Goal: Task Accomplishment & Management: Use online tool/utility

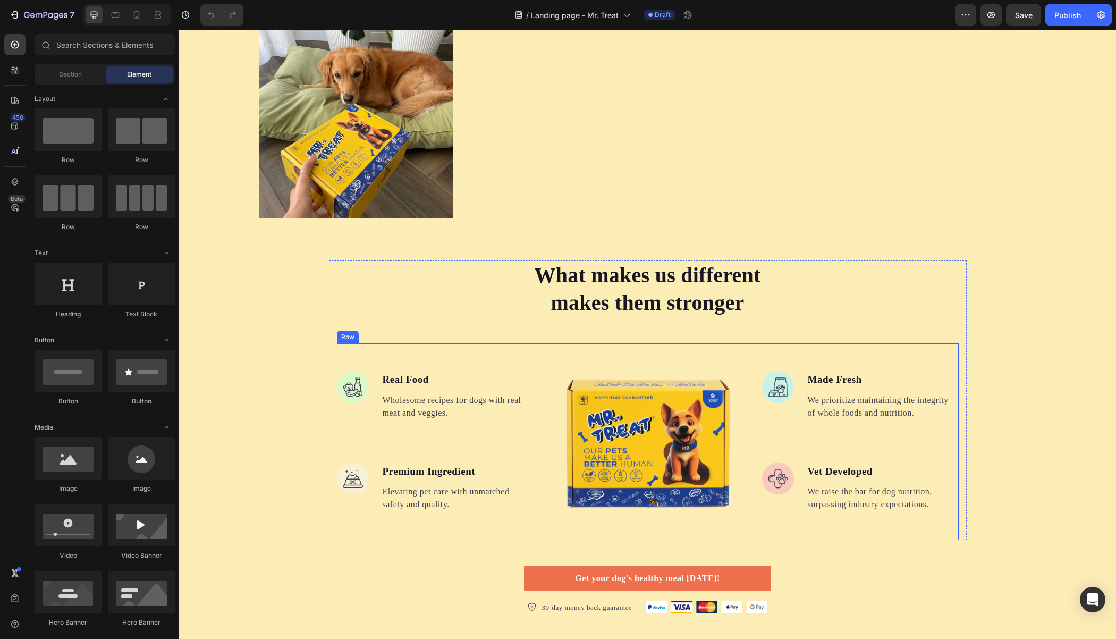
scroll to position [1533, 0]
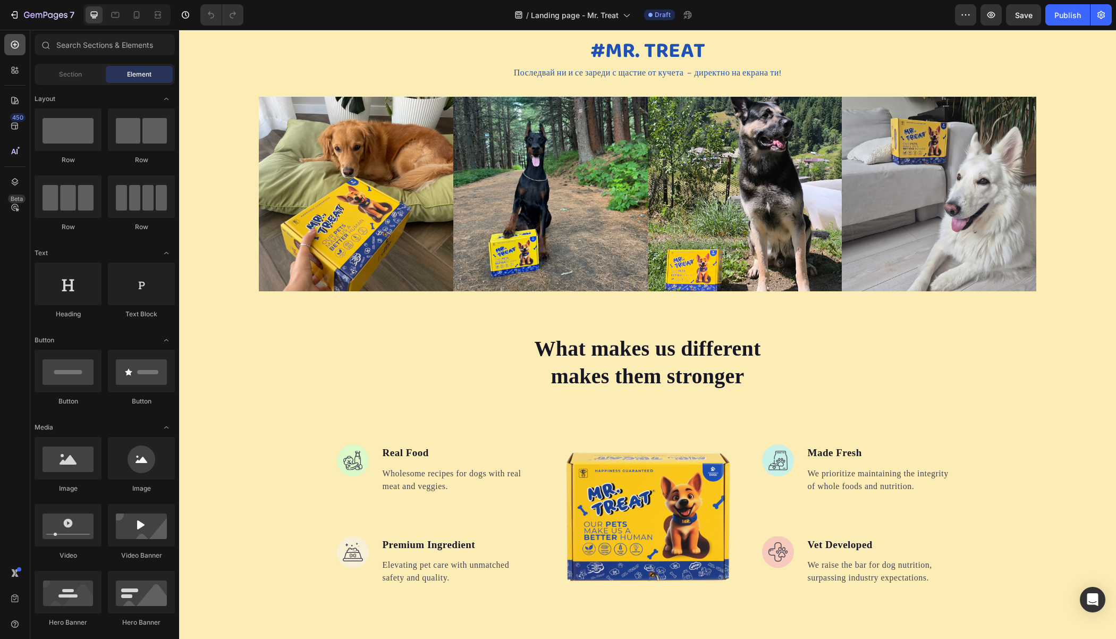
click at [12, 46] on icon at bounding box center [15, 45] width 8 height 8
click at [80, 47] on input "text" at bounding box center [105, 44] width 140 height 21
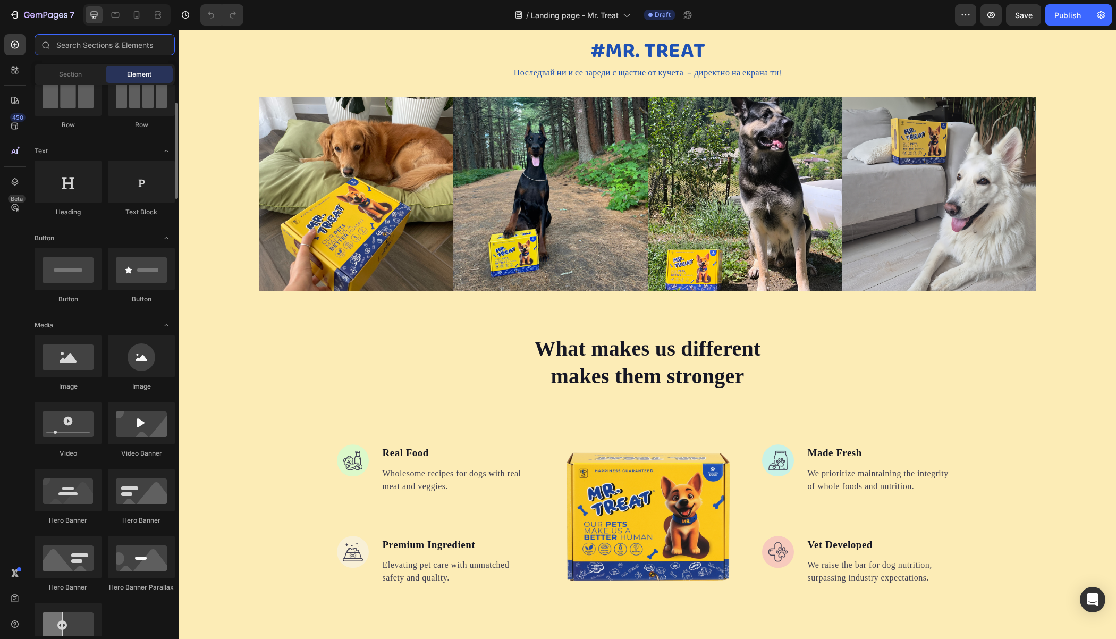
scroll to position [0, 0]
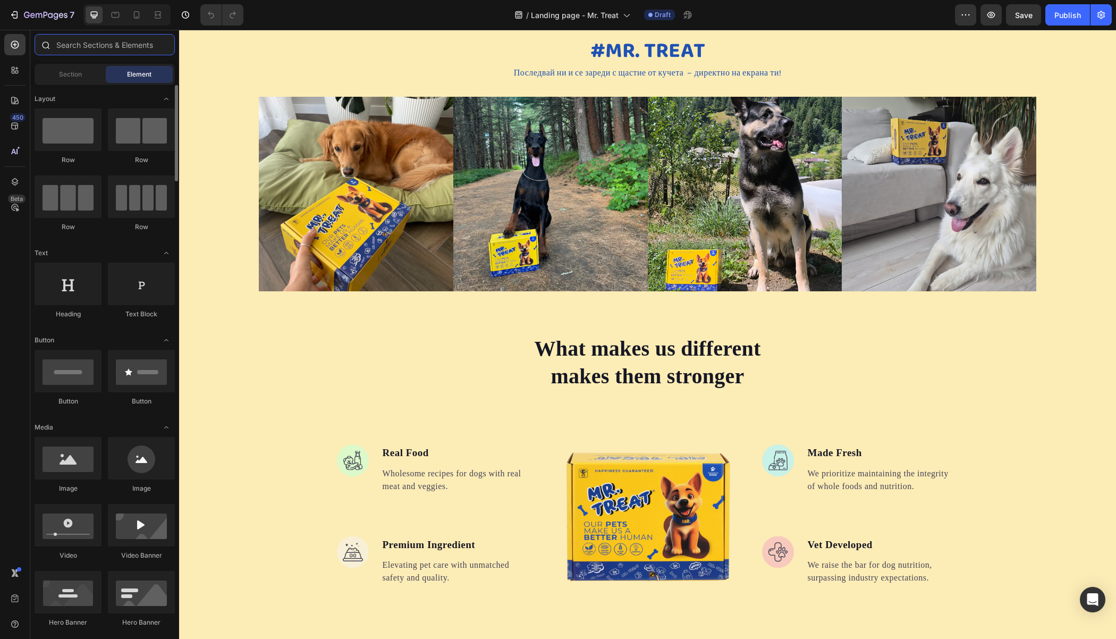
click at [99, 49] on input "text" at bounding box center [105, 44] width 140 height 21
click at [70, 74] on span "Section" at bounding box center [70, 75] width 23 height 10
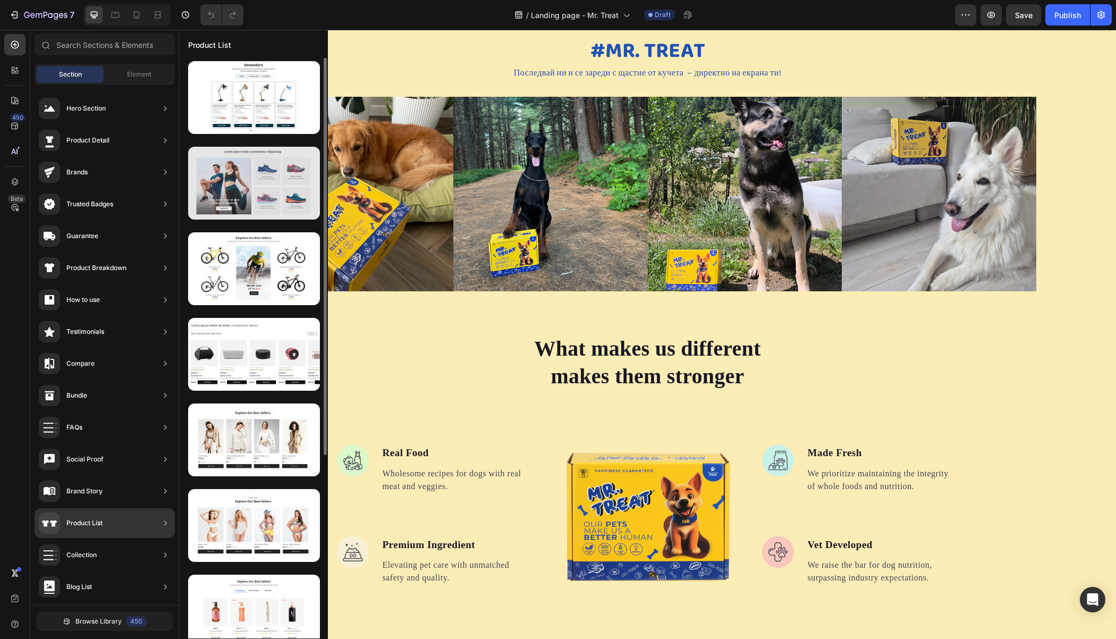
click at [252, 177] on div at bounding box center [254, 183] width 132 height 73
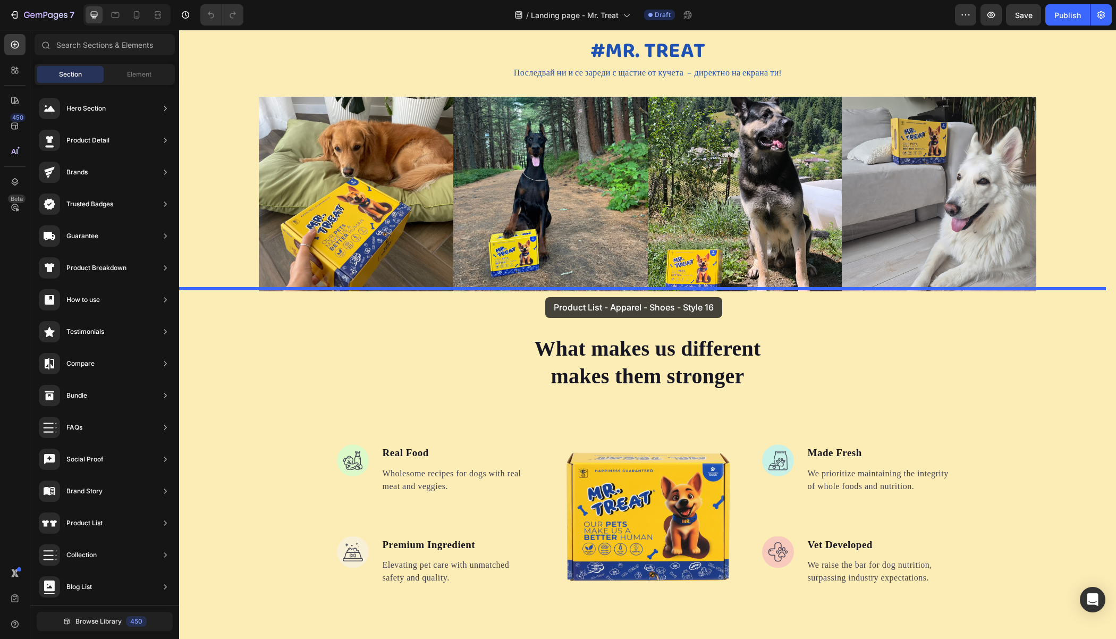
drag, startPoint x: 412, startPoint y: 214, endPoint x: 545, endPoint y: 297, distance: 156.6
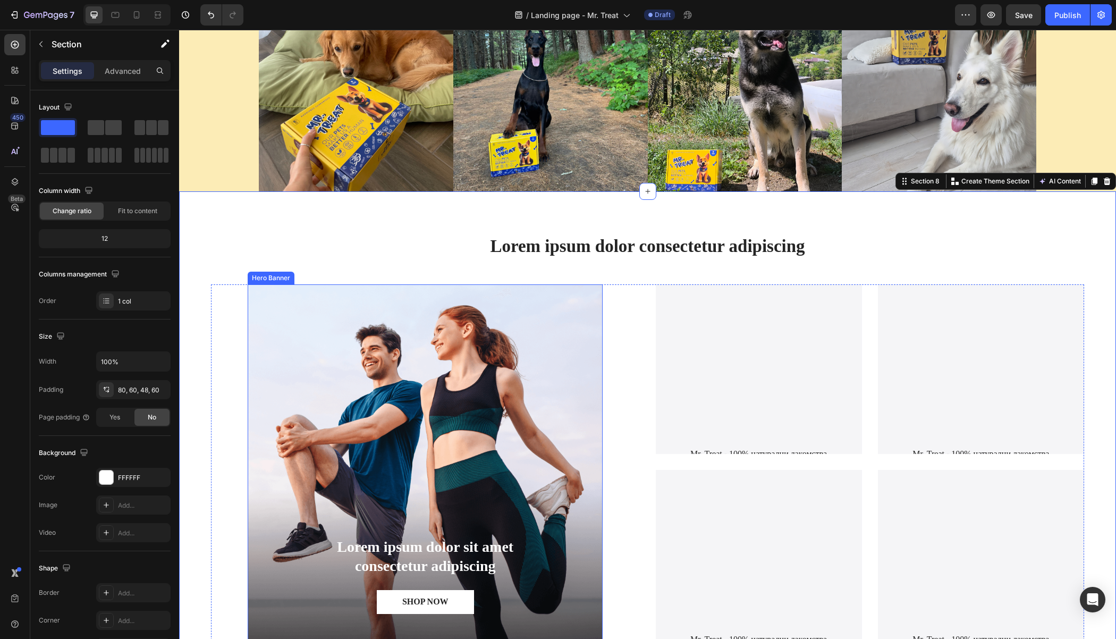
scroll to position [1713, 0]
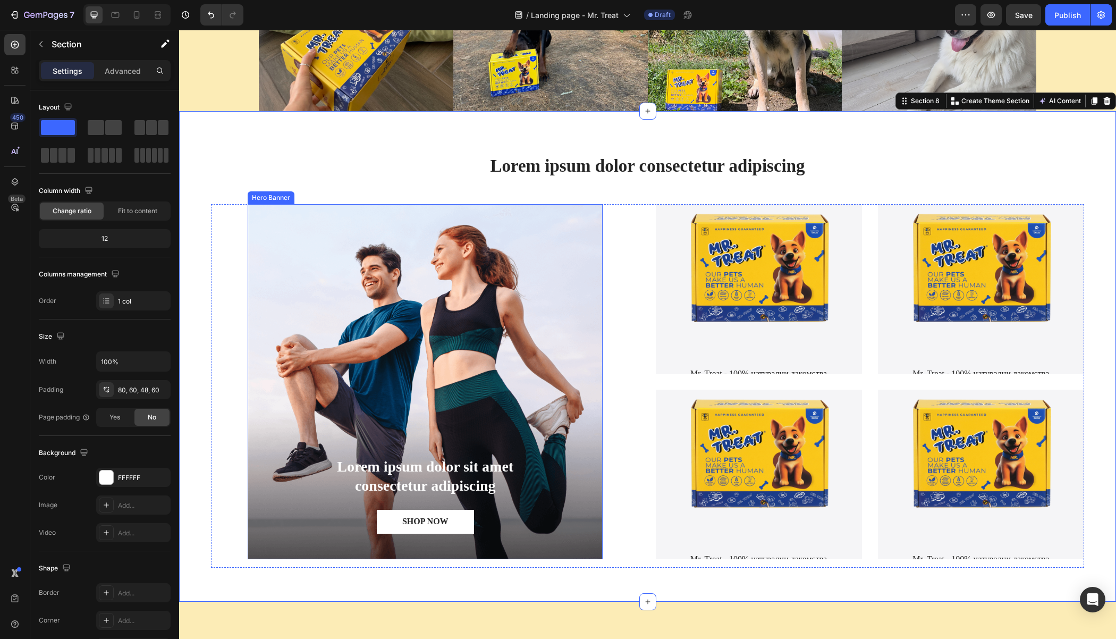
click at [444, 353] on div "Background Image" at bounding box center [425, 381] width 355 height 355
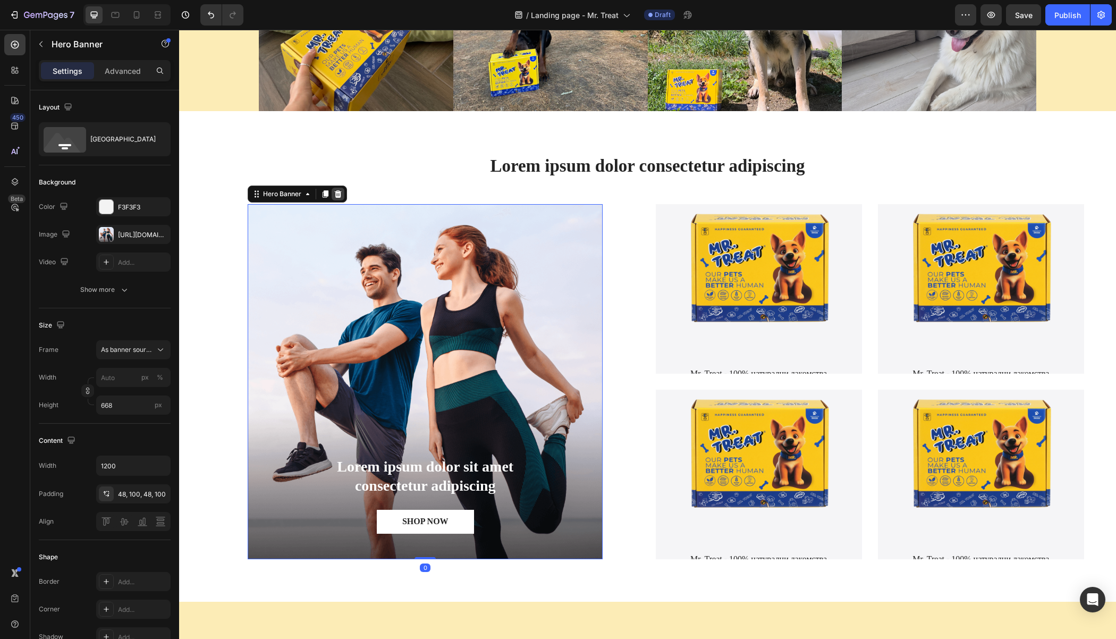
click at [335, 193] on icon at bounding box center [338, 193] width 7 height 7
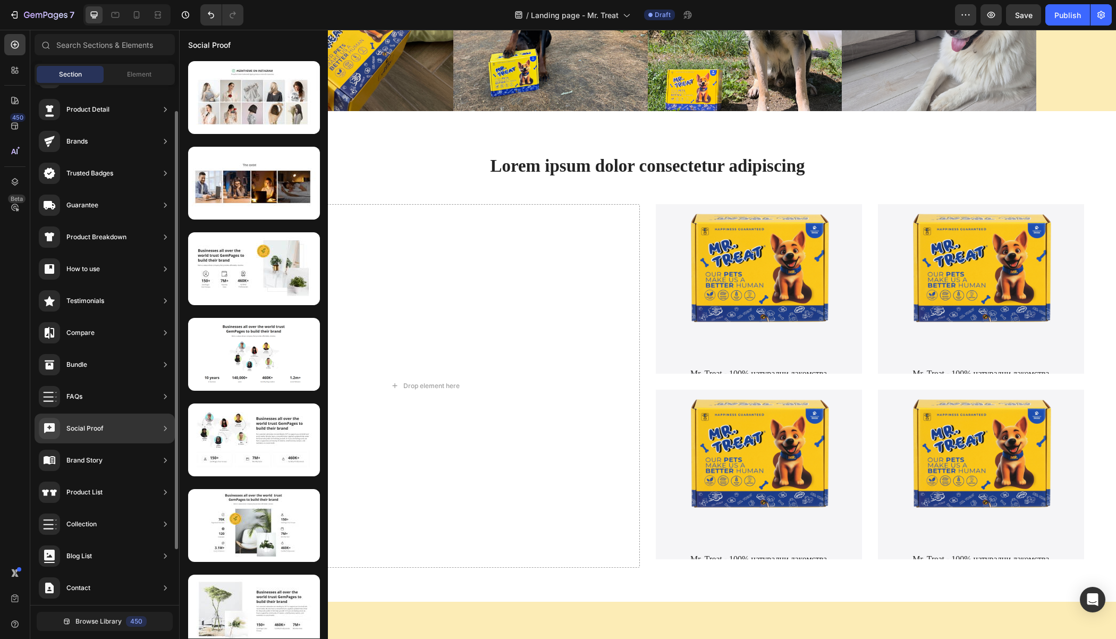
scroll to position [33, 0]
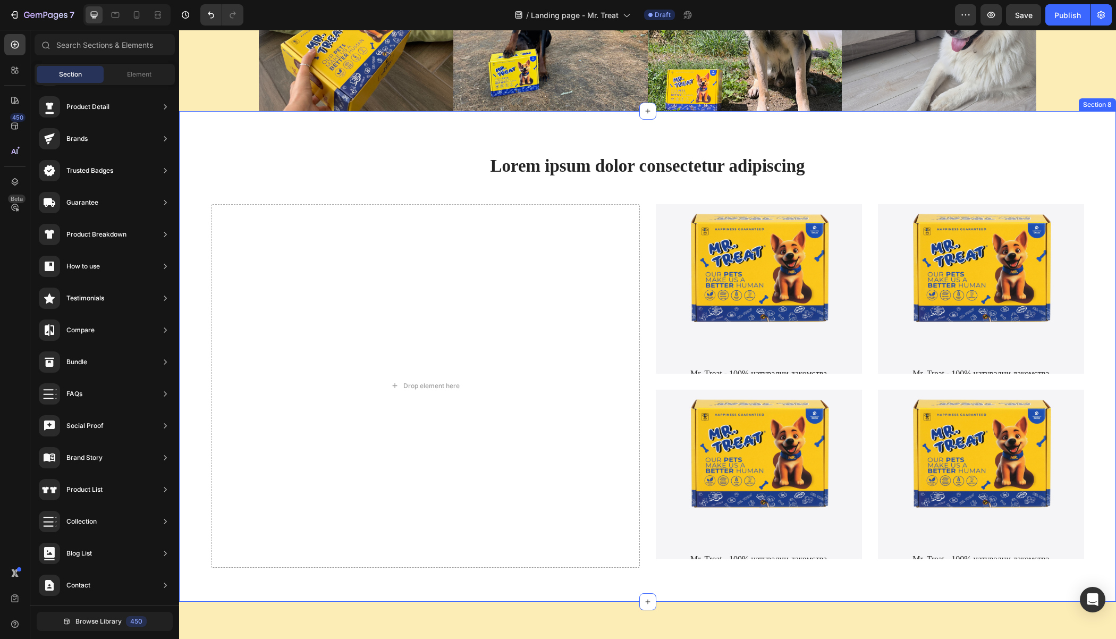
click at [389, 185] on div "Lorem ipsum dolor consectetur adipiscing Heading Drop element here Product Imag…" at bounding box center [647, 365] width 873 height 422
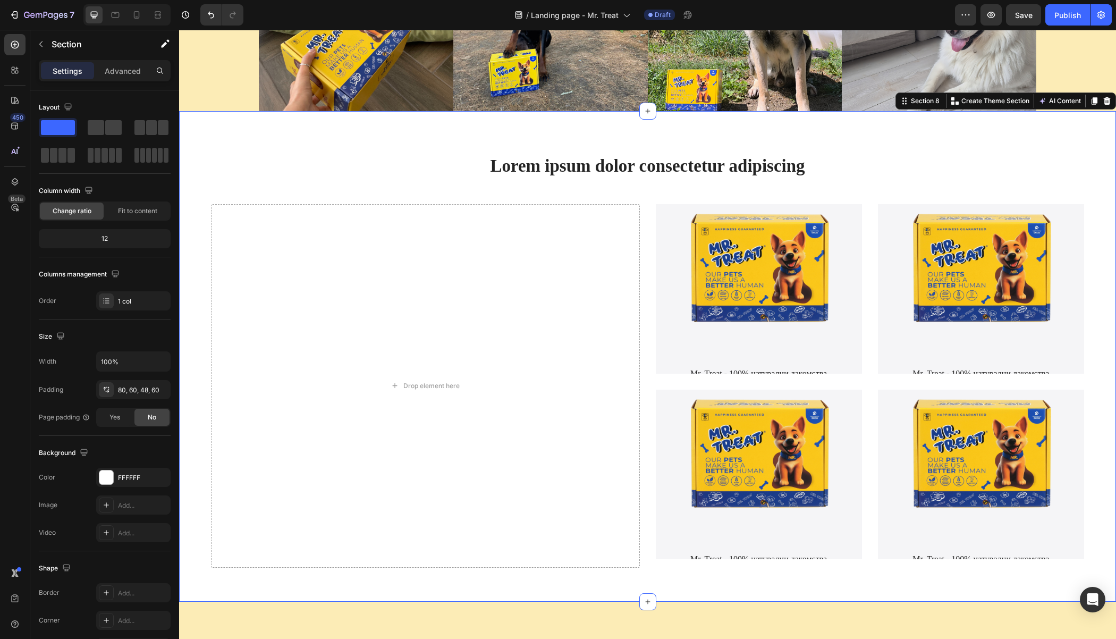
click at [412, 146] on div "Lorem ipsum dolor consectetur adipiscing Heading Drop element here Product Imag…" at bounding box center [647, 356] width 937 height 490
click at [1102, 97] on icon at bounding box center [1106, 101] width 9 height 9
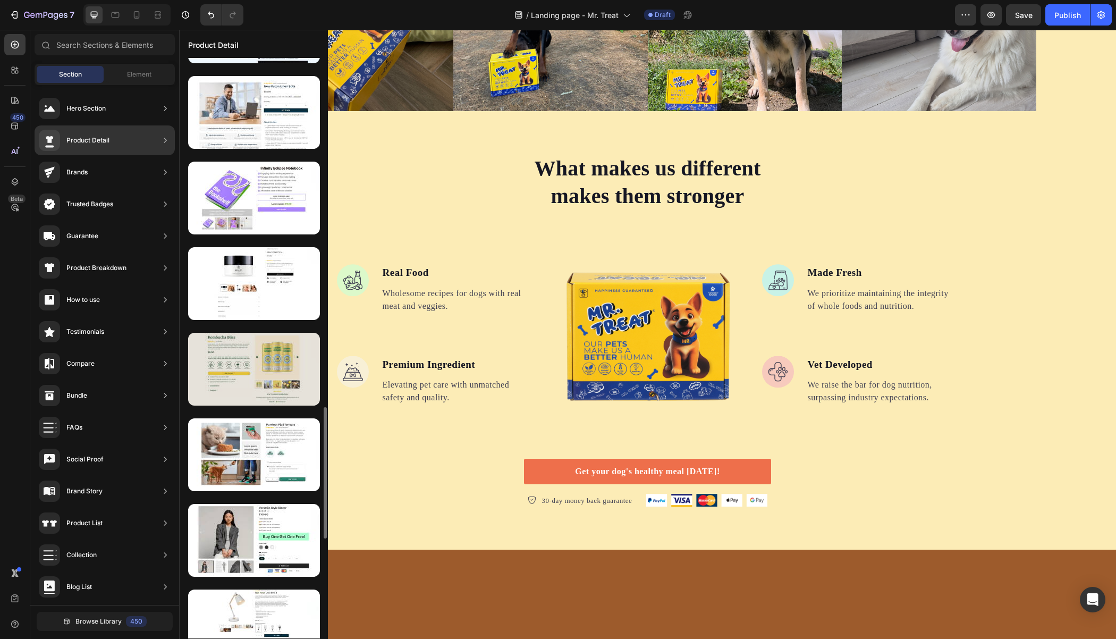
scroll to position [1528, 0]
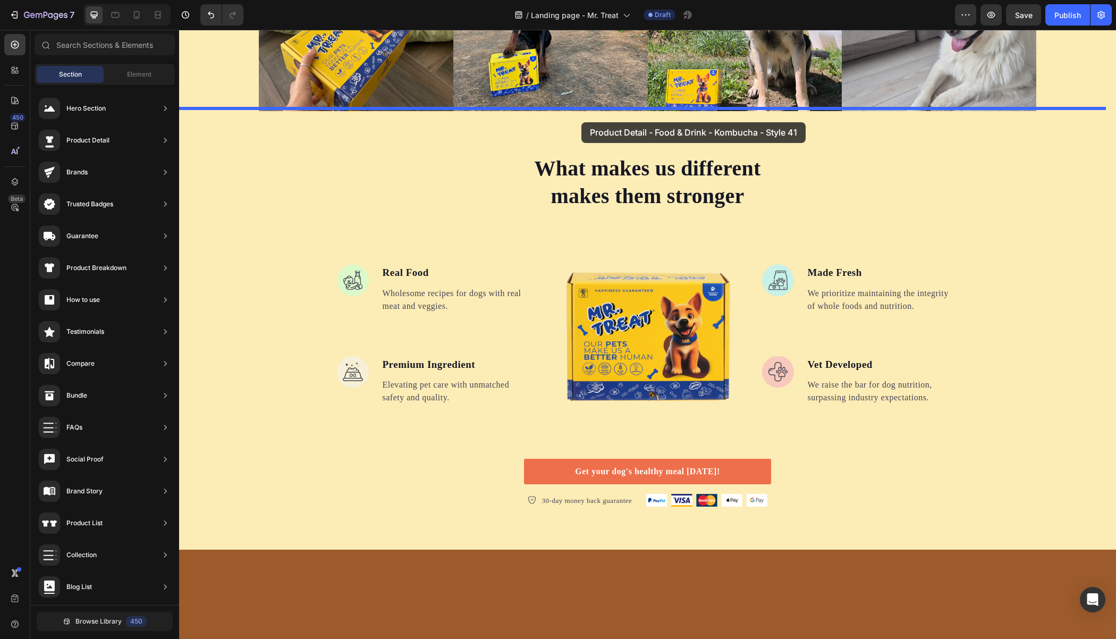
drag, startPoint x: 452, startPoint y: 410, endPoint x: 581, endPoint y: 122, distance: 315.8
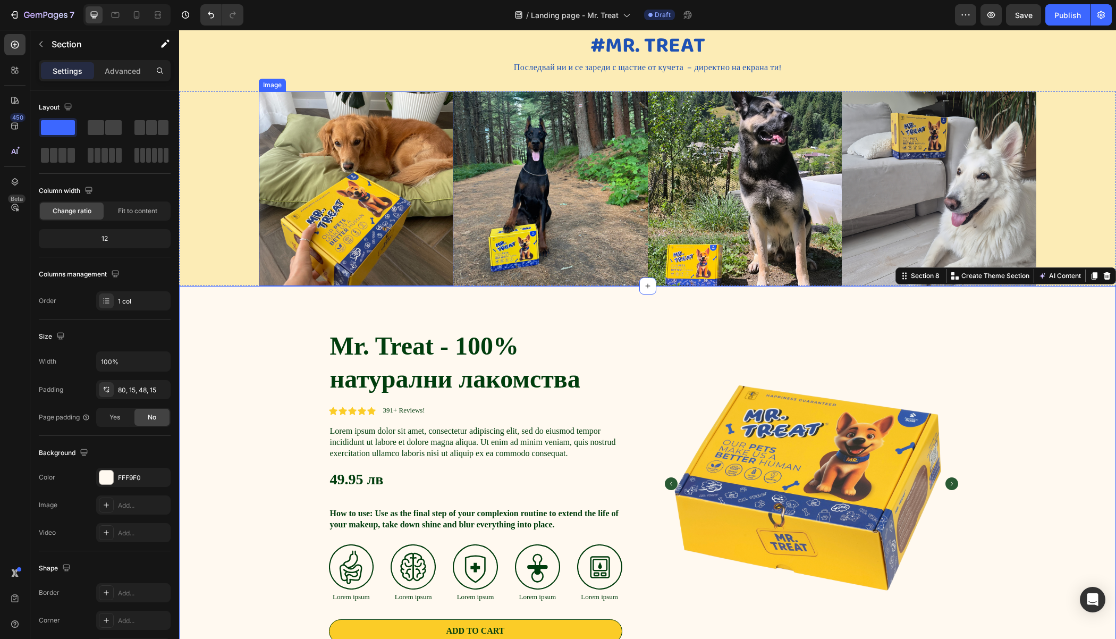
scroll to position [1739, 0]
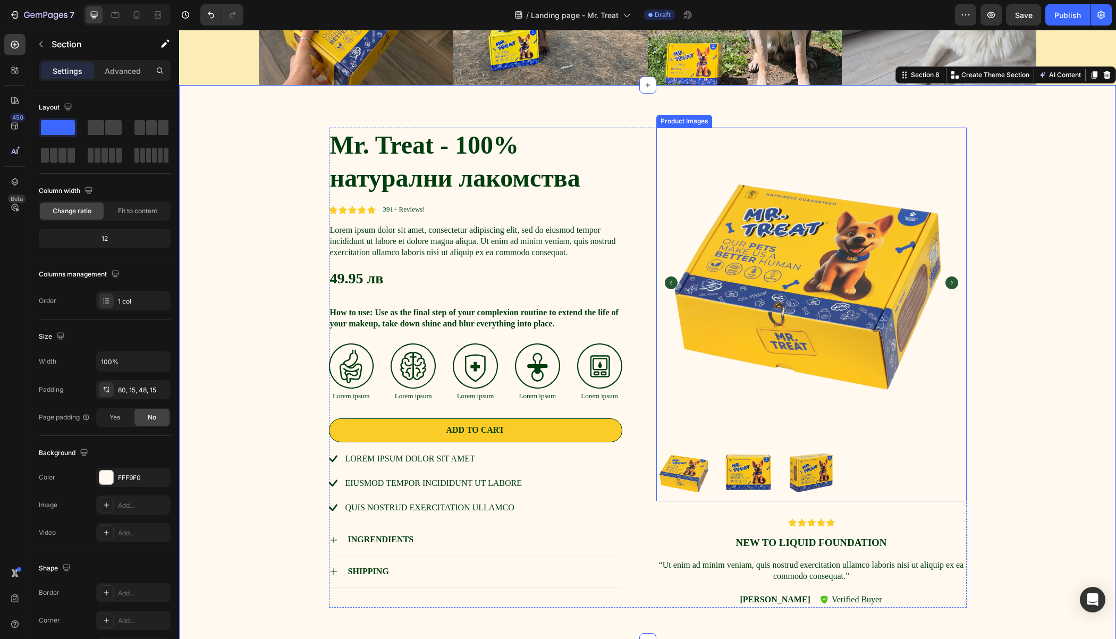
click at [667, 279] on icon "Carousel Back Arrow" at bounding box center [671, 282] width 13 height 13
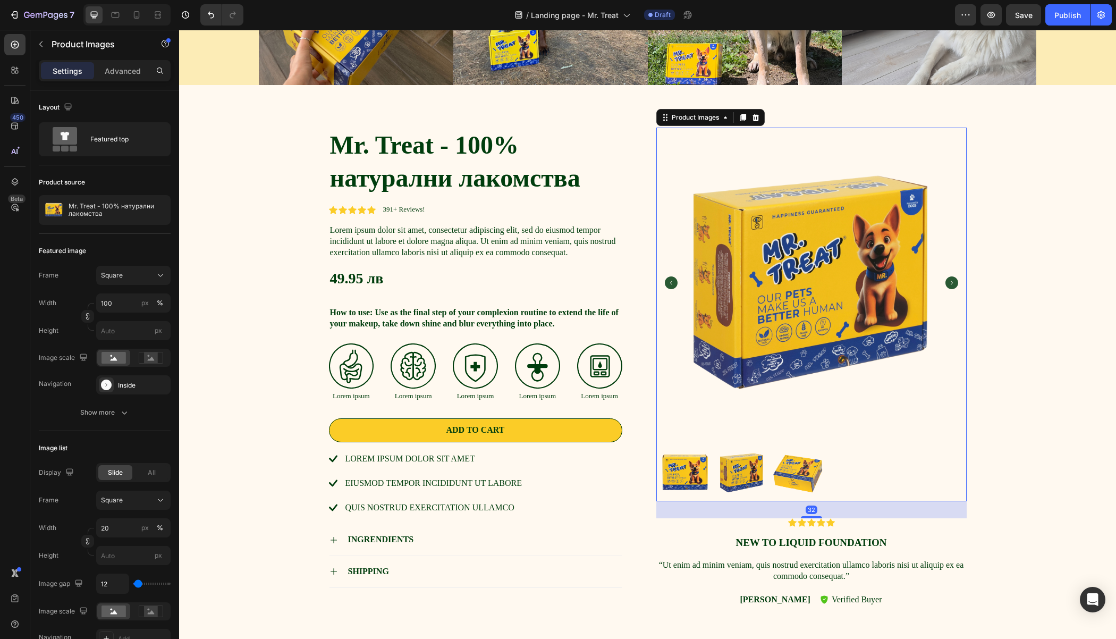
click at [667, 279] on icon "Carousel Back Arrow" at bounding box center [671, 282] width 13 height 13
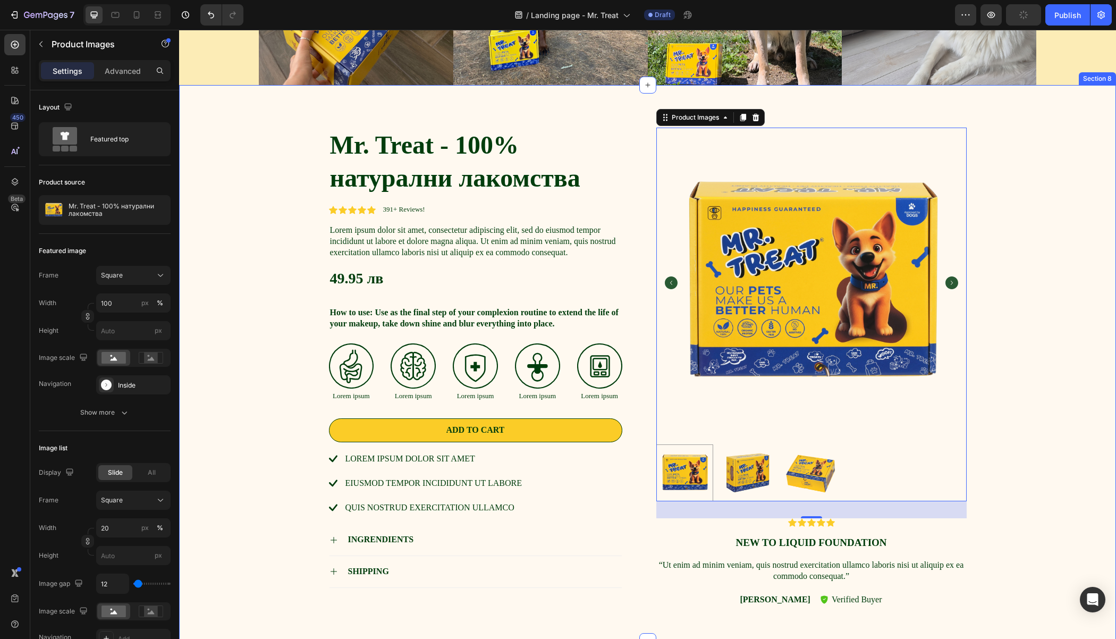
click at [316, 216] on div "Mr. Treat - 100% натурални лакомства Product Title Icon Icon Icon Icon Icon Ico…" at bounding box center [647, 372] width 921 height 488
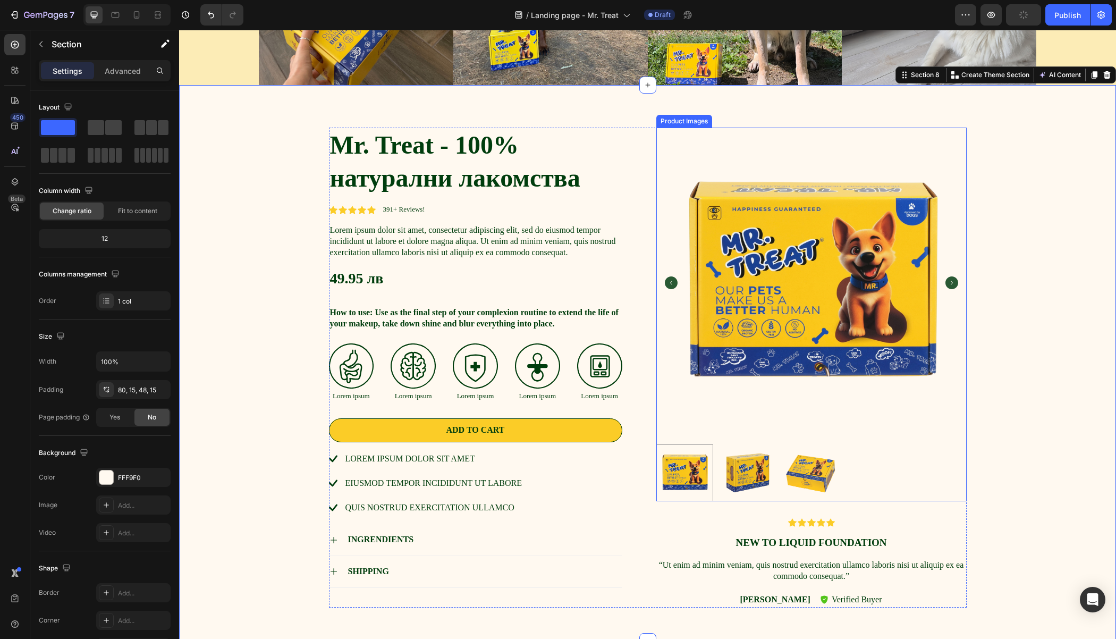
click at [948, 281] on icon "Carousel Next Arrow" at bounding box center [951, 282] width 13 height 13
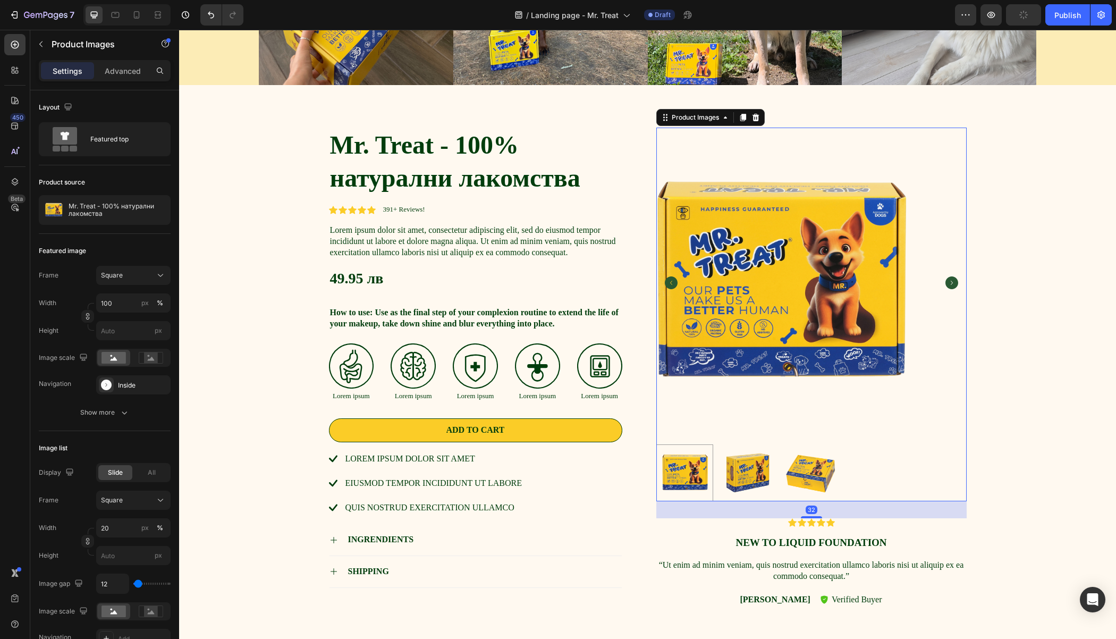
click at [948, 281] on icon "Carousel Next Arrow" at bounding box center [951, 282] width 13 height 13
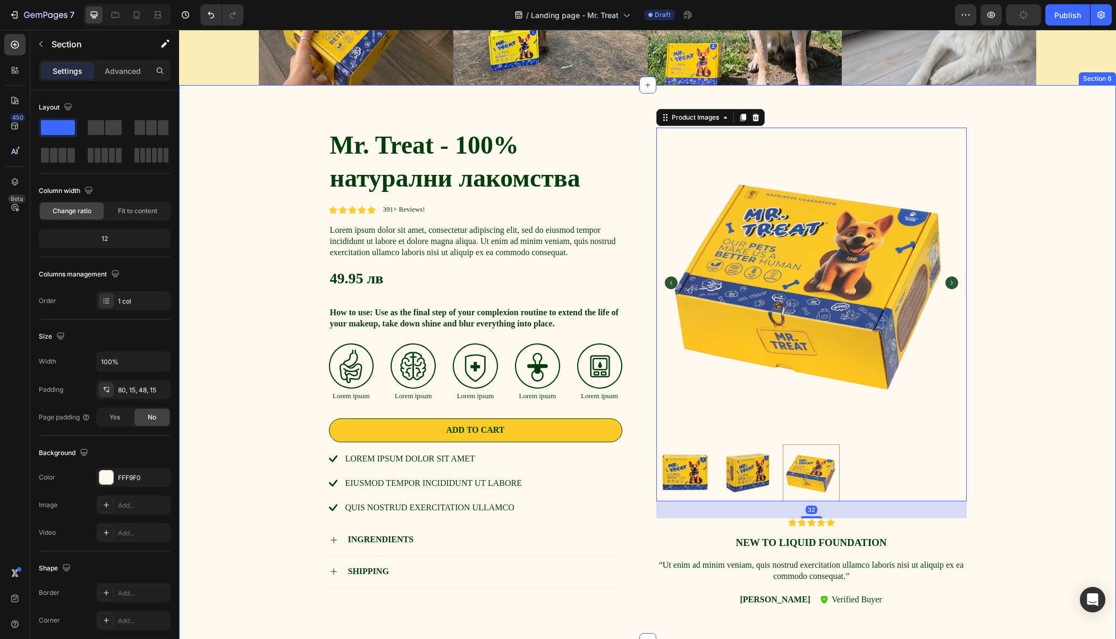
click at [1048, 272] on div "Mr. Treat - 100% натурални лакомства Product Title Icon Icon Icon Icon Icon Ico…" at bounding box center [647, 372] width 921 height 488
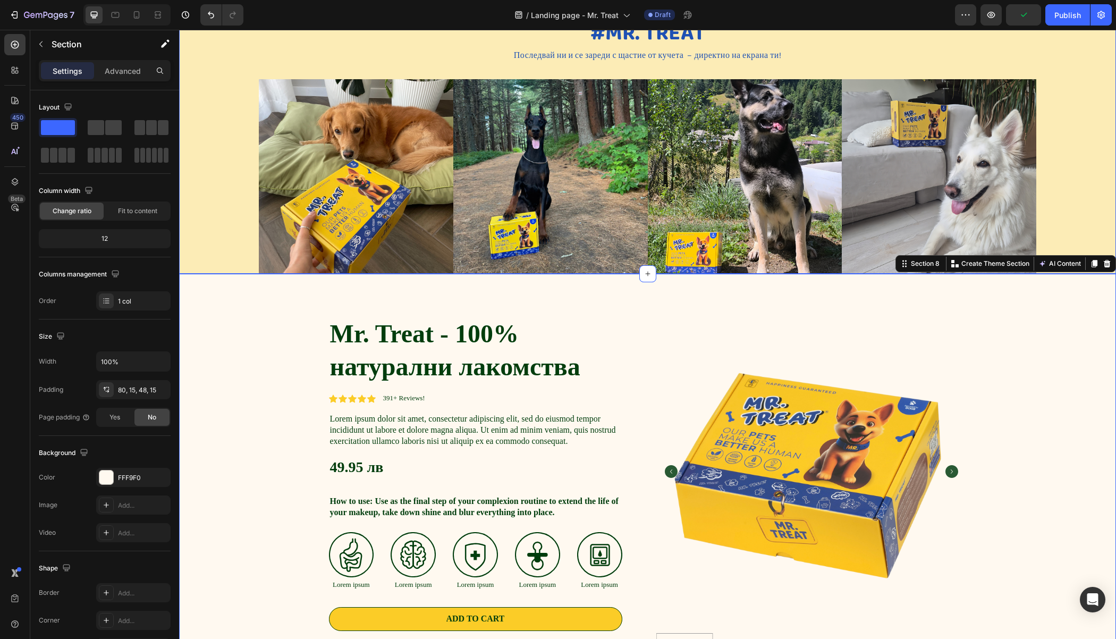
scroll to position [1702, 0]
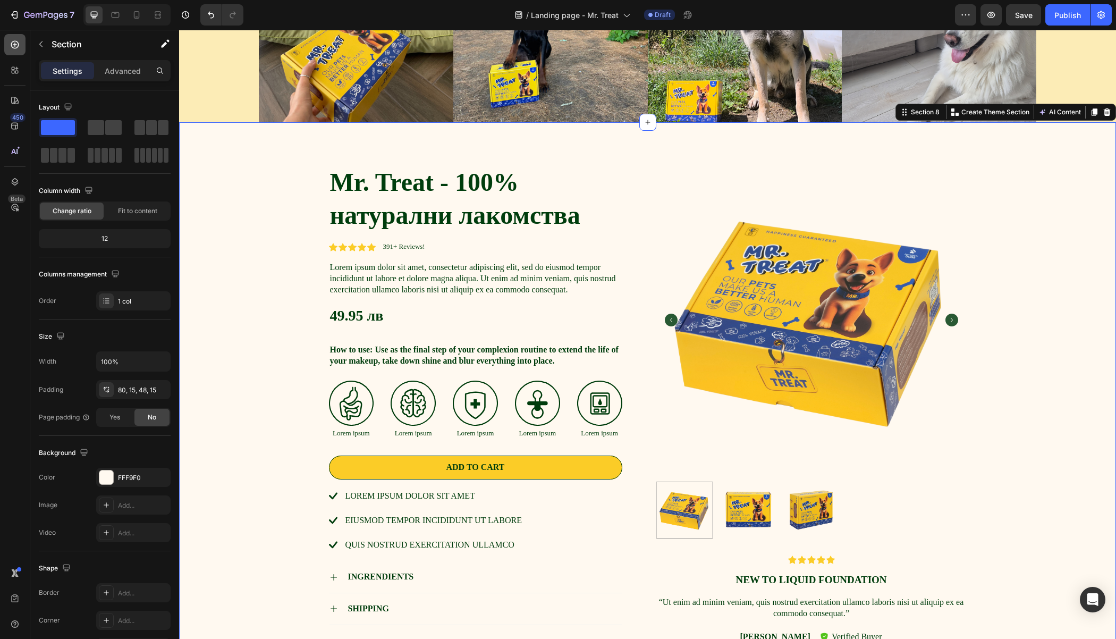
click at [15, 41] on icon at bounding box center [15, 44] width 11 height 11
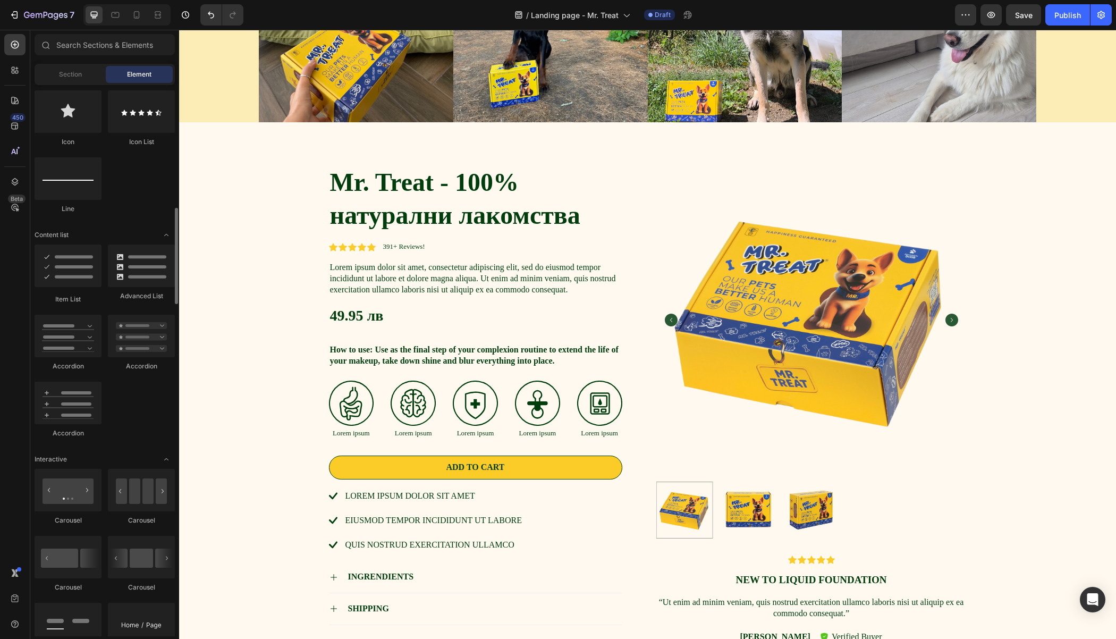
scroll to position [0, 0]
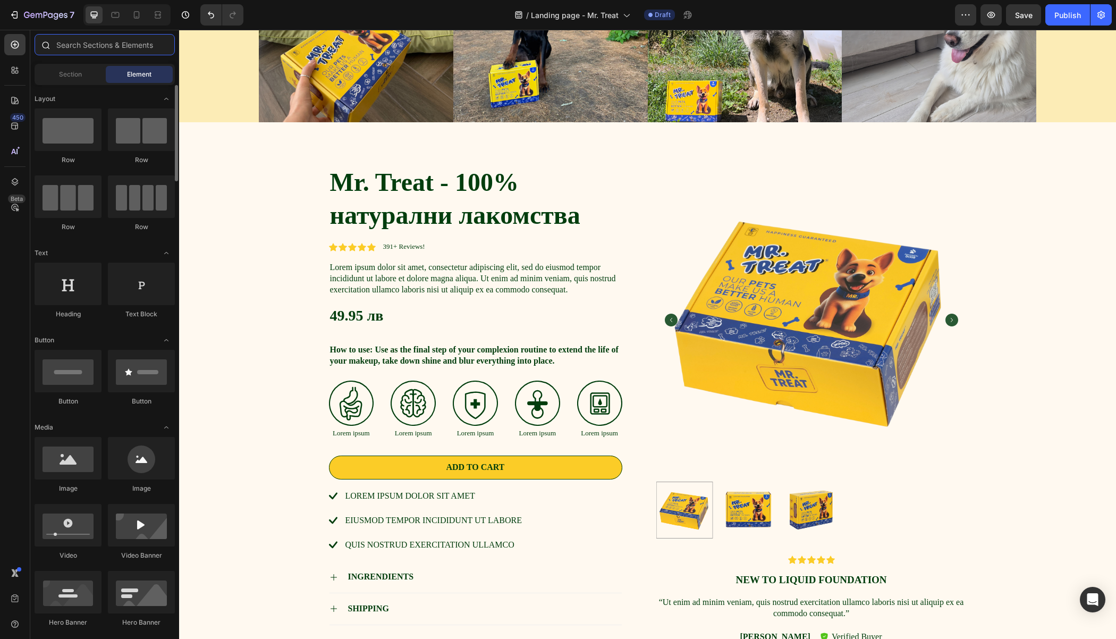
click at [111, 47] on input "text" at bounding box center [105, 44] width 140 height 21
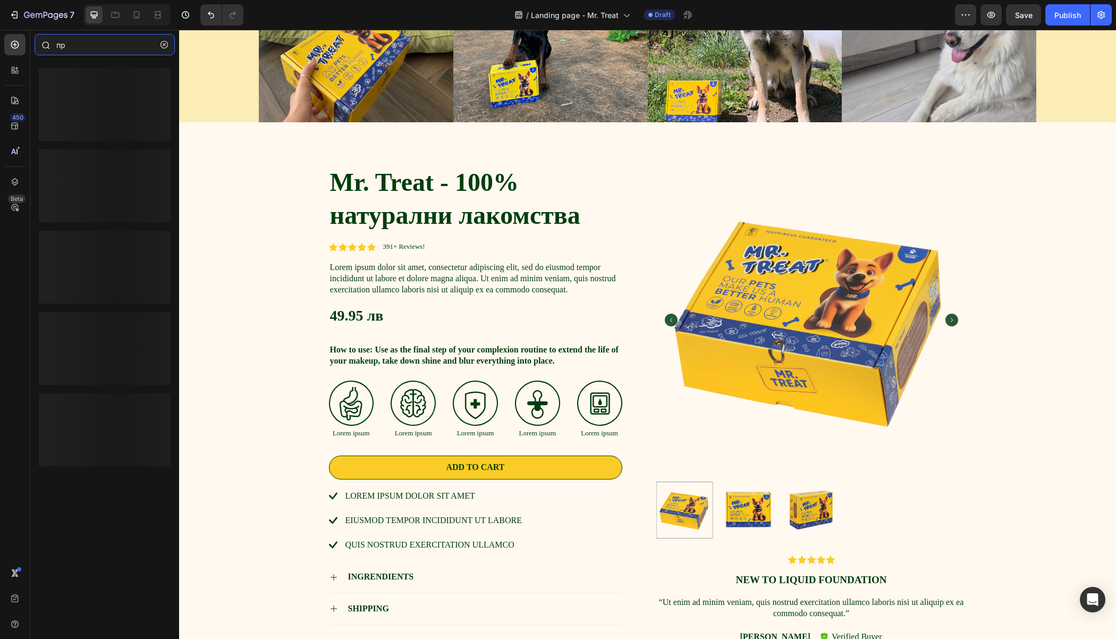
type input "п"
type input "p"
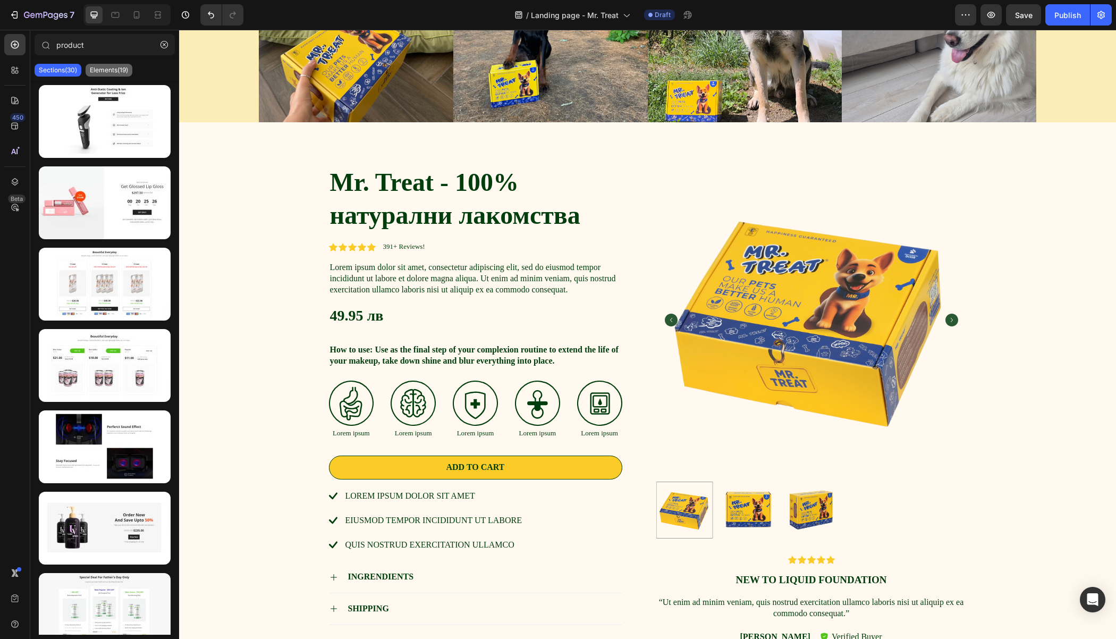
click at [106, 74] on p "Elements(19)" at bounding box center [109, 70] width 38 height 9
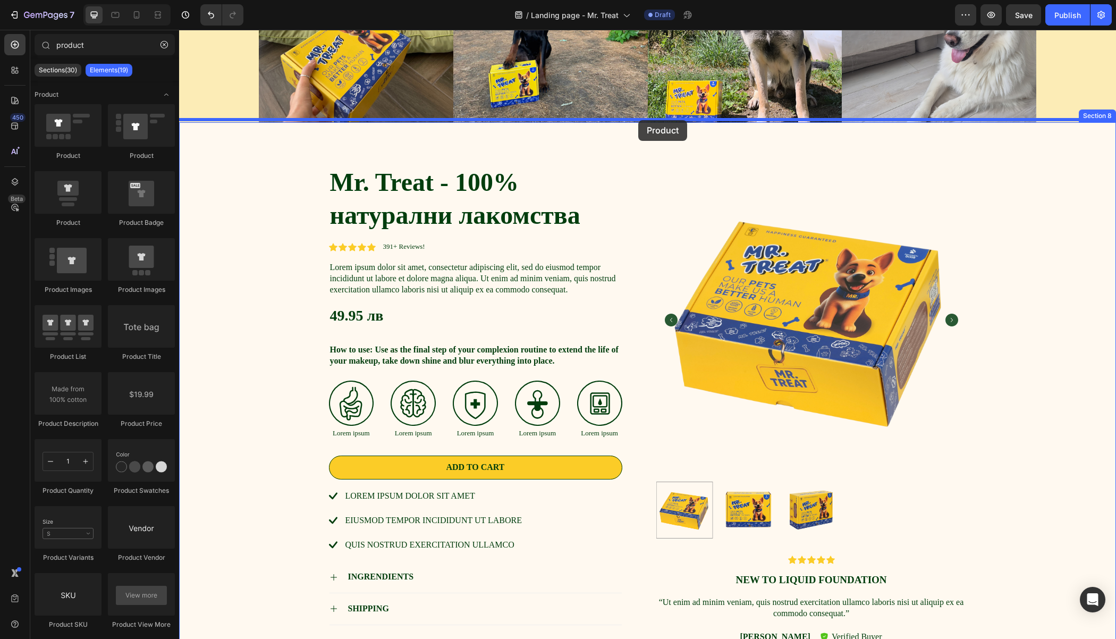
drag, startPoint x: 244, startPoint y: 168, endPoint x: 638, endPoint y: 120, distance: 396.1
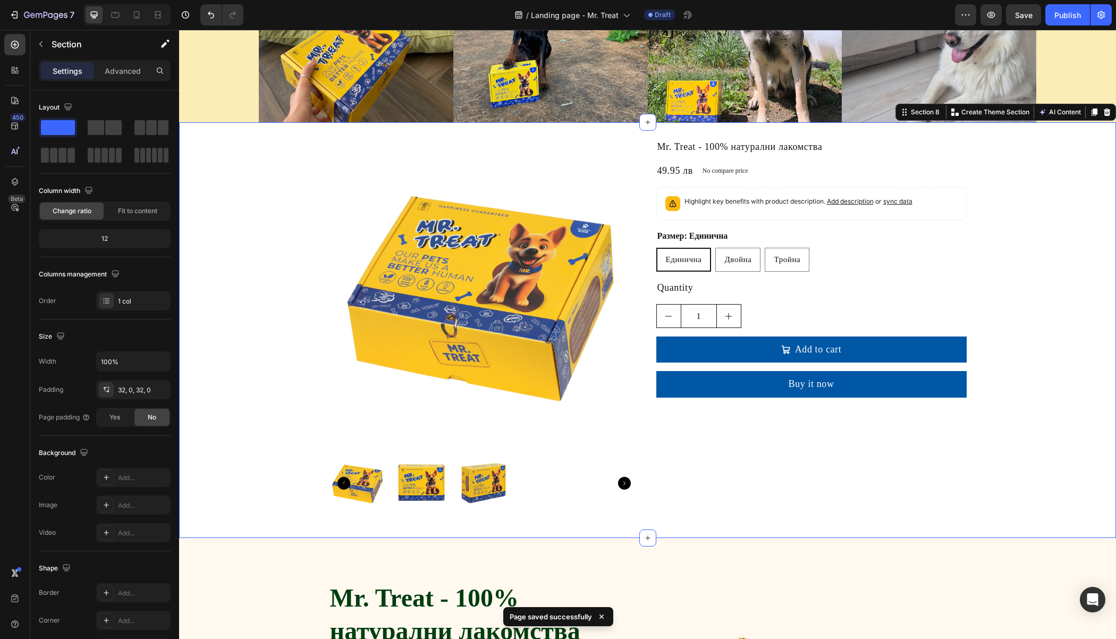
click at [982, 260] on div "Product Images Mr. Treat - 100% натурални лакомства Product Title 49.95 лв Prod…" at bounding box center [647, 329] width 937 height 381
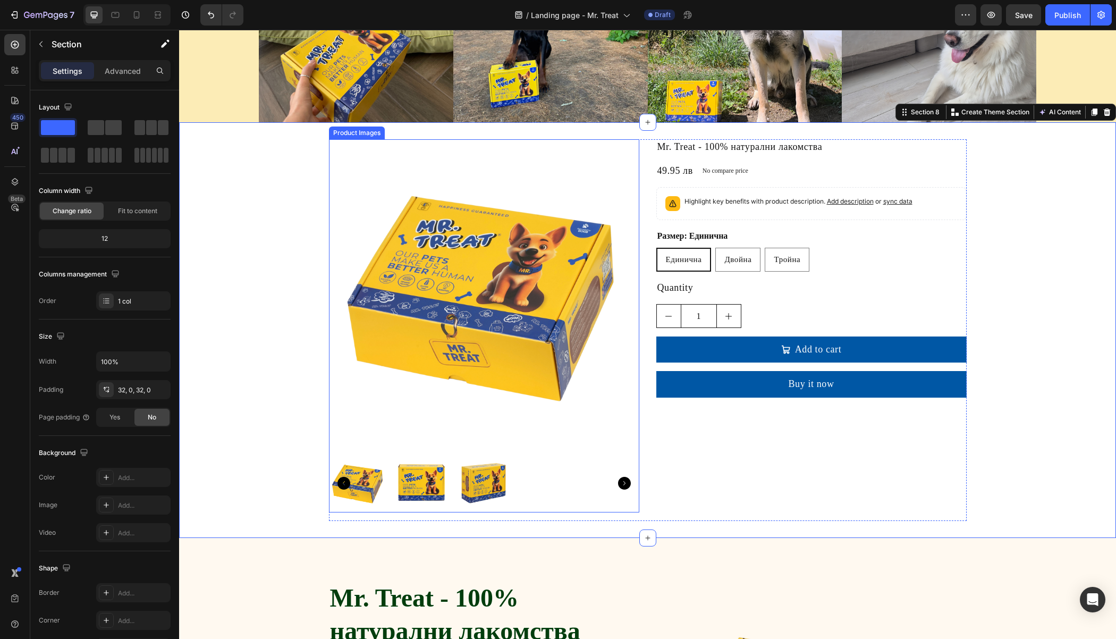
click at [622, 478] on icon "Carousel Next Arrow" at bounding box center [624, 483] width 13 height 13
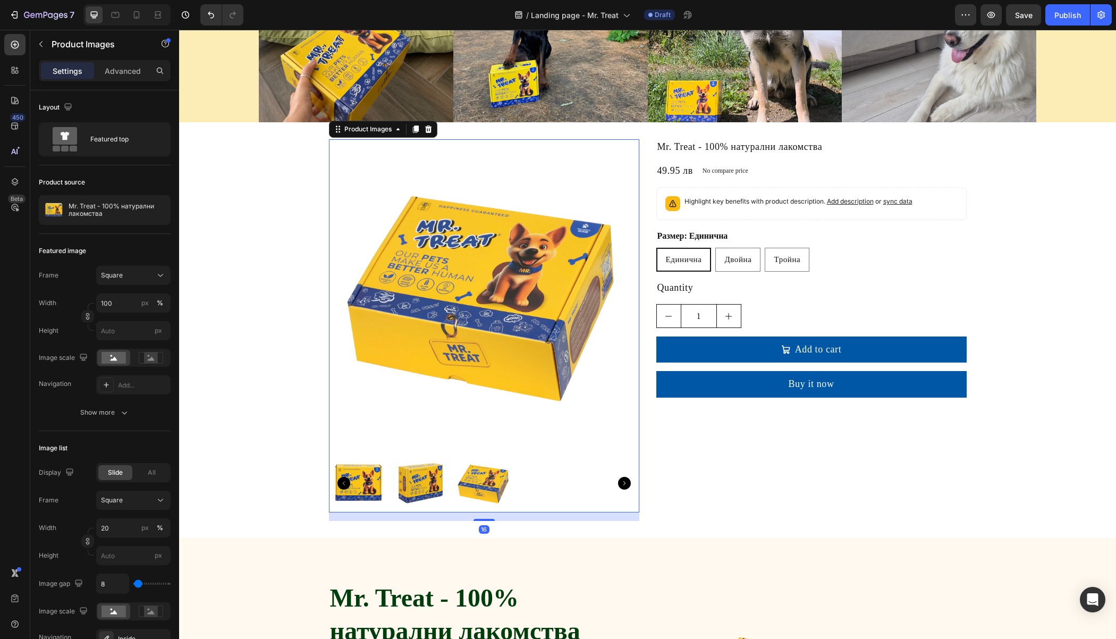
click at [622, 478] on icon "Carousel Next Arrow" at bounding box center [624, 483] width 13 height 13
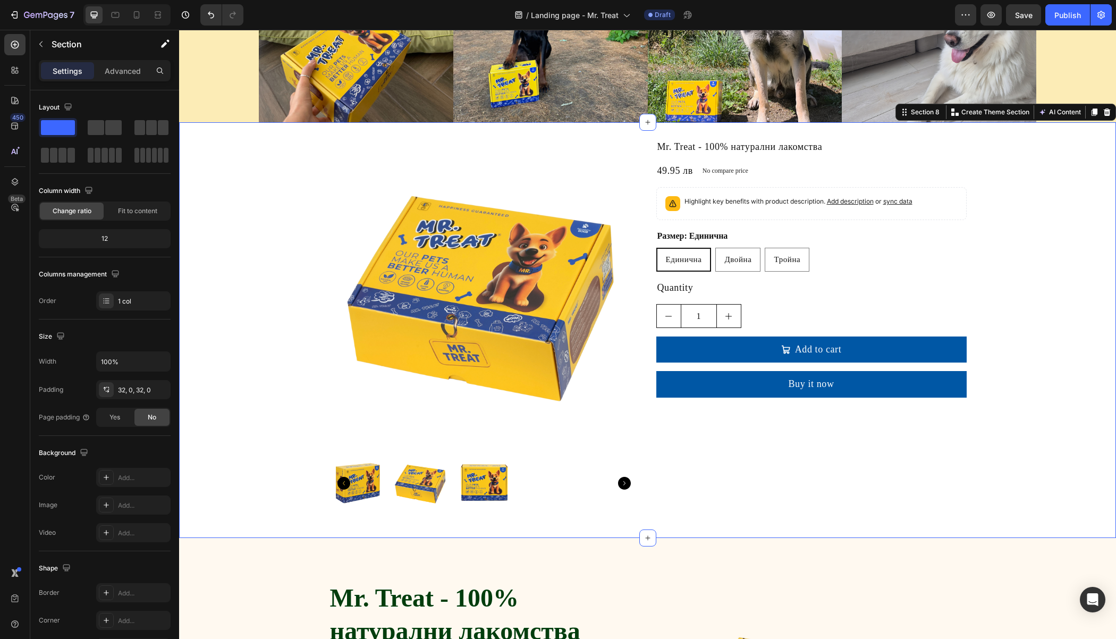
click at [1027, 226] on div "Product Images Mr. Treat - 100% натурални лакомства Product Title 49.95 лв Prod…" at bounding box center [647, 329] width 937 height 381
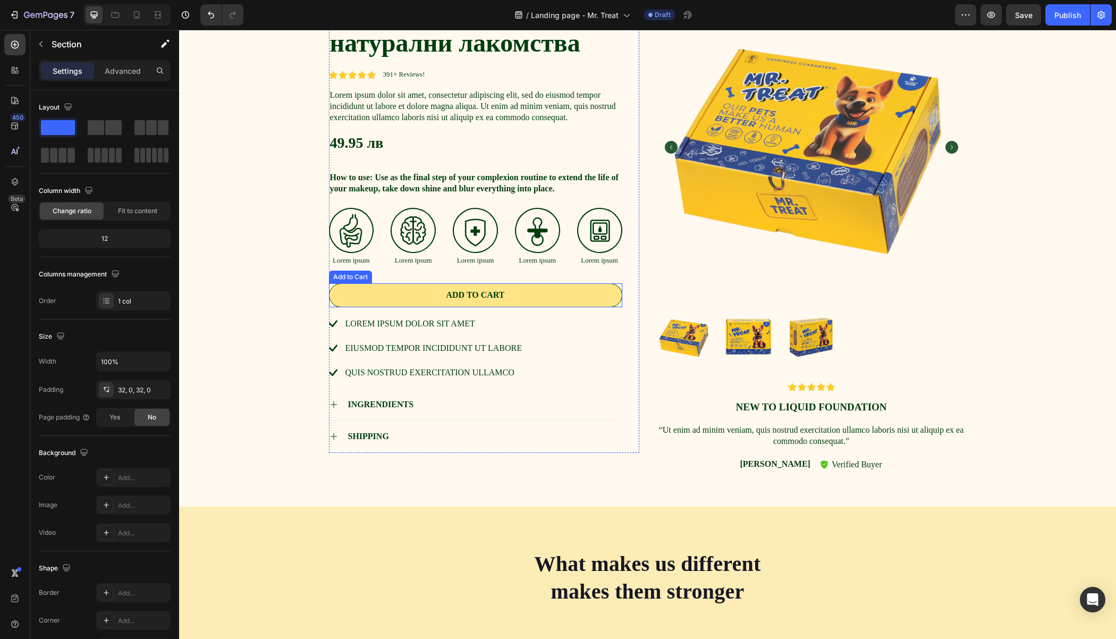
scroll to position [2280, 0]
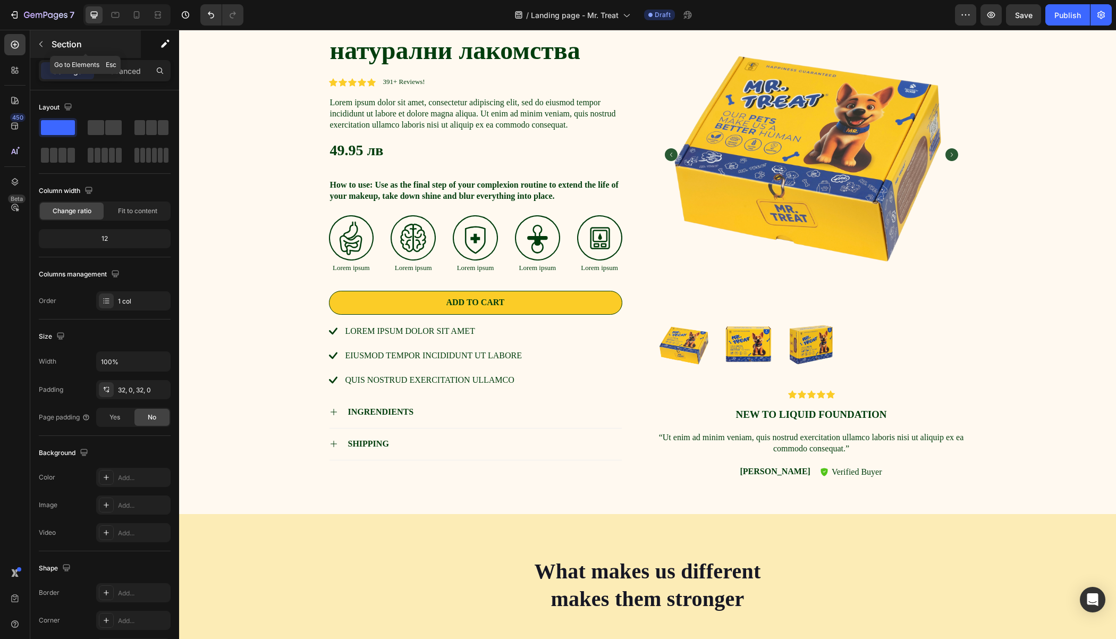
click at [43, 42] on icon "button" at bounding box center [41, 44] width 9 height 9
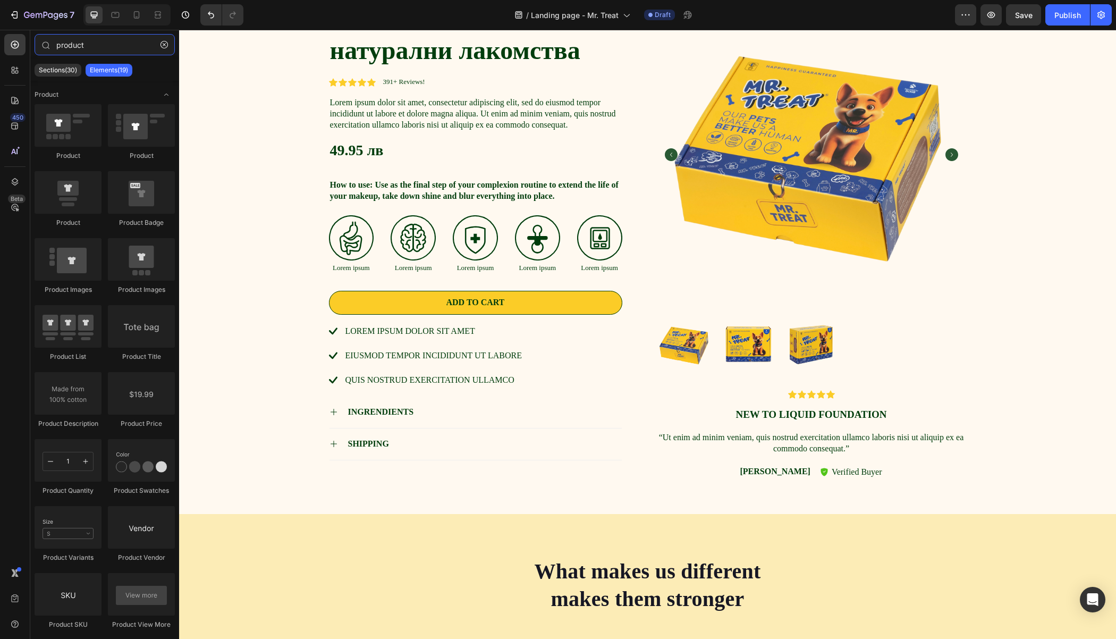
drag, startPoint x: 121, startPoint y: 48, endPoint x: 0, endPoint y: 37, distance: 121.6
click at [0, 37] on div "450 Beta product Sections(30) Elements(19) Product Product Product Product Prod…" at bounding box center [89, 334] width 179 height 609
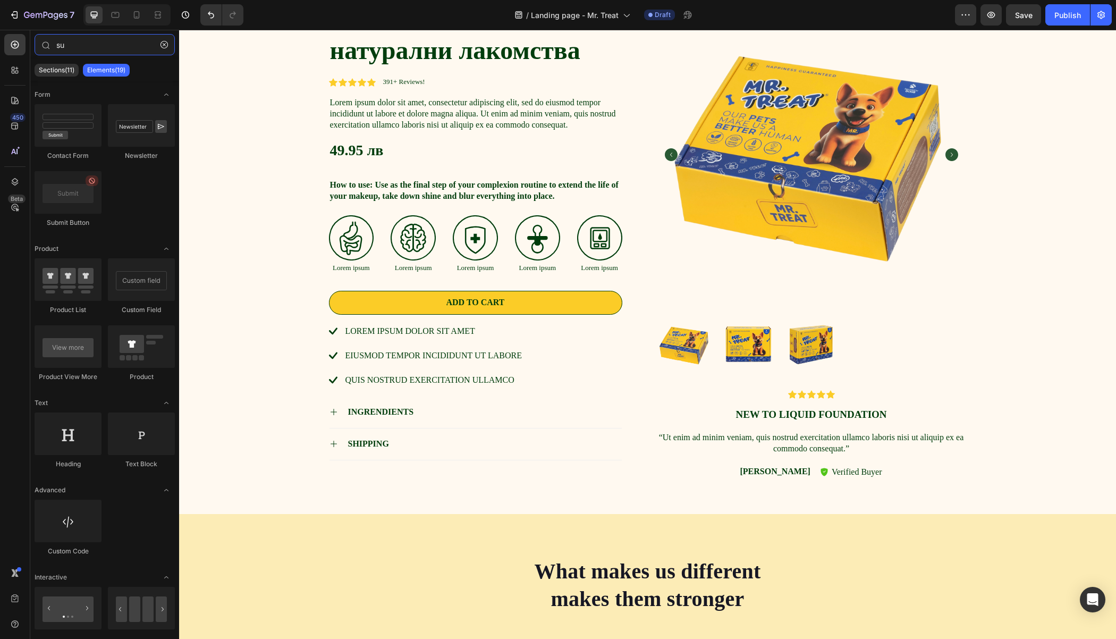
type input "s"
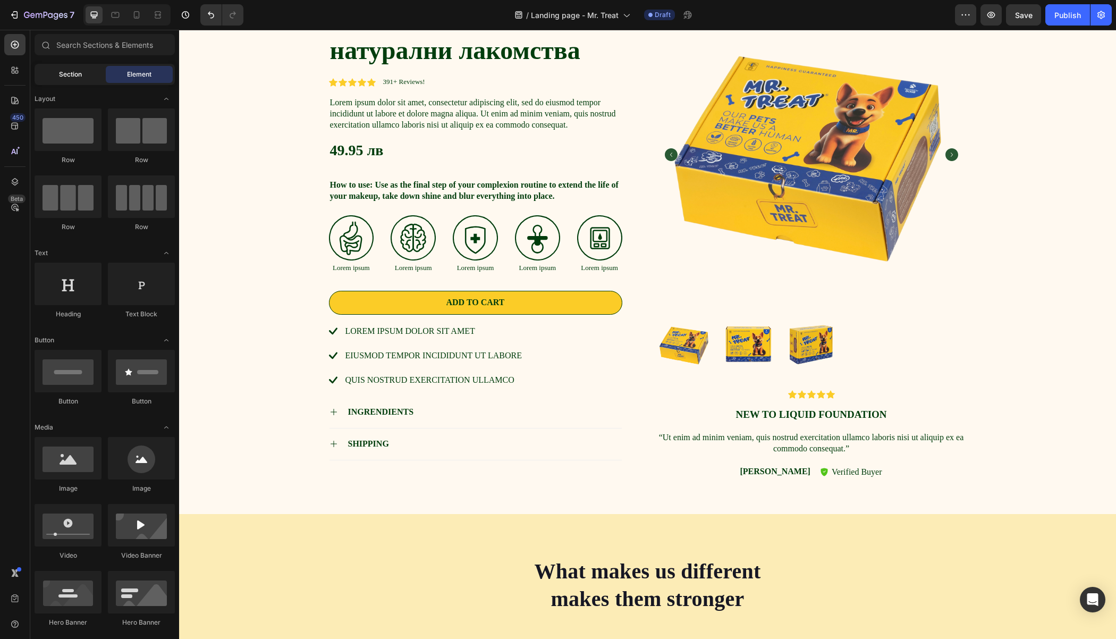
click at [71, 77] on span "Section" at bounding box center [70, 75] width 23 height 10
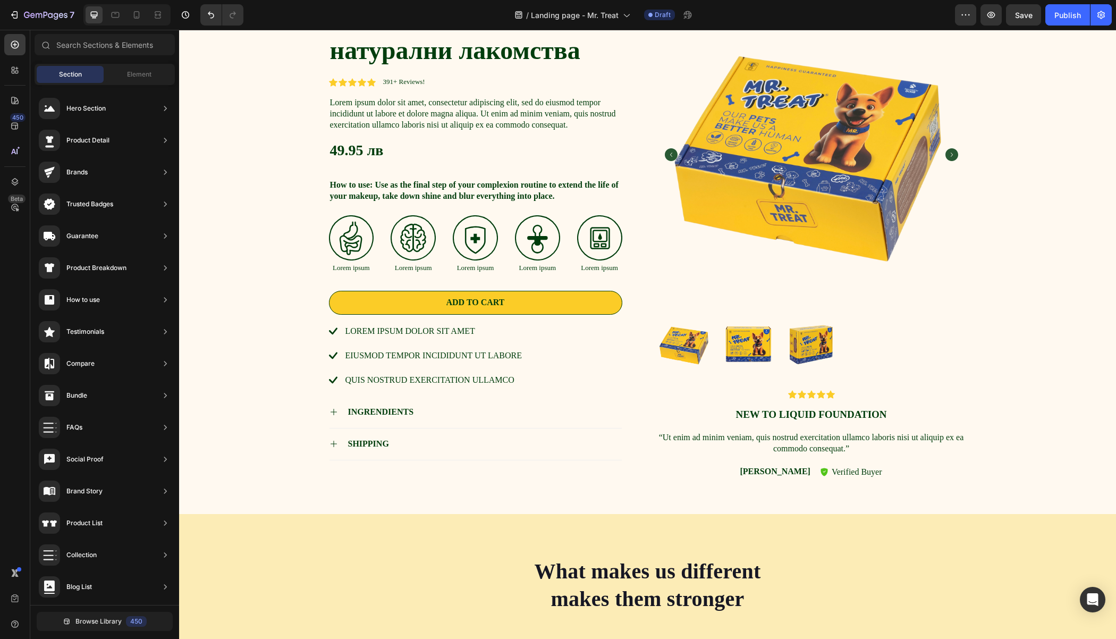
scroll to position [268, 0]
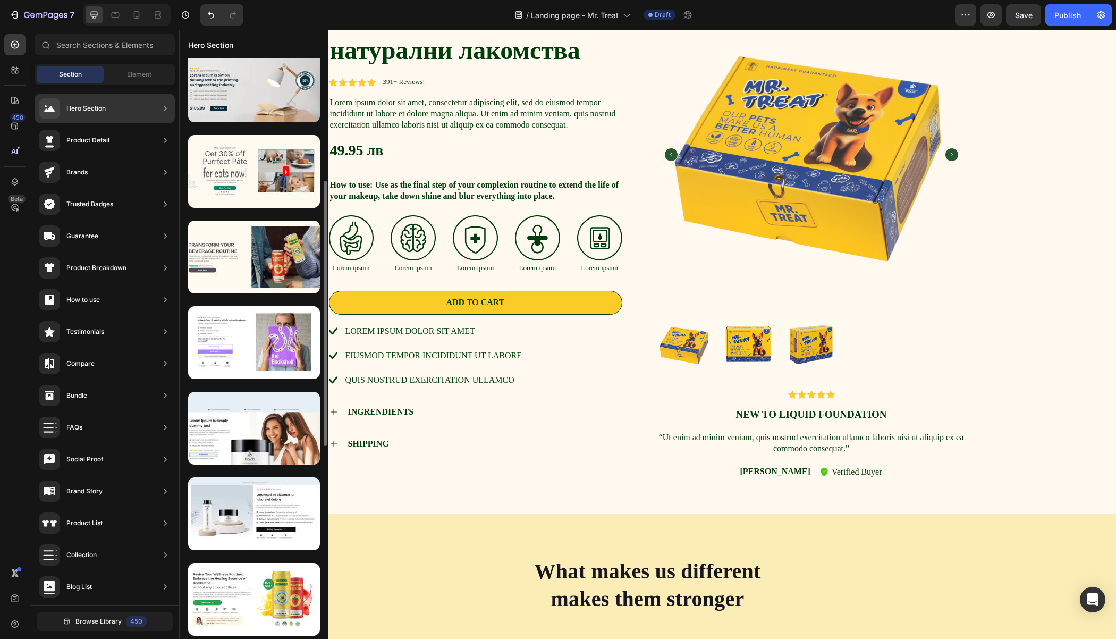
click at [101, 137] on div "Product Detail" at bounding box center [87, 140] width 43 height 11
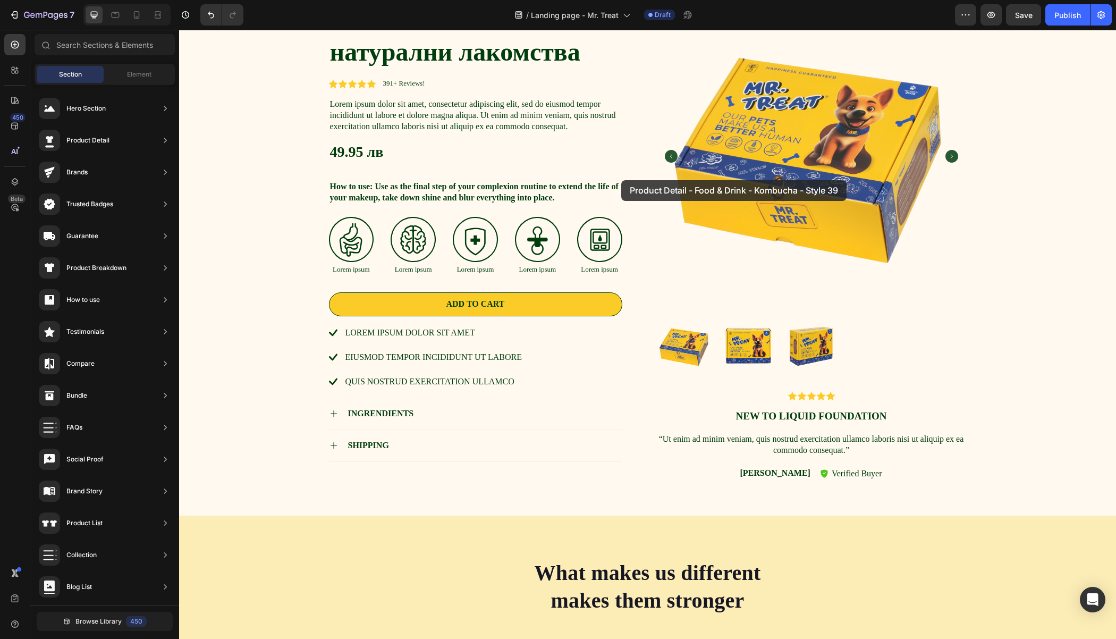
scroll to position [2106, 0]
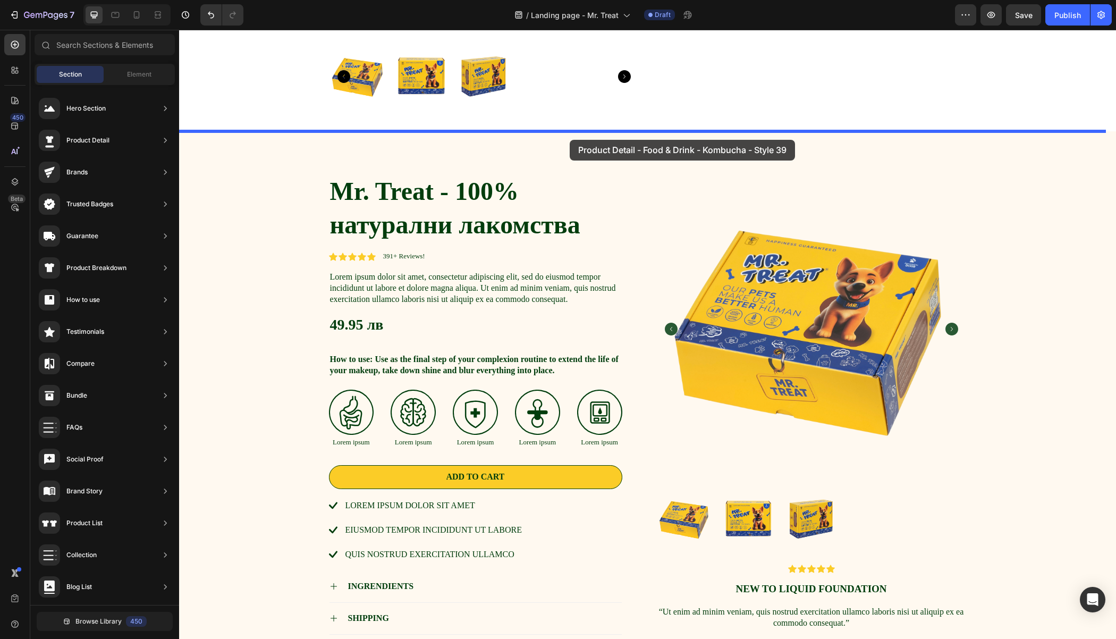
drag, startPoint x: 431, startPoint y: 394, endPoint x: 570, endPoint y: 140, distance: 289.4
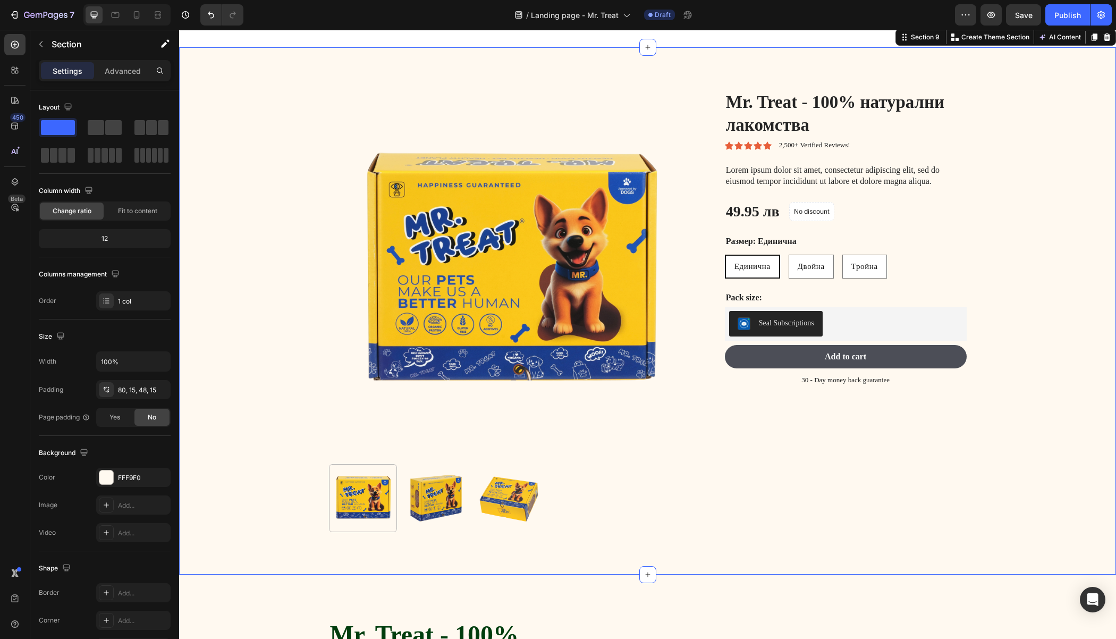
scroll to position [2192, 0]
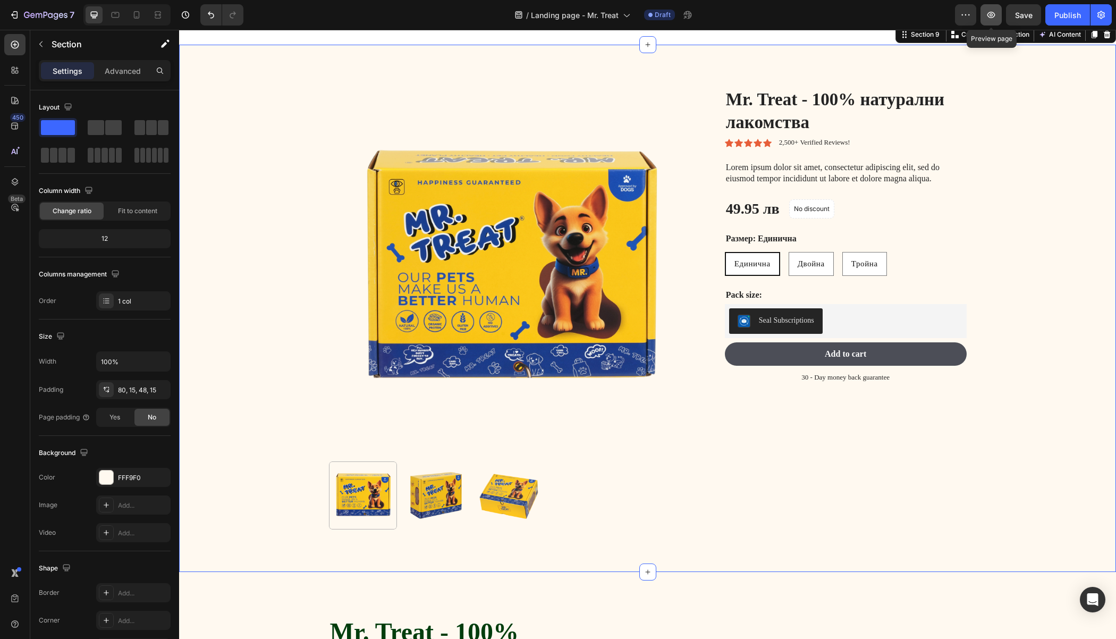
click at [990, 12] on icon "button" at bounding box center [991, 15] width 11 height 11
click at [40, 41] on icon "button" at bounding box center [41, 44] width 9 height 9
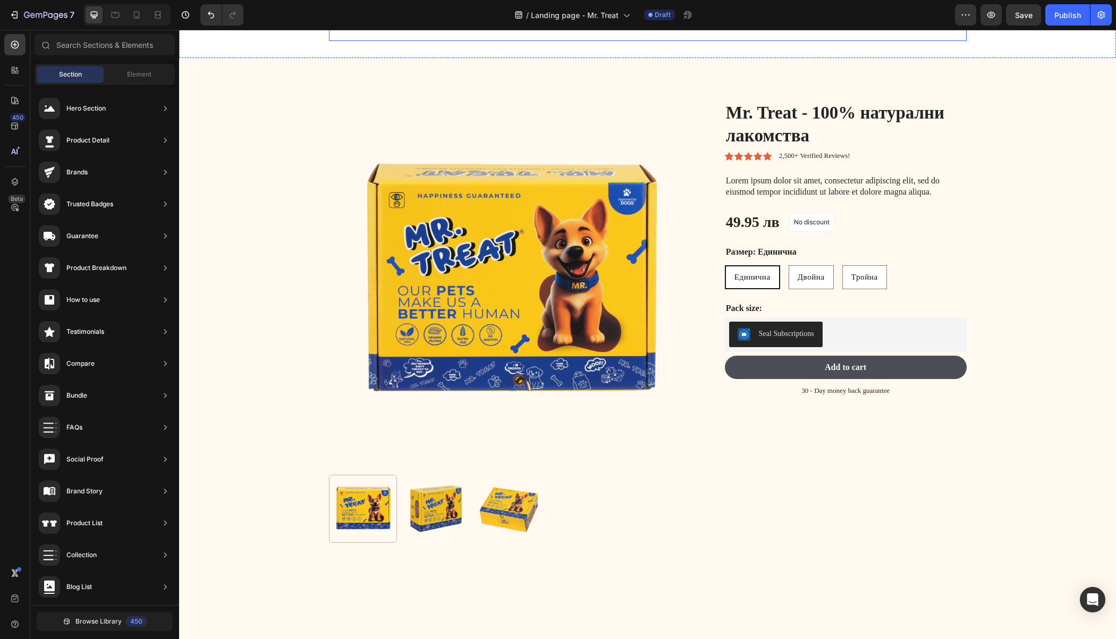
scroll to position [1701, 0]
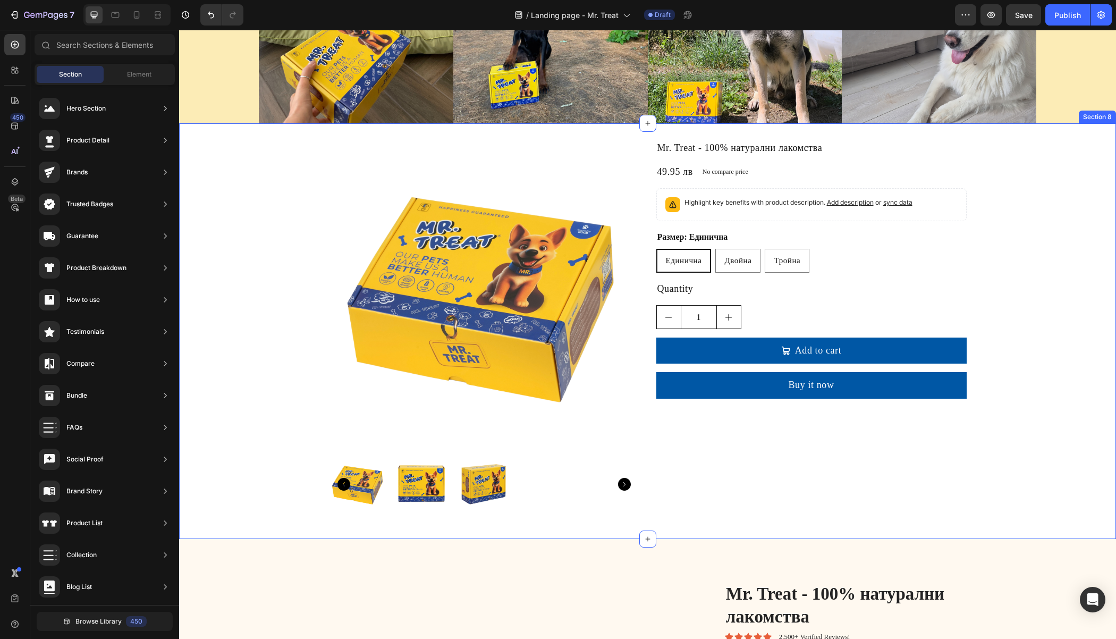
click at [998, 186] on div "Product Images Mr. Treat - 100% натурални лакомства Product Title 49.95 лв Prod…" at bounding box center [647, 330] width 937 height 381
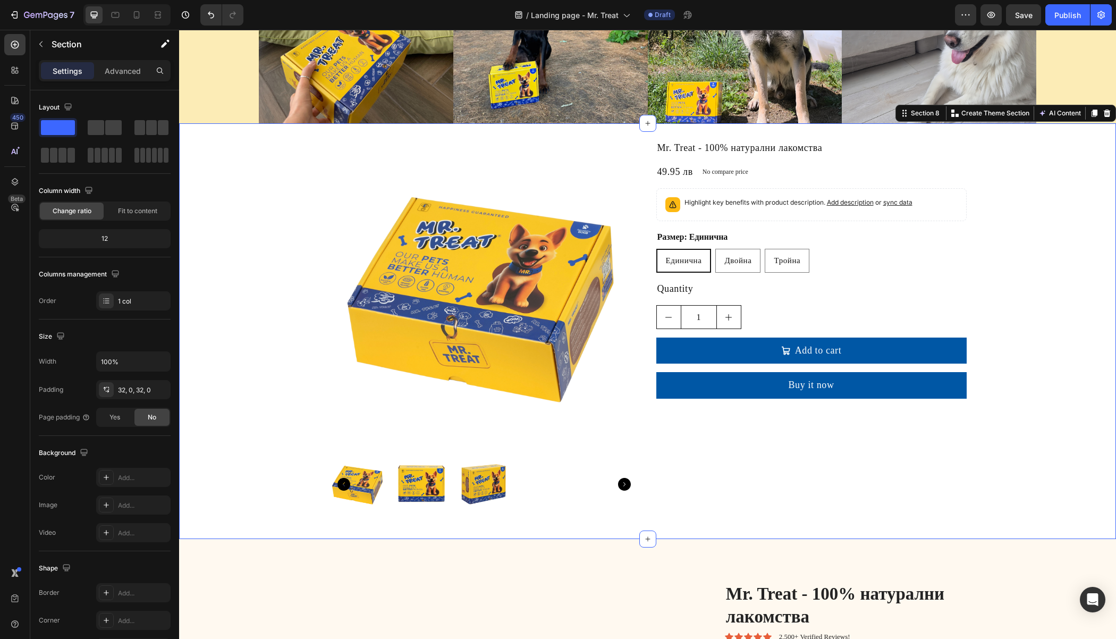
click at [289, 175] on div "Product Images Mr. Treat - 100% натурални лакомства Product Title 49.95 лв Prod…" at bounding box center [647, 330] width 937 height 381
click at [990, 191] on div "Product Images Mr. Treat - 100% натурални лакомства Product Title 49.95 лв Prod…" at bounding box center [647, 330] width 937 height 381
click at [276, 185] on div "Product Images Mr. Treat - 100% натурални лакомства Product Title 49.95 лв Prod…" at bounding box center [647, 330] width 937 height 381
click at [898, 183] on div "Mr. Treat - 100% натурални лакомства Product Title 49.95 лв Product Price Produ…" at bounding box center [811, 330] width 310 height 381
radio input "true"
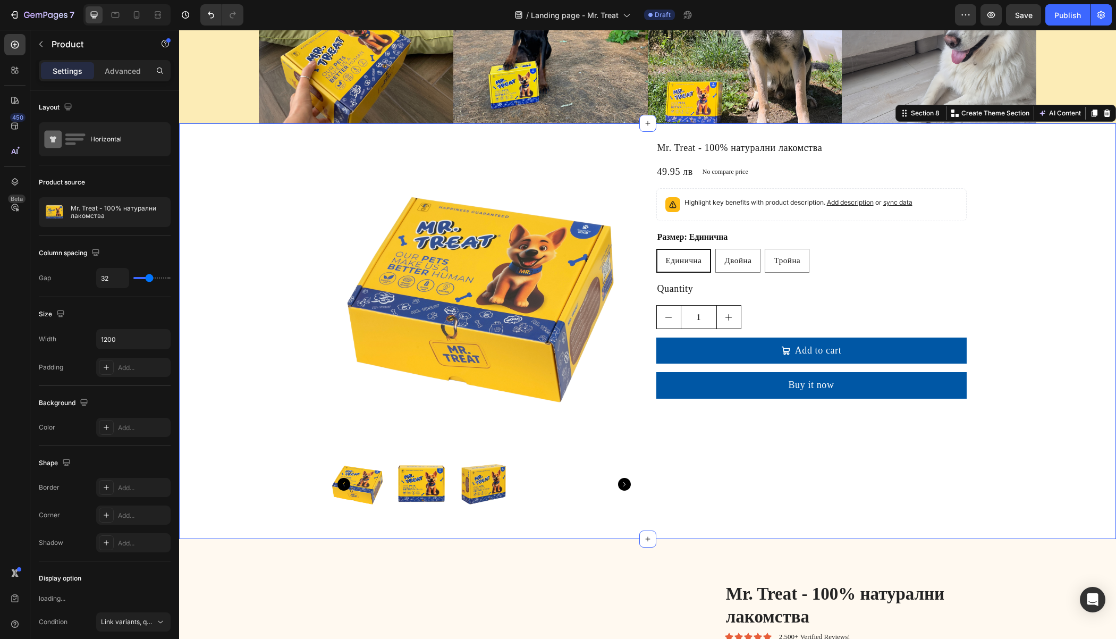
click at [967, 194] on div "Product Images Mr. Treat - 100% натурални лакомства Product Title 49.95 лв Prod…" at bounding box center [647, 330] width 937 height 381
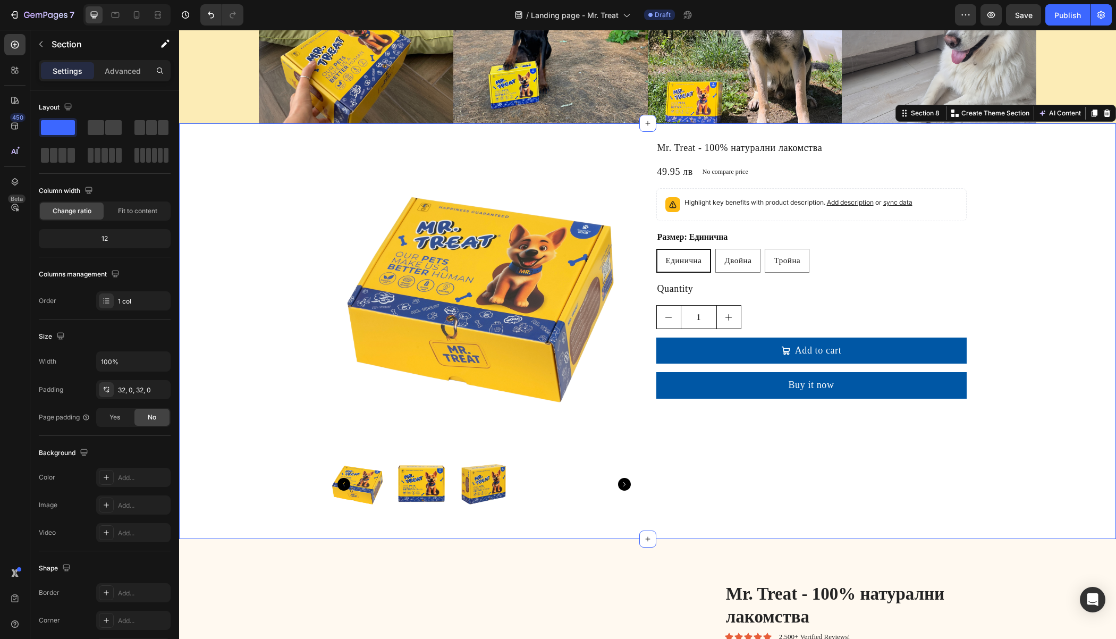
click at [980, 195] on div "Product Images Mr. Treat - 100% натурални лакомства Product Title 49.95 лв Prod…" at bounding box center [647, 330] width 937 height 381
click at [245, 230] on div "Product Images Mr. Treat - 100% натурални лакомства Product Title 49.95 лв Prod…" at bounding box center [647, 330] width 937 height 381
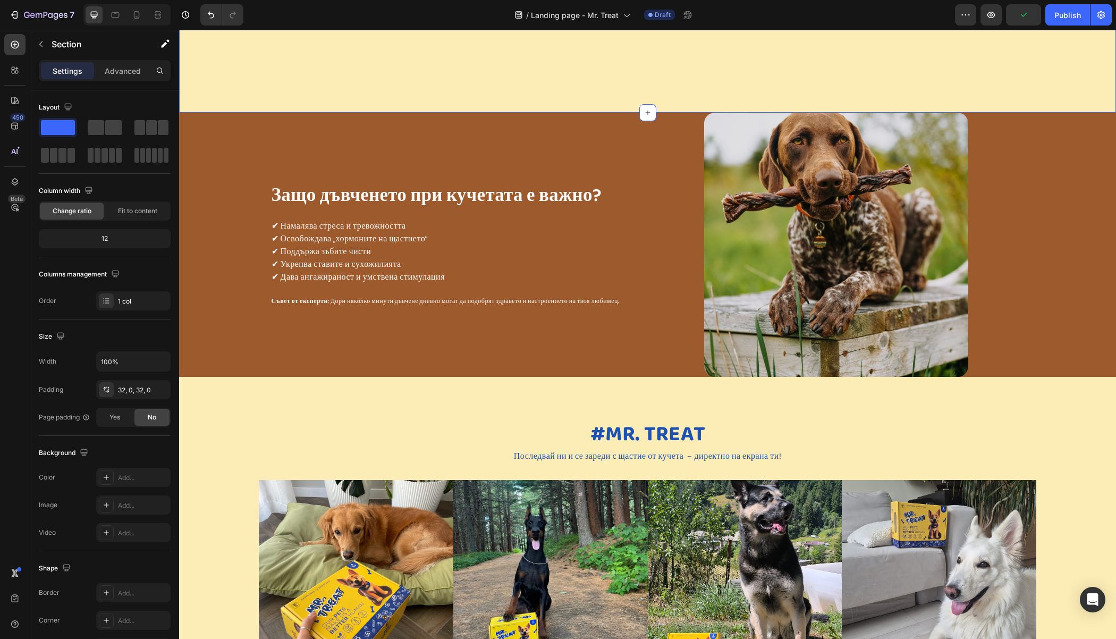
scroll to position [944, 0]
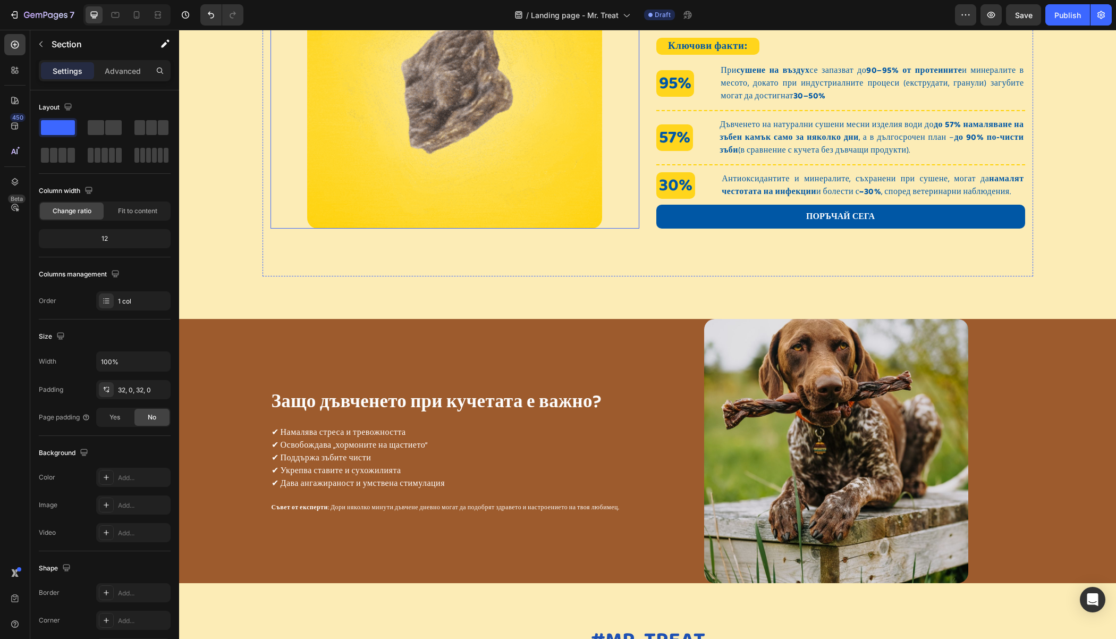
click at [323, 219] on img at bounding box center [454, 81] width 295 height 295
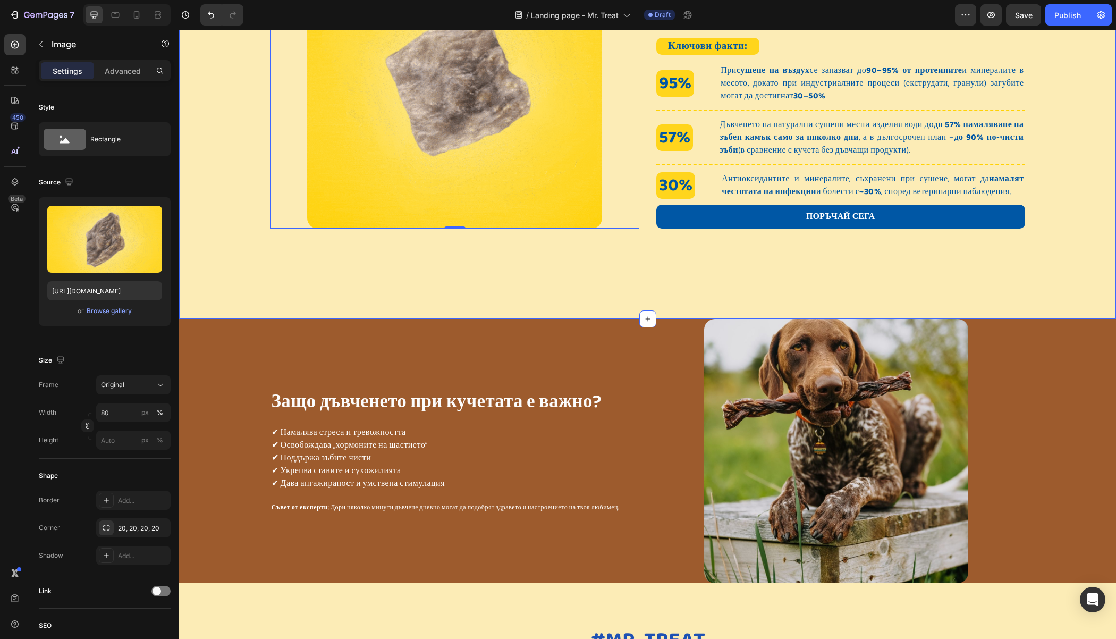
click at [253, 150] on div "Защо да избереш Mr.Treat? Heading Image 0 Защо да изберете Mr.Treat? Heading Пр…" at bounding box center [647, 102] width 937 height 347
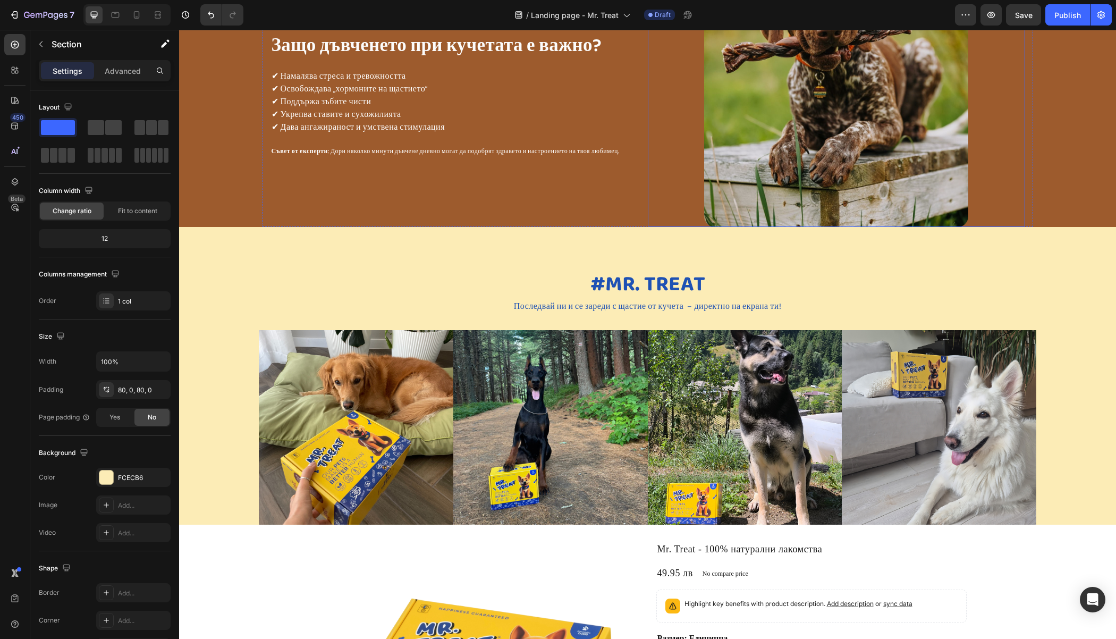
scroll to position [1308, 0]
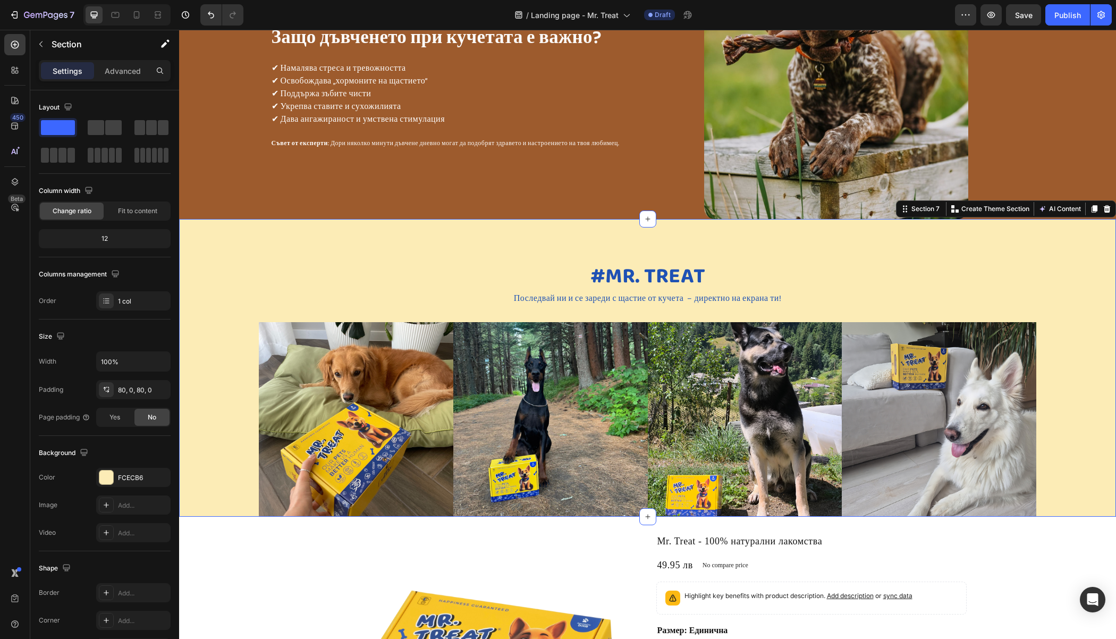
click at [430, 245] on div "#Mr. treat Heading Последвай ни и се зареди с щастие от кучета – директно на ек…" at bounding box center [647, 368] width 937 height 298
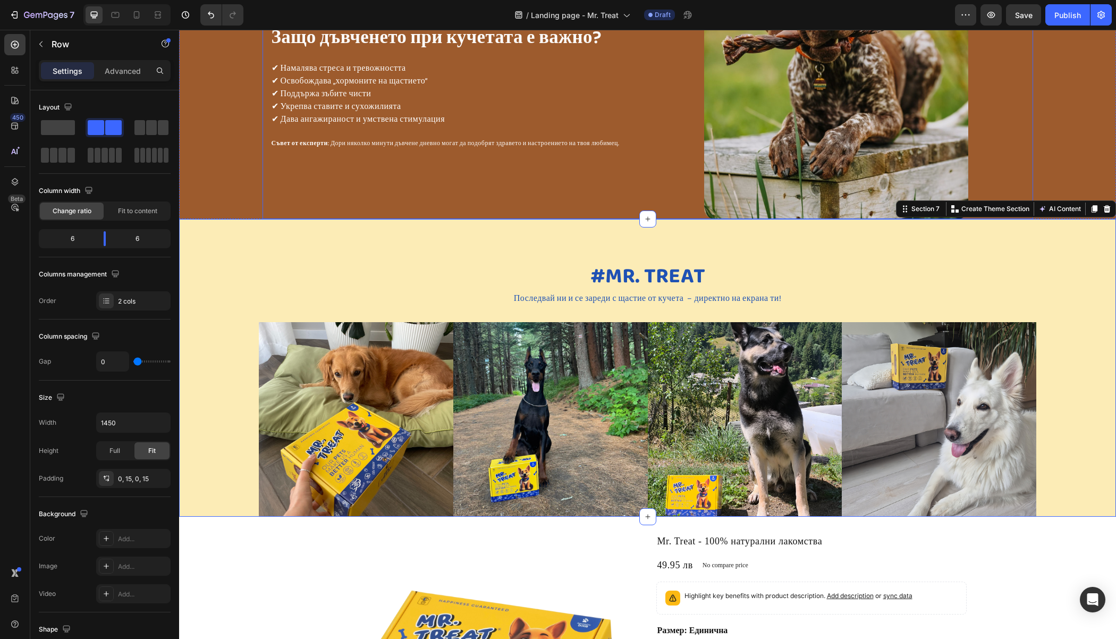
click at [604, 155] on div "Защо дъвченето при кучетата е важно? Heading ✔ Намалява стреса и тревожността ✔…" at bounding box center [458, 87] width 377 height 264
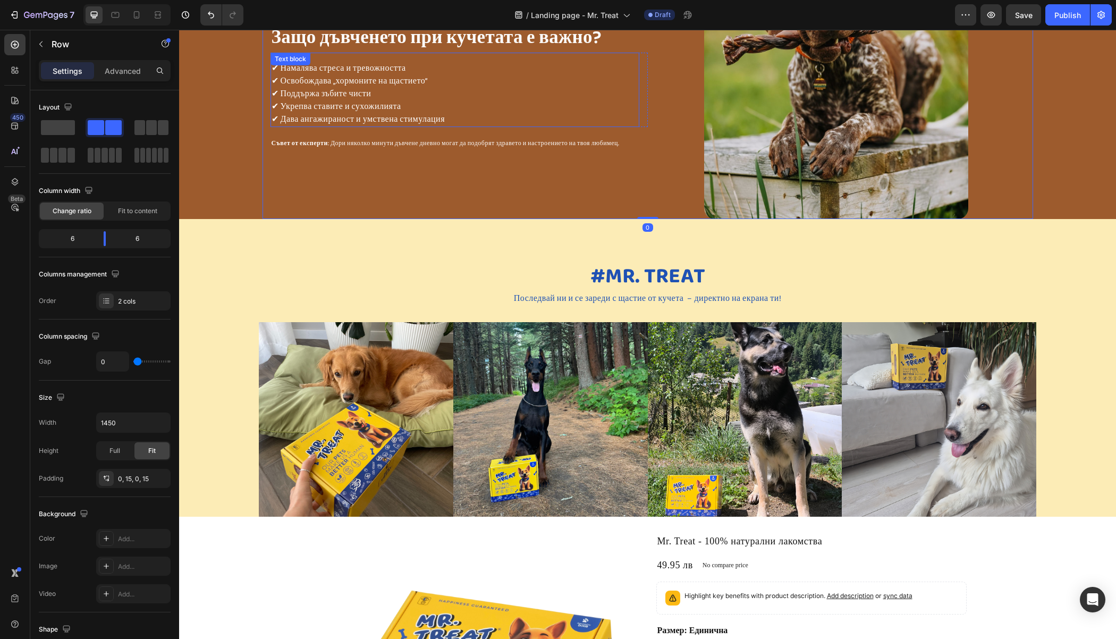
click at [466, 111] on p "✔ Укрепва ставите и сухожилията" at bounding box center [455, 106] width 367 height 13
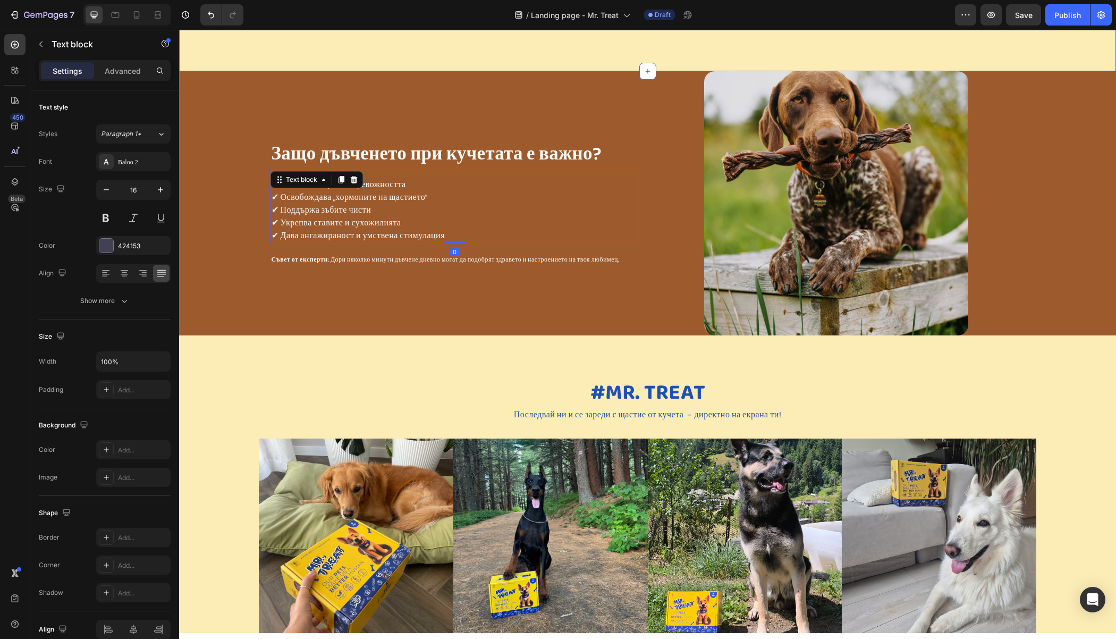
scroll to position [1155, 0]
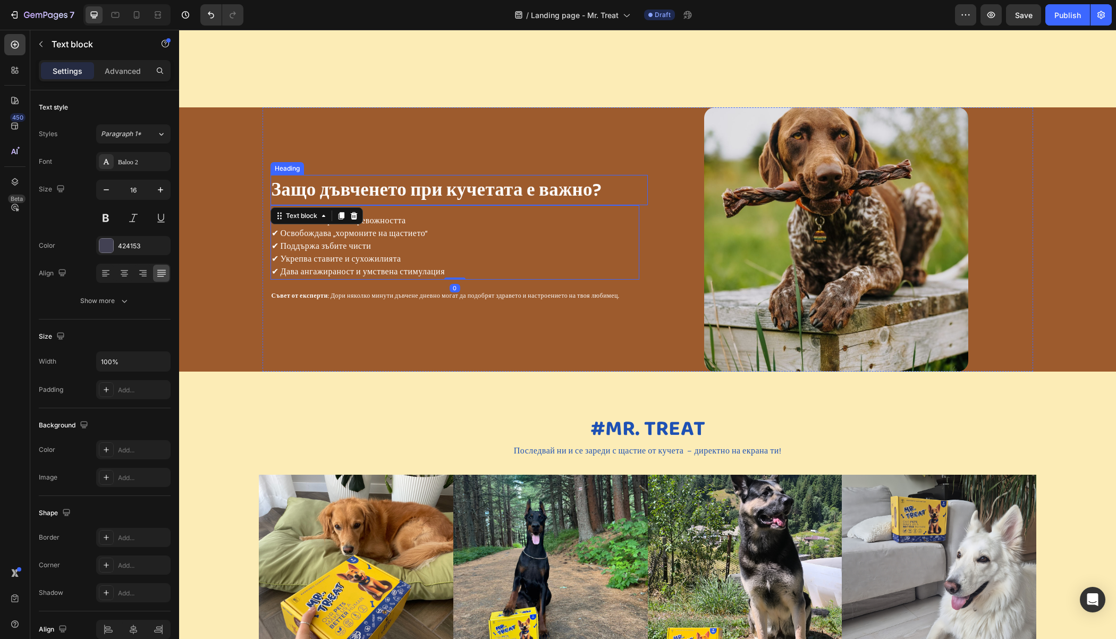
click at [275, 184] on span "Защо дъвченето при кучетата е важно?" at bounding box center [437, 190] width 330 height 30
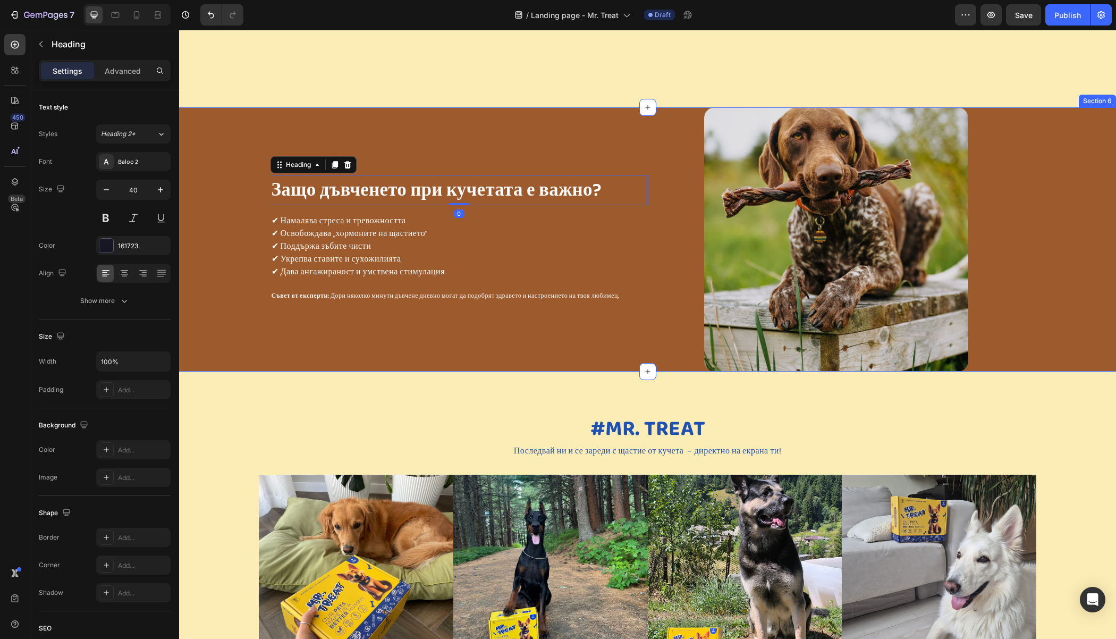
click at [233, 159] on div "Защо дъвченето при кучетата е важно? Heading 0 ✔ Намалява стреса и тревожността…" at bounding box center [647, 239] width 937 height 264
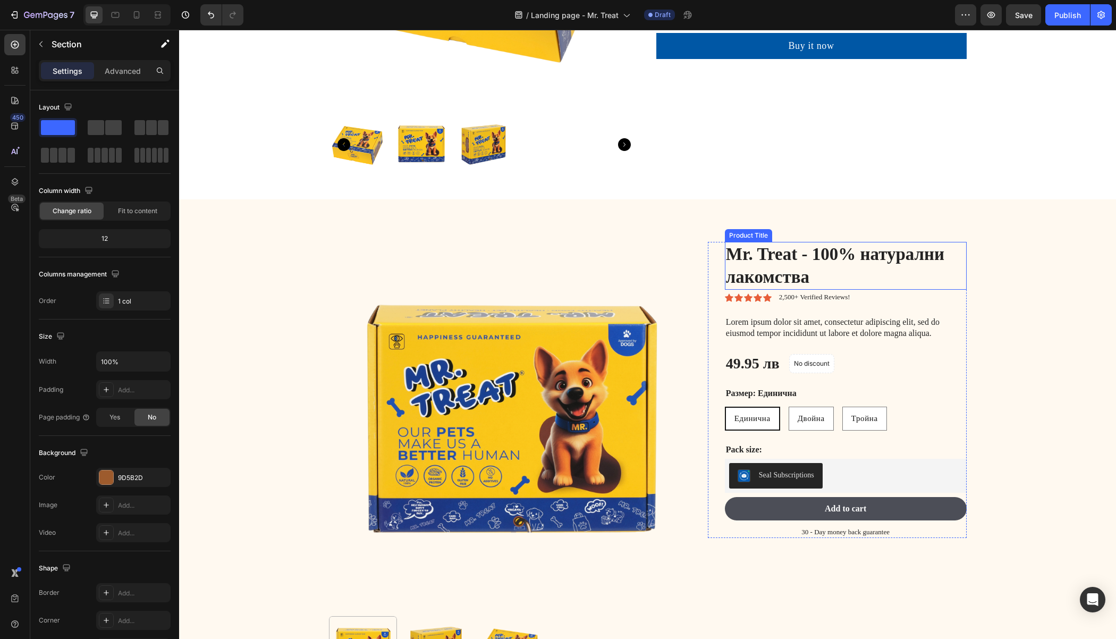
scroll to position [2118, 0]
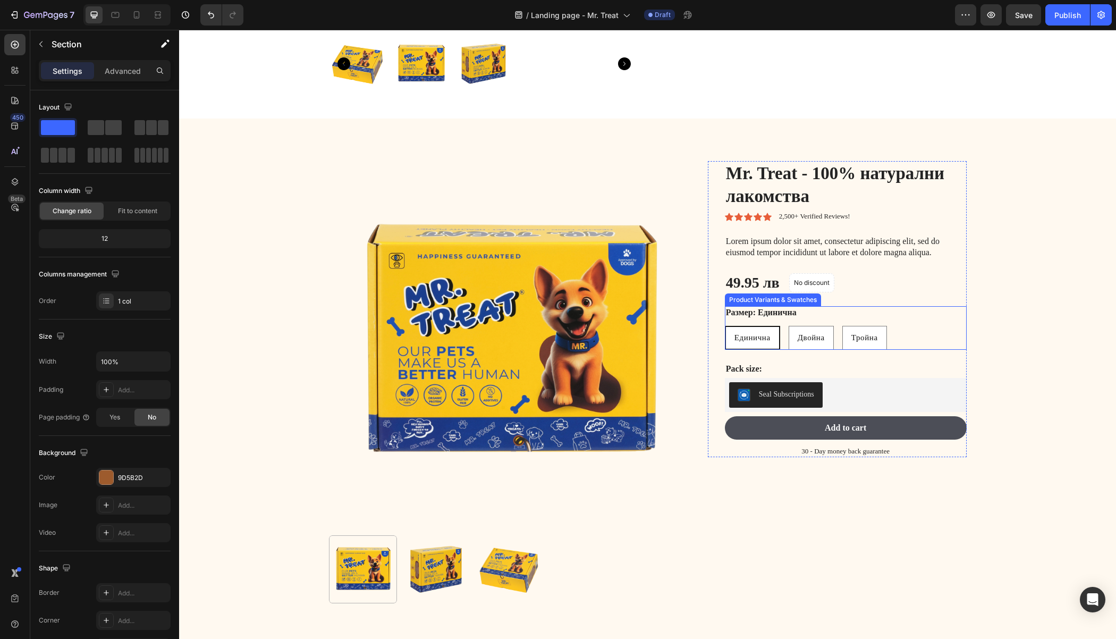
click at [811, 296] on div "Product Variants & Swatches" at bounding box center [773, 300] width 92 height 10
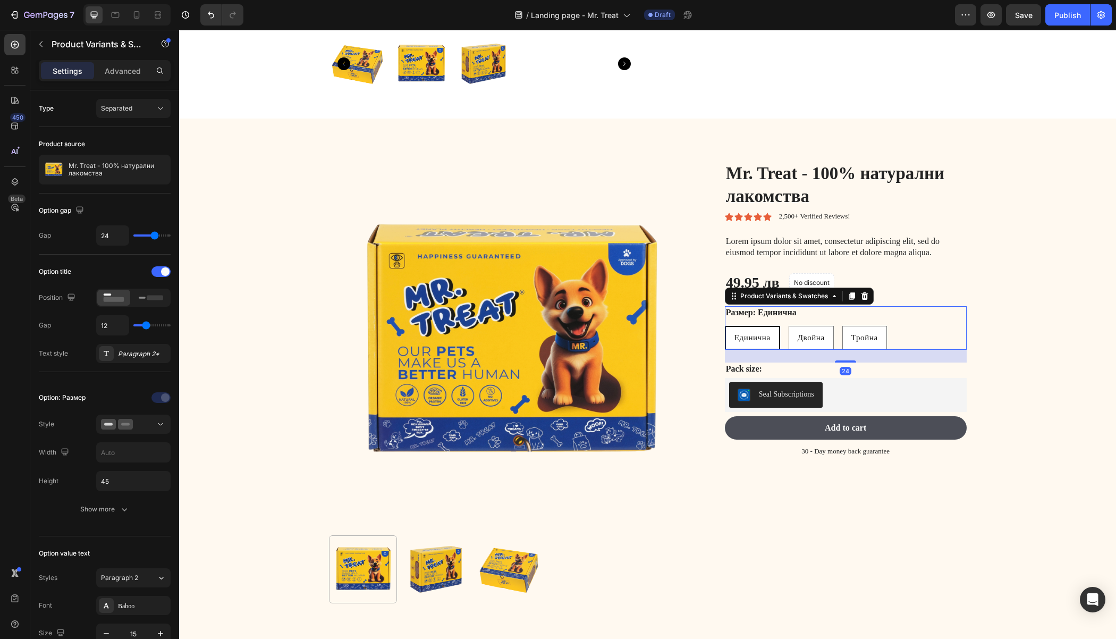
click at [826, 320] on div "Размер: Единична Единична Единична Единична Двойна Двойна Двойна Тройна Тройна …" at bounding box center [846, 328] width 242 height 44
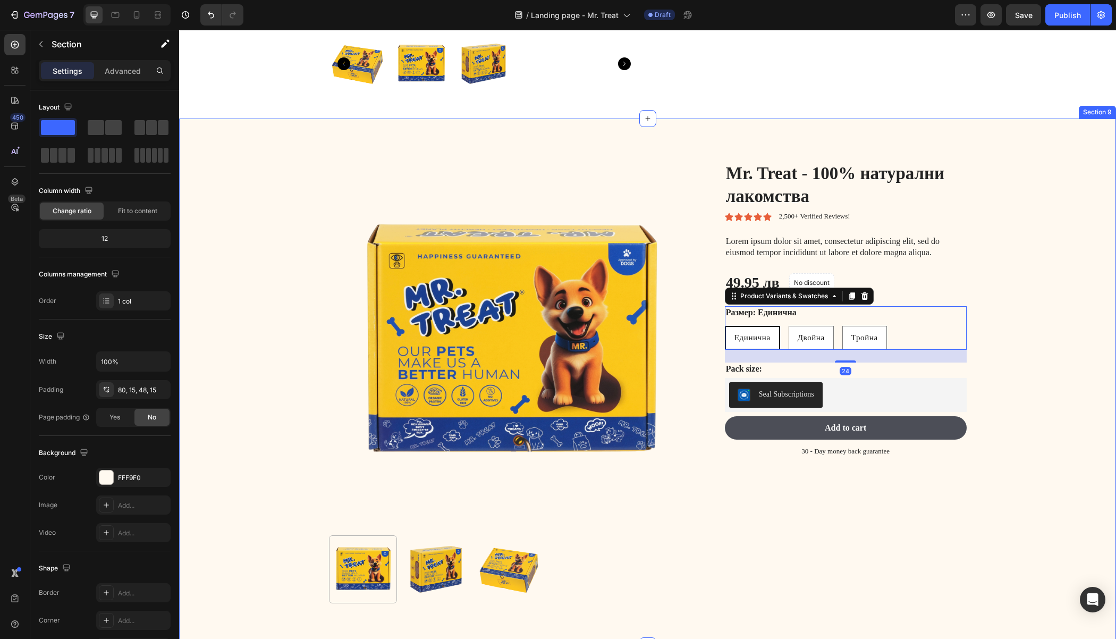
click at [996, 257] on div "Product Images Mr. Treat - 100% натурални лакомства Product Title Icon Icon Ico…" at bounding box center [647, 390] width 921 height 459
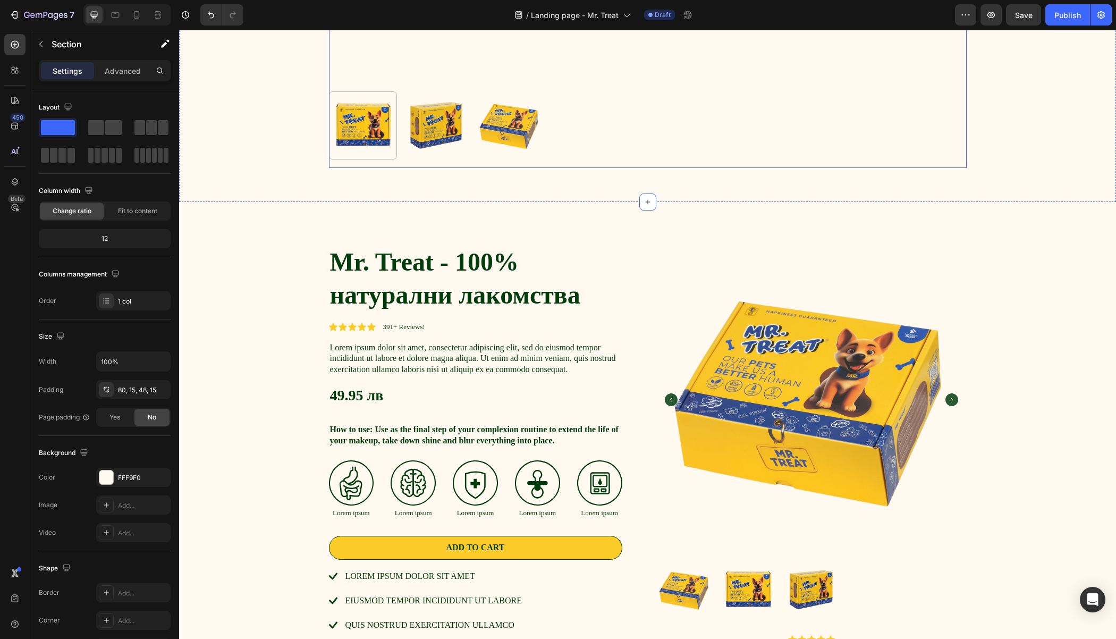
scroll to position [2723, 0]
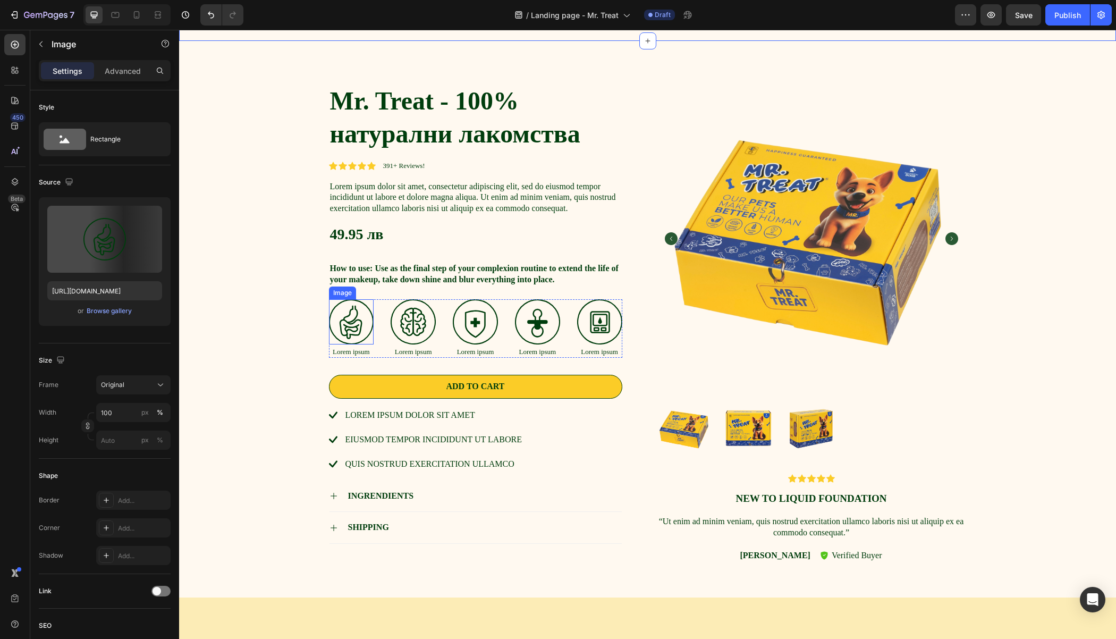
click at [342, 319] on img at bounding box center [351, 321] width 45 height 45
click at [284, 295] on div "Mr. Treat - 100% натурални лакомства Product Title Icon Icon Icon Icon Icon Ico…" at bounding box center [647, 327] width 921 height 488
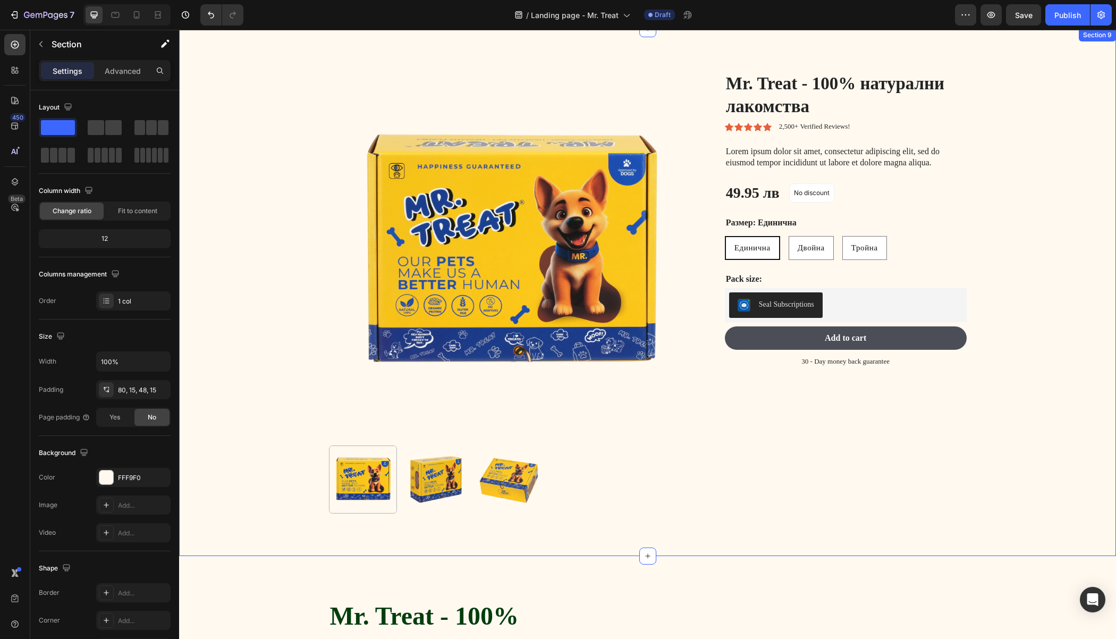
scroll to position [2567, 0]
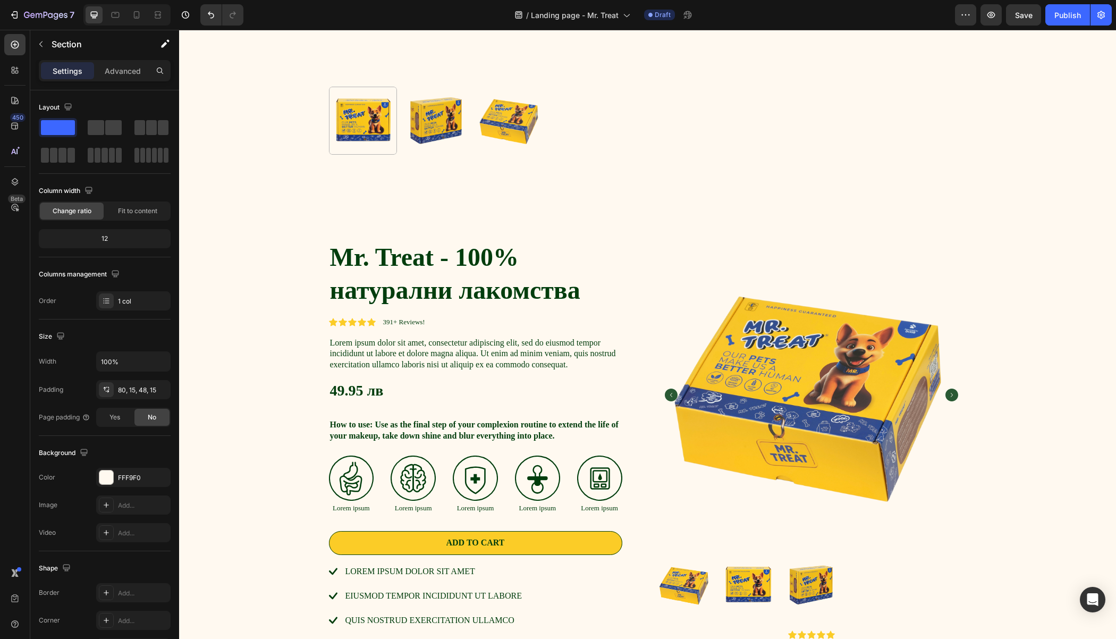
click at [286, 317] on div "Mr. Treat - 100% натурални лакомства Product Title Icon Icon Icon Icon Icon Ico…" at bounding box center [647, 484] width 921 height 488
click at [628, 248] on div "Mr. Treat - 100% натурални лакомства Product Title Icon Icon Icon Icon Icon Ico…" at bounding box center [484, 470] width 310 height 460
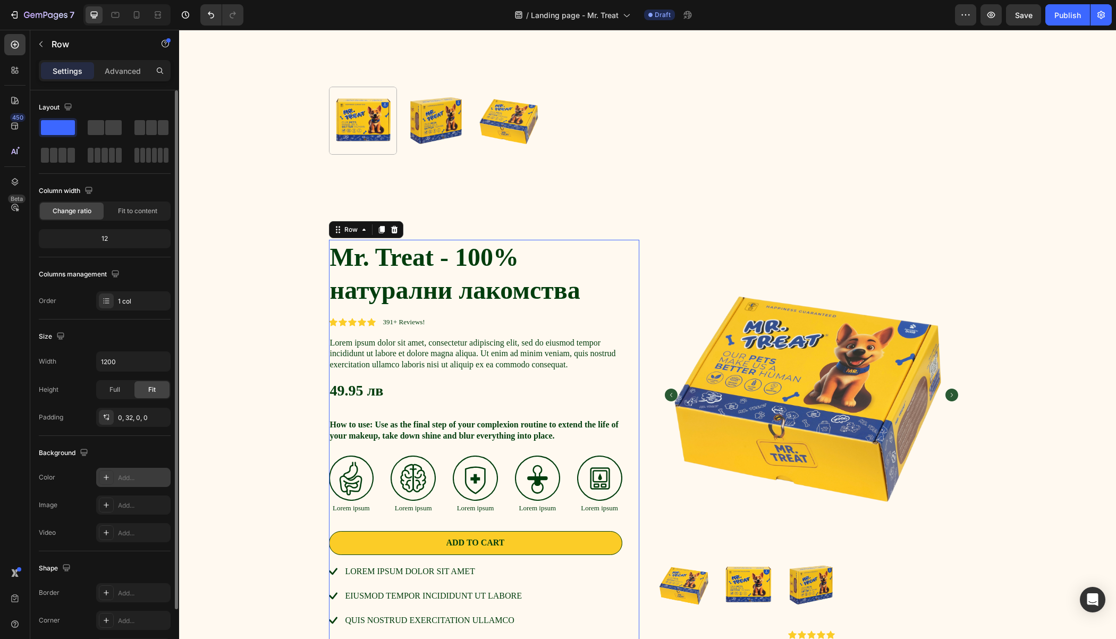
click at [116, 478] on div "Add..." at bounding box center [133, 477] width 74 height 19
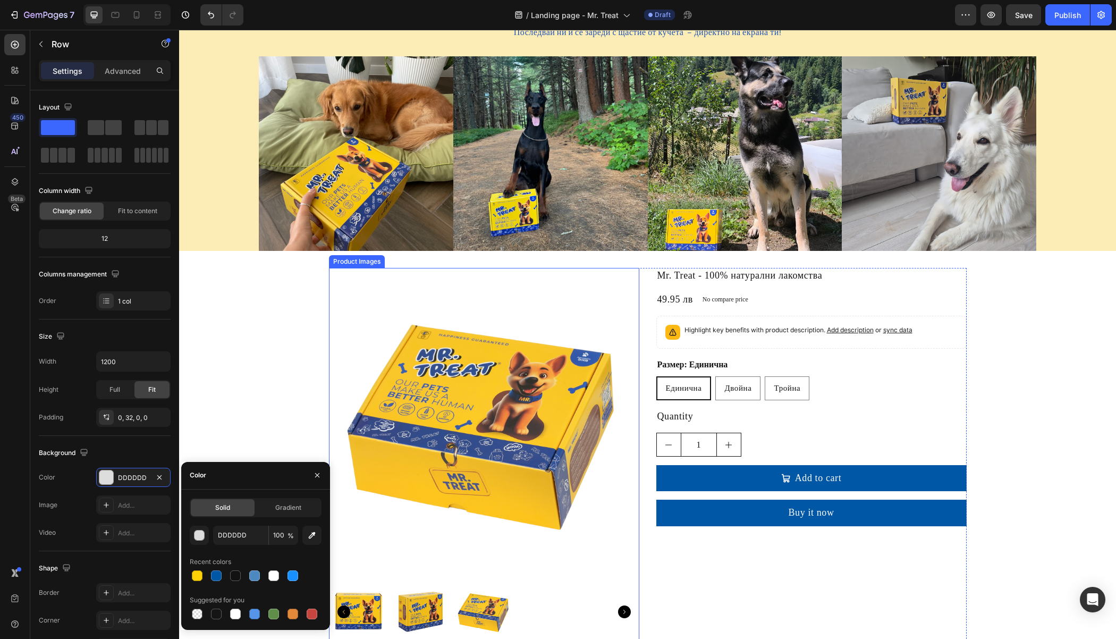
scroll to position [1191, 0]
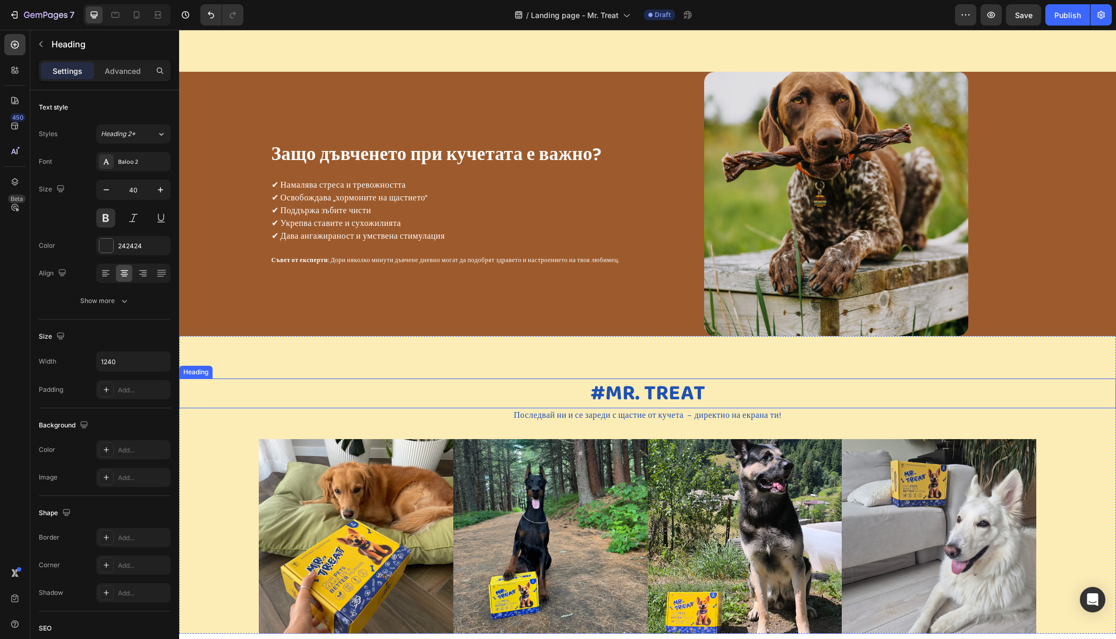
click at [311, 382] on div "#Mr. treat" at bounding box center [647, 393] width 915 height 30
click at [291, 346] on div "#Mr. treat Heading Последвай ни и се зареди с щастие от кучета – директно на ек…" at bounding box center [647, 485] width 937 height 298
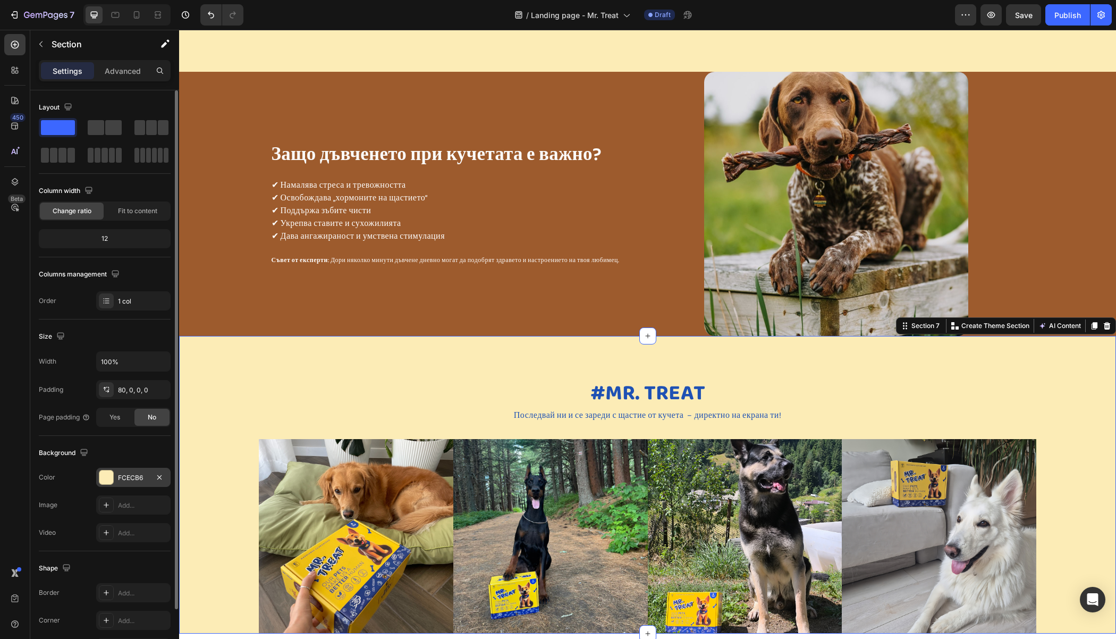
click at [107, 476] on div at bounding box center [106, 477] width 14 height 14
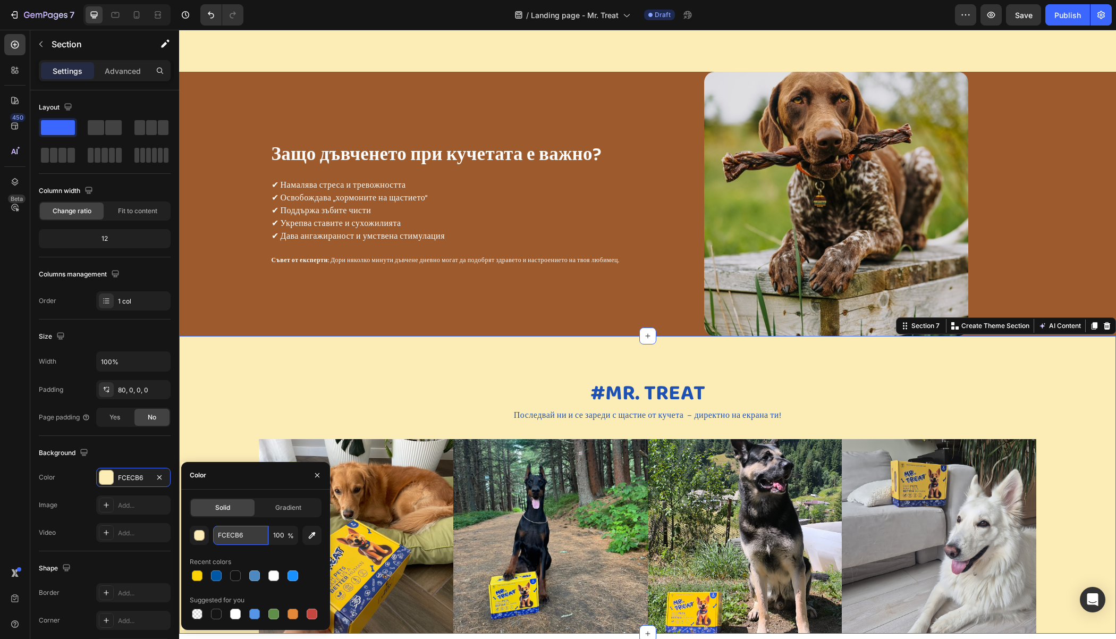
drag, startPoint x: 258, startPoint y: 530, endPoint x: 250, endPoint y: 536, distance: 10.3
click at [250, 536] on input "FCECB6" at bounding box center [240, 534] width 55 height 19
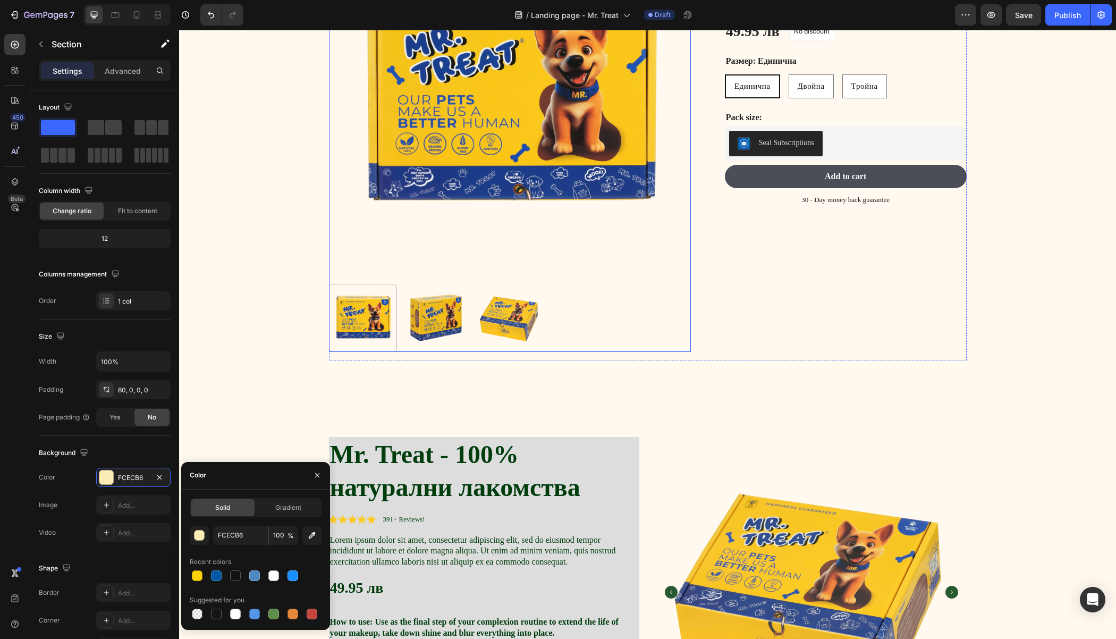
click at [426, 293] on img at bounding box center [436, 318] width 68 height 68
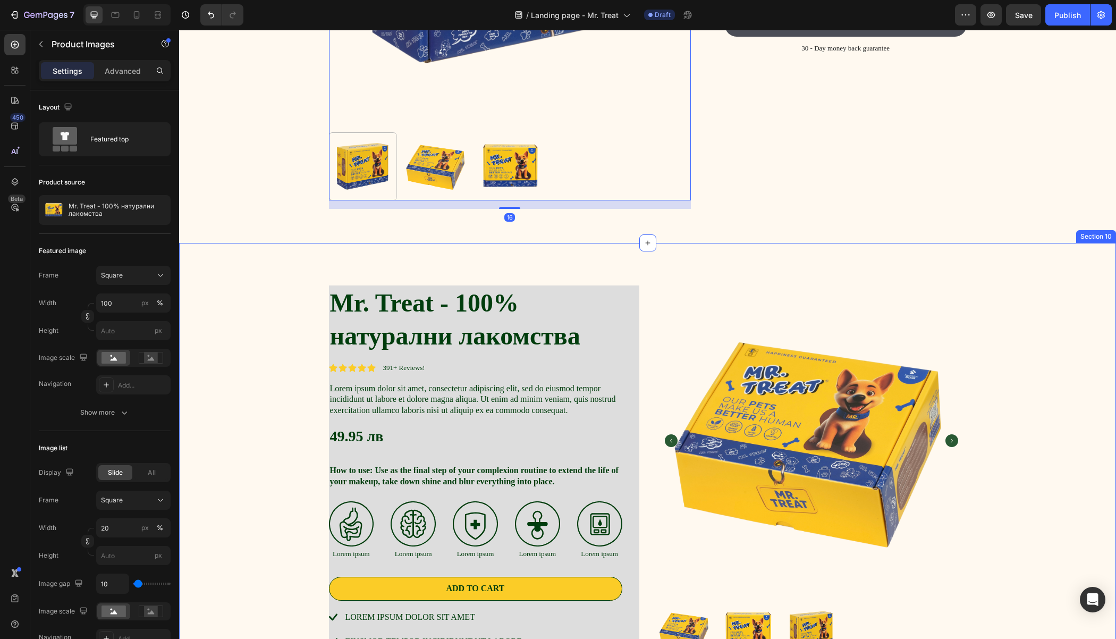
click at [278, 297] on div "Mr. Treat - 100% натурални лакомства Product Title Icon Icon Icon Icon Icon Ico…" at bounding box center [647, 529] width 921 height 488
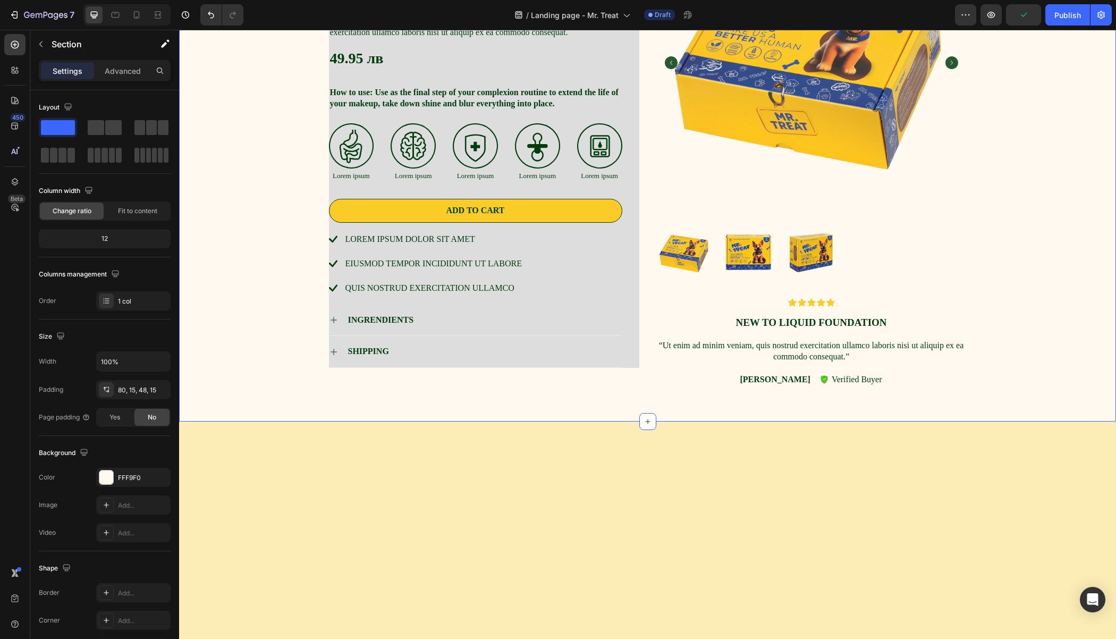
scroll to position [2648, 0]
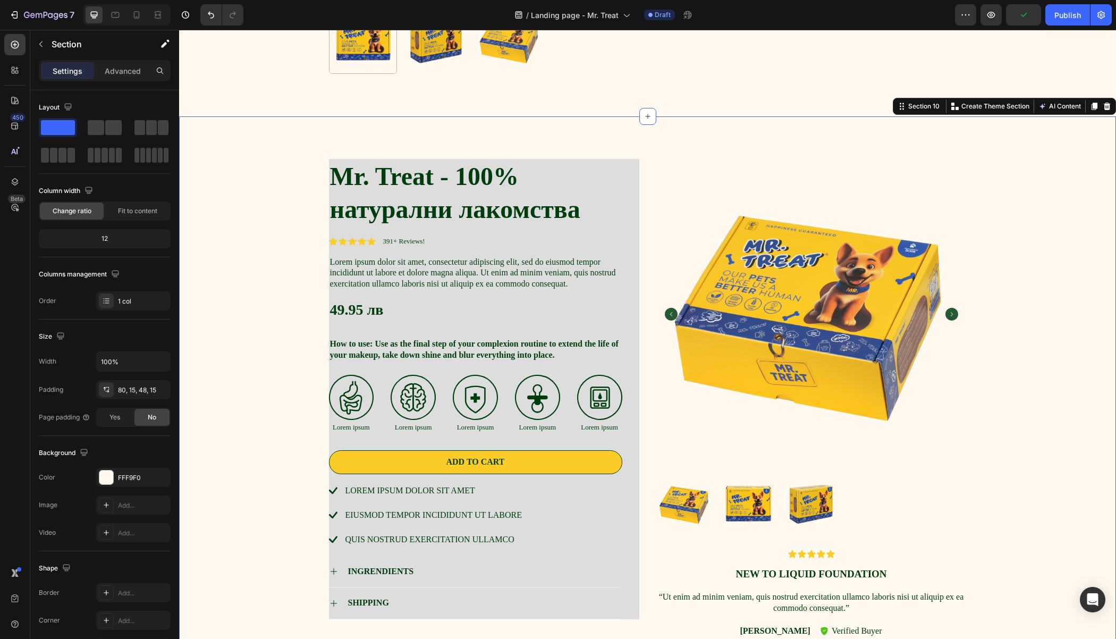
click at [282, 210] on div "Mr. Treat - 100% натурални лакомства Product Title Icon Icon Icon Icon Icon Ico…" at bounding box center [647, 403] width 921 height 488
click at [685, 136] on div "Mr. Treat - 100% натурални лакомства Product Title Icon Icon Icon Icon Icon Ico…" at bounding box center [647, 394] width 937 height 556
click at [124, 474] on div "FFF9F0" at bounding box center [133, 478] width 31 height 10
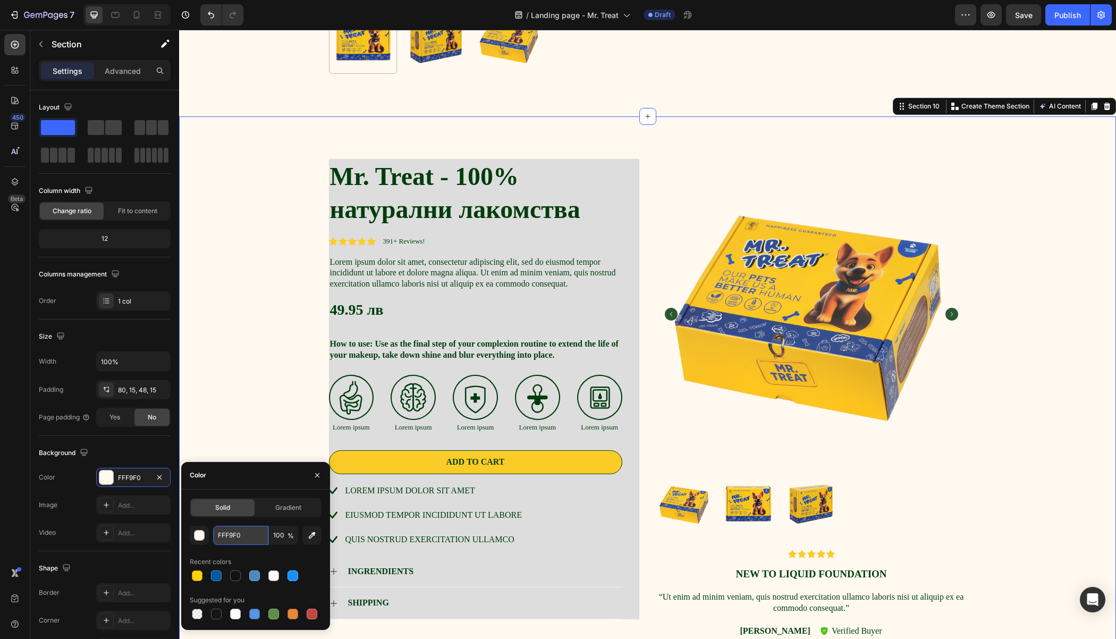
click at [249, 535] on input "FFF9F0" at bounding box center [240, 534] width 55 height 19
paste input "CECB6"
type input "FCECB6"
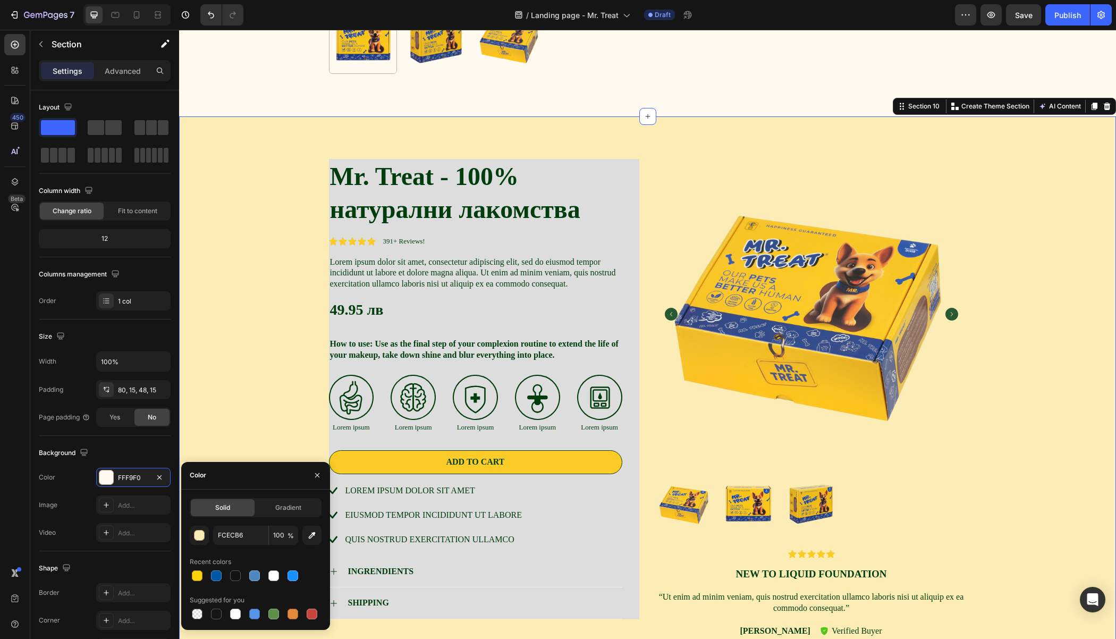
click at [252, 206] on div "Mr. Treat - 100% натурални лакомства Product Title Icon Icon Icon Icon Icon Ico…" at bounding box center [647, 403] width 921 height 488
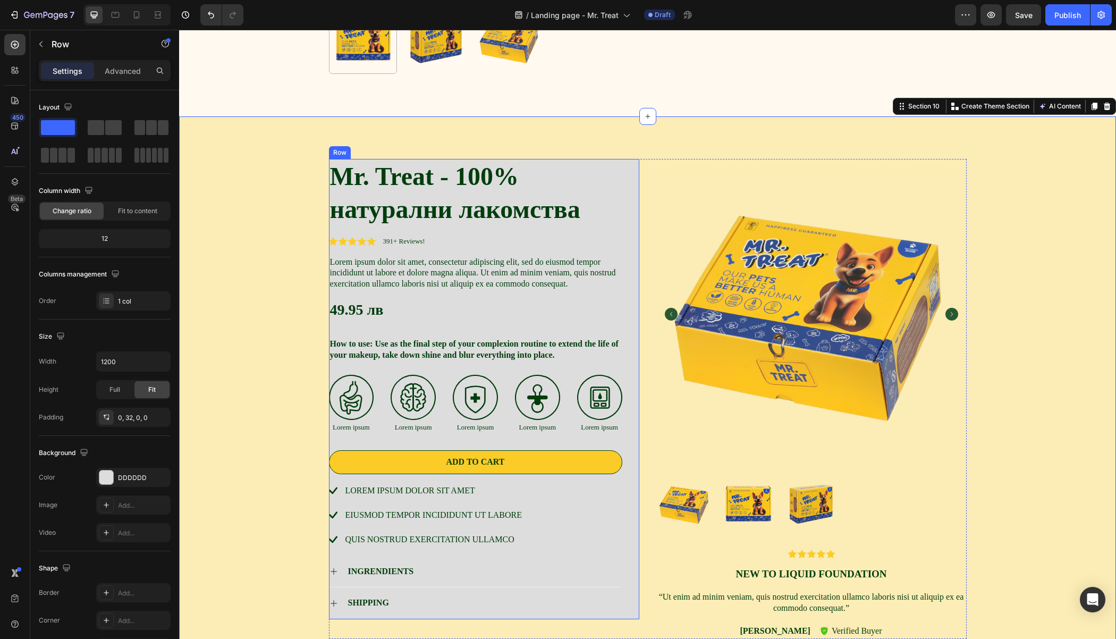
click at [625, 208] on div "Mr. Treat - 100% натурални лакомства Product Title Icon Icon Icon Icon Icon Ico…" at bounding box center [484, 389] width 310 height 460
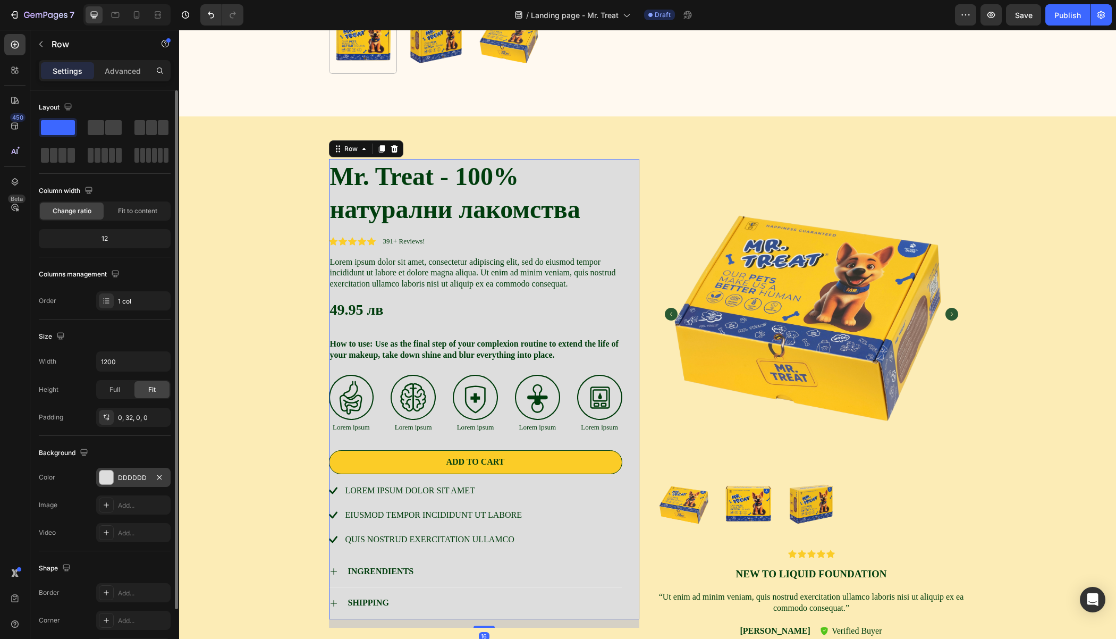
click at [127, 475] on div "DDDDDD" at bounding box center [133, 478] width 31 height 10
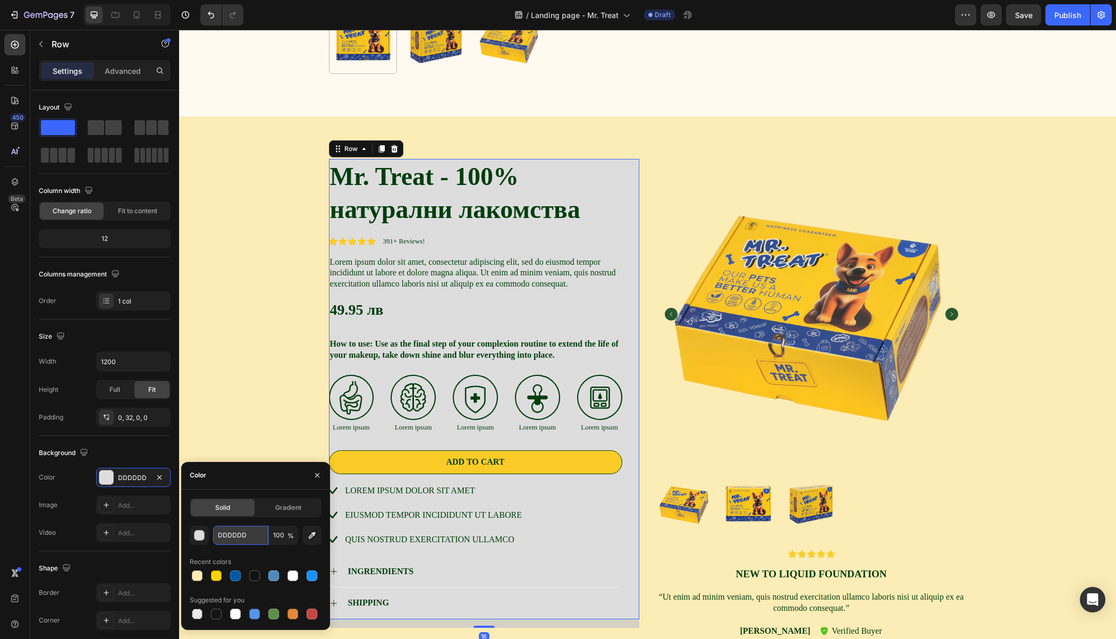
click at [253, 530] on input "DDDDDD" at bounding box center [240, 534] width 55 height 19
click at [259, 538] on input "DDDDDD" at bounding box center [240, 534] width 55 height 19
paste input "FCECB6"
paste input "text"
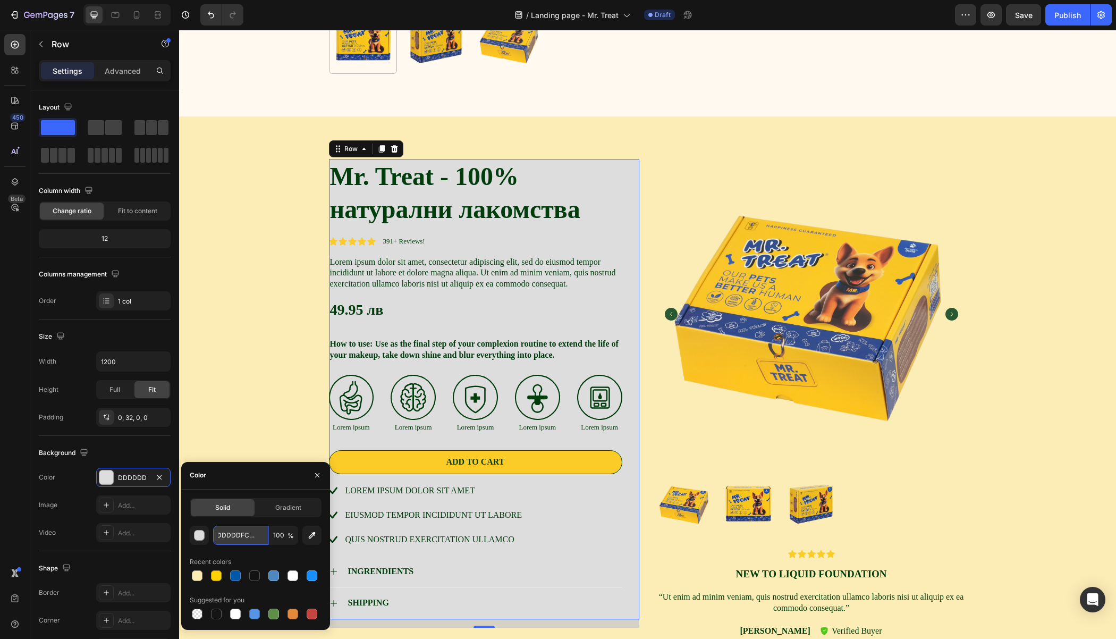
type input "FCECB6"
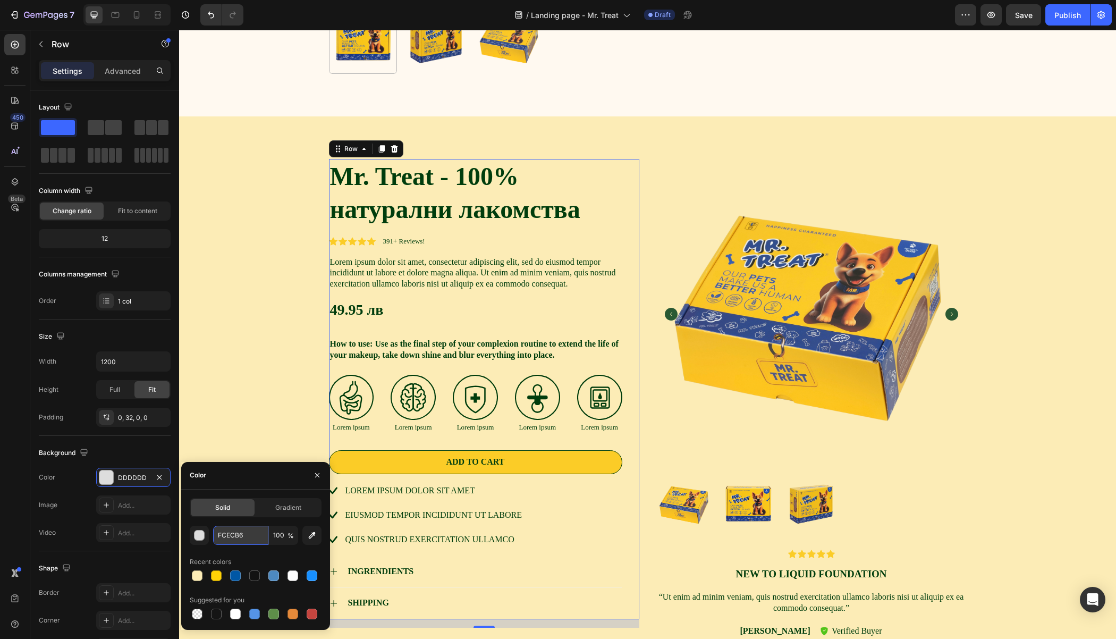
scroll to position [0, 0]
click at [223, 298] on div "Mr. Treat - 100% натурални лакомства Product Title Icon Icon Icon Icon Icon Ico…" at bounding box center [647, 403] width 921 height 488
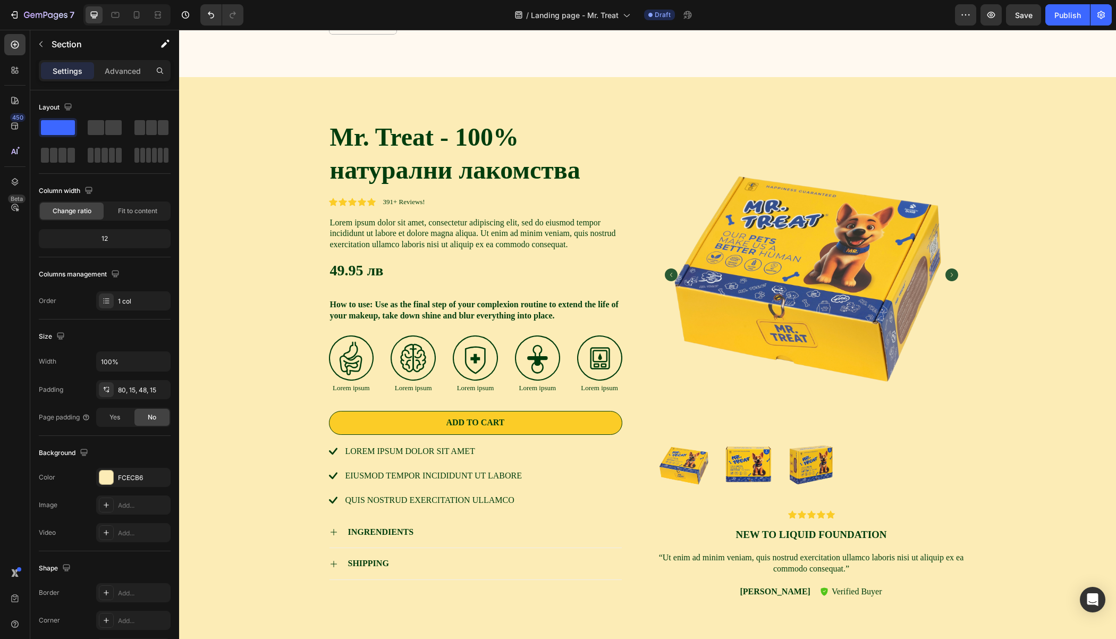
scroll to position [2567, 0]
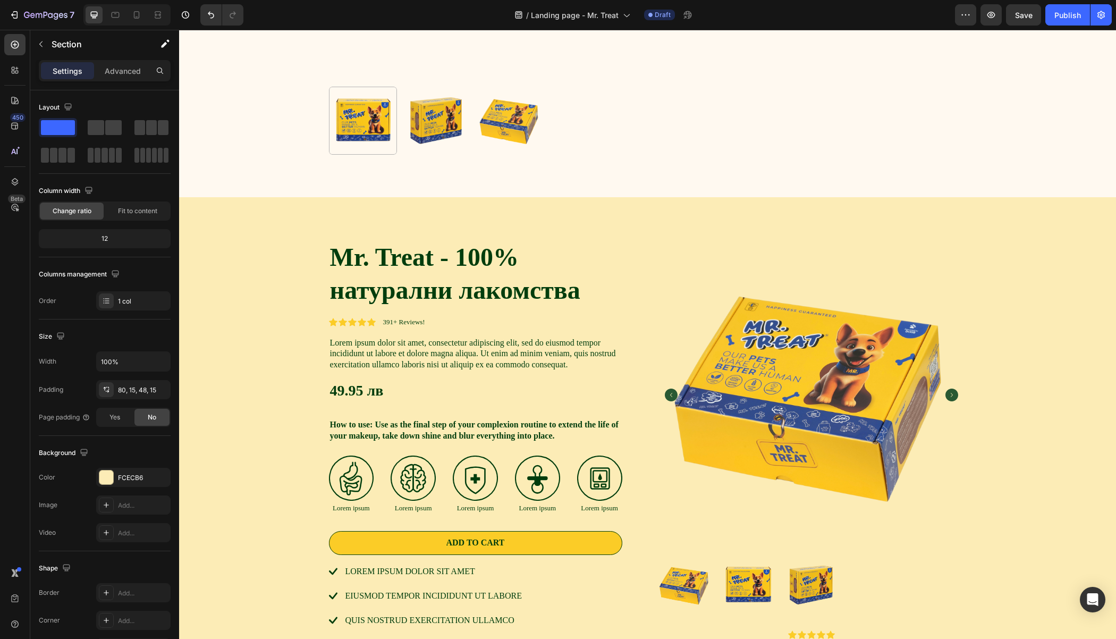
click at [290, 232] on div "Mr. Treat - 100% натурални лакомства Product Title Icon Icon Icon Icon Icon Ico…" at bounding box center [647, 475] width 937 height 556
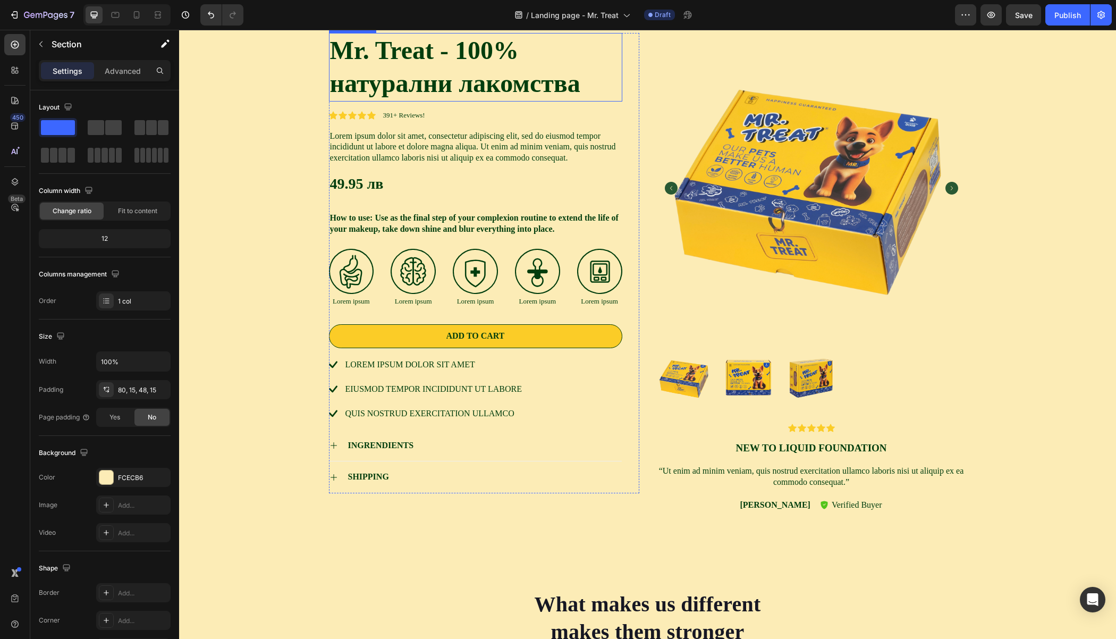
scroll to position [2582, 0]
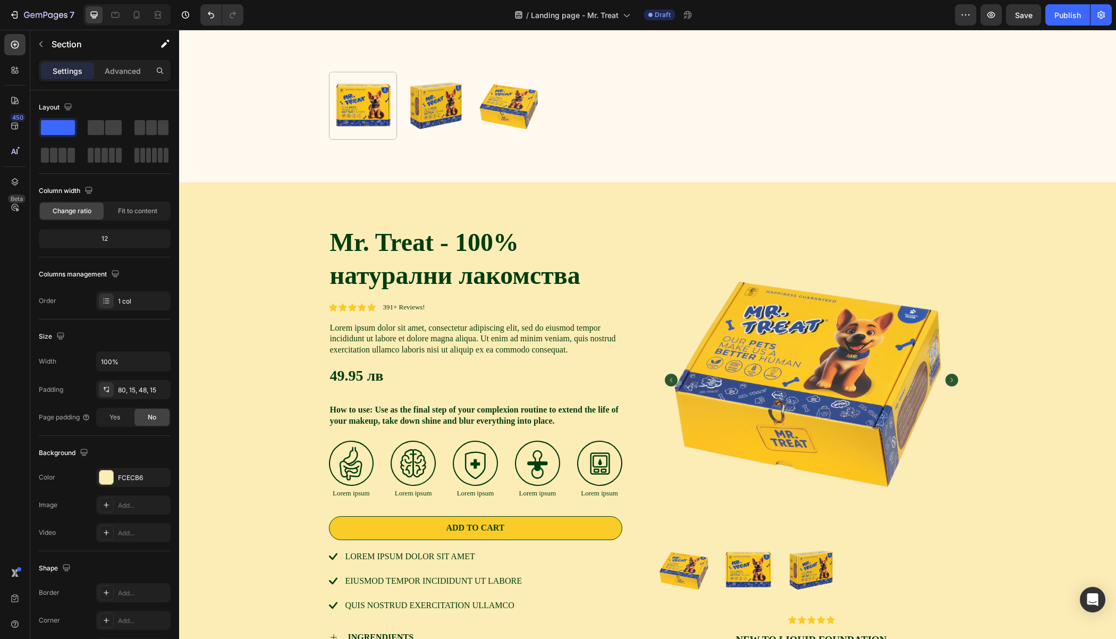
click at [272, 218] on div "Mr. Treat - 100% натурални лакомства Product Title Icon Icon Icon Icon Icon Ico…" at bounding box center [647, 460] width 937 height 556
click at [574, 200] on div "Mr. Treat - 100% натурални лакомства Product Title Icon Icon Icon Icon Icon Ico…" at bounding box center [647, 460] width 937 height 556
click at [477, 236] on h1 "Mr. Treat - 100% натурални лакомства" at bounding box center [475, 259] width 293 height 69
click at [584, 201] on div "Mr. Treat - 100% натурални лакомства Product Title Edit content in Shopify 16 I…" at bounding box center [647, 460] width 937 height 556
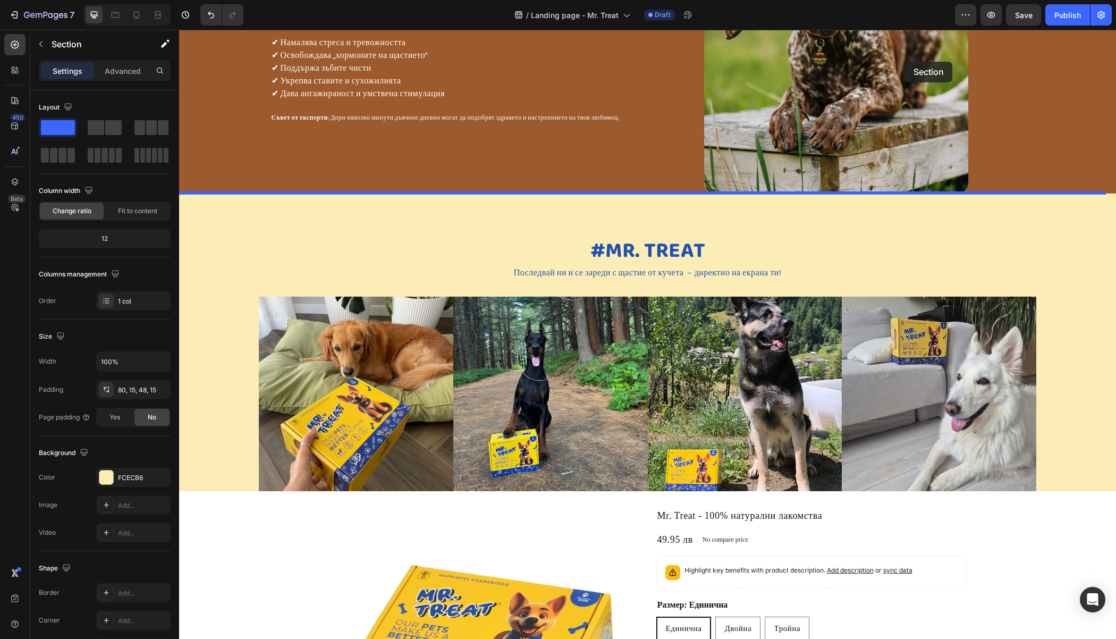
scroll to position [1324, 0]
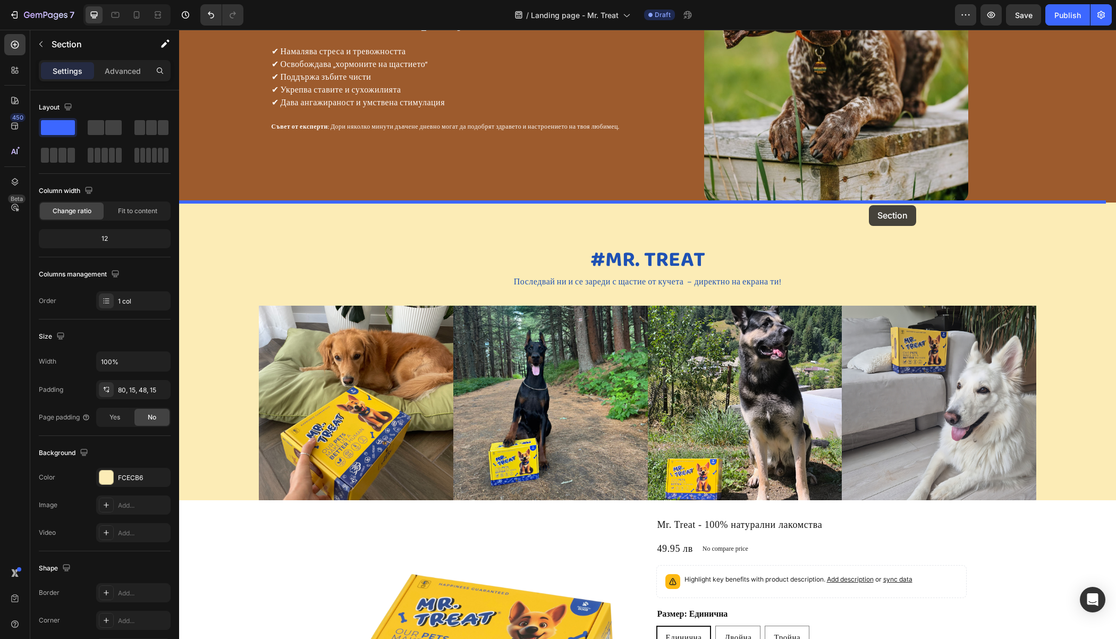
drag, startPoint x: 895, startPoint y: 166, endPoint x: 869, endPoint y: 205, distance: 47.0
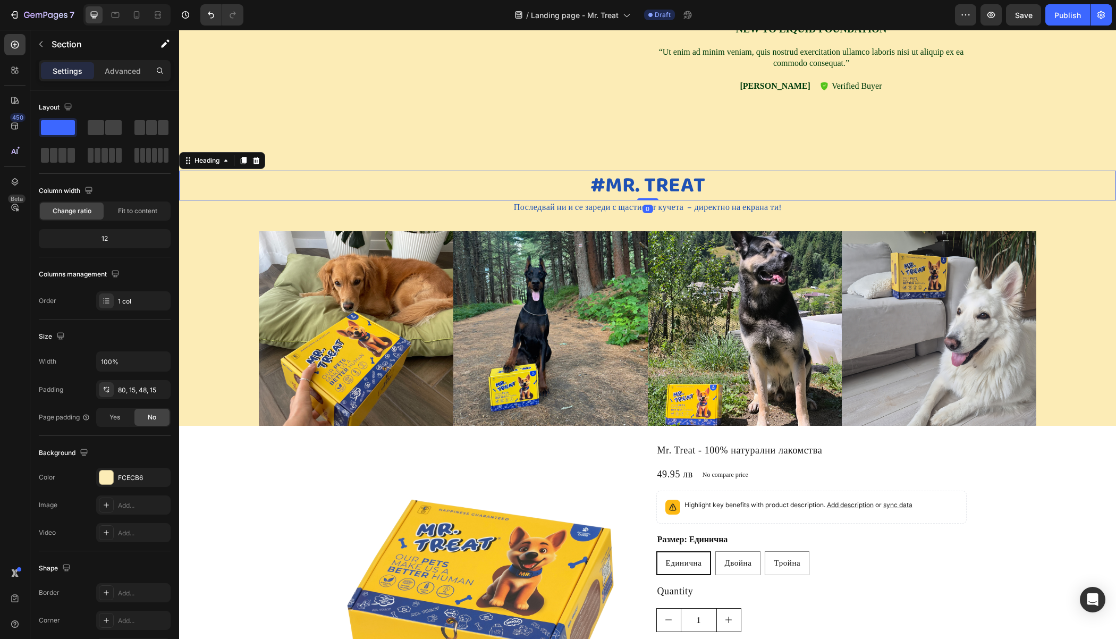
click at [993, 187] on div "#Mr. treat" at bounding box center [647, 186] width 915 height 30
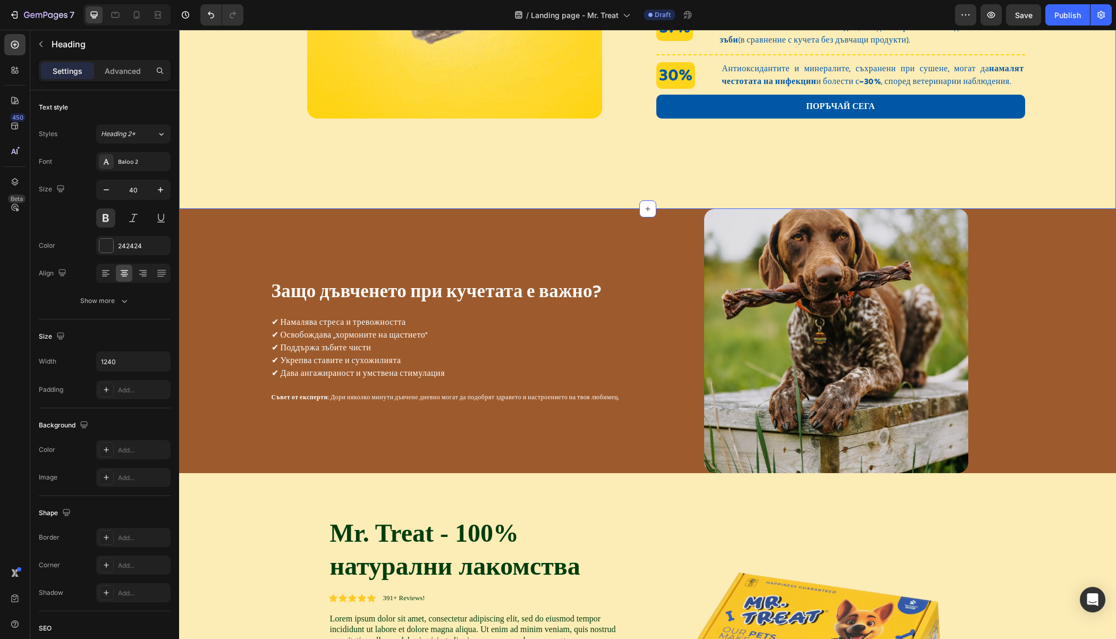
scroll to position [1428, 0]
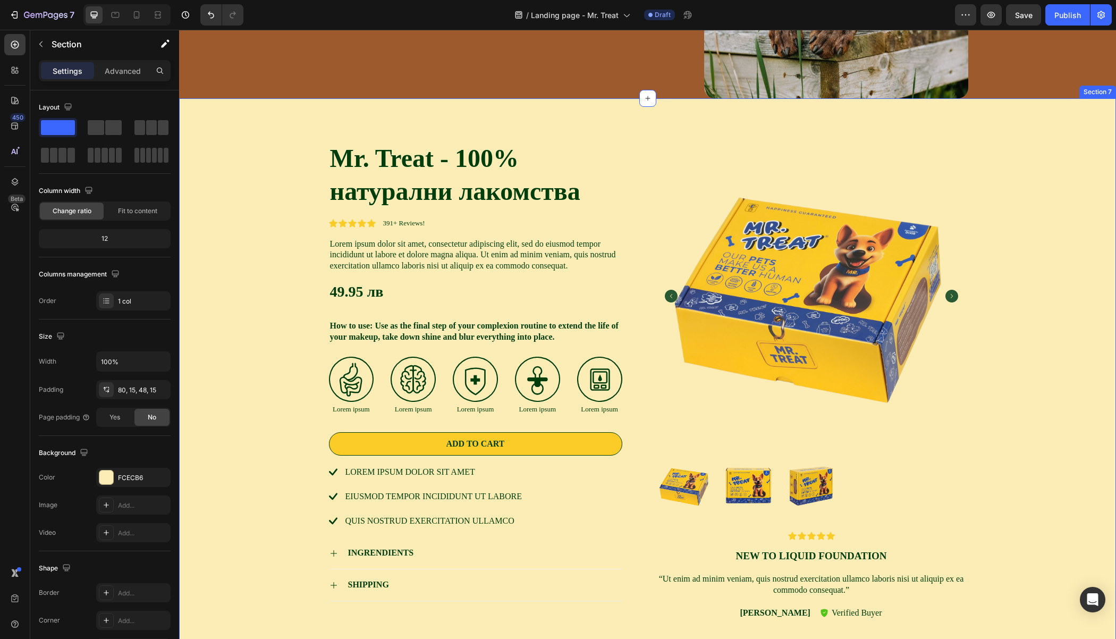
click at [189, 185] on div "Mr. Treat - 100% натурални лакомства Product Title Icon Icon Icon Icon Icon Ico…" at bounding box center [647, 385] width 921 height 488
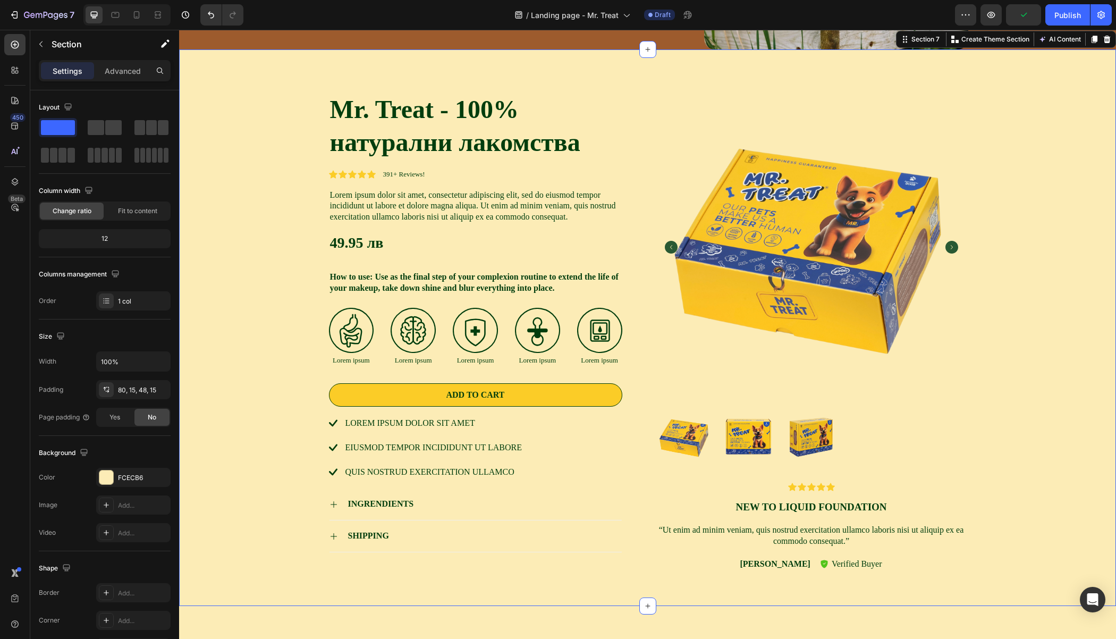
scroll to position [1402, 0]
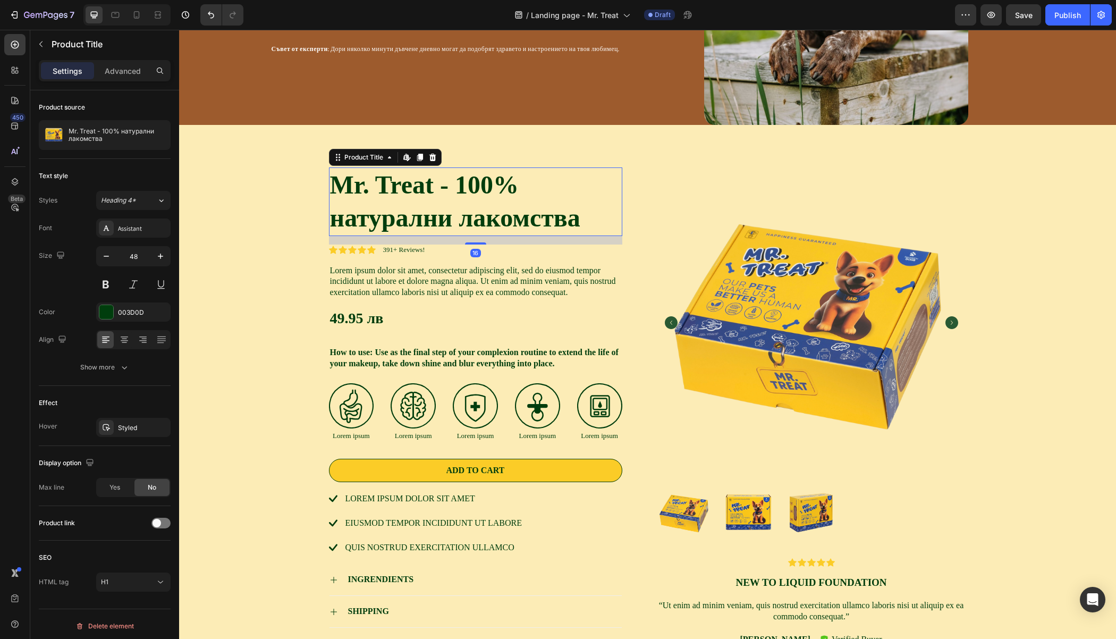
click at [423, 210] on h1 "Mr. Treat - 100% натурални лакомства" at bounding box center [475, 201] width 293 height 69
click at [132, 225] on div "Assistant" at bounding box center [143, 229] width 50 height 10
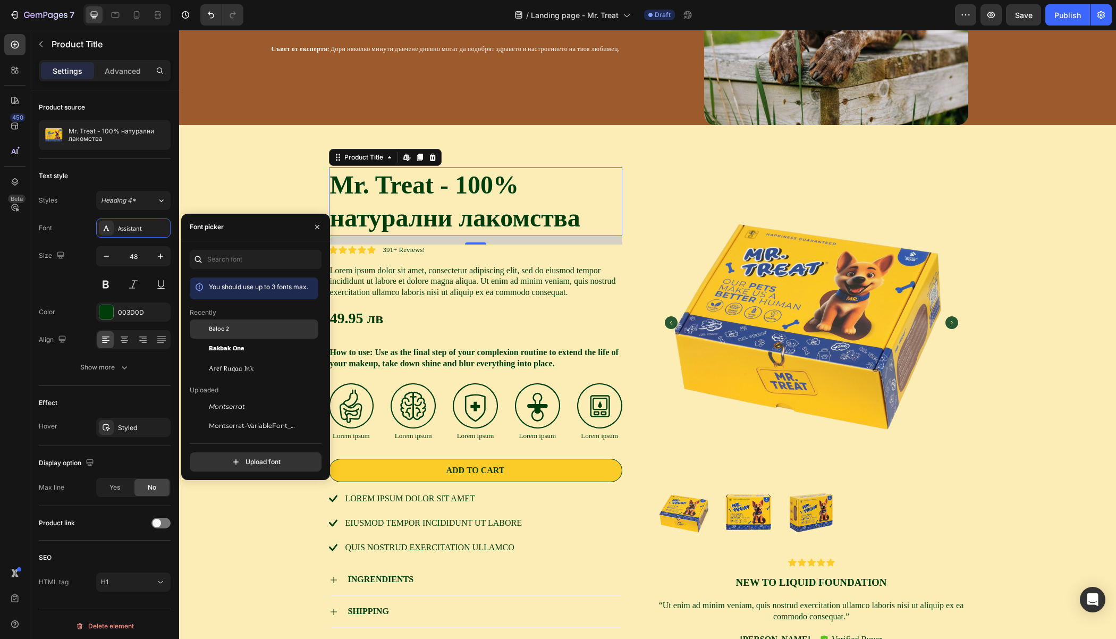
click at [222, 325] on span "Baloo 2" at bounding box center [219, 329] width 20 height 10
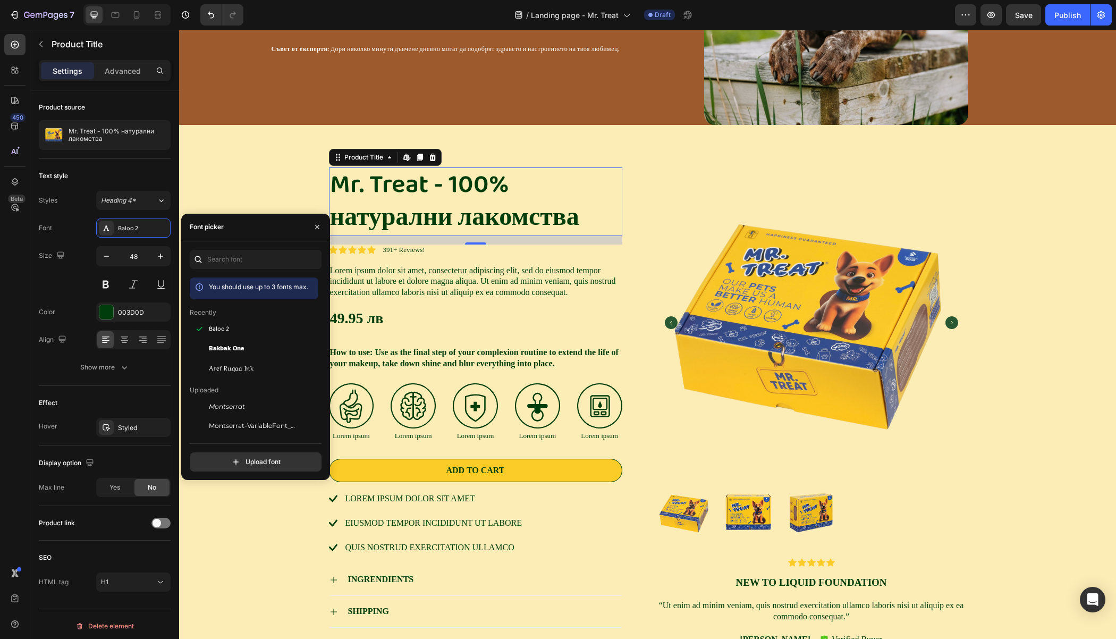
click at [221, 228] on div "Font picker" at bounding box center [207, 227] width 34 height 10
click at [215, 202] on div "Mr. Treat - 100% натурални лакомства Product Title Edit content in Shopify 16 I…" at bounding box center [647, 411] width 921 height 488
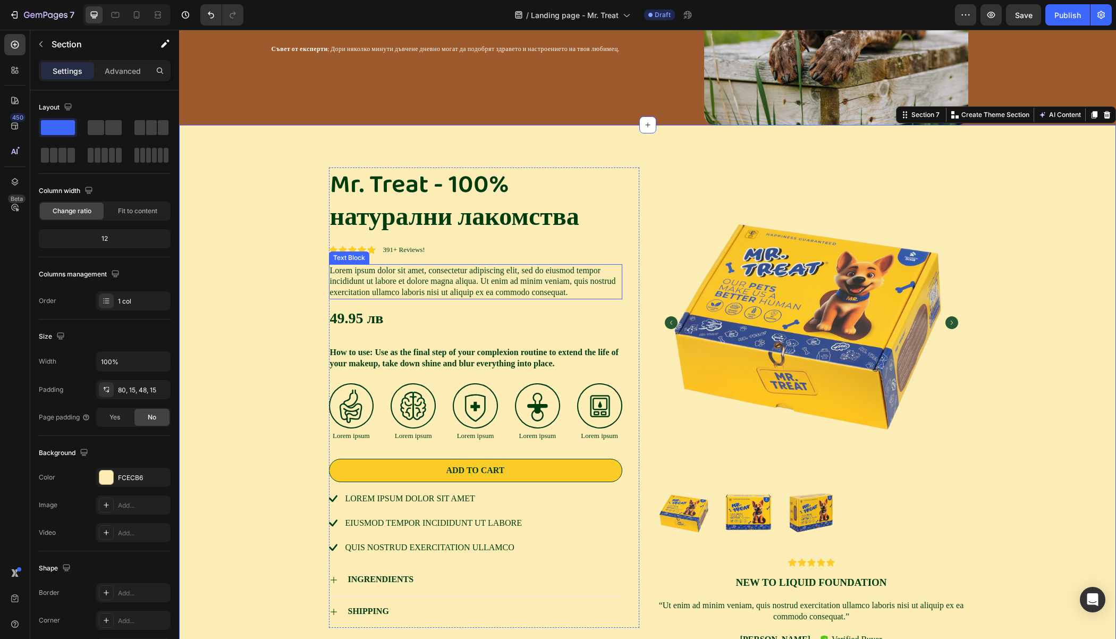
click at [370, 276] on p "Lorem ipsum dolor sit amet, consectetur adipiscing elit, sed do eiusmod tempor …" at bounding box center [475, 281] width 291 height 33
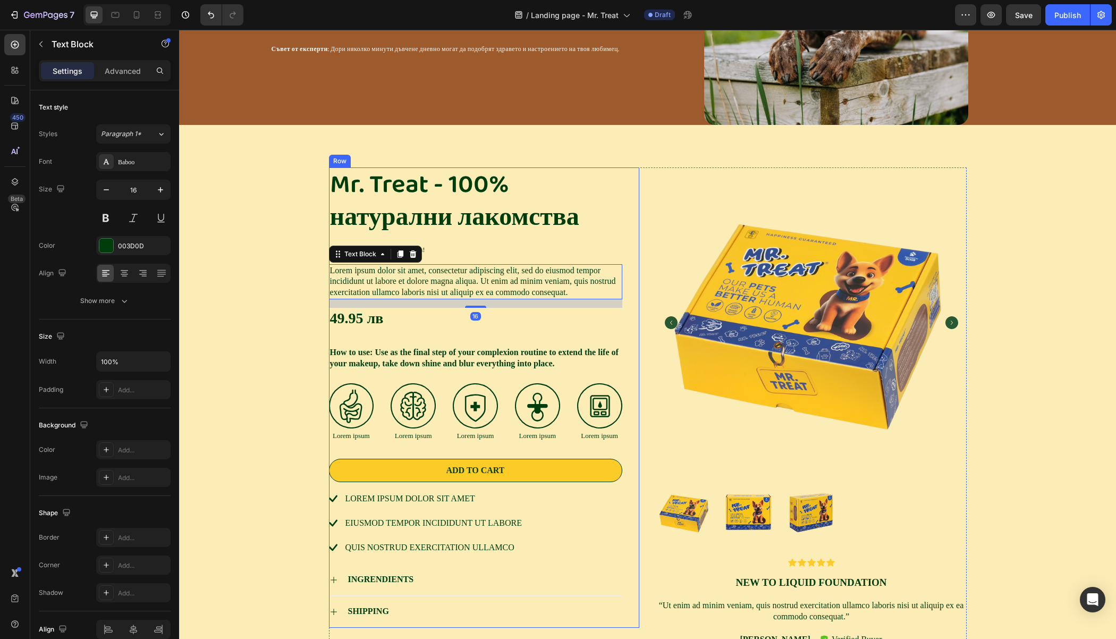
click at [621, 192] on div "Mr. Treat - 100% натурални лакомства Product Title Icon Icon Icon Icon Icon Ico…" at bounding box center [484, 397] width 310 height 460
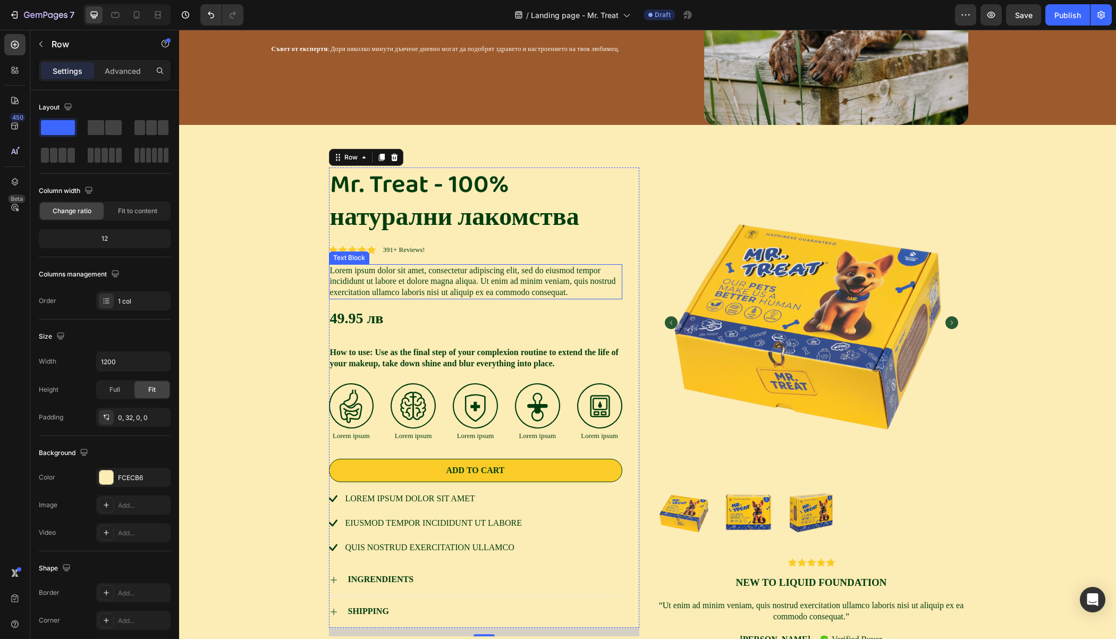
click at [413, 272] on p "Lorem ipsum dolor sit amet, consectetur adipiscing elit, sed do eiusmod tempor …" at bounding box center [475, 281] width 291 height 33
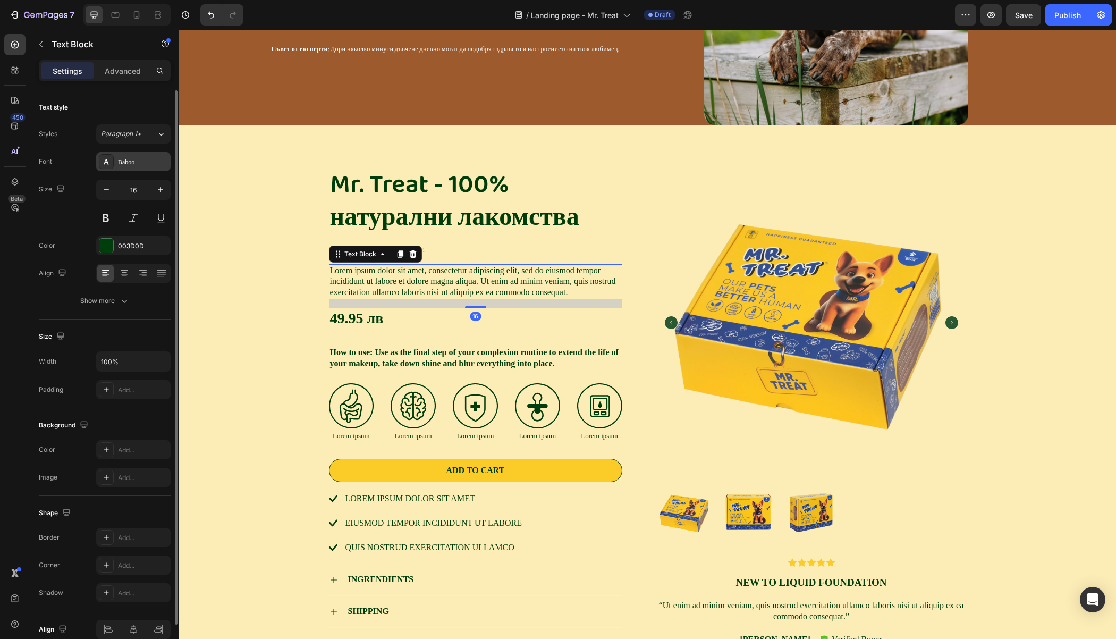
click at [121, 163] on div "Baboo" at bounding box center [143, 162] width 50 height 10
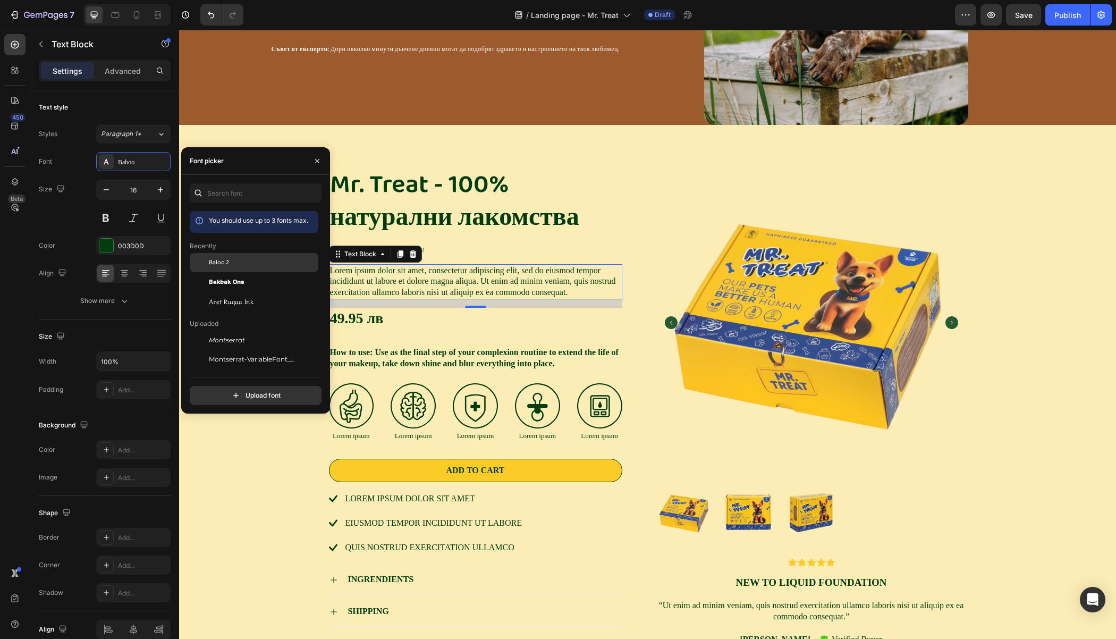
click at [219, 262] on span "Baloo 2" at bounding box center [219, 263] width 20 height 10
click at [637, 201] on div "Mr. Treat - 100% натурални лакомства Product Title Icon Icon Icon Icon Icon Ico…" at bounding box center [648, 407] width 638 height 480
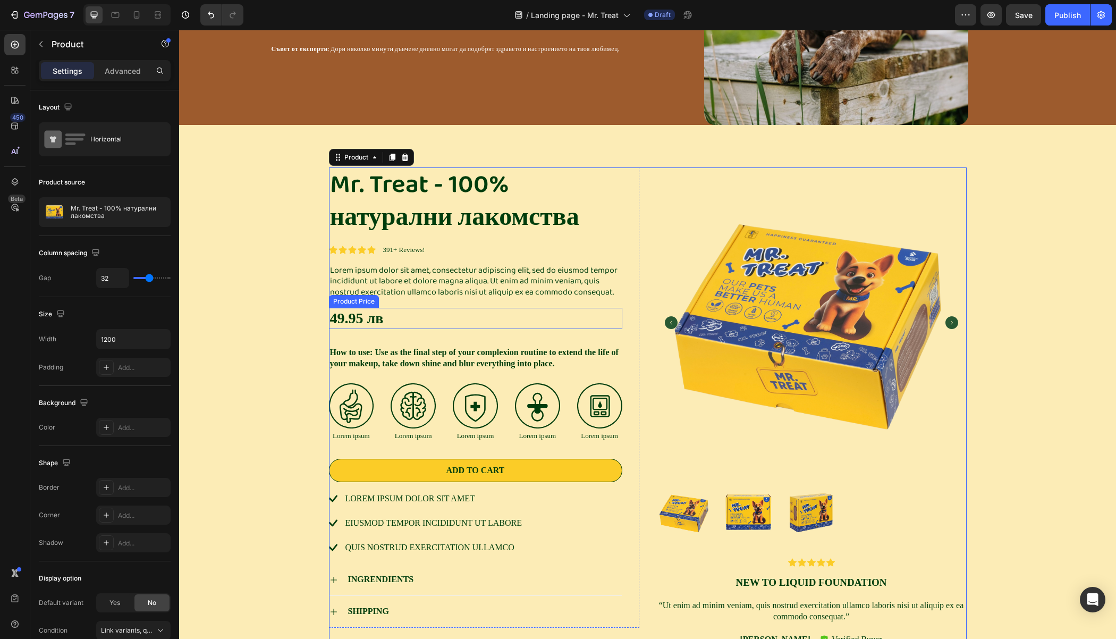
click at [347, 318] on div "49.95 лв" at bounding box center [475, 318] width 293 height 21
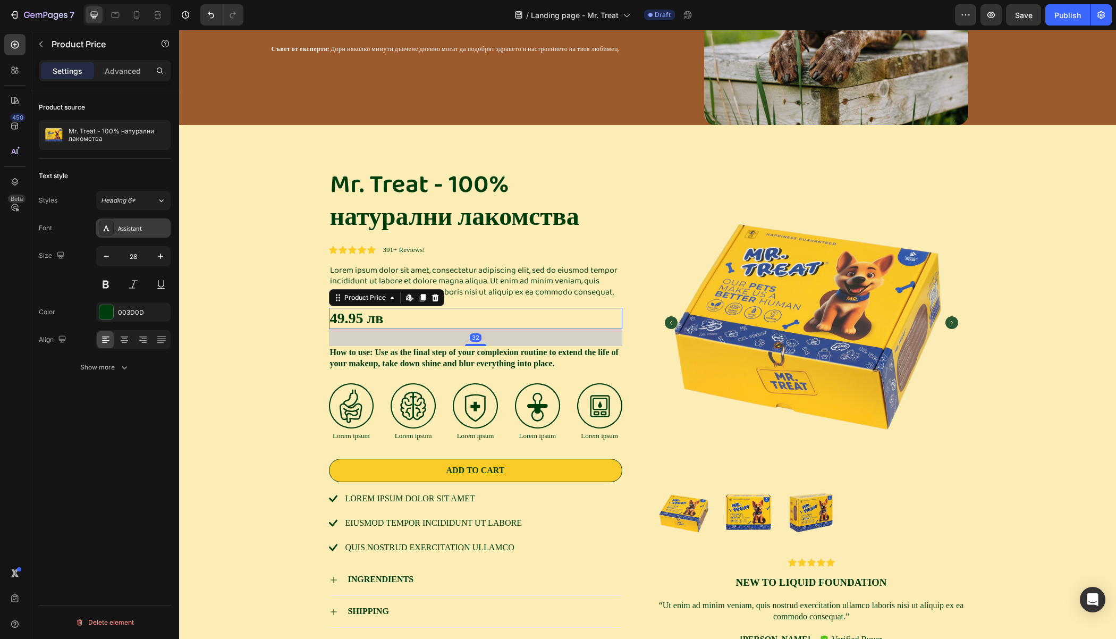
click at [140, 225] on div "Assistant" at bounding box center [143, 229] width 50 height 10
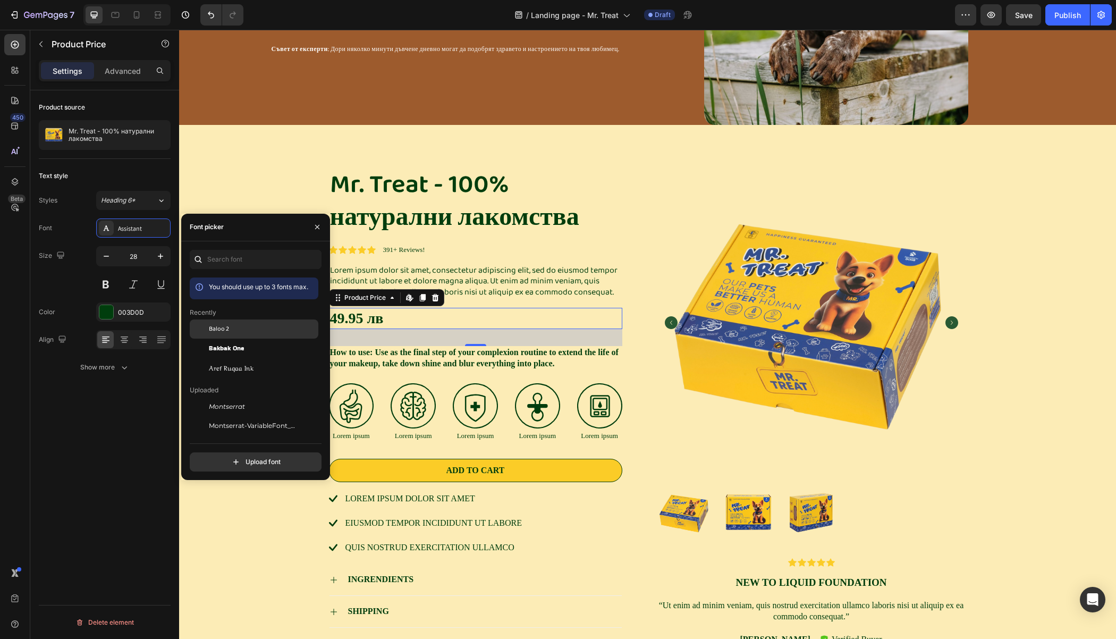
click at [230, 330] on div "Baloo 2" at bounding box center [262, 329] width 107 height 10
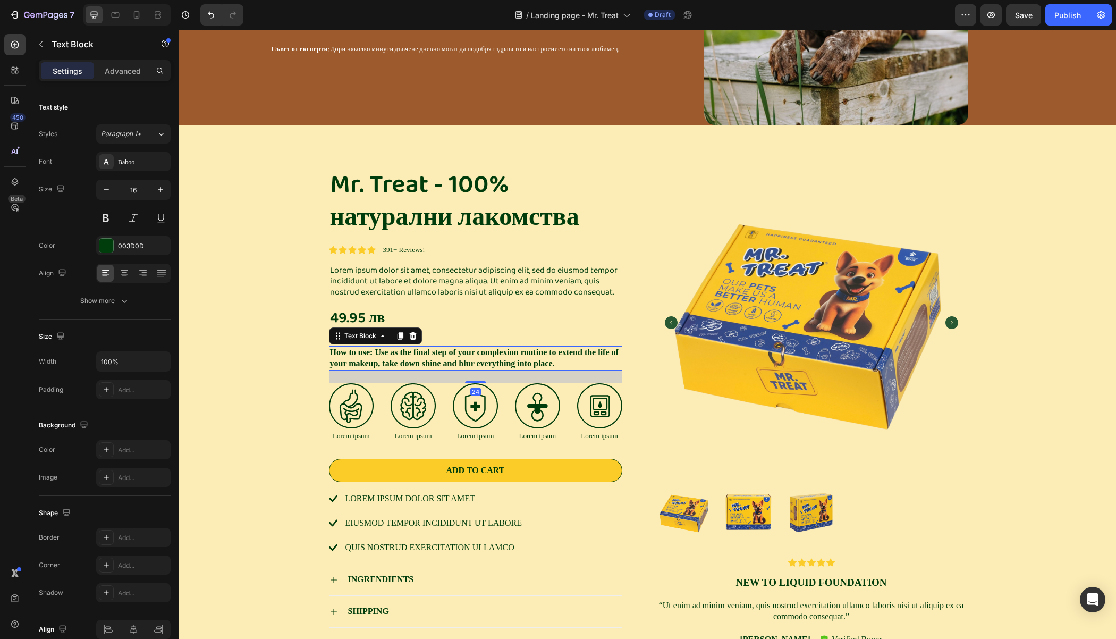
click at [501, 355] on p "How to use: Use as the final step of your complexion routine to extend the life…" at bounding box center [475, 358] width 291 height 22
click at [120, 156] on div "Baboo" at bounding box center [133, 161] width 74 height 19
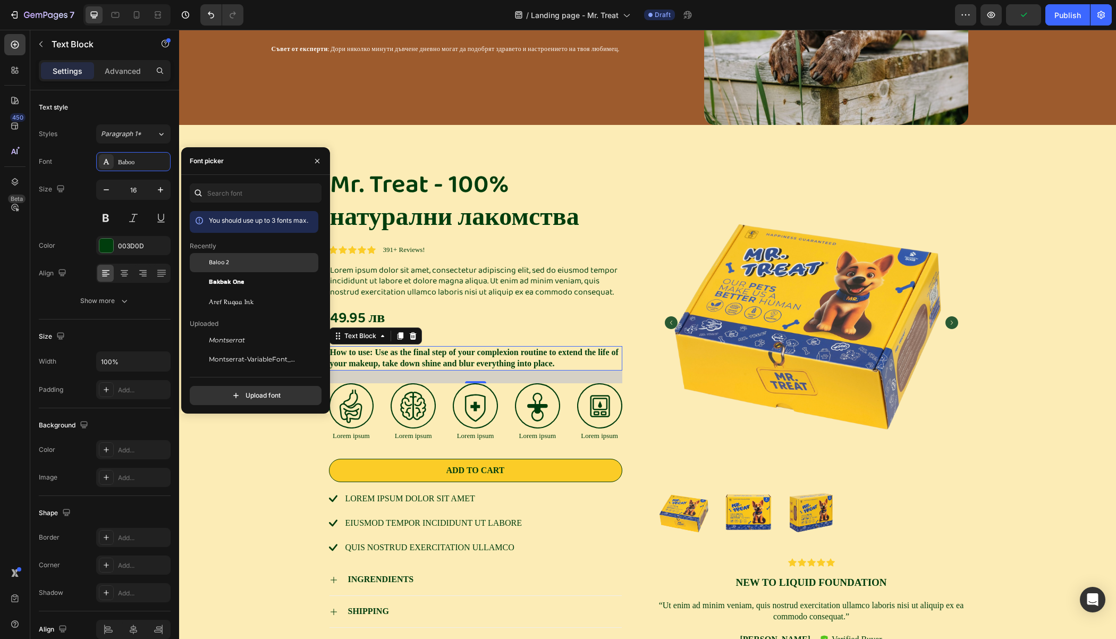
click at [216, 262] on span "Baloo 2" at bounding box center [219, 263] width 20 height 10
click at [646, 198] on div "Mr. Treat - 100% натурални лакомства Product Title Icon Icon Icon Icon Icon Ico…" at bounding box center [648, 407] width 638 height 480
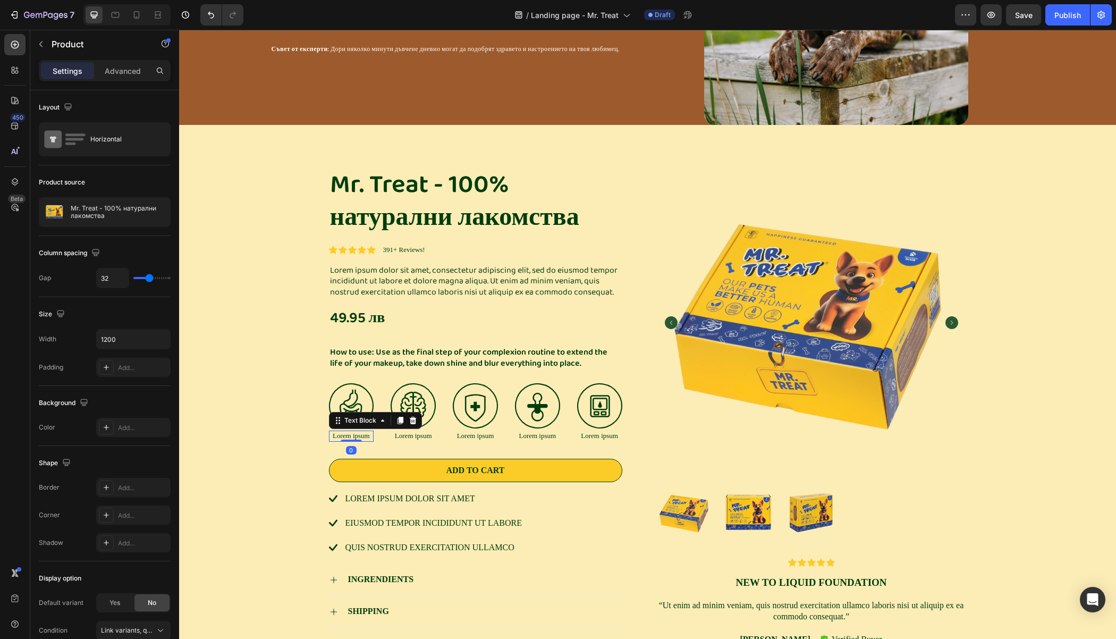
click at [353, 436] on p "Lorem ipsum" at bounding box center [351, 435] width 43 height 9
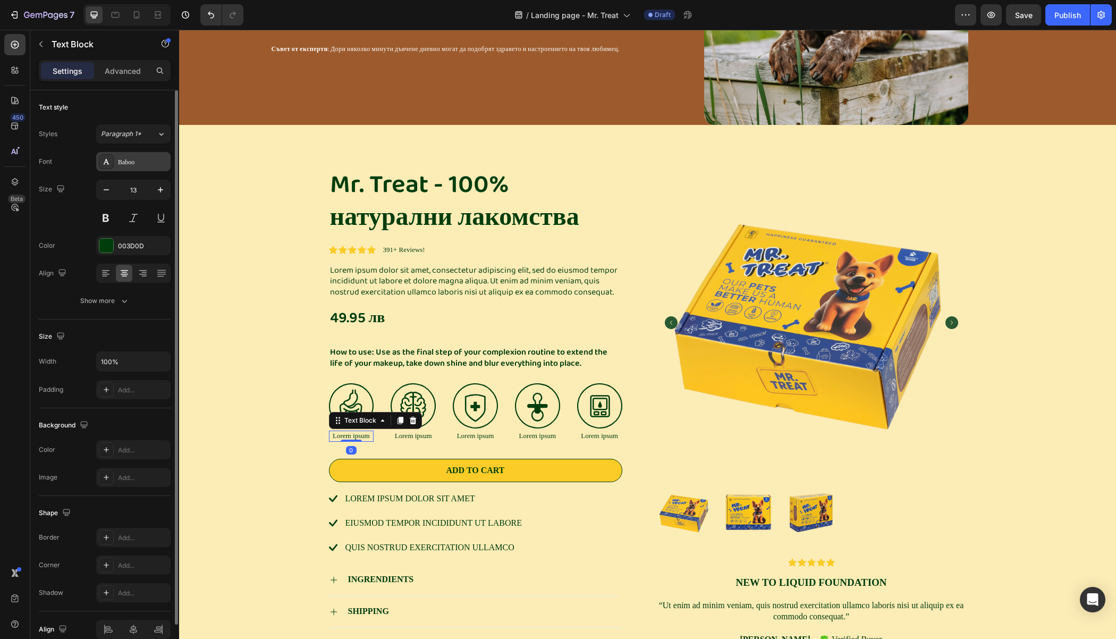
click at [118, 163] on div "Baboo" at bounding box center [143, 162] width 50 height 10
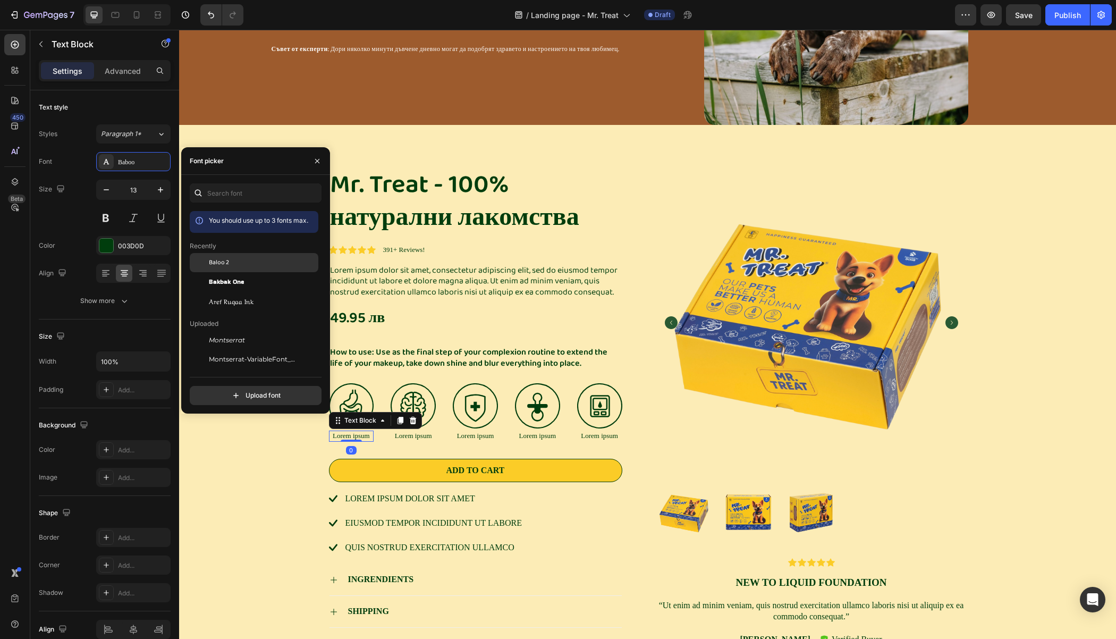
click at [218, 261] on span "Baloo 2" at bounding box center [219, 263] width 20 height 10
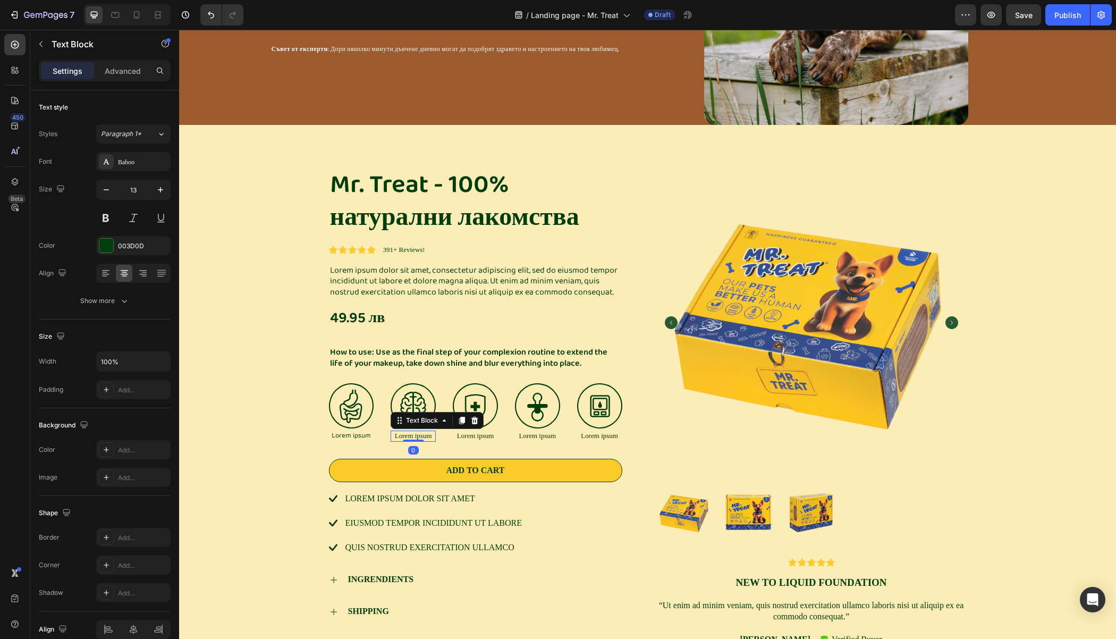
click at [412, 438] on div "Lorem ipsum Text Block 0" at bounding box center [413, 435] width 45 height 11
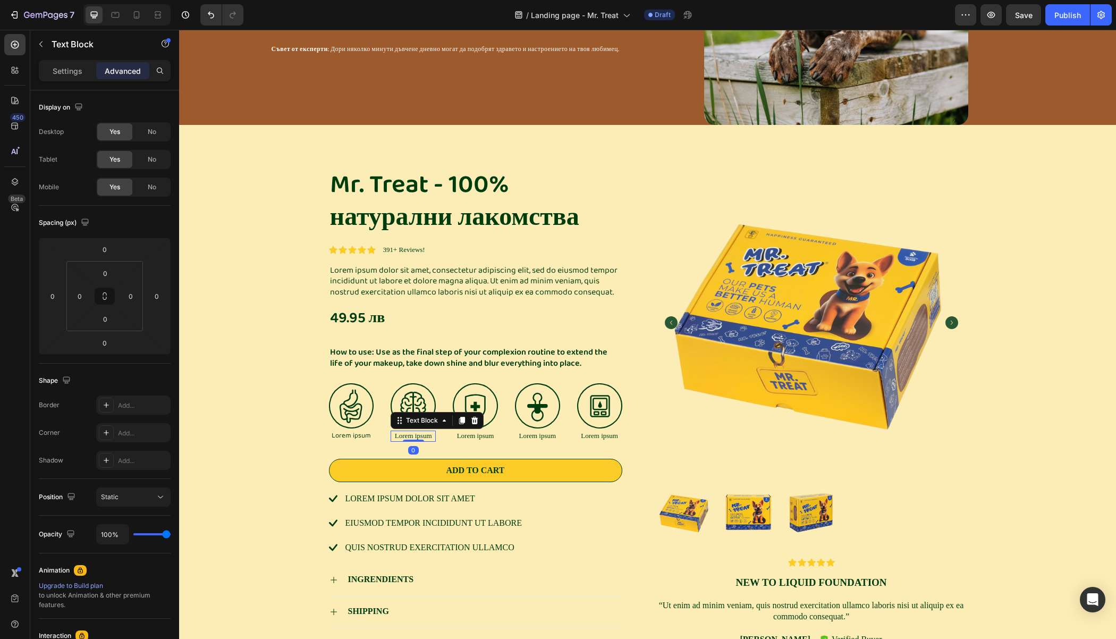
click at [395, 430] on div "Lorem ipsum" at bounding box center [413, 435] width 45 height 11
click at [395, 285] on p "Lorem ipsum dolor sit amet, consectetur adipiscing elit, sed do eiusmod tempor …" at bounding box center [475, 281] width 291 height 33
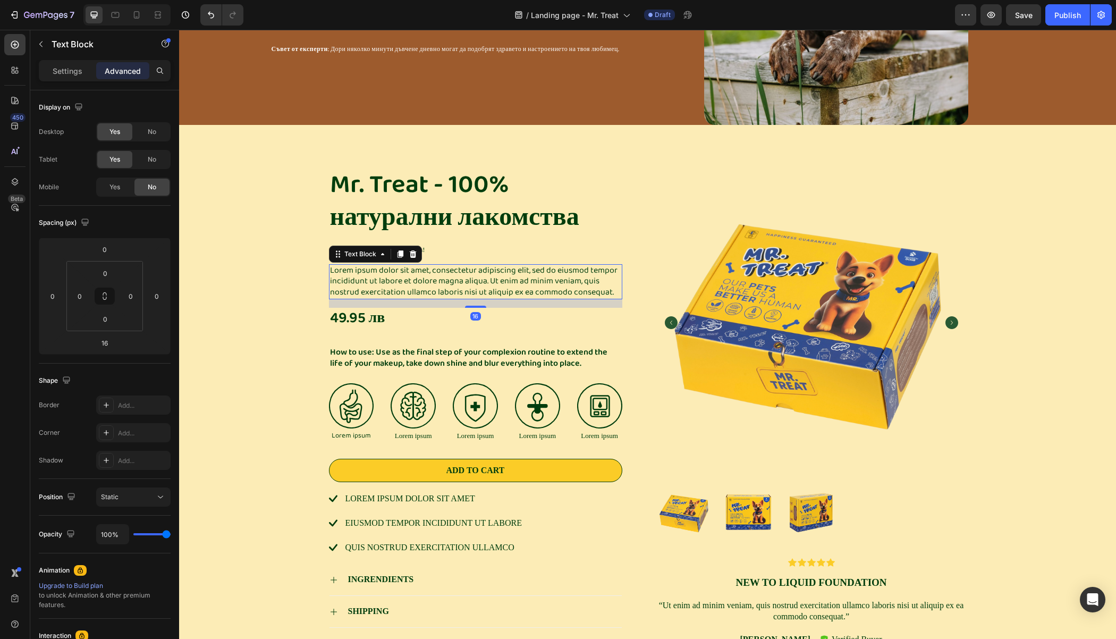
click at [394, 279] on p "Lorem ipsum dolor sit amet, consectetur adipiscing elit, sed do eiusmod tempor …" at bounding box center [475, 281] width 291 height 33
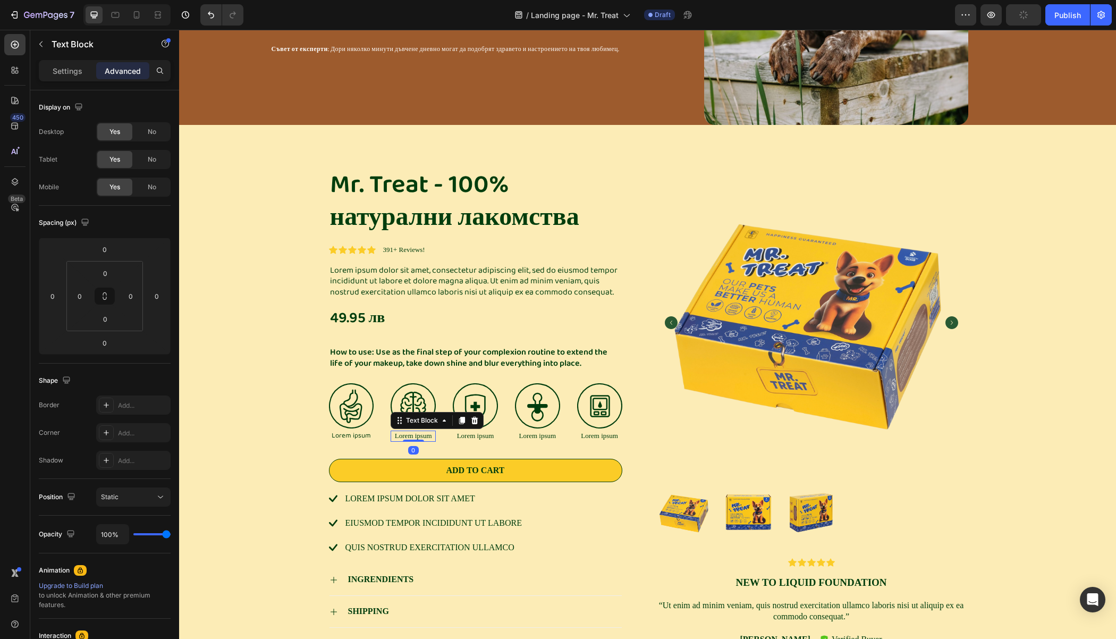
click at [401, 435] on p "Lorem ipsum" at bounding box center [413, 435] width 43 height 9
click at [62, 67] on p "Settings" at bounding box center [68, 70] width 30 height 11
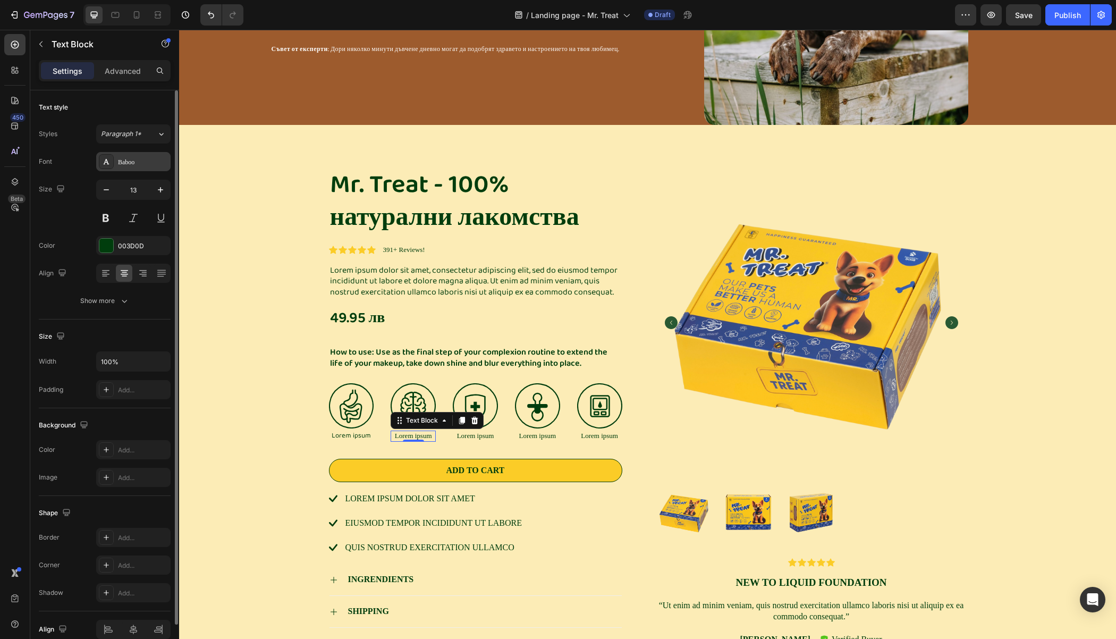
click at [136, 165] on div "Baboo" at bounding box center [143, 162] width 50 height 10
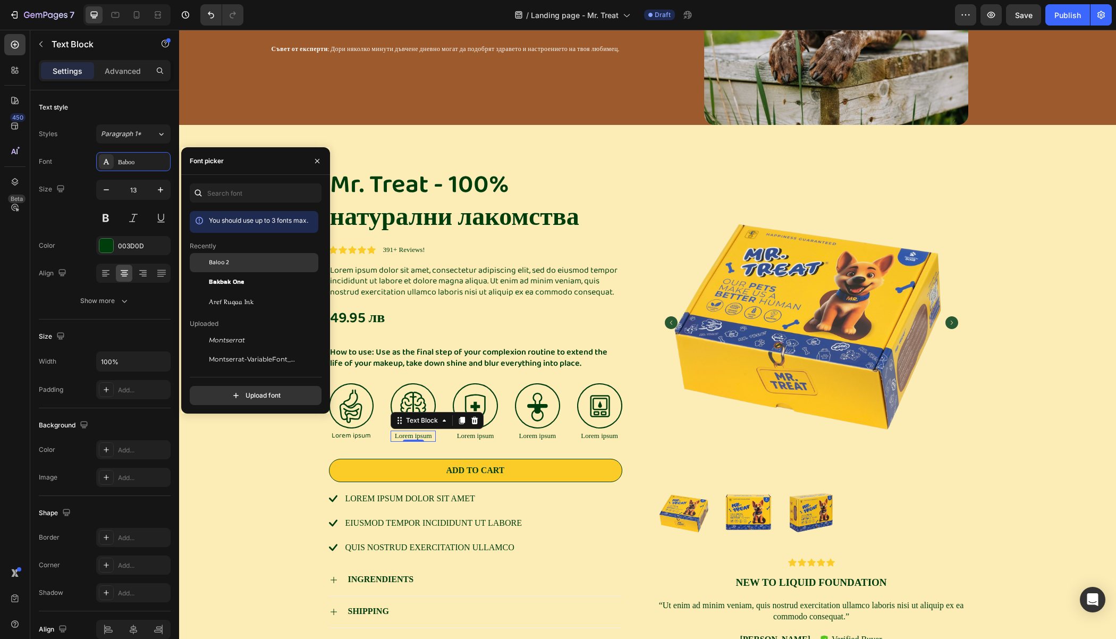
click at [219, 264] on span "Baloo 2" at bounding box center [219, 263] width 20 height 10
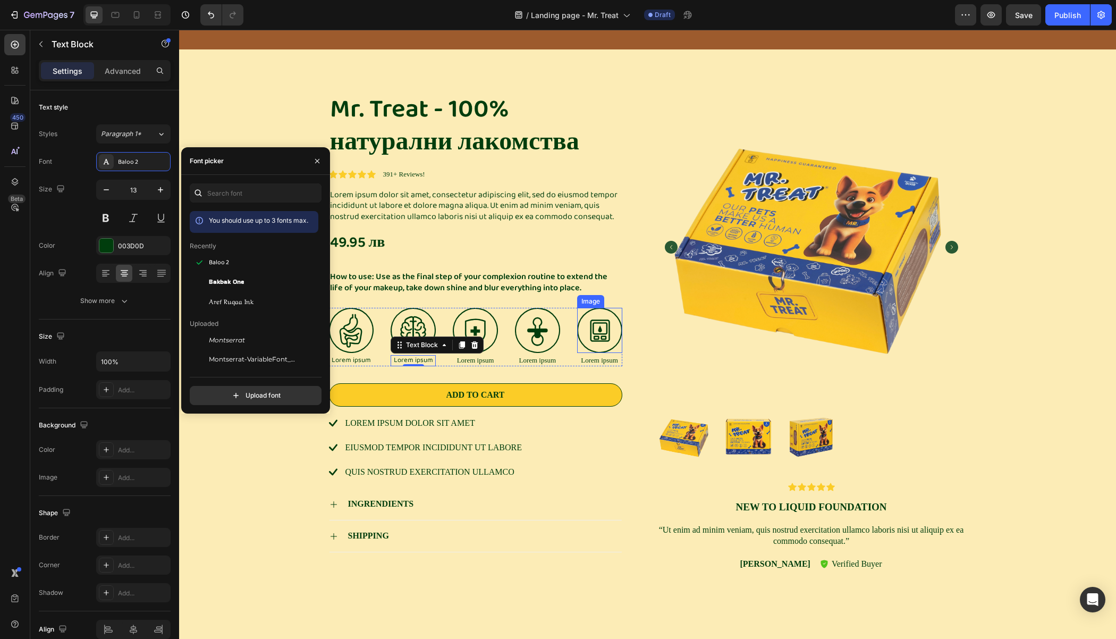
scroll to position [1531, 0]
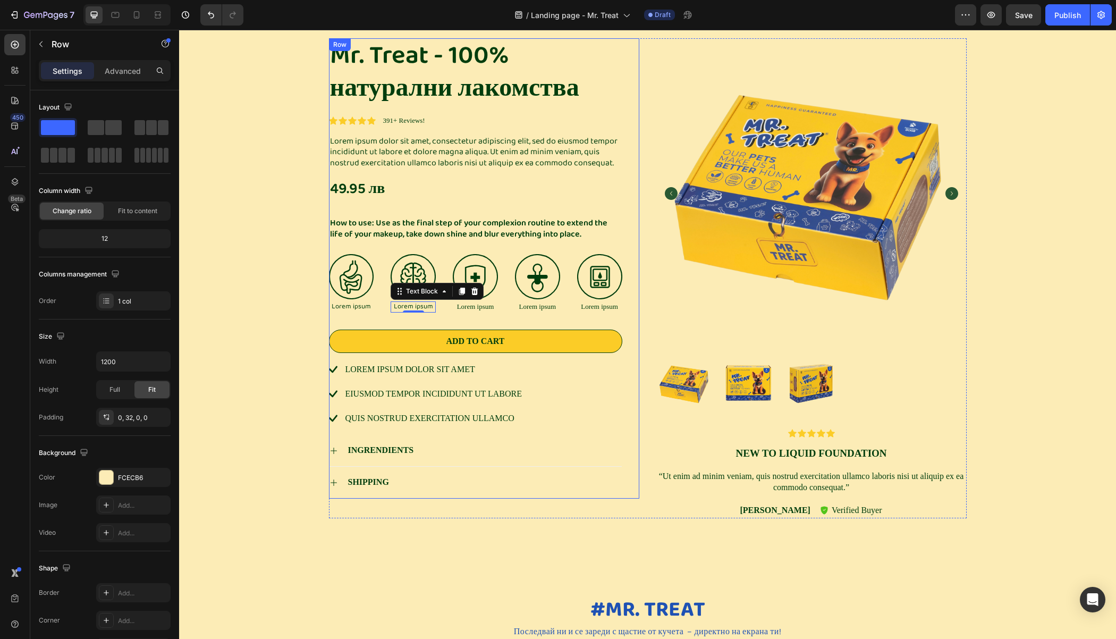
click at [620, 123] on div "Mr. Treat - 100% натурални лакомства Product Title Icon Icon Icon Icon Icon Ico…" at bounding box center [484, 268] width 310 height 460
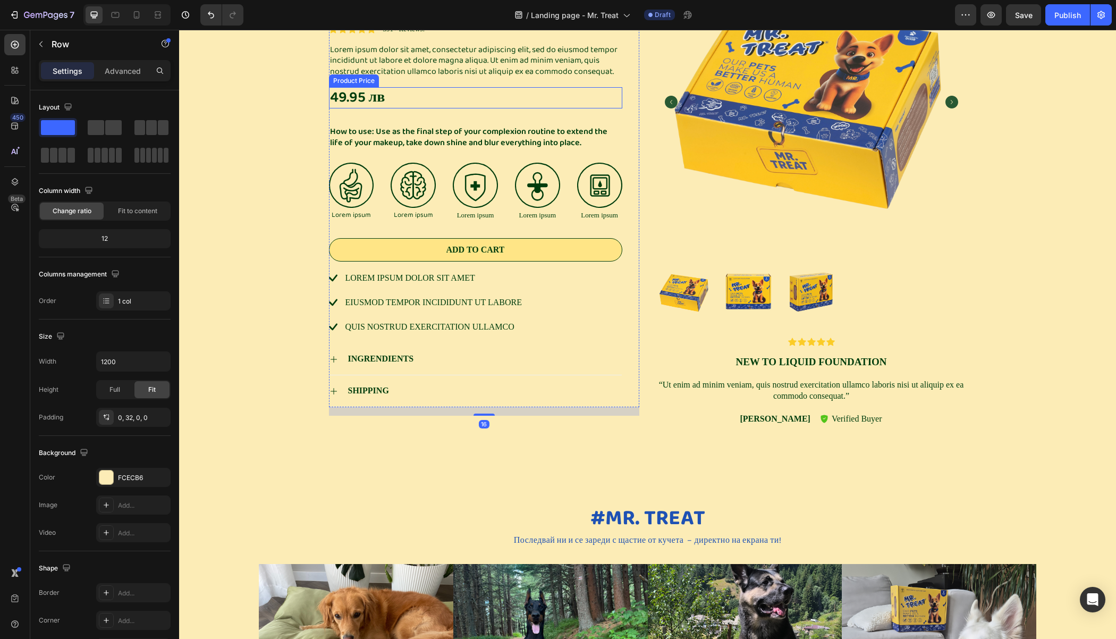
scroll to position [1673, 0]
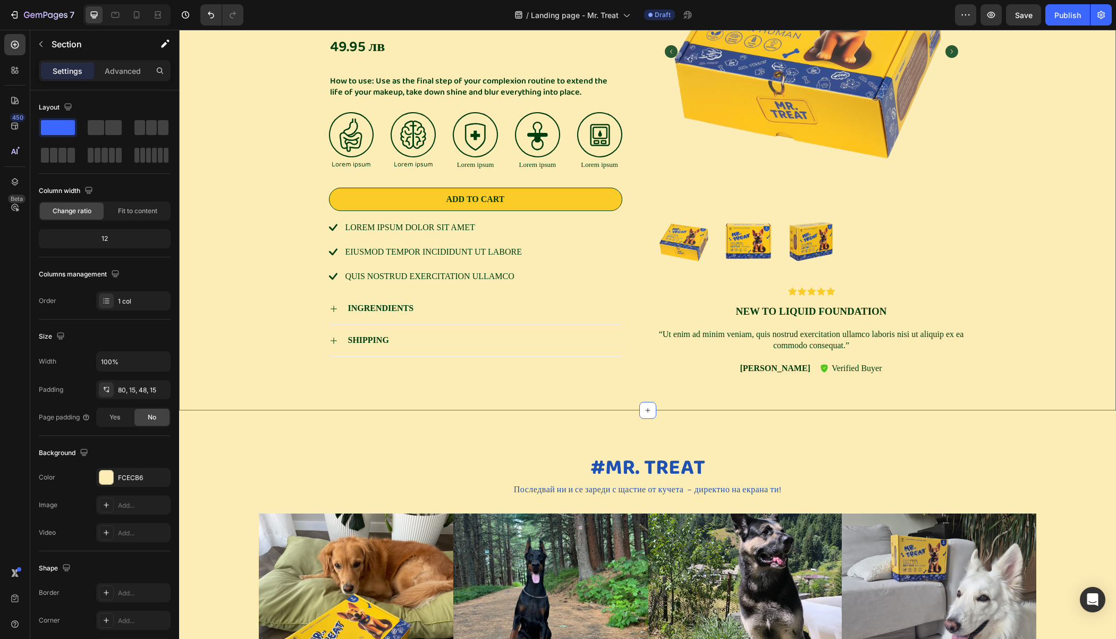
click at [524, 388] on div "Mr. Treat - 100% натурални лакомства Product Title Icon Icon Icon Icon Icon Ico…" at bounding box center [647, 132] width 937 height 556
click at [126, 65] on p "Advanced" at bounding box center [123, 70] width 36 height 11
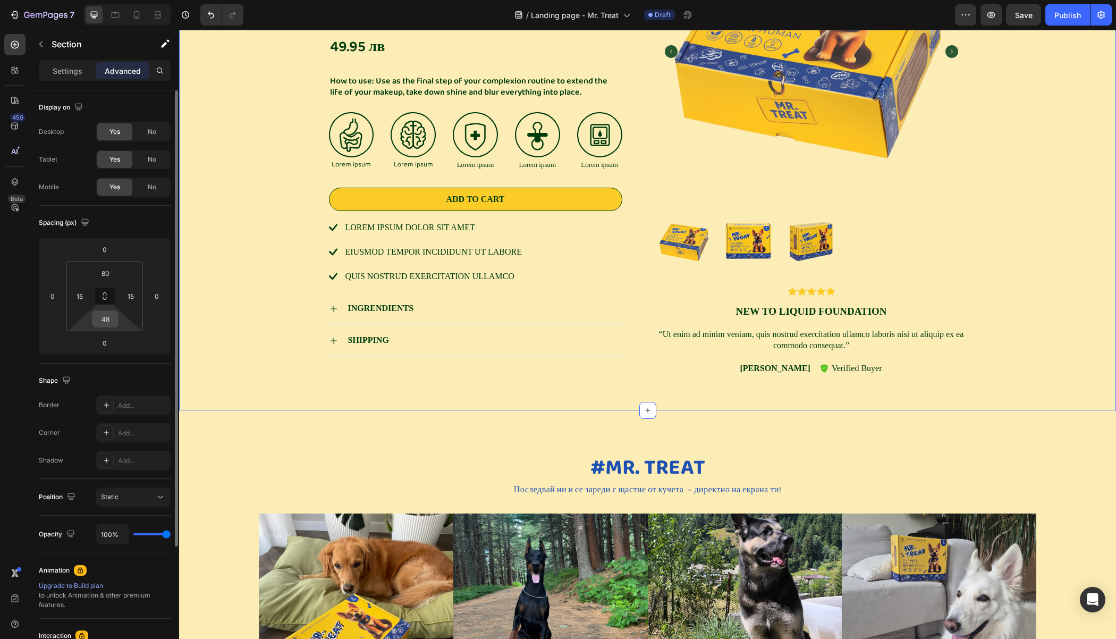
click at [109, 321] on input "48" at bounding box center [105, 319] width 21 height 16
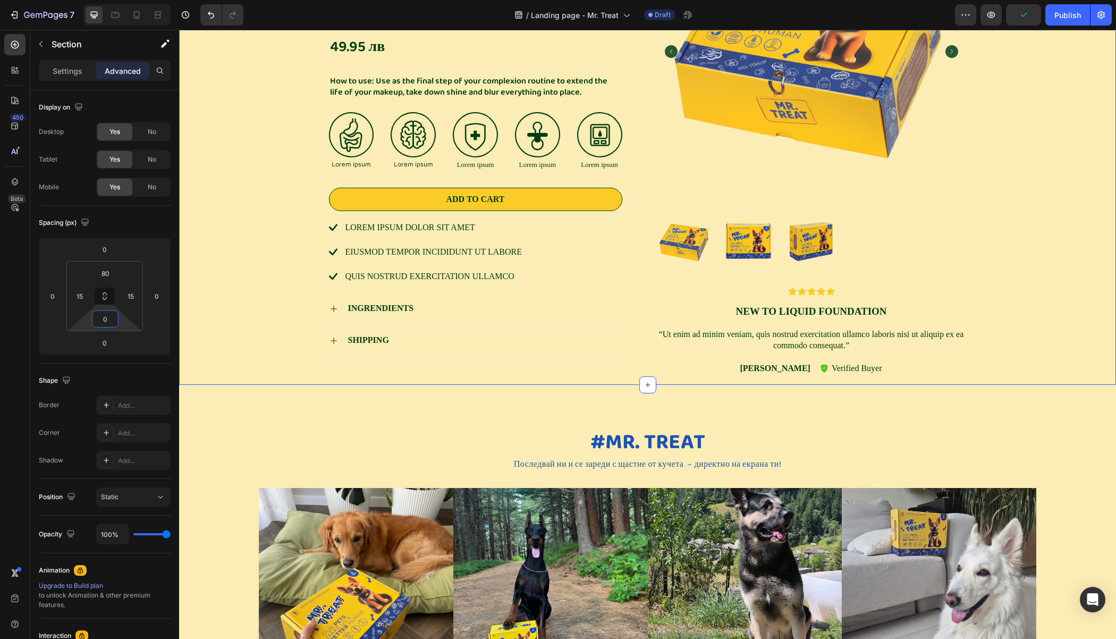
type input "0"
click at [206, 201] on div "Mr. Treat - 100% натурални лакомства Product Title Icon Icon Icon Icon Icon Ico…" at bounding box center [647, 140] width 921 height 488
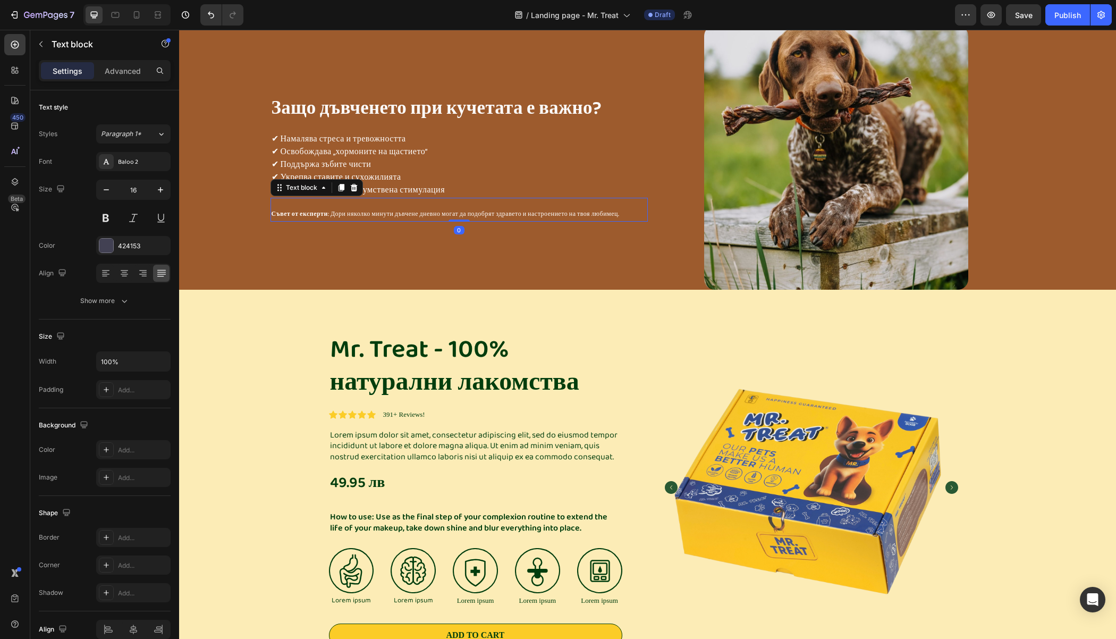
click at [305, 204] on div "Съвет от експерти : Дори няколко минути дъвчене дневно могат да подобрят здраве…" at bounding box center [458, 210] width 377 height 24
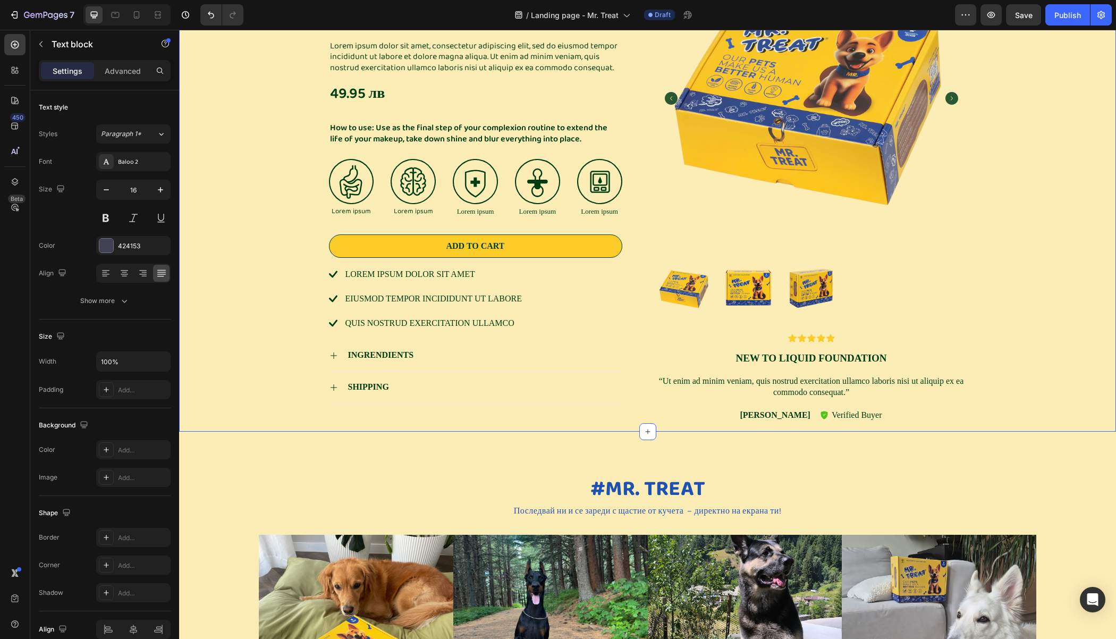
scroll to position [1695, 0]
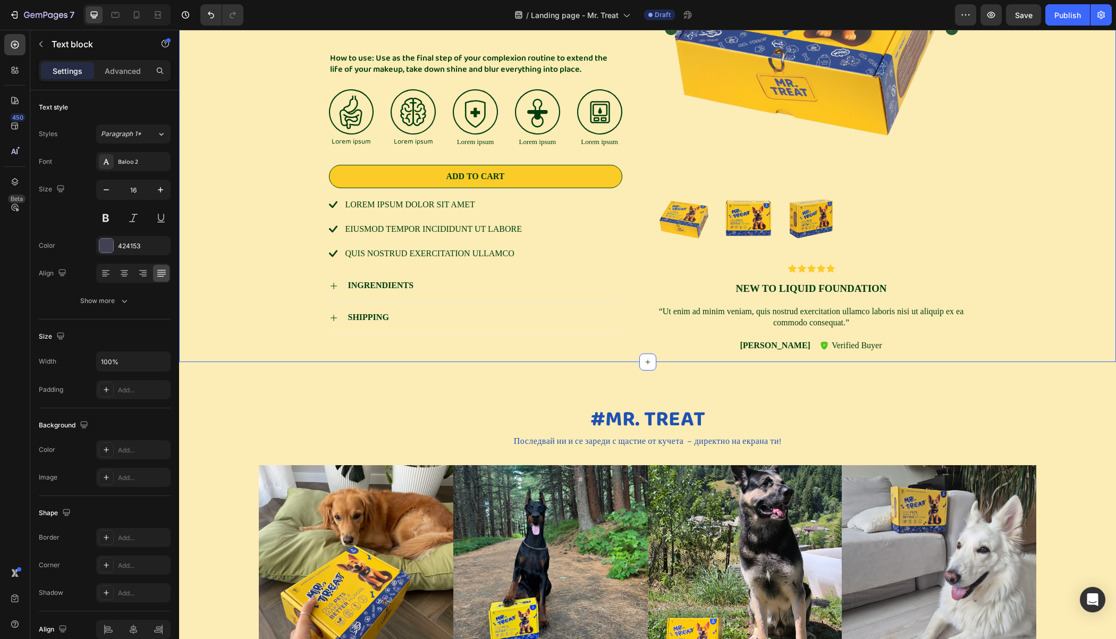
click at [274, 225] on div "Mr. Treat - 100% натурални лакомства Product Title Icon Icon Icon Icon Icon Ico…" at bounding box center [647, 118] width 921 height 488
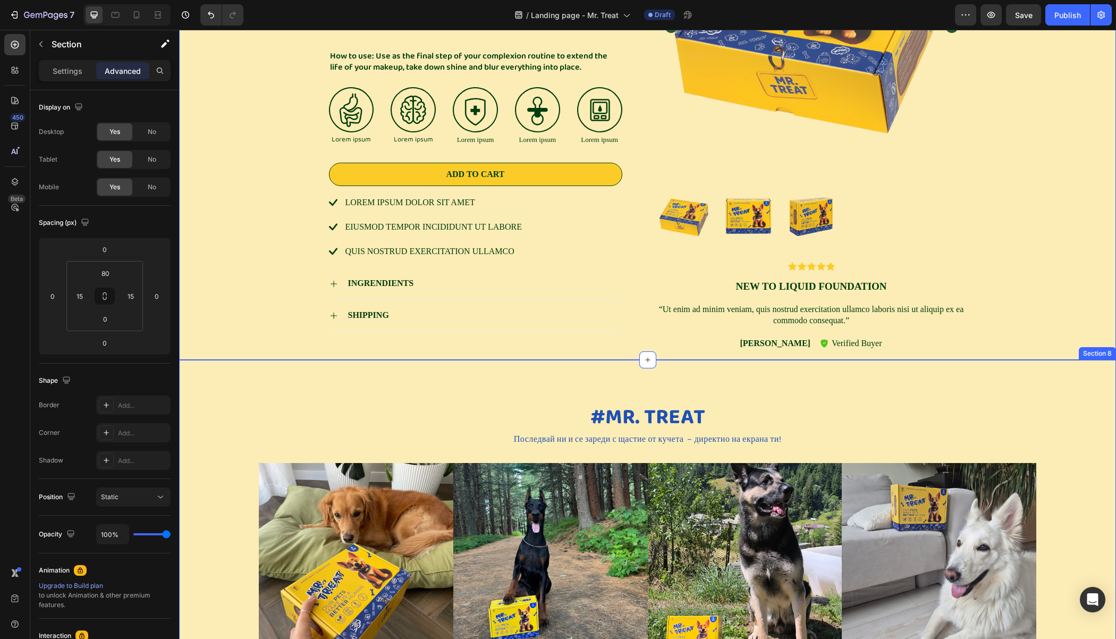
scroll to position [1698, 0]
click at [511, 398] on div "#Mr. treat Heading Последвай ни и се зареди с щастие от кучета – директно на ек…" at bounding box center [647, 508] width 937 height 298
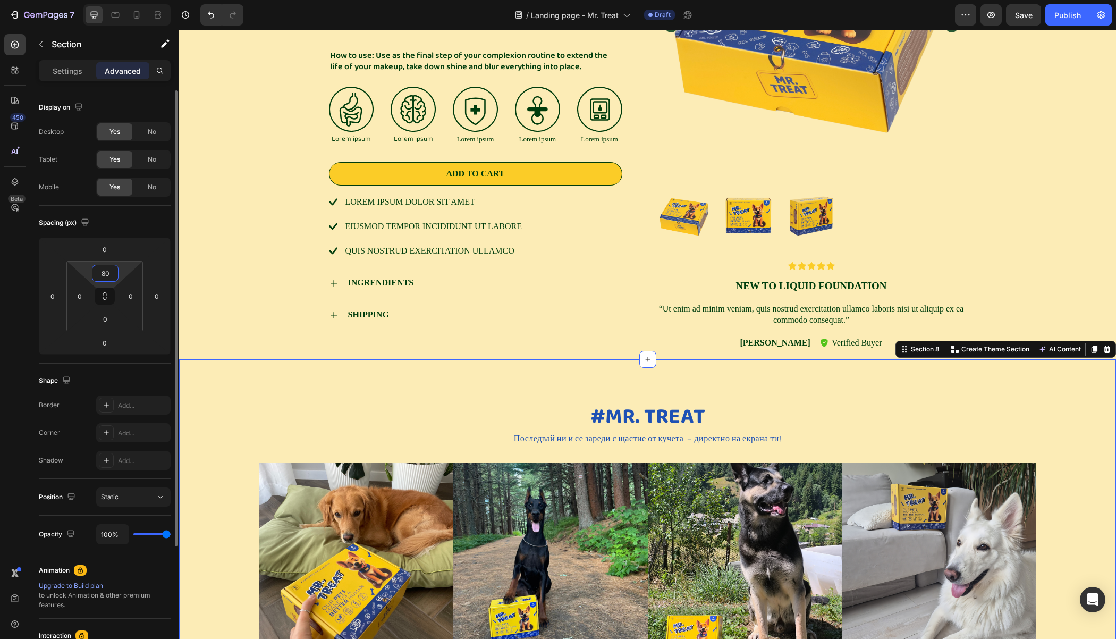
click at [101, 275] on input "80" at bounding box center [105, 273] width 21 height 16
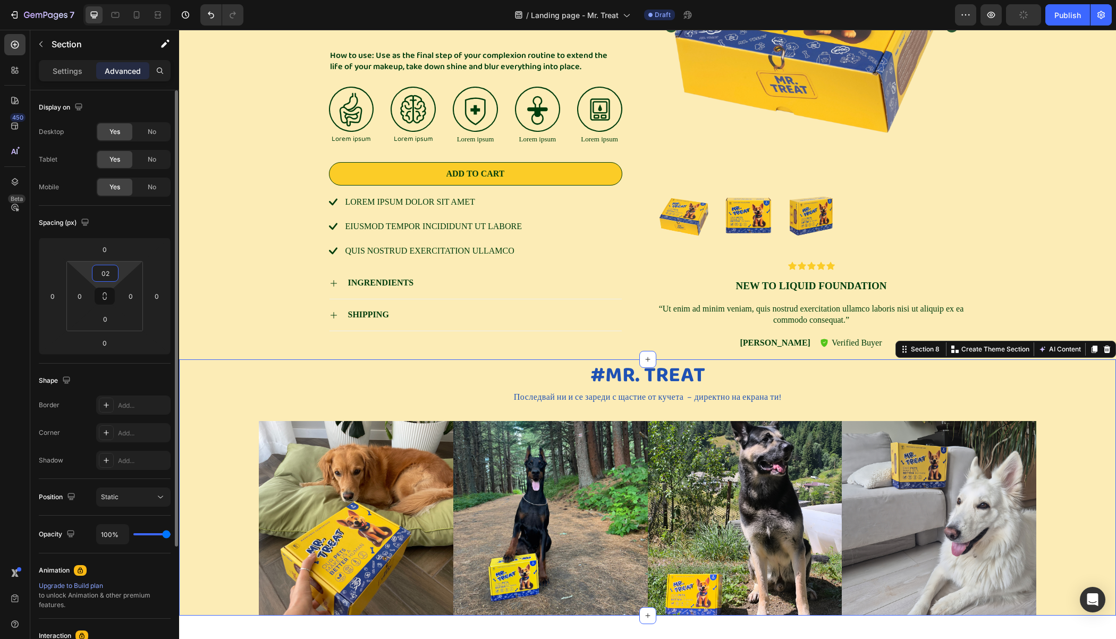
type input "020"
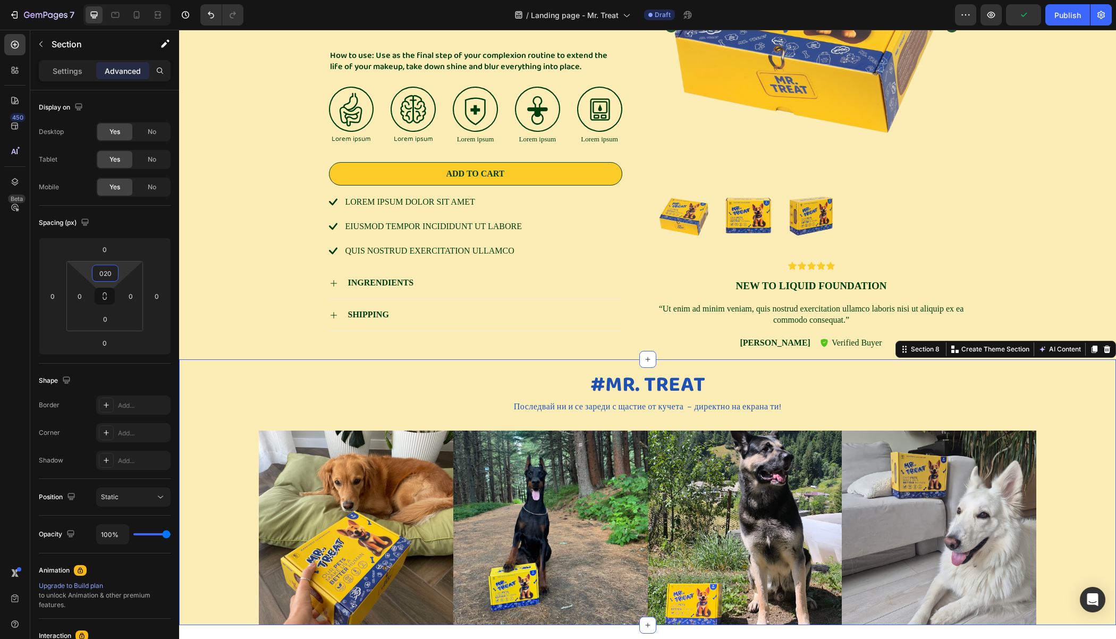
click at [191, 224] on div "Mr. Treat - 100% натурални лакомства Product Title Icon Icon Icon Icon Icon Ico…" at bounding box center [647, 115] width 921 height 488
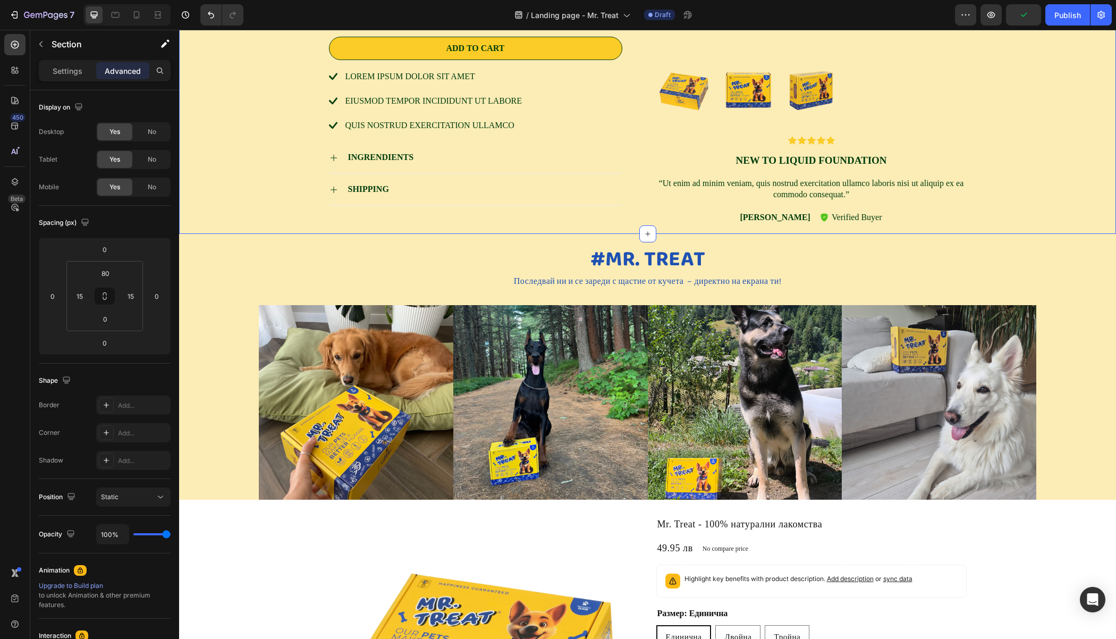
scroll to position [1826, 0]
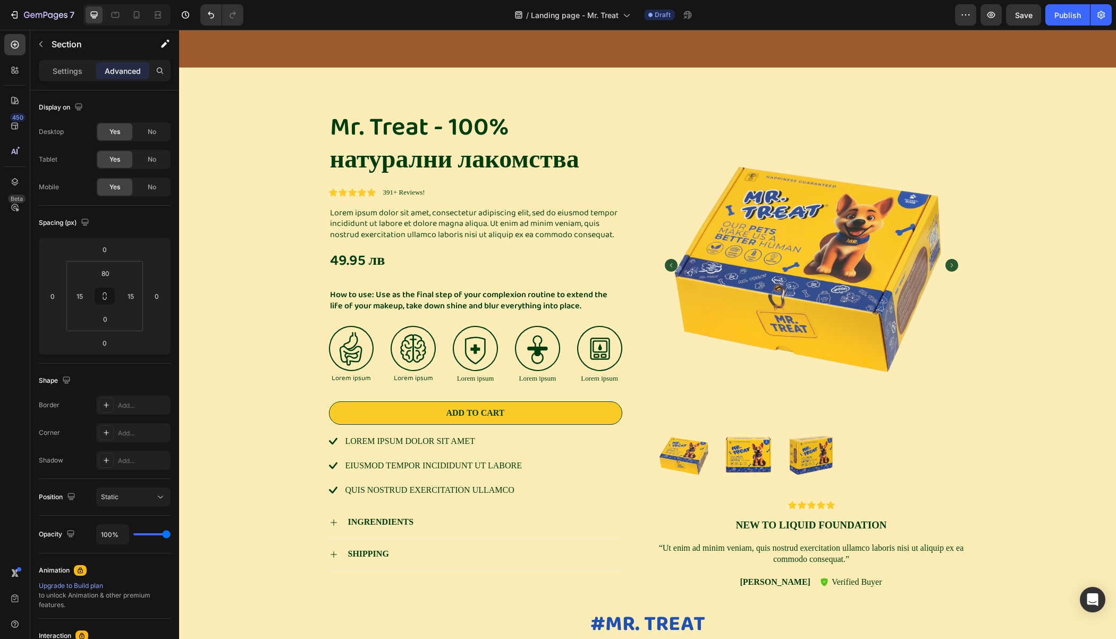
scroll to position [1537, 0]
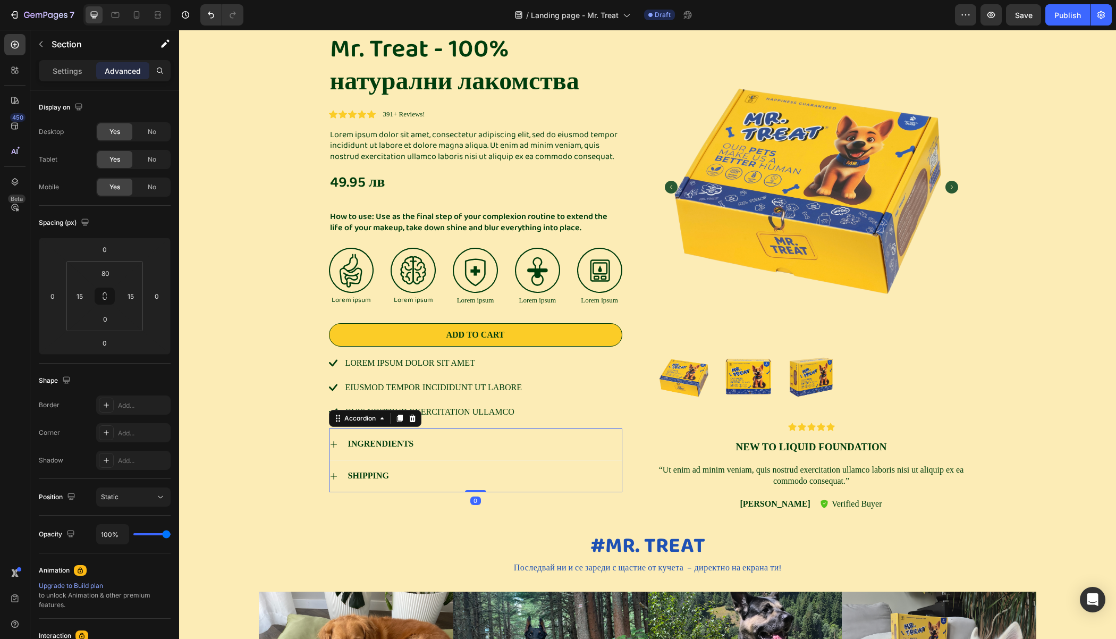
click at [355, 443] on p "INGRENDIENTS" at bounding box center [381, 443] width 66 height 11
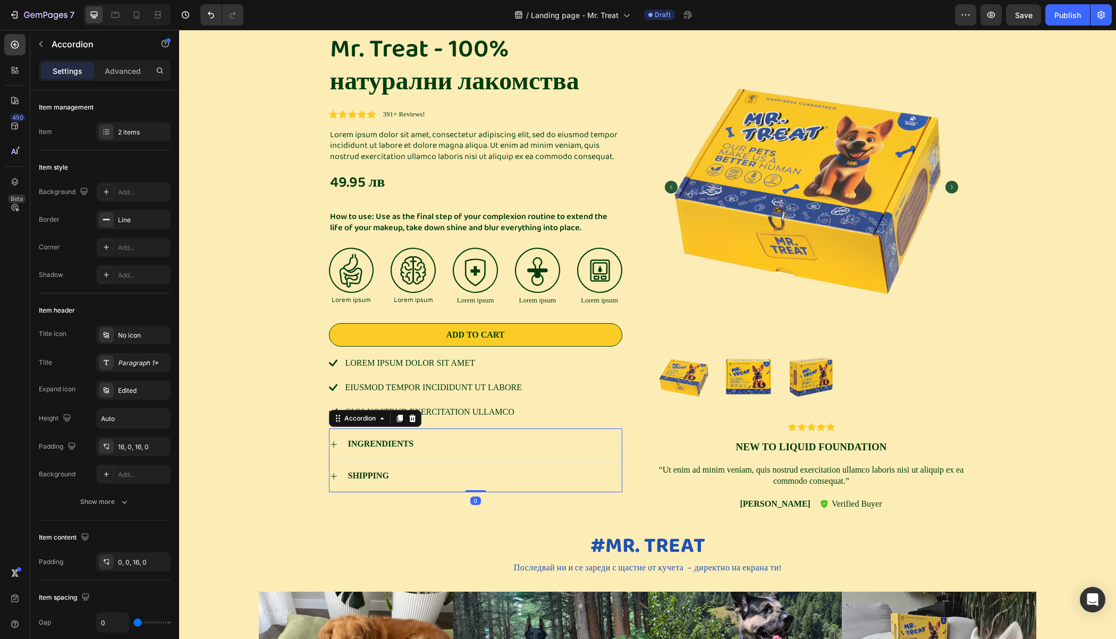
click at [333, 440] on div "INGRENDIENTS" at bounding box center [475, 443] width 292 height 31
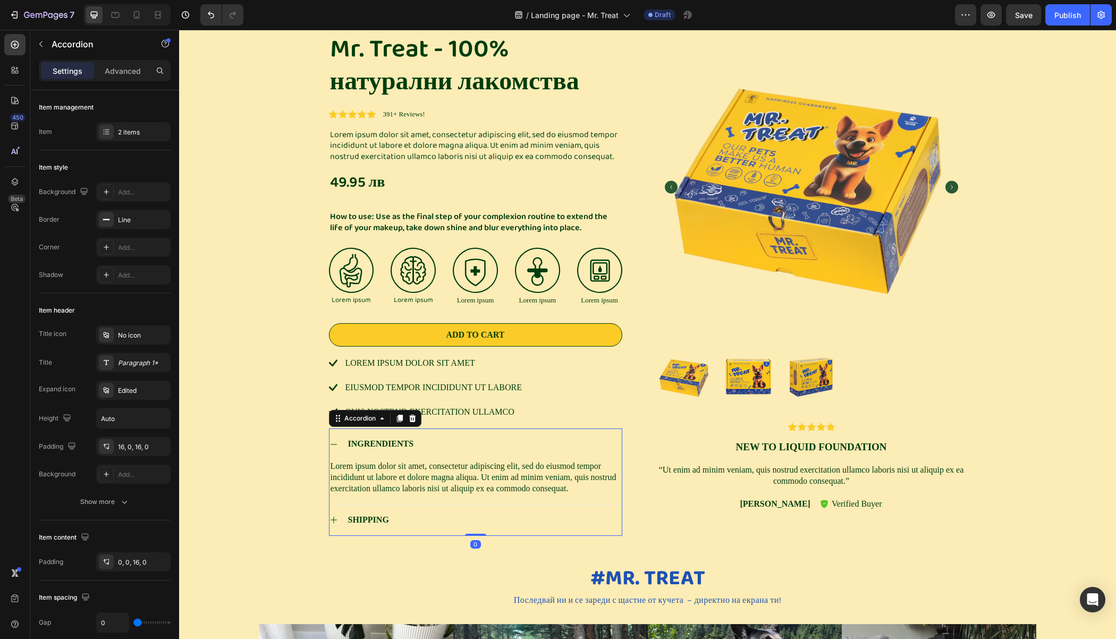
click at [333, 440] on div "INGRENDIENTS" at bounding box center [475, 443] width 292 height 31
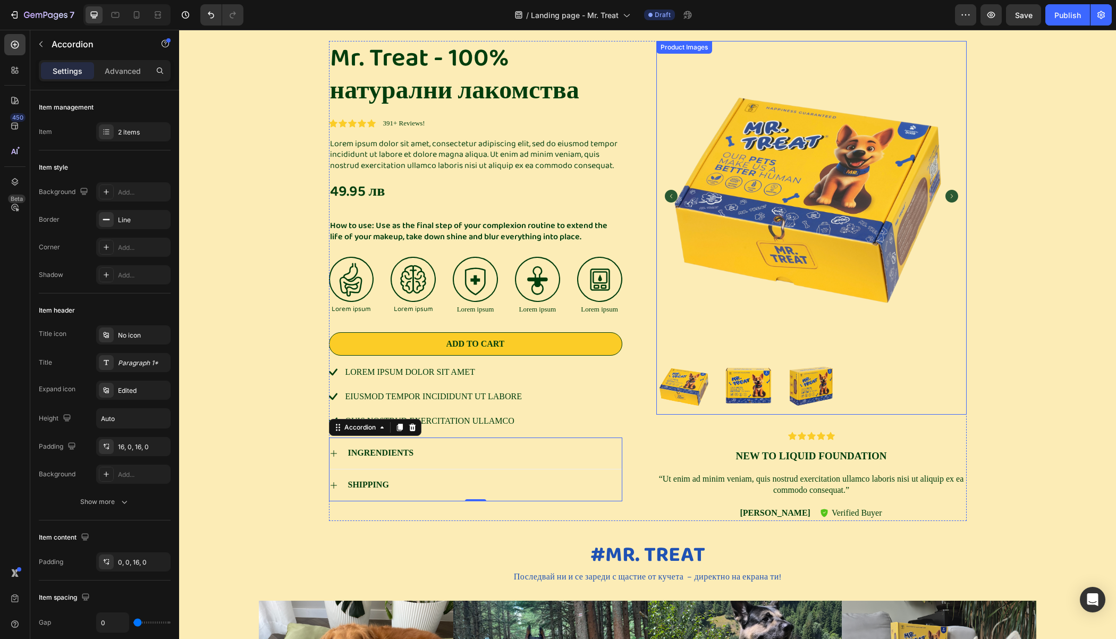
scroll to position [1438, 0]
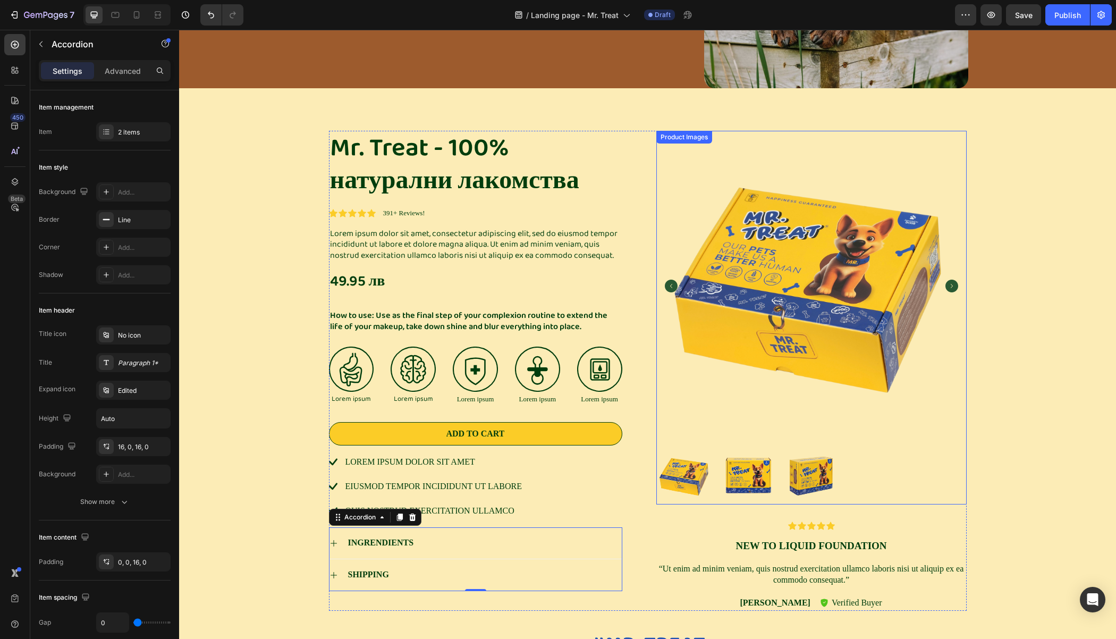
click at [948, 287] on icon "Carousel Next Arrow" at bounding box center [951, 285] width 13 height 13
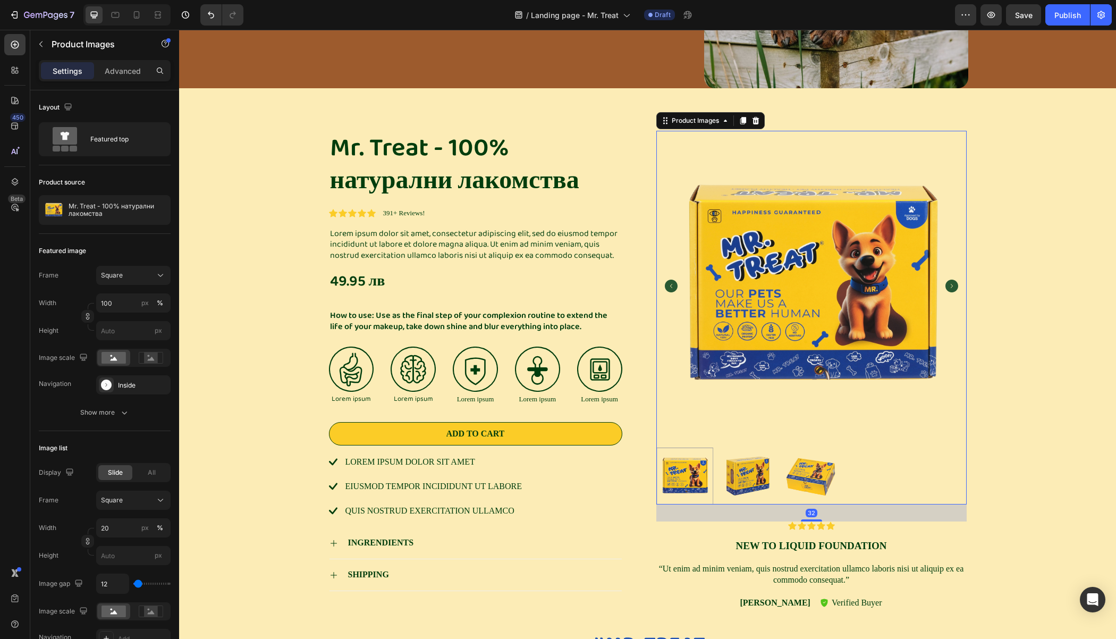
click at [665, 284] on icon "Carousel Back Arrow" at bounding box center [671, 285] width 13 height 13
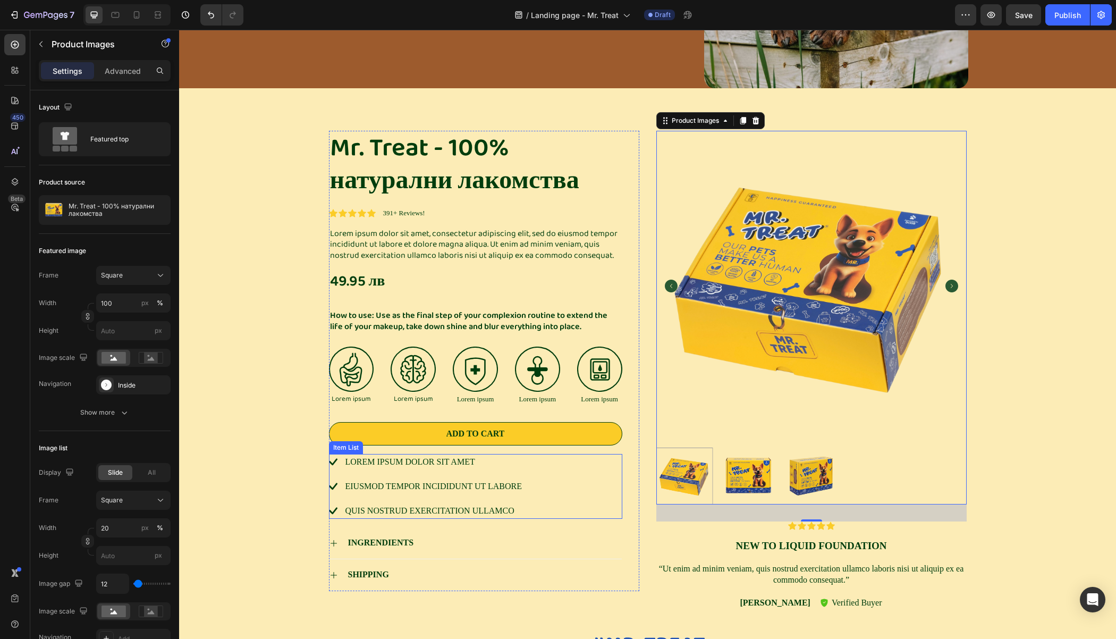
click at [400, 459] on p "Lorem ipsum dolor sit amet" at bounding box center [433, 461] width 176 height 13
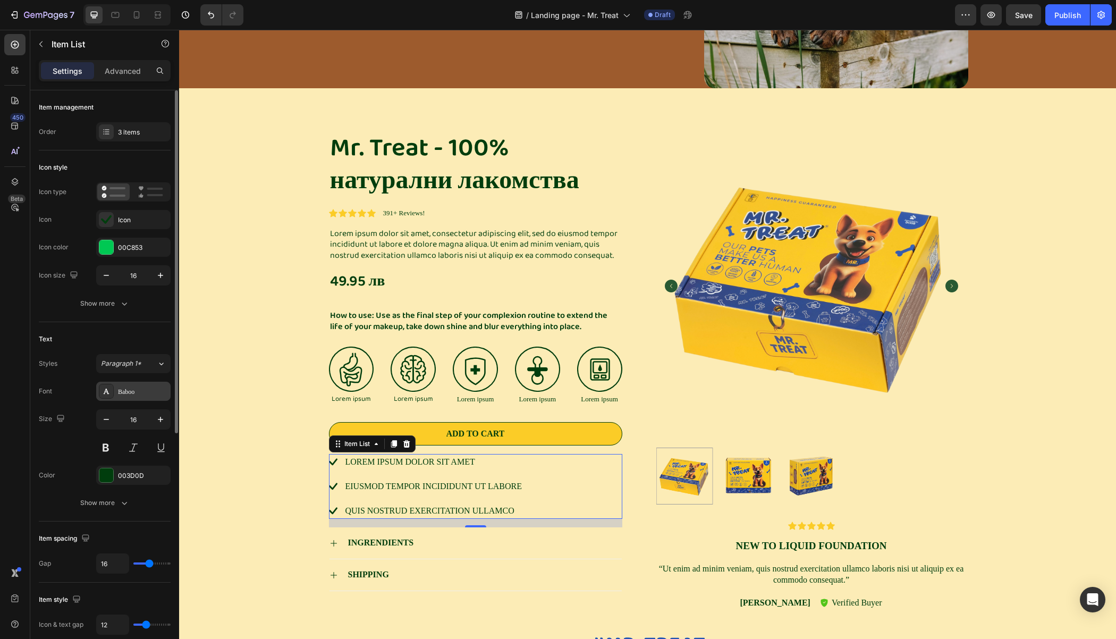
click at [120, 391] on div "Baboo" at bounding box center [143, 392] width 50 height 10
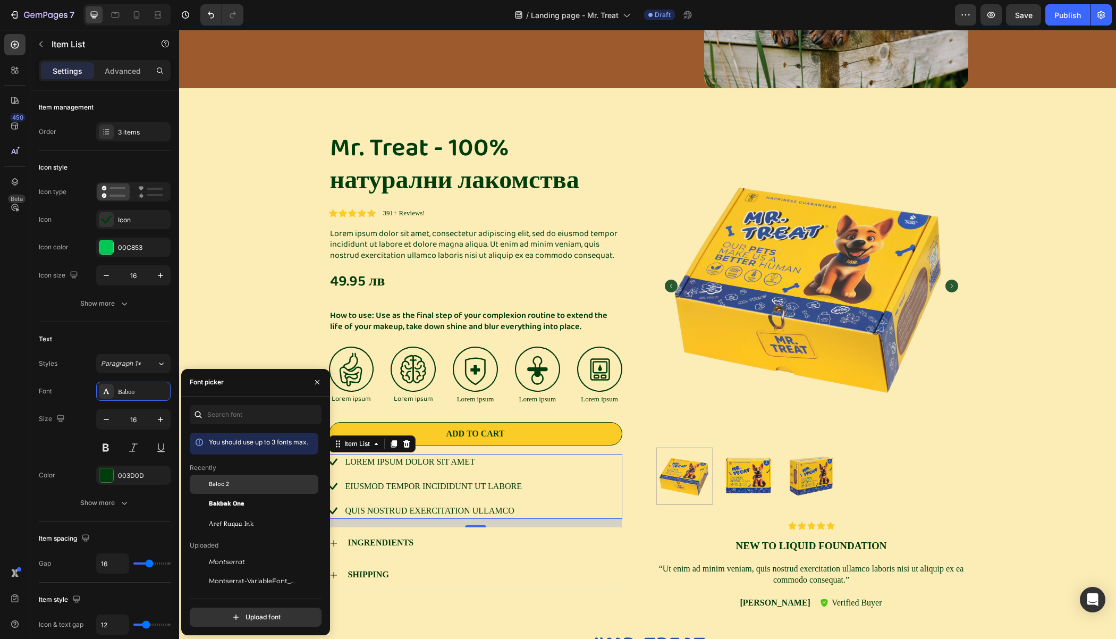
click at [225, 484] on span "Baloo 2" at bounding box center [219, 484] width 20 height 10
click at [205, 287] on div "Mr. Treat - 100% натурални лакомства Product Title Icon Icon Icon Icon Icon Ico…" at bounding box center [647, 375] width 921 height 488
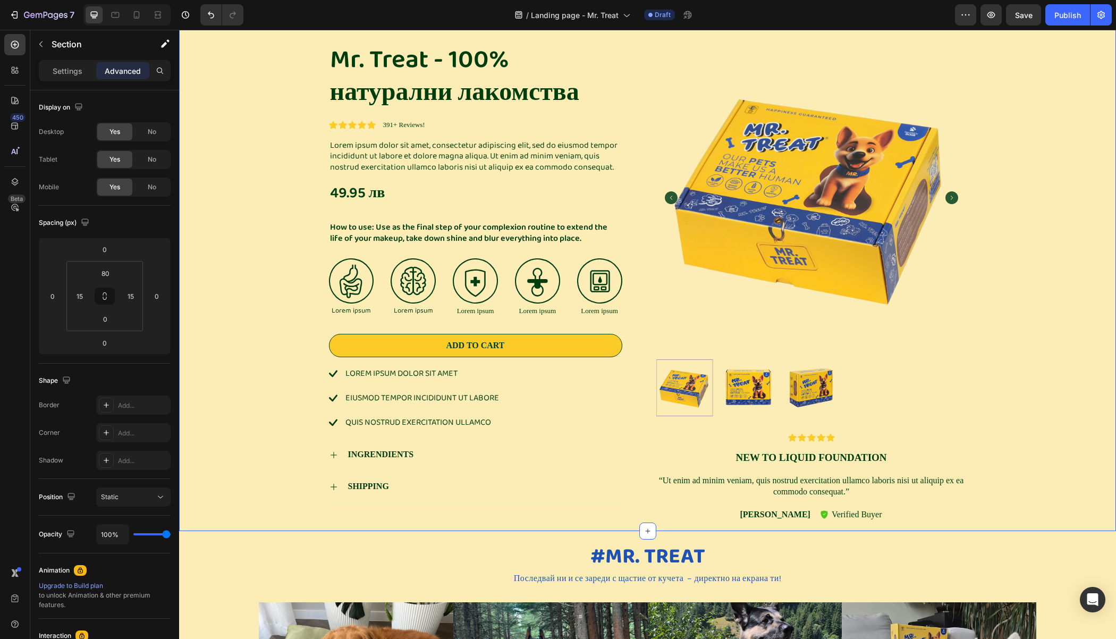
scroll to position [1528, 0]
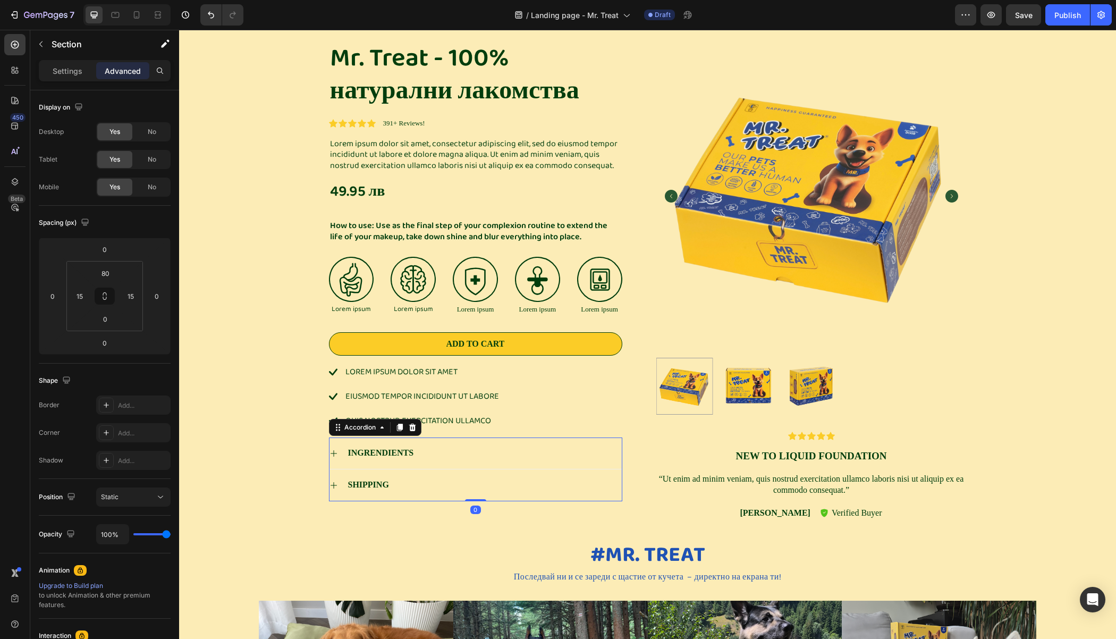
click at [352, 449] on p "INGRENDIENTS" at bounding box center [381, 452] width 66 height 11
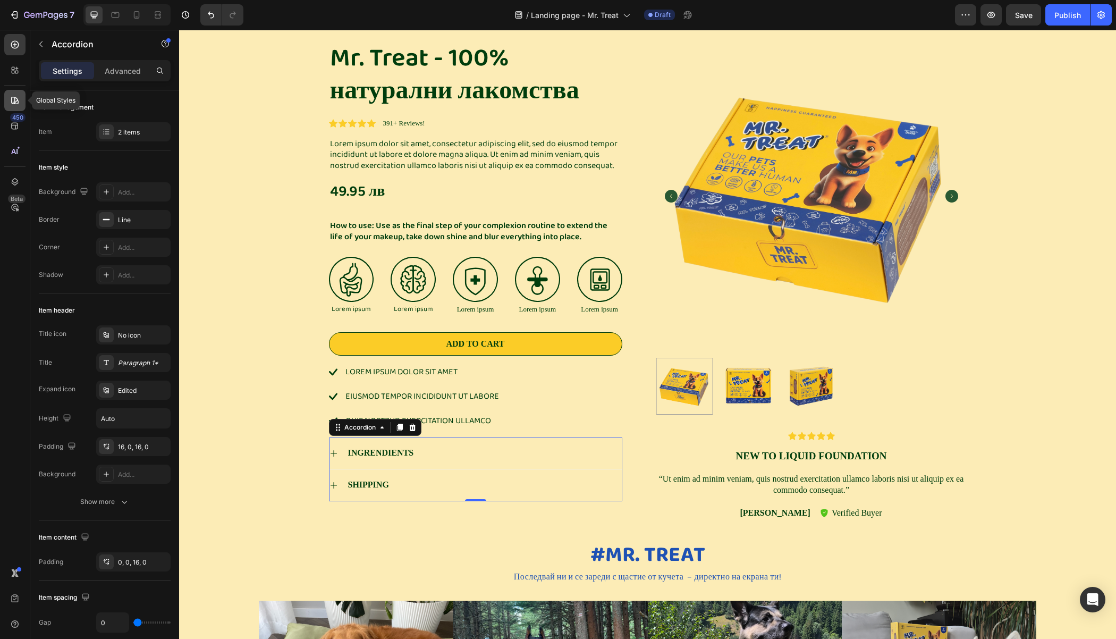
click at [13, 106] on div at bounding box center [14, 100] width 21 height 21
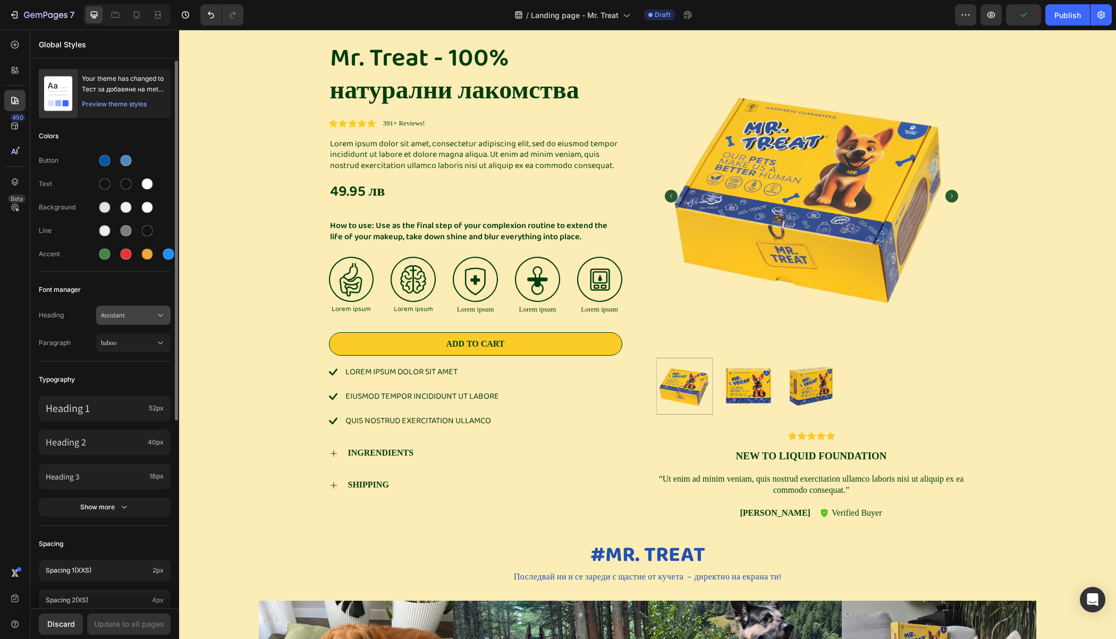
click at [137, 315] on span "Assistant" at bounding box center [128, 315] width 54 height 10
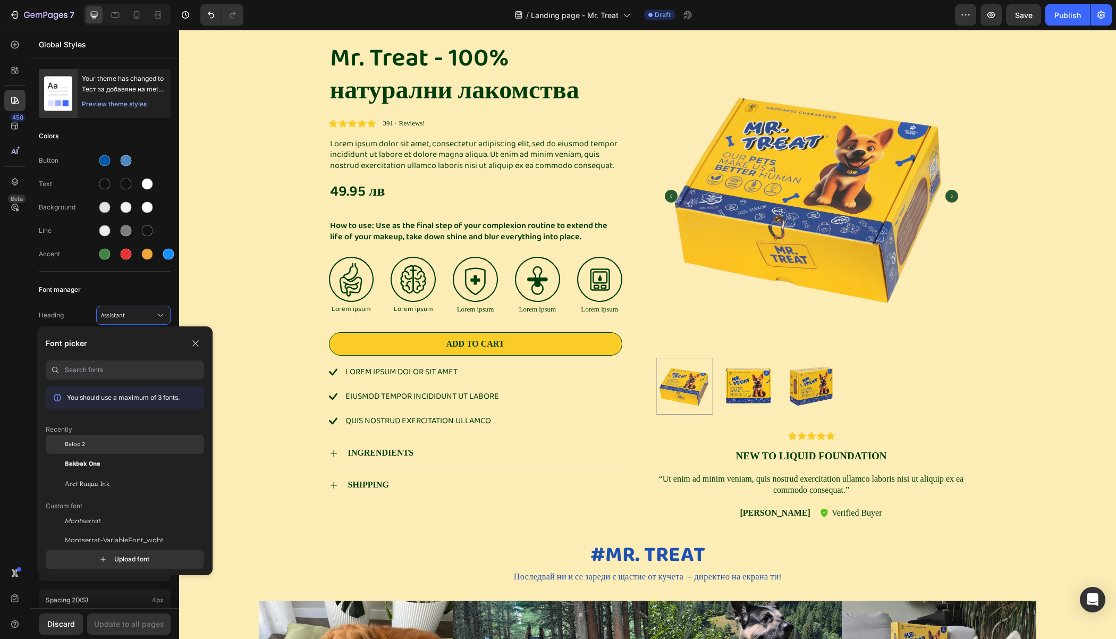
click at [96, 438] on div "Baloo 2" at bounding box center [125, 444] width 158 height 19
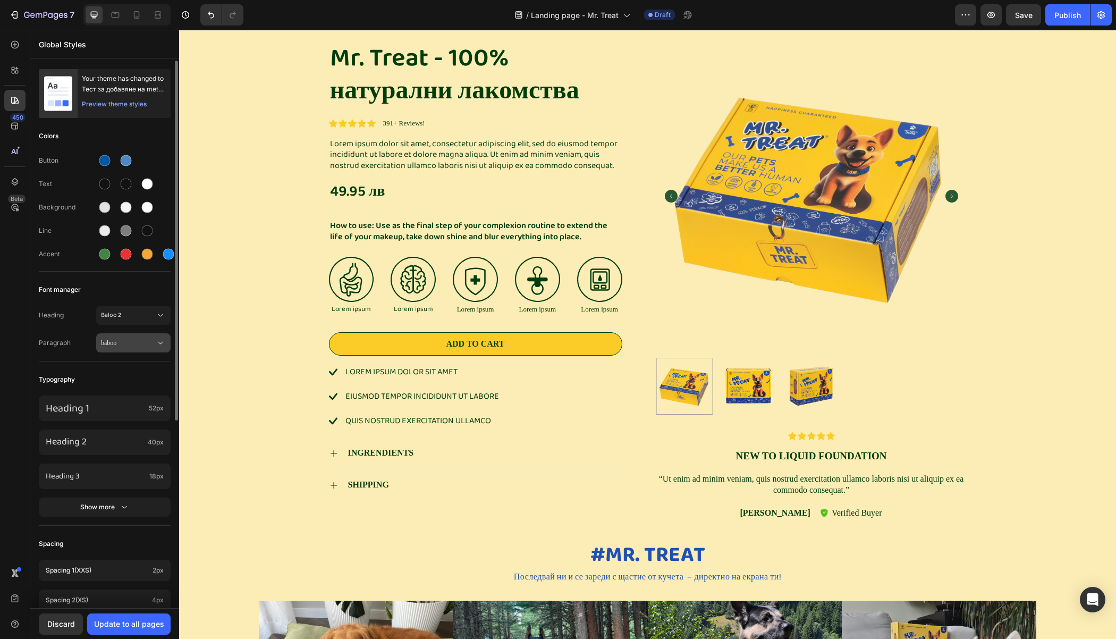
click at [126, 341] on span "baboo" at bounding box center [128, 343] width 54 height 10
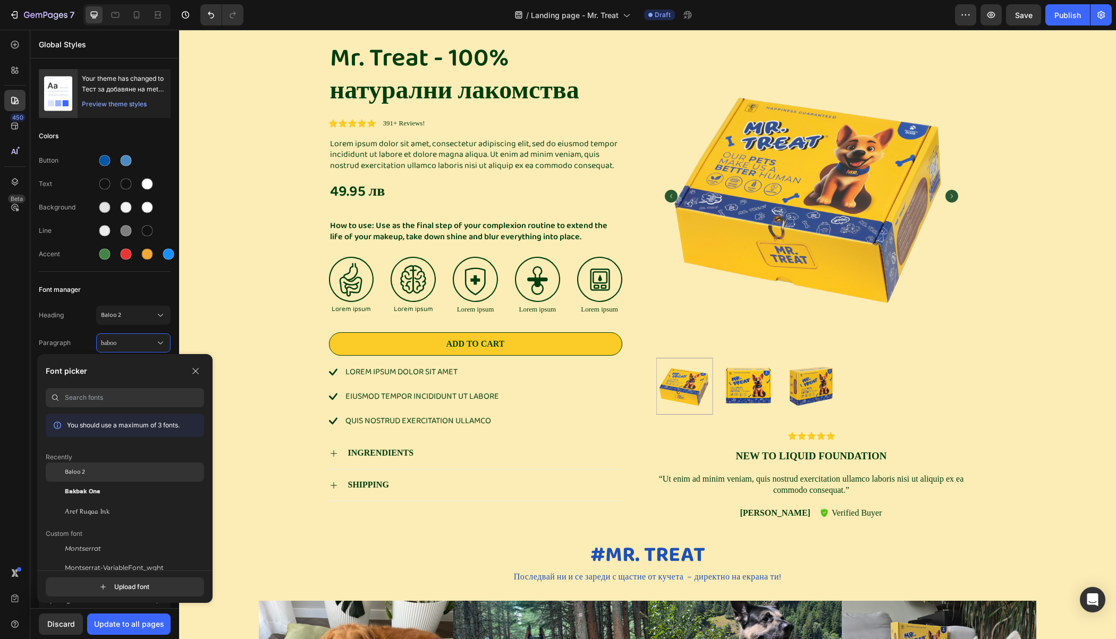
click at [95, 476] on div "Baloo 2" at bounding box center [134, 472] width 139 height 10
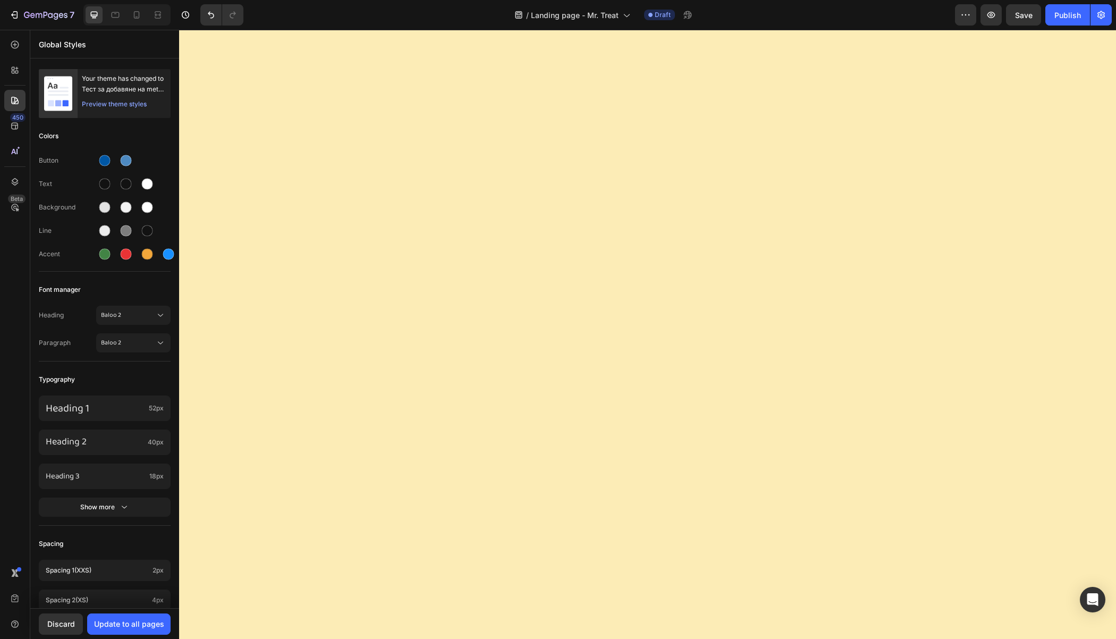
scroll to position [108, 0]
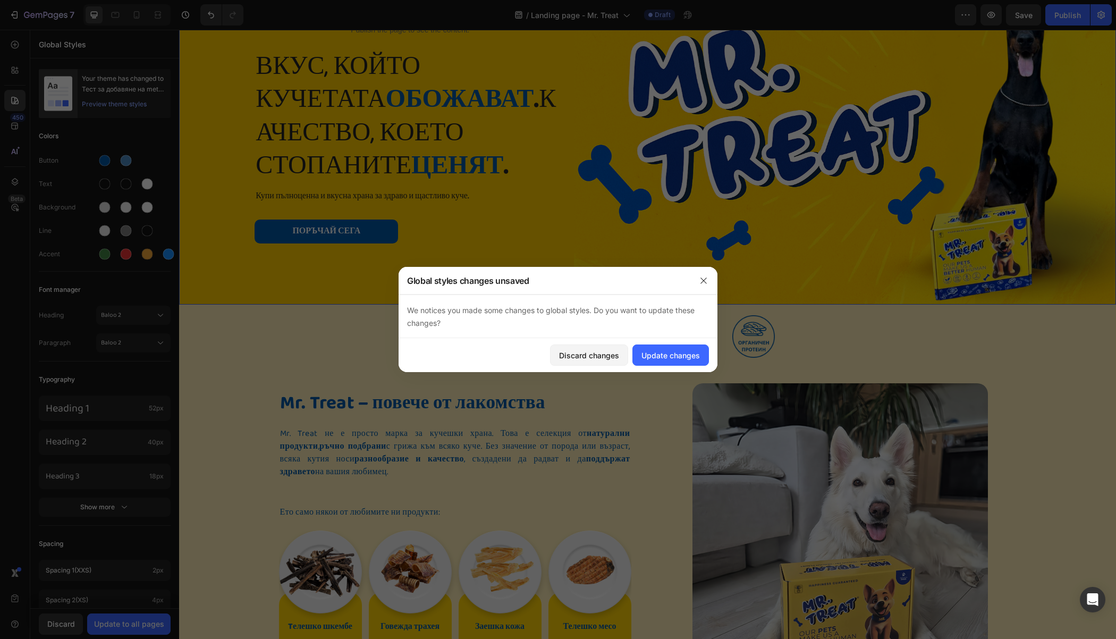
click at [370, 285] on div "Icon Icon Icon Icon Icon Icon List 5-звездни отзиви Text Block Row Publish the …" at bounding box center [380, 123] width 387 height 361
click at [668, 362] on button "Update changes" at bounding box center [670, 354] width 77 height 21
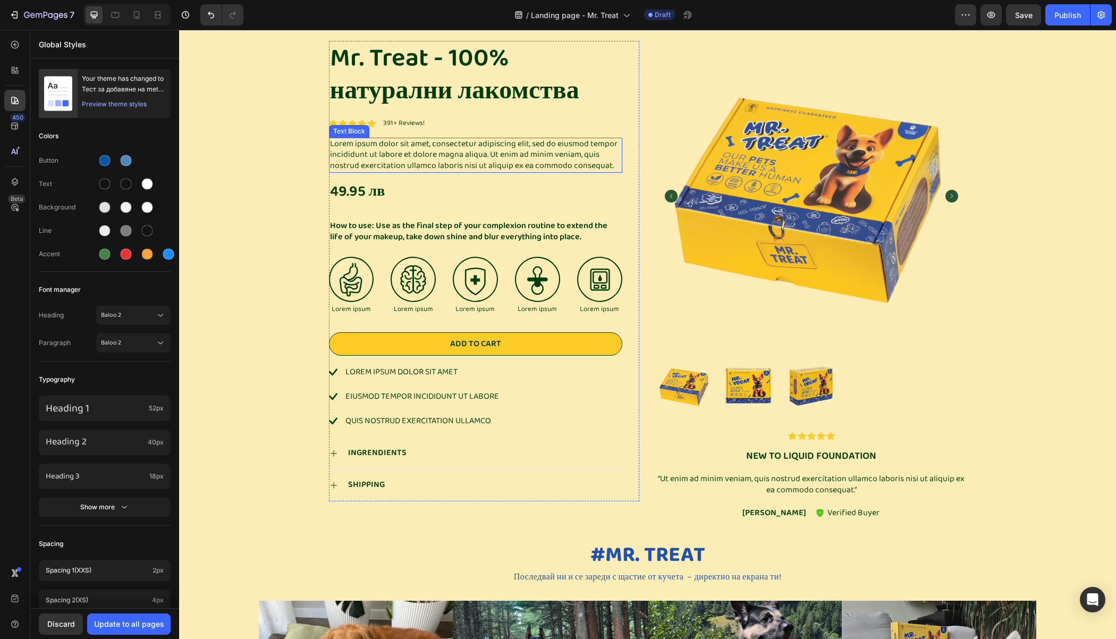
scroll to position [1529, 0]
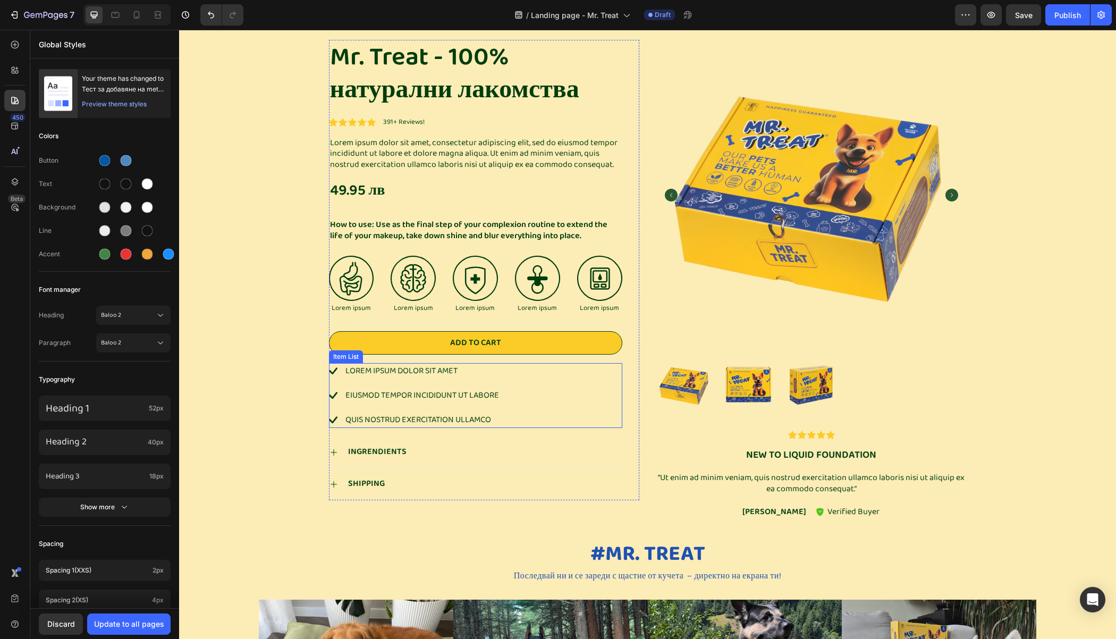
click at [435, 419] on p "quis nostrud exercitation ullamco" at bounding box center [422, 419] width 154 height 13
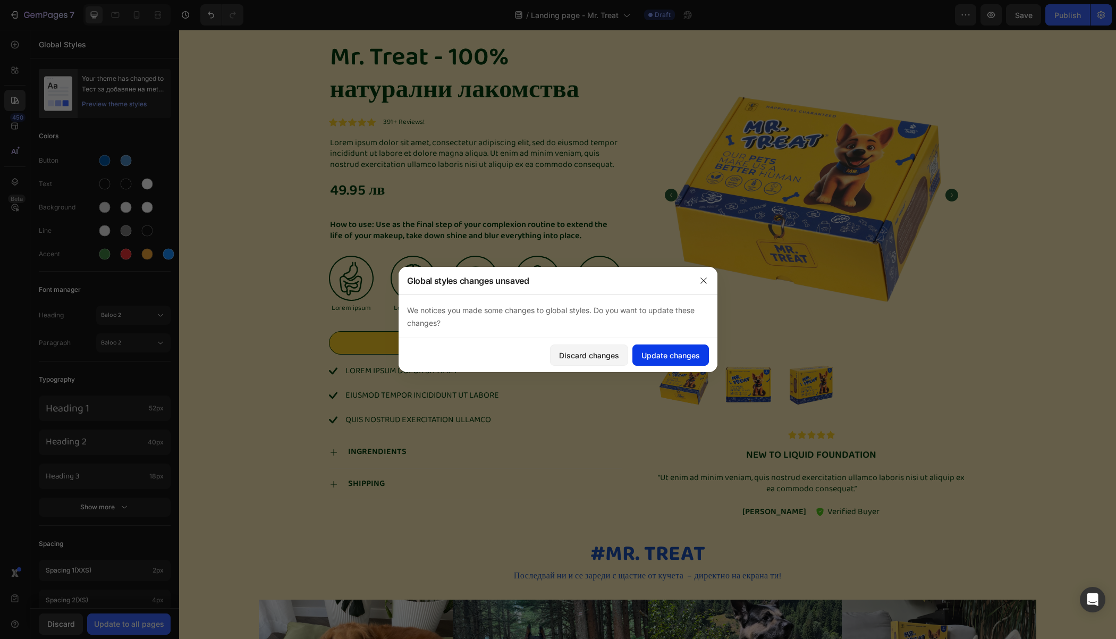
click at [668, 351] on div "Update changes" at bounding box center [670, 355] width 58 height 11
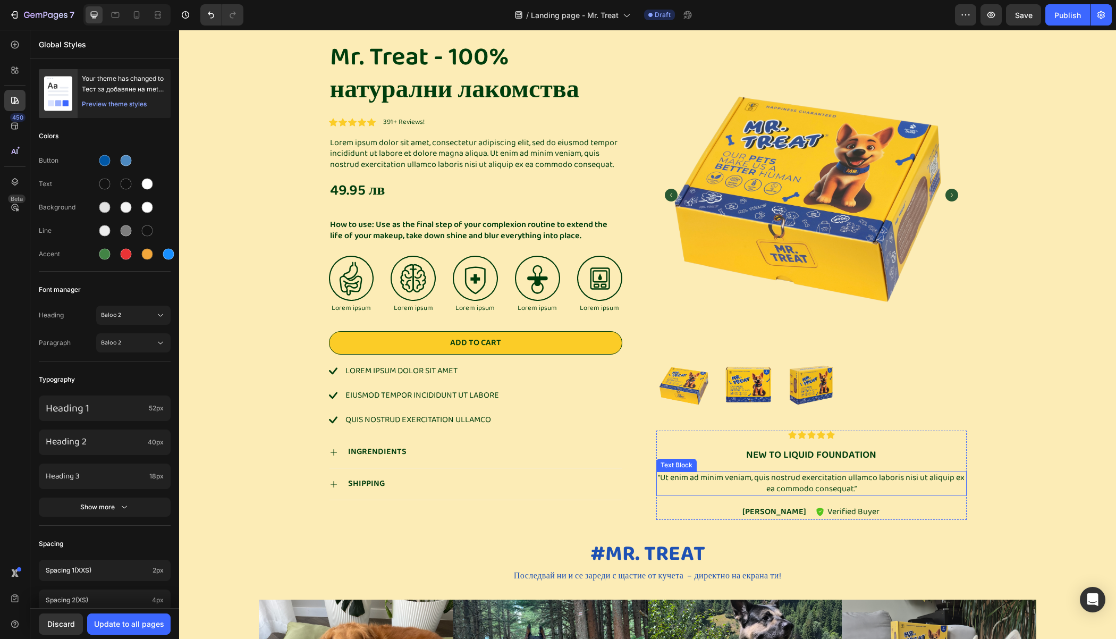
click at [760, 484] on p "“Ut enim ad minim veniam, quis nostrud exercitation ullamco laboris nisi ut ali…" at bounding box center [811, 483] width 308 height 22
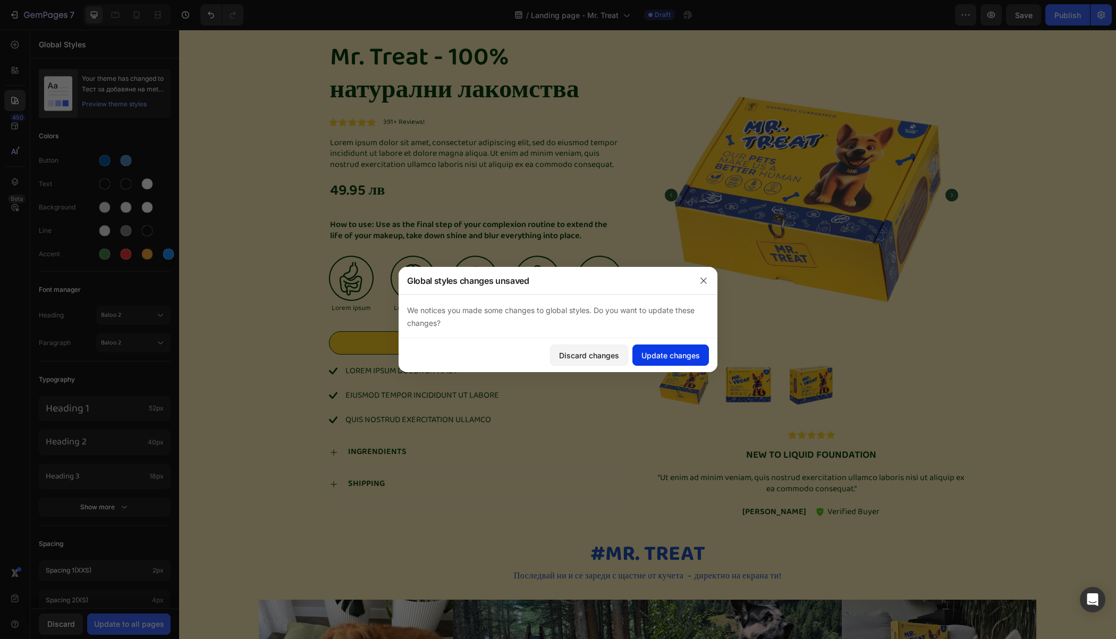
click at [658, 354] on div "Update changes" at bounding box center [670, 355] width 58 height 11
click at [791, 480] on p "“Ut enim ad minim veniam, quis nostrud exercitation ullamco laboris nisi ut ali…" at bounding box center [811, 483] width 308 height 22
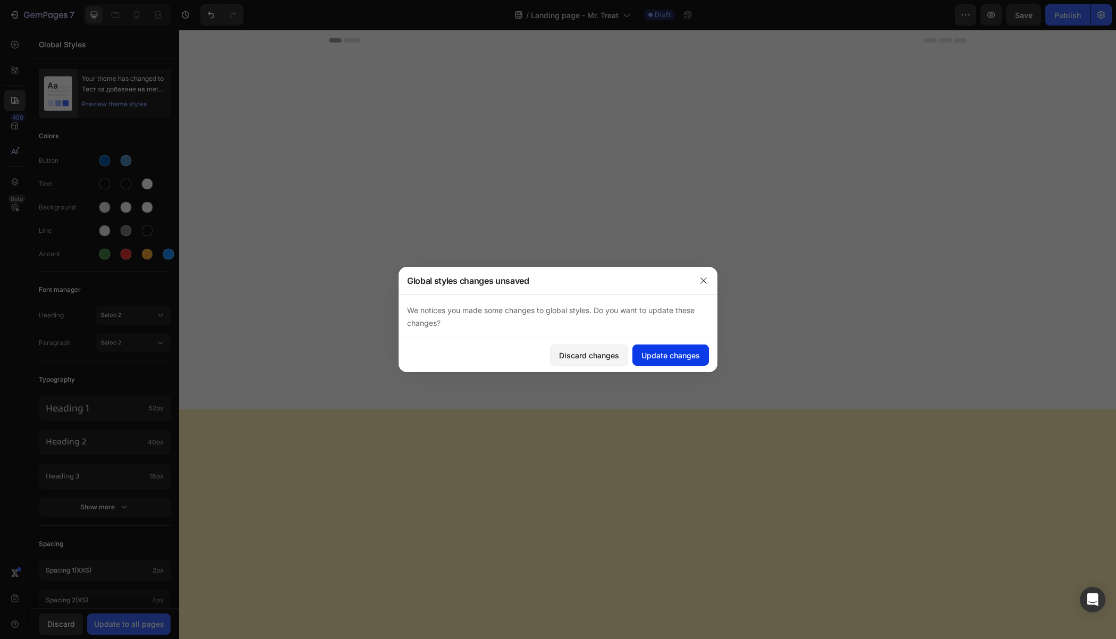
scroll to position [1529, 0]
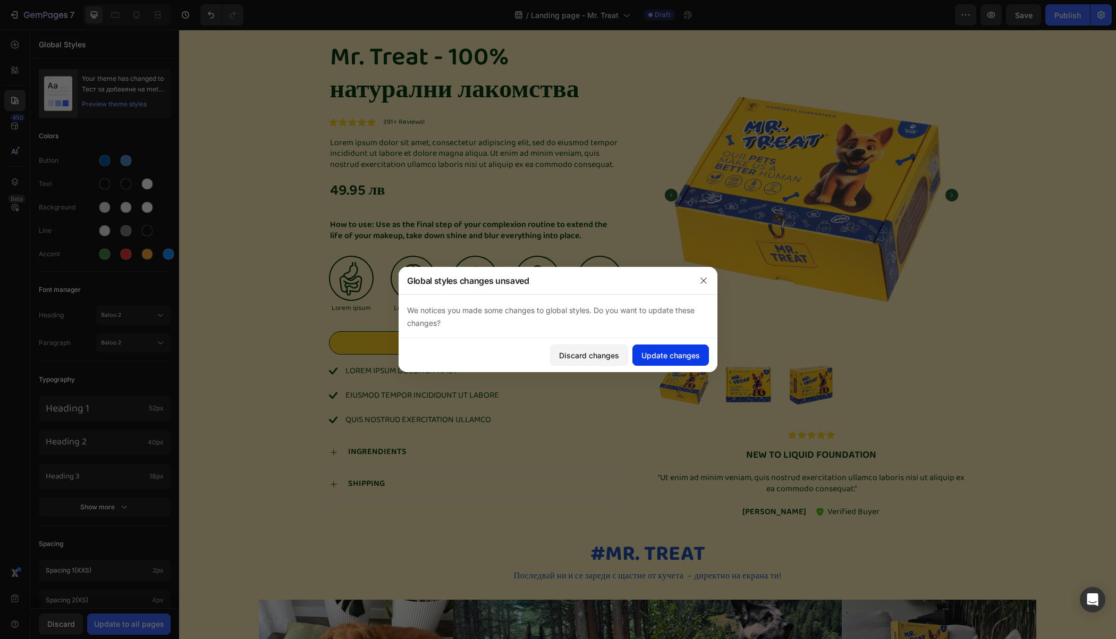
click at [656, 353] on div "Update changes" at bounding box center [670, 355] width 58 height 11
click at [770, 486] on p "“Ut enim ad minim veniam, quis nostrud exercitation ullamco laboris nisi ut ali…" at bounding box center [811, 483] width 308 height 22
click at [671, 355] on div "Update changes" at bounding box center [670, 355] width 58 height 11
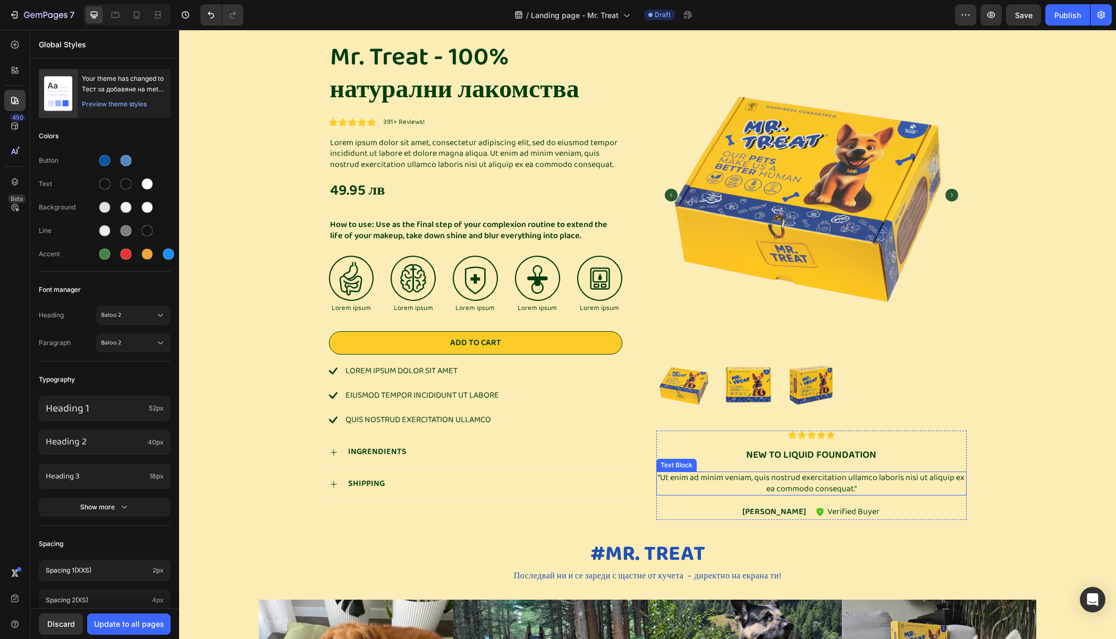
click at [798, 481] on p "“Ut enim ad minim veniam, quis nostrud exercitation ullamco laboris nisi ut ali…" at bounding box center [811, 483] width 308 height 22
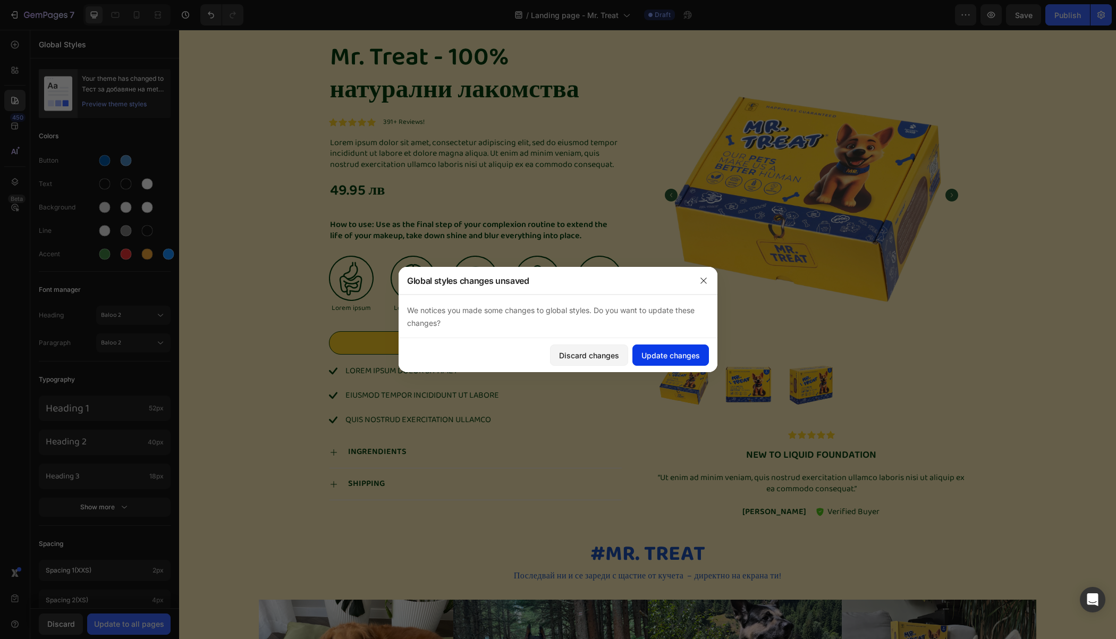
click at [672, 359] on div "Update changes" at bounding box center [670, 355] width 58 height 11
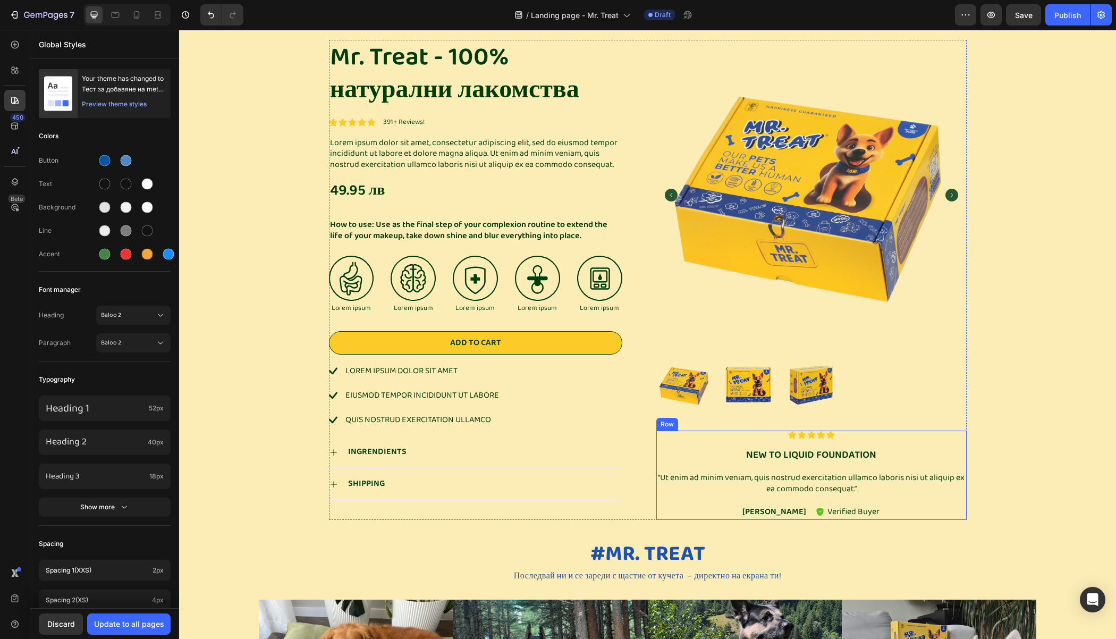
click at [783, 472] on p "“Ut enim ad minim veniam, quis nostrud exercitation ullamco laboris nisi ut ali…" at bounding box center [811, 483] width 308 height 22
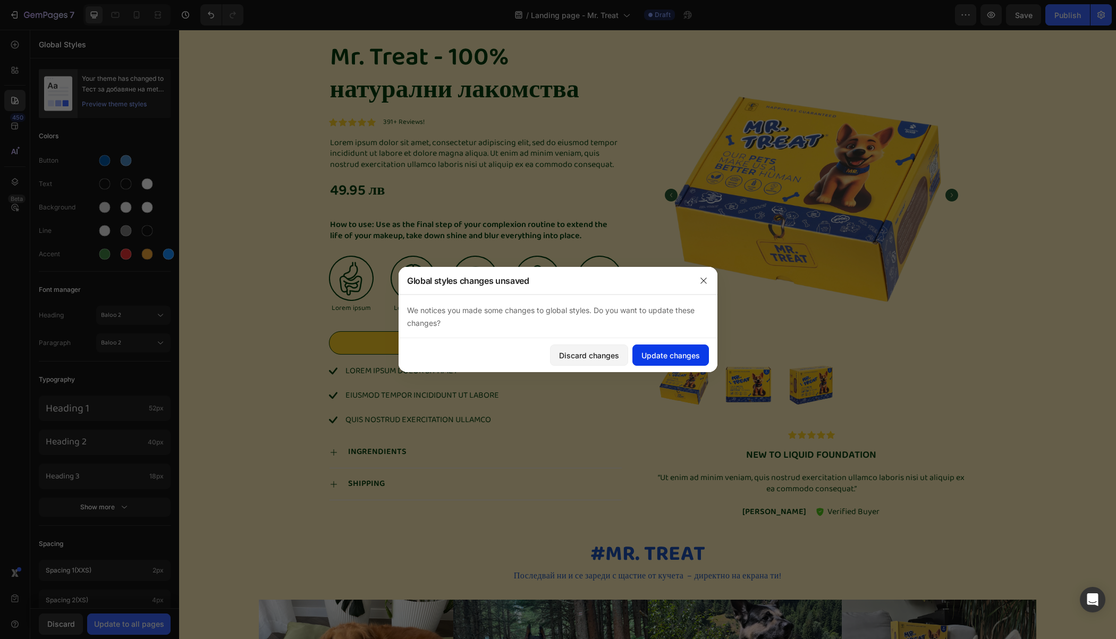
click at [679, 352] on div "Update changes" at bounding box center [670, 355] width 58 height 11
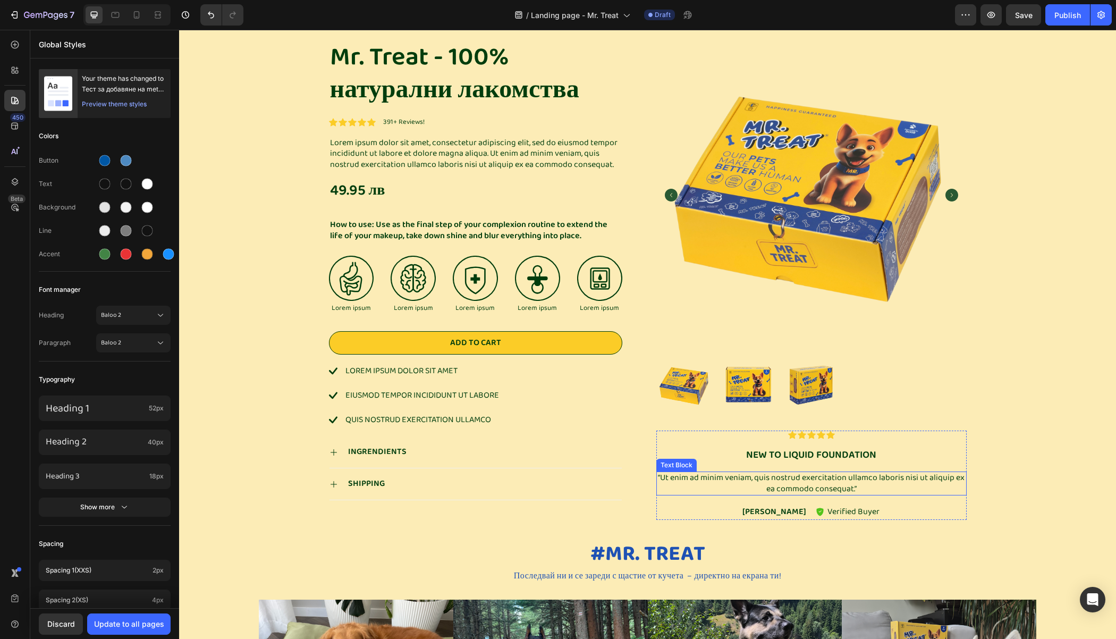
click at [774, 474] on p "“Ut enim ad minim veniam, quis nostrud exercitation ullamco laboris nisi ut ali…" at bounding box center [811, 483] width 308 height 22
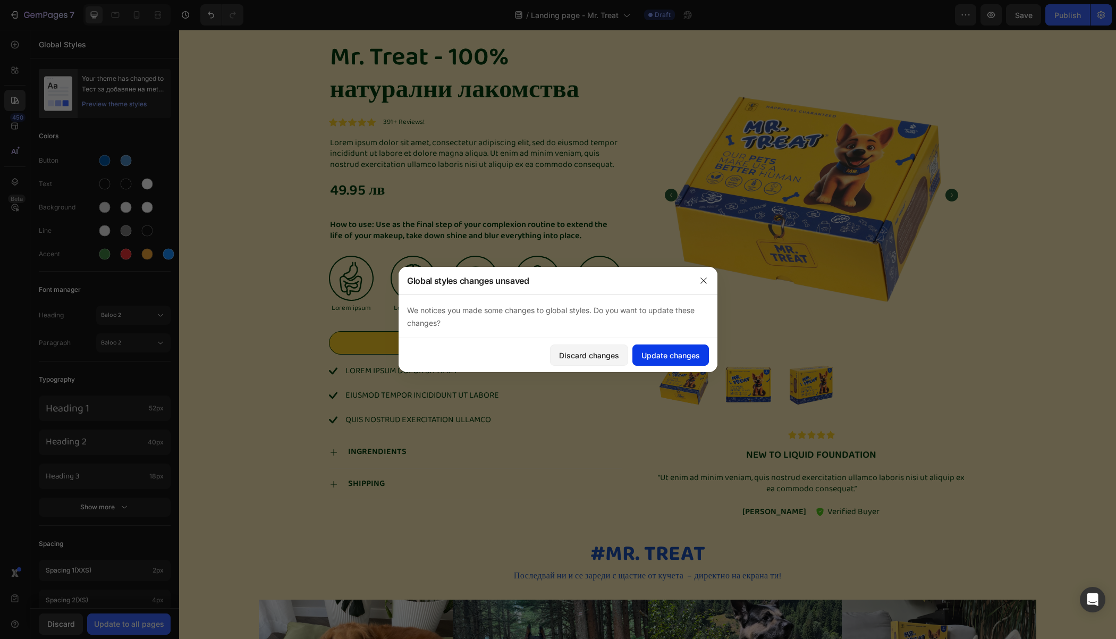
click at [681, 358] on div "Update changes" at bounding box center [670, 355] width 58 height 11
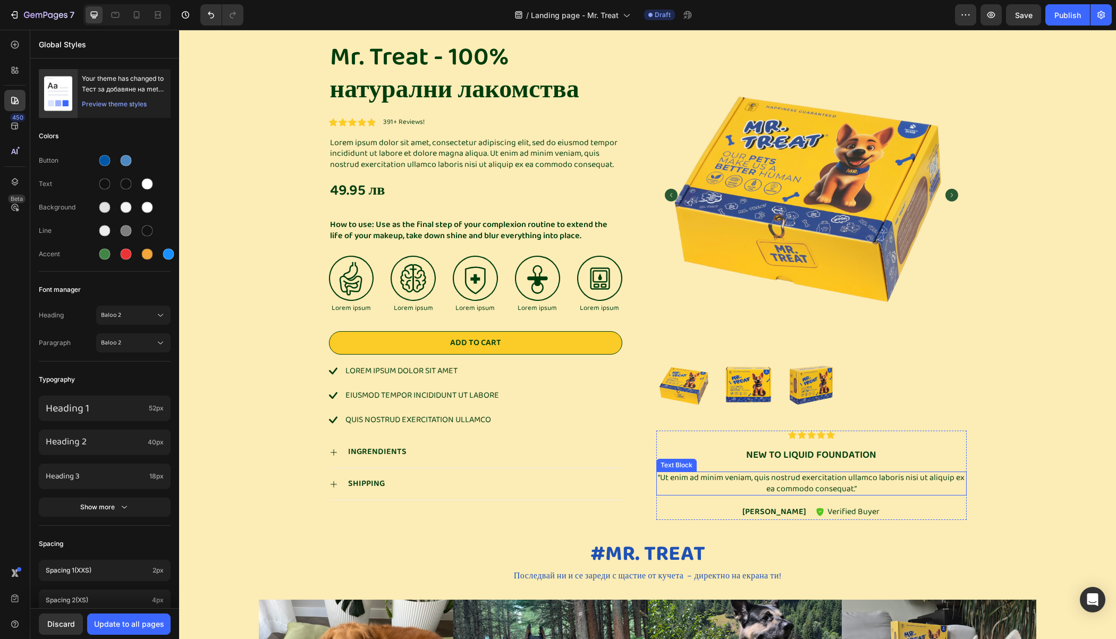
click at [775, 476] on p "“Ut enim ad minim veniam, quis nostrud exercitation ullamco laboris nisi ut ali…" at bounding box center [811, 483] width 308 height 22
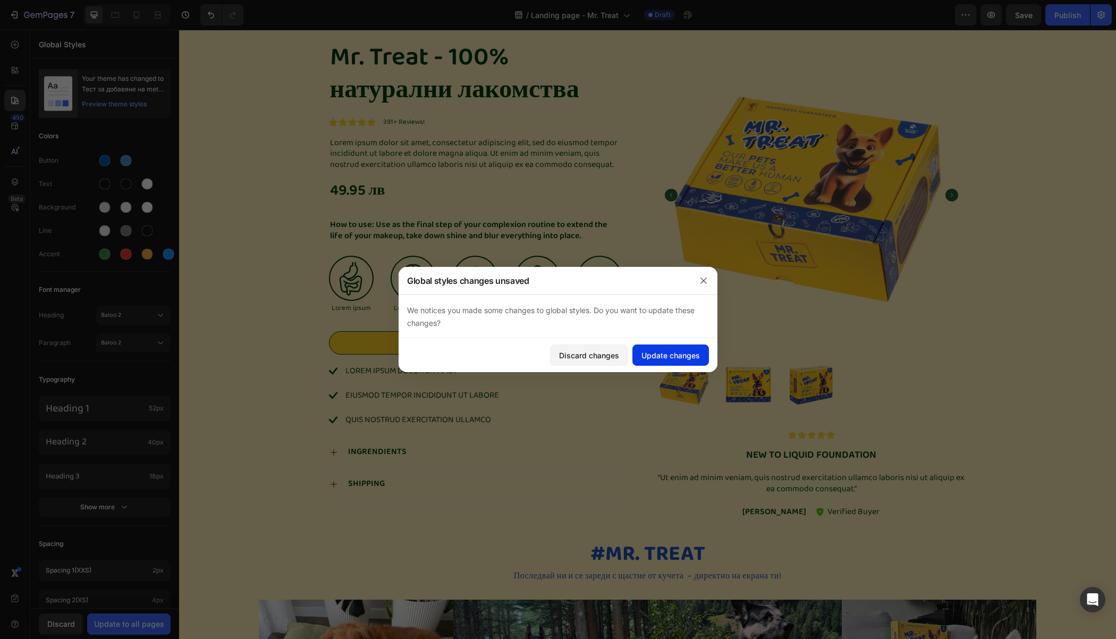
click at [681, 351] on div "Update changes" at bounding box center [670, 355] width 58 height 11
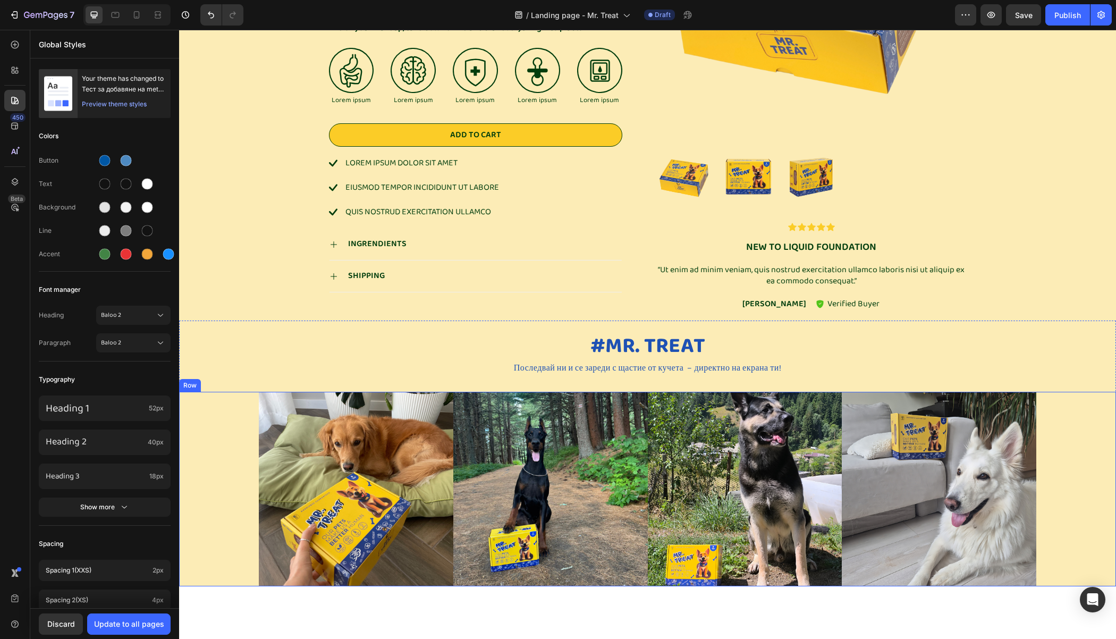
scroll to position [1512, 0]
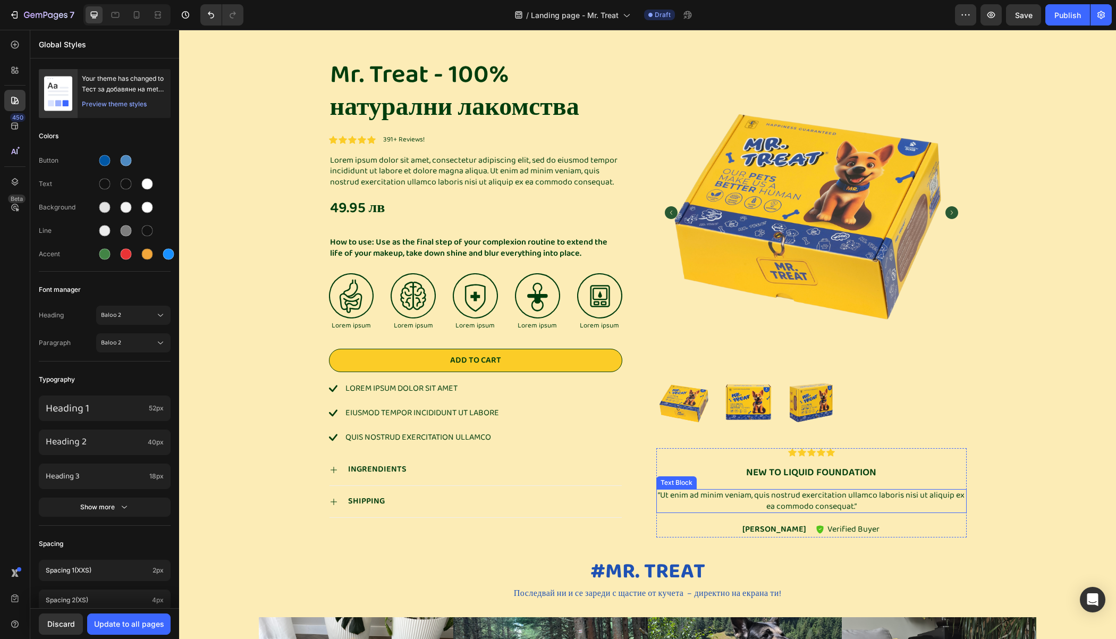
click at [793, 503] on p "“Ut enim ad minim veniam, quis nostrud exercitation ullamco laboris nisi ut ali…" at bounding box center [811, 501] width 308 height 22
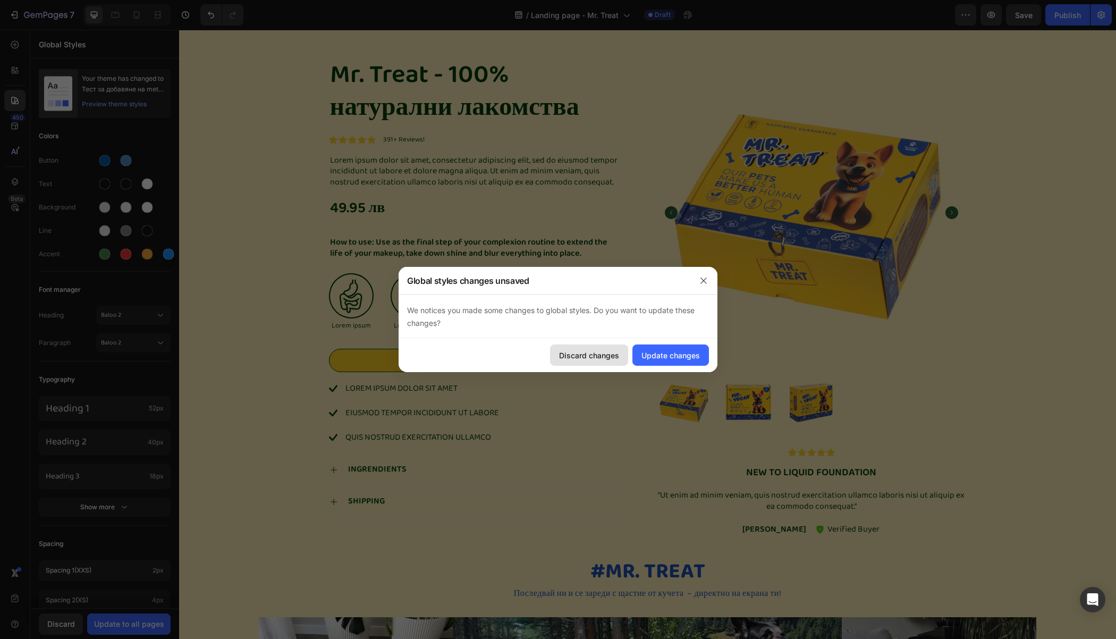
click at [598, 353] on div "Discard changes" at bounding box center [589, 355] width 60 height 11
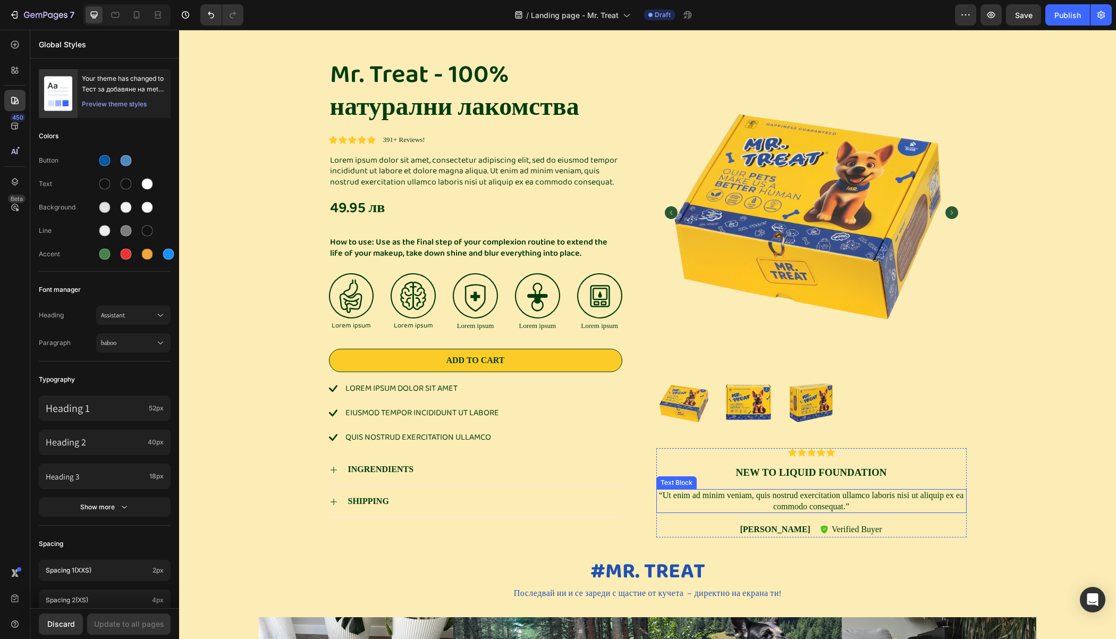
click at [784, 499] on p "“Ut enim ad minim veniam, quis nostrud exercitation ullamco laboris nisi ut ali…" at bounding box center [811, 501] width 308 height 22
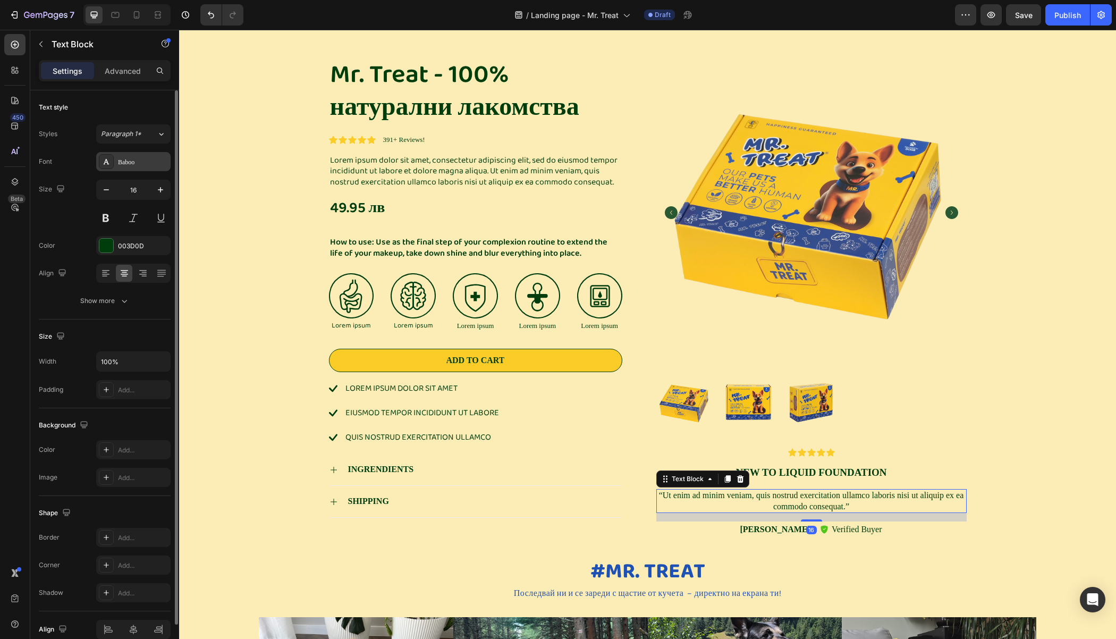
click at [115, 157] on div "Baboo" at bounding box center [133, 161] width 74 height 19
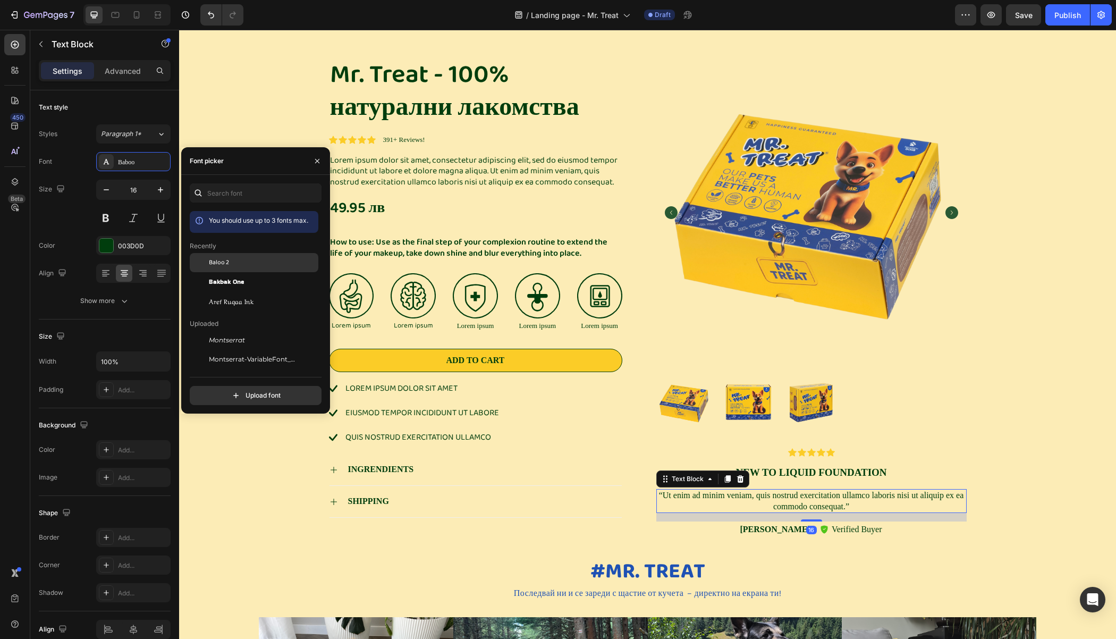
click at [220, 261] on span "Baloo 2" at bounding box center [219, 263] width 20 height 10
click at [415, 468] on div "INGRENDIENTS" at bounding box center [483, 469] width 275 height 14
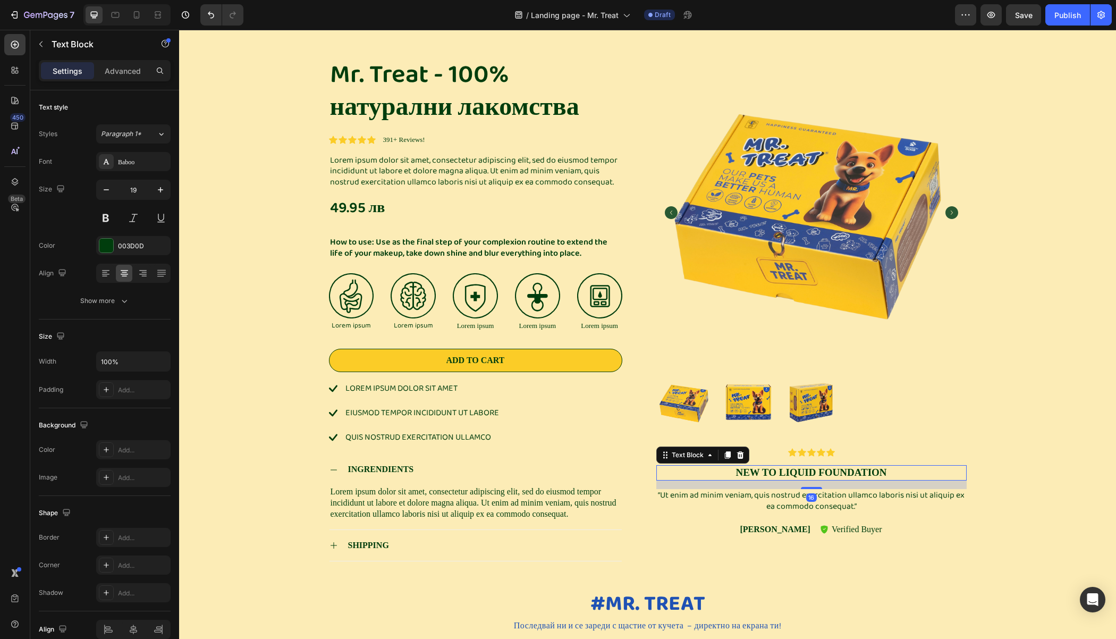
click at [796, 473] on p "New to liquid foundation" at bounding box center [811, 472] width 308 height 13
click at [129, 164] on div "Baboo" at bounding box center [143, 162] width 50 height 10
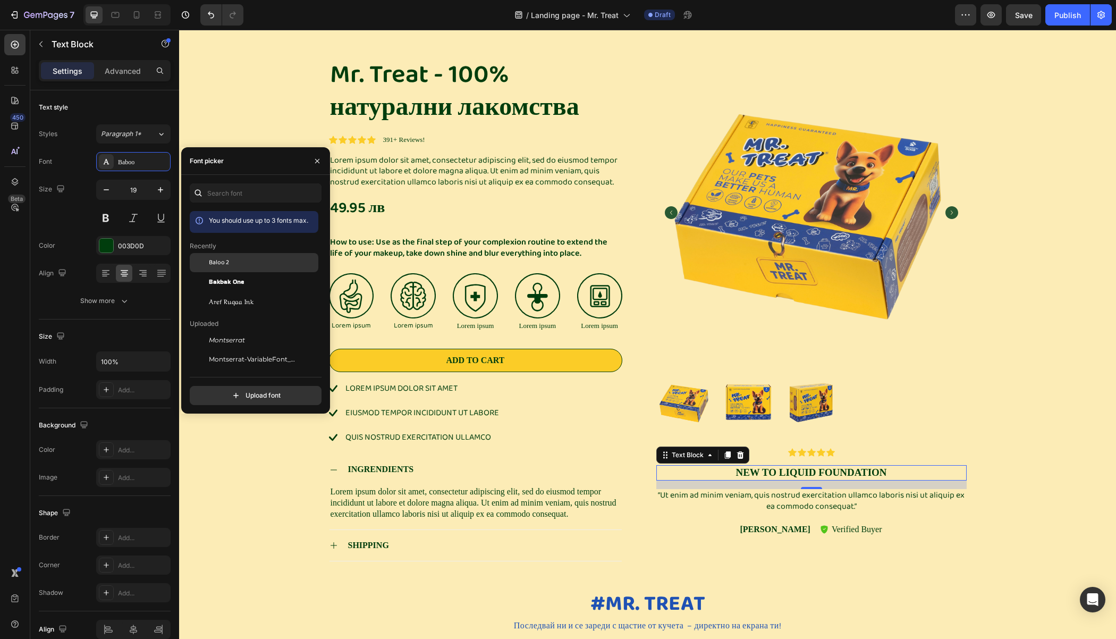
click at [213, 263] on span "Baloo 2" at bounding box center [219, 263] width 20 height 10
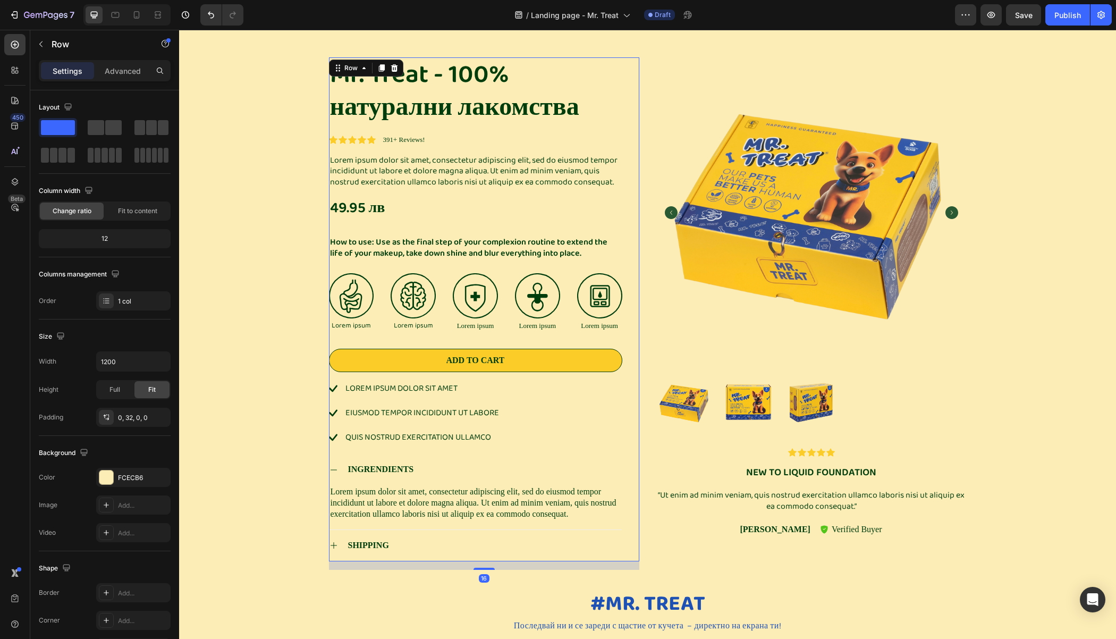
click at [573, 193] on div "Mr. Treat - 100% натурални лакомства Product Title Icon Icon Icon Icon Icon Ico…" at bounding box center [475, 309] width 293 height 504
click at [258, 227] on div "Mr. Treat - 100% натурални лакомства Product Title Icon Icon Icon Icon Icon Ico…" at bounding box center [647, 317] width 921 height 521
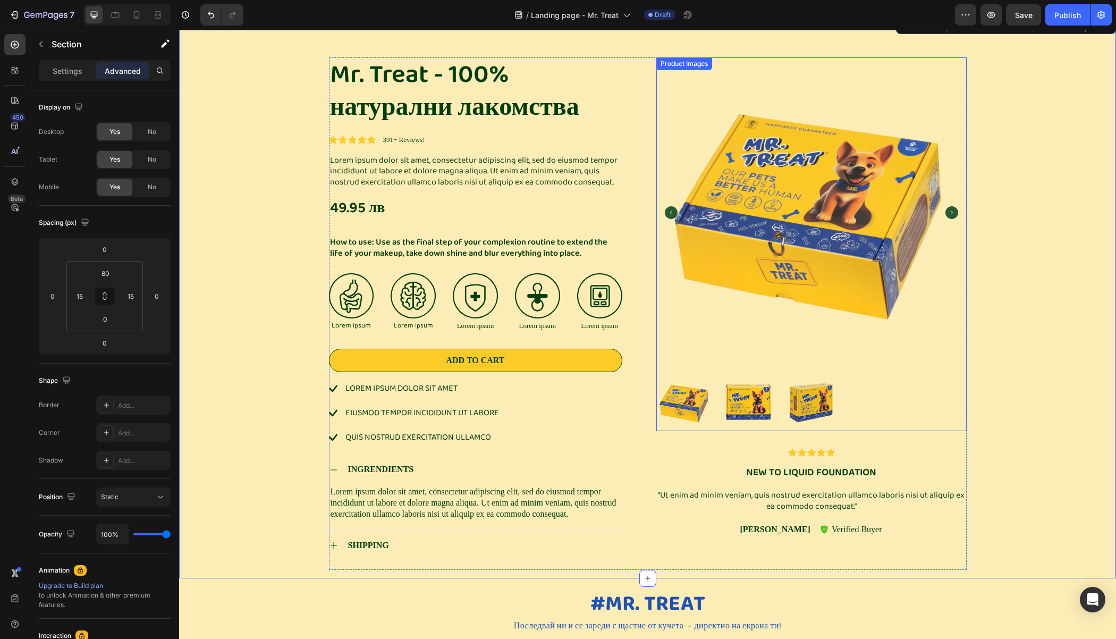
click at [716, 184] on img at bounding box center [811, 212] width 310 height 310
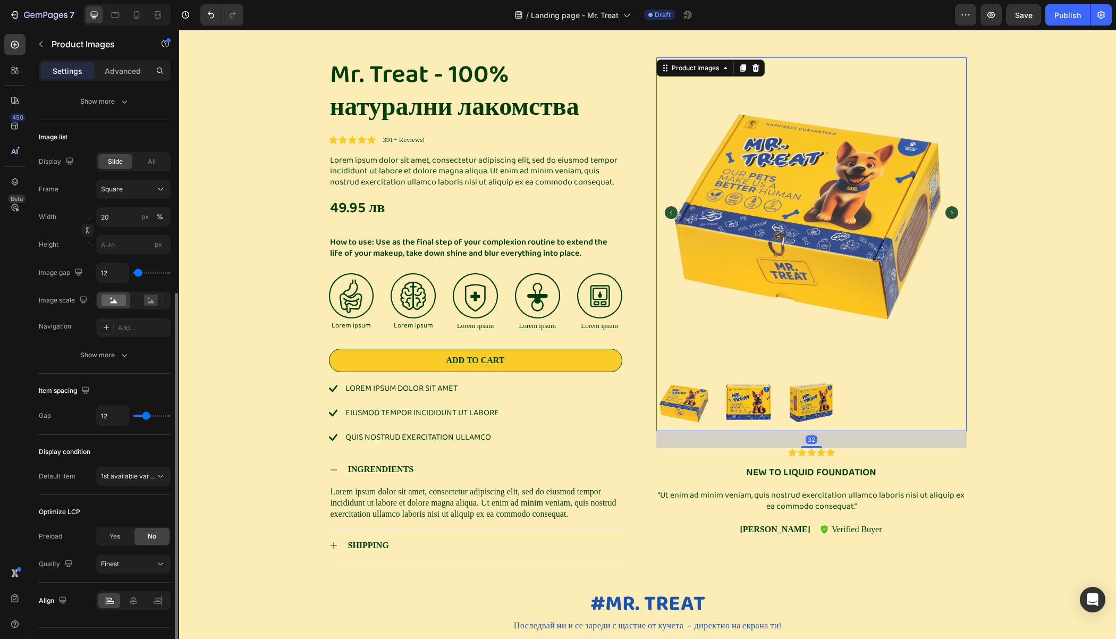
scroll to position [330, 0]
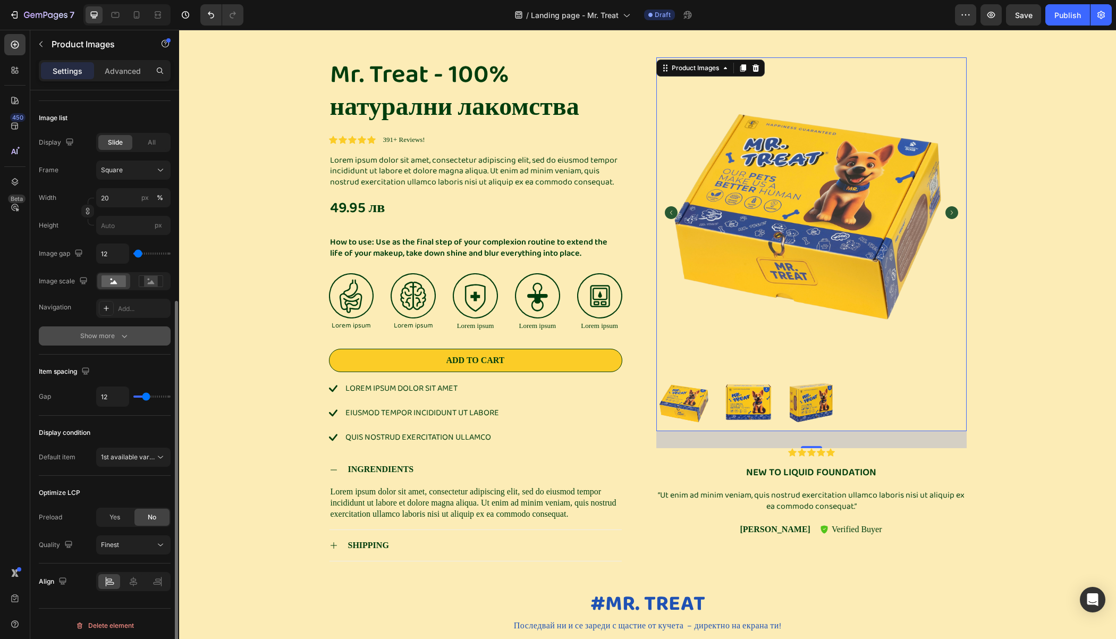
click at [106, 335] on div "Show more" at bounding box center [104, 335] width 49 height 11
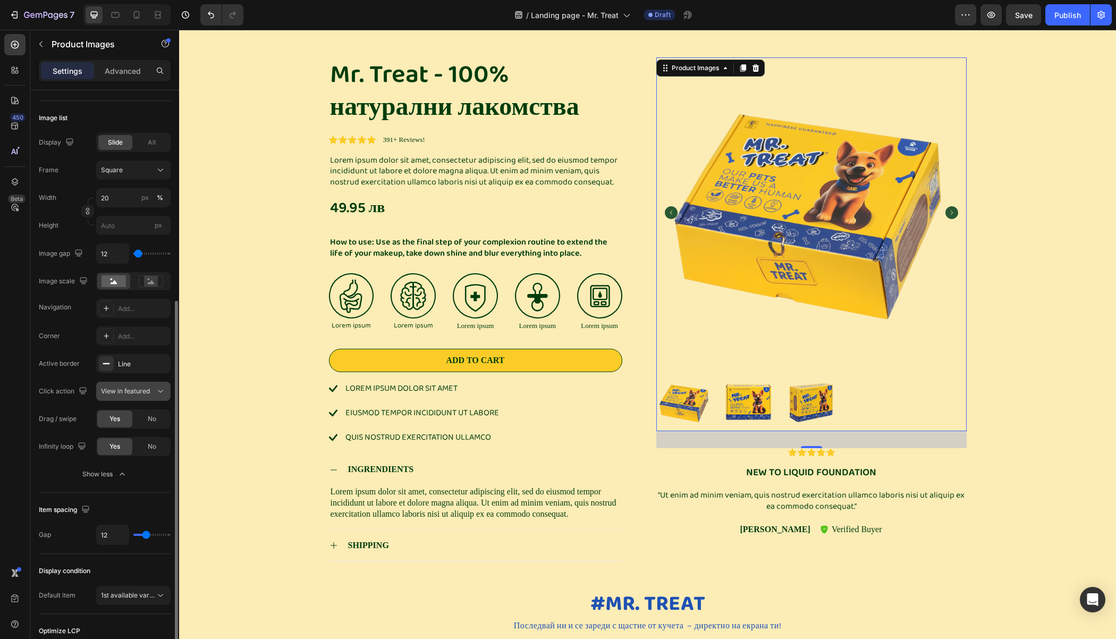
click at [144, 392] on span "View in featured" at bounding box center [125, 391] width 49 height 8
click at [143, 392] on span "View in featured" at bounding box center [125, 391] width 49 height 8
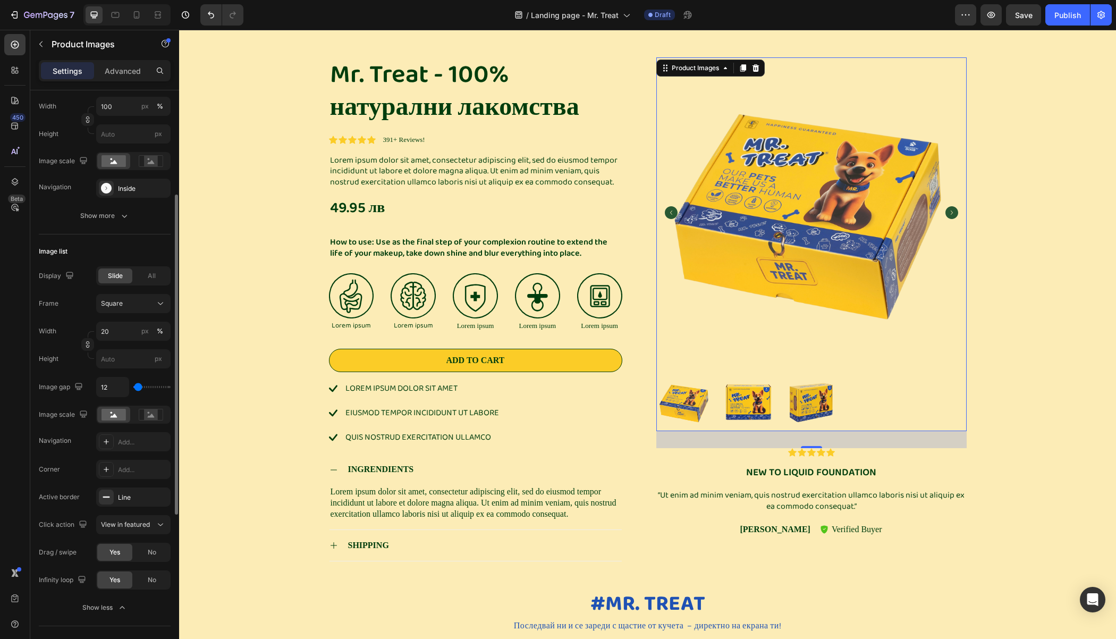
scroll to position [152, 0]
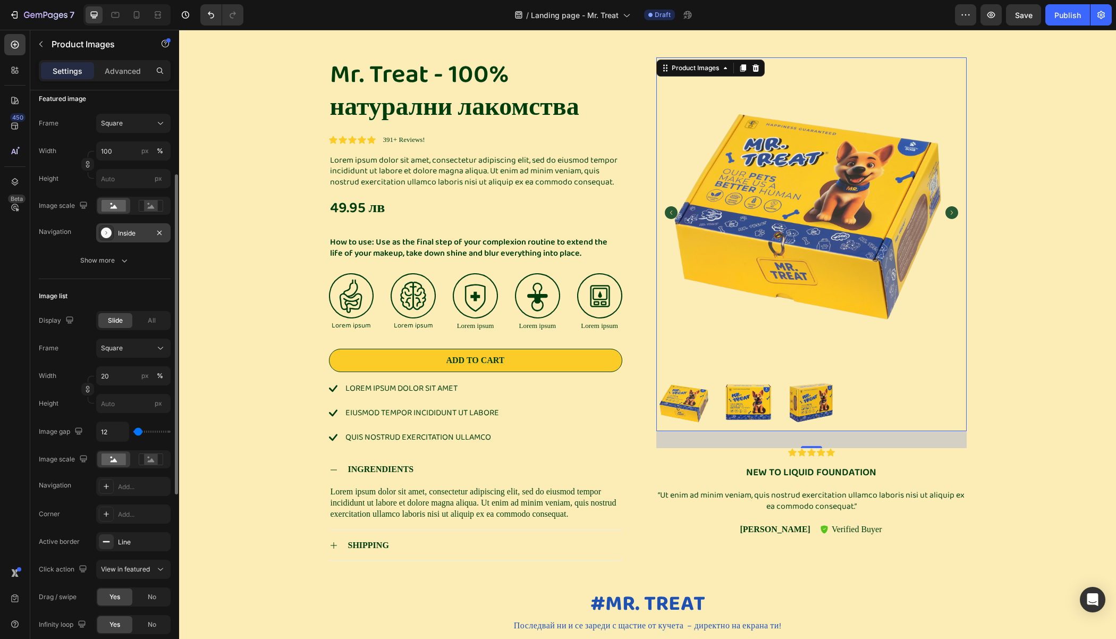
click at [123, 226] on div "Inside" at bounding box center [133, 232] width 74 height 19
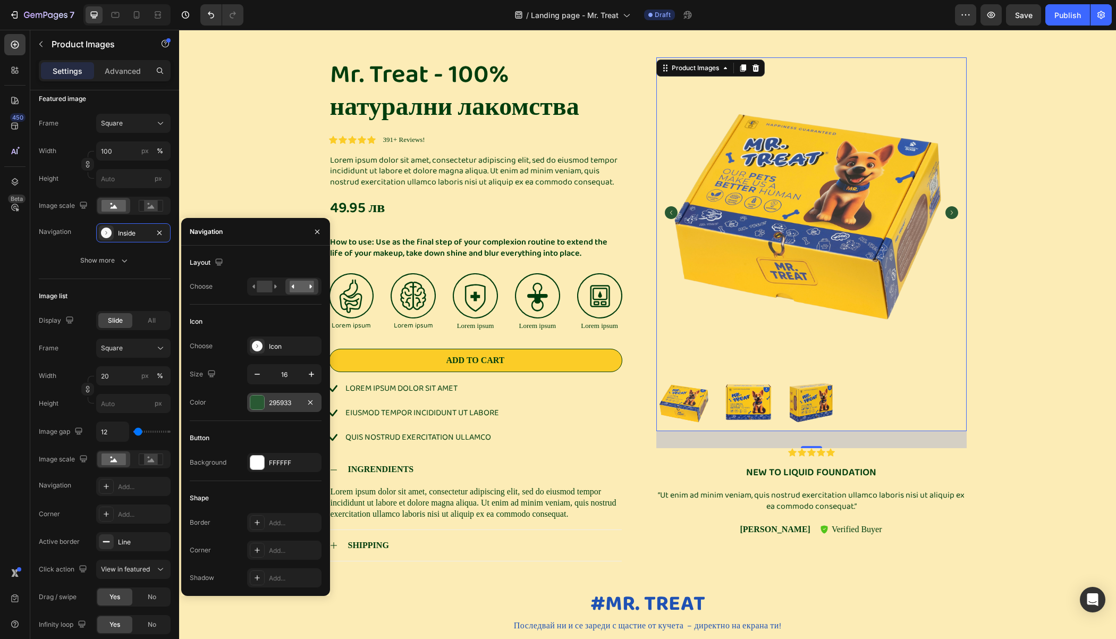
click at [255, 398] on div at bounding box center [257, 402] width 14 height 14
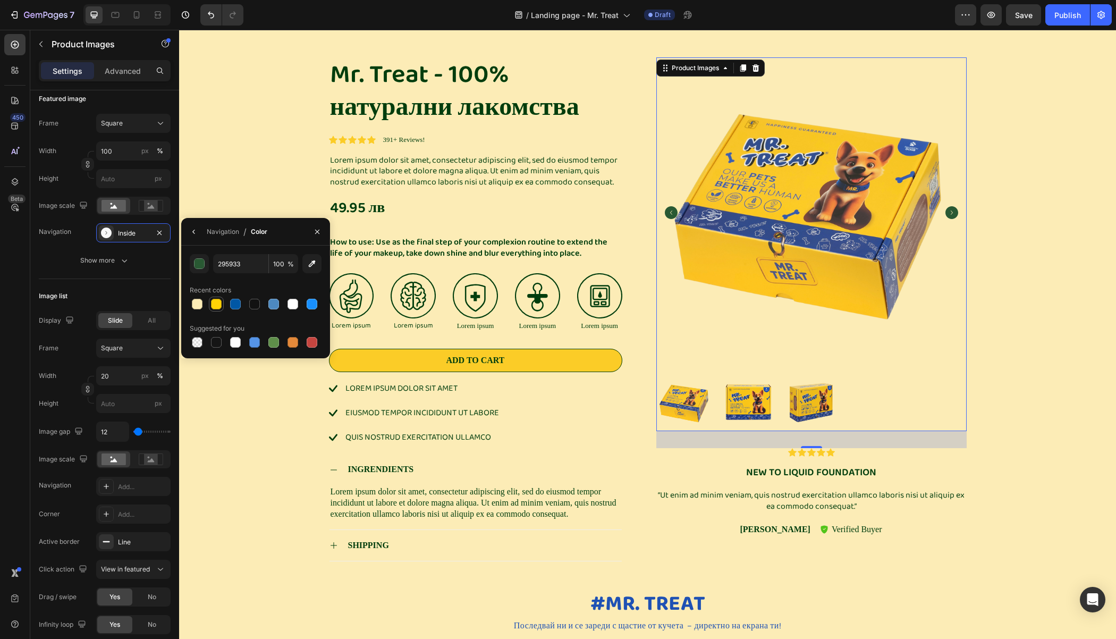
click at [233, 304] on div at bounding box center [235, 304] width 11 height 11
type input "0057A5"
click at [250, 139] on div "Mr. Treat - 100% натурални лакомства Product Title Icon Icon Icon Icon Icon Ico…" at bounding box center [647, 317] width 921 height 521
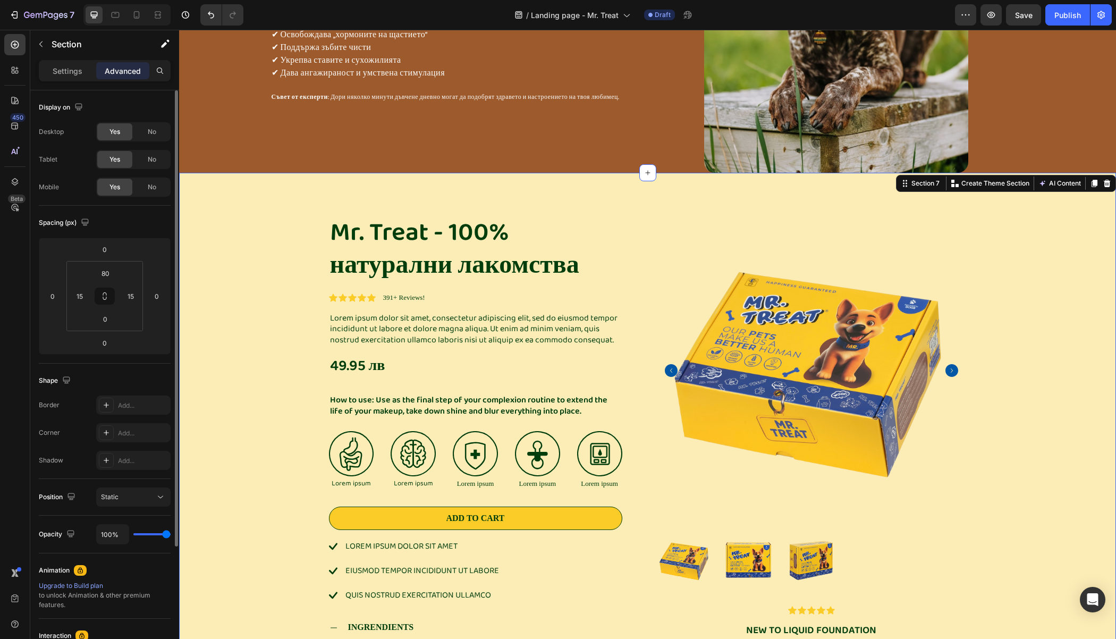
scroll to position [1343, 0]
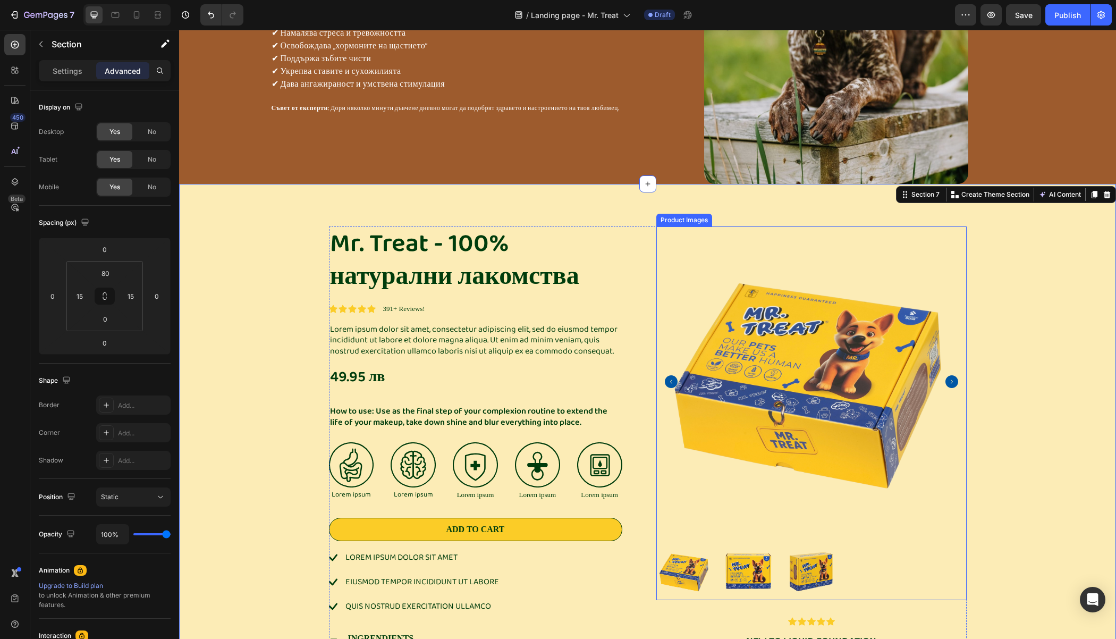
click at [660, 232] on img at bounding box center [811, 381] width 310 height 310
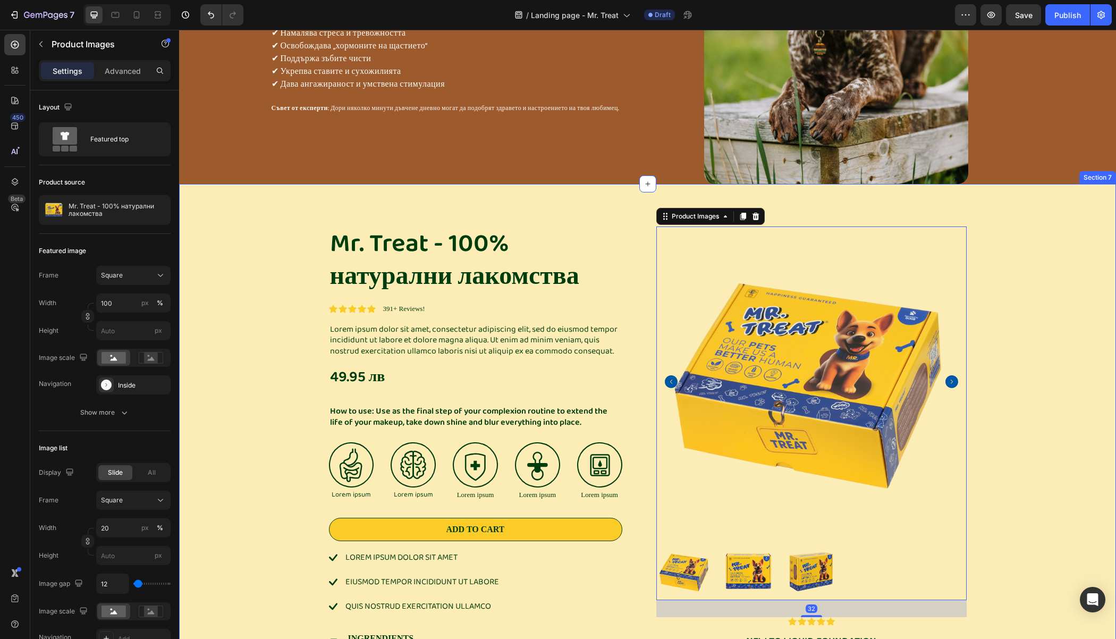
click at [624, 216] on div "Mr. Treat - 100% натурални лакомства Product Title Icon Icon Icon Icon Icon Ico…" at bounding box center [647, 466] width 937 height 564
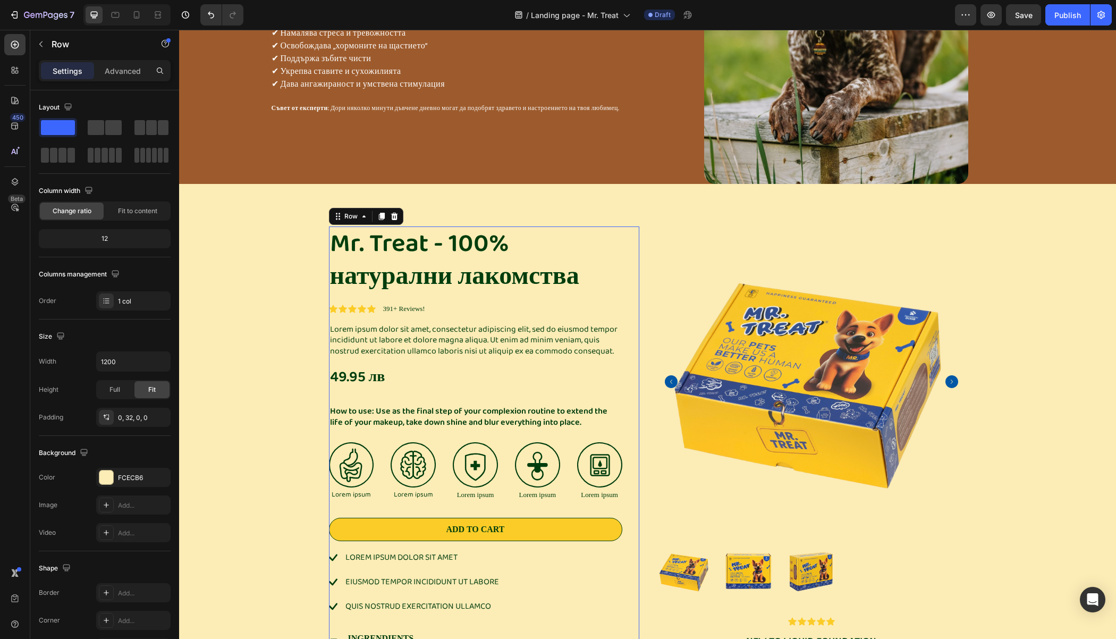
click at [628, 226] on div "Mr. Treat - 100% натурални лакомства Product Title Icon Icon Icon Icon Icon Ico…" at bounding box center [484, 478] width 310 height 504
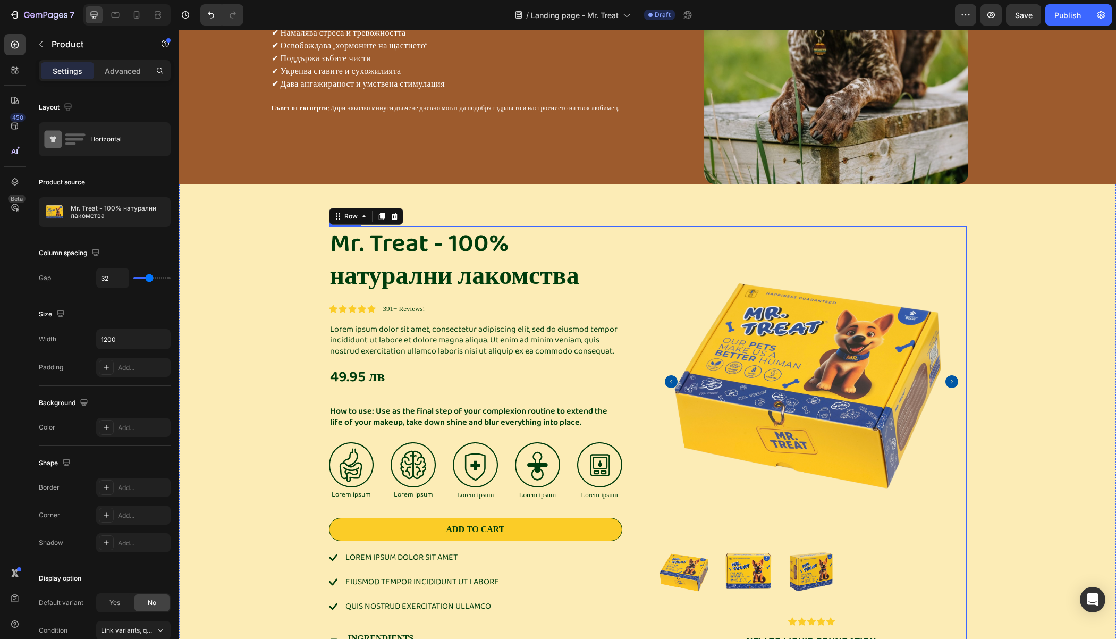
click at [646, 226] on div "Mr. Treat - 100% натурални лакомства Product Title Icon Icon Icon Icon Icon Ico…" at bounding box center [648, 482] width 638 height 513
click at [118, 423] on div "Add..." at bounding box center [143, 428] width 50 height 10
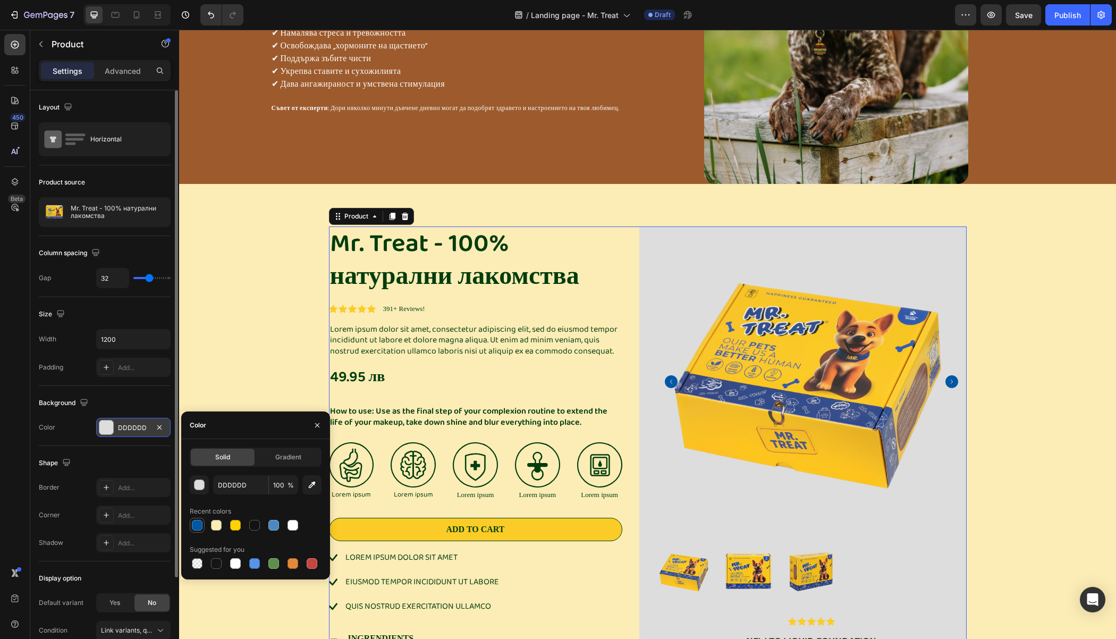
click at [198, 525] on div at bounding box center [197, 525] width 11 height 11
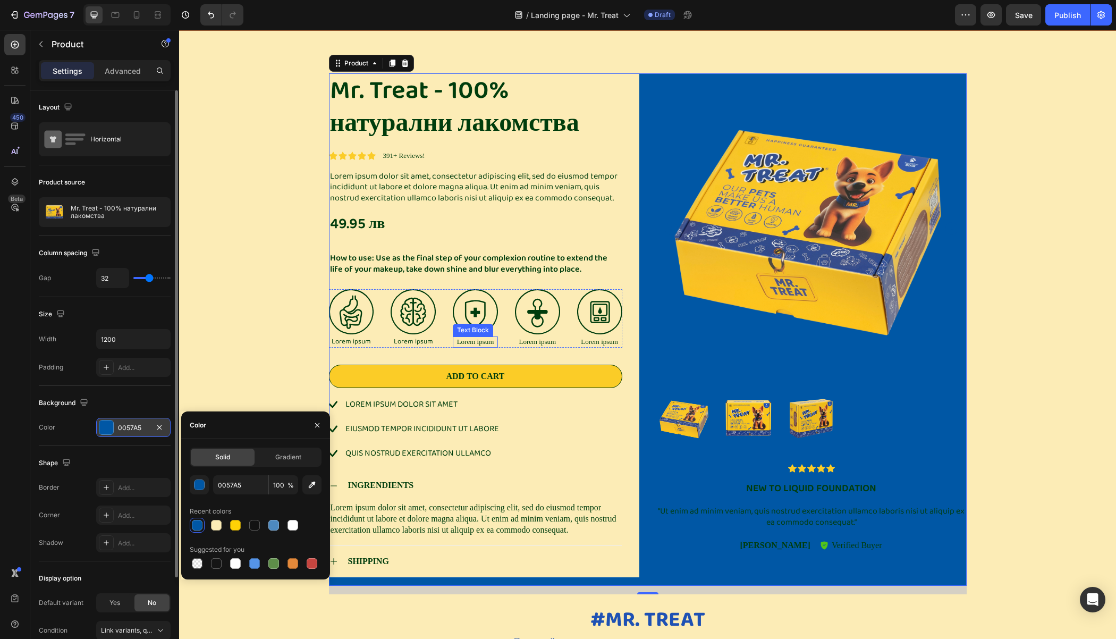
scroll to position [1444, 0]
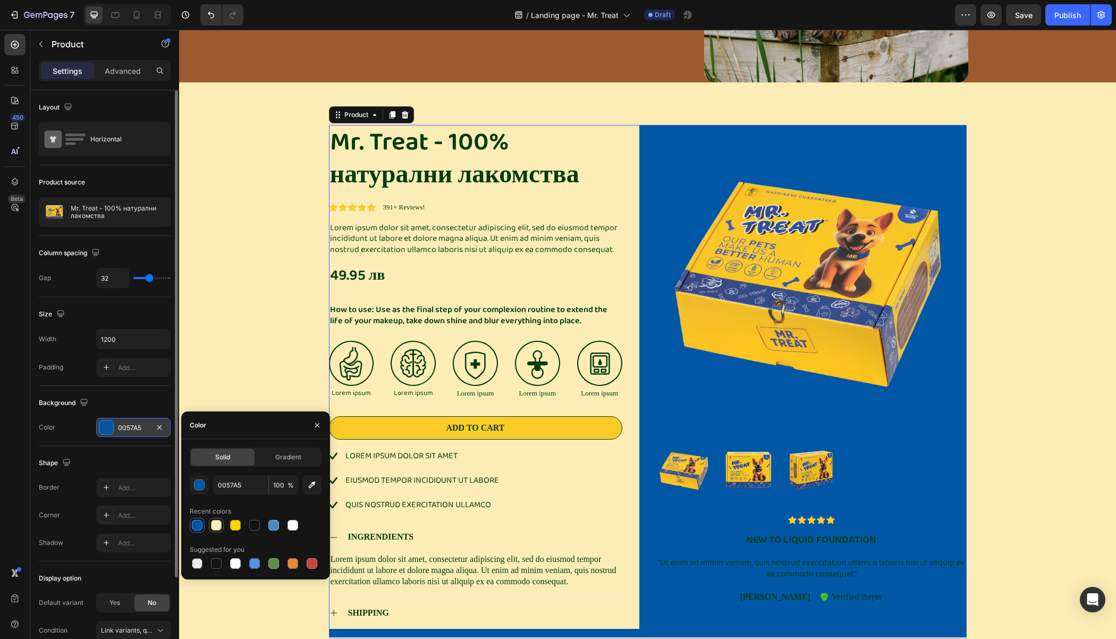
click at [211, 526] on div at bounding box center [216, 525] width 11 height 11
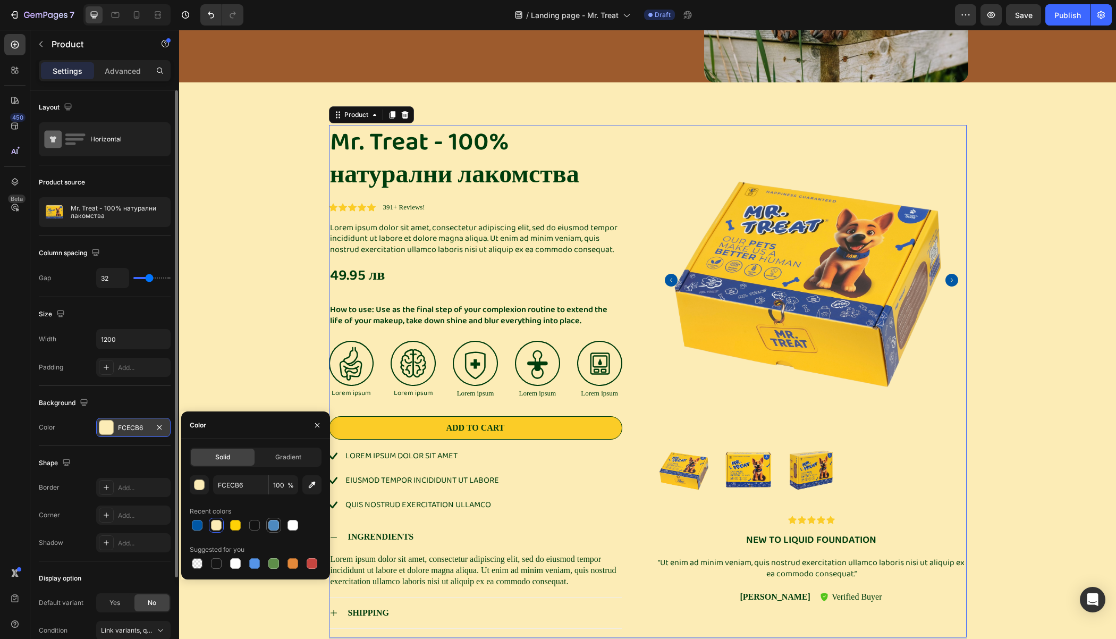
click at [272, 528] on div at bounding box center [273, 525] width 11 height 11
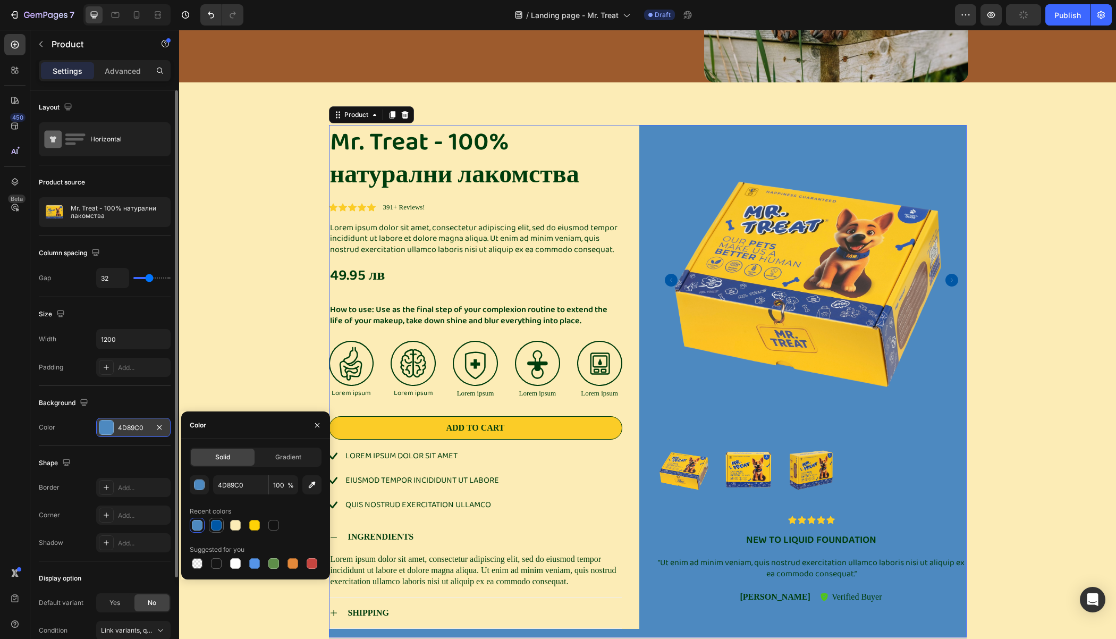
click at [214, 528] on div at bounding box center [216, 525] width 11 height 11
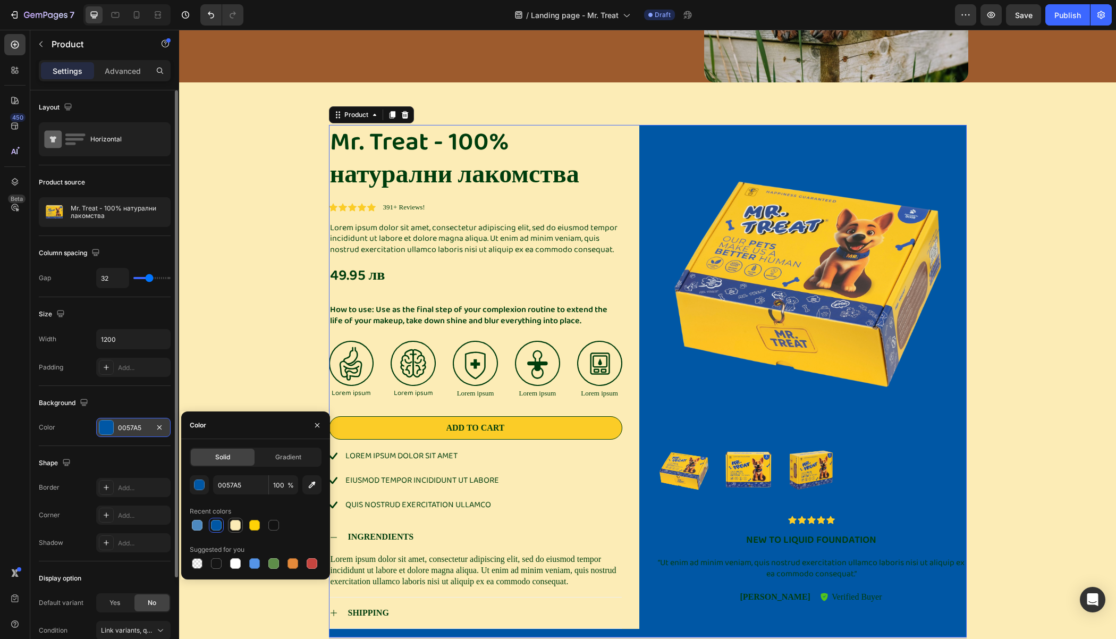
click at [233, 530] on div at bounding box center [235, 525] width 11 height 11
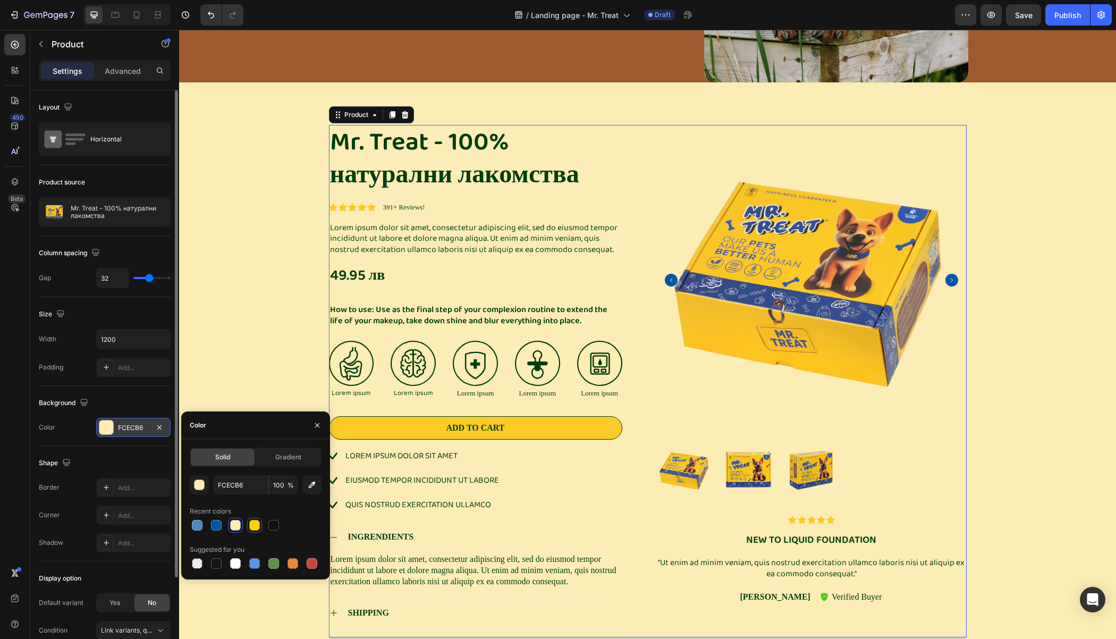
click at [255, 530] on div at bounding box center [254, 525] width 13 height 13
type input "FFD206"
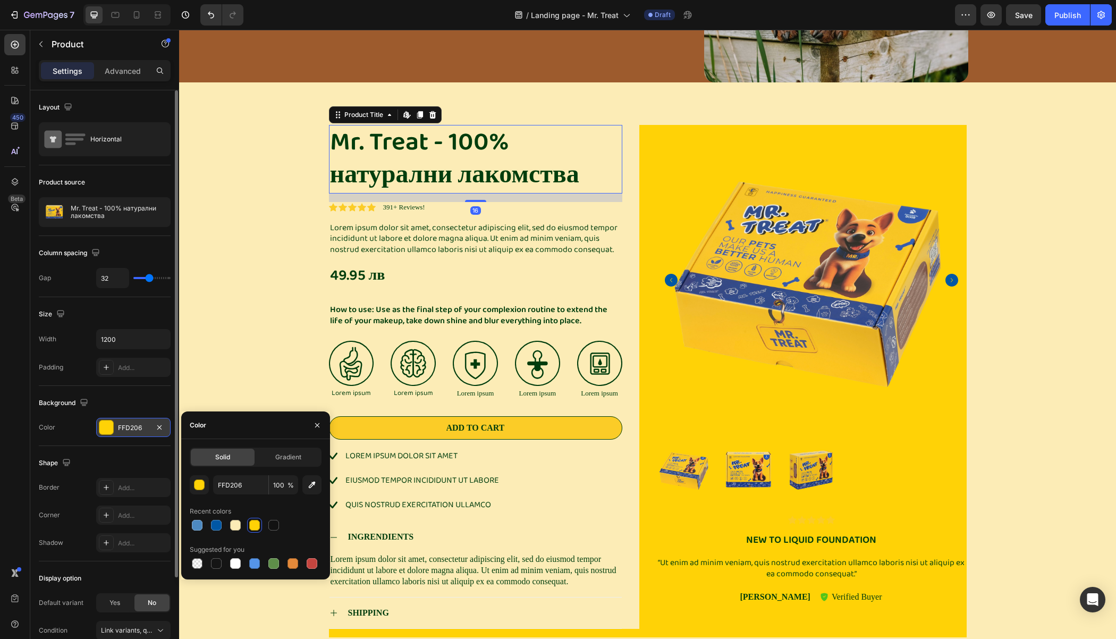
click at [545, 165] on h1 "Mr. Treat - 100% натурални лакомства" at bounding box center [475, 159] width 293 height 69
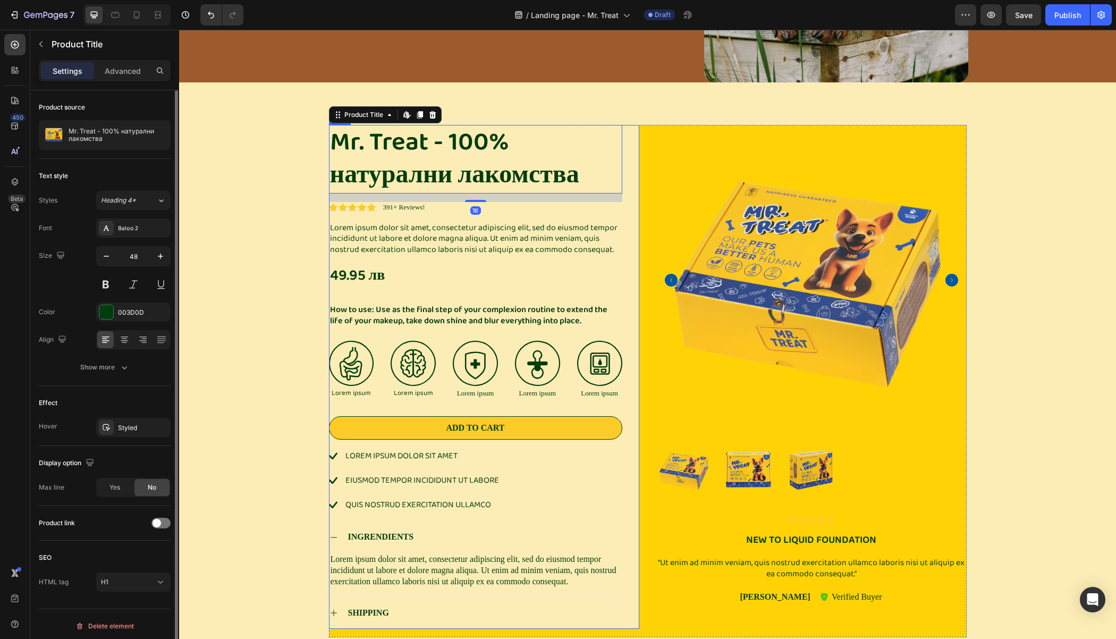
click at [623, 131] on div "Mr. Treat - 100% натурални лакомства Product Title Edit content in Shopify 16 I…" at bounding box center [484, 377] width 310 height 504
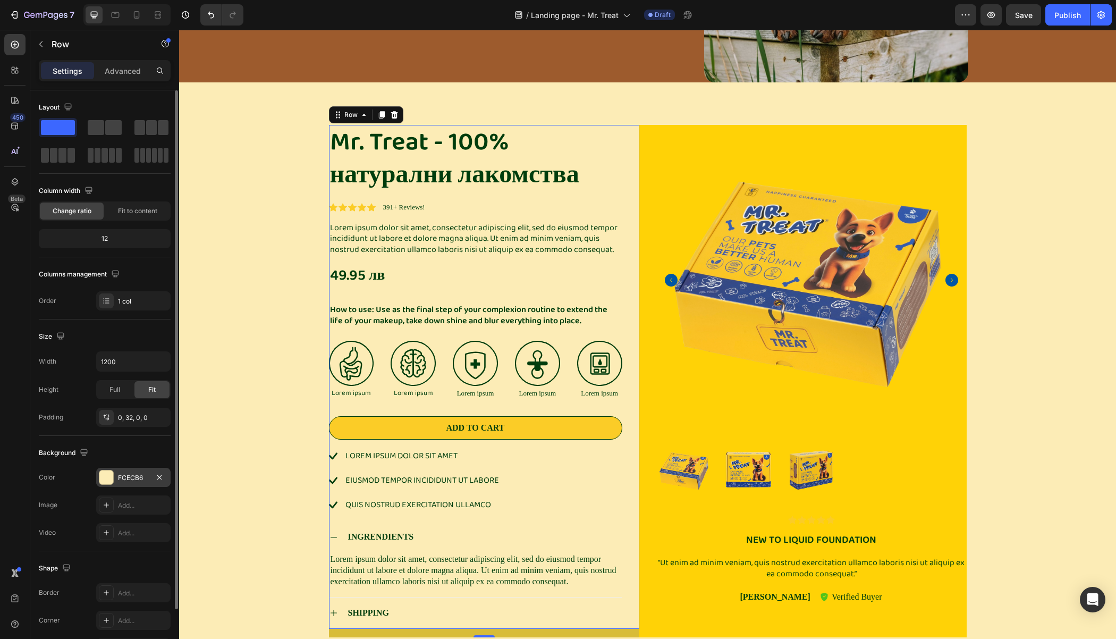
click at [115, 474] on div "FCECB6" at bounding box center [133, 477] width 74 height 19
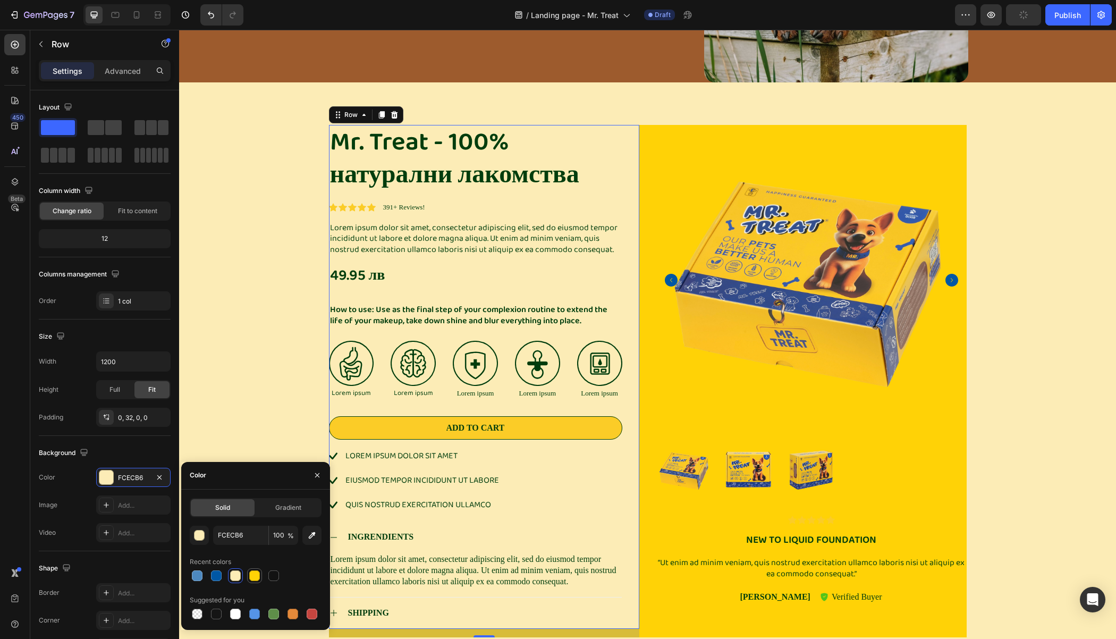
click at [259, 578] on div at bounding box center [254, 575] width 11 height 11
type input "FFD206"
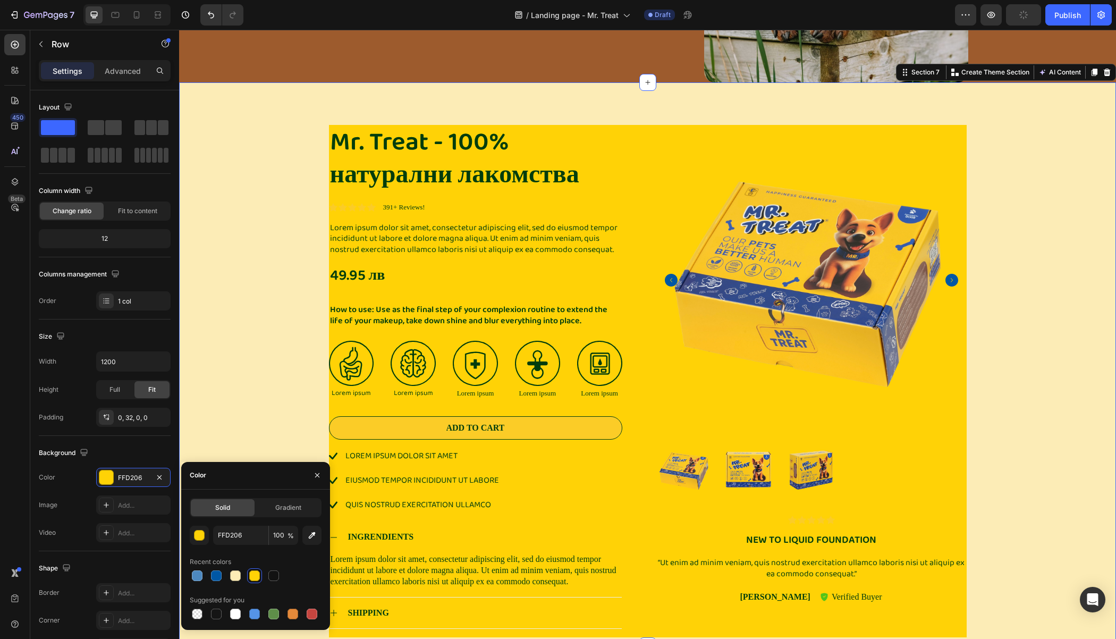
click at [222, 313] on div "Mr. Treat - 100% натурални лакомства Product Title Icon Icon Icon Icon Icon Ico…" at bounding box center [647, 385] width 921 height 521
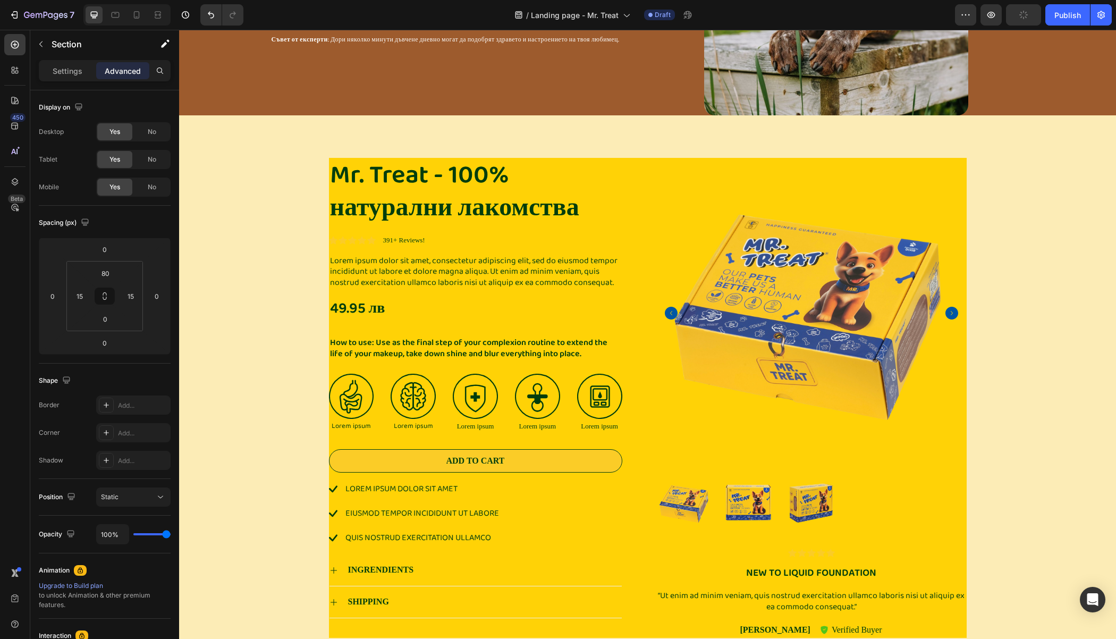
scroll to position [1424, 0]
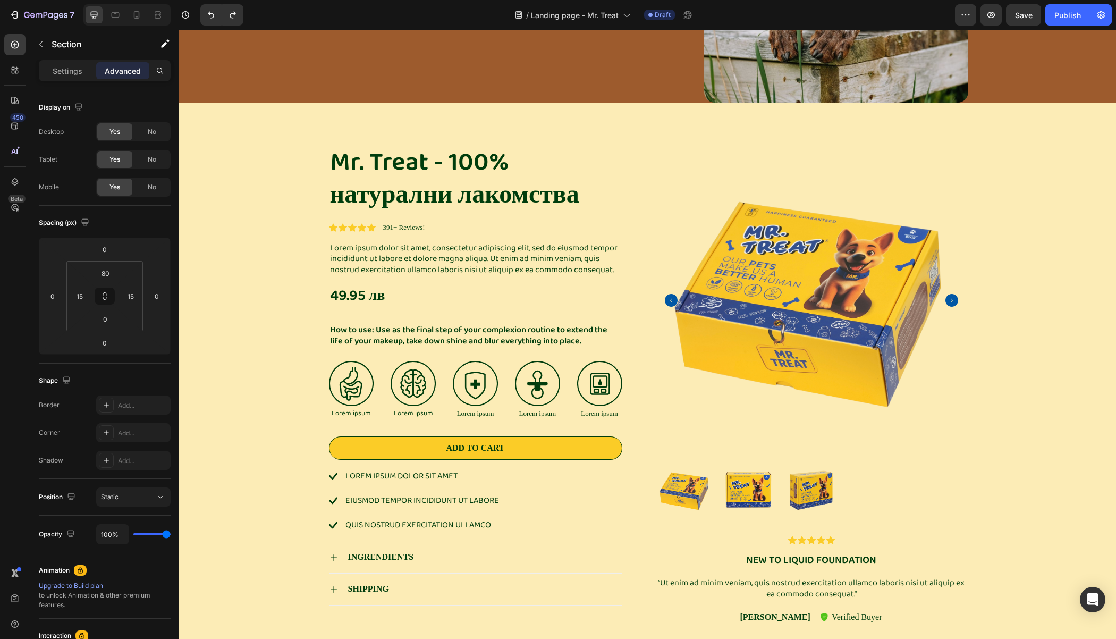
click at [307, 148] on div "Mr. Treat - 100% натурални лакомства Product Title Icon Icon Icon Icon Icon Ico…" at bounding box center [647, 389] width 921 height 488
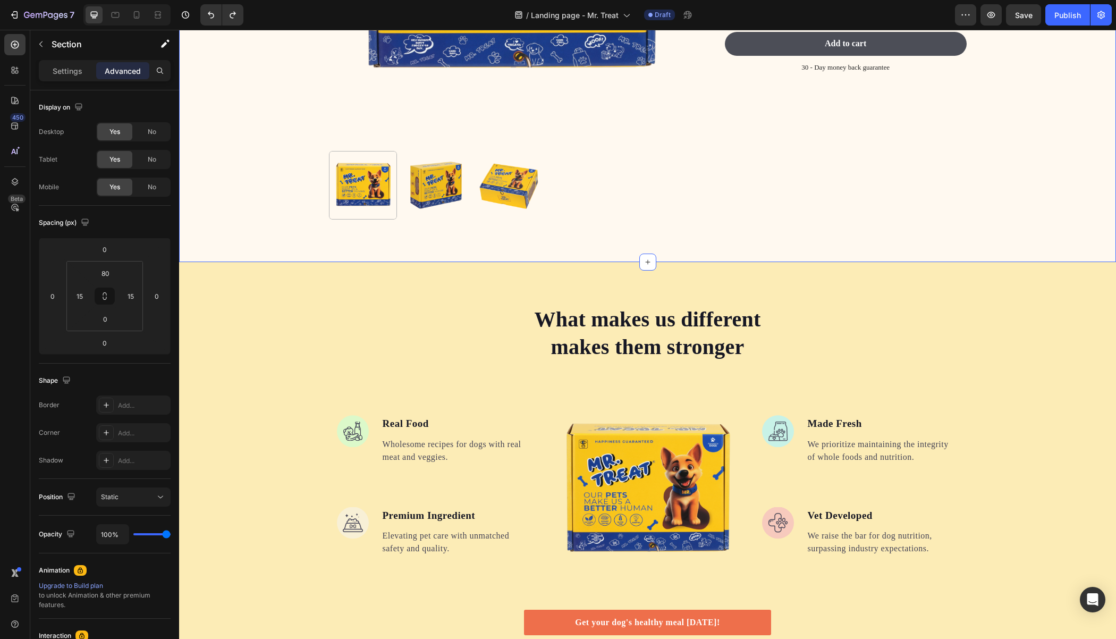
scroll to position [3015, 0]
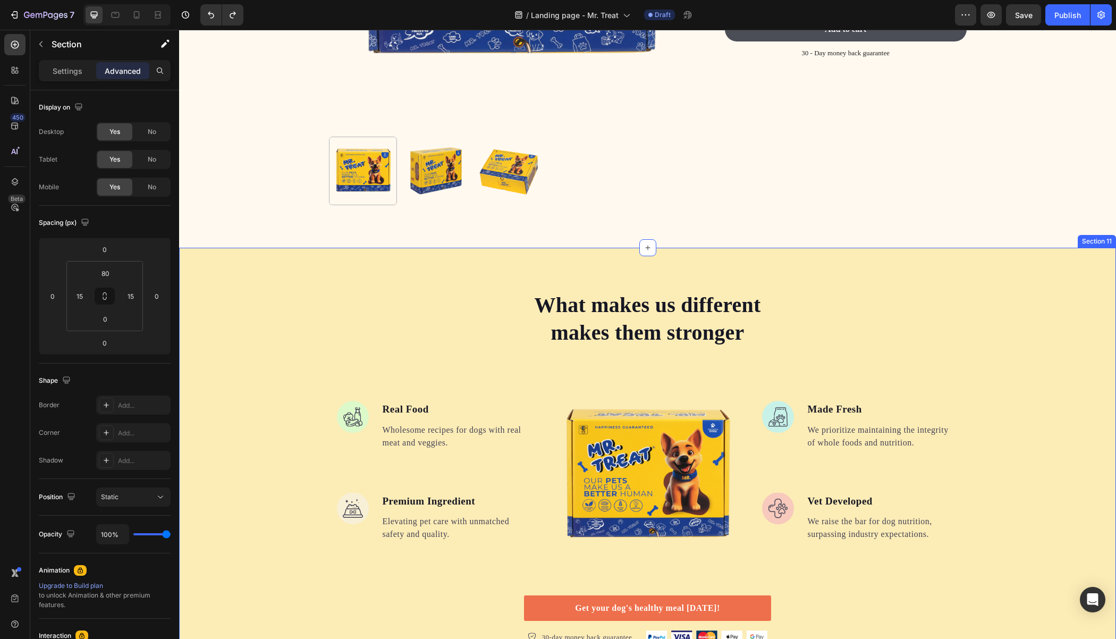
click at [456, 257] on div "What makes us different makes them stronger Heading Image Real Food Text block …" at bounding box center [647, 467] width 937 height 439
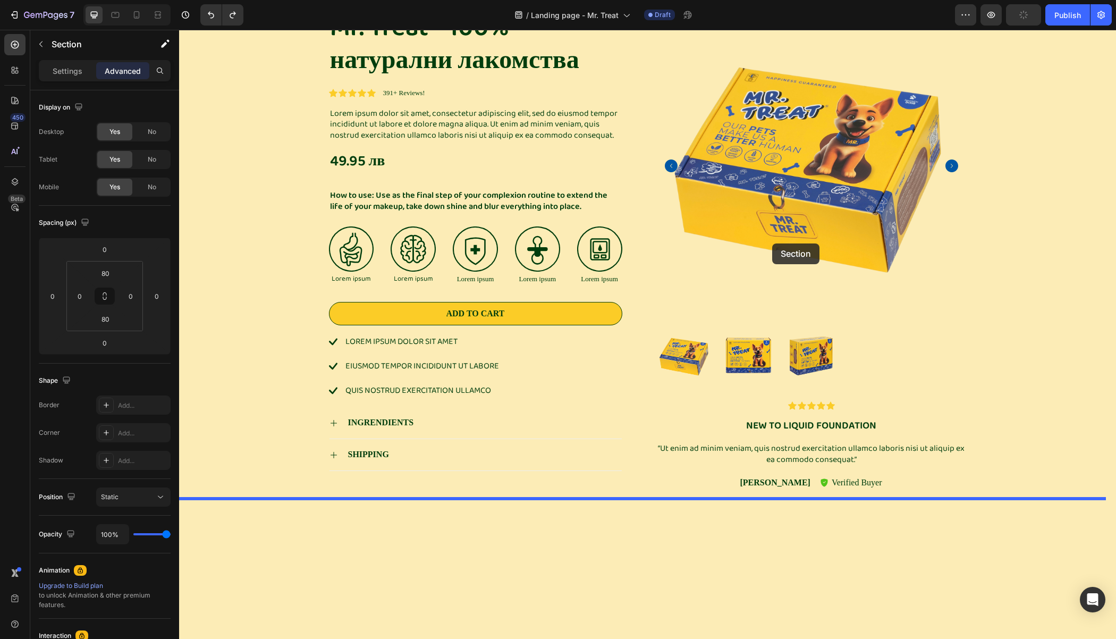
scroll to position [1324, 0]
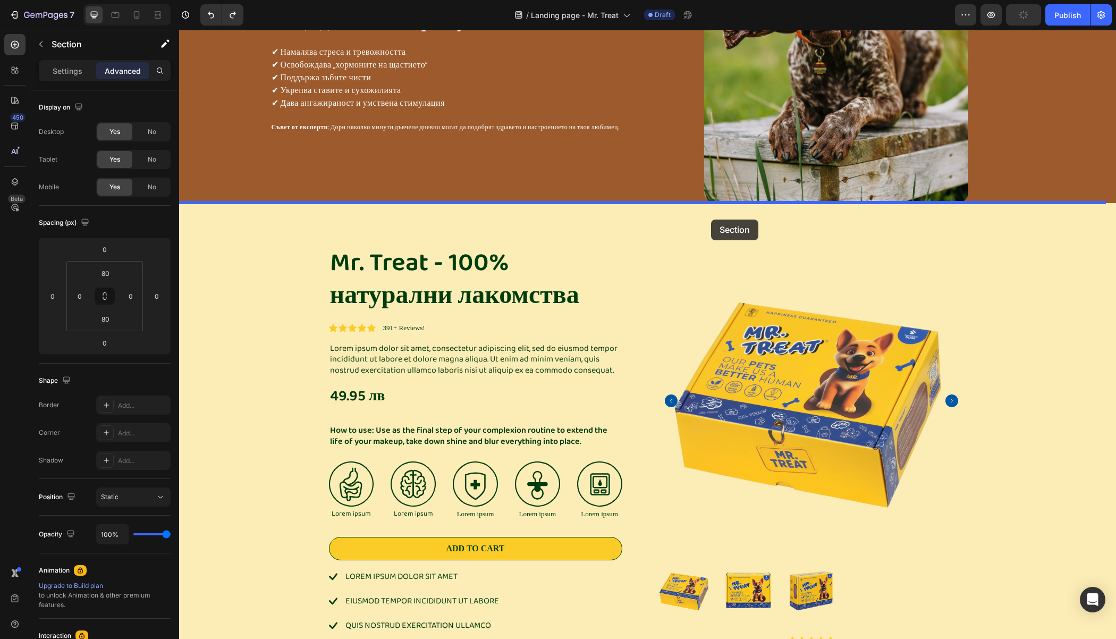
drag, startPoint x: 895, startPoint y: 241, endPoint x: 711, endPoint y: 219, distance: 185.1
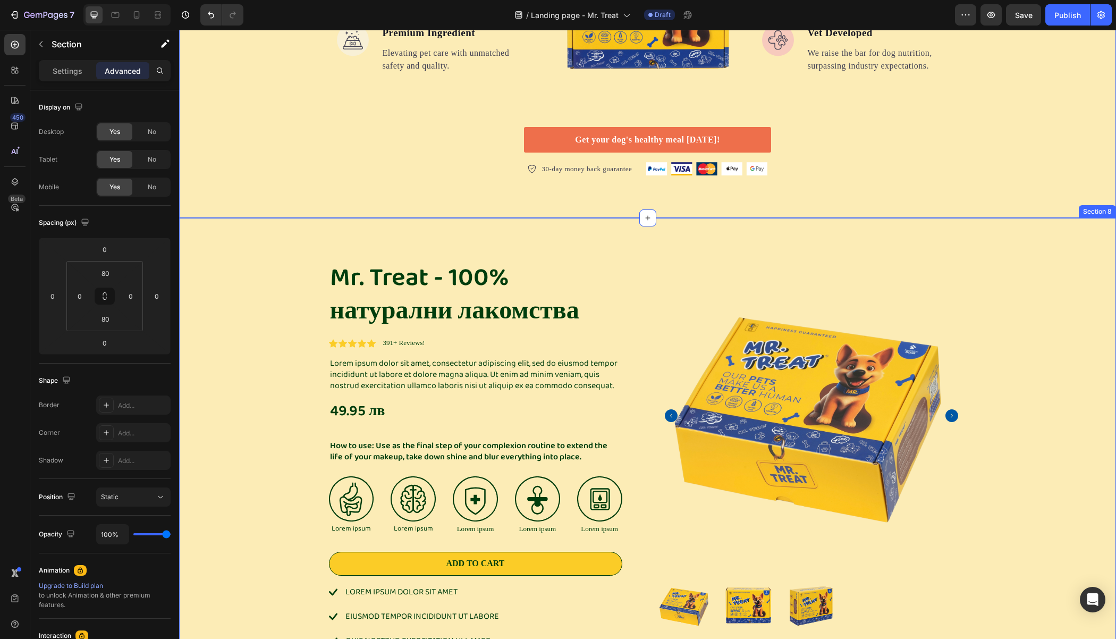
scroll to position [1778, 0]
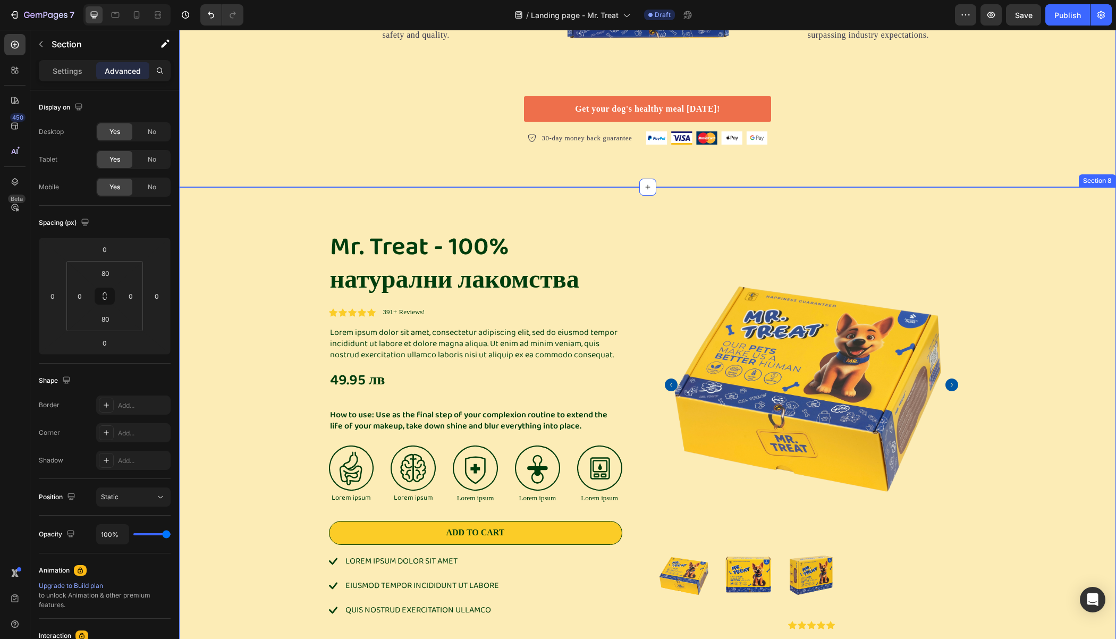
click at [730, 220] on div "Mr. Treat - 100% натурални лакомства Product Title Icon Icon Icon Icon Icon Ico…" at bounding box center [647, 452] width 937 height 531
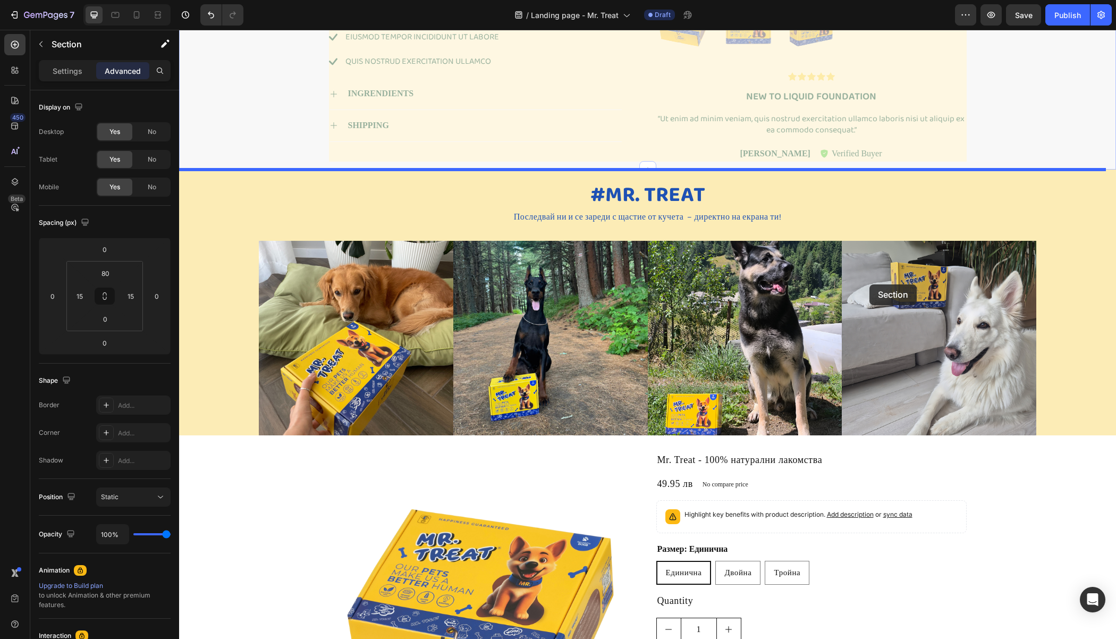
scroll to position [2437, 0]
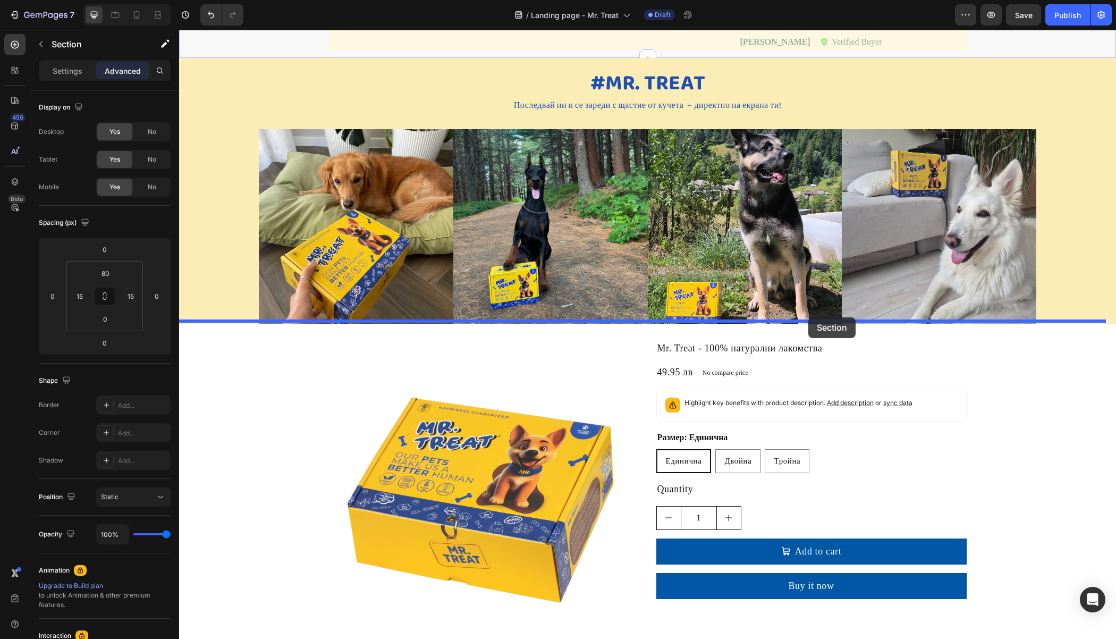
drag, startPoint x: 894, startPoint y: 175, endPoint x: 808, endPoint y: 317, distance: 165.9
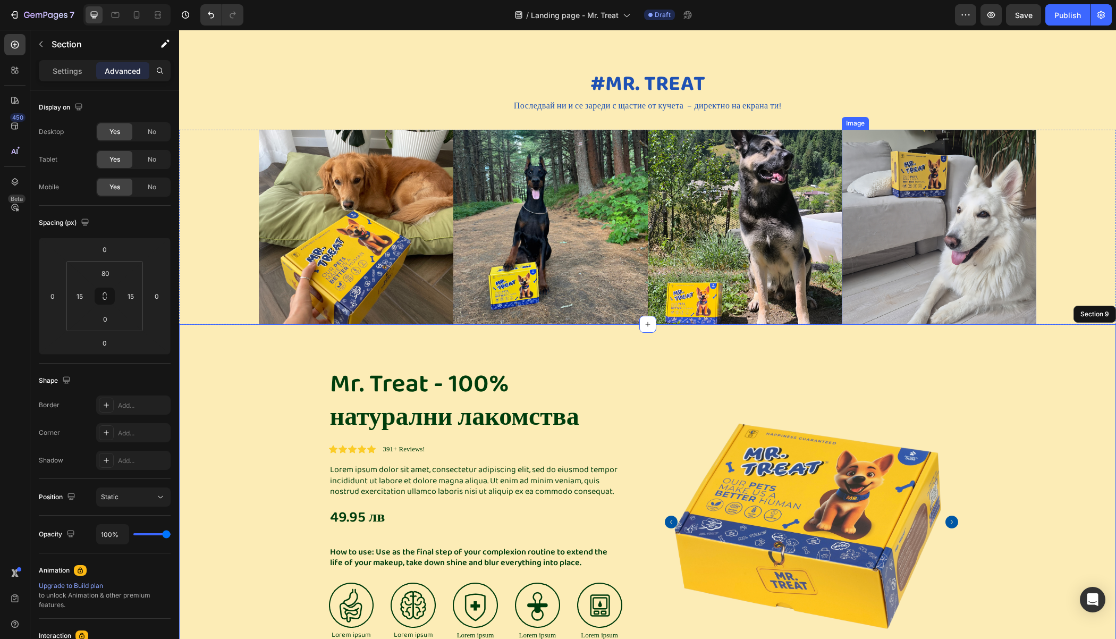
scroll to position [2070, 0]
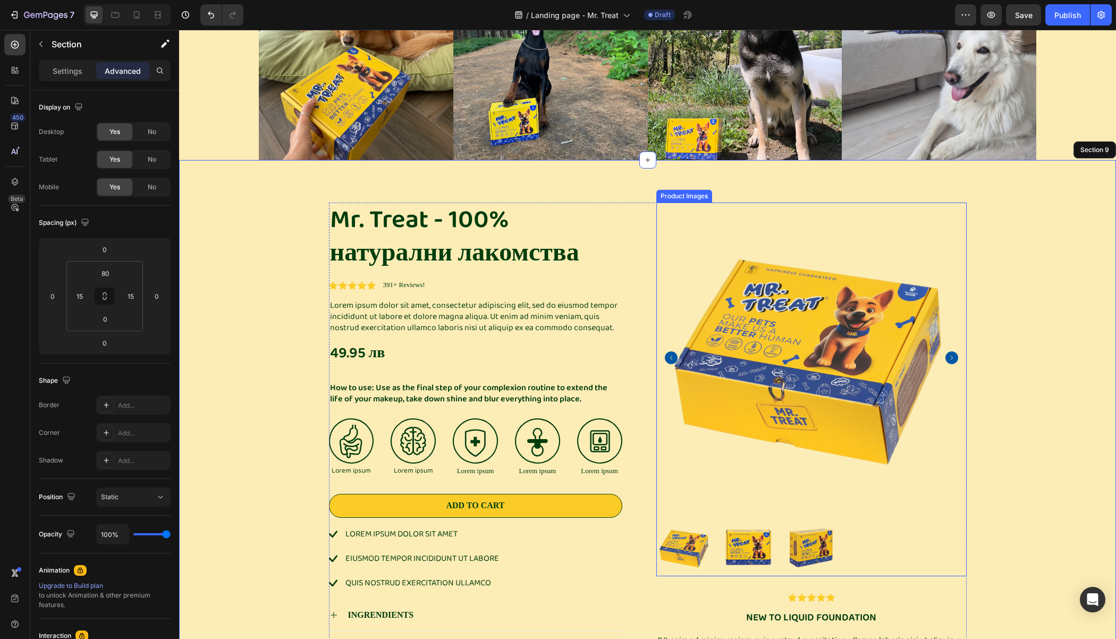
click at [861, 209] on img at bounding box center [811, 357] width 310 height 310
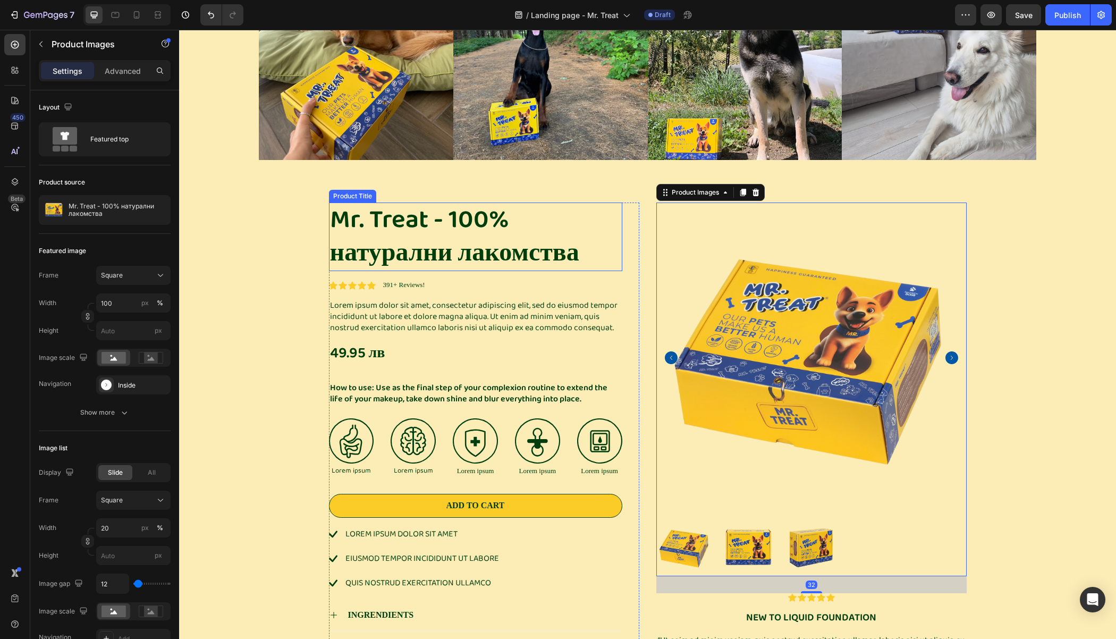
click at [304, 208] on div "Mr. Treat - 100% натурални лакомства Product Title Icon Icon Icon Icon Icon Ico…" at bounding box center [647, 446] width 921 height 488
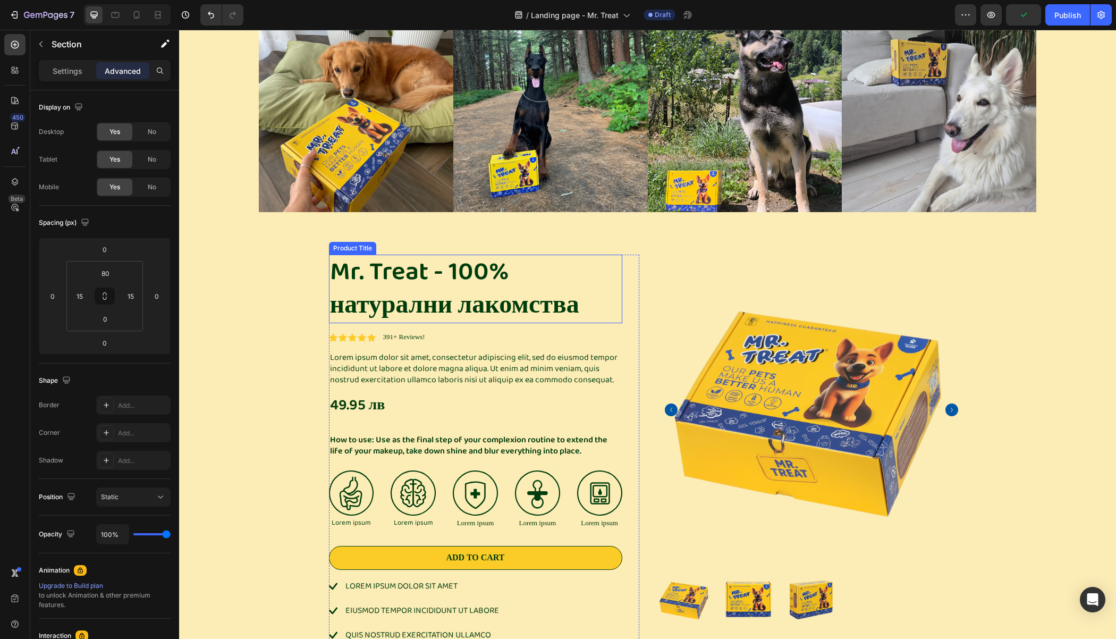
scroll to position [2086, 0]
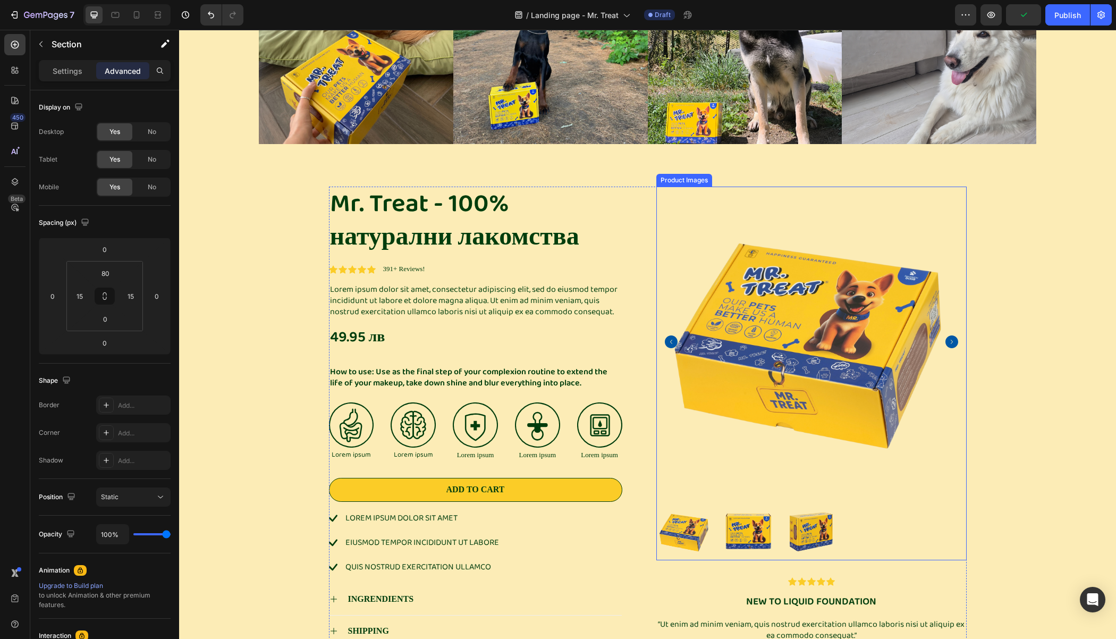
click at [954, 336] on img at bounding box center [811, 341] width 310 height 310
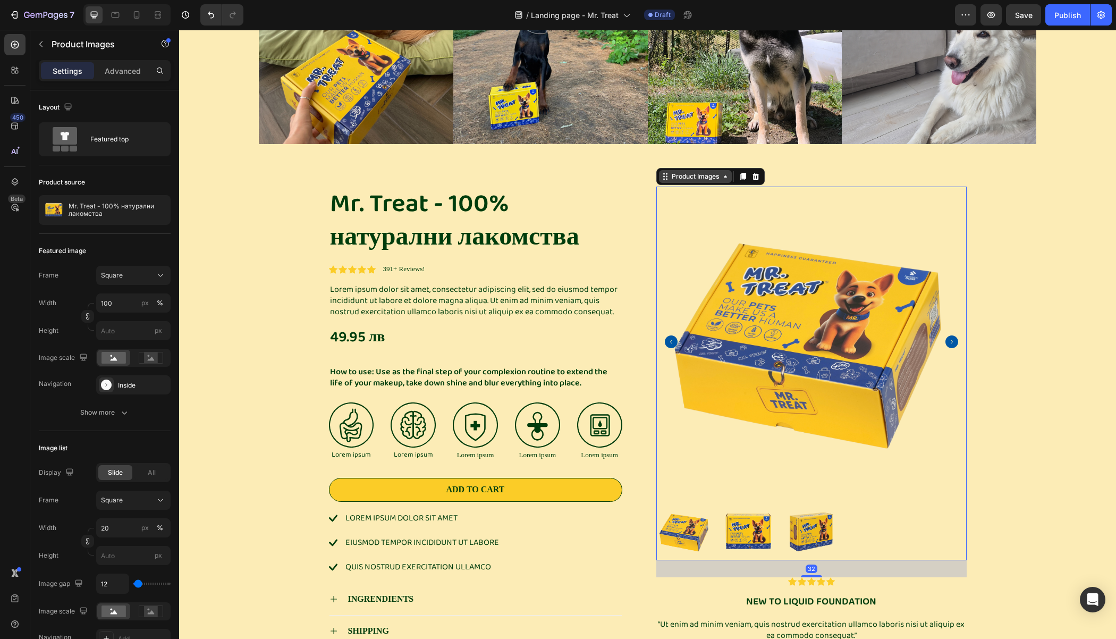
click at [662, 176] on icon at bounding box center [665, 176] width 9 height 9
click at [665, 335] on icon "Carousel Back Arrow" at bounding box center [671, 341] width 13 height 13
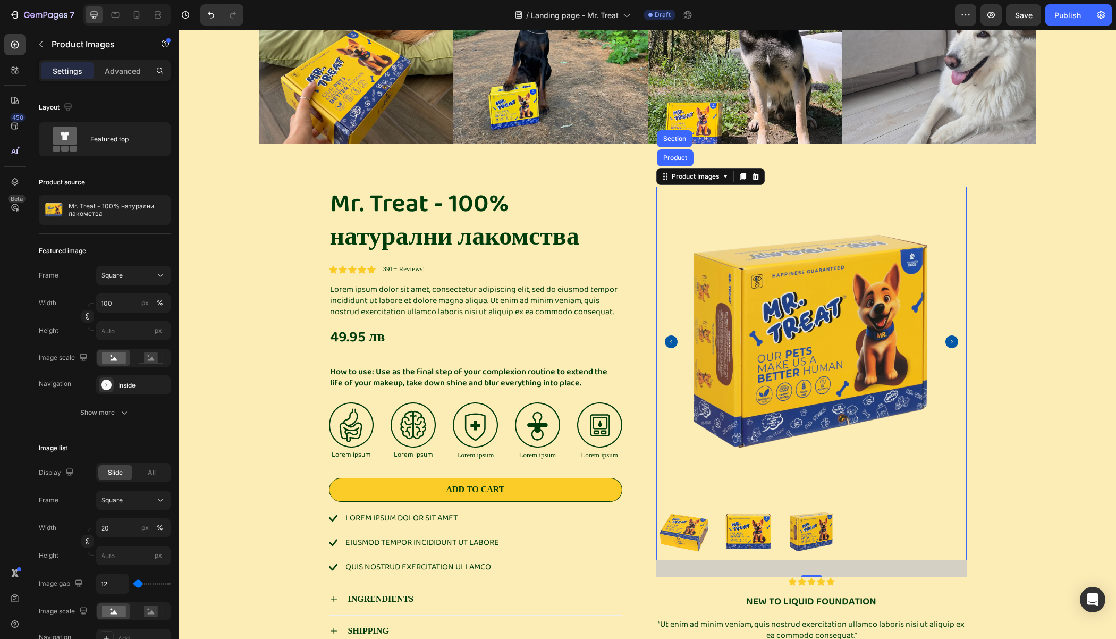
click at [665, 335] on icon "Carousel Back Arrow" at bounding box center [671, 341] width 13 height 13
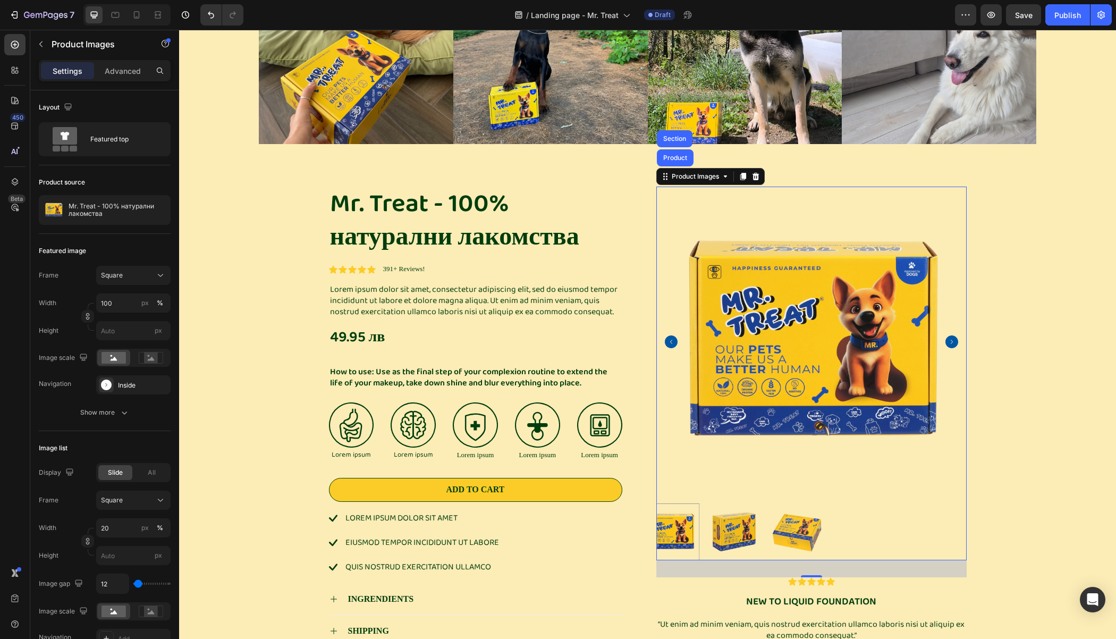
click at [952, 336] on icon "Carousel Next Arrow" at bounding box center [951, 341] width 13 height 13
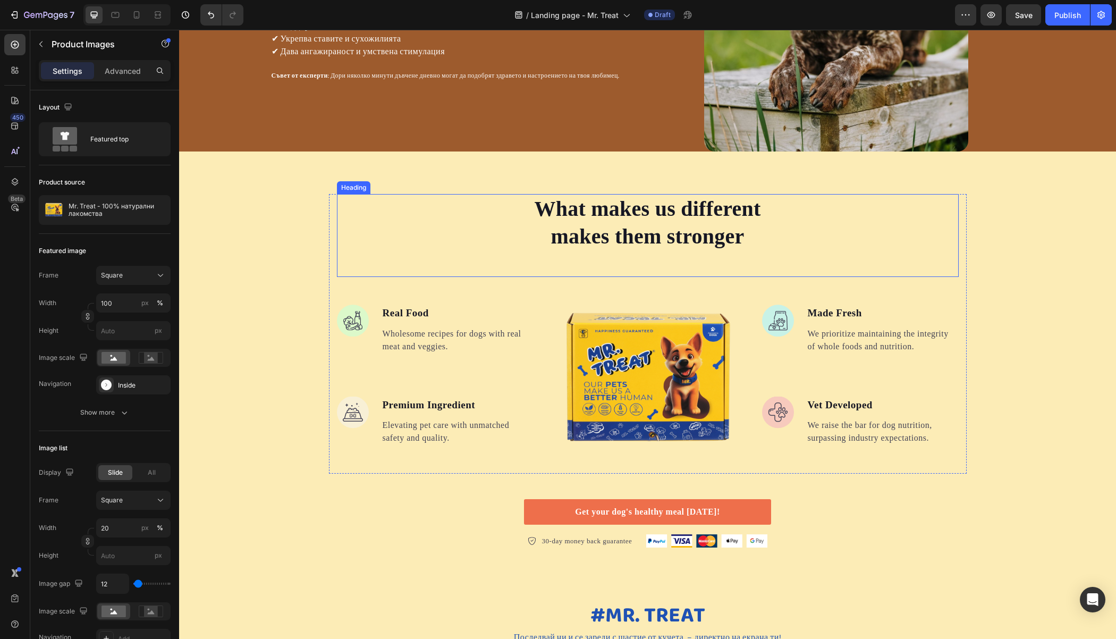
scroll to position [1376, 0]
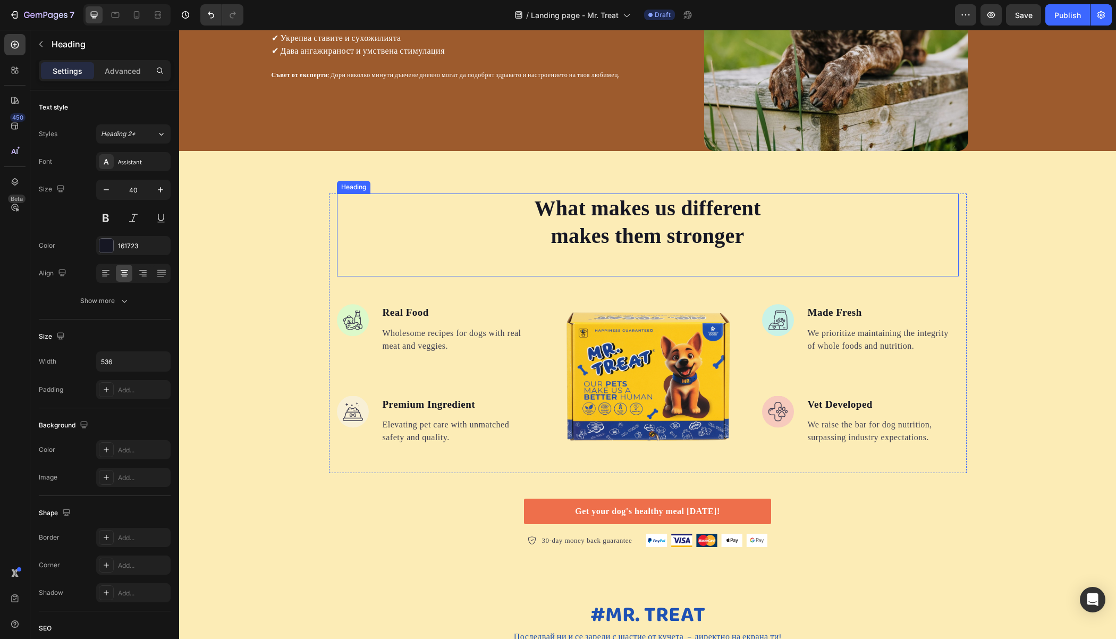
click at [707, 220] on p "What makes us different makes them stronger" at bounding box center [647, 221] width 283 height 55
click at [410, 184] on icon at bounding box center [413, 183] width 7 height 7
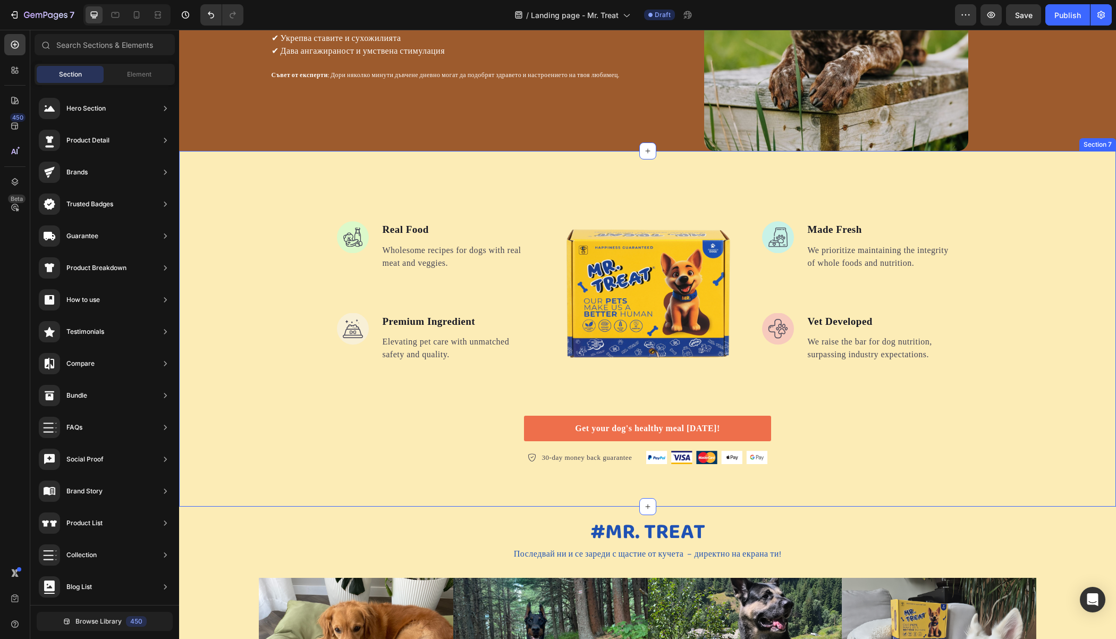
click at [269, 189] on div "Image Real Food Text block Wholesome recipes for dogs with real meat and veggie…" at bounding box center [647, 329] width 937 height 356
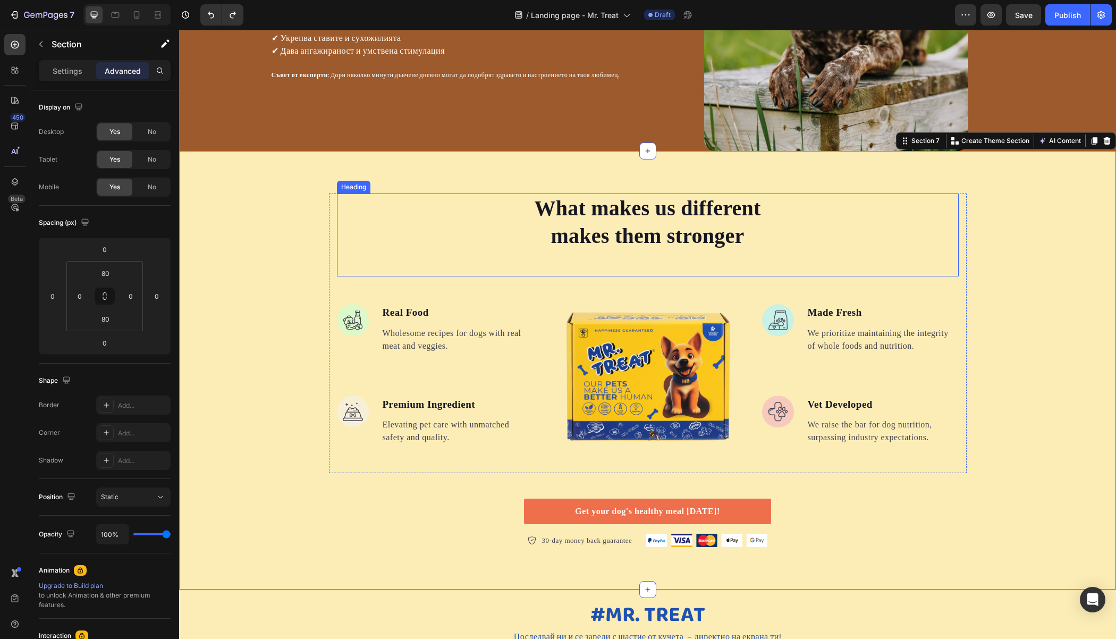
click at [726, 219] on p "What makes us different makes them stronger" at bounding box center [647, 221] width 283 height 55
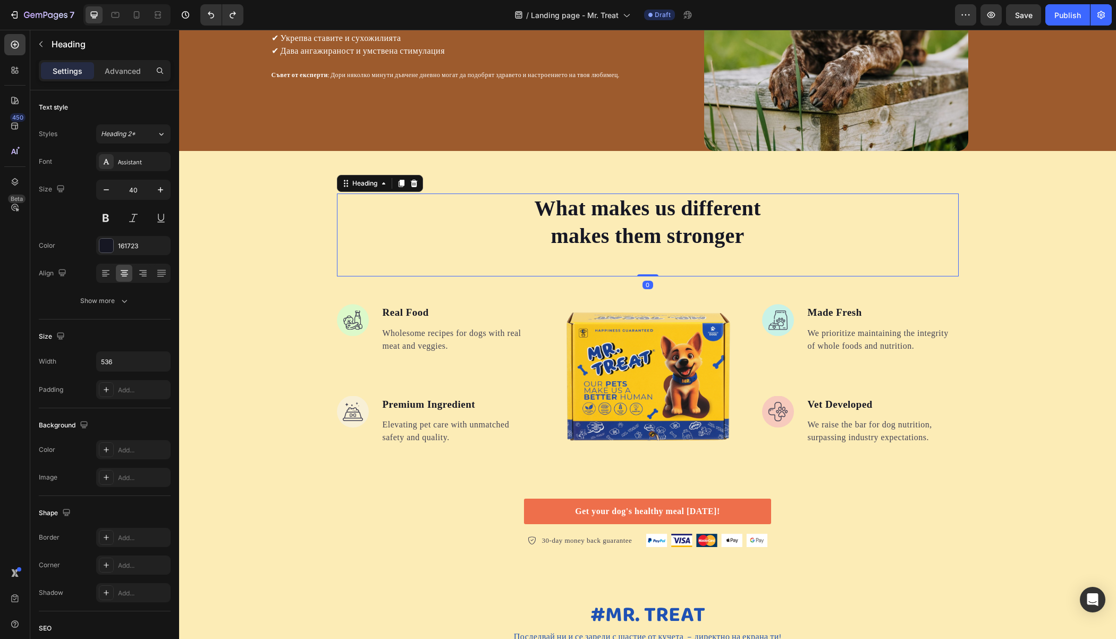
click at [726, 219] on p "What makes us different makes them stronger" at bounding box center [647, 221] width 283 height 55
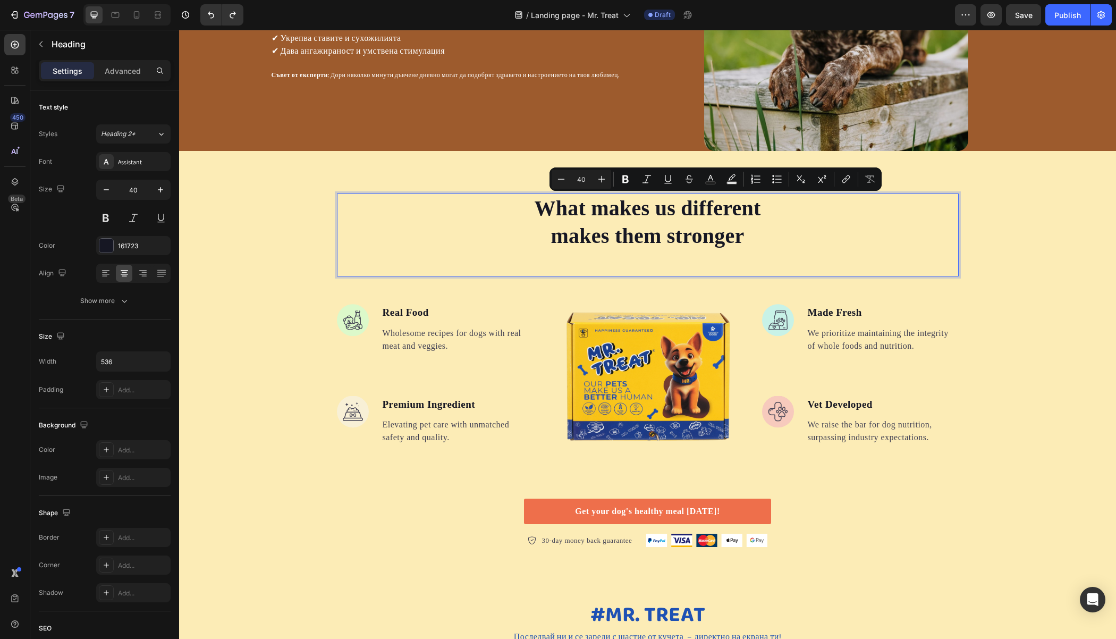
click at [751, 230] on p "What makes us different makes them stronger" at bounding box center [647, 221] width 283 height 55
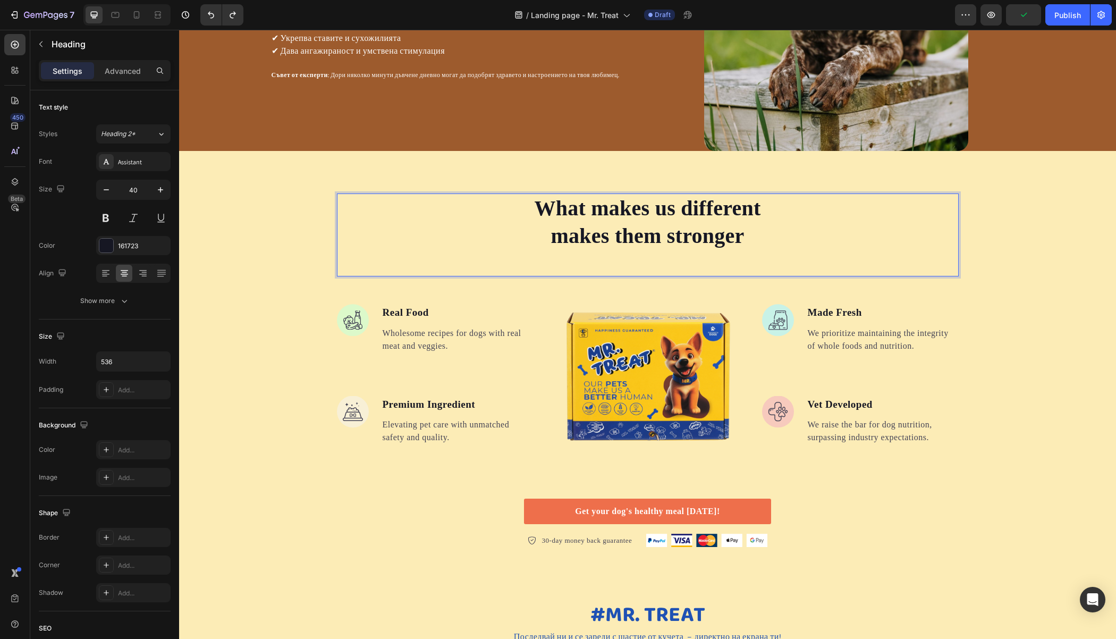
click at [660, 230] on p "What makes us different makes them stronger" at bounding box center [647, 221] width 283 height 55
click at [659, 227] on p "What makes us different makes them stronger" at bounding box center [647, 221] width 283 height 55
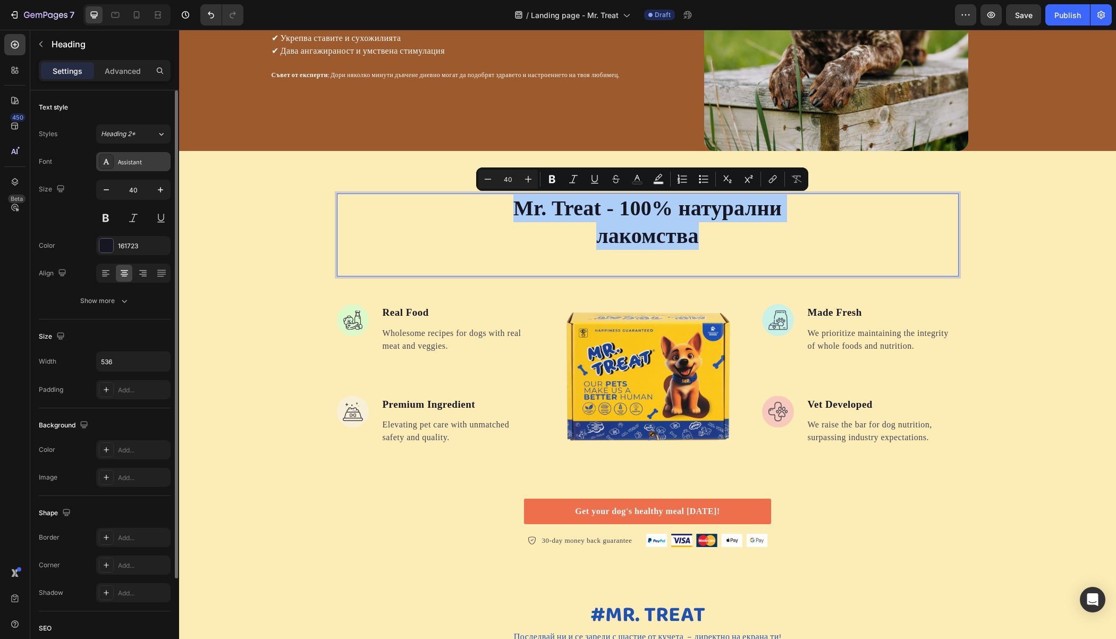
click at [132, 160] on div "Assistant" at bounding box center [143, 162] width 50 height 10
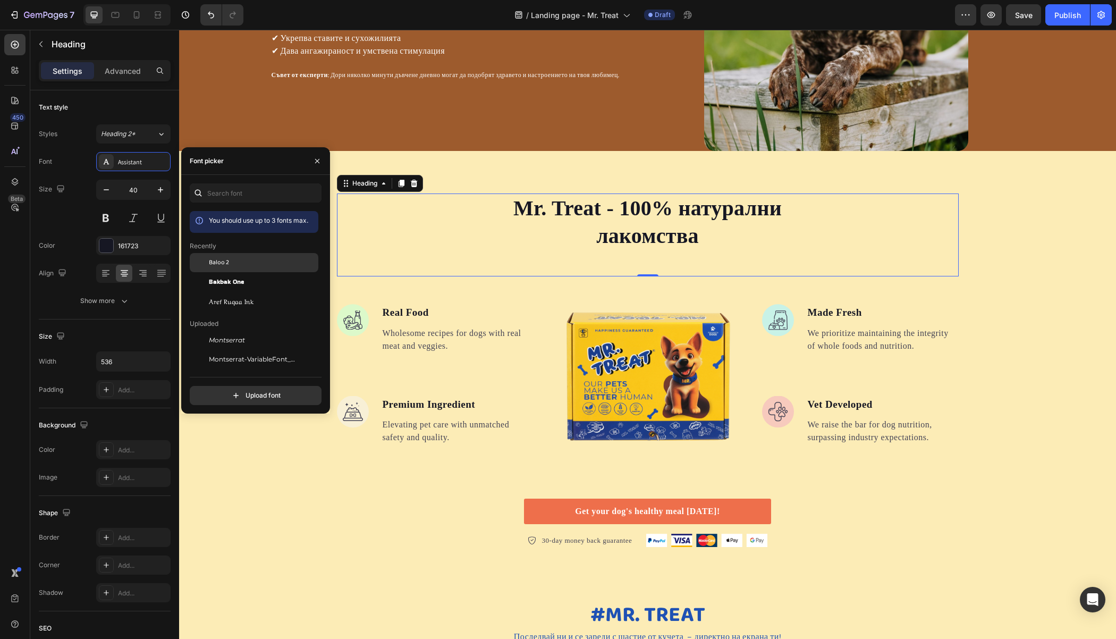
click at [225, 261] on span "Baloo 2" at bounding box center [219, 263] width 20 height 10
click at [547, 175] on div "Mr. Treat - 100% натурални лакомства Heading 0 Image Real Food Text block Whole…" at bounding box center [647, 370] width 937 height 439
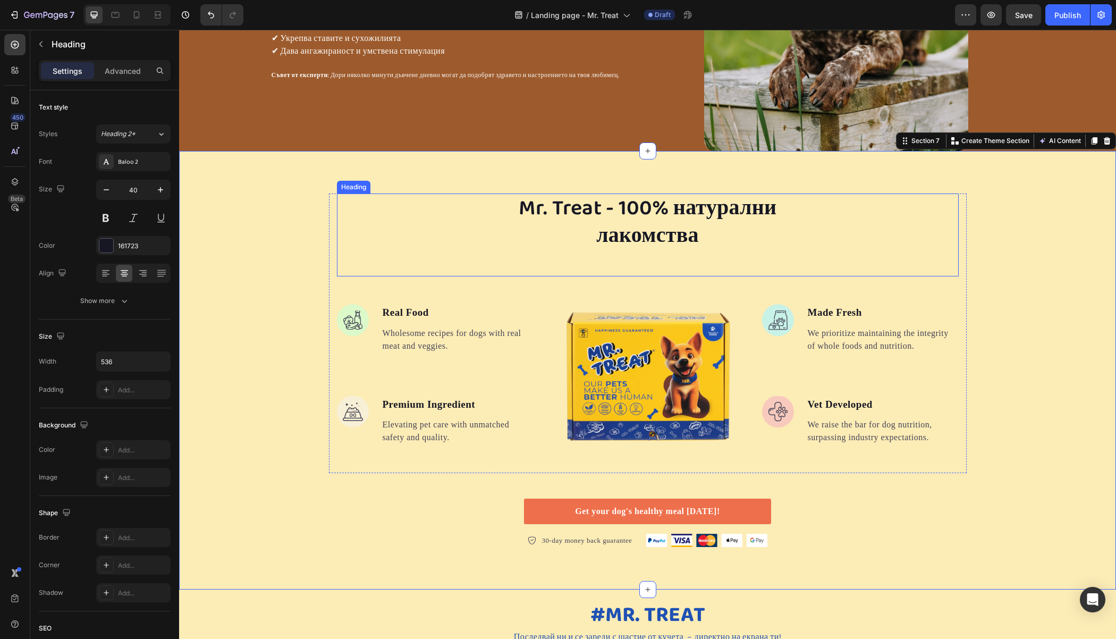
click at [593, 219] on p "Mr. Treat - 100% натурални лакомства" at bounding box center [647, 221] width 283 height 55
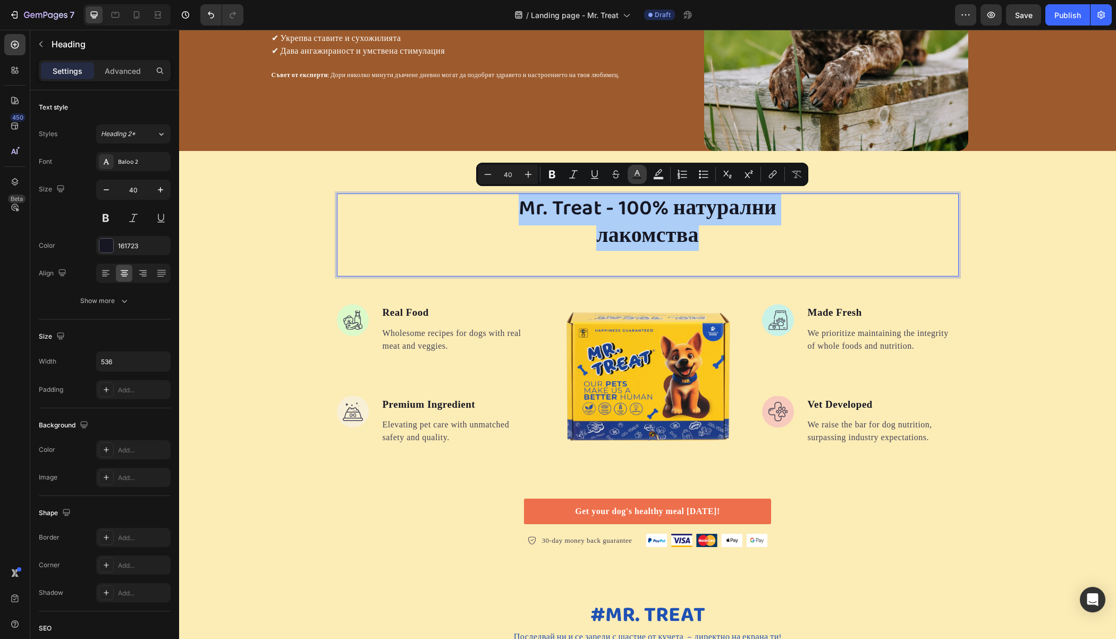
click at [639, 175] on icon "Editor contextual toolbar" at bounding box center [637, 174] width 11 height 11
type input "161723"
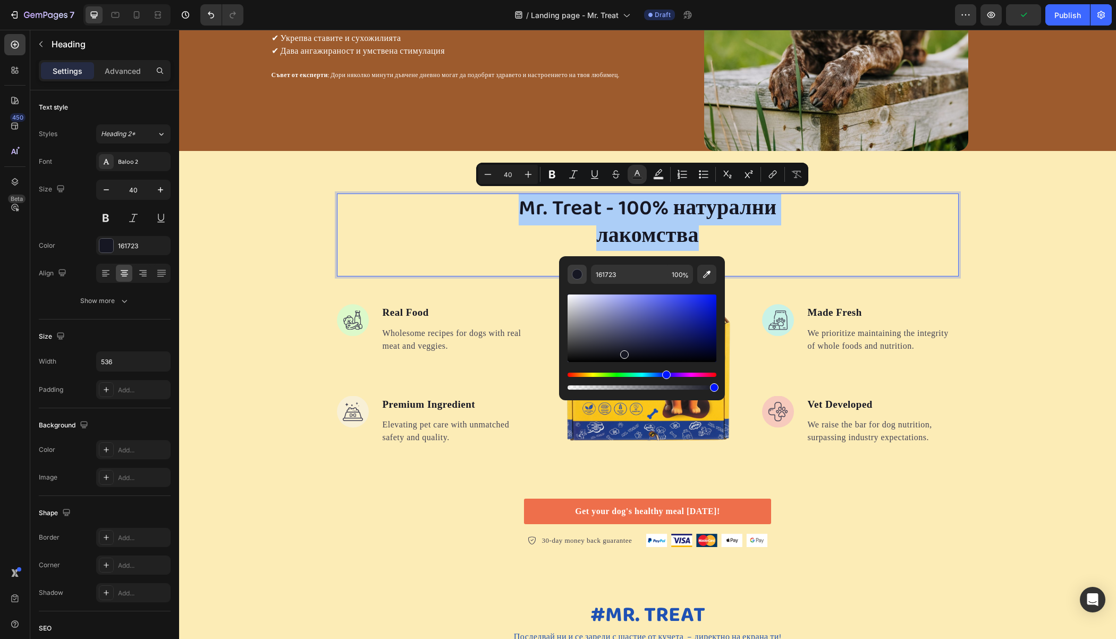
click at [574, 274] on div "Editor contextual toolbar" at bounding box center [577, 274] width 11 height 11
click at [575, 274] on div "Editor contextual toolbar" at bounding box center [577, 274] width 11 height 11
click at [703, 274] on icon "Editor contextual toolbar" at bounding box center [706, 274] width 11 height 11
type input "1E51B4"
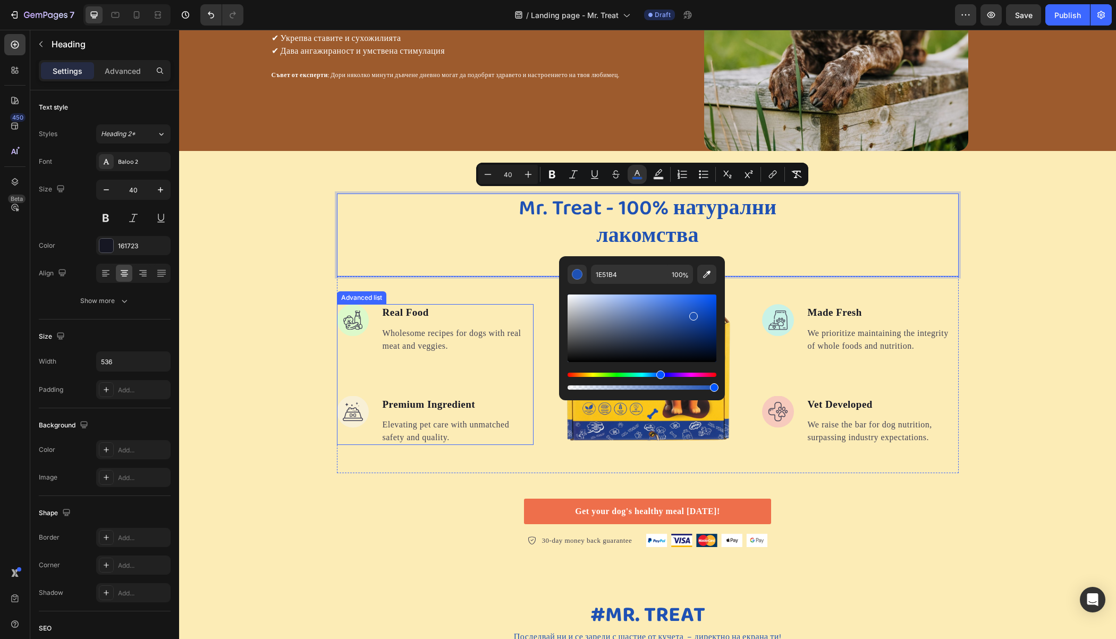
click at [400, 379] on ul "Image Real Food Text block Wholesome recipes for dogs with real meat and veggie…" at bounding box center [435, 374] width 197 height 141
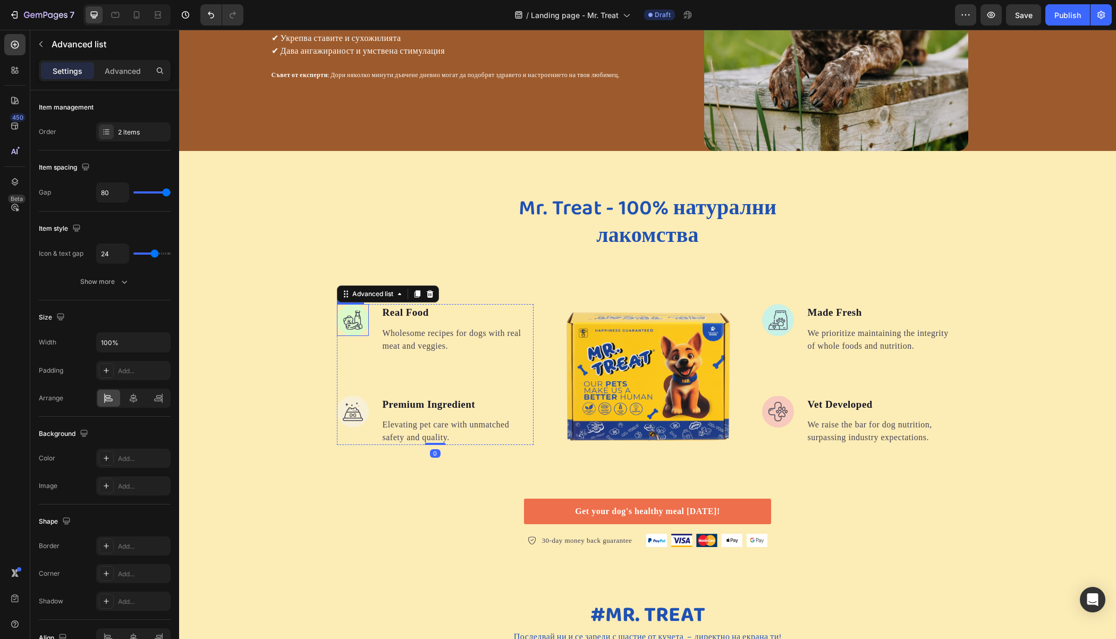
click at [298, 271] on div "⁠⁠⁠⁠⁠⁠⁠ Mr. Treat - 100% натурални лакомства Heading Image Real Food Text block…" at bounding box center [647, 370] width 937 height 354
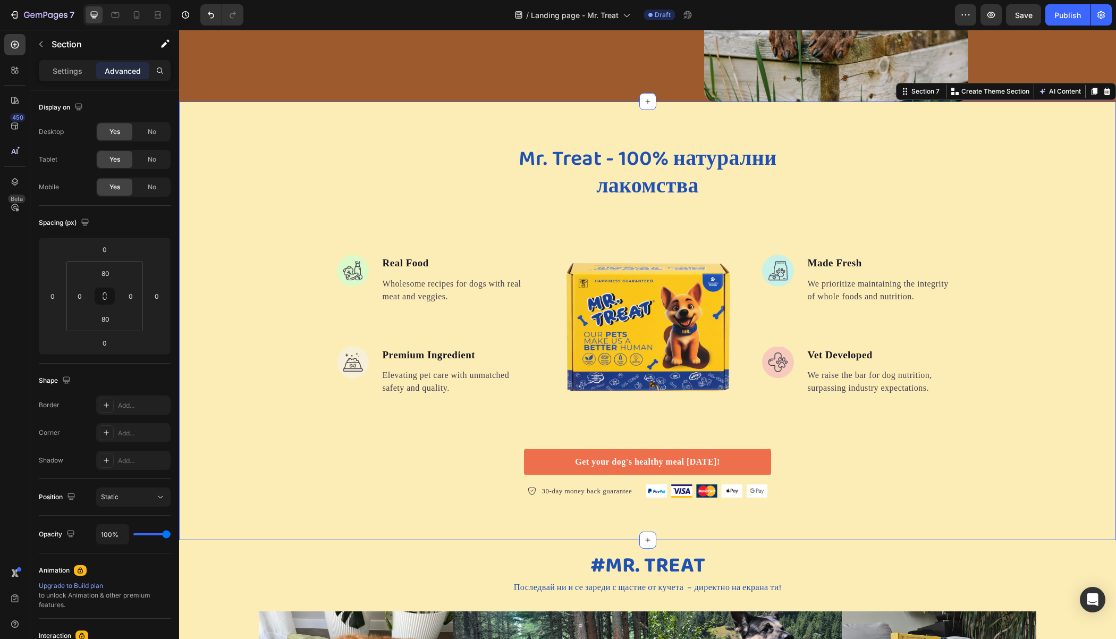
scroll to position [1422, 0]
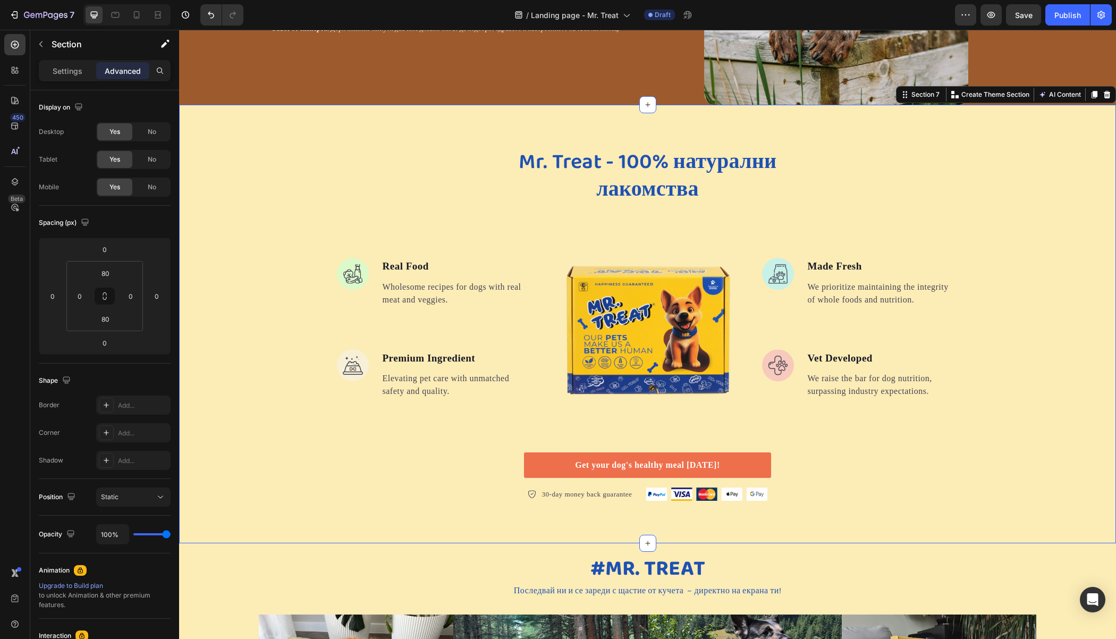
click at [262, 182] on div "⁠⁠⁠⁠⁠⁠⁠ Mr. Treat - 100% натурални лакомства Heading Image Real Food Text block…" at bounding box center [647, 324] width 937 height 354
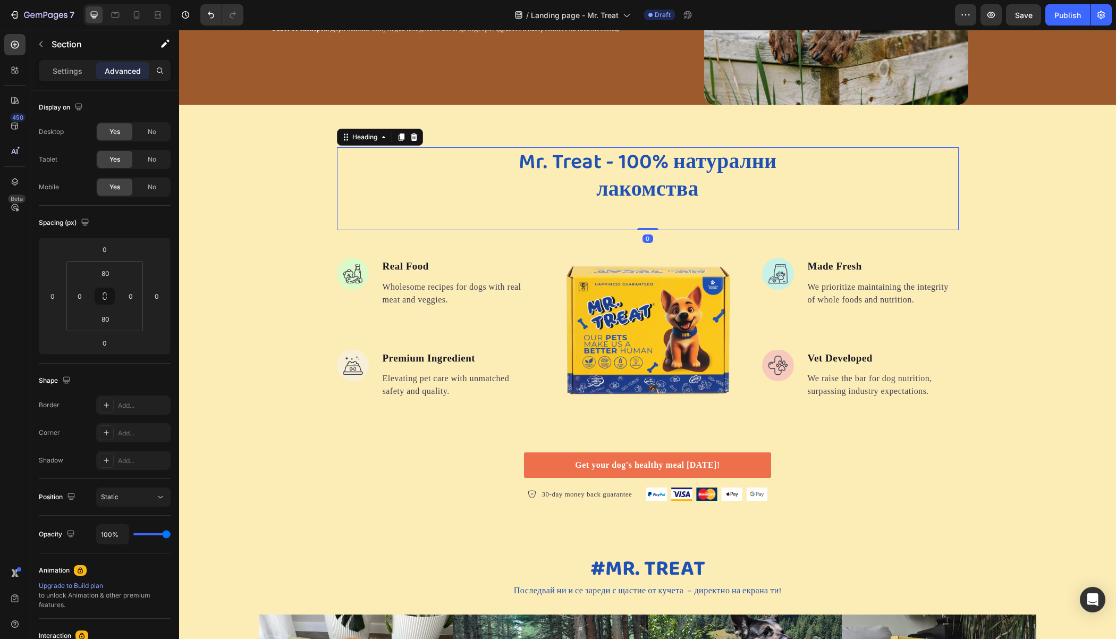
click at [478, 189] on div "⁠⁠⁠⁠⁠⁠⁠ Mr. Treat - 100% натурални лакомства" at bounding box center [648, 175] width 622 height 57
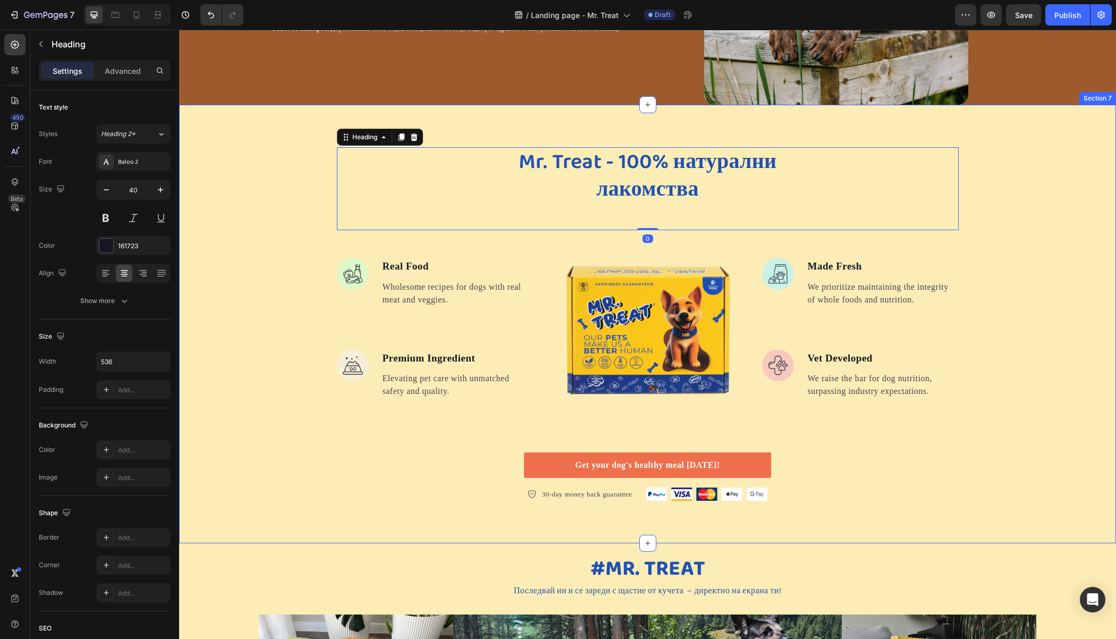
click at [369, 118] on div "⁠⁠⁠⁠⁠⁠⁠ Mr. Treat - 100% натурални лакомства Heading 0 Image Real Food Text blo…" at bounding box center [647, 324] width 937 height 439
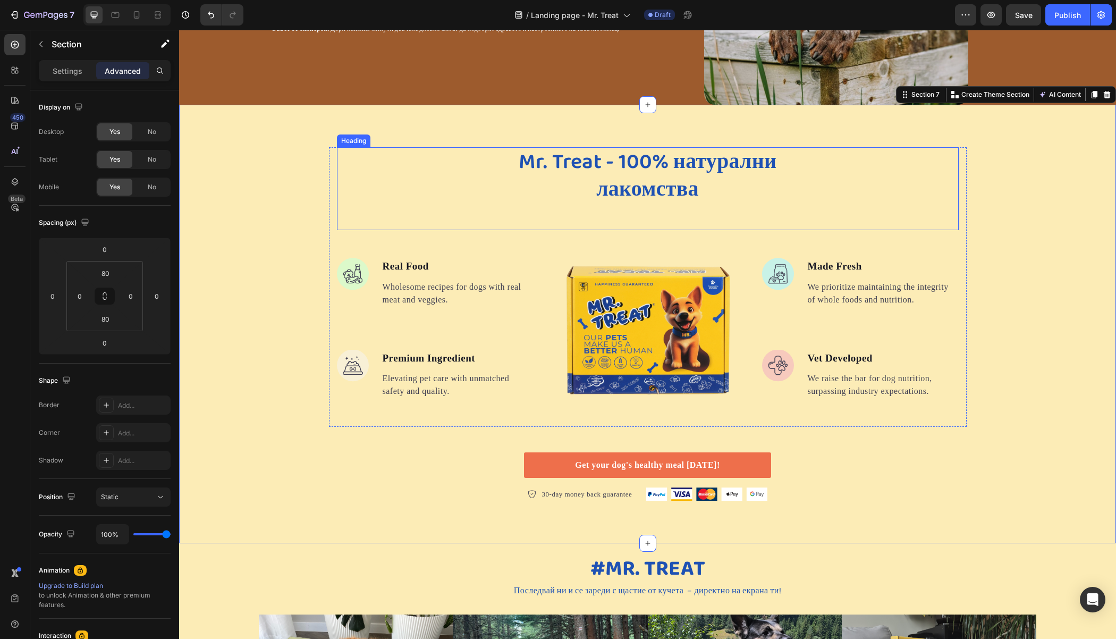
click at [442, 183] on div "⁠⁠⁠⁠⁠⁠⁠ Mr. Treat - 100% натурални лакомства" at bounding box center [648, 175] width 622 height 57
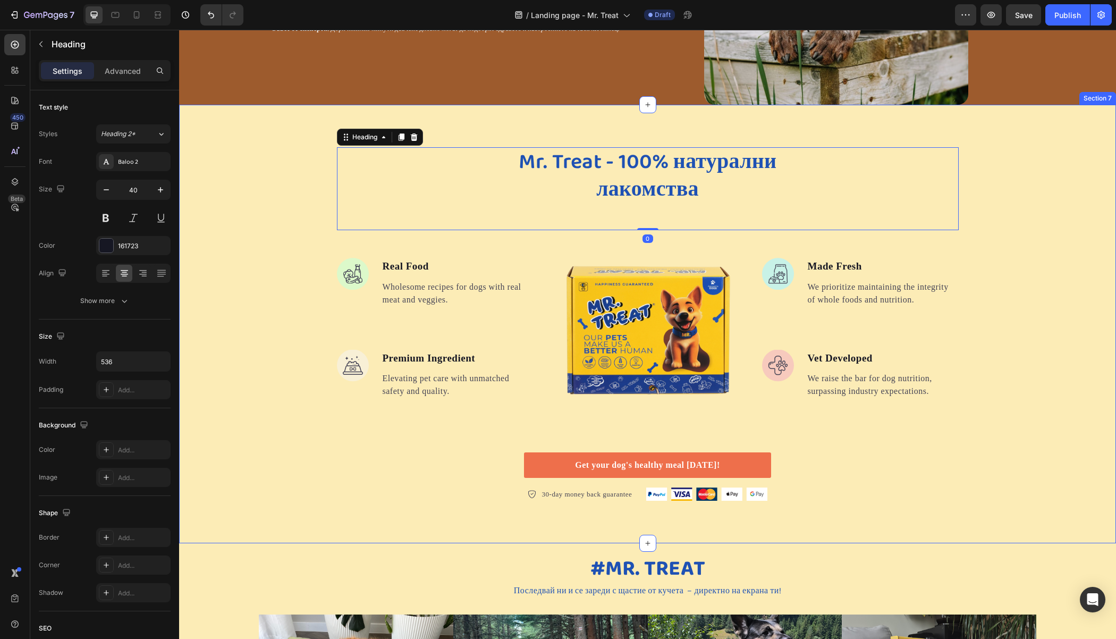
click at [308, 173] on div "⁠⁠⁠⁠⁠⁠⁠ Mr. Treat - 100% натурални лакомства Heading 0 Image Real Food Text blo…" at bounding box center [647, 324] width 937 height 354
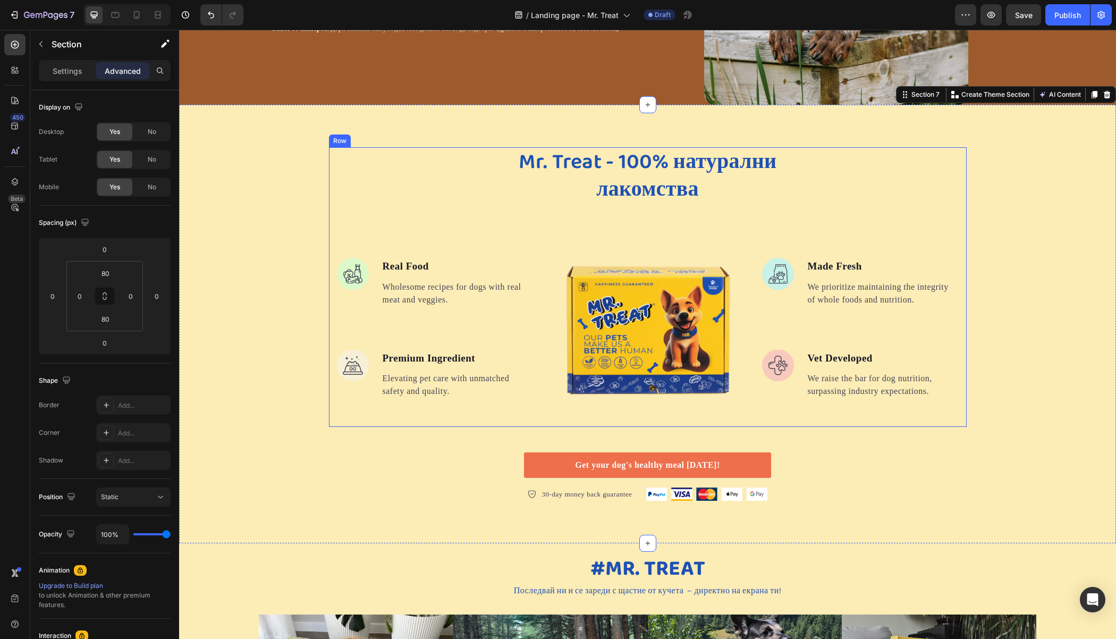
click at [329, 235] on div "⁠⁠⁠⁠⁠⁠⁠ Mr. Treat - 100% натурални лакомства Heading Image Real Food Text block…" at bounding box center [648, 286] width 638 height 279
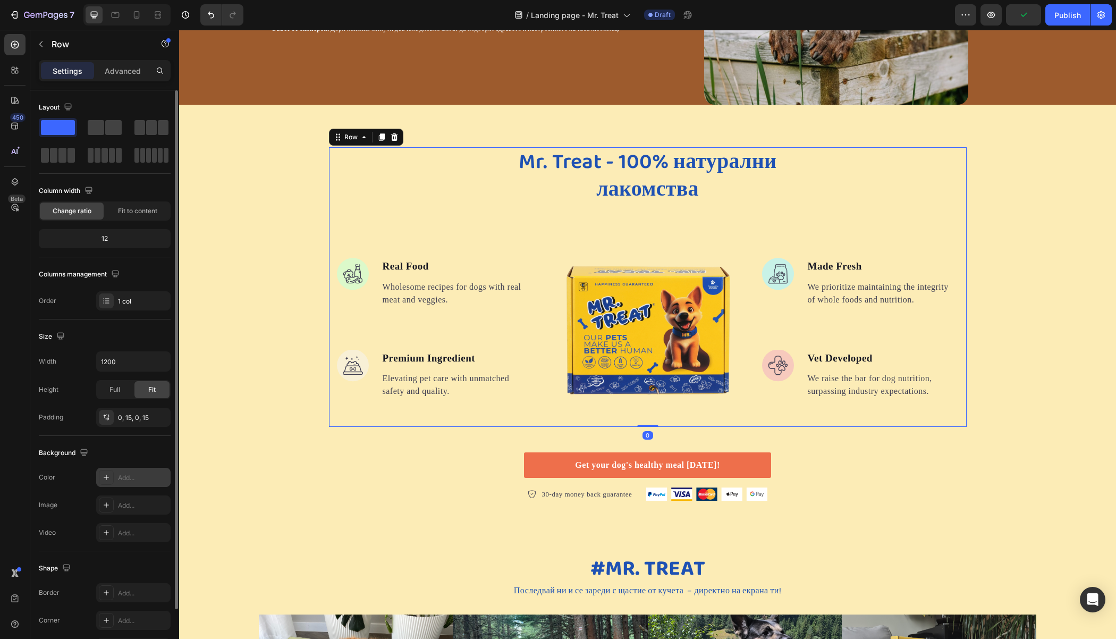
click at [112, 479] on div at bounding box center [106, 477] width 15 height 15
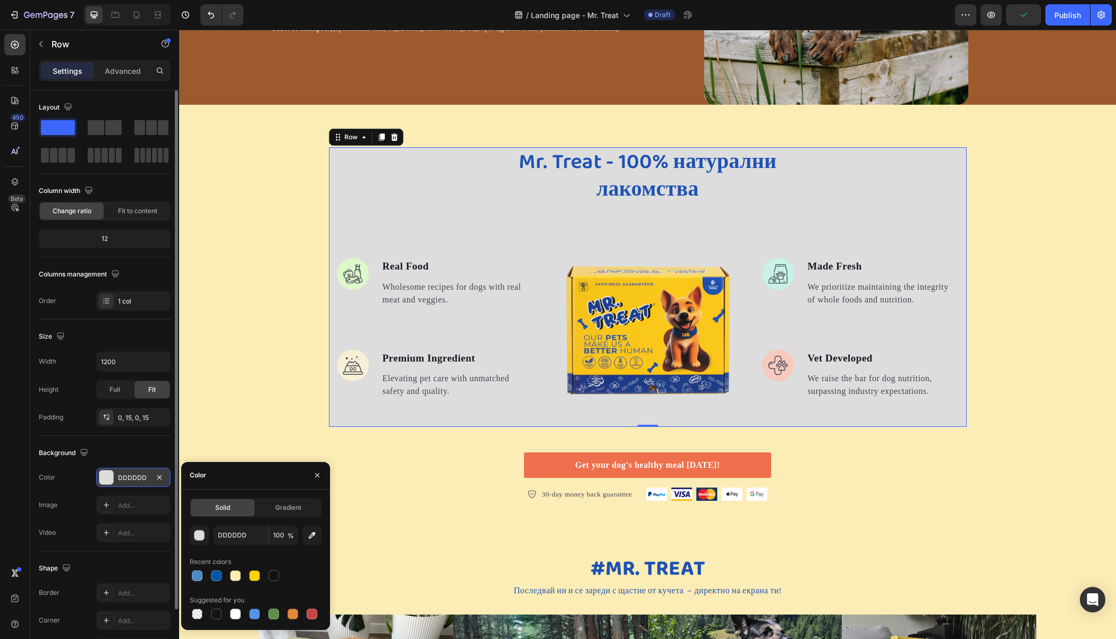
click at [243, 576] on div at bounding box center [256, 575] width 132 height 15
click at [237, 615] on div at bounding box center [235, 613] width 11 height 11
type input "FFFFFF"
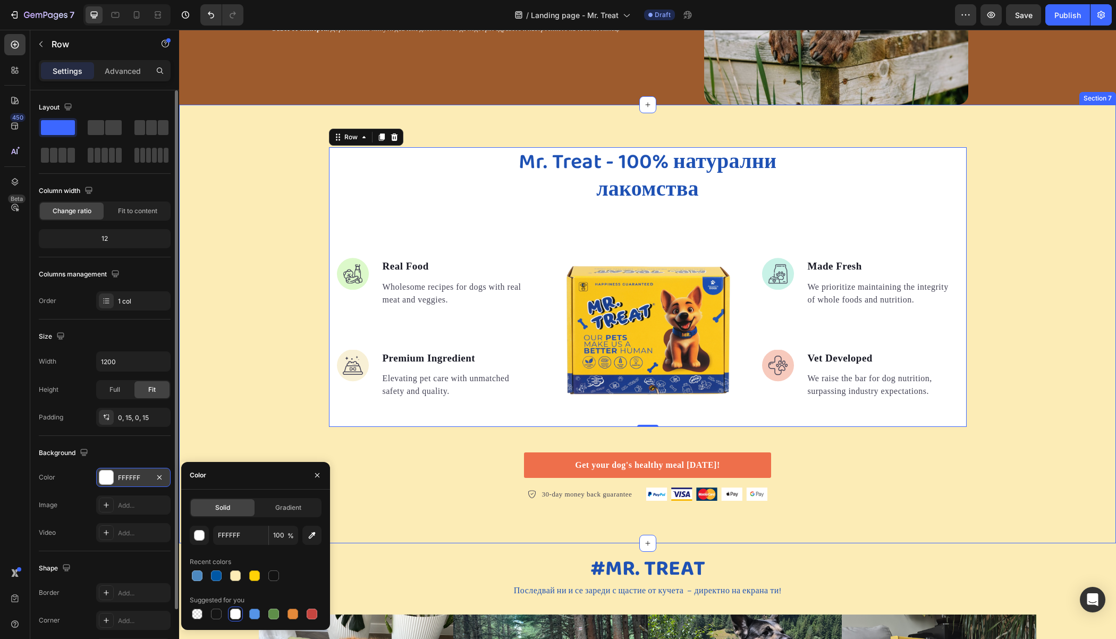
click at [215, 303] on div "⁠⁠⁠⁠⁠⁠⁠ Mr. Treat - 100% натурални лакомства Heading Image Real Food Text block…" at bounding box center [647, 324] width 937 height 354
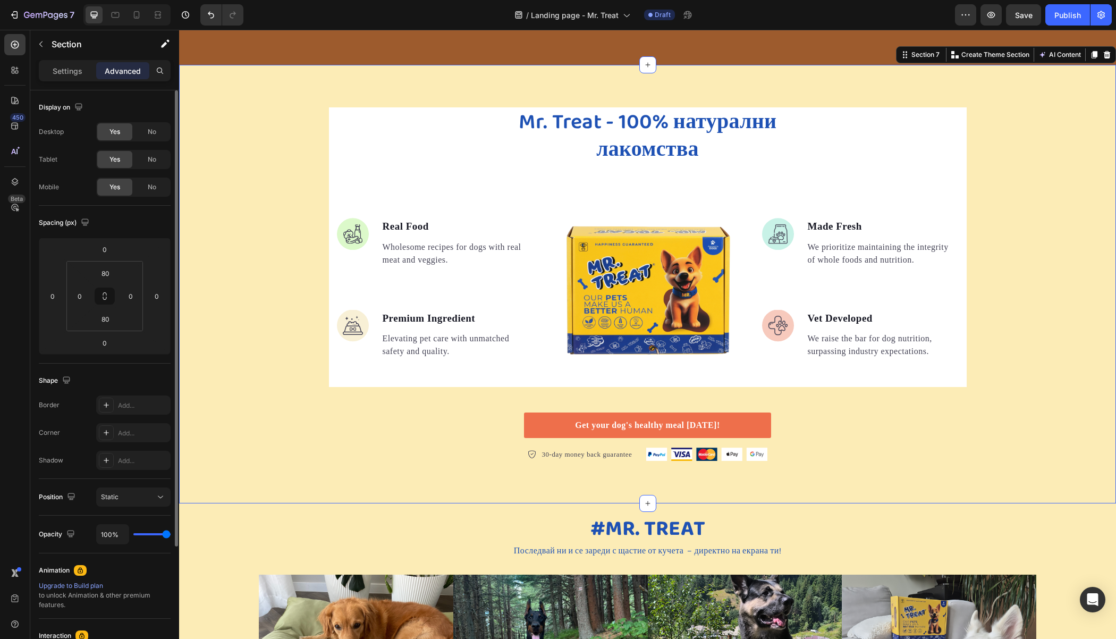
scroll to position [1570, 0]
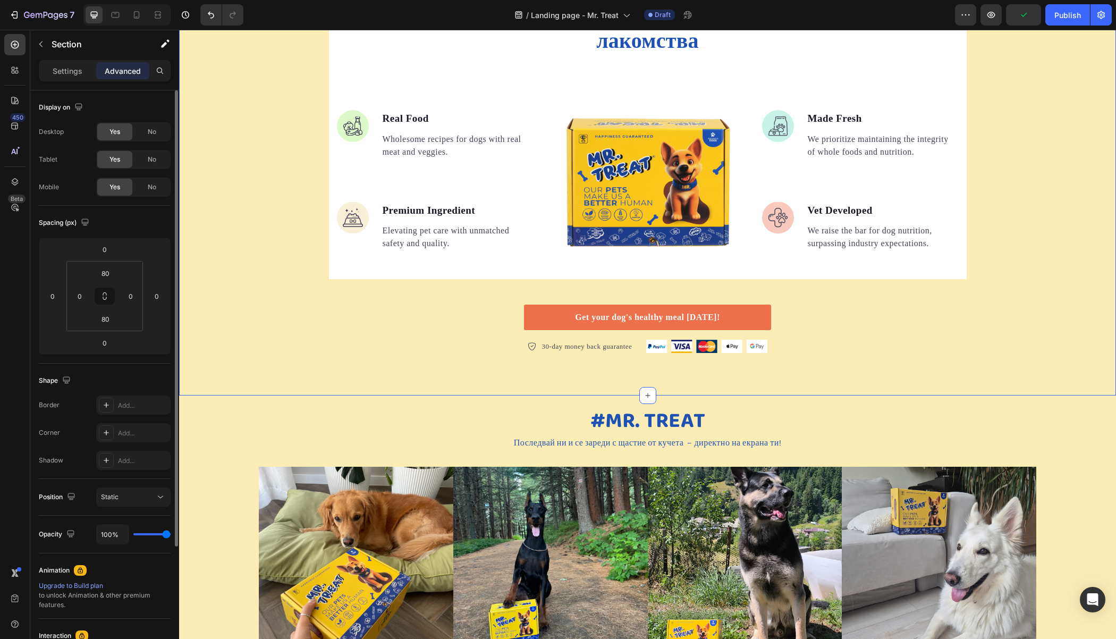
click at [438, 293] on div "⁠⁠⁠⁠⁠⁠⁠ Mr. Treat - 100% натурални лакомства Heading Image Real Food Text block…" at bounding box center [647, 176] width 937 height 354
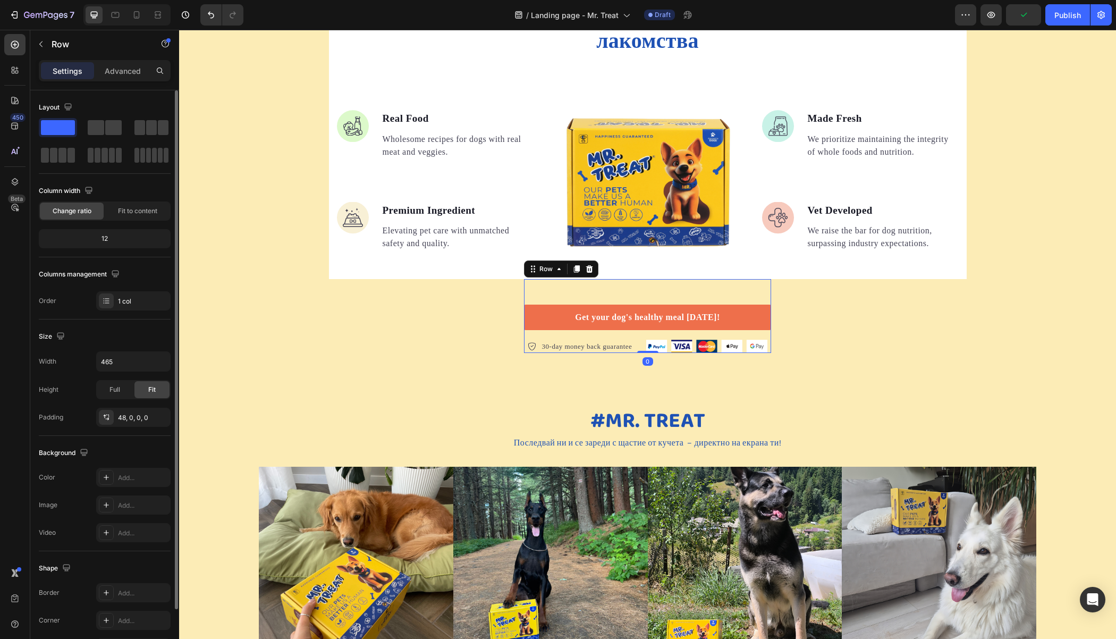
click at [558, 294] on div "Get your dog's healthy meal today! Button 30-day money back guarantee Item list…" at bounding box center [647, 316] width 247 height 74
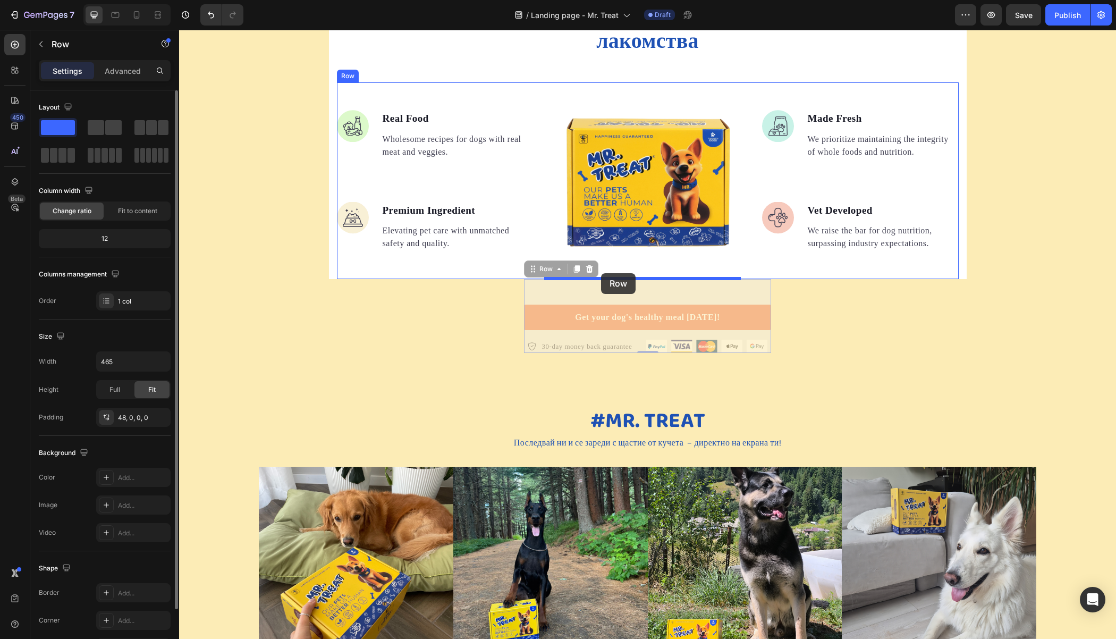
drag, startPoint x: 527, startPoint y: 274, endPoint x: 582, endPoint y: 278, distance: 54.9
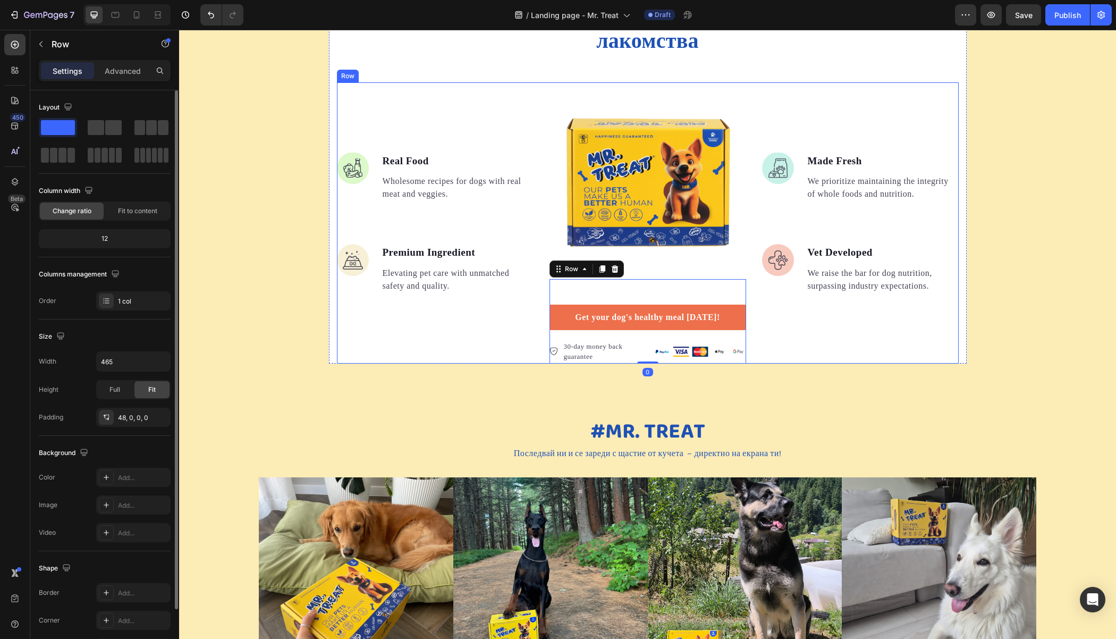
click at [411, 317] on div "Image Real Food Text block Wholesome recipes for dogs with real meat and veggie…" at bounding box center [435, 222] width 197 height 281
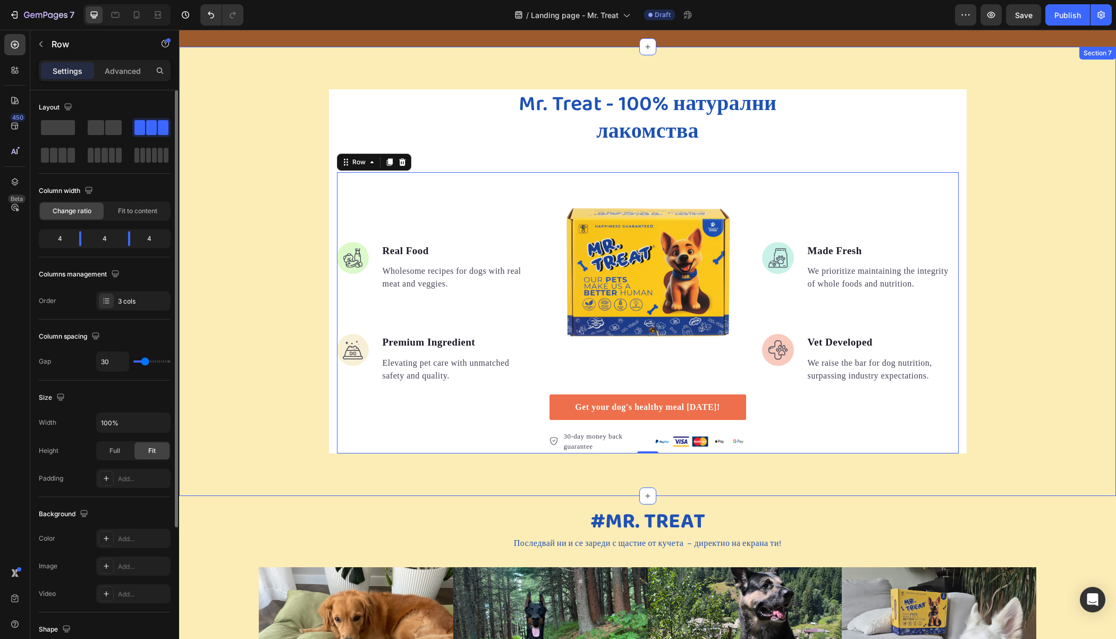
scroll to position [1407, 0]
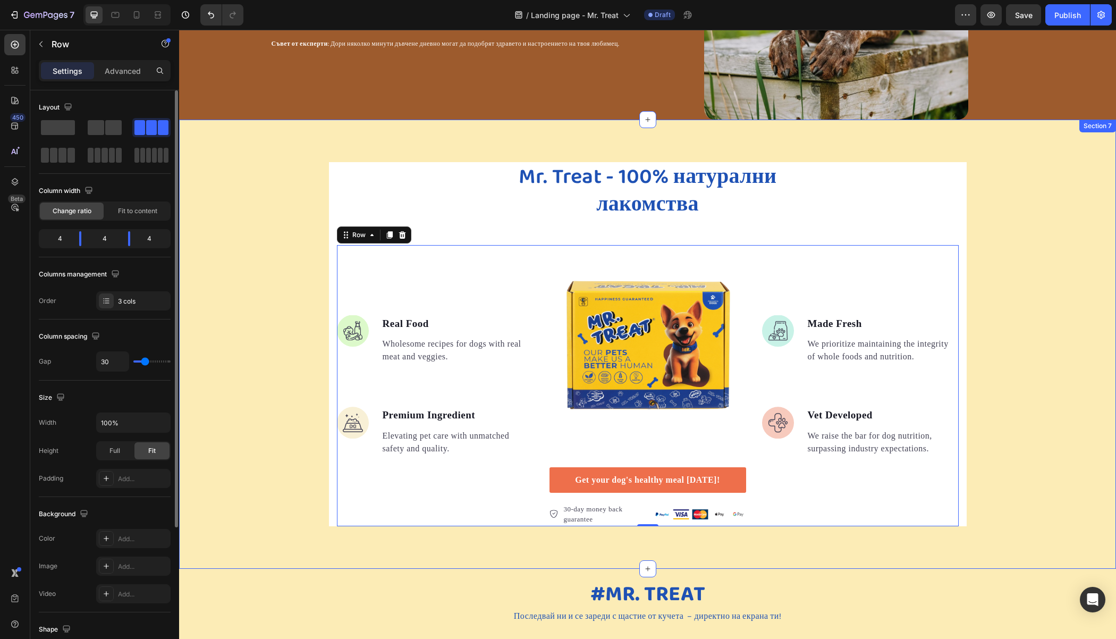
click at [258, 304] on div "⁠⁠⁠⁠⁠⁠⁠ Mr. Treat - 100% натурални лакомства Heading Image Real Food Text block…" at bounding box center [647, 344] width 937 height 364
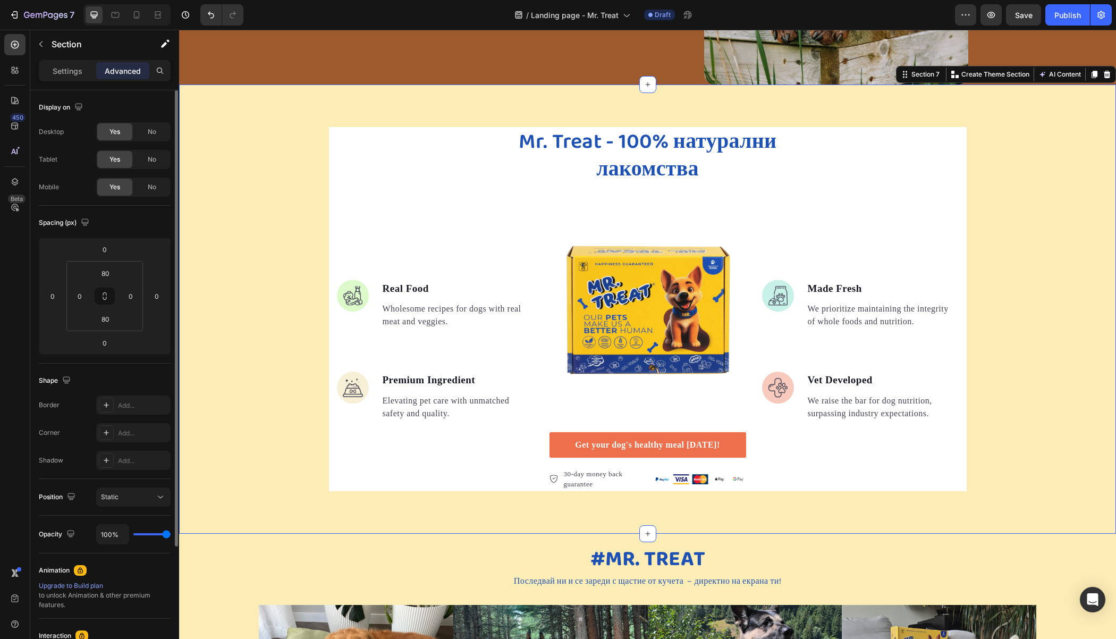
scroll to position [1443, 0]
click at [525, 215] on div "Image Real Food Text block Wholesome recipes for dogs with real meat and veggie…" at bounding box center [435, 349] width 197 height 281
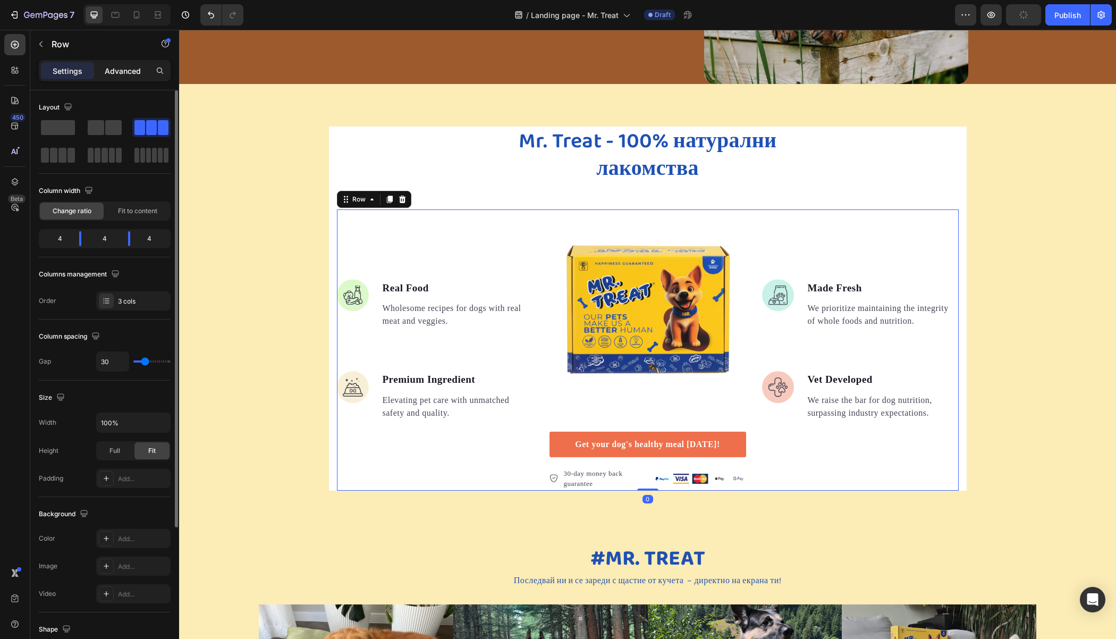
click at [126, 65] on p "Advanced" at bounding box center [123, 70] width 36 height 11
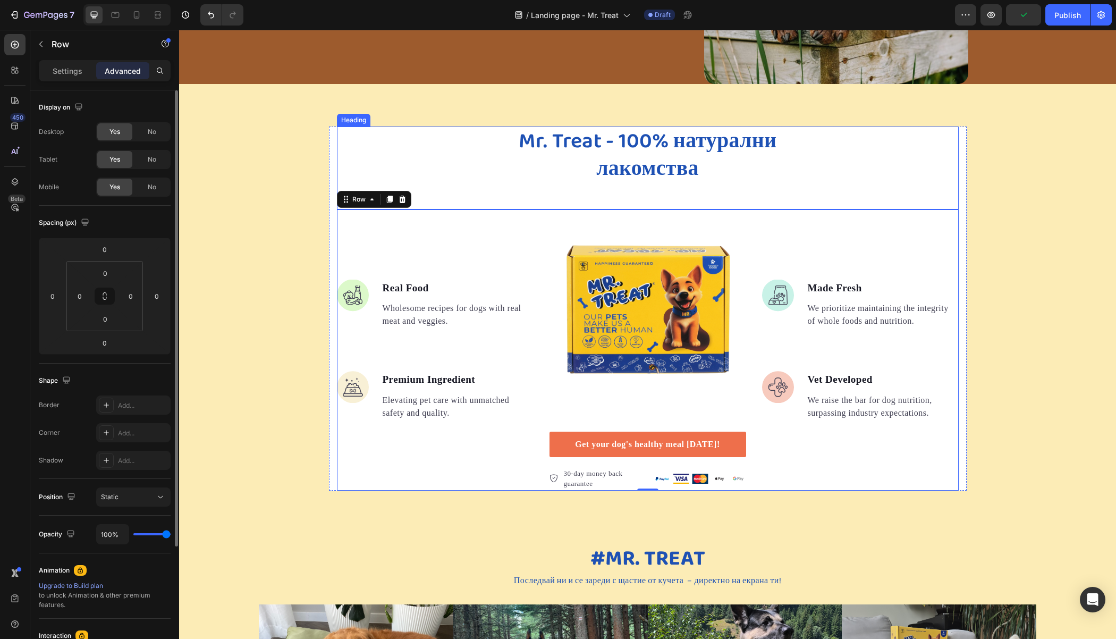
click at [622, 162] on span "Mr. Treat - 100% натурални лакомства" at bounding box center [648, 155] width 258 height 62
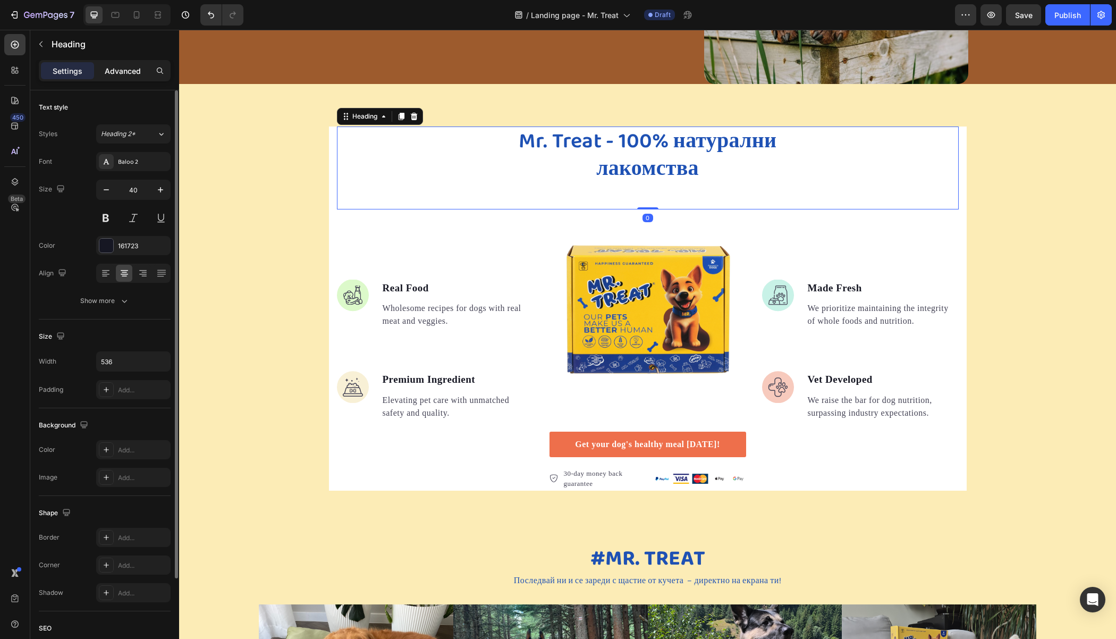
click at [111, 72] on p "Advanced" at bounding box center [123, 70] width 36 height 11
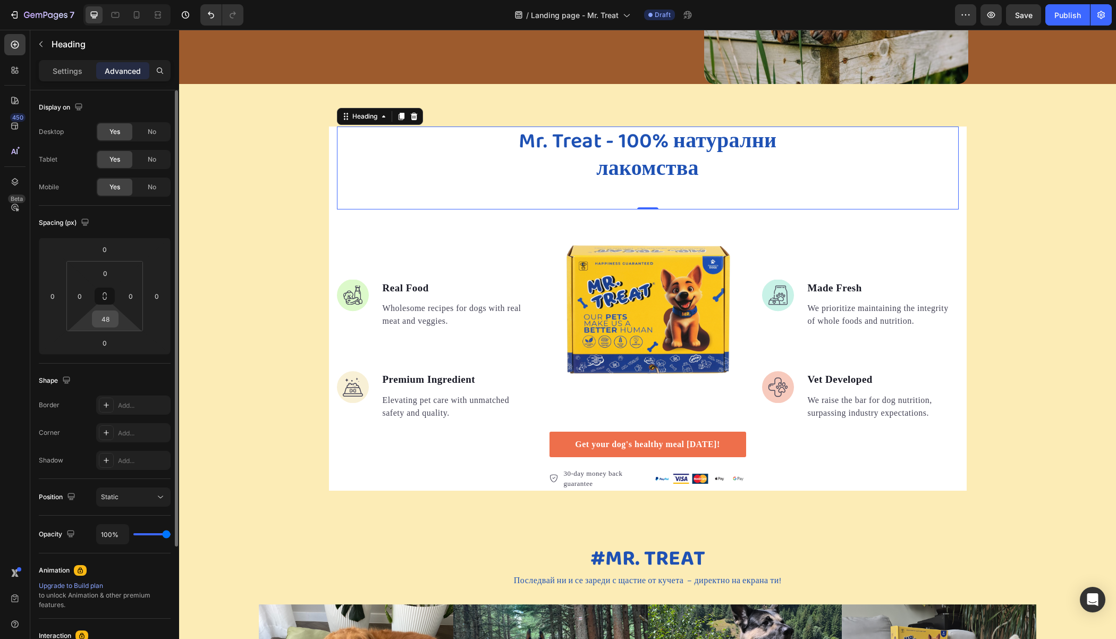
click at [103, 319] on input "48" at bounding box center [105, 319] width 21 height 16
type input "0"
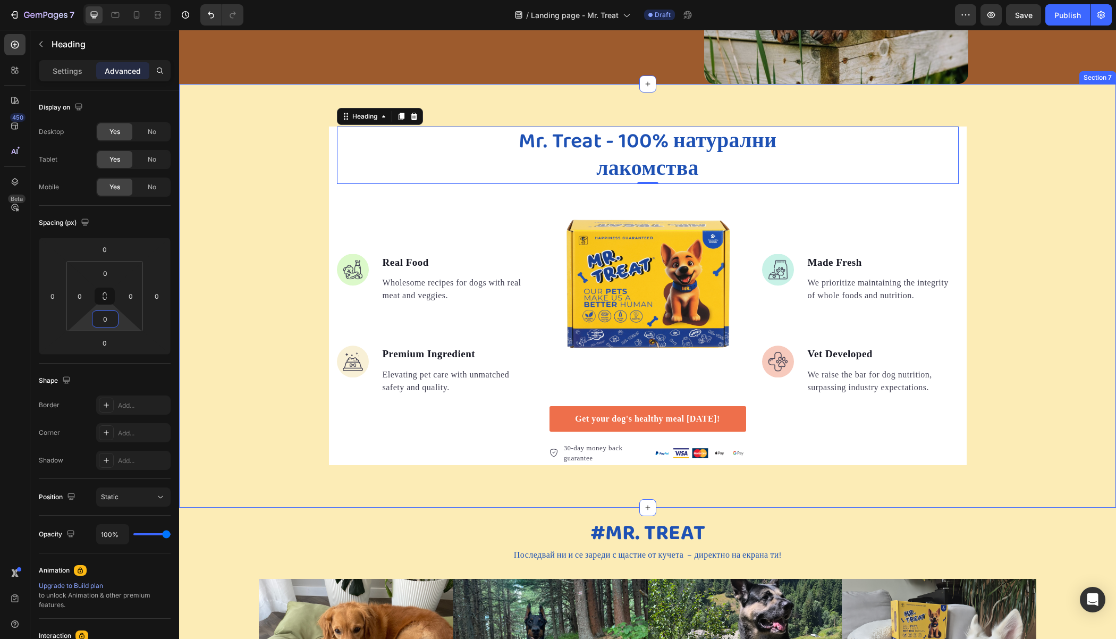
click at [228, 228] on div "⁠⁠⁠⁠⁠⁠⁠ Mr. Treat - 100% натурални лакомства Heading 0 Image Real Food Text blo…" at bounding box center [647, 295] width 937 height 338
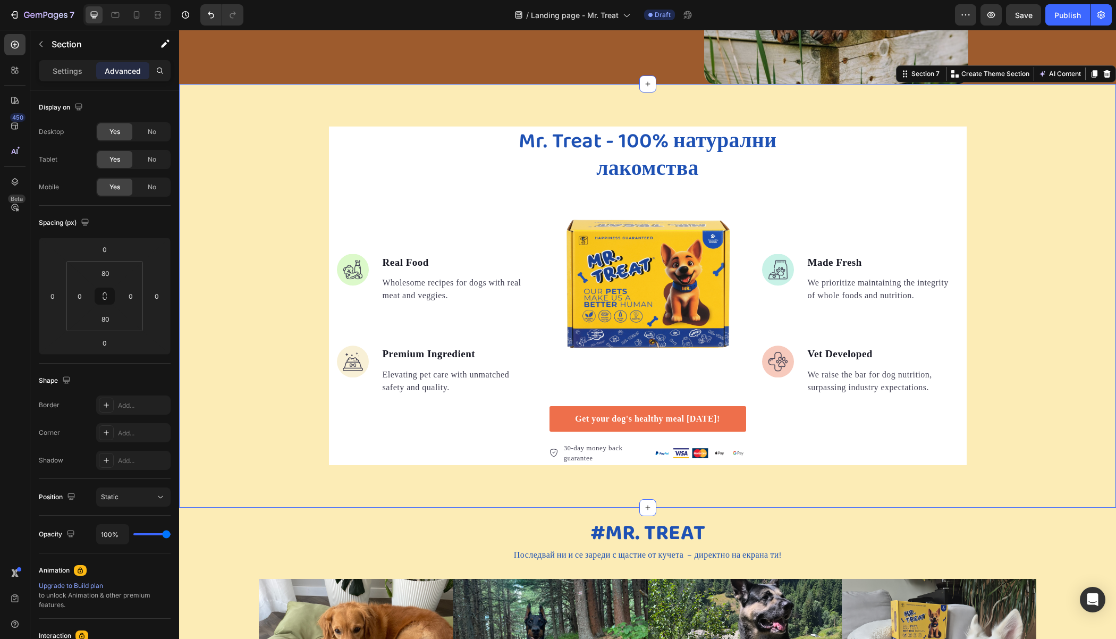
click at [963, 218] on div "⁠⁠⁠⁠⁠⁠⁠ Mr. Treat - 100% натурални лакомства Heading Image Real Food Text block…" at bounding box center [647, 295] width 937 height 338
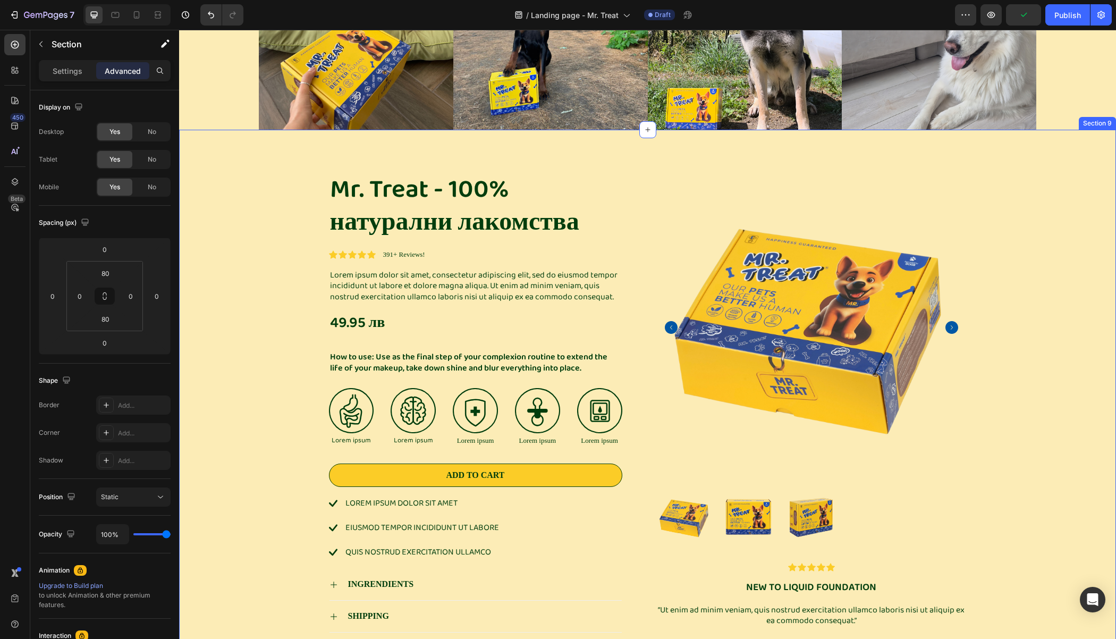
scroll to position [2039, 0]
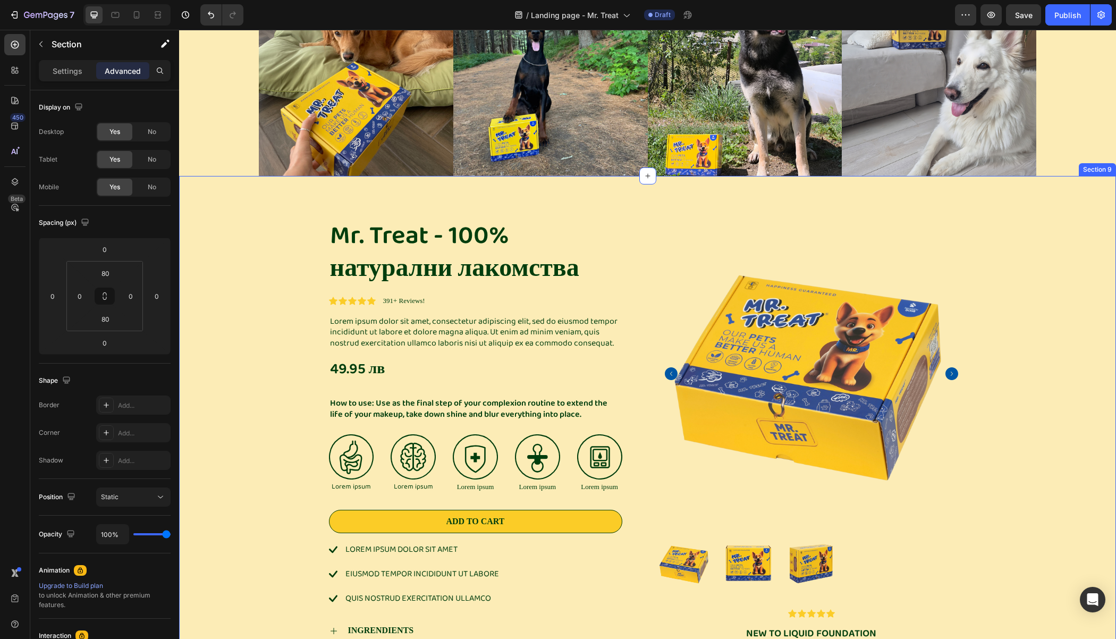
click at [275, 203] on div "Mr. Treat - 100% натурални лакомства Product Title Icon Icon Icon Icon Icon Ico…" at bounding box center [647, 441] width 937 height 531
click at [1104, 162] on icon at bounding box center [1107, 165] width 7 height 7
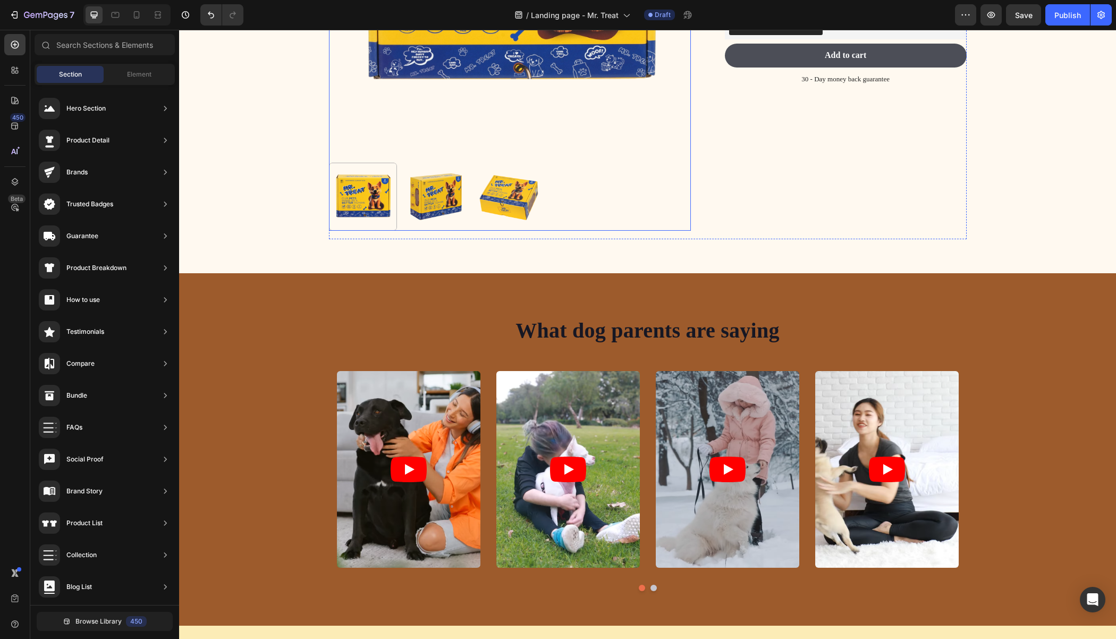
scroll to position [2886, 0]
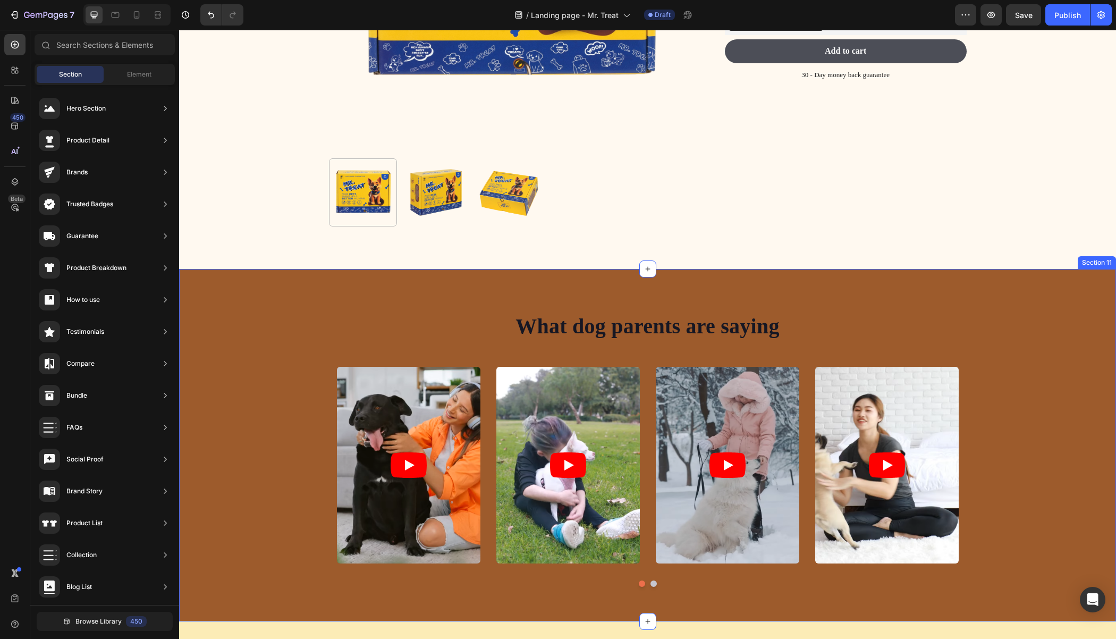
click at [1048, 288] on div "What dog parents are saying Heading Video Video Video Video Video Carousel Row …" at bounding box center [647, 445] width 937 height 352
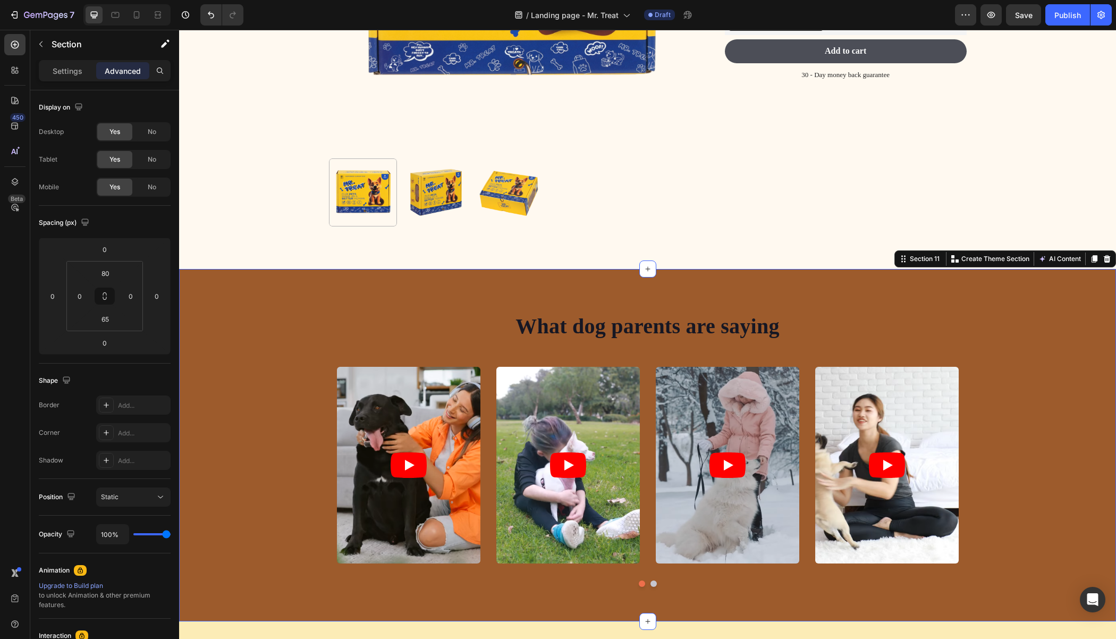
click at [1102, 260] on icon at bounding box center [1106, 259] width 9 height 9
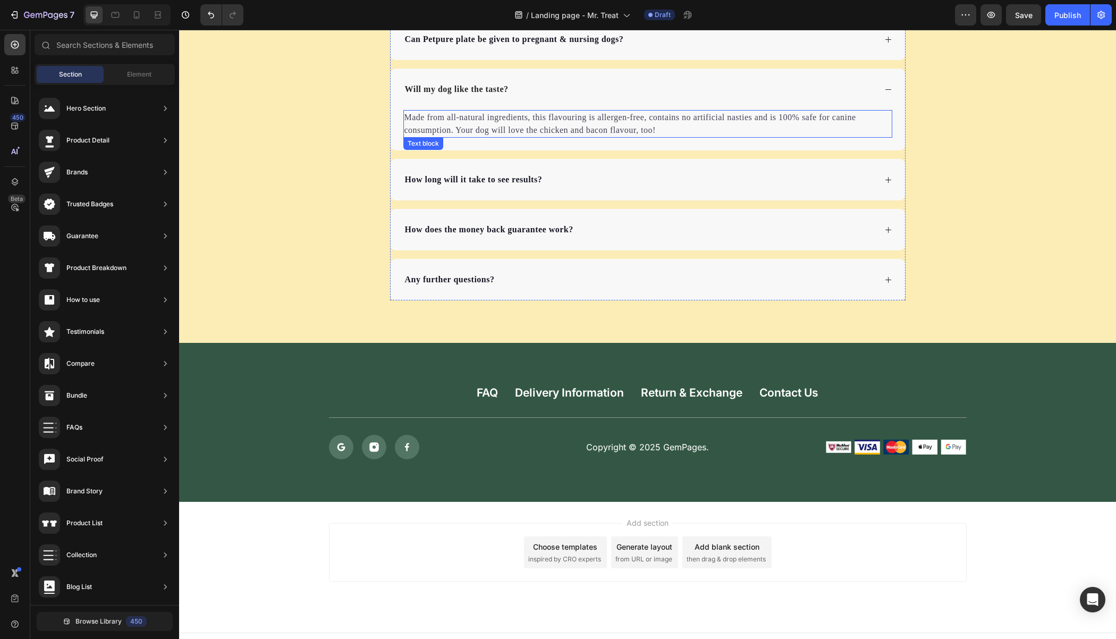
scroll to position [3296, 0]
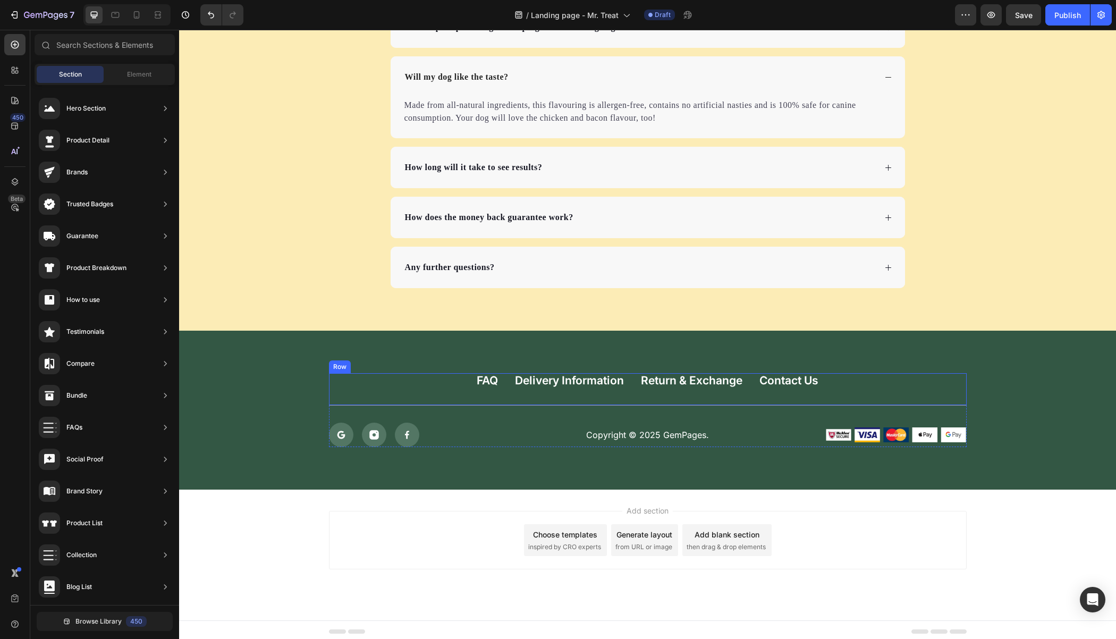
click at [445, 380] on div "FAQ Button Delivery Information Button Return & Exchange Button Contact Us Butt…" at bounding box center [648, 389] width 638 height 32
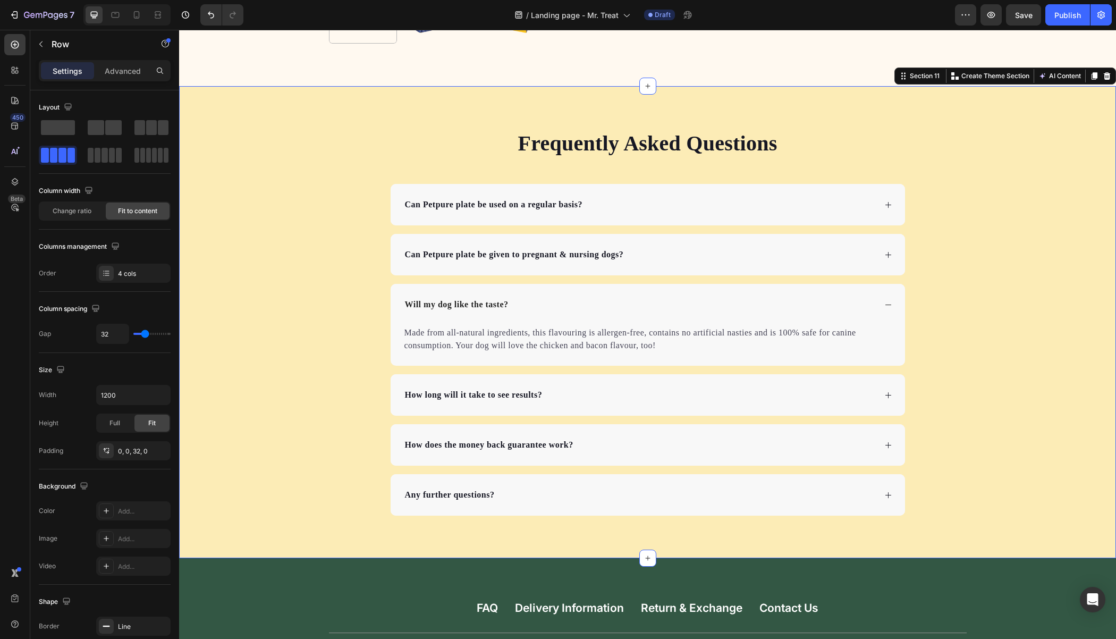
click at [321, 208] on div "Frequently Asked Questions Heading Can Petpure plate be used on a regular basis…" at bounding box center [647, 322] width 937 height 387
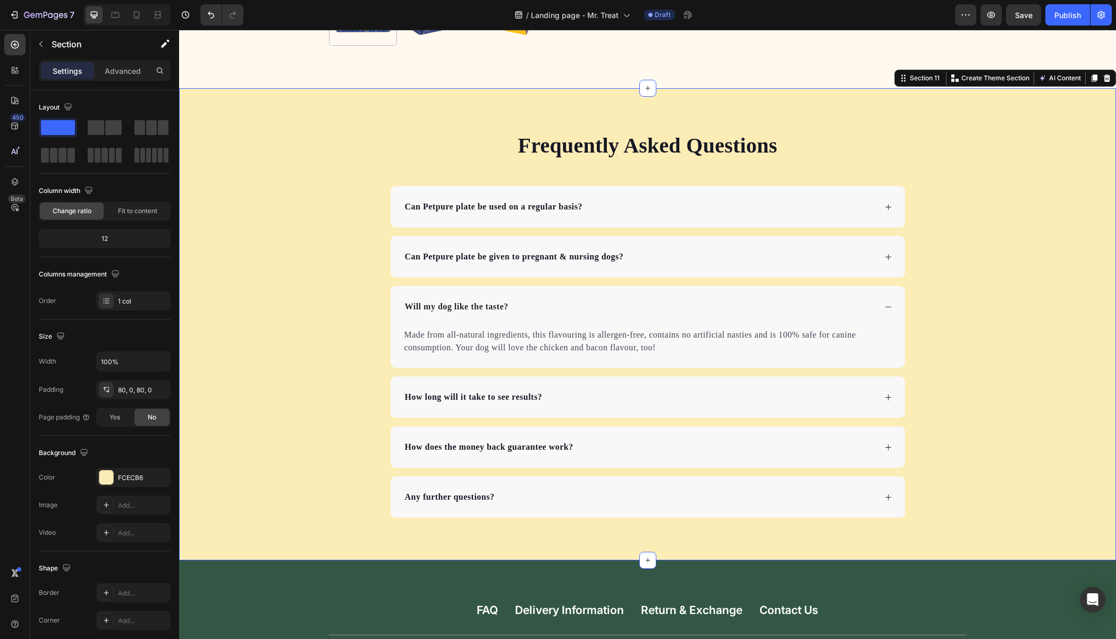
scroll to position [3066, 0]
click at [479, 167] on div "Frequently Asked Questions Heading" at bounding box center [647, 158] width 515 height 55
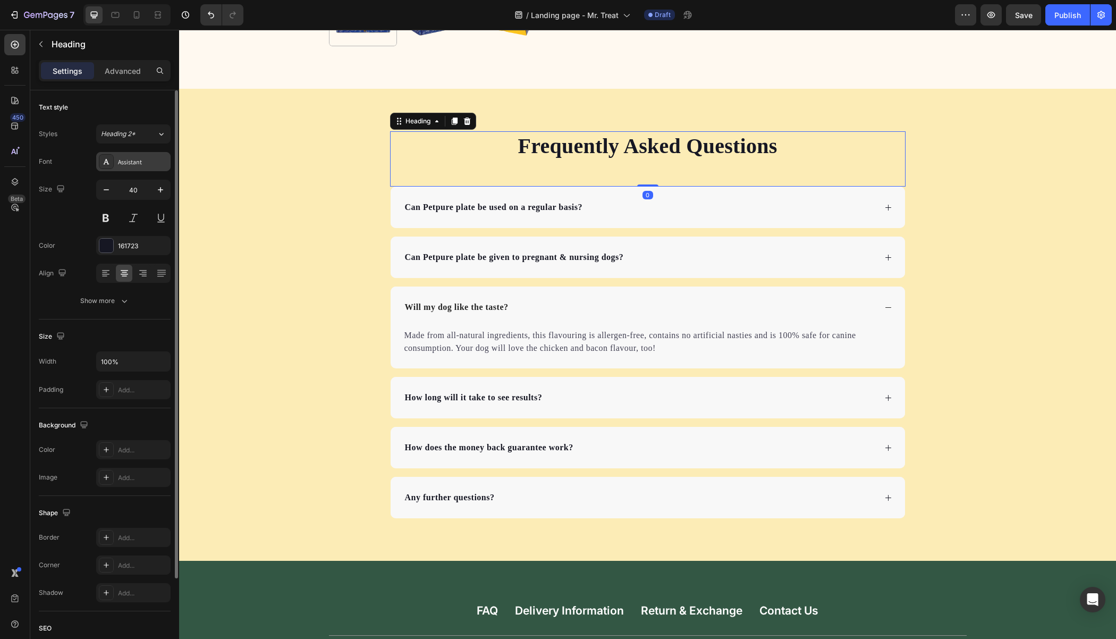
click at [140, 169] on div "Assistant" at bounding box center [133, 161] width 74 height 19
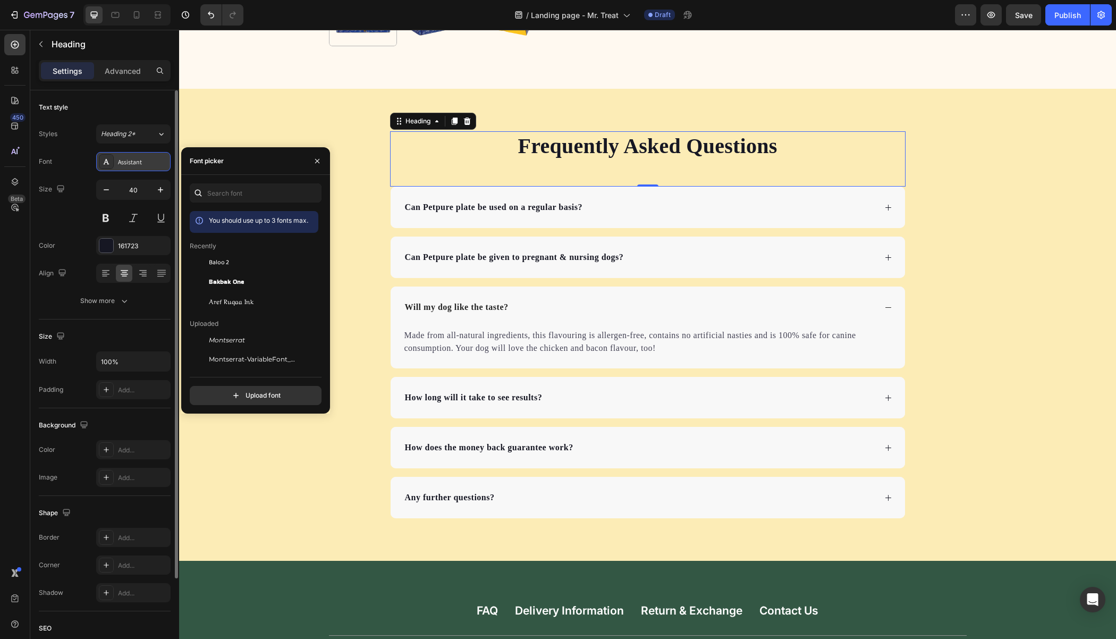
click at [139, 167] on div "Assistant" at bounding box center [133, 161] width 74 height 19
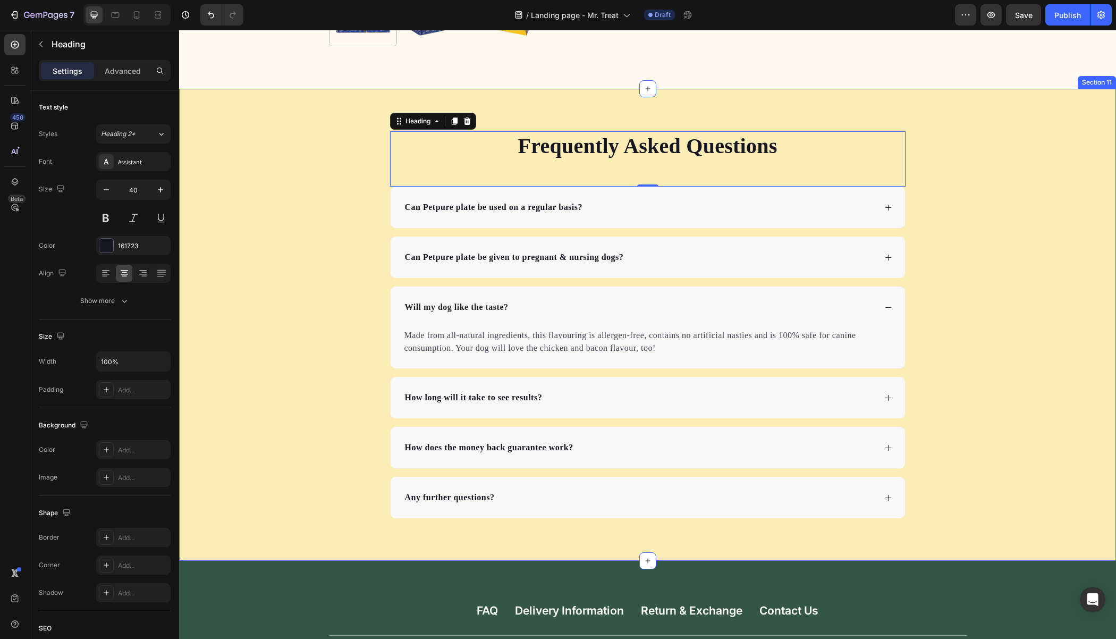
click at [204, 146] on div "Frequently Asked Questions Heading 0 Can Petpure plate be used on a regular bas…" at bounding box center [647, 324] width 937 height 387
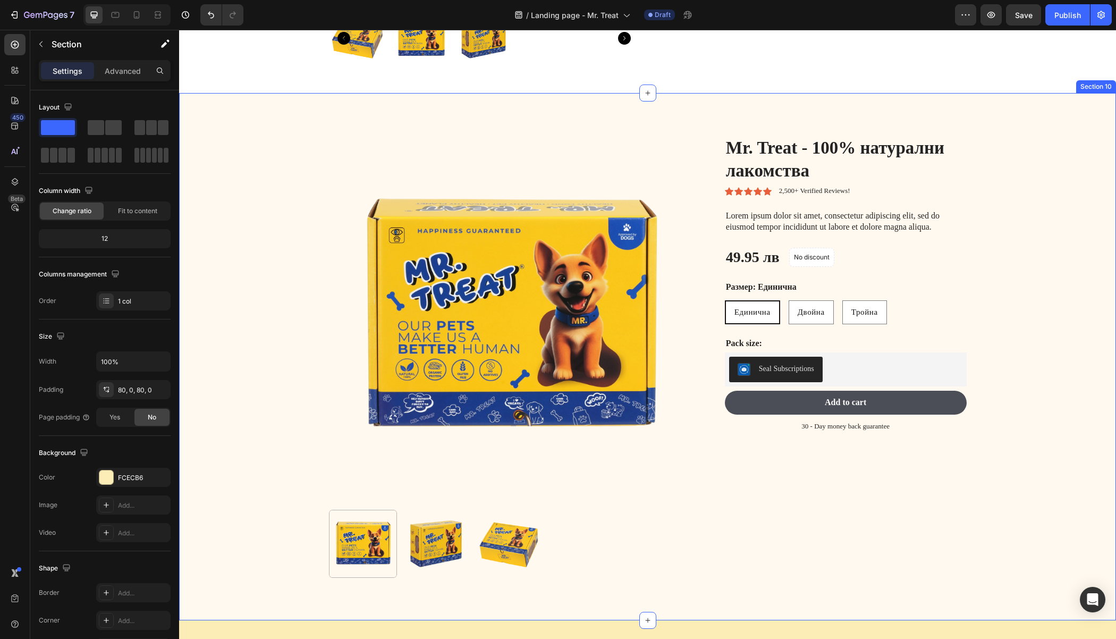
scroll to position [2547, 0]
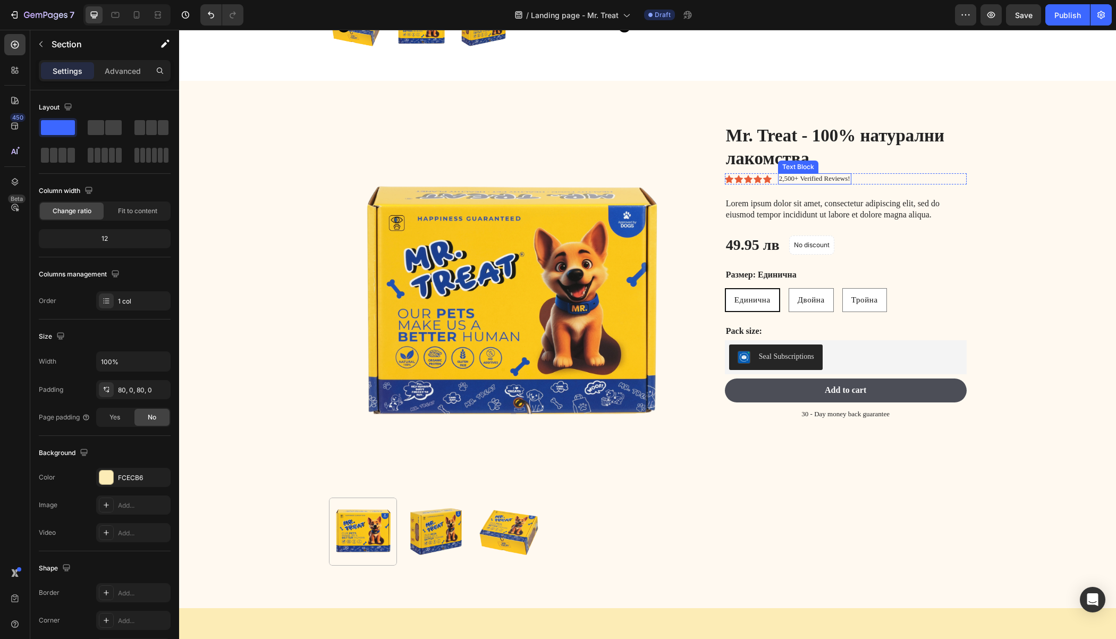
click at [802, 177] on p "2,500+ Verified Reviews!" at bounding box center [814, 178] width 71 height 9
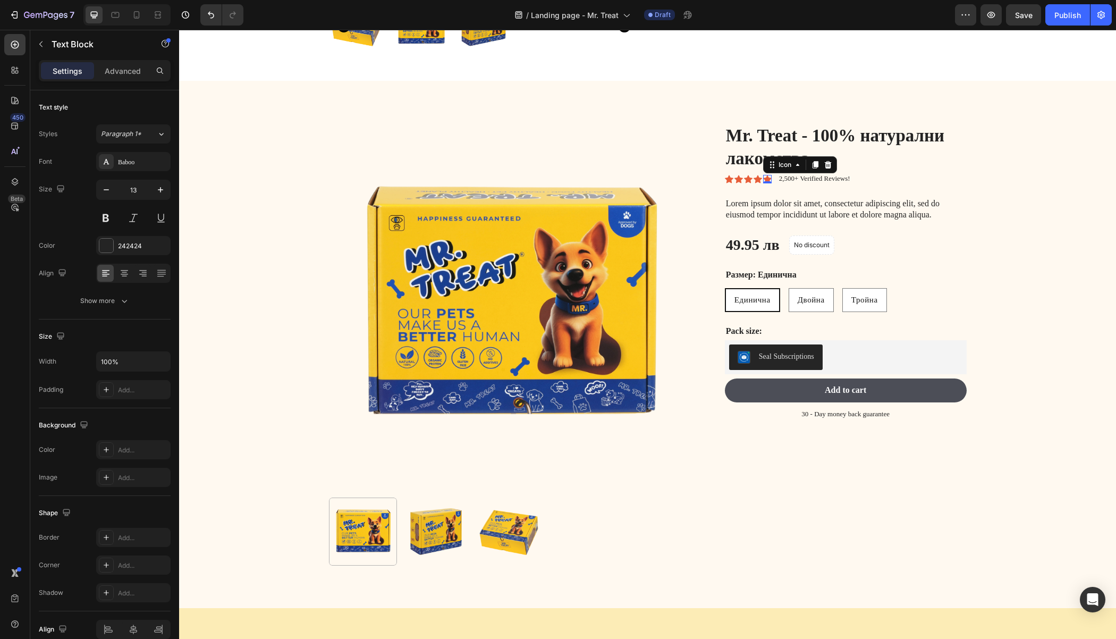
click at [763, 176] on icon at bounding box center [767, 179] width 9 height 9
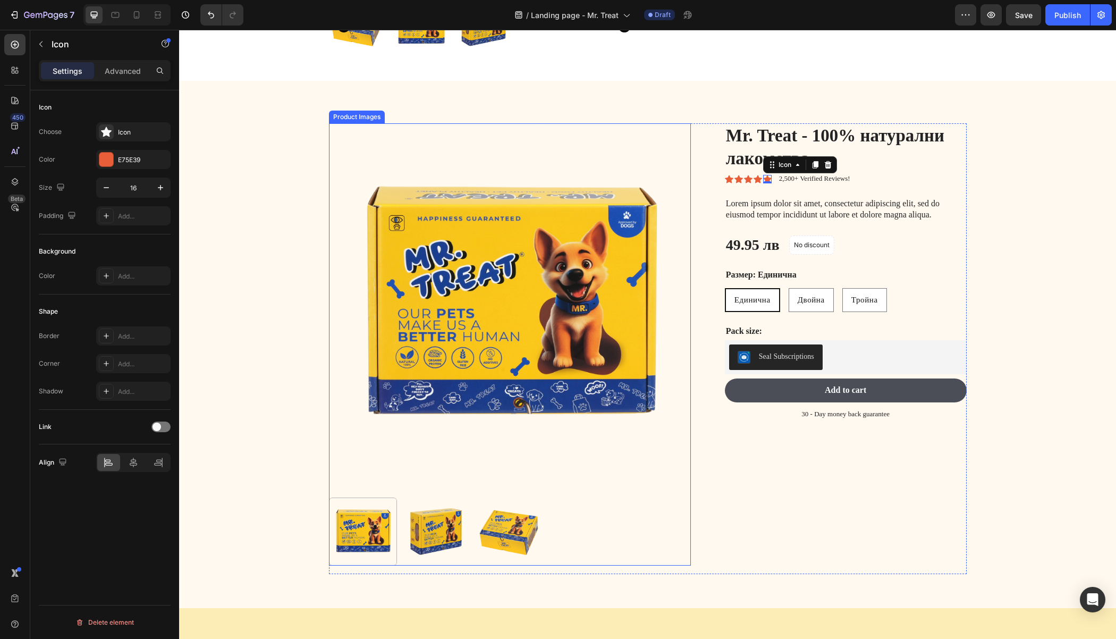
click at [649, 139] on img at bounding box center [510, 304] width 362 height 362
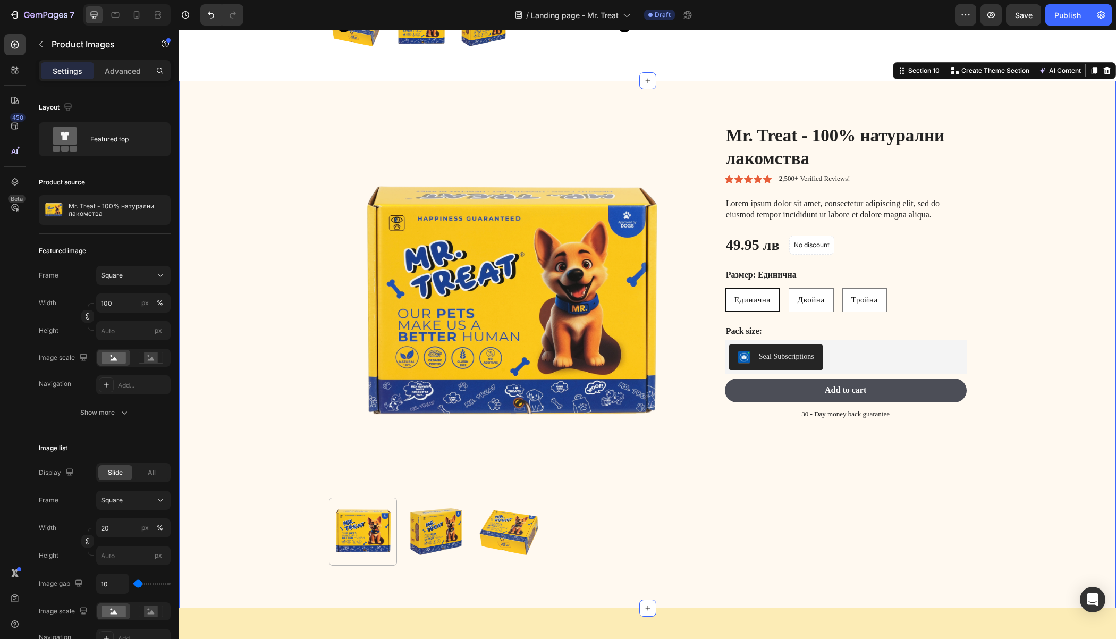
click at [656, 110] on div "Product Images Mr. Treat - 100% натурални лакомства Product Title Icon Icon Ico…" at bounding box center [647, 344] width 937 height 527
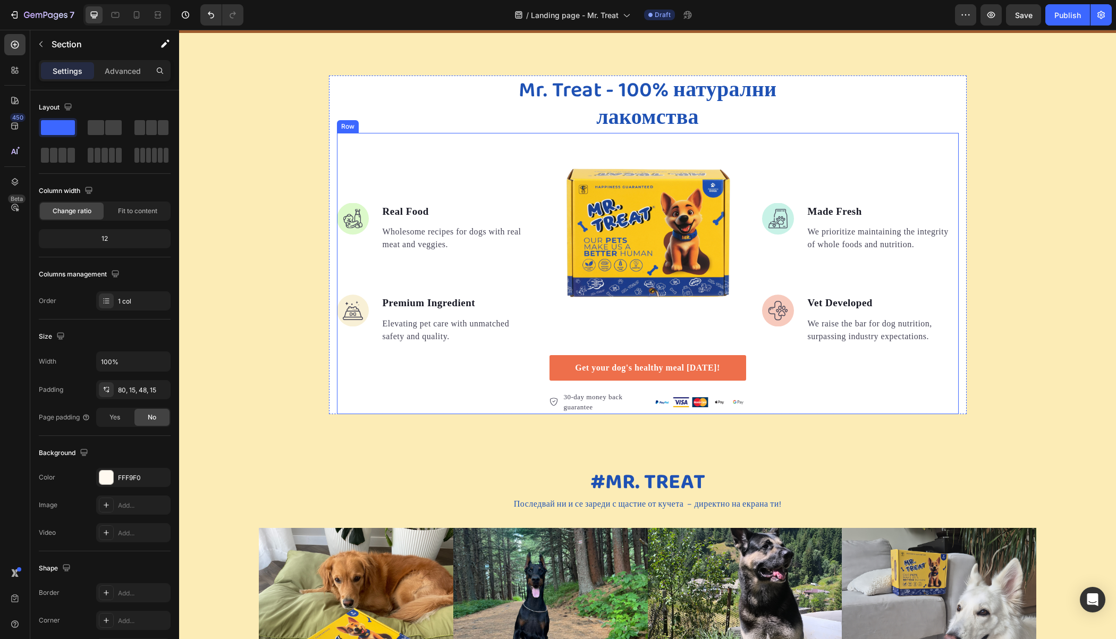
scroll to position [1497, 0]
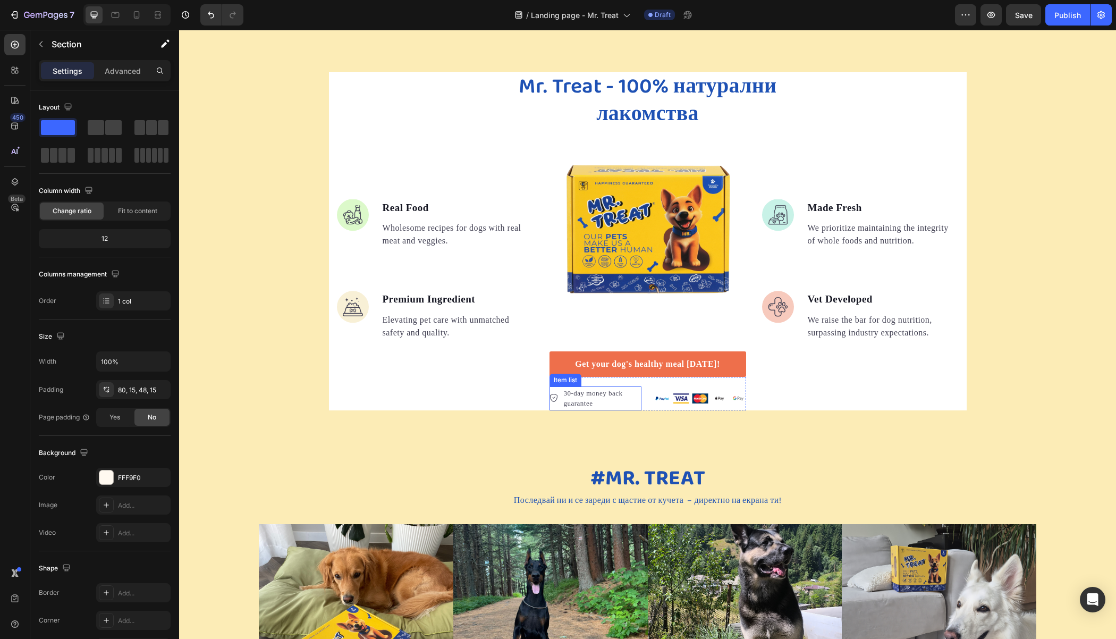
click at [579, 392] on p "30-day money back guarantee" at bounding box center [602, 398] width 76 height 21
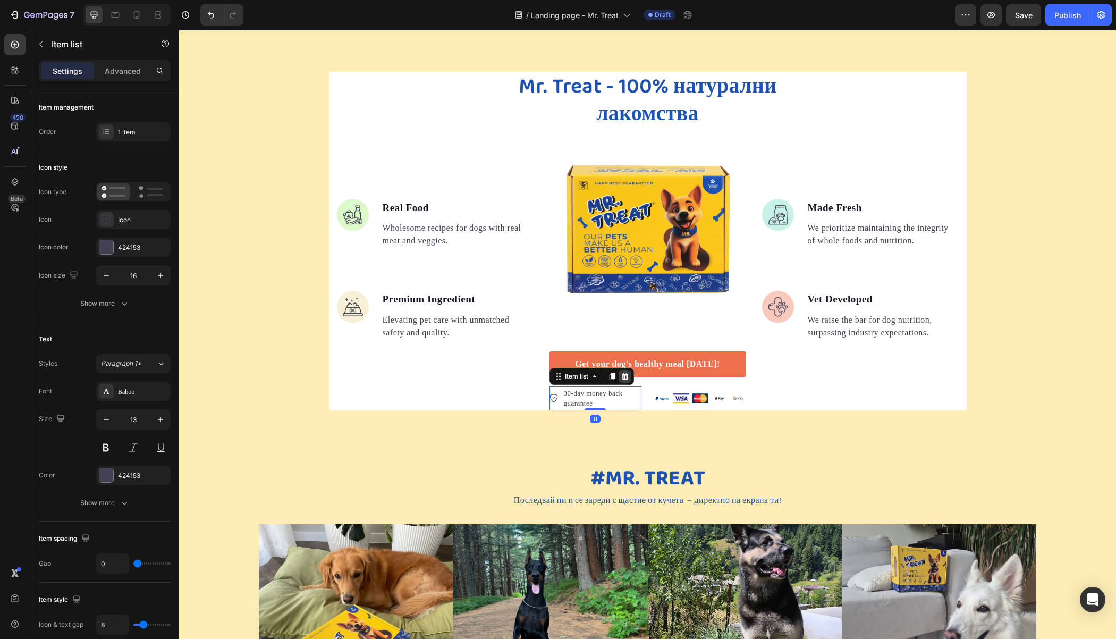
click at [621, 376] on icon at bounding box center [625, 376] width 9 height 9
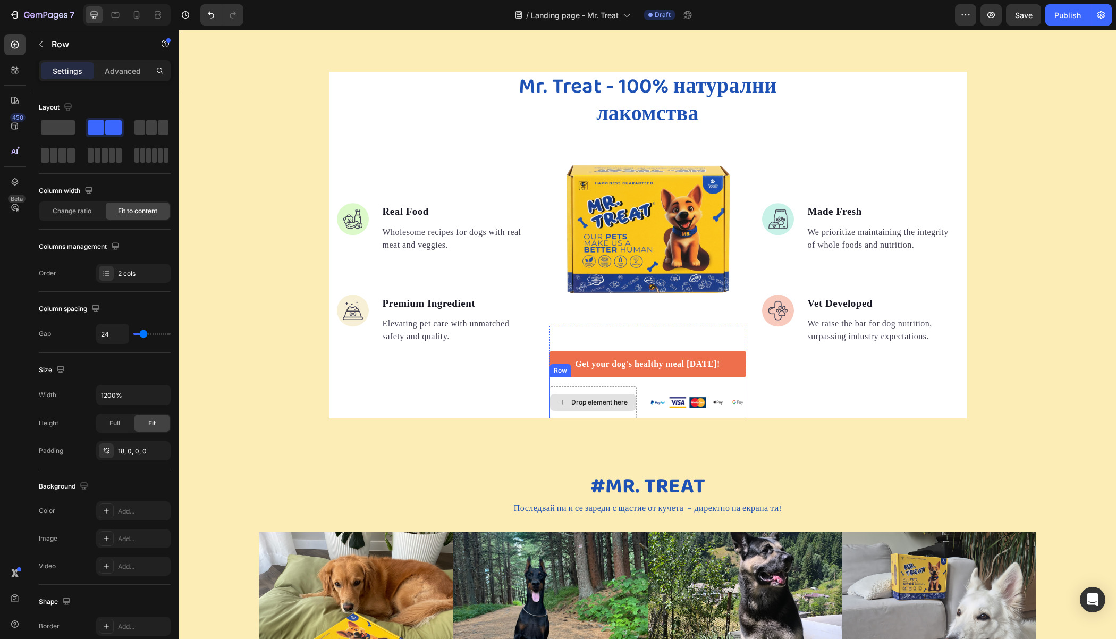
click at [574, 386] on div "Drop element here" at bounding box center [592, 402] width 87 height 32
click at [610, 367] on icon at bounding box center [614, 366] width 9 height 9
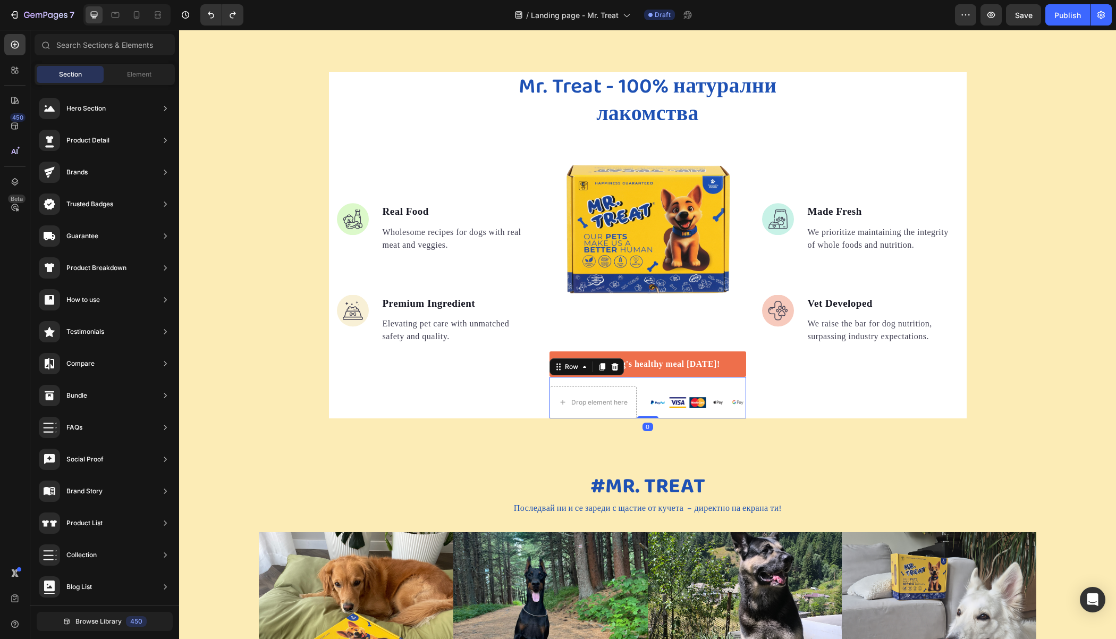
click at [676, 394] on div "Image" at bounding box center [697, 402] width 97 height 32
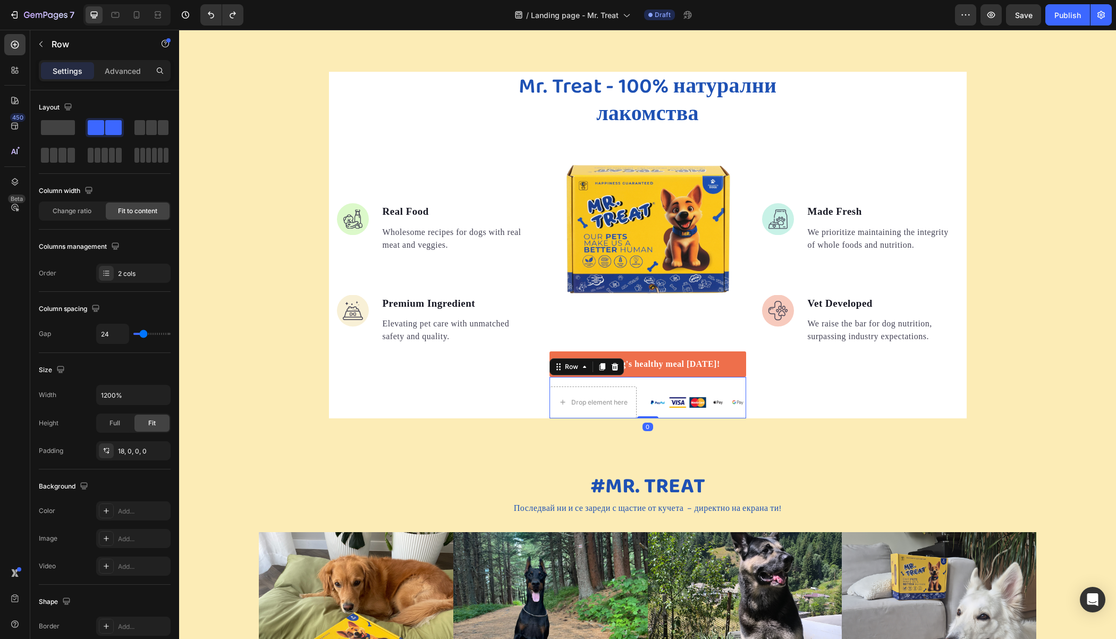
click at [676, 388] on div "Image" at bounding box center [697, 402] width 97 height 32
click at [639, 400] on div "Drop element here Image Row 0" at bounding box center [647, 397] width 197 height 41
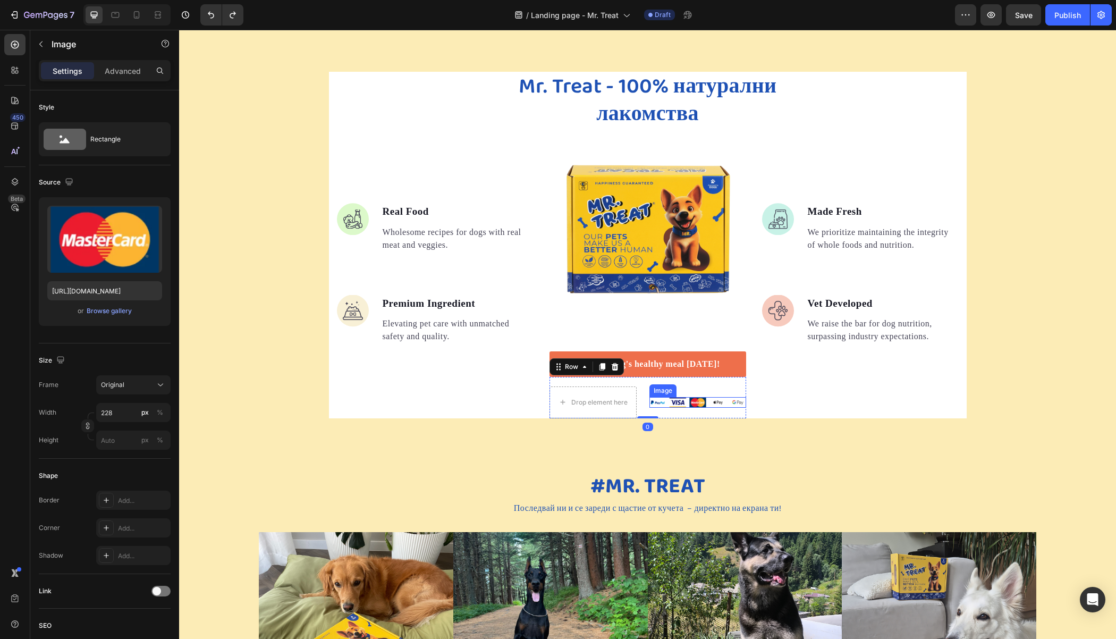
click at [676, 400] on img at bounding box center [697, 402] width 97 height 10
click at [613, 397] on div "Drop element here" at bounding box center [593, 402] width 86 height 17
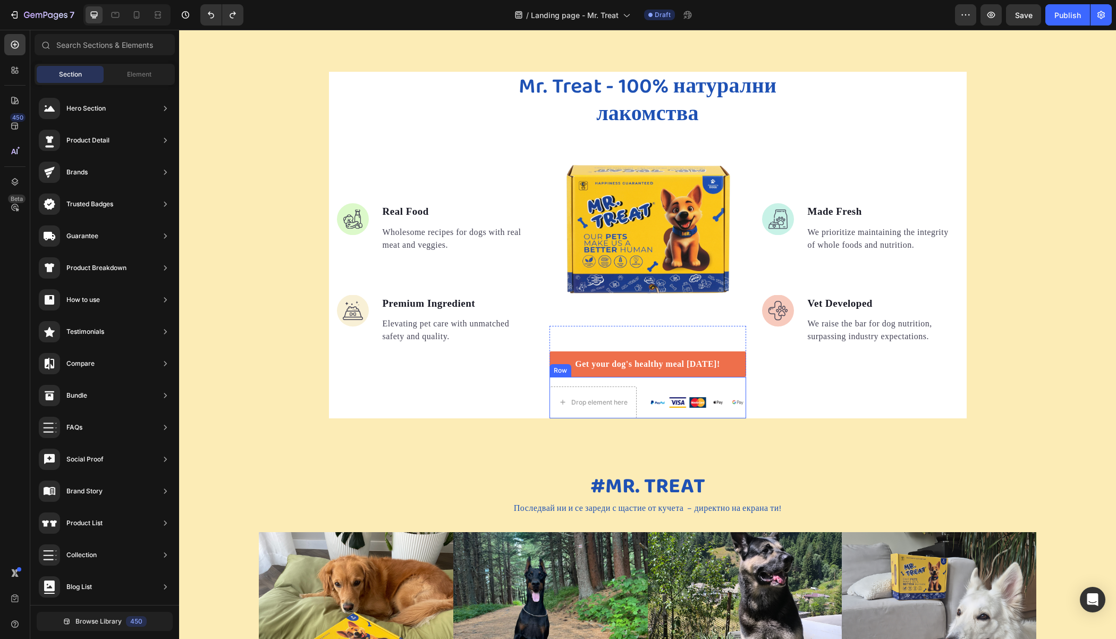
click at [649, 387] on div "Image" at bounding box center [697, 402] width 97 height 32
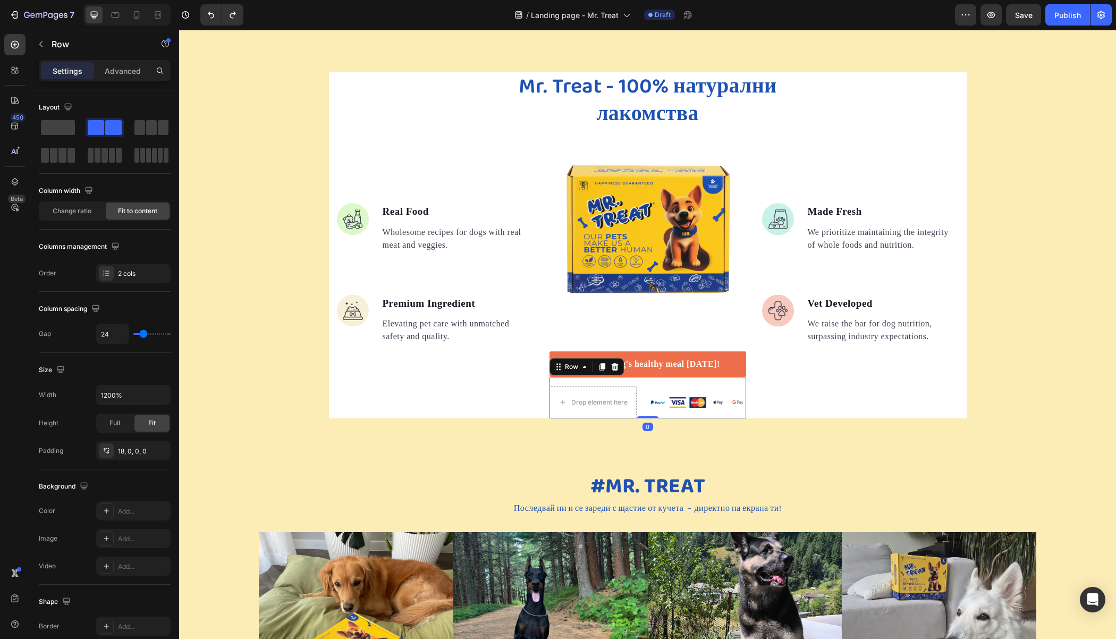
click at [649, 397] on img at bounding box center [697, 402] width 97 height 10
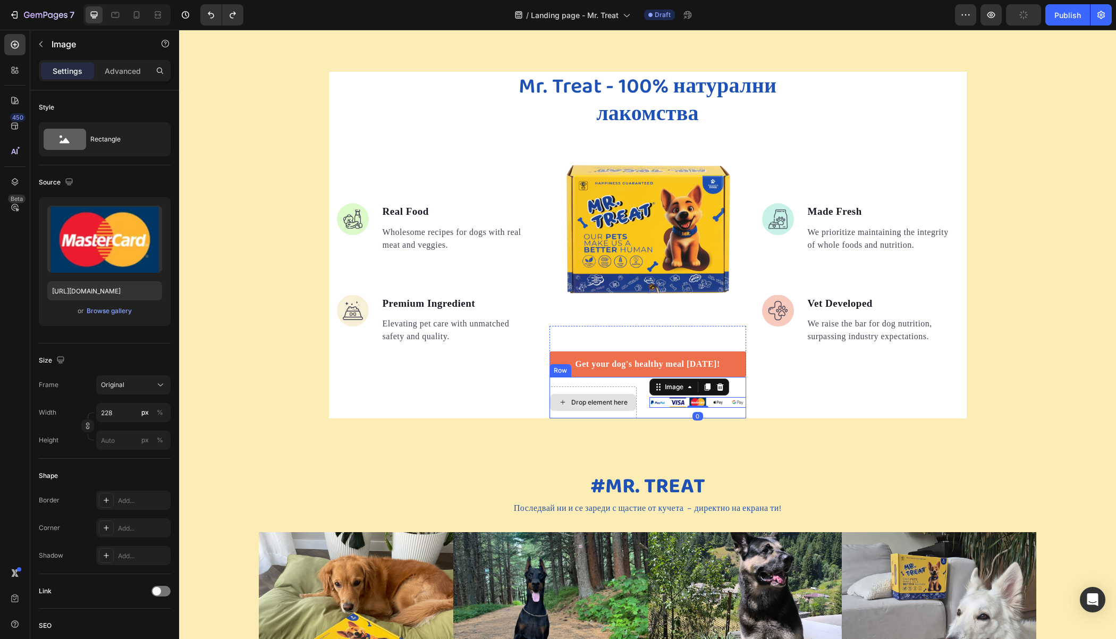
click at [623, 389] on div "Drop element here" at bounding box center [592, 402] width 87 height 32
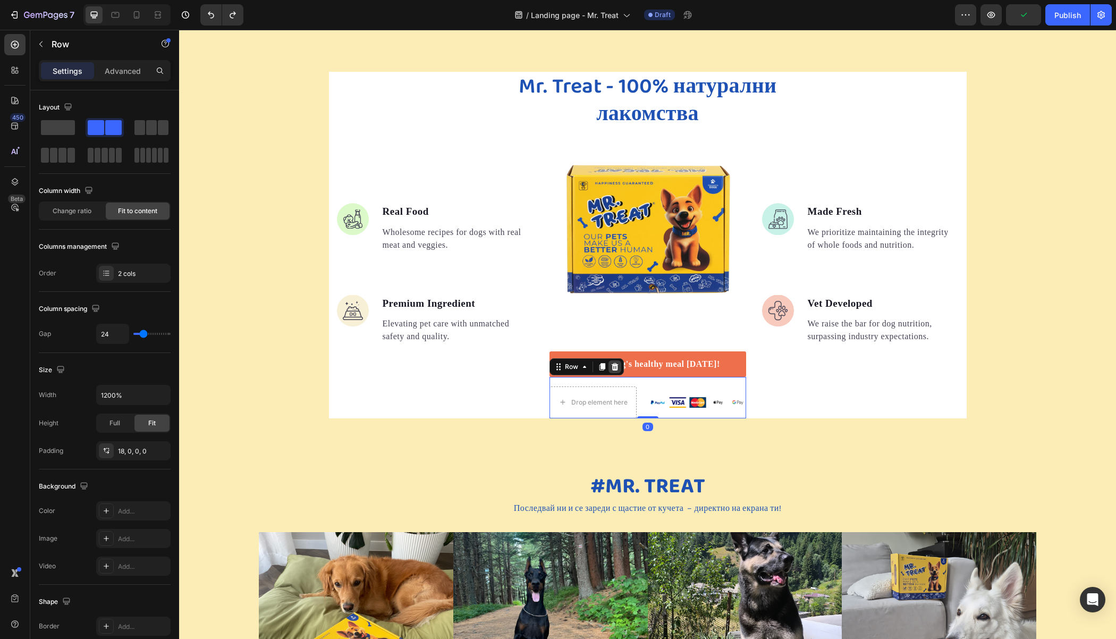
click at [613, 370] on icon at bounding box center [614, 366] width 9 height 9
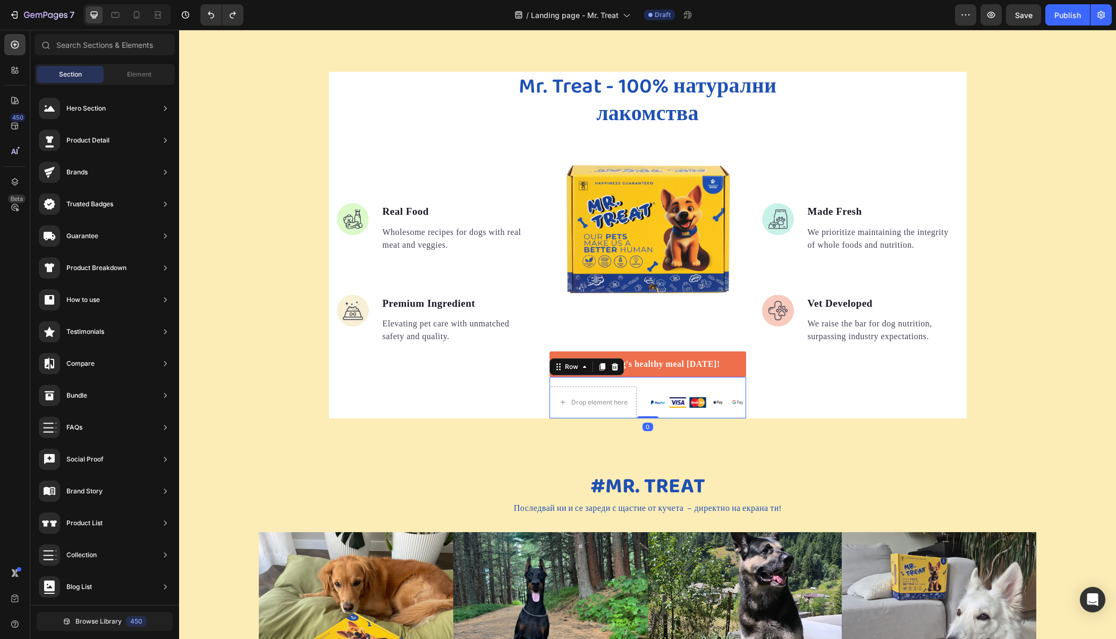
click at [700, 407] on div "Image" at bounding box center [697, 402] width 97 height 32
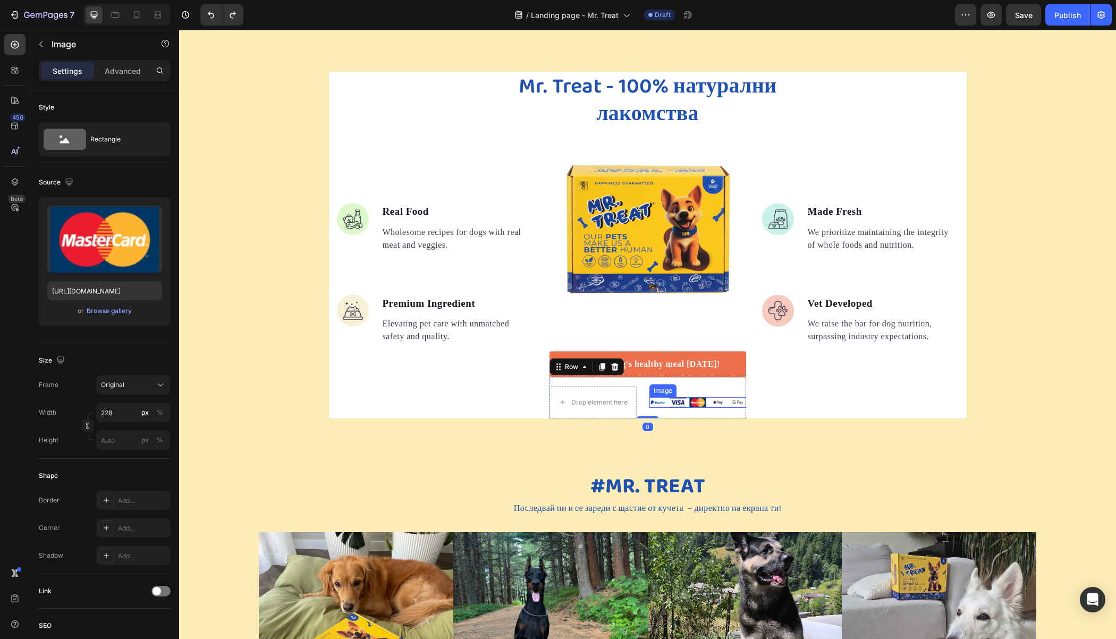
click at [681, 400] on img at bounding box center [697, 402] width 97 height 10
drag, startPoint x: 652, startPoint y: 386, endPoint x: 634, endPoint y: 372, distance: 23.1
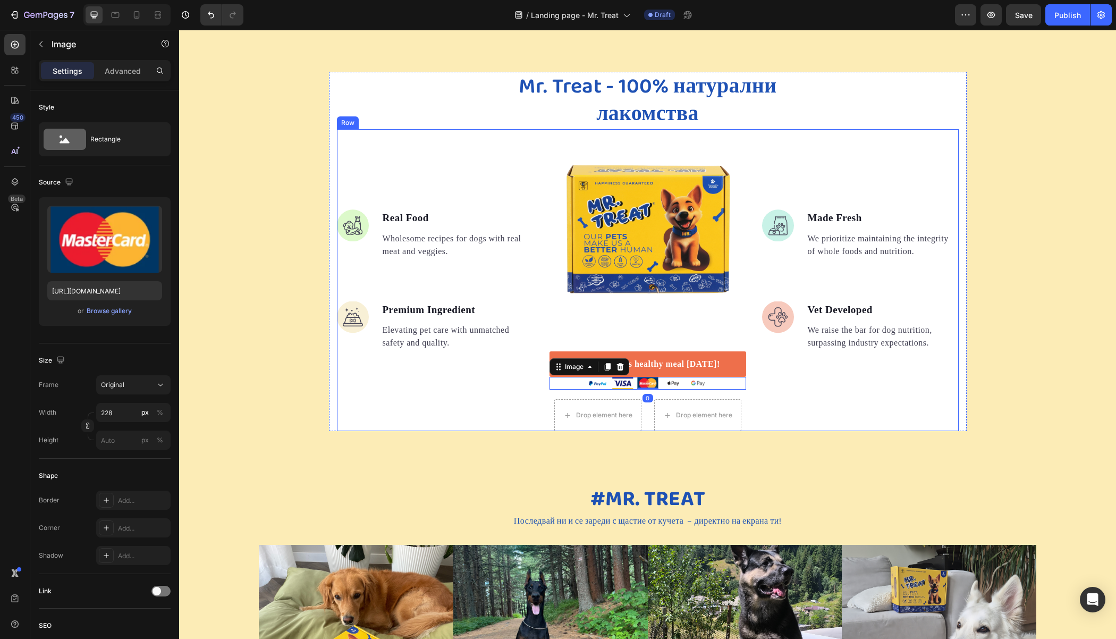
drag, startPoint x: 781, startPoint y: 389, endPoint x: 768, endPoint y: 397, distance: 15.0
click at [781, 389] on div "Image Made Fresh Text block We prioritize maintaining the integrity of whole fo…" at bounding box center [860, 280] width 197 height 302
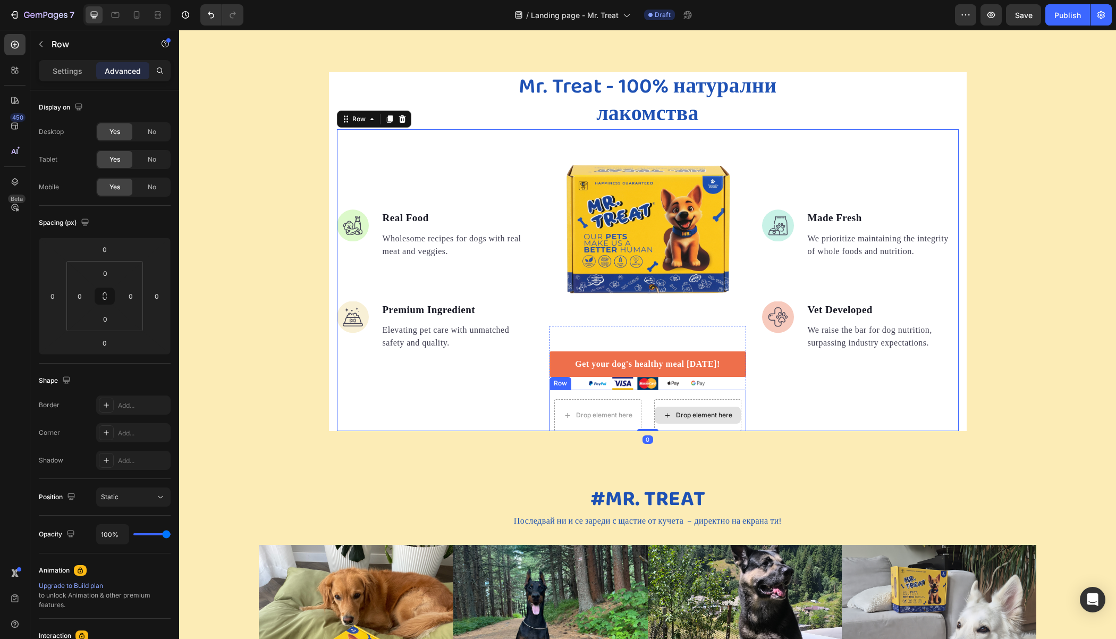
click at [690, 399] on div "Drop element here" at bounding box center [697, 415] width 87 height 32
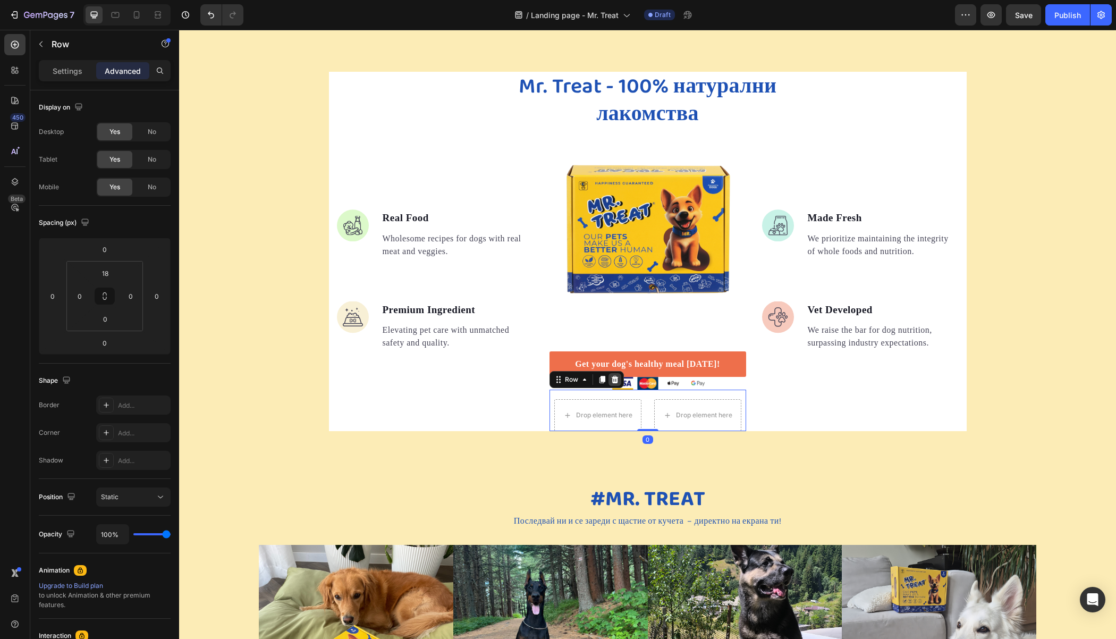
click at [615, 380] on div at bounding box center [614, 379] width 13 height 13
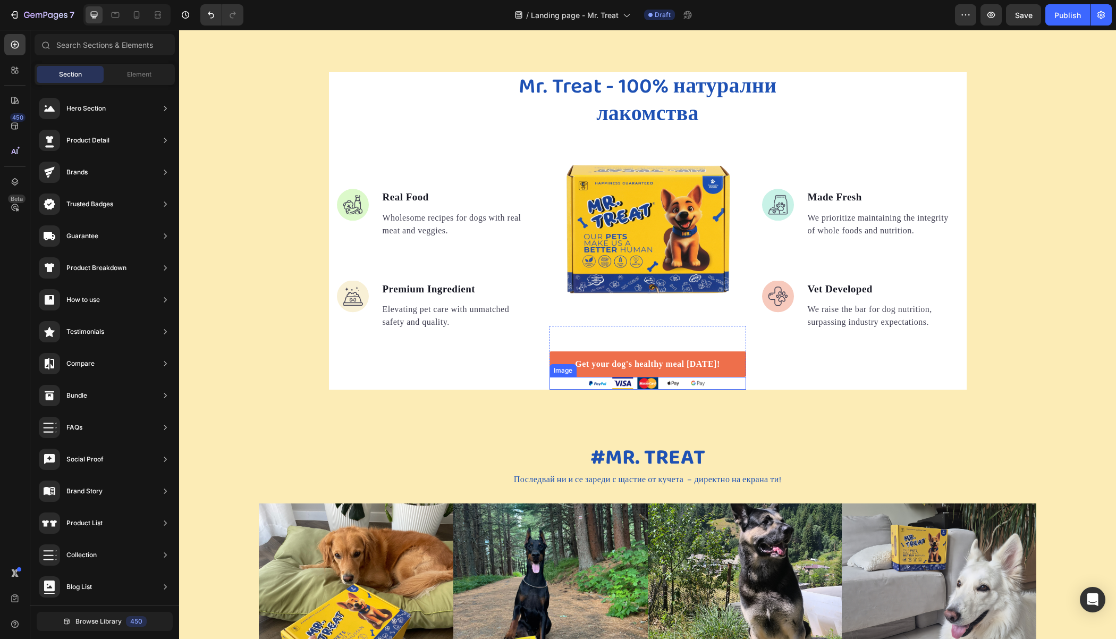
click at [654, 381] on img at bounding box center [647, 383] width 121 height 13
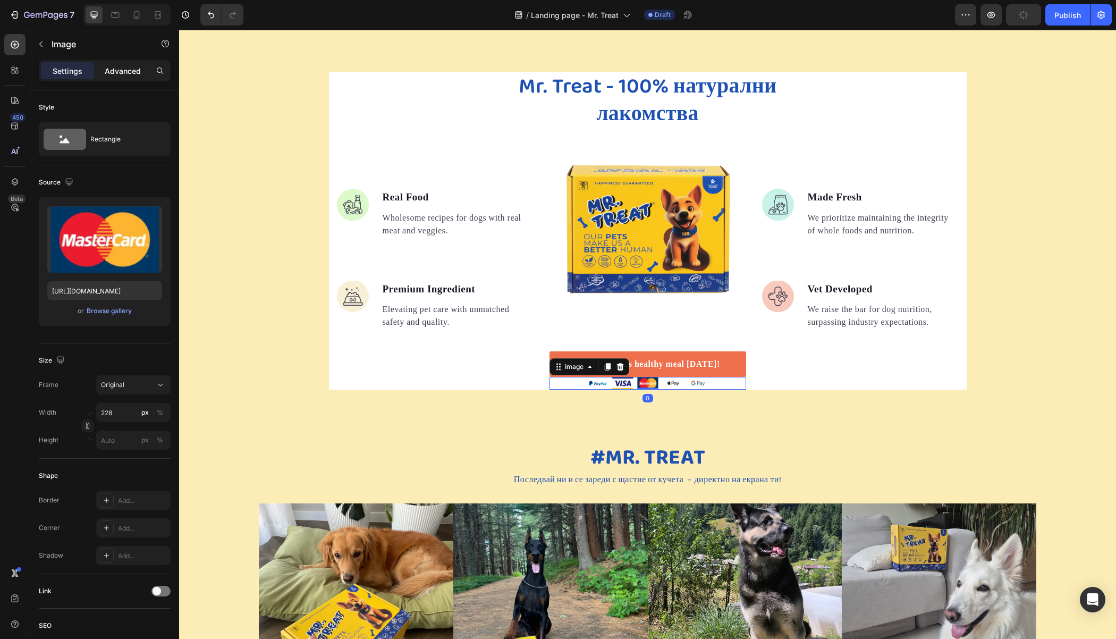
click at [121, 69] on p "Advanced" at bounding box center [123, 70] width 36 height 11
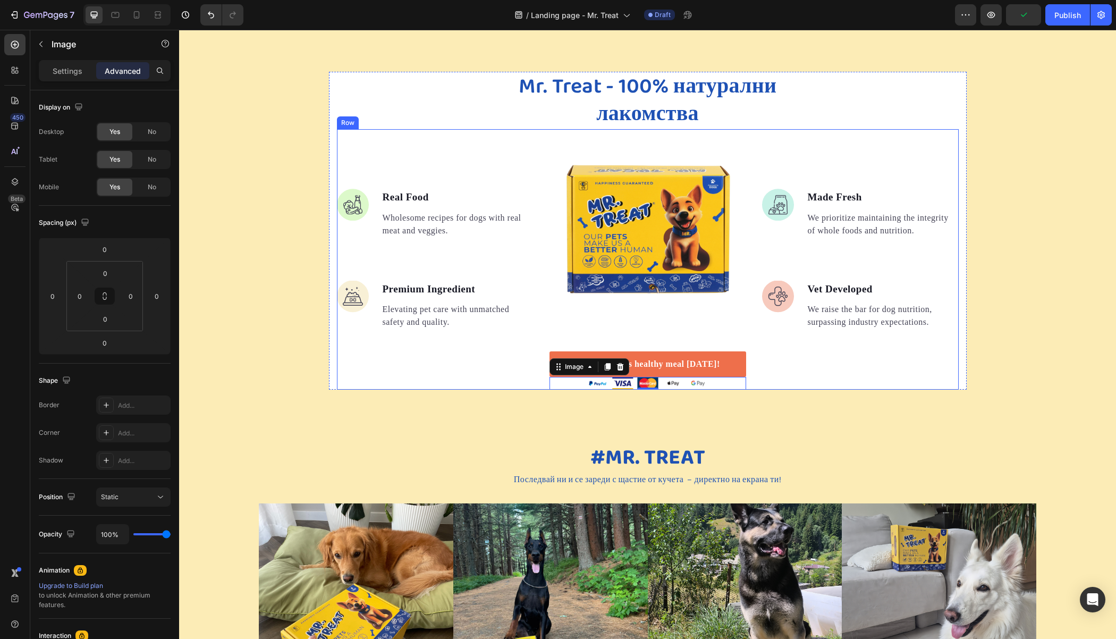
click at [524, 385] on div "Image Real Food Text block Wholesome recipes for dogs with real meat and veggie…" at bounding box center [435, 259] width 197 height 260
click at [592, 383] on img at bounding box center [647, 383] width 121 height 13
click at [617, 384] on img at bounding box center [647, 383] width 121 height 13
click at [675, 380] on img at bounding box center [647, 383] width 121 height 13
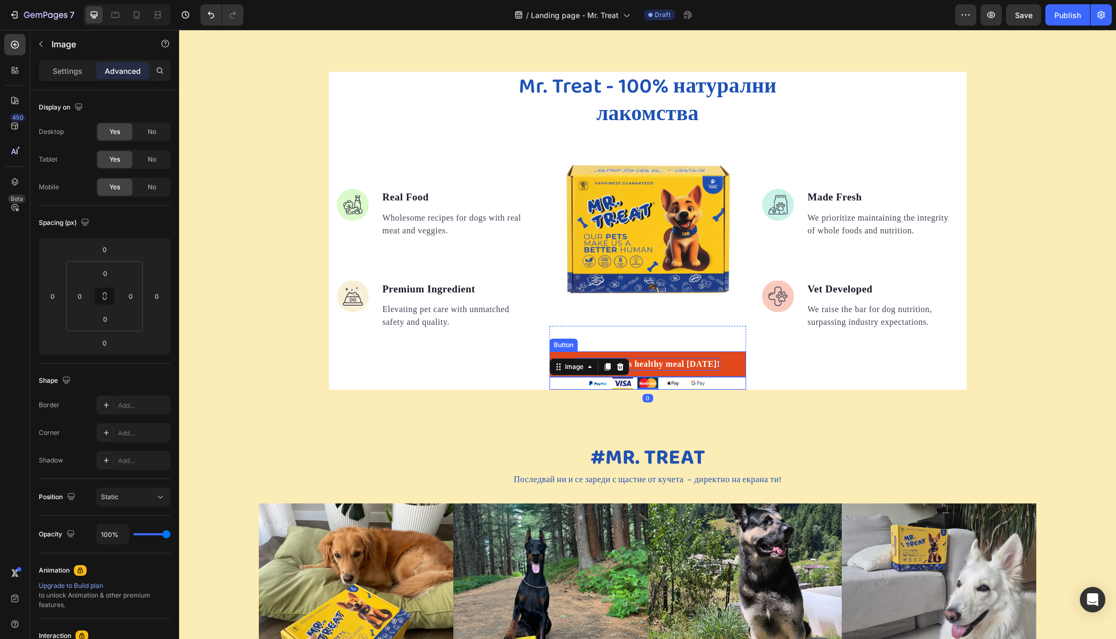
click at [685, 366] on div "Get your dog's healthy meal [DATE]!" at bounding box center [647, 364] width 145 height 13
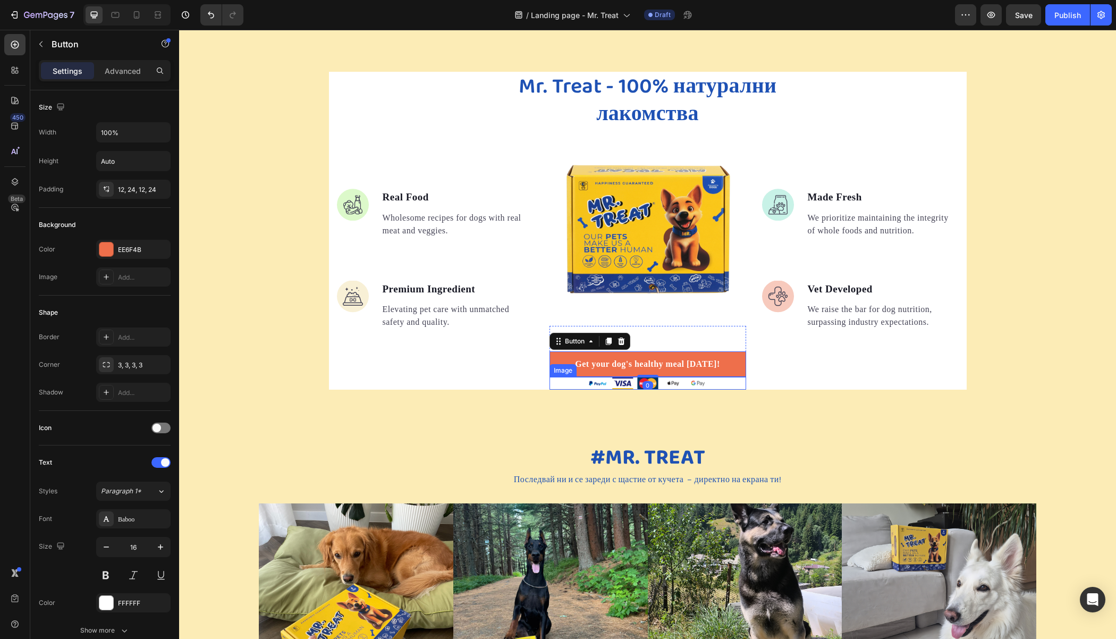
click at [709, 381] on div at bounding box center [647, 383] width 197 height 13
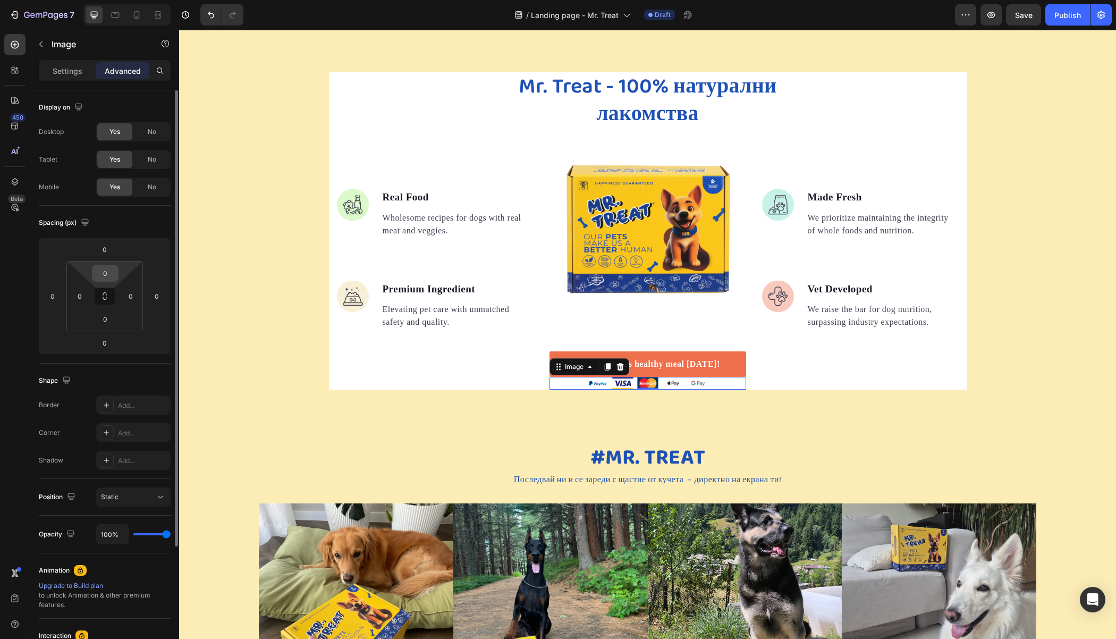
click at [115, 276] on div "0" at bounding box center [105, 273] width 27 height 17
click at [114, 276] on input "0" at bounding box center [105, 273] width 21 height 16
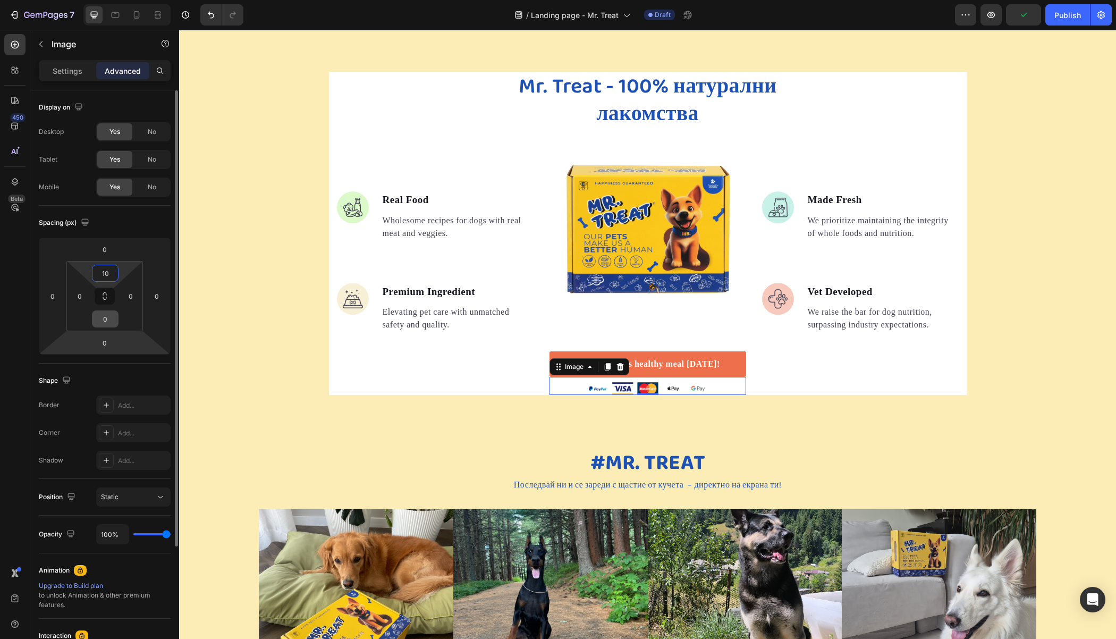
type input "10"
click at [112, 324] on input "0" at bounding box center [105, 319] width 21 height 16
type input "10"
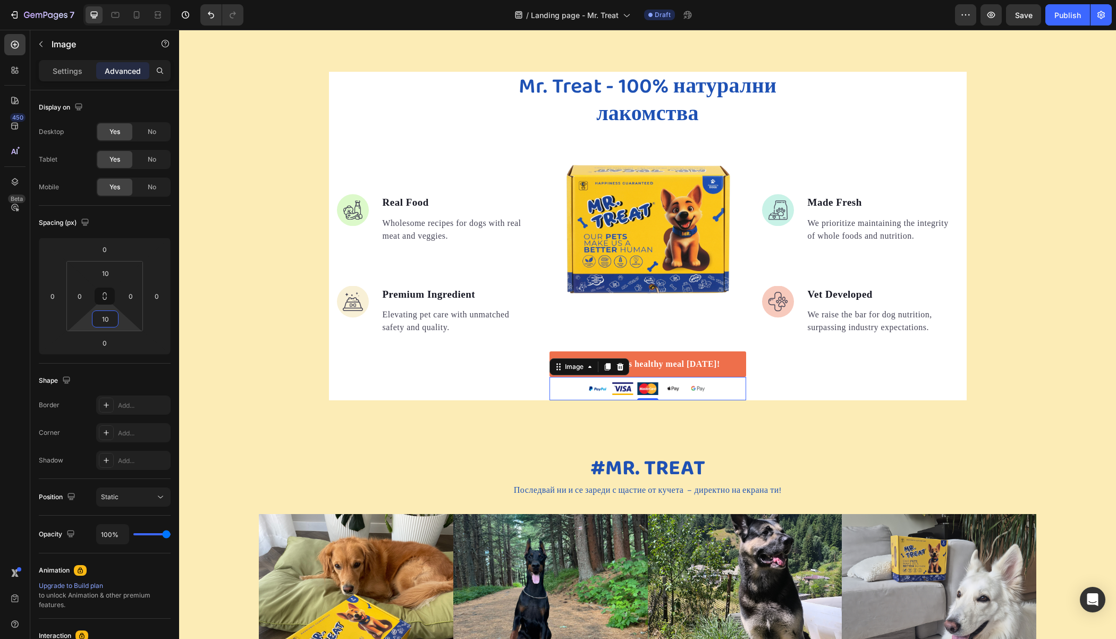
click at [268, 199] on div "Mr. Treat - 100% натурални лакомства Heading Image Real Food Text block Wholeso…" at bounding box center [647, 236] width 937 height 328
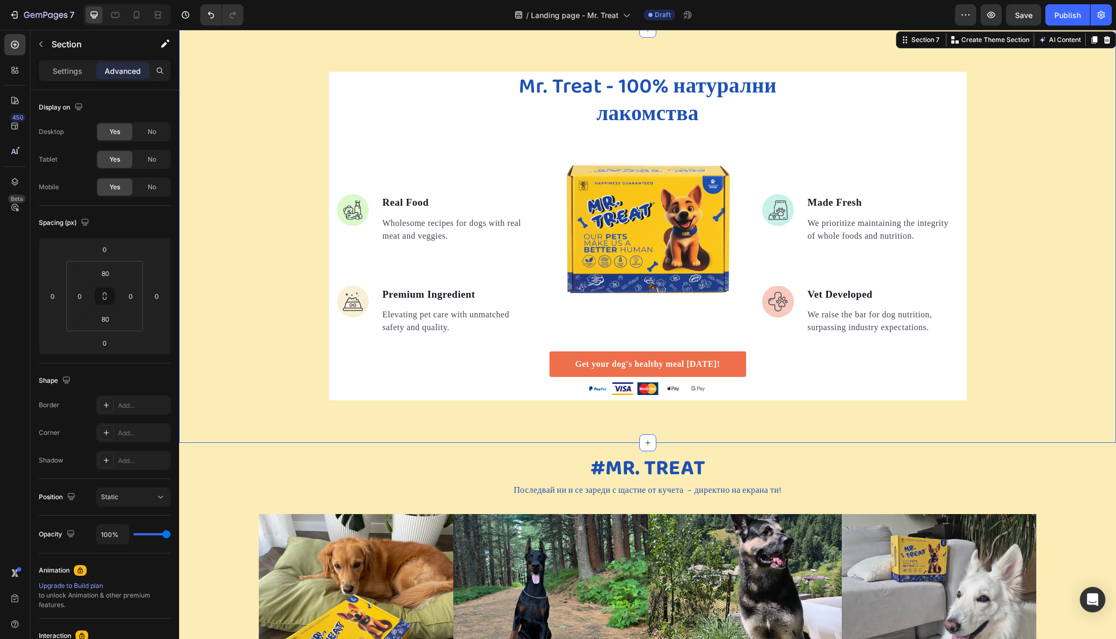
click at [254, 218] on div "Mr. Treat - 100% натурални лакомства Heading Image Real Food Text block Wholeso…" at bounding box center [647, 236] width 937 height 328
click at [249, 264] on div "Mr. Treat - 100% натурални лакомства Heading Image Real Food Text block Wholeso…" at bounding box center [647, 236] width 937 height 328
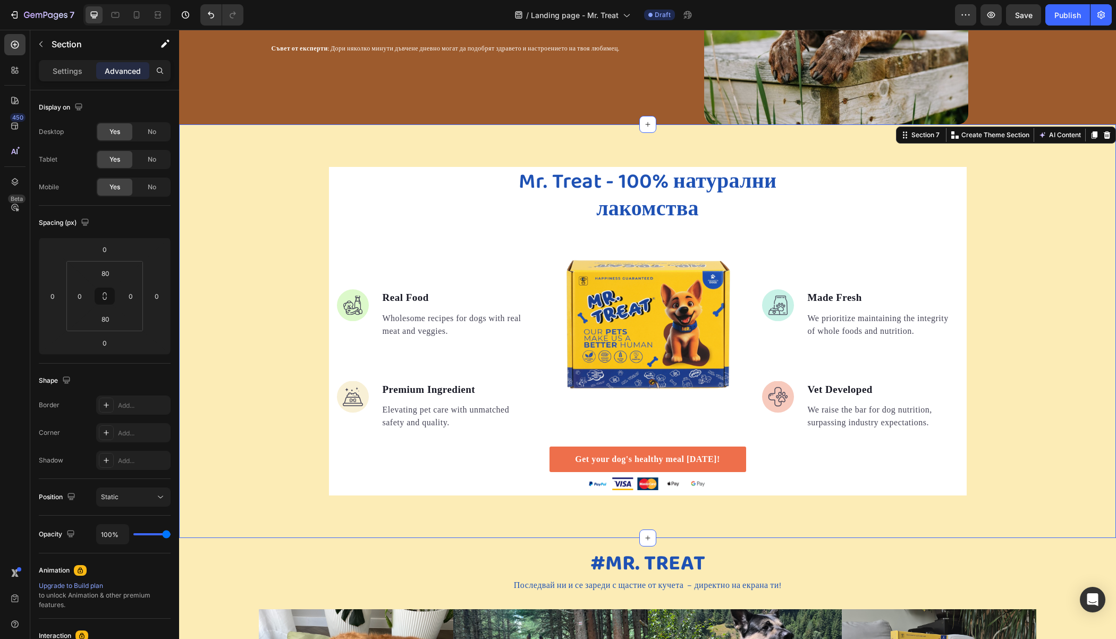
scroll to position [1393, 0]
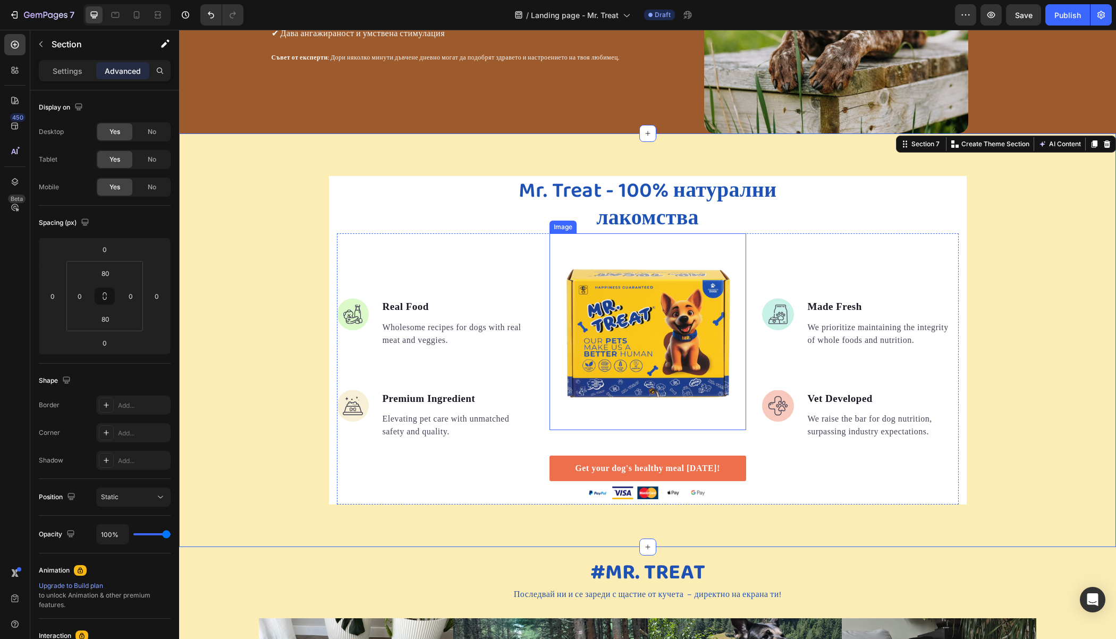
click at [657, 344] on img at bounding box center [647, 331] width 197 height 197
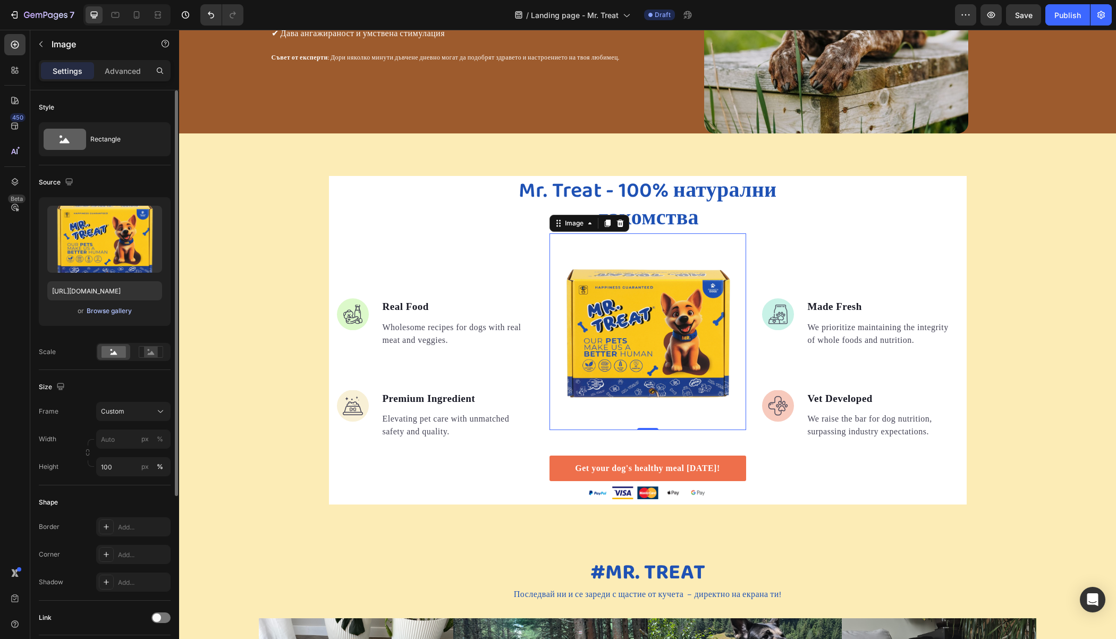
click at [96, 311] on div "Browse gallery" at bounding box center [109, 311] width 45 height 10
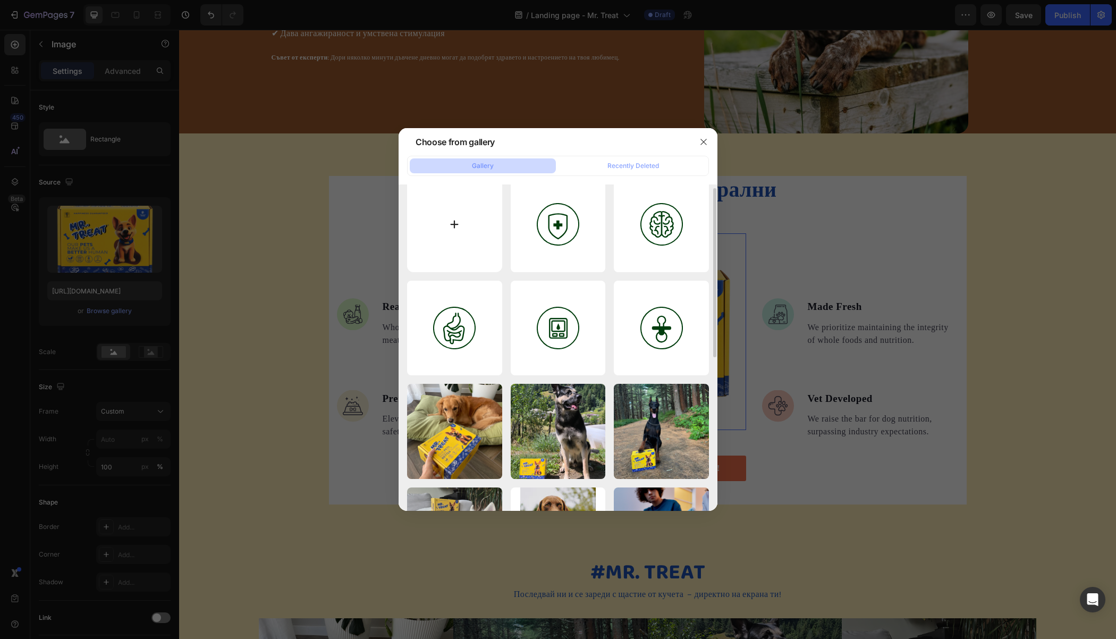
scroll to position [0, 0]
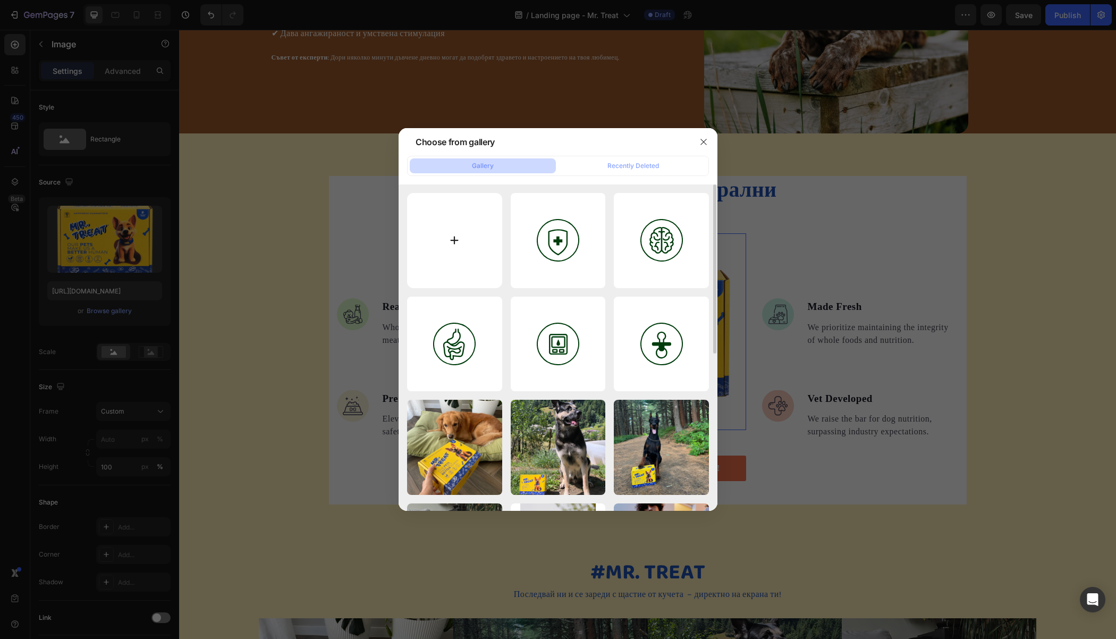
click at [442, 230] on input "file" at bounding box center [454, 240] width 95 height 95
type input "C:\fakepath\14.png"
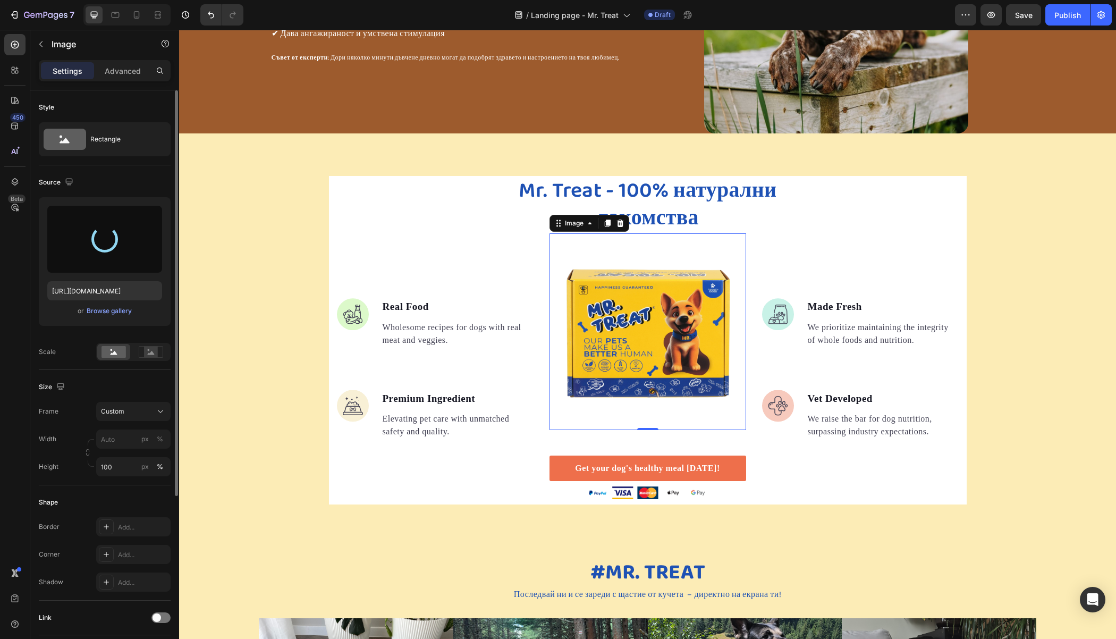
type input "[URL][DOMAIN_NAME]"
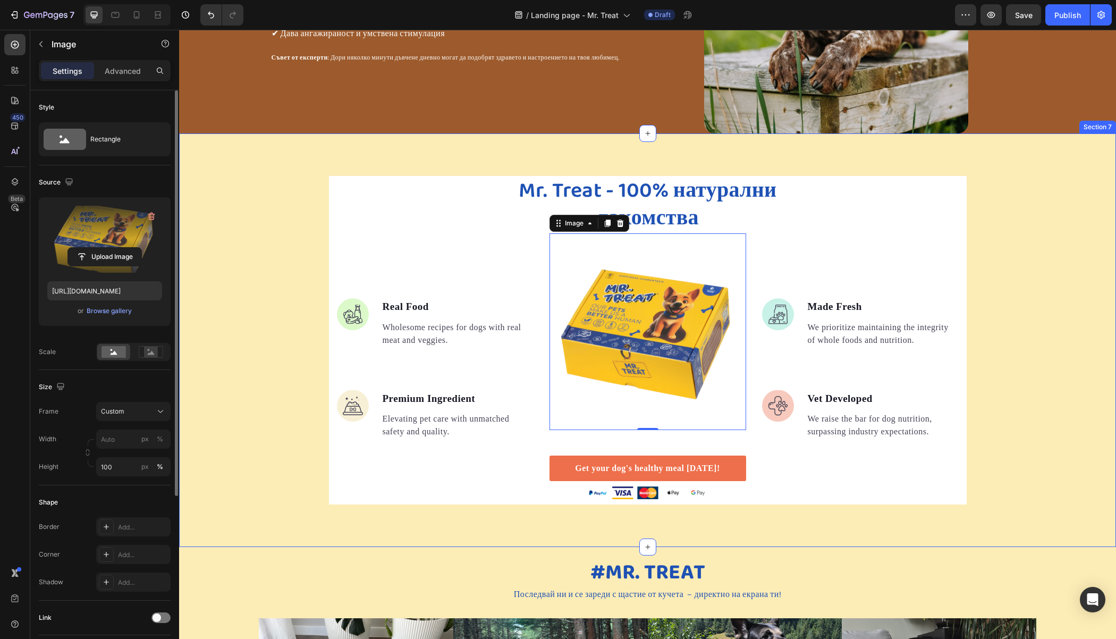
click at [245, 181] on div "Mr. Treat - 100% натурални лакомства Heading Image Real Food Text block Wholeso…" at bounding box center [647, 340] width 937 height 328
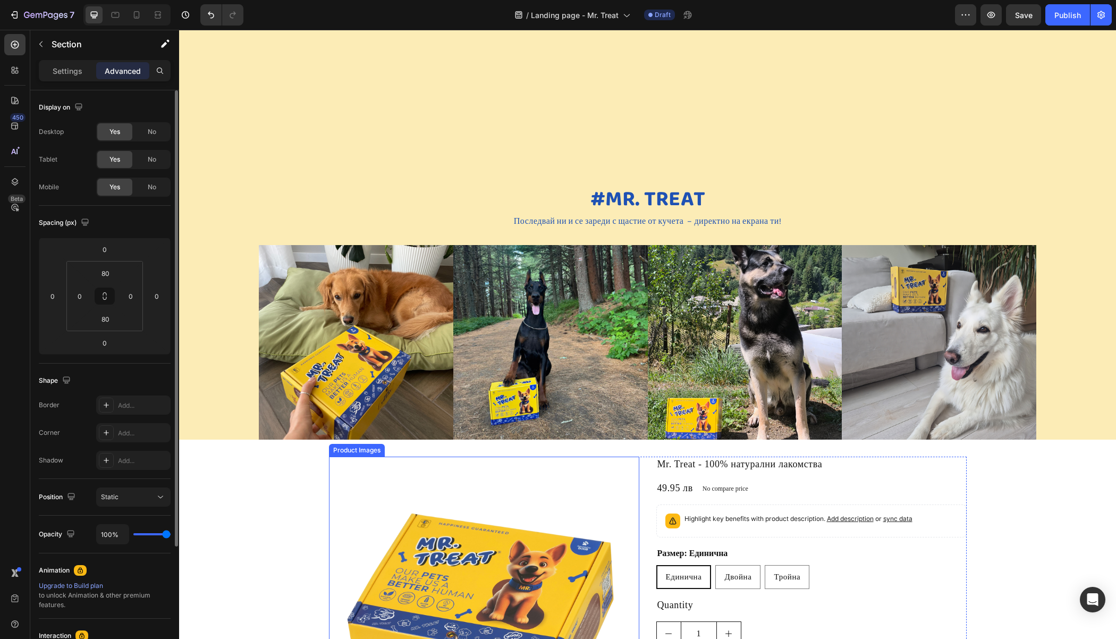
scroll to position [2225, 0]
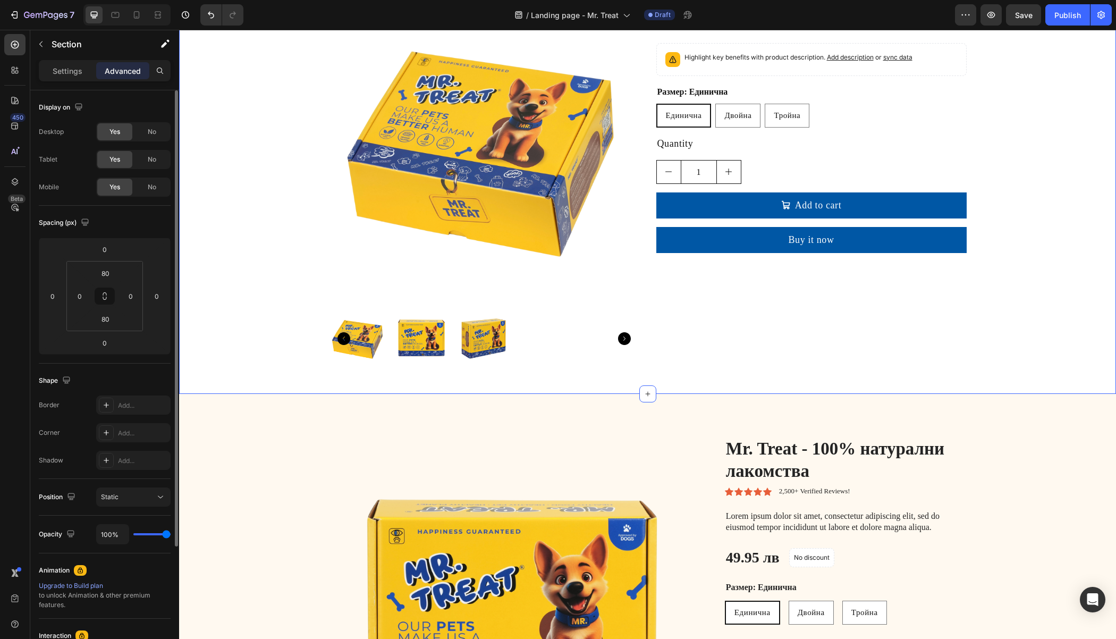
click at [259, 135] on div "Product Images Mr. Treat - 100% натурални лакомства Product Title 49.95 лв Prod…" at bounding box center [647, 185] width 937 height 381
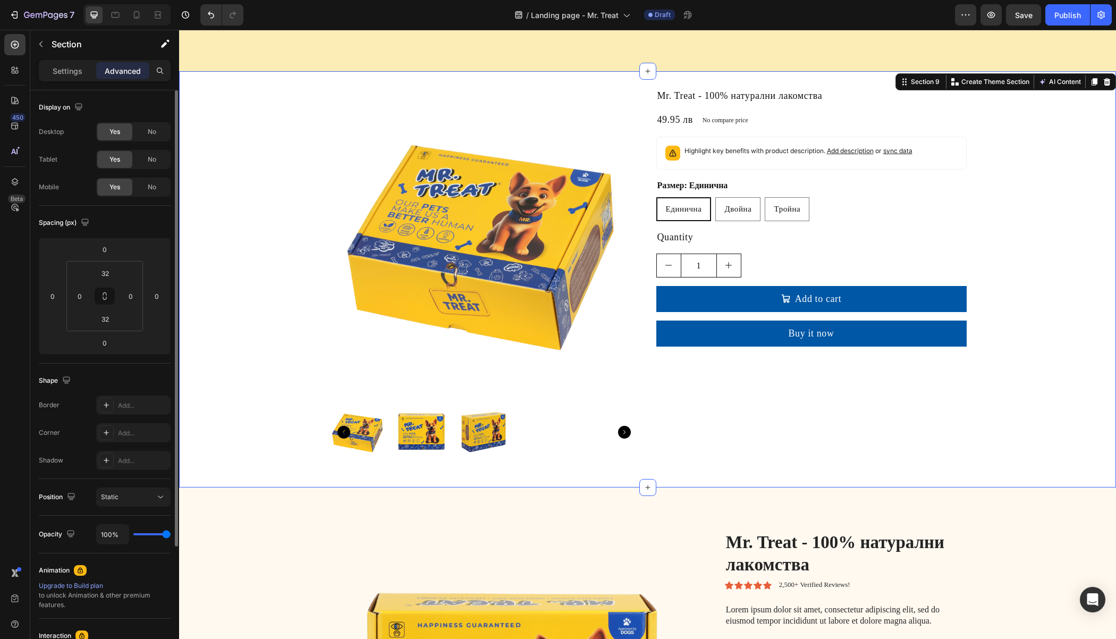
scroll to position [2119, 0]
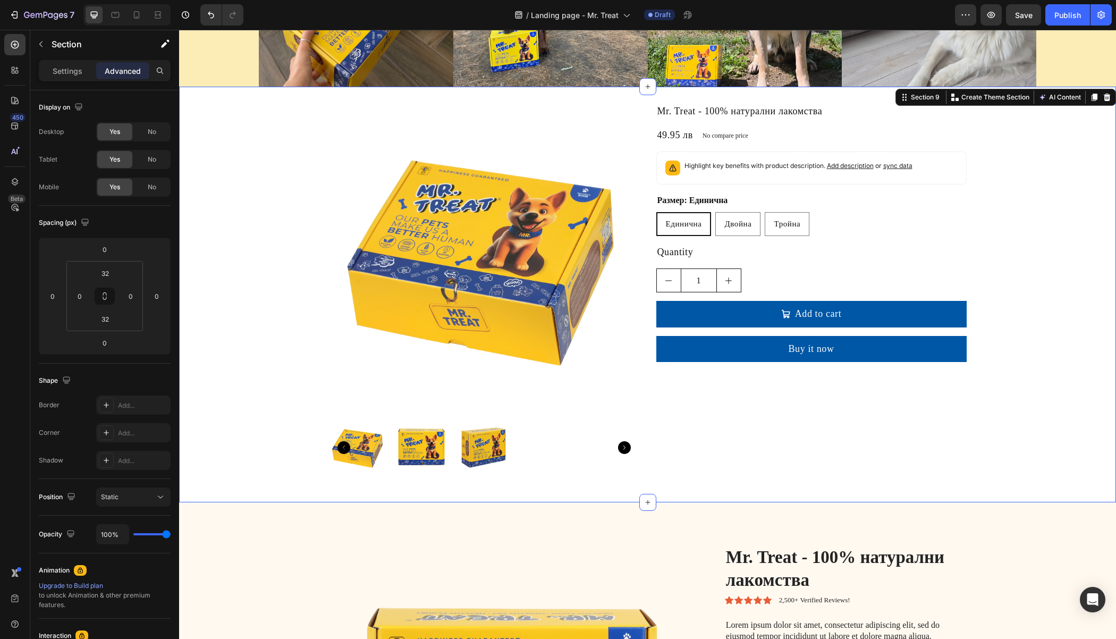
click at [75, 69] on p "Settings" at bounding box center [68, 70] width 30 height 11
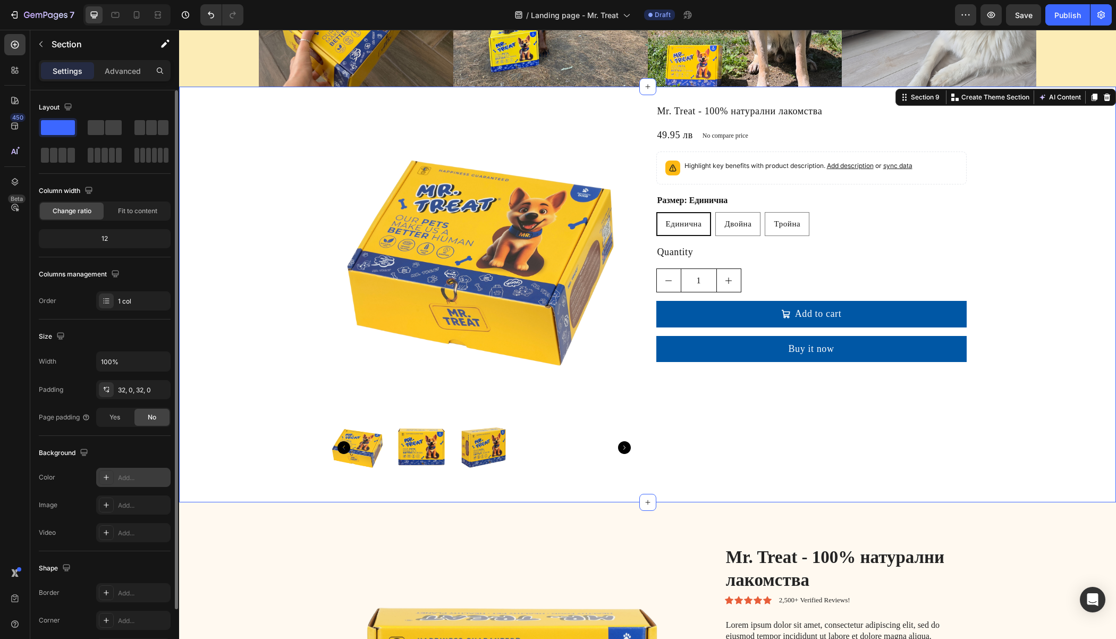
click at [107, 474] on icon at bounding box center [106, 477] width 9 height 9
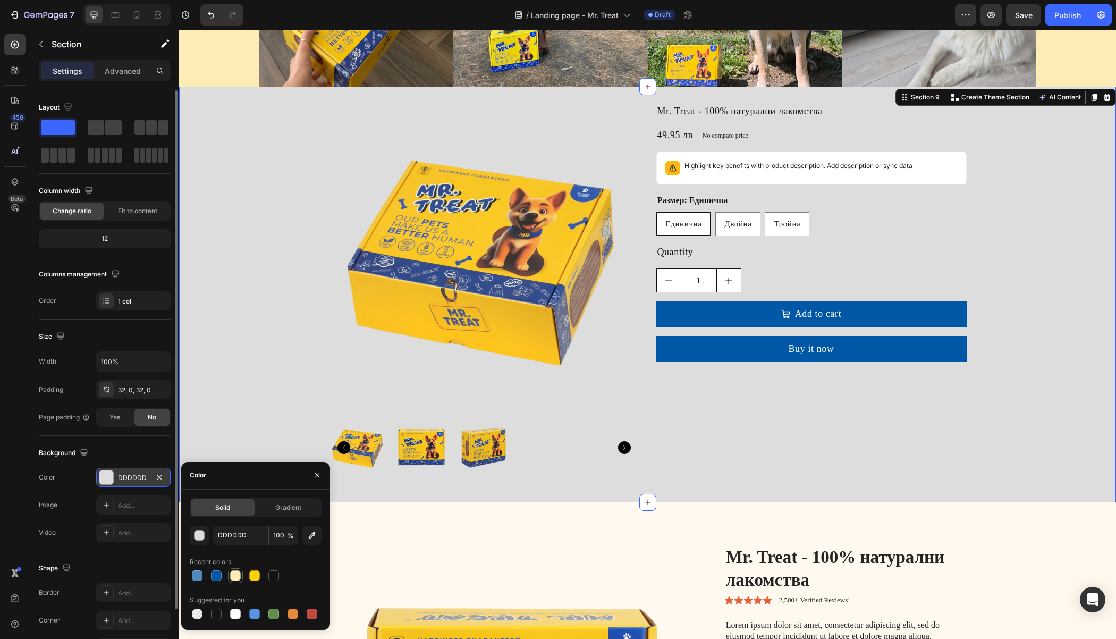
click at [236, 574] on div at bounding box center [235, 575] width 11 height 11
type input "FCECB6"
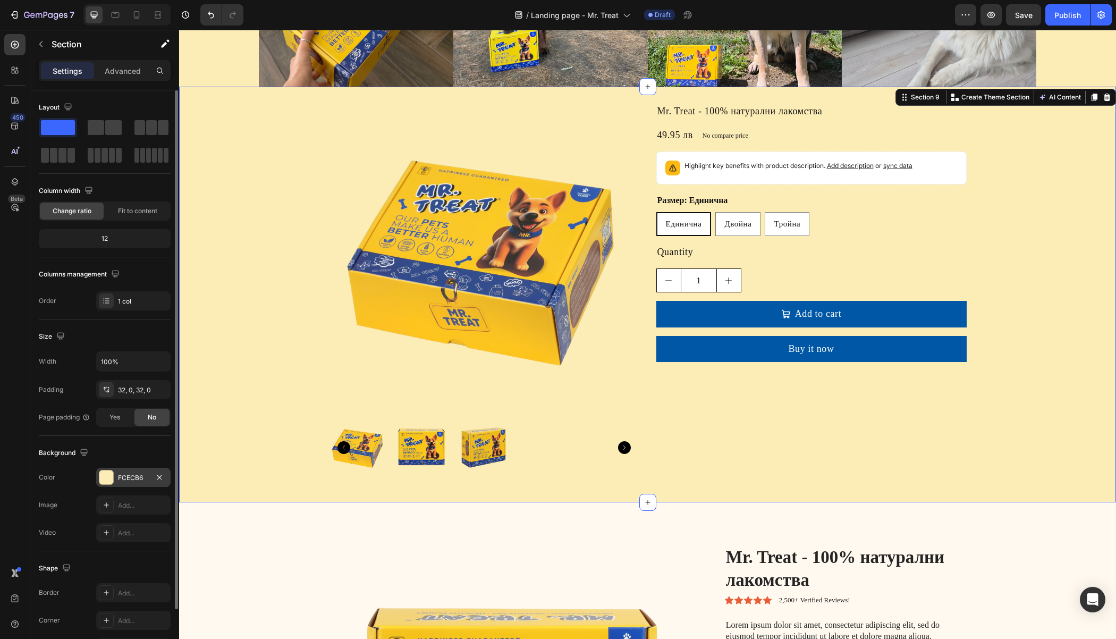
click at [230, 251] on div "Product Images Mr. Treat - 100% натурални лакомства Product Title 49.95 лв Prod…" at bounding box center [647, 294] width 937 height 381
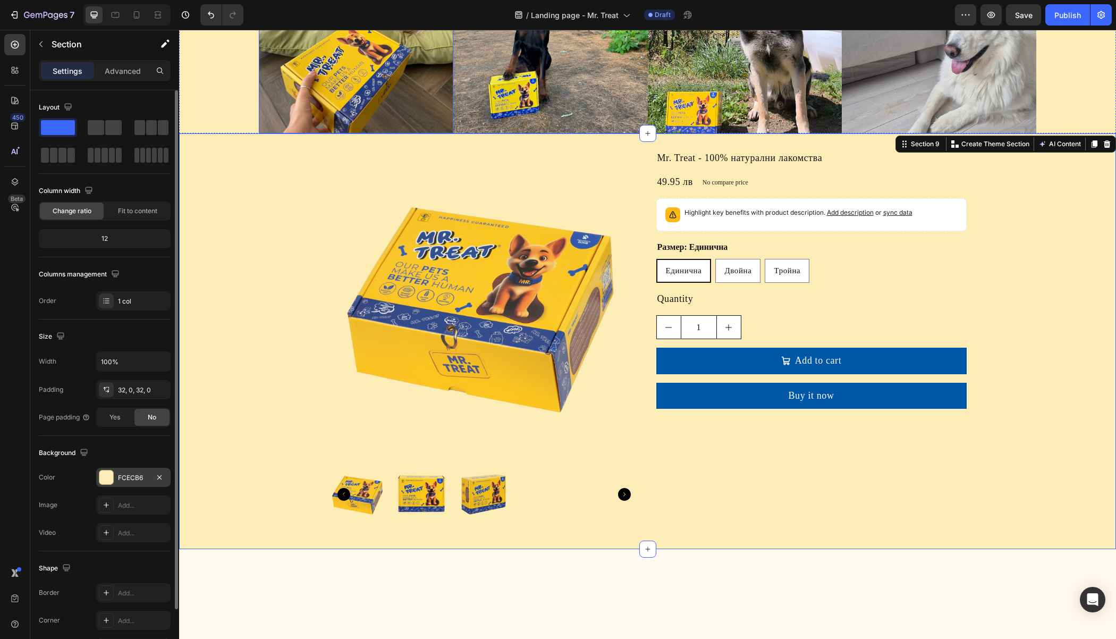
scroll to position [1850, 0]
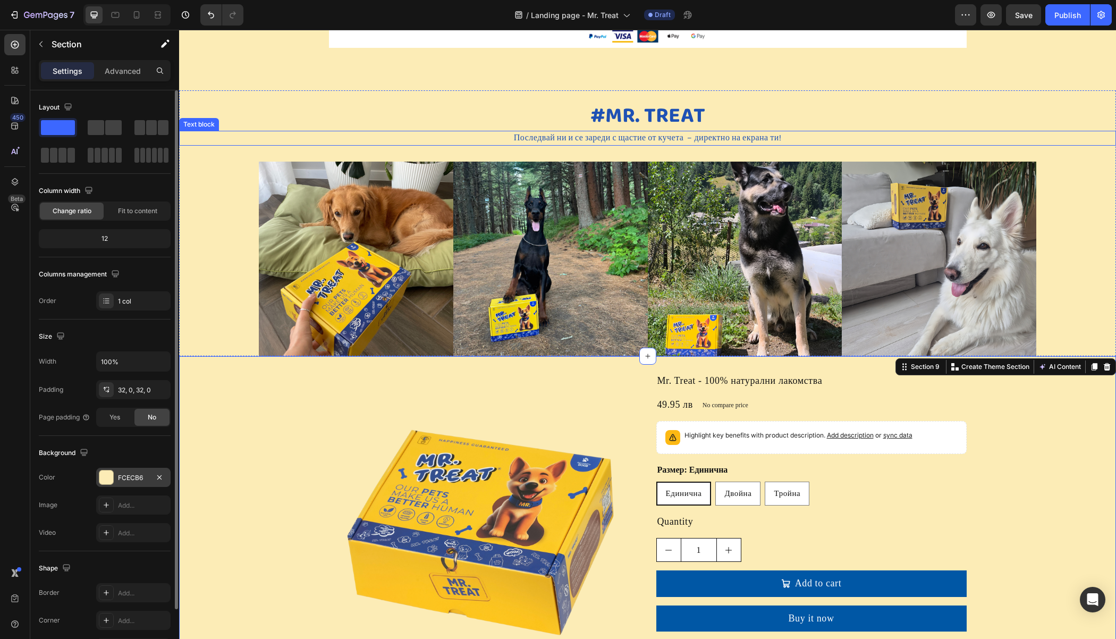
click at [979, 143] on div "Последвай ни и се зареди с щастие от кучета – директно на екрана ти! Text block" at bounding box center [647, 138] width 937 height 15
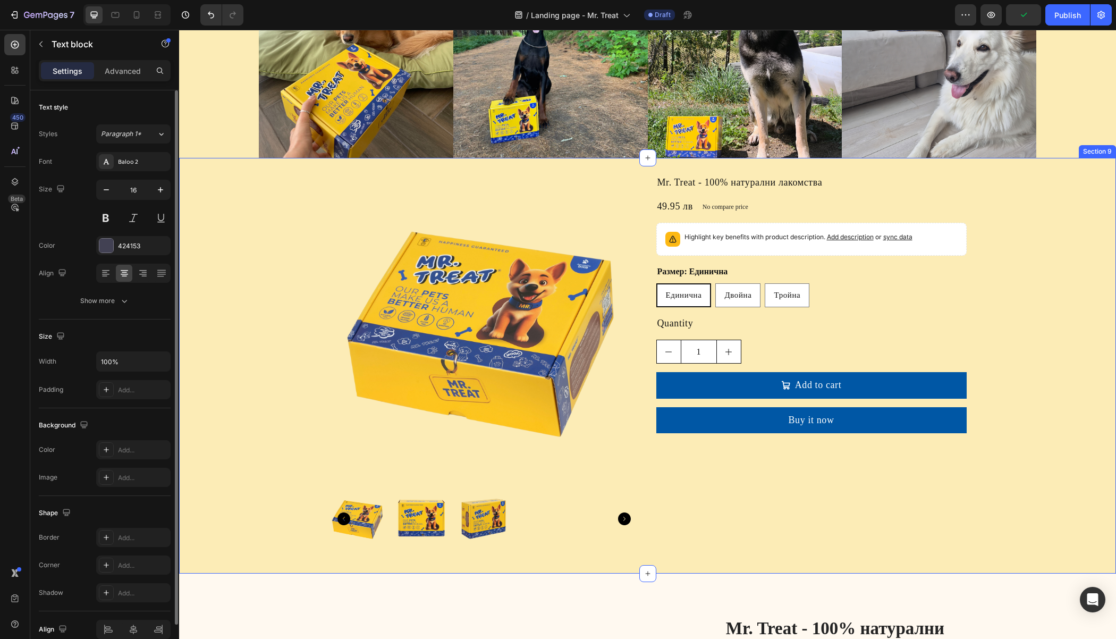
scroll to position [2048, 0]
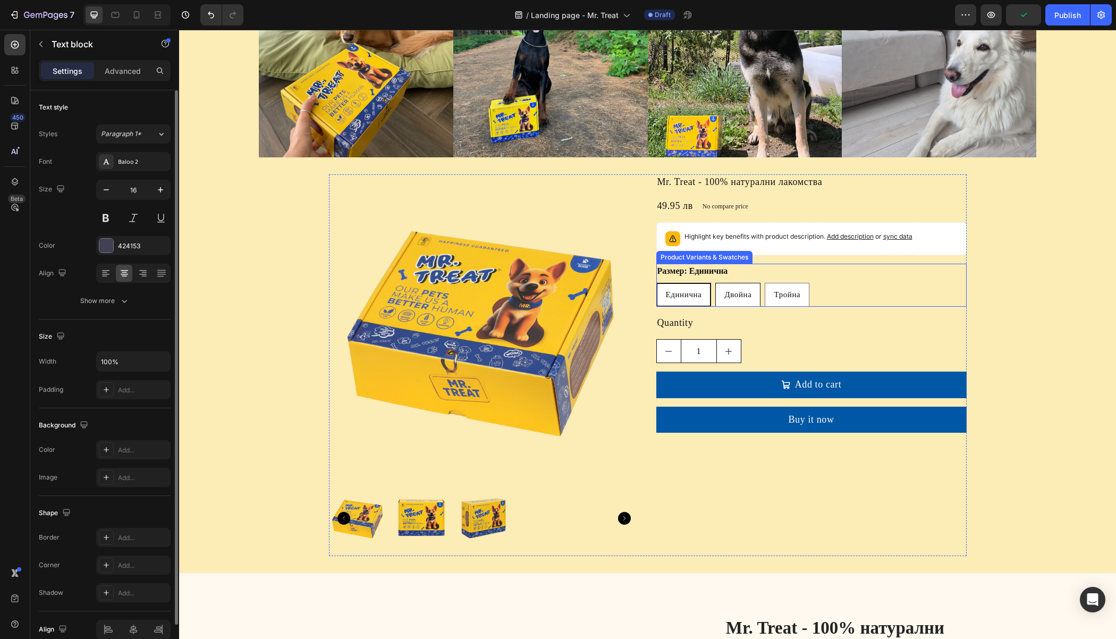
click at [730, 290] on span "Двойна" at bounding box center [737, 294] width 27 height 9
click at [715, 283] on input "Двойна Двойна Двойна" at bounding box center [715, 282] width 1 height 1
radio input "false"
radio input "true"
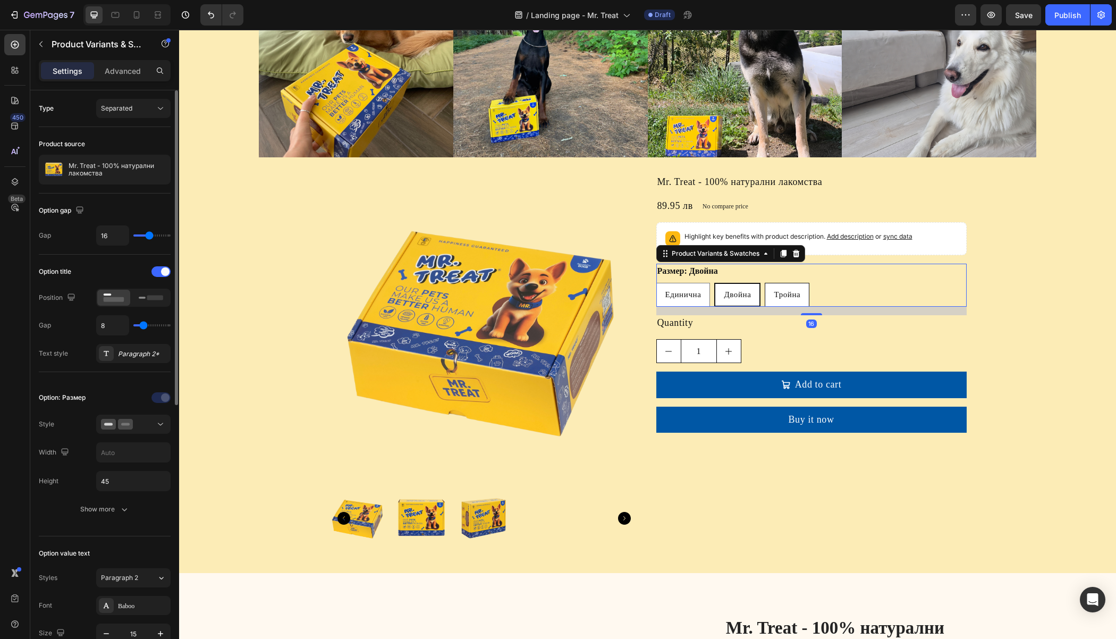
click at [778, 290] on span "Тройна" at bounding box center [787, 294] width 27 height 9
click at [765, 283] on input "[PERSON_NAME]" at bounding box center [764, 282] width 1 height 1
radio input "false"
radio input "true"
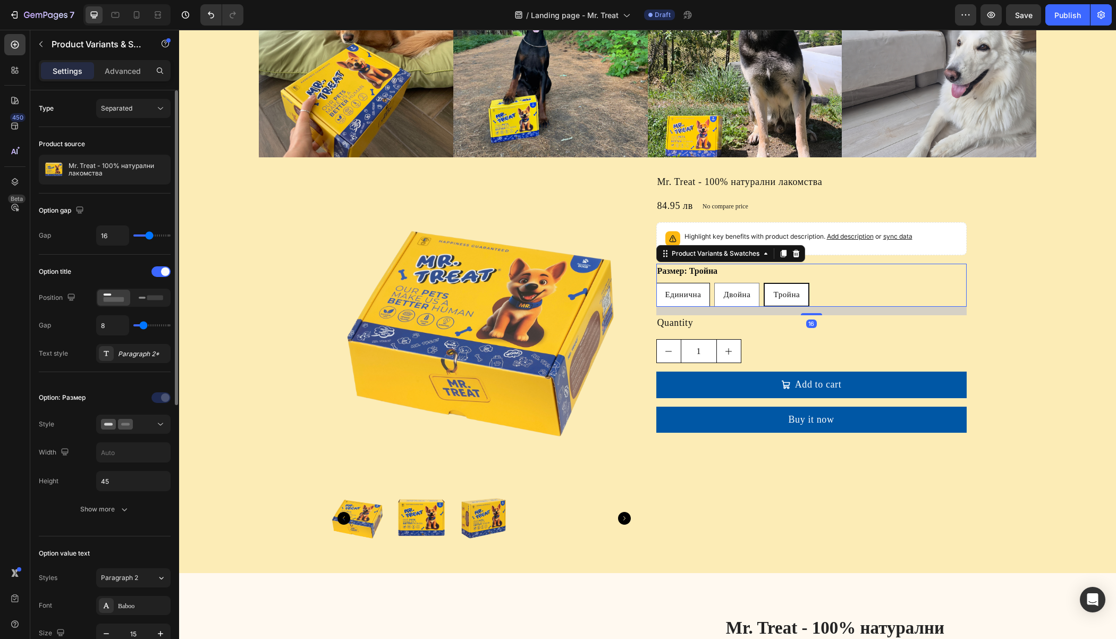
click at [681, 295] on div "Единична" at bounding box center [683, 295] width 53 height 20
click at [656, 283] on input "Единична Единична Единична" at bounding box center [656, 282] width 1 height 1
radio input "false"
radio input "true"
click at [1029, 254] on div "Product Images Mr. Treat - 100% натурални лакомства Product Title 49.95 лв Prod…" at bounding box center [647, 364] width 937 height 381
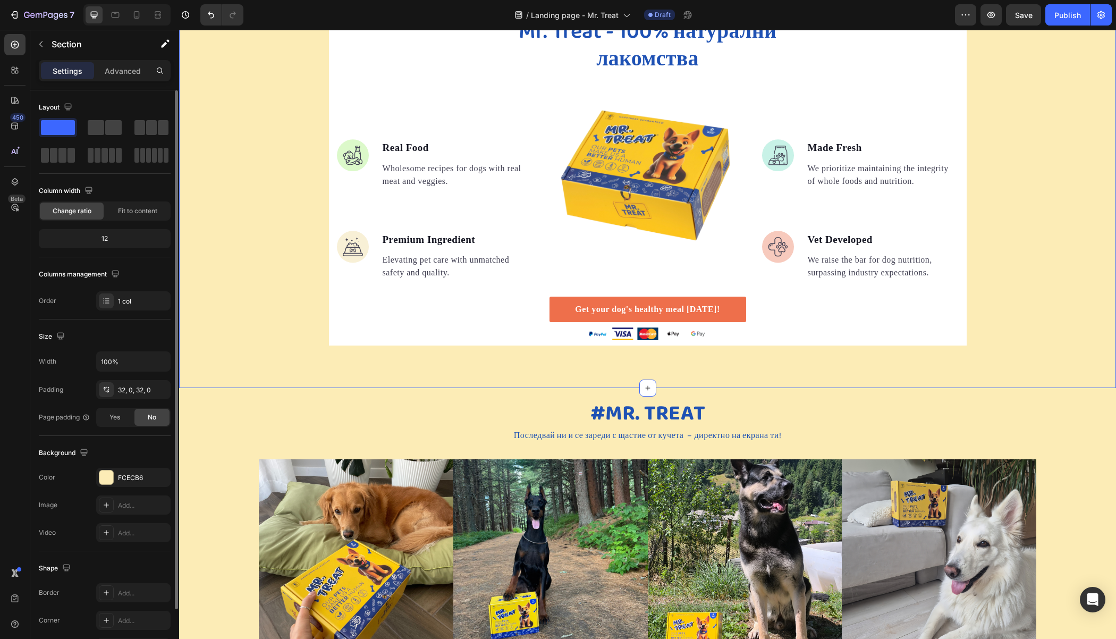
scroll to position [1466, 0]
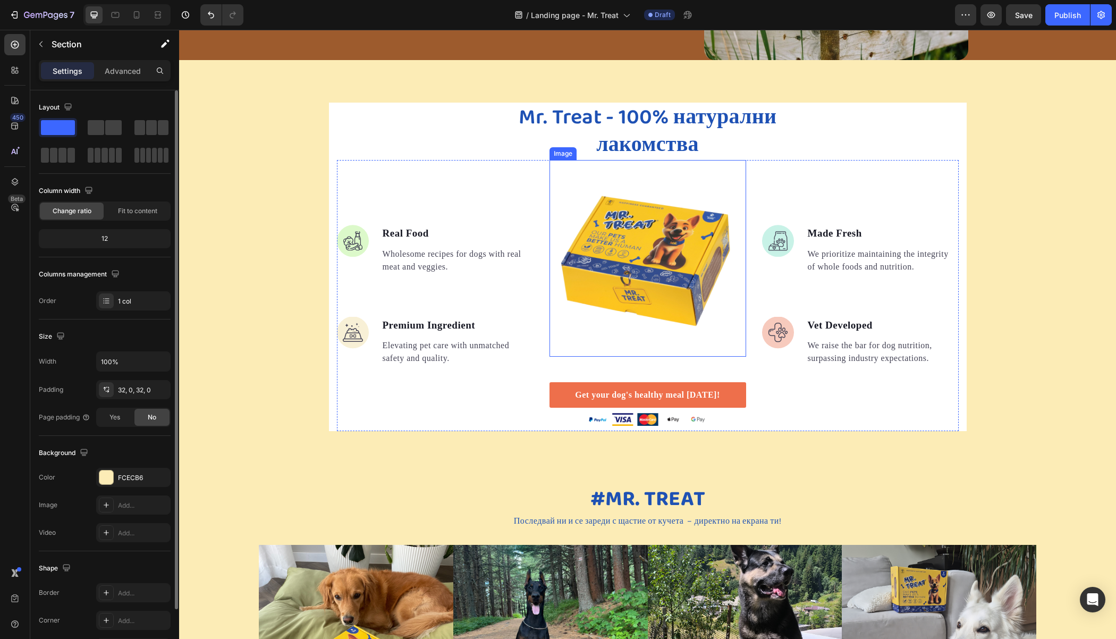
click at [624, 247] on img at bounding box center [647, 258] width 197 height 197
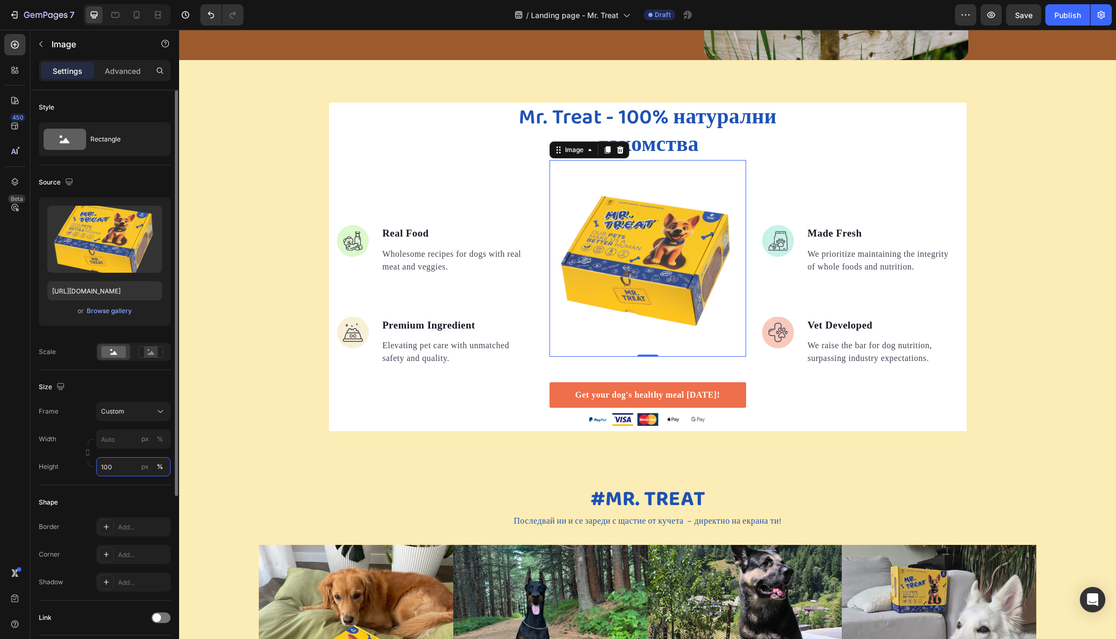
click at [124, 462] on input "100" at bounding box center [133, 466] width 74 height 19
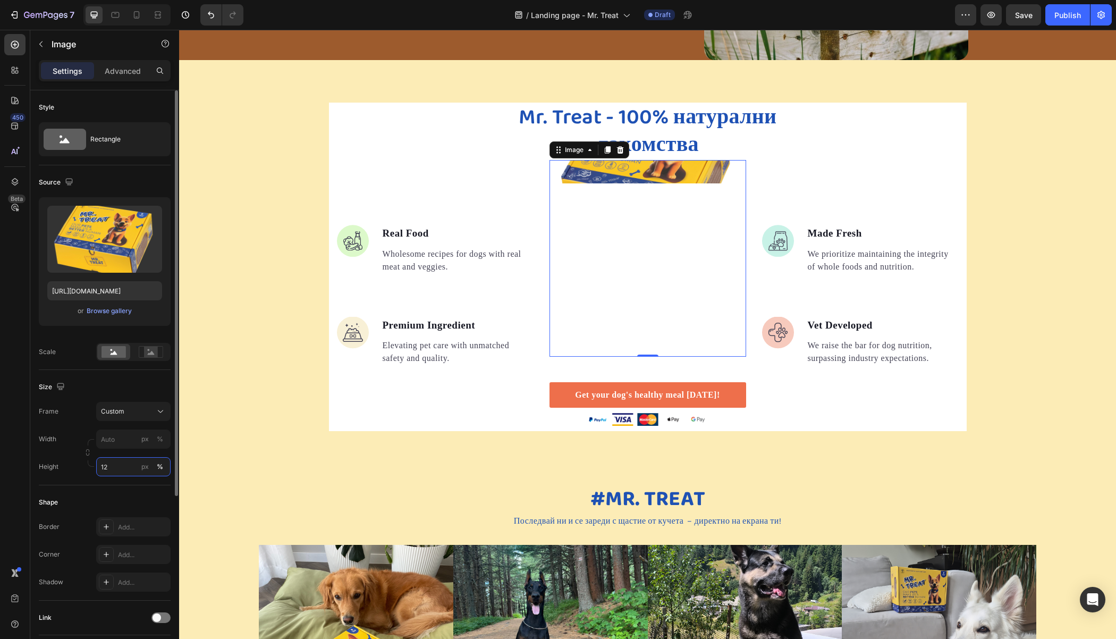
type input "1"
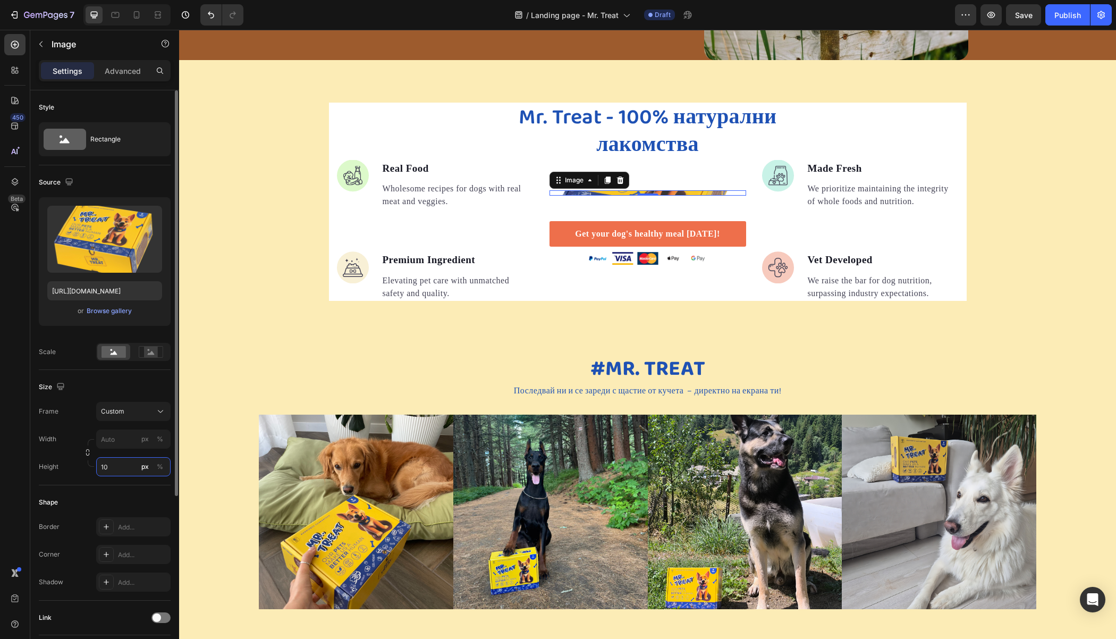
type input "100"
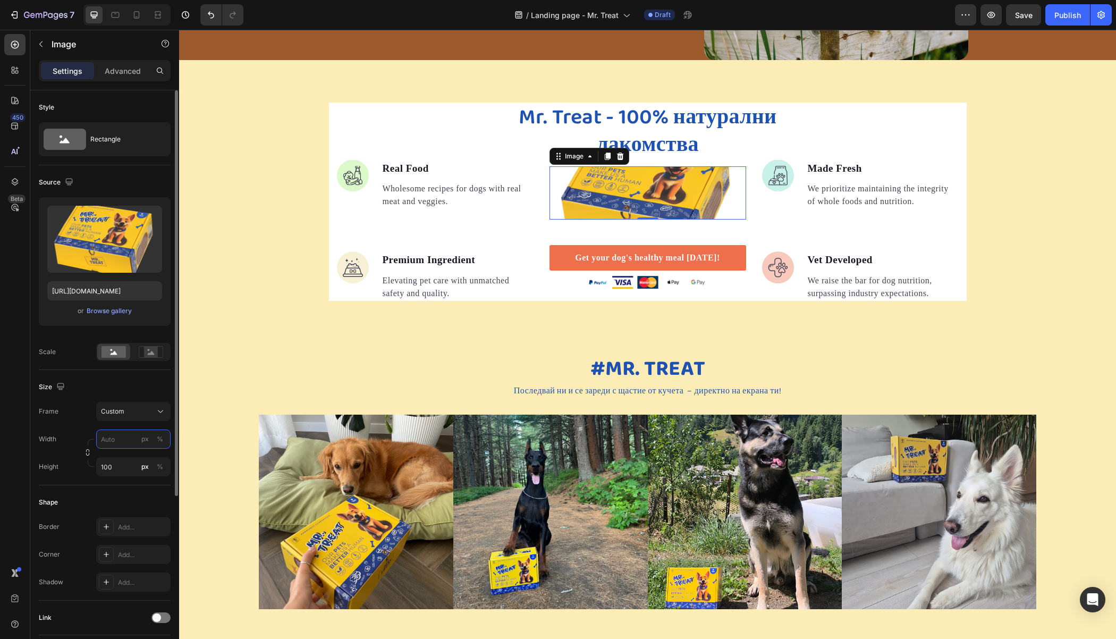
click at [116, 437] on input "px %" at bounding box center [133, 438] width 74 height 19
click at [129, 465] on p "Full 100%" at bounding box center [131, 464] width 62 height 10
type input "100"
click at [158, 466] on div "%" at bounding box center [160, 467] width 6 height 10
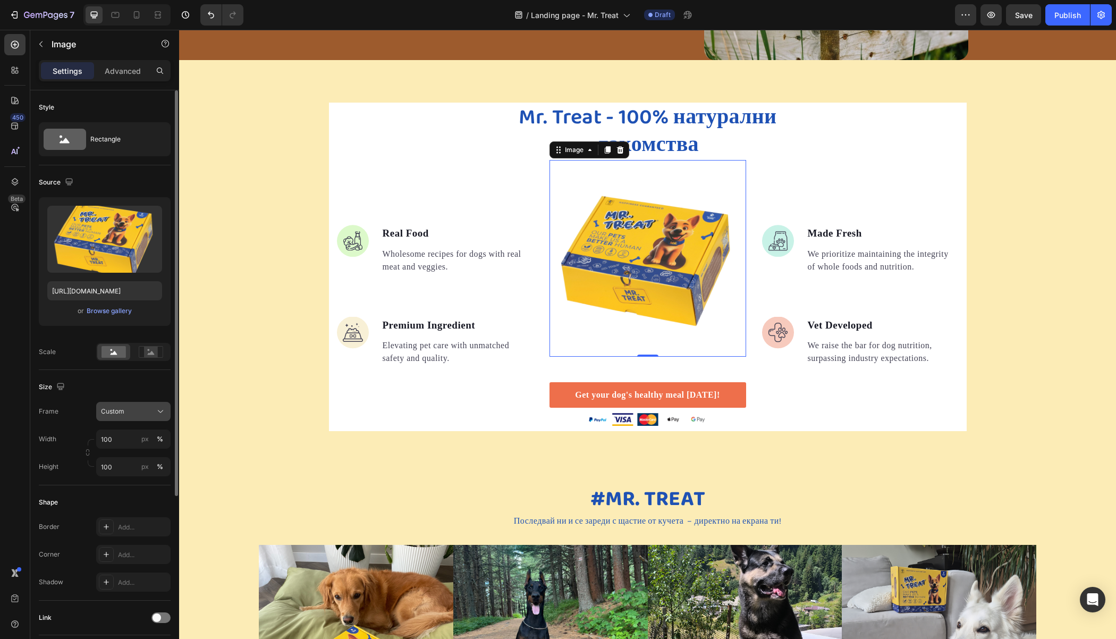
click at [122, 410] on span "Custom" at bounding box center [112, 411] width 23 height 10
click at [101, 70] on div "Advanced" at bounding box center [122, 70] width 53 height 17
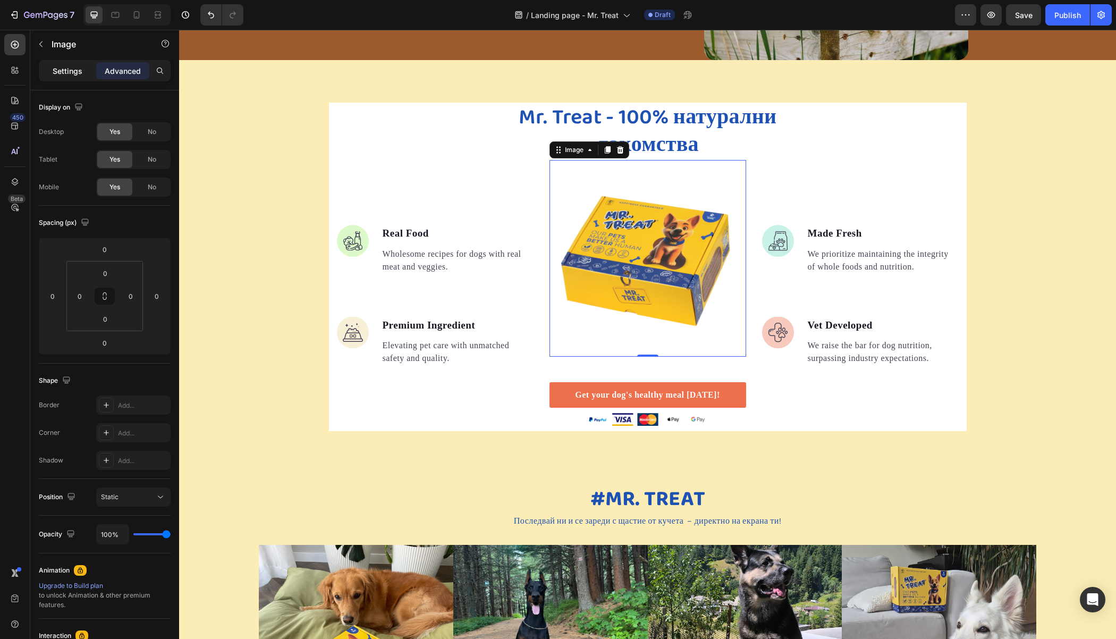
click at [62, 71] on p "Settings" at bounding box center [68, 70] width 30 height 11
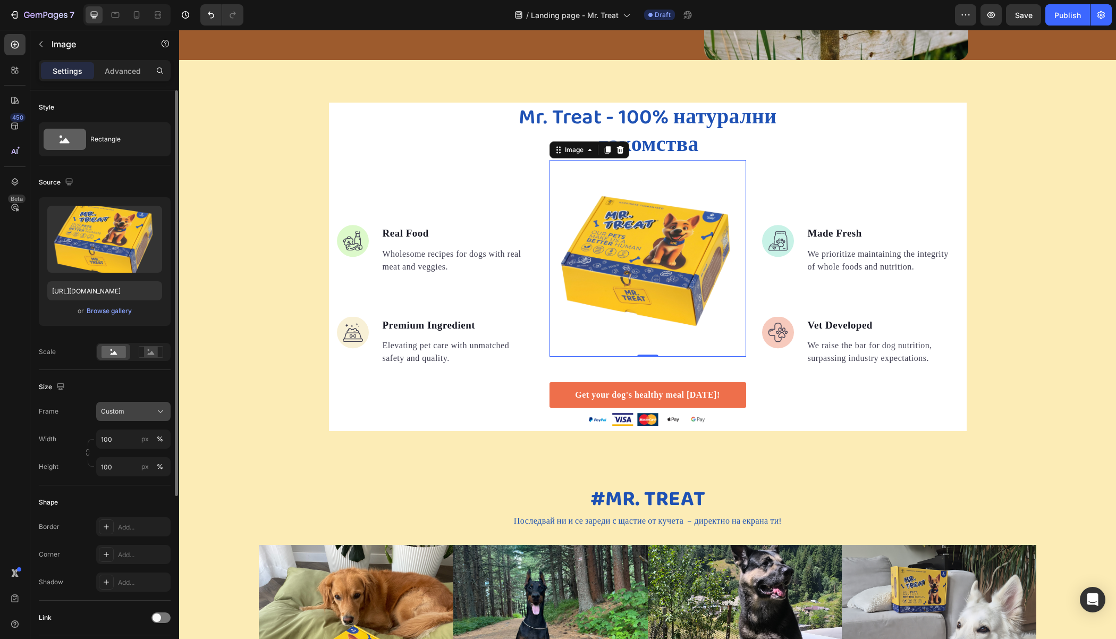
click at [132, 412] on div "Custom" at bounding box center [127, 411] width 52 height 10
click at [88, 376] on div "Size Frame Custom Square Vertical Horizontal Original Custom Width 100 px % Hei…" at bounding box center [105, 427] width 132 height 115
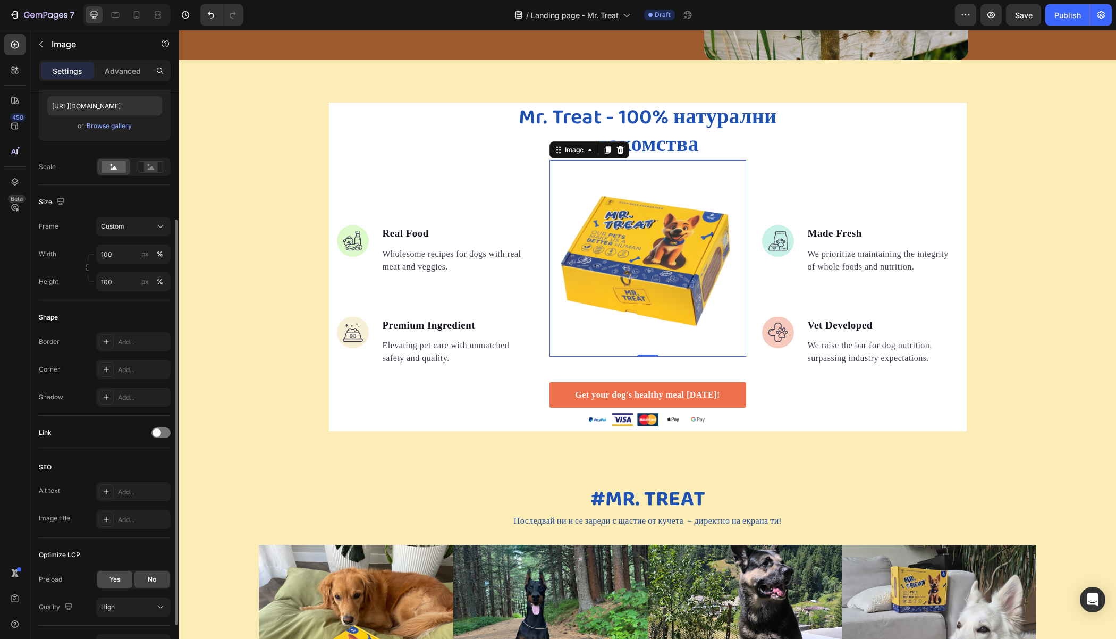
scroll to position [188, 0]
click at [118, 609] on button "High" at bounding box center [133, 604] width 74 height 19
click at [72, 456] on div "SEO" at bounding box center [105, 464] width 132 height 17
click at [124, 252] on input "100" at bounding box center [133, 253] width 74 height 19
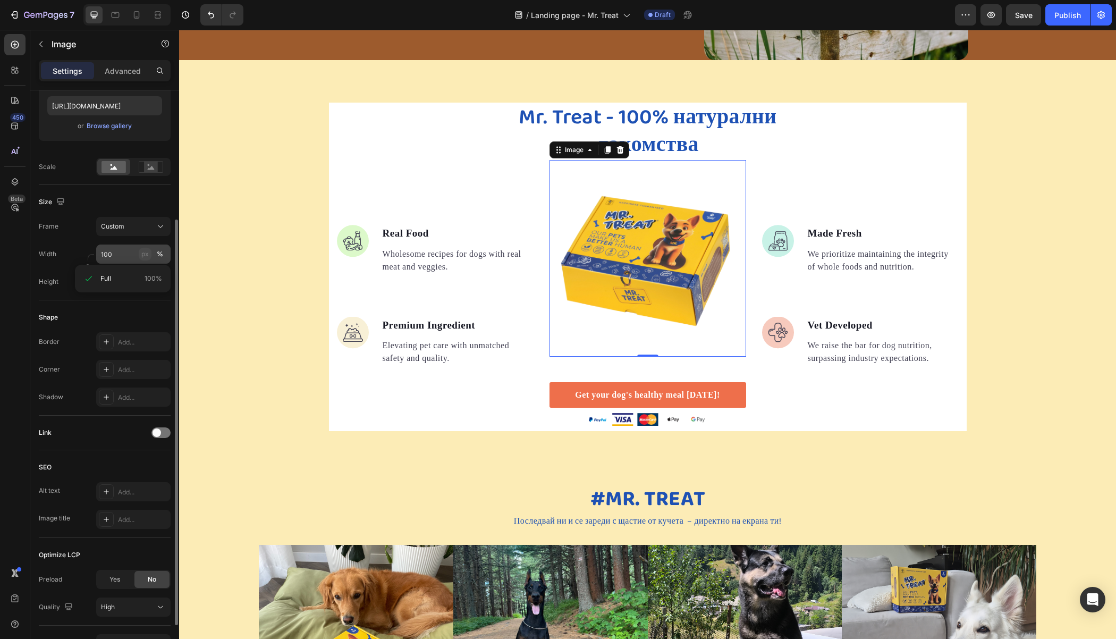
click at [145, 253] on div "px" at bounding box center [144, 254] width 7 height 10
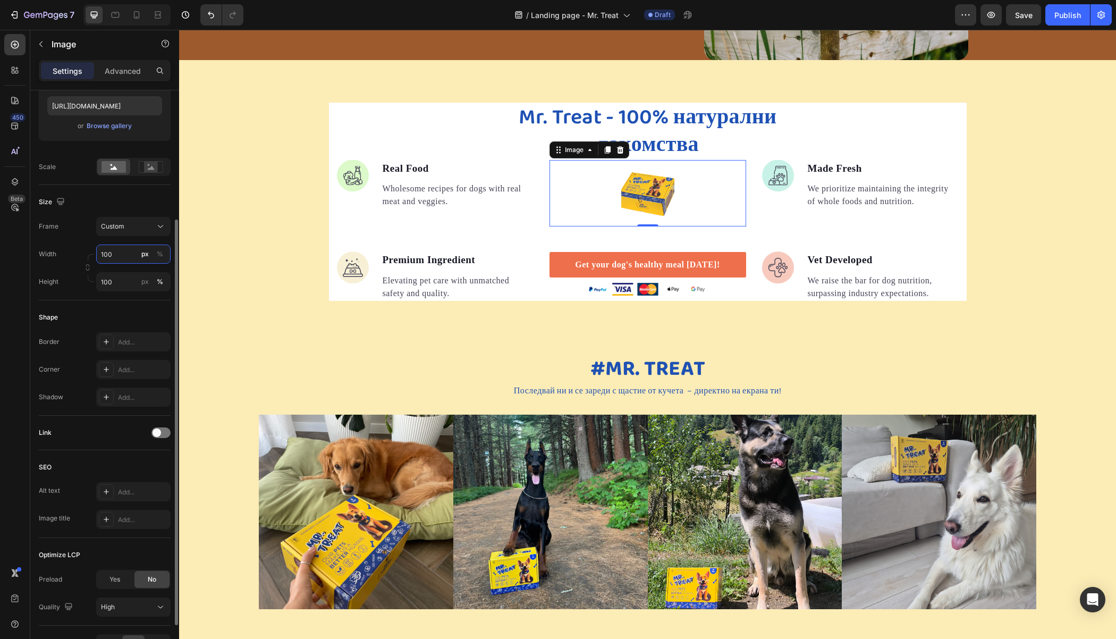
click at [121, 251] on input "100" at bounding box center [133, 253] width 74 height 19
drag, startPoint x: 121, startPoint y: 251, endPoint x: 85, endPoint y: 248, distance: 36.2
click at [85, 248] on div "Width 100 px %" at bounding box center [105, 253] width 132 height 19
type input "2"
type input "5"
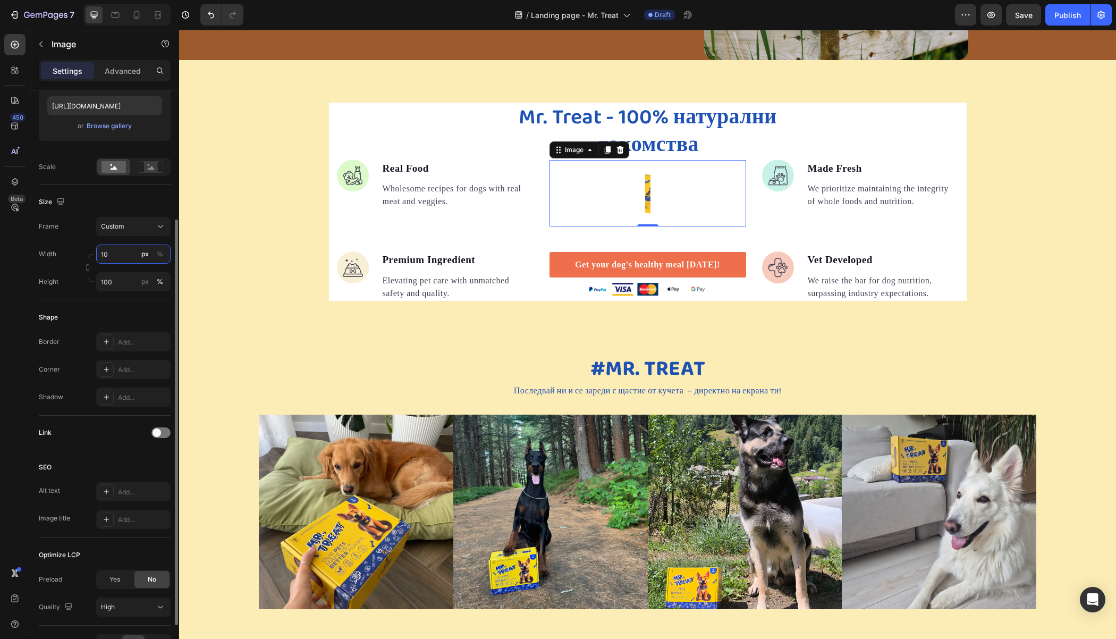
type input "1"
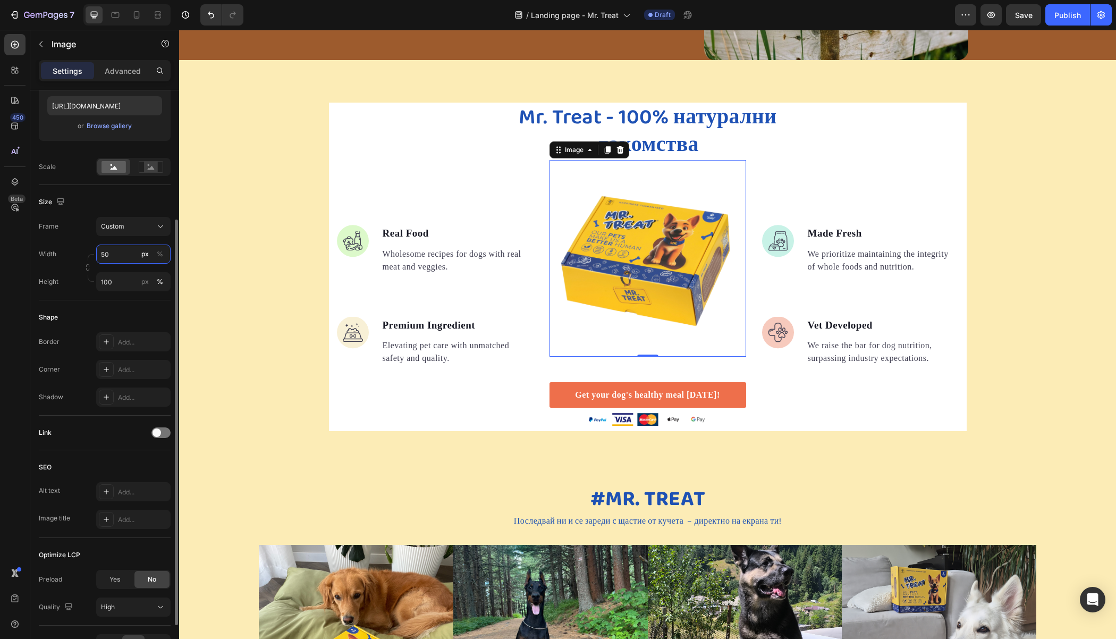
type input "5"
type input "100"
click at [163, 251] on div "%" at bounding box center [160, 254] width 6 height 10
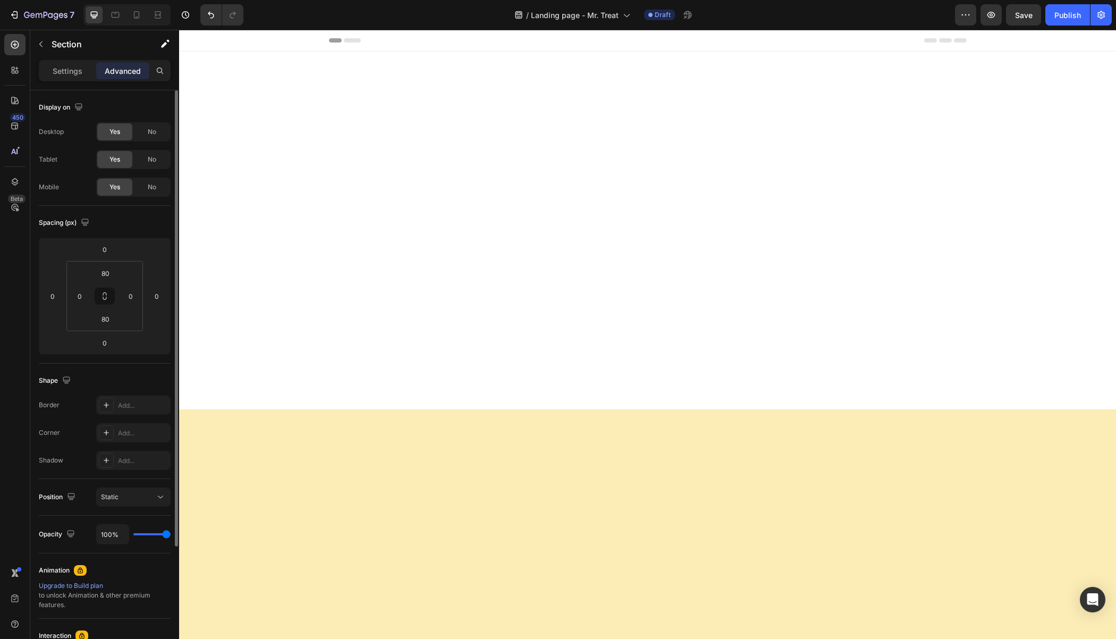
scroll to position [1466, 0]
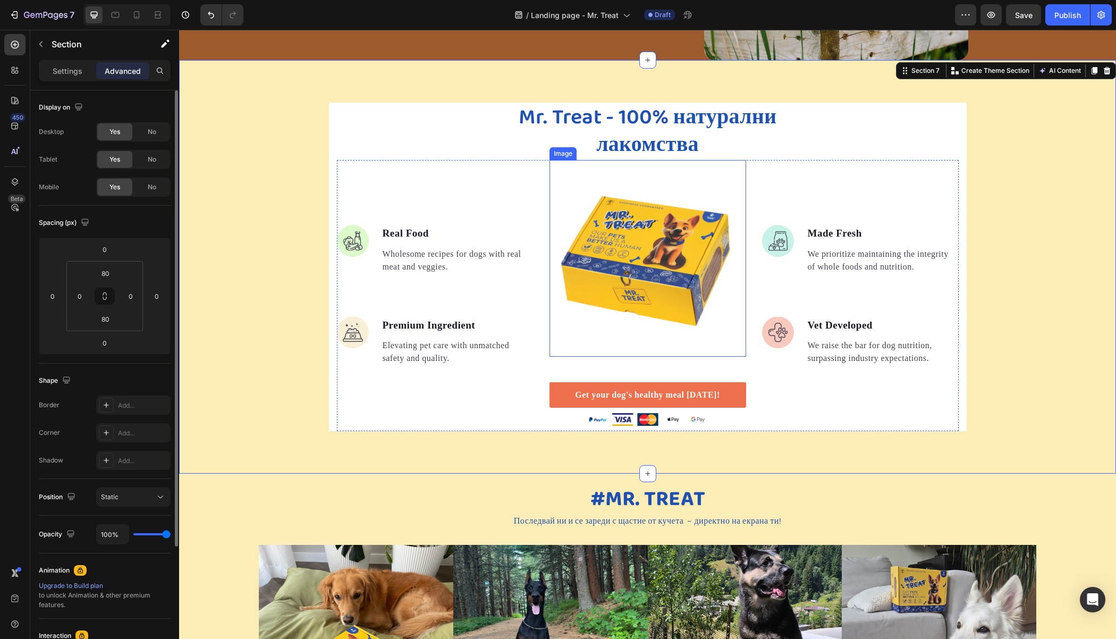
click at [657, 219] on img at bounding box center [647, 258] width 197 height 197
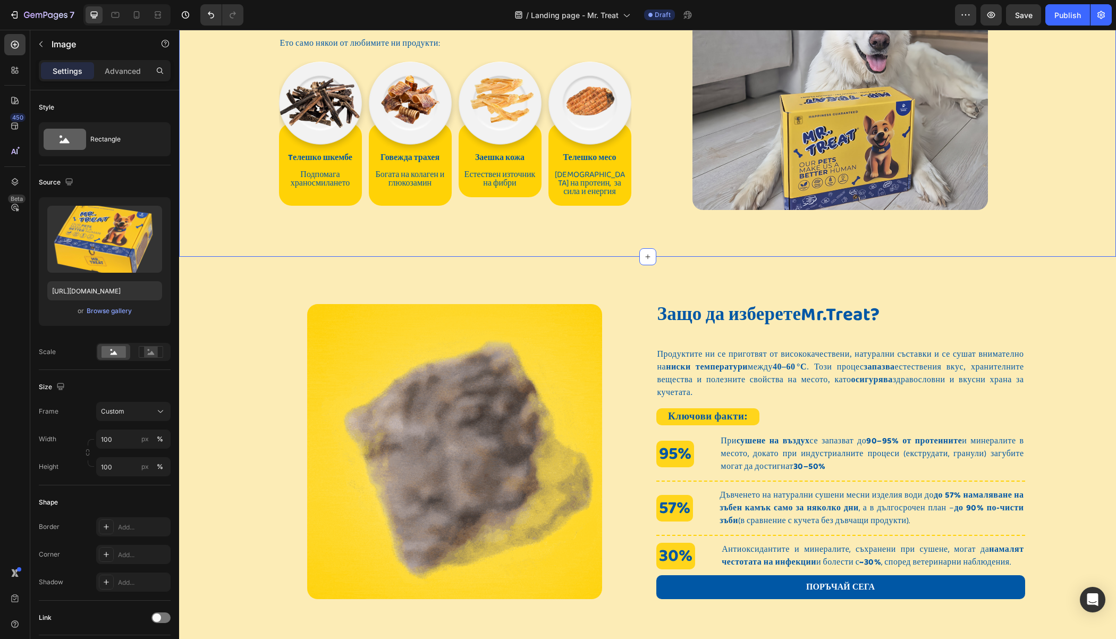
scroll to position [462, 0]
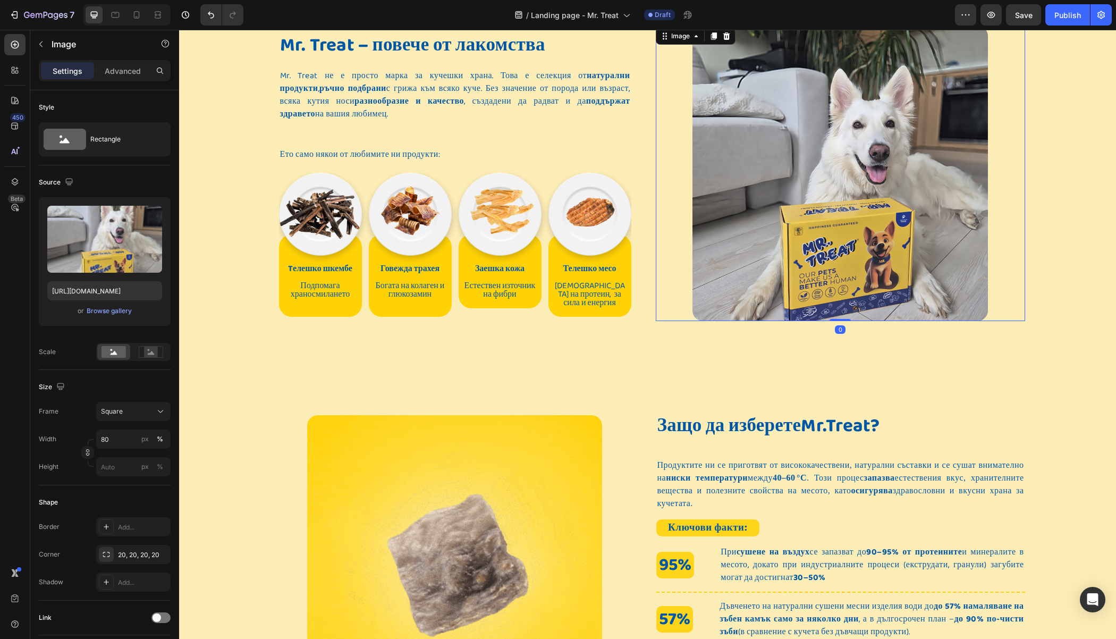
click at [819, 243] on img at bounding box center [839, 173] width 295 height 295
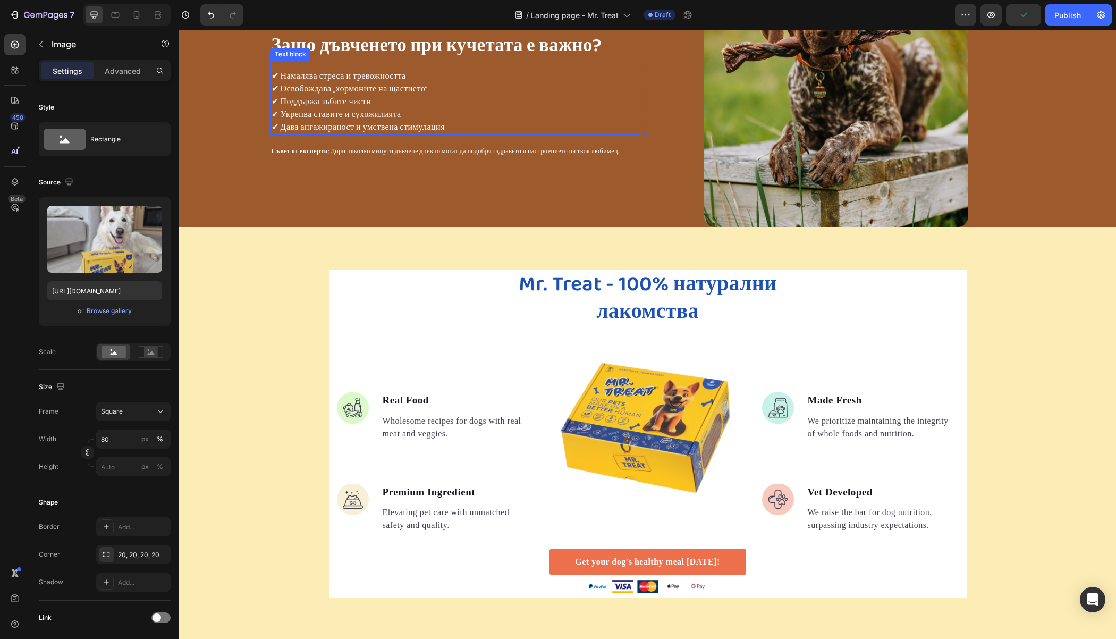
scroll to position [1438, 0]
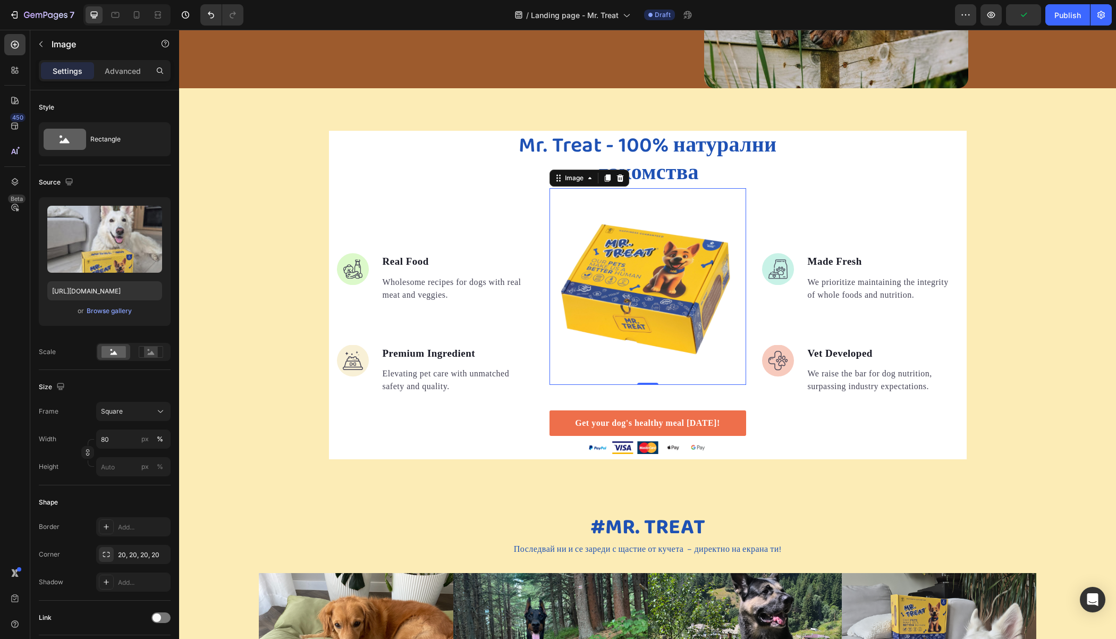
click at [590, 308] on img at bounding box center [647, 286] width 197 height 197
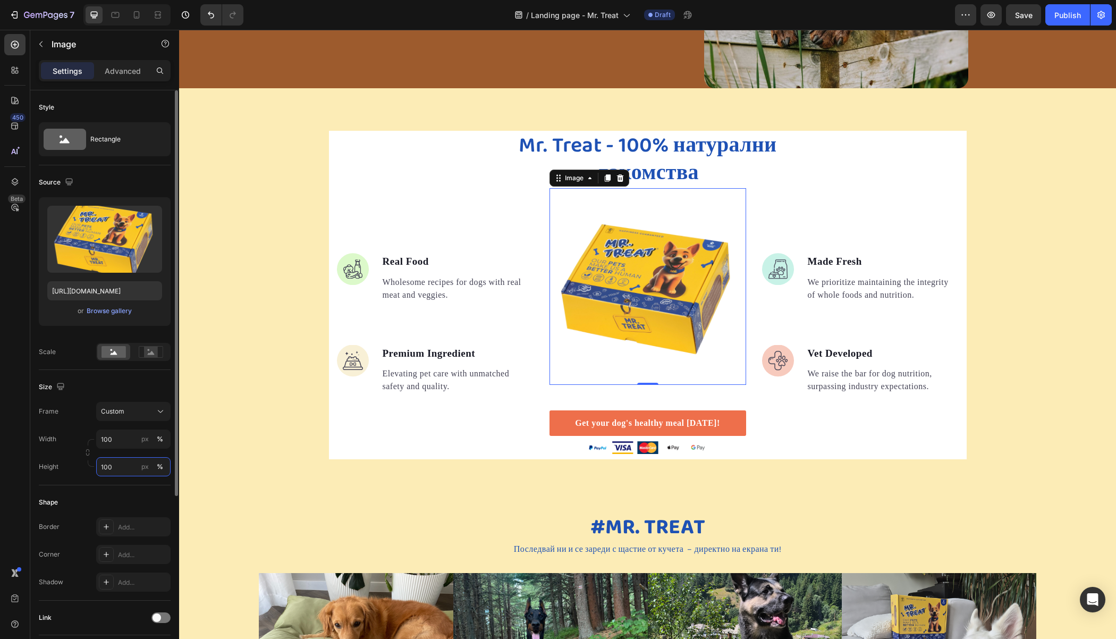
click at [101, 463] on input "100" at bounding box center [133, 466] width 74 height 19
click at [114, 463] on input "100" at bounding box center [133, 466] width 74 height 19
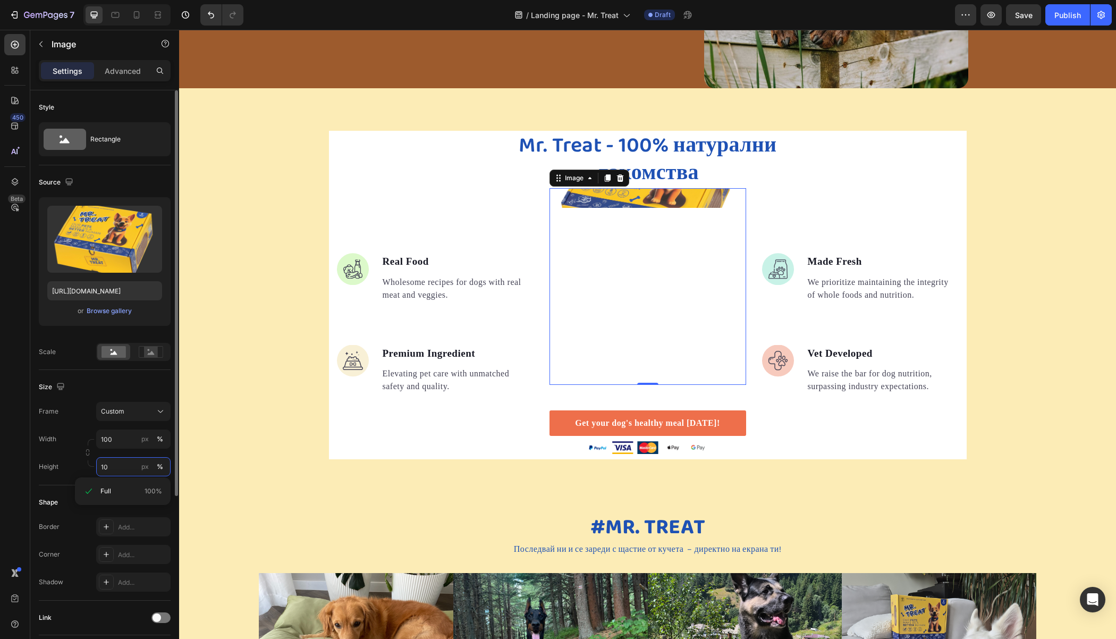
type input "1"
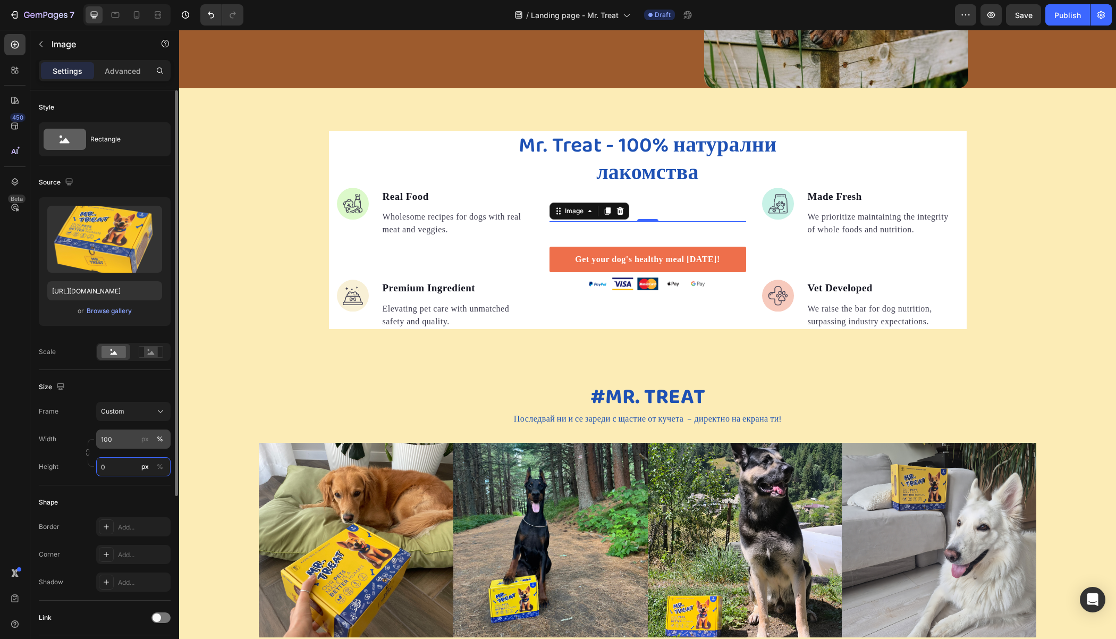
type input "0"
click at [135, 434] on input "100" at bounding box center [133, 438] width 74 height 19
click at [145, 440] on div "px" at bounding box center [144, 439] width 7 height 10
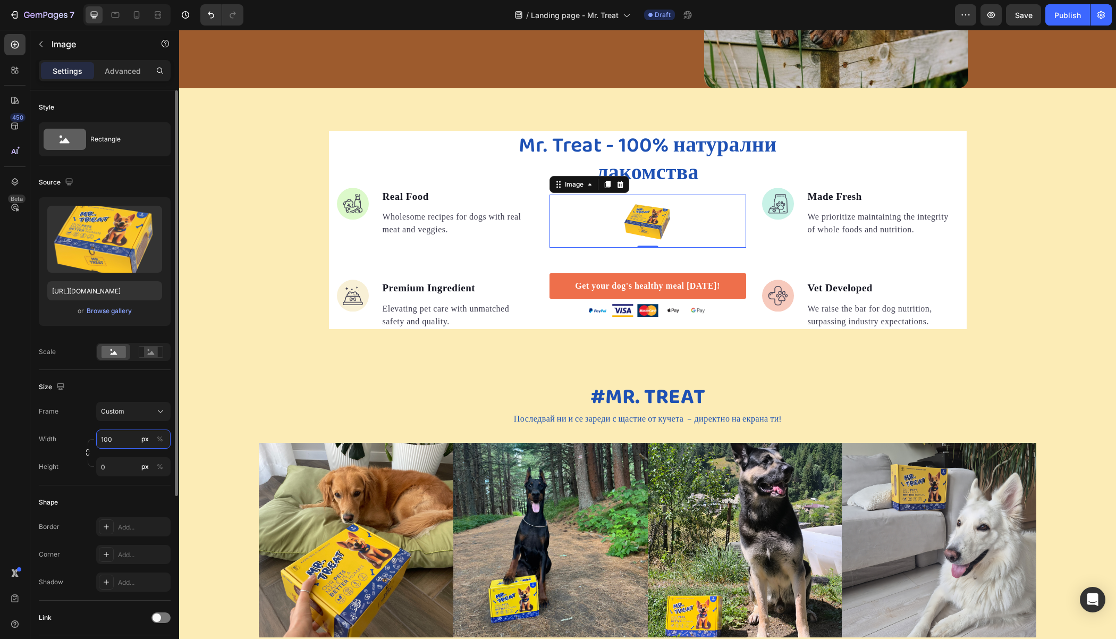
click at [123, 440] on input "100" at bounding box center [133, 438] width 74 height 19
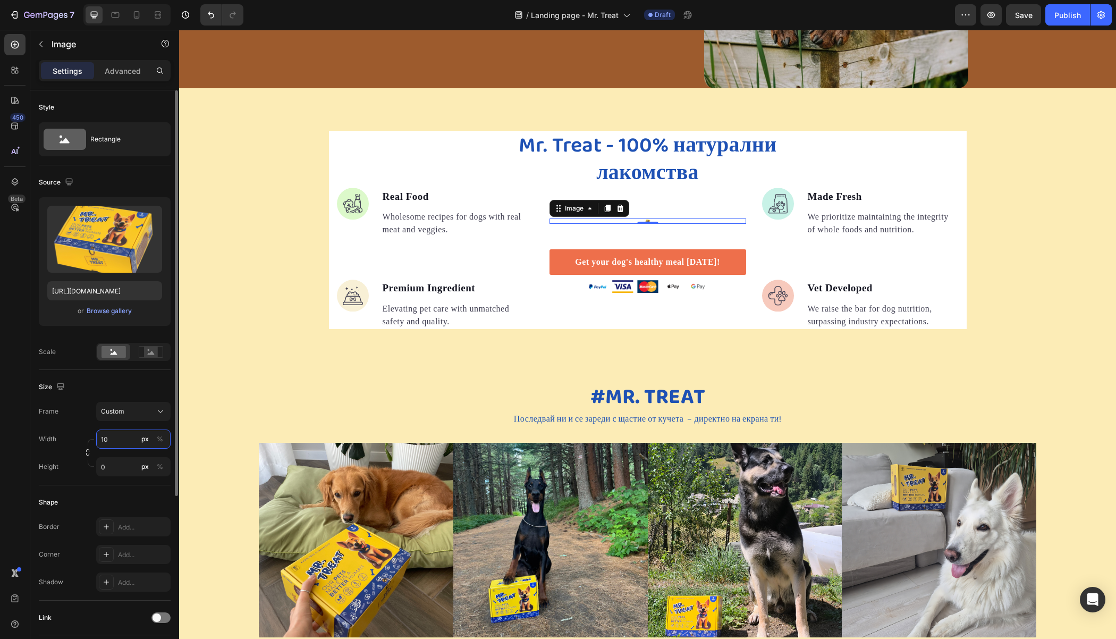
type input "1"
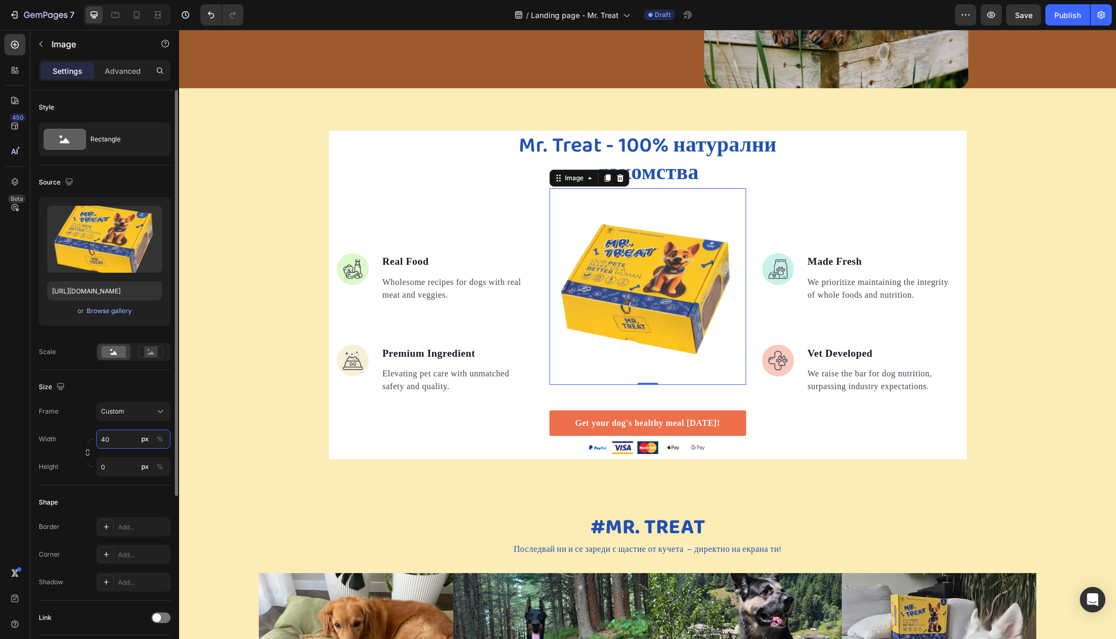
type input "4"
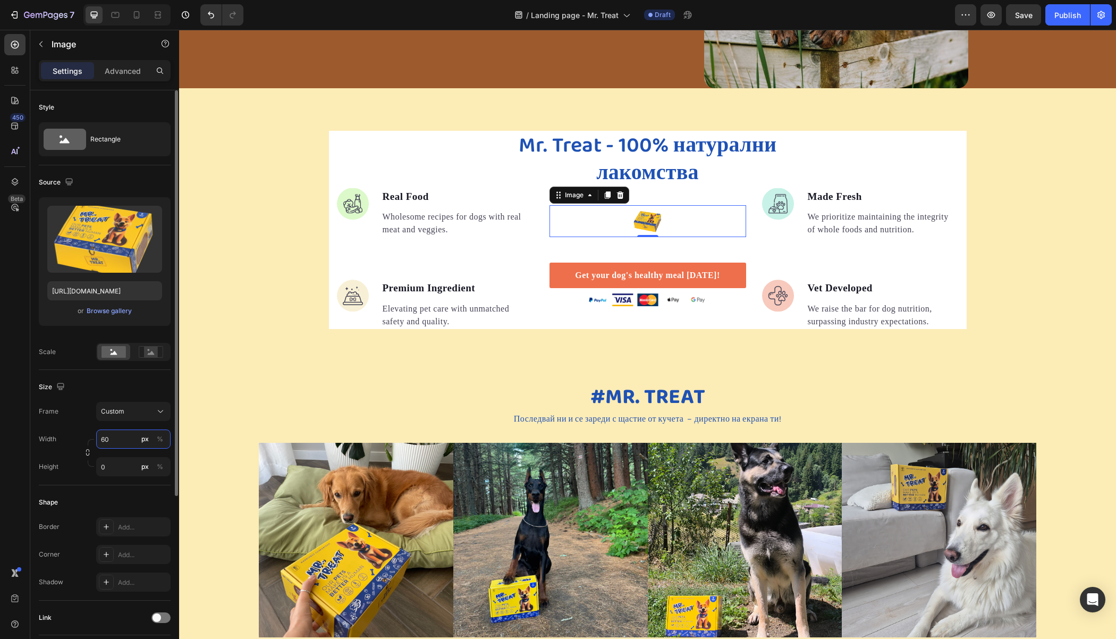
type input "6"
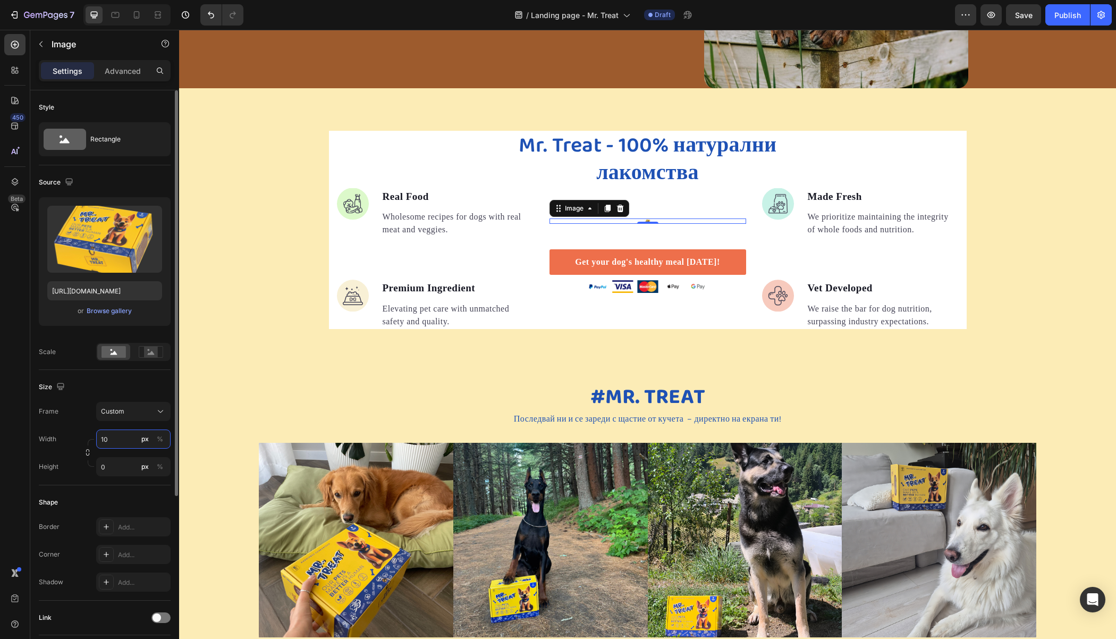
type input "1"
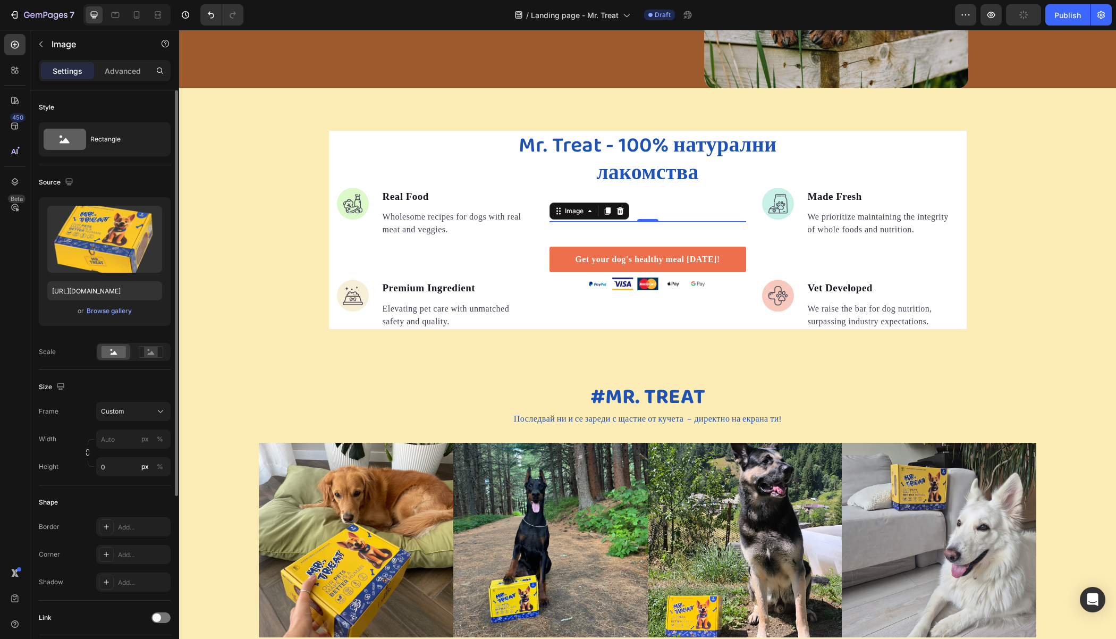
click at [162, 463] on div "Style Rectangle Source Upload Image [URL][DOMAIN_NAME] or Browse gallery Scale …" at bounding box center [105, 468] width 132 height 756
drag, startPoint x: 109, startPoint y: 441, endPoint x: 98, endPoint y: 435, distance: 13.1
click at [98, 436] on input "0" at bounding box center [133, 439] width 74 height 19
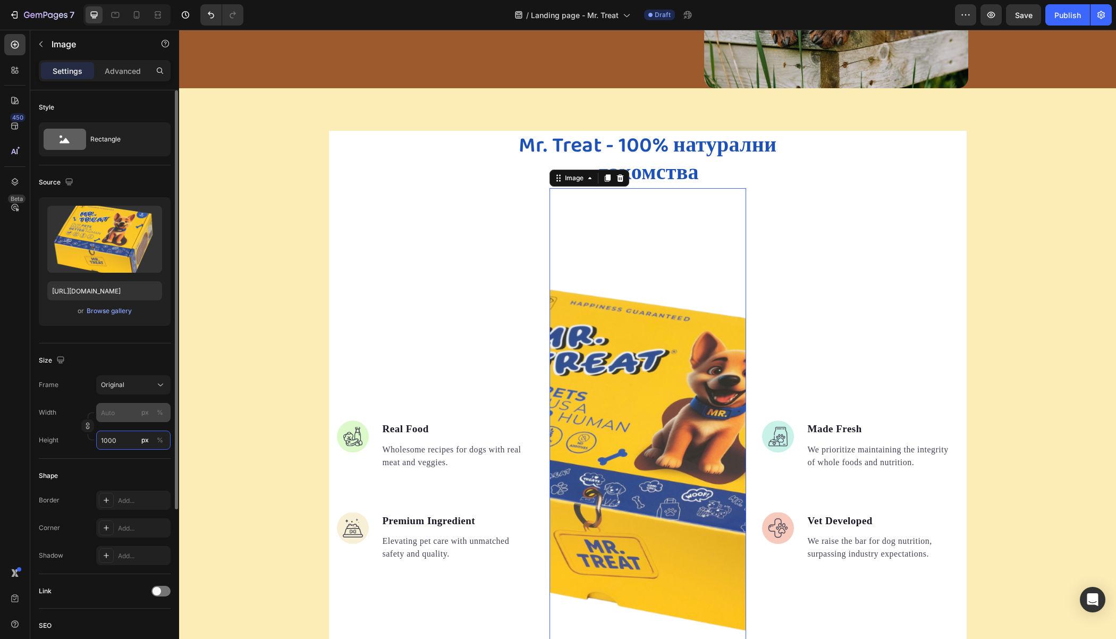
type input "1000"
drag, startPoint x: 119, startPoint y: 411, endPoint x: 71, endPoint y: 411, distance: 47.8
click at [71, 411] on div "Width px %" at bounding box center [105, 412] width 132 height 19
type input "1"
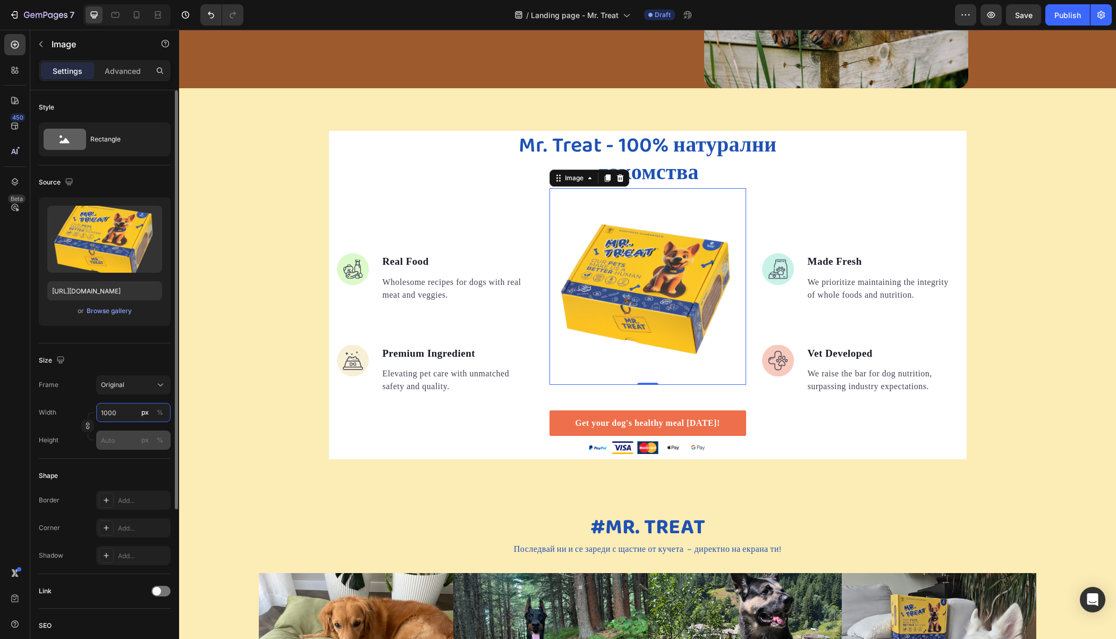
type input "1000"
click at [126, 441] on input "px %" at bounding box center [133, 439] width 74 height 19
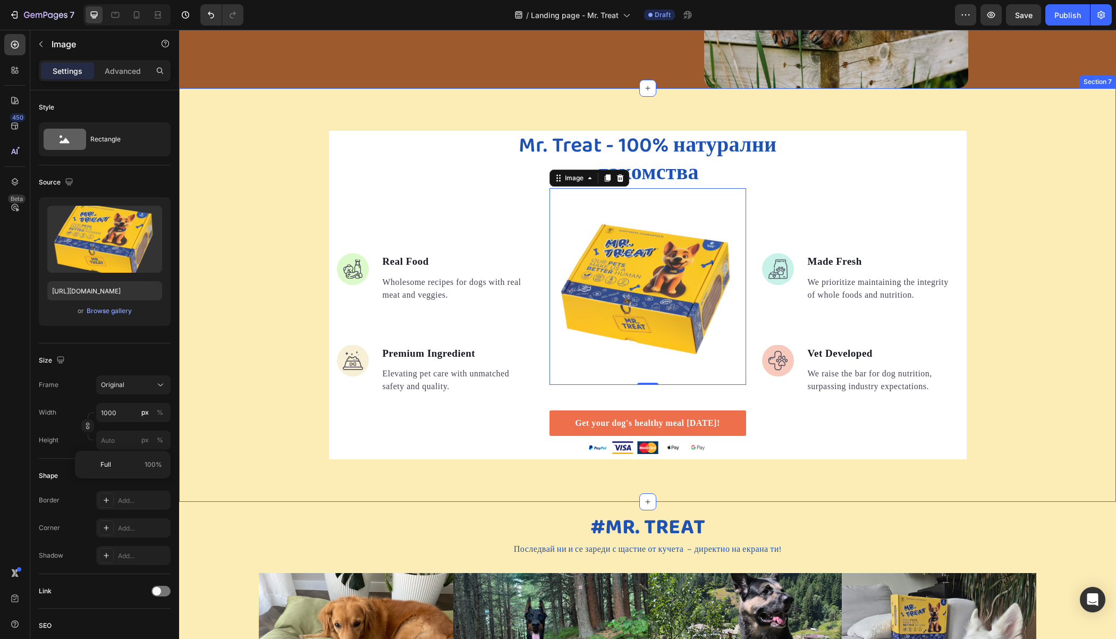
click at [269, 261] on div "Mr. Treat - 100% натурални лакомства Heading Image Real Food Text block Wholeso…" at bounding box center [647, 295] width 937 height 328
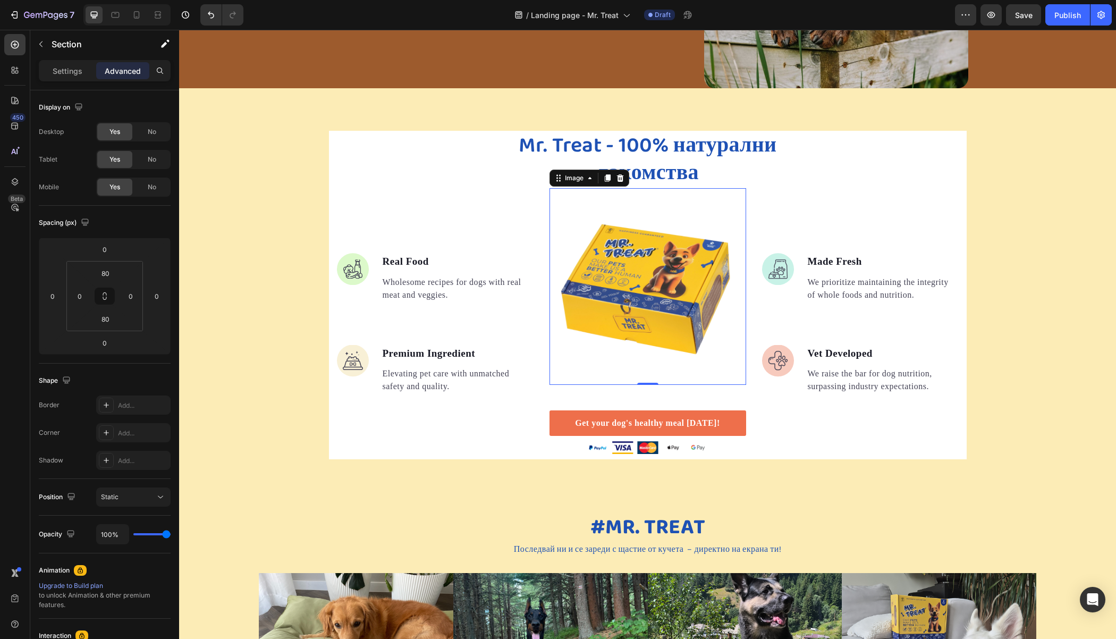
click at [657, 284] on img at bounding box center [647, 286] width 197 height 197
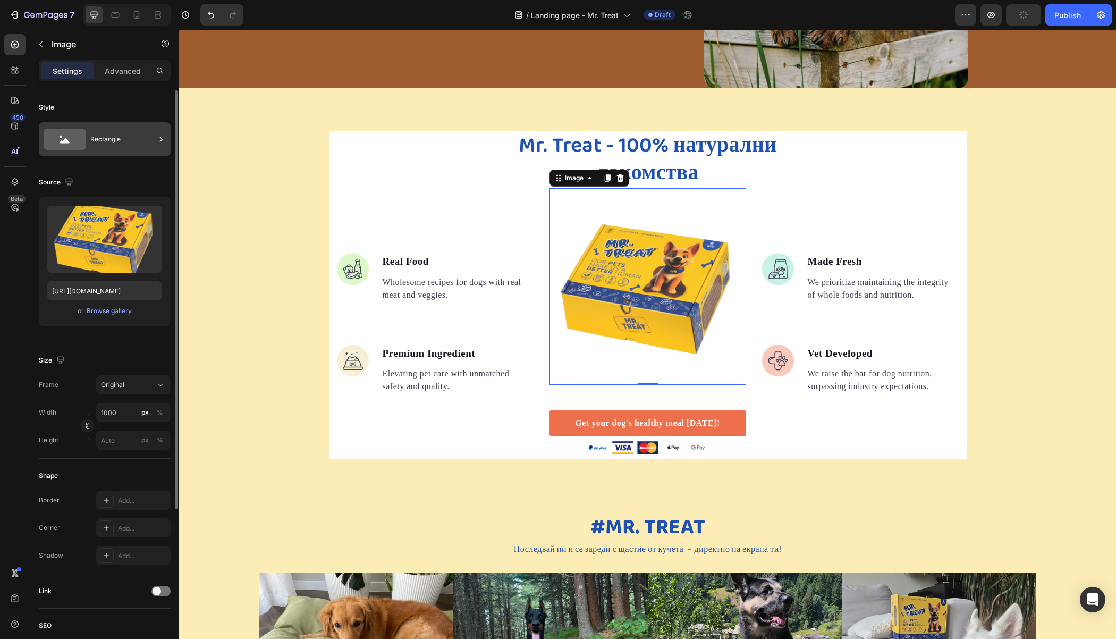
click at [104, 136] on div "Rectangle" at bounding box center [122, 139] width 65 height 24
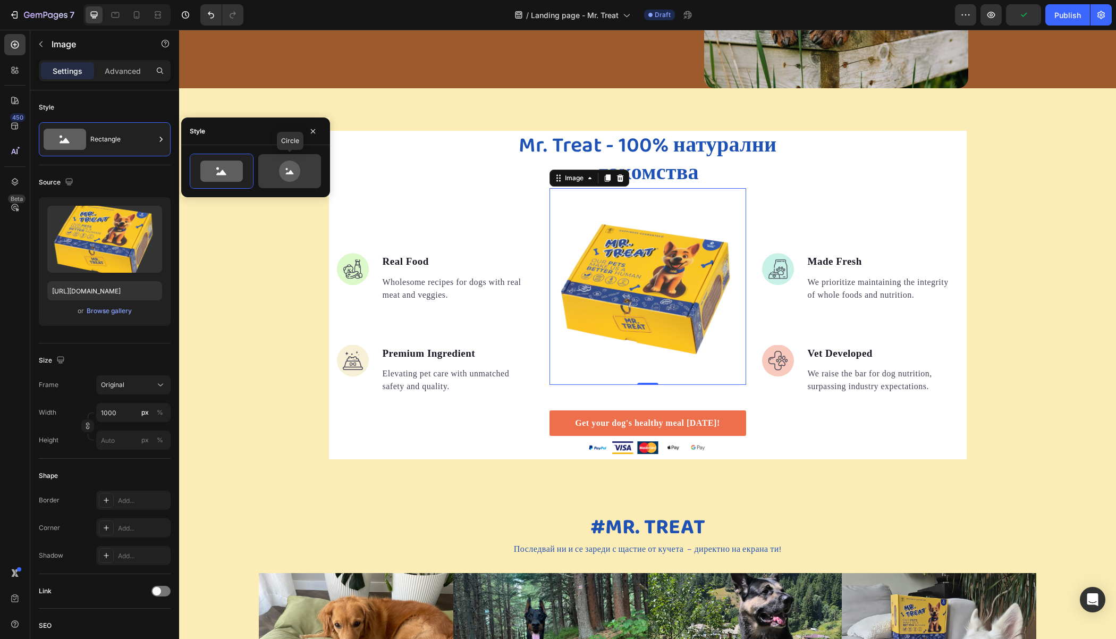
click at [298, 173] on icon at bounding box center [289, 170] width 21 height 21
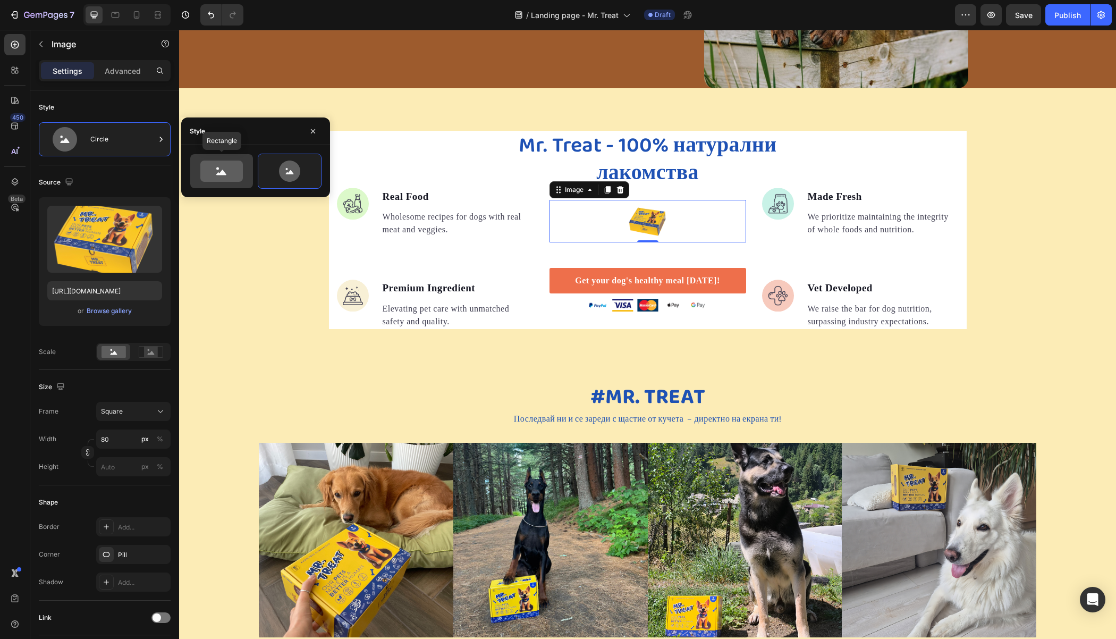
click at [232, 175] on icon at bounding box center [221, 170] width 43 height 21
type input "100"
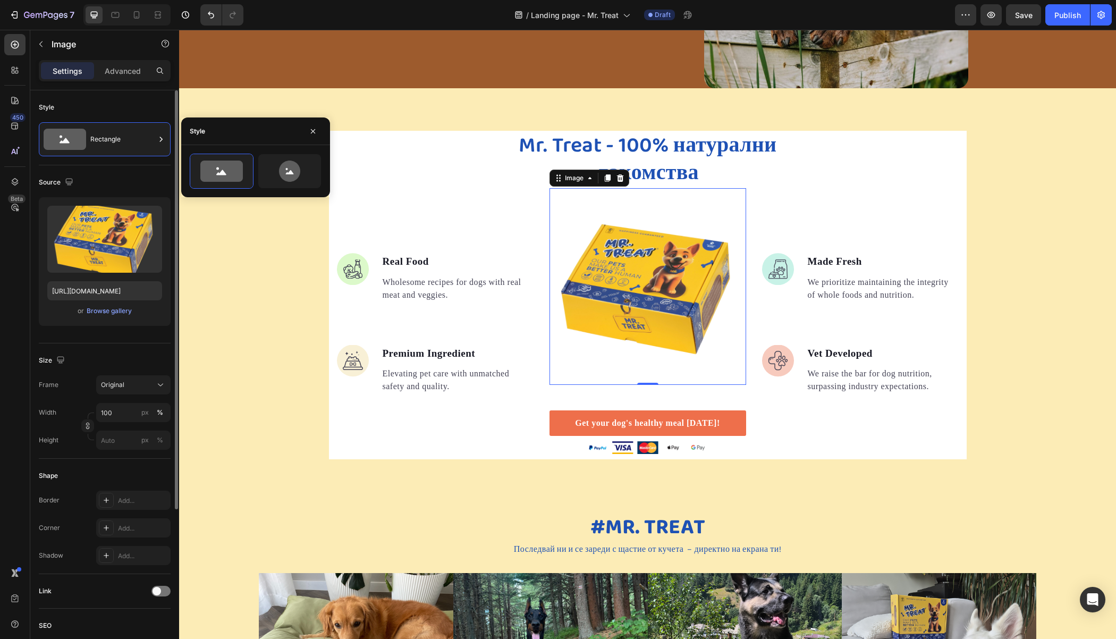
click at [115, 479] on div "Shape" at bounding box center [105, 475] width 132 height 17
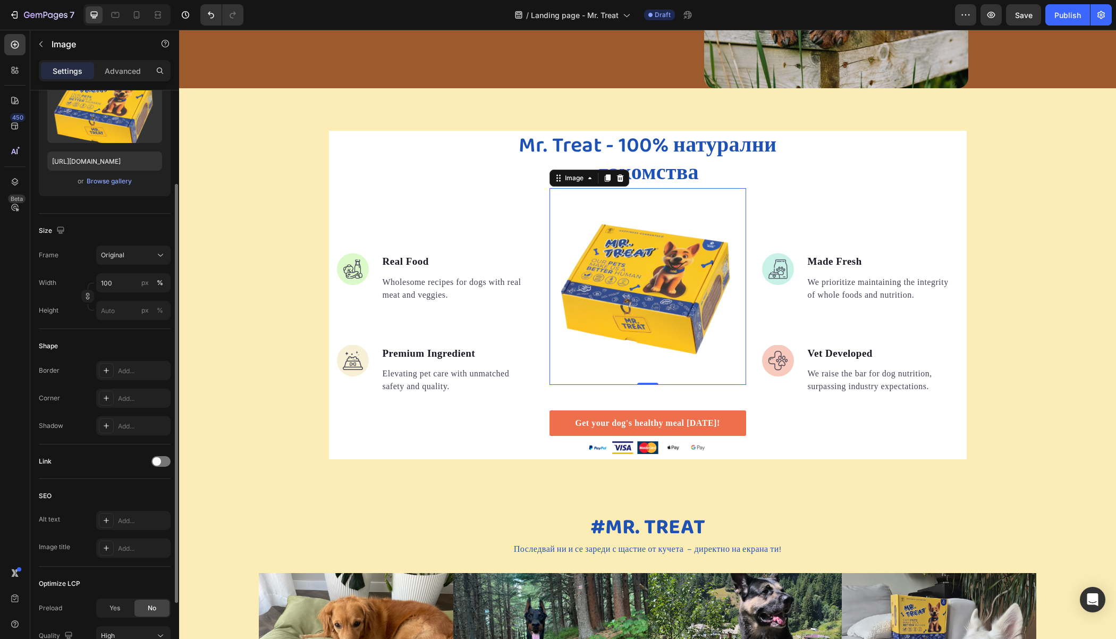
scroll to position [221, 0]
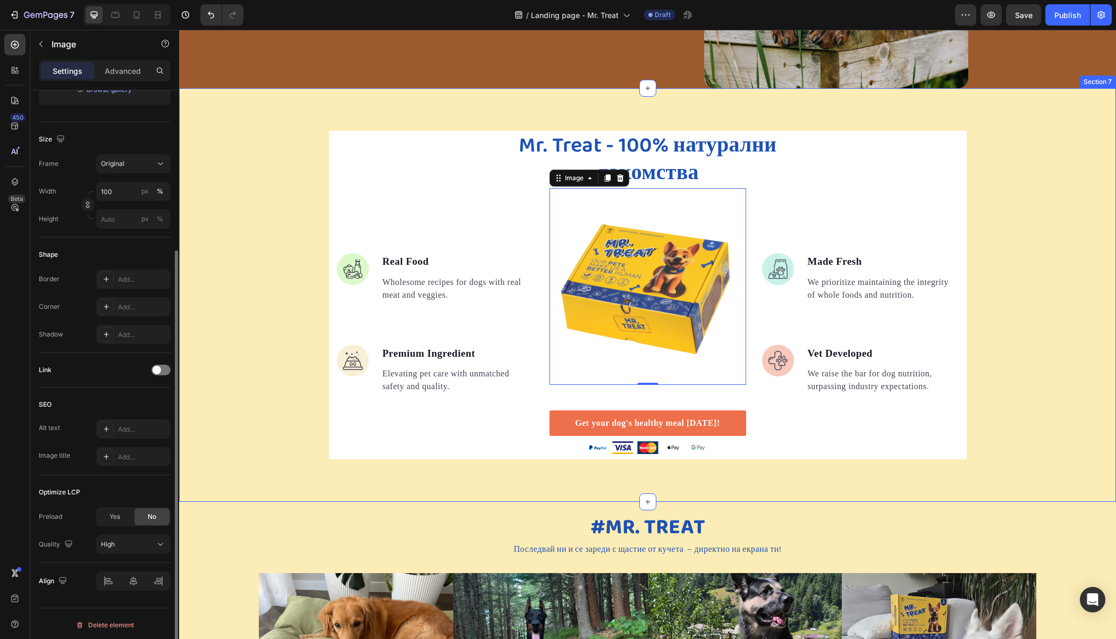
click at [264, 192] on div "Mr. Treat - 100% натурални лакомства Heading Image Real Food Text block Wholeso…" at bounding box center [647, 295] width 937 height 328
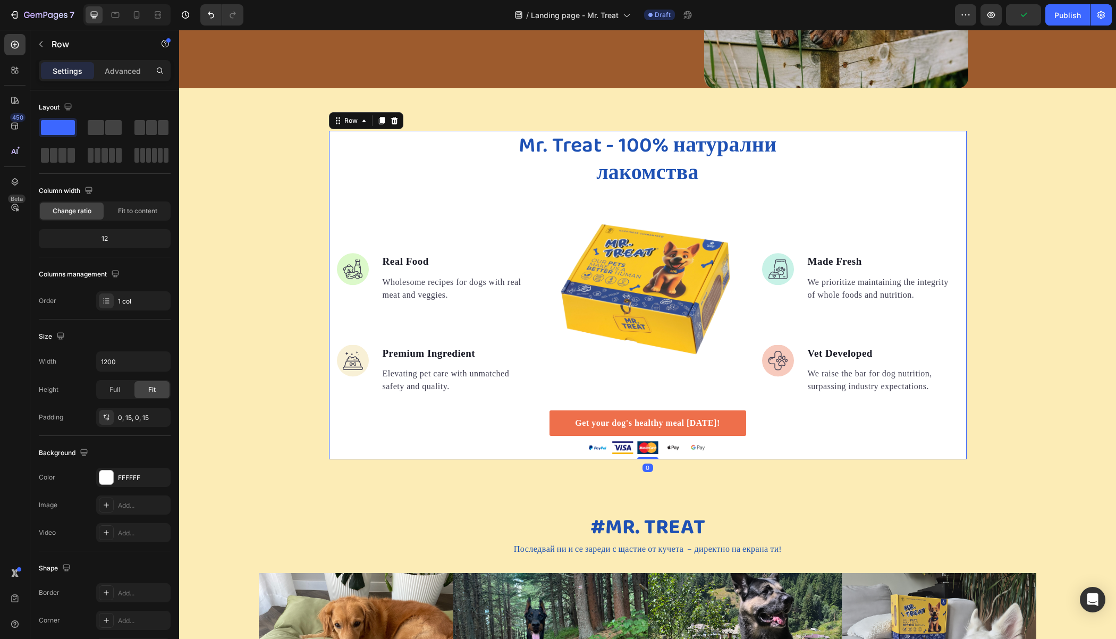
click at [329, 159] on div "Mr. Treat - 100% натурални лакомства Heading Image Real Food Text block Wholeso…" at bounding box center [648, 295] width 638 height 328
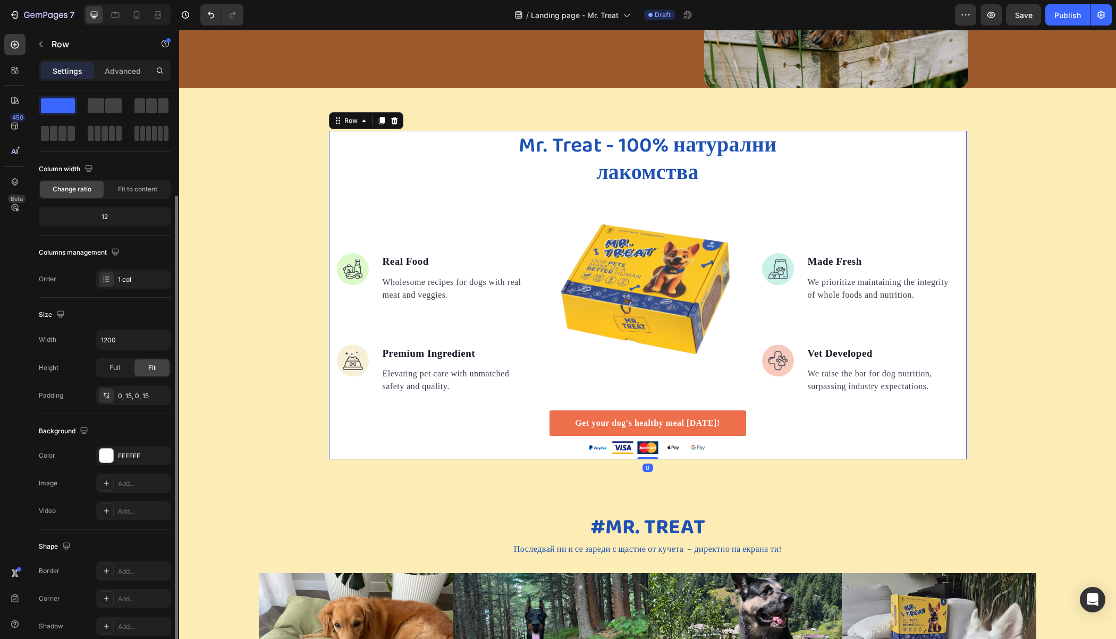
scroll to position [67, 0]
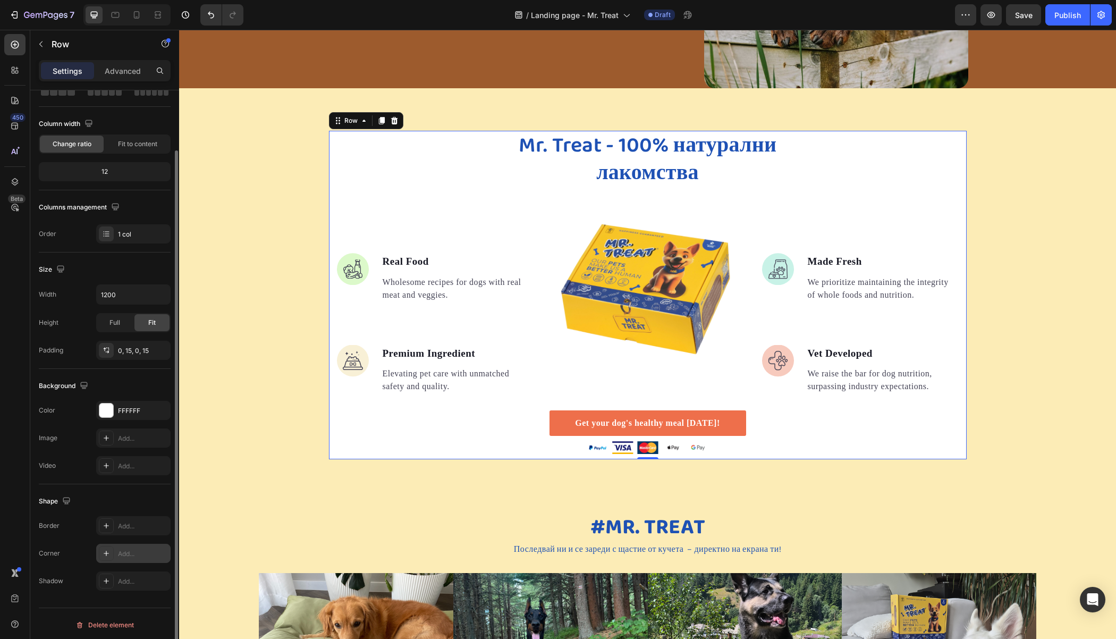
click at [129, 549] on div "Add..." at bounding box center [143, 554] width 50 height 10
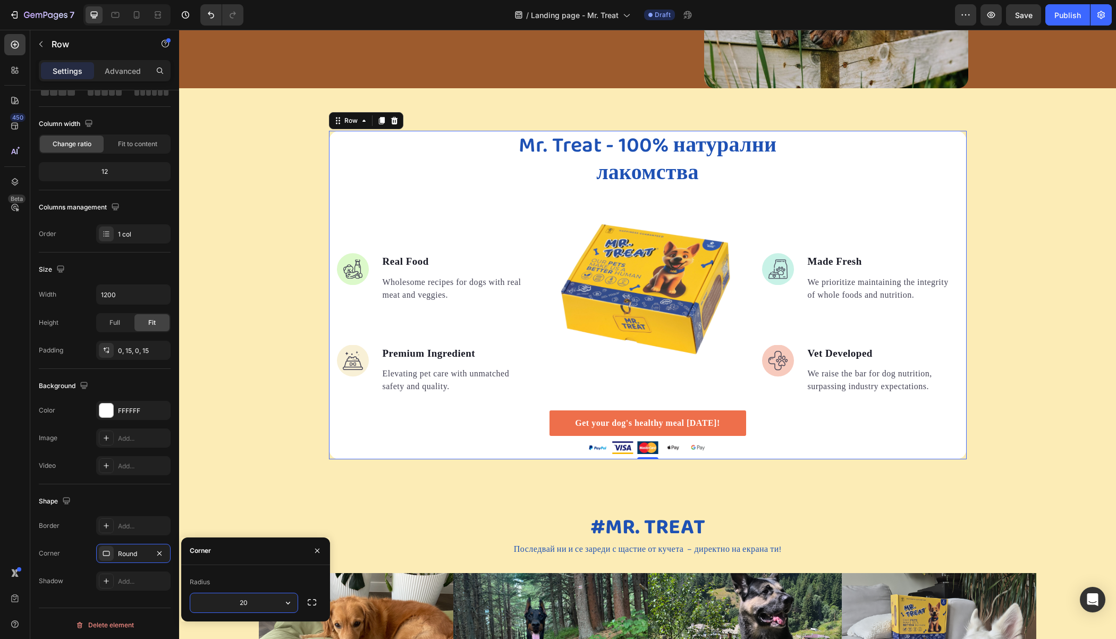
type input "20"
click at [262, 169] on div "Mr. Treat - 100% натурални лакомства Heading Image Real Food Text block Wholeso…" at bounding box center [647, 295] width 937 height 328
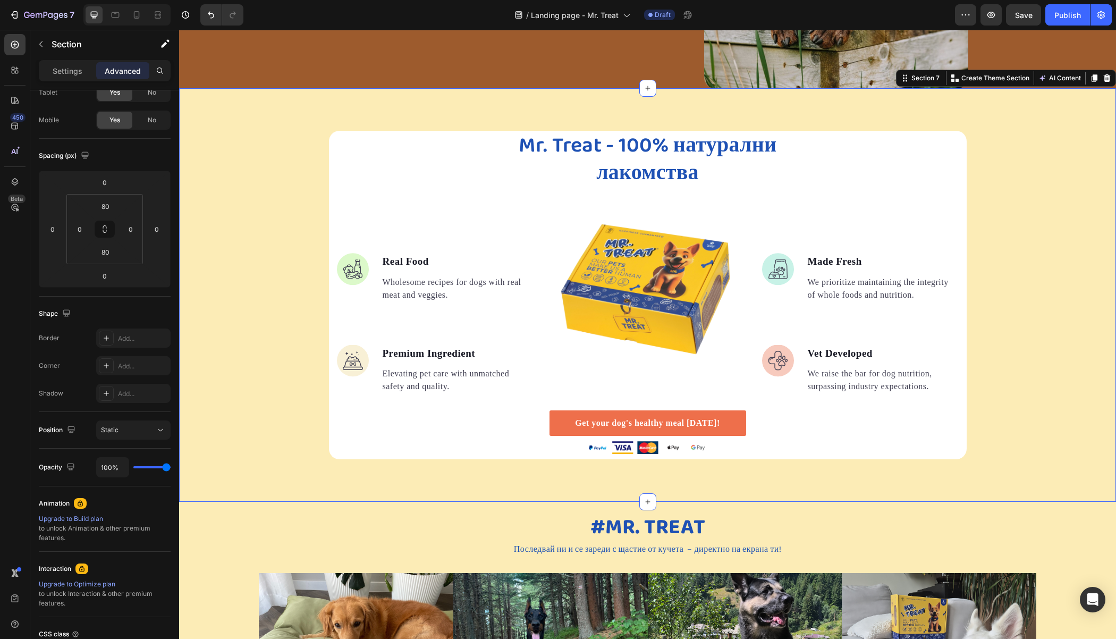
scroll to position [0, 0]
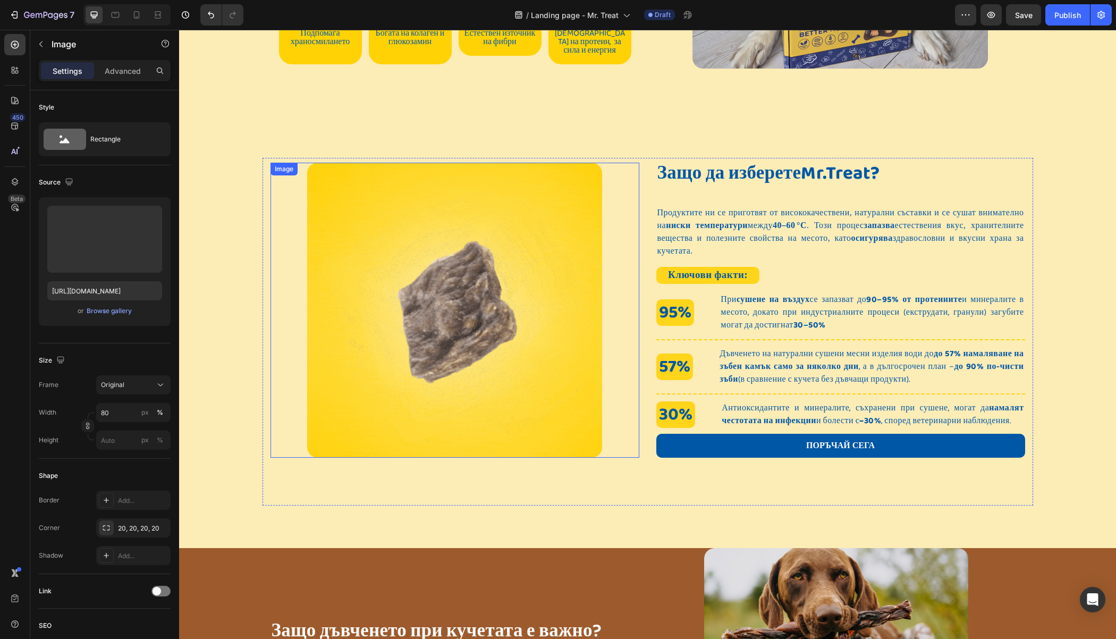
click at [362, 257] on img at bounding box center [454, 310] width 295 height 295
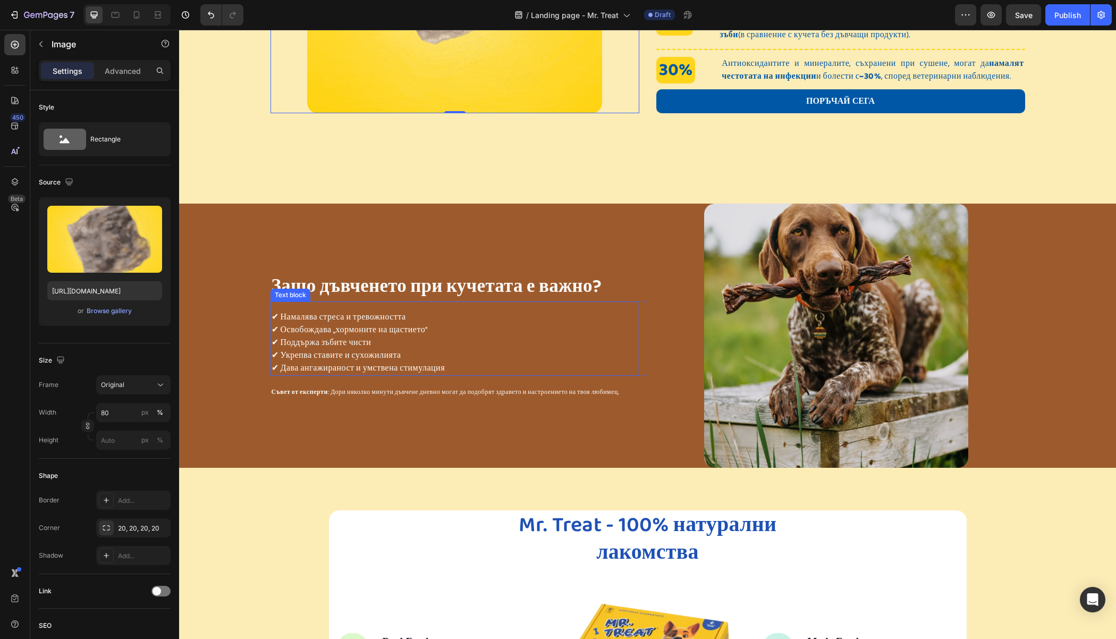
scroll to position [1451, 0]
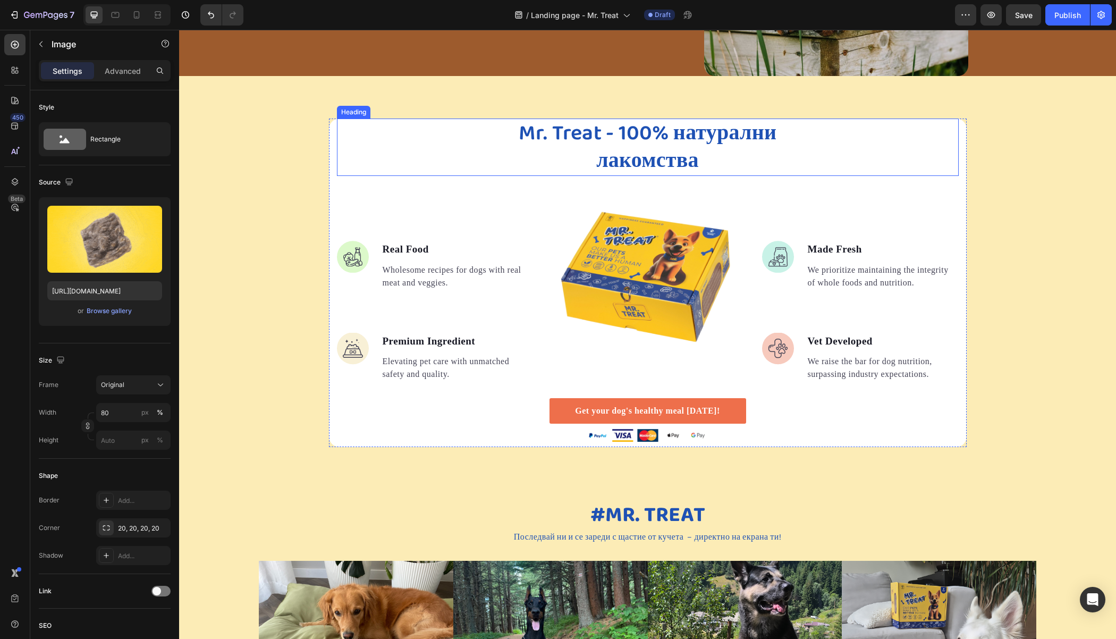
click at [374, 128] on div "Mr. Treat - 100% натурални лакомства" at bounding box center [648, 146] width 622 height 57
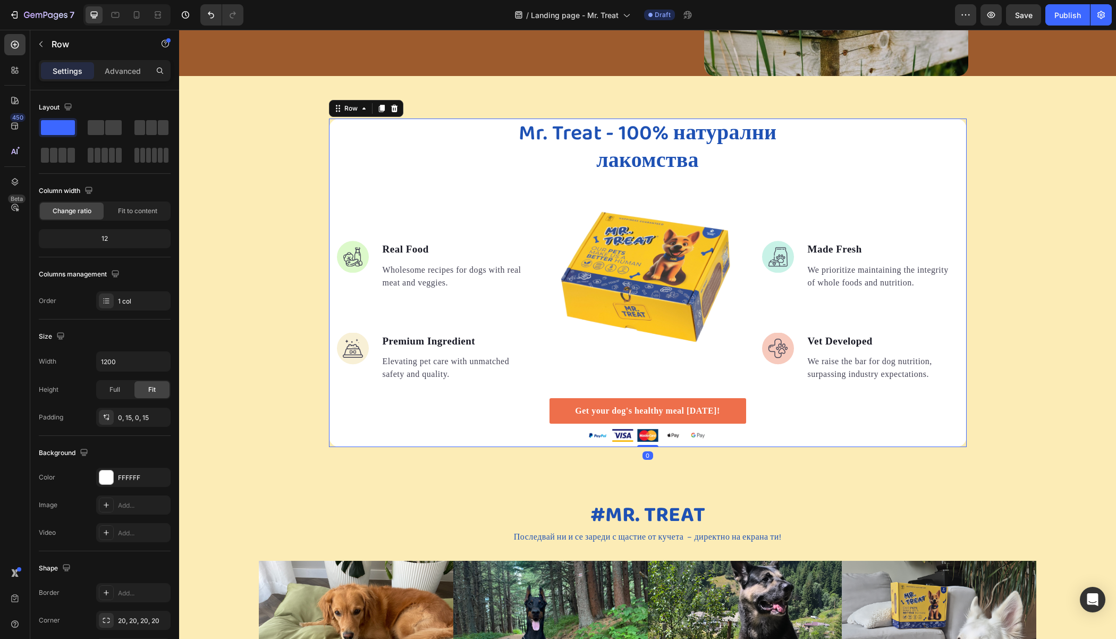
click at [329, 136] on div "Mr. Treat - 100% натурални лакомства Heading Image Real Food Text block Wholeso…" at bounding box center [648, 282] width 638 height 328
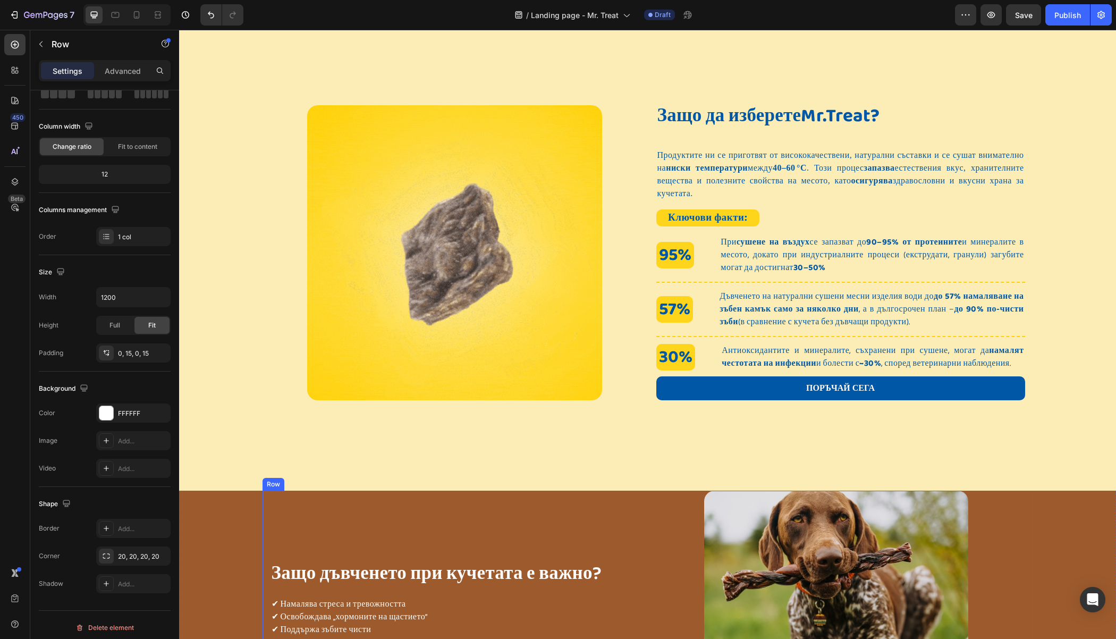
scroll to position [1319, 0]
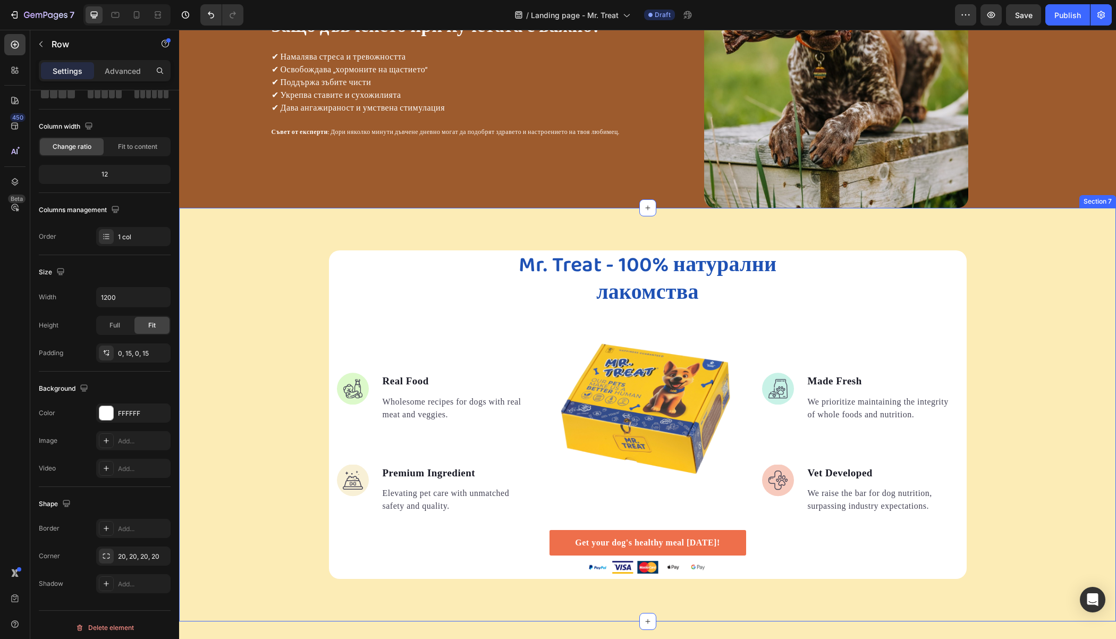
click at [272, 306] on div "Mr. Treat - 100% натурални лакомства Heading Image Real Food Text block Wholeso…" at bounding box center [647, 414] width 937 height 328
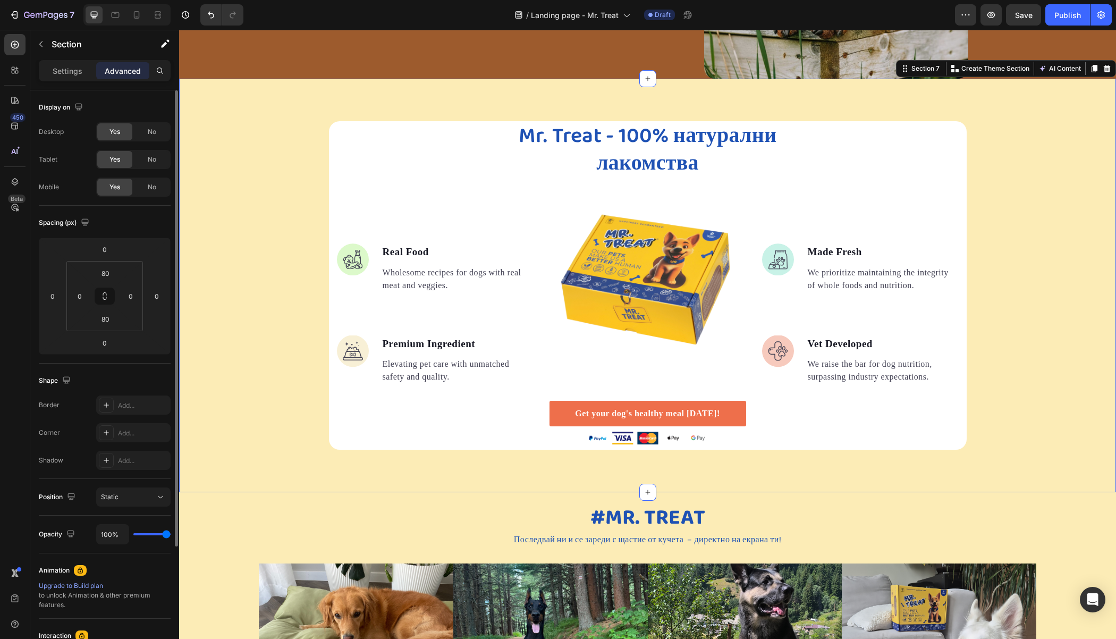
scroll to position [1484, 0]
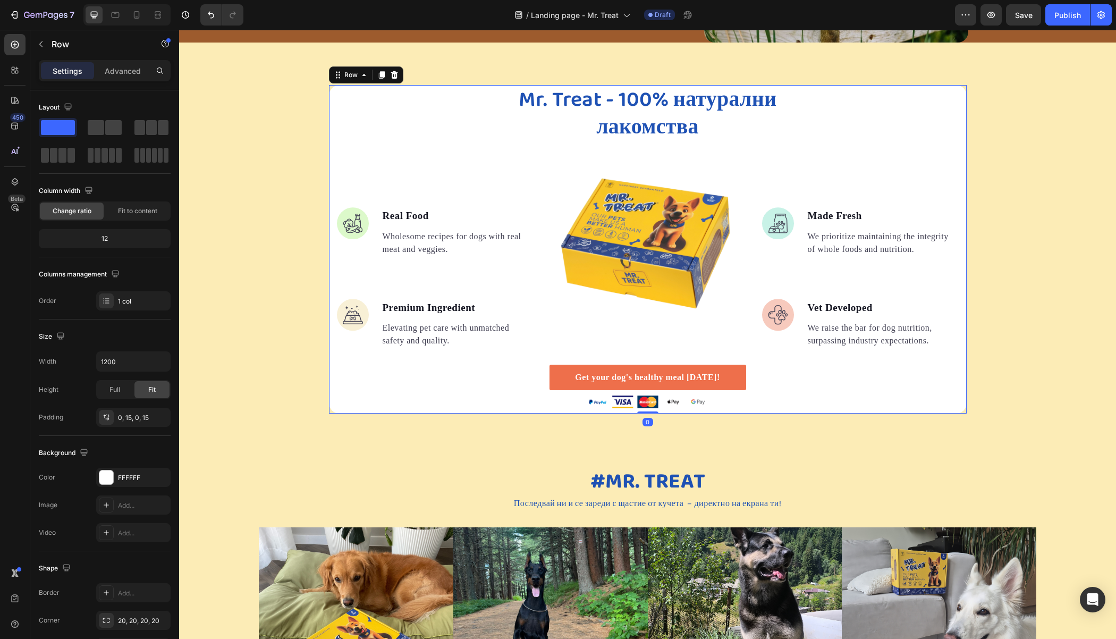
click at [329, 159] on div "Mr. Treat - 100% натурални лакомства Heading Image Real Food Text block Wholeso…" at bounding box center [648, 249] width 638 height 328
click at [122, 593] on div "Add..." at bounding box center [143, 593] width 50 height 10
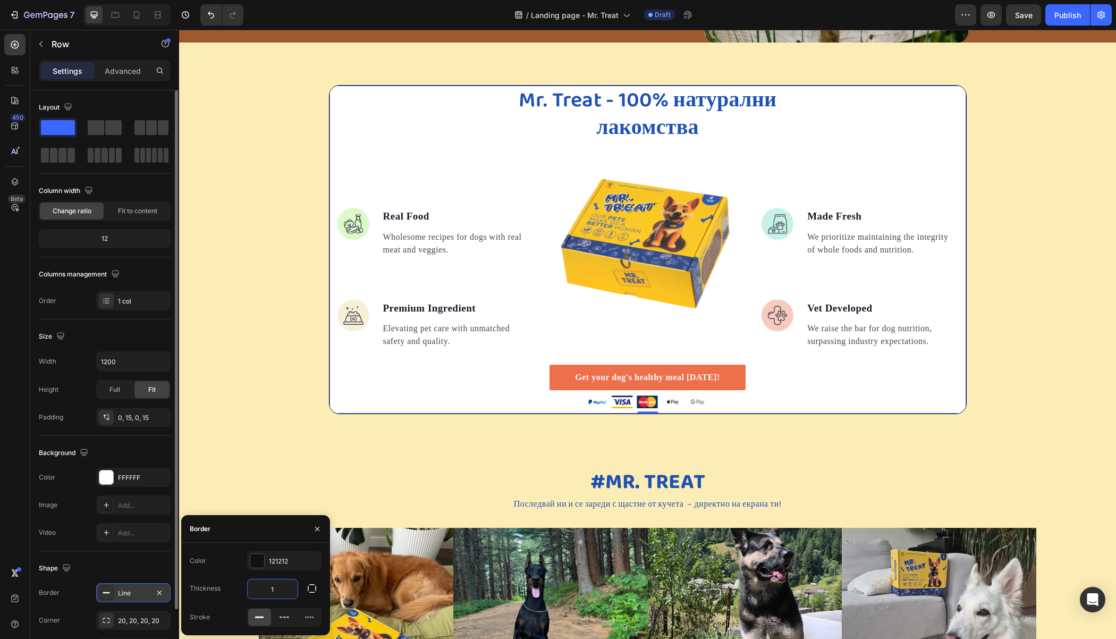
click at [284, 589] on input "1" at bounding box center [273, 588] width 50 height 19
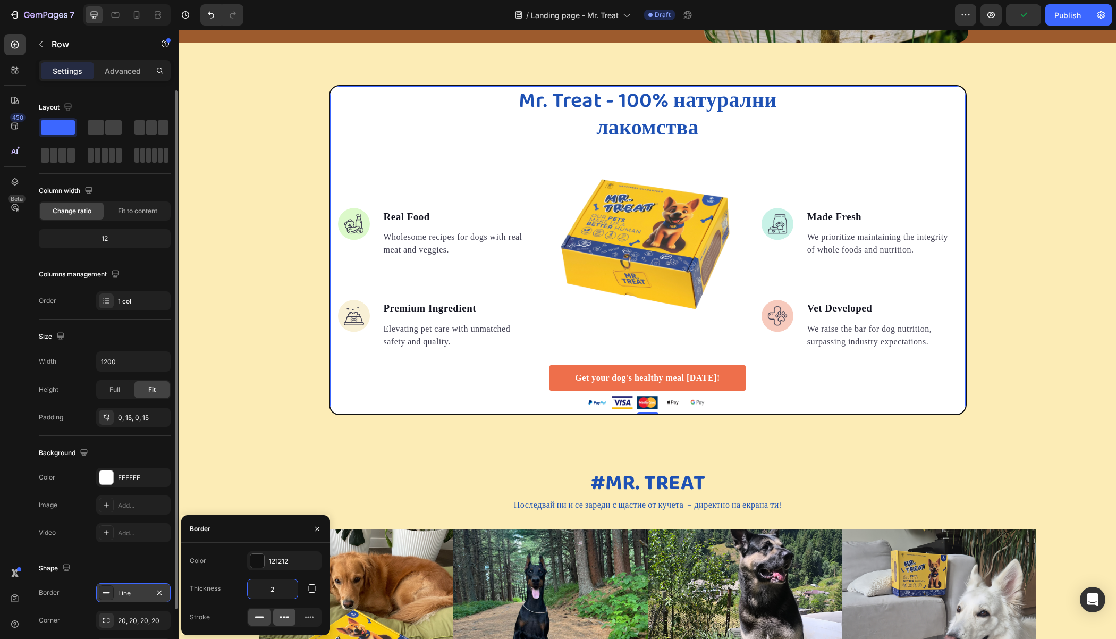
type input "2"
click at [280, 613] on icon at bounding box center [284, 617] width 11 height 11
click at [308, 621] on icon at bounding box center [309, 617] width 11 height 11
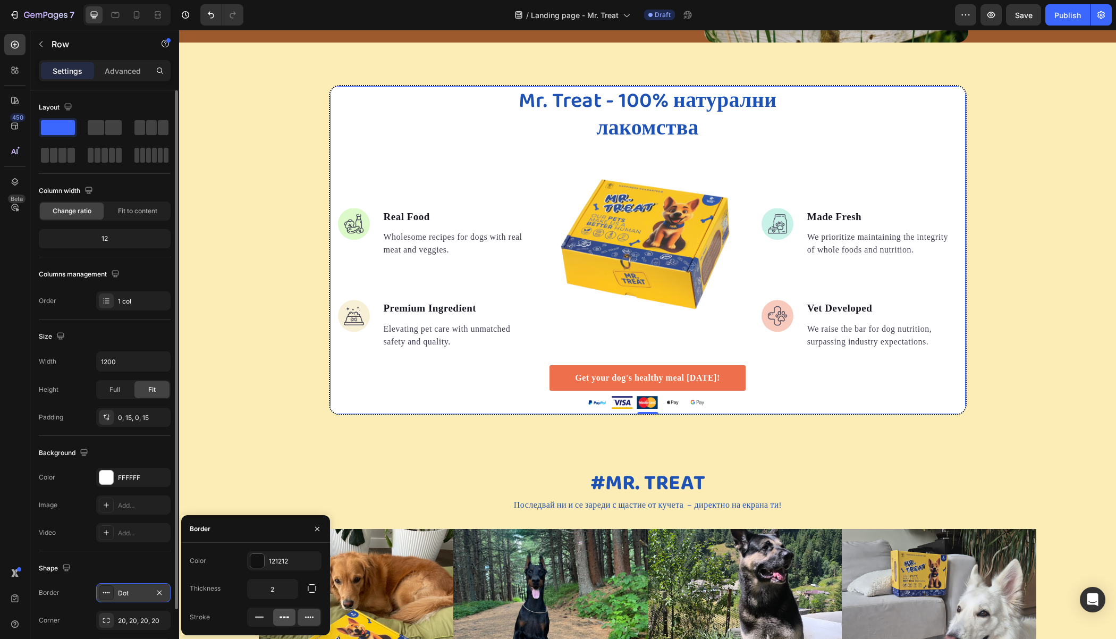
click at [282, 619] on icon at bounding box center [284, 617] width 11 height 11
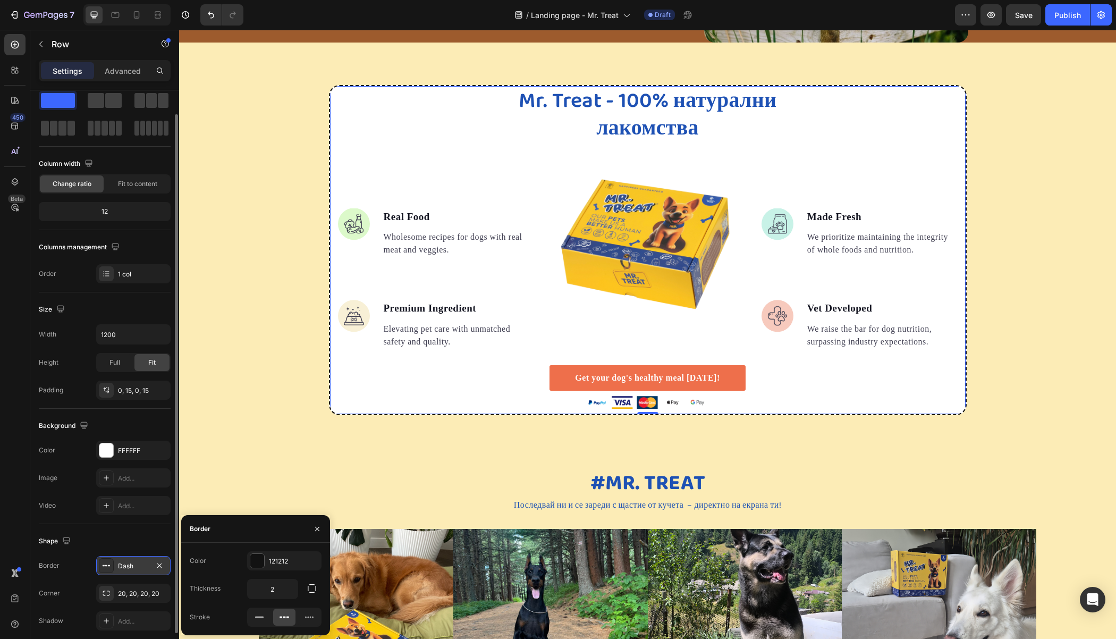
scroll to position [47, 0]
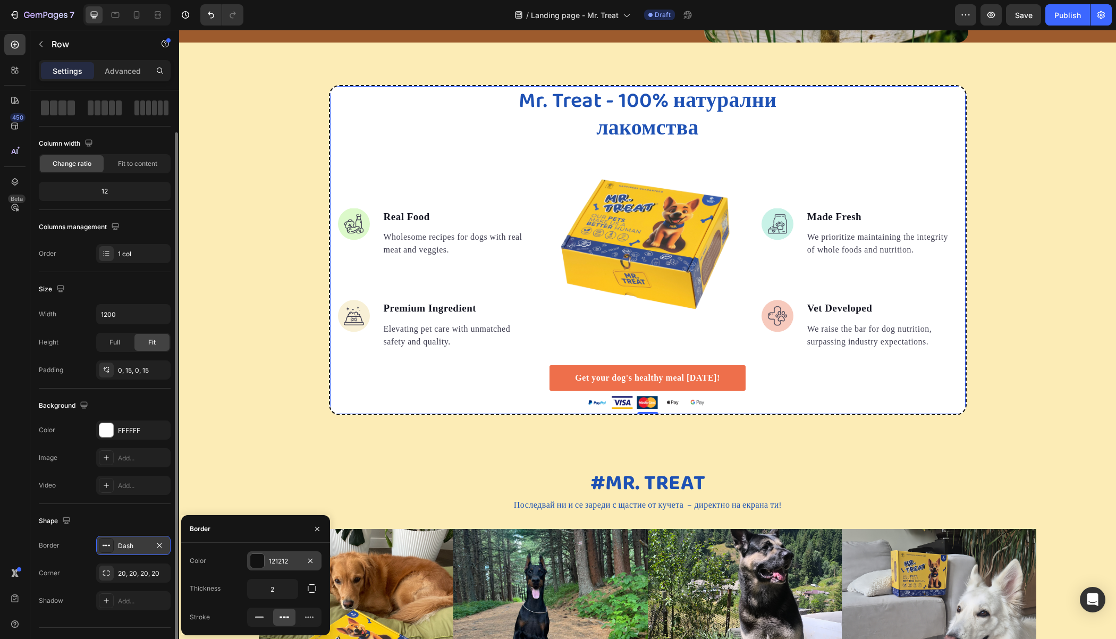
click at [284, 563] on div "121212" at bounding box center [284, 561] width 31 height 10
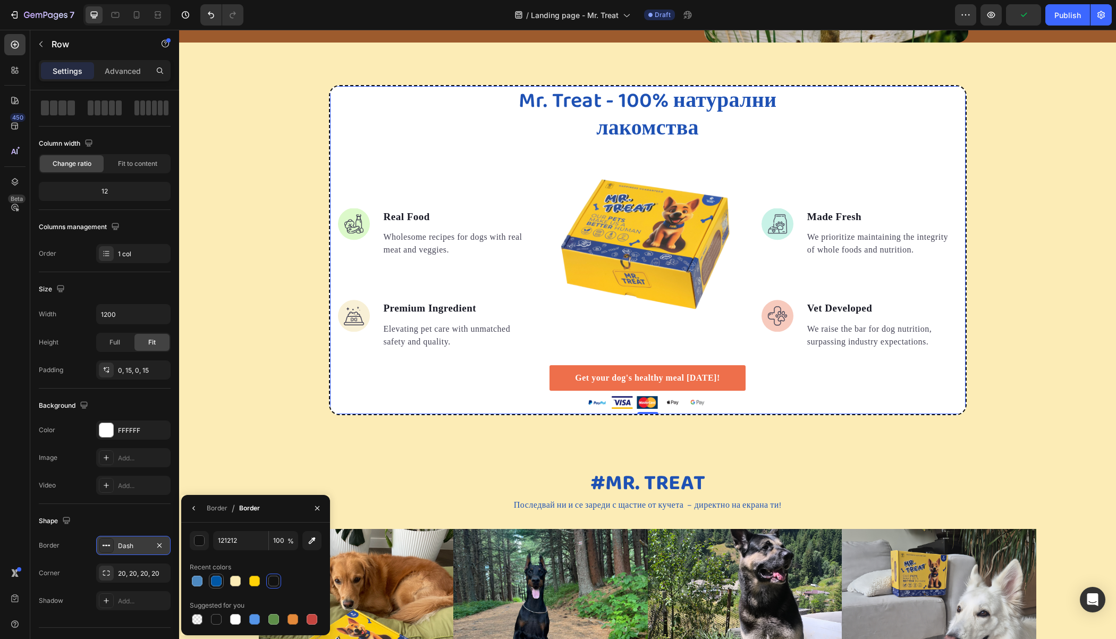
click at [217, 582] on div at bounding box center [216, 580] width 11 height 11
type input "0057A5"
click at [228, 305] on div "Mr. Treat - 100% натурални лакомства Heading Image Real Food Text block Wholeso…" at bounding box center [647, 250] width 937 height 330
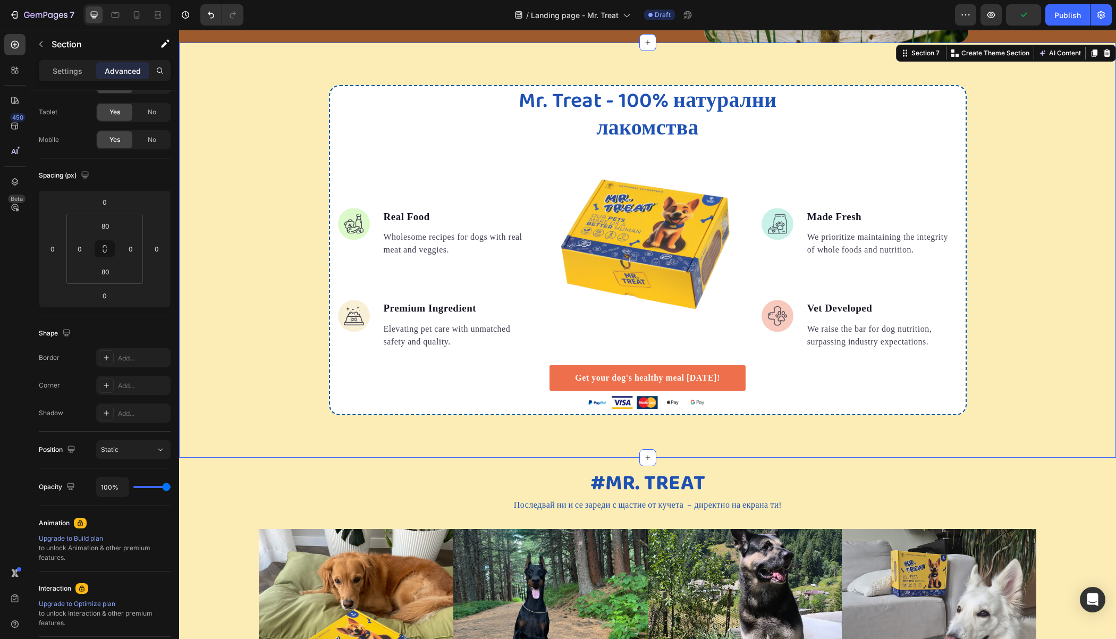
scroll to position [0, 0]
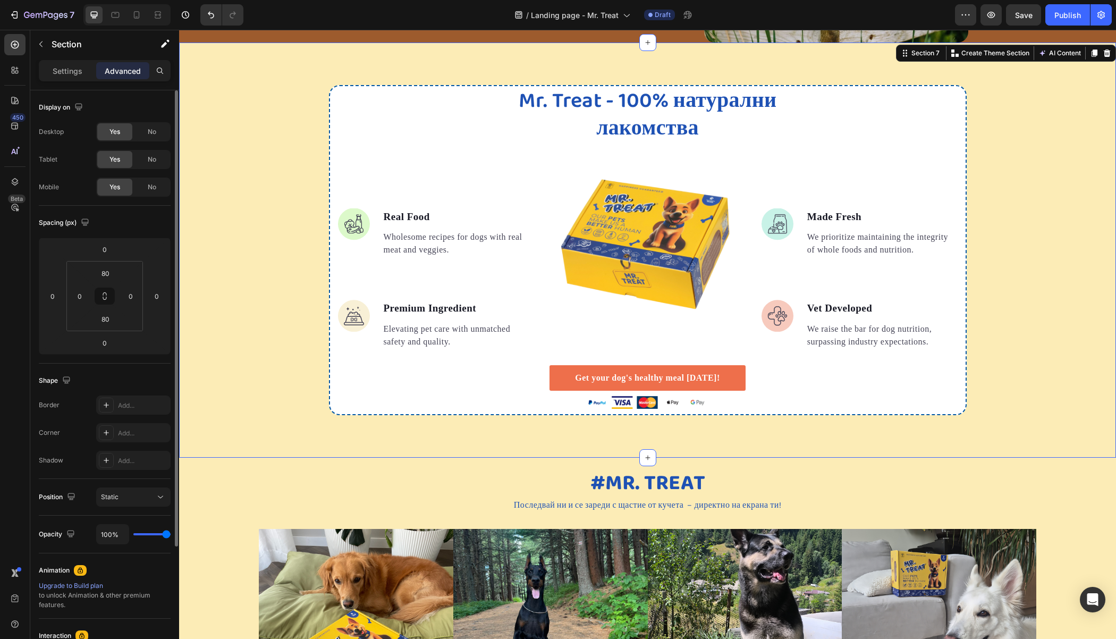
click at [228, 302] on div "Mr. Treat - 100% натурални лакомства Heading Image Real Food Text block Wholeso…" at bounding box center [647, 250] width 937 height 330
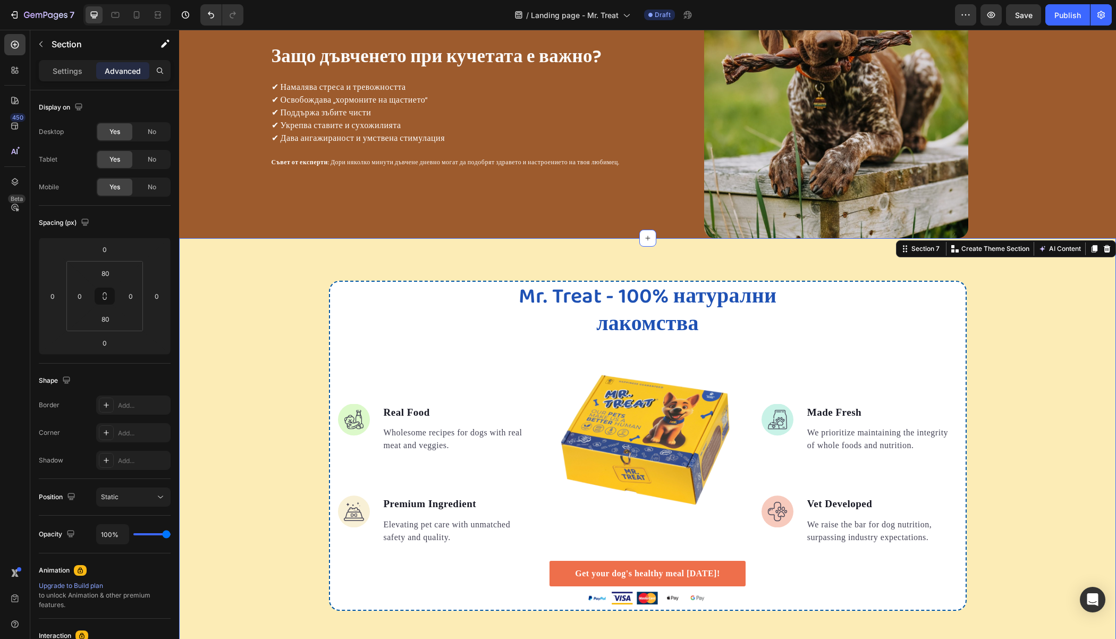
scroll to position [1286, 0]
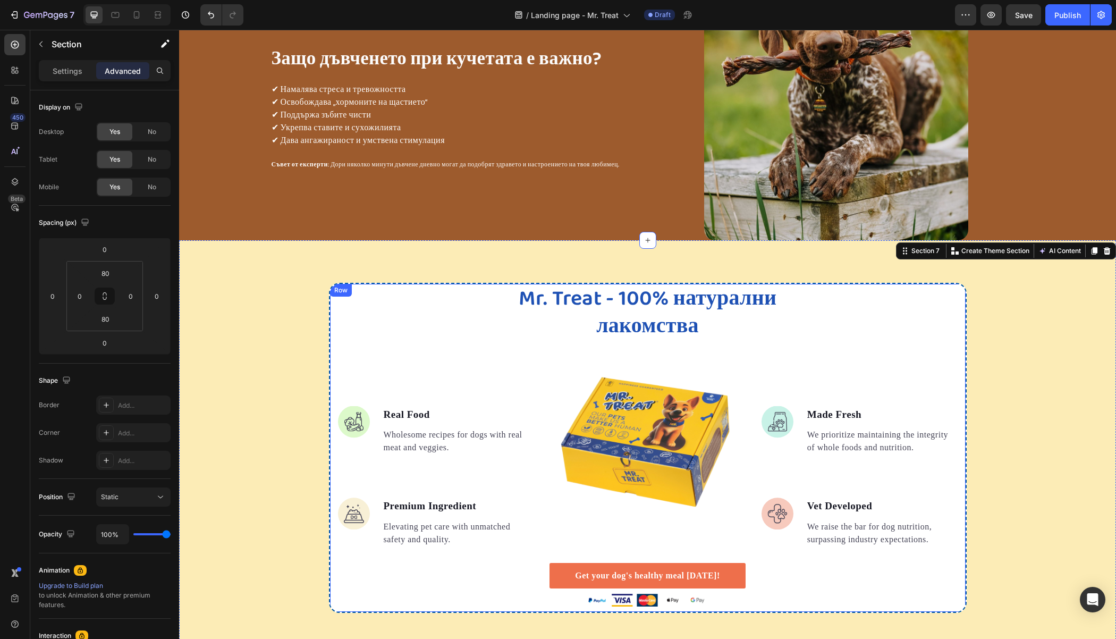
click at [329, 303] on div "Mr. Treat - 100% натурални лакомства Heading Image Real Food Text block Wholeso…" at bounding box center [648, 448] width 638 height 330
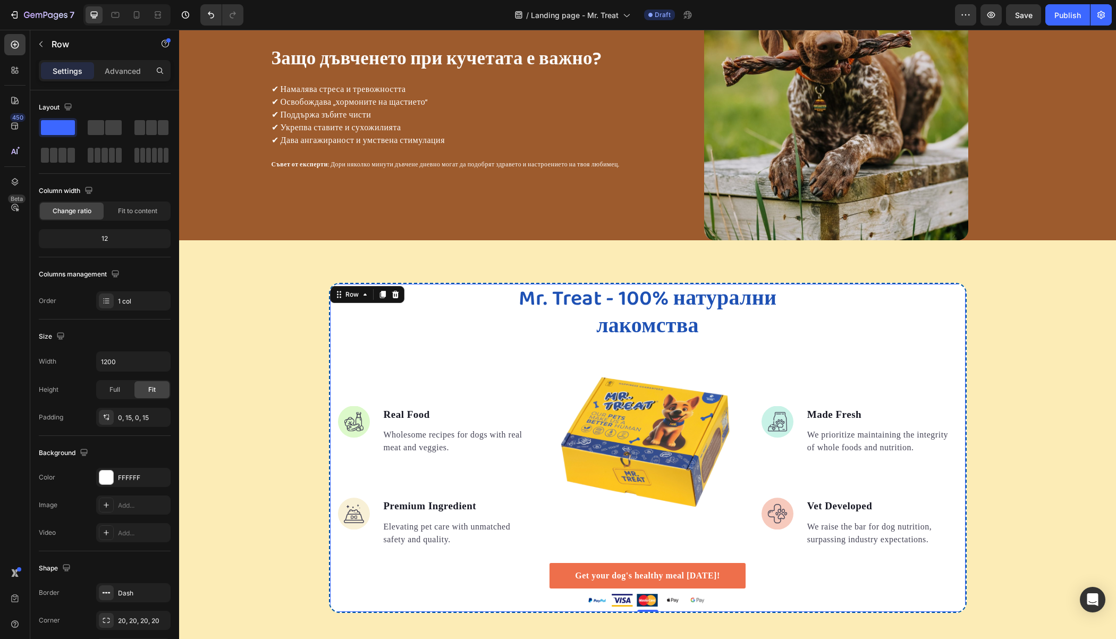
scroll to position [67, 0]
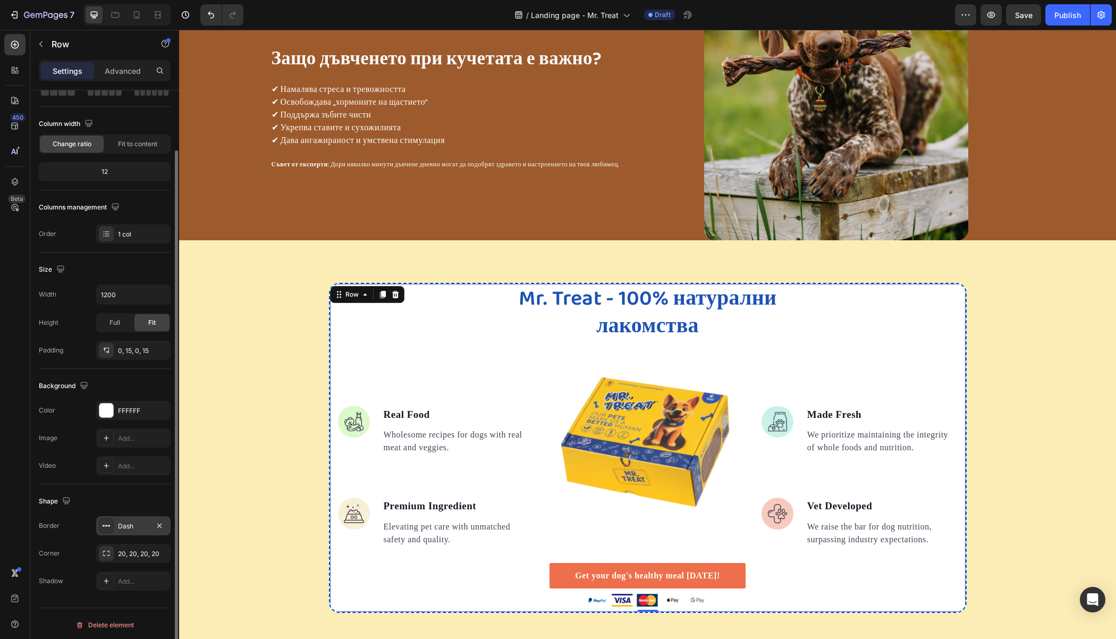
click at [130, 525] on div "Dash" at bounding box center [133, 526] width 31 height 10
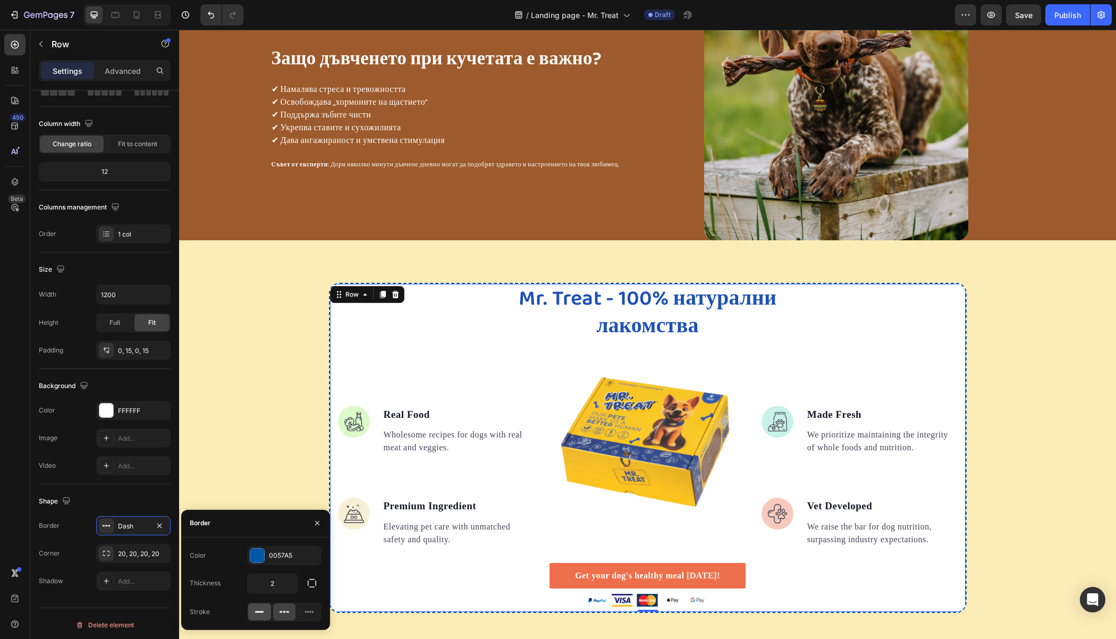
click at [261, 609] on icon at bounding box center [259, 611] width 11 height 11
click at [230, 411] on div "Mr. Treat - 100% натурални лакомства Heading Image Real Food Text block Wholeso…" at bounding box center [647, 448] width 937 height 330
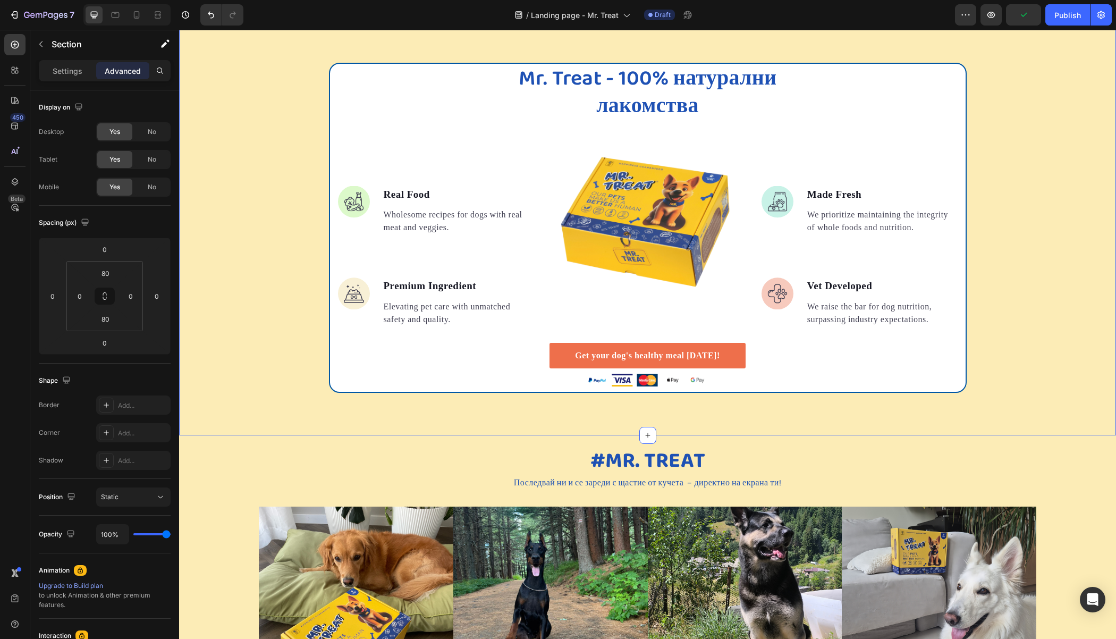
scroll to position [1483, 0]
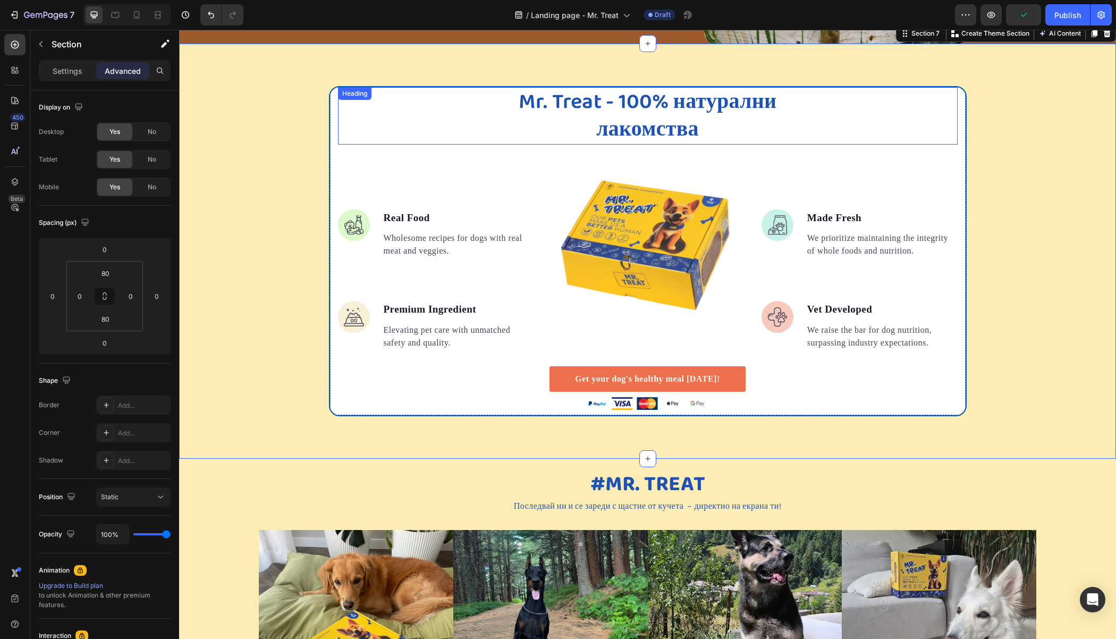
click at [591, 112] on span "Mr. Treat - 100% натурални лакомства" at bounding box center [648, 116] width 258 height 62
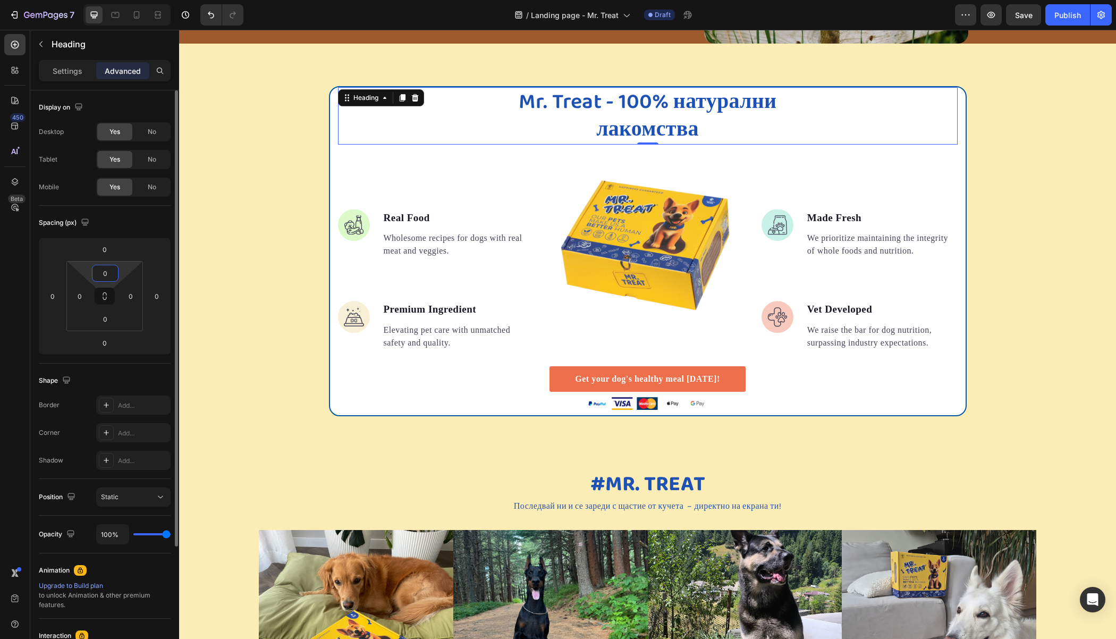
click at [109, 277] on input "0" at bounding box center [105, 273] width 21 height 16
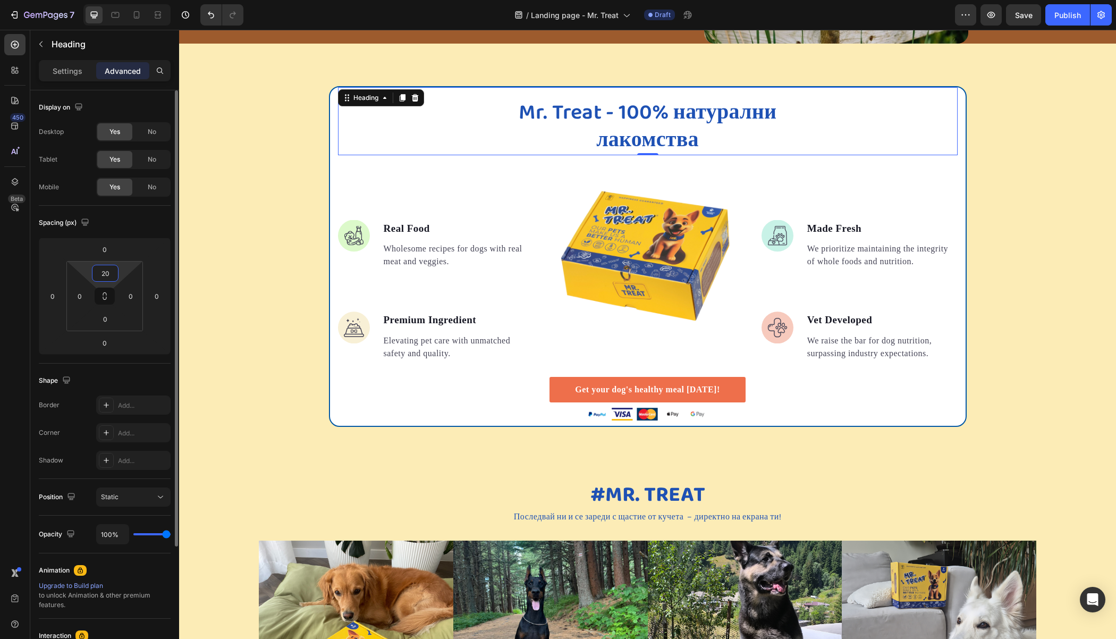
type input "2"
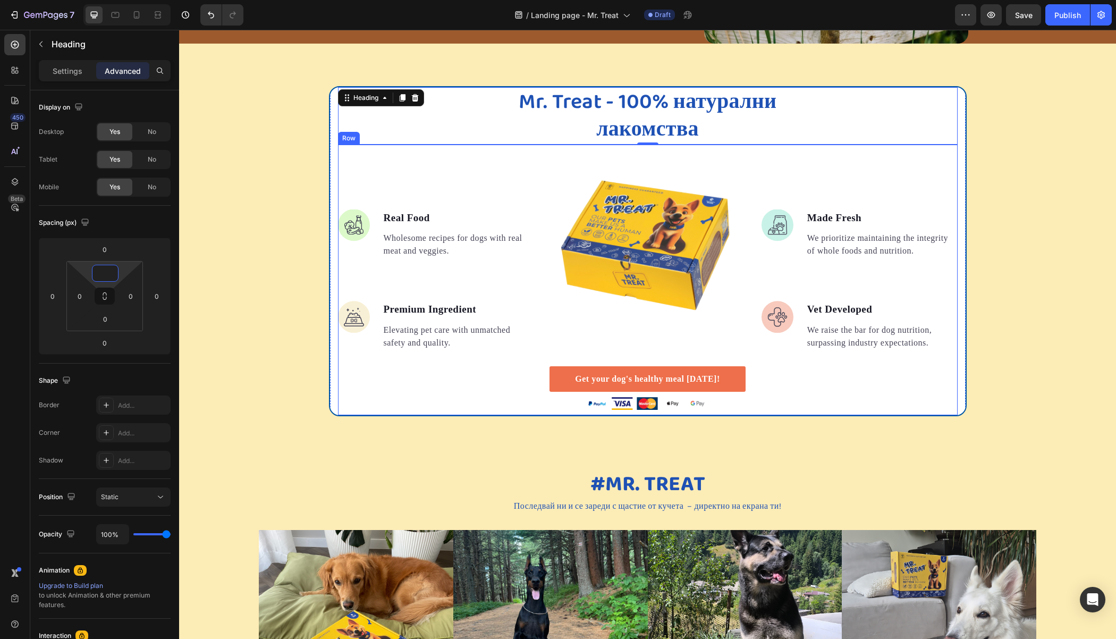
click at [515, 161] on div "Image Real Food Text block Wholesome recipes for dogs with real meat and veggie…" at bounding box center [436, 280] width 196 height 270
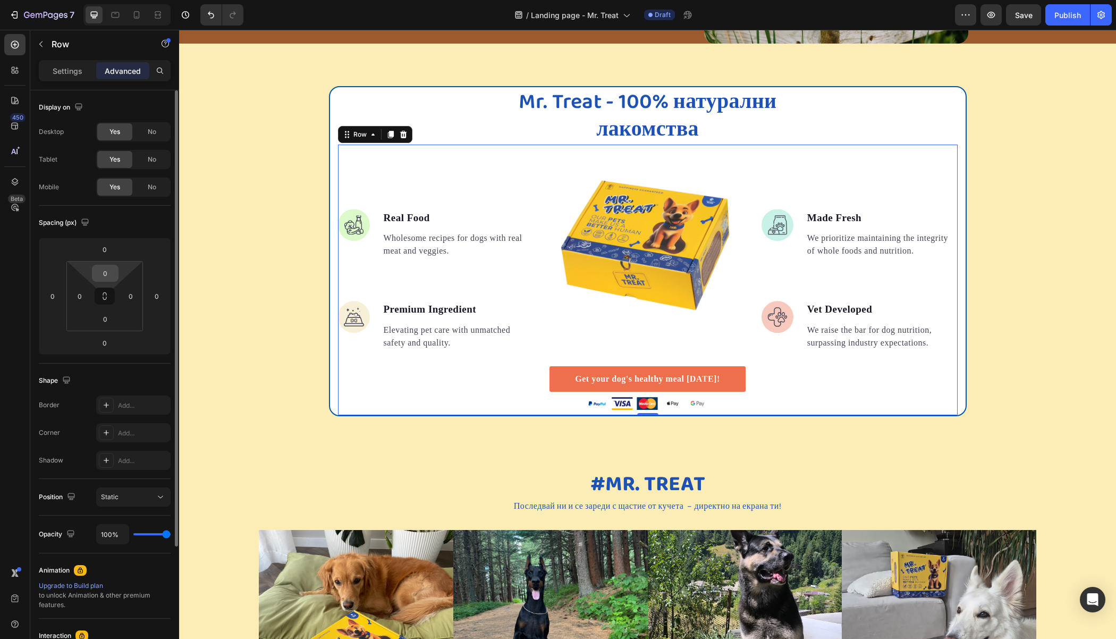
click at [102, 275] on input "0" at bounding box center [105, 273] width 21 height 16
type input "-"
click at [108, 246] on input "0" at bounding box center [104, 249] width 21 height 16
type input "0"
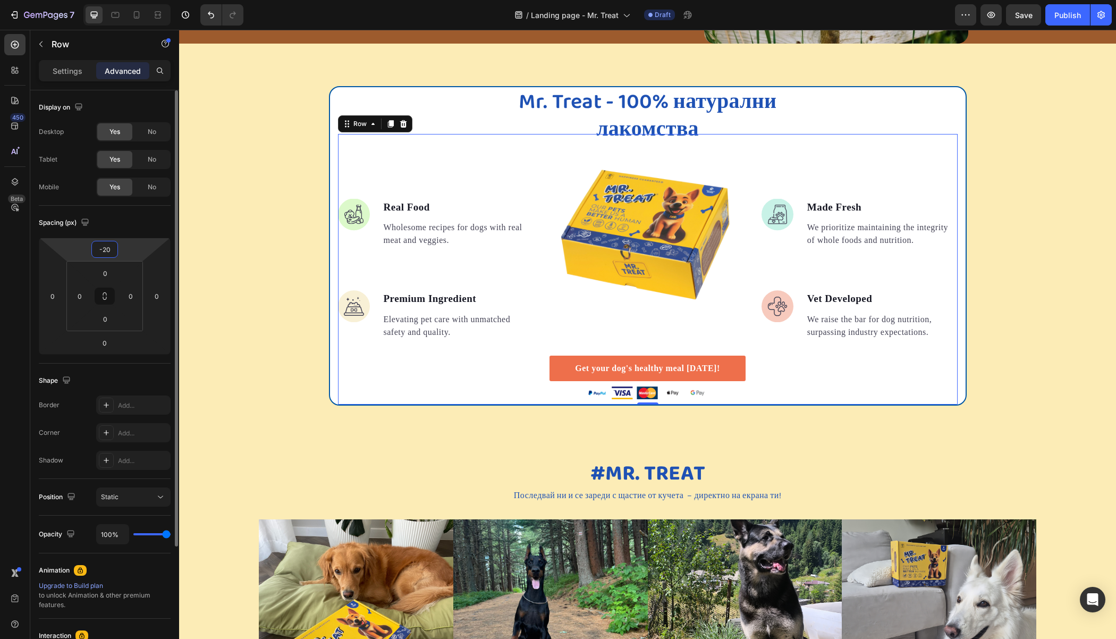
type input "-2"
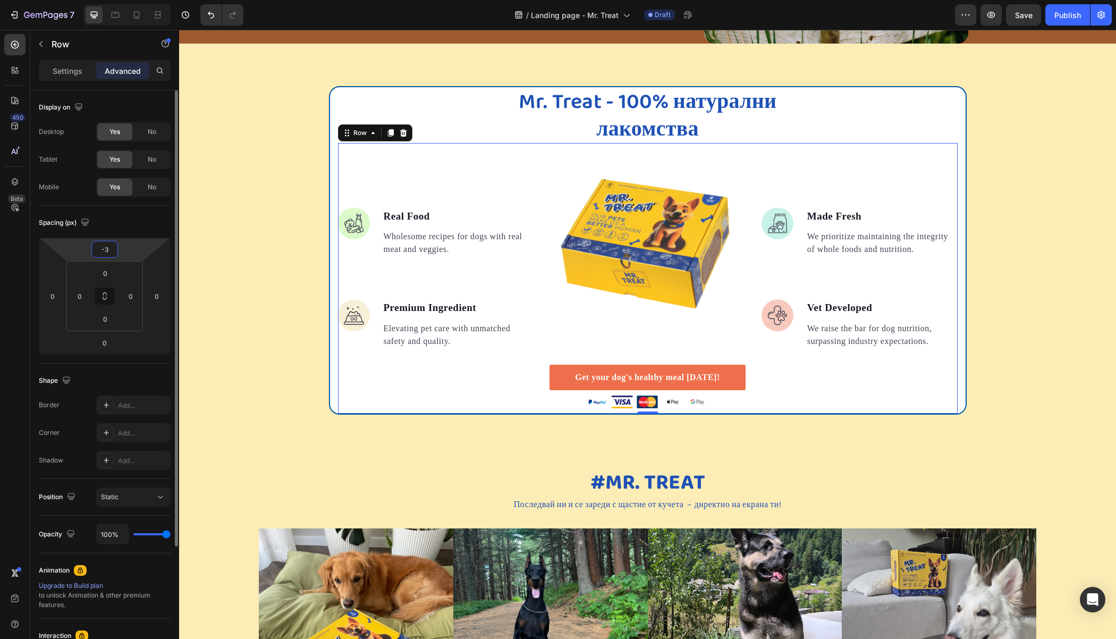
type input "-30"
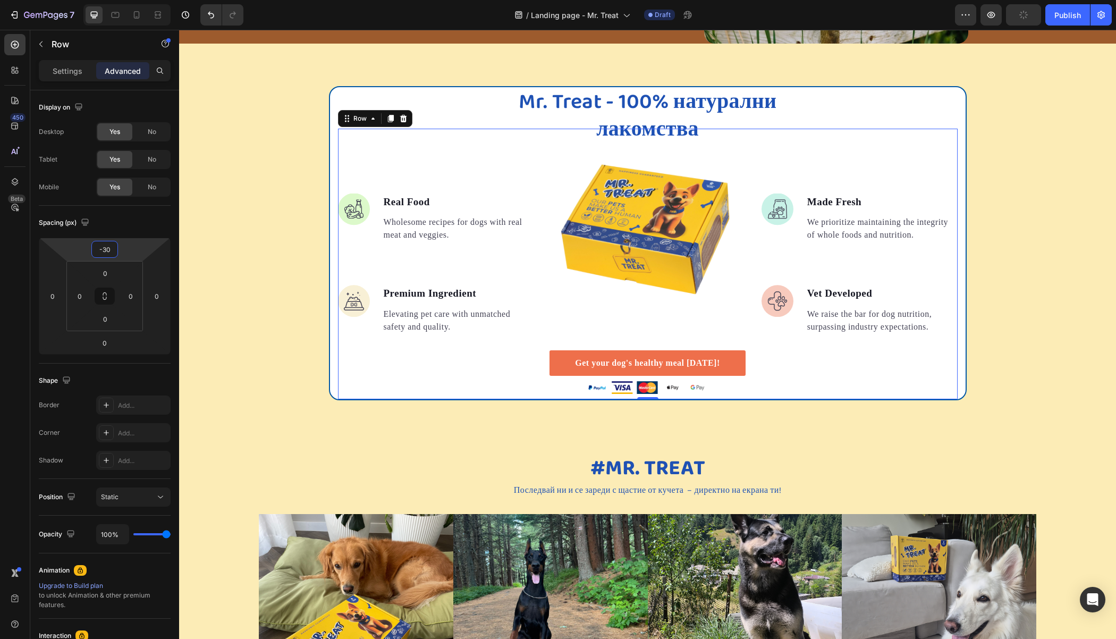
click at [298, 75] on div "Mr. Treat - 100% натурални лакомства Heading Image Real Food Text block Wholeso…" at bounding box center [647, 243] width 937 height 399
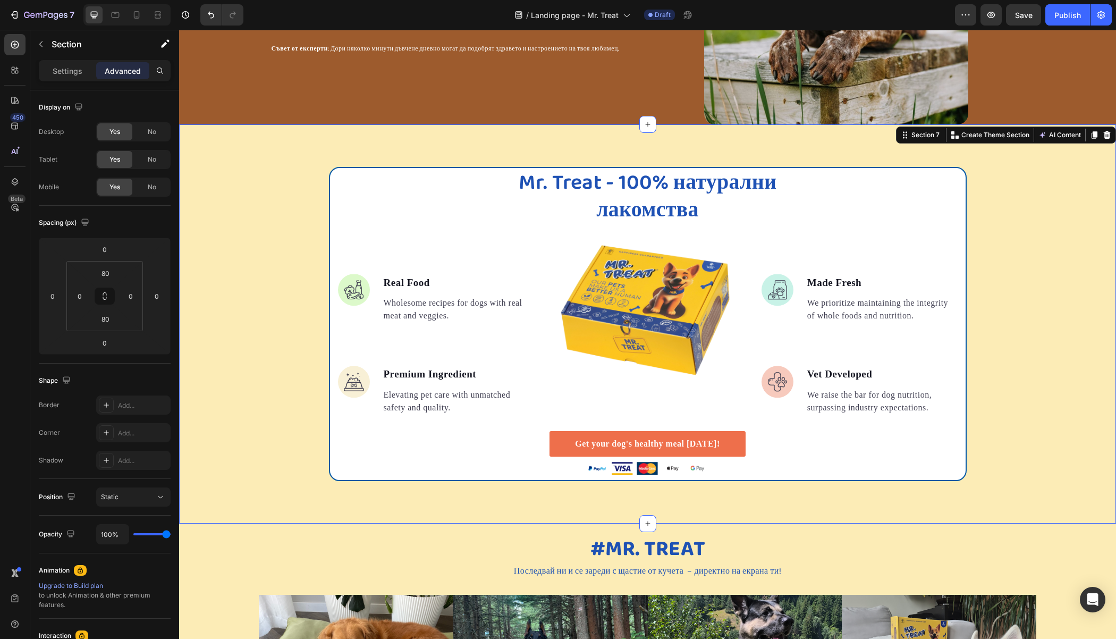
scroll to position [1424, 0]
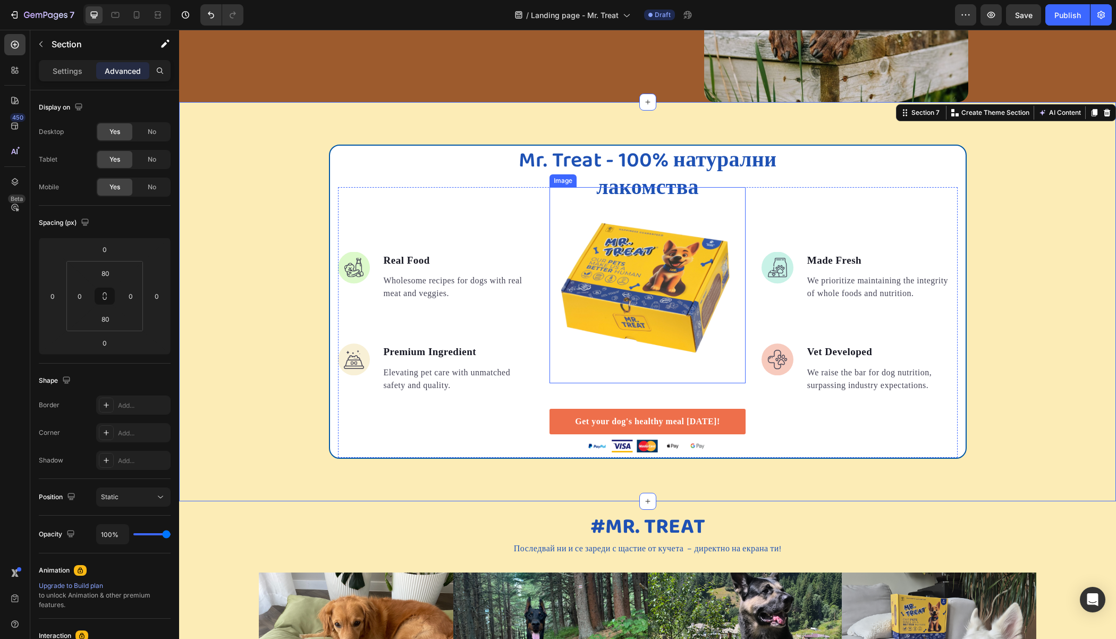
click at [608, 273] on img at bounding box center [647, 285] width 196 height 196
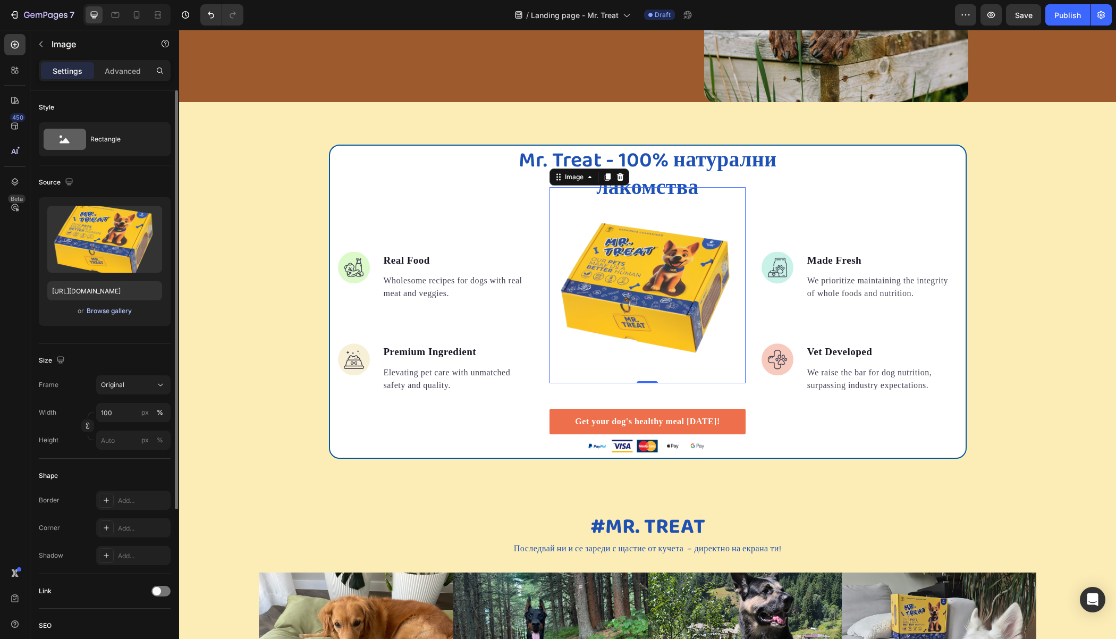
click at [104, 313] on div "Browse gallery" at bounding box center [109, 311] width 45 height 10
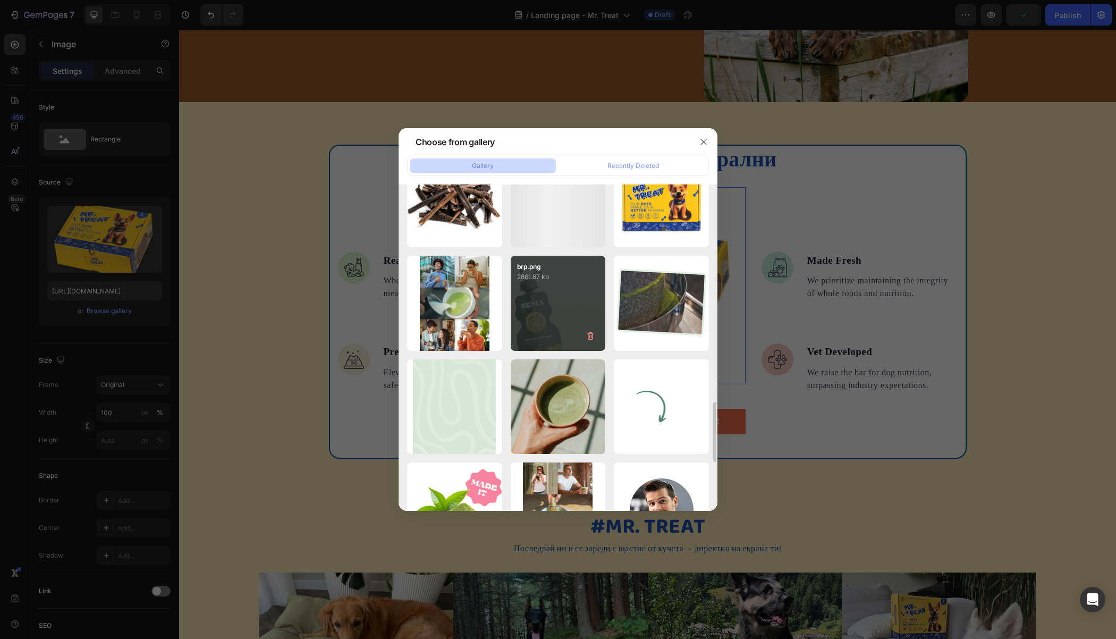
scroll to position [1146, 0]
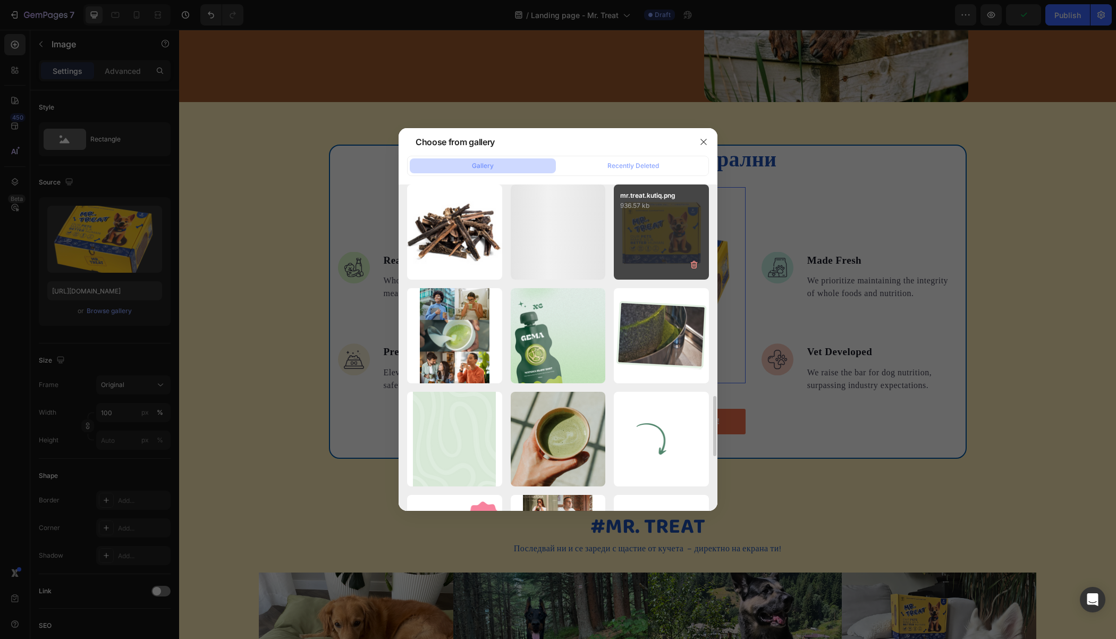
click at [654, 244] on div "mr.treat.kutiq.png 936.57 kb" at bounding box center [661, 231] width 95 height 95
type input "[URL][DOMAIN_NAME]"
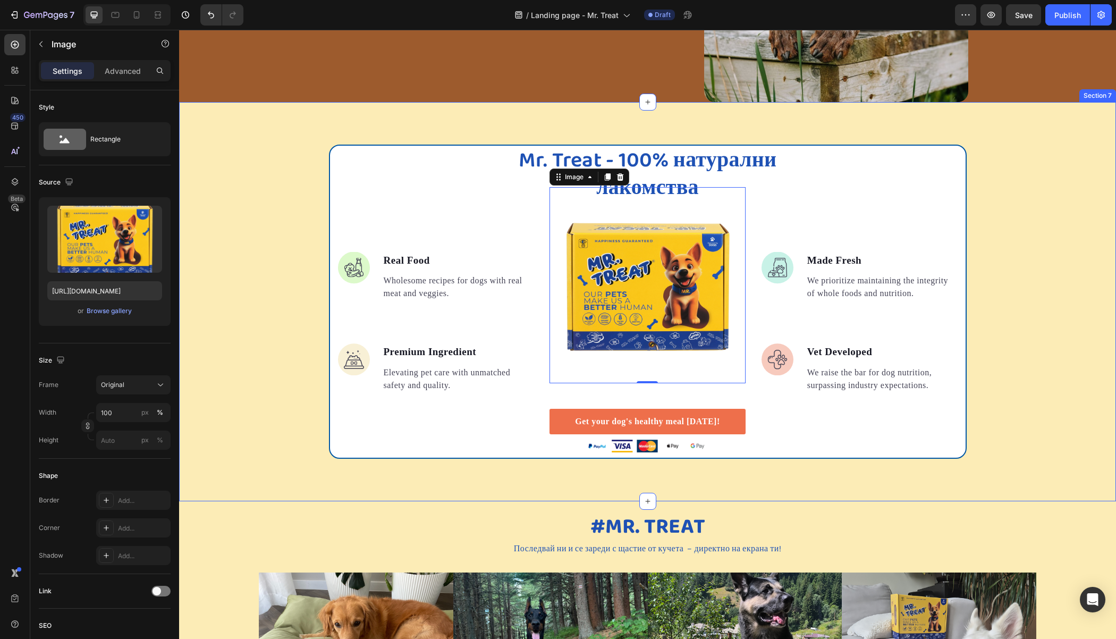
click at [253, 129] on div "Mr. Treat - 100% натурални лакомства Heading Image Real Food Text block Wholeso…" at bounding box center [647, 301] width 937 height 399
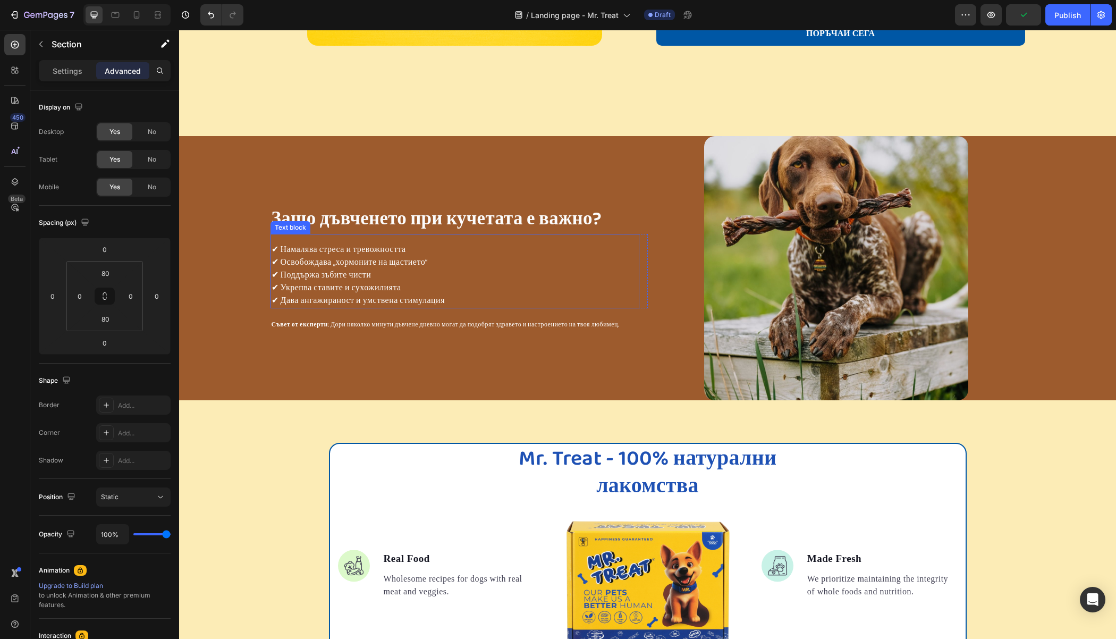
scroll to position [1418, 0]
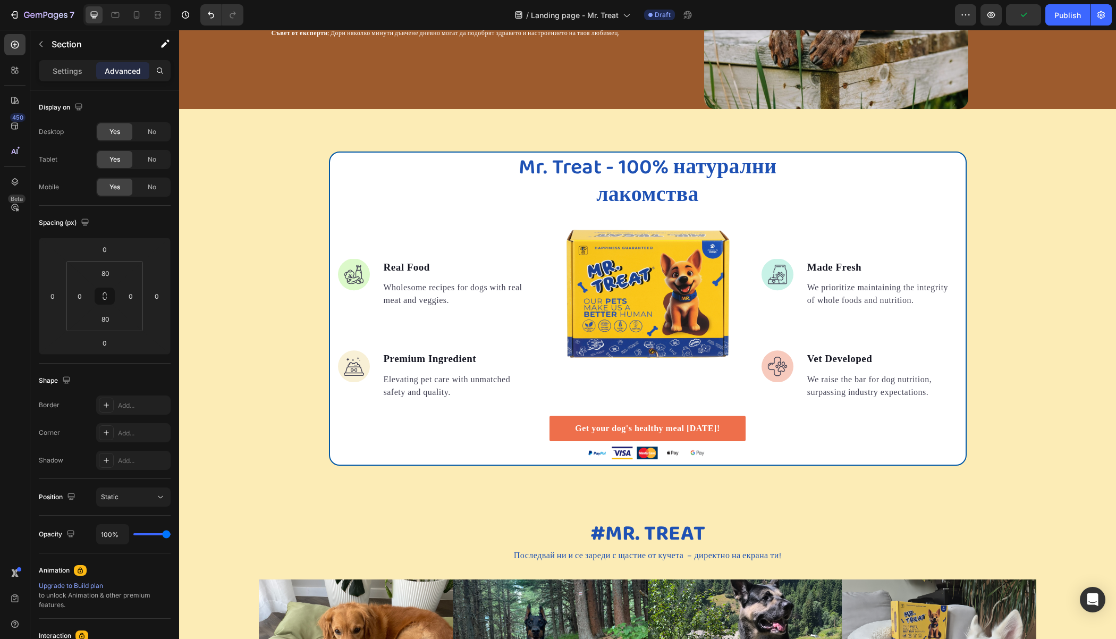
click at [276, 205] on div "Mr. Treat - 100% натурални лакомства Heading Image Real Food Text block Wholeso…" at bounding box center [647, 308] width 937 height 314
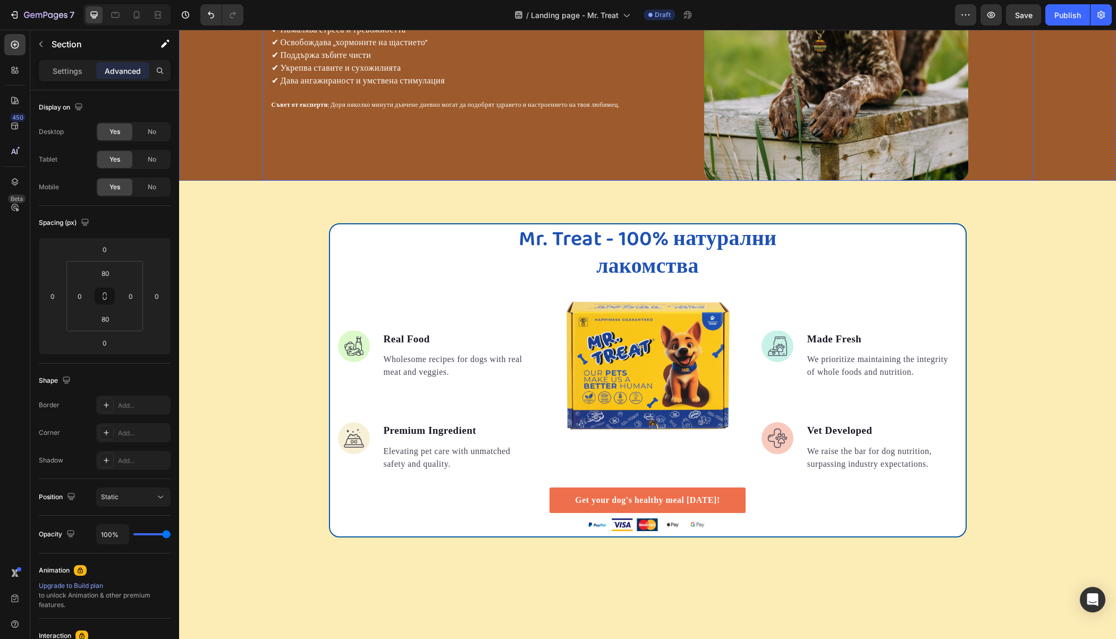
scroll to position [1485, 0]
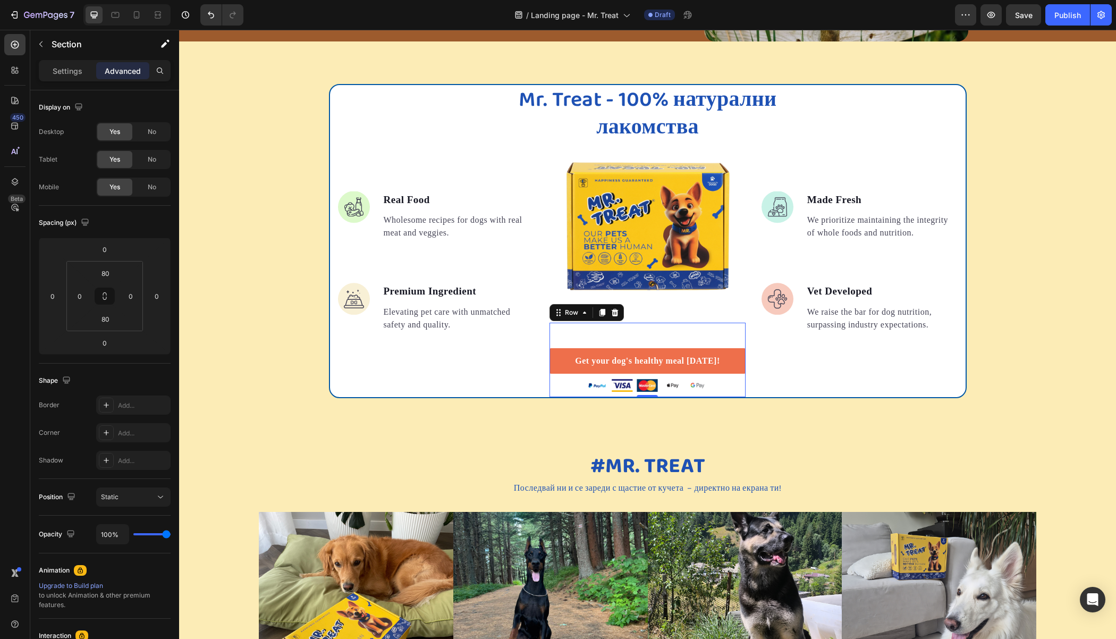
click at [618, 331] on div "Get your dog's healthy meal [DATE]! Button Image Row 0" at bounding box center [647, 360] width 196 height 74
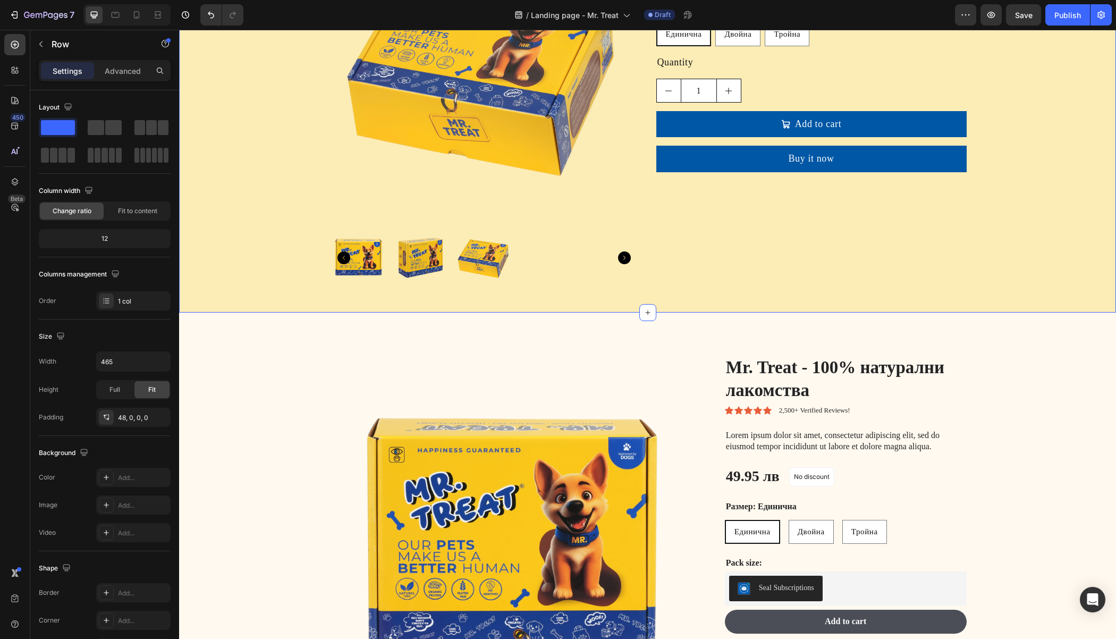
scroll to position [2429, 0]
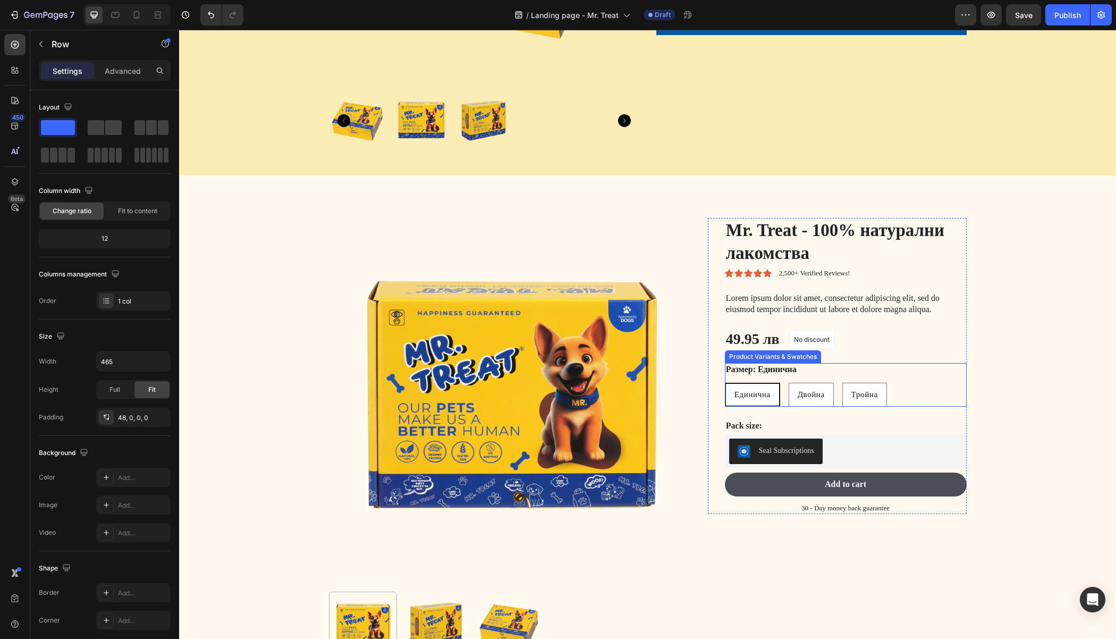
click at [728, 357] on div "Product Variants & Swatches" at bounding box center [773, 357] width 92 height 10
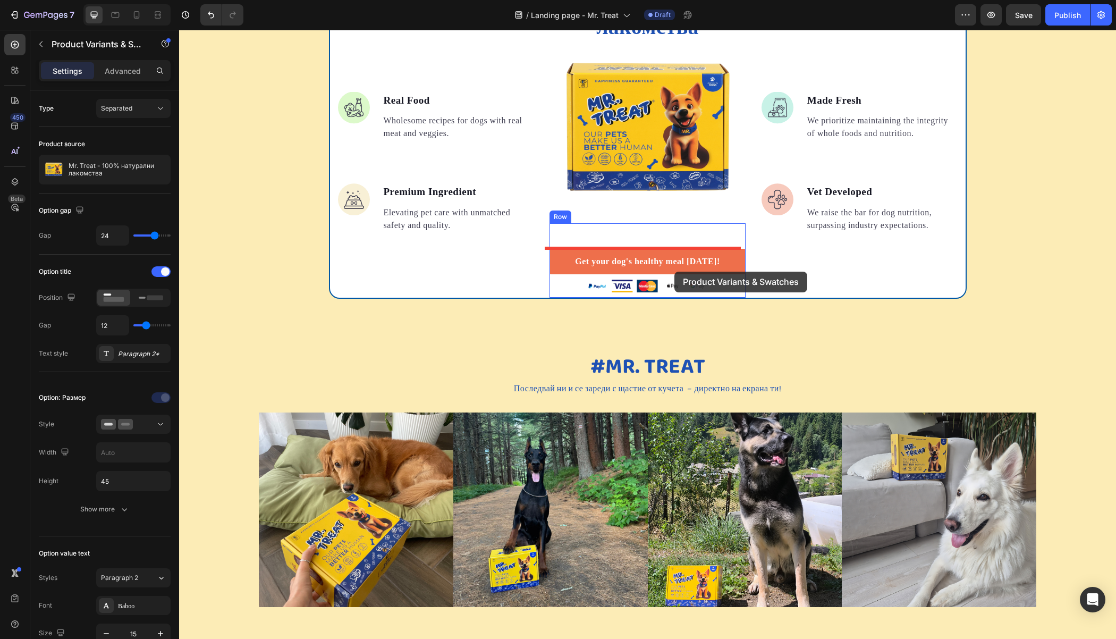
scroll to position [1493, 0]
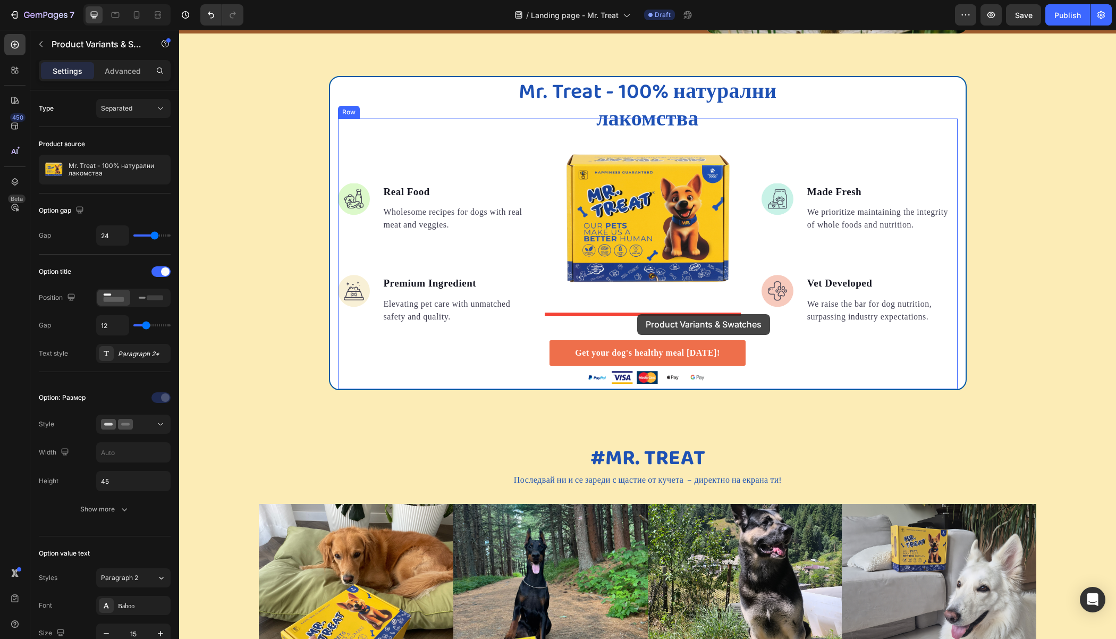
drag, startPoint x: 730, startPoint y: 352, endPoint x: 637, endPoint y: 313, distance: 101.2
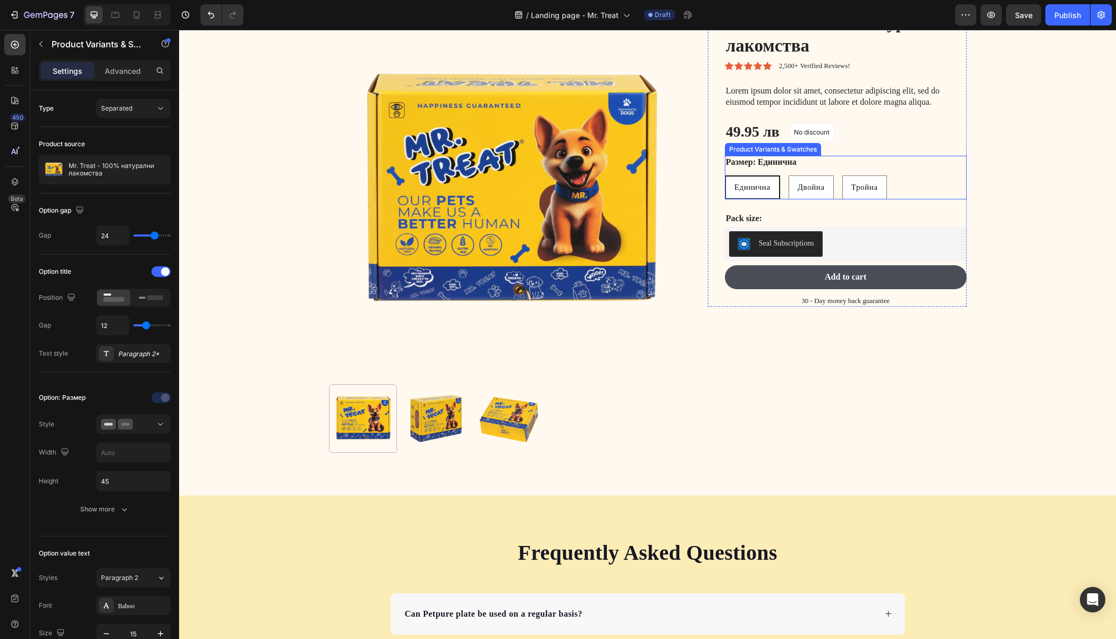
scroll to position [2436, 0]
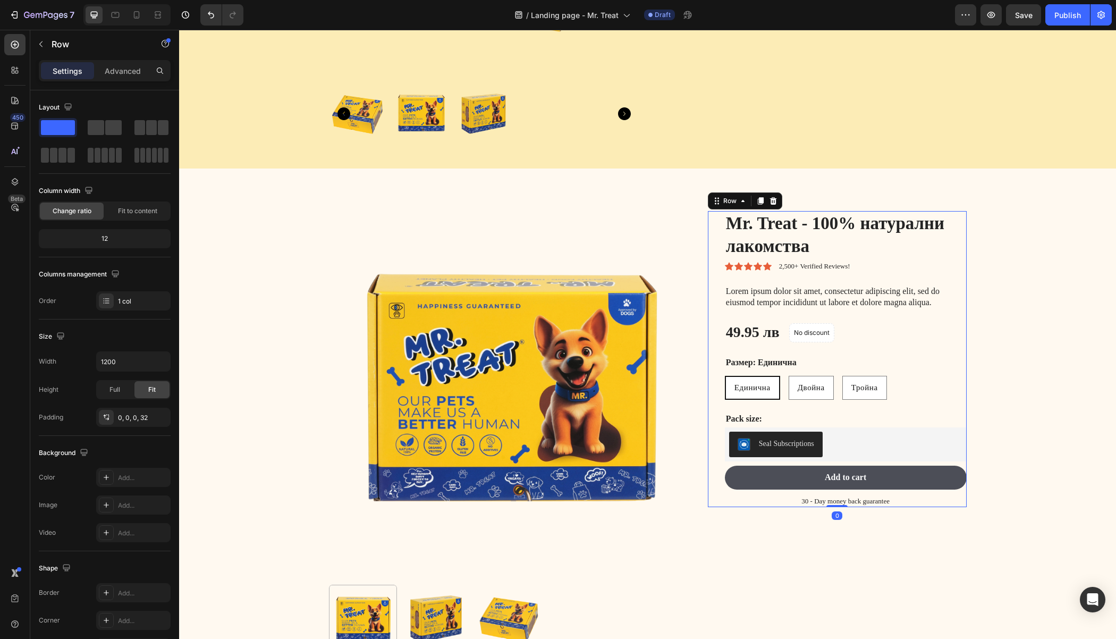
click at [709, 231] on div "Mr. Treat - 100% натурални лакомства Product Title Icon Icon Icon Icon Icon Ico…" at bounding box center [837, 359] width 259 height 296
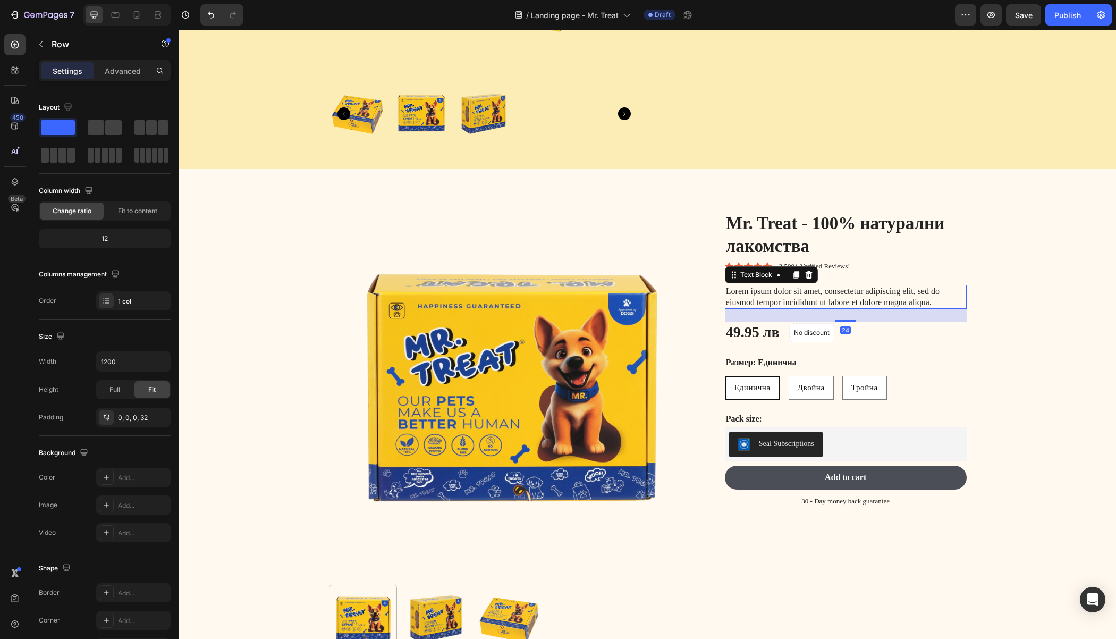
click at [837, 289] on p "Lorem ipsum dolor sit amet, consectetur adipiscing elit, sed do eiusmod tempor …" at bounding box center [846, 297] width 240 height 22
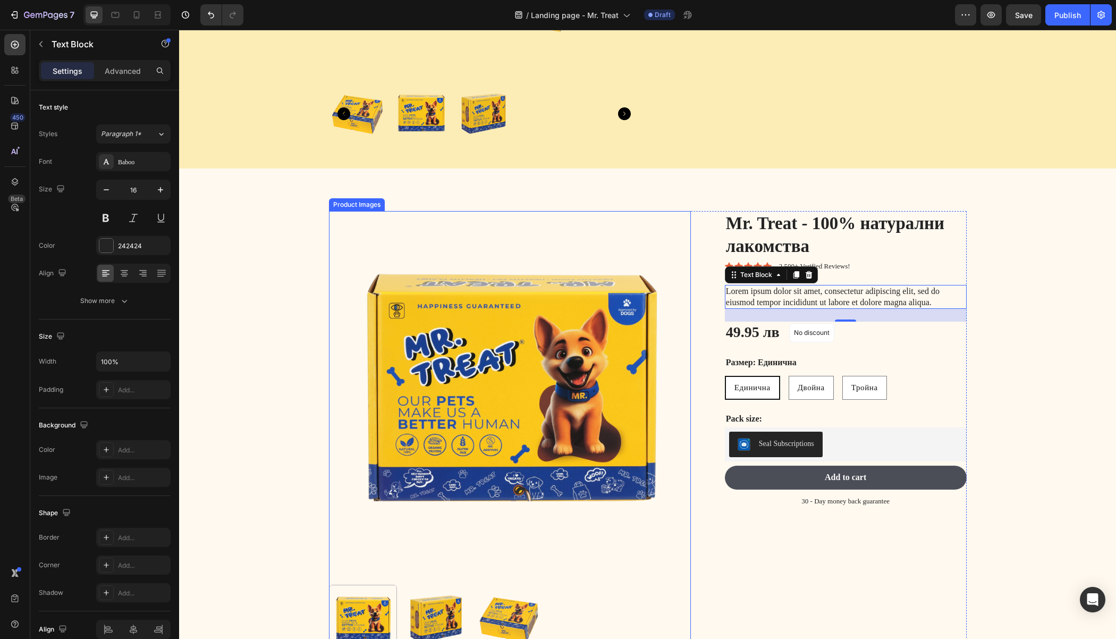
click at [652, 250] on img at bounding box center [510, 392] width 362 height 362
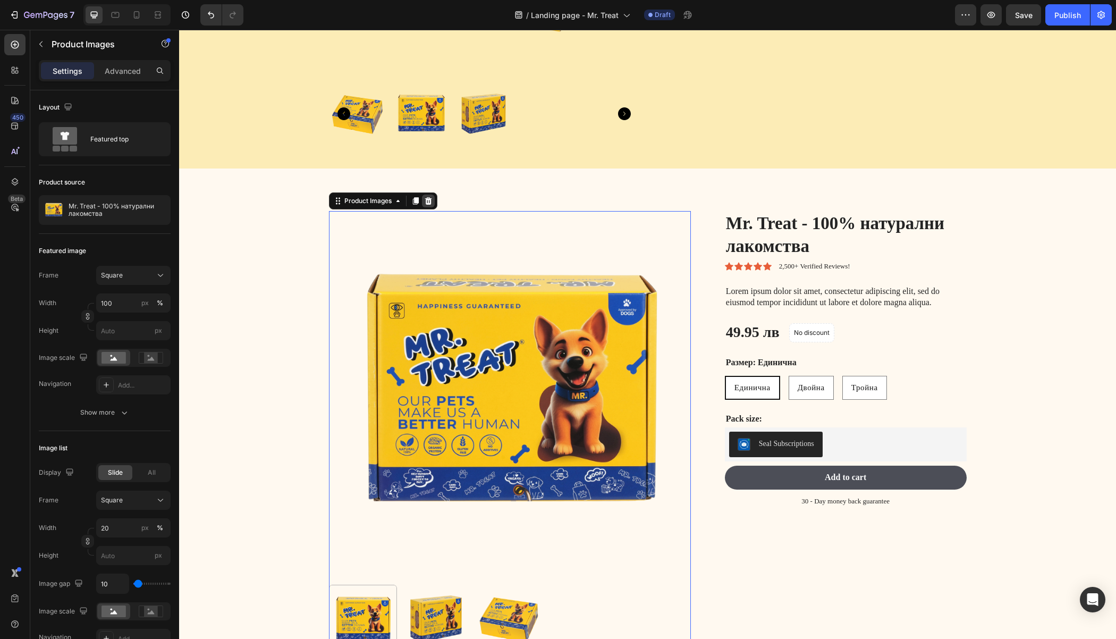
click at [424, 197] on icon at bounding box center [428, 201] width 9 height 9
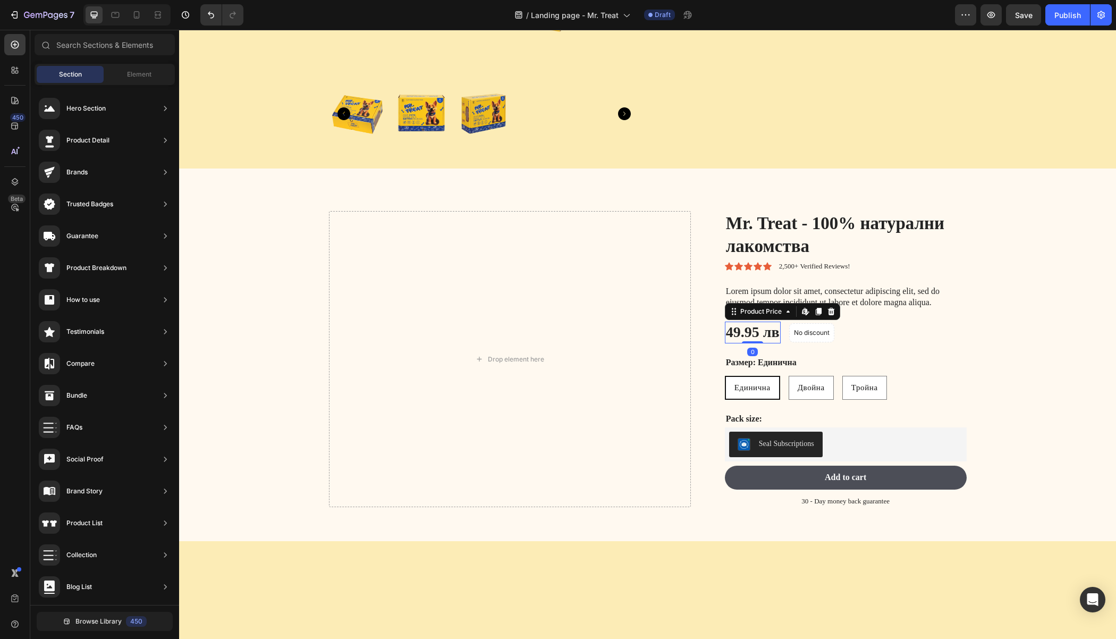
click at [747, 330] on div "49.95 лв" at bounding box center [753, 331] width 56 height 21
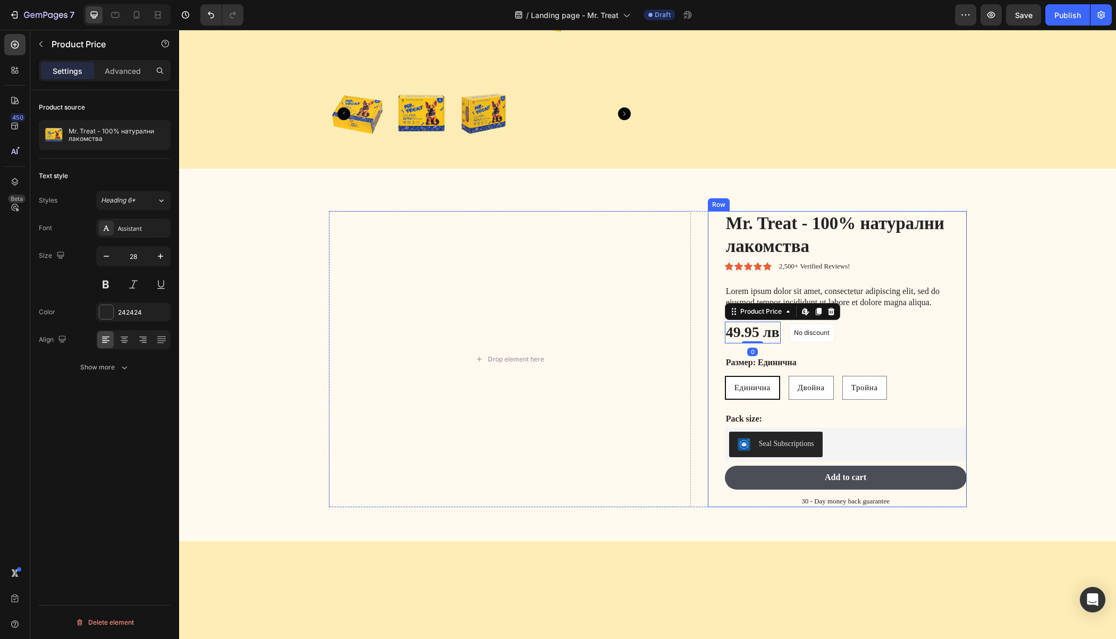
click at [714, 324] on div "Mr. Treat - 100% натурални лакомства Product Title Icon Icon Icon Icon Icon Ico…" at bounding box center [837, 359] width 259 height 296
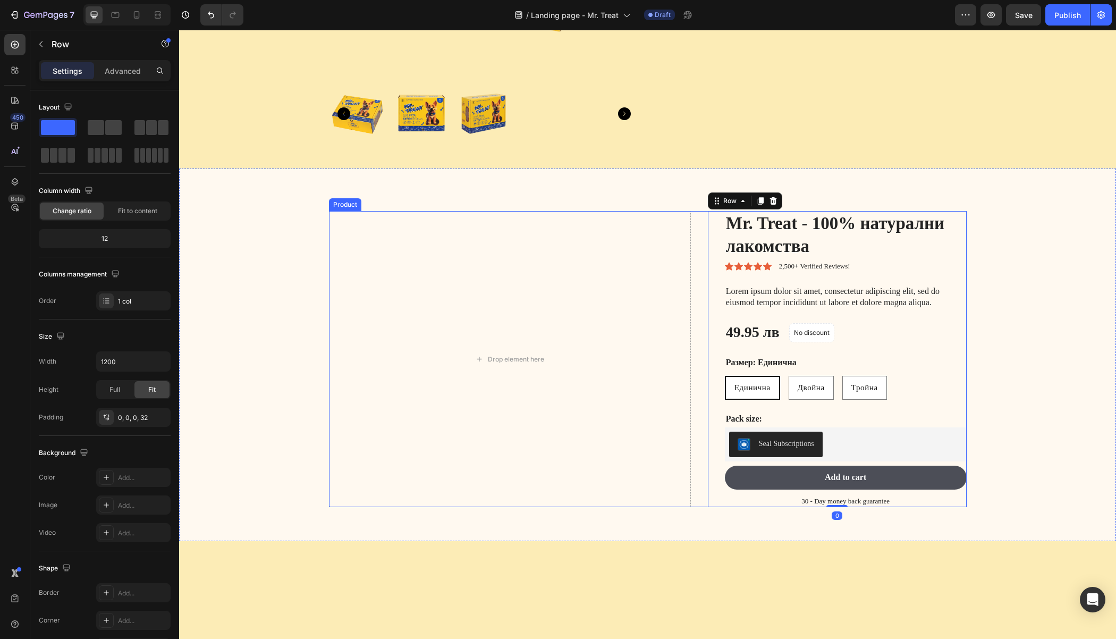
click at [635, 240] on div "Drop element here" at bounding box center [510, 359] width 362 height 296
radio input "true"
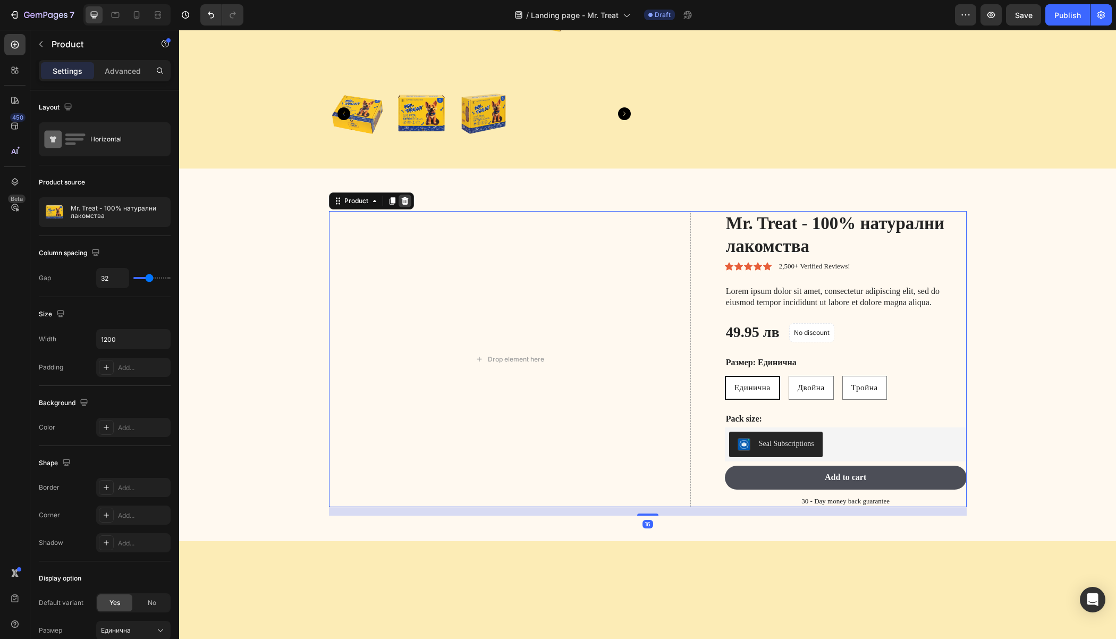
click at [401, 200] on icon at bounding box center [404, 200] width 7 height 7
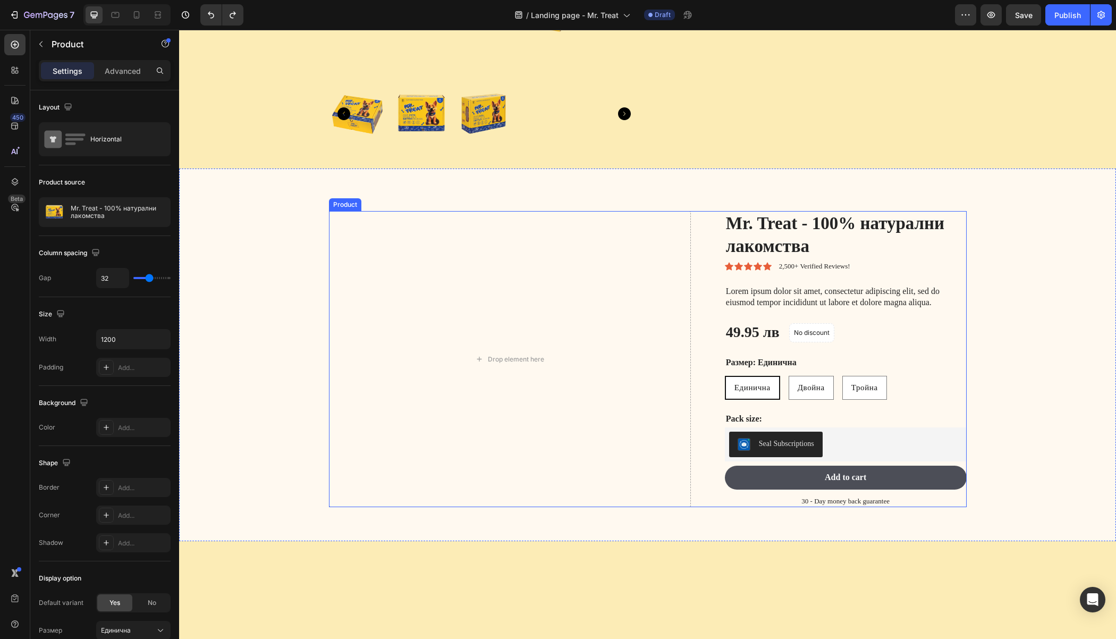
click at [699, 282] on div "Drop element here Mr. Treat - 100% натурални лакомства Product Title Icon Icon …" at bounding box center [648, 359] width 638 height 296
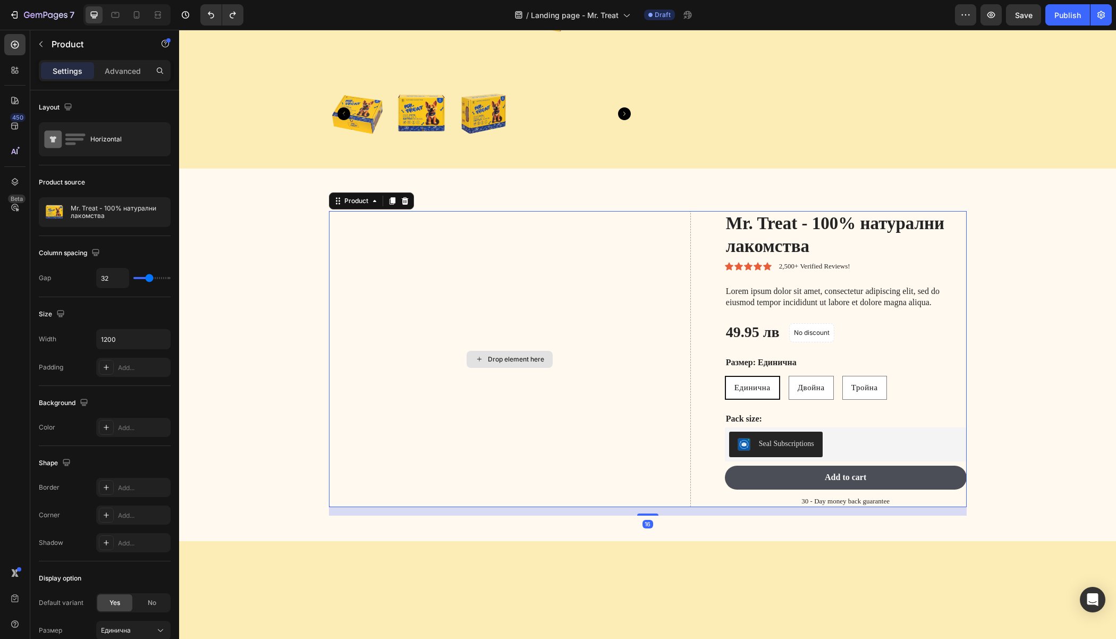
click at [601, 257] on div "Drop element here" at bounding box center [510, 359] width 362 height 296
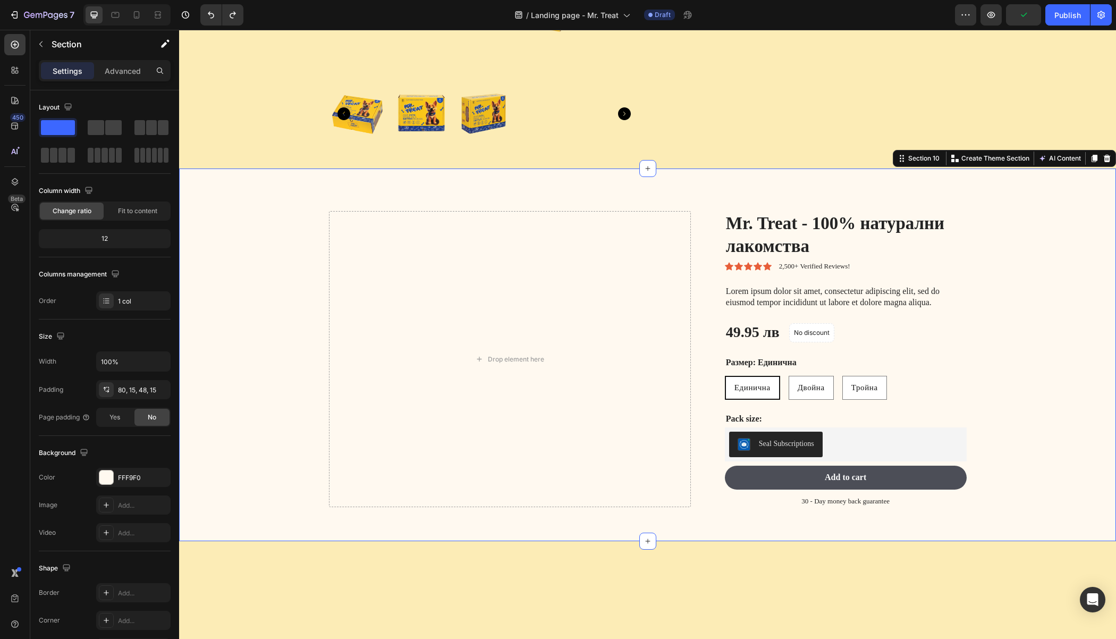
click at [698, 209] on div "Drop element here Mr. Treat - 100% натурални лакомства Product Title Icon Icon …" at bounding box center [647, 354] width 937 height 372
click at [56, 123] on span at bounding box center [58, 127] width 34 height 15
click at [100, 125] on span at bounding box center [96, 127] width 16 height 15
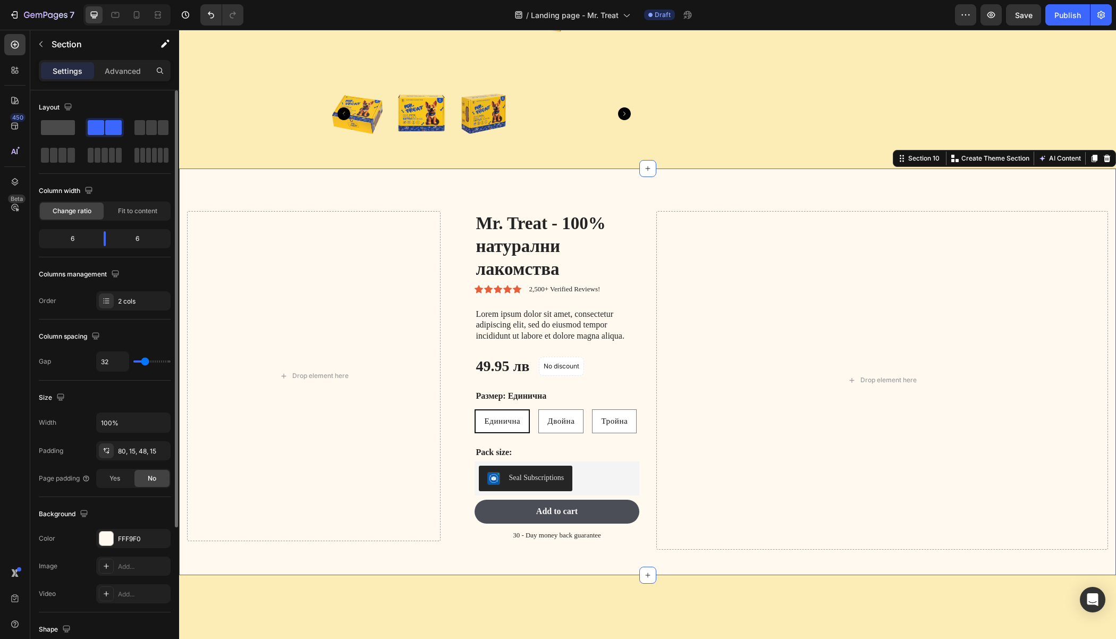
click at [65, 131] on span at bounding box center [58, 127] width 34 height 15
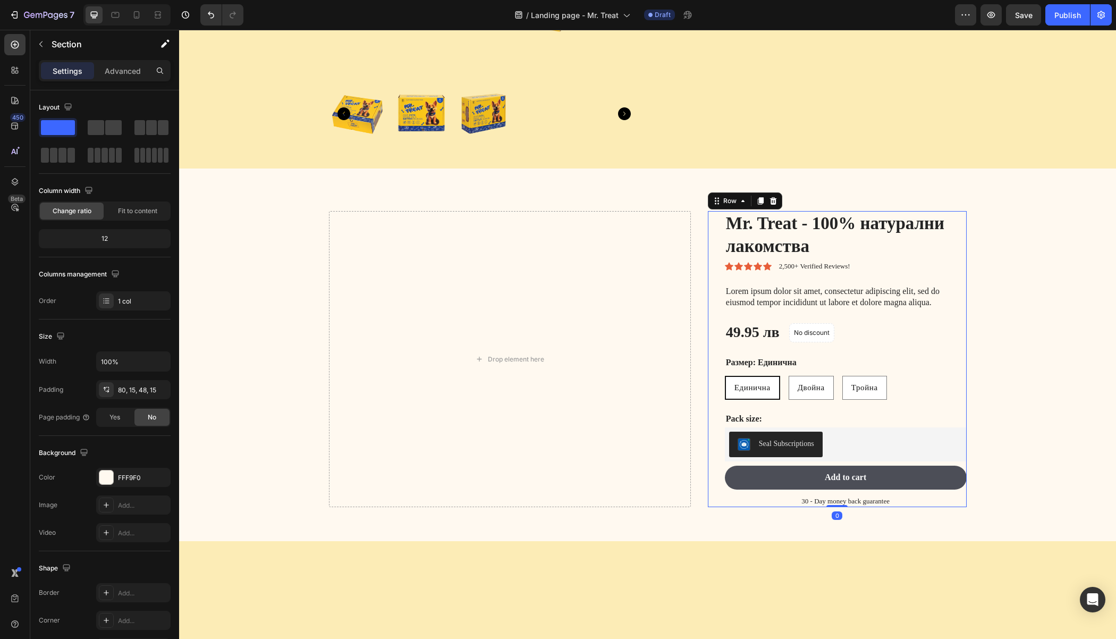
click at [713, 213] on div "Mr. Treat - 100% натурални лакомства Product Title Icon Icon Icon Icon Icon Ico…" at bounding box center [837, 359] width 259 height 296
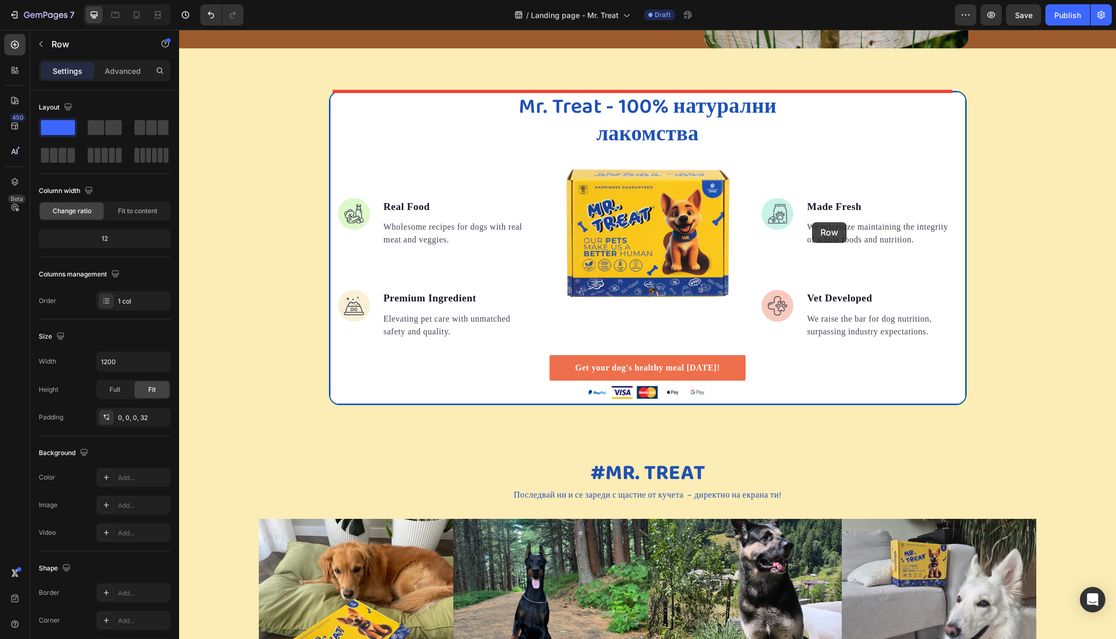
scroll to position [1377, 0]
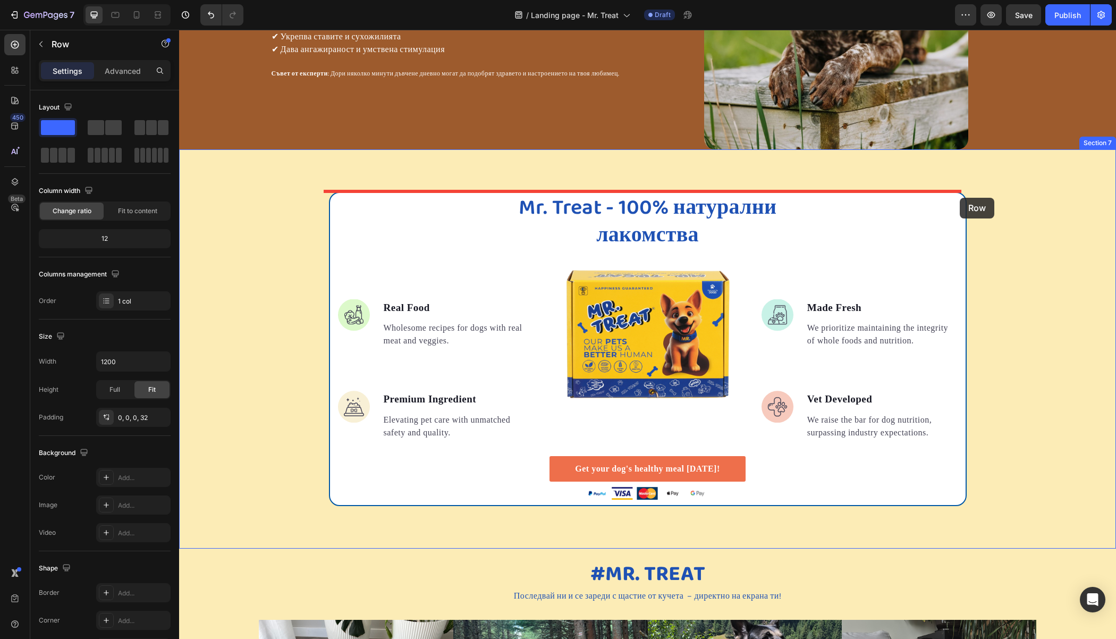
drag, startPoint x: 710, startPoint y: 201, endPoint x: 960, endPoint y: 198, distance: 249.7
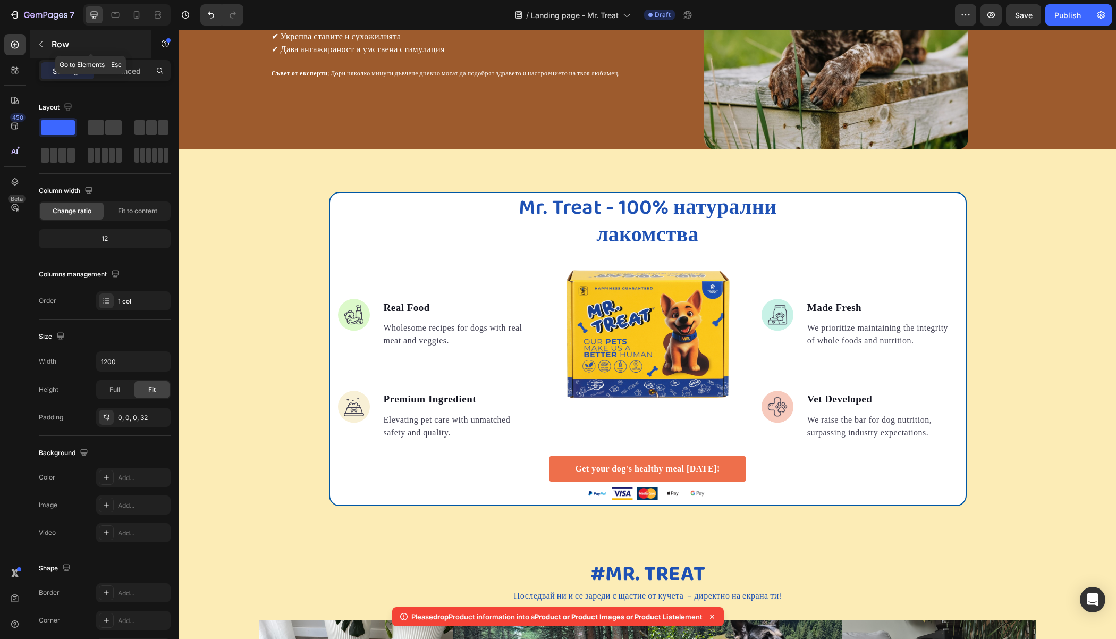
click at [39, 40] on icon "button" at bounding box center [41, 44] width 9 height 9
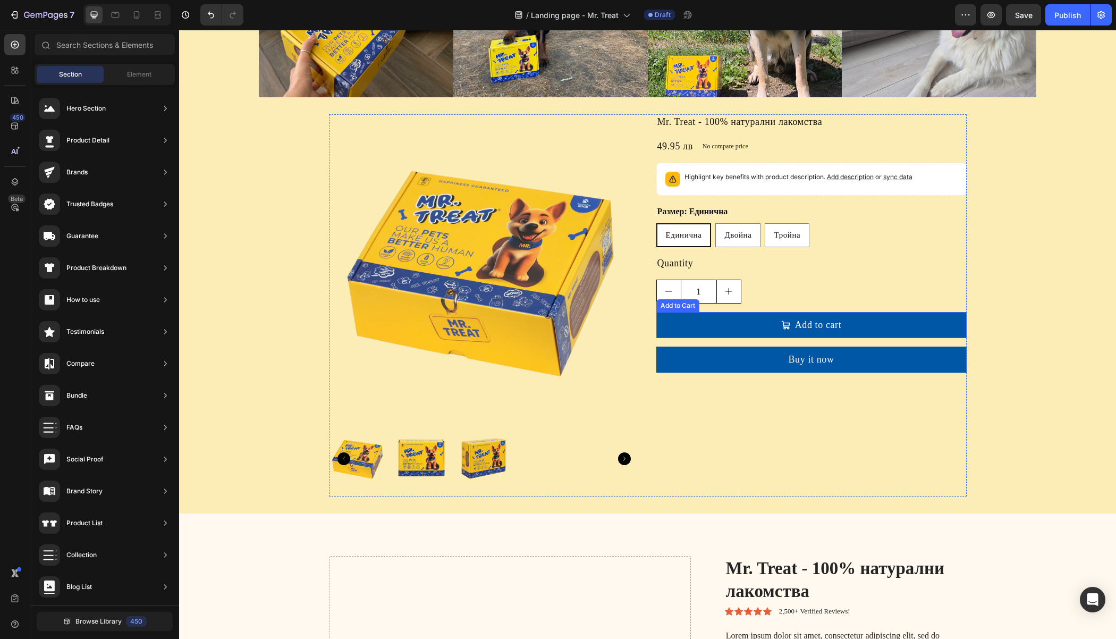
scroll to position [2035, 0]
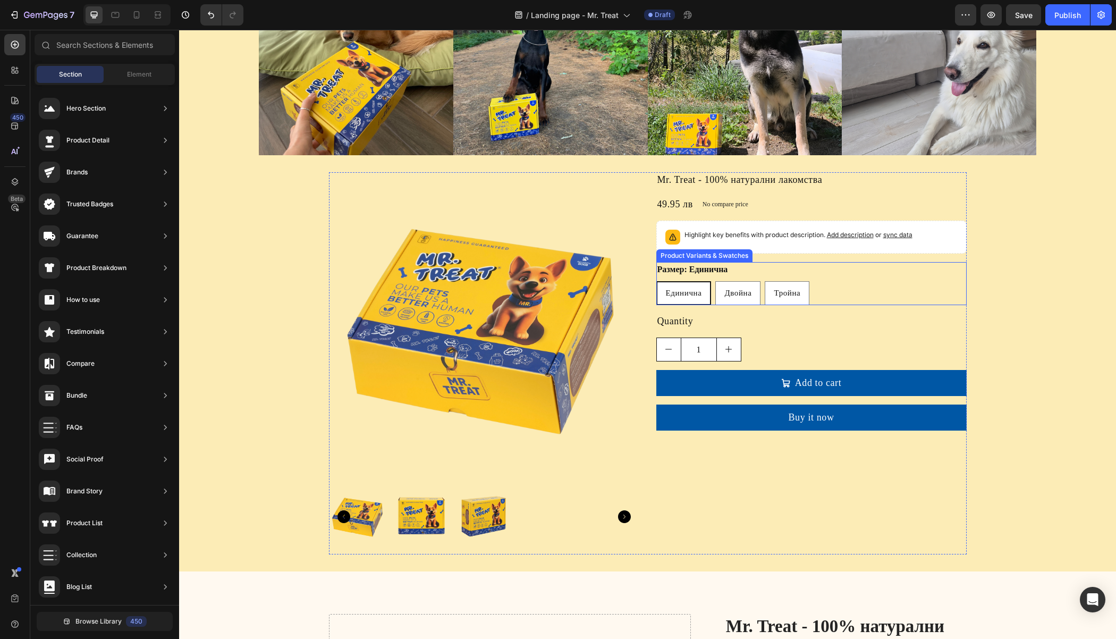
click at [660, 255] on div "Product Variants & Swatches" at bounding box center [704, 255] width 96 height 13
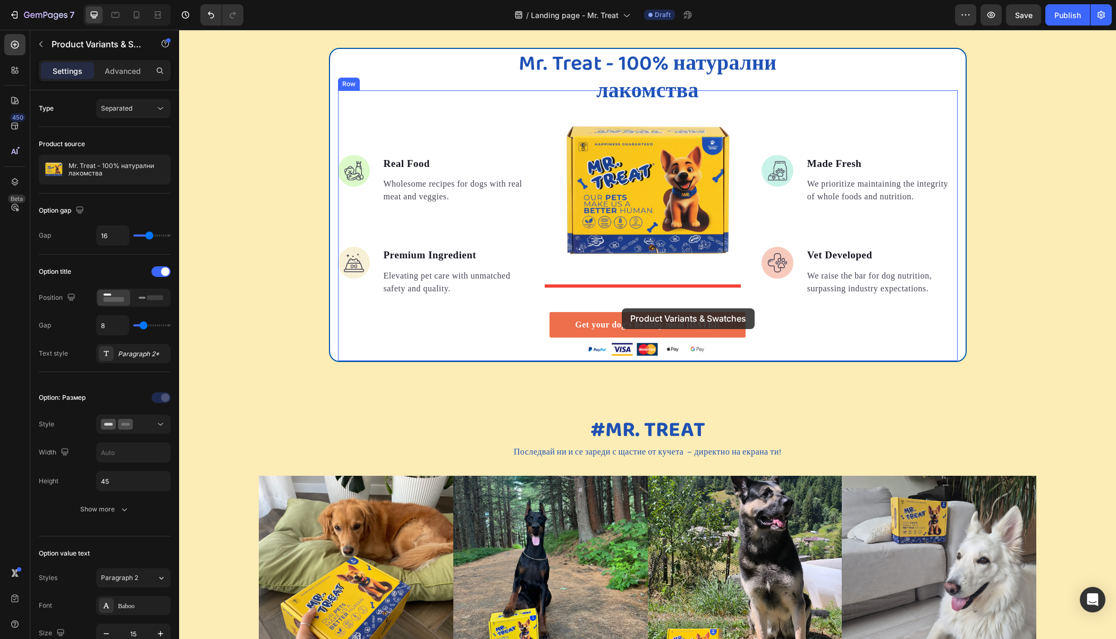
scroll to position [1521, 0]
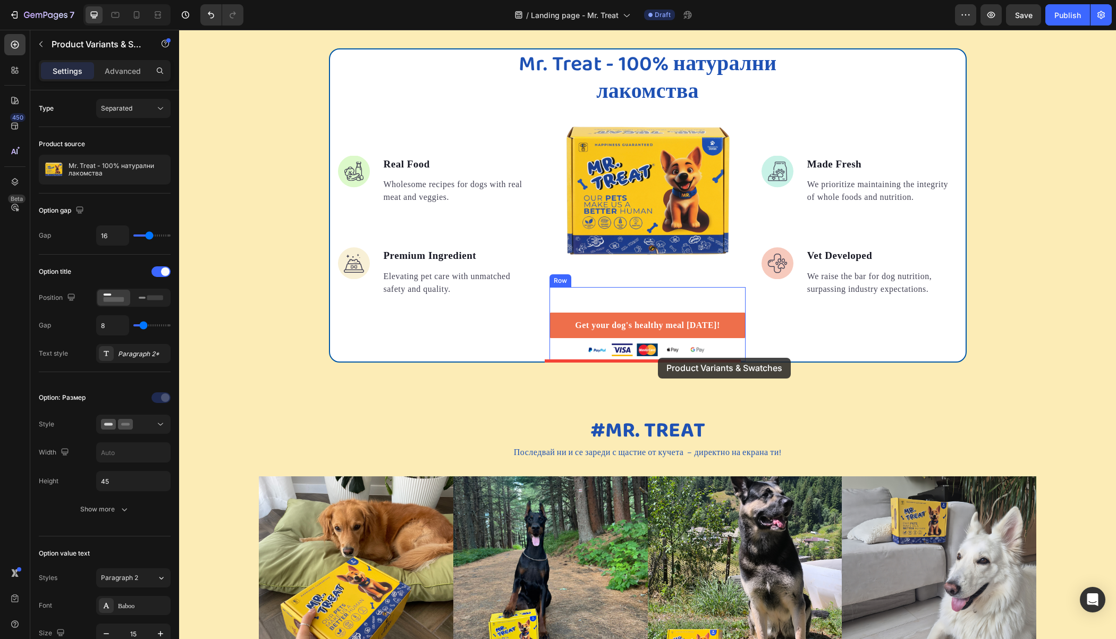
drag, startPoint x: 658, startPoint y: 243, endPoint x: 658, endPoint y: 358, distance: 114.2
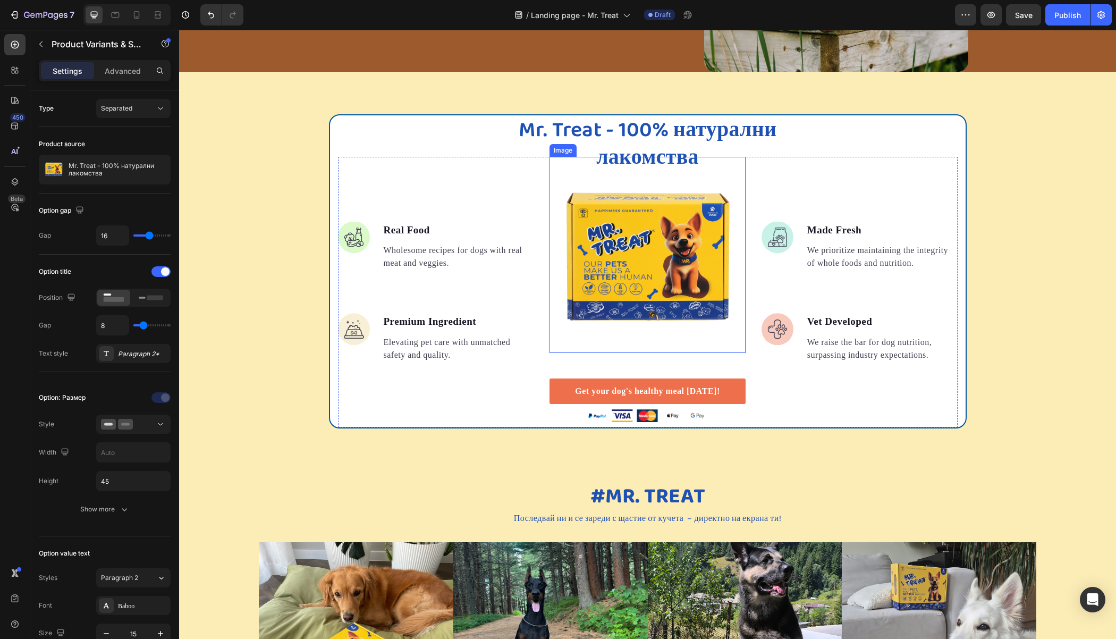
scroll to position [1453, 0]
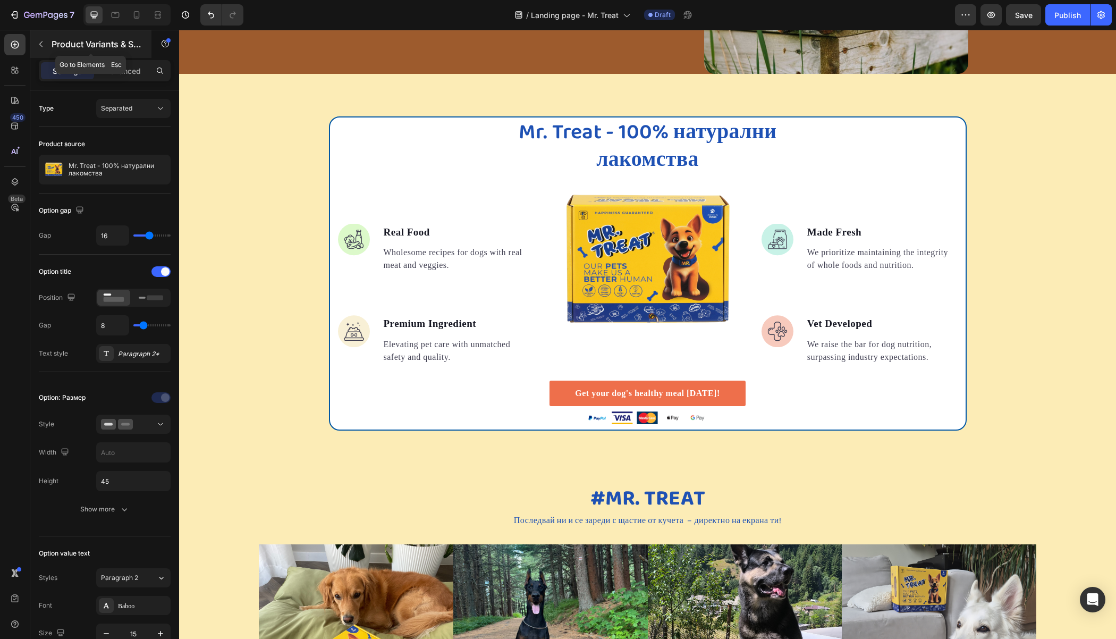
click at [39, 40] on icon "button" at bounding box center [41, 44] width 9 height 9
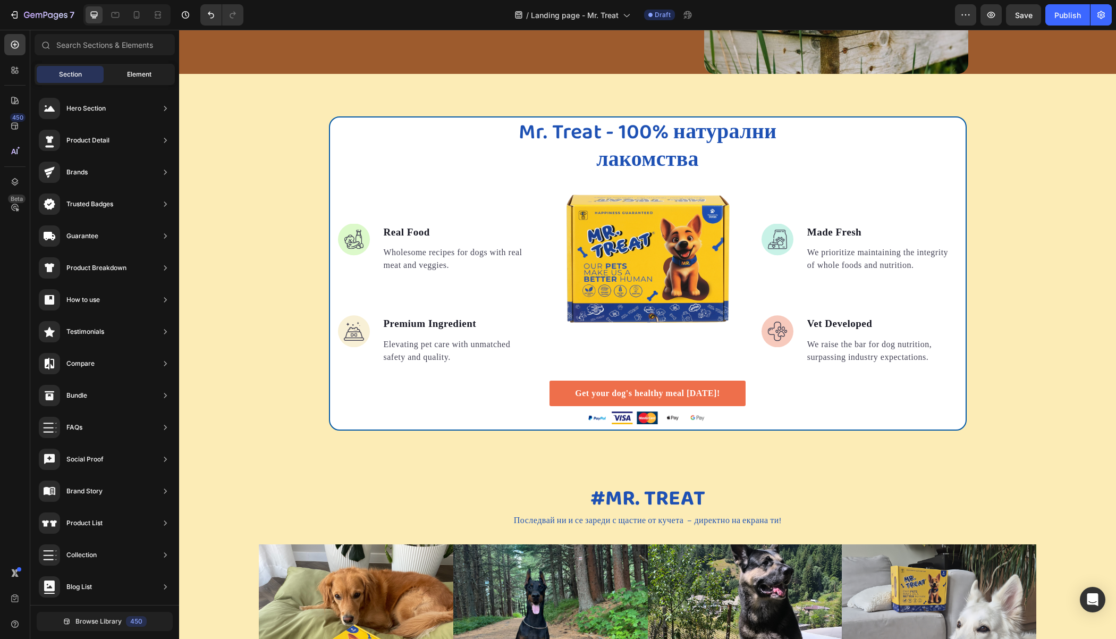
click at [128, 69] on div "Element" at bounding box center [139, 74] width 67 height 17
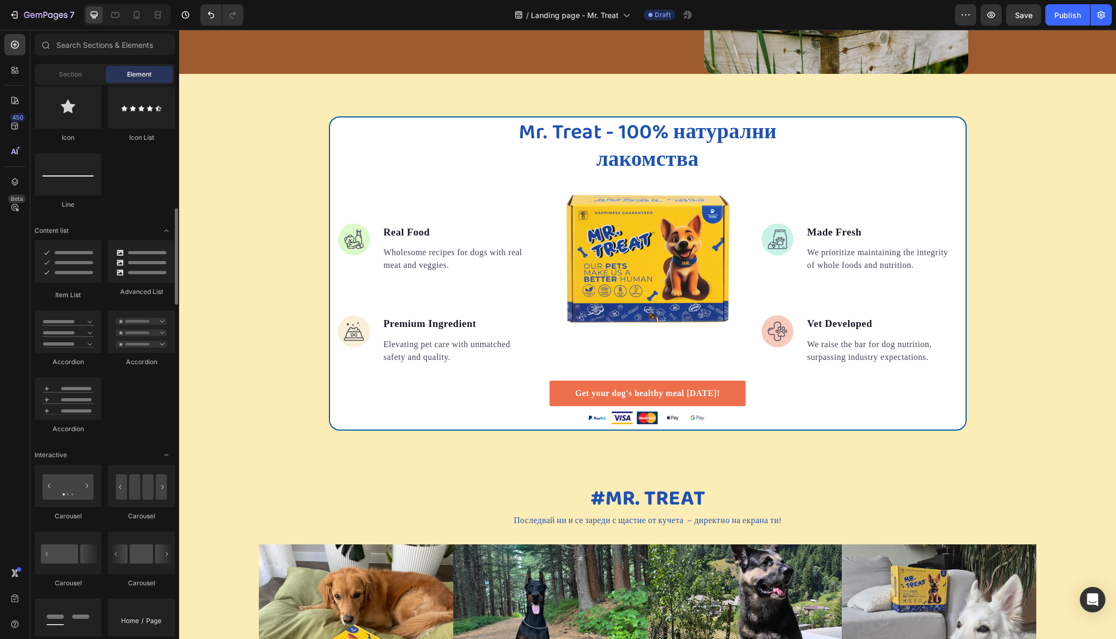
scroll to position [835, 0]
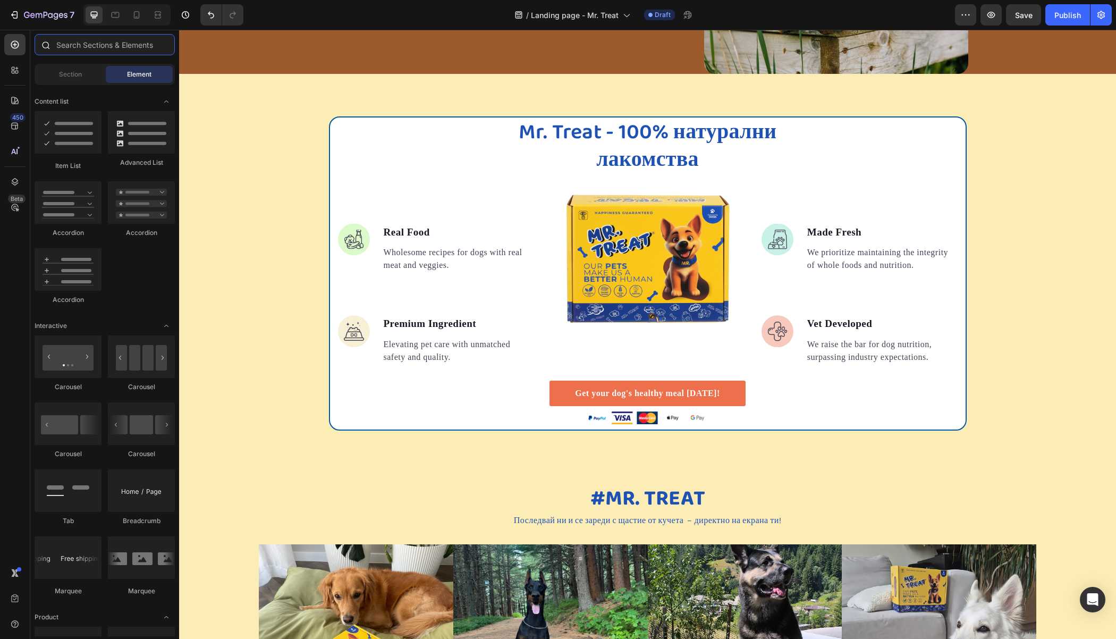
click at [91, 50] on input "text" at bounding box center [105, 44] width 140 height 21
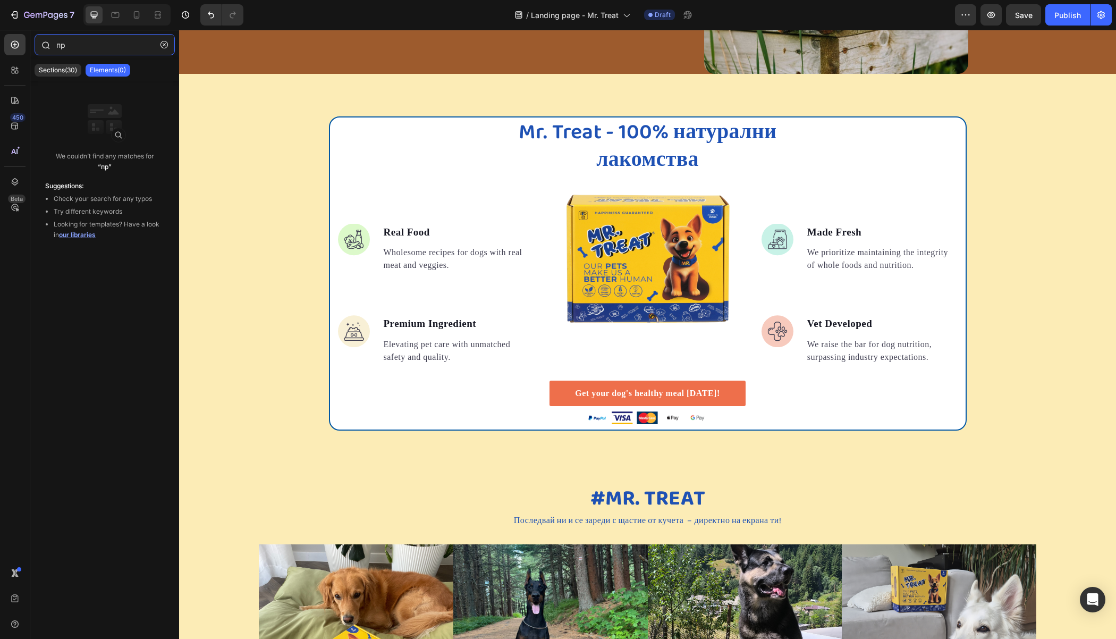
type input "п"
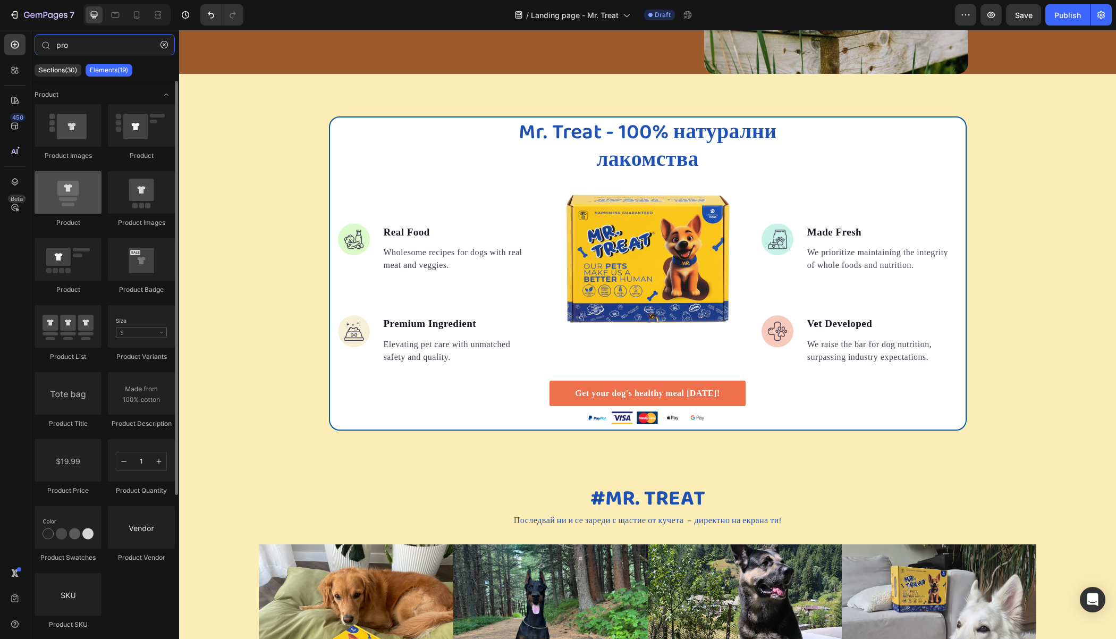
type input "pro"
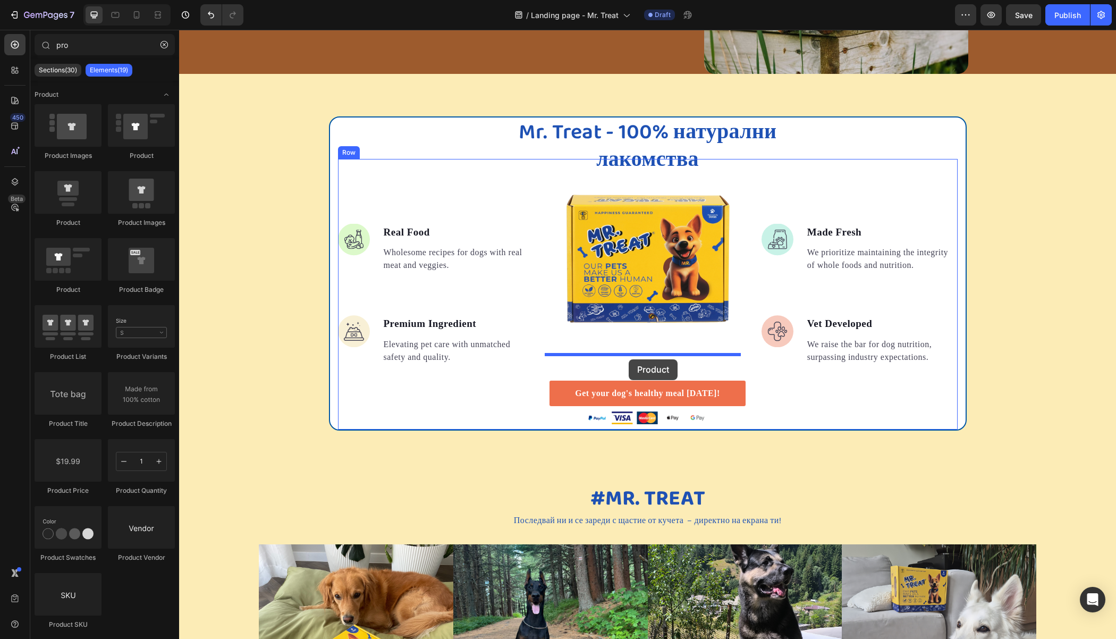
drag, startPoint x: 239, startPoint y: 234, endPoint x: 629, endPoint y: 359, distance: 409.7
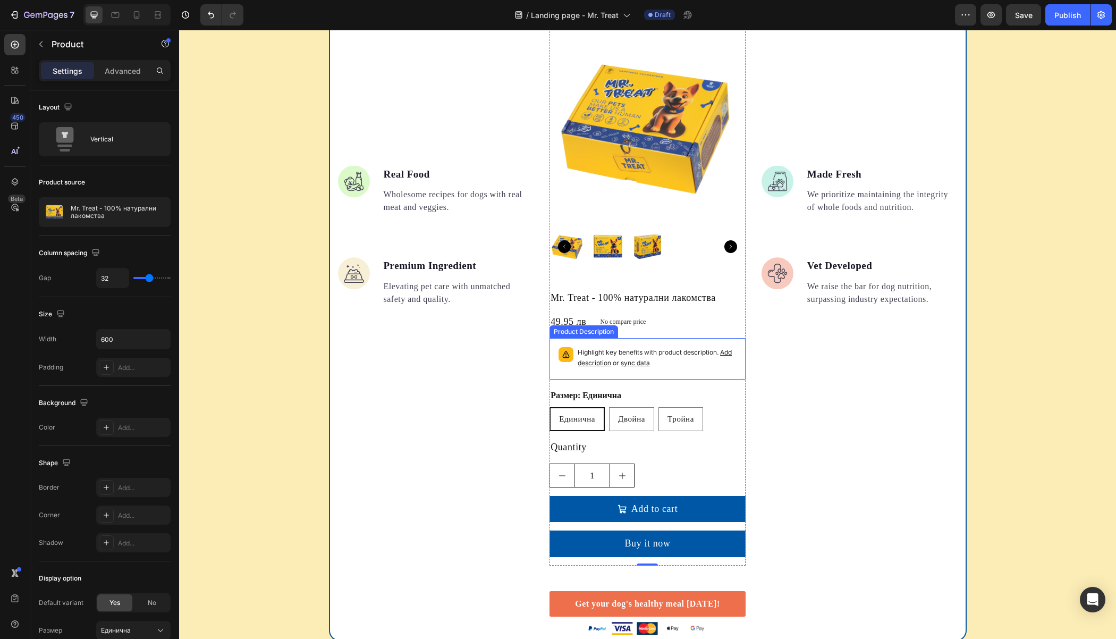
scroll to position [1779, 0]
click at [630, 347] on p "Highlight key benefits with product description. Add description or sync data" at bounding box center [657, 357] width 159 height 21
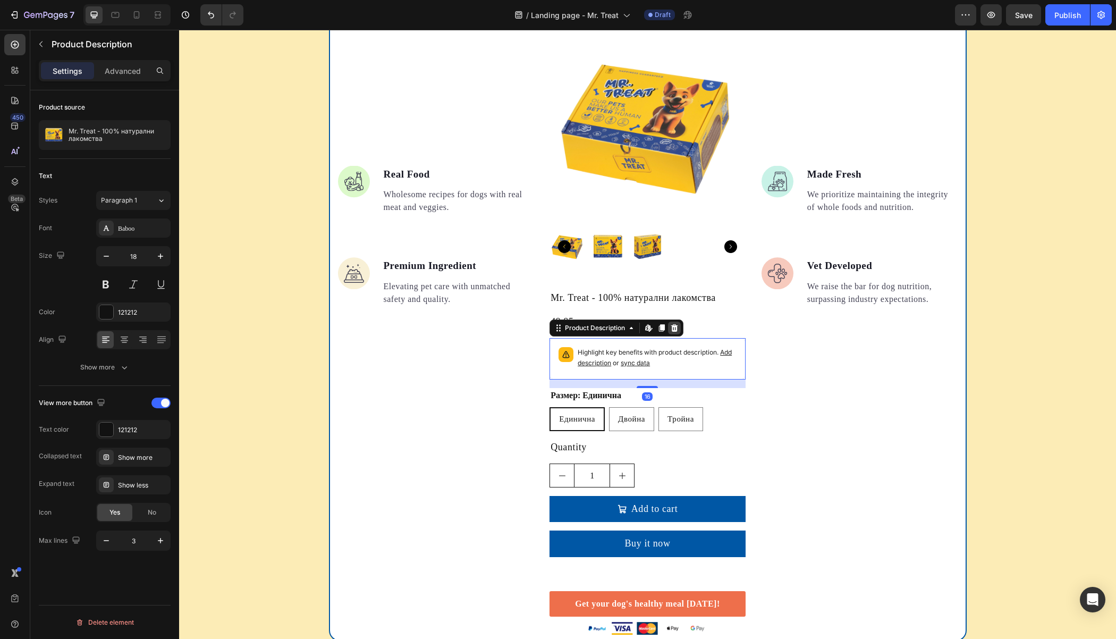
click at [671, 325] on icon at bounding box center [674, 327] width 7 height 7
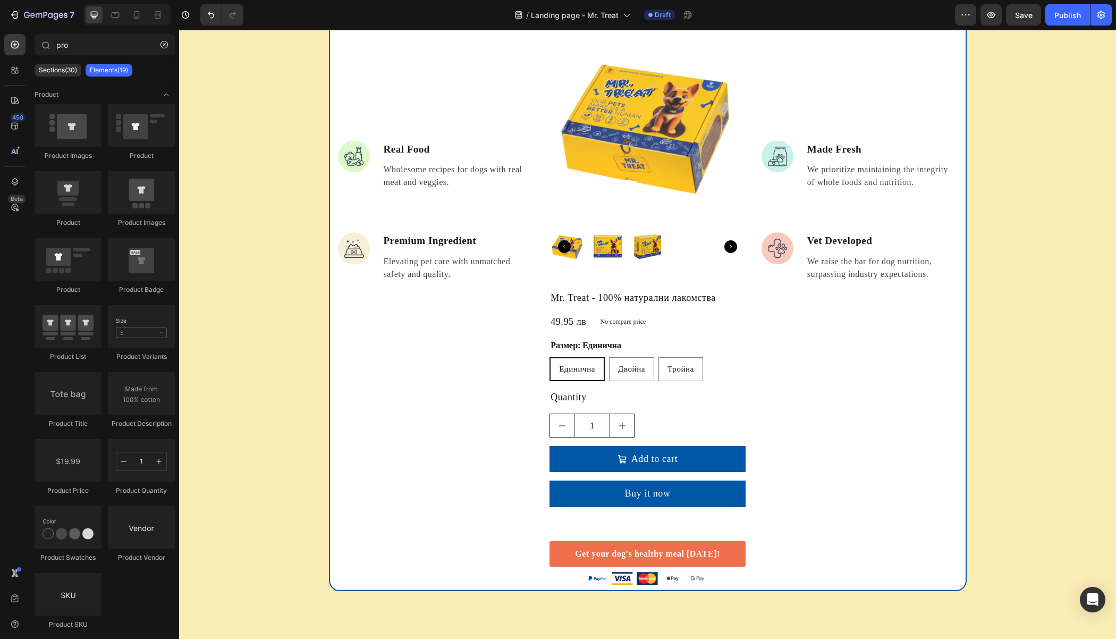
scroll to position [1754, 0]
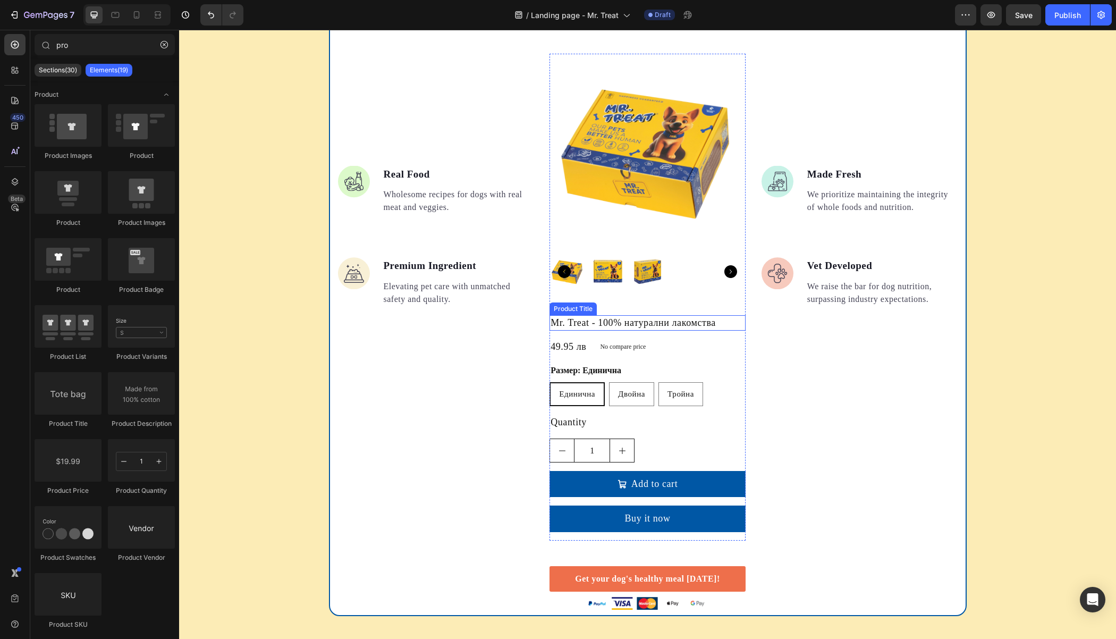
click at [624, 320] on h2 "Mr. Treat - 100% натурални лакомства" at bounding box center [647, 322] width 196 height 15
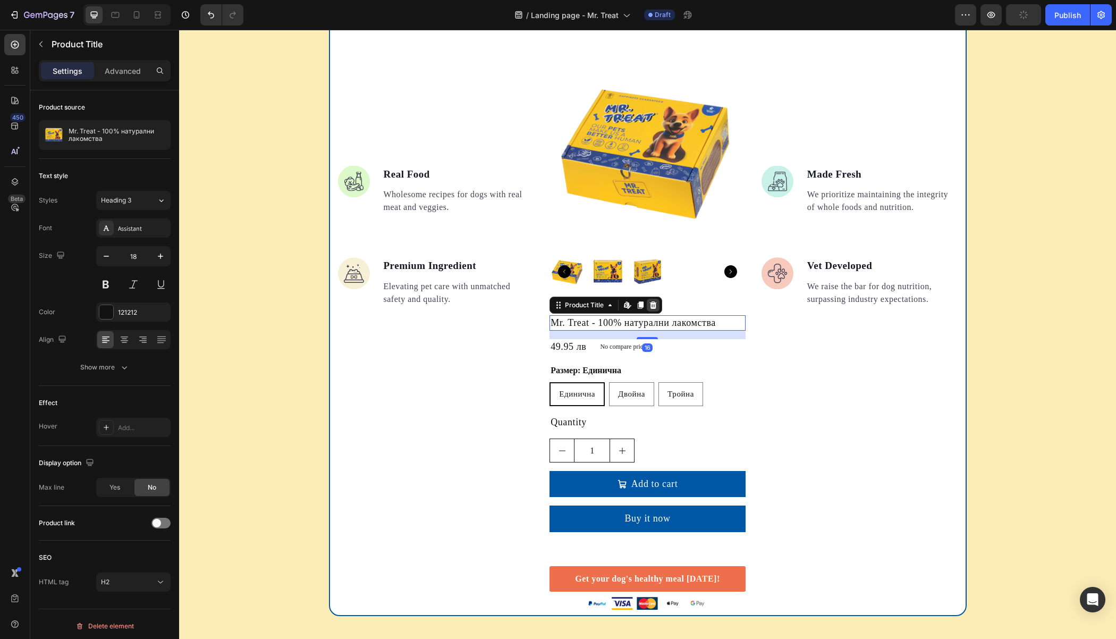
click at [649, 303] on icon at bounding box center [653, 305] width 9 height 9
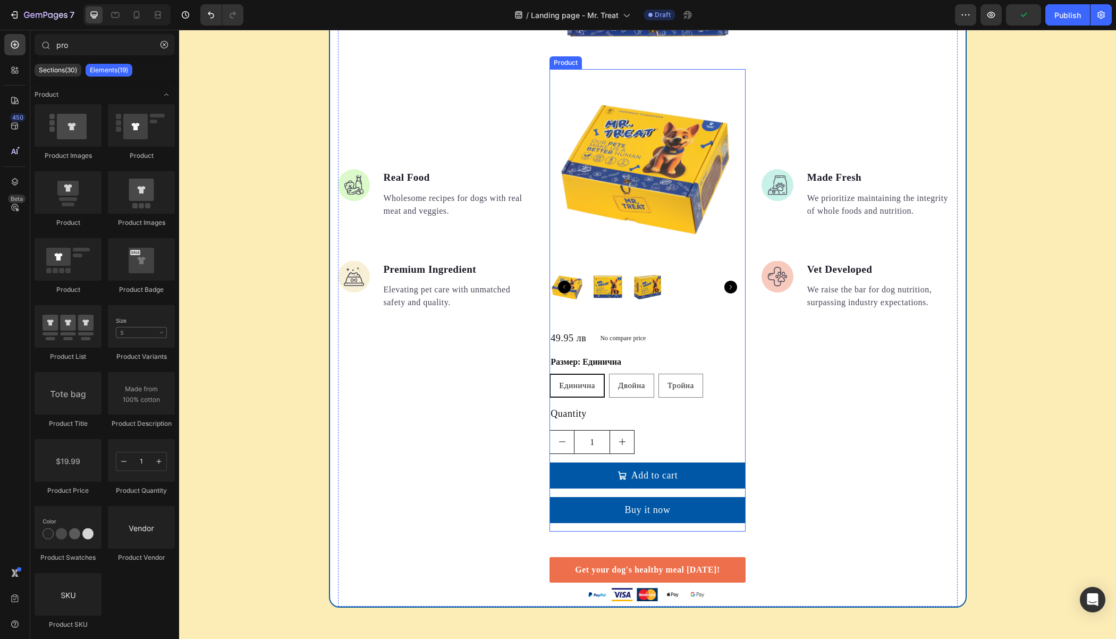
scroll to position [1599, 0]
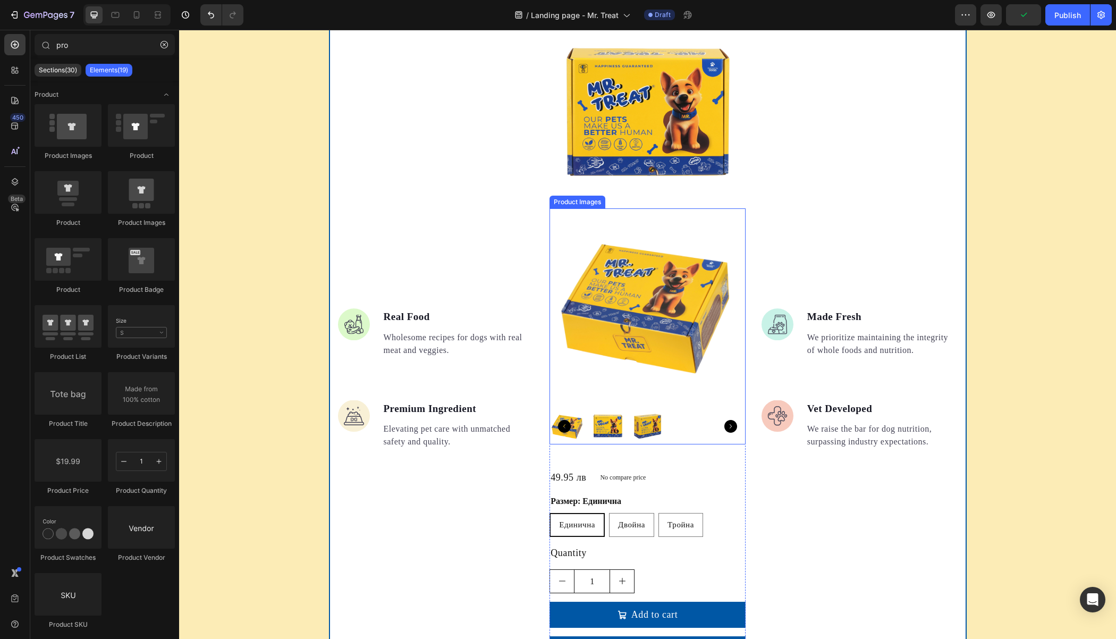
click at [654, 291] on img at bounding box center [647, 306] width 196 height 196
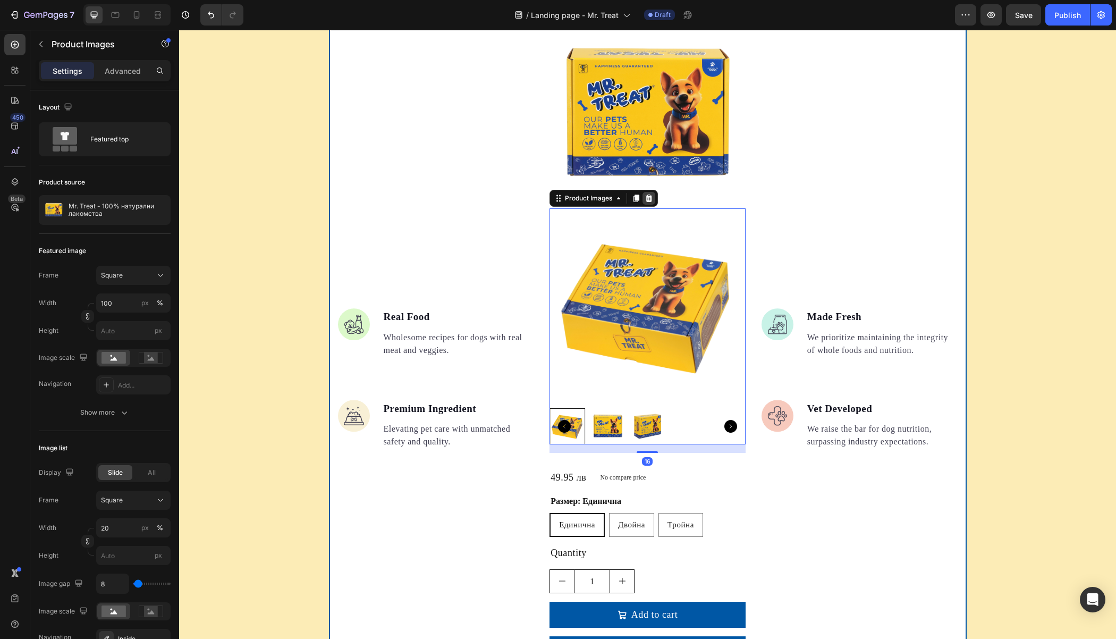
click at [646, 196] on icon at bounding box center [649, 197] width 7 height 7
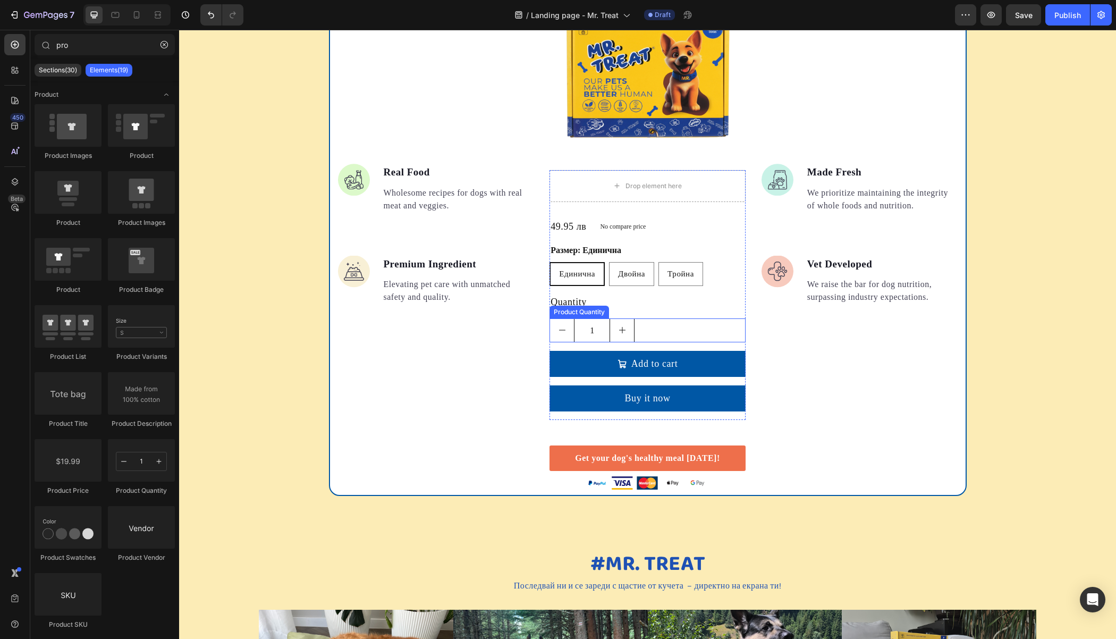
scroll to position [1622, 0]
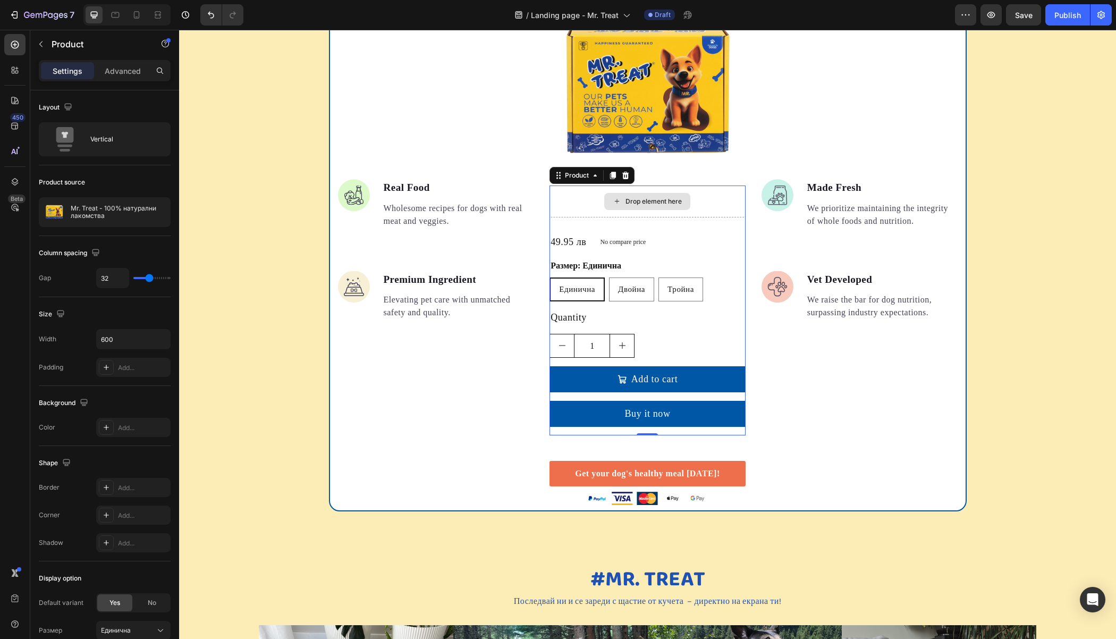
click at [567, 203] on div "Drop element here" at bounding box center [647, 201] width 196 height 32
click at [577, 218] on div "Drop element here 49.95 лв Product Price Product Price No compare price Product…" at bounding box center [647, 310] width 196 height 250
click at [669, 227] on div "Drop element here 49.95 лв Product Price Product Price No compare price Product…" at bounding box center [647, 310] width 196 height 250
click at [618, 242] on p "No compare price" at bounding box center [623, 242] width 46 height 6
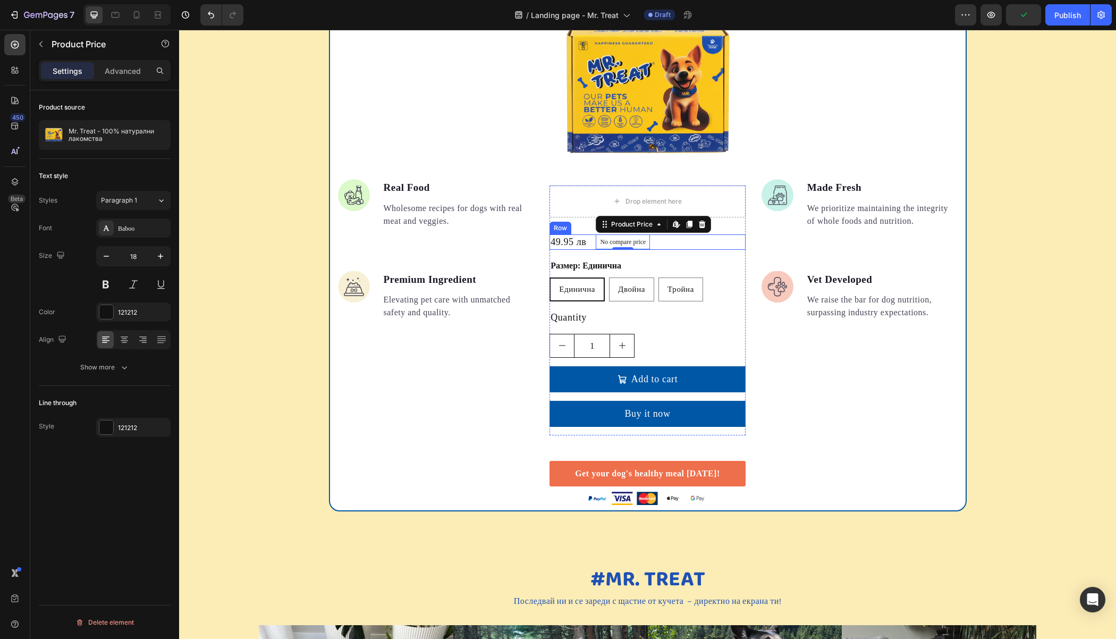
click at [699, 244] on div "49.95 лв Product Price Product Price No compare price Product Price Edit conten…" at bounding box center [647, 241] width 196 height 15
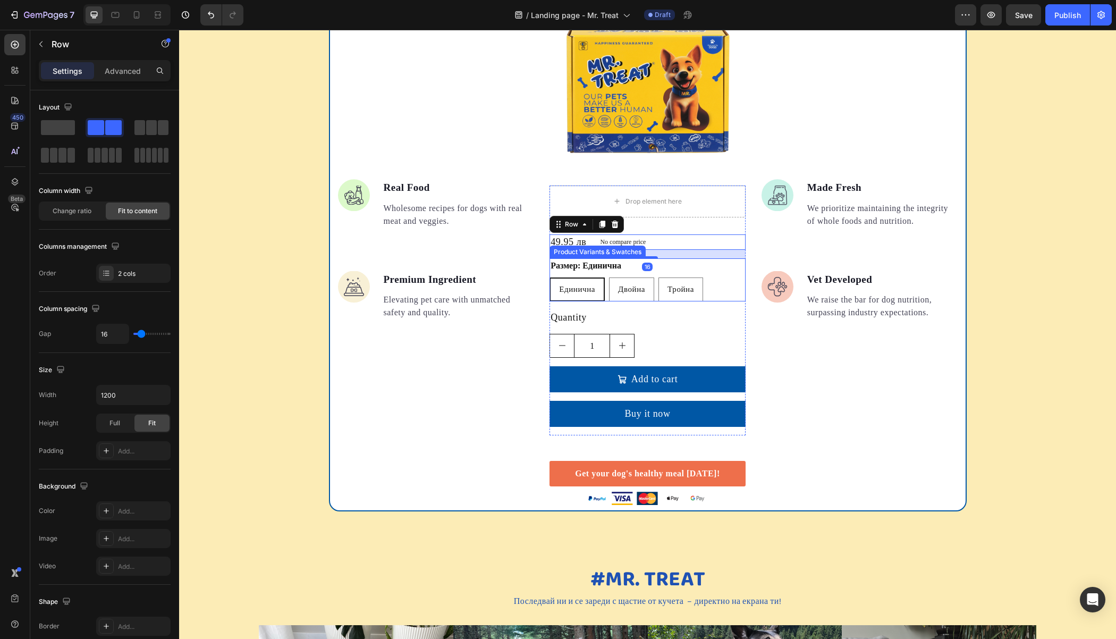
click at [690, 269] on div "Размер: Единична Единична Единична Единична Двойна Двойна Двойна Тройна Тройна …" at bounding box center [647, 279] width 196 height 43
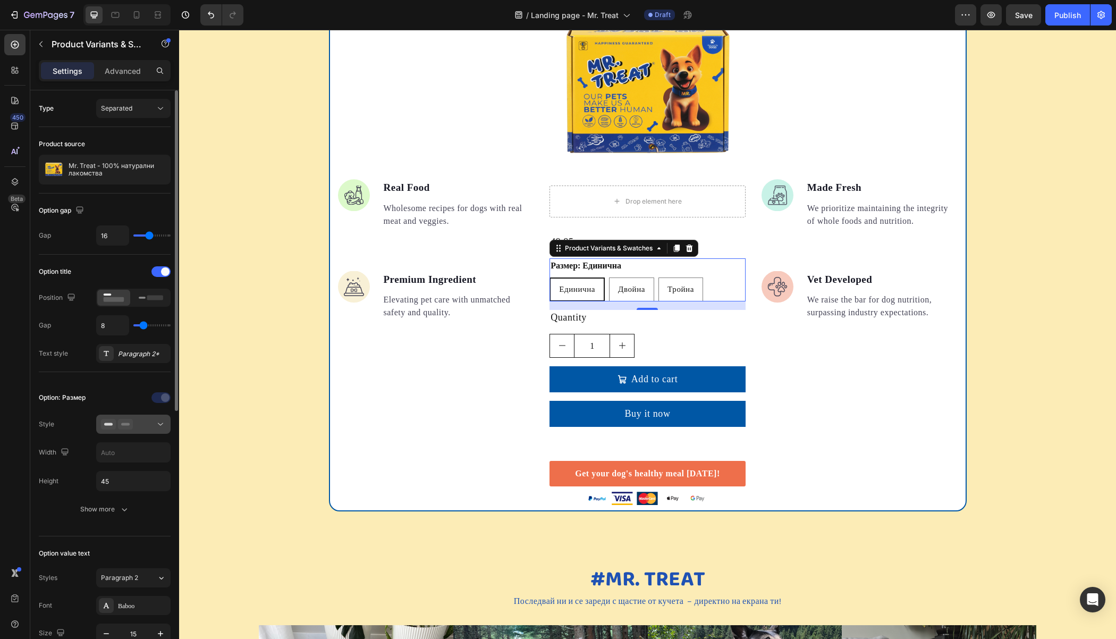
click at [156, 419] on icon at bounding box center [160, 424] width 11 height 11
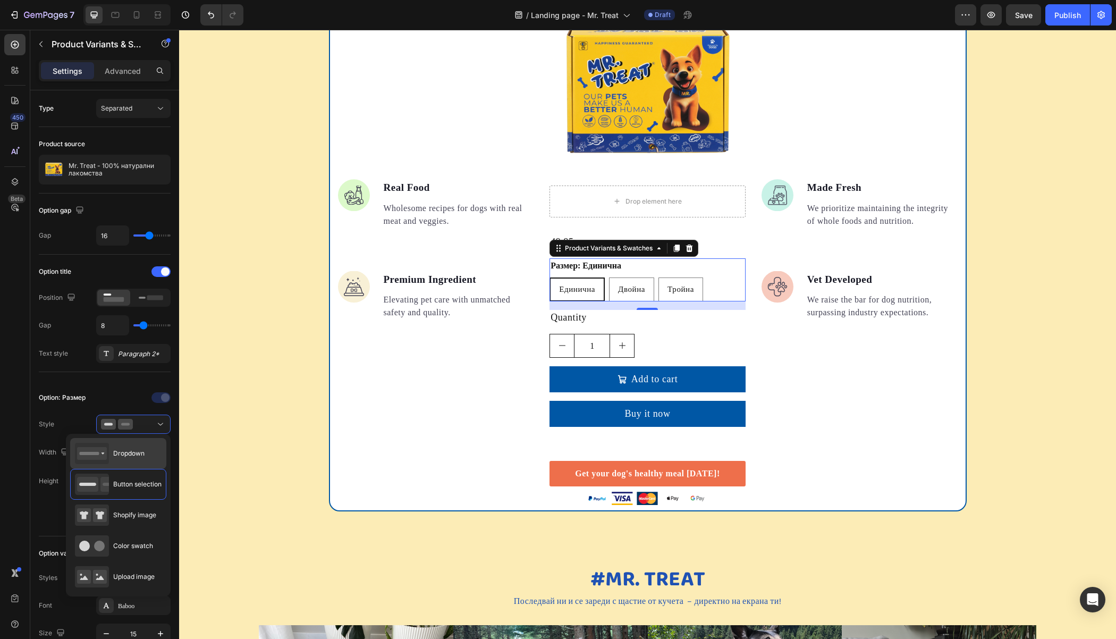
click at [137, 448] on span "Dropdown" at bounding box center [128, 453] width 31 height 10
type input "100%"
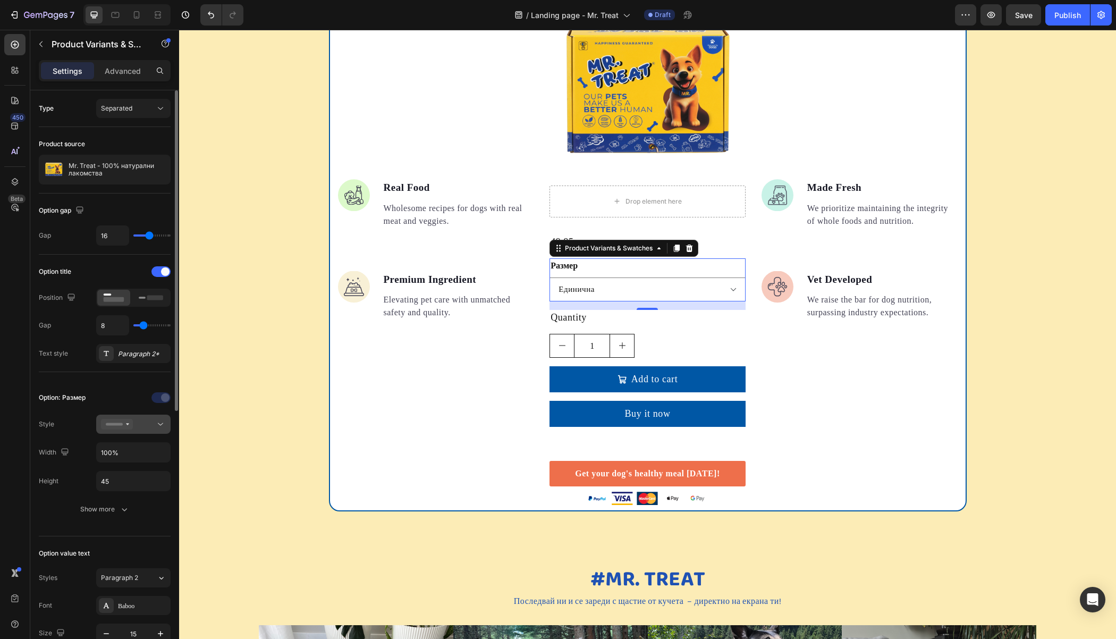
click at [137, 424] on div at bounding box center [133, 424] width 65 height 11
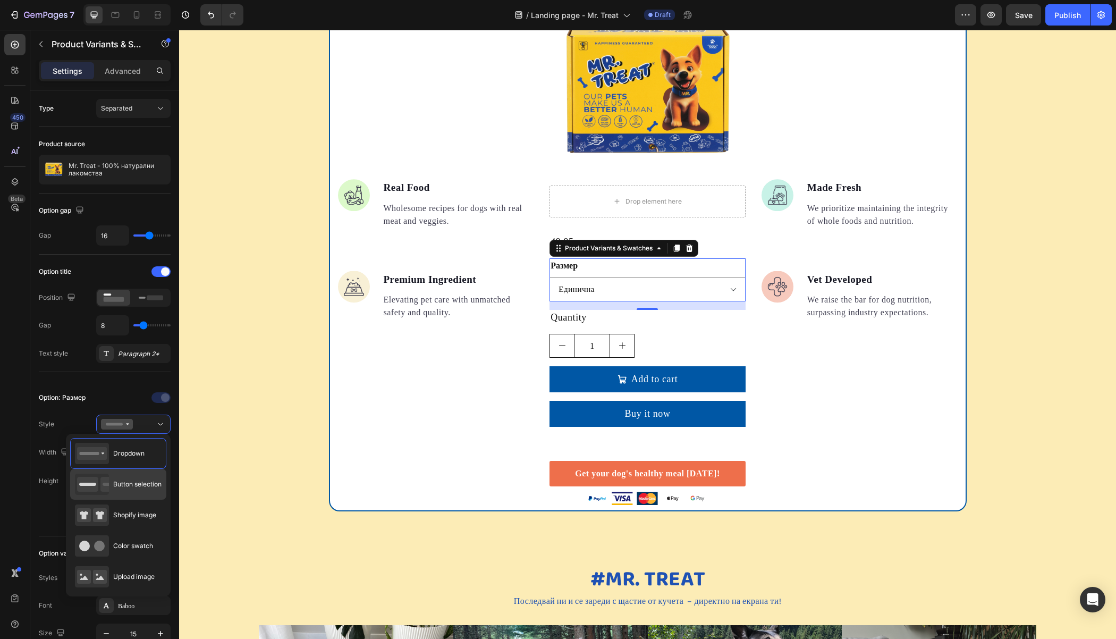
click at [133, 481] on span "Button selection" at bounding box center [137, 484] width 48 height 10
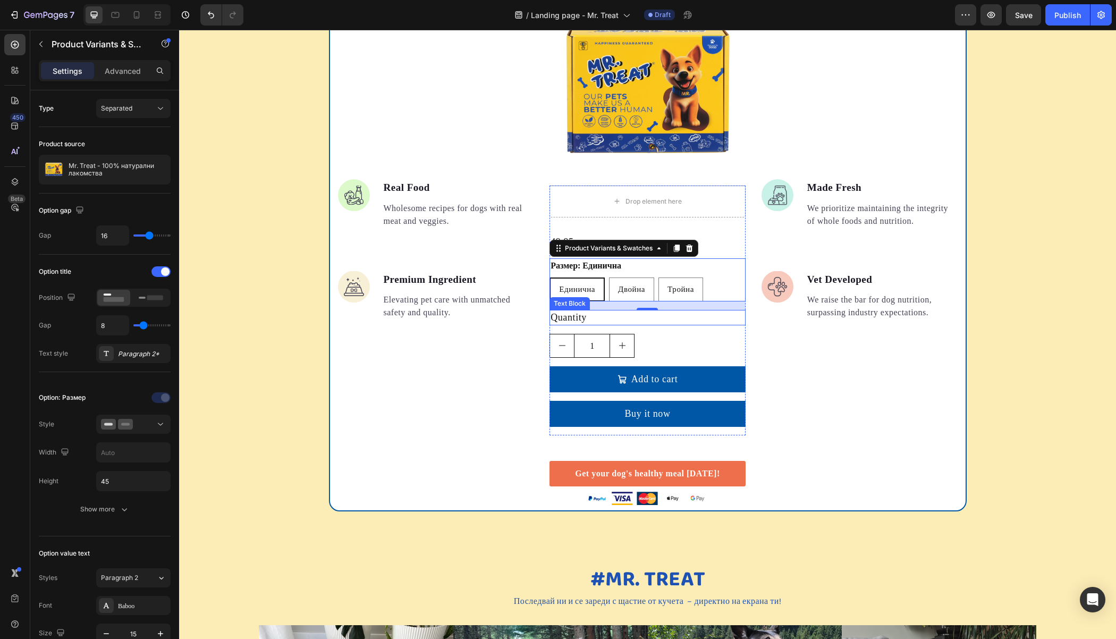
click at [578, 318] on div "Quantity" at bounding box center [647, 317] width 196 height 15
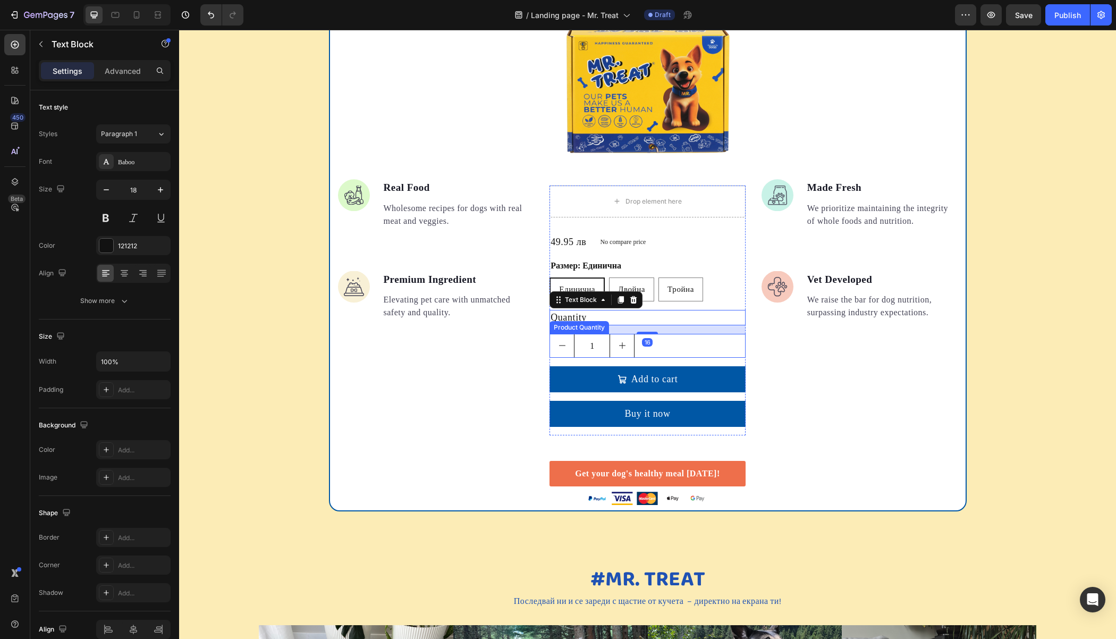
click at [676, 345] on div "1" at bounding box center [647, 346] width 196 height 24
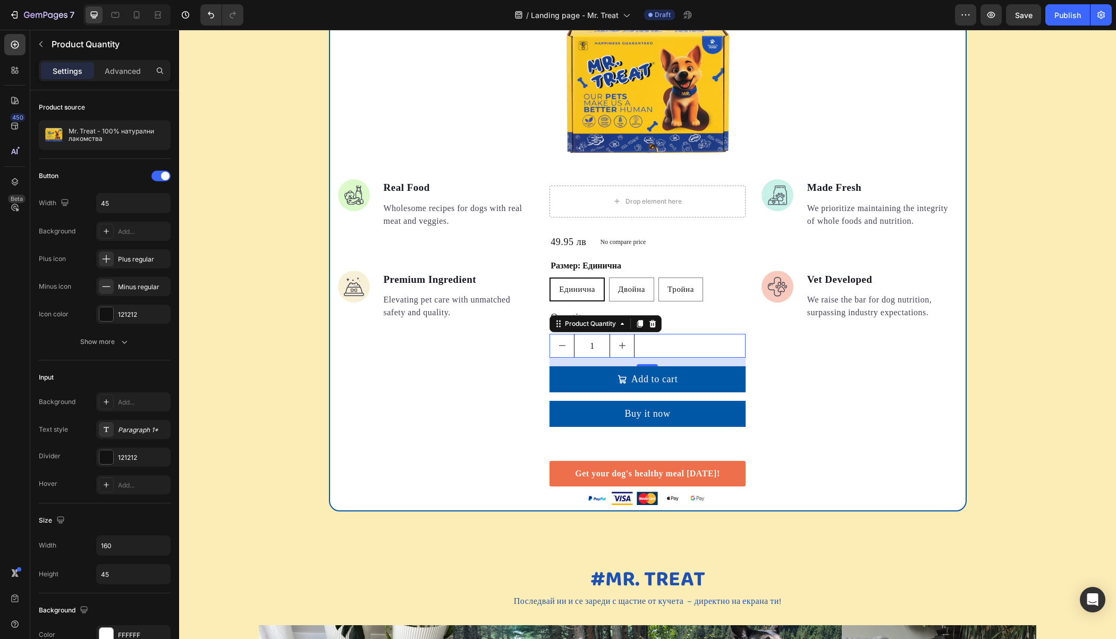
click at [603, 364] on div "16" at bounding box center [647, 362] width 196 height 9
click at [587, 379] on button "Add to cart" at bounding box center [647, 379] width 196 height 26
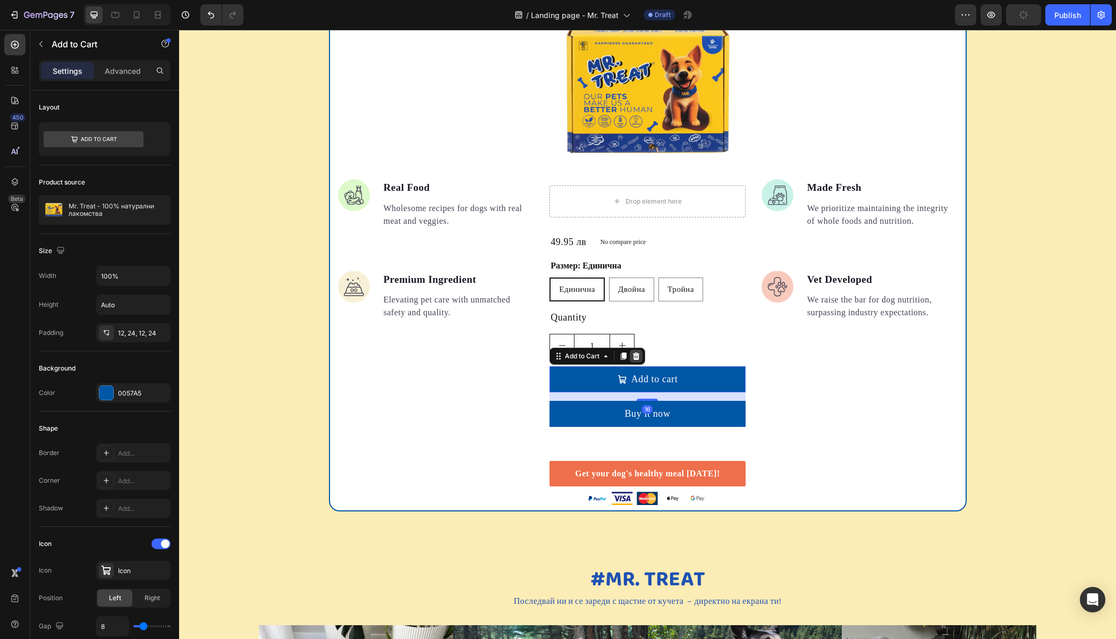
click at [633, 353] on icon at bounding box center [636, 355] width 7 height 7
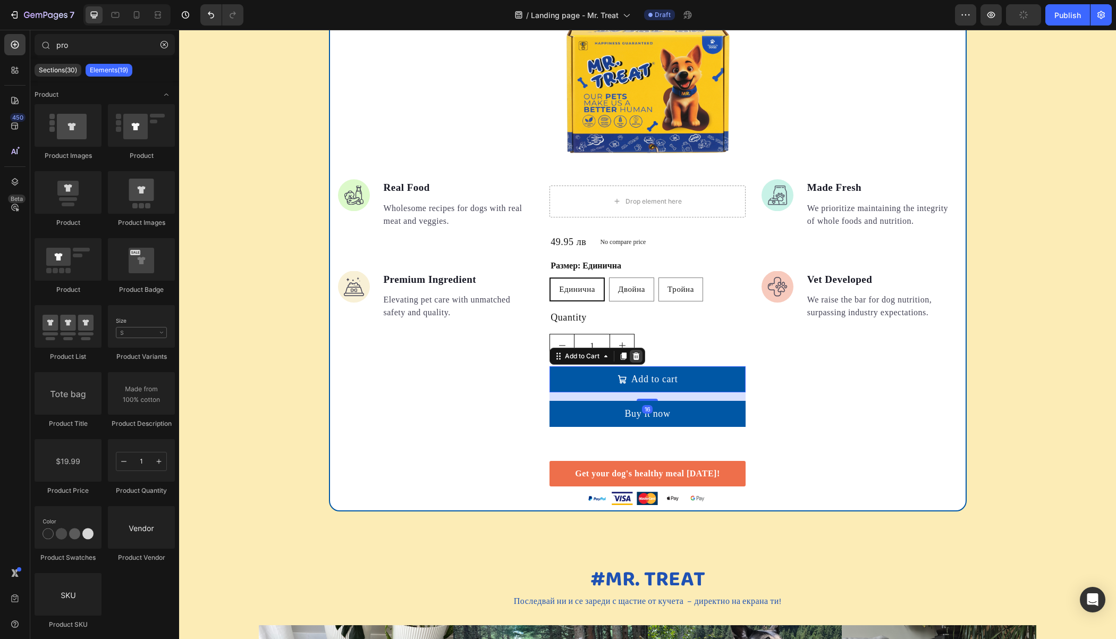
scroll to position [1605, 0]
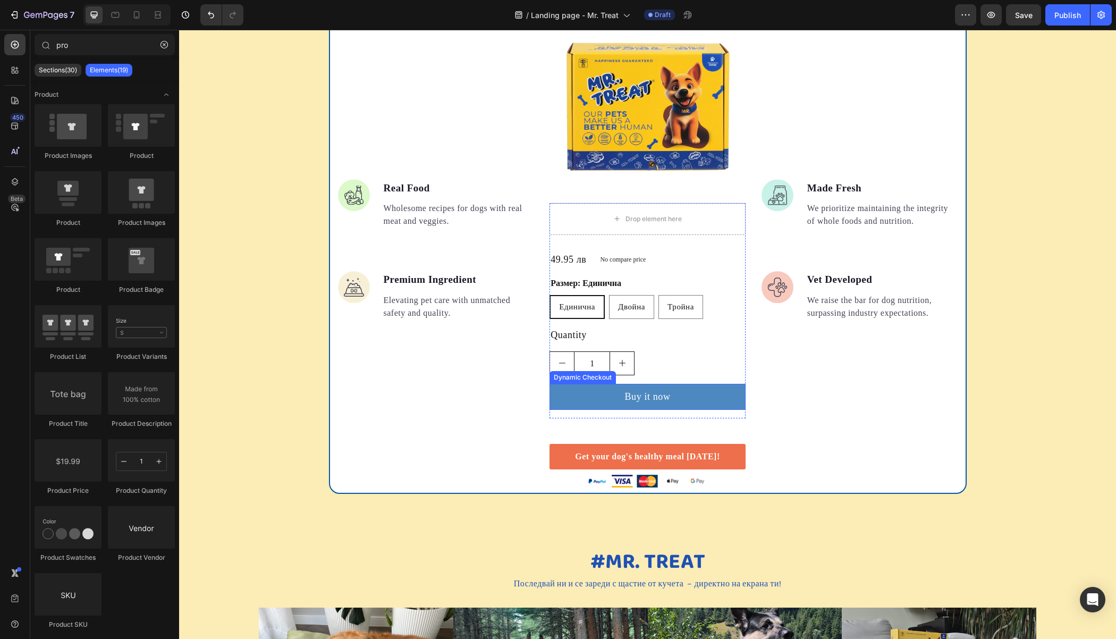
click at [599, 397] on button "Buy it now" at bounding box center [647, 397] width 196 height 26
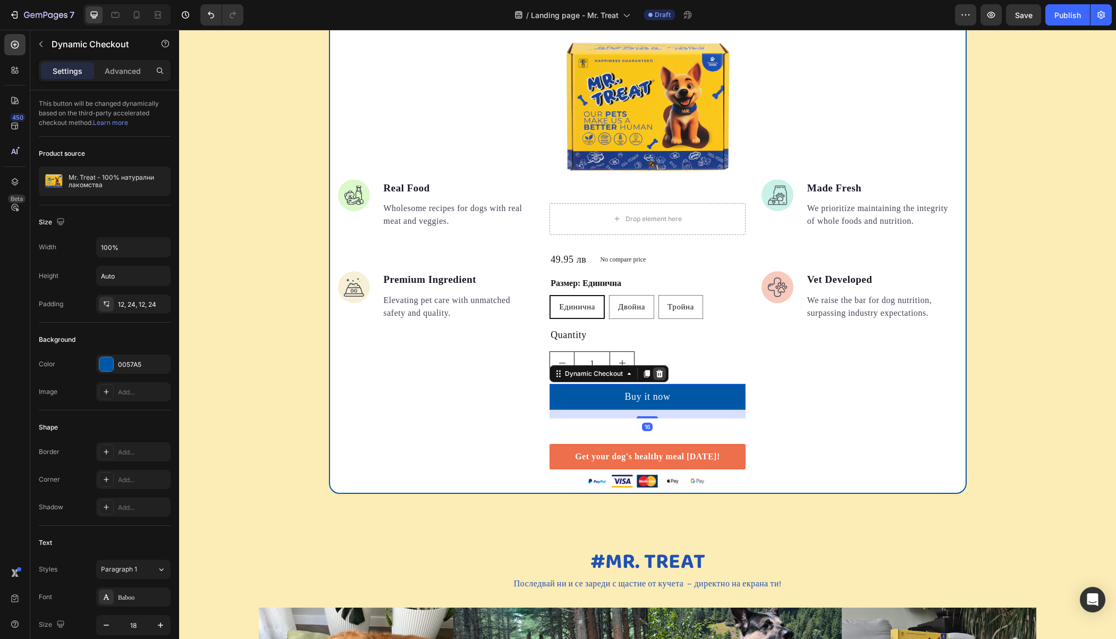
click at [656, 370] on icon at bounding box center [659, 373] width 7 height 7
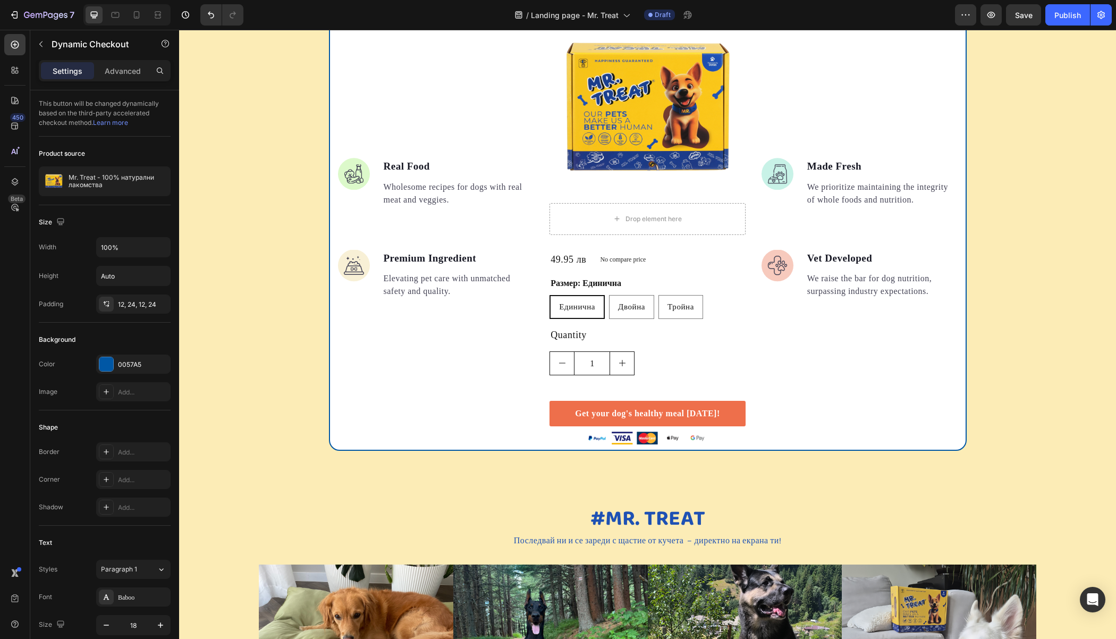
scroll to position [1583, 0]
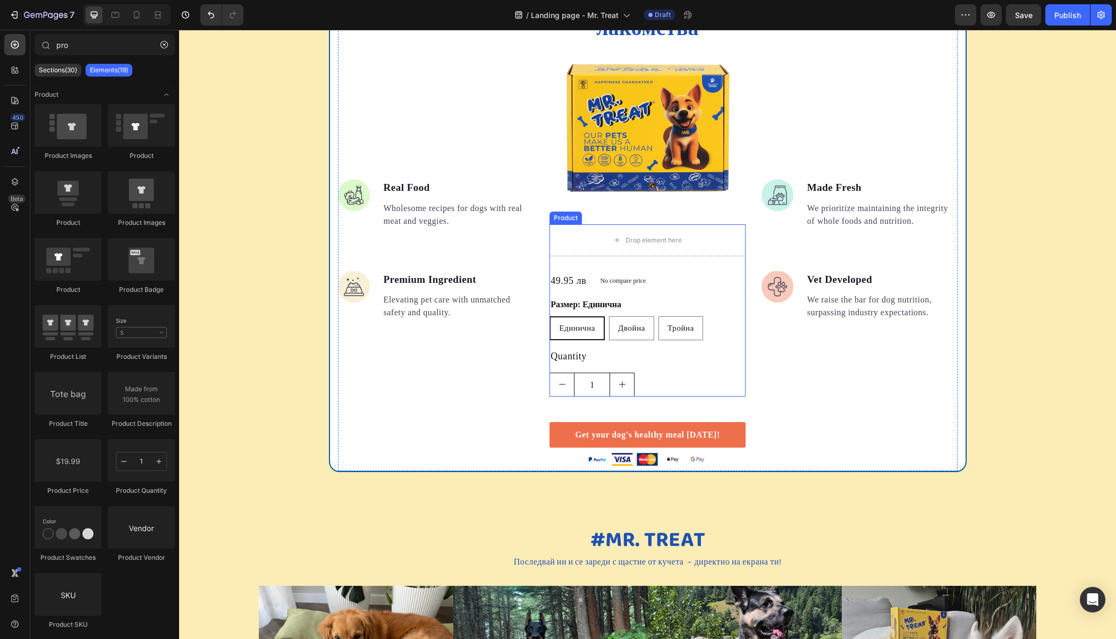
click at [656, 361] on div "Quantity" at bounding box center [647, 356] width 196 height 15
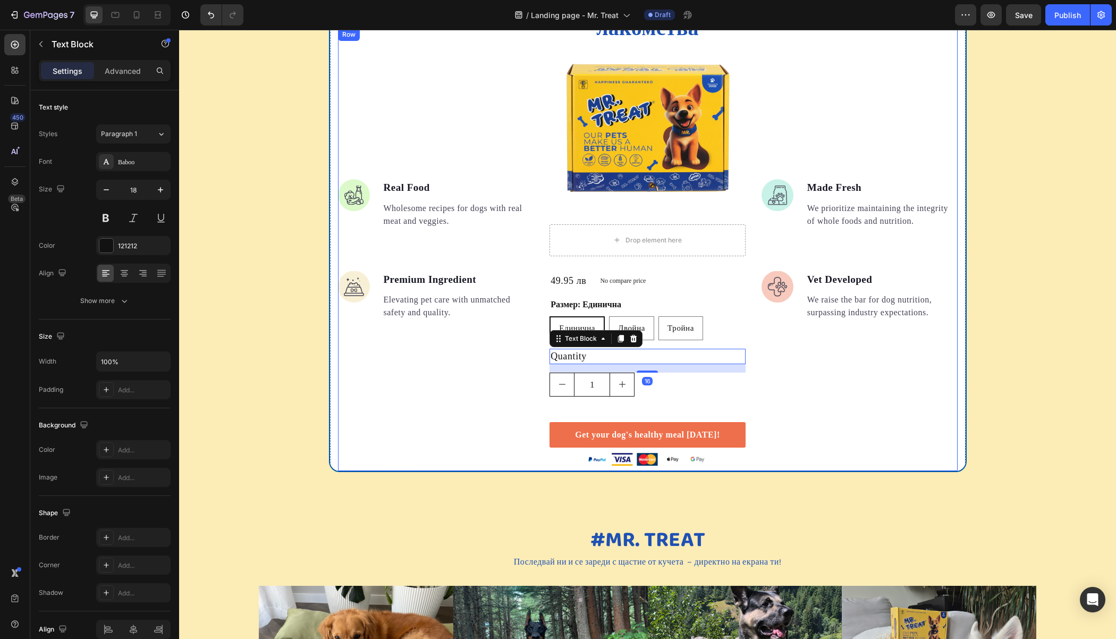
click at [484, 364] on div "Image Real Food Text block Wholesome recipes for dogs with real meat and veggie…" at bounding box center [436, 249] width 196 height 443
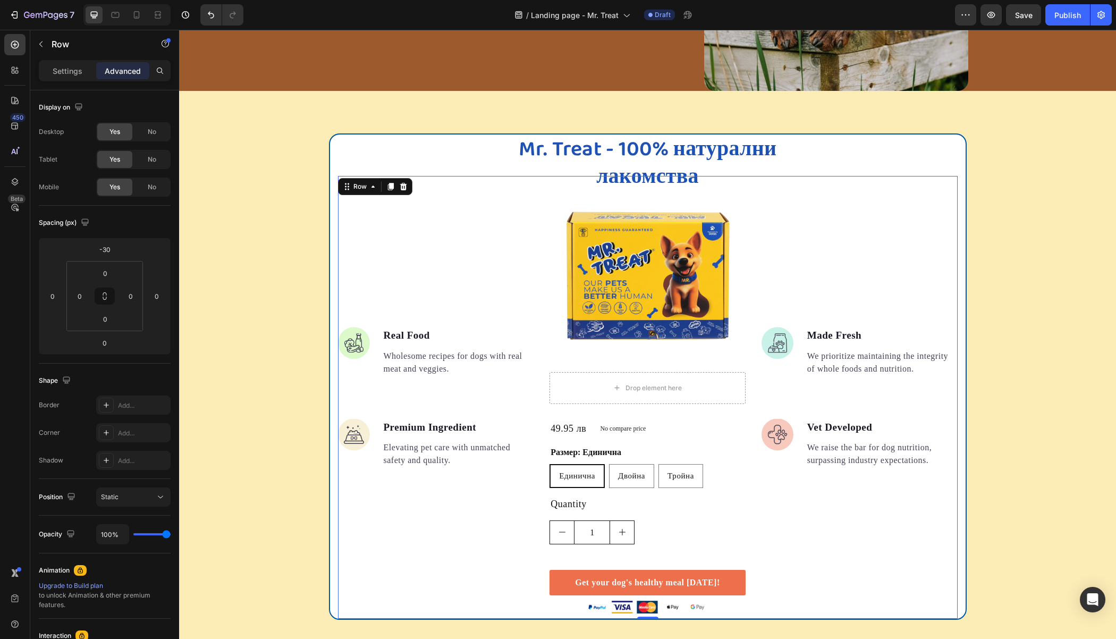
click at [999, 235] on div "Mr. Treat - 100% натурални лакомства Heading Image Real Food Text block Wholeso…" at bounding box center [647, 376] width 937 height 486
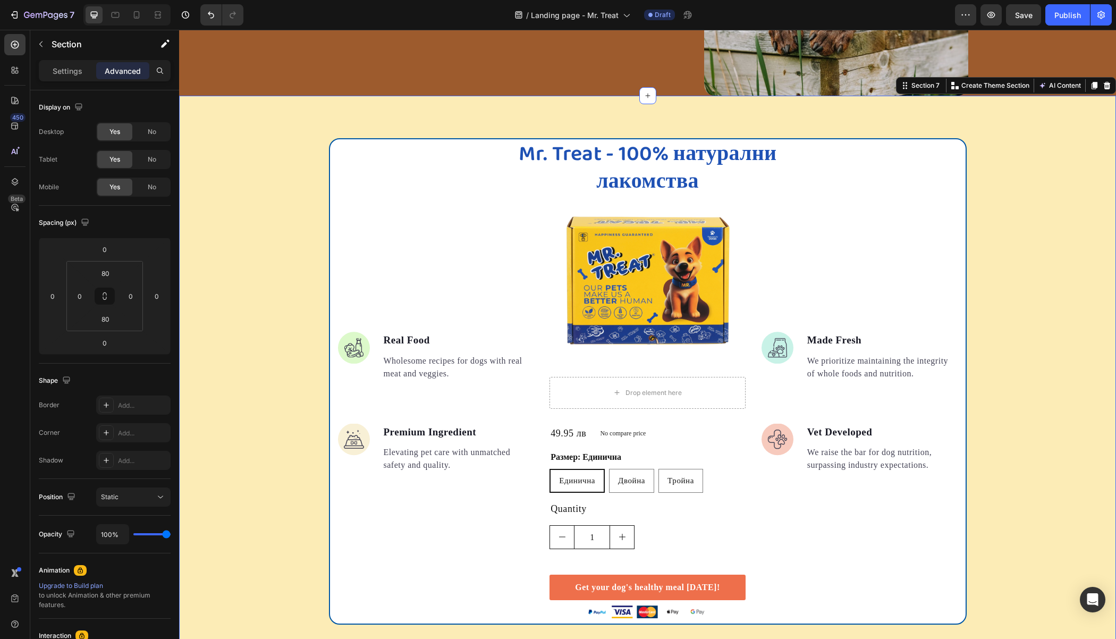
scroll to position [1591, 0]
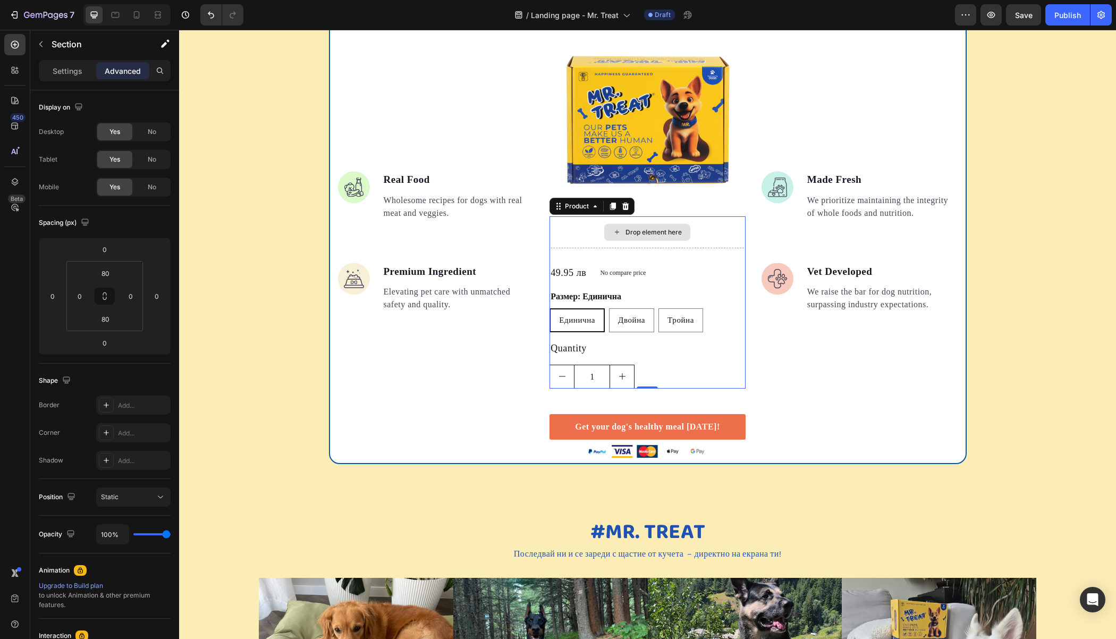
click at [690, 241] on div "Drop element here" at bounding box center [647, 232] width 196 height 32
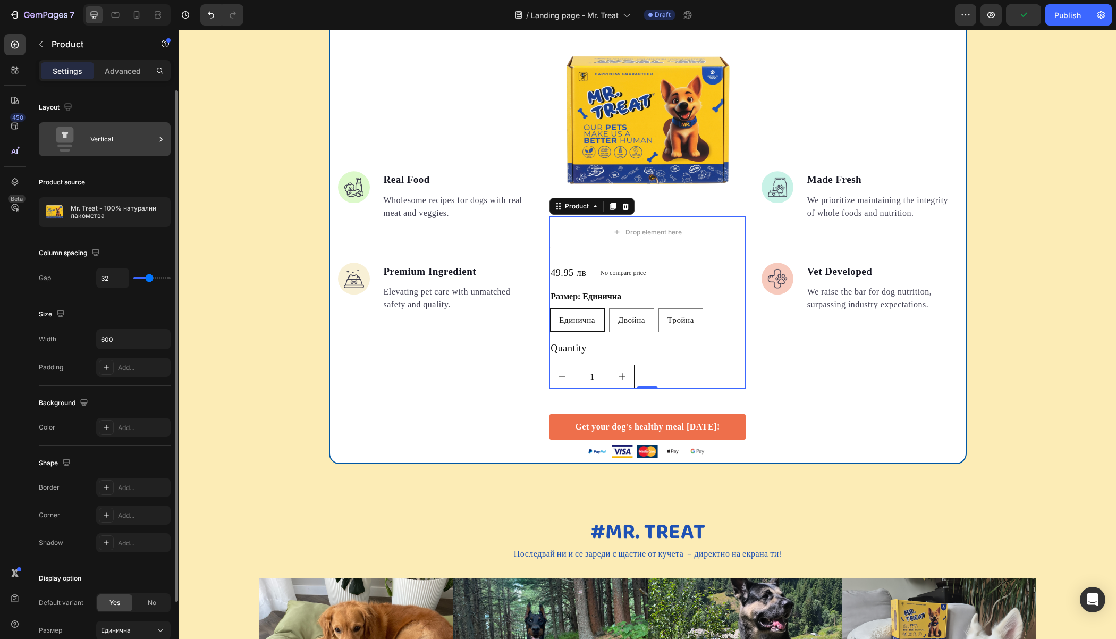
click at [91, 143] on div "Vertical" at bounding box center [122, 139] width 65 height 24
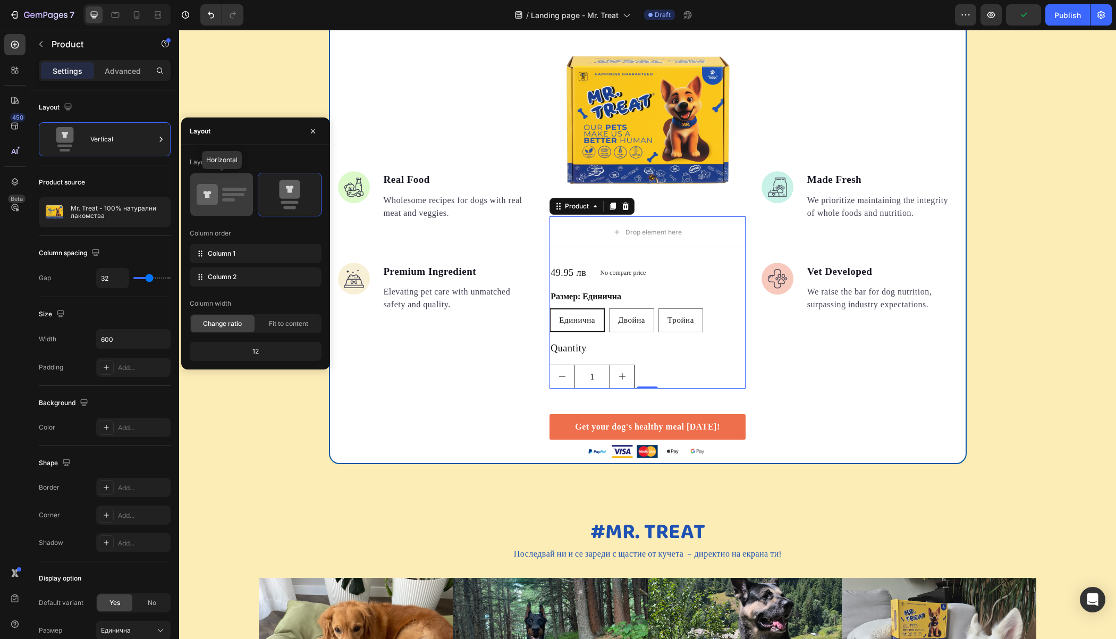
click at [218, 189] on icon at bounding box center [222, 195] width 50 height 30
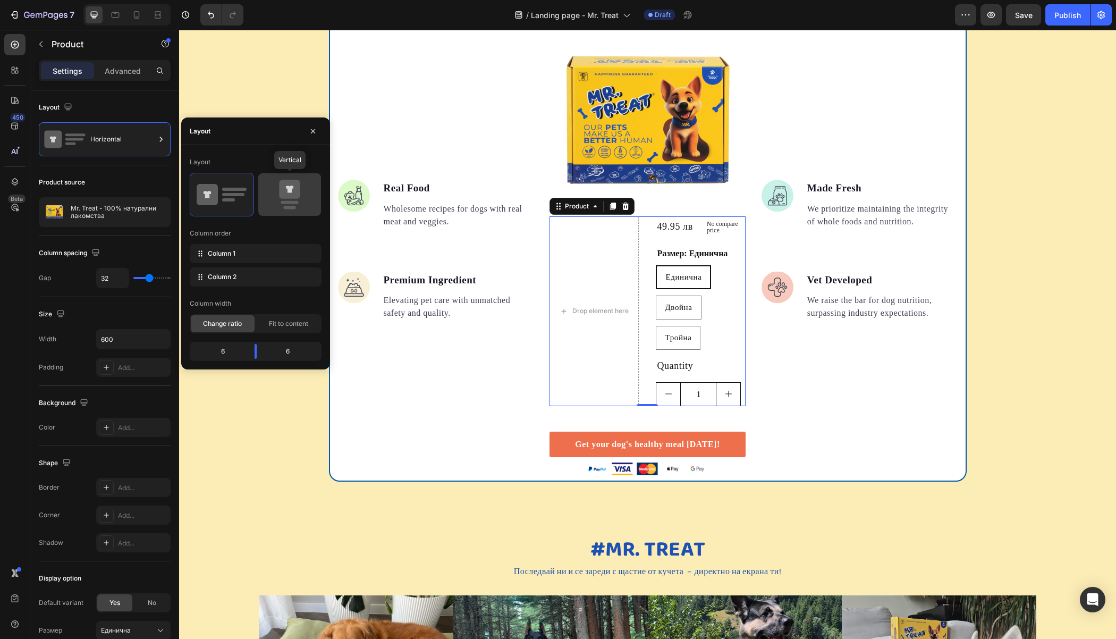
click at [277, 193] on icon at bounding box center [290, 195] width 50 height 30
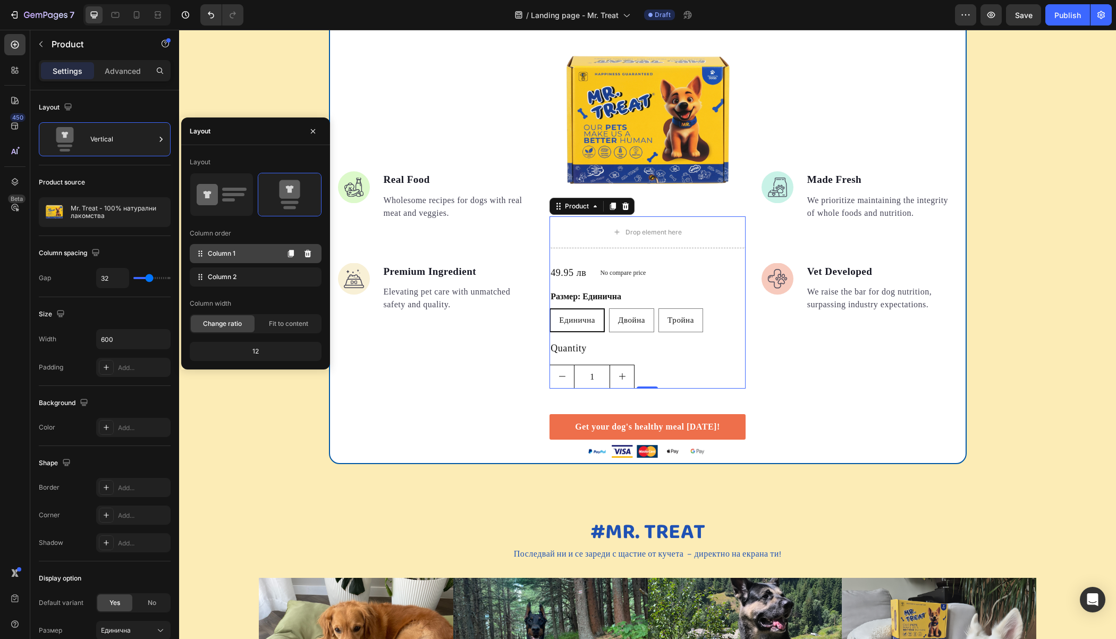
click at [216, 256] on span "Column 1" at bounding box center [222, 254] width 28 height 10
click at [304, 253] on icon at bounding box center [307, 253] width 9 height 9
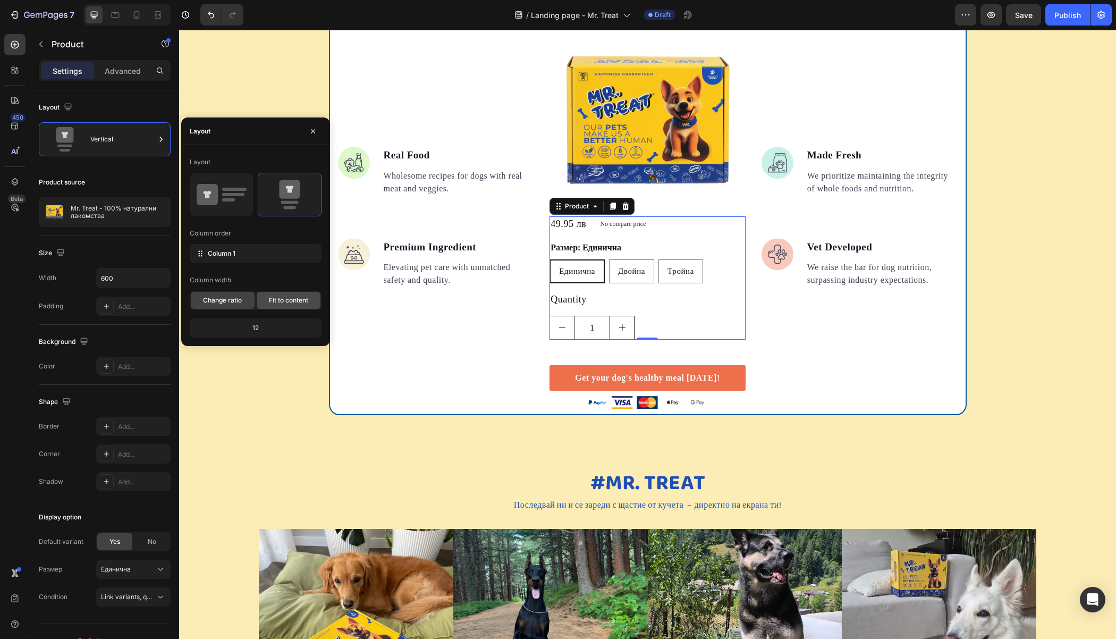
click at [281, 303] on span "Fit to content" at bounding box center [288, 300] width 39 height 10
click at [234, 300] on span "Change ratio" at bounding box center [222, 300] width 39 height 10
click at [277, 302] on span "Fit to content" at bounding box center [288, 300] width 39 height 10
click at [224, 302] on span "Change ratio" at bounding box center [222, 300] width 39 height 10
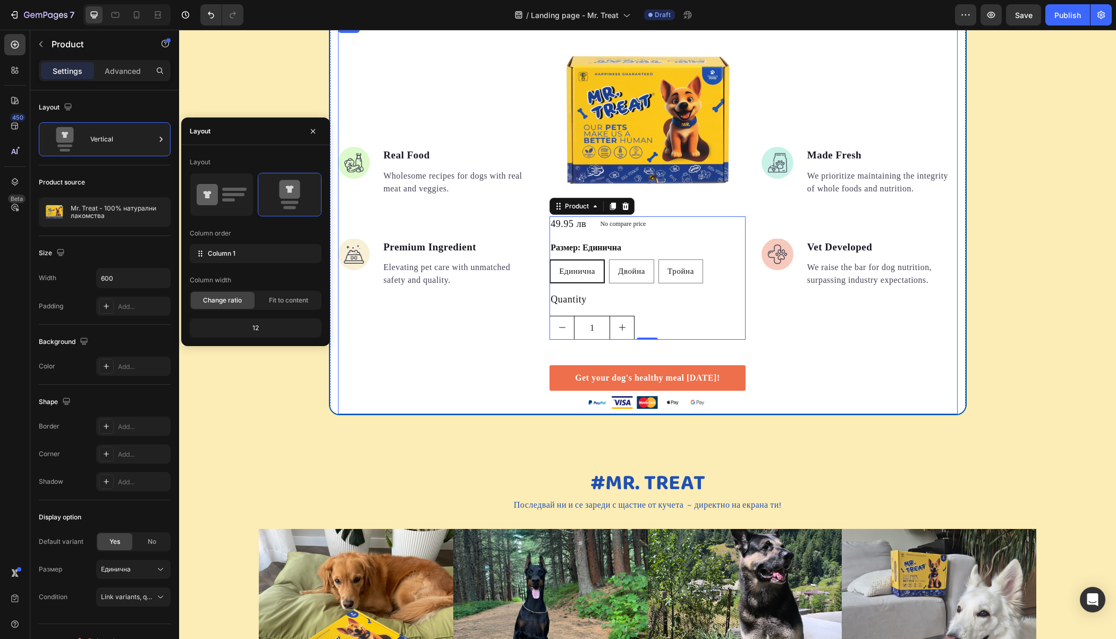
click at [527, 222] on ul "Image Real Food Text block Wholesome recipes for dogs with real meat and veggie…" at bounding box center [436, 217] width 196 height 141
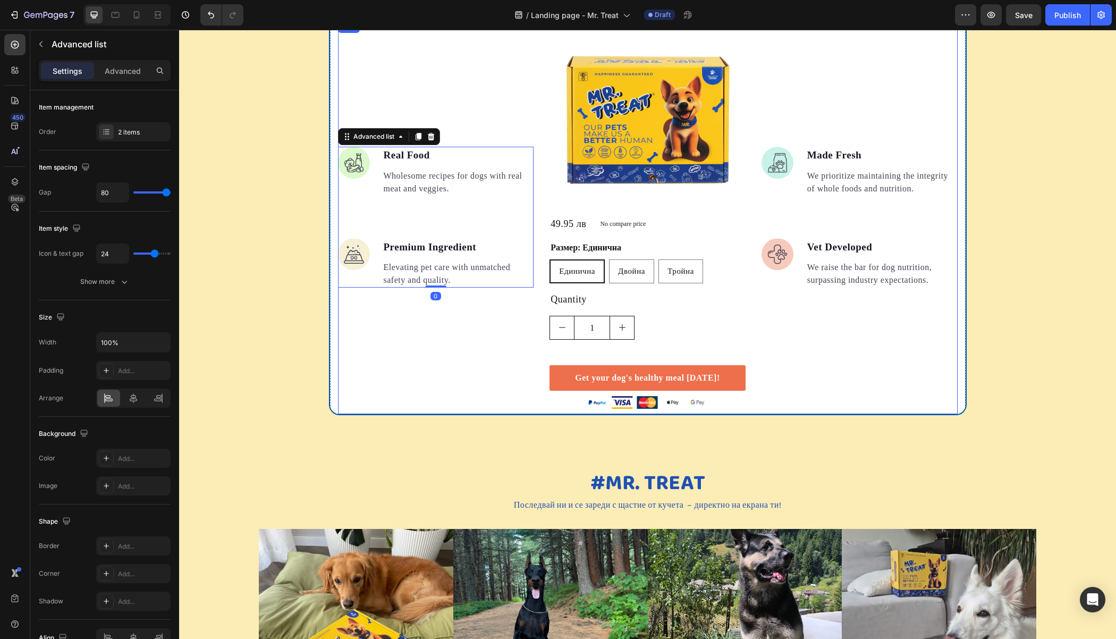
click at [438, 88] on div "Image Real Food Text block Wholesome recipes for dogs with real meat and veggie…" at bounding box center [436, 217] width 196 height 394
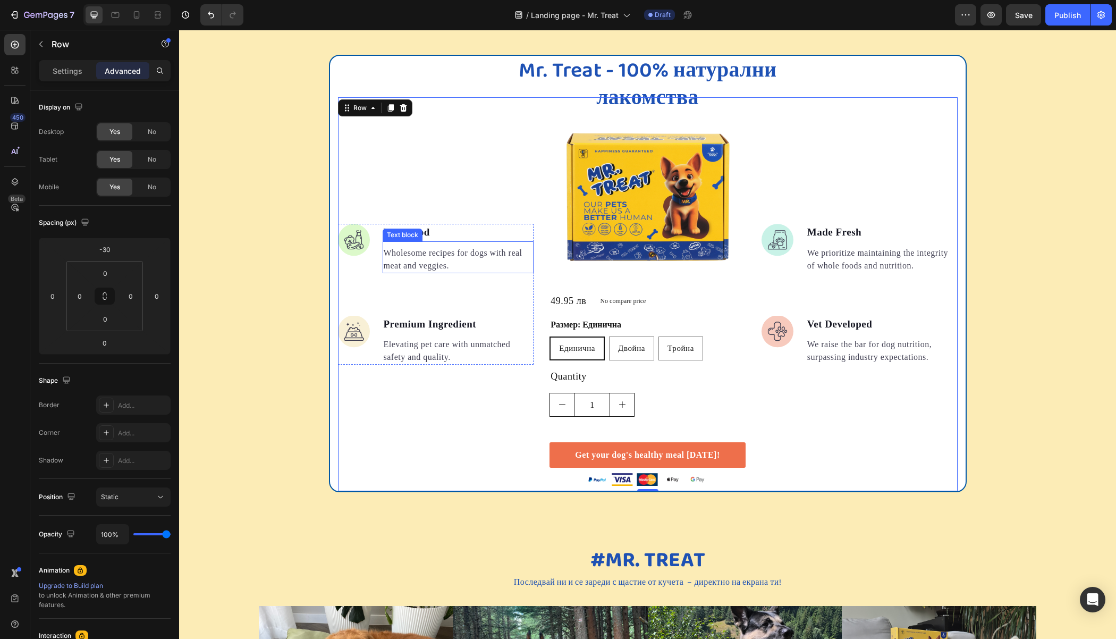
scroll to position [1515, 0]
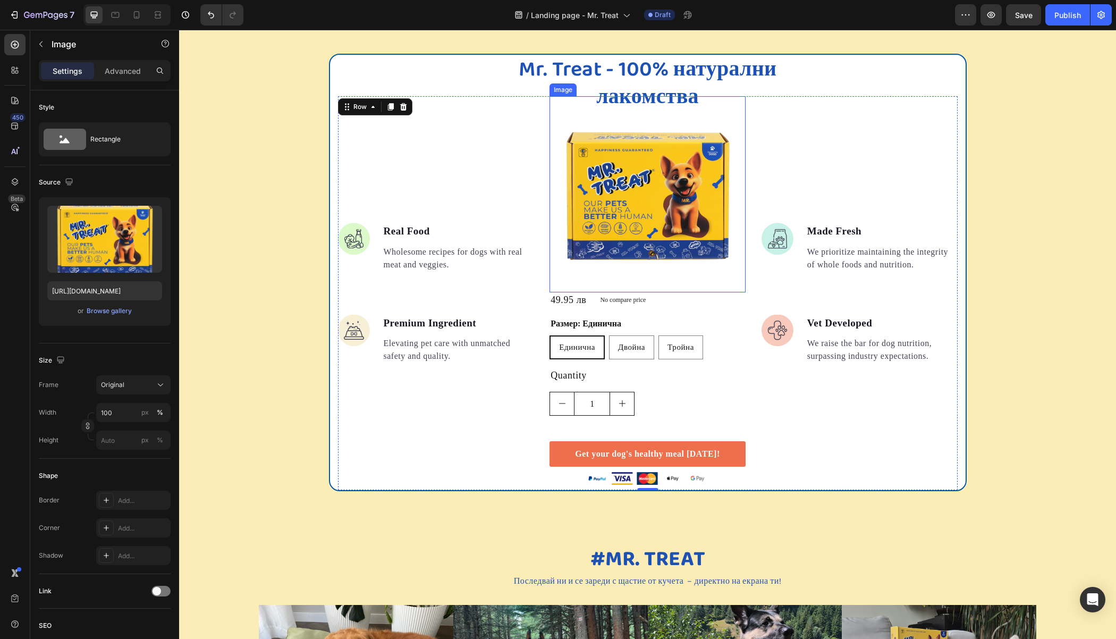
click at [576, 256] on img at bounding box center [647, 194] width 196 height 196
click at [124, 69] on p "Advanced" at bounding box center [123, 70] width 36 height 11
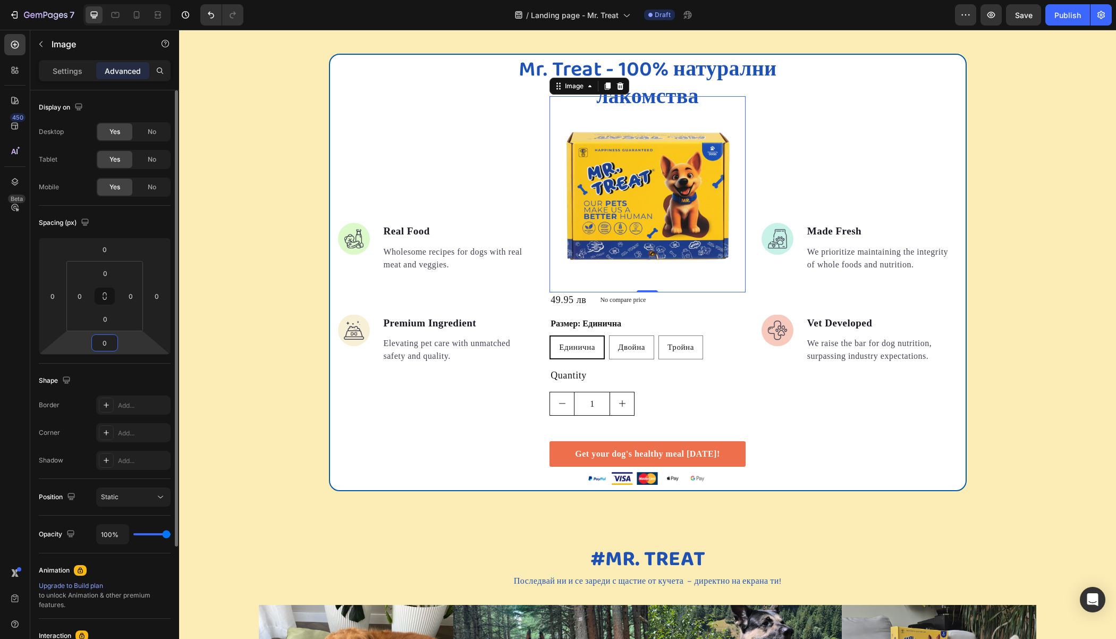
click at [106, 340] on input "0" at bounding box center [104, 343] width 21 height 16
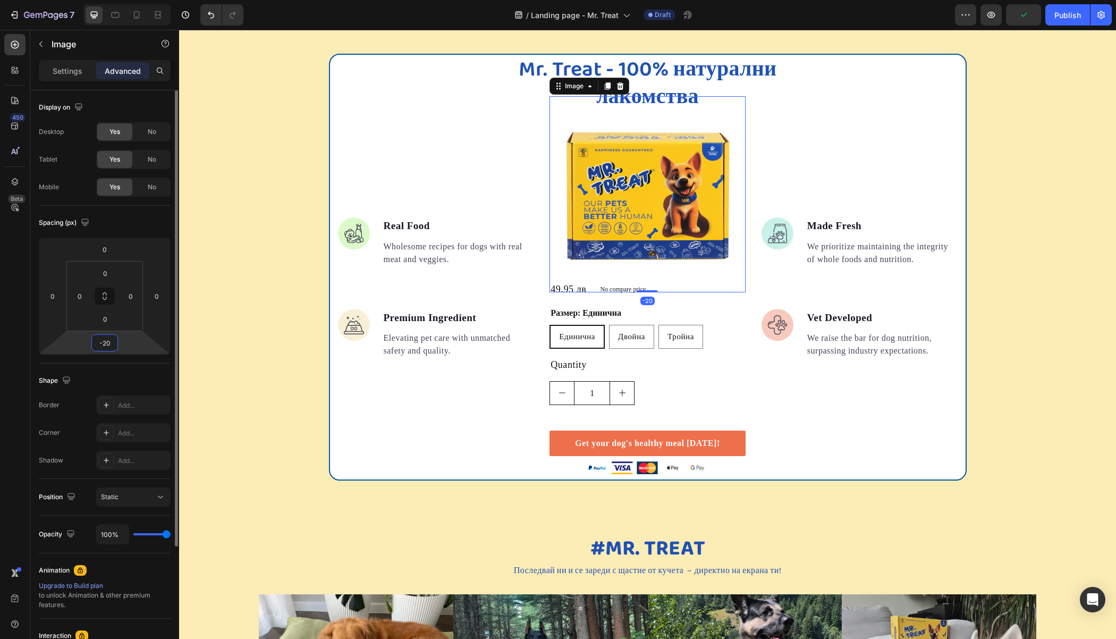
type input "-2"
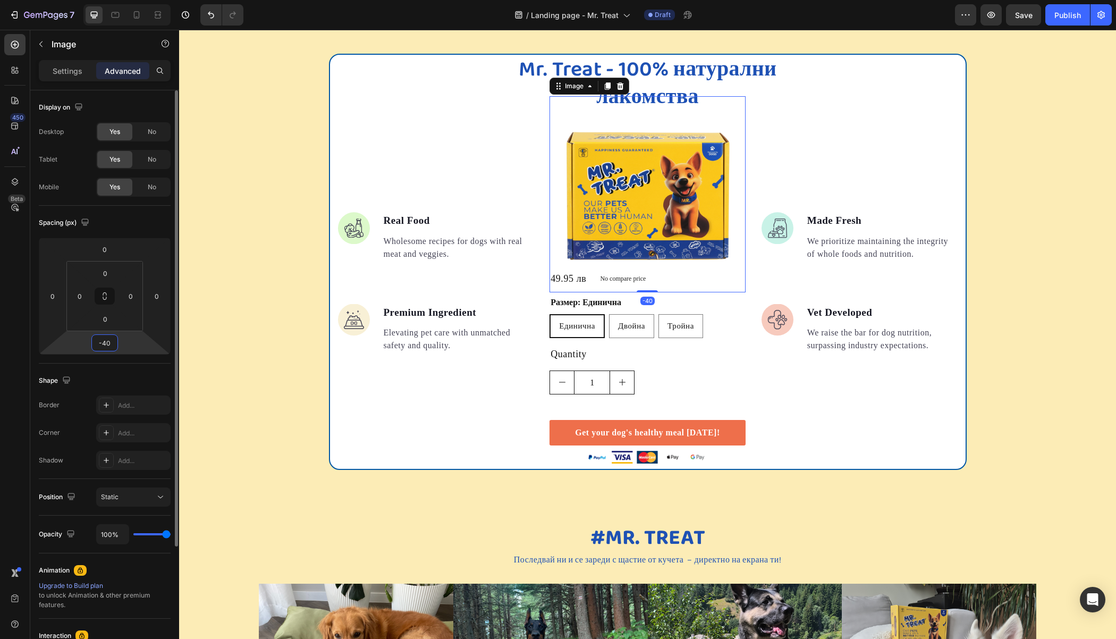
type input "-4"
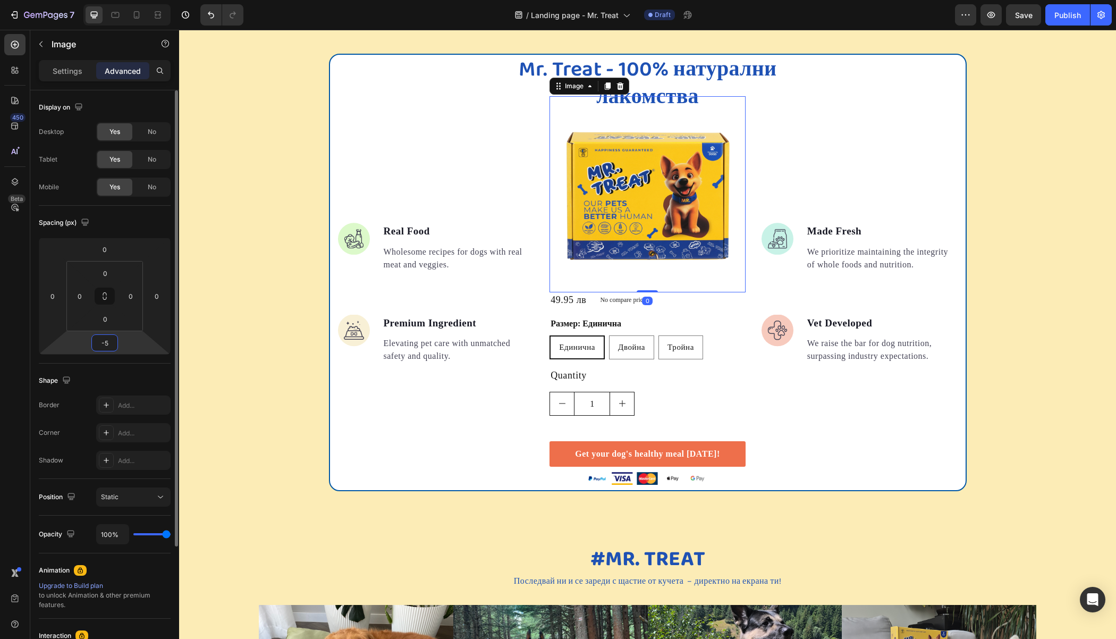
type input "-50"
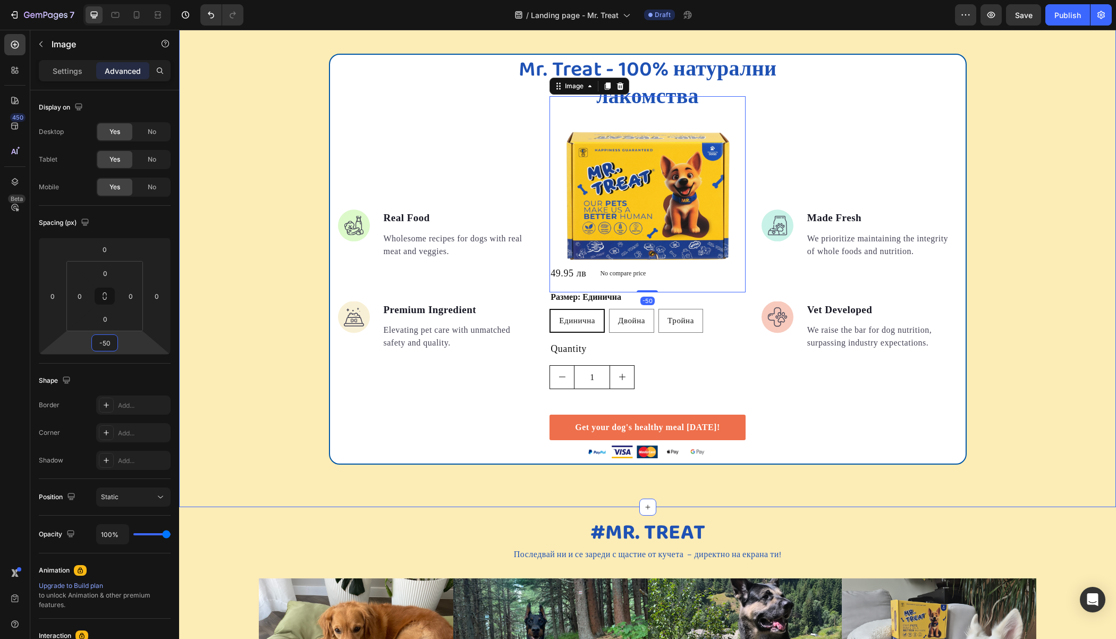
click at [240, 149] on div "Mr. Treat - 100% натурални лакомства Heading Image Real Food Text block Wholeso…" at bounding box center [647, 259] width 937 height 411
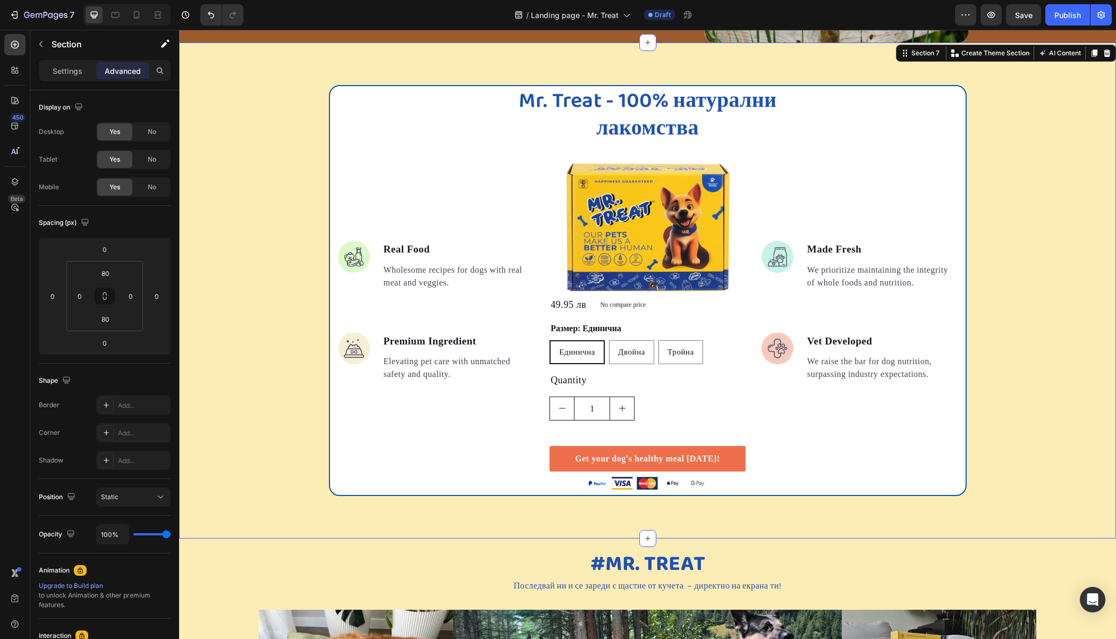
scroll to position [1482, 0]
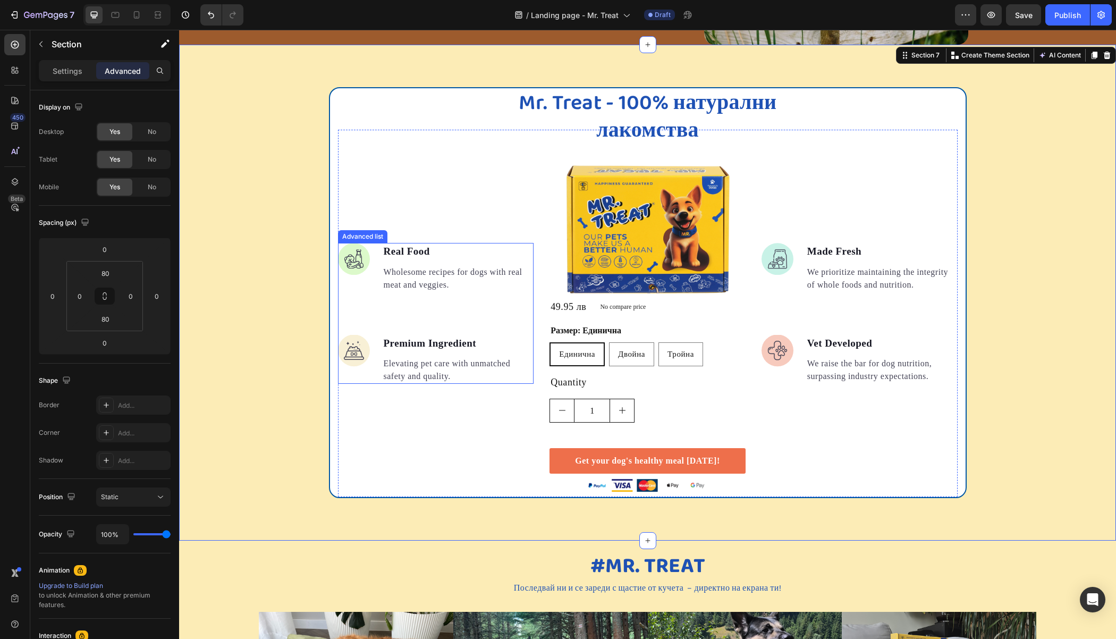
click at [365, 270] on li "Image Real Food Text block Wholesome recipes for dogs with real meat and veggie…" at bounding box center [436, 267] width 196 height 49
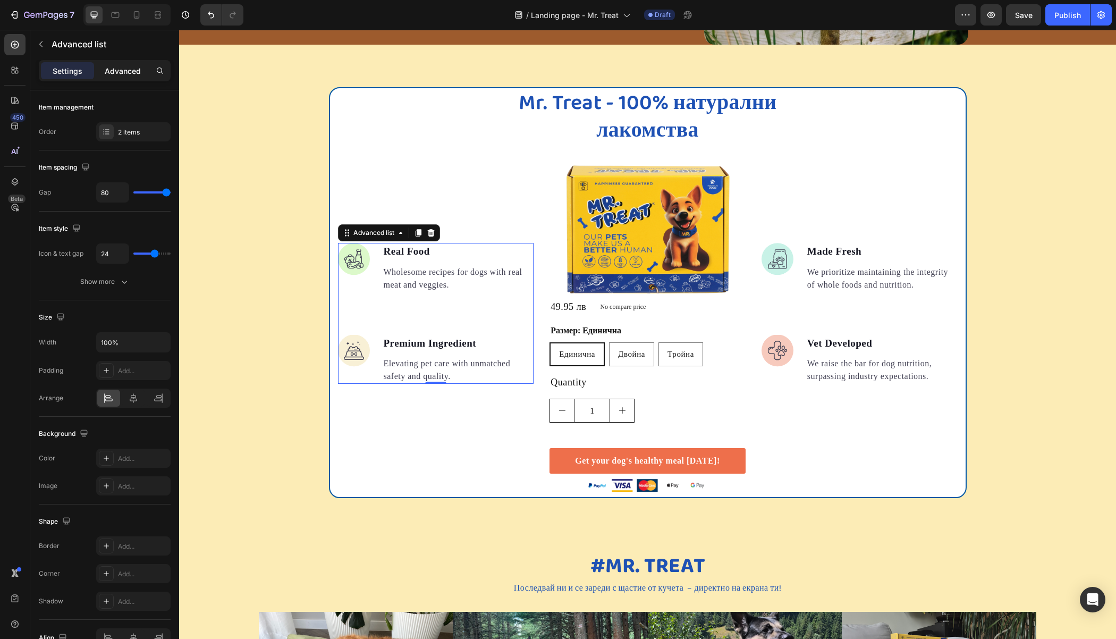
click at [140, 63] on div "Advanced" at bounding box center [122, 70] width 53 height 17
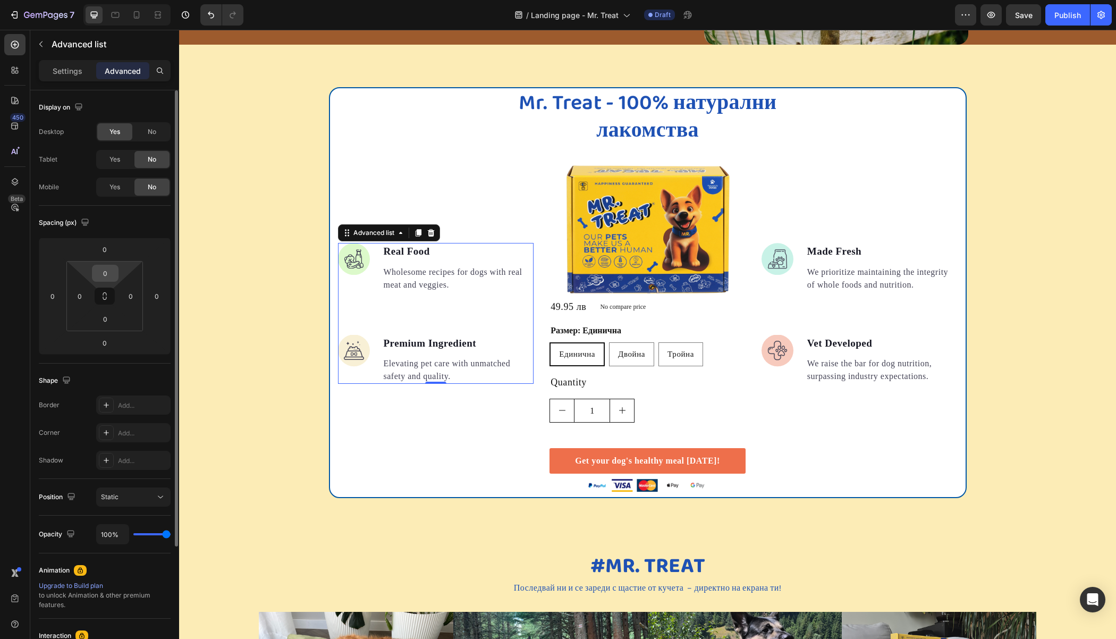
click at [104, 273] on input "0" at bounding box center [105, 273] width 21 height 16
click at [106, 251] on input "0" at bounding box center [104, 249] width 21 height 16
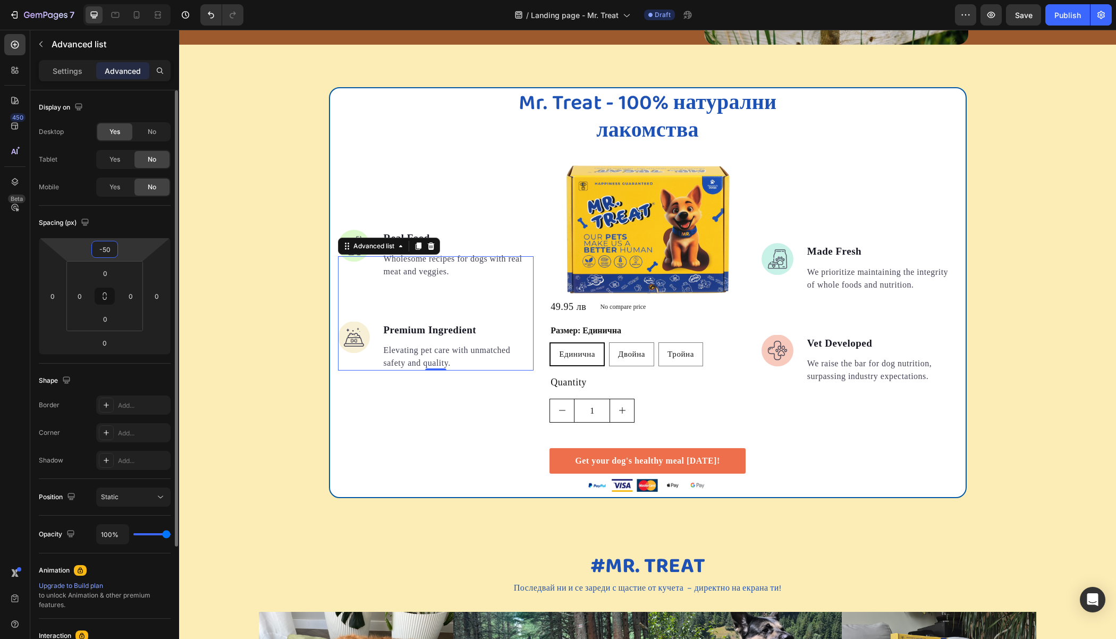
type input "-5"
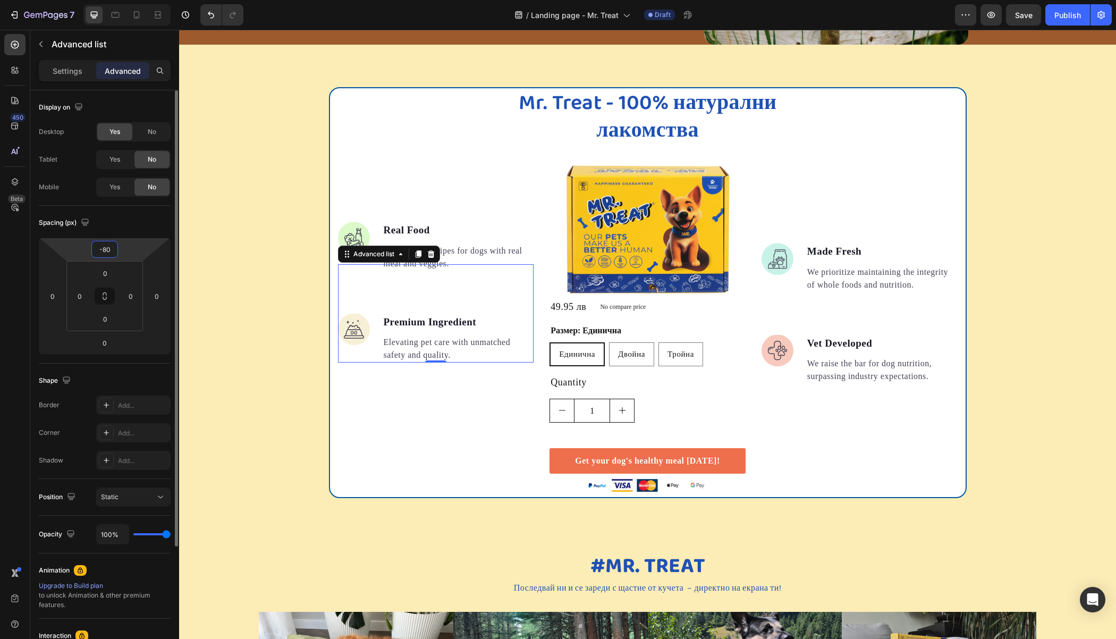
type input "-8"
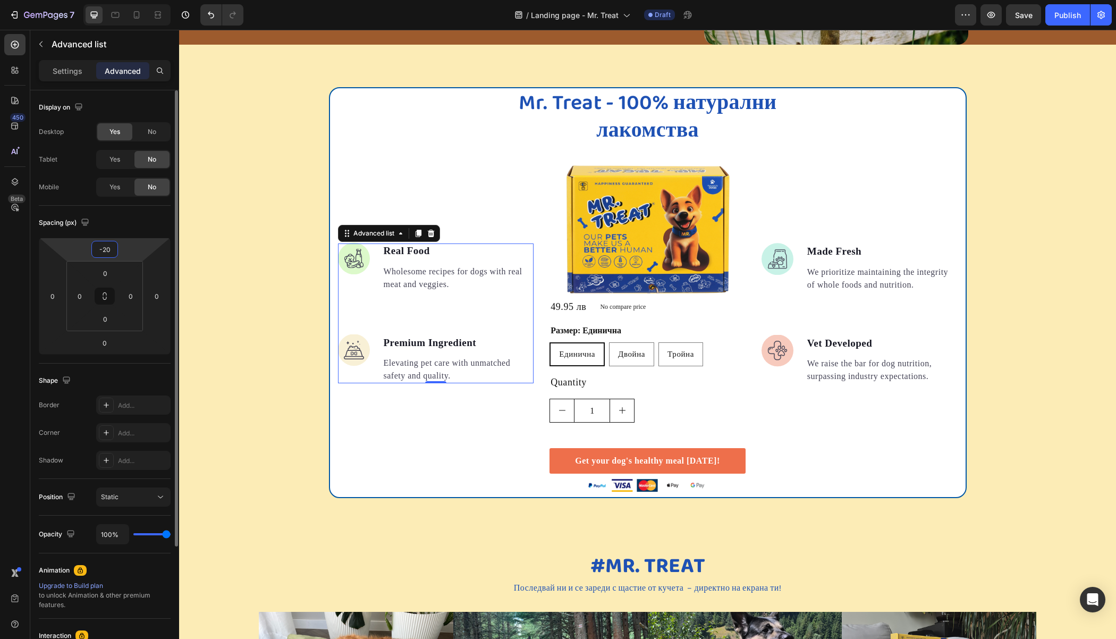
type input "-200"
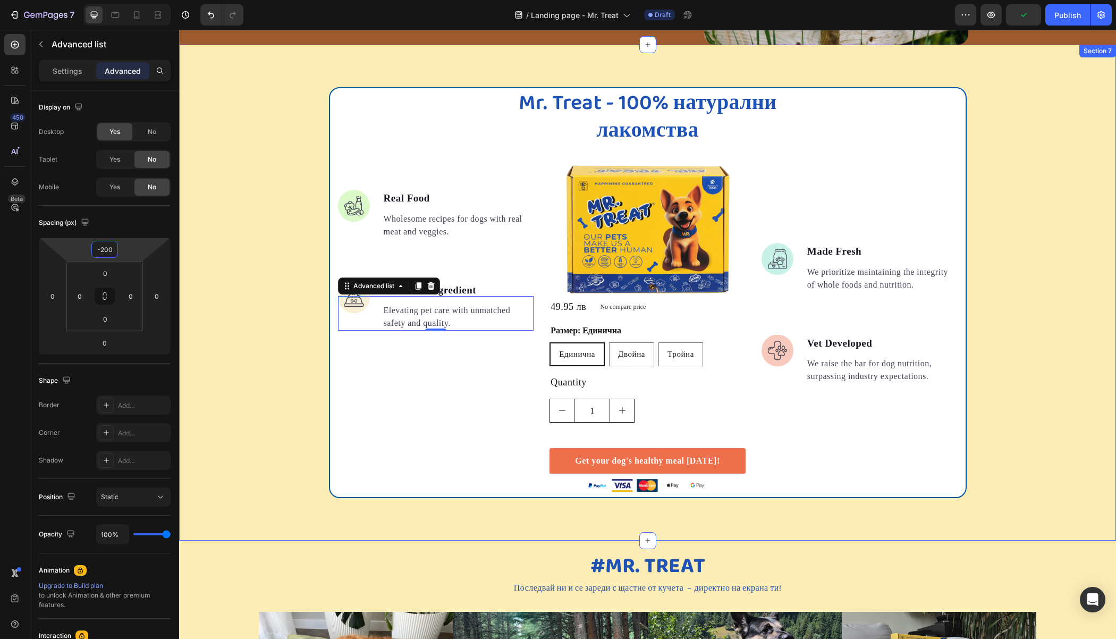
click at [242, 189] on div "Mr. Treat - 100% натурални лакомства Heading Image Real Food Text block Wholeso…" at bounding box center [647, 292] width 937 height 411
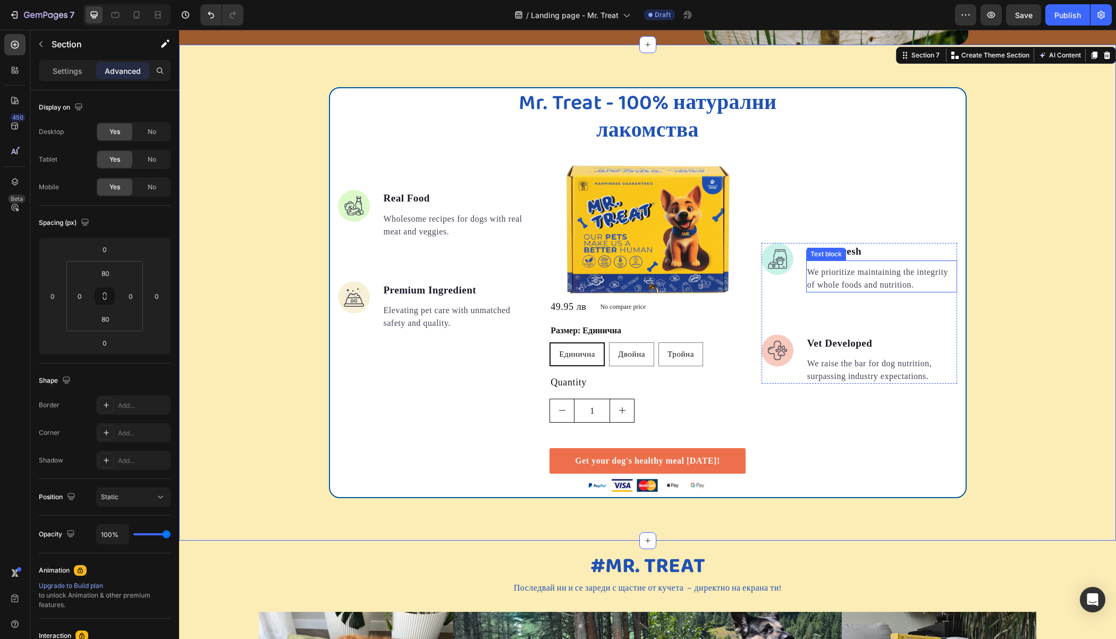
click at [816, 266] on p "We prioritize maintaining the integrity of whole foods and nutrition." at bounding box center [881, 279] width 149 height 26
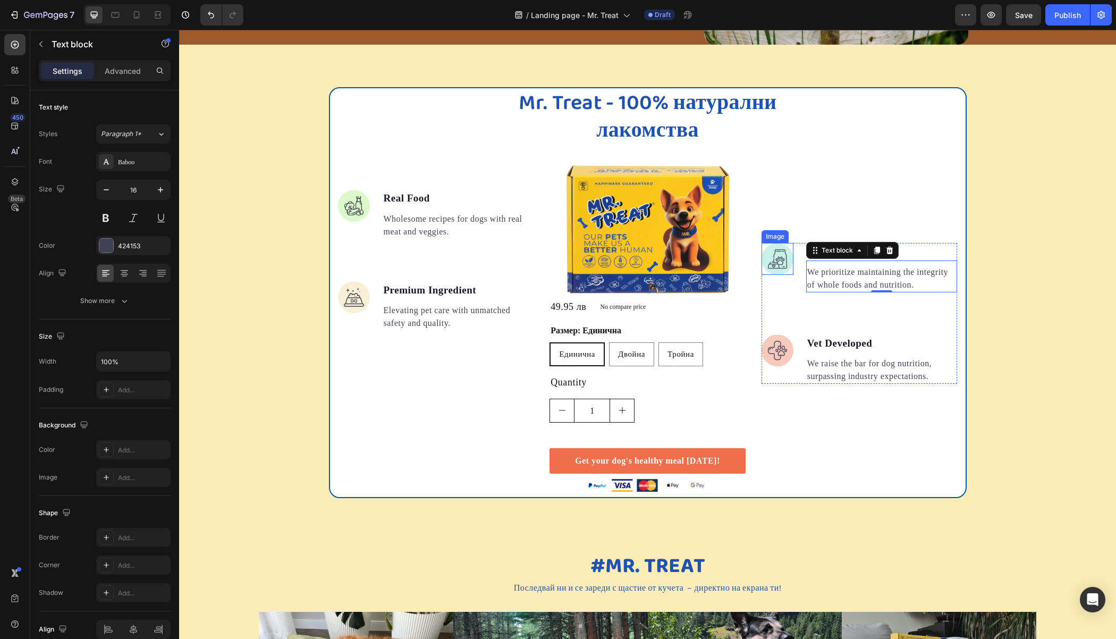
click at [786, 251] on img at bounding box center [777, 259] width 32 height 32
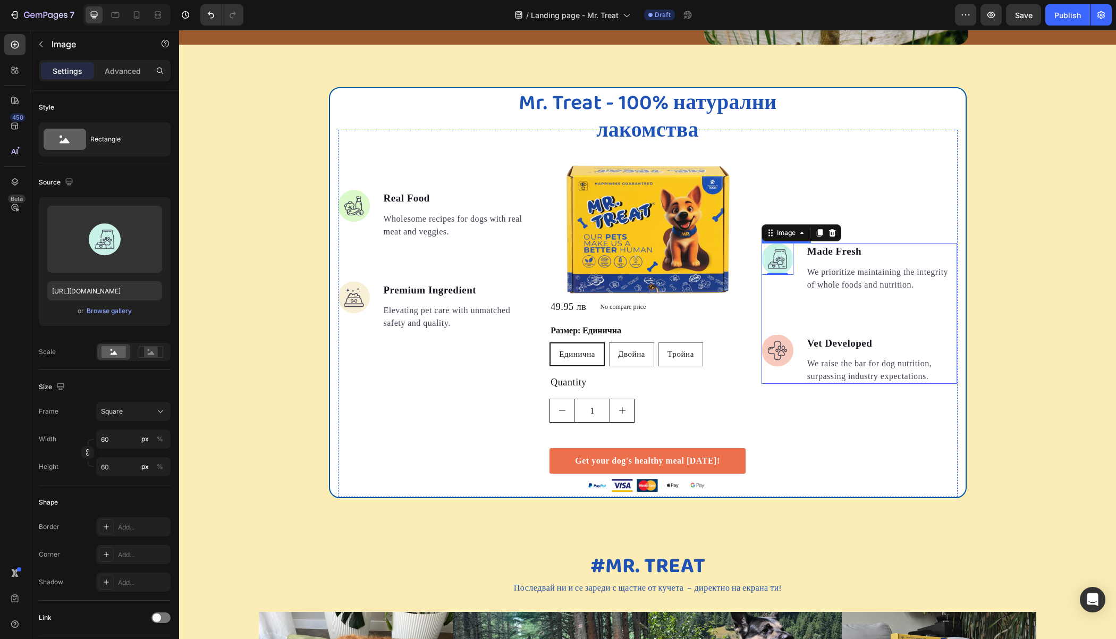
click at [795, 247] on li "Image 0 Made Fresh Text block We prioritize maintaining the integrity of whole …" at bounding box center [859, 267] width 196 height 49
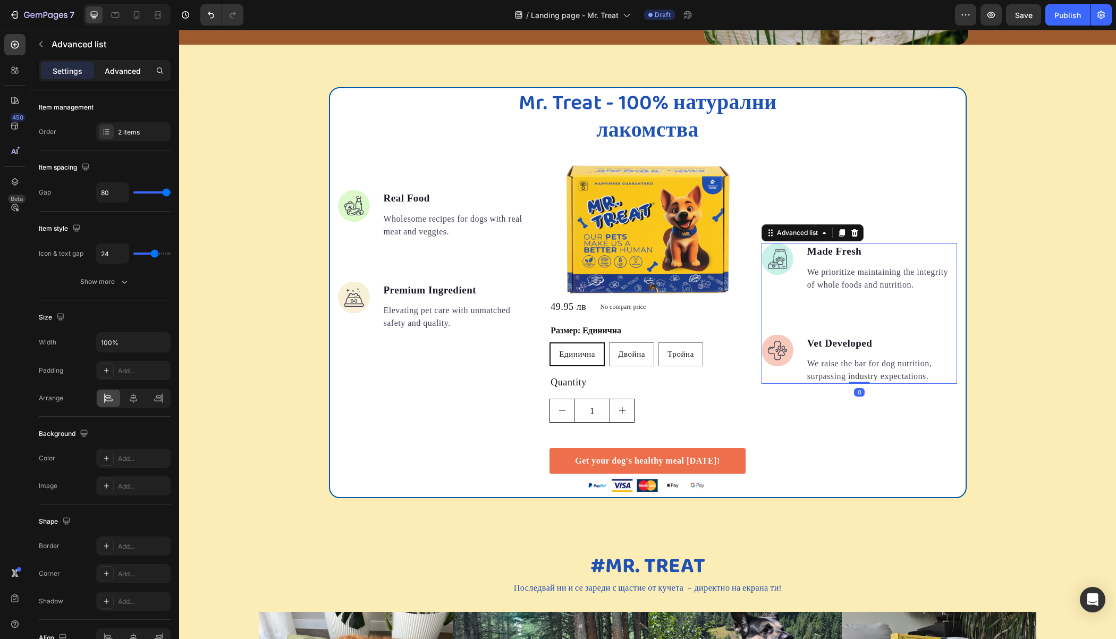
click at [132, 69] on p "Advanced" at bounding box center [123, 70] width 36 height 11
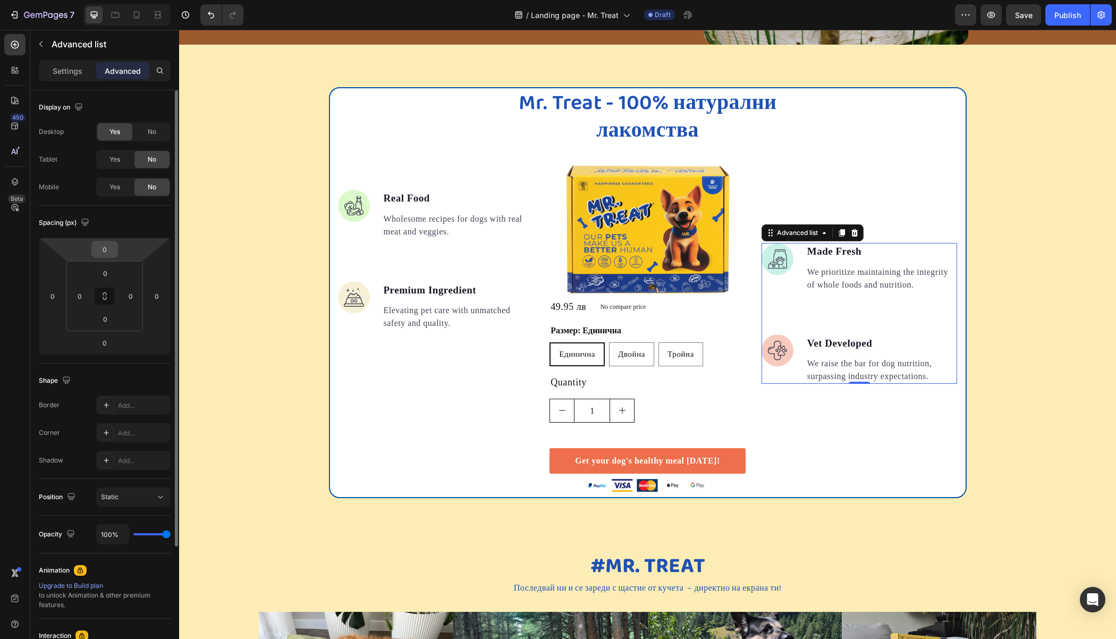
click at [107, 248] on input "0" at bounding box center [104, 249] width 21 height 16
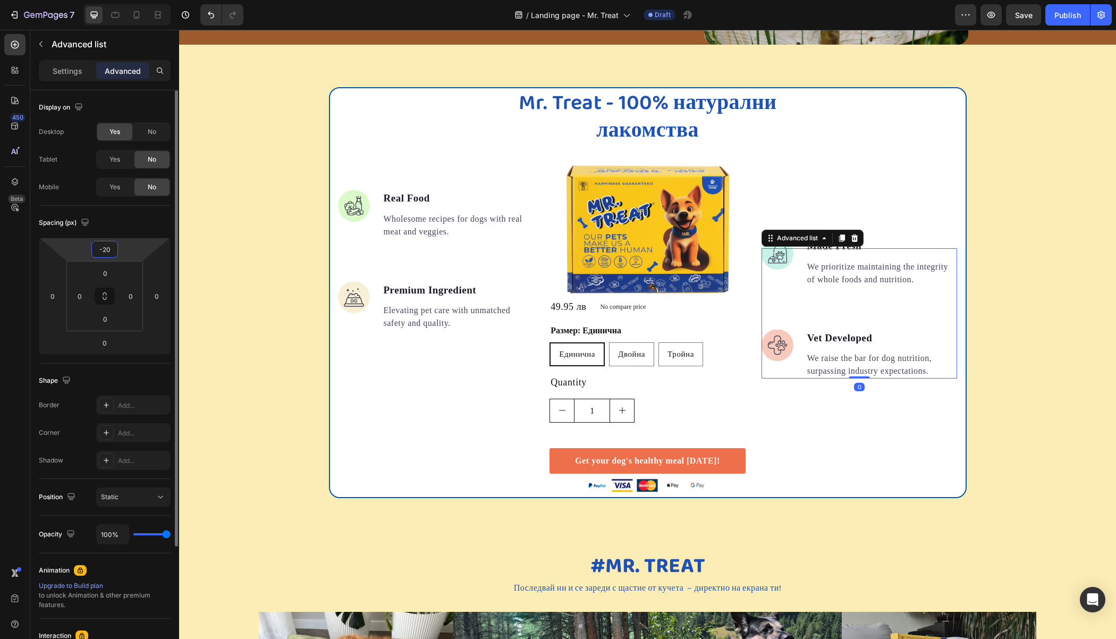
type input "-200"
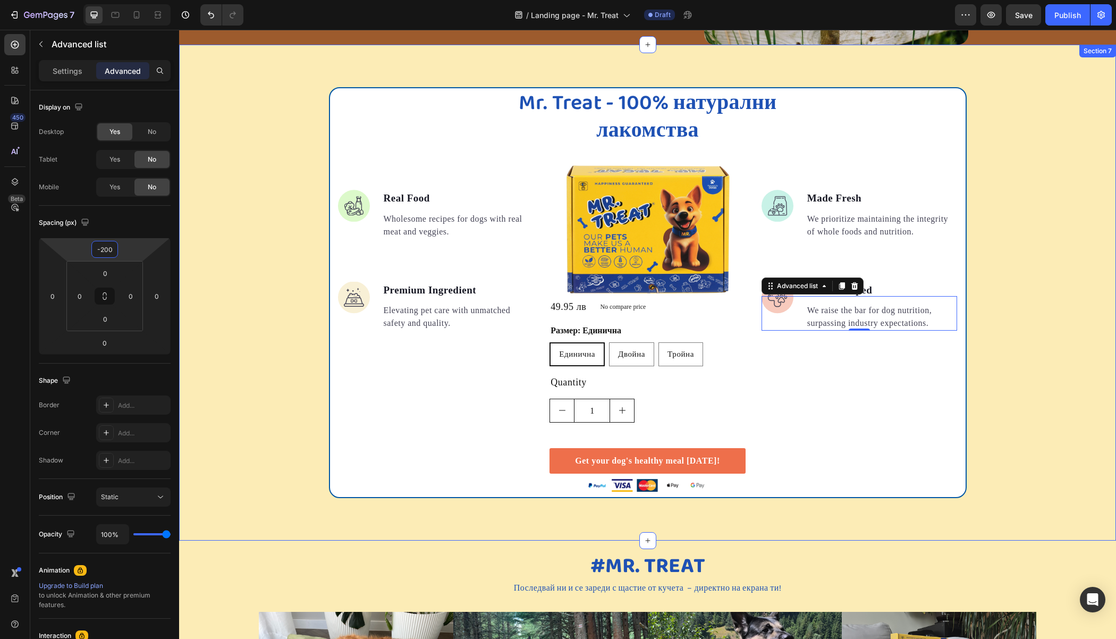
click at [250, 172] on div "Mr. Treat - 100% натурални лакомства Heading Image Real Food Text block Wholeso…" at bounding box center [647, 292] width 937 height 411
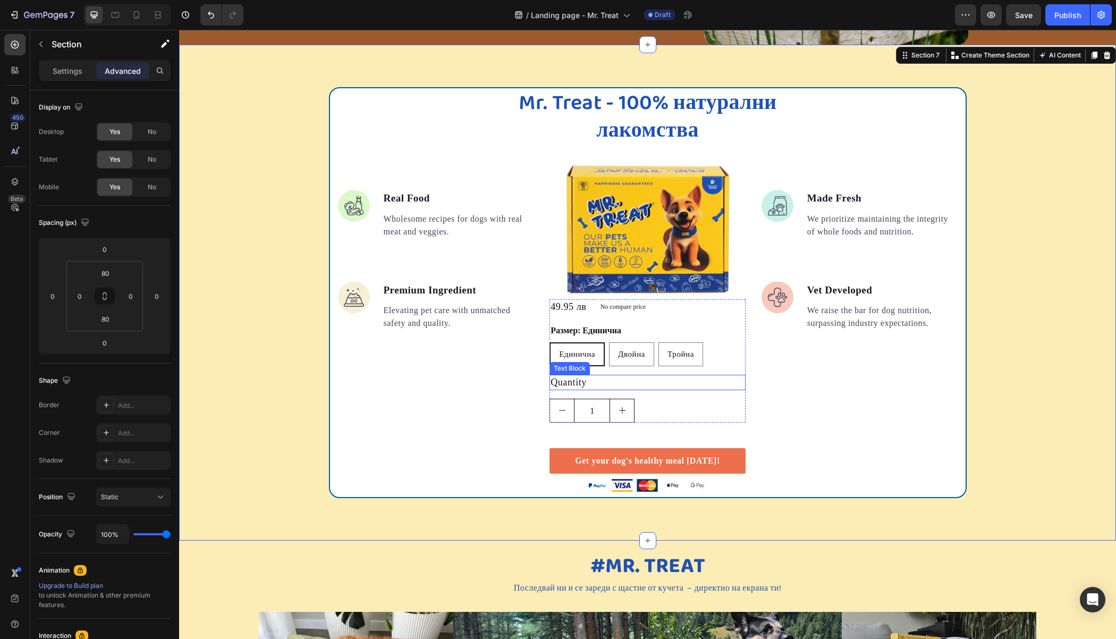
click at [616, 379] on div "Quantity" at bounding box center [647, 382] width 196 height 15
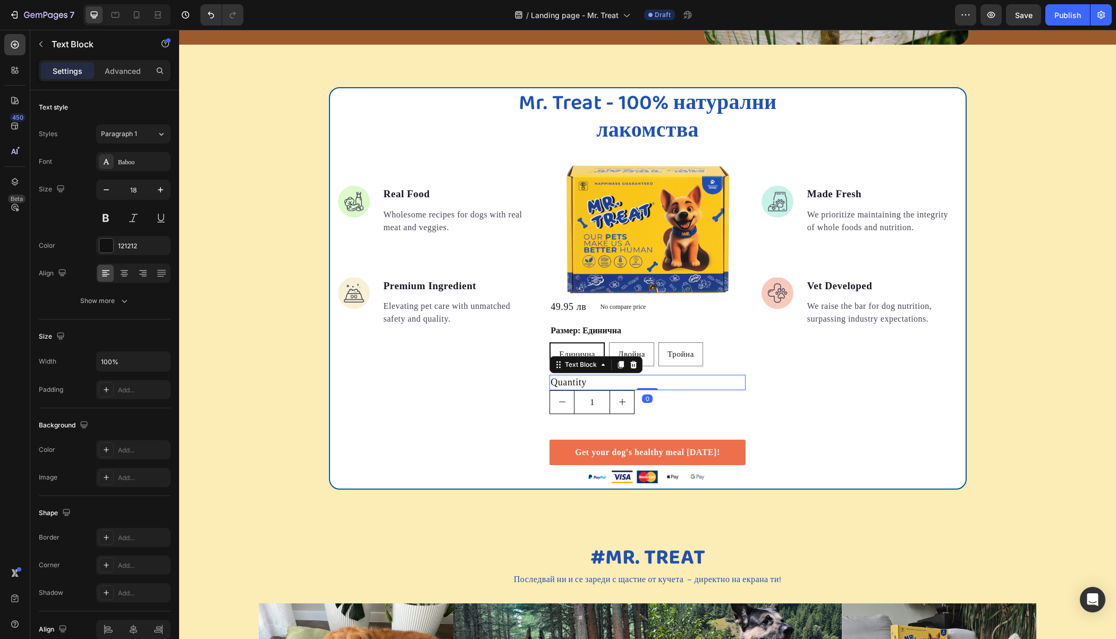
drag, startPoint x: 642, startPoint y: 397, endPoint x: 641, endPoint y: 381, distance: 16.0
click at [642, 381] on div "Quantity Text Block 0" at bounding box center [647, 382] width 196 height 15
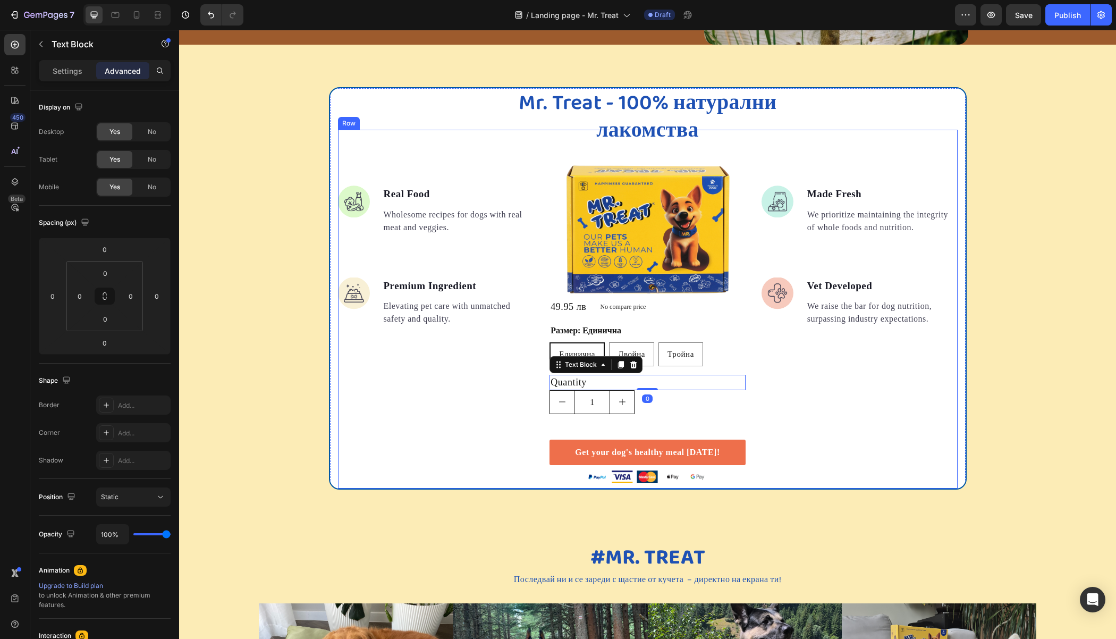
click at [805, 367] on div "Image Made Fresh Text block We prioritize maintaining the integrity of whole fo…" at bounding box center [859, 309] width 196 height 359
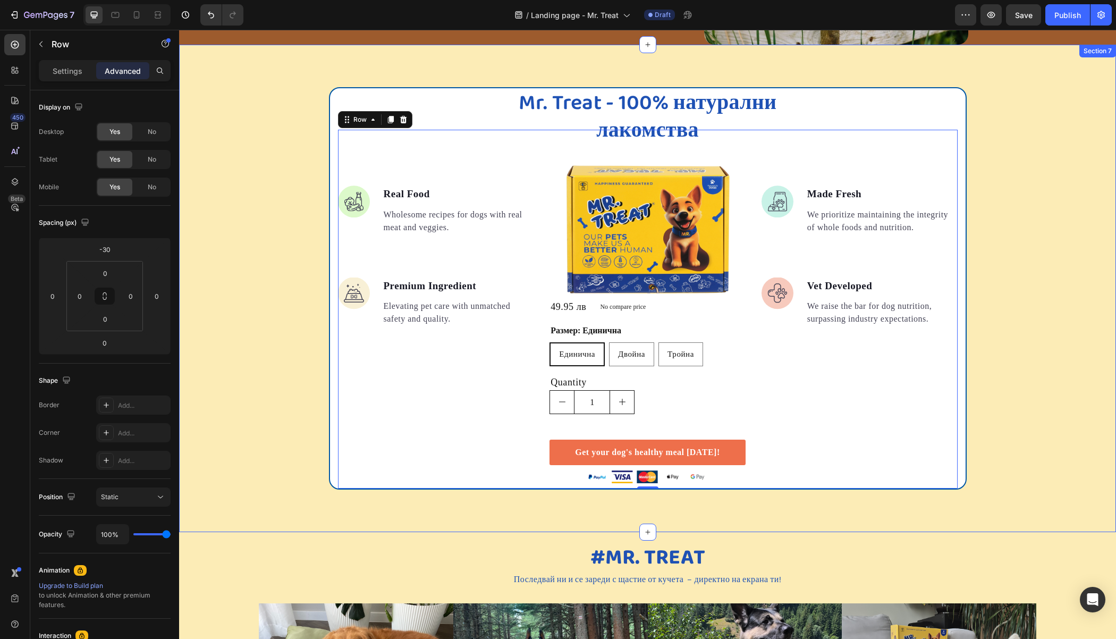
click at [1007, 287] on div "Mr. Treat - 100% натурални лакомства Heading Image Real Food Text block Wholeso…" at bounding box center [647, 288] width 937 height 402
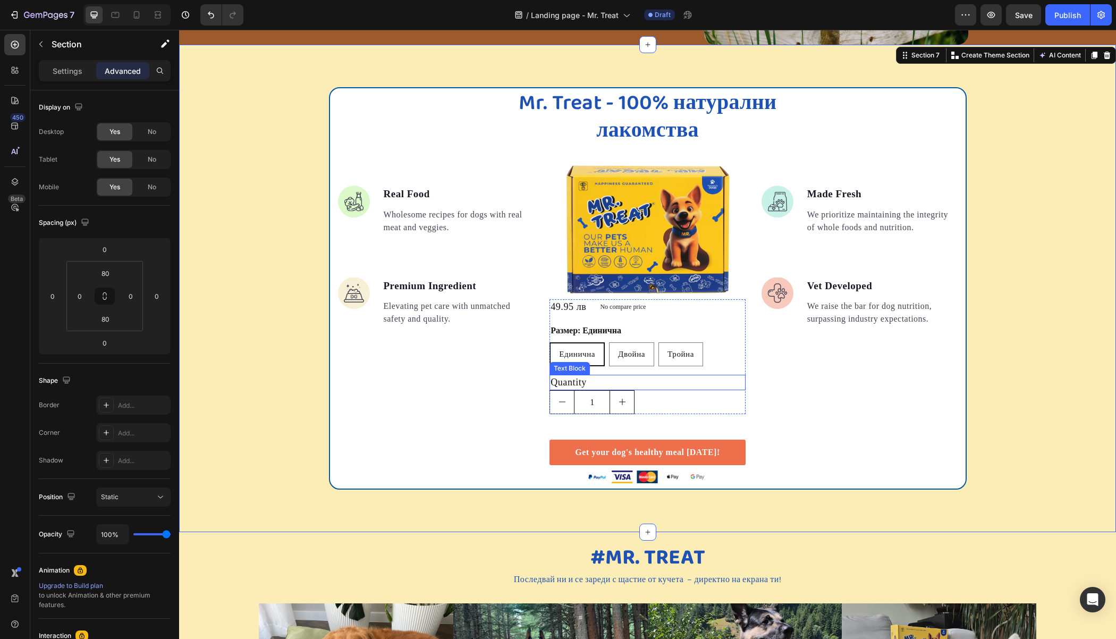
click at [622, 375] on div "Quantity" at bounding box center [647, 382] width 196 height 15
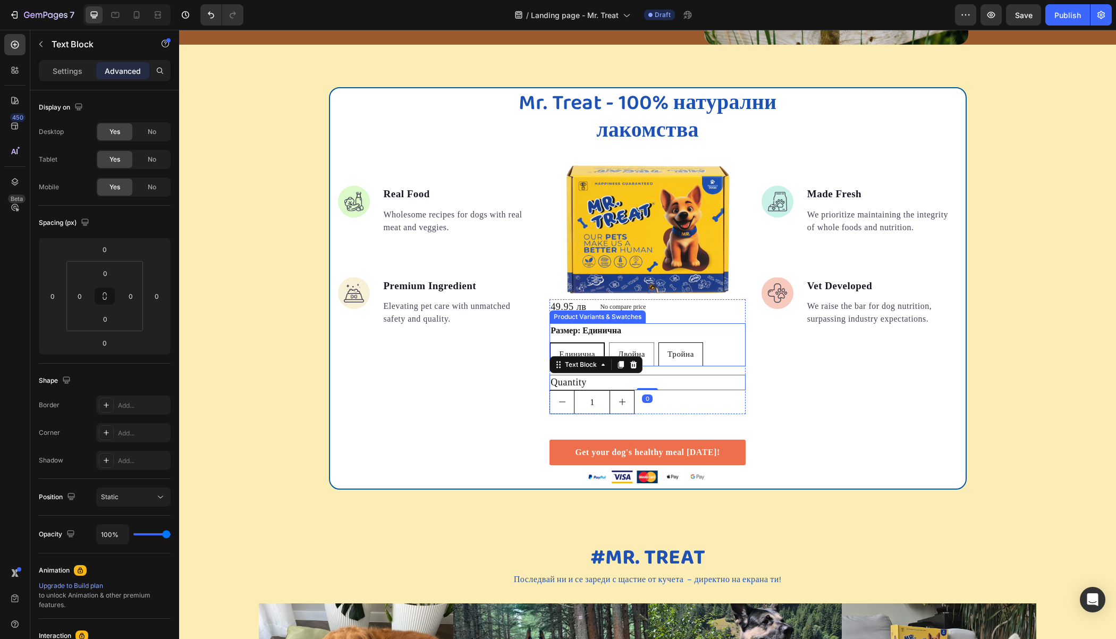
click at [659, 353] on div "Тройна" at bounding box center [681, 354] width 44 height 20
click at [658, 342] on input "[PERSON_NAME]" at bounding box center [658, 342] width 1 height 1
radio input "true"
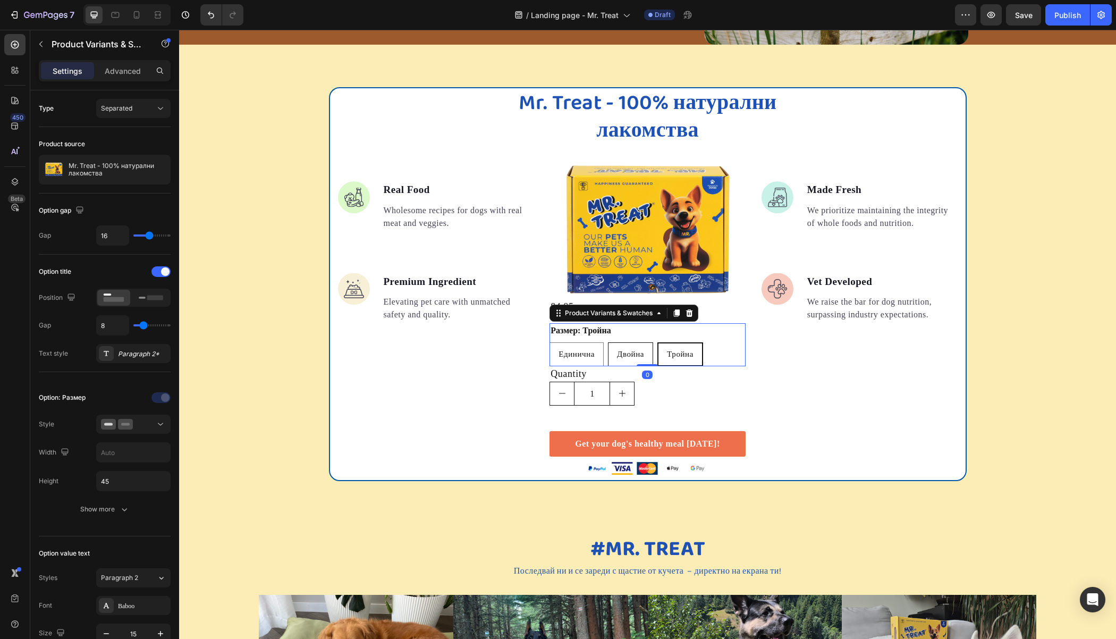
drag, startPoint x: 642, startPoint y: 372, endPoint x: 640, endPoint y: 358, distance: 15.0
click at [640, 358] on div "Размер: Тройна Единична Единична Единична Двойна Двойна Двойна Тройна Тройна Тр…" at bounding box center [647, 344] width 196 height 43
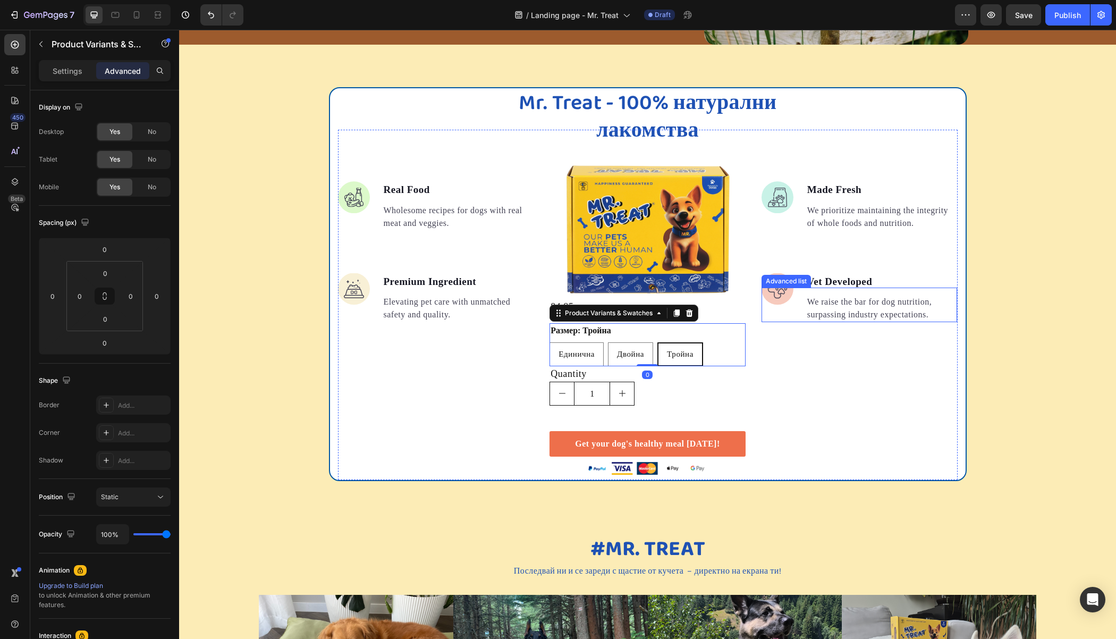
click at [966, 230] on div "Mr. Treat - 100% натурални лакомства Heading Image Real Food Text block Wholeso…" at bounding box center [647, 284] width 937 height 394
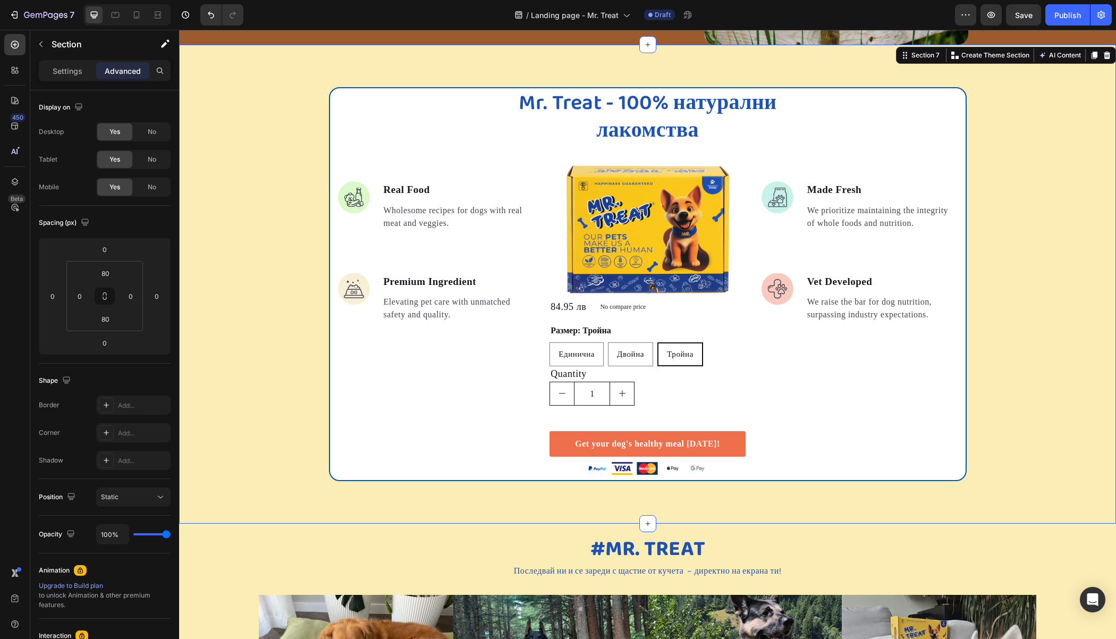
click at [1022, 235] on div "Mr. Treat - 100% натурални лакомства Heading Image Real Food Text block Wholeso…" at bounding box center [647, 284] width 937 height 394
click at [676, 305] on div "84.95 лв Product Price Product Price No compare price Product Price Row" at bounding box center [647, 306] width 196 height 15
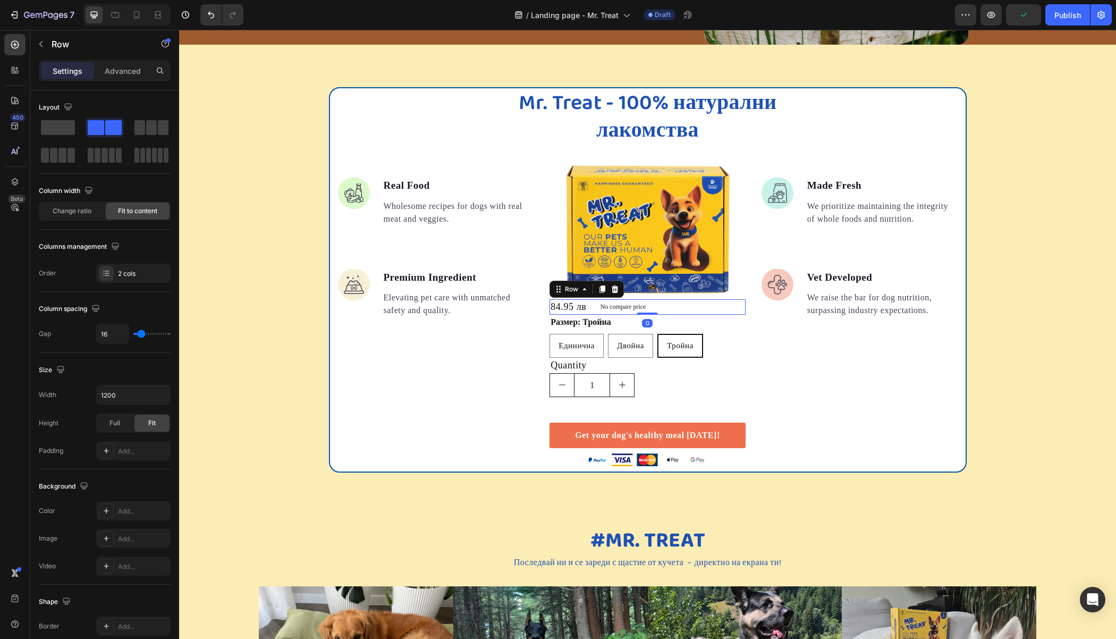
drag, startPoint x: 647, startPoint y: 321, endPoint x: 651, endPoint y: 308, distance: 13.8
click at [651, 308] on div "84.95 лв Product Price Product Price No compare price Product Price Row 0" at bounding box center [647, 306] width 196 height 15
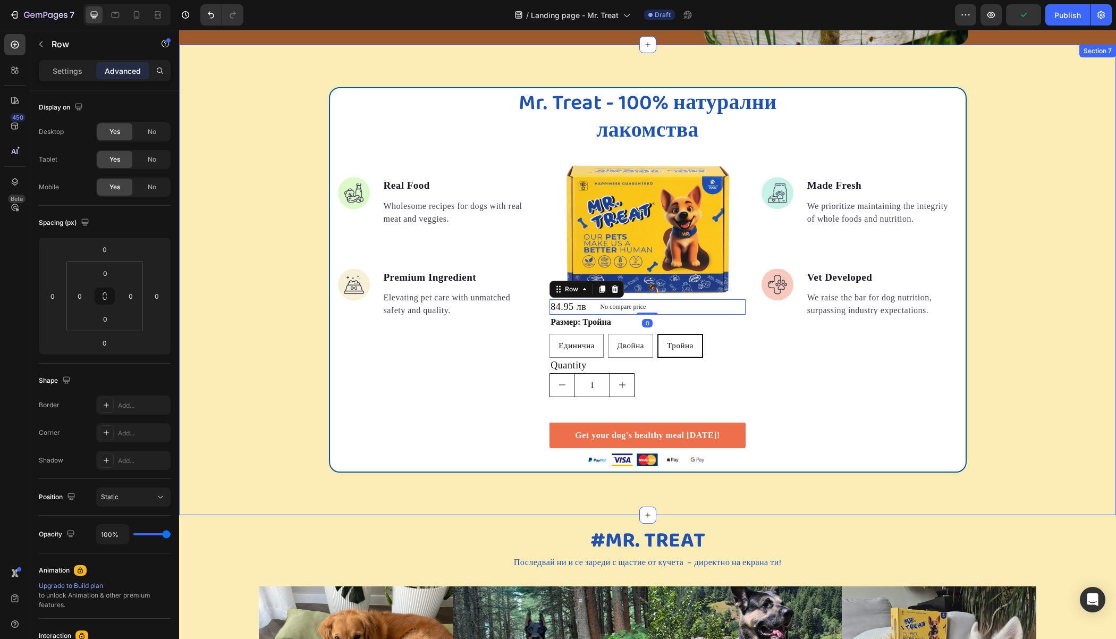
click at [1067, 241] on div "Mr. Treat - 100% натурални лакомства Heading Image Real Food Text block Wholeso…" at bounding box center [647, 279] width 937 height 385
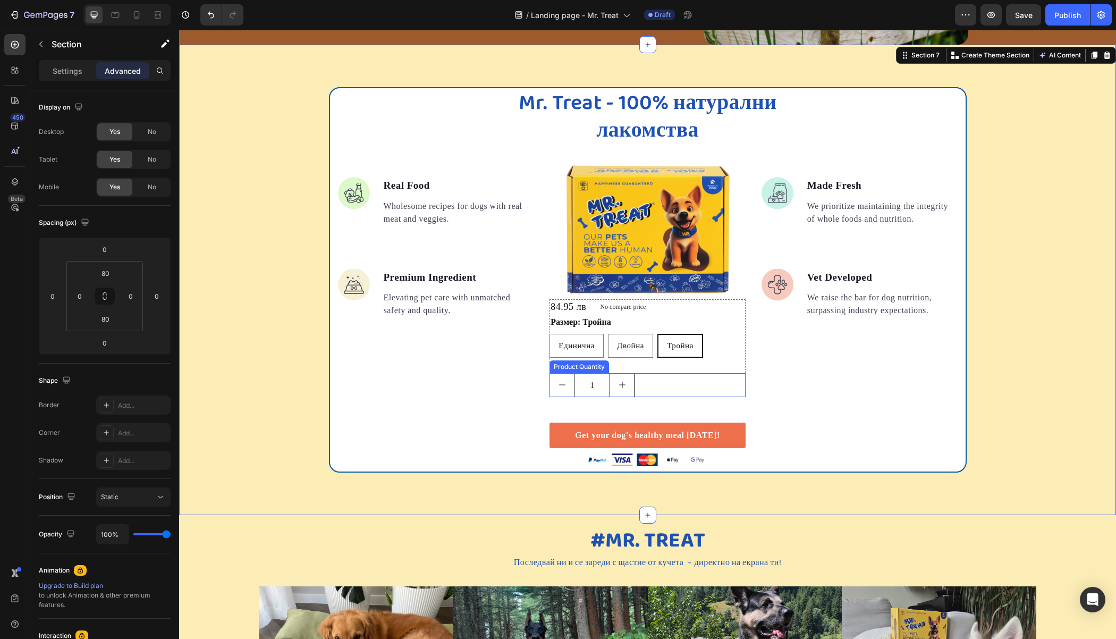
click at [663, 387] on div "1" at bounding box center [647, 385] width 196 height 24
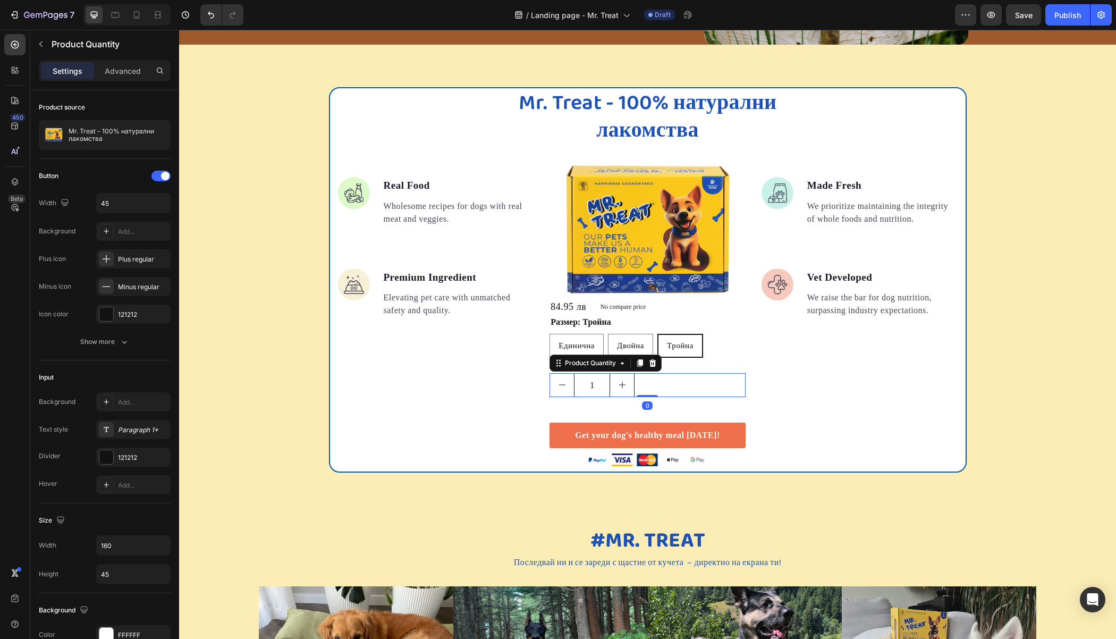
drag, startPoint x: 643, startPoint y: 394, endPoint x: 647, endPoint y: 384, distance: 11.0
click at [647, 384] on div "1 Product Quantity 0" at bounding box center [647, 385] width 196 height 24
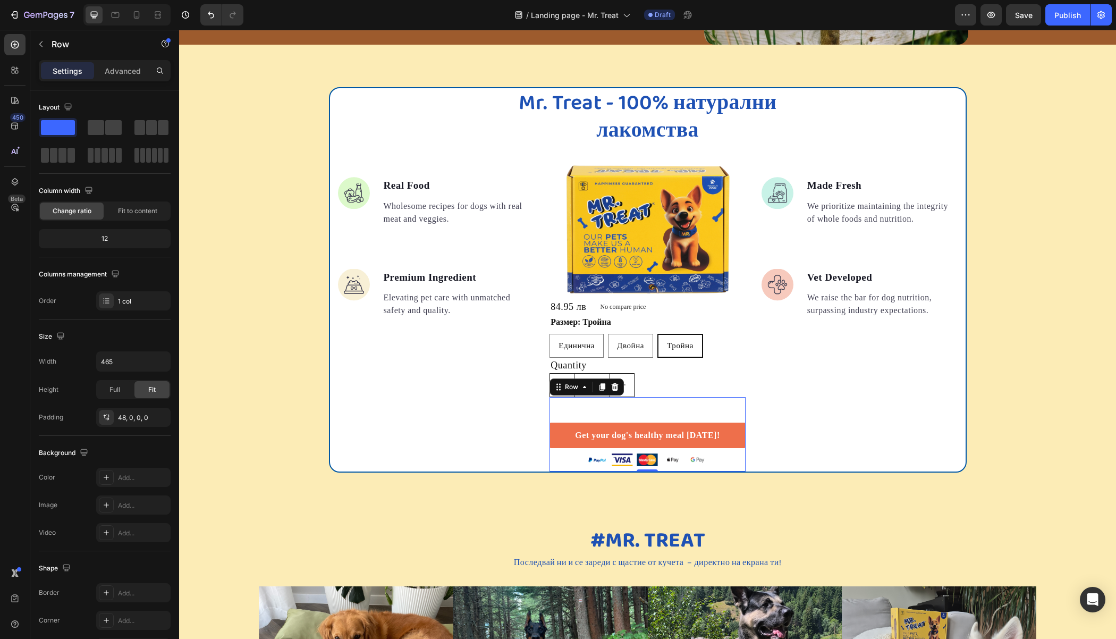
click at [672, 413] on div "Get your dog's healthy meal [DATE]! Button Image Row 0" at bounding box center [647, 434] width 196 height 74
click at [128, 72] on p "Advanced" at bounding box center [123, 70] width 36 height 11
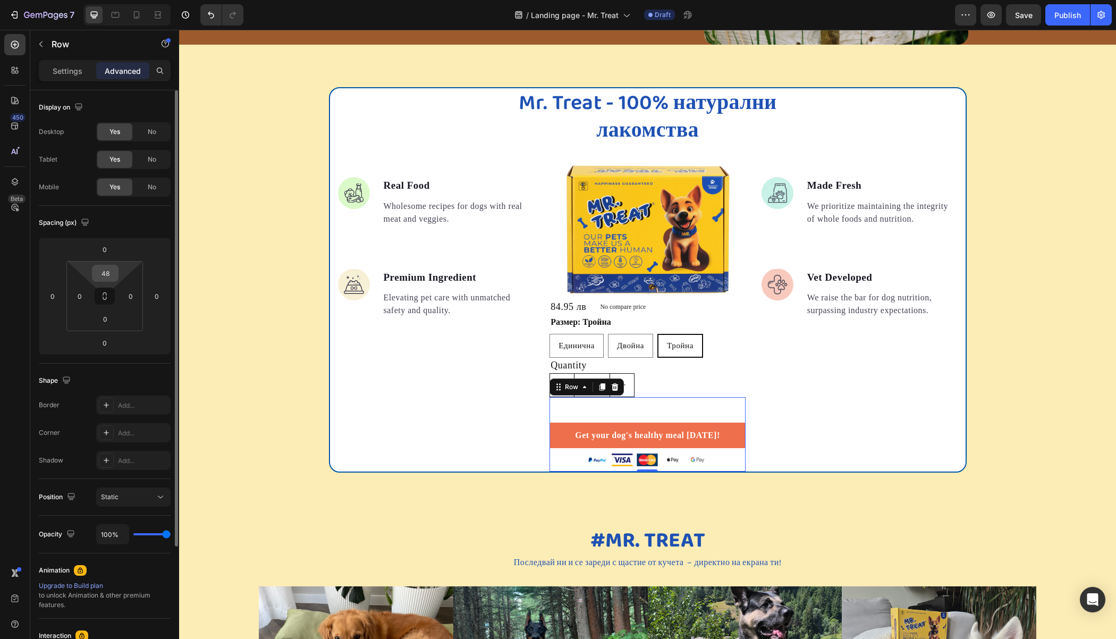
click at [115, 271] on div "48" at bounding box center [105, 273] width 27 height 17
click at [111, 270] on input "48" at bounding box center [105, 273] width 21 height 16
type input "0"
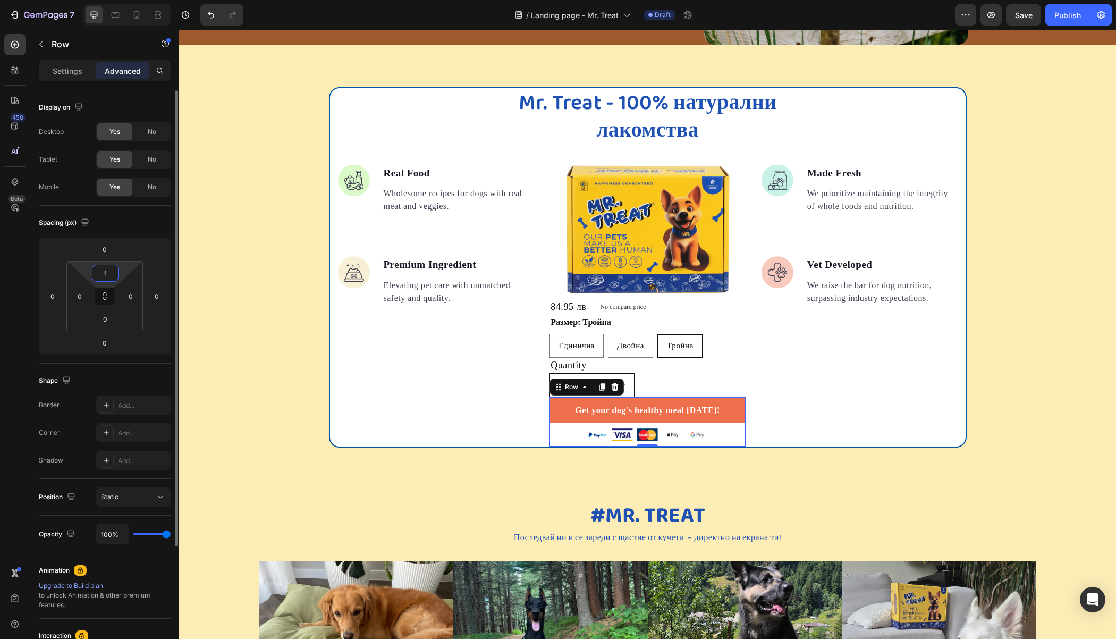
type input "10"
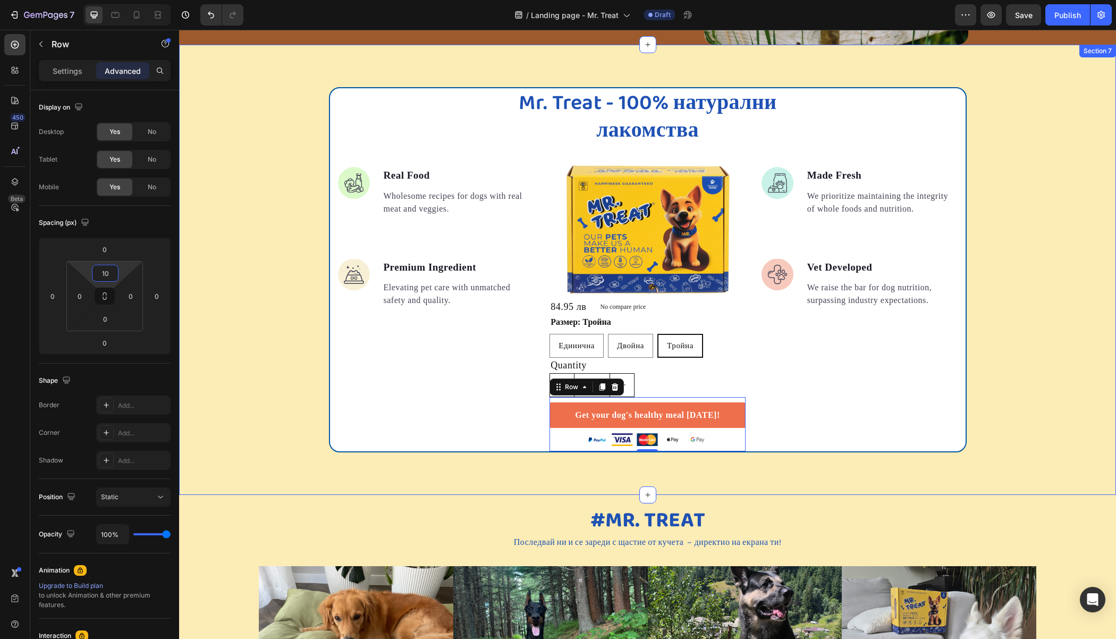
click at [1031, 198] on div "Mr. Treat - 100% натурални лакомства Heading Image Real Food Text block Wholeso…" at bounding box center [647, 269] width 937 height 365
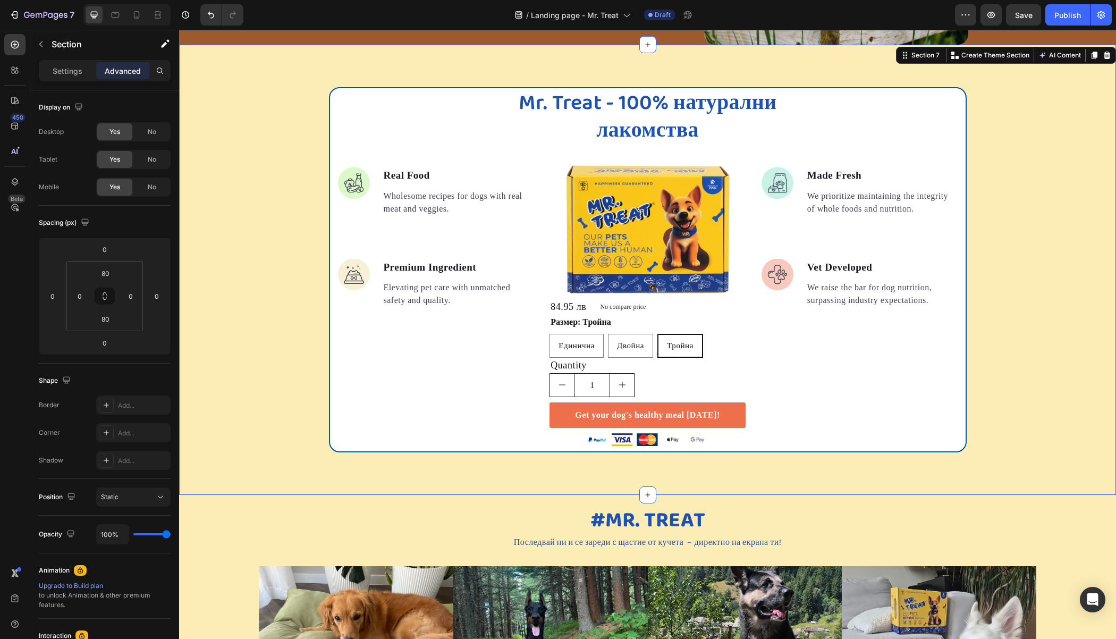
click at [291, 123] on div "Mr. Treat - 100% натурални лакомства Heading Image Real Food Text block Wholeso…" at bounding box center [647, 269] width 937 height 365
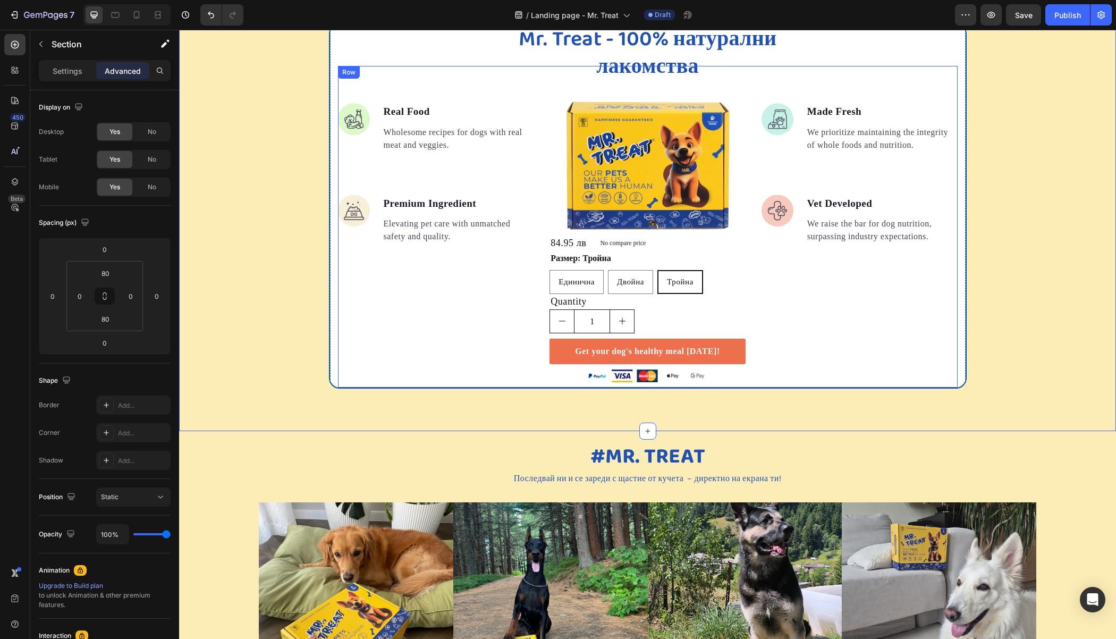
scroll to position [1426, 0]
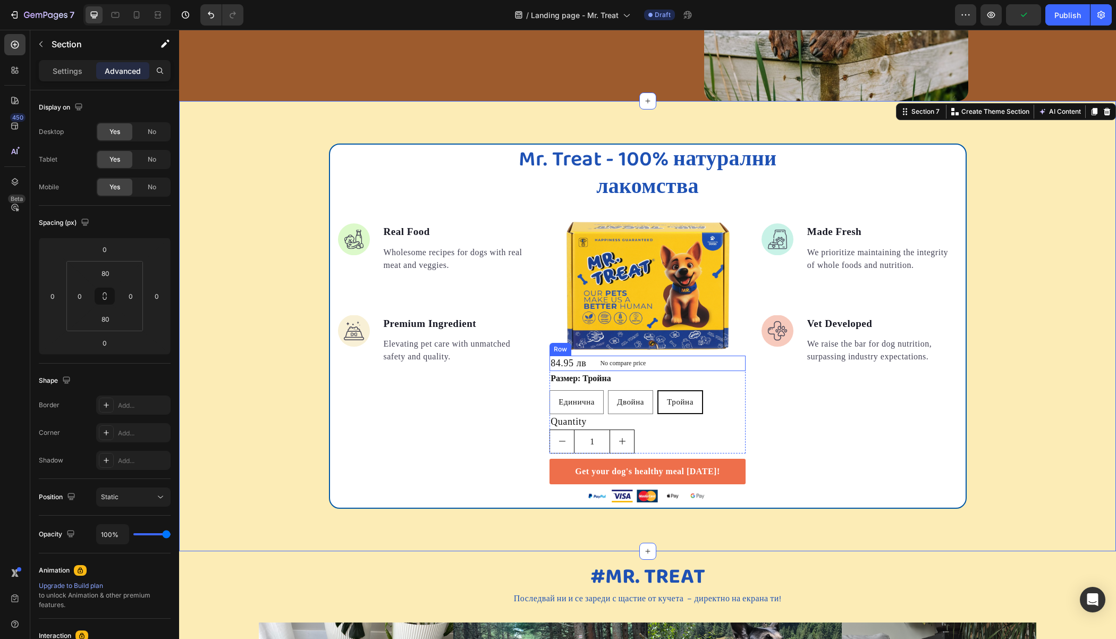
click at [657, 360] on div "84.95 лв Product Price Product Price No compare price Product Price Row" at bounding box center [647, 362] width 196 height 15
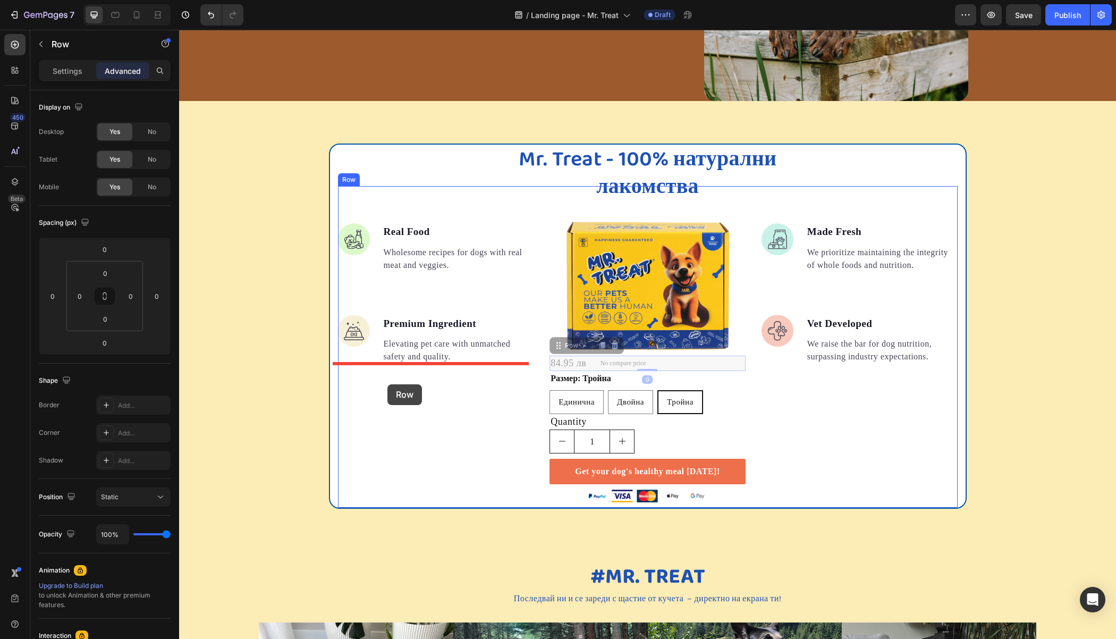
drag, startPoint x: 552, startPoint y: 345, endPoint x: 387, endPoint y: 384, distance: 169.2
click at [387, 384] on div "Header Защо дъвченето при кучетата е важно? Heading Section 5 Защо дъвченето пр…" at bounding box center [647, 474] width 937 height 3741
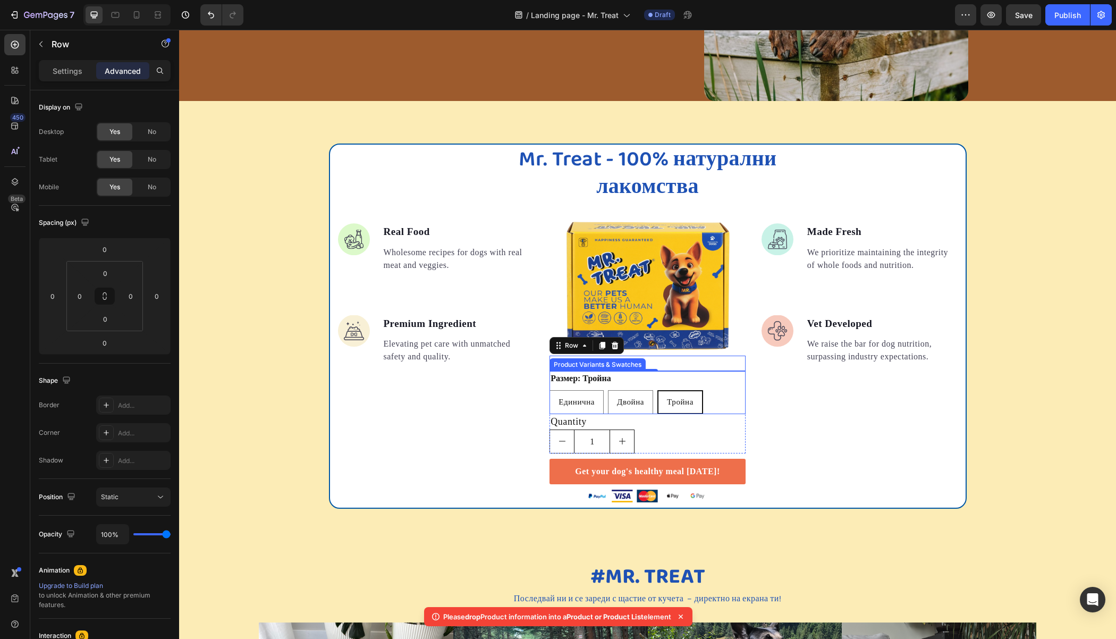
click at [716, 386] on div "Размер: Тройна Единична Единична Единична Двойна Двойна Двойна Тройна Тройна Тр…" at bounding box center [647, 392] width 196 height 43
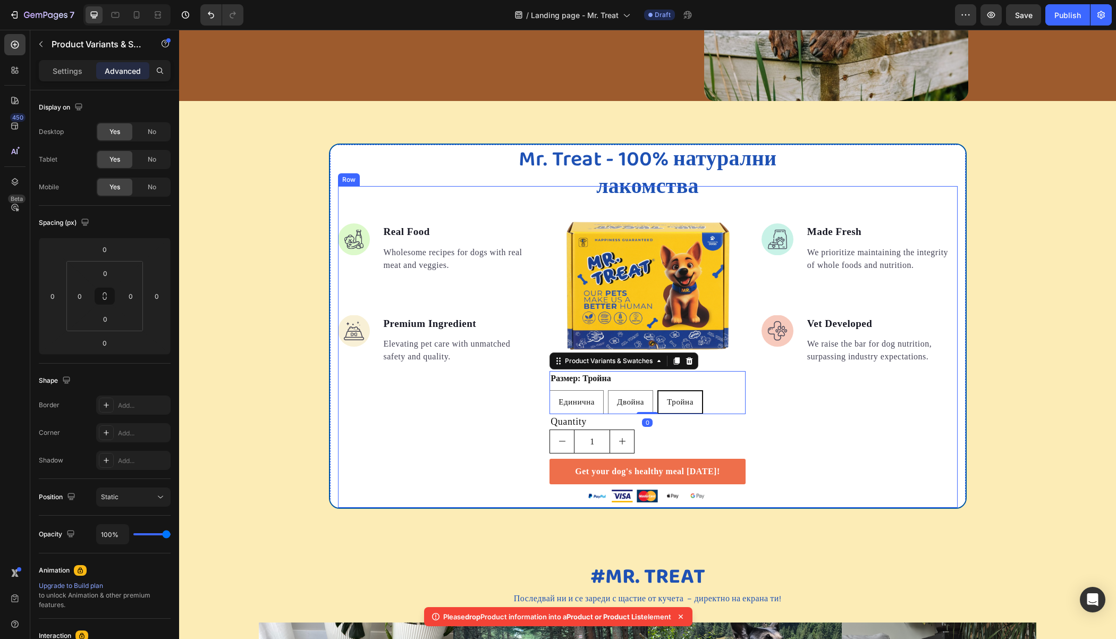
drag, startPoint x: 783, startPoint y: 394, endPoint x: 770, endPoint y: 393, distance: 12.9
click at [784, 394] on div "Image Made Fresh Text block We prioritize maintaining the integrity of whole fo…" at bounding box center [859, 346] width 196 height 321
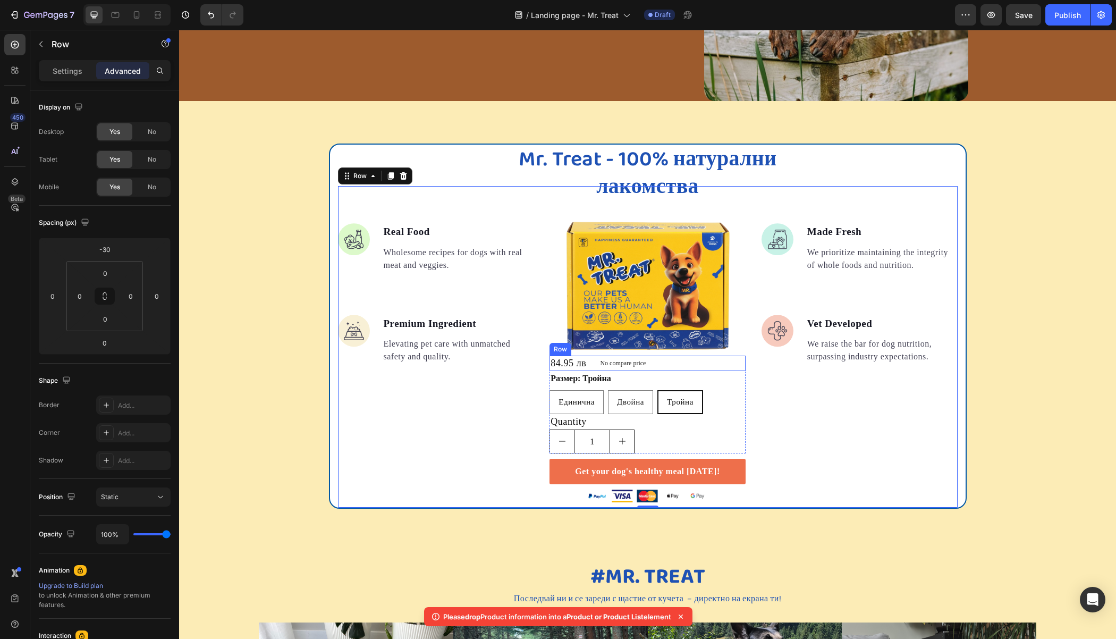
click at [727, 360] on div "84.95 лв Product Price Product Price No compare price Product Price Row" at bounding box center [647, 362] width 196 height 15
click at [780, 400] on div "Image Made Fresh Text block We prioritize maintaining the integrity of whole fo…" at bounding box center [859, 346] width 196 height 321
click at [738, 359] on div "84.95 лв Product Price Product Price No compare price Product Price Row" at bounding box center [647, 362] width 196 height 15
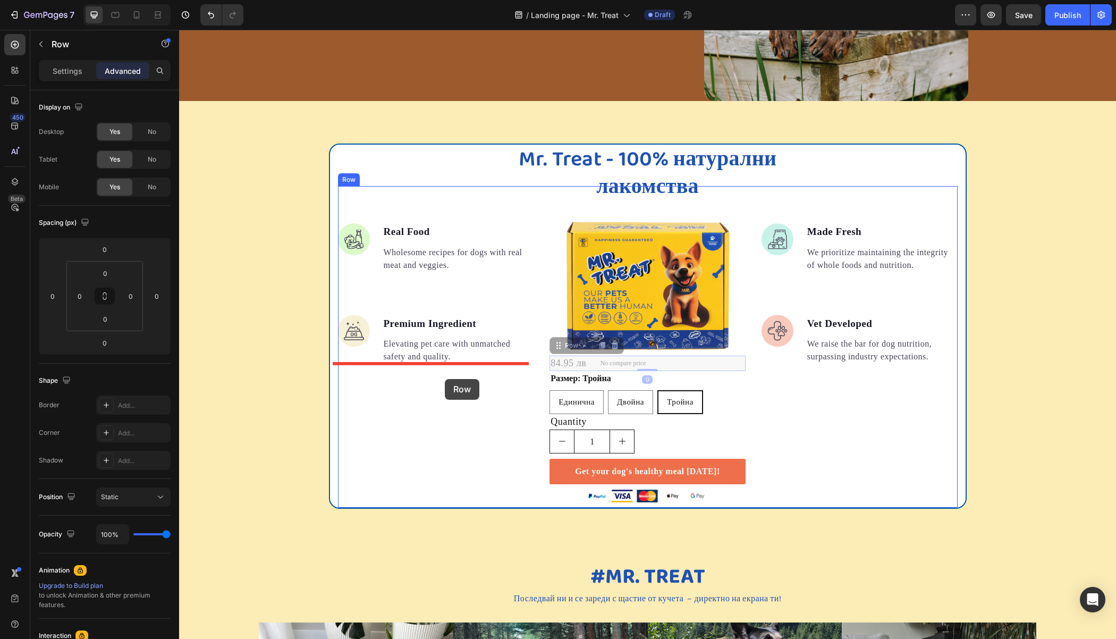
drag, startPoint x: 550, startPoint y: 345, endPoint x: 445, endPoint y: 379, distance: 111.1
click at [445, 379] on div "Header Защо дъвченето при кучетата е важно? Heading Section 5 Защо дъвченето пр…" at bounding box center [647, 474] width 937 height 3741
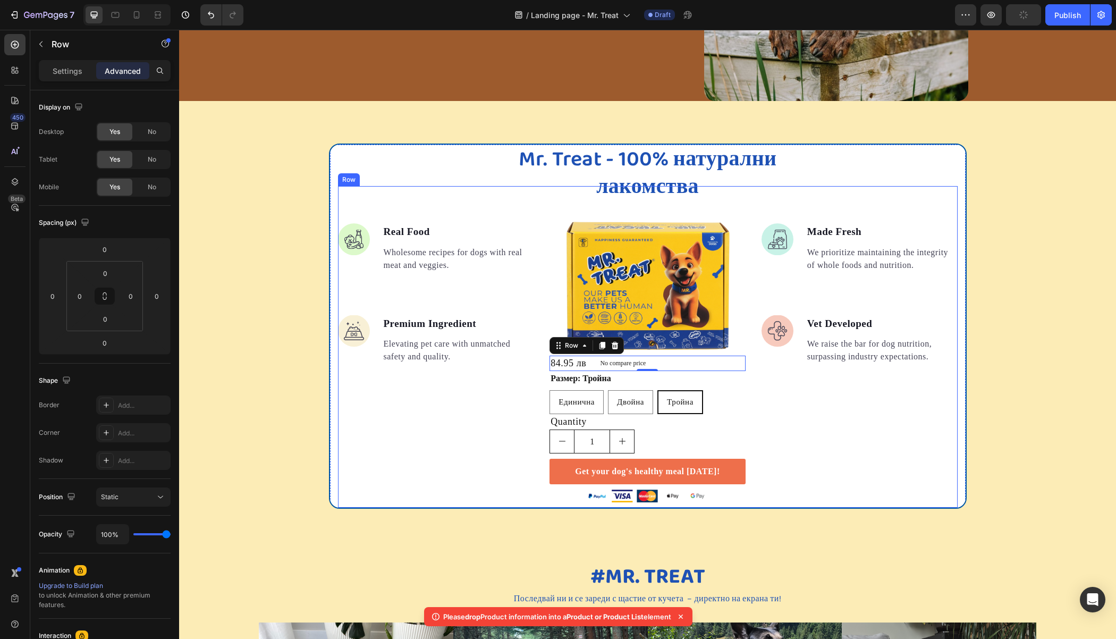
click at [775, 390] on div "Image Made Fresh Text block We prioritize maintaining the integrity of whole fo…" at bounding box center [859, 346] width 196 height 321
click at [739, 438] on div "1" at bounding box center [647, 441] width 196 height 24
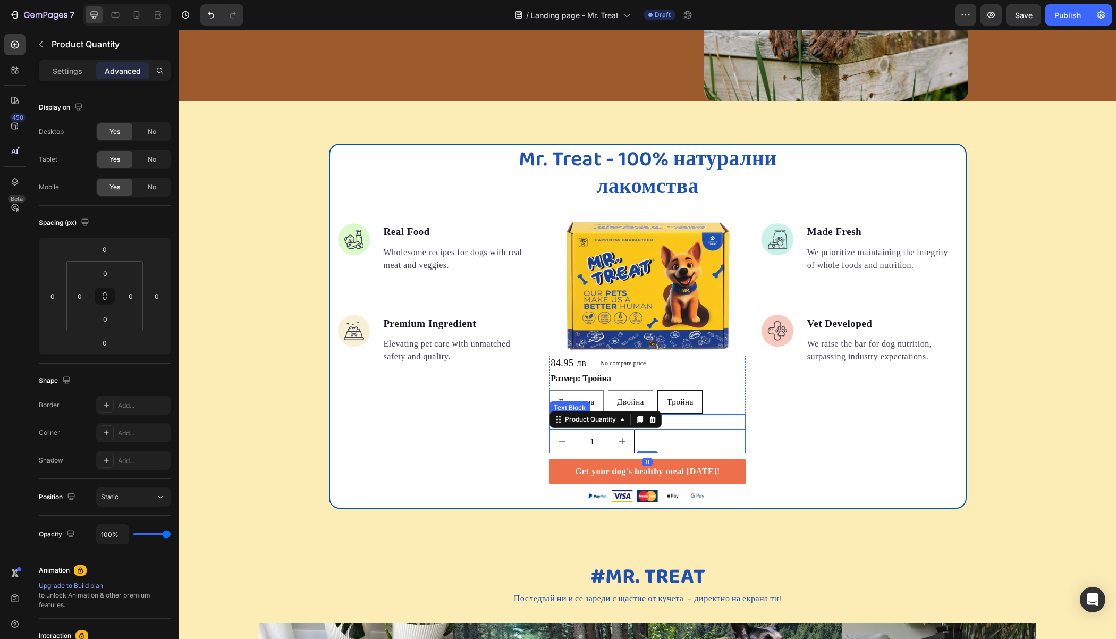
click at [738, 420] on div "Quantity" at bounding box center [647, 421] width 196 height 15
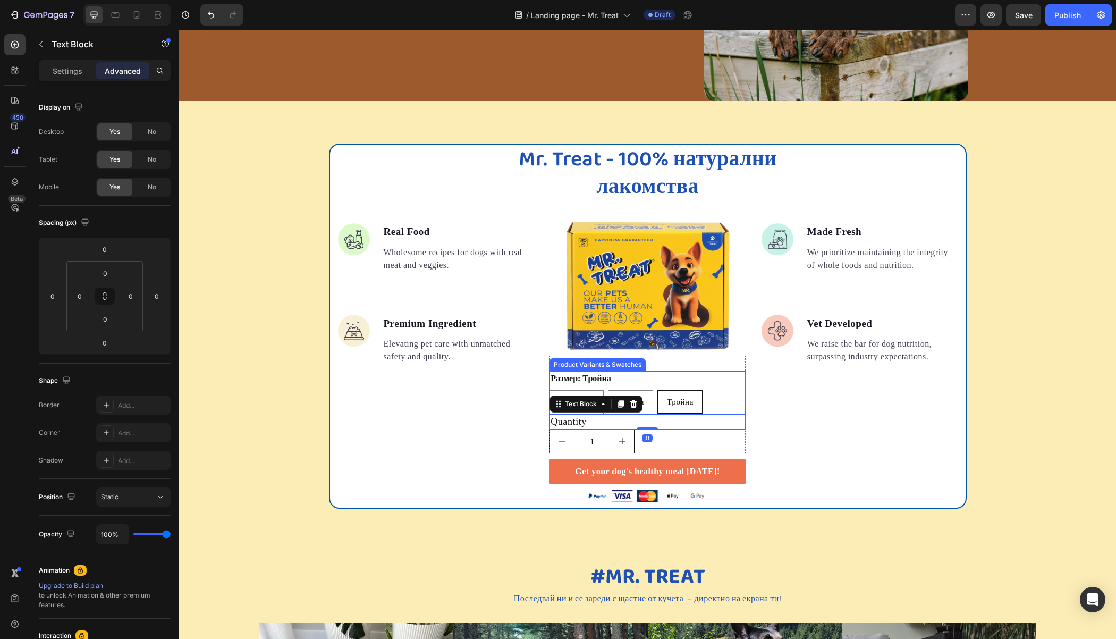
click at [725, 408] on div "Единична Единична Единична Двойна Двойна Двойна Тройна Тройна Тройна" at bounding box center [647, 402] width 196 height 24
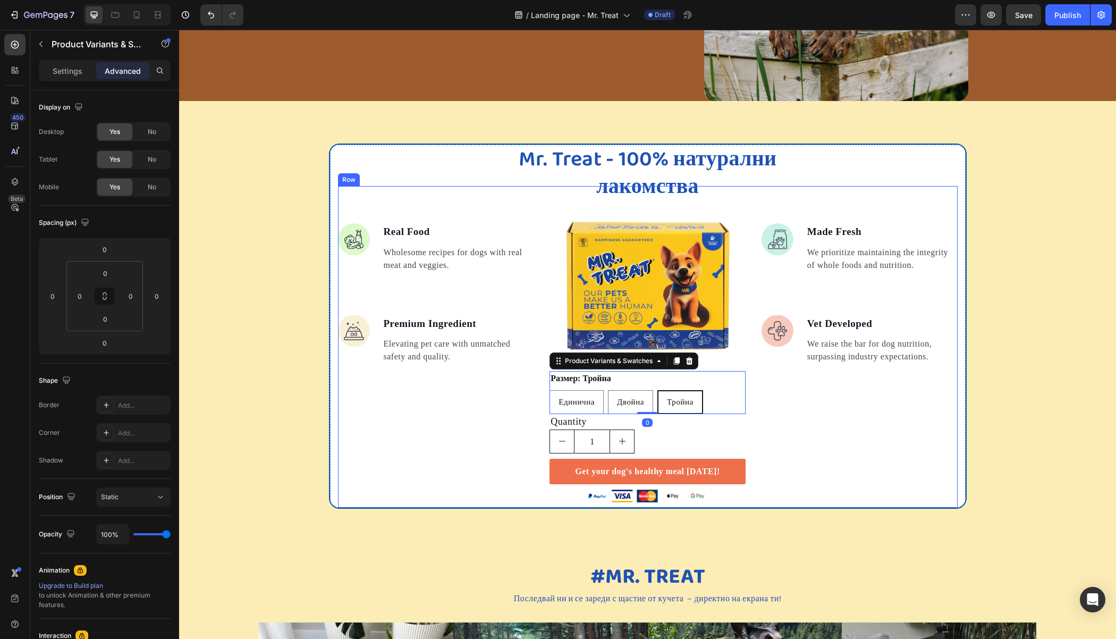
click at [781, 397] on div "Image Made Fresh Text block We prioritize maintaining the integrity of whole fo…" at bounding box center [859, 346] width 196 height 321
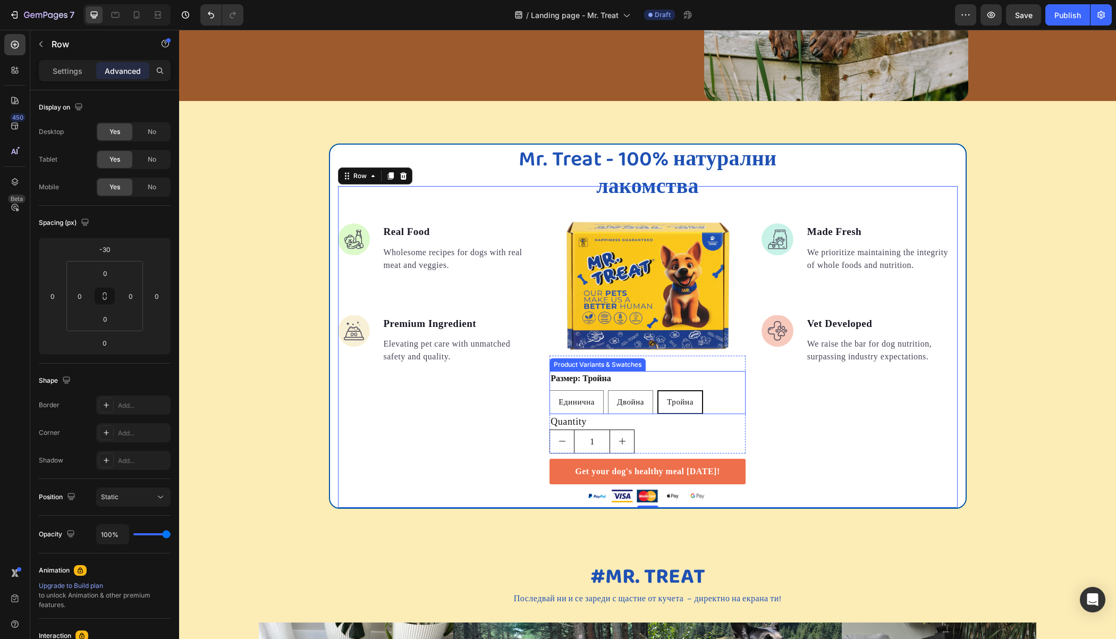
click at [702, 379] on div "Размер: Тройна Единична Единична Единична Двойна Двойна Двойна Тройна Тройна Тр…" at bounding box center [647, 392] width 196 height 43
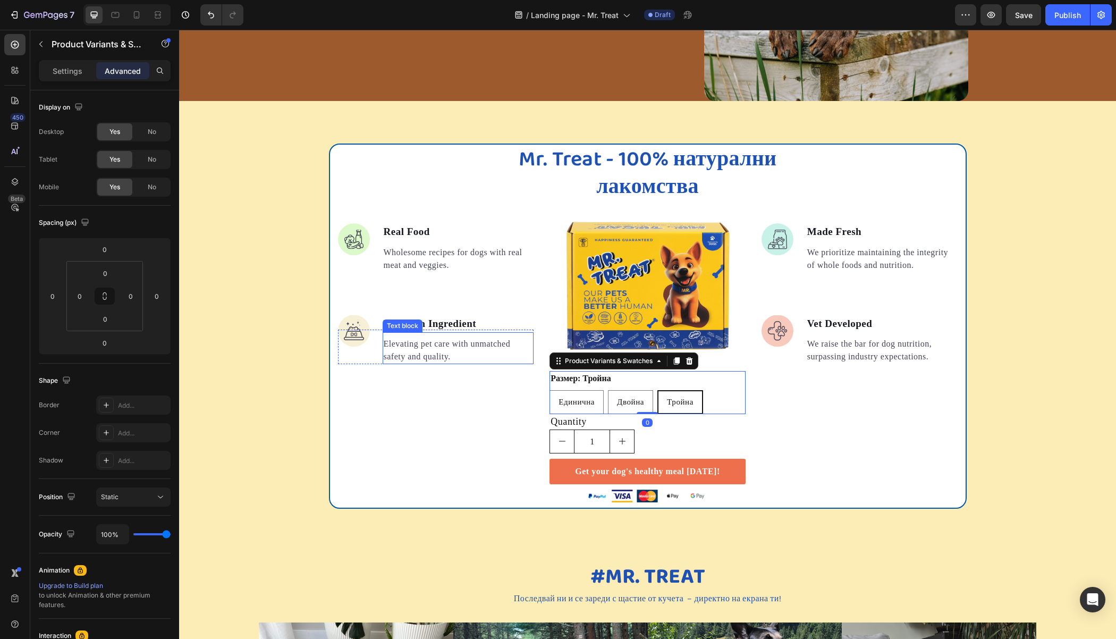
click at [522, 360] on p "Elevating pet care with unmatched safety and quality." at bounding box center [458, 350] width 149 height 26
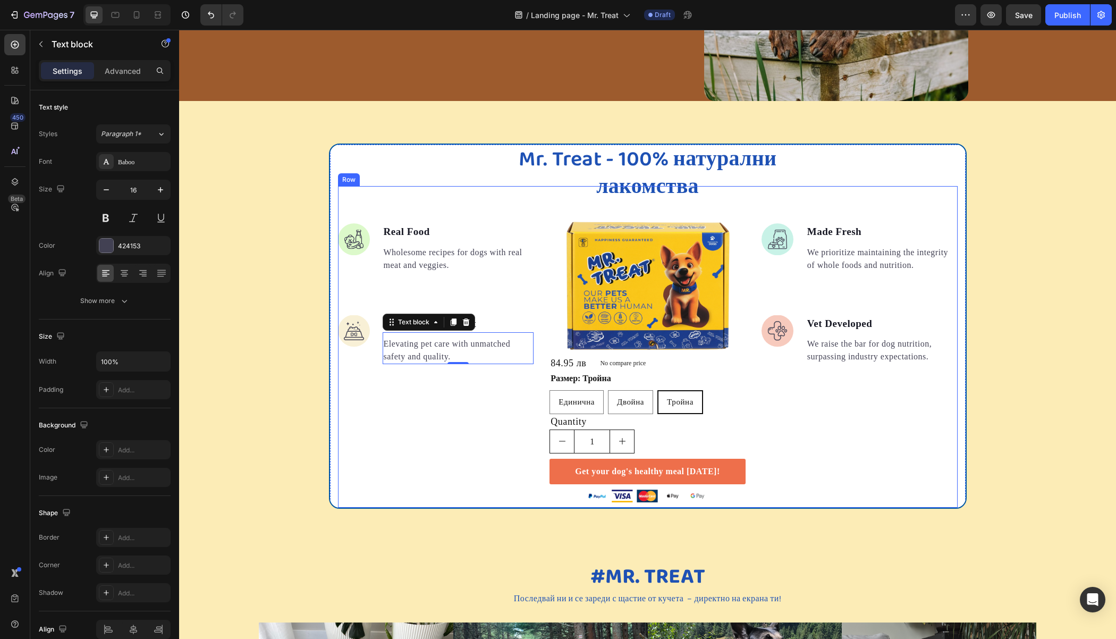
click at [544, 346] on div "Image Real Food Text block Wholesome recipes for dogs with real meat and veggie…" at bounding box center [648, 346] width 620 height 321
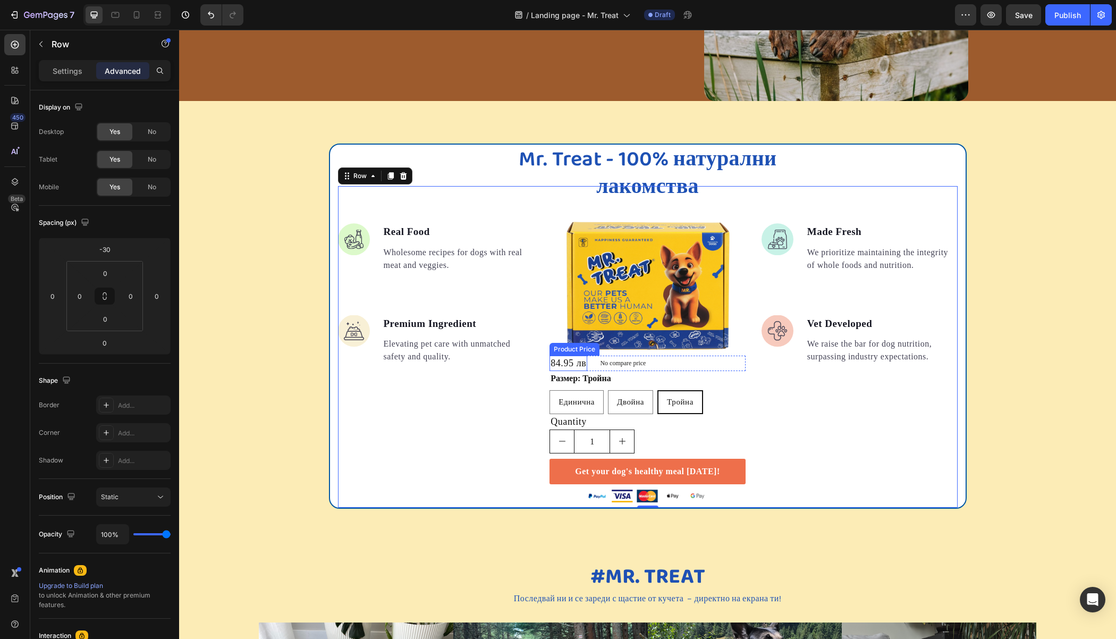
click at [550, 361] on div "84.95 лв" at bounding box center [568, 362] width 38 height 15
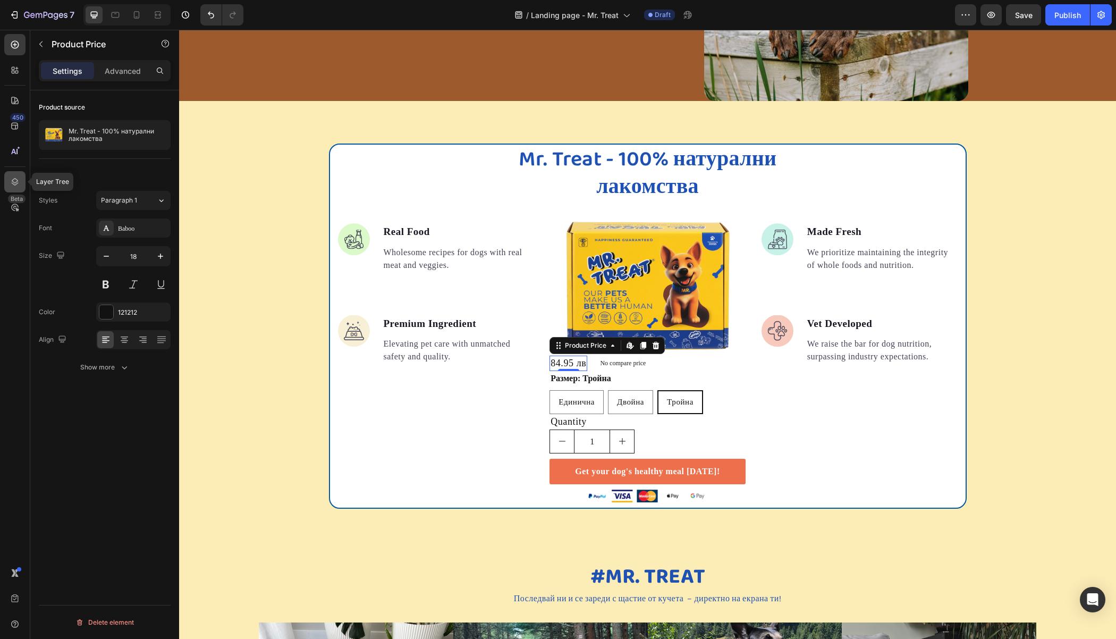
click at [7, 172] on div at bounding box center [14, 181] width 21 height 21
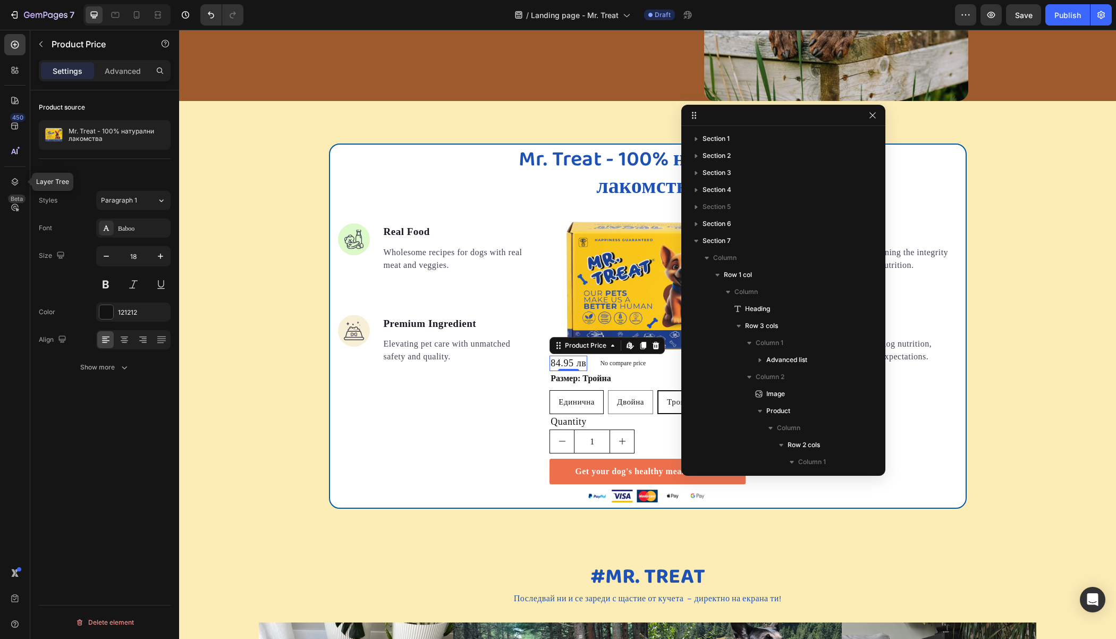
scroll to position [216, 0]
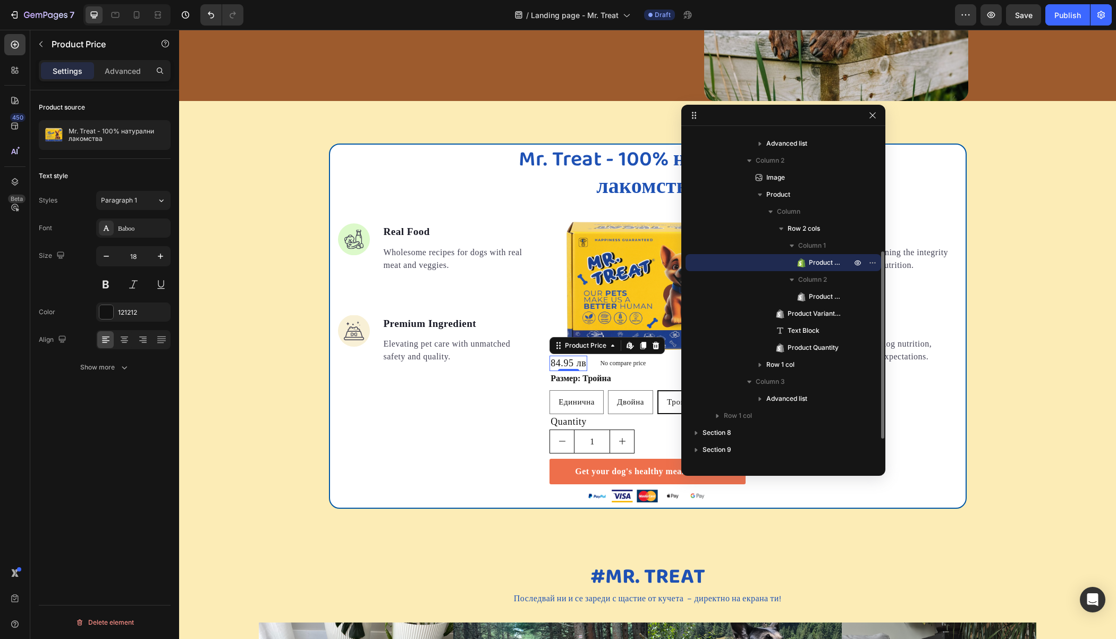
click at [810, 263] on span "Product Price" at bounding box center [825, 262] width 32 height 11
click at [800, 225] on span "Row 2 cols" at bounding box center [803, 228] width 32 height 11
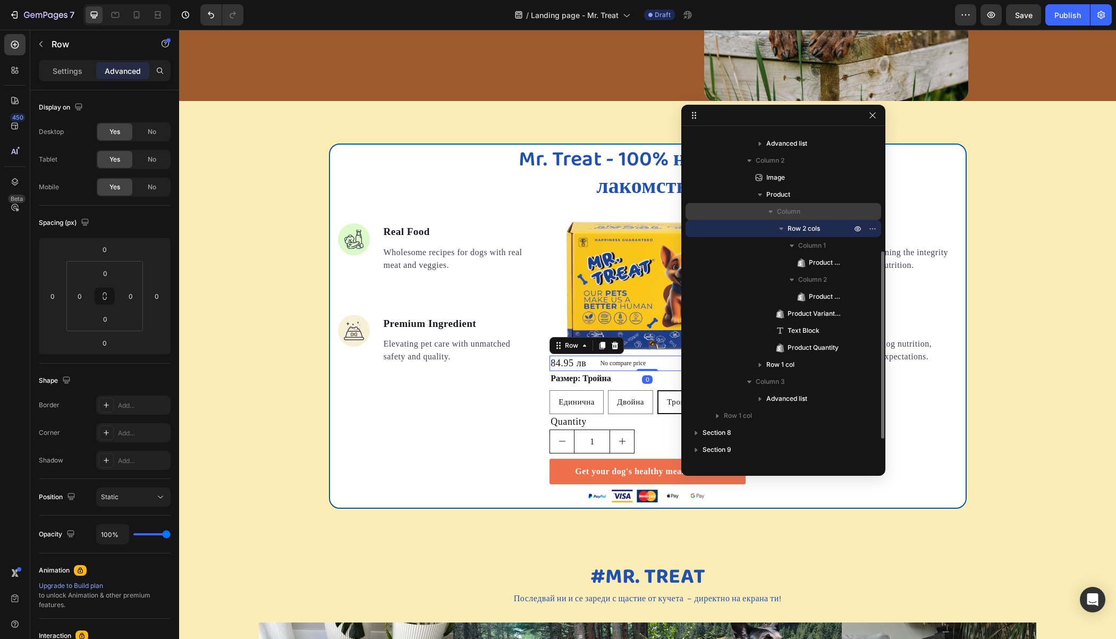
scroll to position [214, 0]
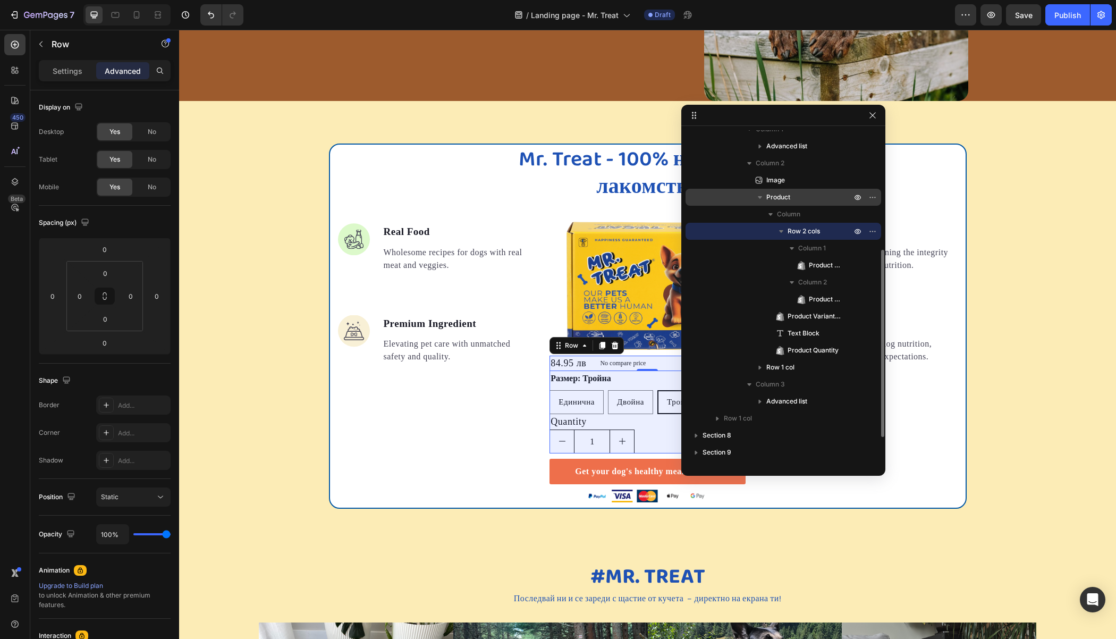
click at [771, 198] on span "Product" at bounding box center [778, 197] width 24 height 11
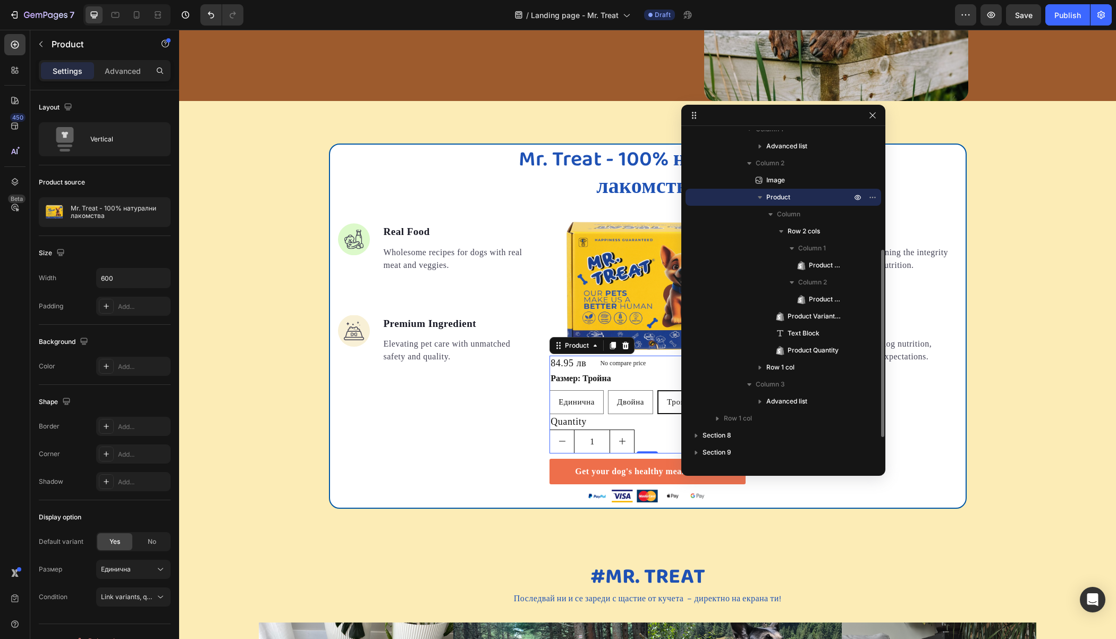
scroll to position [211, 0]
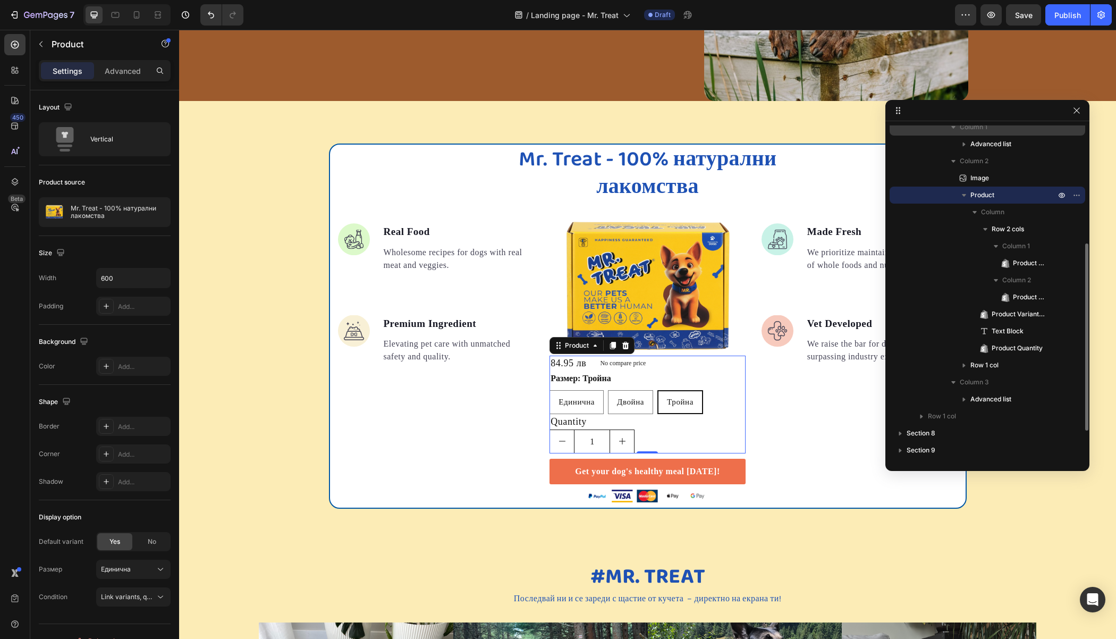
drag, startPoint x: 824, startPoint y: 116, endPoint x: 1020, endPoint y: 131, distance: 196.1
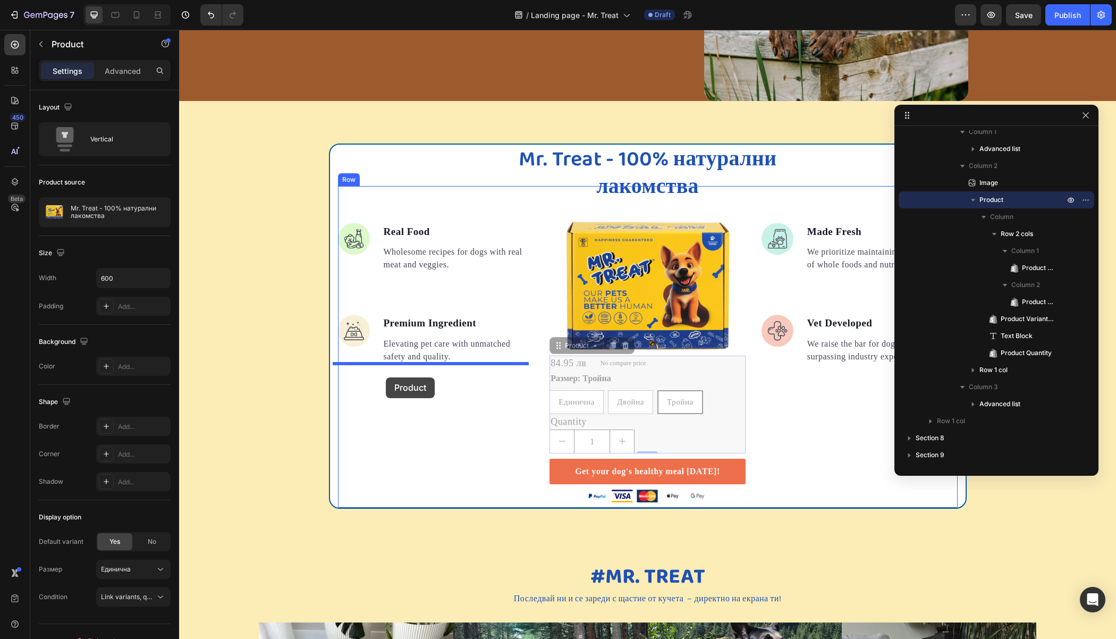
drag, startPoint x: 560, startPoint y: 344, endPoint x: 386, endPoint y: 377, distance: 177.4
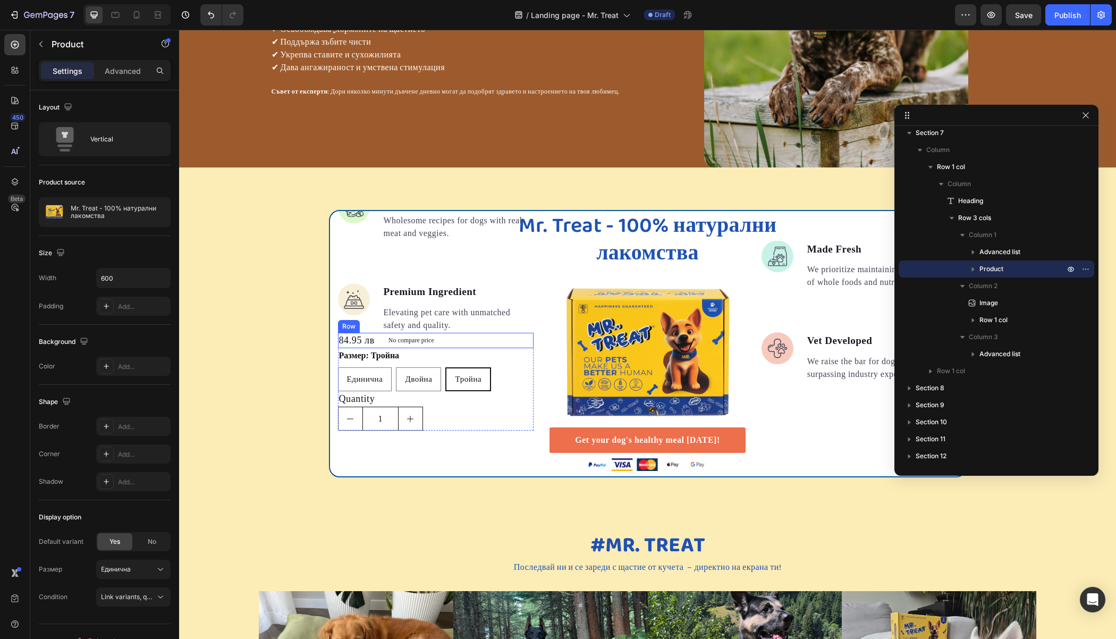
scroll to position [1346, 0]
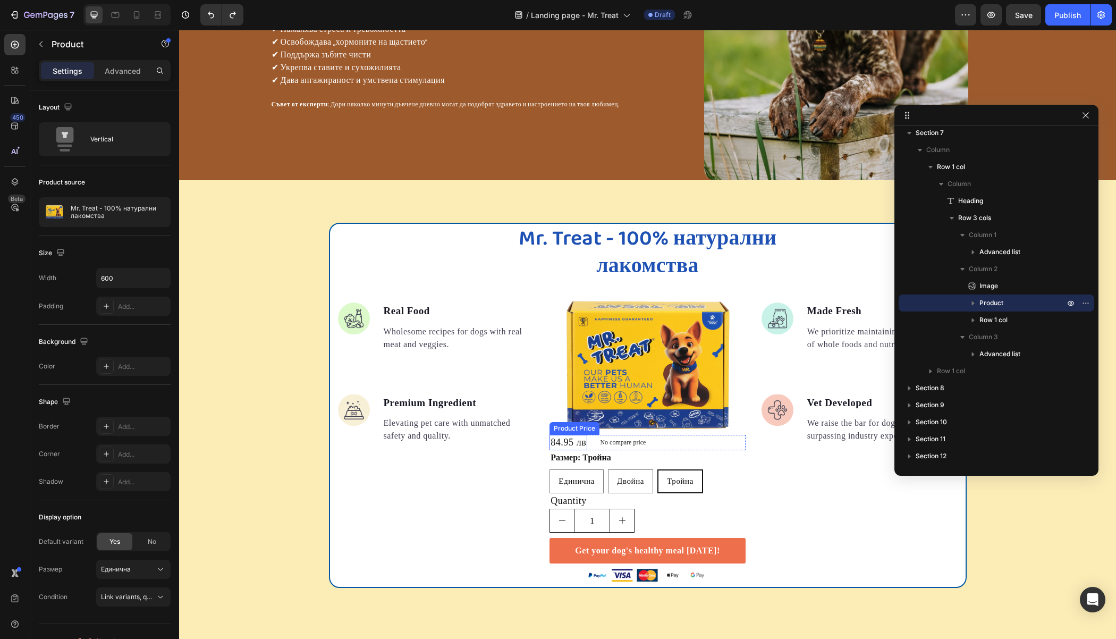
click at [555, 438] on div "84.95 лв" at bounding box center [568, 442] width 38 height 15
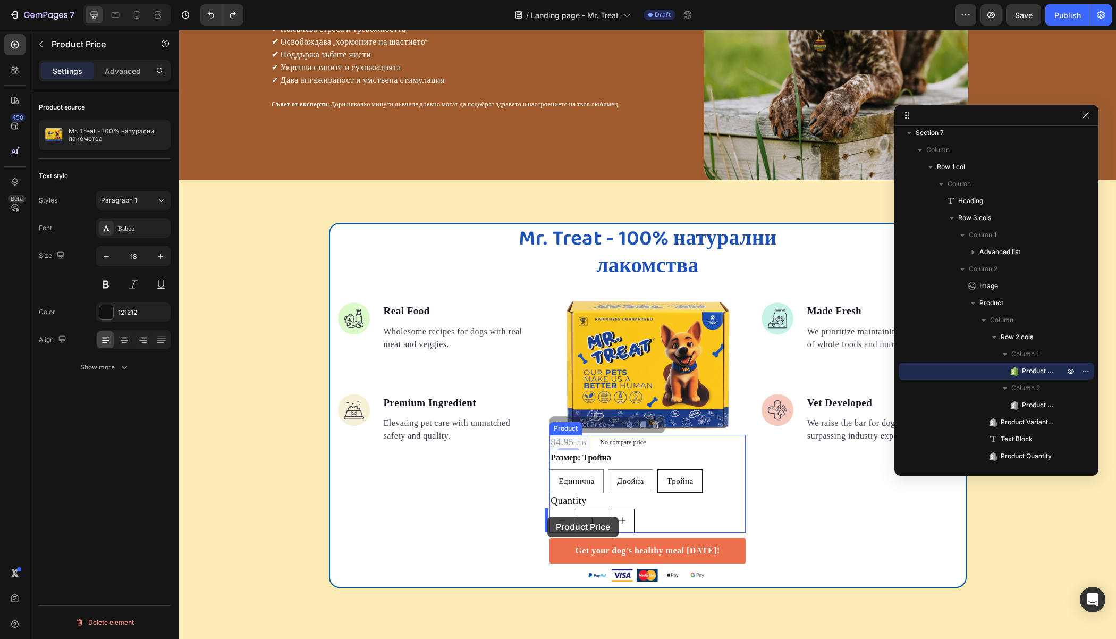
drag, startPoint x: 550, startPoint y: 426, endPoint x: 547, endPoint y: 516, distance: 90.9
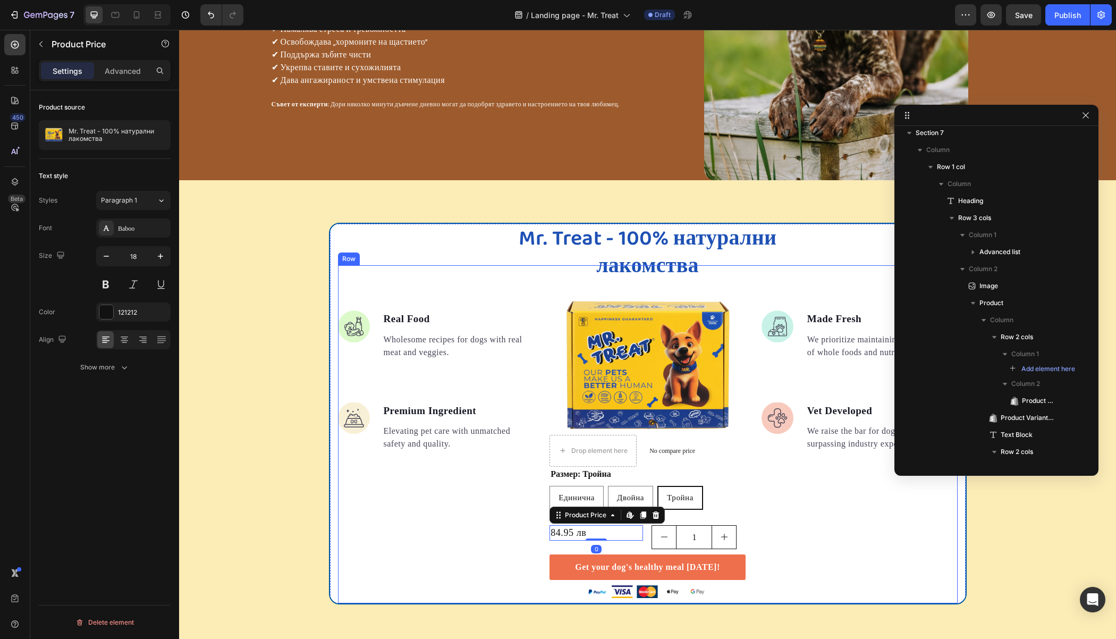
click at [791, 526] on div "Image Made Fresh Text block We prioritize maintaining the integrity of whole fo…" at bounding box center [859, 434] width 196 height 338
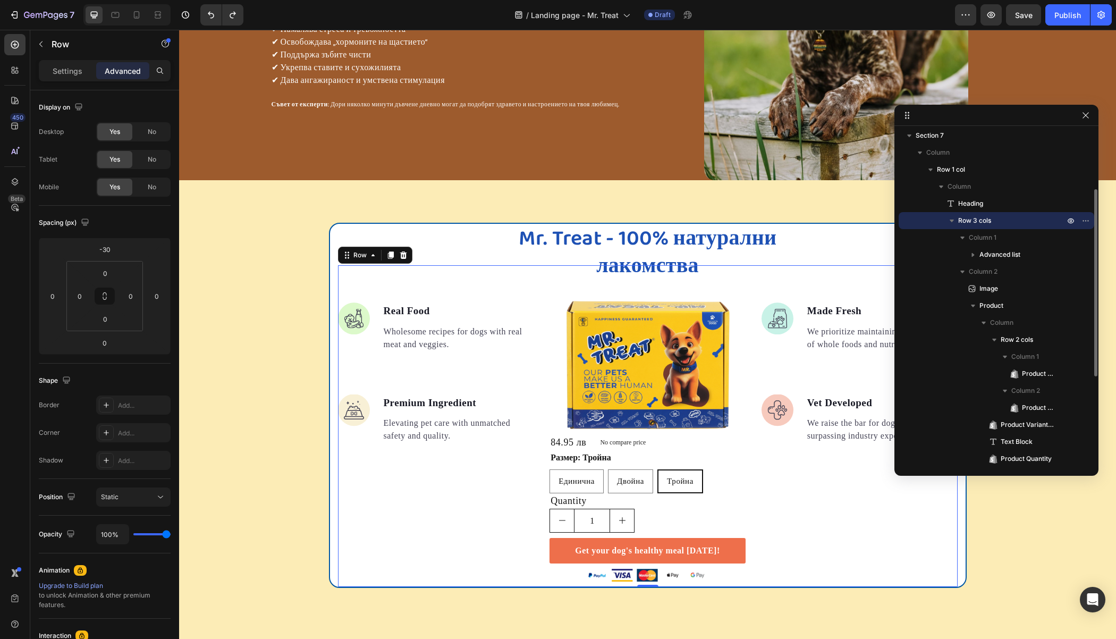
click at [986, 219] on span "Row 3 cols" at bounding box center [974, 220] width 33 height 11
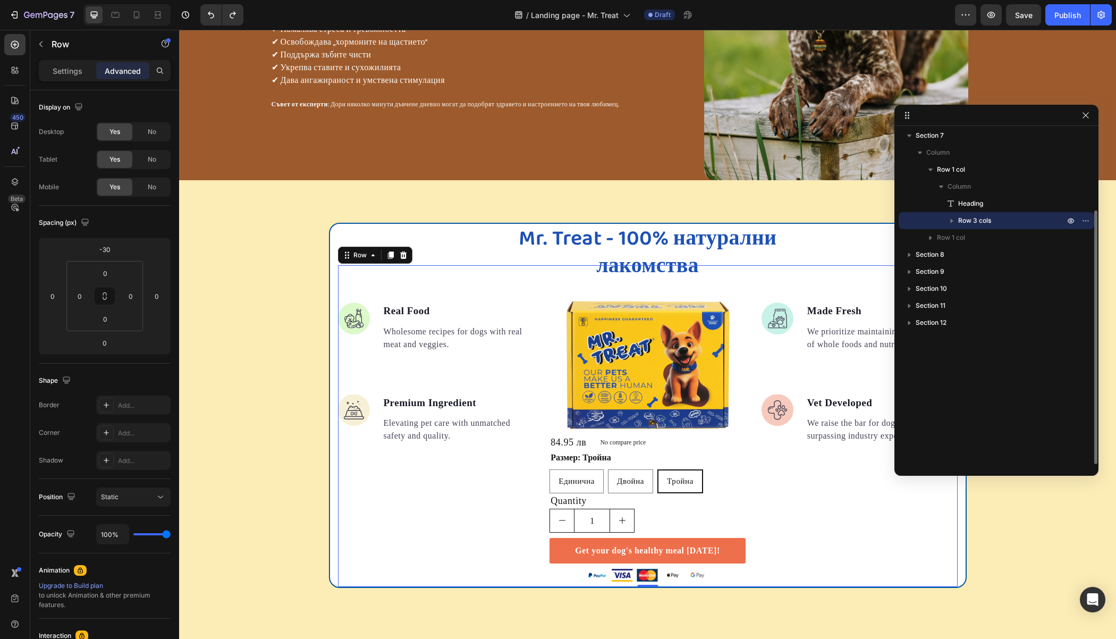
scroll to position [105, 0]
click at [968, 218] on span "Row 3 cols" at bounding box center [974, 220] width 33 height 11
click at [957, 218] on button "button" at bounding box center [951, 220] width 13 height 13
click at [958, 218] on div "Row 3 cols" at bounding box center [996, 220] width 187 height 17
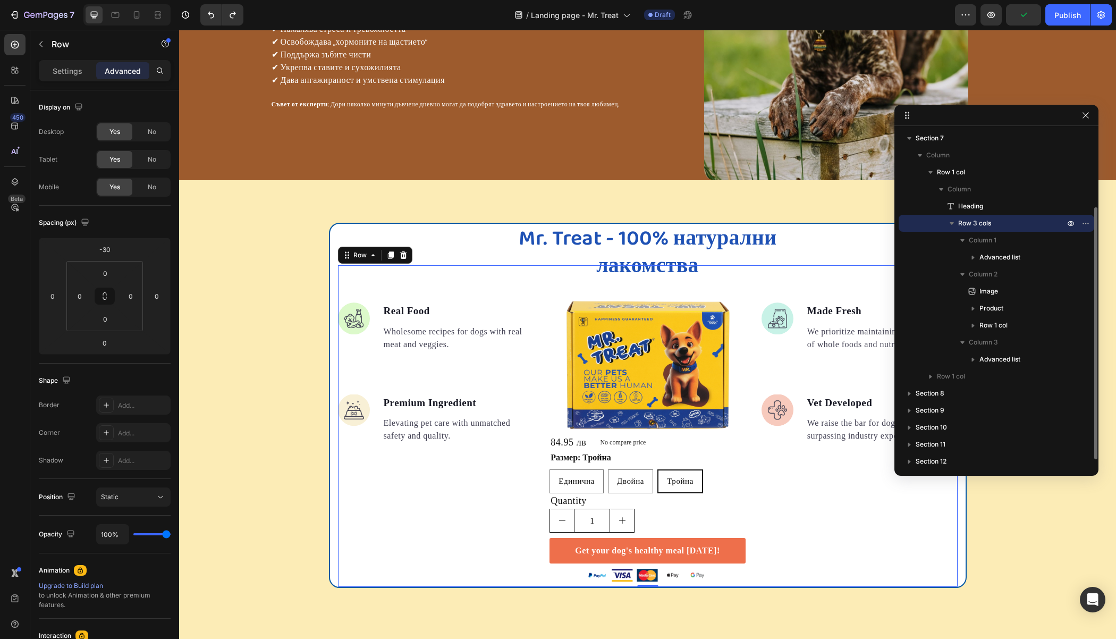
click at [964, 223] on span "Row 3 cols" at bounding box center [974, 223] width 33 height 11
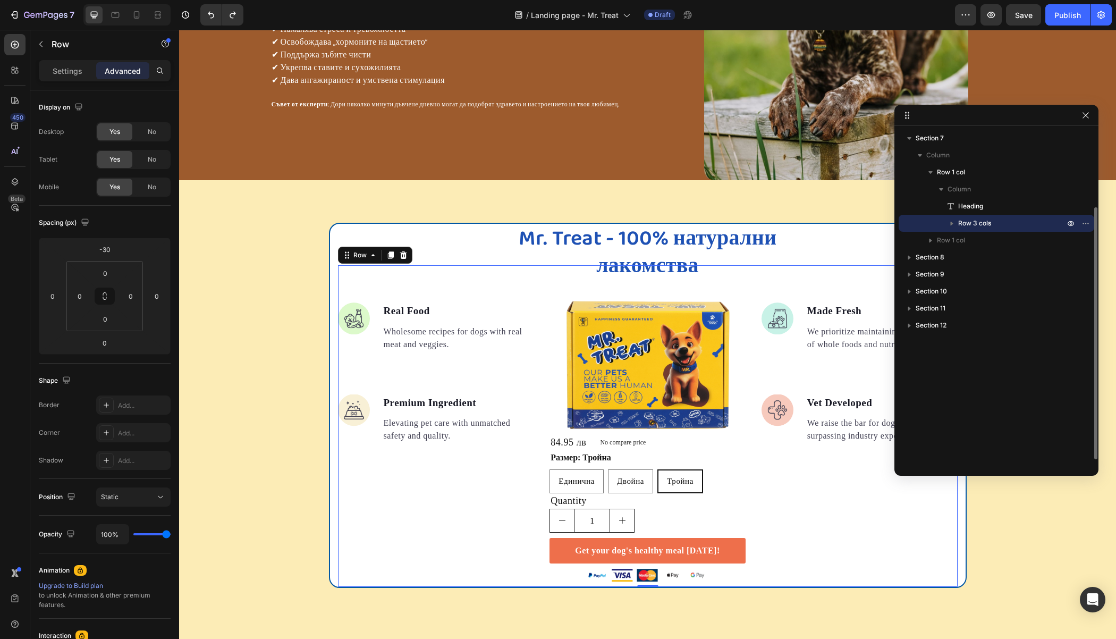
click at [964, 223] on span "Row 3 cols" at bounding box center [974, 223] width 33 height 11
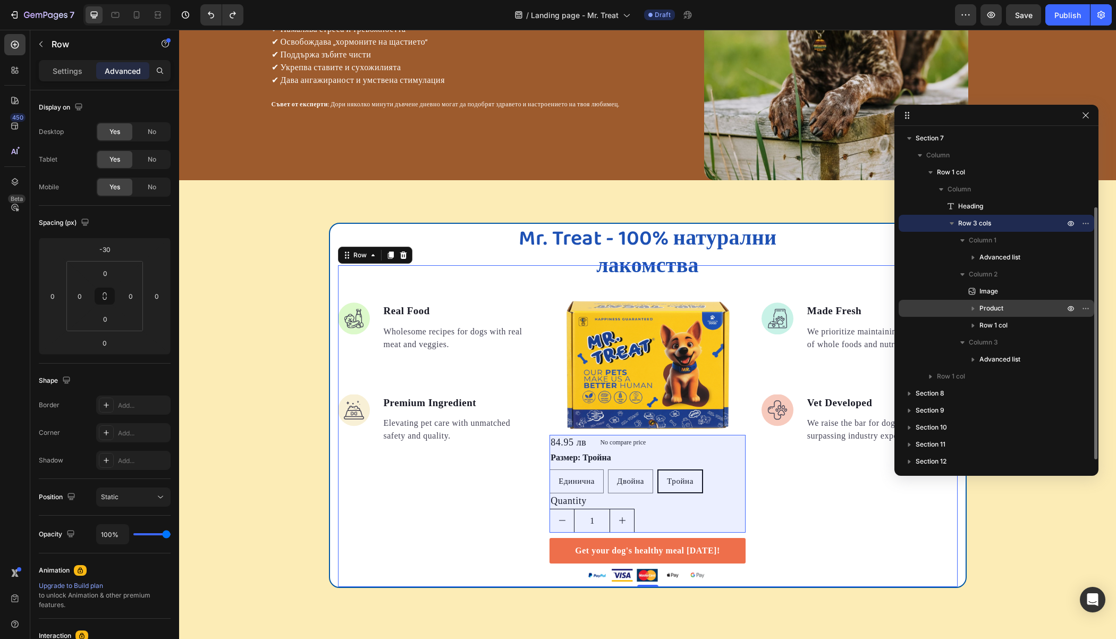
click at [982, 311] on span "Product" at bounding box center [991, 308] width 24 height 11
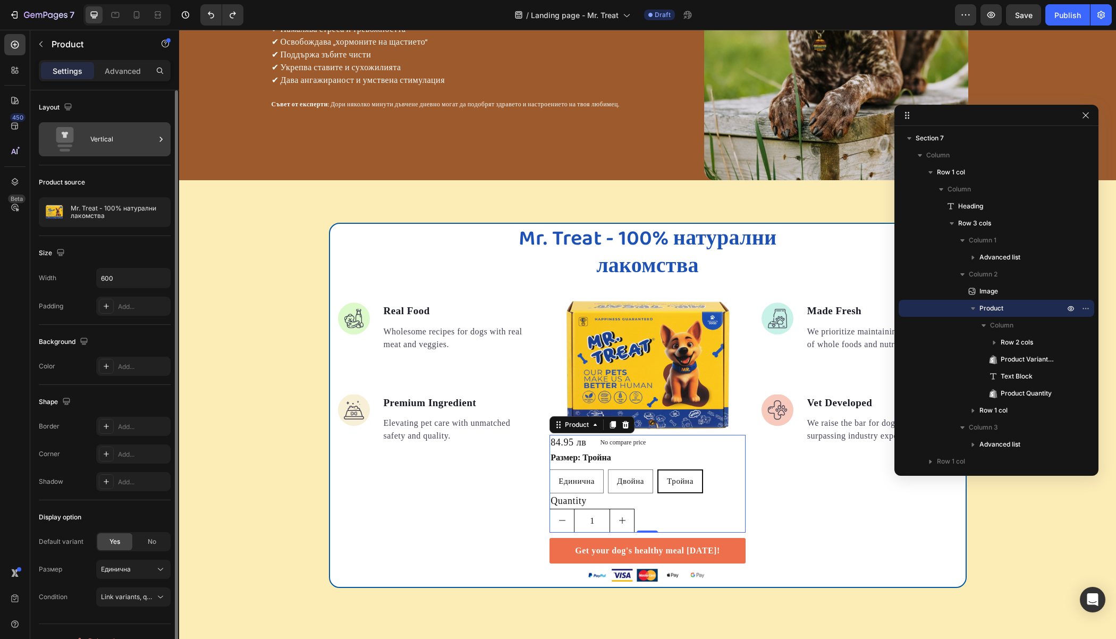
click at [86, 138] on icon at bounding box center [65, 139] width 43 height 24
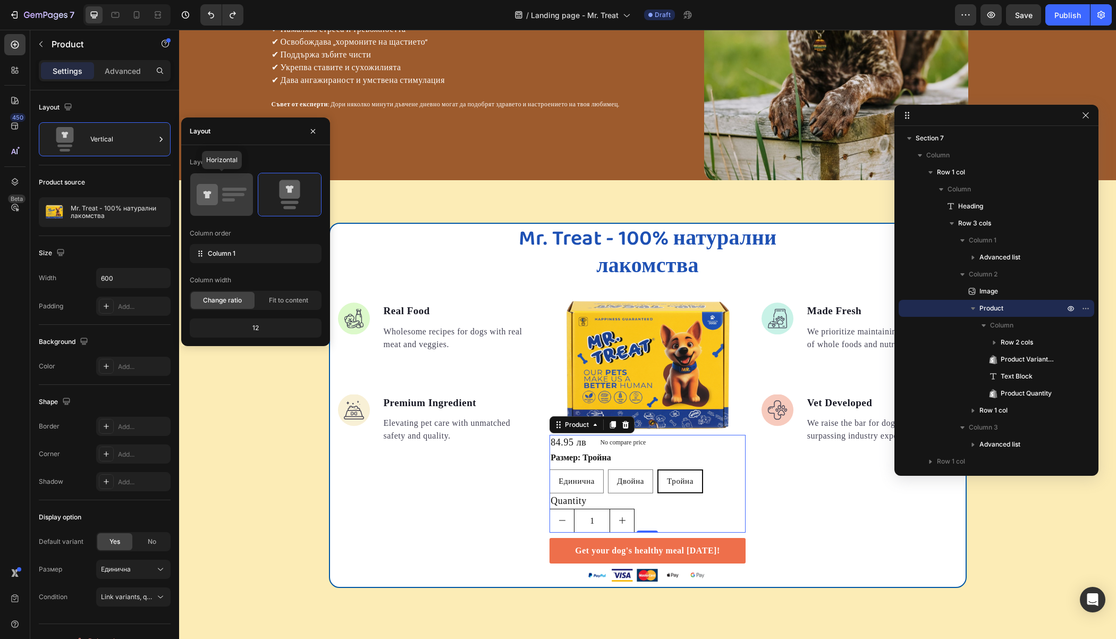
click at [210, 196] on icon at bounding box center [207, 194] width 21 height 21
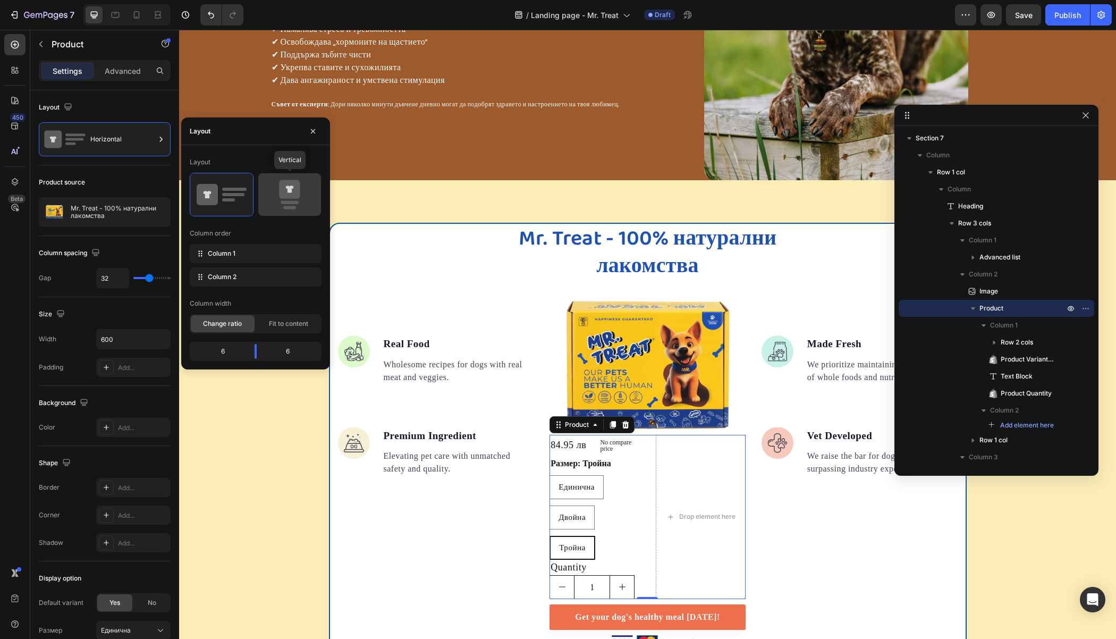
click at [282, 201] on rect at bounding box center [290, 202] width 18 height 3
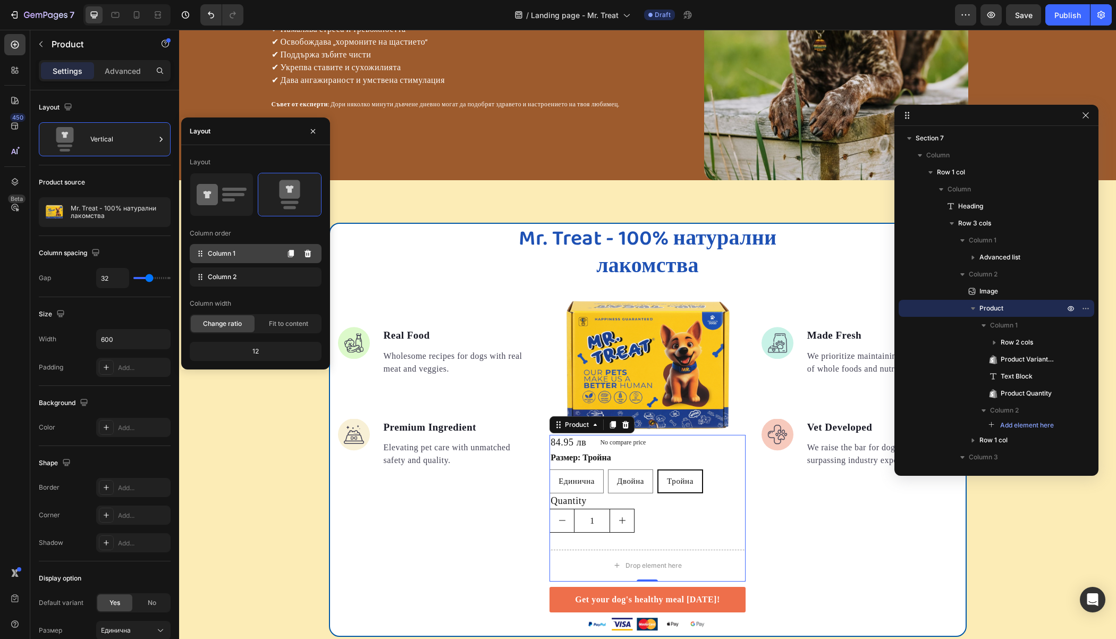
click at [226, 256] on span "Column 1" at bounding box center [222, 254] width 28 height 10
click at [309, 251] on icon at bounding box center [307, 253] width 7 height 7
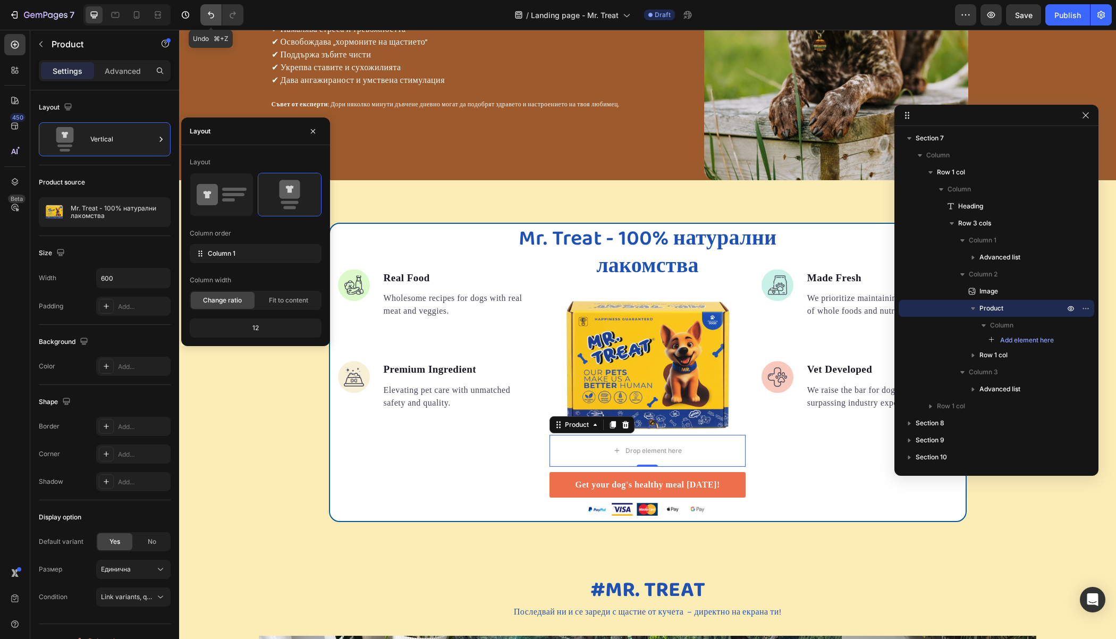
click at [210, 17] on icon "Undo/Redo" at bounding box center [211, 15] width 11 height 11
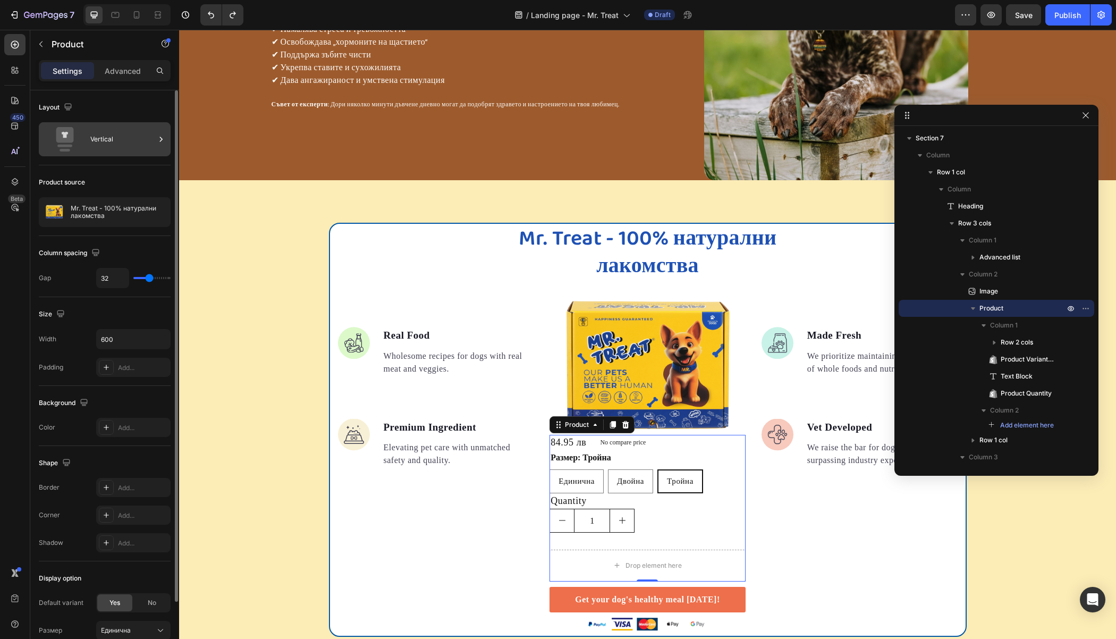
click at [106, 137] on div "Vertical" at bounding box center [122, 139] width 65 height 24
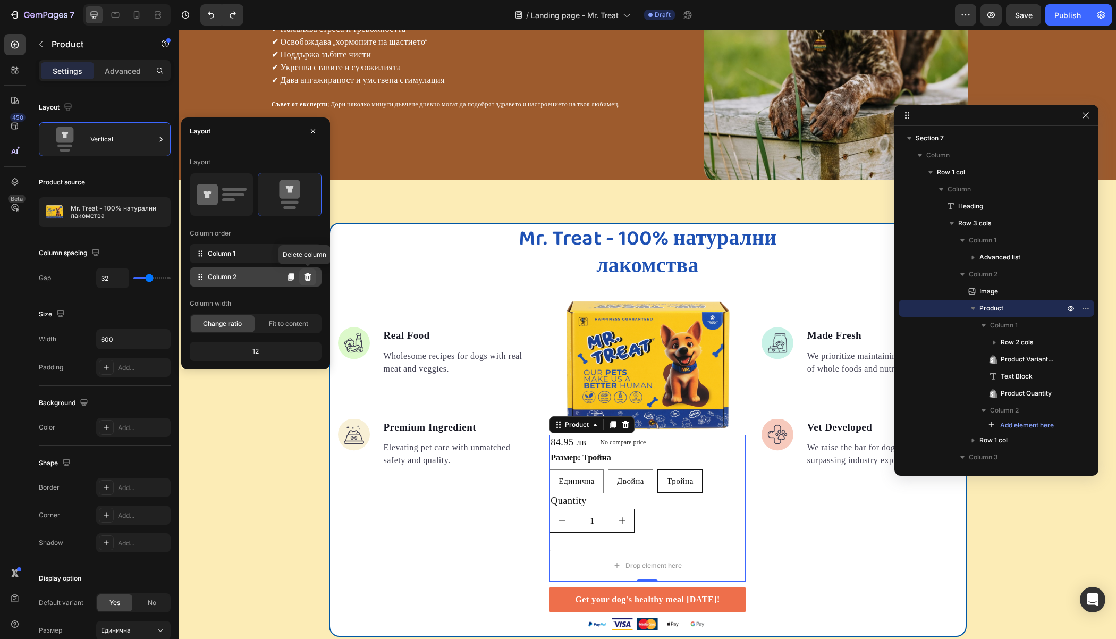
click at [309, 276] on icon at bounding box center [307, 276] width 7 height 7
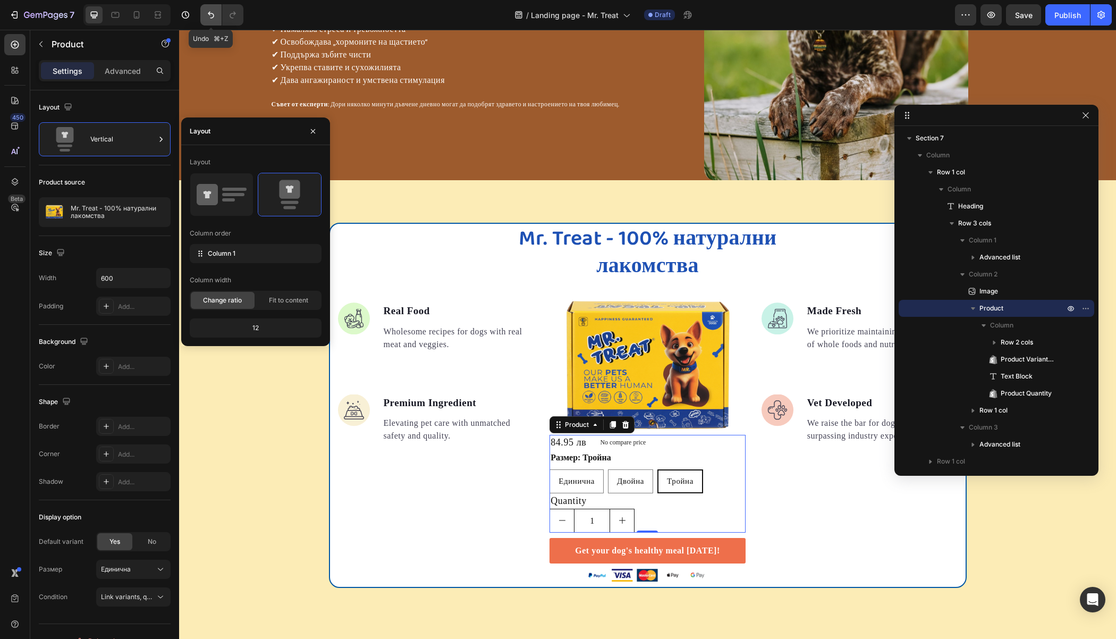
click at [206, 18] on icon "Undo/Redo" at bounding box center [211, 15] width 11 height 11
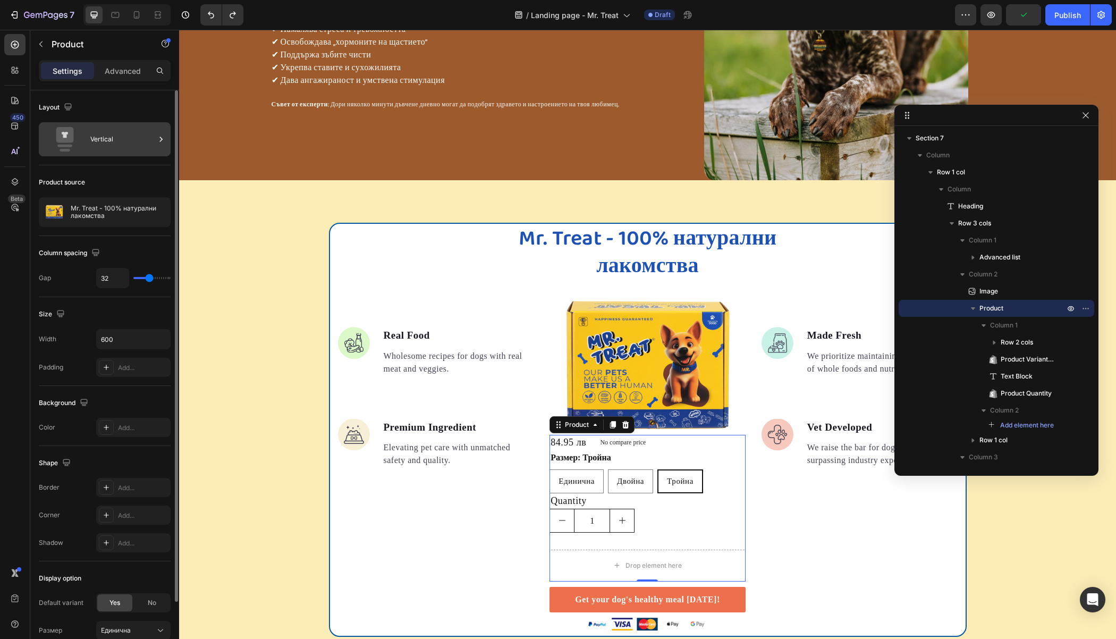
click at [111, 127] on div "Vertical" at bounding box center [122, 139] width 65 height 24
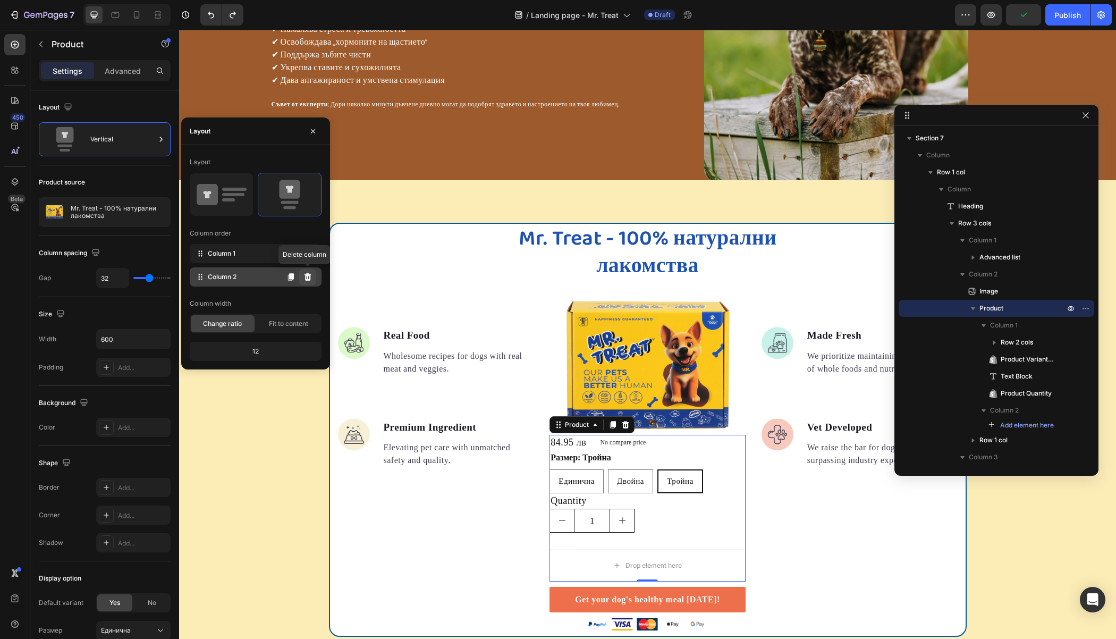
click at [308, 273] on icon at bounding box center [307, 276] width 7 height 7
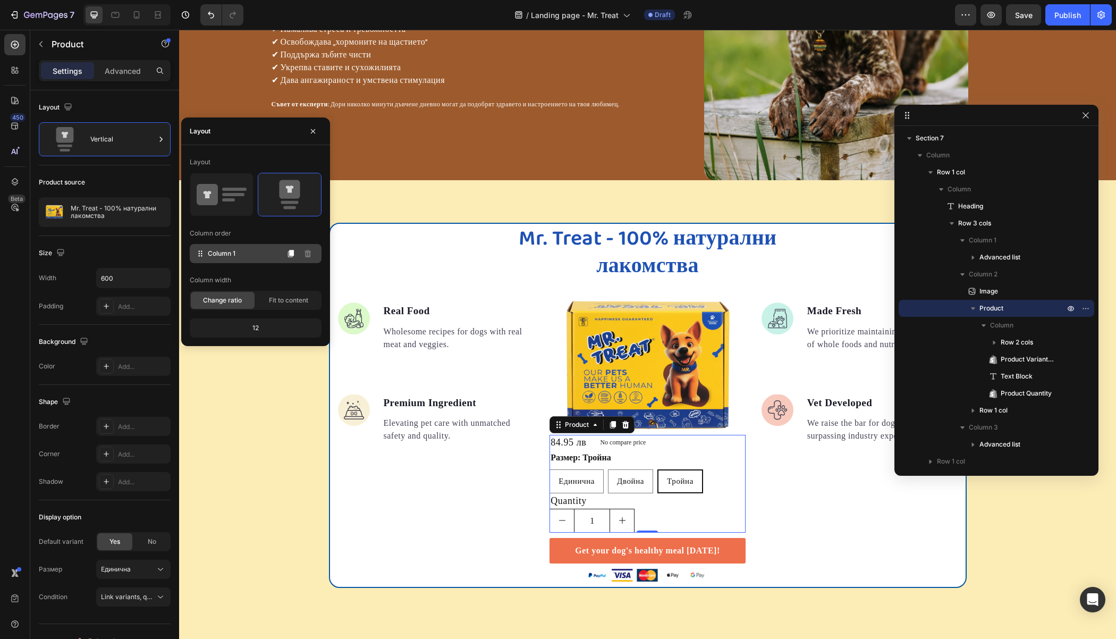
click at [247, 256] on div "Column 1" at bounding box center [256, 253] width 132 height 19
click at [263, 329] on div "12" at bounding box center [256, 327] width 128 height 15
click at [252, 324] on div "12" at bounding box center [256, 327] width 128 height 15
click at [281, 296] on span "Fit to content" at bounding box center [288, 300] width 39 height 10
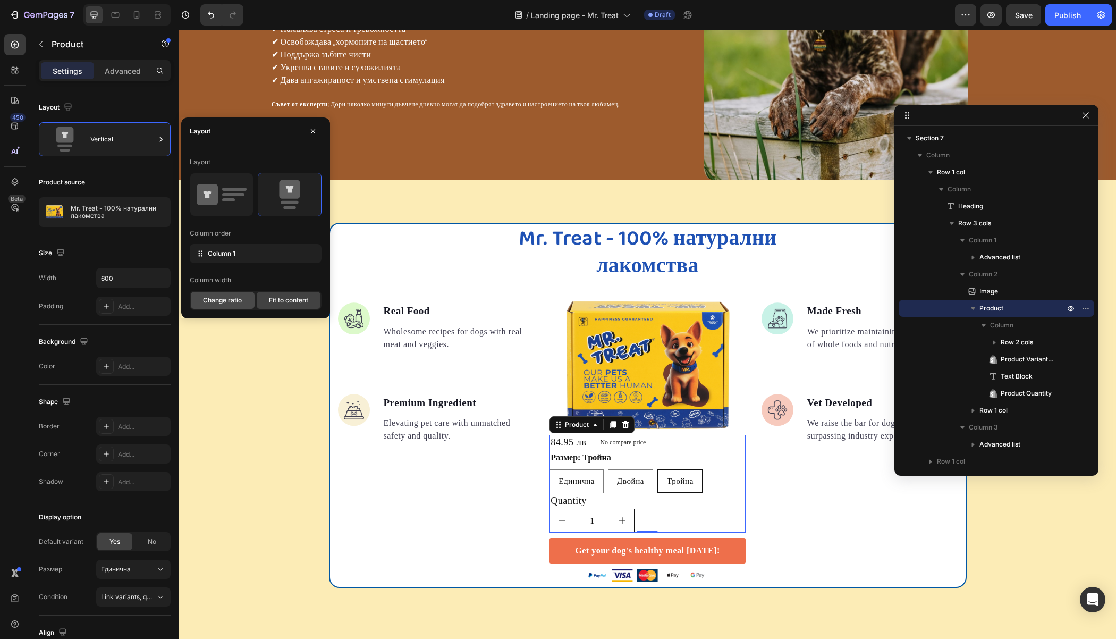
click at [212, 299] on span "Change ratio" at bounding box center [222, 300] width 39 height 10
click at [256, 327] on div "12" at bounding box center [256, 327] width 128 height 15
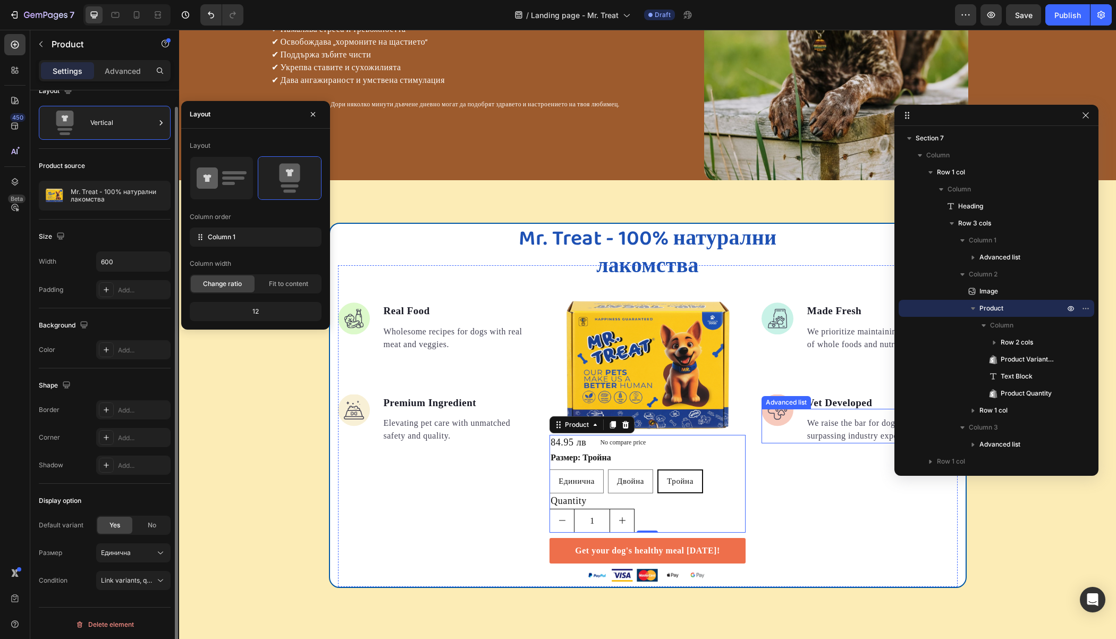
scroll to position [1344, 0]
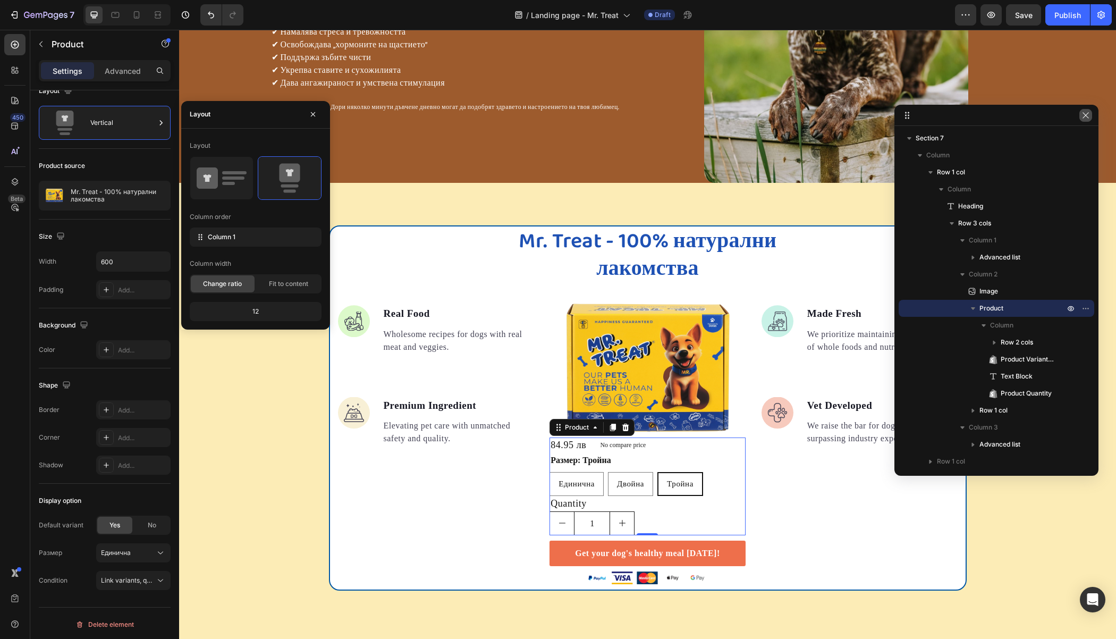
click at [1088, 113] on icon "button" at bounding box center [1085, 115] width 9 height 9
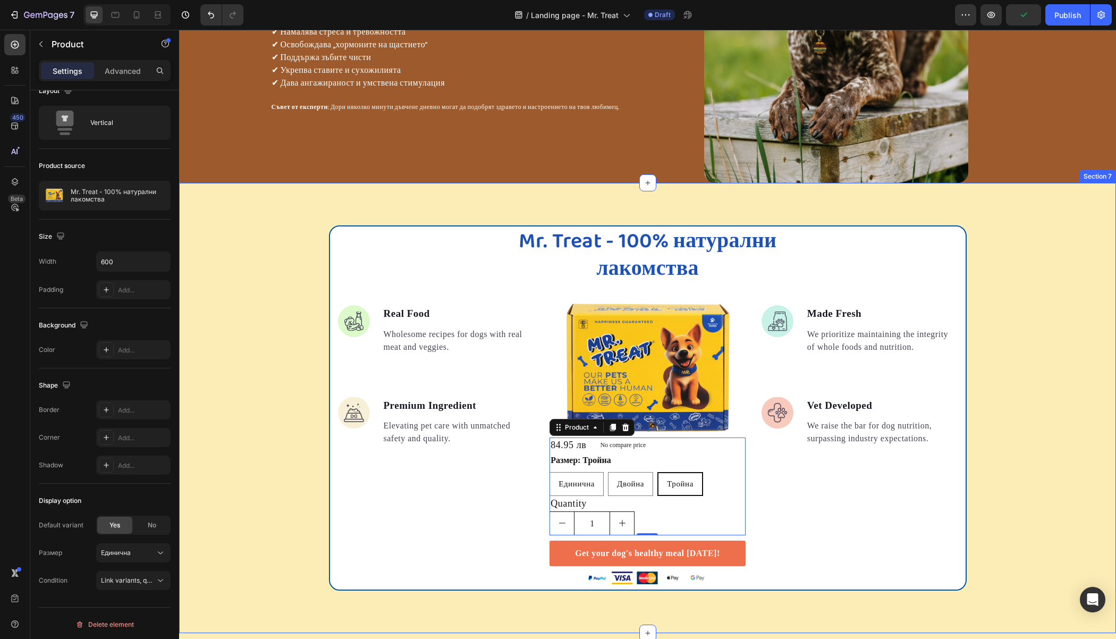
click at [1097, 383] on div "Mr. Treat - 100% натурални лакомства Heading Image Real Food Text block Wholeso…" at bounding box center [647, 407] width 937 height 365
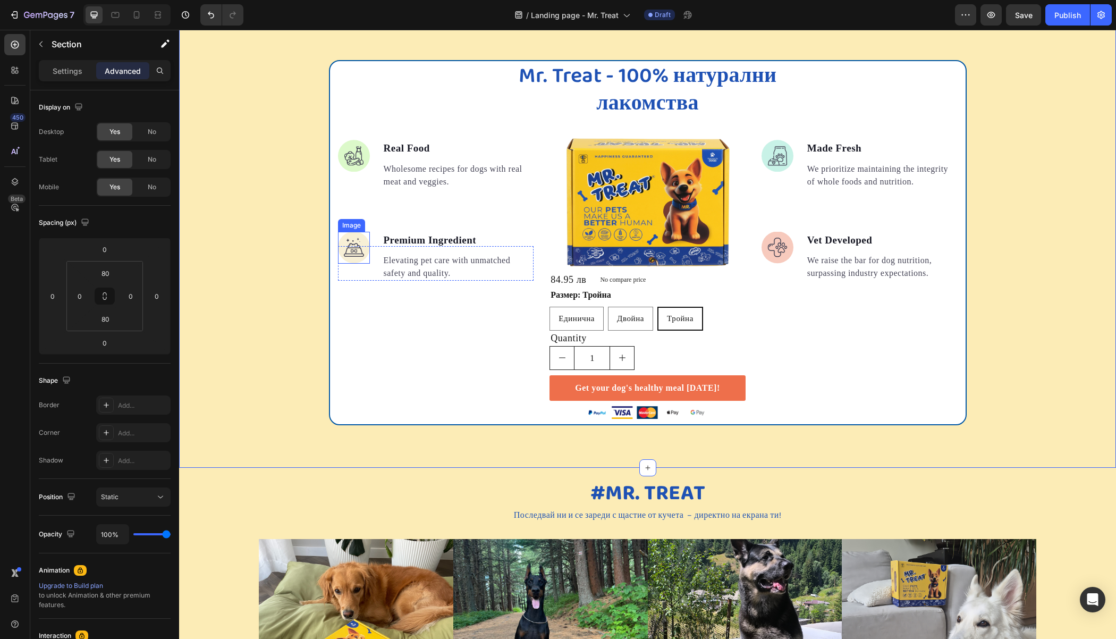
scroll to position [1496, 0]
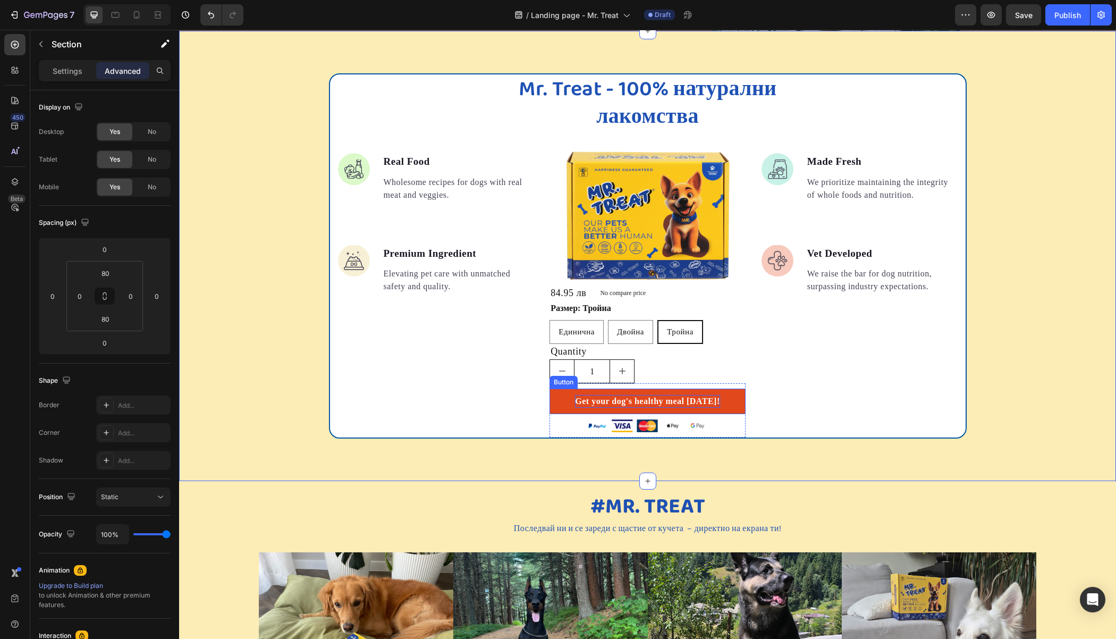
click at [632, 400] on div "Get your dog's healthy meal [DATE]!" at bounding box center [647, 401] width 145 height 13
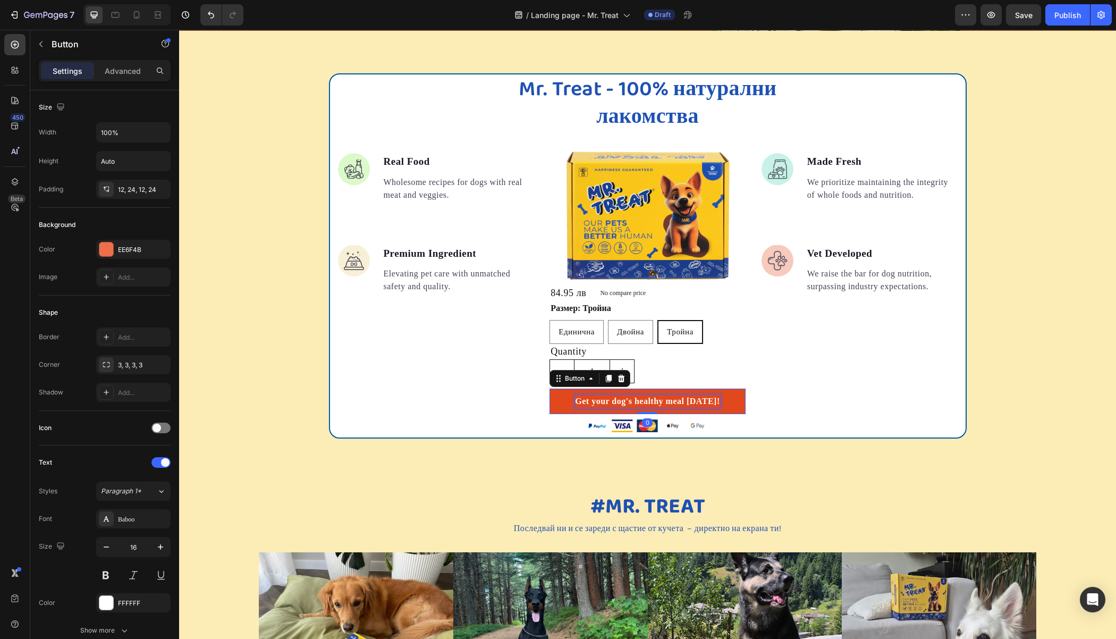
click at [632, 400] on div "Get your dog's healthy meal [DATE]!" at bounding box center [647, 401] width 145 height 13
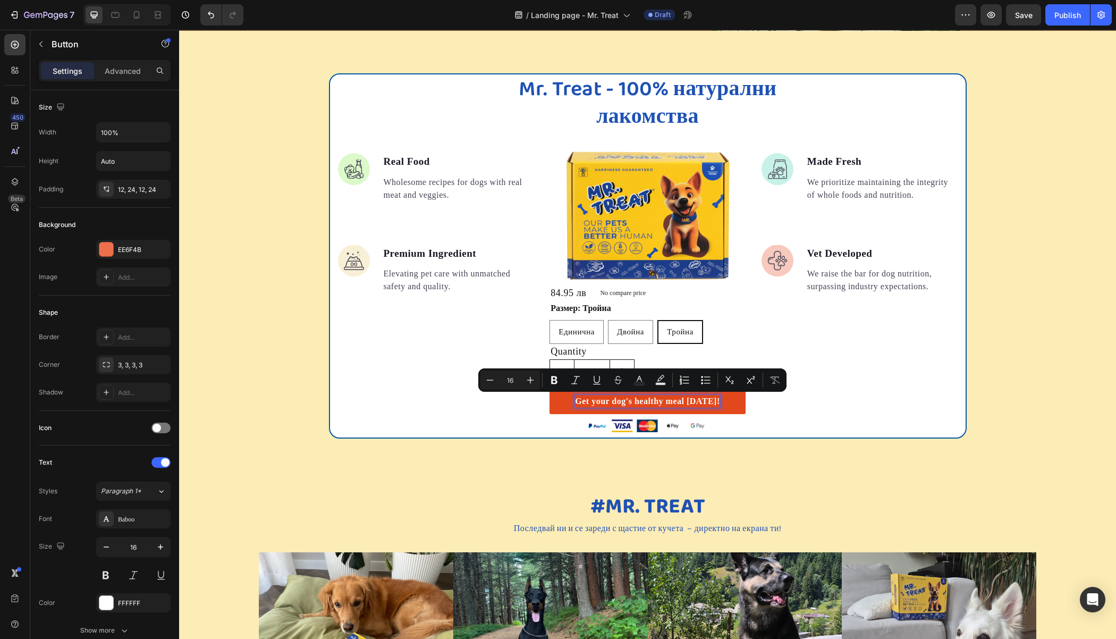
click at [682, 397] on p "Get your dog's healthy meal [DATE]!" at bounding box center [647, 401] width 145 height 13
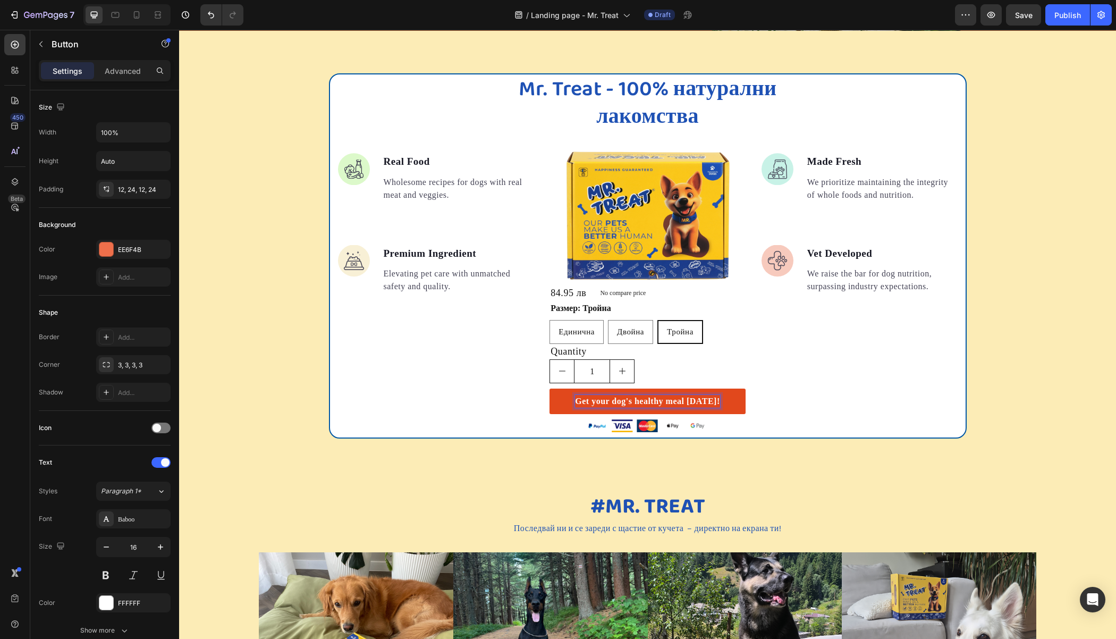
click at [677, 404] on p "Get your dog's healthy meal [DATE]!" at bounding box center [647, 401] width 145 height 13
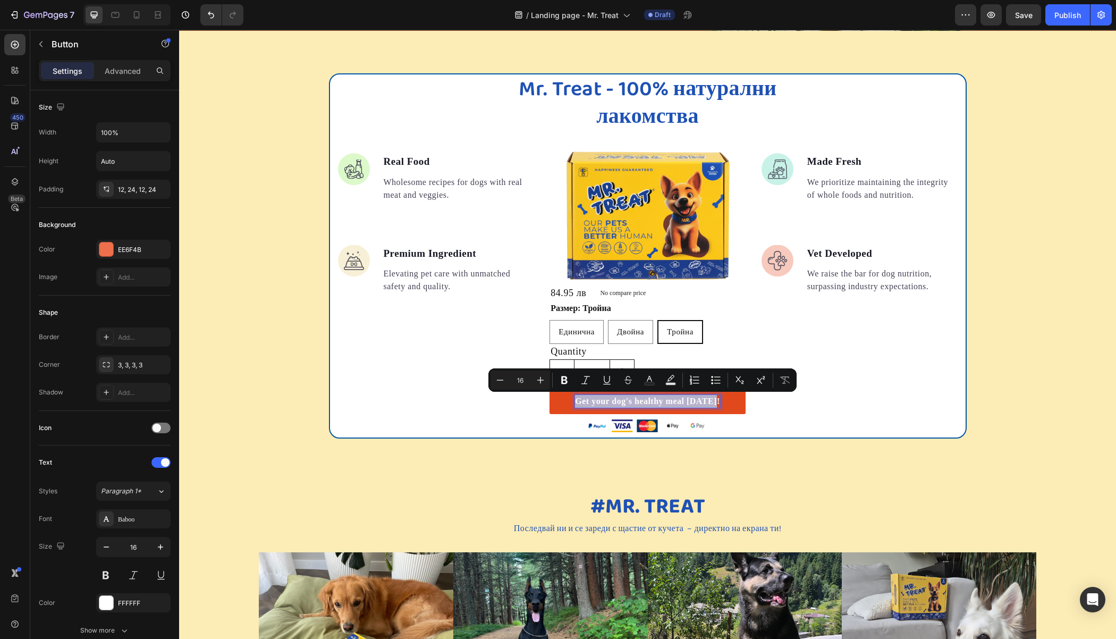
drag, startPoint x: 575, startPoint y: 402, endPoint x: 724, endPoint y: 401, distance: 149.3
click at [724, 401] on link "Get your dog's healthy meal [DATE]!" at bounding box center [647, 401] width 196 height 26
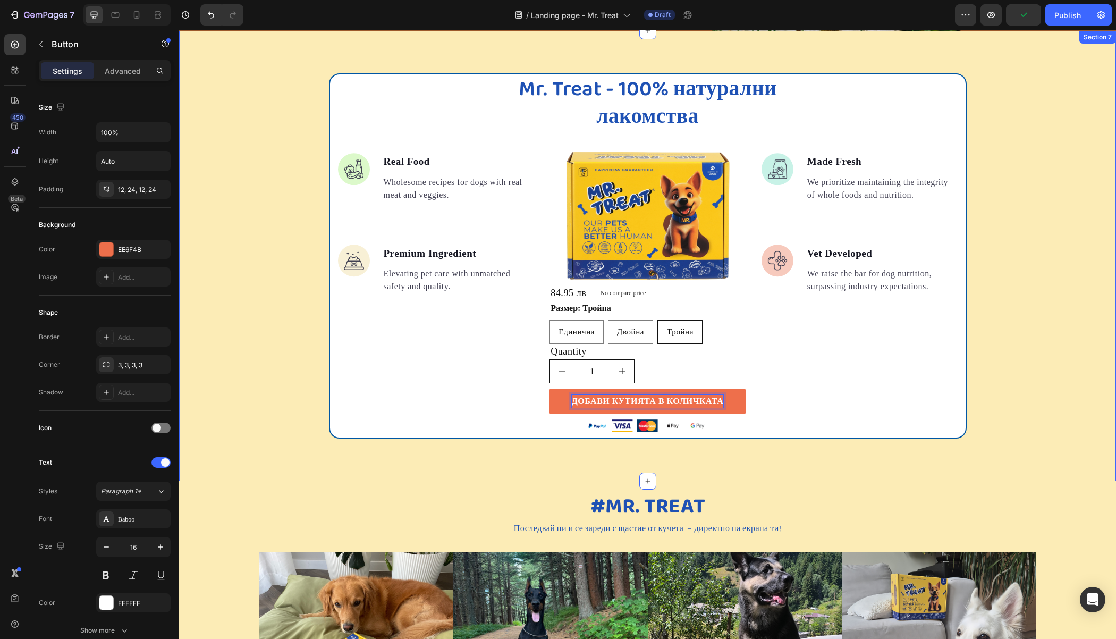
click at [256, 199] on div "Mr. Treat - 100% натурални лакомства Heading Image Real Food Text block Wholeso…" at bounding box center [647, 255] width 937 height 365
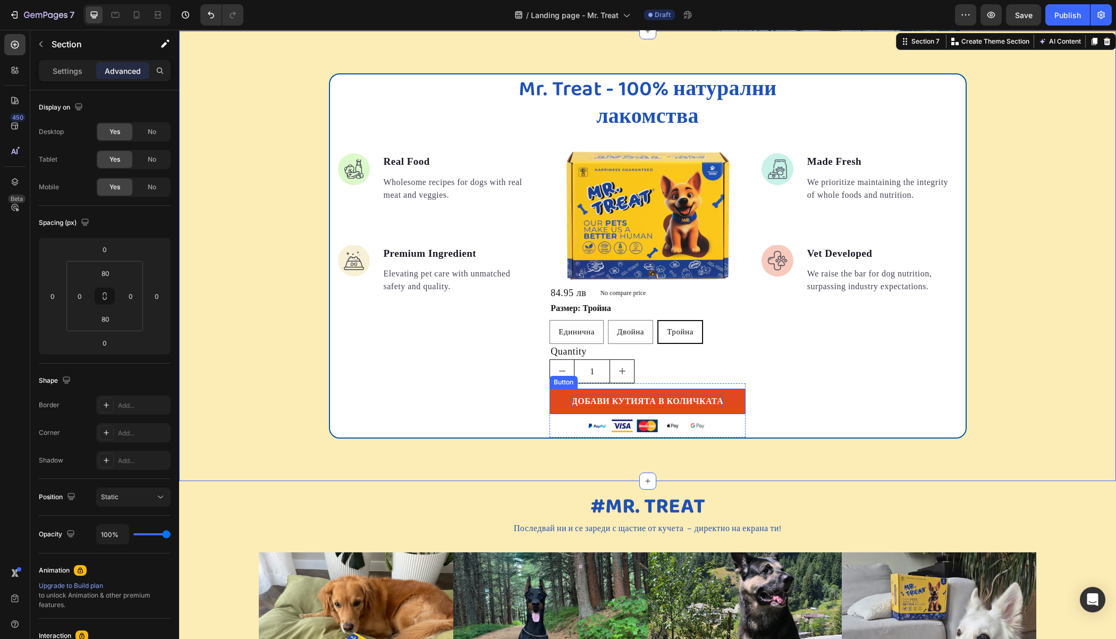
click at [629, 397] on p "ДОБАВИ КУТИЯТА В КОЛИЧКАТА" at bounding box center [647, 401] width 151 height 13
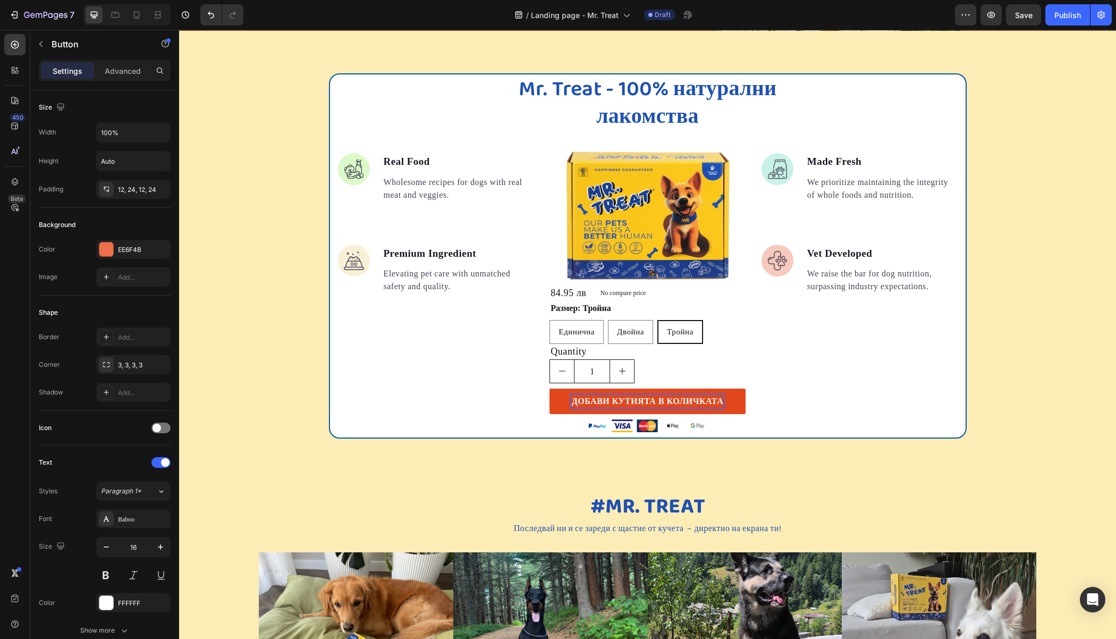
click at [689, 399] on p "ДОБАВИ КУТИЯТА В КОЛИЧКАТА" at bounding box center [647, 401] width 151 height 13
drag, startPoint x: 648, startPoint y: 400, endPoint x: 608, endPoint y: 398, distance: 39.9
click at [606, 399] on p "ДОБАВИ КУТИЯТА В КОЛИЧКАТА" at bounding box center [647, 401] width 151 height 13
click at [275, 219] on div "Mr. Treat - 100% натурални лакомства Heading Image Real Food Text block Wholeso…" at bounding box center [647, 255] width 937 height 365
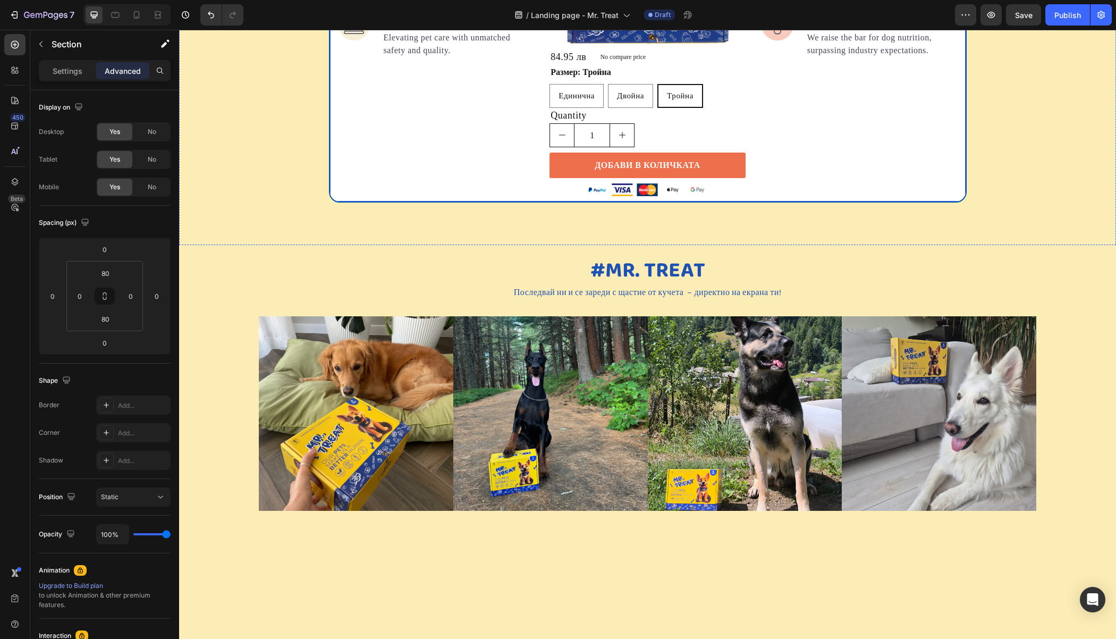
scroll to position [1484, 0]
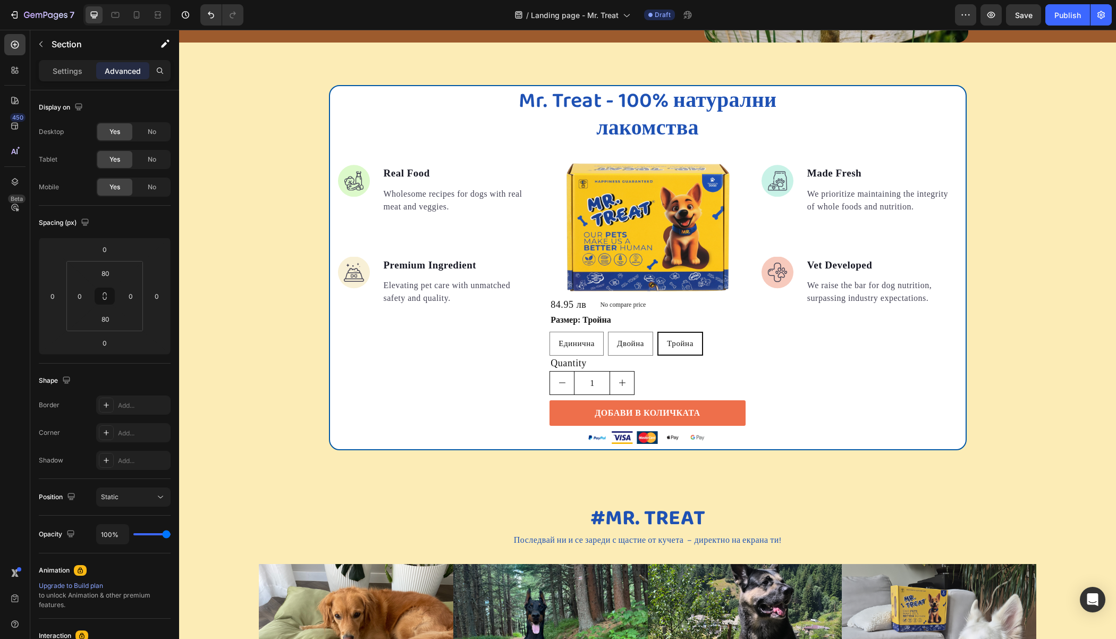
click at [283, 175] on div "Mr. Treat - 100% натурални лакомства Heading Image Real Food Text block Wholeso…" at bounding box center [647, 267] width 937 height 365
drag, startPoint x: 1019, startPoint y: 16, endPoint x: 1008, endPoint y: 19, distance: 11.0
click at [1020, 16] on span "Save" at bounding box center [1024, 15] width 18 height 9
click at [991, 15] on icon "button" at bounding box center [991, 15] width 8 height 6
click at [140, 13] on icon at bounding box center [136, 15] width 11 height 11
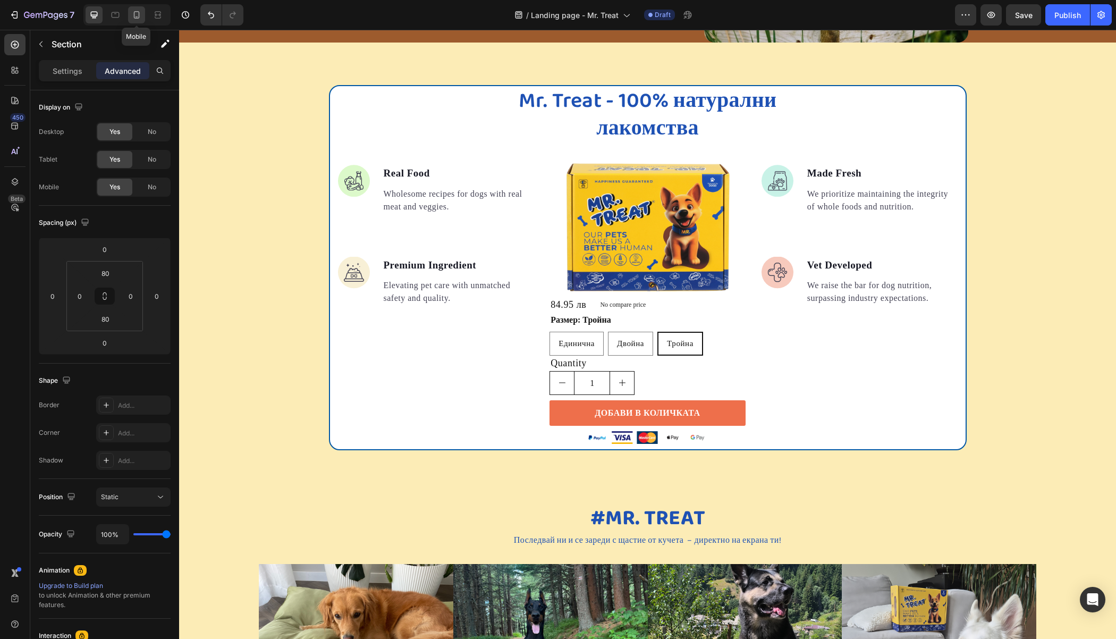
type input "56"
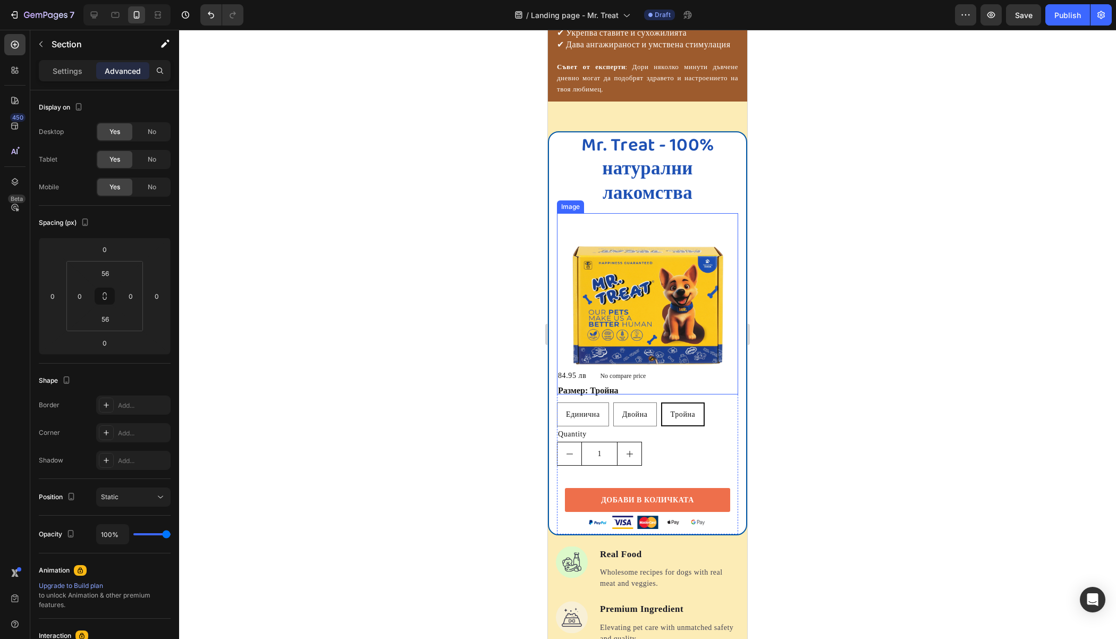
scroll to position [1406, 0]
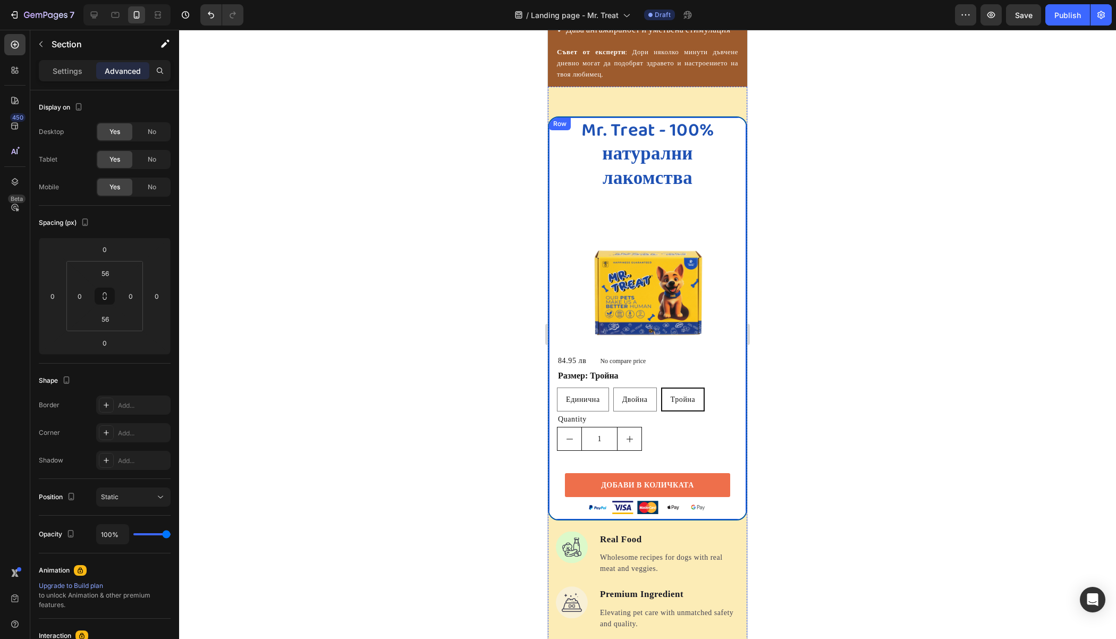
click at [553, 125] on div "Row" at bounding box center [560, 124] width 18 height 10
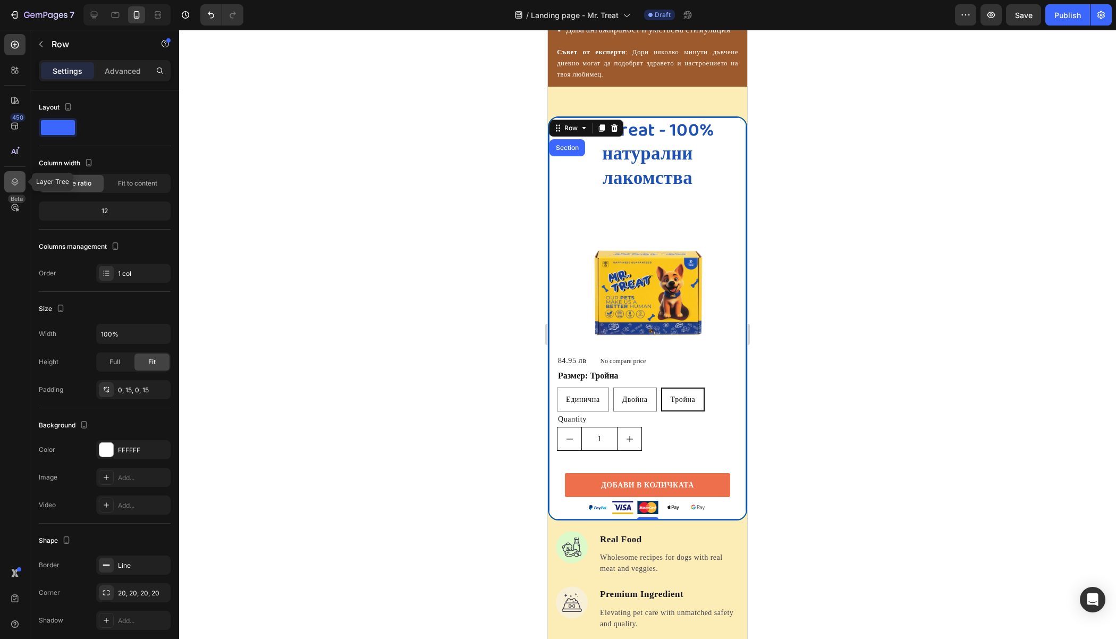
click at [15, 178] on icon at bounding box center [15, 181] width 11 height 11
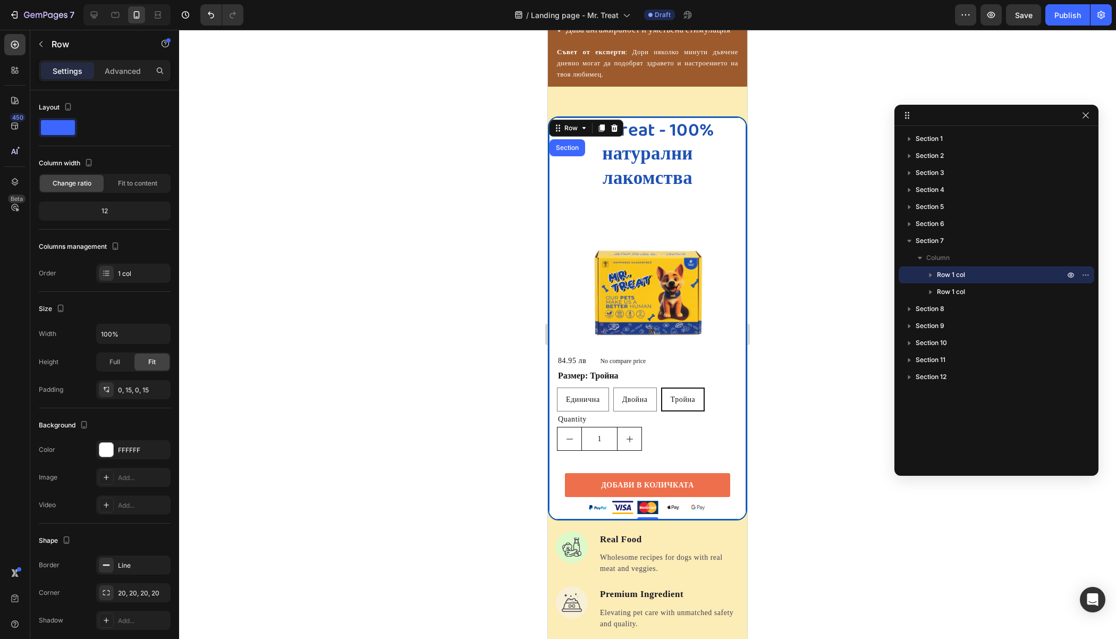
click at [944, 272] on span "Row 1 col" at bounding box center [951, 274] width 28 height 11
click at [940, 275] on span "Row 1 col" at bounding box center [951, 274] width 28 height 11
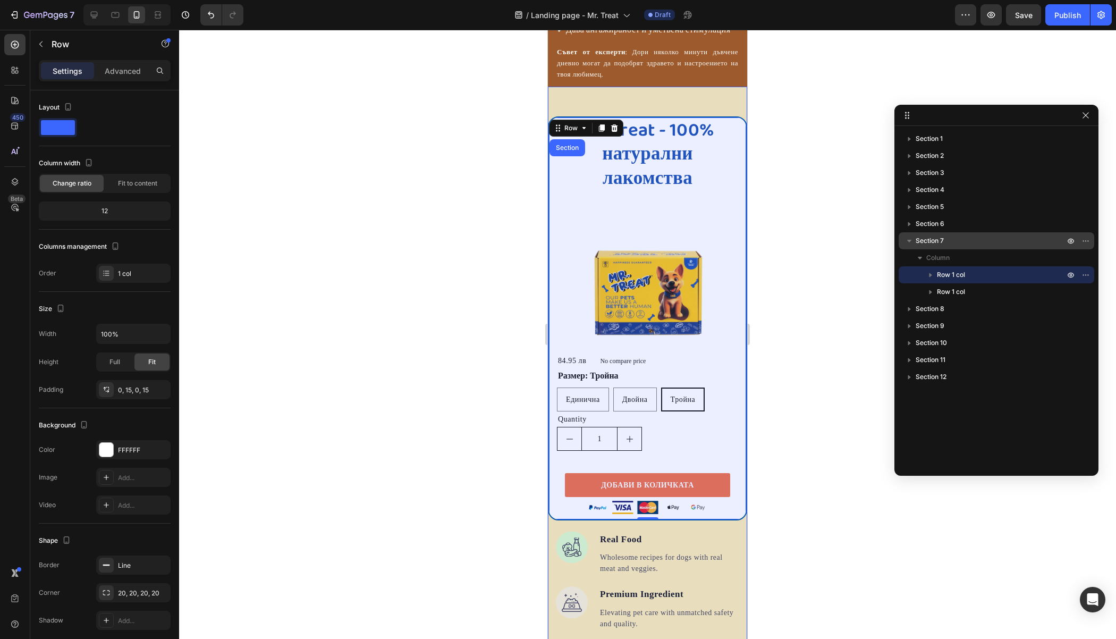
click at [924, 240] on span "Section 7" at bounding box center [929, 240] width 28 height 11
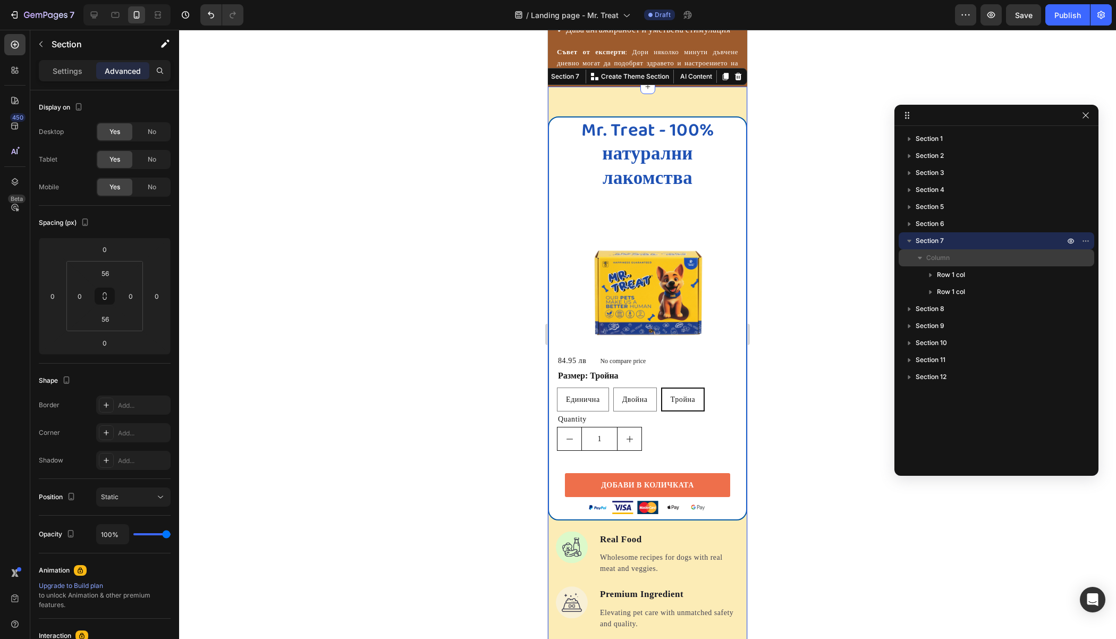
click at [937, 259] on span "Column" at bounding box center [937, 257] width 23 height 11
click at [930, 258] on span "Column" at bounding box center [937, 257] width 23 height 11
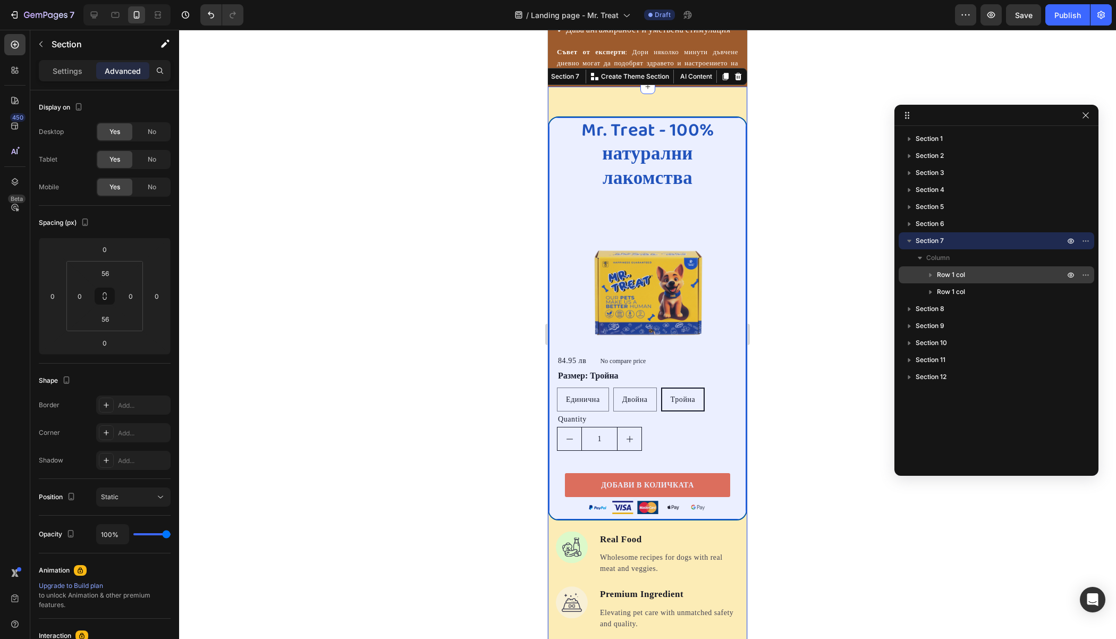
click at [938, 274] on span "Row 1 col" at bounding box center [951, 274] width 28 height 11
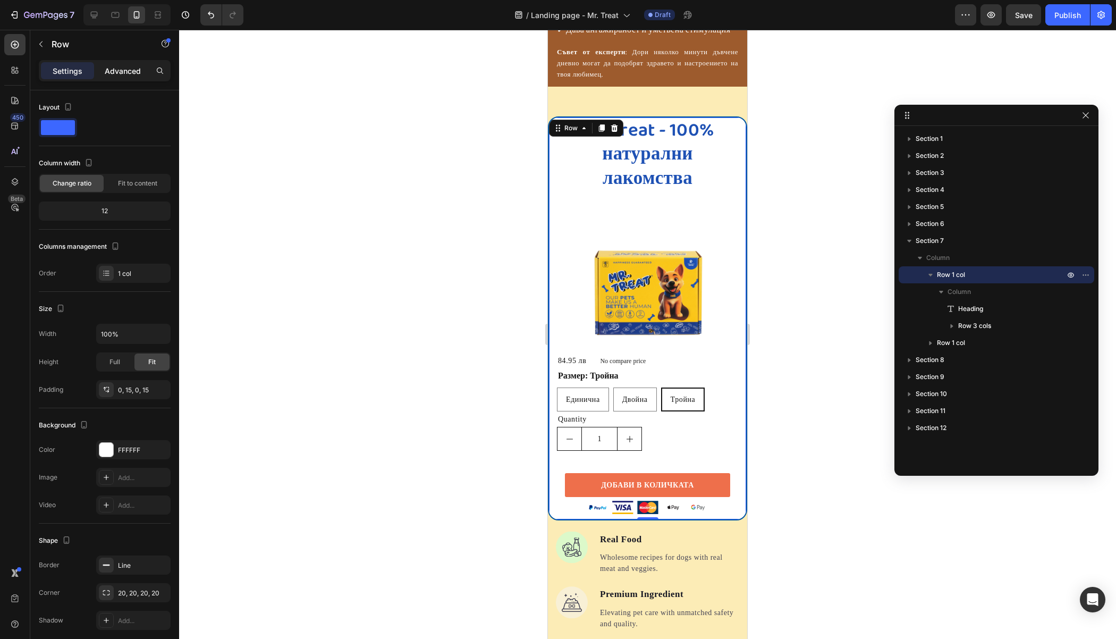
click at [109, 65] on p "Advanced" at bounding box center [123, 70] width 36 height 11
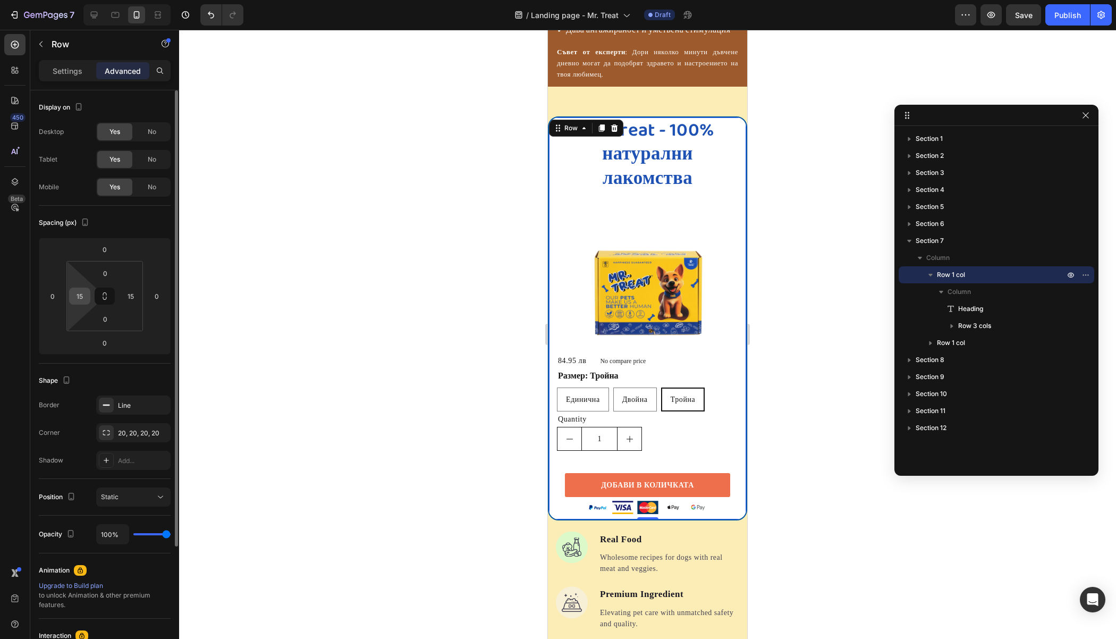
click at [76, 291] on input "15" at bounding box center [80, 296] width 16 height 16
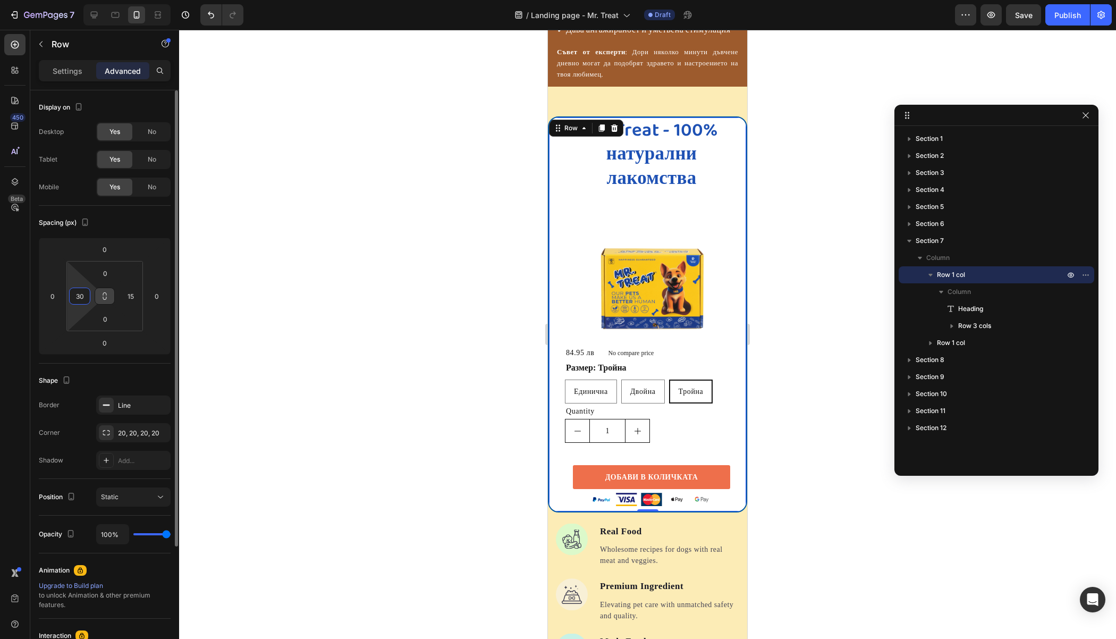
type input "3"
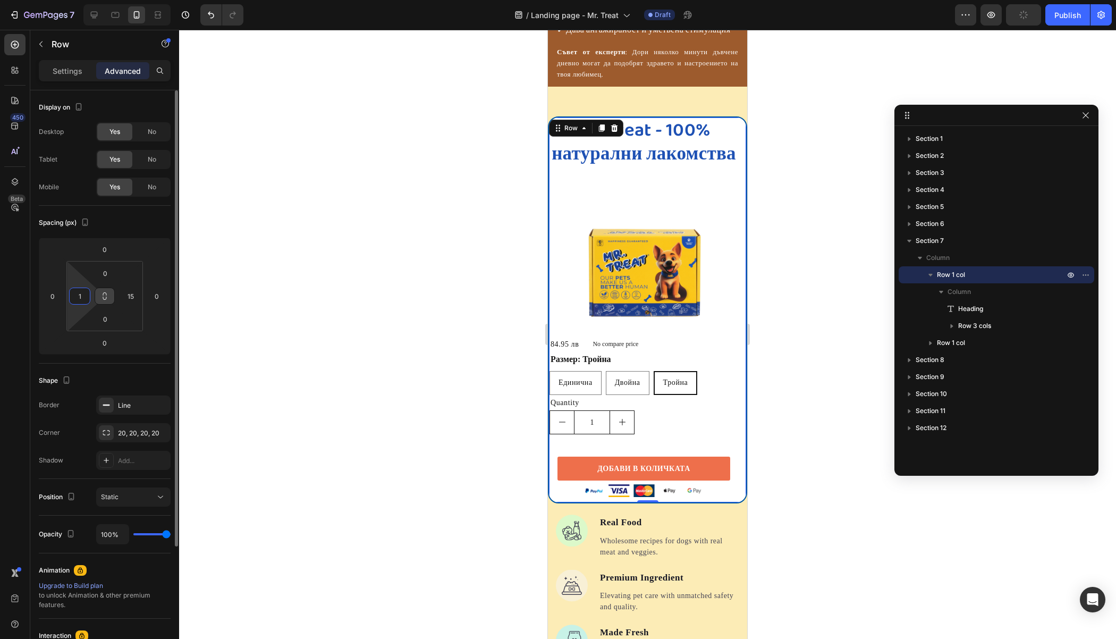
type input "15"
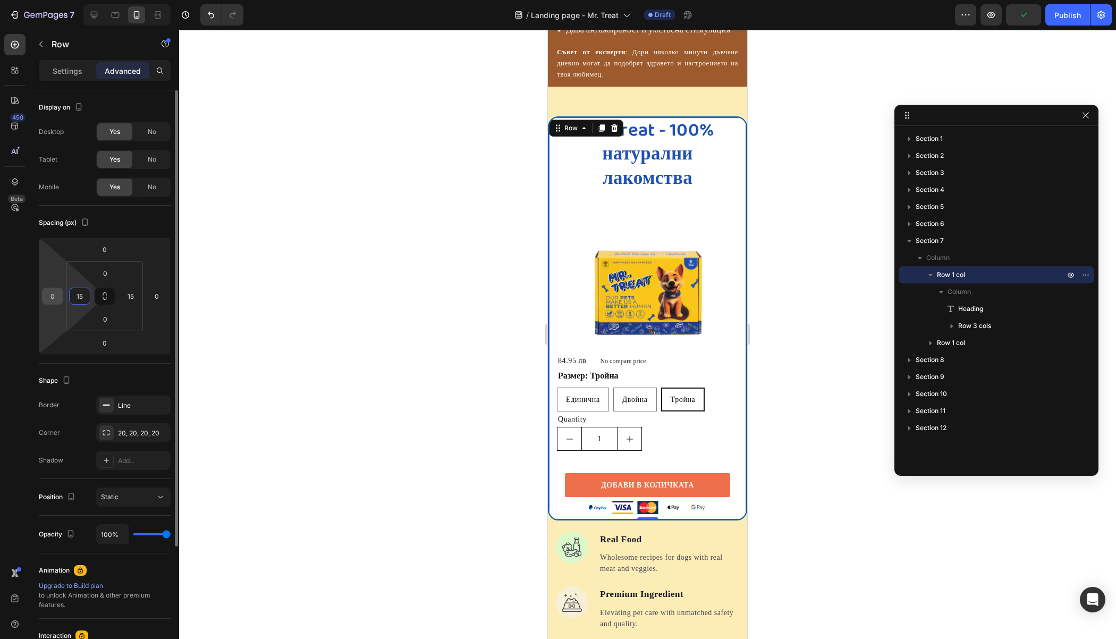
click at [52, 295] on input "0" at bounding box center [53, 296] width 16 height 16
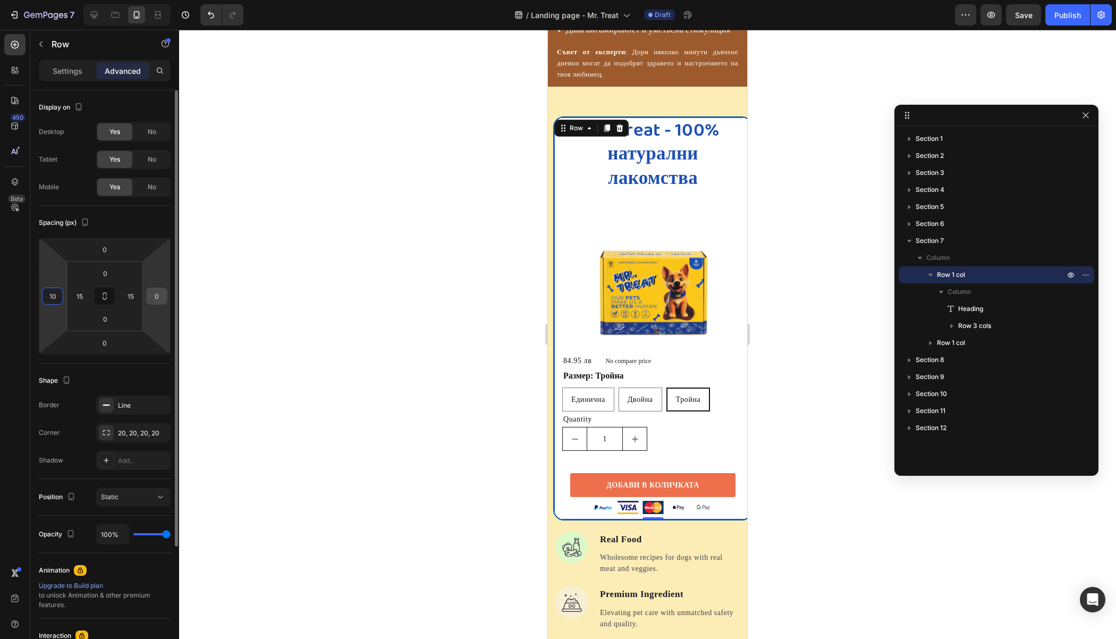
type input "10"
click at [156, 293] on input "0" at bounding box center [157, 296] width 16 height 16
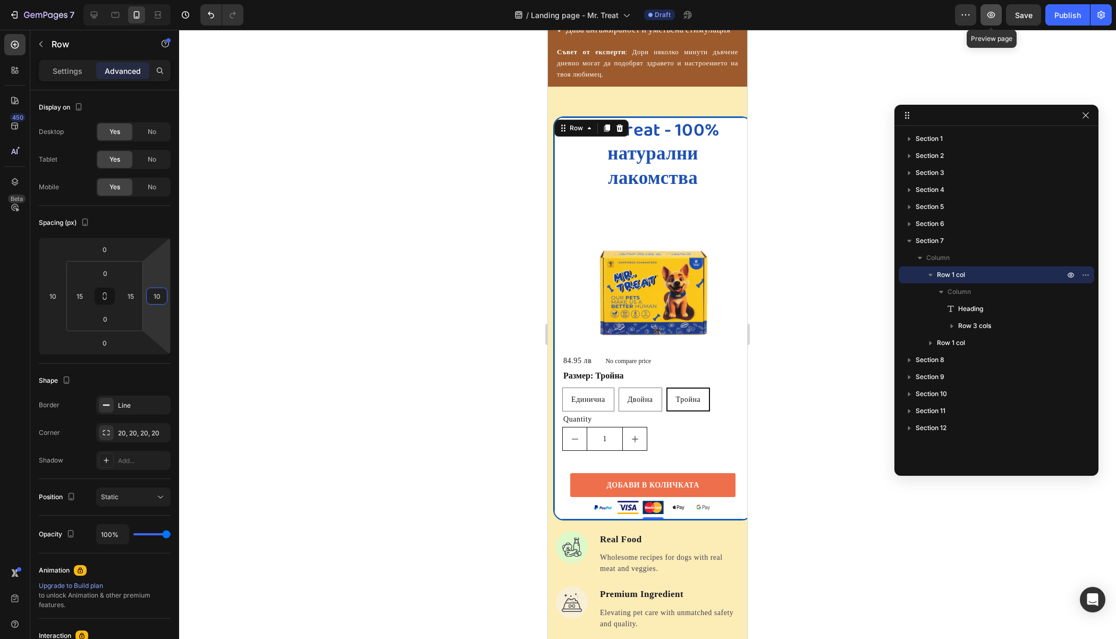
click at [990, 13] on icon "button" at bounding box center [991, 15] width 8 height 6
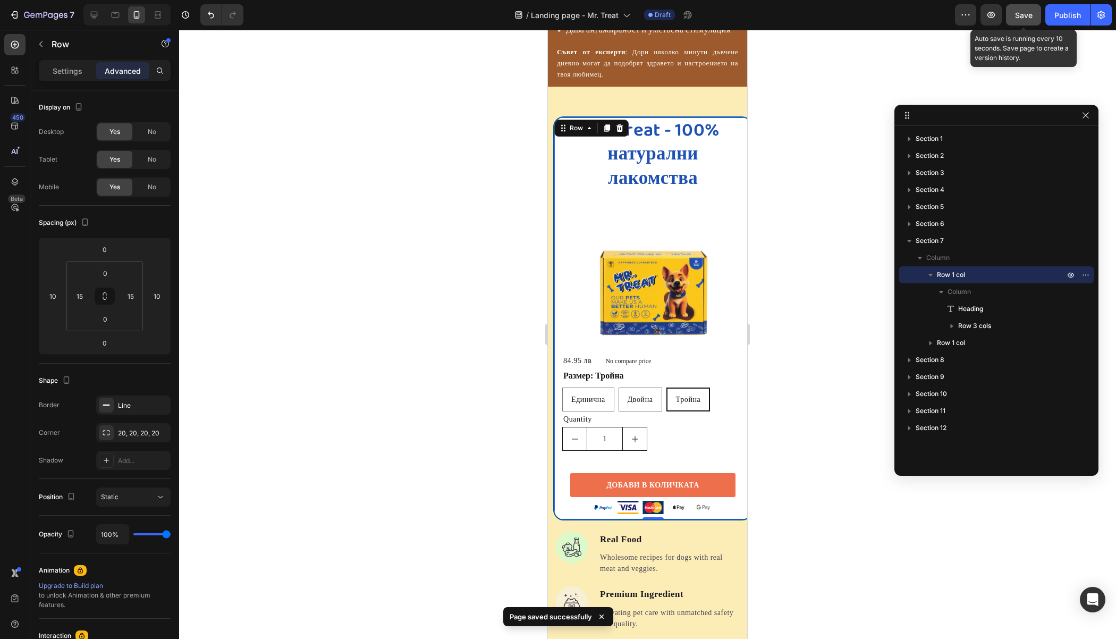
click at [1022, 18] on span "Save" at bounding box center [1024, 15] width 18 height 9
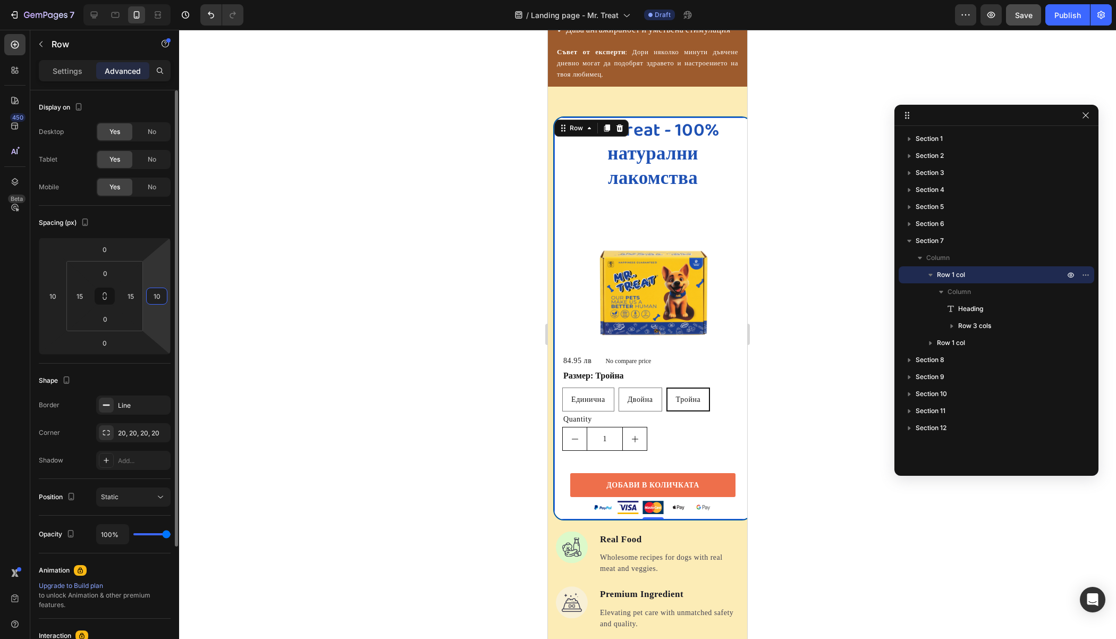
click at [152, 292] on input "10" at bounding box center [157, 296] width 16 height 16
type input "2"
type input "10"
click at [54, 296] on input "10" at bounding box center [53, 296] width 16 height 16
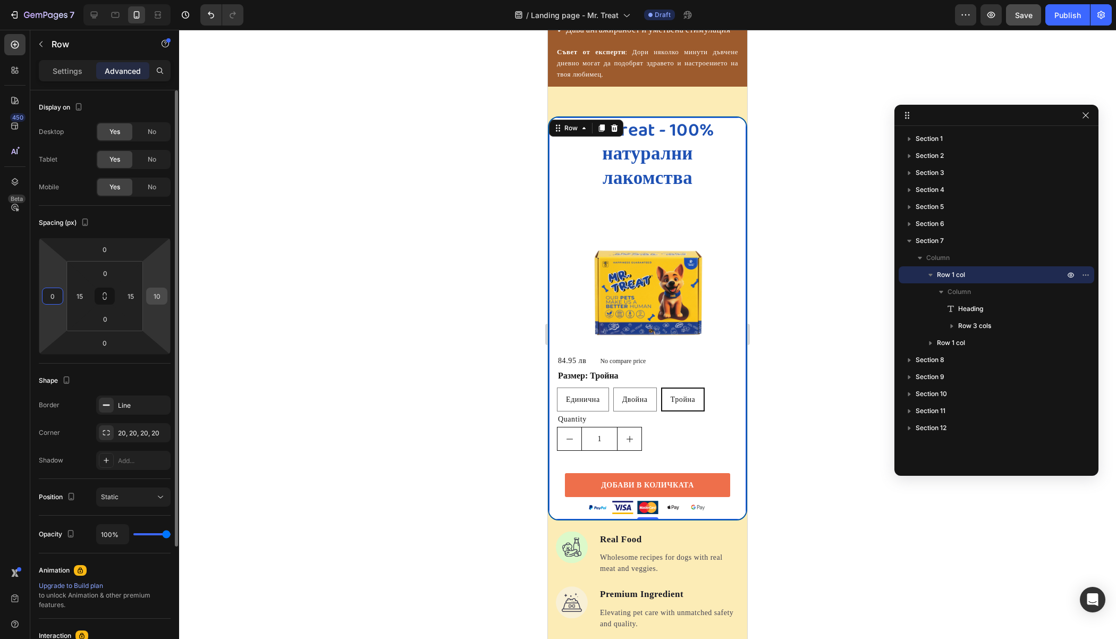
type input "0"
click at [160, 292] on input "10" at bounding box center [157, 296] width 16 height 16
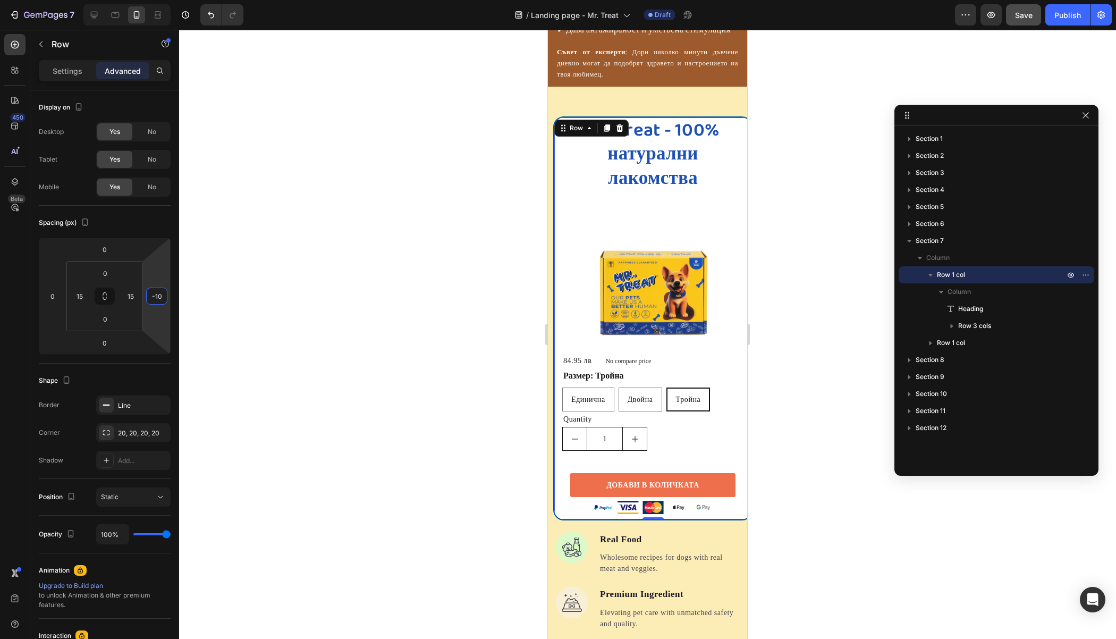
type input "-1"
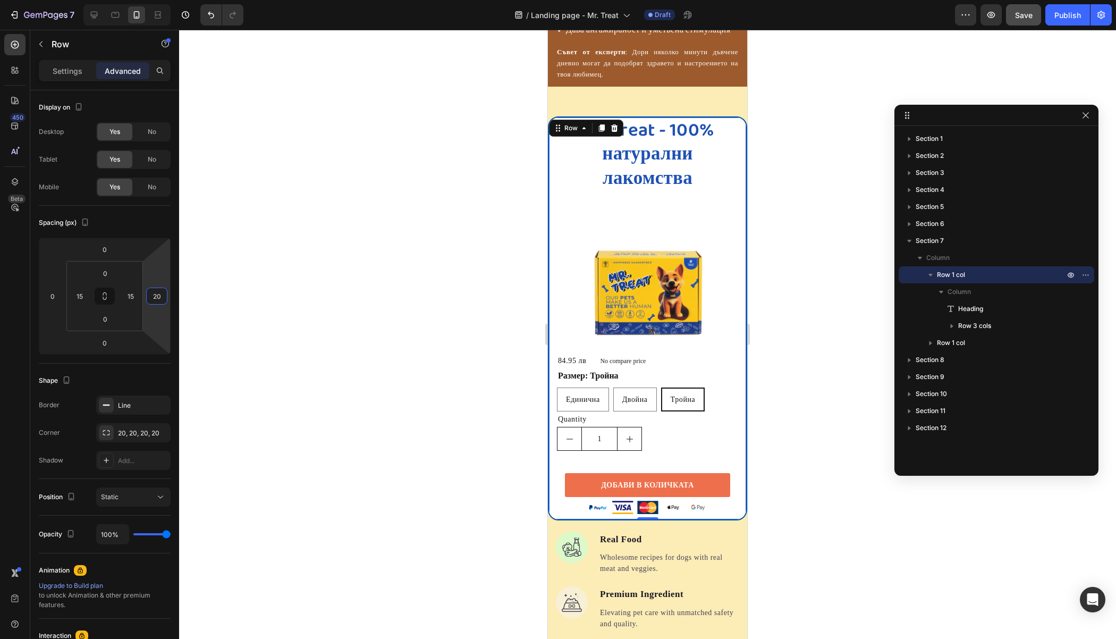
type input "2"
type input "3"
type input "4"
type input "0"
click at [56, 293] on input "0" at bounding box center [53, 296] width 16 height 16
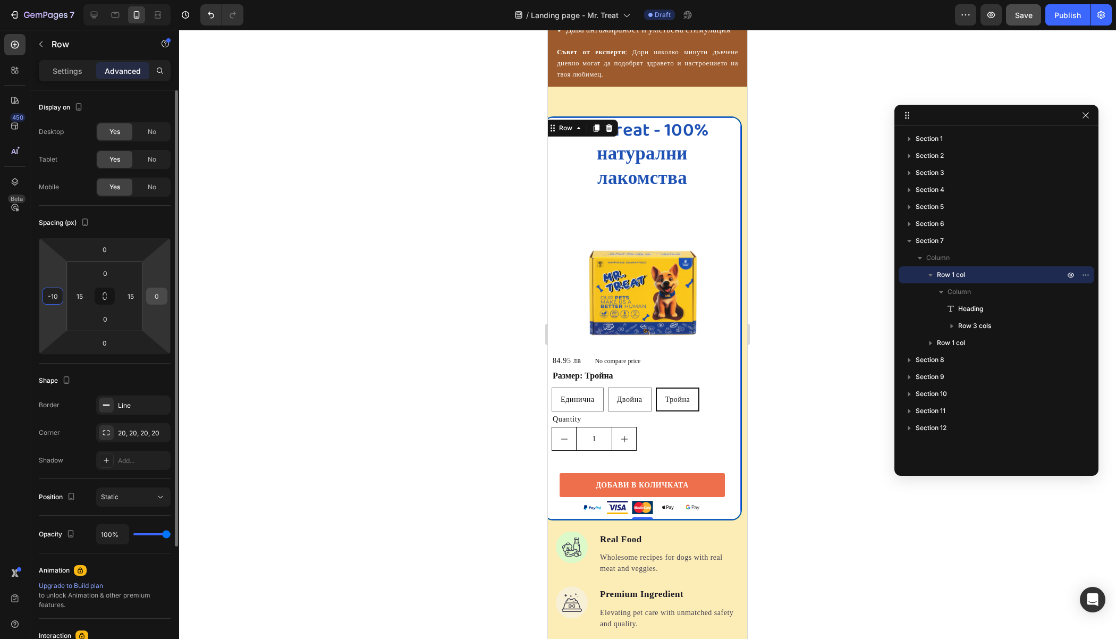
type input "-10"
click at [153, 295] on input "0" at bounding box center [157, 296] width 16 height 16
type input "1"
type input "-10"
click at [128, 289] on input "15" at bounding box center [131, 296] width 16 height 16
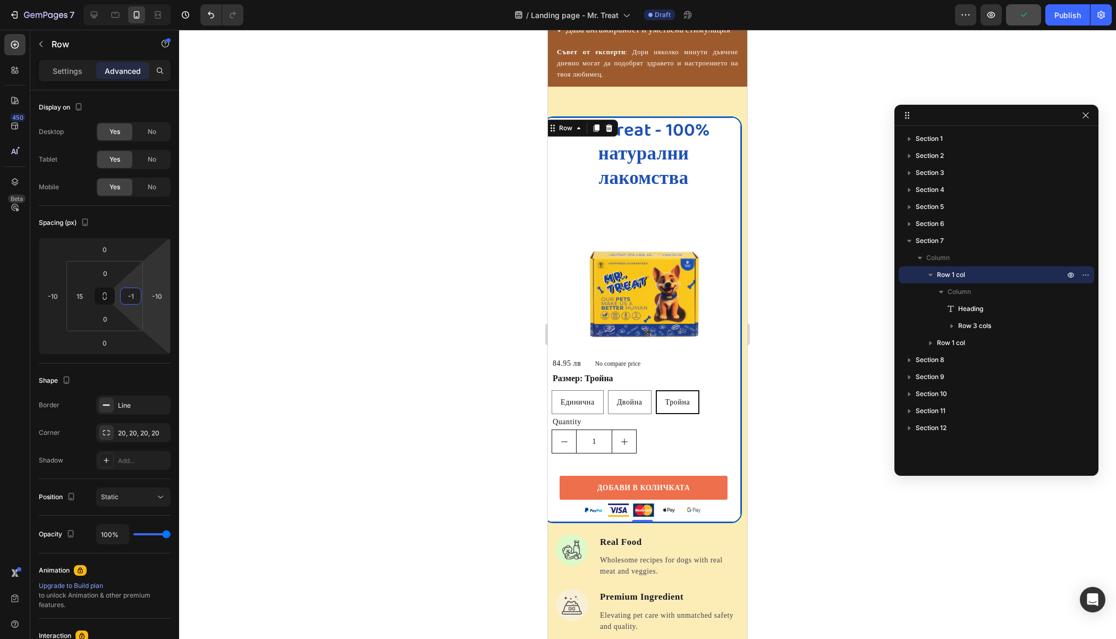
type input "-"
type input "10"
click at [123, 223] on div "Spacing (px)" at bounding box center [105, 222] width 132 height 17
click at [156, 296] on input "-10" at bounding box center [157, 296] width 16 height 16
type input "0"
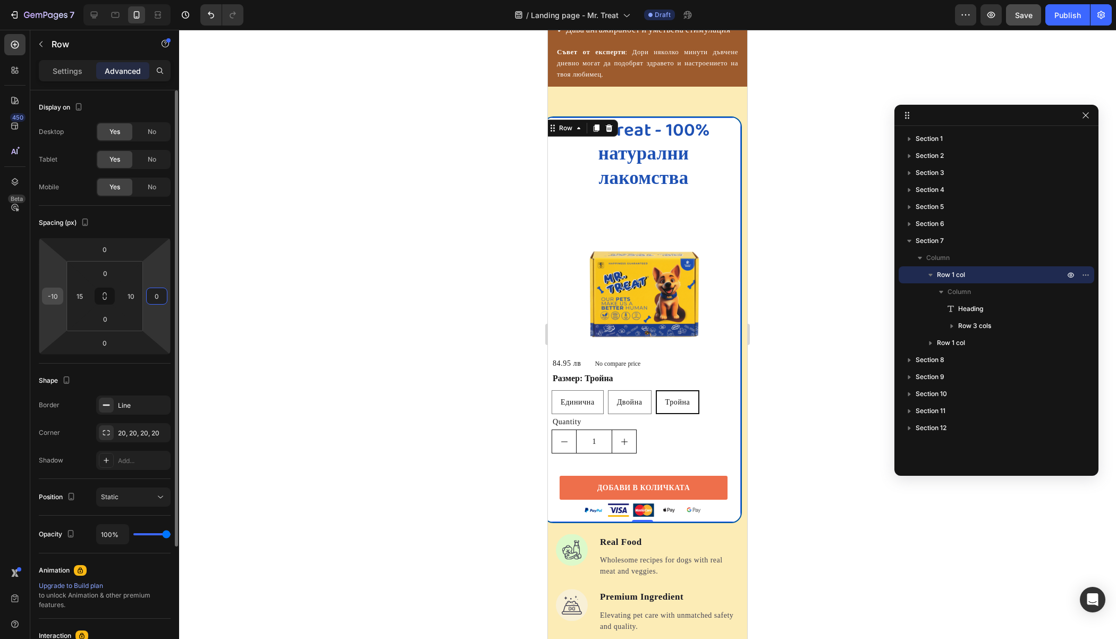
click at [50, 292] on input "-10" at bounding box center [53, 296] width 16 height 16
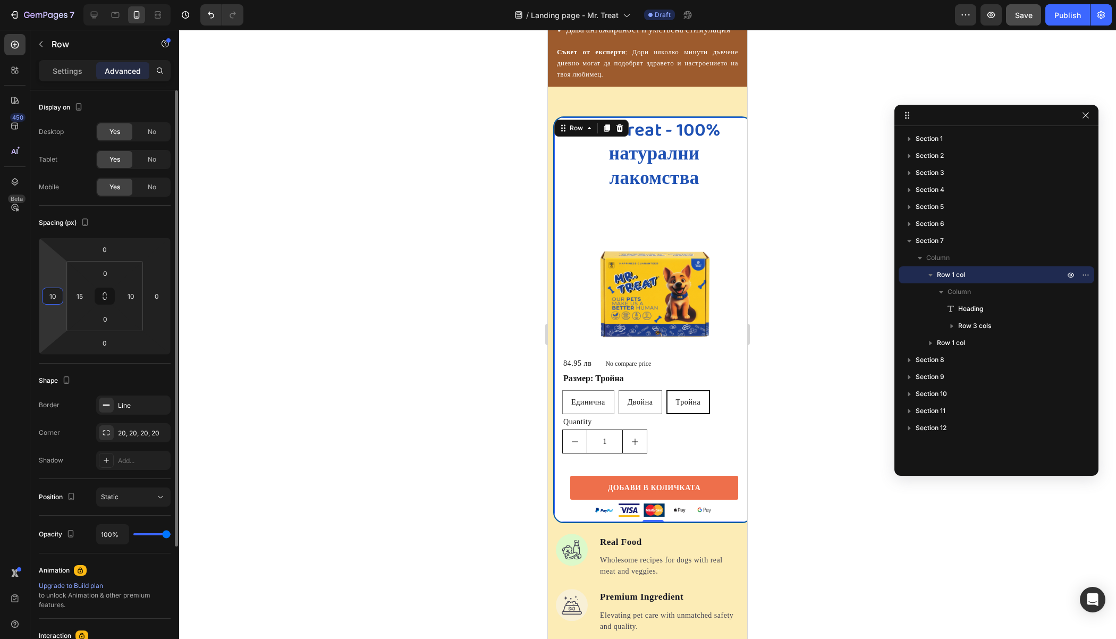
type input "1"
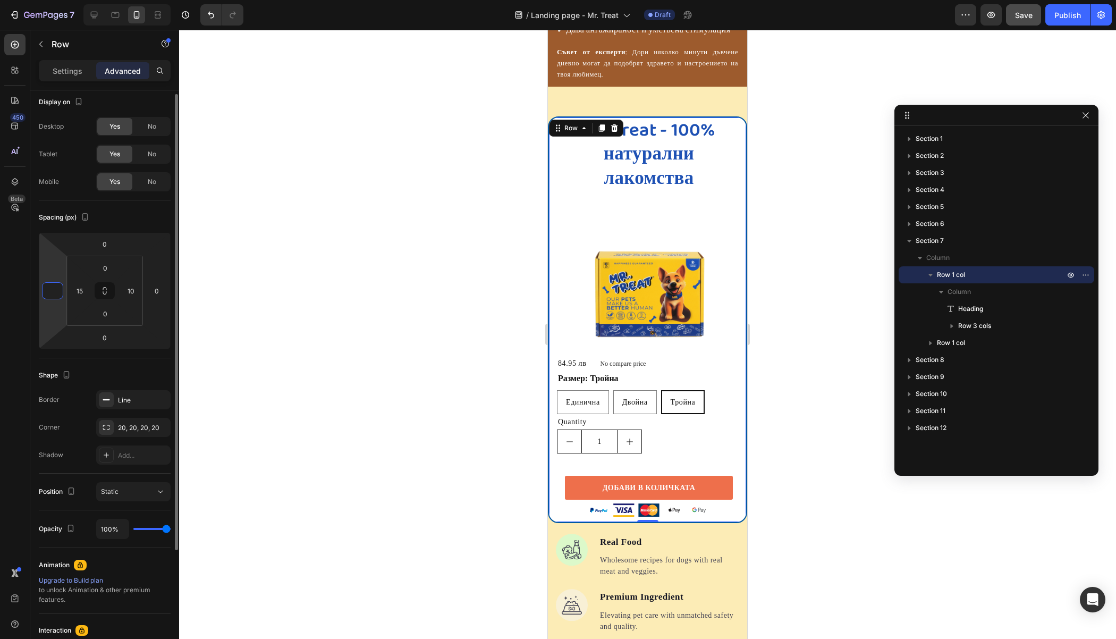
scroll to position [3, 0]
type input "0"
click at [145, 485] on button "Static" at bounding box center [133, 494] width 74 height 19
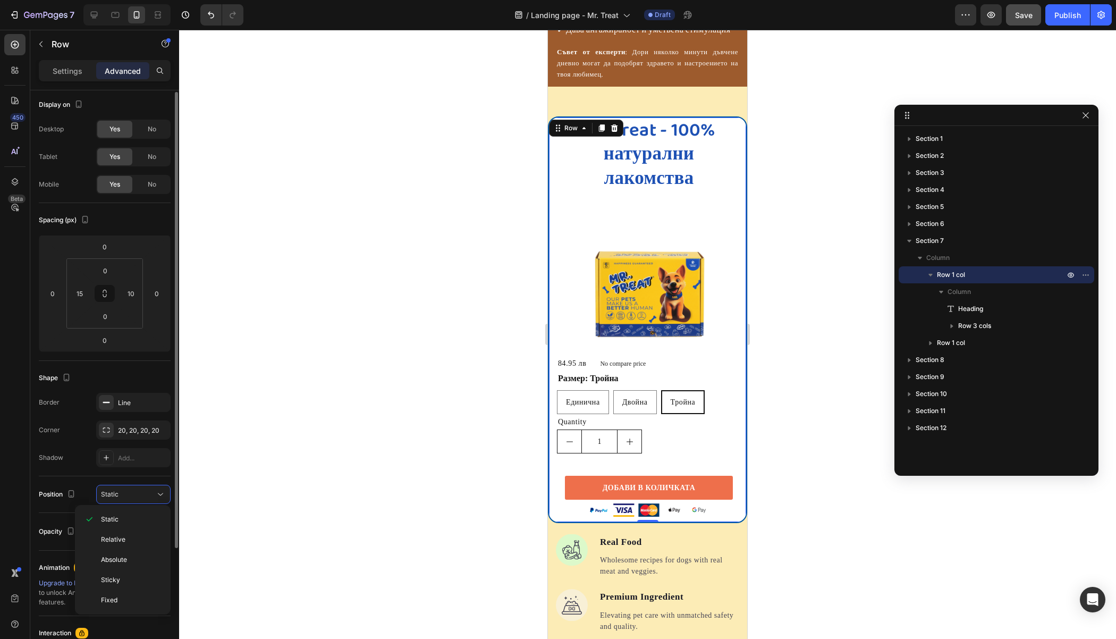
click at [45, 437] on div "Corner" at bounding box center [49, 429] width 21 height 17
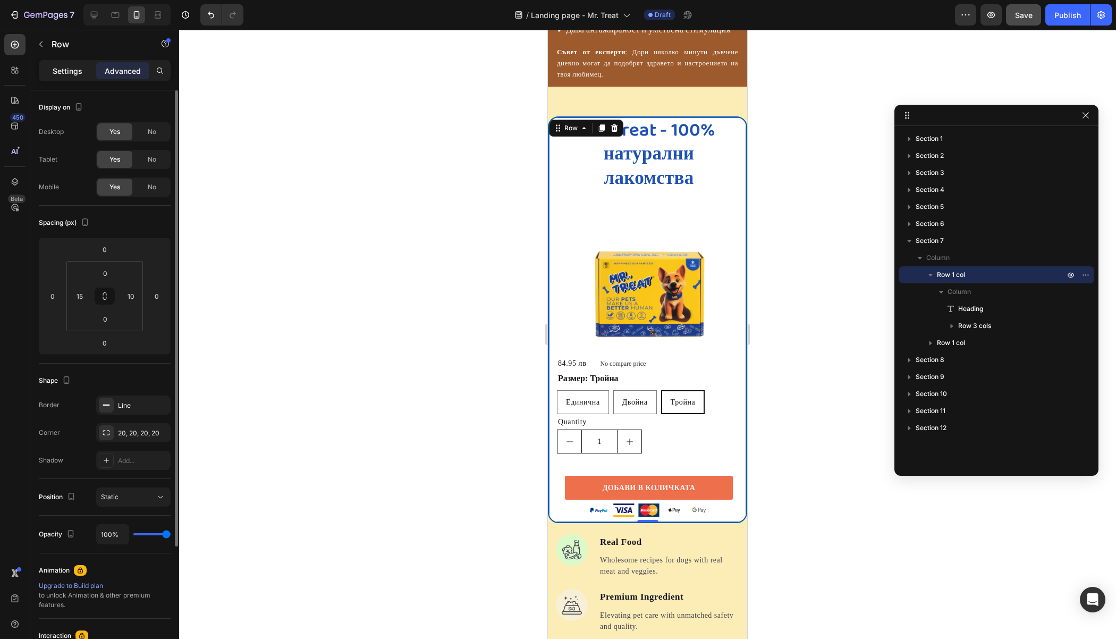
click at [73, 74] on p "Settings" at bounding box center [68, 70] width 30 height 11
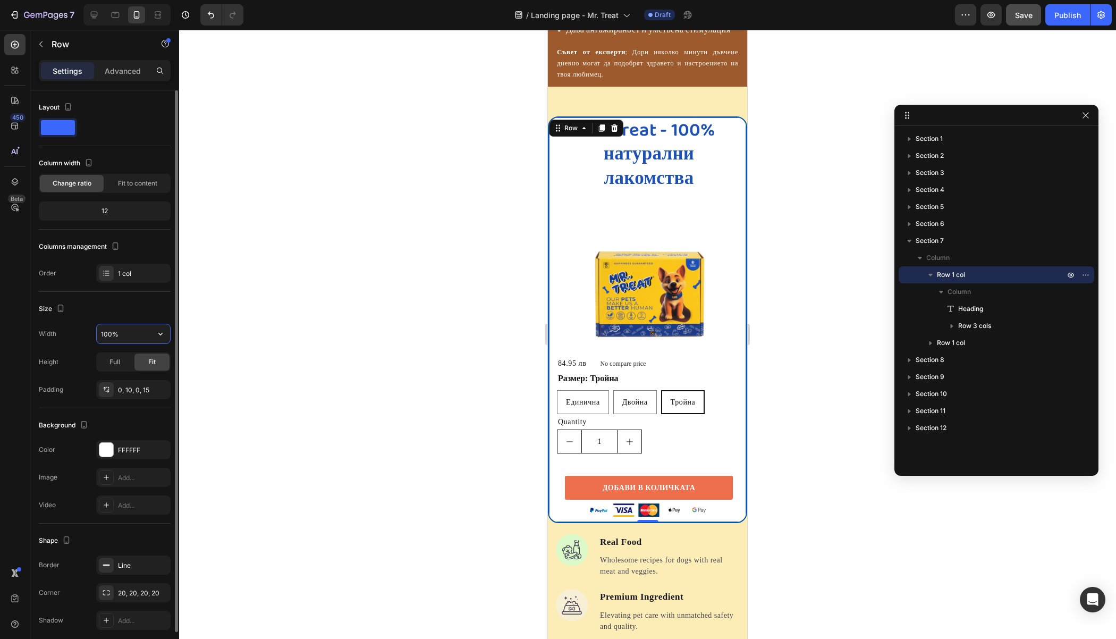
click at [124, 334] on input "100%" at bounding box center [133, 333] width 73 height 19
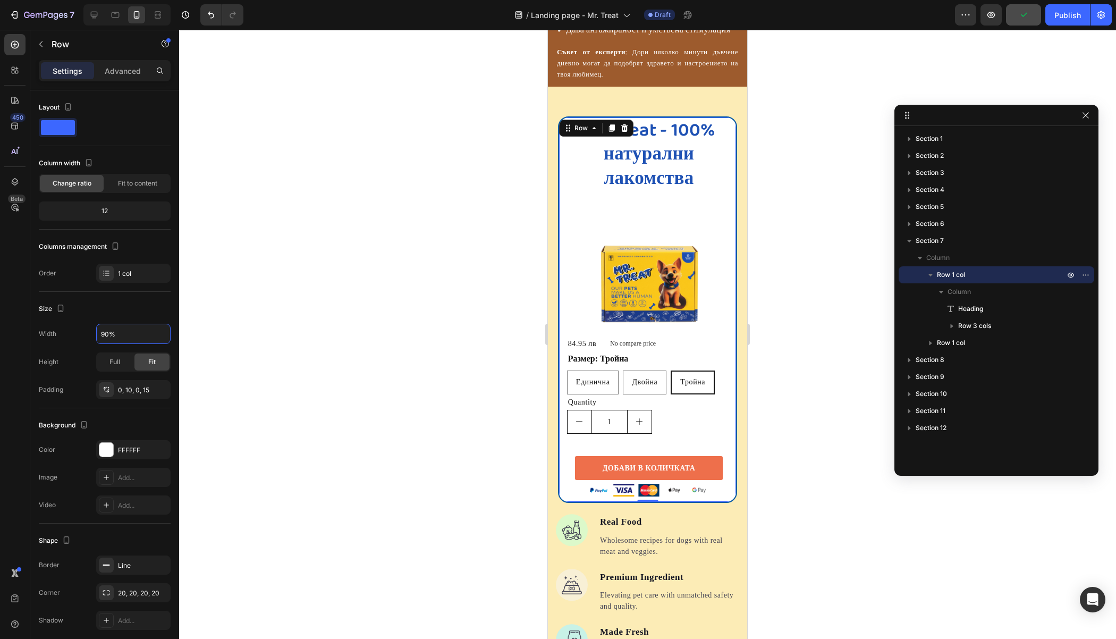
type input "90%"
click at [1015, 20] on div "Save" at bounding box center [1024, 15] width 18 height 11
click at [652, 456] on link "ДОБАВИ В КОЛИЧКАТА" at bounding box center [649, 468] width 148 height 24
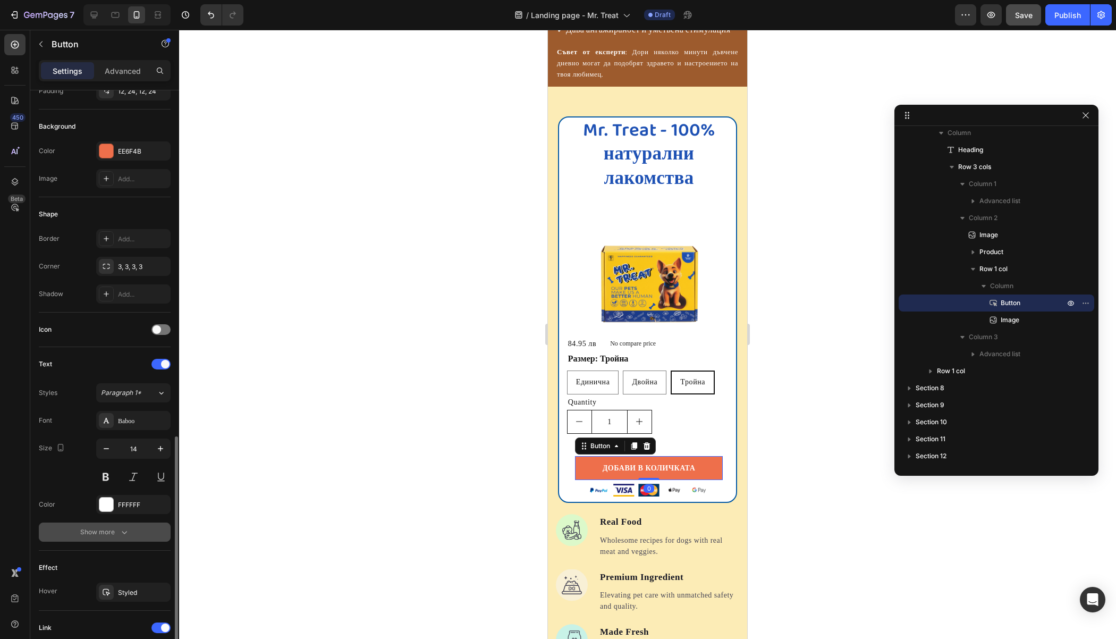
scroll to position [263, 0]
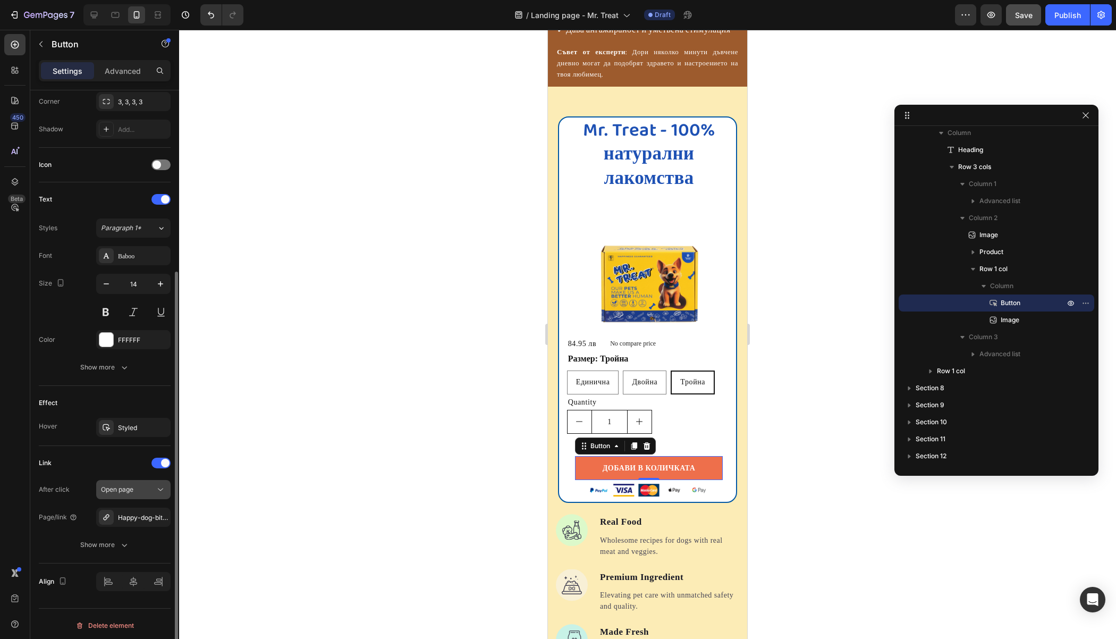
click at [128, 490] on span "Open page" at bounding box center [117, 490] width 32 height 10
click at [98, 461] on div "Link" at bounding box center [105, 462] width 132 height 17
click at [121, 508] on div "Happy-dog-bites" at bounding box center [133, 516] width 74 height 19
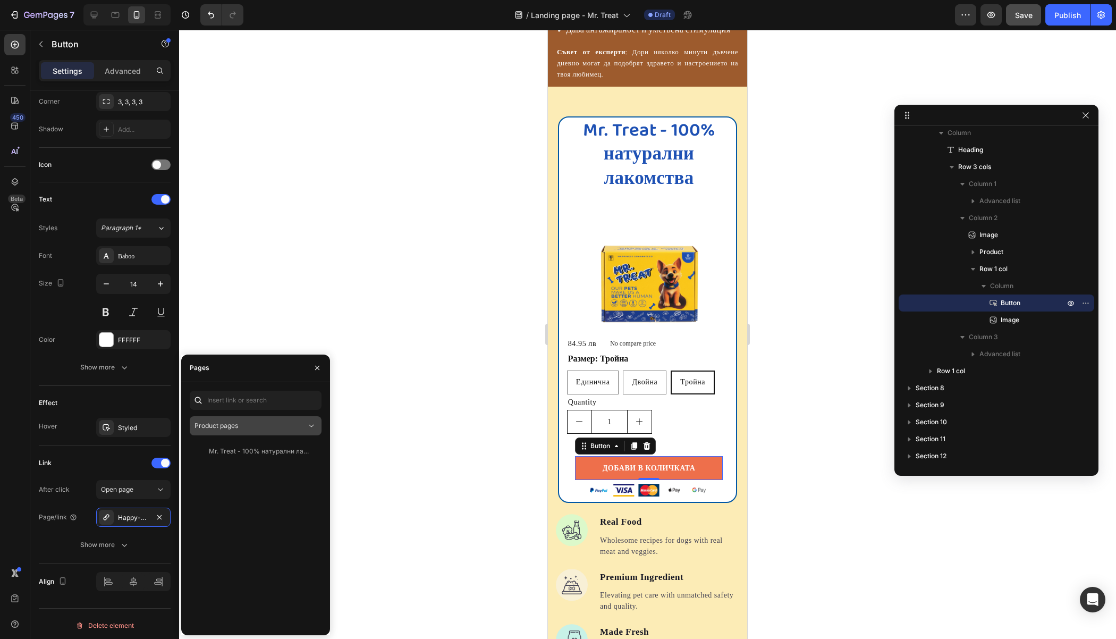
click at [239, 423] on div "Product pages" at bounding box center [250, 426] width 112 height 10
click at [704, 424] on div "1" at bounding box center [649, 422] width 164 height 24
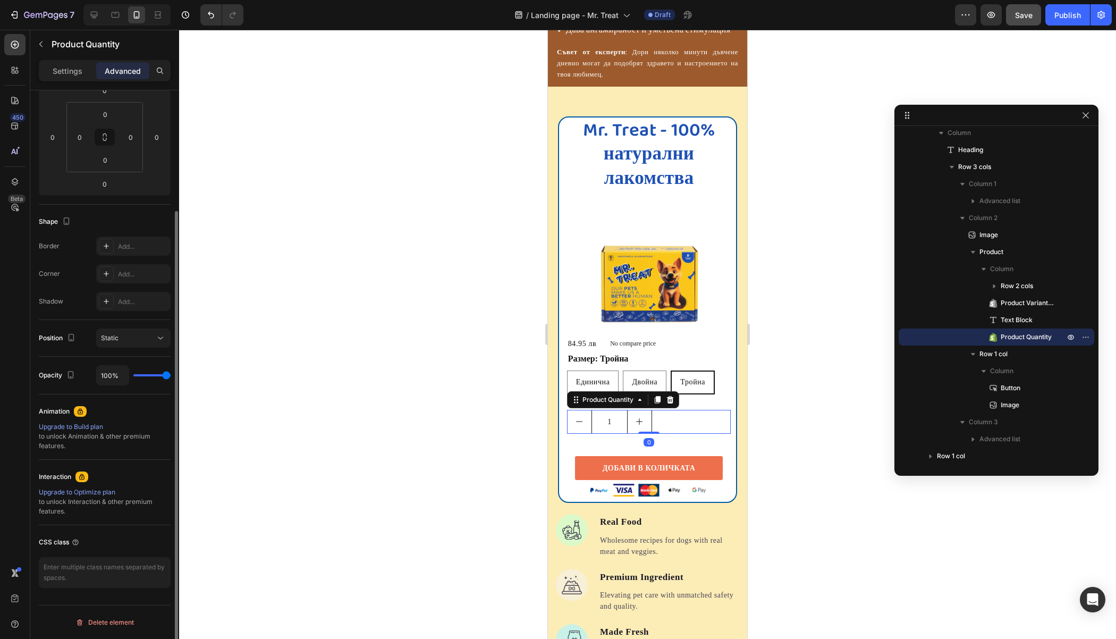
scroll to position [0, 0]
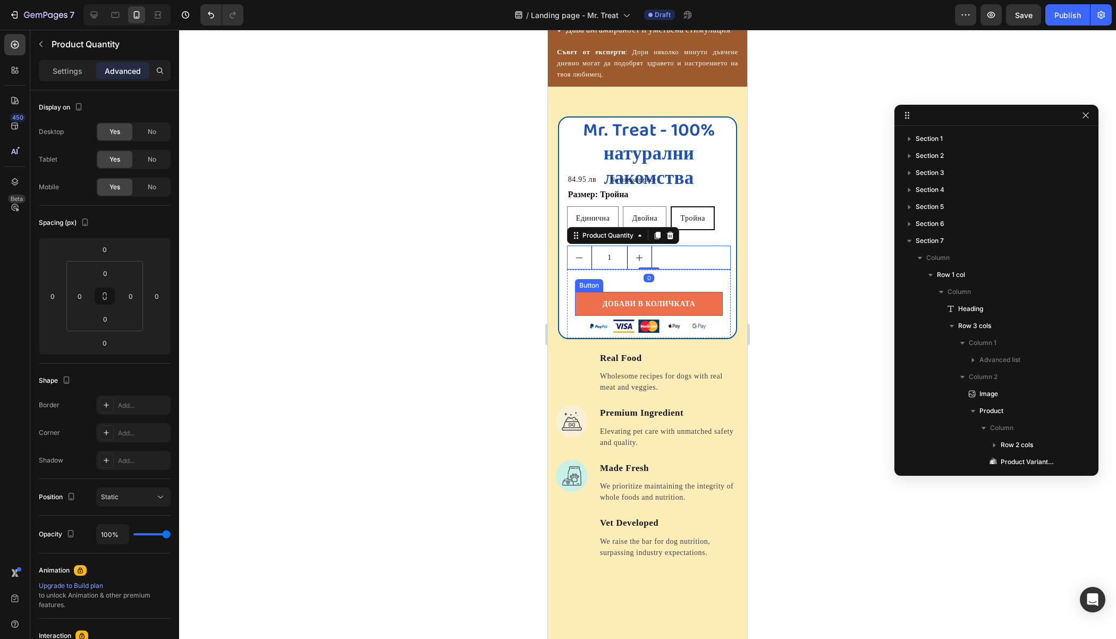
scroll to position [159, 0]
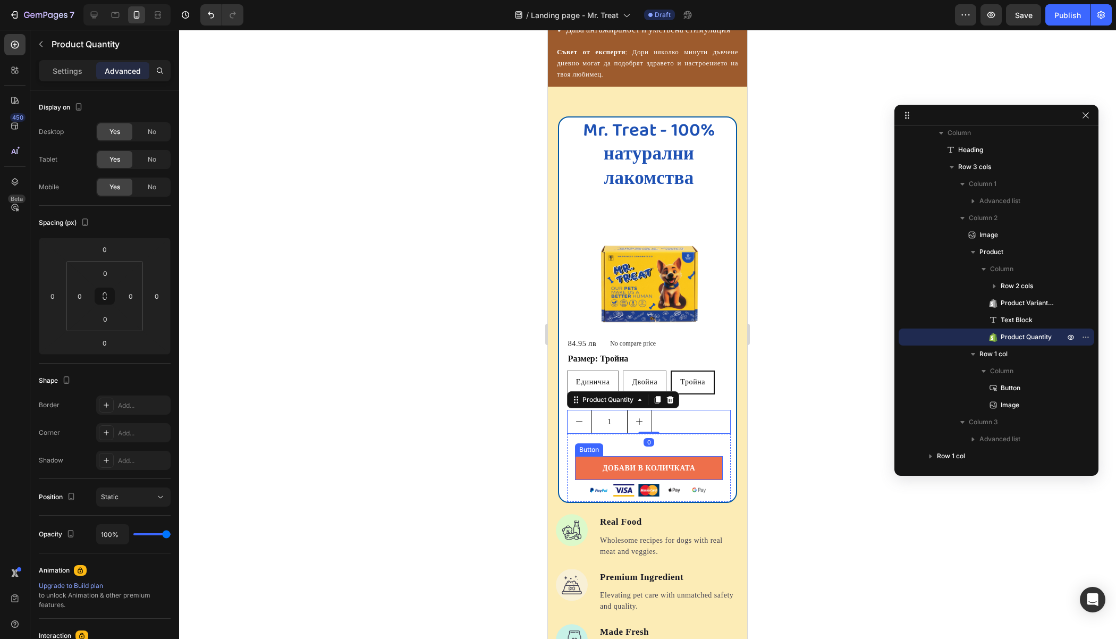
click at [642, 462] on p "ДОБАВИ В КОЛИЧКАТА" at bounding box center [649, 467] width 93 height 11
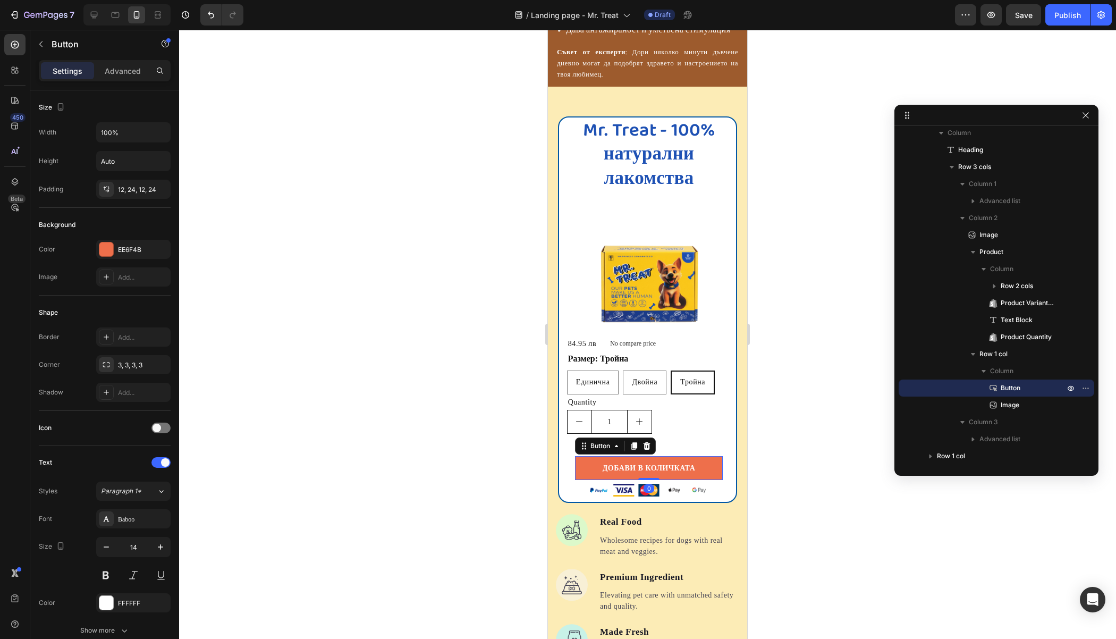
scroll to position [1406, 0]
click at [42, 39] on button "button" at bounding box center [40, 44] width 17 height 17
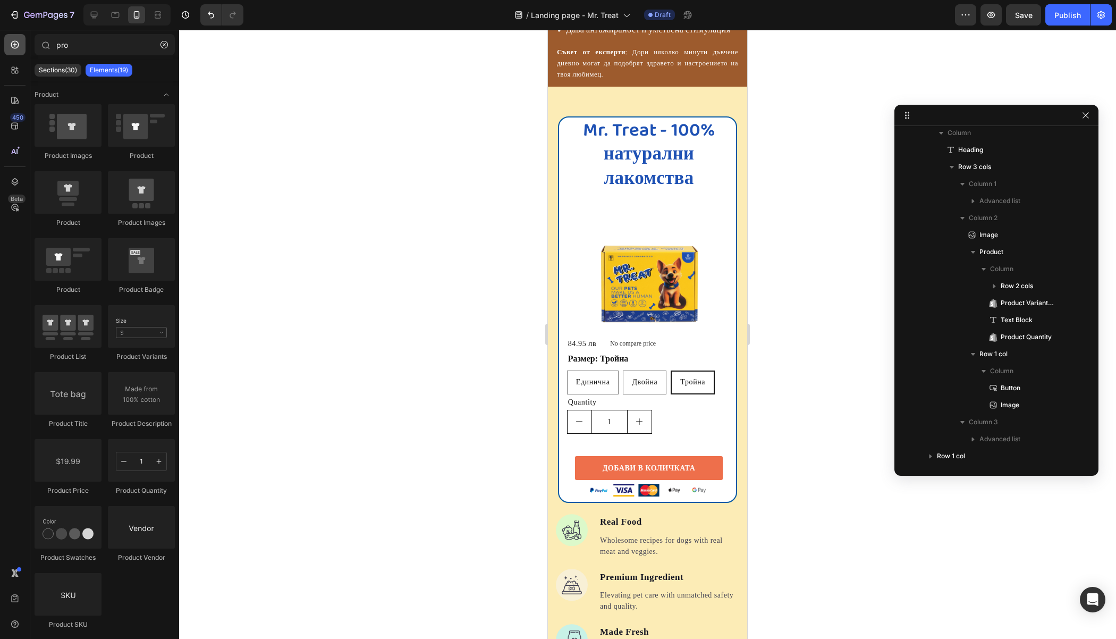
click at [16, 46] on icon at bounding box center [15, 44] width 11 height 11
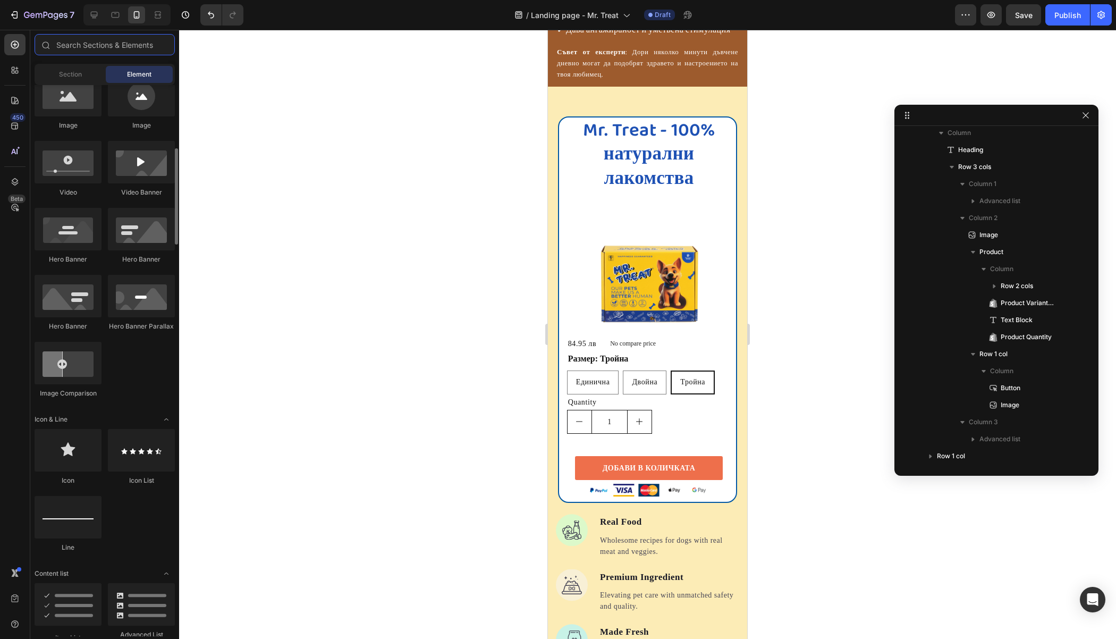
scroll to position [0, 0]
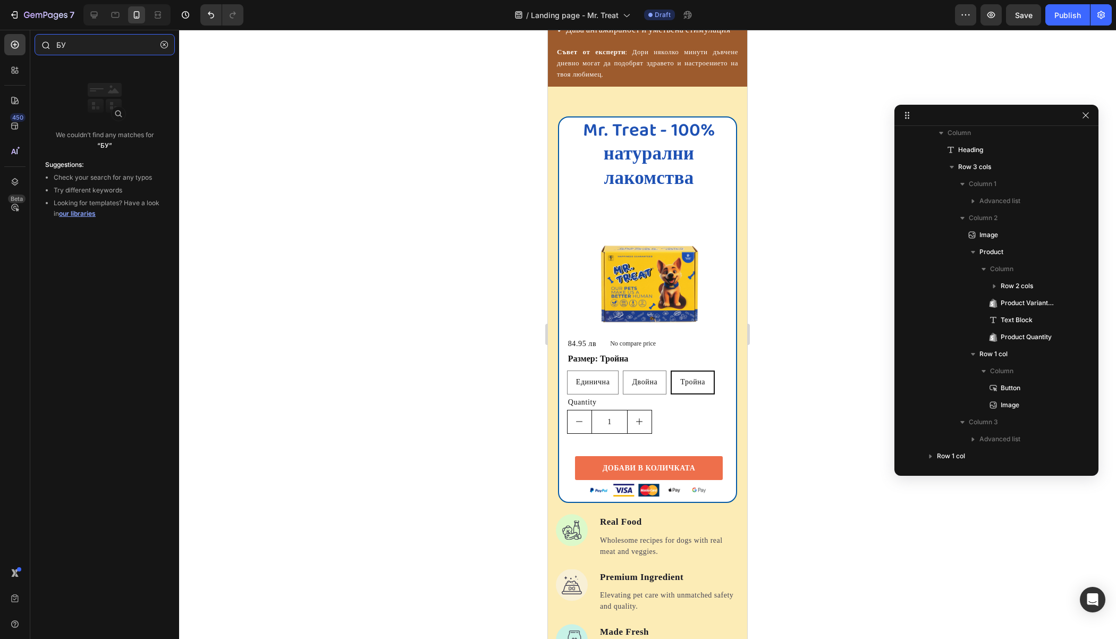
type input "Б"
type input "b"
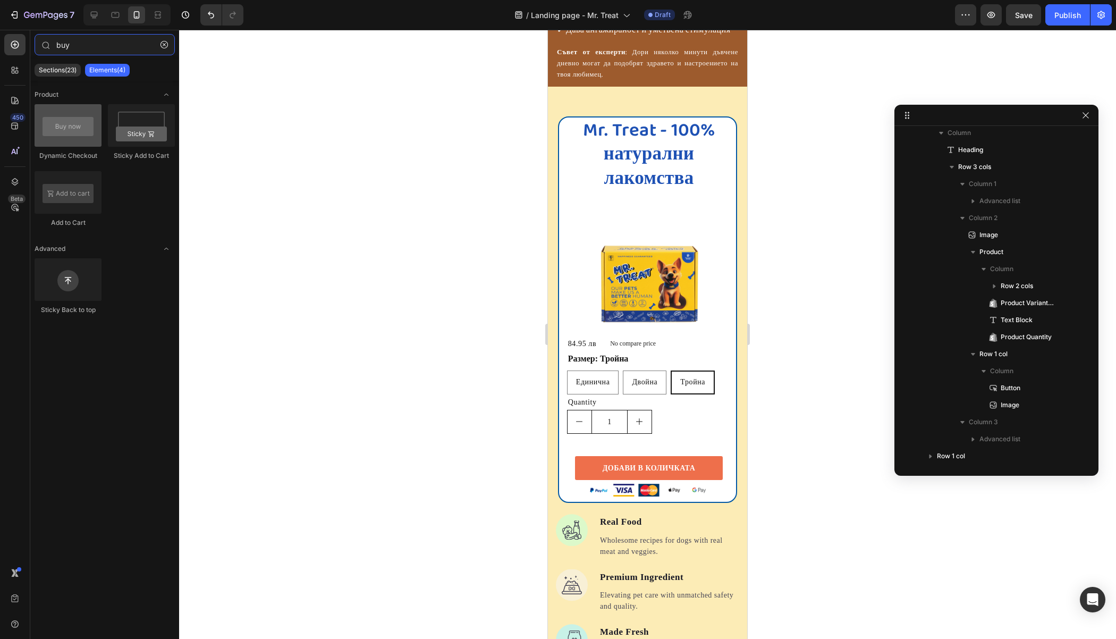
type input "buy"
drag, startPoint x: 613, startPoint y: 160, endPoint x: 622, endPoint y: 451, distance: 290.8
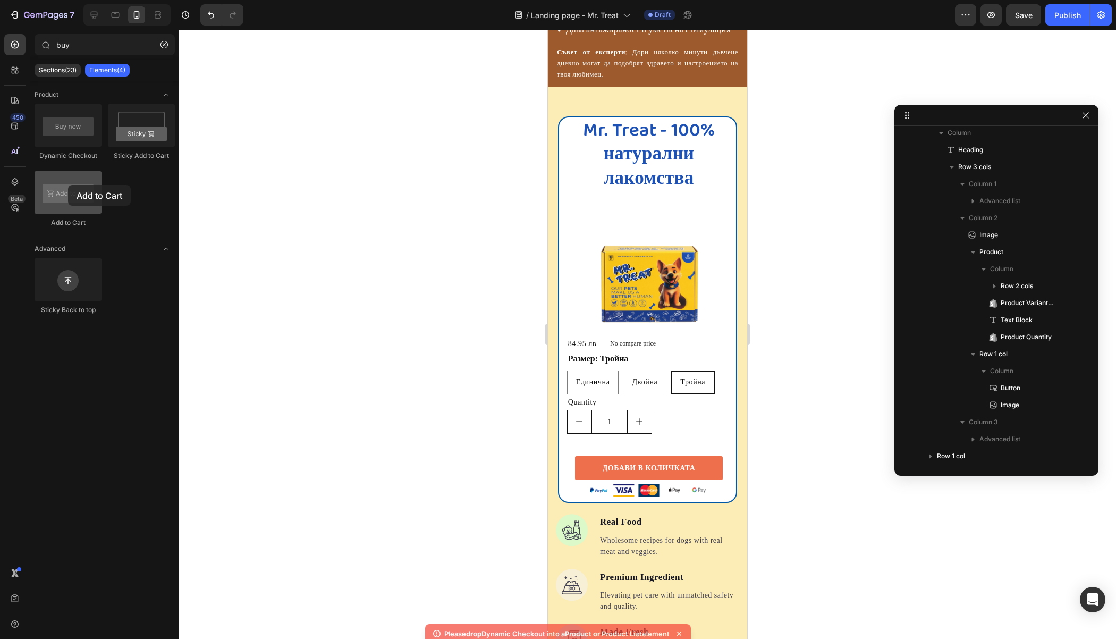
drag, startPoint x: 79, startPoint y: 185, endPoint x: 68, endPoint y: 185, distance: 10.6
click at [68, 185] on div at bounding box center [68, 192] width 67 height 43
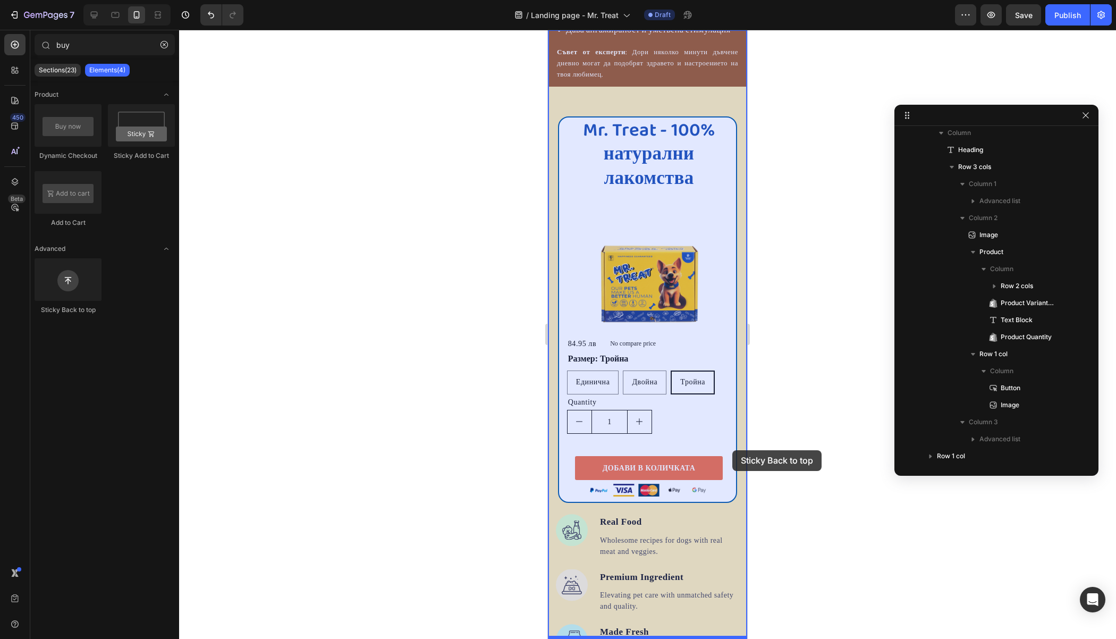
drag, startPoint x: 614, startPoint y: 303, endPoint x: 732, endPoint y: 450, distance: 188.9
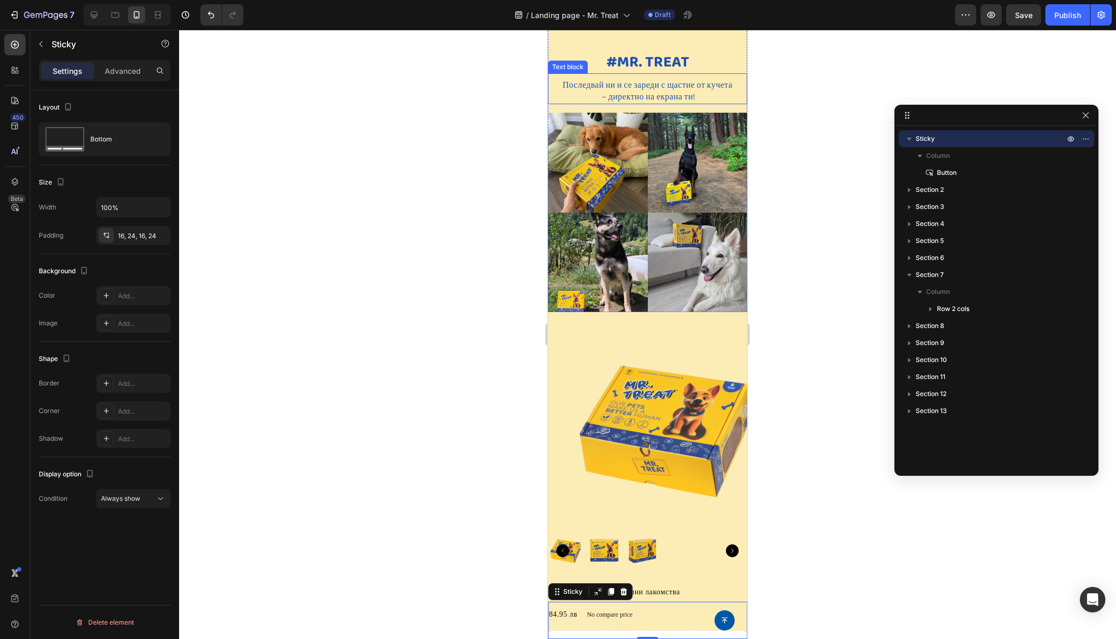
scroll to position [2280, 0]
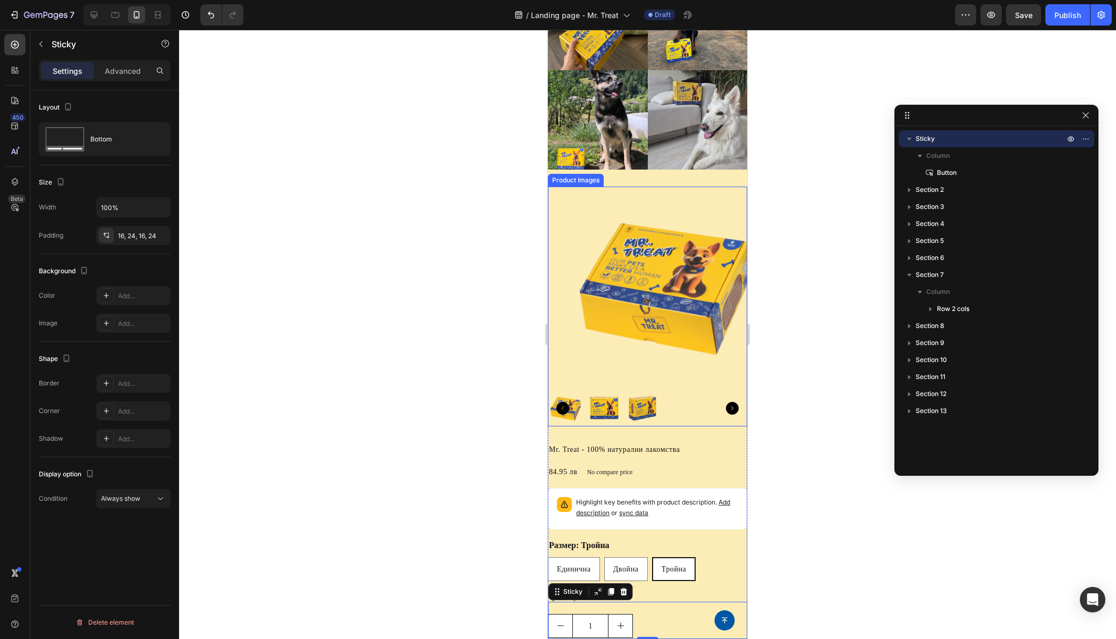
click at [674, 193] on img at bounding box center [667, 285] width 199 height 199
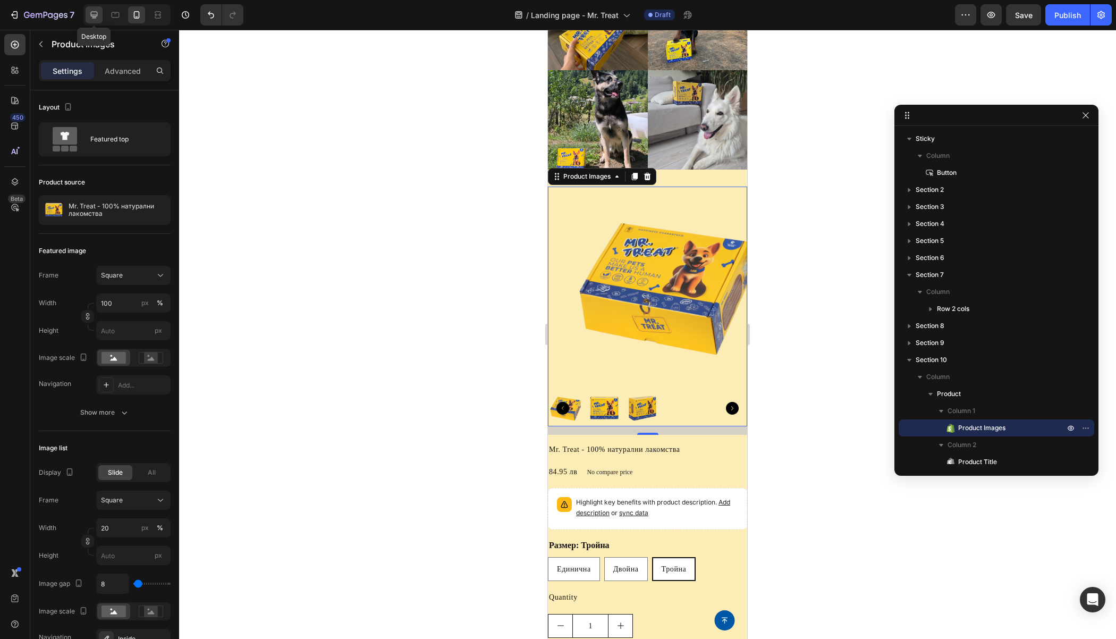
click at [98, 11] on icon at bounding box center [94, 15] width 11 height 11
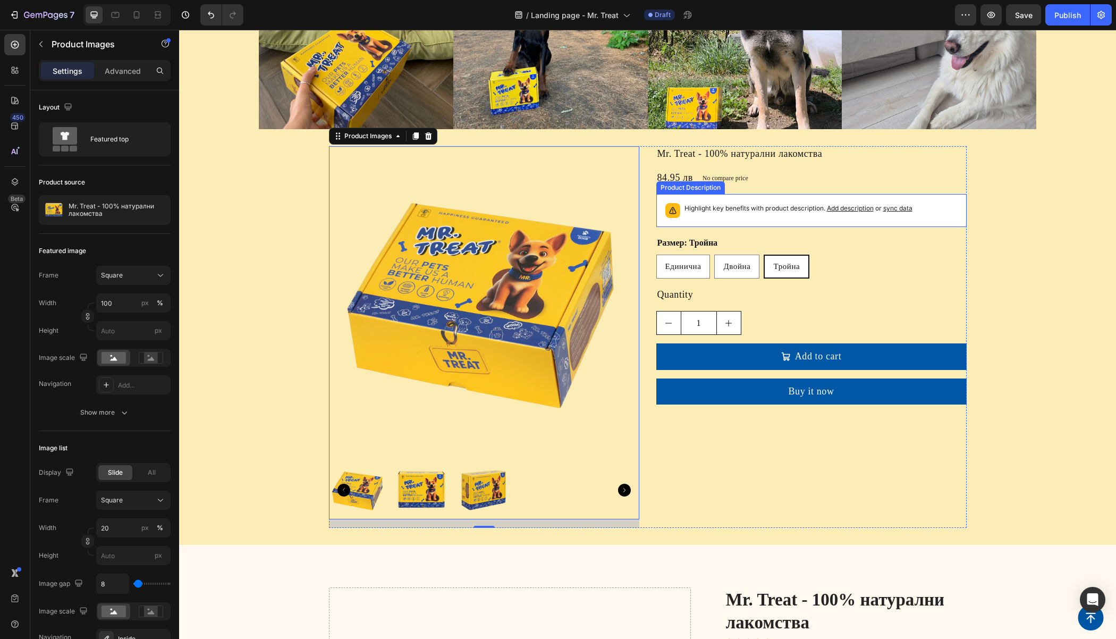
radio input "false"
radio input "true"
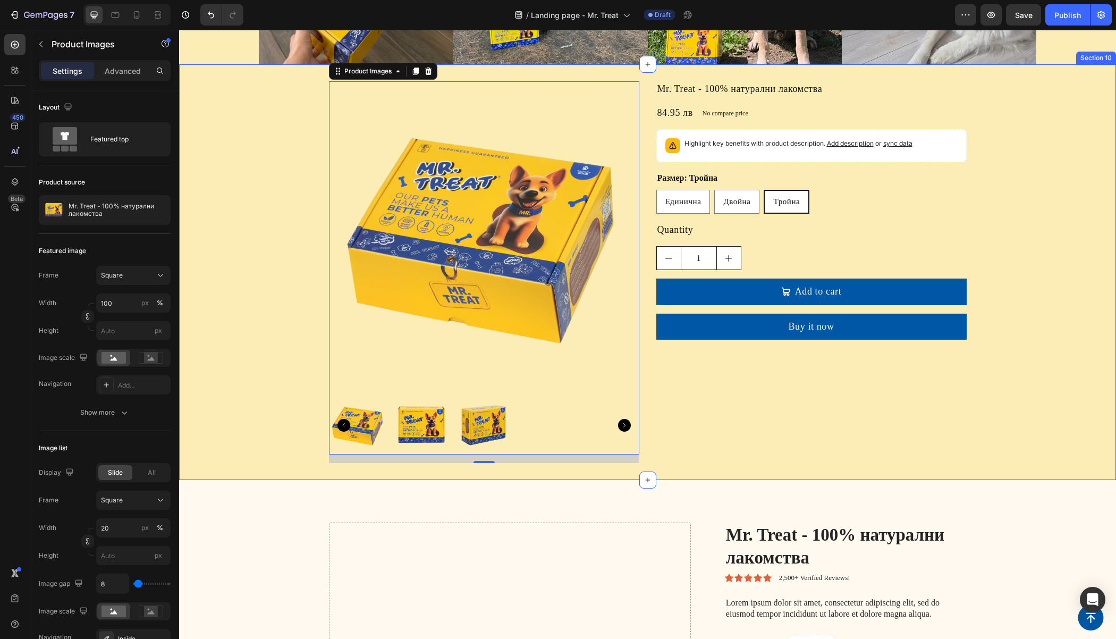
click at [1024, 77] on div "Product Images 16 Mr. Treat - 100% натурални лакомства Product Title 84.95 лв P…" at bounding box center [647, 271] width 937 height 415
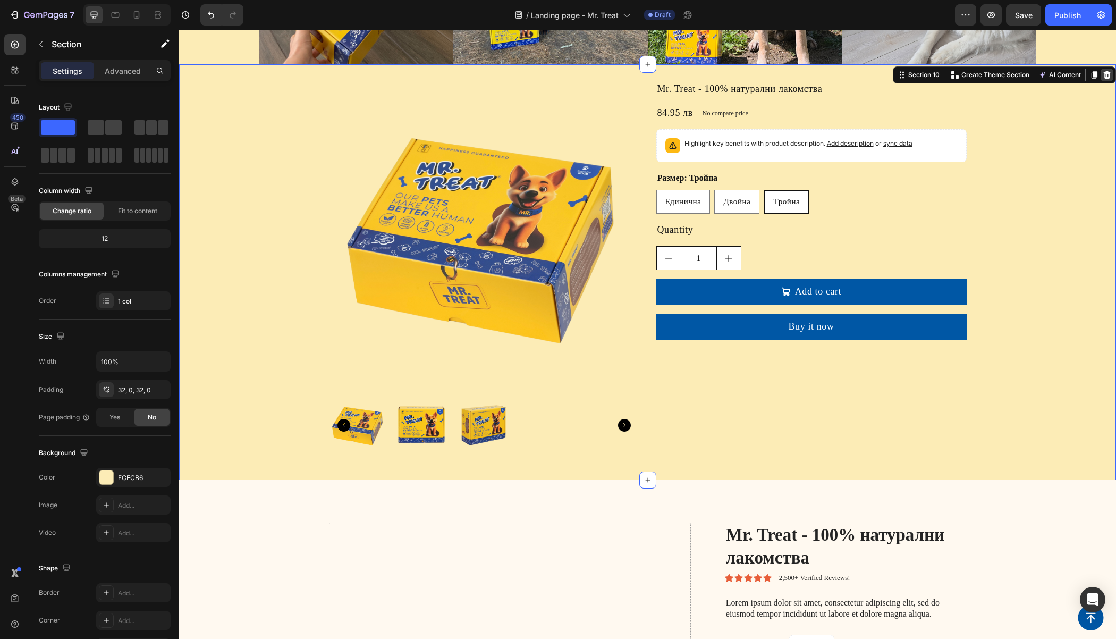
click at [1102, 73] on icon at bounding box center [1106, 75] width 9 height 9
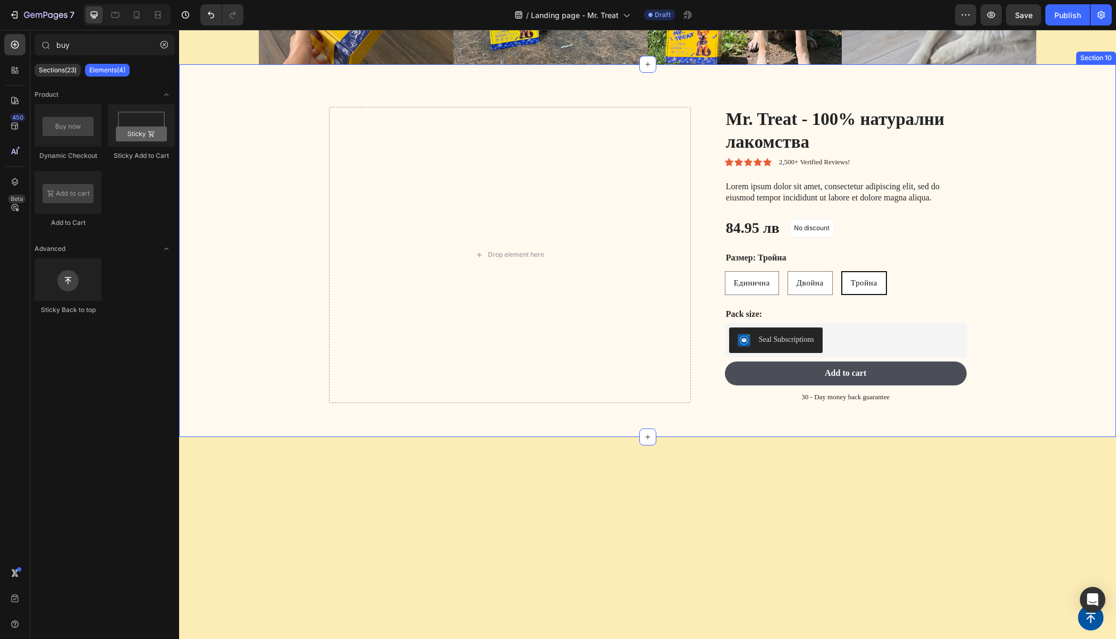
click at [1071, 83] on div "Drop element here Mr. Treat - 100% натурални лакомства Product Title Icon Icon …" at bounding box center [647, 250] width 937 height 372
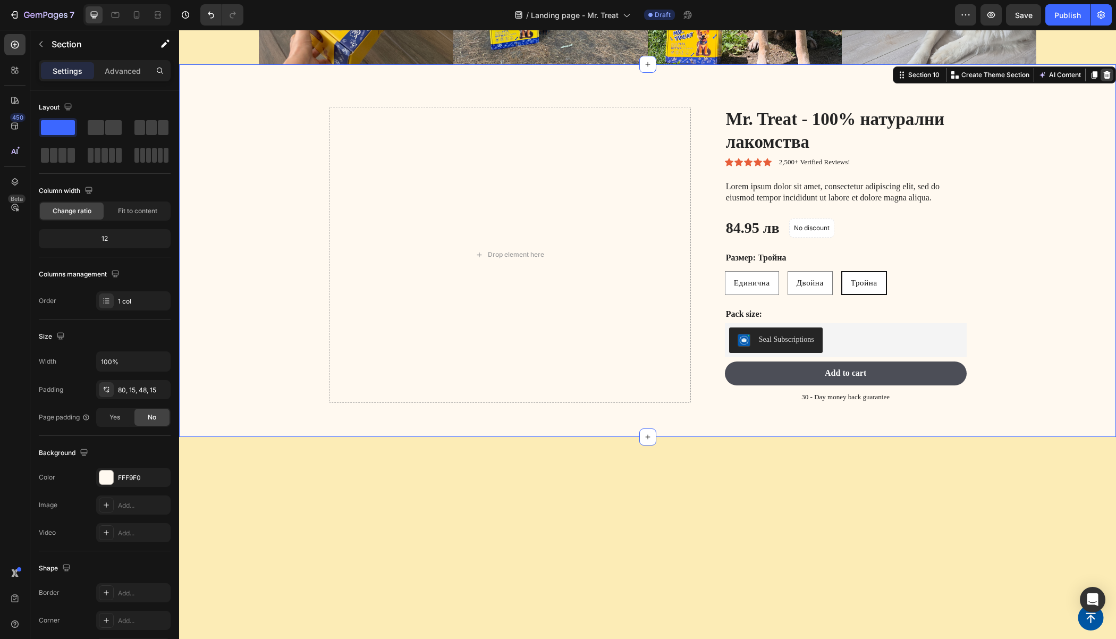
click at [1104, 71] on icon at bounding box center [1107, 74] width 7 height 7
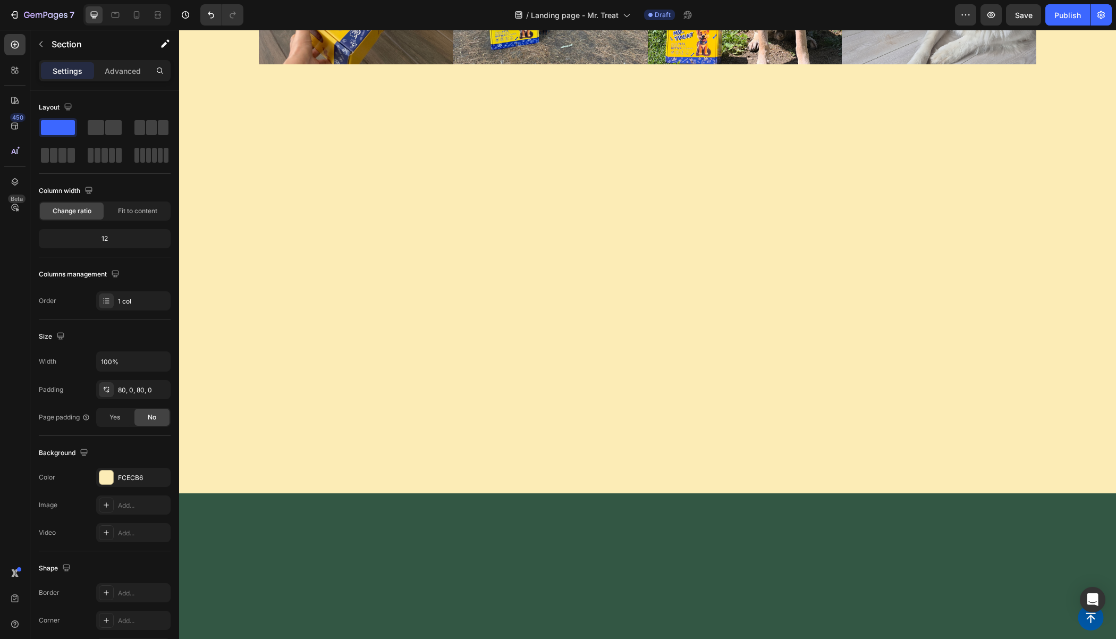
click at [332, 132] on div at bounding box center [647, 279] width 937 height 344
click at [357, 343] on div at bounding box center [647, 279] width 937 height 344
click at [589, 456] on div at bounding box center [647, 278] width 937 height 429
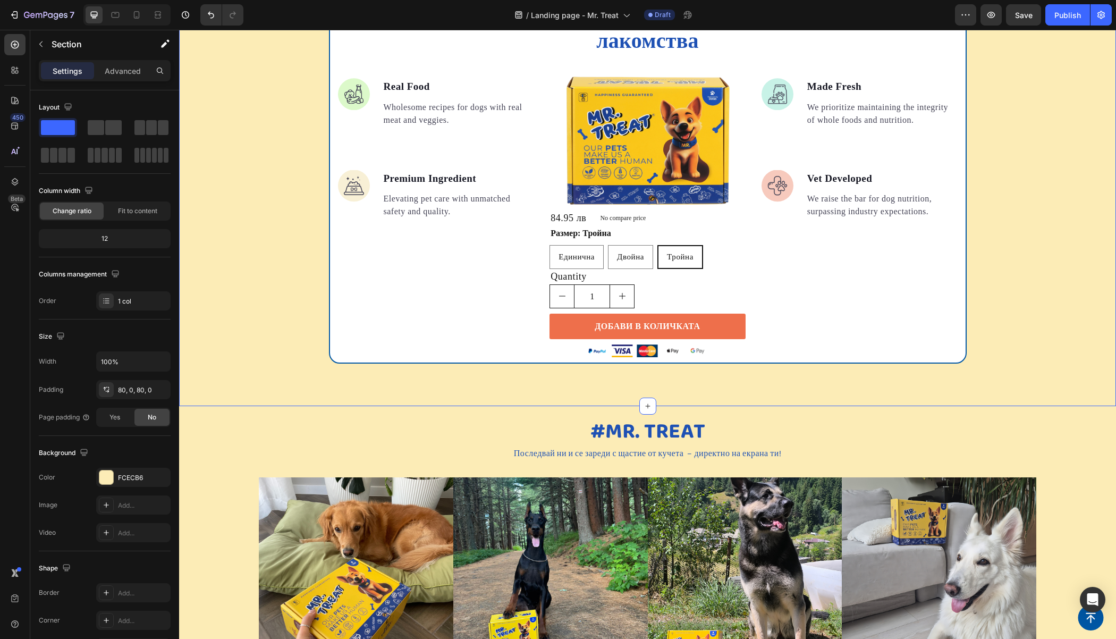
scroll to position [1570, 0]
click at [550, 252] on div "Единична" at bounding box center [576, 258] width 53 height 20
click at [549, 245] on input "Единична Единична Единична" at bounding box center [549, 245] width 1 height 1
radio input "true"
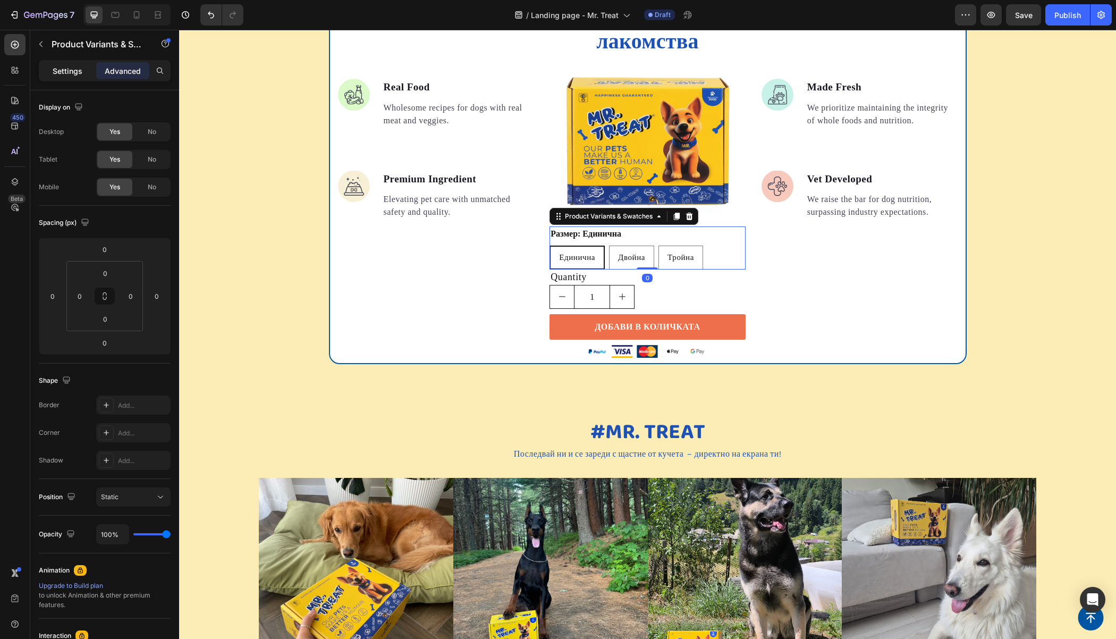
click at [78, 69] on p "Settings" at bounding box center [68, 70] width 30 height 11
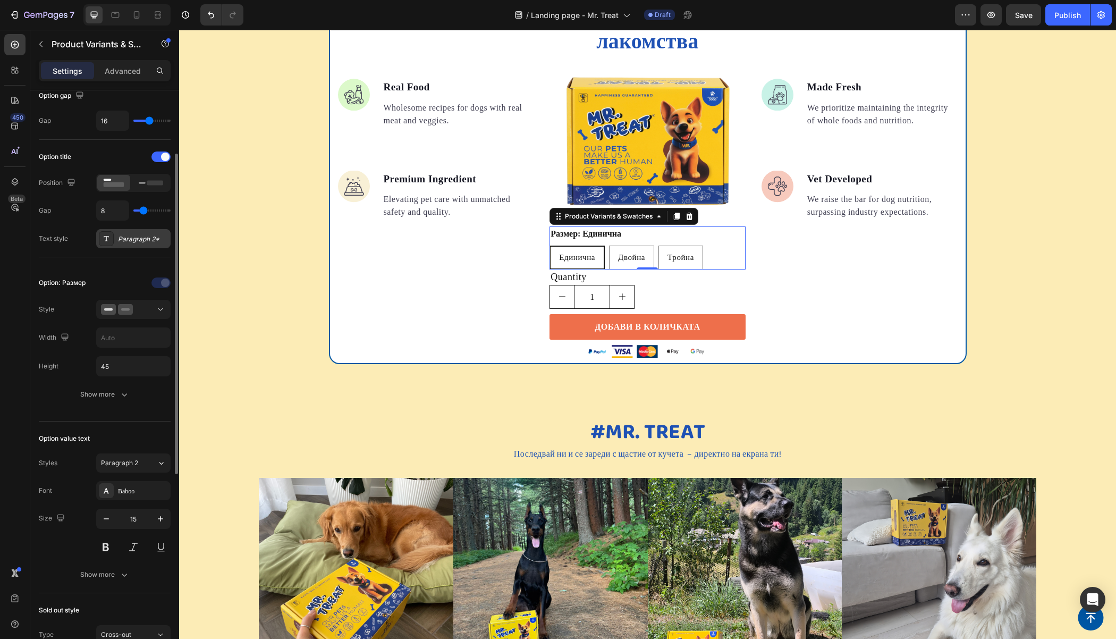
scroll to position [0, 0]
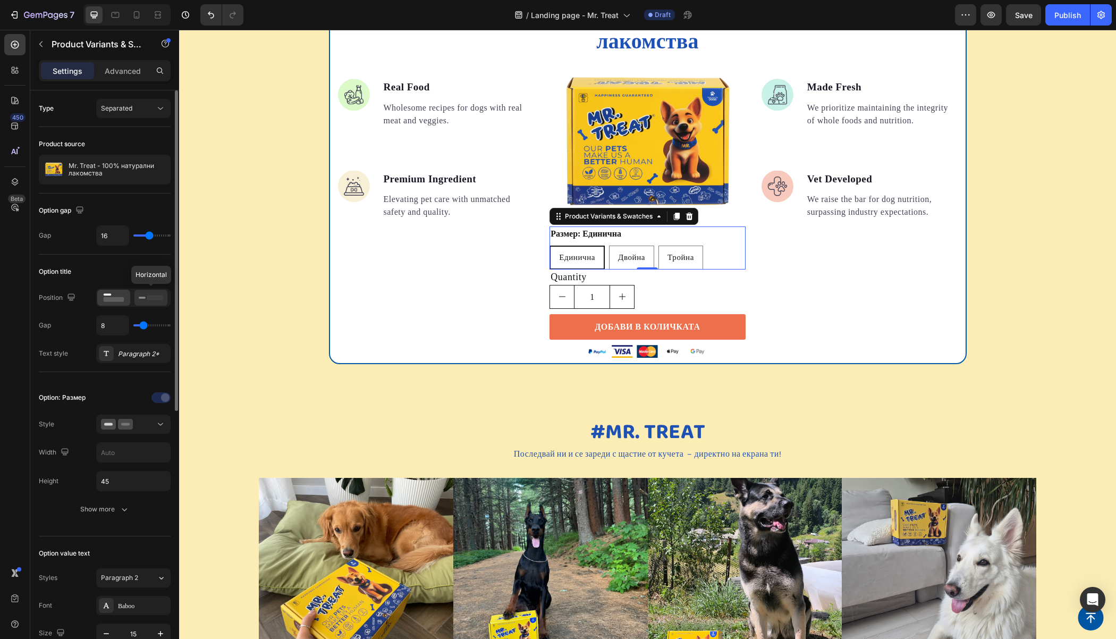
click at [160, 293] on icon at bounding box center [151, 298] width 24 height 12
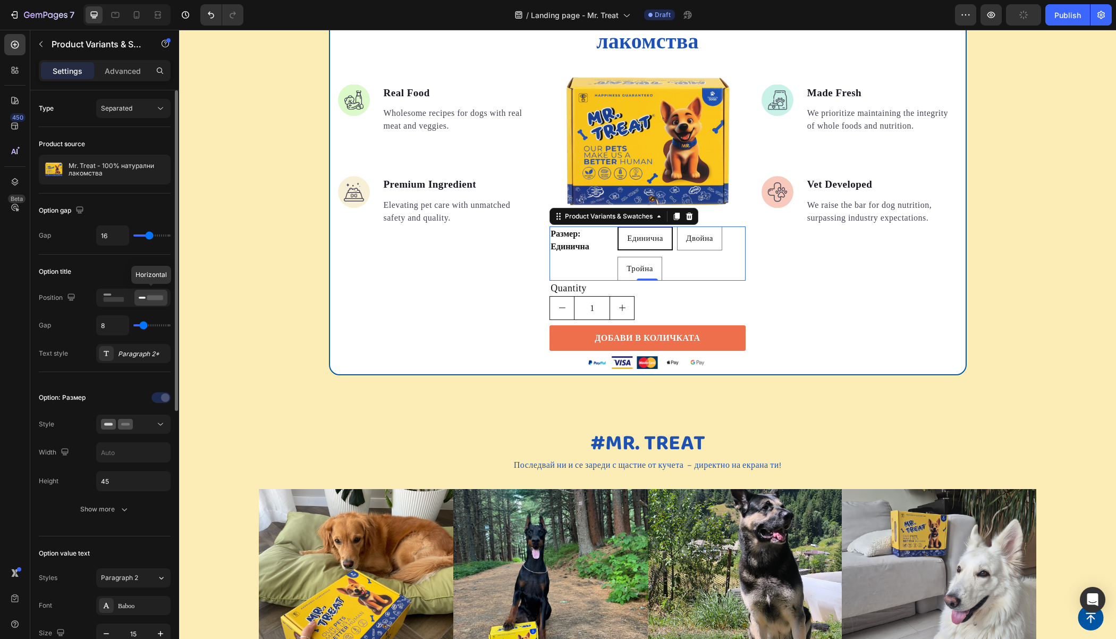
click at [135, 296] on div at bounding box center [150, 298] width 33 height 16
click at [123, 297] on rect at bounding box center [114, 299] width 21 height 5
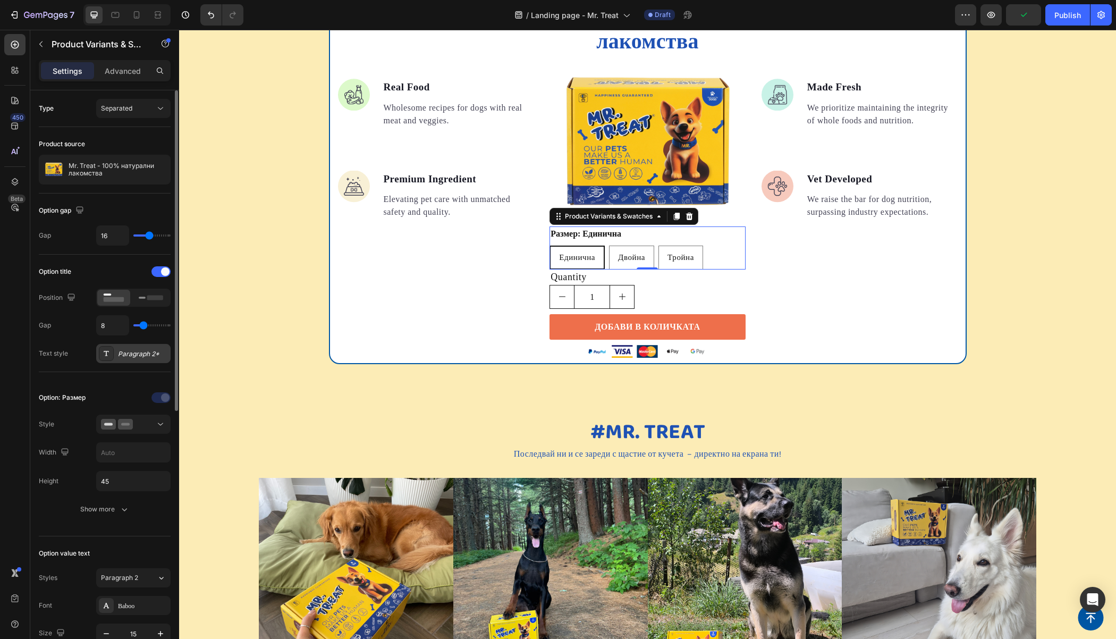
click at [124, 350] on div "Paragraph 2*" at bounding box center [143, 354] width 50 height 10
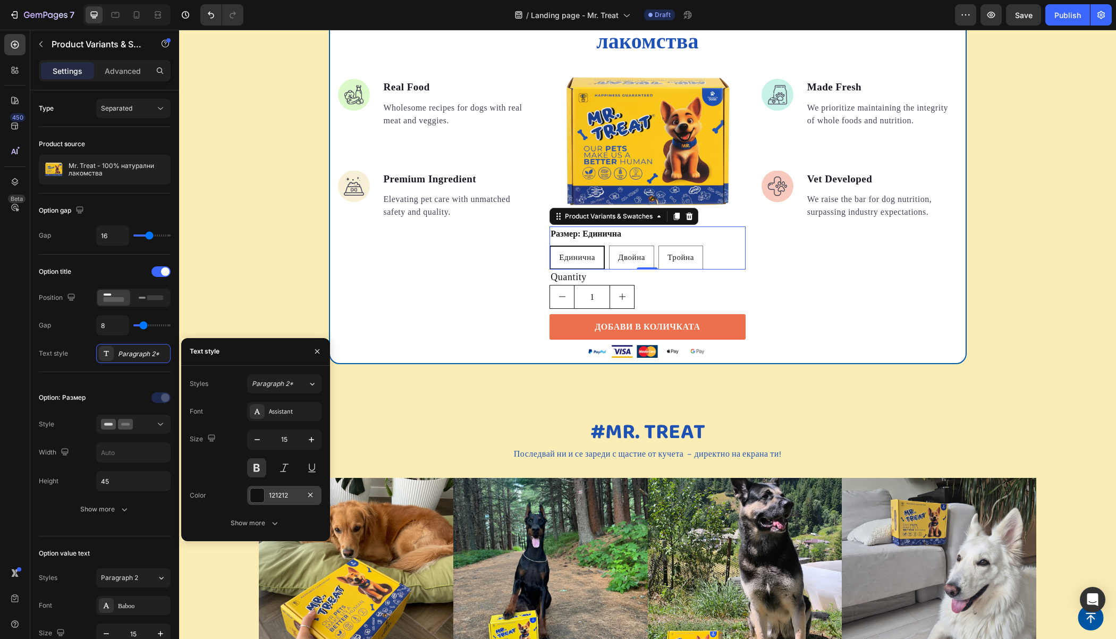
click at [253, 492] on div at bounding box center [257, 495] width 14 height 14
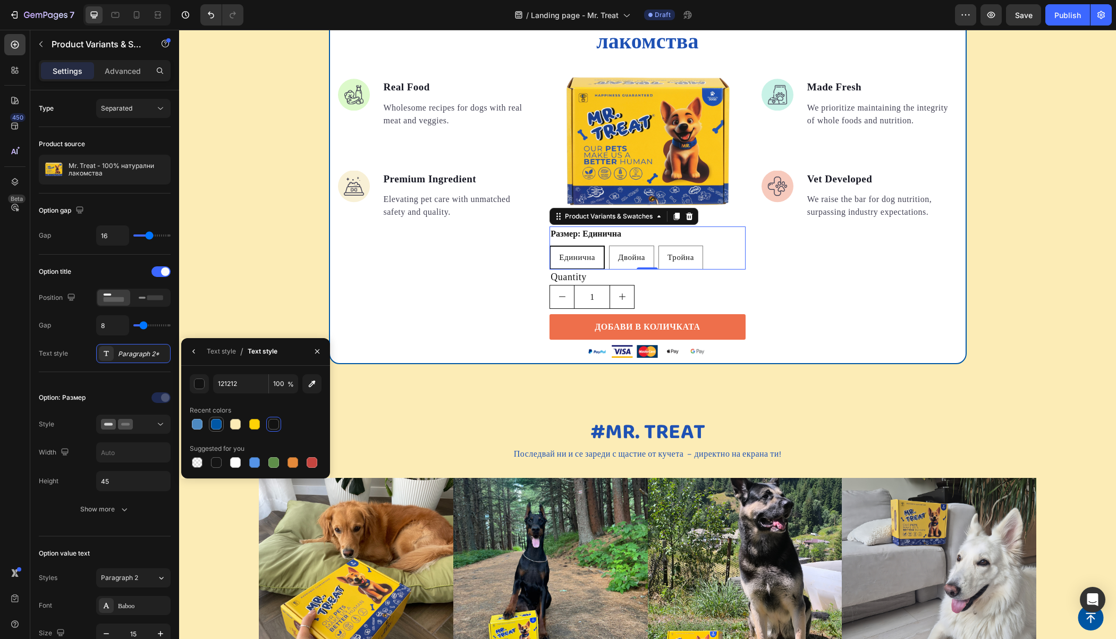
click at [216, 424] on div at bounding box center [216, 424] width 11 height 11
type input "0057A5"
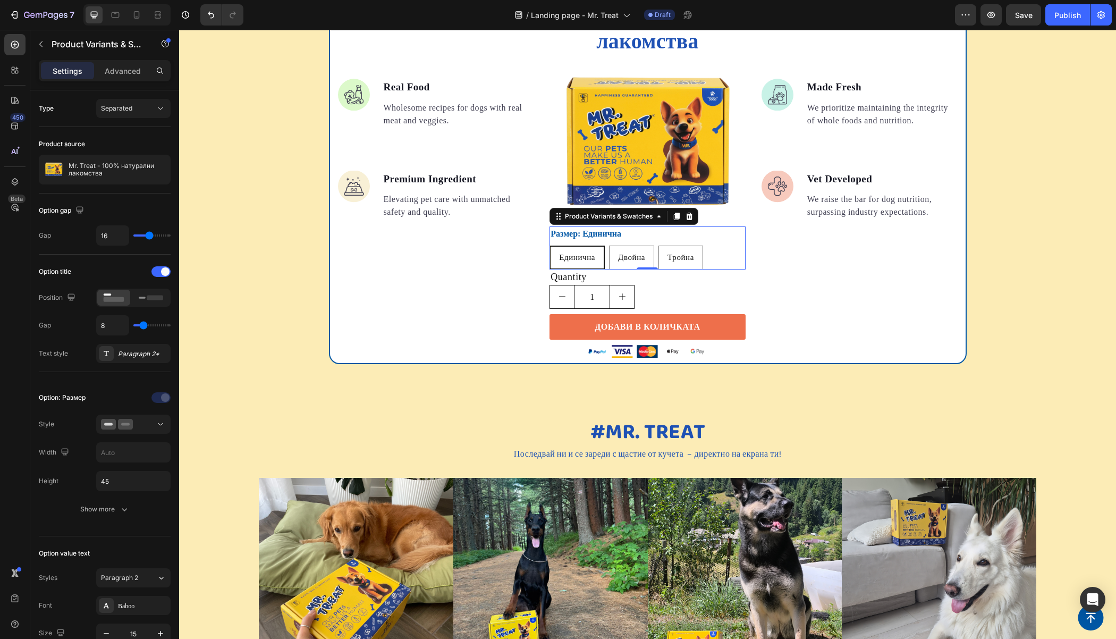
click at [579, 249] on div "Единична" at bounding box center [576, 258] width 53 height 20
click at [549, 245] on input "Единична Единична Единична" at bounding box center [549, 245] width 1 height 1
click at [559, 253] on span "Единична" at bounding box center [577, 257] width 36 height 9
click at [549, 245] on input "Единична Единична Единична" at bounding box center [549, 245] width 1 height 1
click at [559, 253] on span "Единична" at bounding box center [577, 257] width 36 height 9
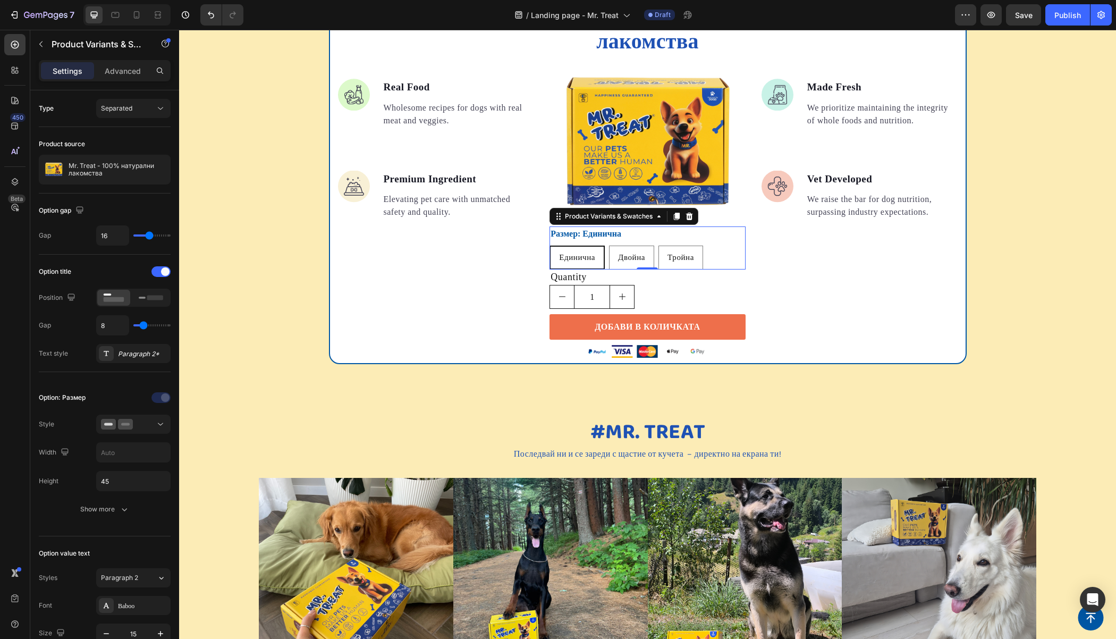
click at [549, 245] on input "Единична Единична Единична" at bounding box center [549, 245] width 1 height 1
click at [124, 104] on span "Separated" at bounding box center [116, 108] width 31 height 8
click at [146, 420] on div at bounding box center [133, 424] width 65 height 11
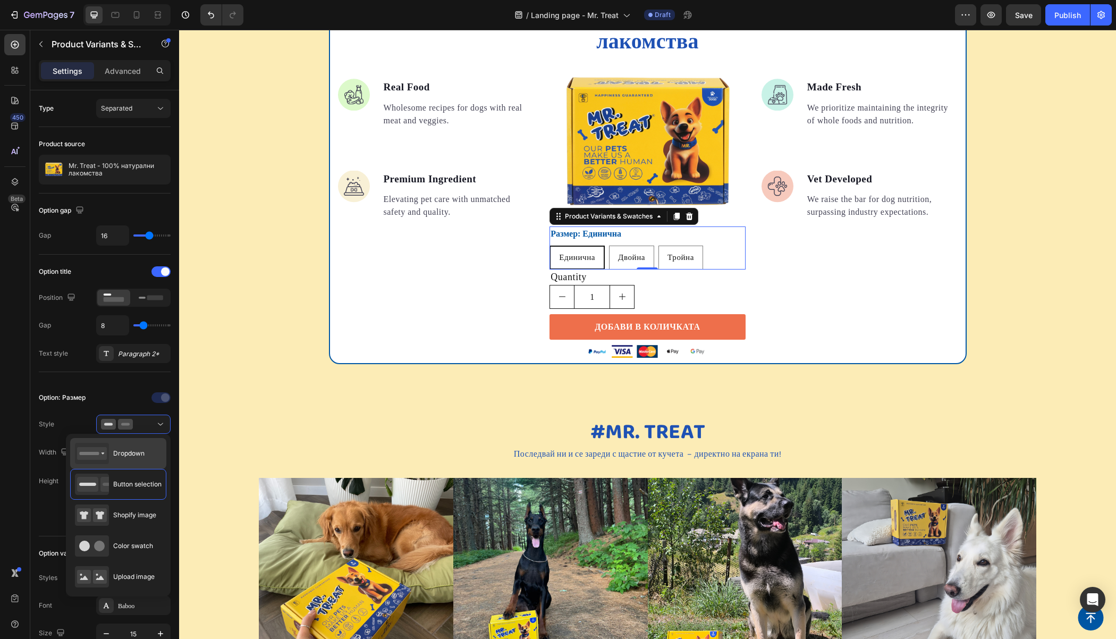
click at [126, 456] on span "Dropdown" at bounding box center [128, 453] width 31 height 10
type input "100%"
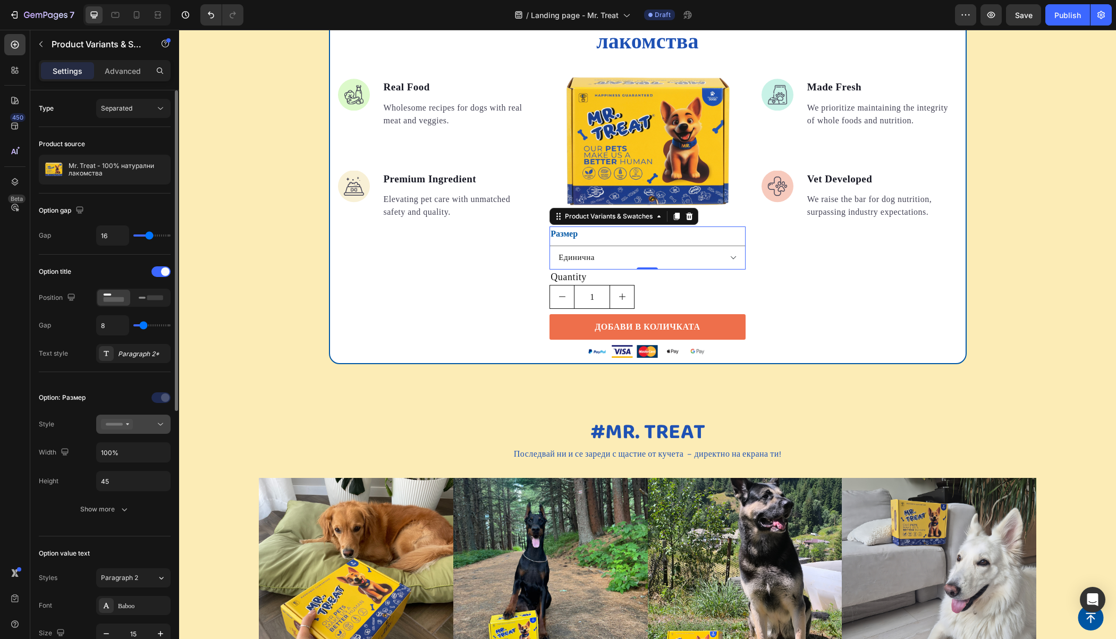
click at [145, 423] on div at bounding box center [133, 424] width 65 height 11
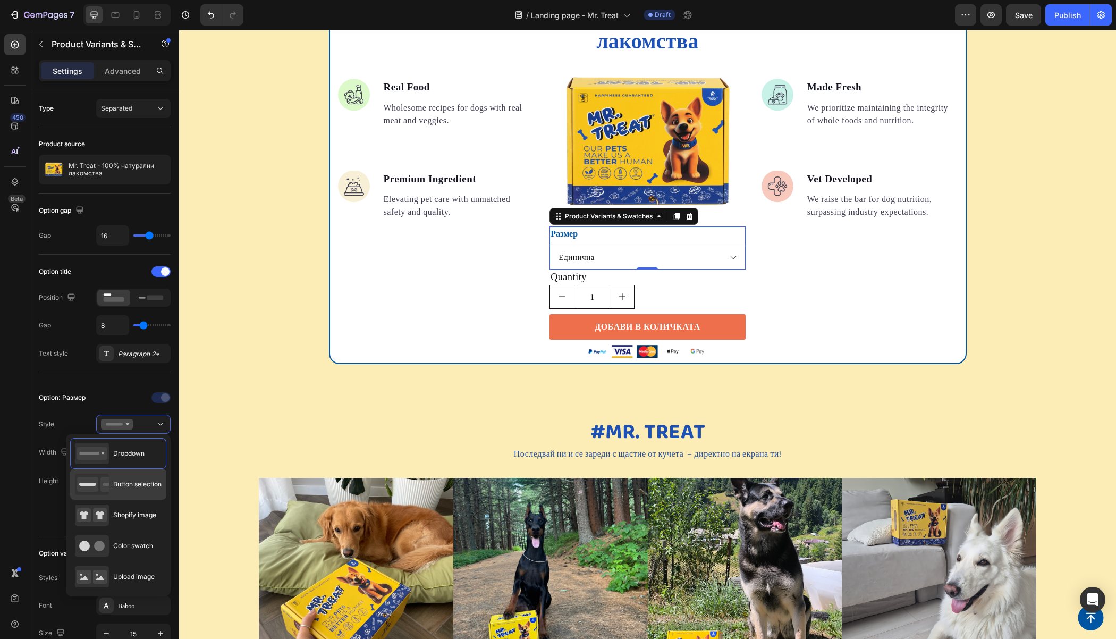
click at [131, 481] on span "Button selection" at bounding box center [137, 484] width 48 height 10
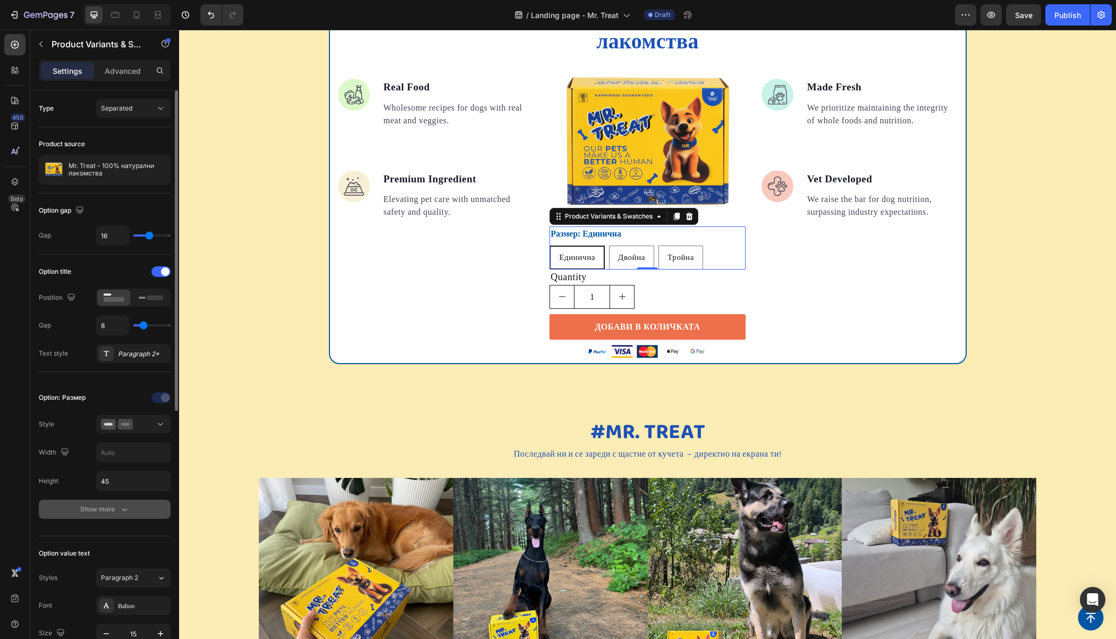
click at [112, 510] on div "Show more" at bounding box center [104, 509] width 49 height 11
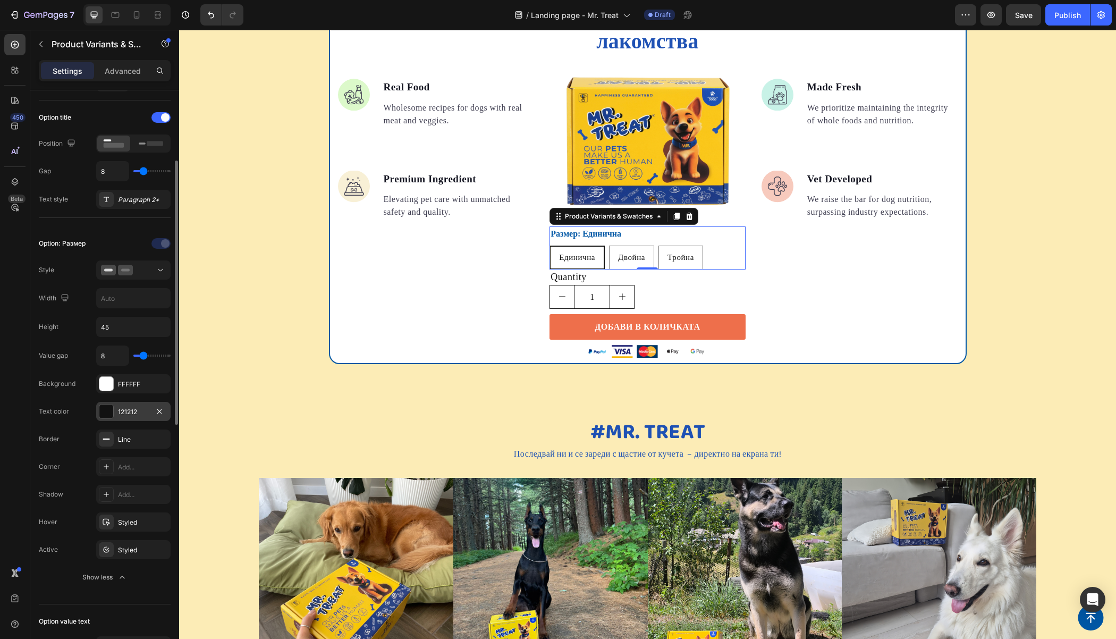
click at [106, 412] on div at bounding box center [106, 411] width 14 height 14
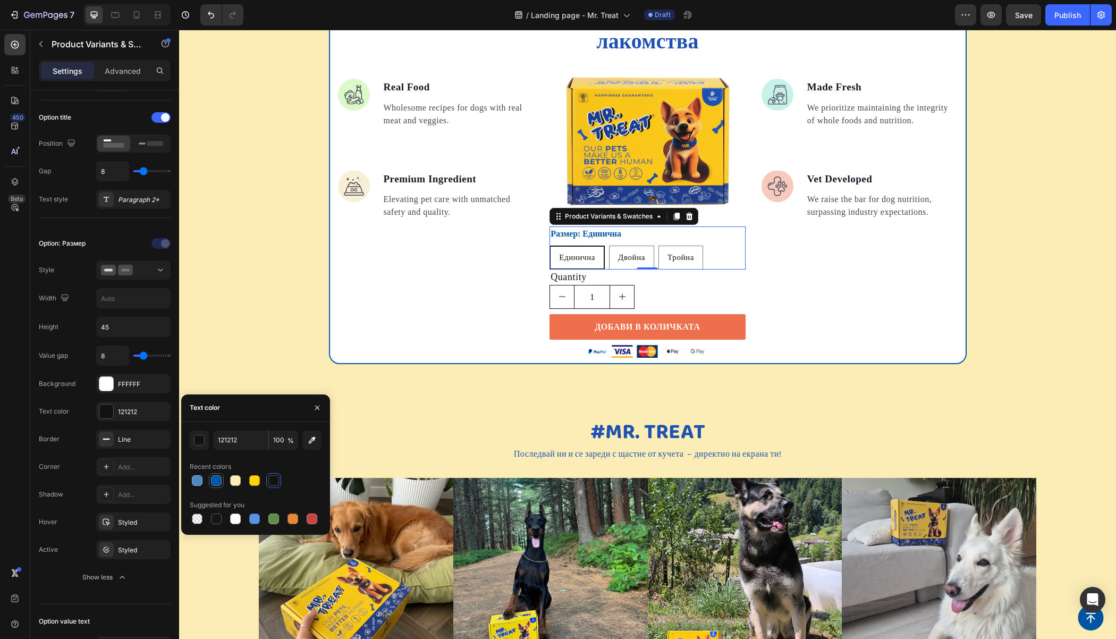
click at [216, 481] on div at bounding box center [216, 480] width 11 height 11
type input "0057A5"
click at [106, 431] on div at bounding box center [106, 438] width 15 height 15
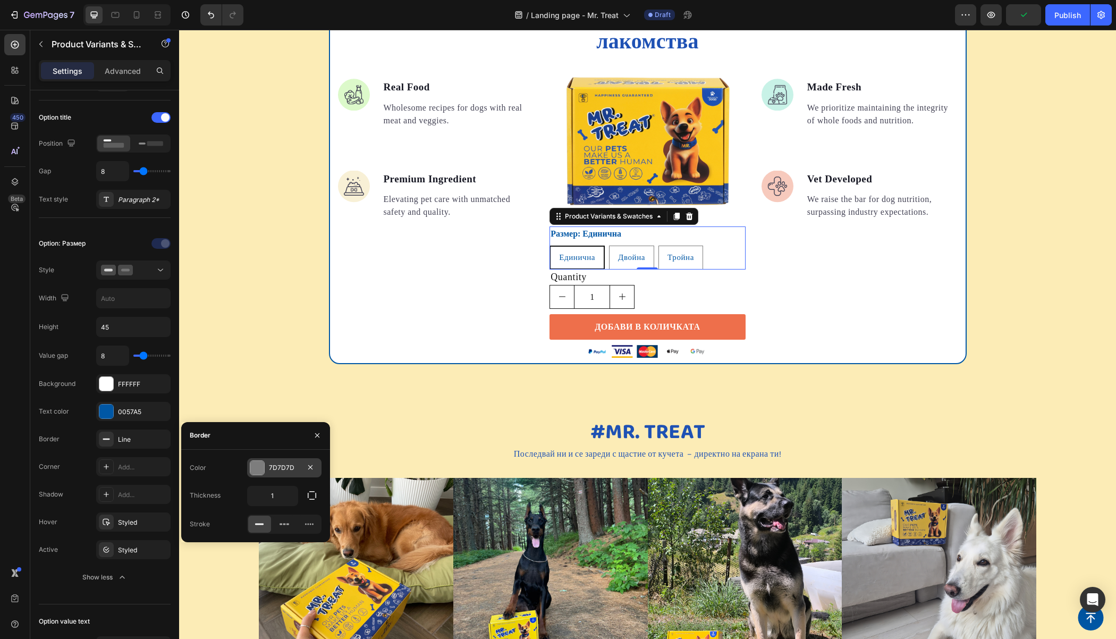
click at [258, 469] on div at bounding box center [257, 468] width 14 height 14
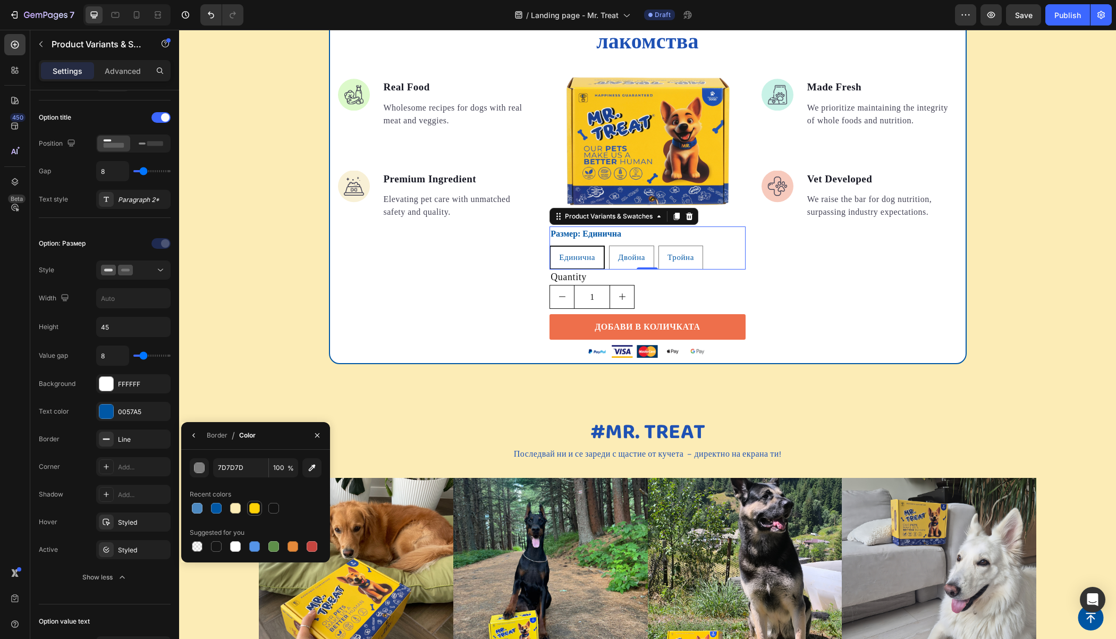
click at [256, 505] on div at bounding box center [254, 508] width 11 height 11
click at [209, 507] on div at bounding box center [216, 508] width 15 height 15
type input "0057A5"
click at [218, 435] on div "Border" at bounding box center [217, 435] width 21 height 10
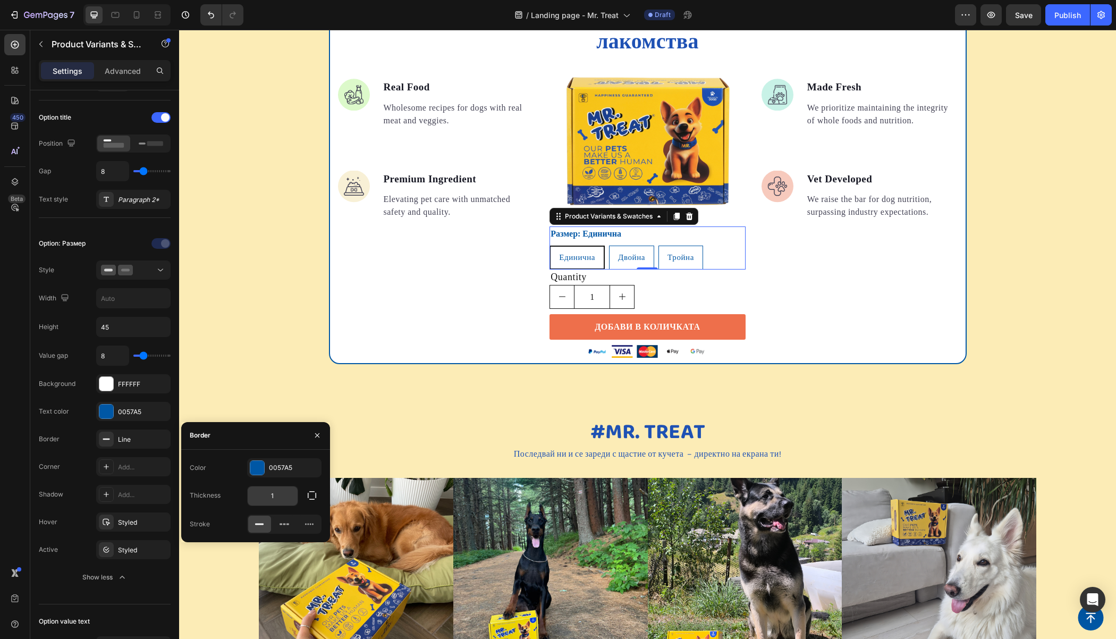
click at [284, 497] on input "1" at bounding box center [273, 495] width 50 height 19
type input "2"
click at [479, 287] on div "Image Real Food Text block Wholesome recipes for dogs with real meat and veggie…" at bounding box center [436, 201] width 196 height 321
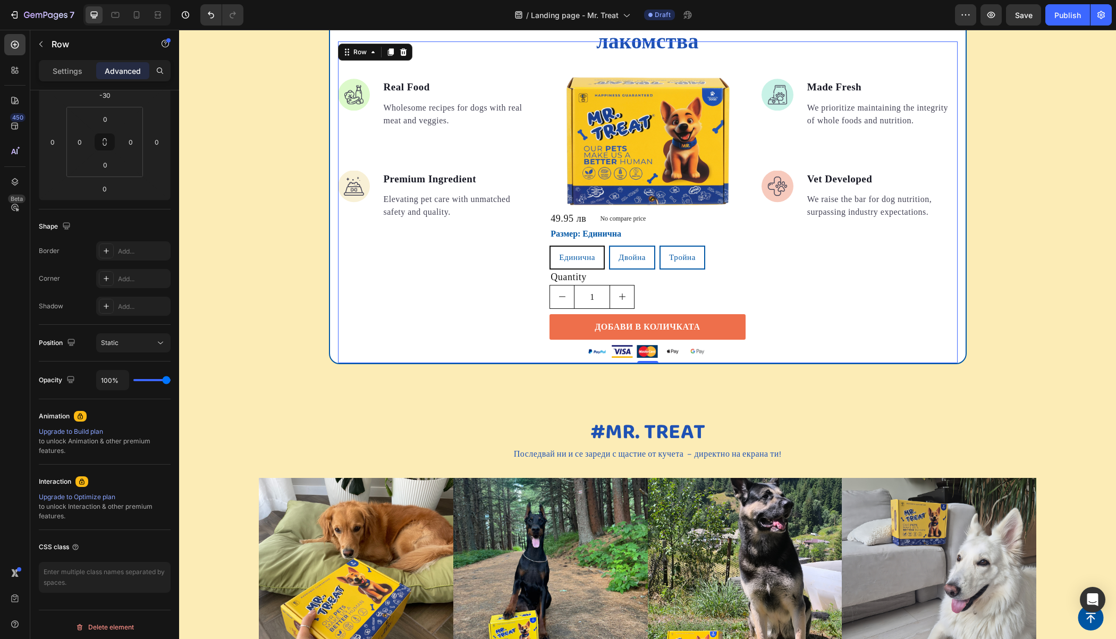
scroll to position [0, 0]
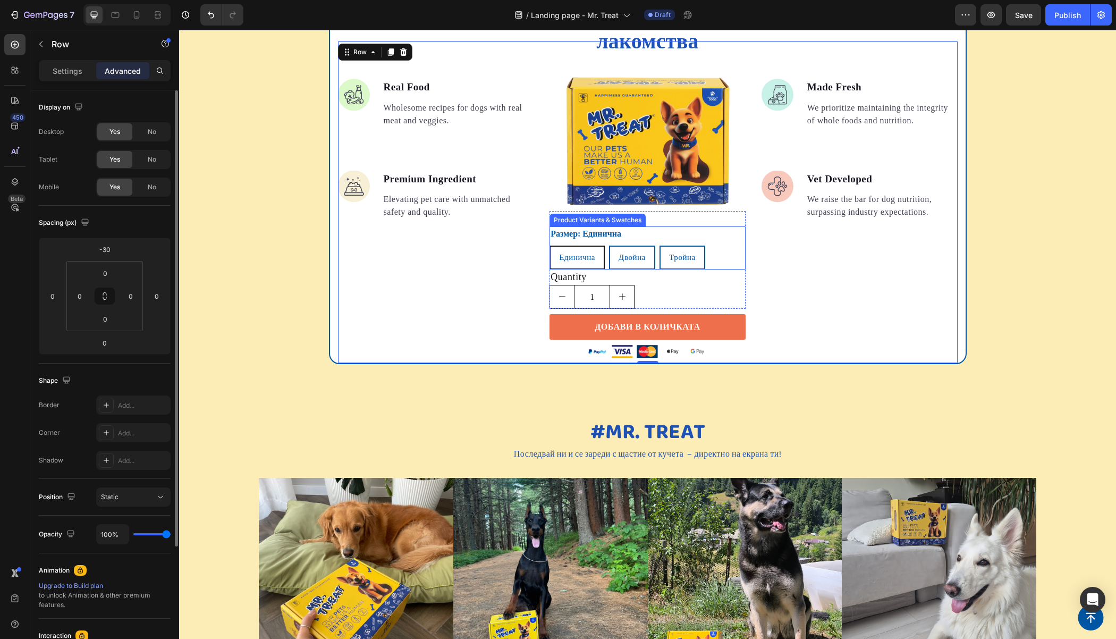
click at [581, 259] on span "Единична" at bounding box center [577, 257] width 36 height 9
click at [549, 245] on input "Единична Единична Единична" at bounding box center [549, 245] width 1 height 1
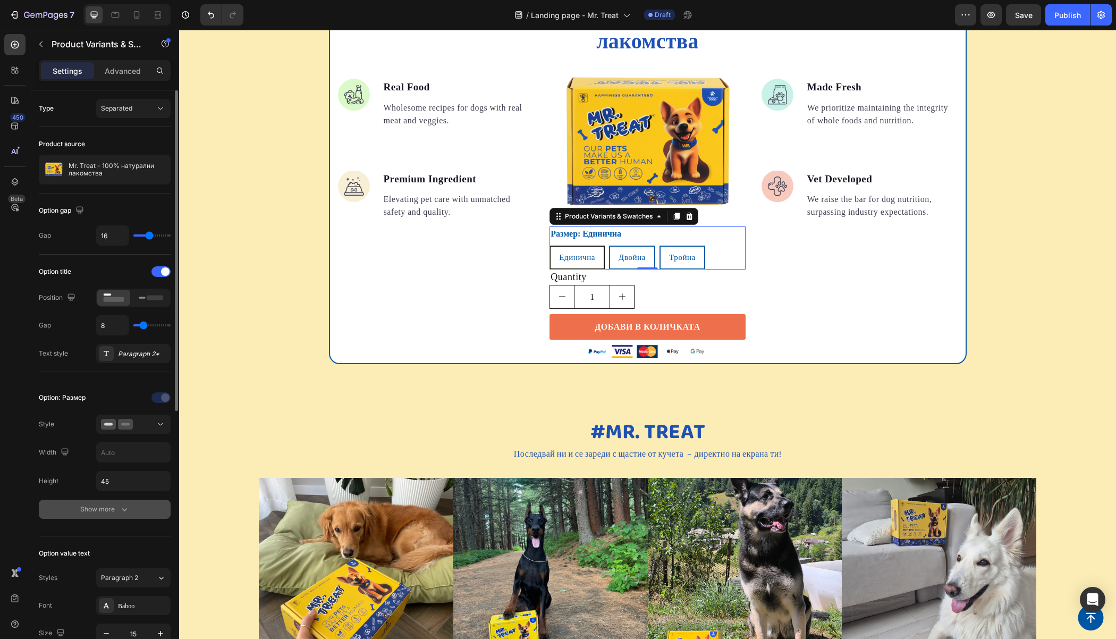
click at [106, 514] on button "Show more" at bounding box center [105, 508] width 132 height 19
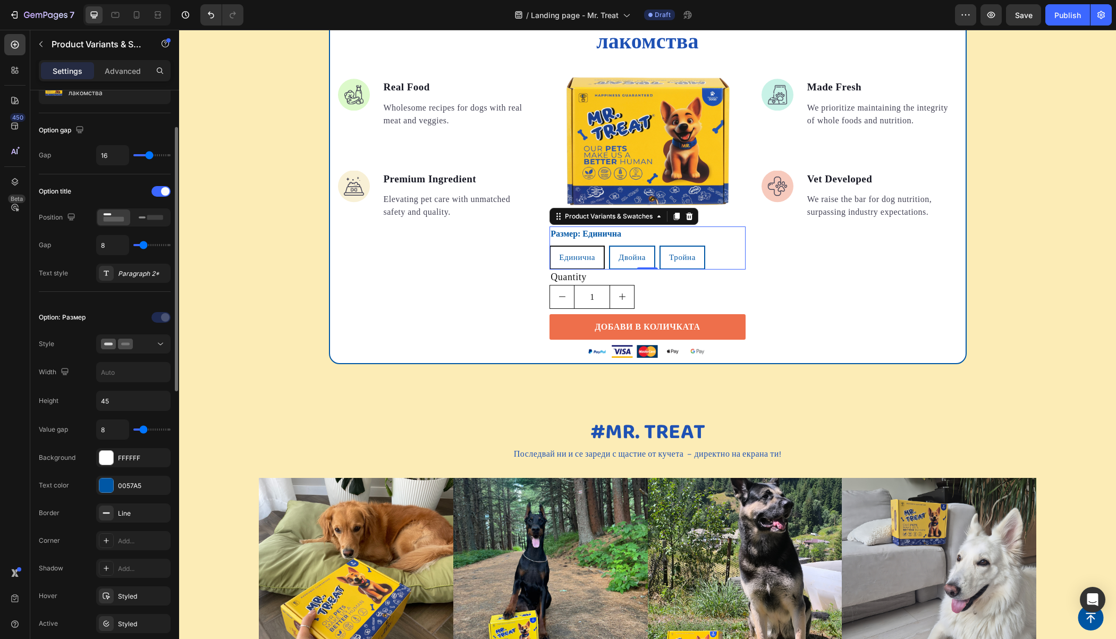
scroll to position [83, 0]
click at [131, 590] on div "Styled" at bounding box center [133, 594] width 31 height 10
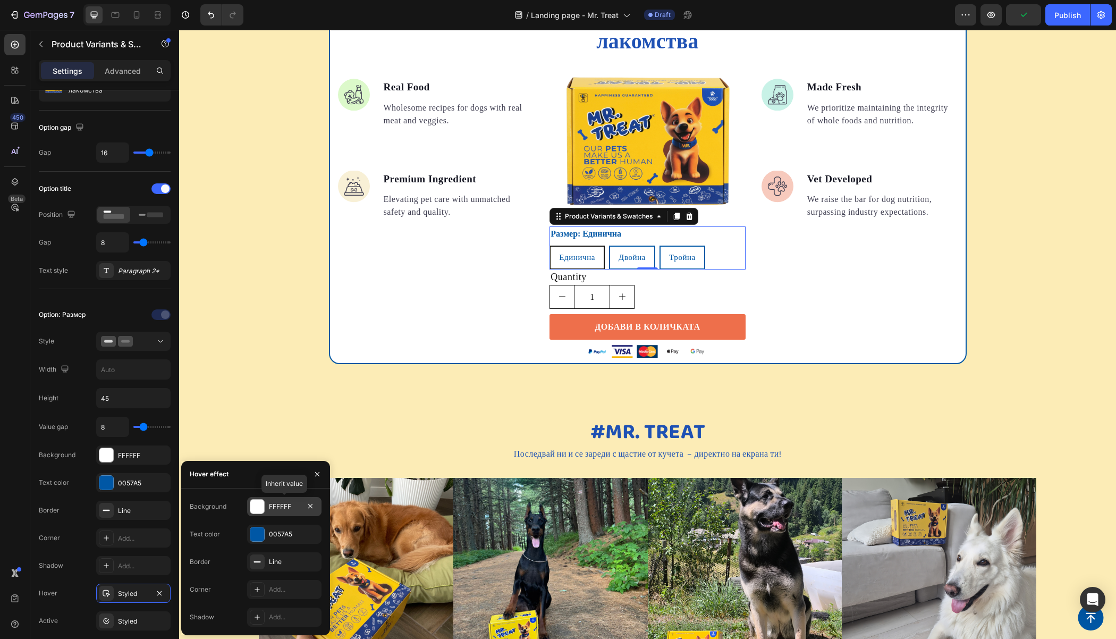
click at [259, 503] on div at bounding box center [257, 506] width 14 height 14
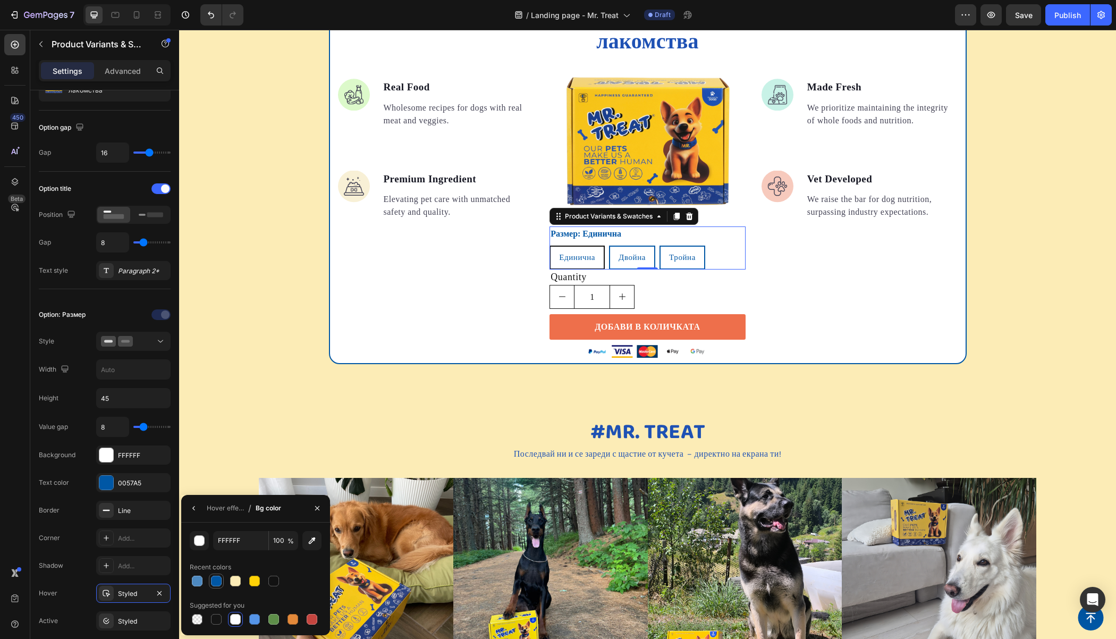
click at [217, 581] on div at bounding box center [216, 580] width 11 height 11
type input "0057A5"
click at [216, 501] on div "Hover effect" at bounding box center [225, 507] width 37 height 17
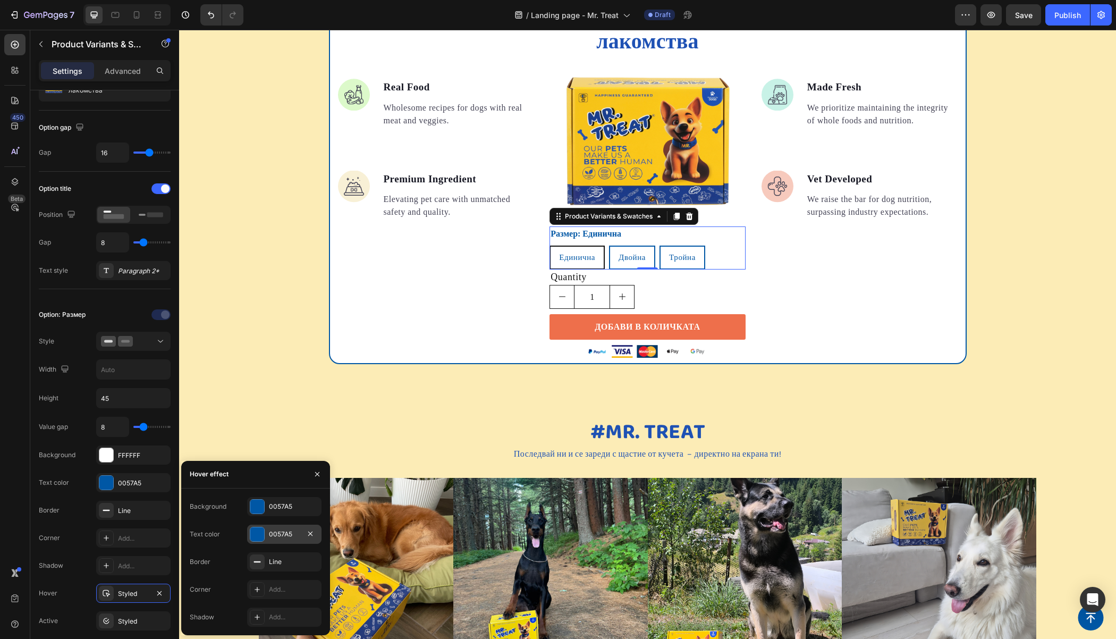
click at [257, 531] on div at bounding box center [257, 534] width 14 height 14
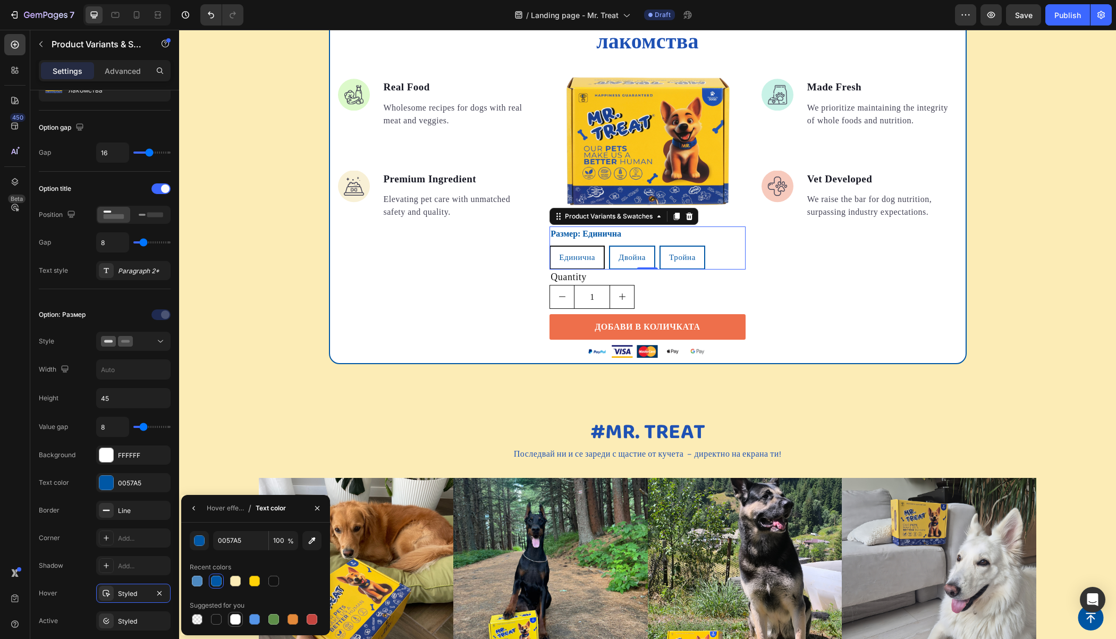
click at [234, 619] on div at bounding box center [235, 619] width 11 height 11
type input "FFFFFF"
click at [197, 508] on icon "button" at bounding box center [194, 508] width 9 height 9
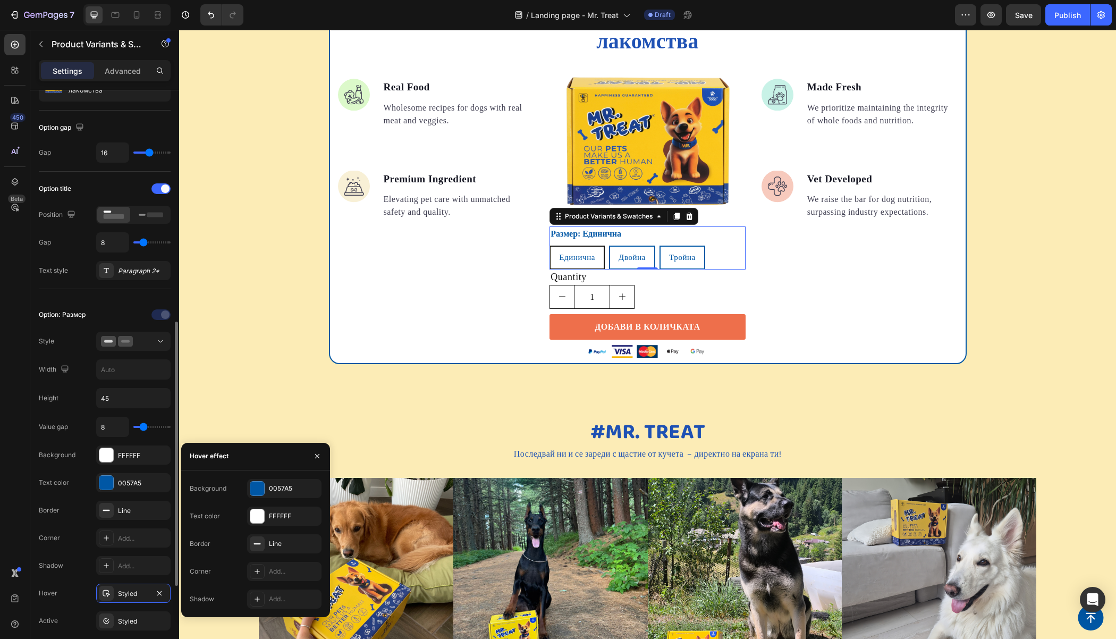
scroll to position [216, 0]
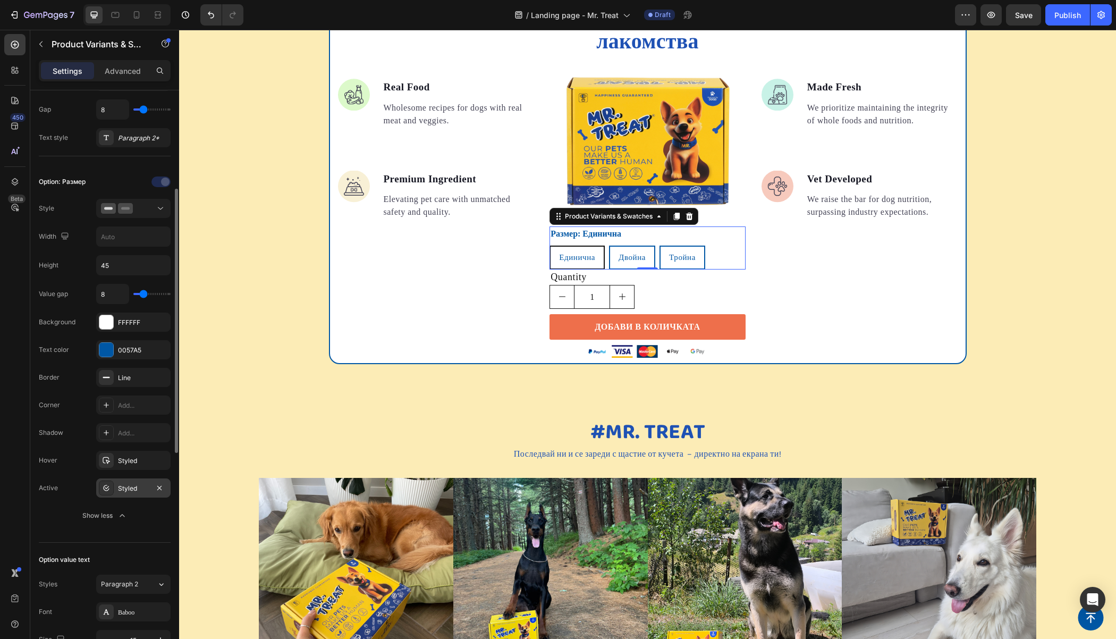
click at [120, 484] on div "Styled" at bounding box center [133, 489] width 31 height 10
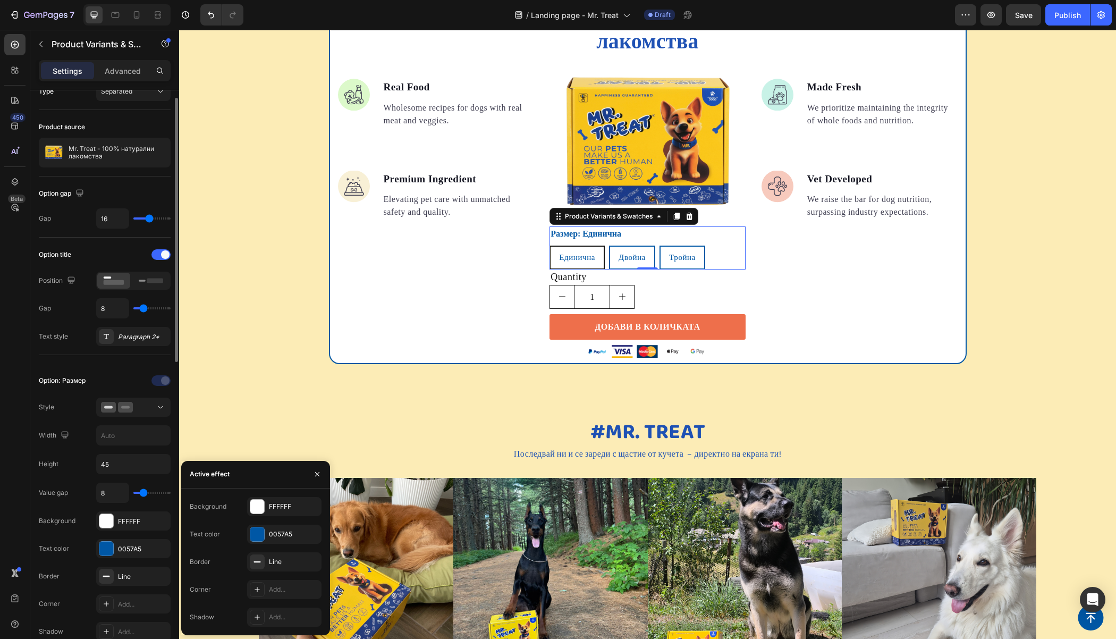
scroll to position [0, 0]
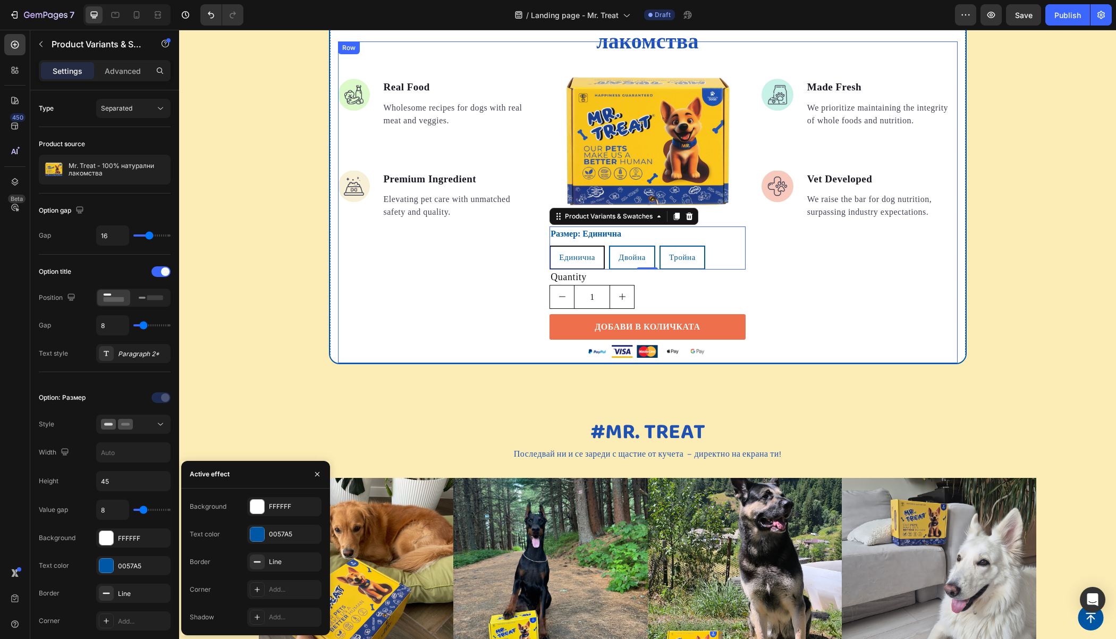
click at [421, 278] on div "Image Real Food Text block Wholesome recipes for dogs with real meat and veggie…" at bounding box center [436, 201] width 196 height 321
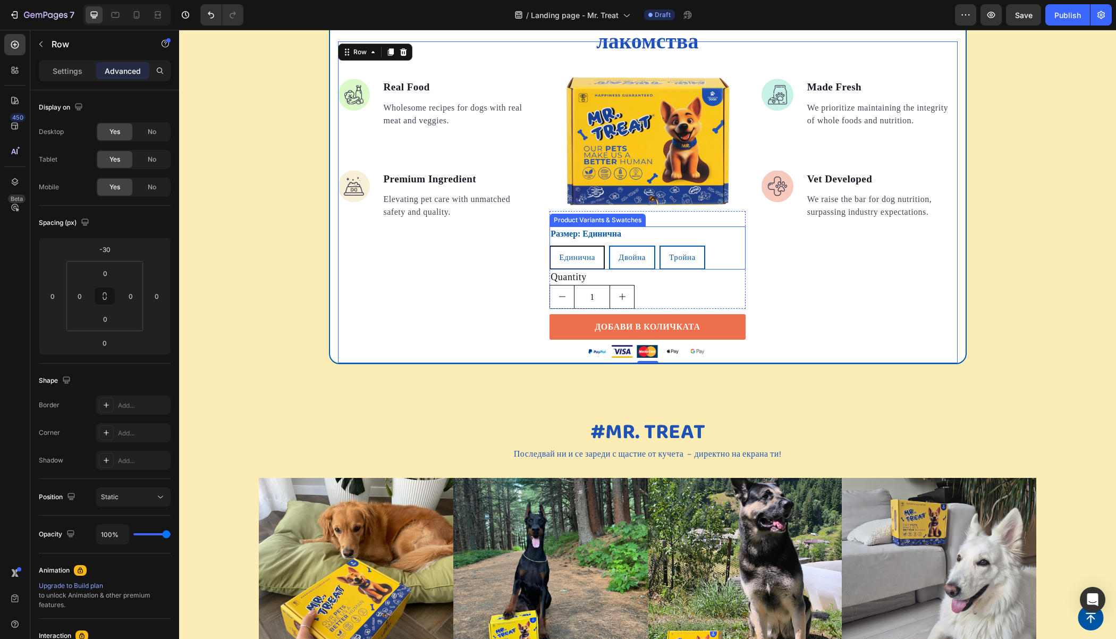
click at [574, 251] on div "Единична" at bounding box center [576, 258] width 53 height 20
click at [549, 245] on input "Единична Единична Единична" at bounding box center [549, 245] width 1 height 1
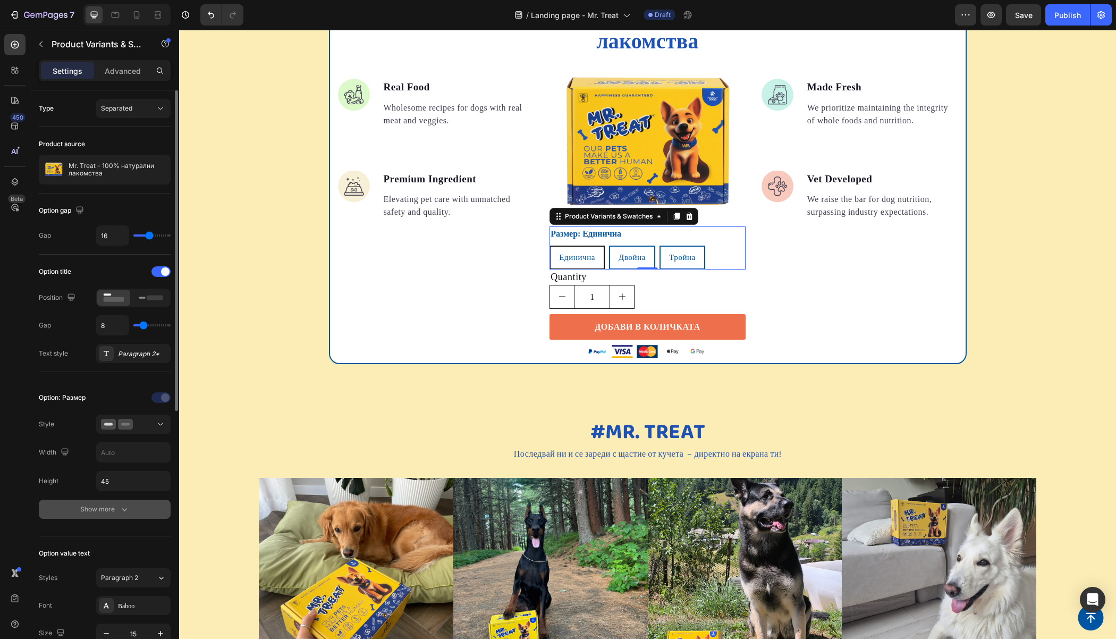
click at [104, 504] on div "Show more" at bounding box center [104, 509] width 49 height 11
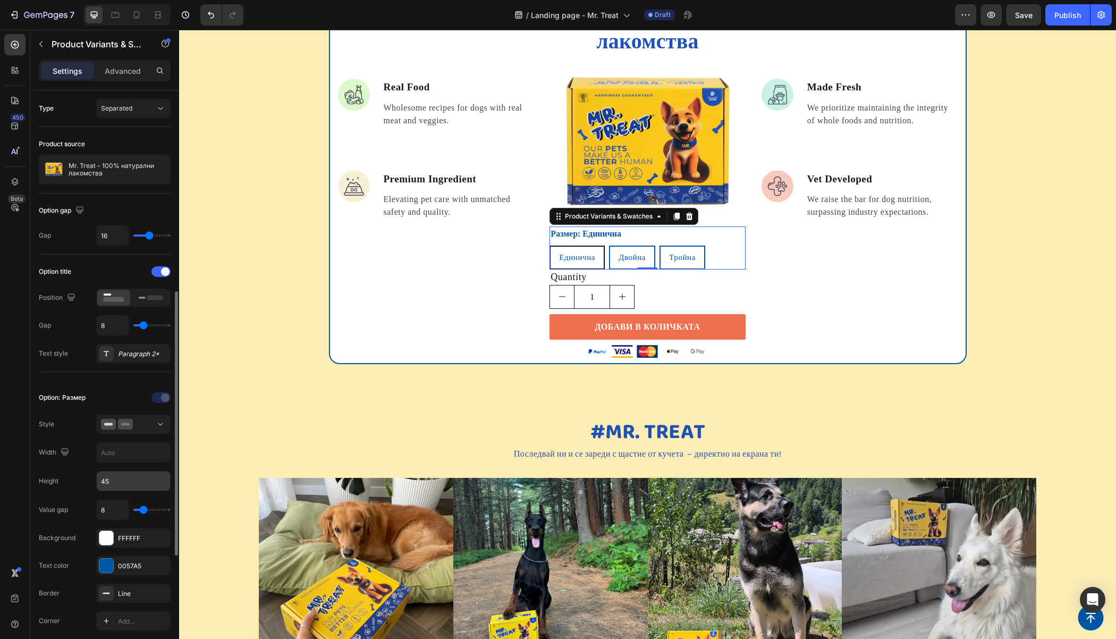
scroll to position [138, 0]
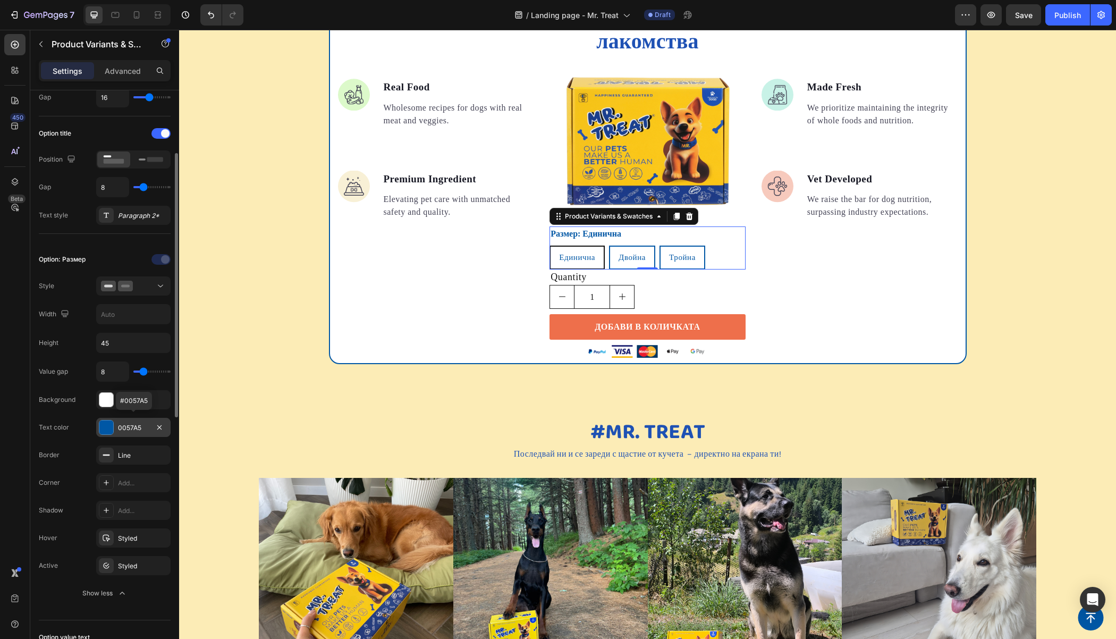
click at [107, 420] on div at bounding box center [106, 427] width 14 height 14
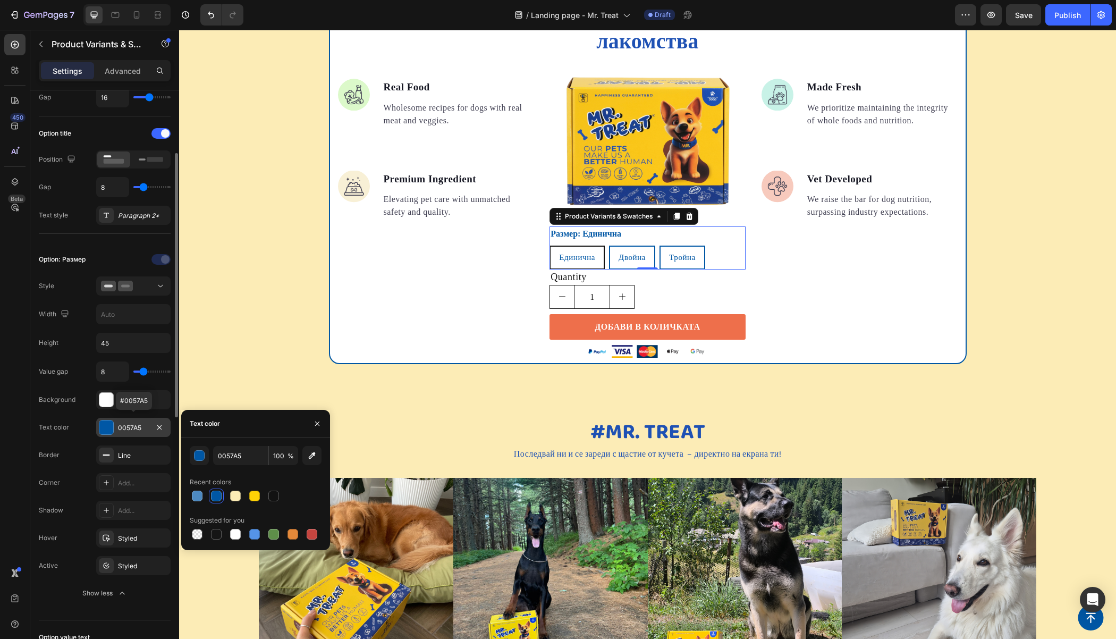
click at [107, 420] on div at bounding box center [106, 427] width 14 height 14
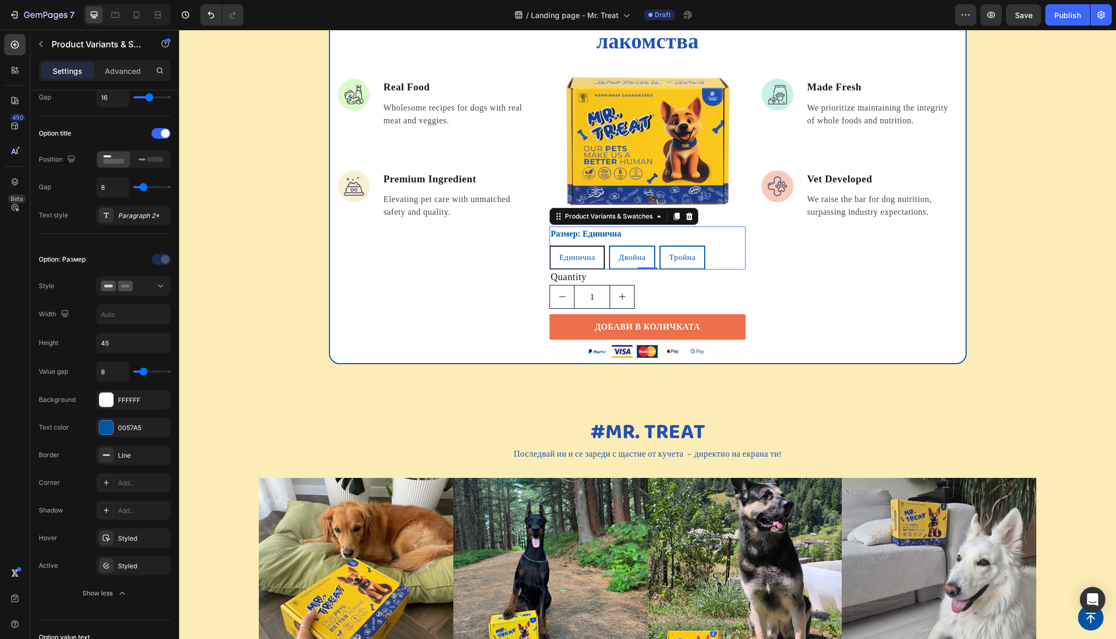
click at [587, 253] on span "Единична" at bounding box center [577, 257] width 36 height 9
click at [549, 245] on input "Единична Единична Единична" at bounding box center [549, 245] width 1 height 1
drag, startPoint x: 1023, startPoint y: 13, endPoint x: 959, endPoint y: 23, distance: 65.2
click at [1023, 13] on span "Save" at bounding box center [1024, 15] width 18 height 9
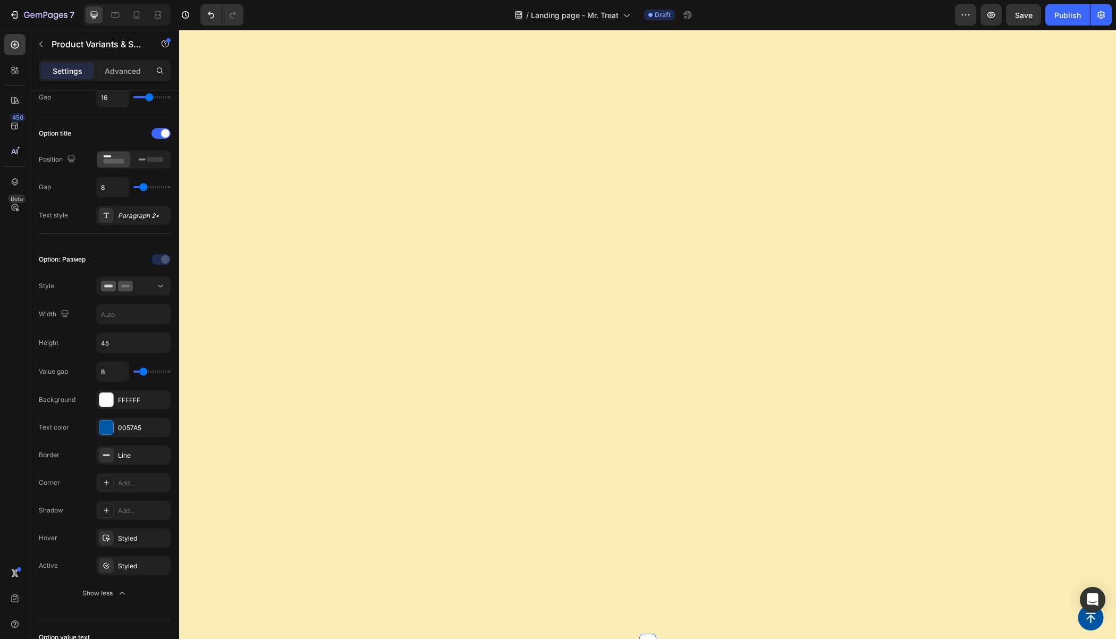
scroll to position [2340, 0]
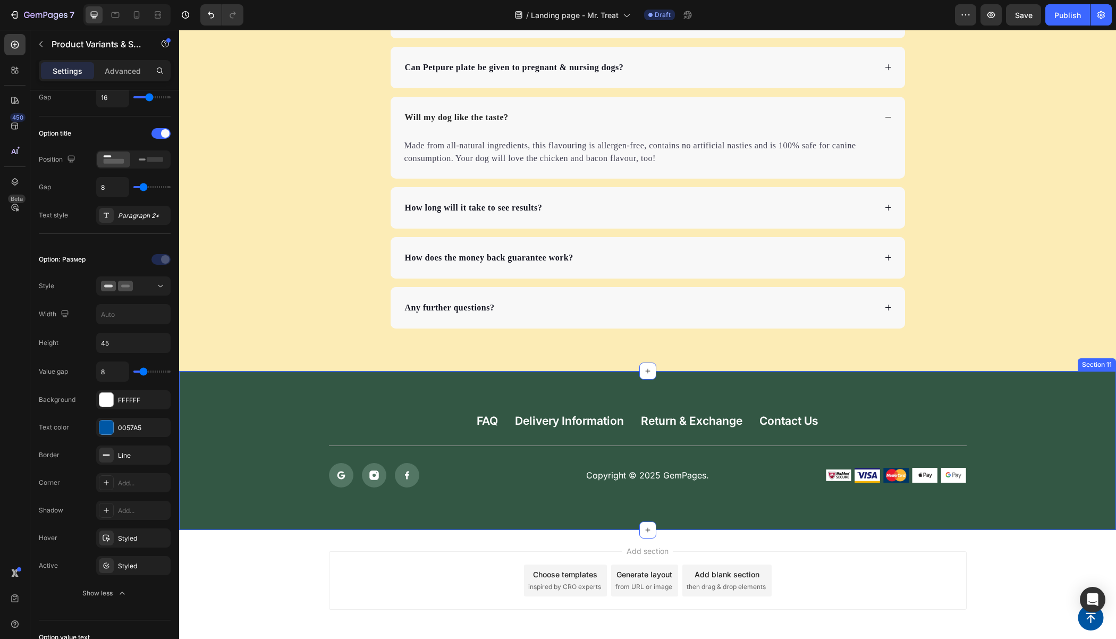
click at [245, 382] on div "FAQ Button Delivery Information Button Return & Exchange Button Contact Us Butt…" at bounding box center [647, 450] width 937 height 159
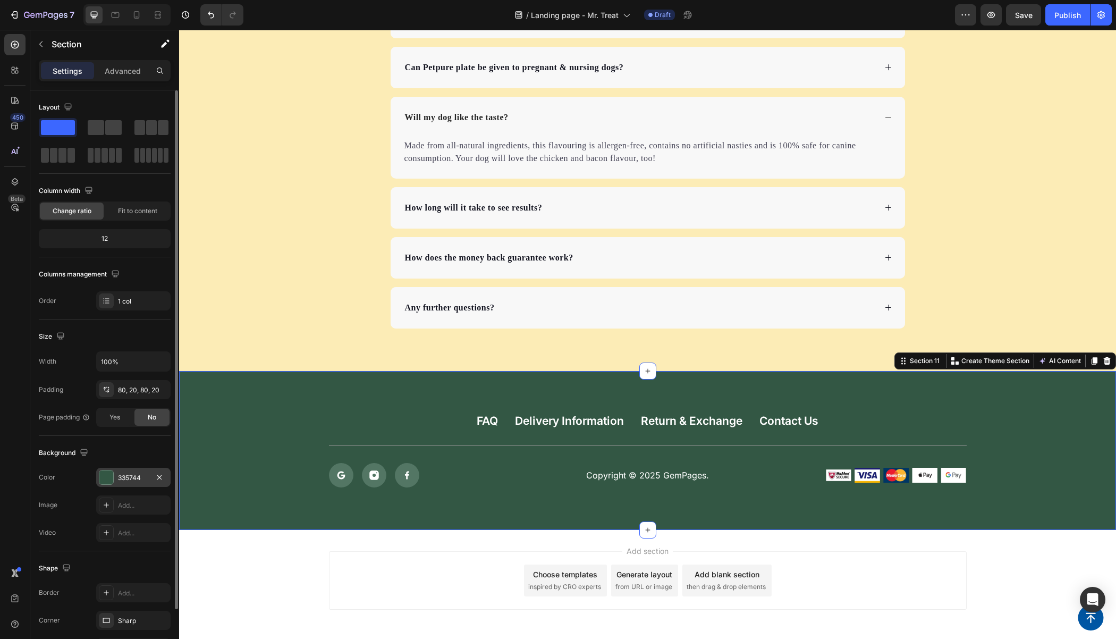
click at [111, 476] on div at bounding box center [106, 477] width 14 height 14
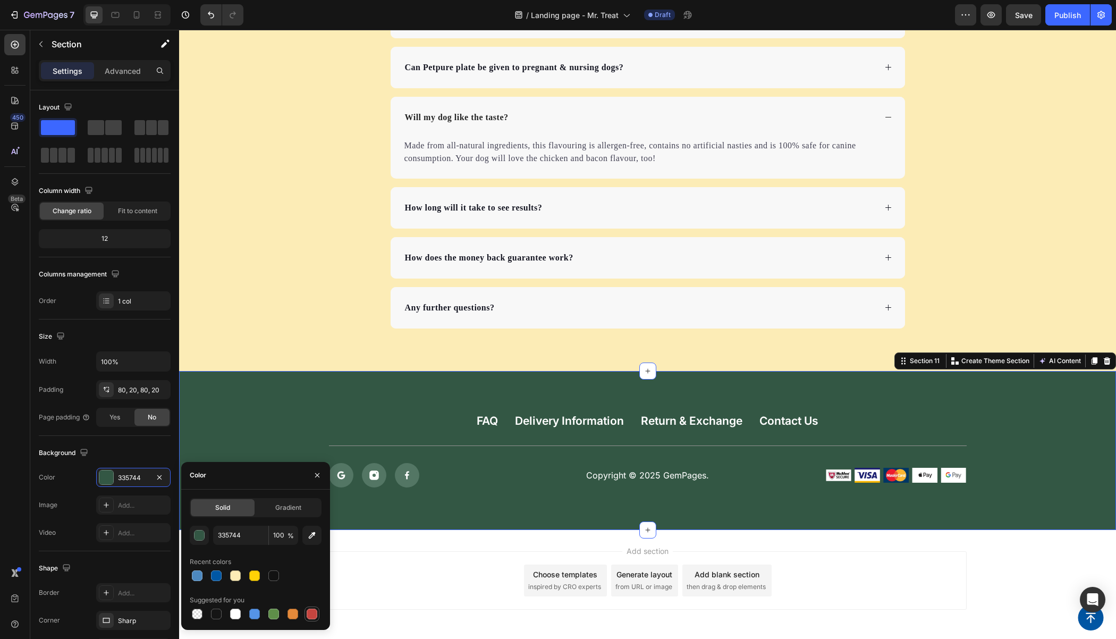
click at [306, 617] on div at bounding box center [312, 613] width 13 height 13
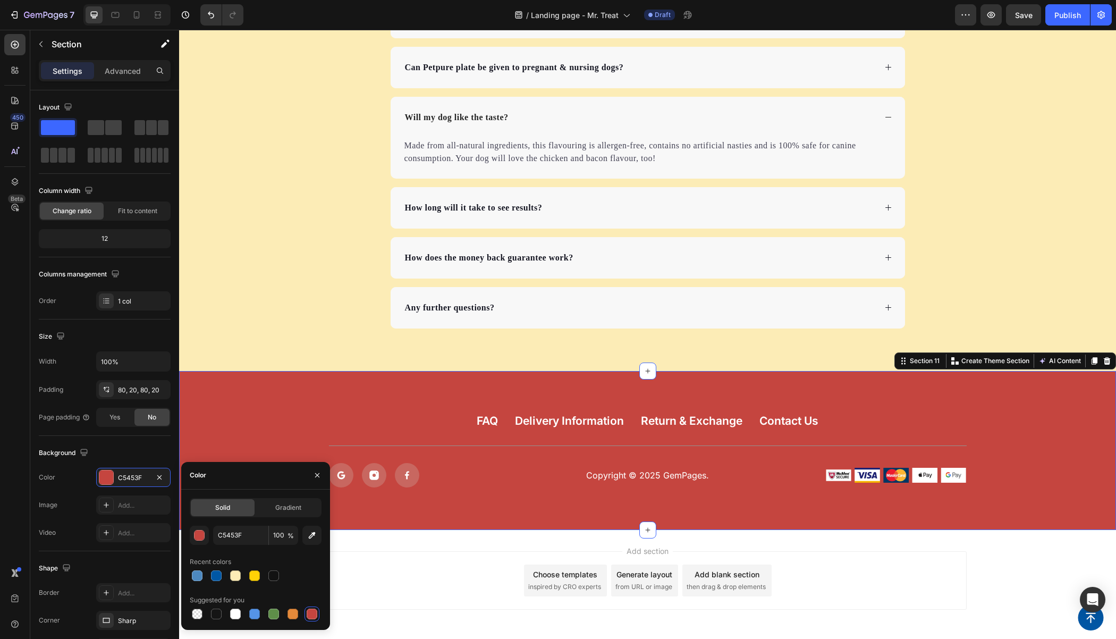
click at [310, 614] on div at bounding box center [312, 613] width 11 height 11
click at [253, 618] on div at bounding box center [254, 613] width 13 height 13
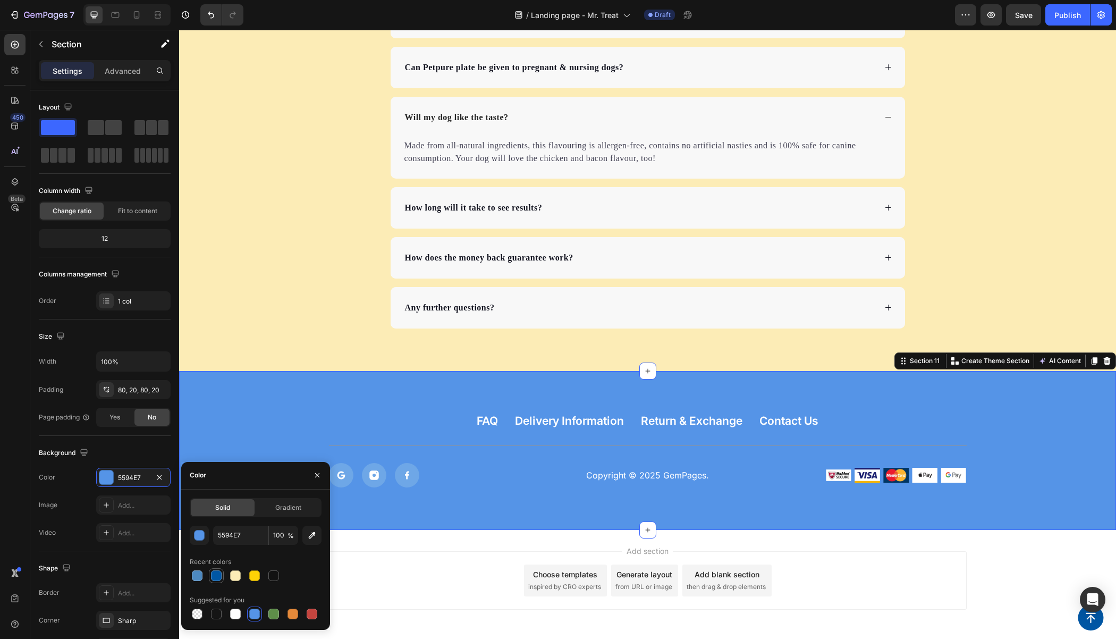
click at [218, 580] on div at bounding box center [216, 575] width 11 height 11
type input "0057A5"
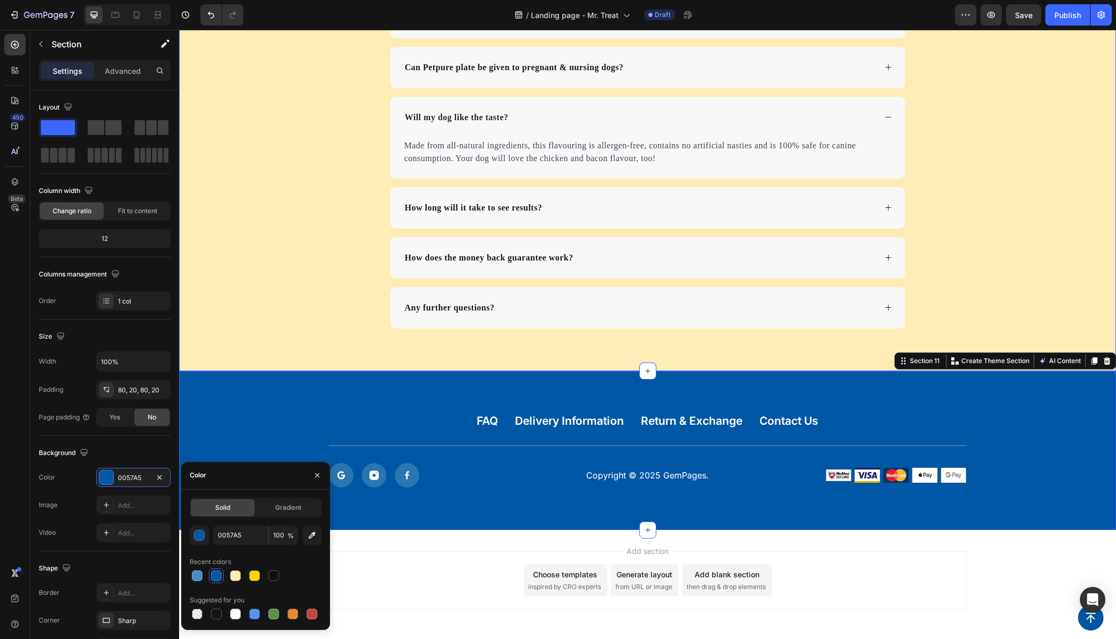
click at [280, 282] on div "Frequently Asked Questions Heading Can Petpure plate be used on a regular basis…" at bounding box center [647, 135] width 937 height 387
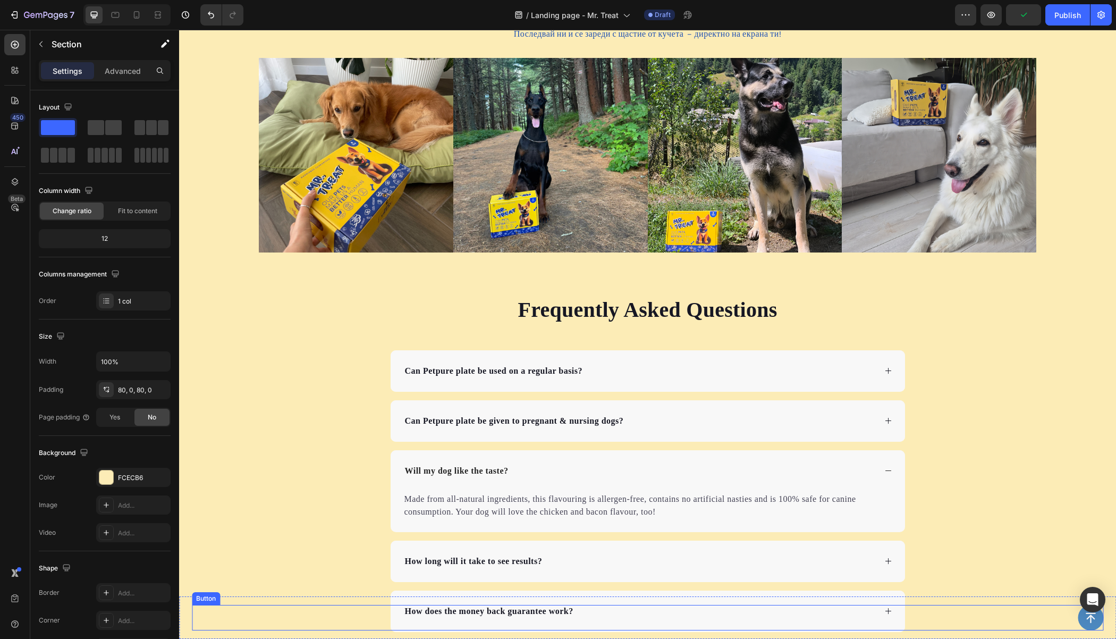
scroll to position [1927, 0]
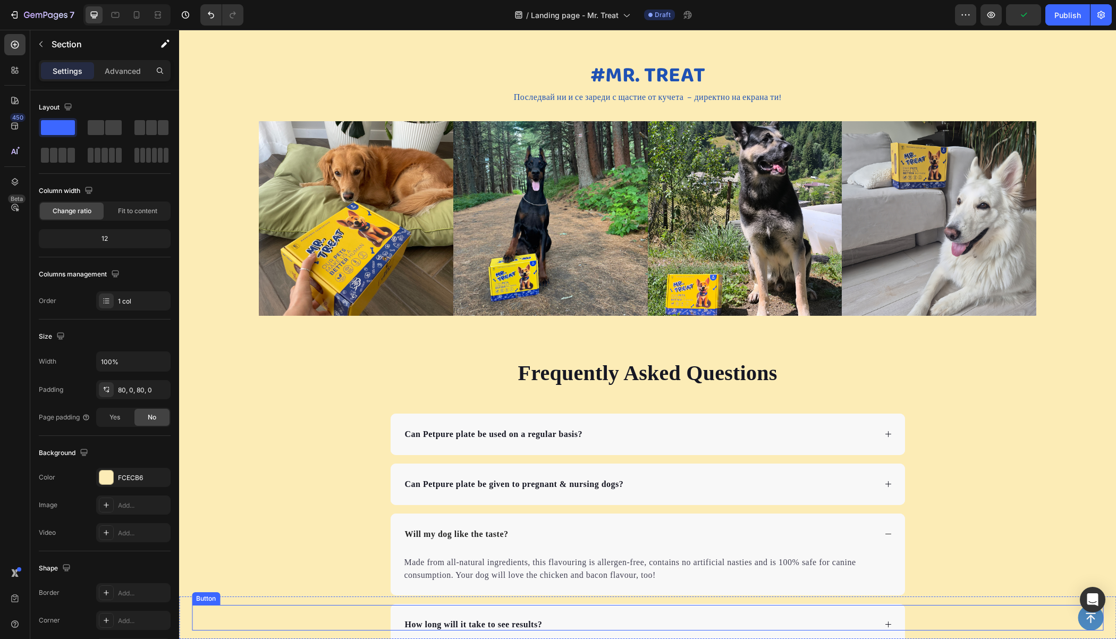
click at [1084, 621] on icon at bounding box center [1090, 617] width 13 height 13
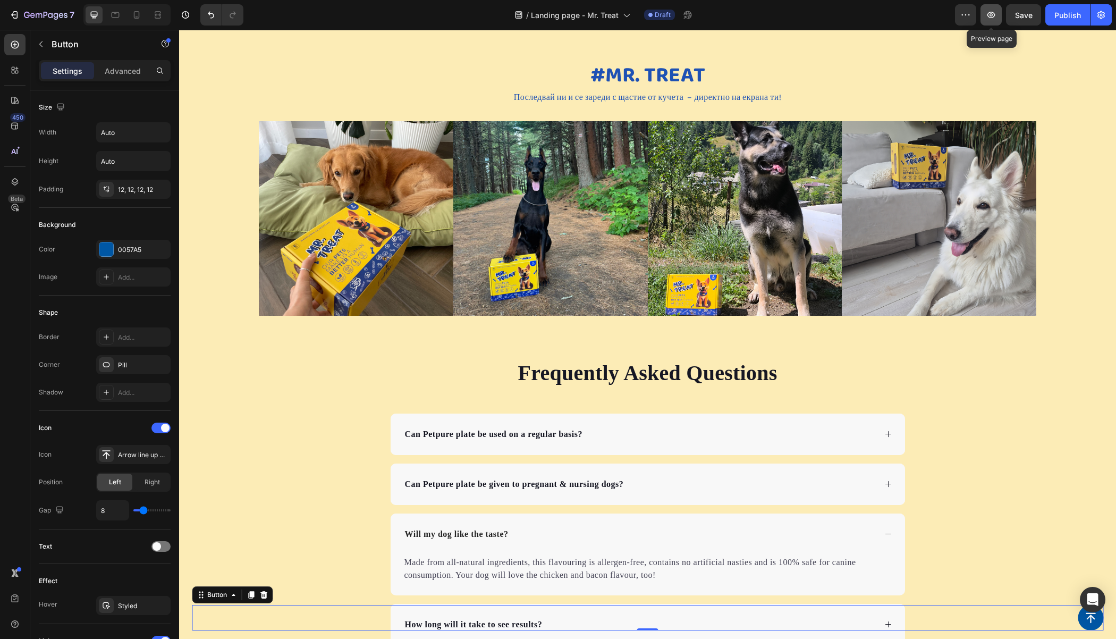
click at [991, 15] on icon "button" at bounding box center [991, 15] width 11 height 11
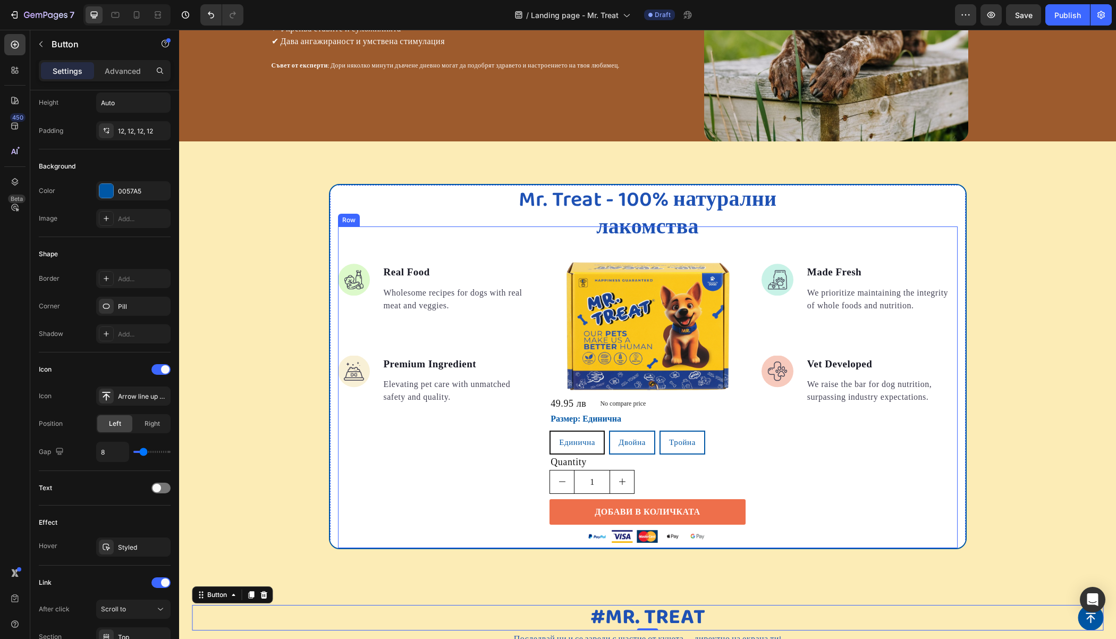
scroll to position [1494, 0]
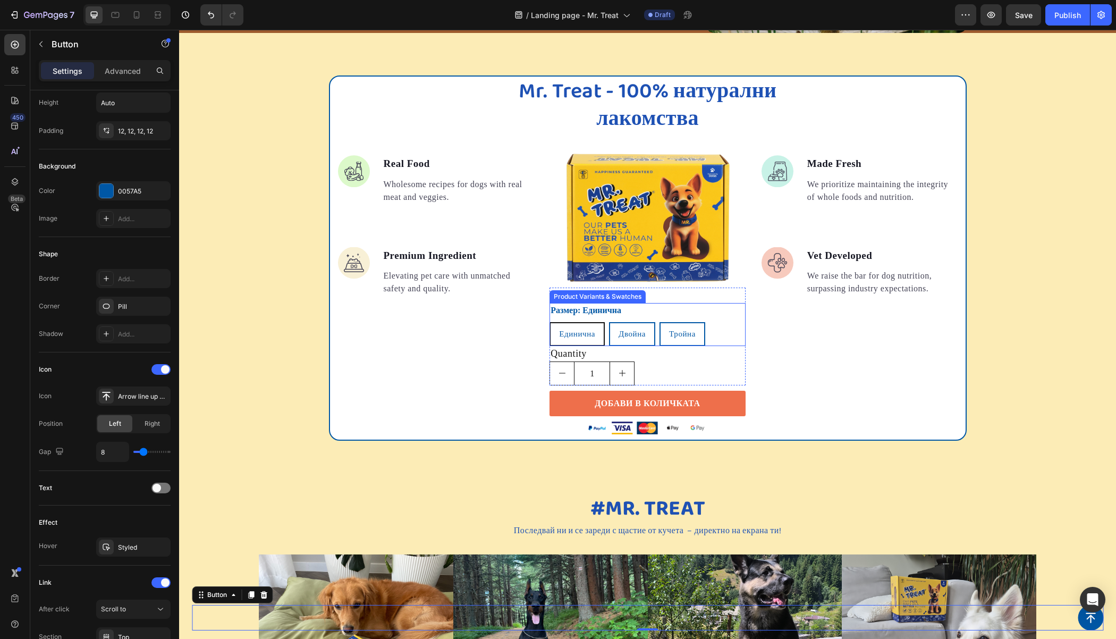
click at [659, 308] on div "Размер: Единична Единична Единична Единична Двойна Двойна Двойна Тройна Тройна …" at bounding box center [647, 324] width 196 height 43
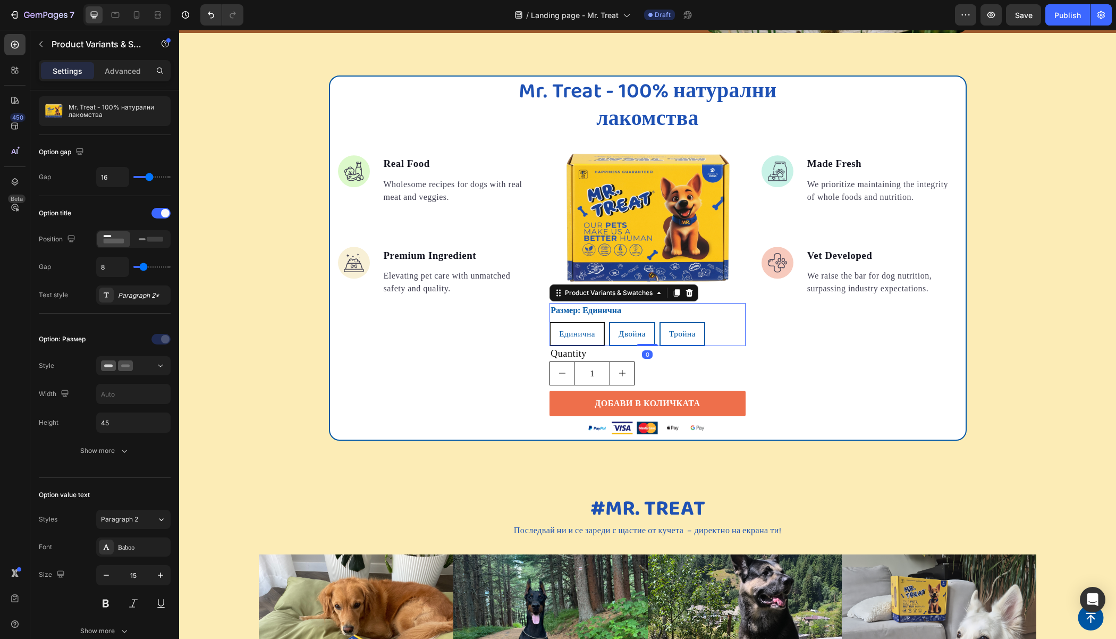
scroll to position [0, 0]
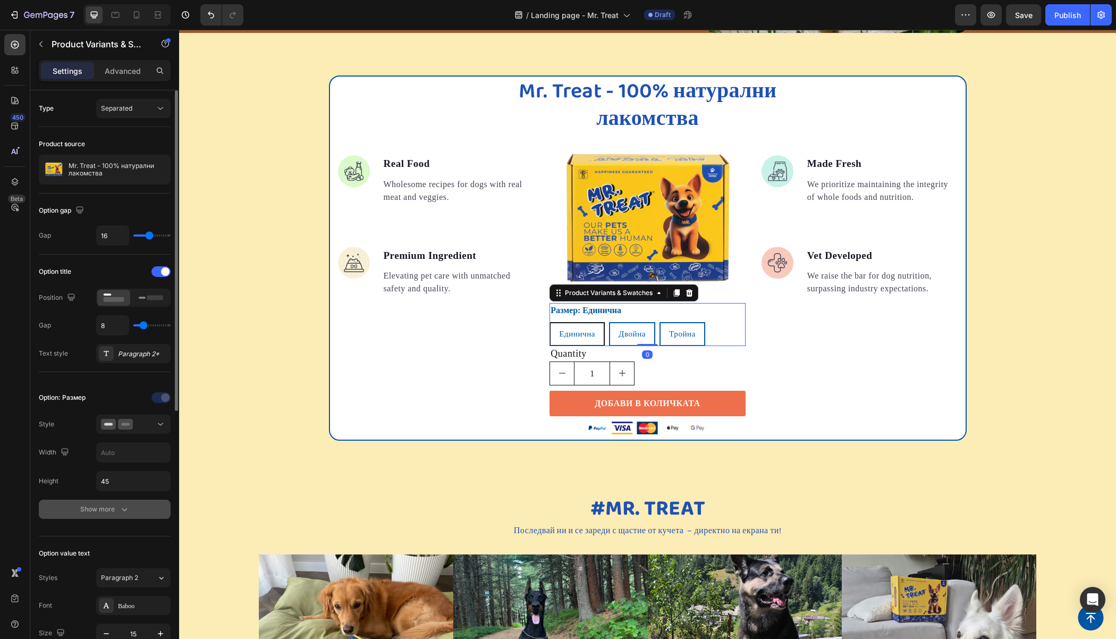
click at [100, 499] on button "Show more" at bounding box center [105, 508] width 132 height 19
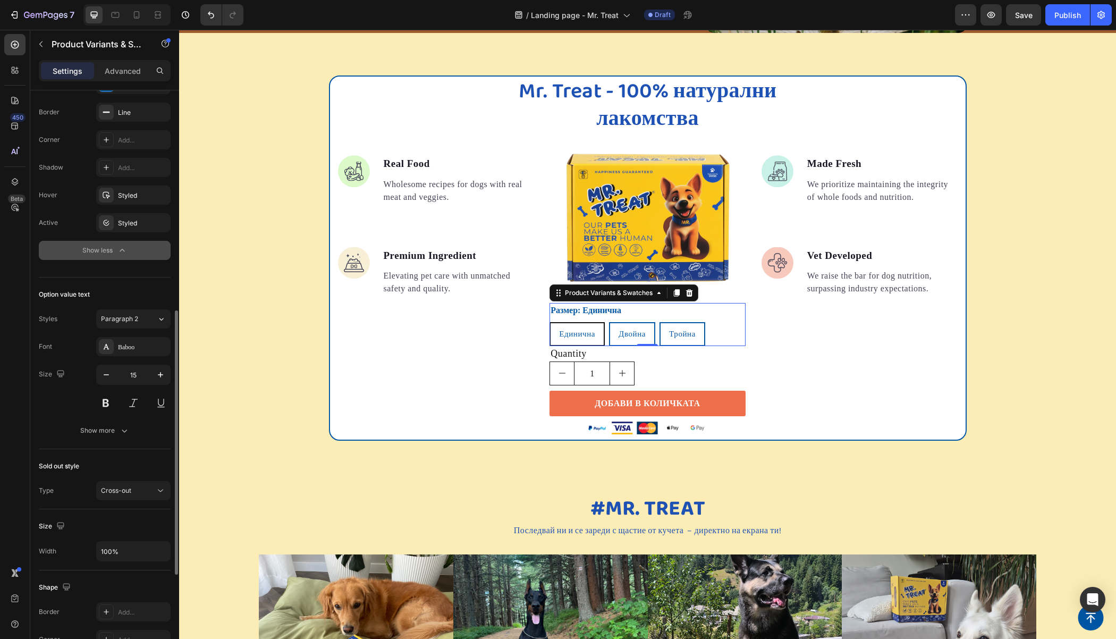
scroll to position [351, 0]
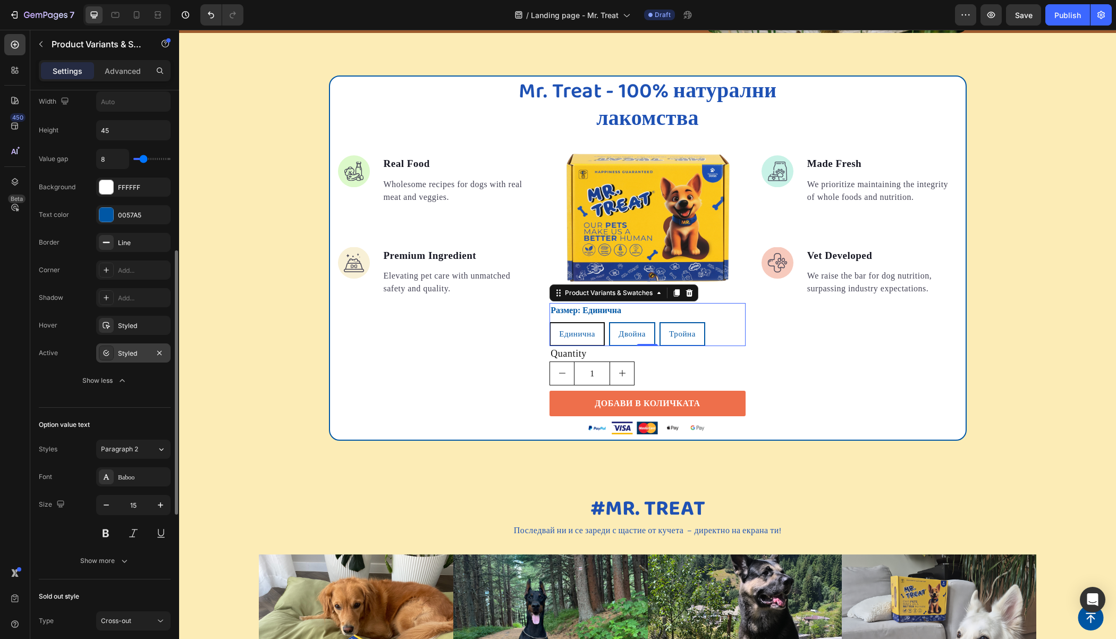
click at [117, 348] on div "Styled" at bounding box center [133, 352] width 74 height 19
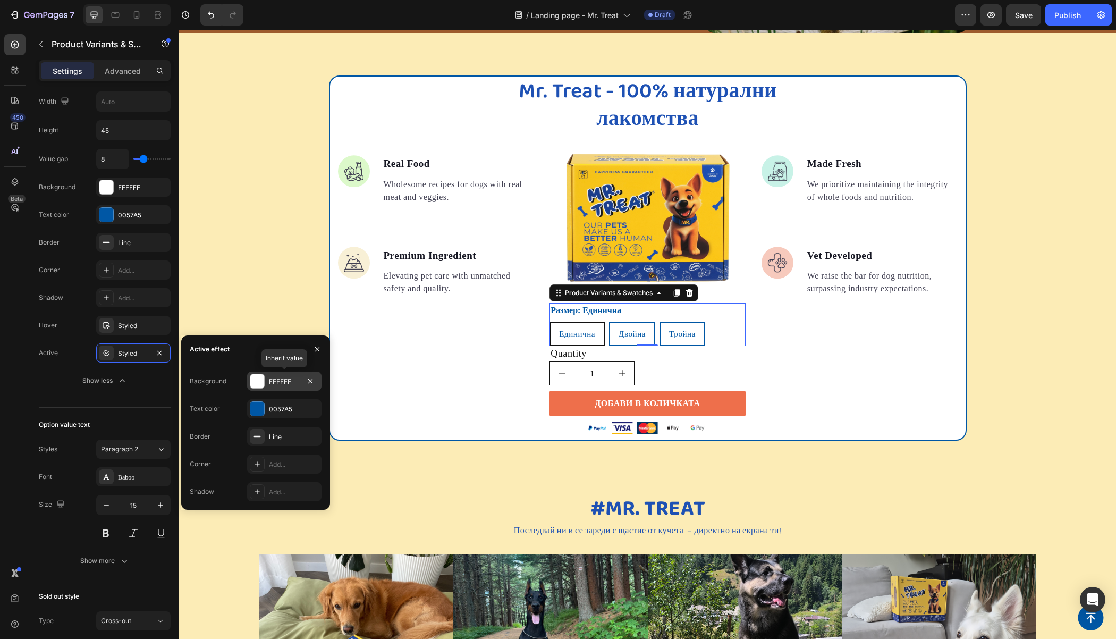
click at [255, 377] on div at bounding box center [257, 381] width 14 height 14
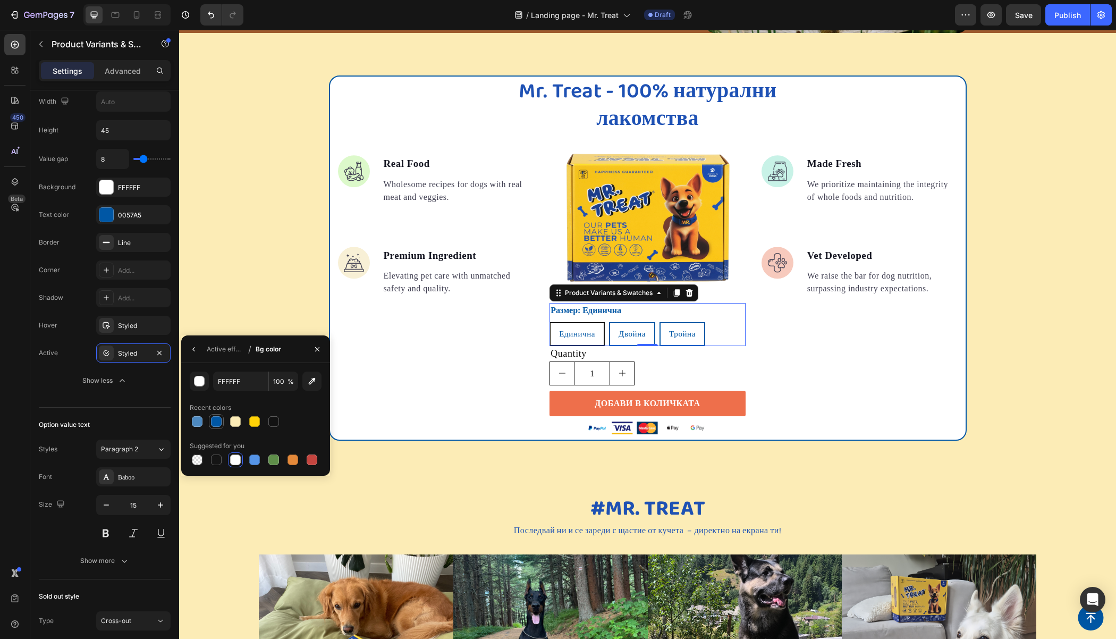
click at [215, 424] on div at bounding box center [216, 421] width 11 height 11
type input "0057A5"
click at [211, 349] on div "Active effect" at bounding box center [225, 349] width 37 height 10
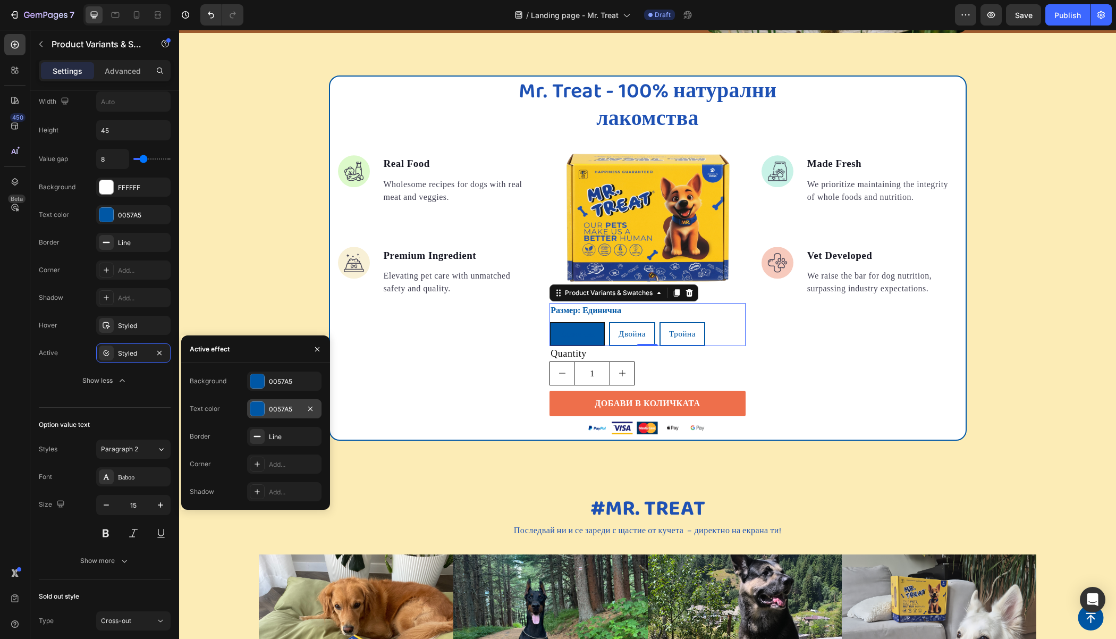
click at [263, 410] on div at bounding box center [257, 409] width 14 height 14
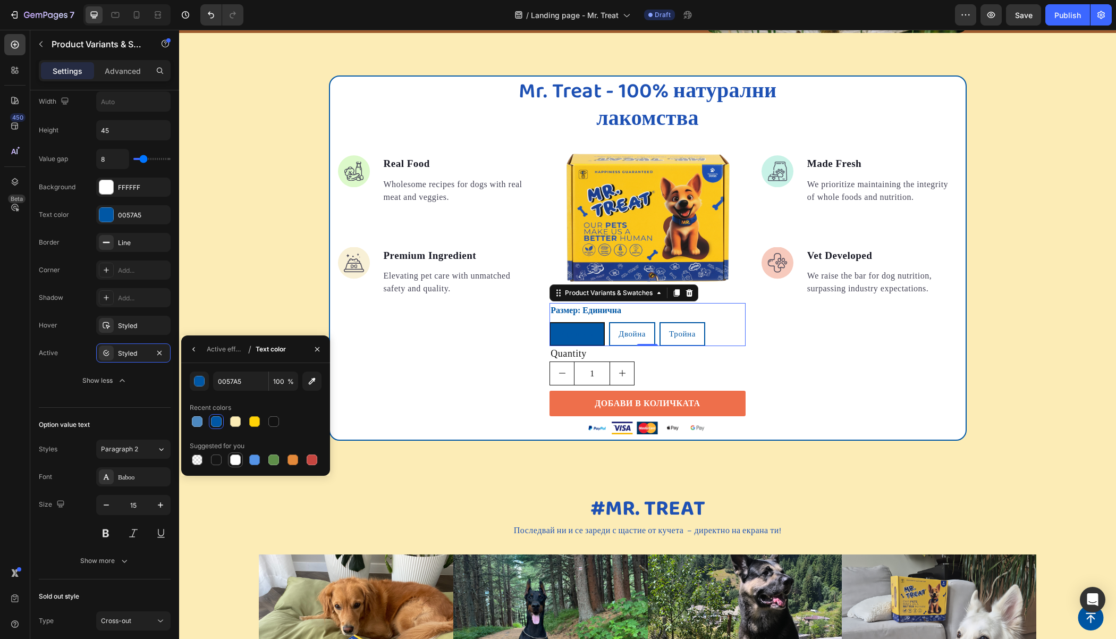
click at [231, 460] on div at bounding box center [235, 459] width 11 height 11
type input "FFFFFF"
click at [264, 247] on div "Mr. Treat - 100% натурални лакомства Heading Image Real Food Text block Wholeso…" at bounding box center [647, 257] width 937 height 365
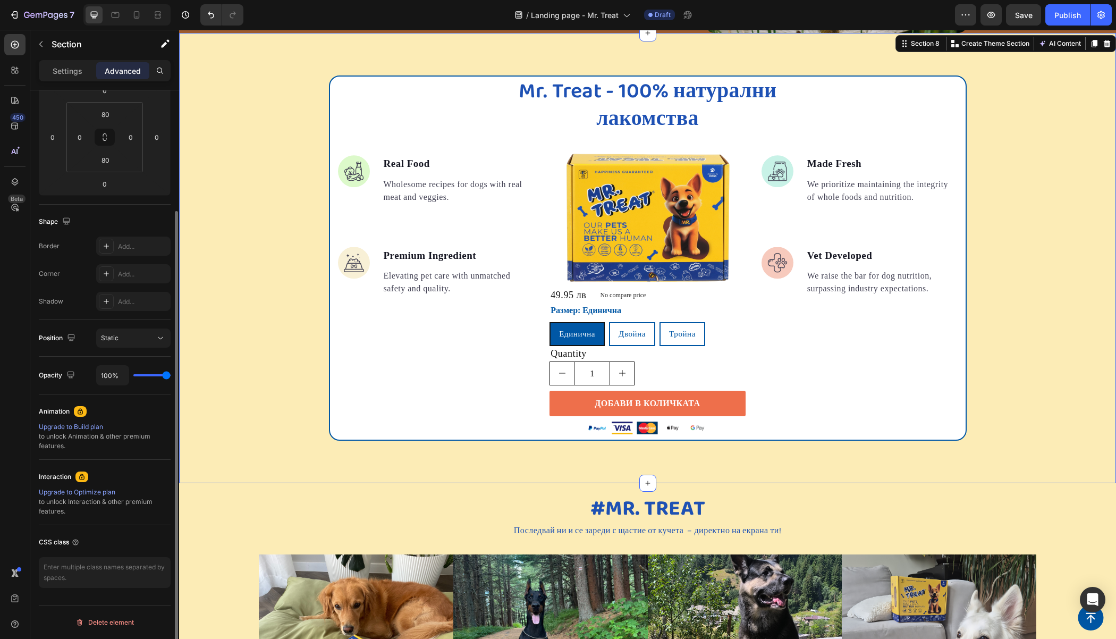
scroll to position [0, 0]
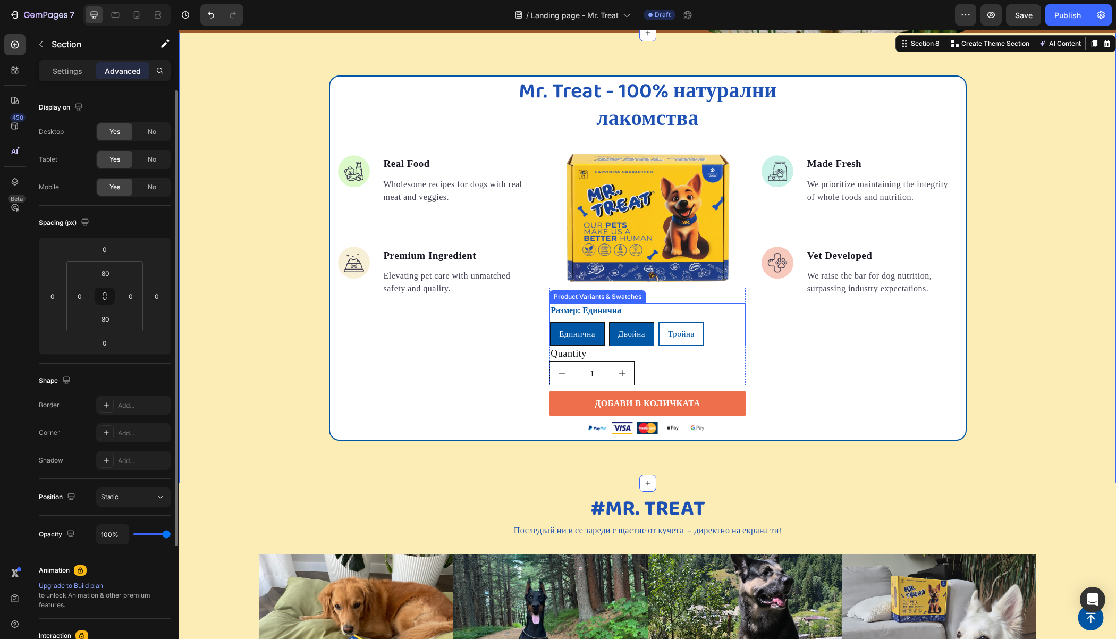
click at [644, 332] on div "Двойна" at bounding box center [631, 334] width 44 height 20
click at [609, 322] on input "Двойна Двойна Двойна" at bounding box center [608, 321] width 1 height 1
radio input "true"
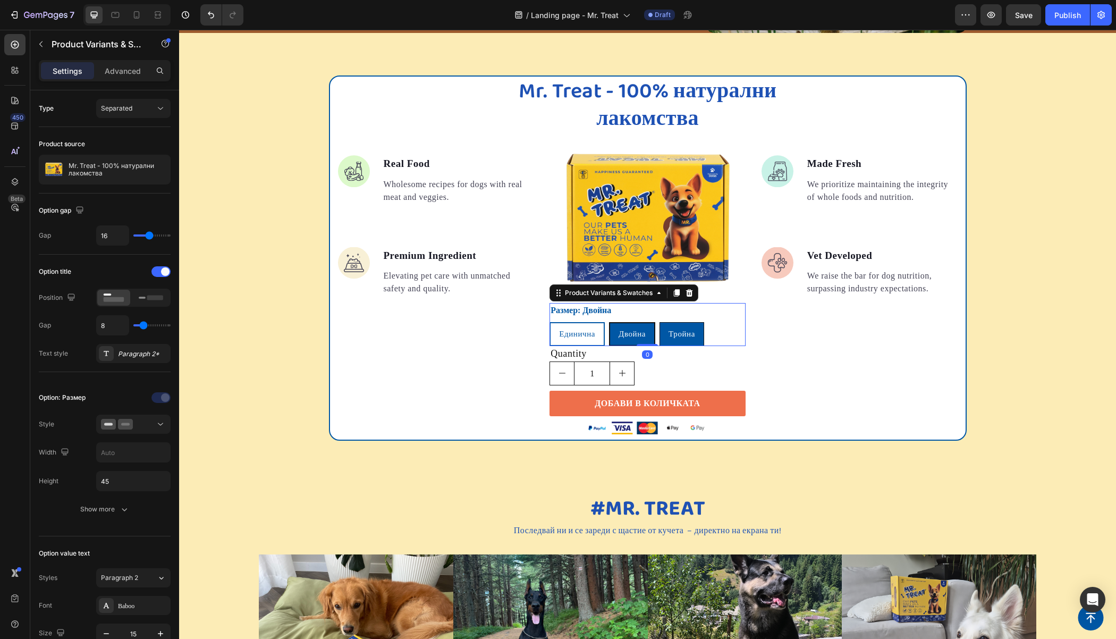
click at [674, 338] on div "Тройна" at bounding box center [682, 334] width 44 height 20
click at [659, 322] on input "[PERSON_NAME]" at bounding box center [659, 321] width 1 height 1
radio input "true"
click at [568, 332] on span "Единична" at bounding box center [576, 333] width 36 height 9
click at [549, 322] on input "Единична Единична Единична" at bounding box center [549, 321] width 1 height 1
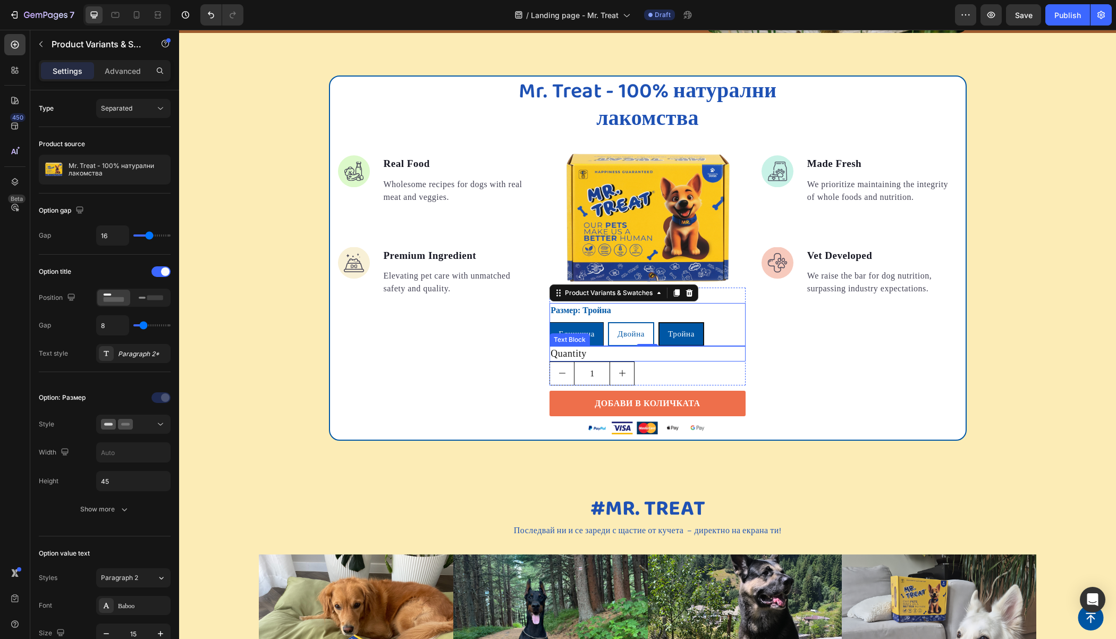
radio input "true"
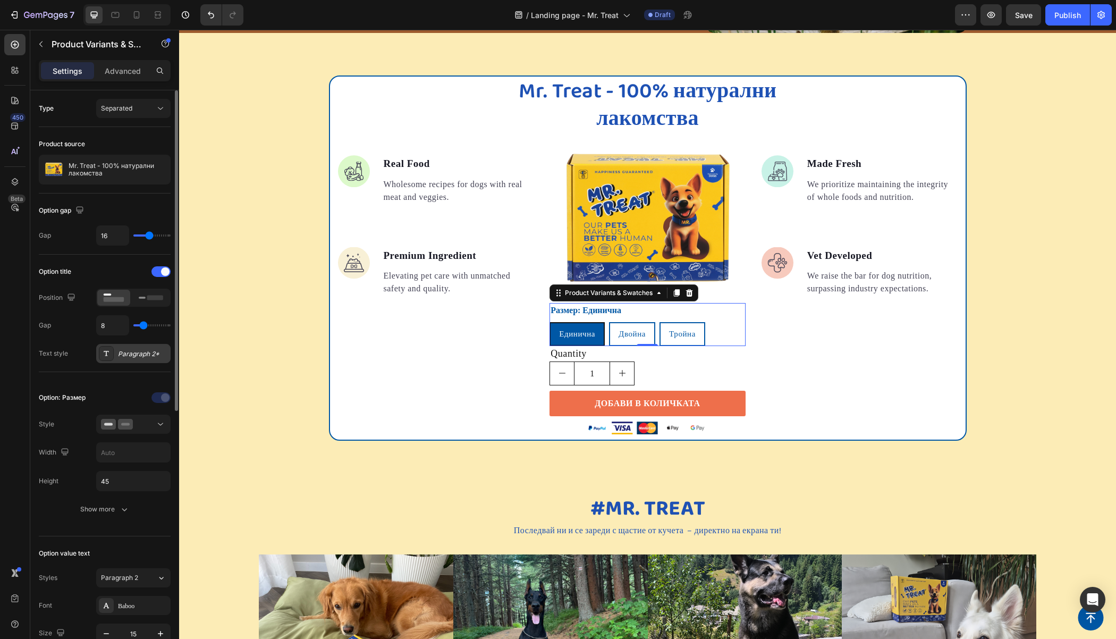
click at [141, 346] on div "Paragraph 2*" at bounding box center [133, 353] width 74 height 19
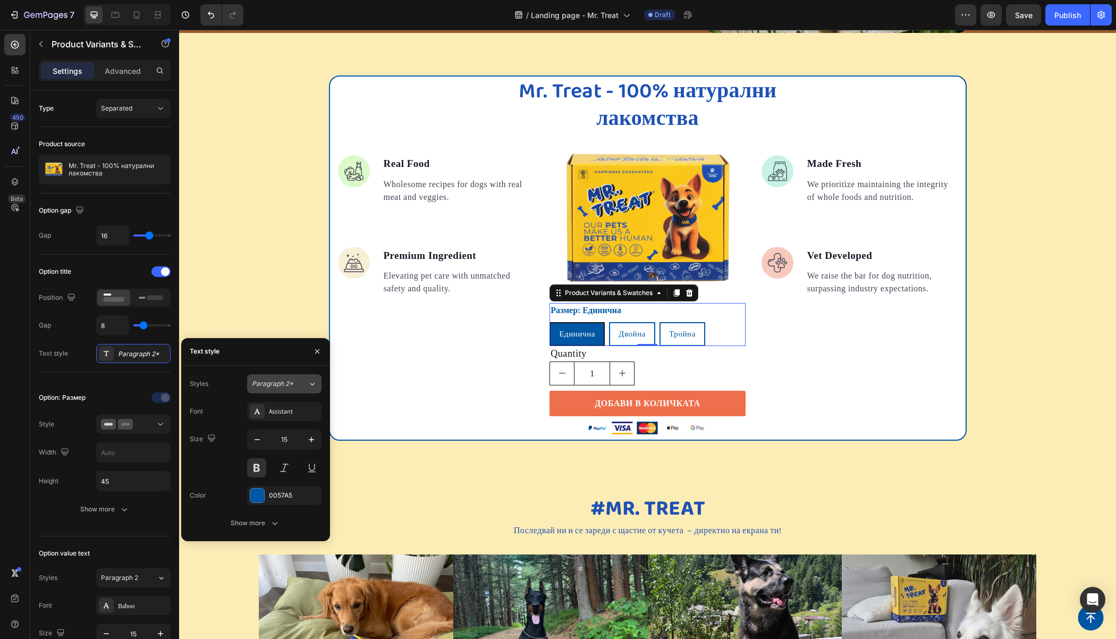
click at [306, 385] on div "Paragraph 2*" at bounding box center [280, 384] width 56 height 10
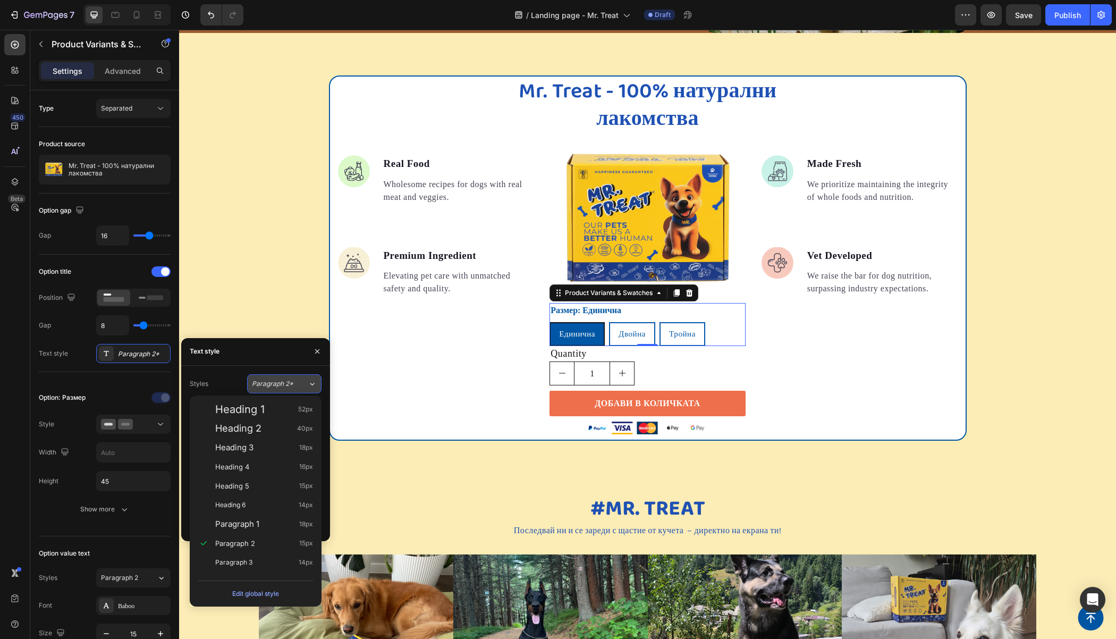
click at [306, 385] on div "Paragraph 2*" at bounding box center [280, 384] width 56 height 10
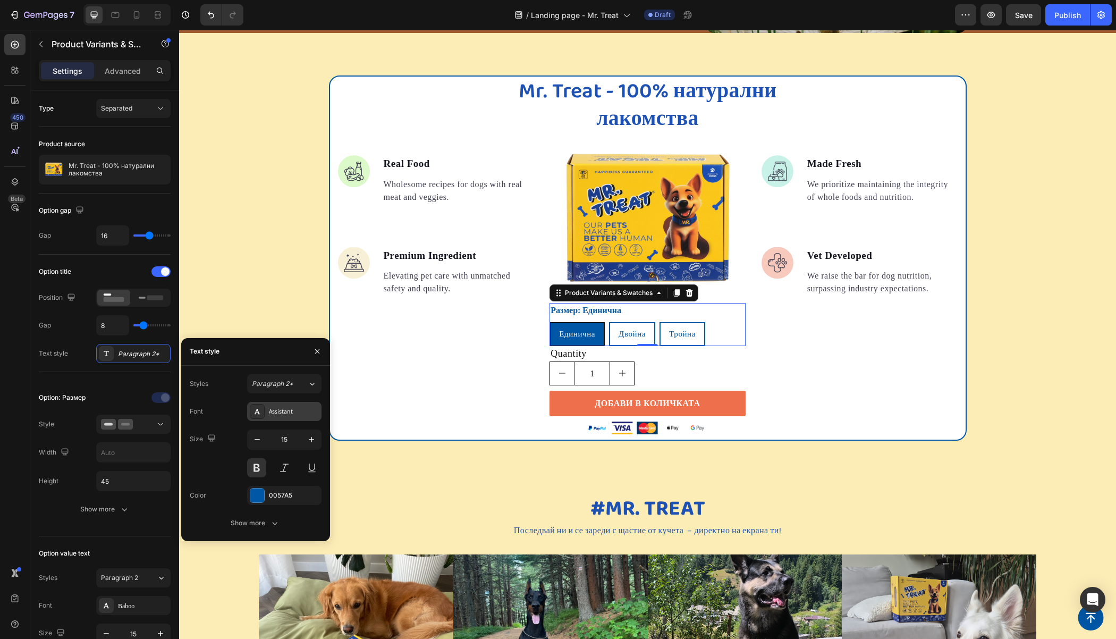
click at [285, 417] on div "Assistant" at bounding box center [284, 411] width 74 height 19
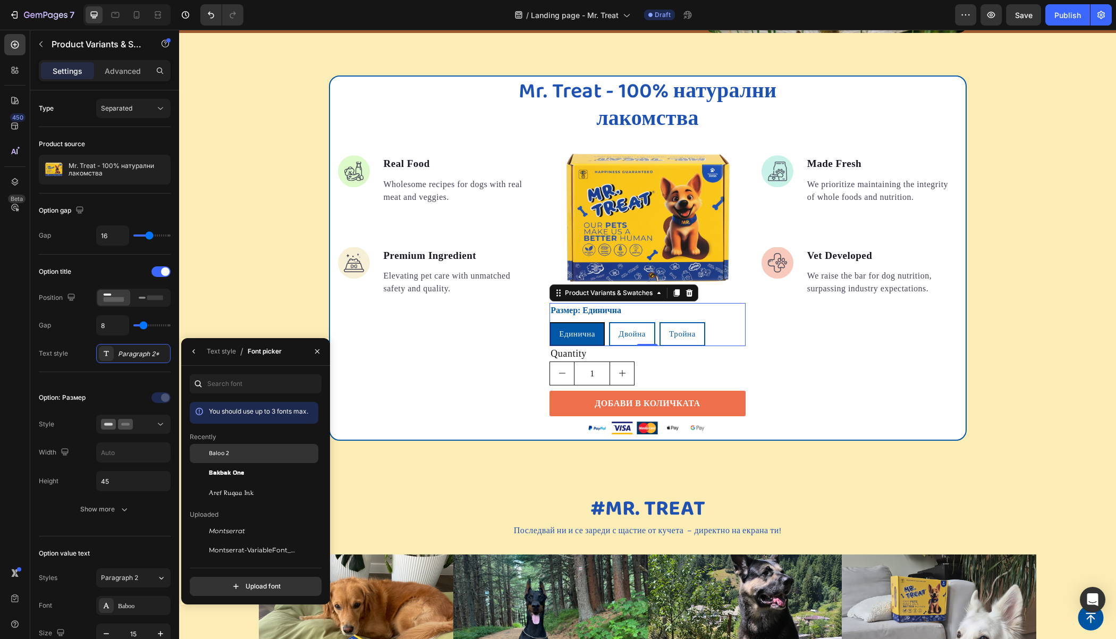
click at [239, 454] on div "Baloo 2" at bounding box center [262, 453] width 107 height 10
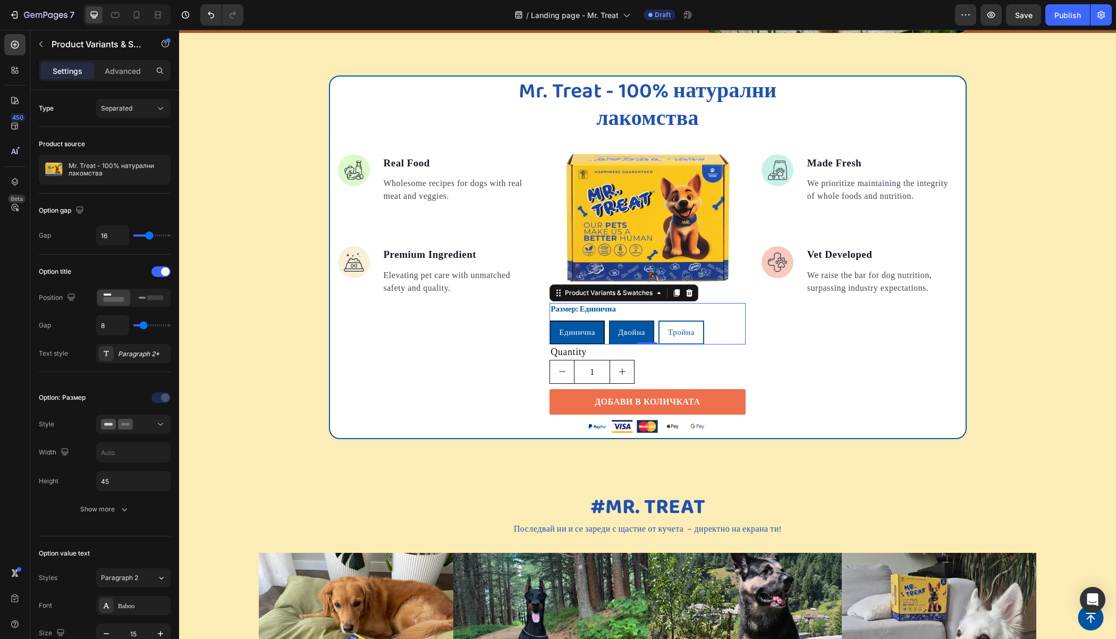
click at [624, 332] on span "Двойна" at bounding box center [631, 332] width 27 height 9
click at [609, 320] on input "Двойна Двойна Двойна" at bounding box center [608, 320] width 1 height 1
radio input "true"
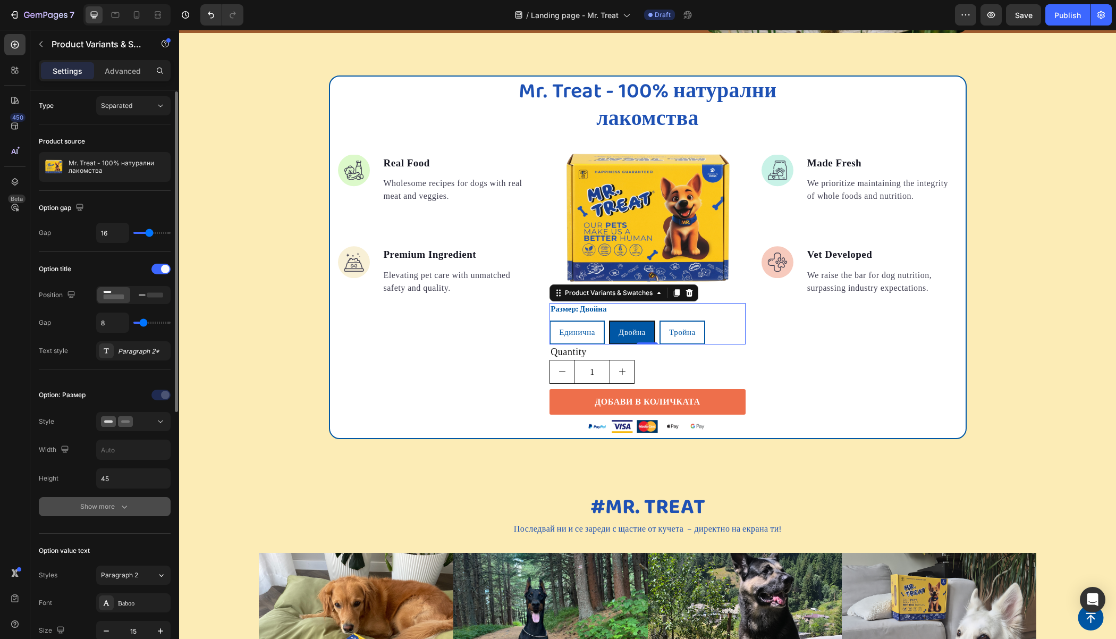
click at [99, 510] on button "Show more" at bounding box center [105, 506] width 132 height 19
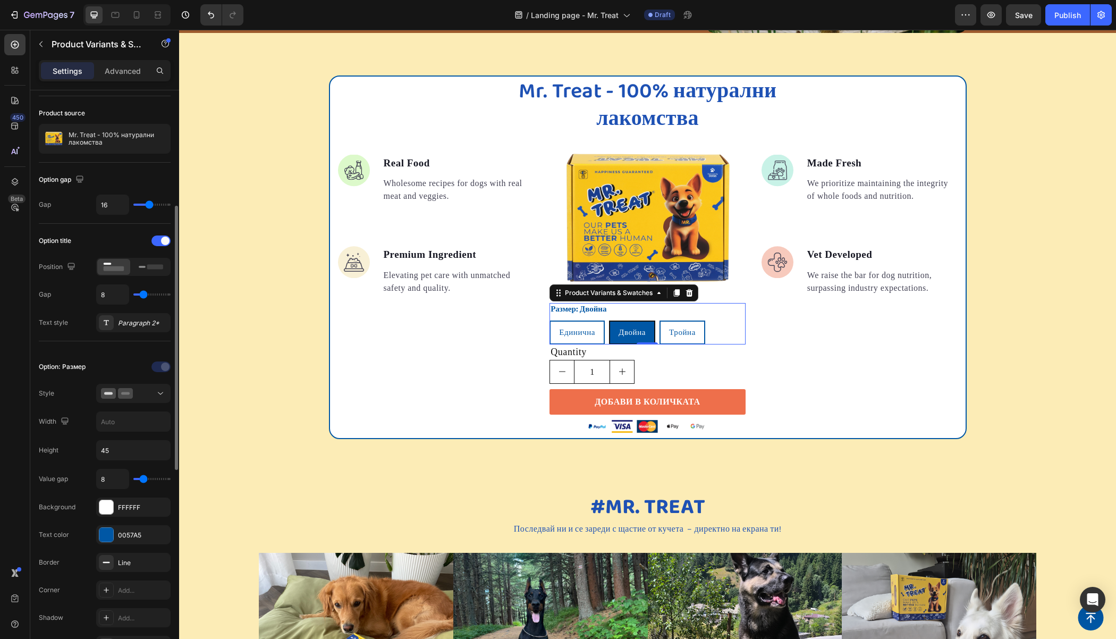
scroll to position [100, 0]
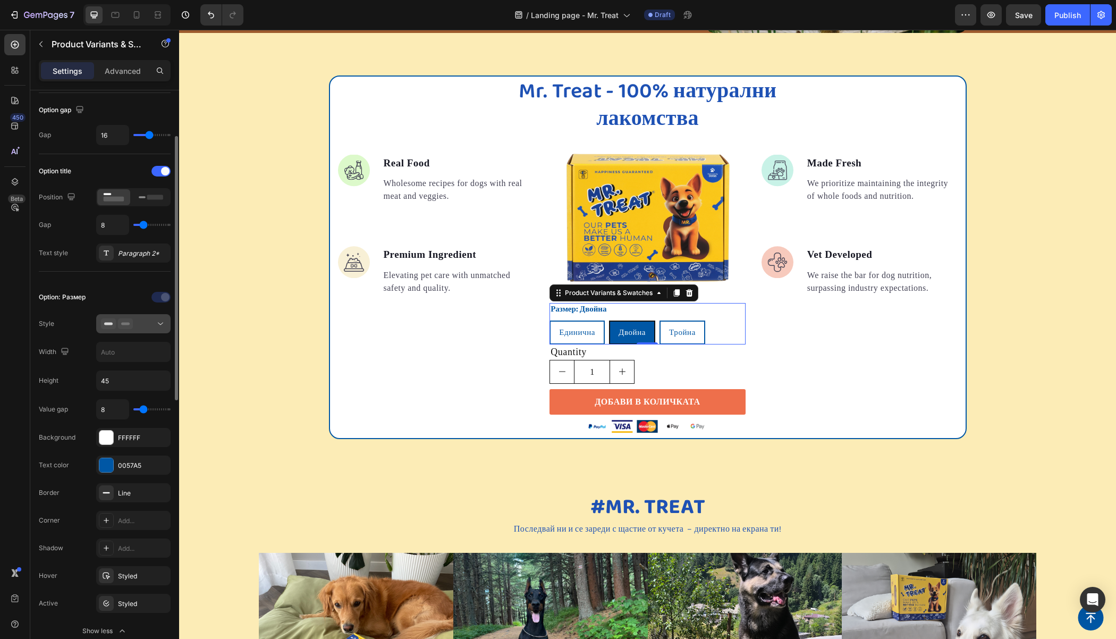
click at [137, 329] on button at bounding box center [133, 323] width 74 height 19
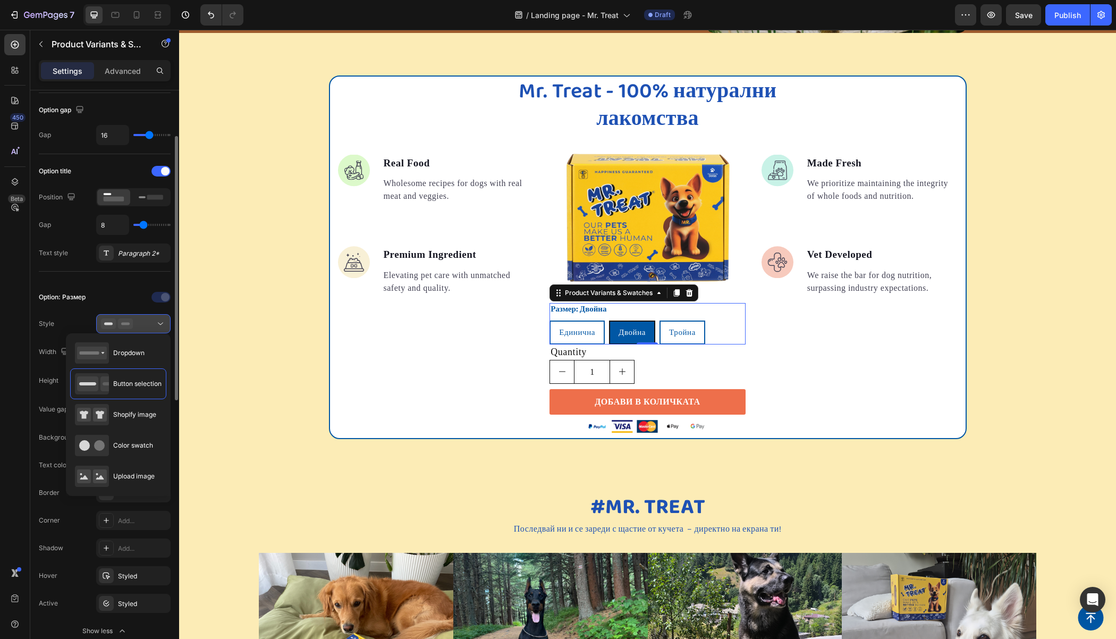
click at [137, 329] on button at bounding box center [133, 323] width 74 height 19
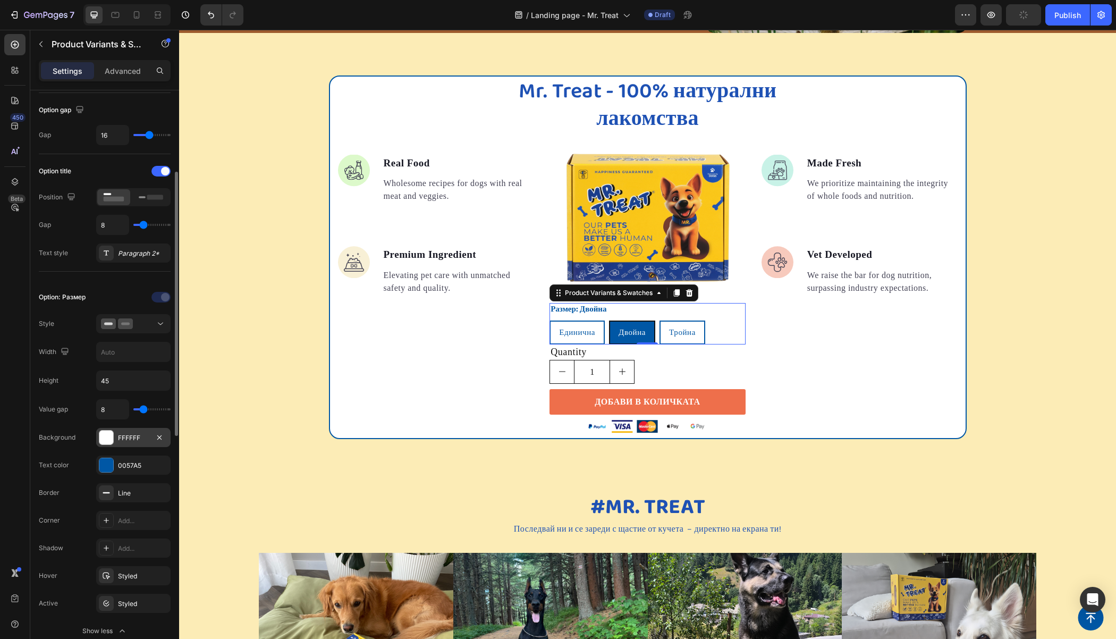
scroll to position [125, 0]
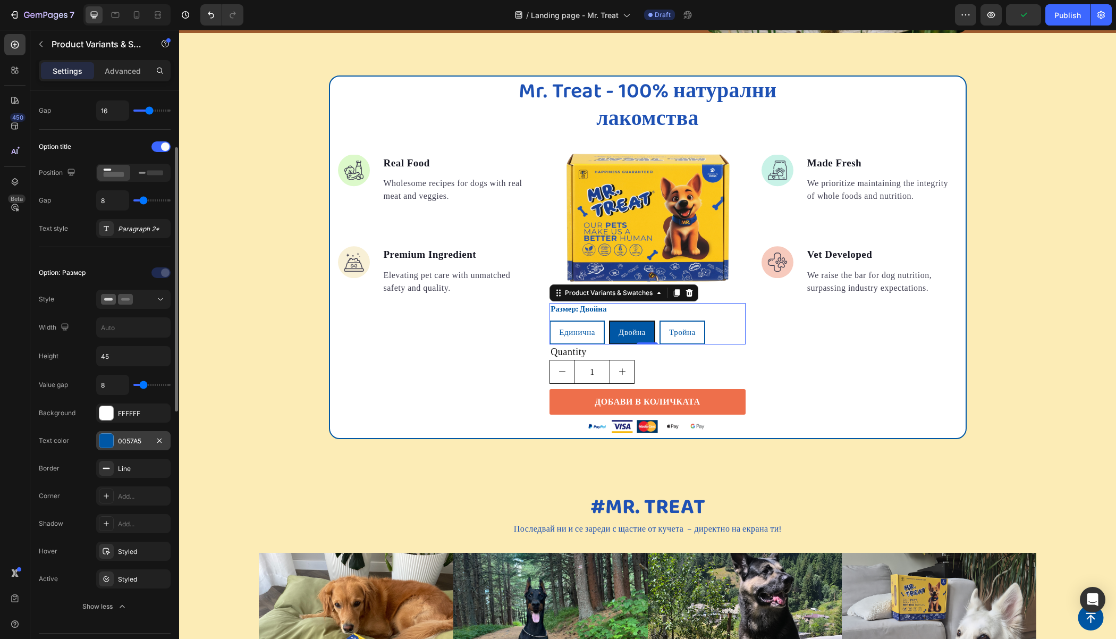
click at [125, 438] on div "0057A5" at bounding box center [133, 441] width 31 height 10
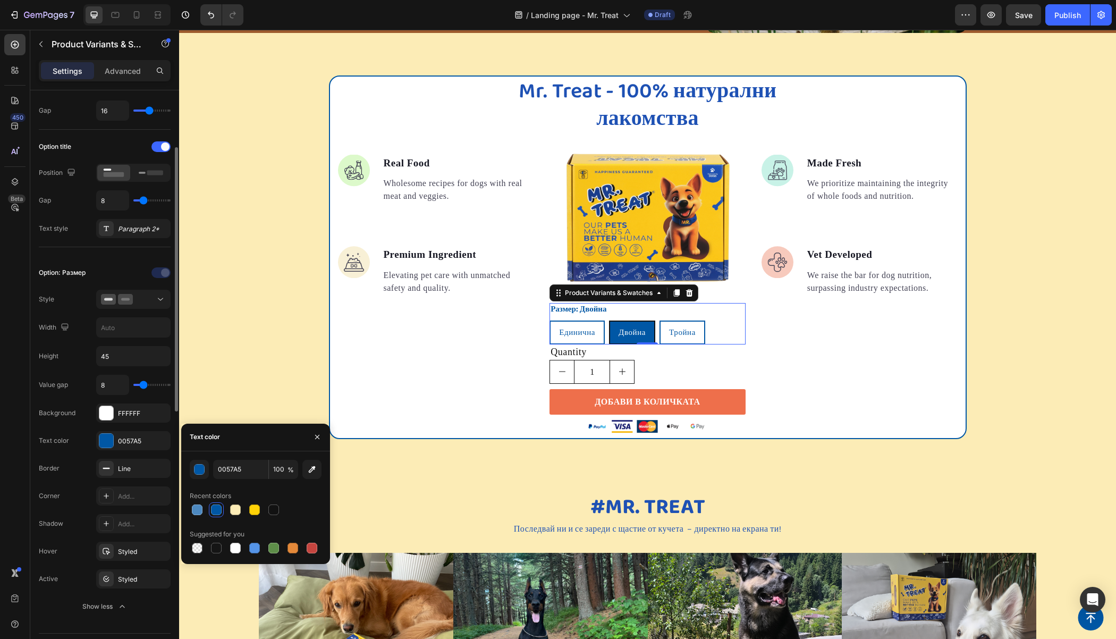
click at [37, 400] on div "Type Separated Product source Mr. Treat - 100% натурални лакомства Option gap G…" at bounding box center [104, 601] width 149 height 1273
click at [46, 433] on div "Text color" at bounding box center [54, 438] width 30 height 10
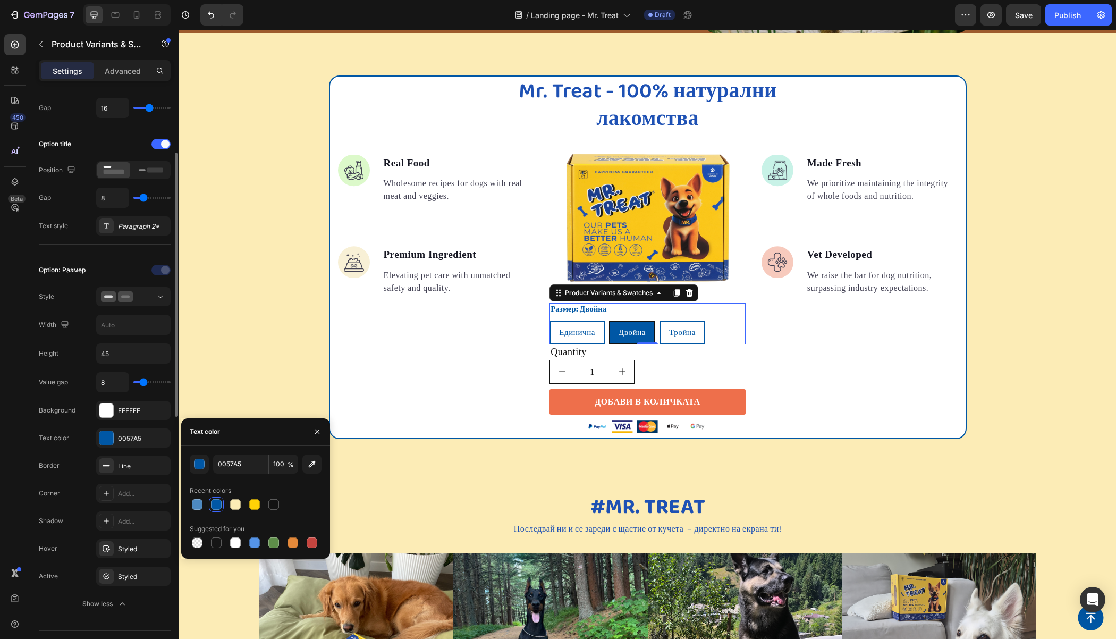
scroll to position [330, 0]
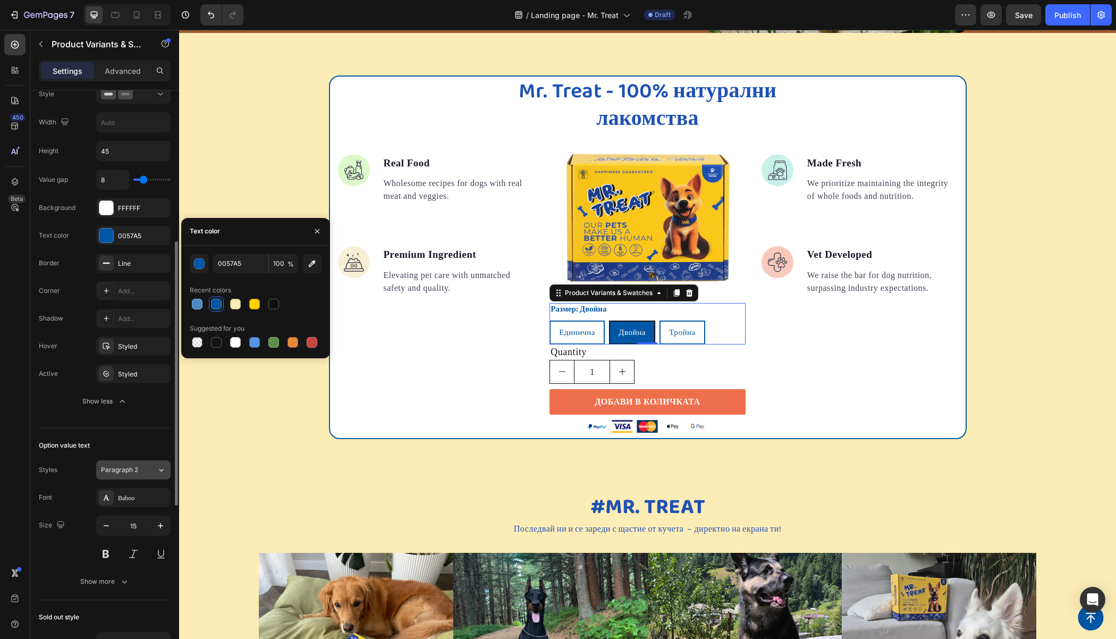
click at [141, 469] on div "Paragraph 2" at bounding box center [122, 470] width 43 height 10
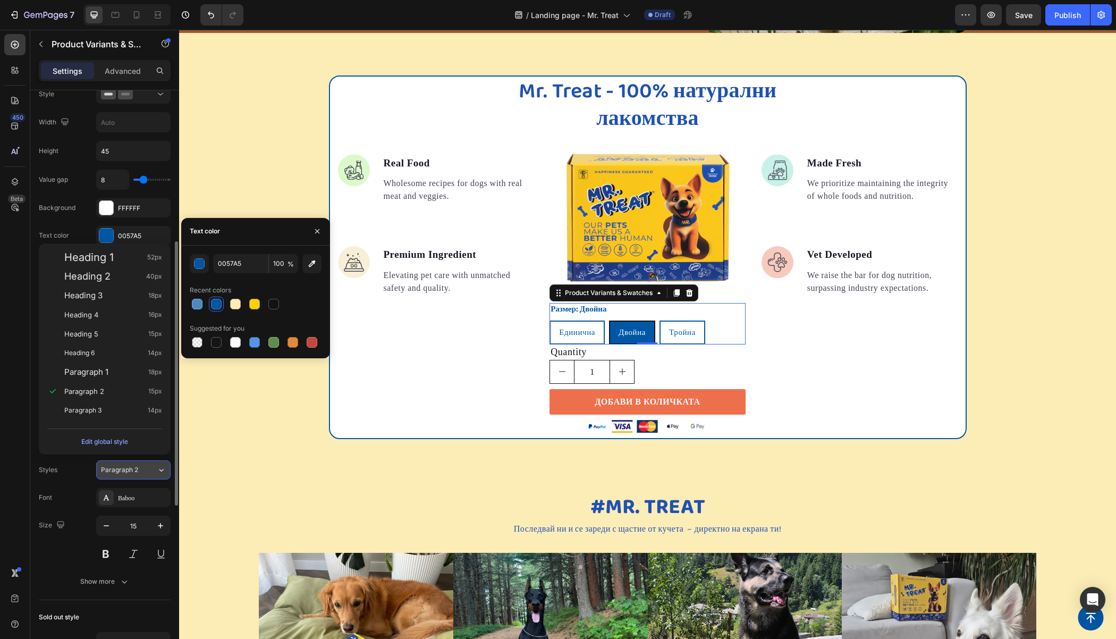
click at [141, 469] on div "Paragraph 2" at bounding box center [122, 470] width 43 height 10
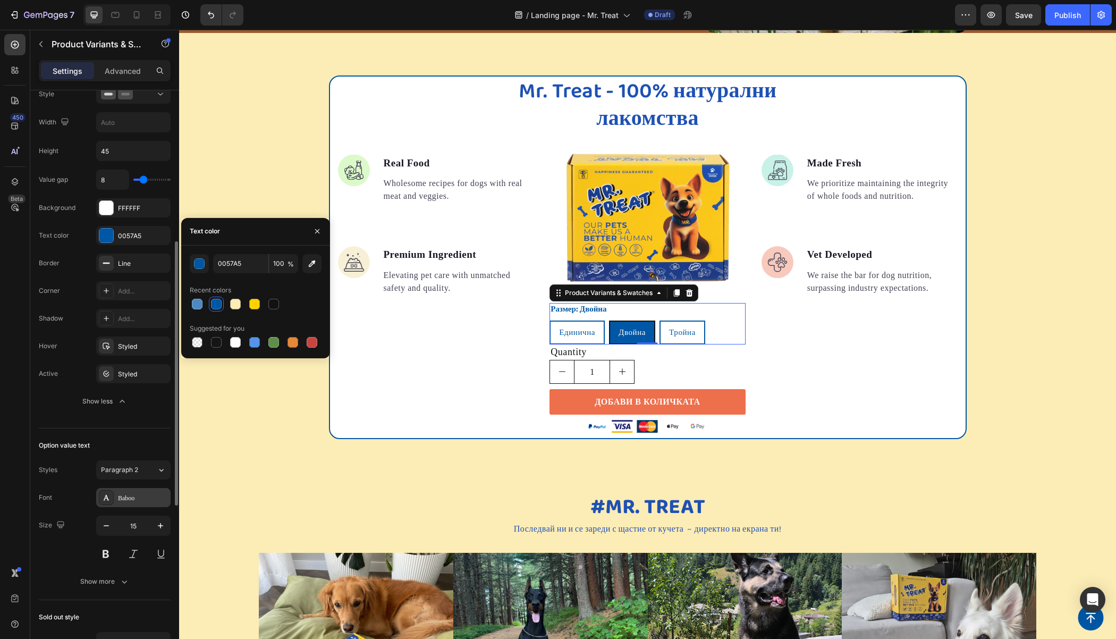
click at [137, 493] on div "Baboo" at bounding box center [143, 498] width 50 height 10
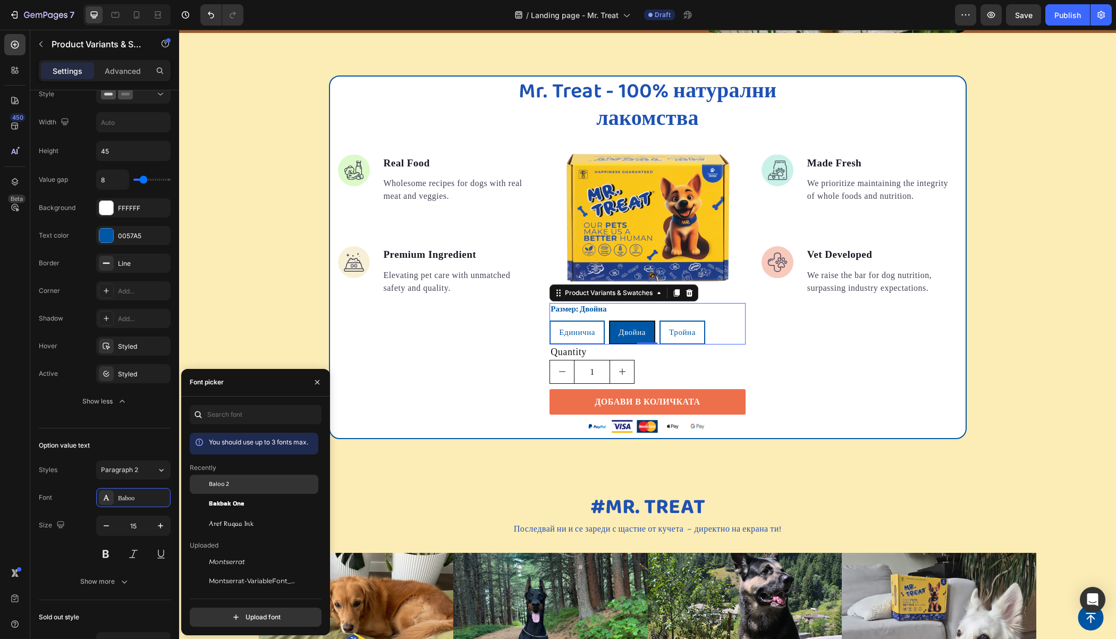
click at [225, 486] on span "Baloo 2" at bounding box center [219, 484] width 20 height 10
click at [227, 521] on span "Aref Ruqaa Ink" at bounding box center [231, 523] width 45 height 10
click at [220, 485] on span "Baloo 2" at bounding box center [219, 484] width 20 height 10
click at [106, 549] on button at bounding box center [105, 553] width 19 height 19
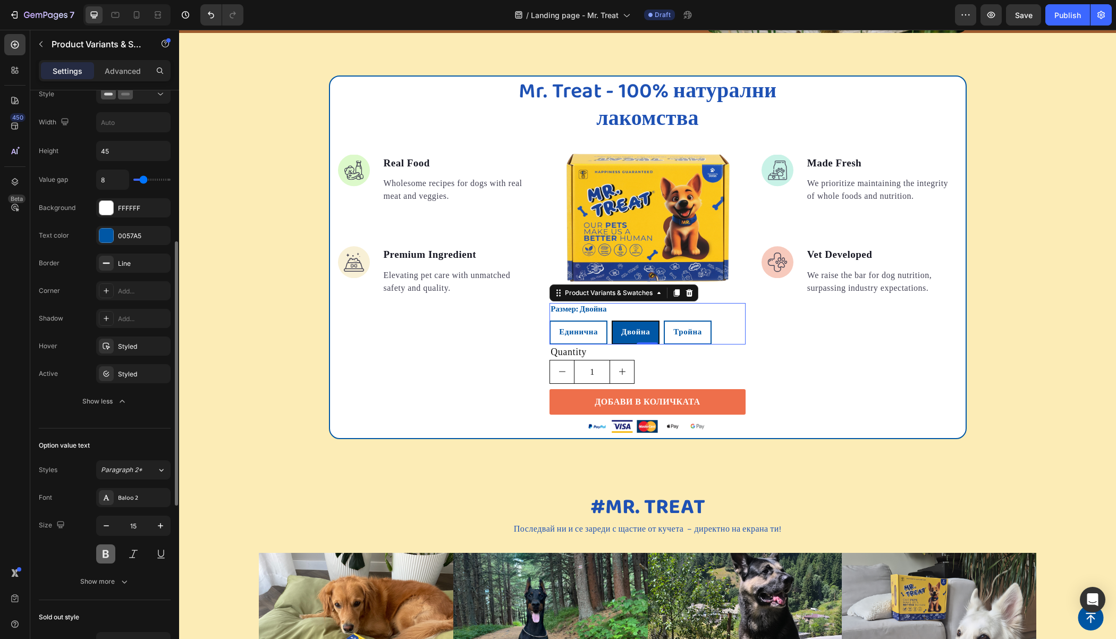
click at [106, 549] on button at bounding box center [105, 553] width 19 height 19
click at [248, 156] on div "Mr. Treat - 100% натурални лакомства Heading Image Real Food Text block Wholeso…" at bounding box center [647, 256] width 937 height 363
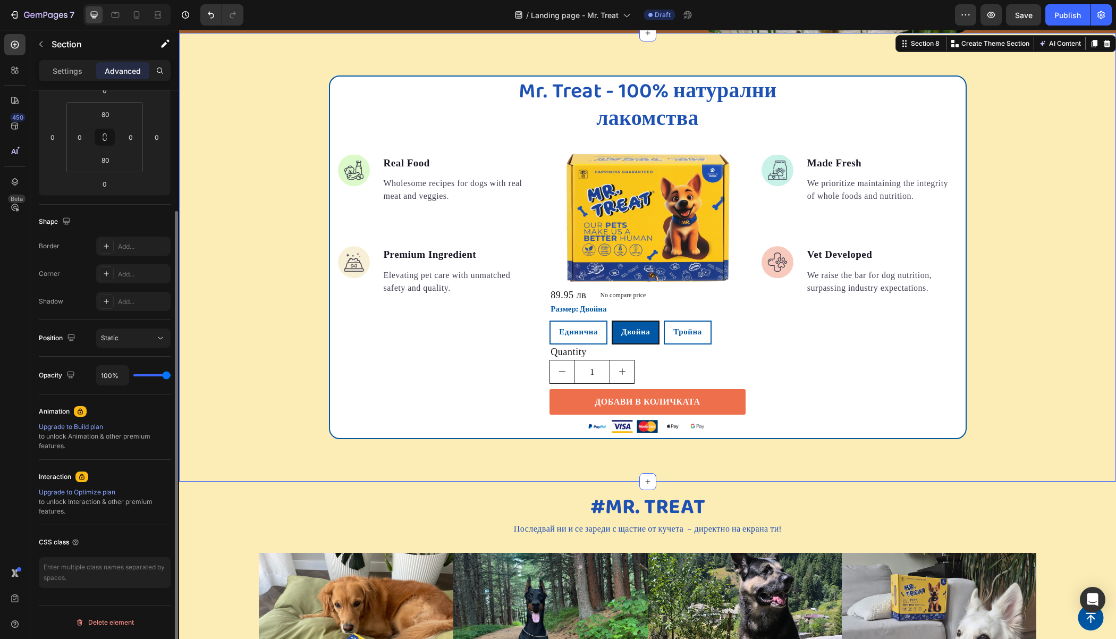
scroll to position [0, 0]
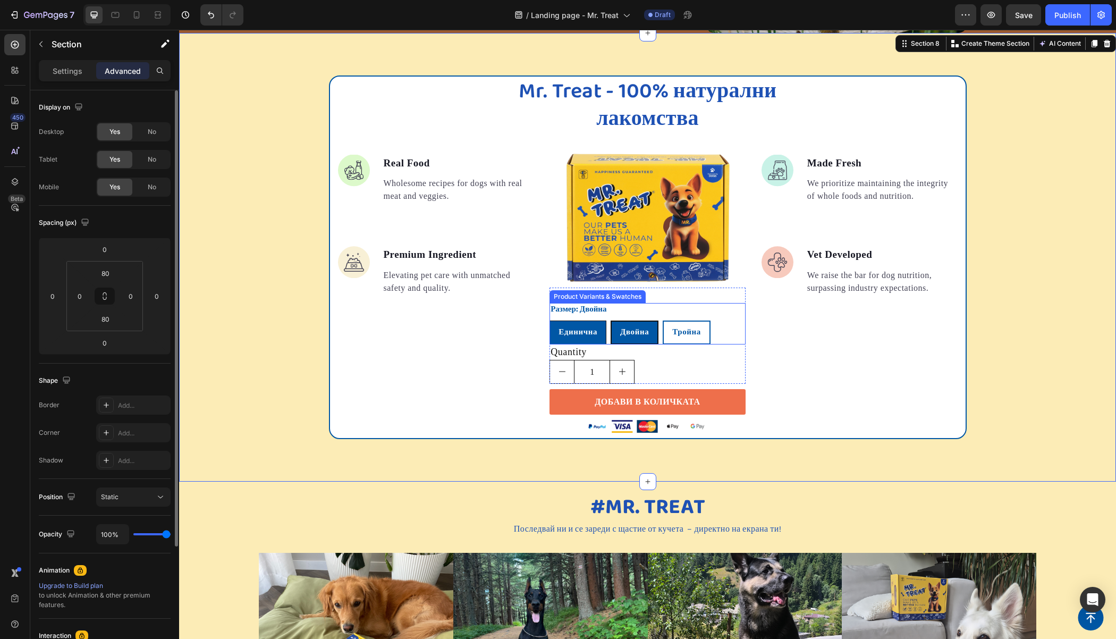
click at [561, 327] on span "Единична" at bounding box center [577, 332] width 39 height 13
click at [549, 320] on input "Единична Единична Единична" at bounding box center [549, 320] width 1 height 1
radio input "true"
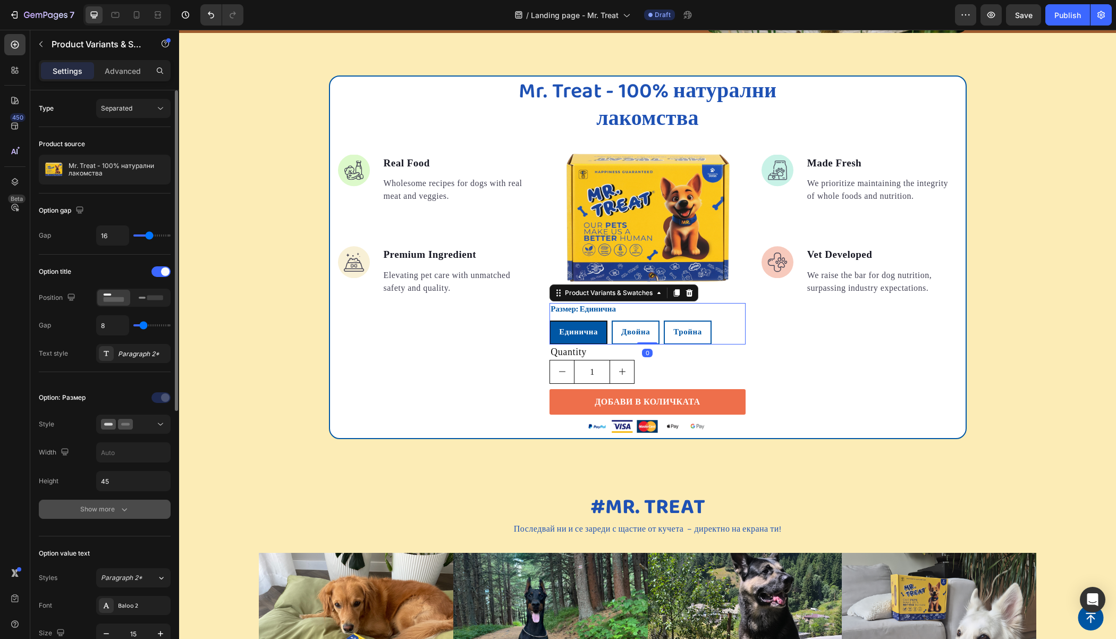
click at [101, 510] on div "Show more" at bounding box center [104, 509] width 49 height 11
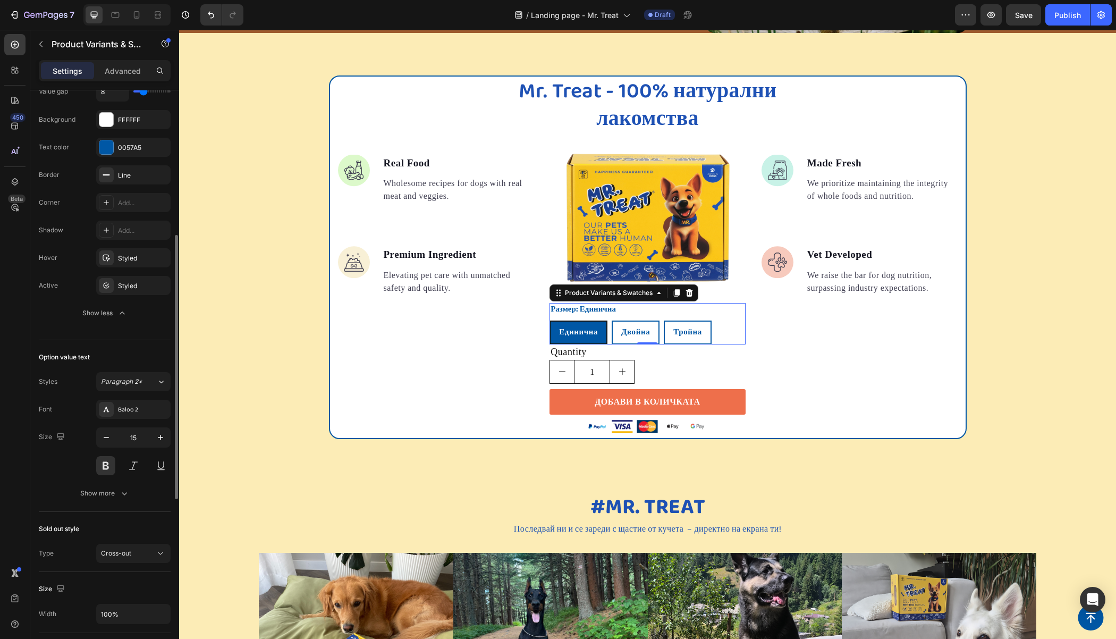
scroll to position [386, 0]
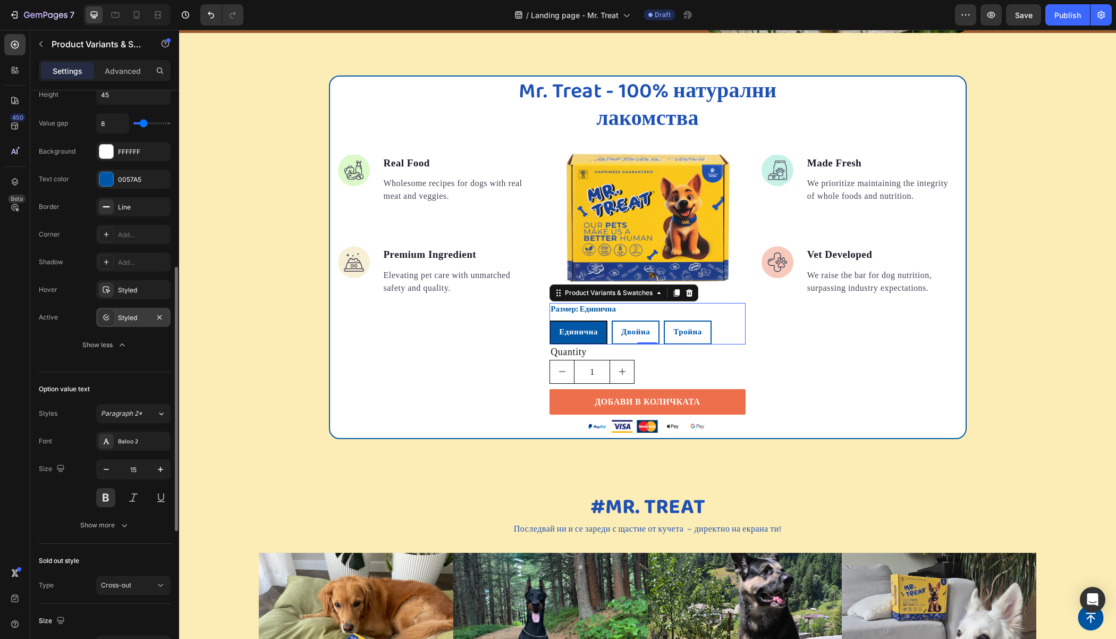
click at [111, 316] on div at bounding box center [106, 317] width 15 height 15
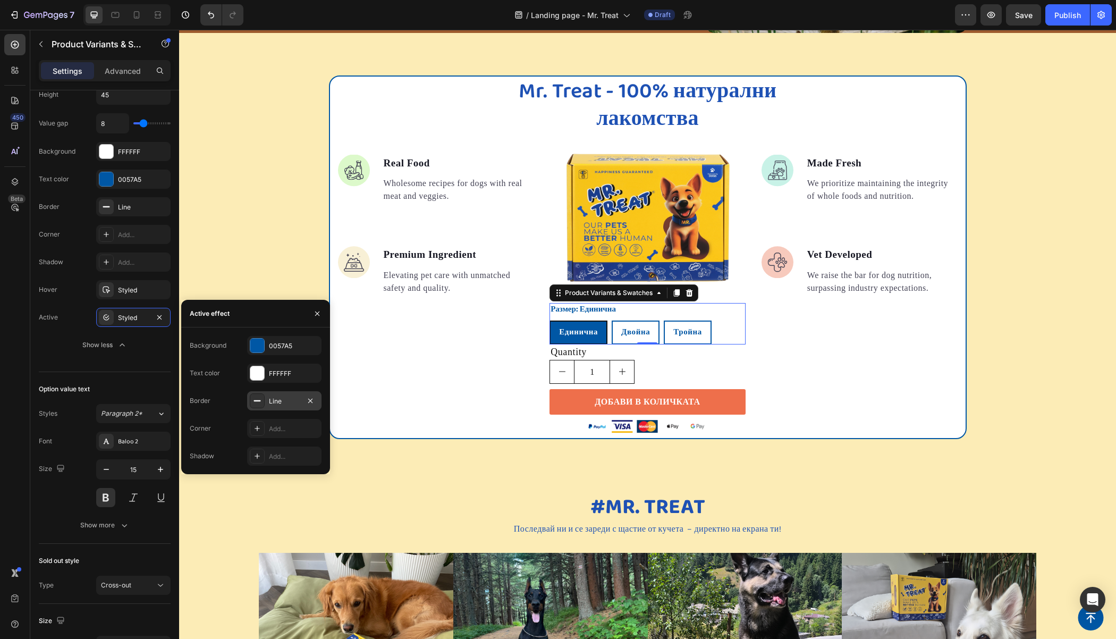
click at [274, 402] on div "Line" at bounding box center [284, 401] width 31 height 10
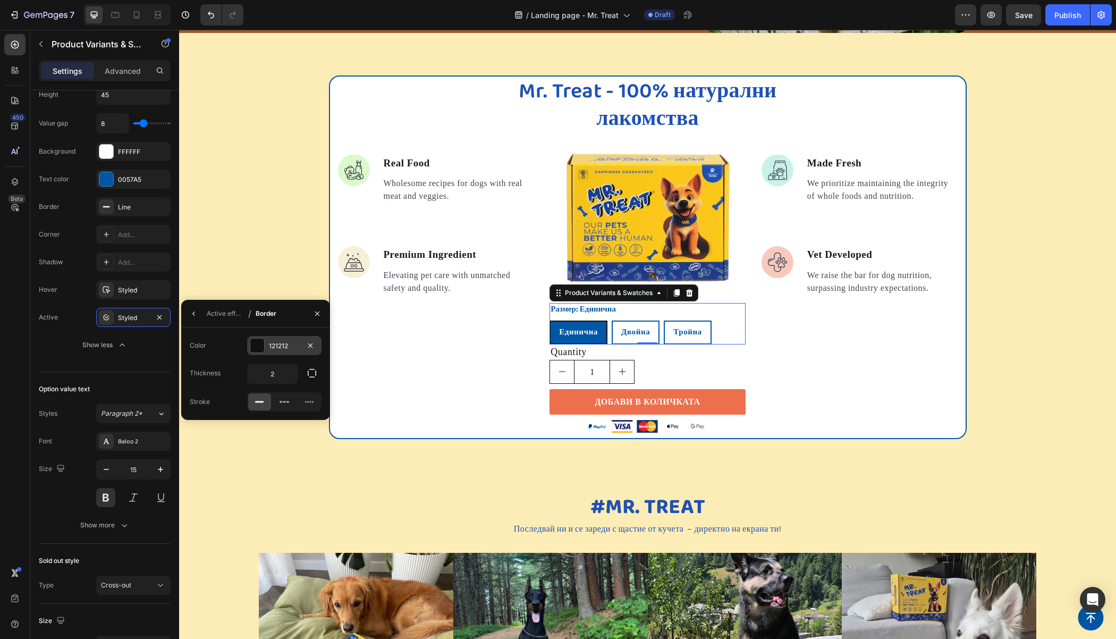
click at [259, 344] on div at bounding box center [257, 345] width 14 height 14
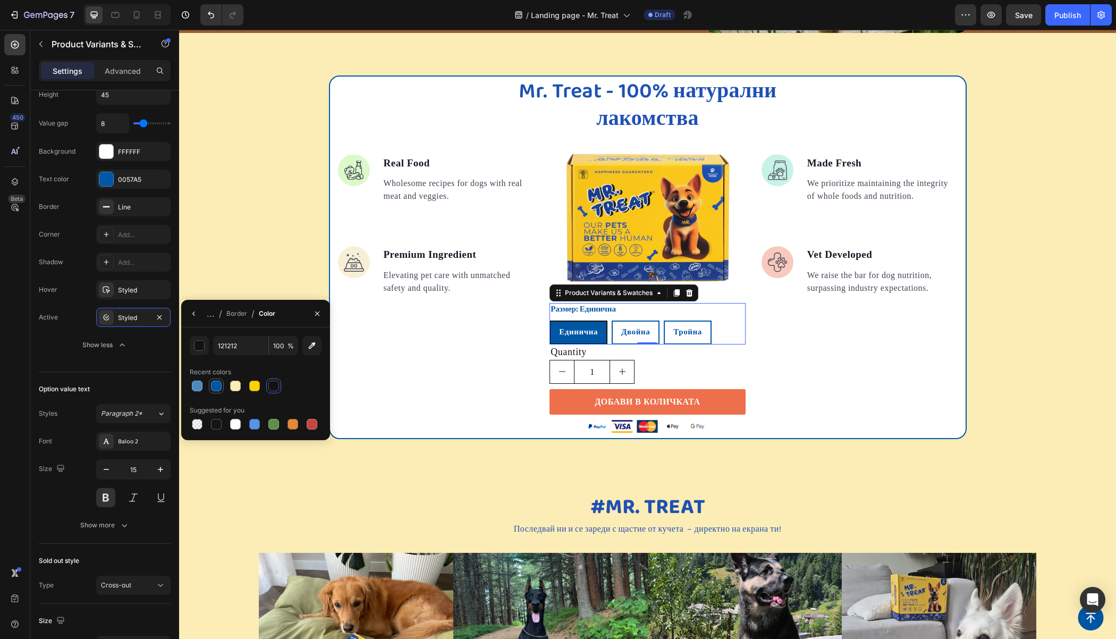
click at [217, 388] on div at bounding box center [216, 385] width 11 height 11
click at [234, 422] on div at bounding box center [235, 424] width 11 height 11
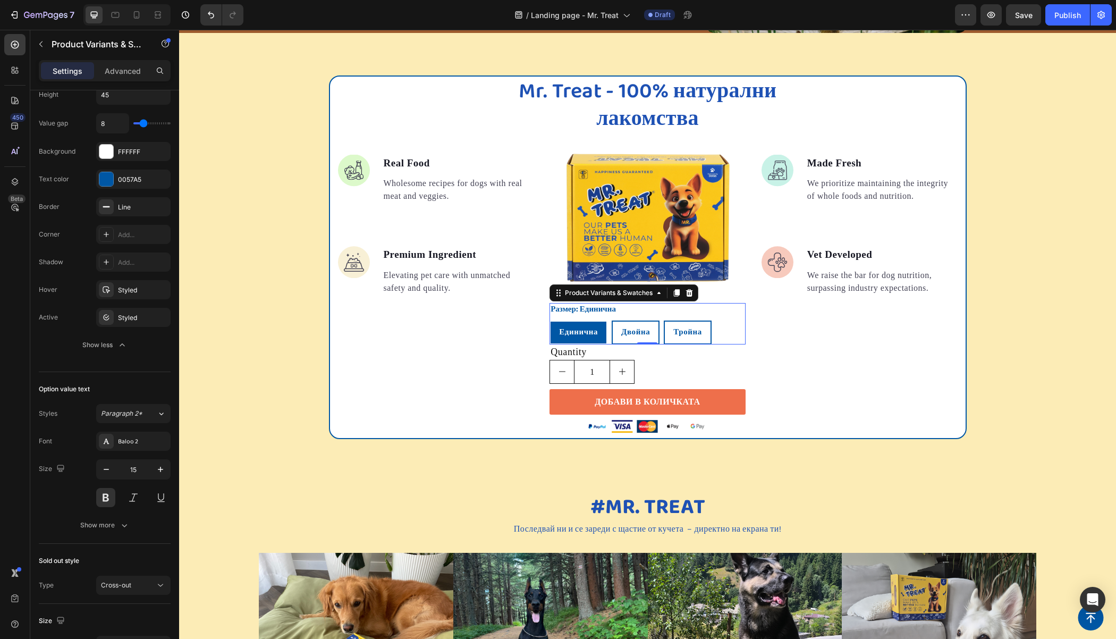
click at [597, 327] on div "Единична" at bounding box center [578, 333] width 56 height 20
click at [549, 320] on input "Единична Единична Единична" at bounding box center [549, 320] width 1 height 1
click at [111, 310] on div at bounding box center [106, 317] width 15 height 15
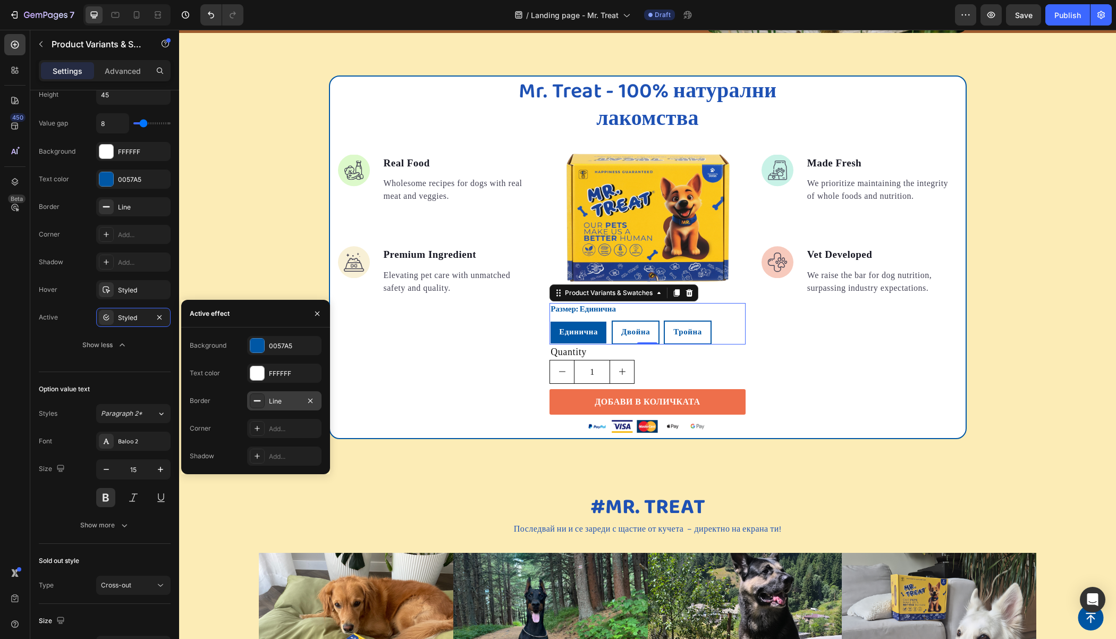
click at [262, 401] on div at bounding box center [257, 400] width 15 height 15
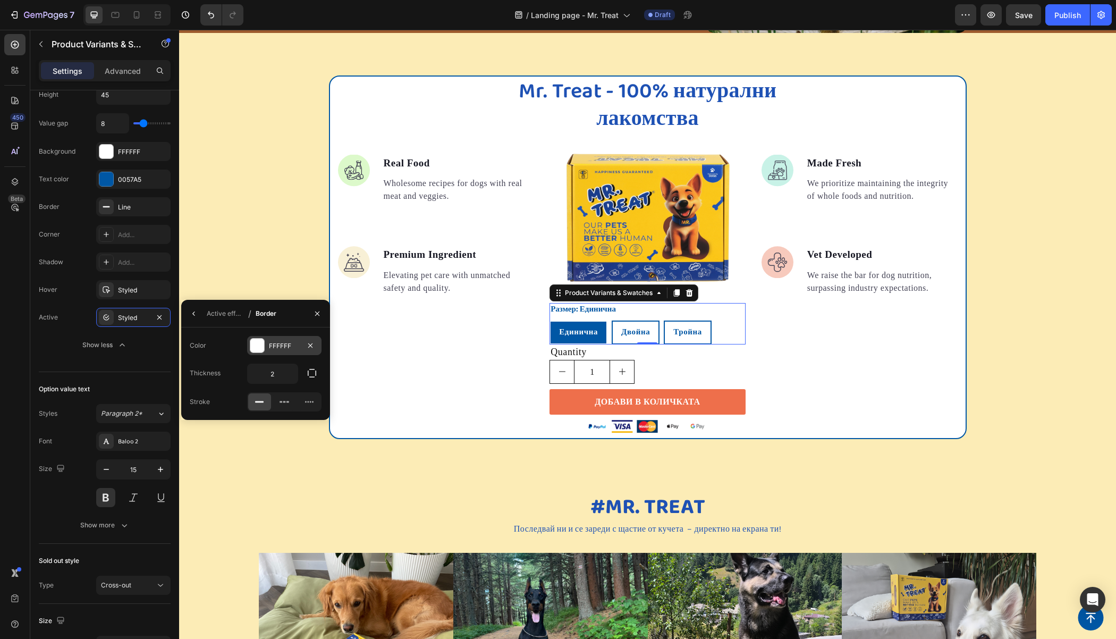
click at [270, 344] on div "FFFFFF" at bounding box center [284, 346] width 31 height 10
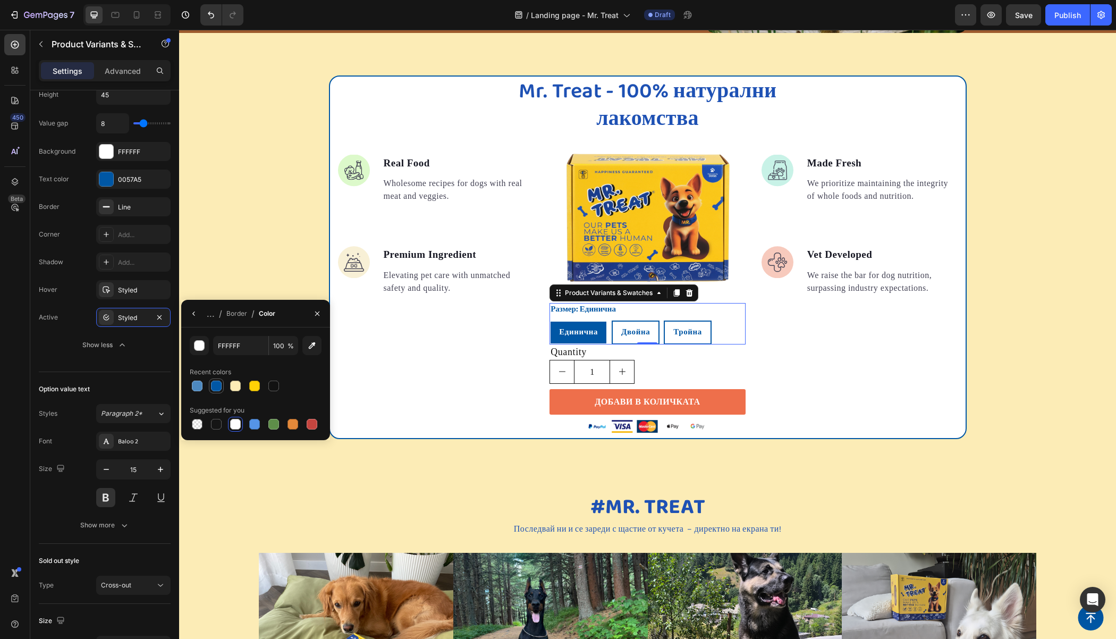
click at [219, 391] on div at bounding box center [216, 385] width 11 height 11
type input "0057A5"
click at [196, 311] on icon "button" at bounding box center [194, 313] width 9 height 9
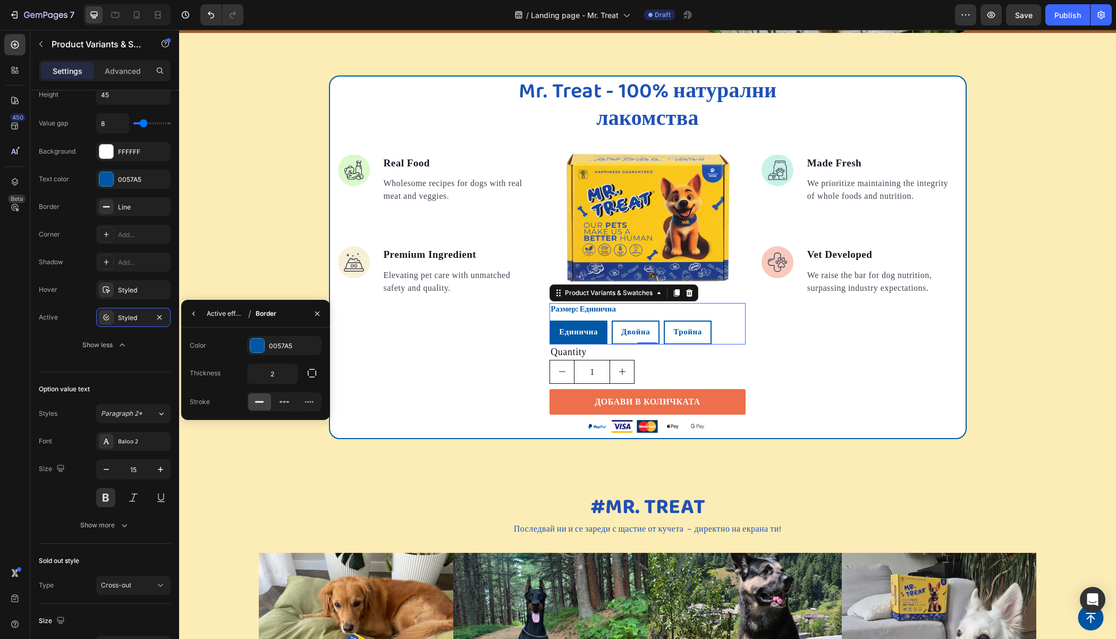
click at [207, 315] on div "Active effect" at bounding box center [225, 314] width 37 height 10
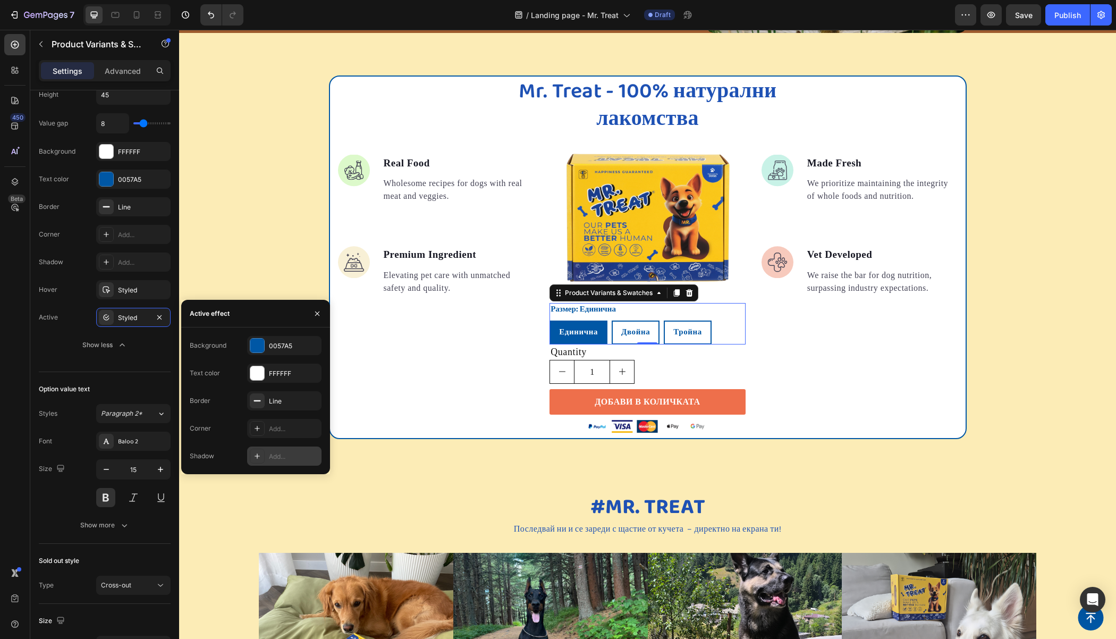
click at [269, 455] on div "Add..." at bounding box center [294, 457] width 50 height 10
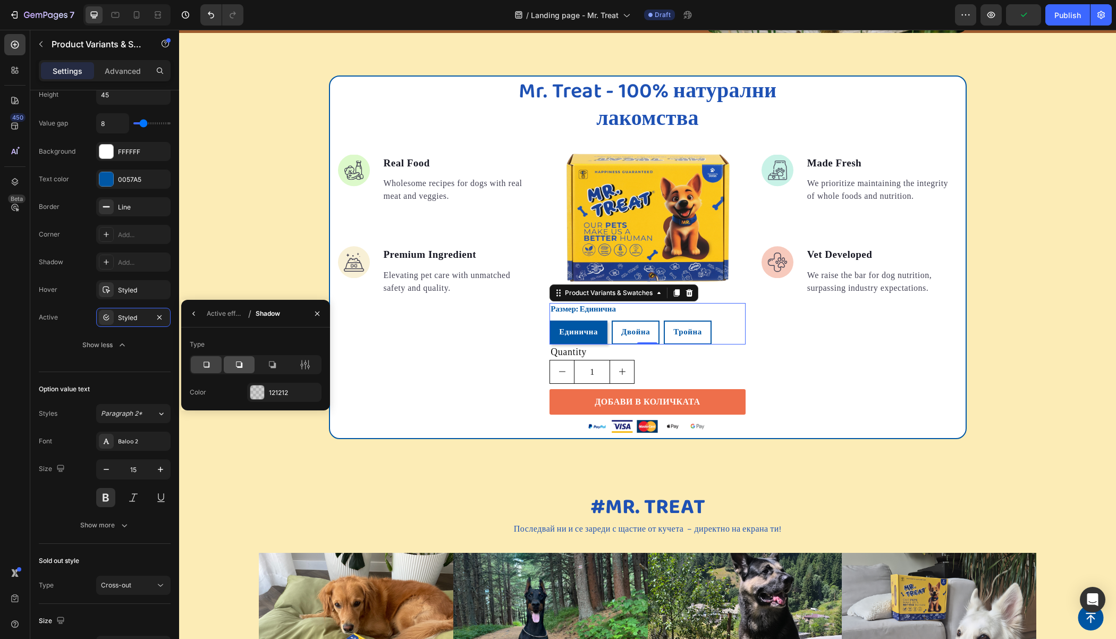
click at [247, 366] on div at bounding box center [239, 364] width 31 height 17
click at [269, 369] on icon at bounding box center [272, 364] width 11 height 11
click at [209, 363] on icon at bounding box center [206, 364] width 11 height 11
click at [261, 390] on div at bounding box center [257, 392] width 14 height 14
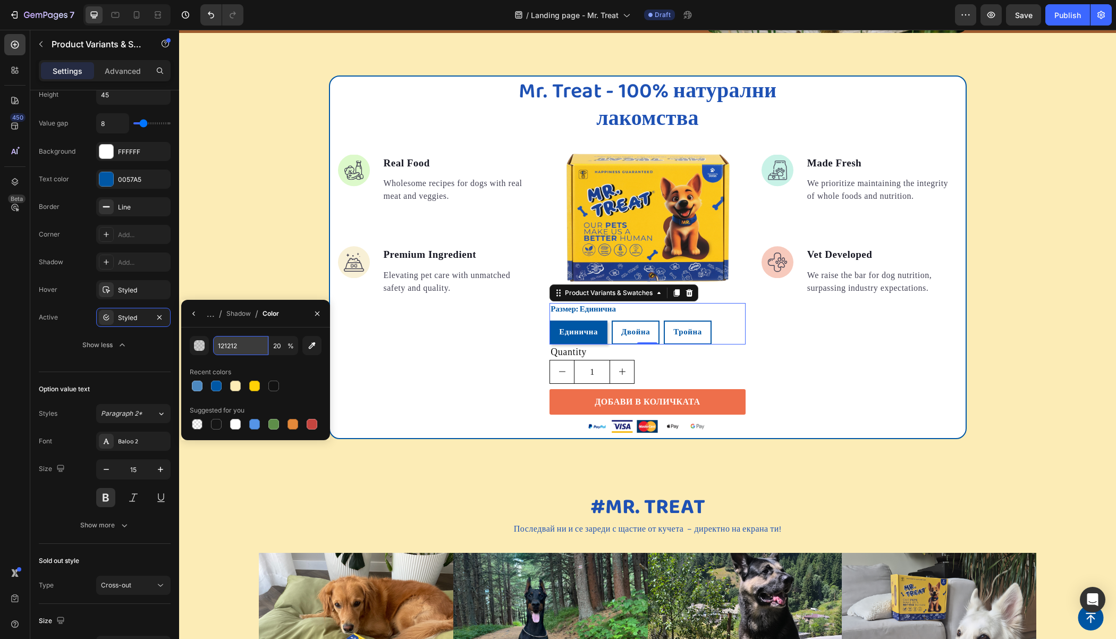
click at [0, 0] on input "121212" at bounding box center [0, 0] width 0 height 0
click at [238, 209] on div "Mr. Treat - 100% натурални лакомства Heading Image Real Food Text block Wholeso…" at bounding box center [647, 256] width 937 height 363
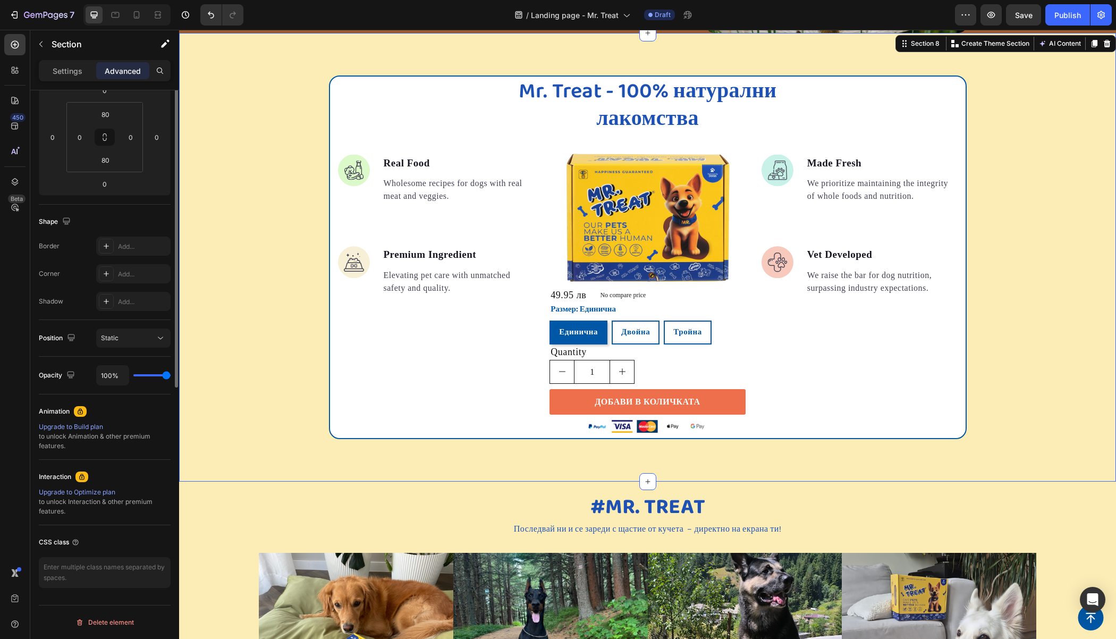
scroll to position [0, 0]
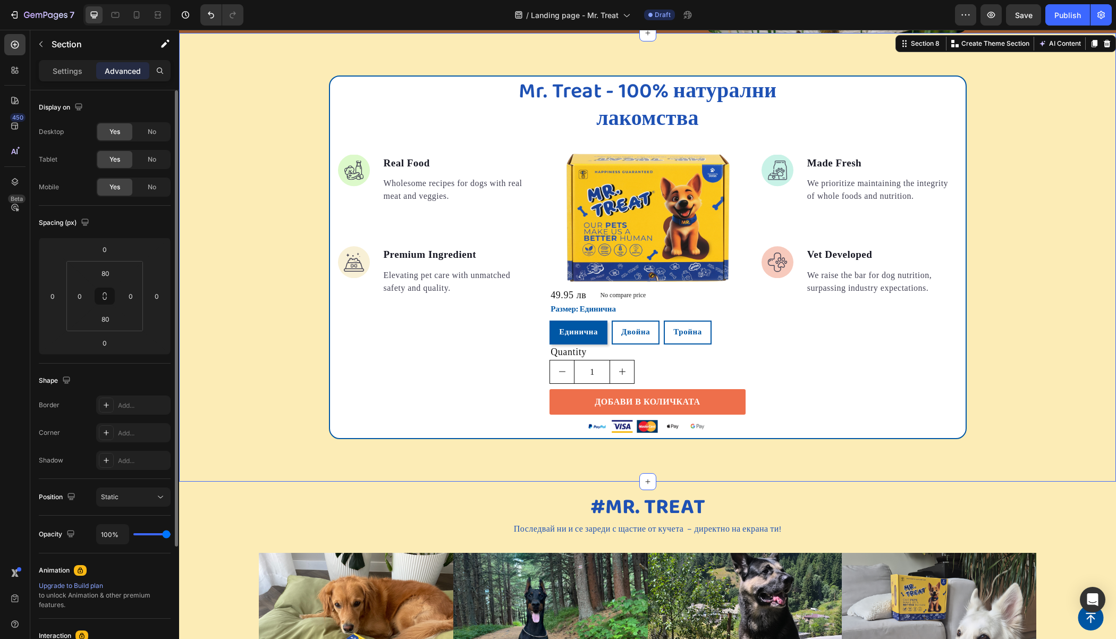
click at [238, 209] on div "Mr. Treat - 100% натурални лакомства Heading Image Real Food Text block Wholeso…" at bounding box center [647, 256] width 937 height 363
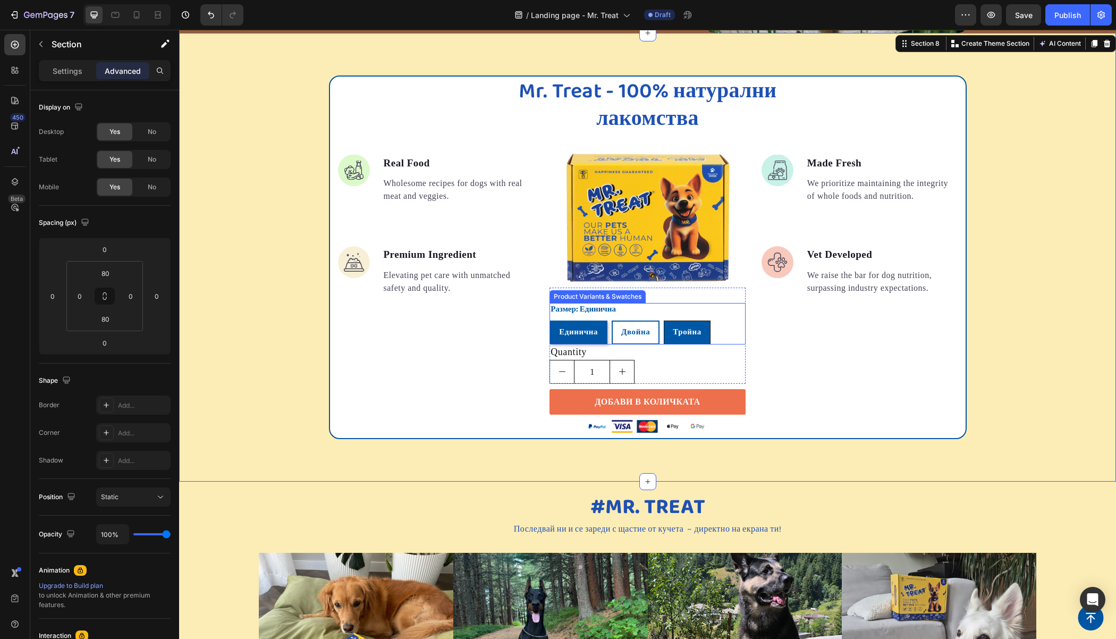
click at [673, 327] on span "Тройна" at bounding box center [687, 332] width 29 height 13
click at [664, 320] on input "[PERSON_NAME]" at bounding box center [663, 320] width 1 height 1
radio input "true"
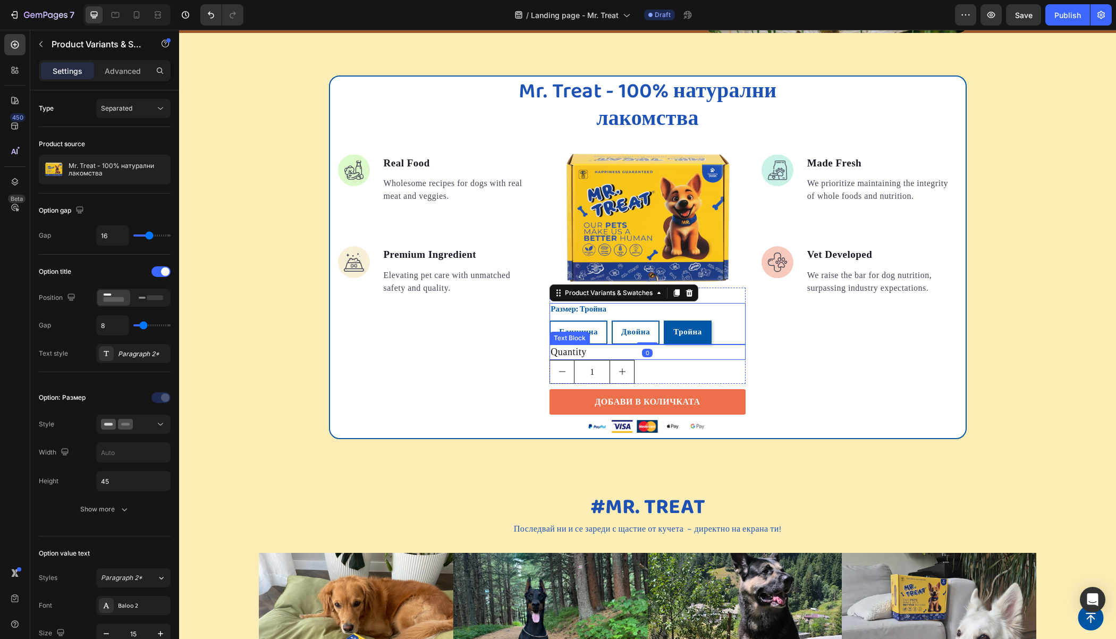
click at [557, 333] on div "Text Block" at bounding box center [570, 338] width 36 height 10
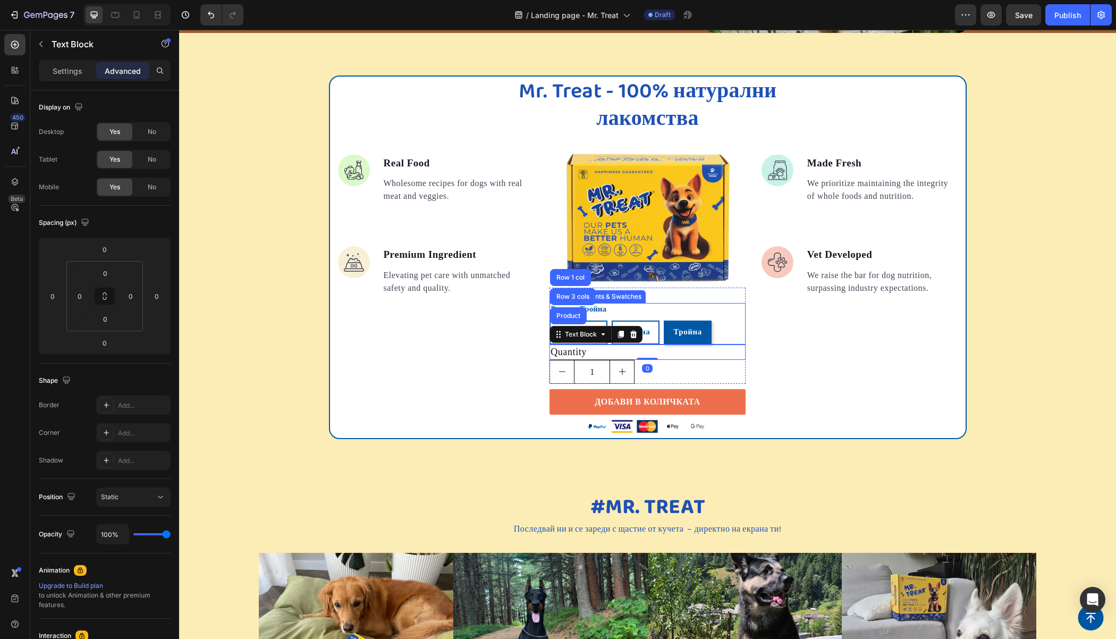
click at [736, 313] on div "Размер: Тройна Единична Единична Единична Двойна Двойна Двойна Тройна Тройна Тр…" at bounding box center [647, 323] width 196 height 41
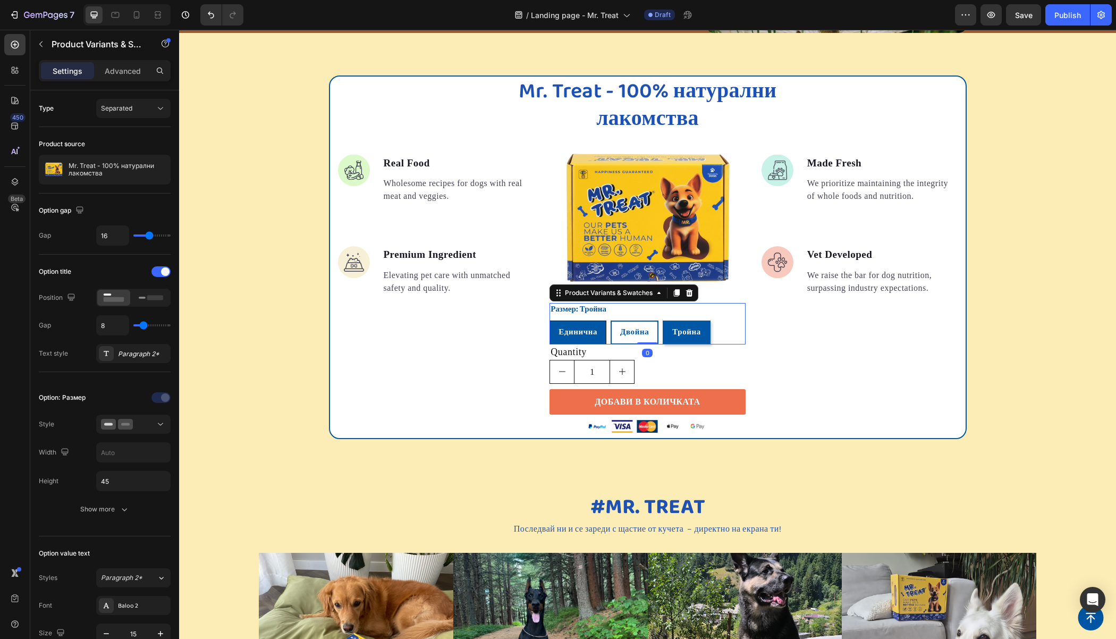
click at [596, 336] on div "Единична" at bounding box center [578, 333] width 56 height 20
click at [549, 320] on input "Единична Единична Единична" at bounding box center [549, 320] width 1 height 1
radio input "true"
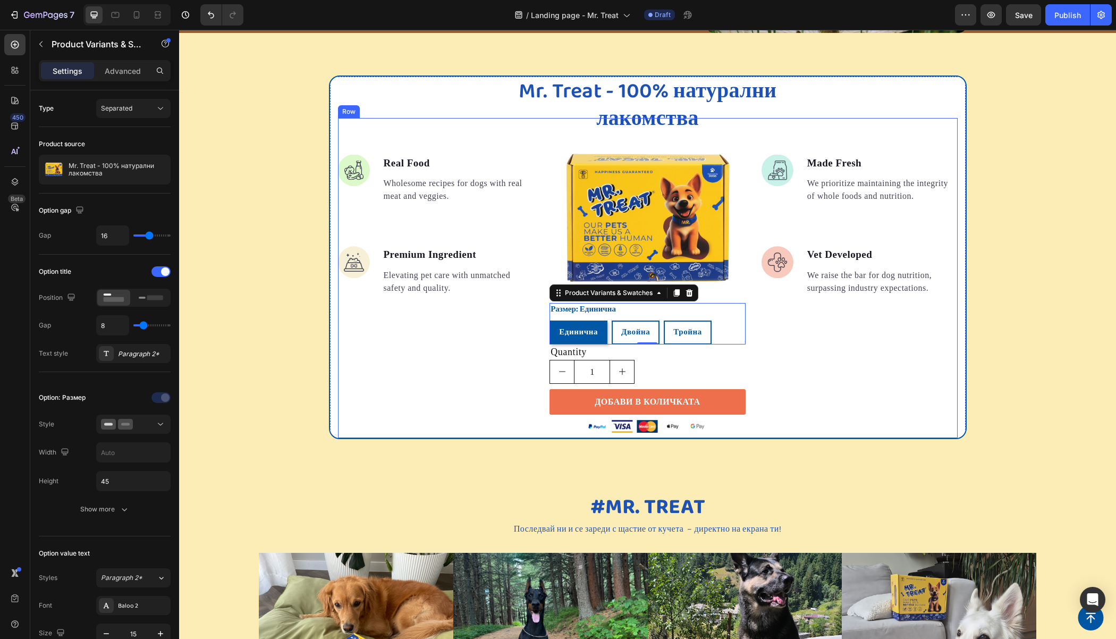
click at [845, 346] on div "Image Made Fresh Text block We prioritize maintaining the integrity of whole fo…" at bounding box center [859, 278] width 196 height 320
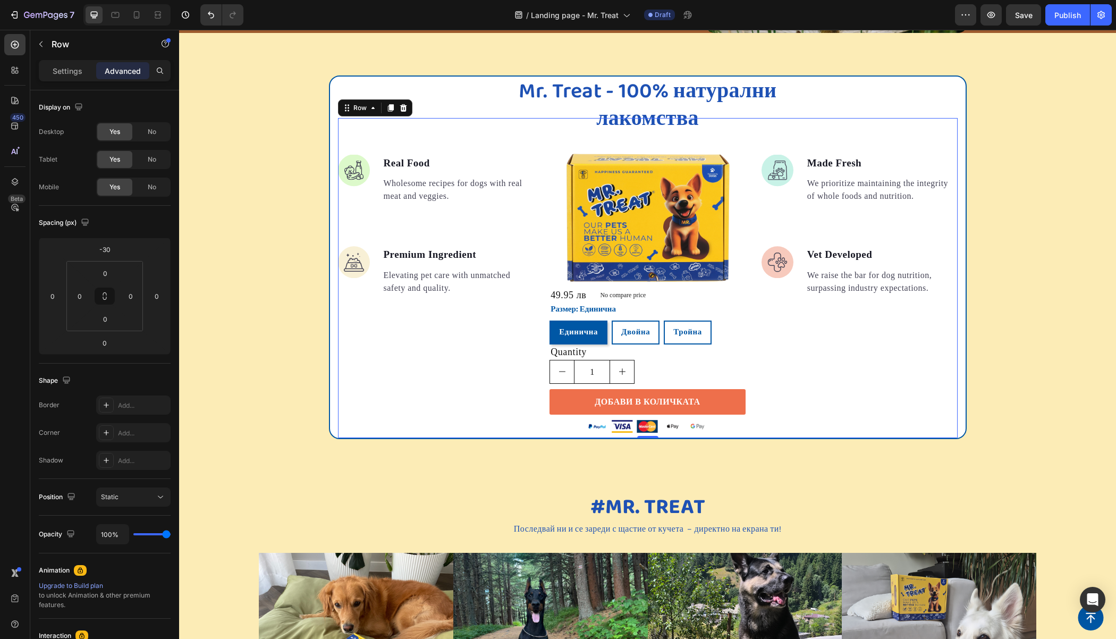
click at [562, 294] on div "49.95 лв" at bounding box center [568, 294] width 38 height 15
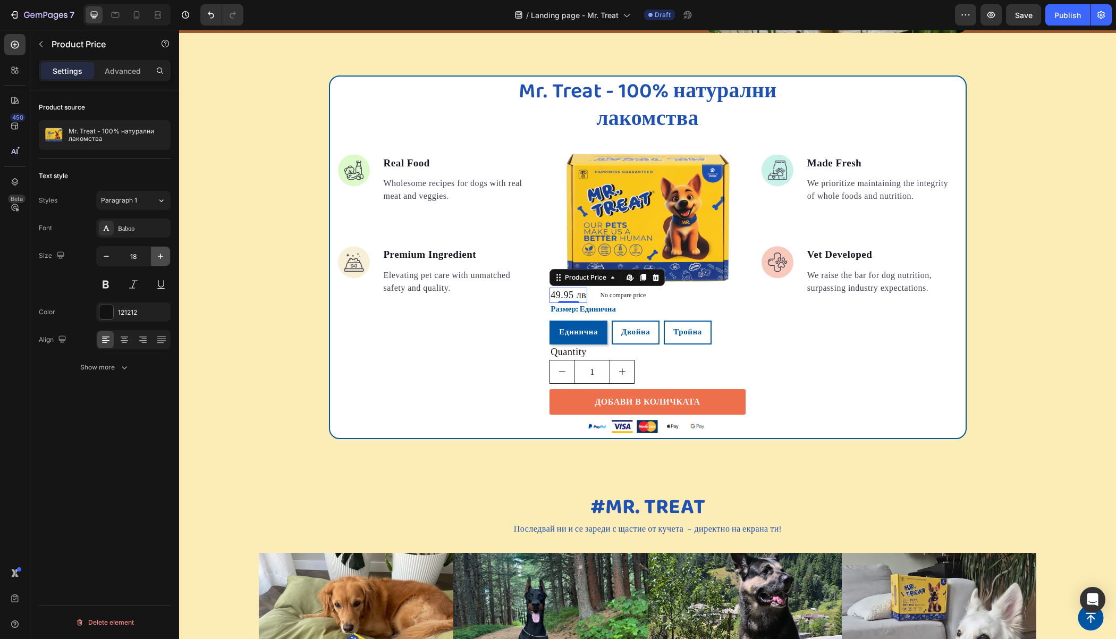
click at [159, 255] on icon "button" at bounding box center [160, 255] width 5 height 5
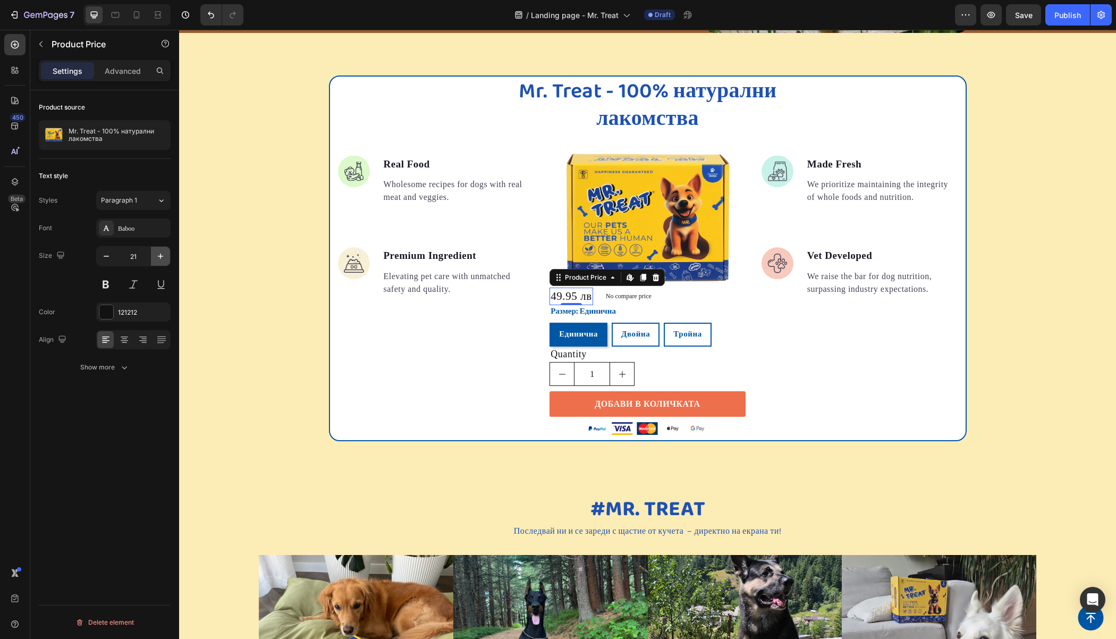
click at [159, 255] on icon "button" at bounding box center [160, 255] width 5 height 5
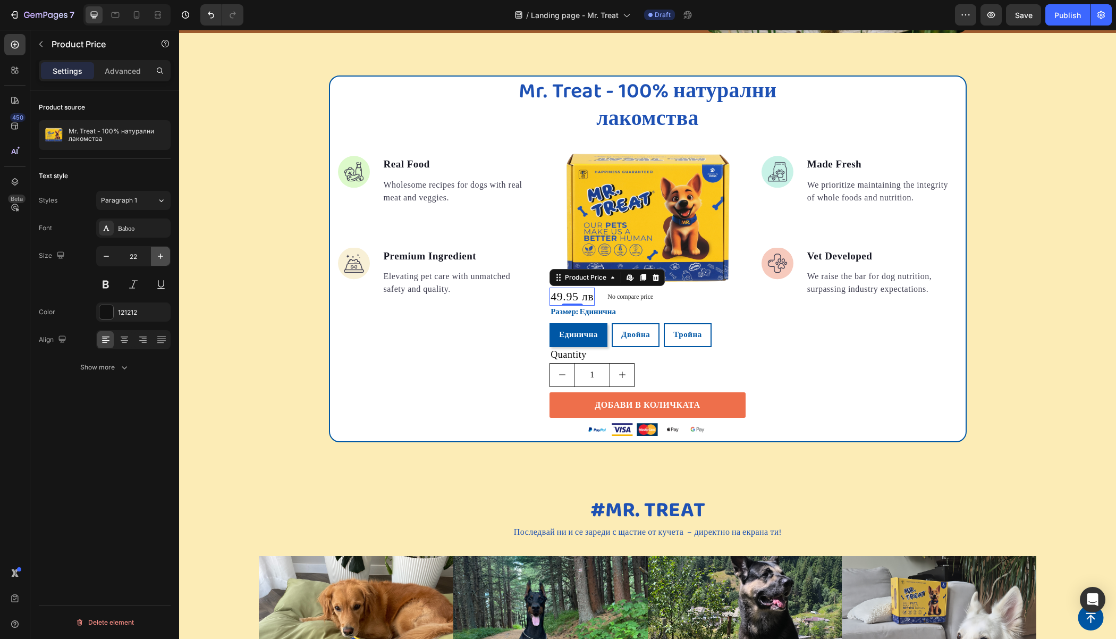
click at [160, 255] on icon "button" at bounding box center [160, 255] width 5 height 5
type input "25"
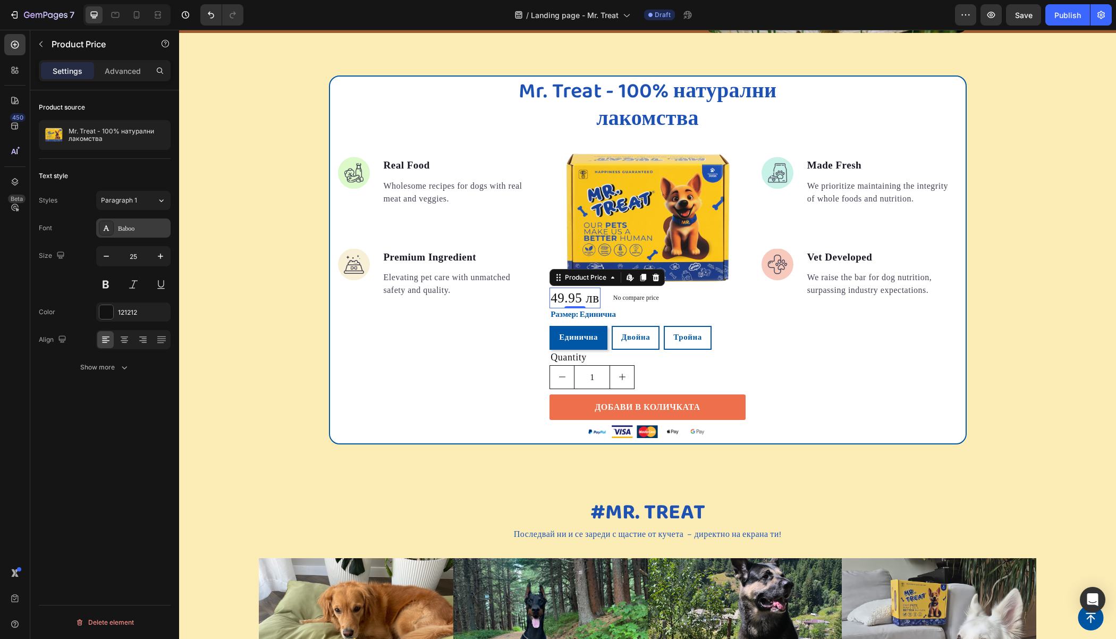
click at [129, 218] on div "Baboo" at bounding box center [133, 227] width 74 height 19
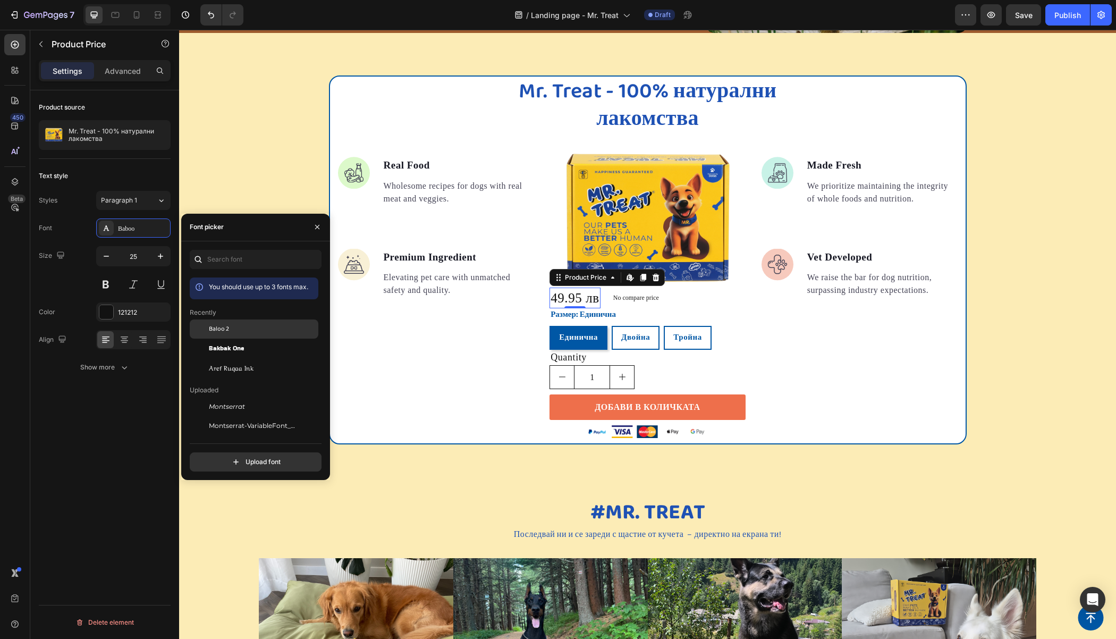
click at [226, 328] on span "Baloo 2" at bounding box center [219, 329] width 20 height 10
click at [218, 328] on span "Baloo 2" at bounding box center [219, 329] width 20 height 10
click at [109, 317] on div at bounding box center [106, 312] width 14 height 14
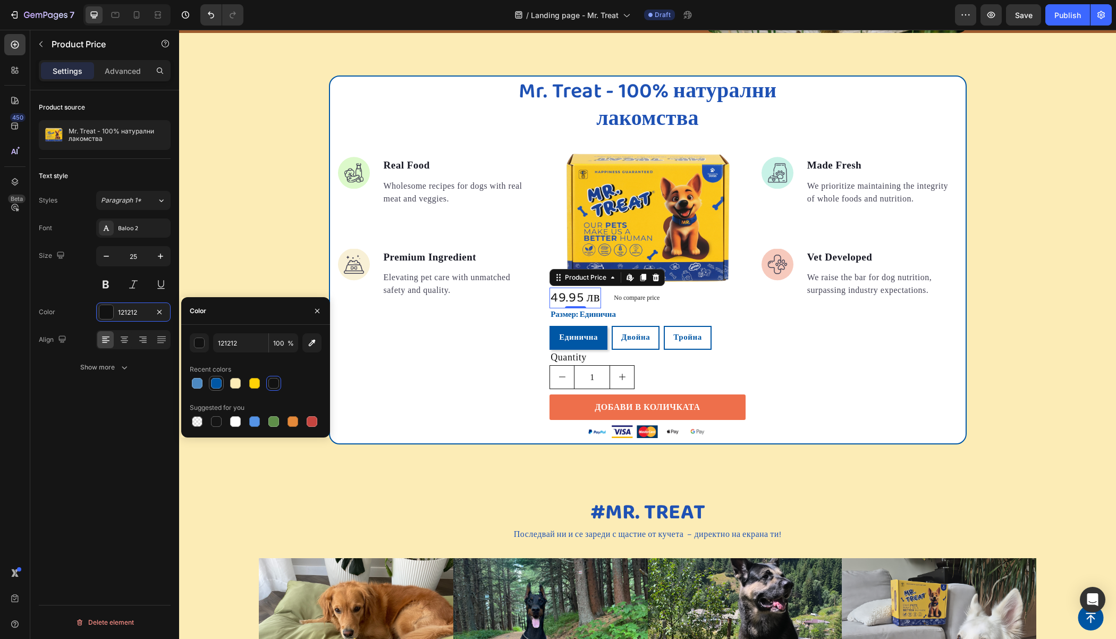
click at [217, 385] on div at bounding box center [216, 383] width 11 height 11
type input "0057A5"
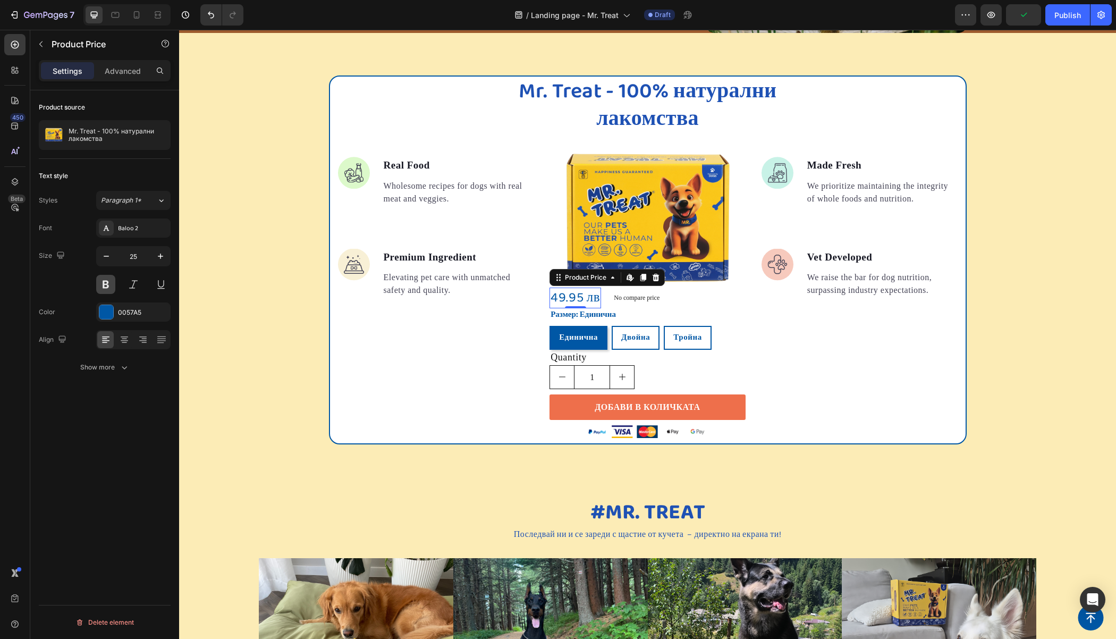
click at [109, 286] on button at bounding box center [105, 284] width 19 height 19
click at [117, 410] on div "Product source Mr. Treat - 100% натурални лакомства Text style Styles Paragraph…" at bounding box center [104, 379] width 149 height 579
click at [329, 263] on div "Mr. Treat - 100% натурални лакомства Heading Image Real Food Text block Wholeso…" at bounding box center [648, 259] width 638 height 369
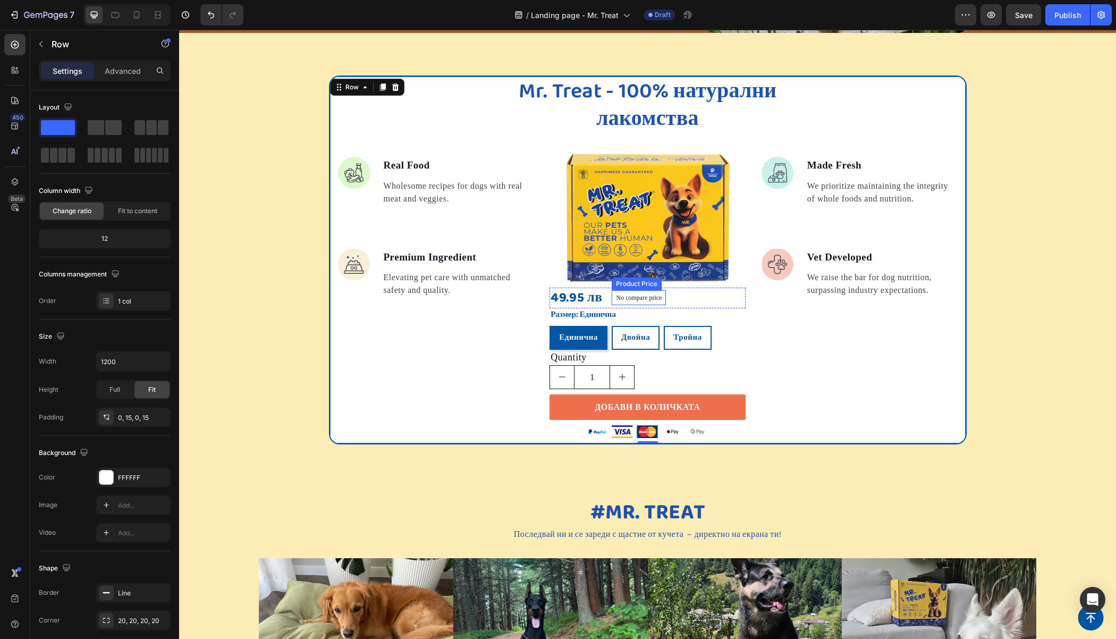
click at [630, 297] on p "No compare price" at bounding box center [639, 297] width 46 height 6
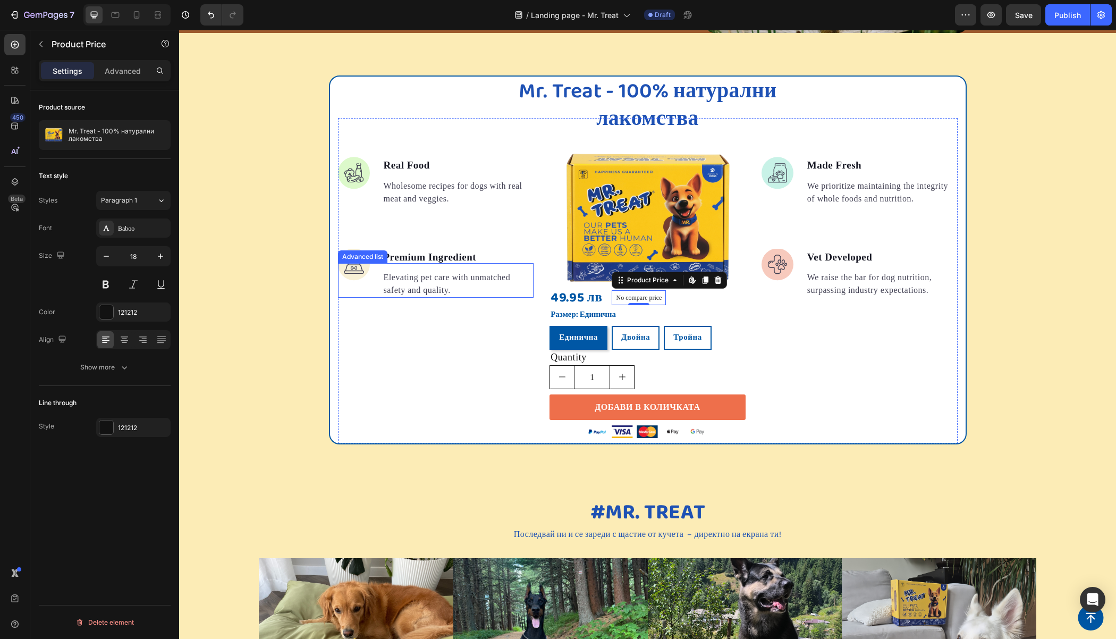
click at [525, 227] on ul "Image Real Food Text block Wholesome recipes for dogs with real meat and veggie…" at bounding box center [436, 227] width 196 height 141
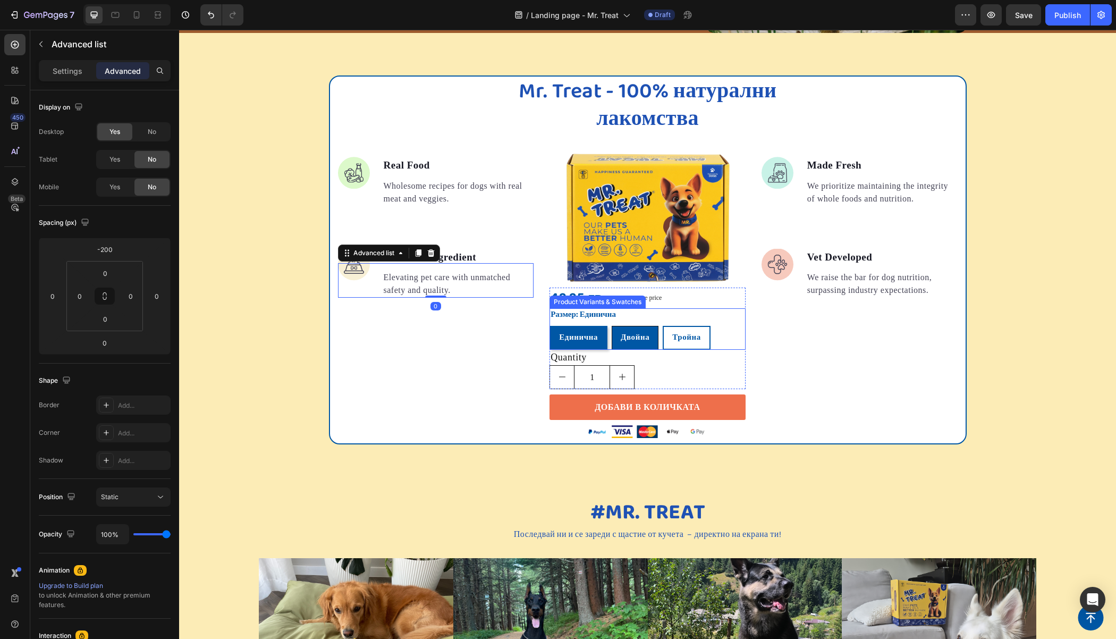
click at [640, 335] on span "Двойна" at bounding box center [635, 337] width 29 height 13
click at [612, 326] on input "Двойна Двойна Двойна" at bounding box center [611, 325] width 1 height 1
radio input "true"
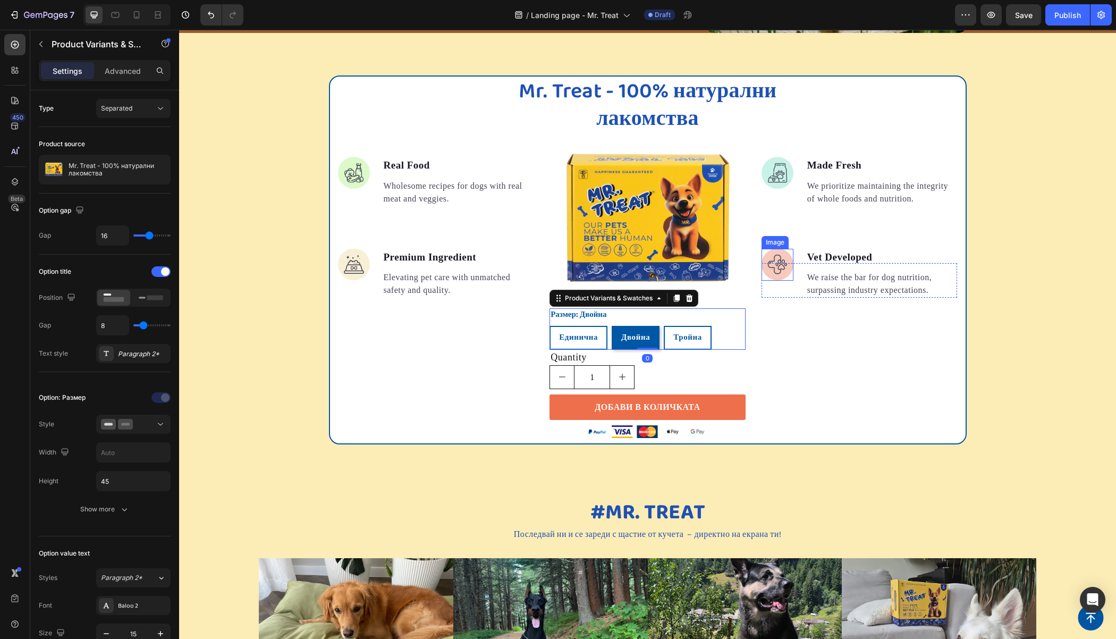
click at [774, 224] on ul "Image Made Fresh Text block We prioritize maintaining the integrity of whole fo…" at bounding box center [859, 227] width 196 height 141
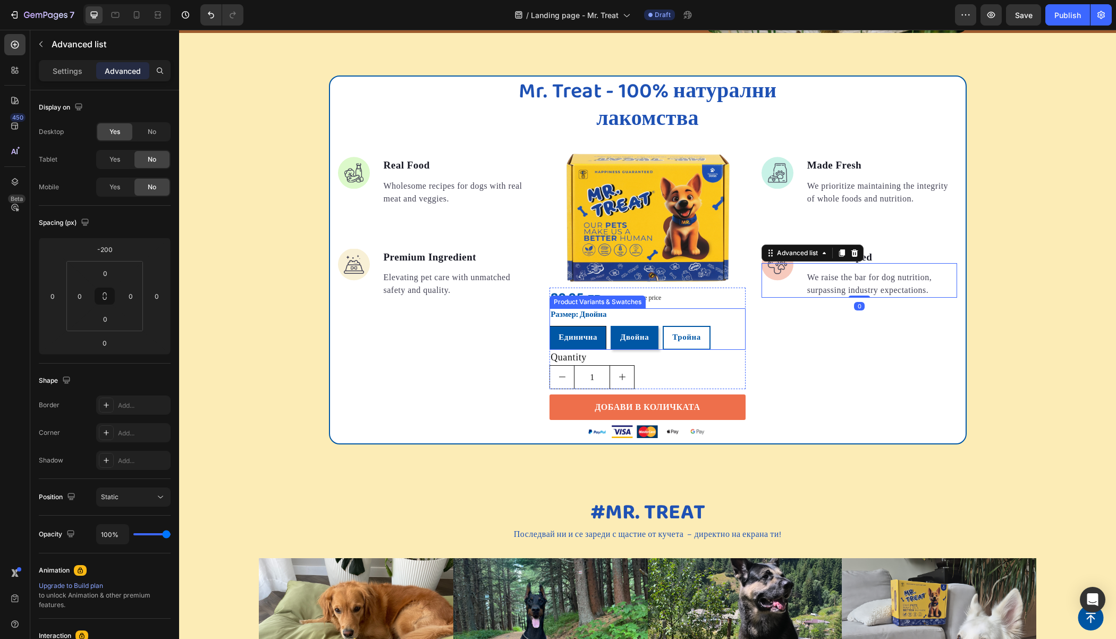
click at [567, 338] on span "Единична" at bounding box center [577, 337] width 39 height 13
click at [549, 326] on input "Единична Единична Единична" at bounding box center [549, 325] width 1 height 1
radio input "true"
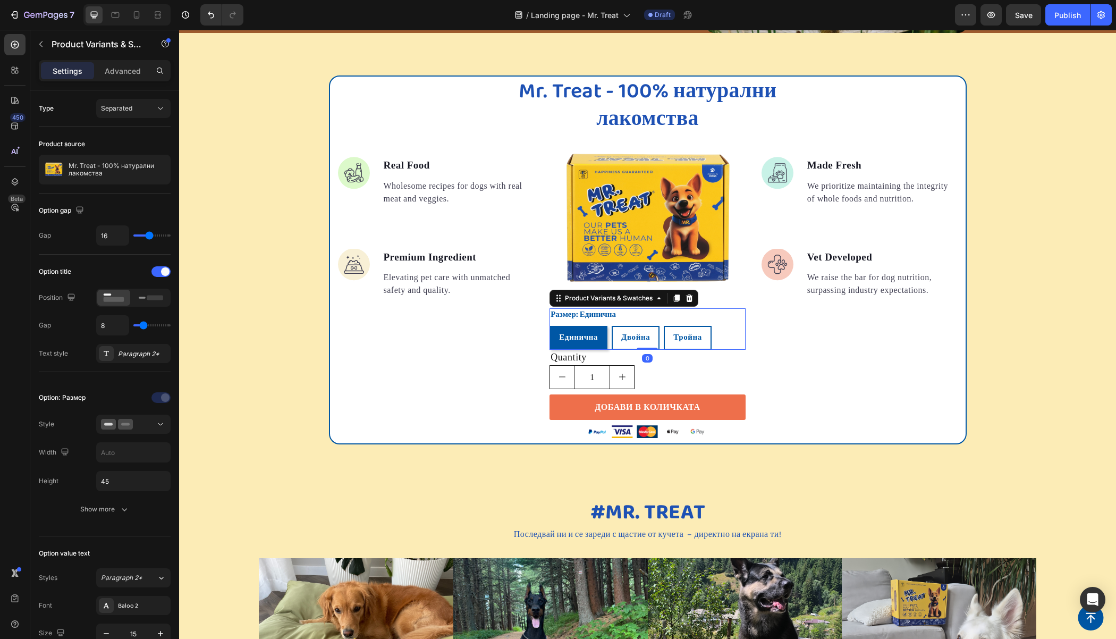
click at [755, 227] on div "Image Real Food Text block Wholesome recipes for dogs with real meat and veggie…" at bounding box center [648, 280] width 620 height 325
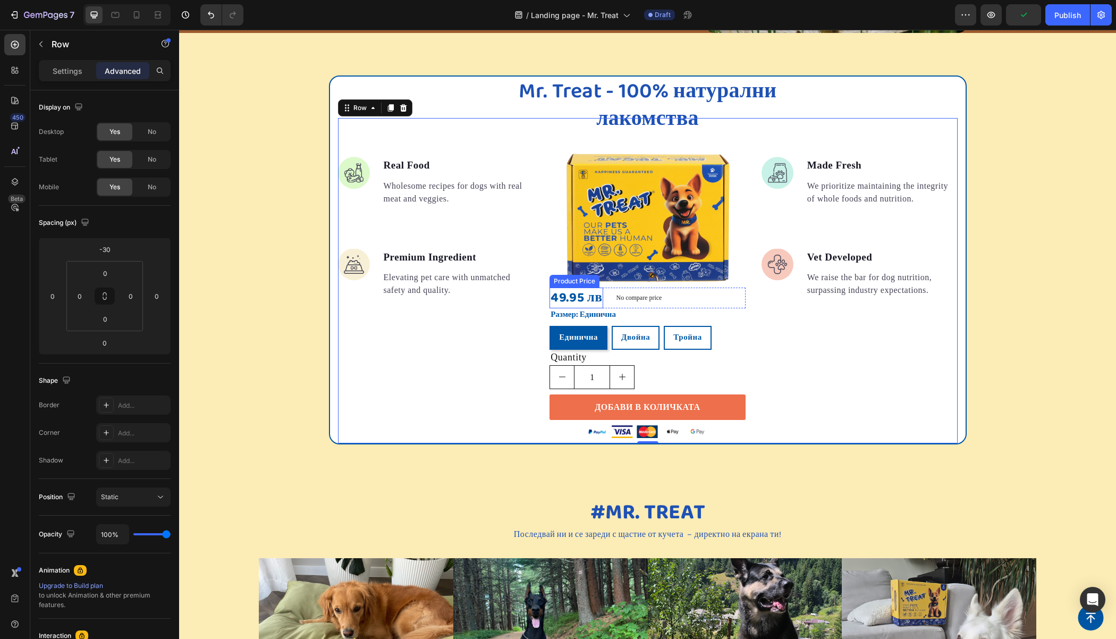
click at [580, 300] on div "49.95 лв" at bounding box center [576, 297] width 54 height 21
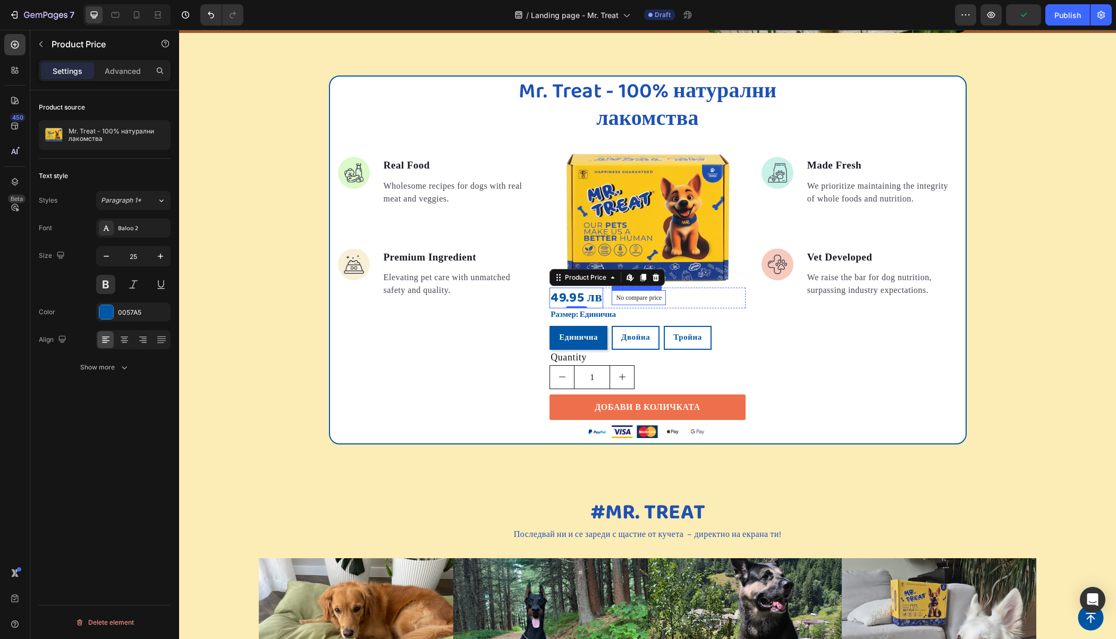
click at [616, 296] on p "No compare price" at bounding box center [639, 297] width 46 height 6
click at [588, 295] on div "49.95 лв" at bounding box center [576, 297] width 54 height 21
click at [126, 338] on icon at bounding box center [124, 338] width 5 height 1
click at [665, 294] on div "49.95 лв Product Price Edit content in Shopify 0 Product Price Edit content in …" at bounding box center [647, 297] width 196 height 21
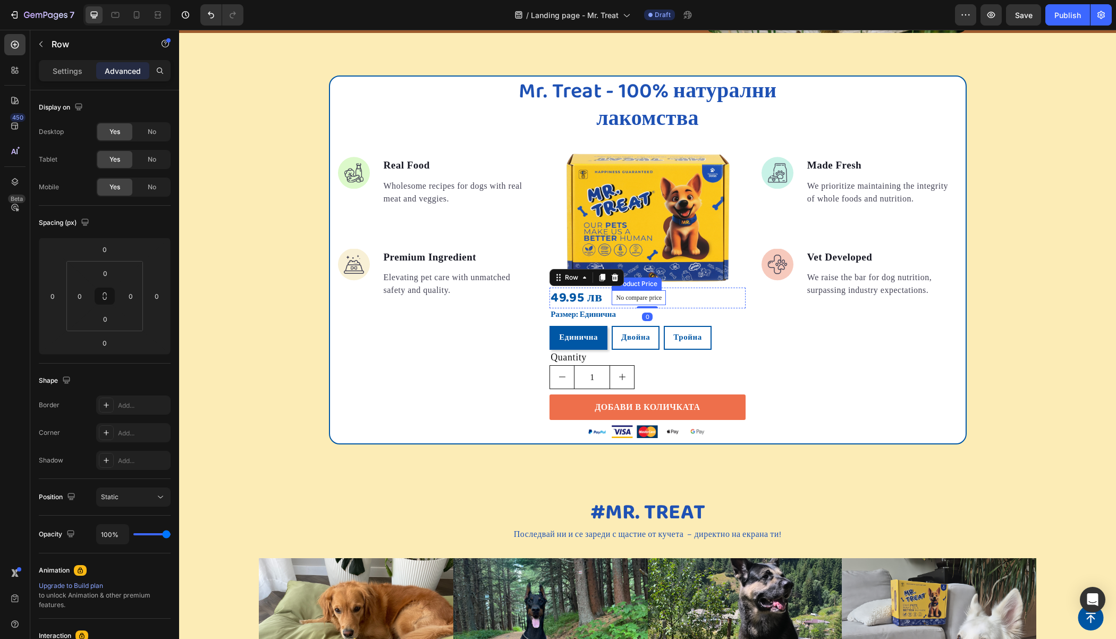
click at [652, 294] on p "No compare price" at bounding box center [639, 297] width 46 height 6
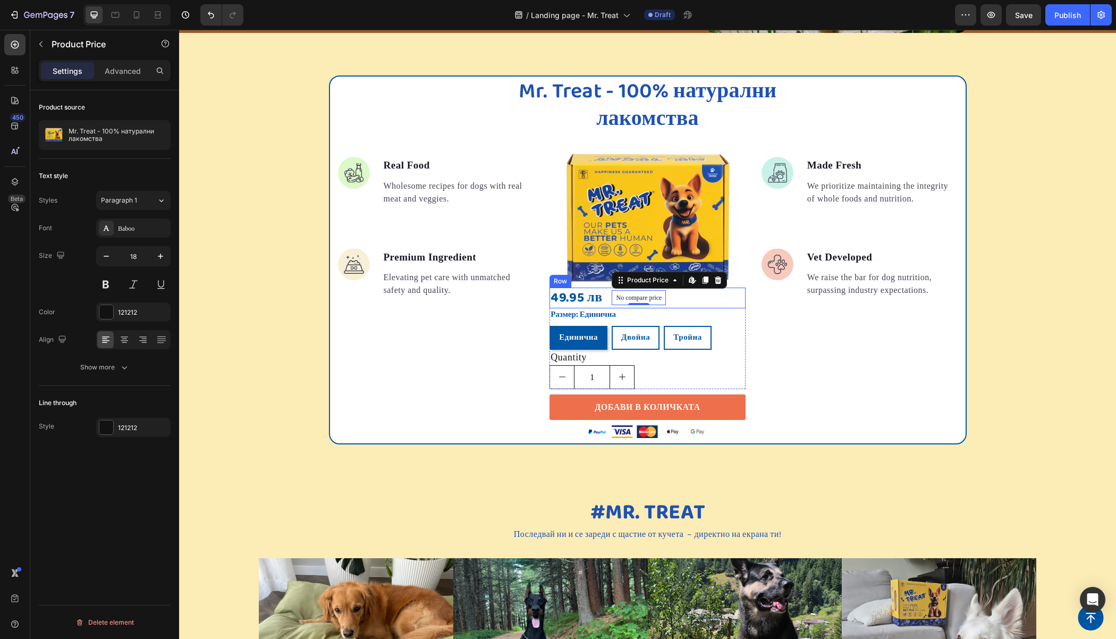
click at [698, 298] on div "49.95 лв Product Price Product Price No compare price Product Price Edit conten…" at bounding box center [647, 297] width 196 height 21
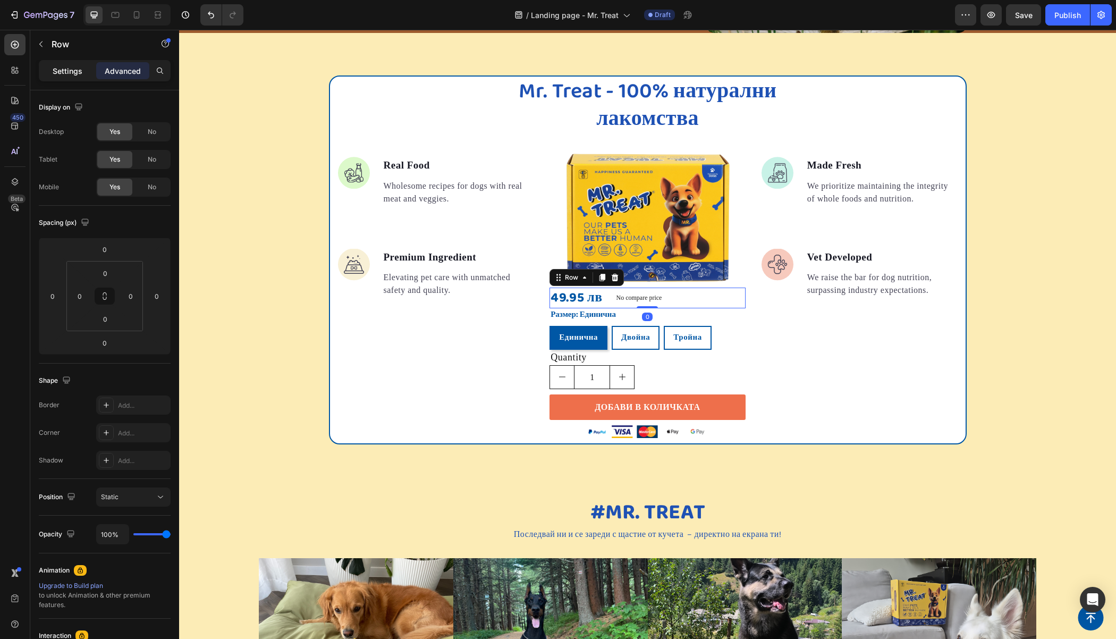
click at [63, 74] on p "Settings" at bounding box center [68, 70] width 30 height 11
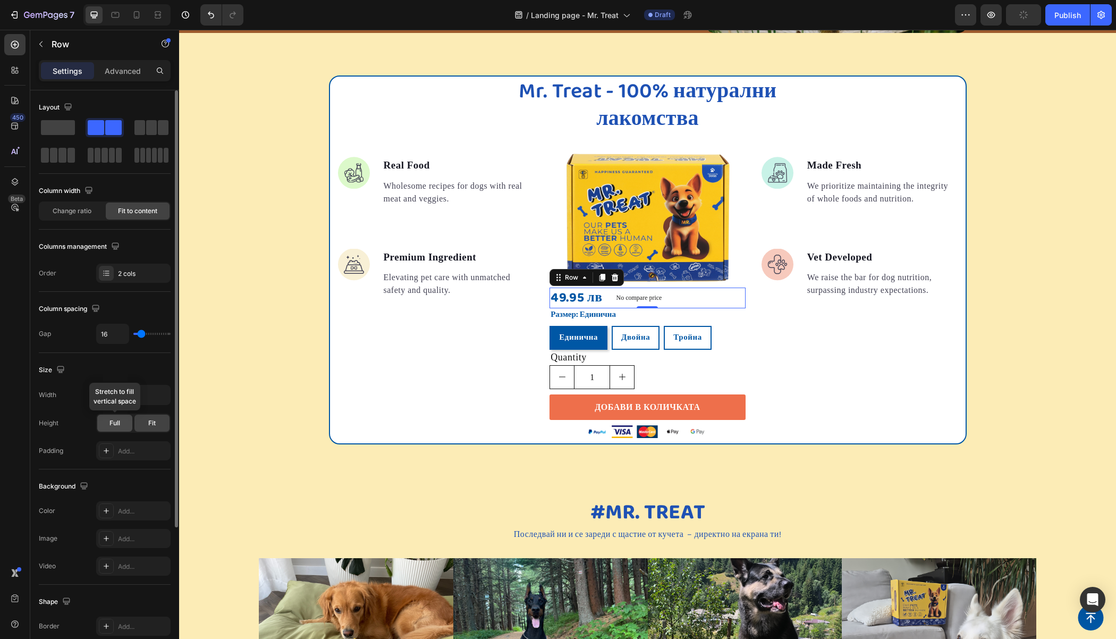
click at [120, 424] on div "Full" at bounding box center [114, 422] width 35 height 17
click at [149, 420] on span "Fit" at bounding box center [151, 423] width 7 height 10
click at [661, 296] on div "No compare price" at bounding box center [639, 297] width 54 height 15
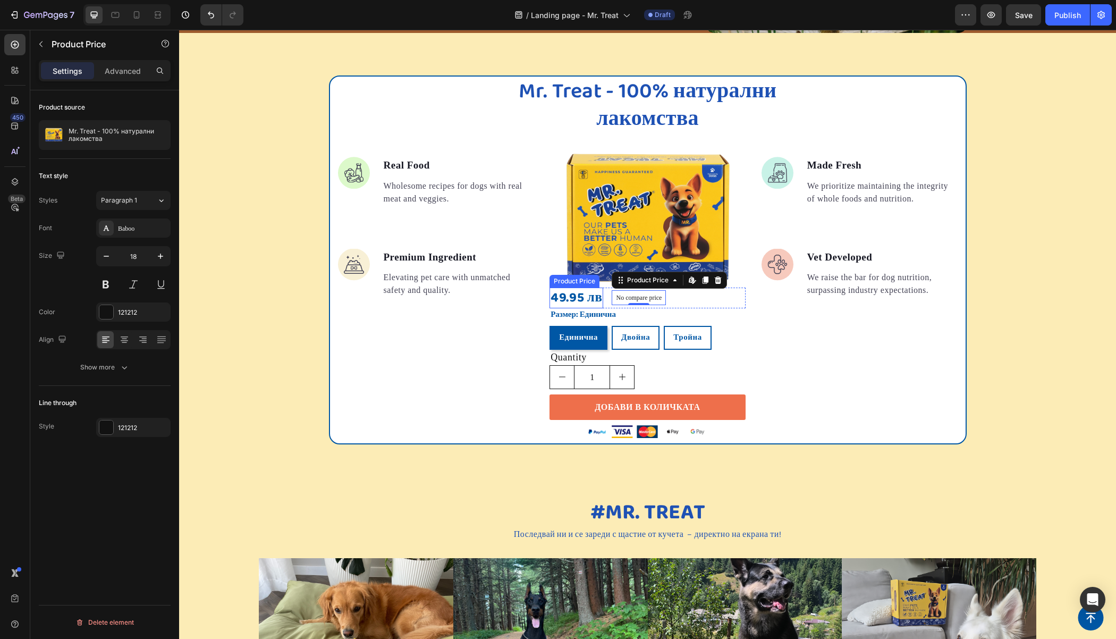
click at [549, 293] on div "49.95 лв" at bounding box center [576, 297] width 54 height 21
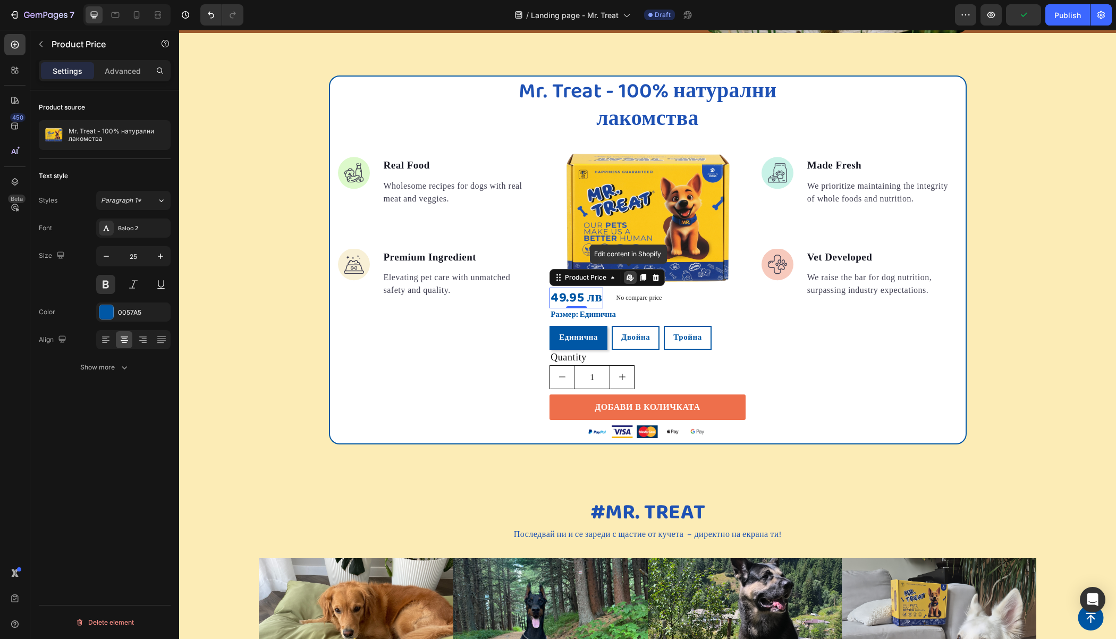
click at [631, 277] on icon at bounding box center [632, 276] width 2 height 5
click at [389, 186] on p "Wholesome recipes for dogs with real meat and veggies." at bounding box center [458, 193] width 149 height 26
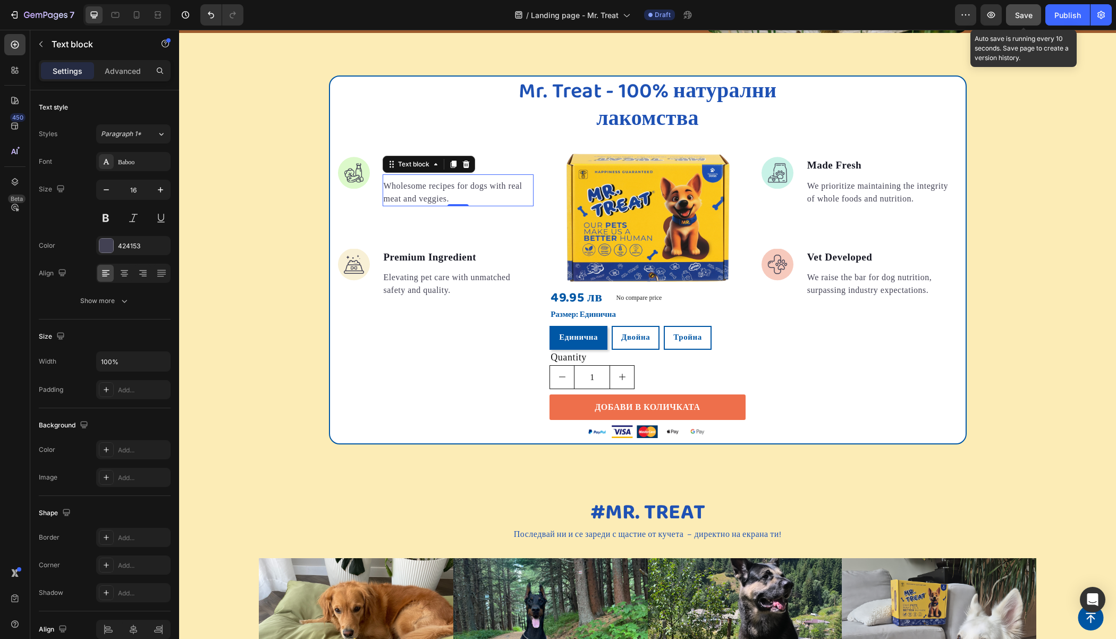
click at [1016, 14] on span "Save" at bounding box center [1024, 15] width 18 height 9
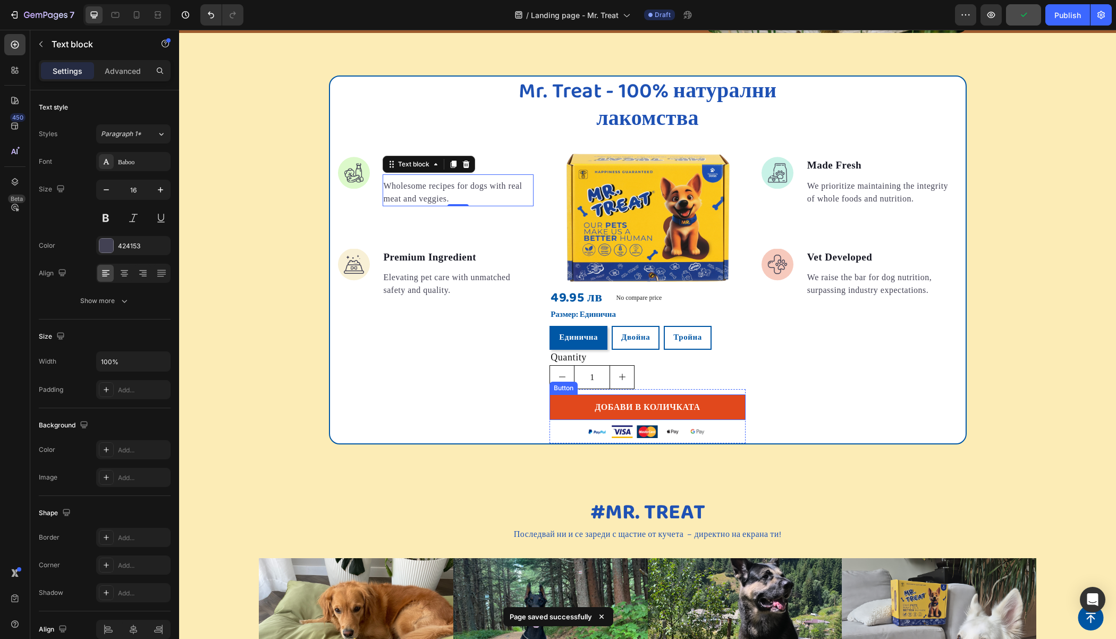
click at [723, 406] on link "ДОБАВИ В КОЛИЧКАТА" at bounding box center [647, 407] width 196 height 26
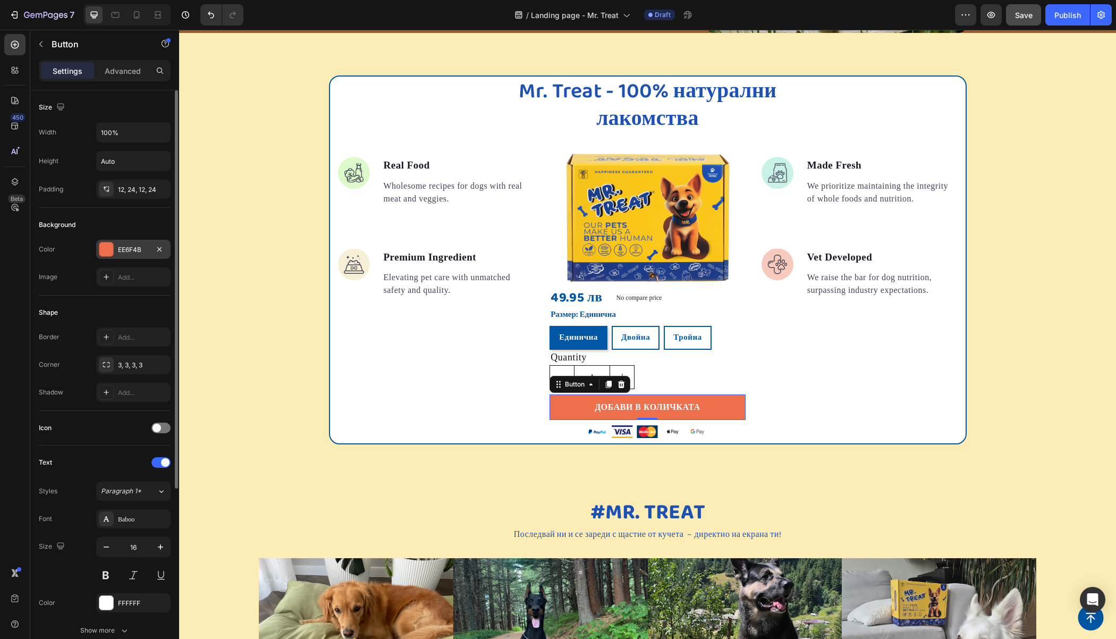
click at [111, 255] on div at bounding box center [106, 249] width 15 height 15
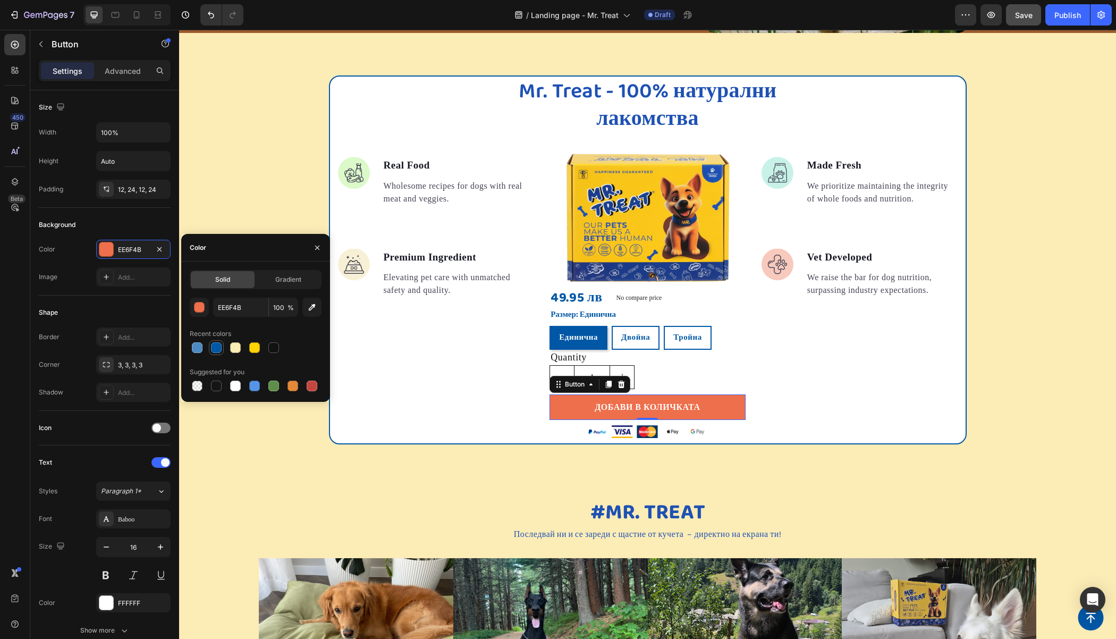
click at [211, 347] on div at bounding box center [216, 347] width 11 height 11
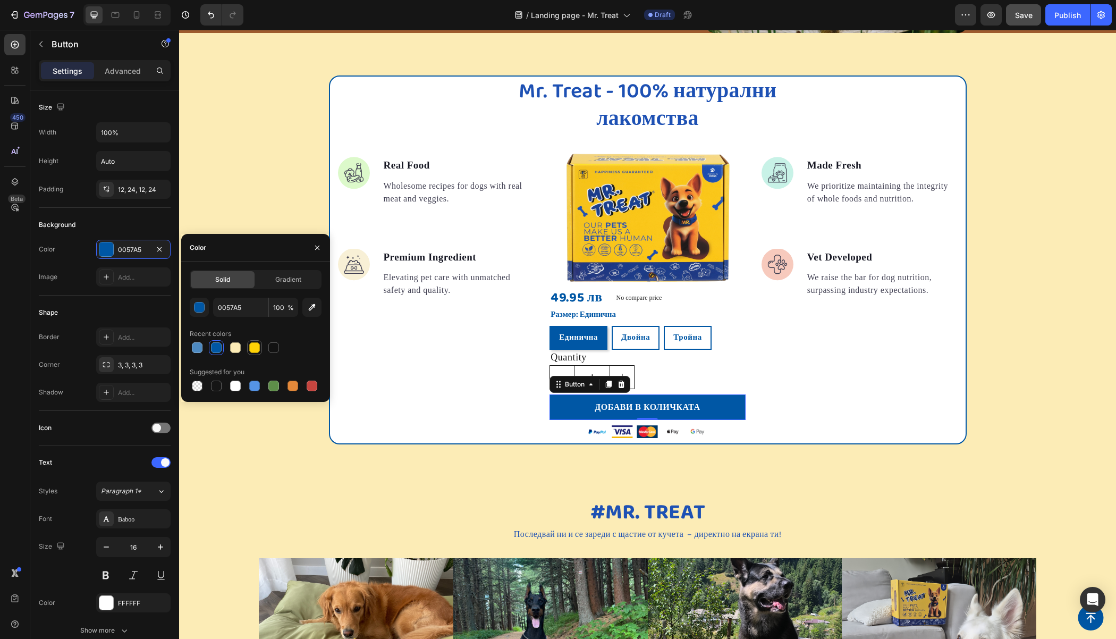
click at [253, 347] on div at bounding box center [254, 347] width 11 height 11
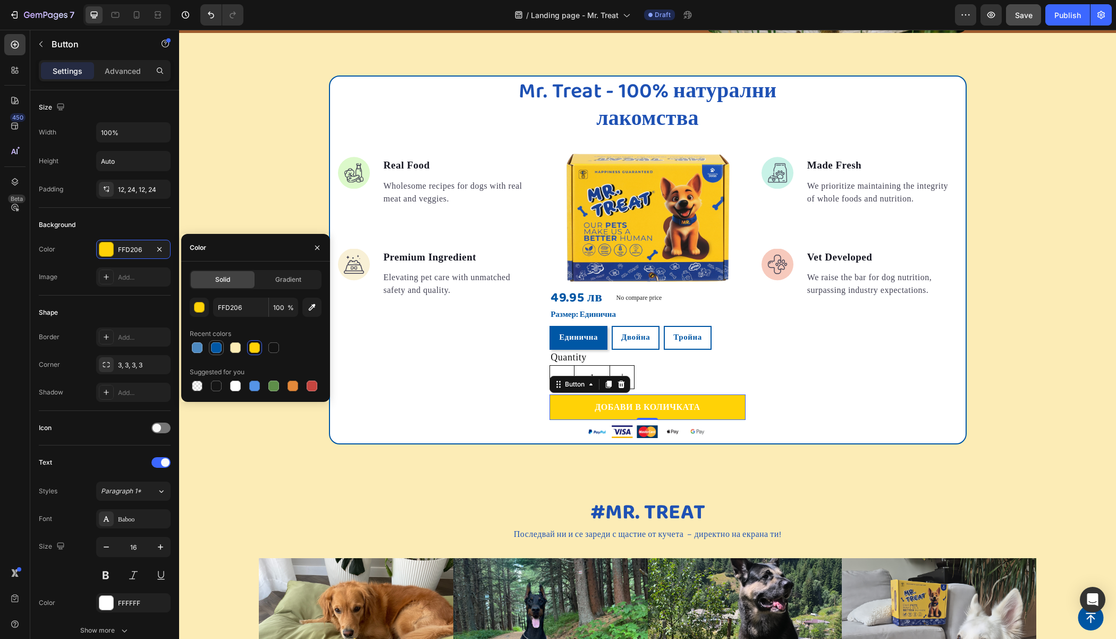
click at [214, 354] on div at bounding box center [216, 347] width 15 height 15
type input "0057A5"
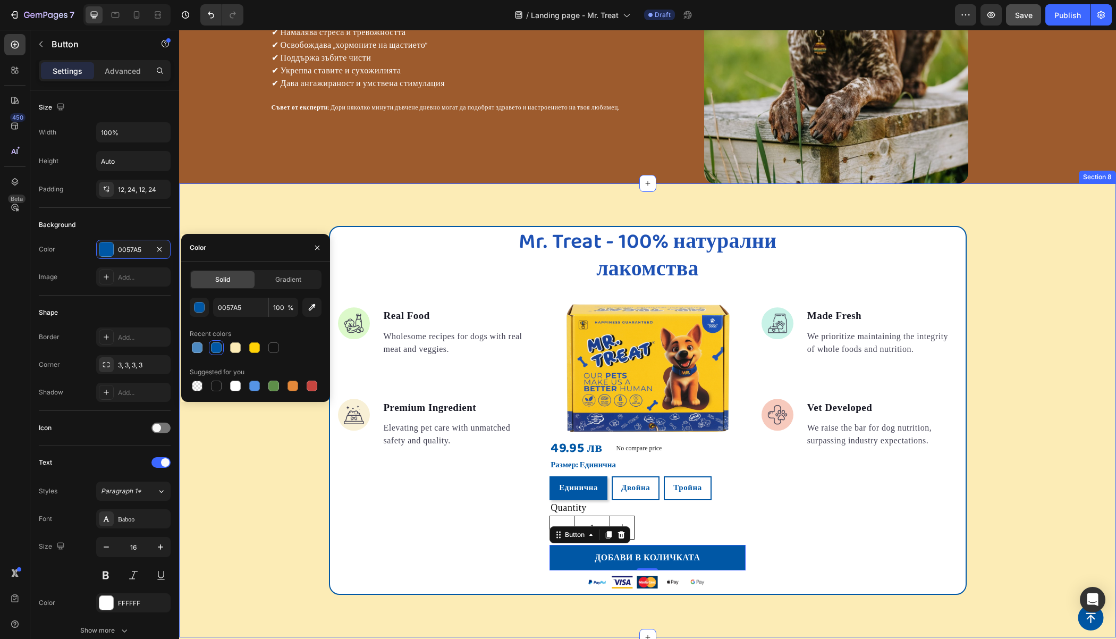
scroll to position [1443, 0]
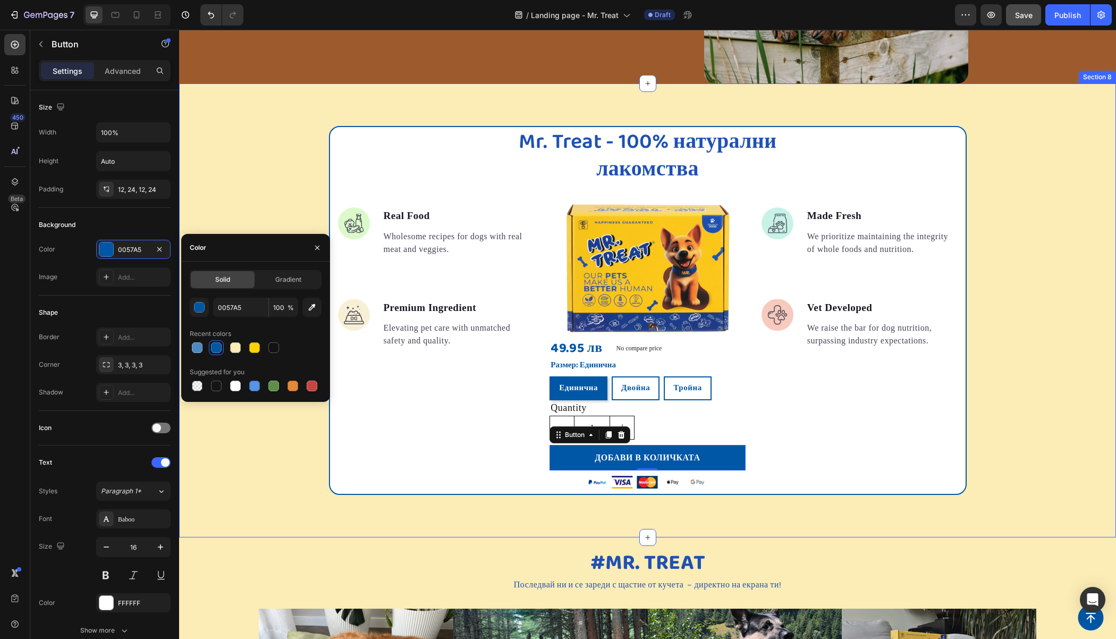
click at [1015, 308] on div "Mr. Treat - 100% натурални лакомства Heading Image Real Food Text block Wholeso…" at bounding box center [647, 310] width 937 height 369
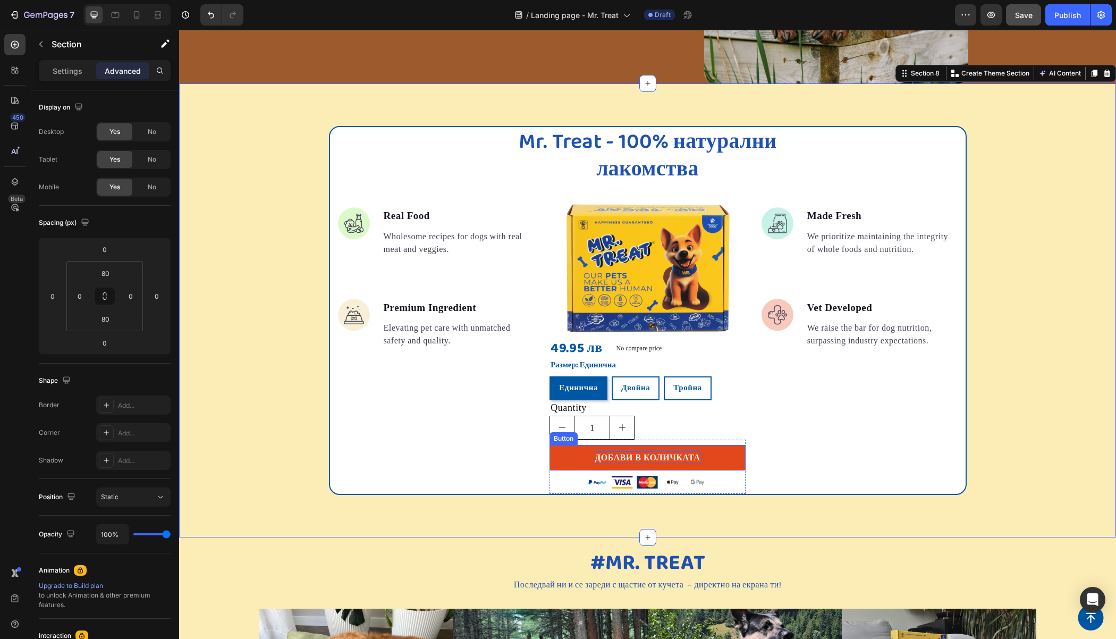
click at [667, 452] on p "ДОБАВИ В КОЛИЧКАТА" at bounding box center [647, 457] width 105 height 13
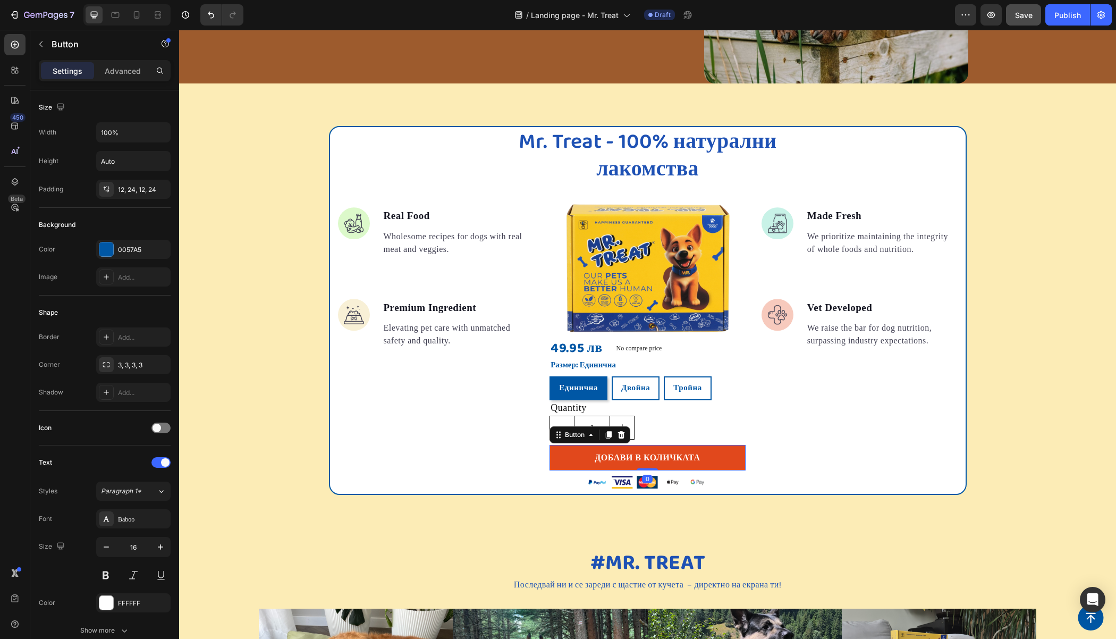
click at [729, 455] on link "ДОБАВИ В КОЛИЧКАТА" at bounding box center [647, 458] width 196 height 26
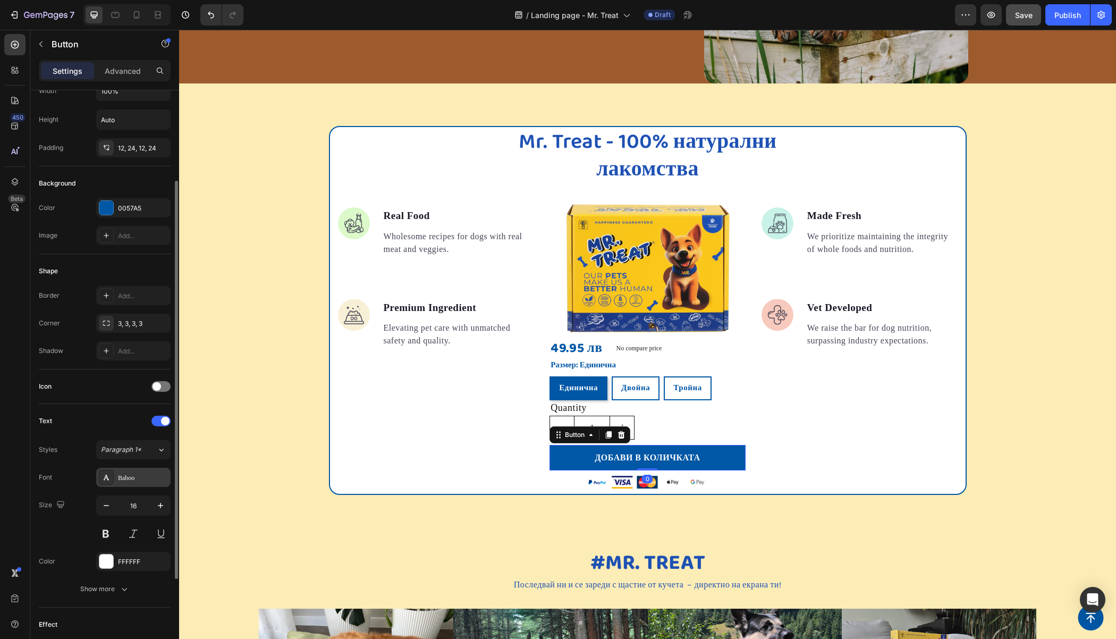
scroll to position [78, 0]
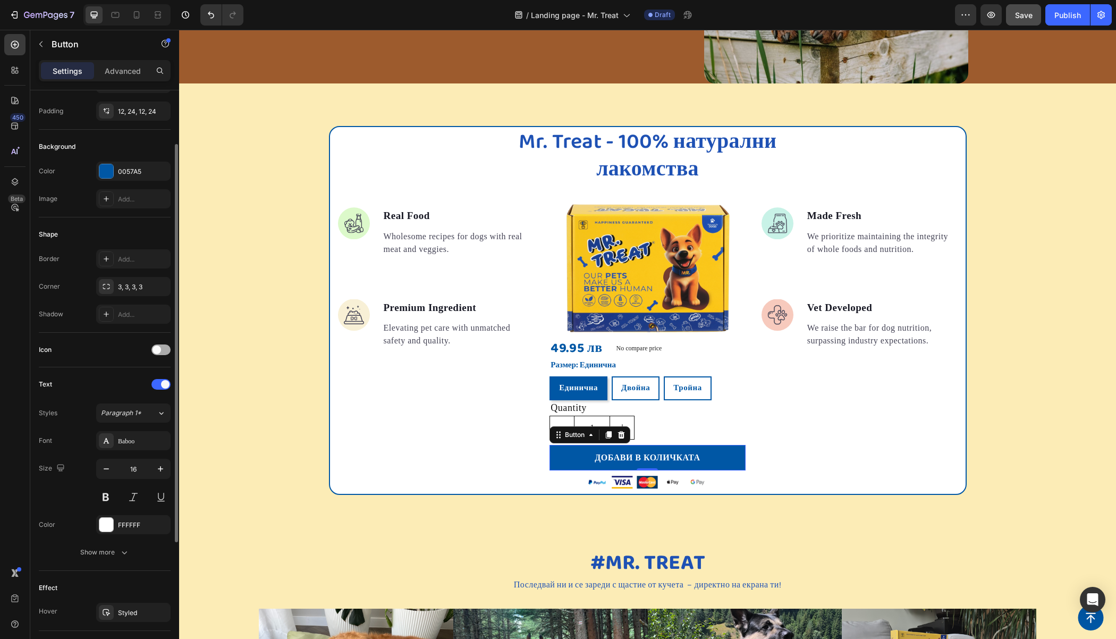
click at [162, 347] on div at bounding box center [160, 349] width 19 height 11
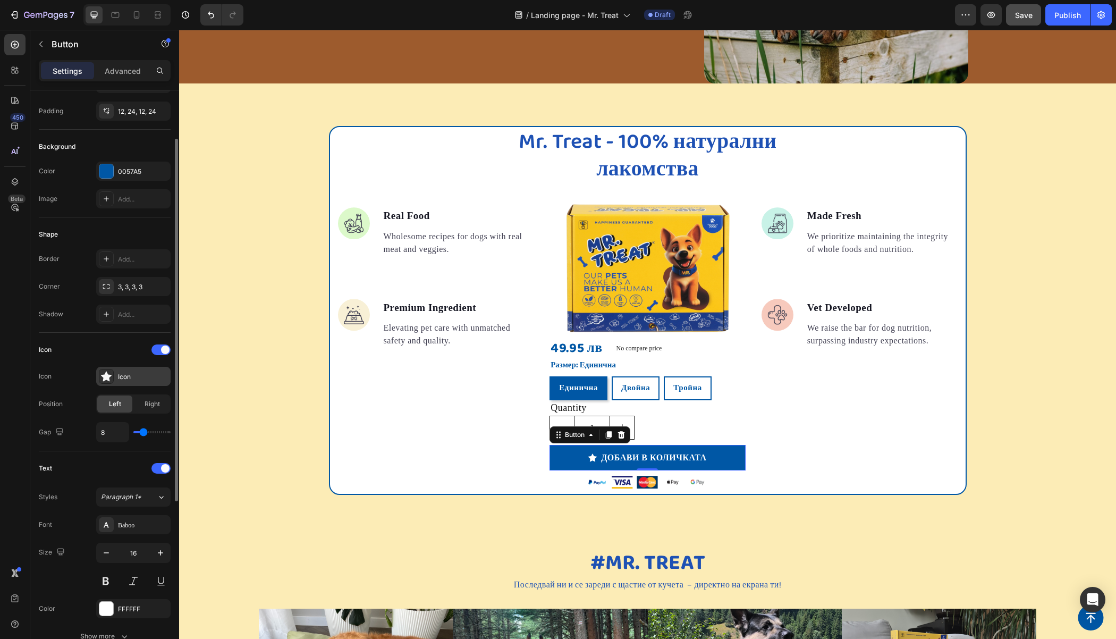
click at [113, 376] on div at bounding box center [106, 376] width 15 height 15
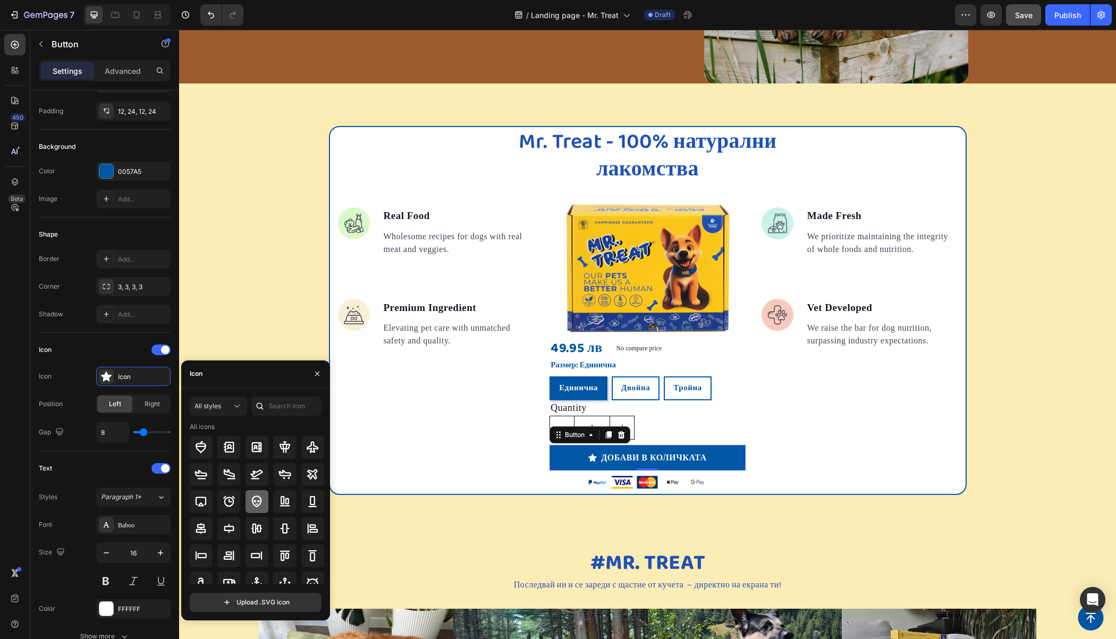
scroll to position [3, 0]
click at [282, 402] on input "text" at bounding box center [286, 405] width 70 height 19
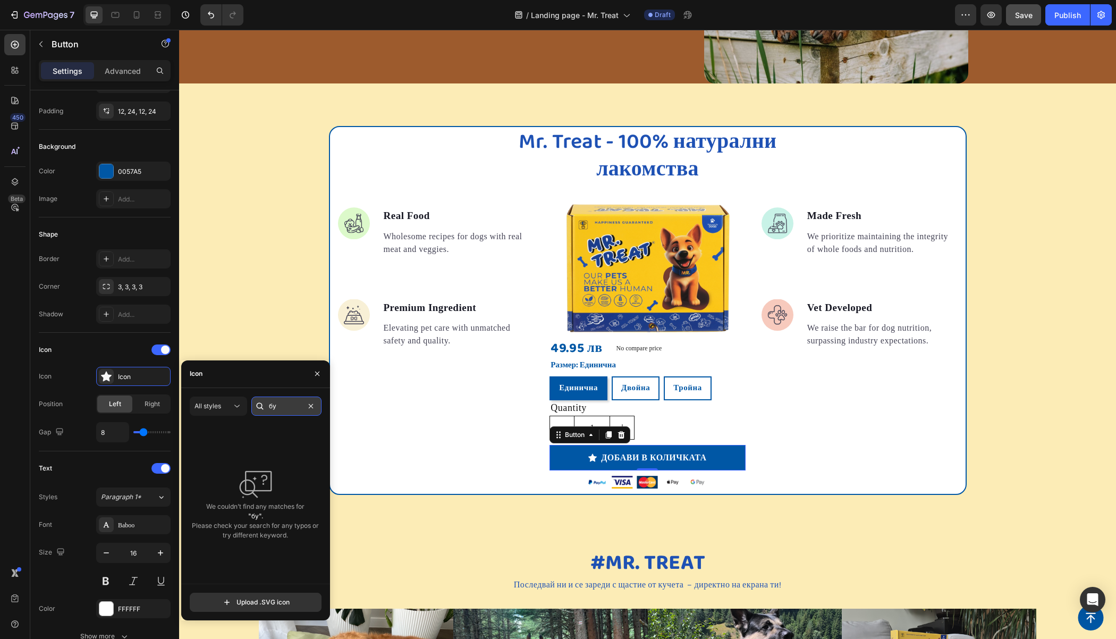
type input "б"
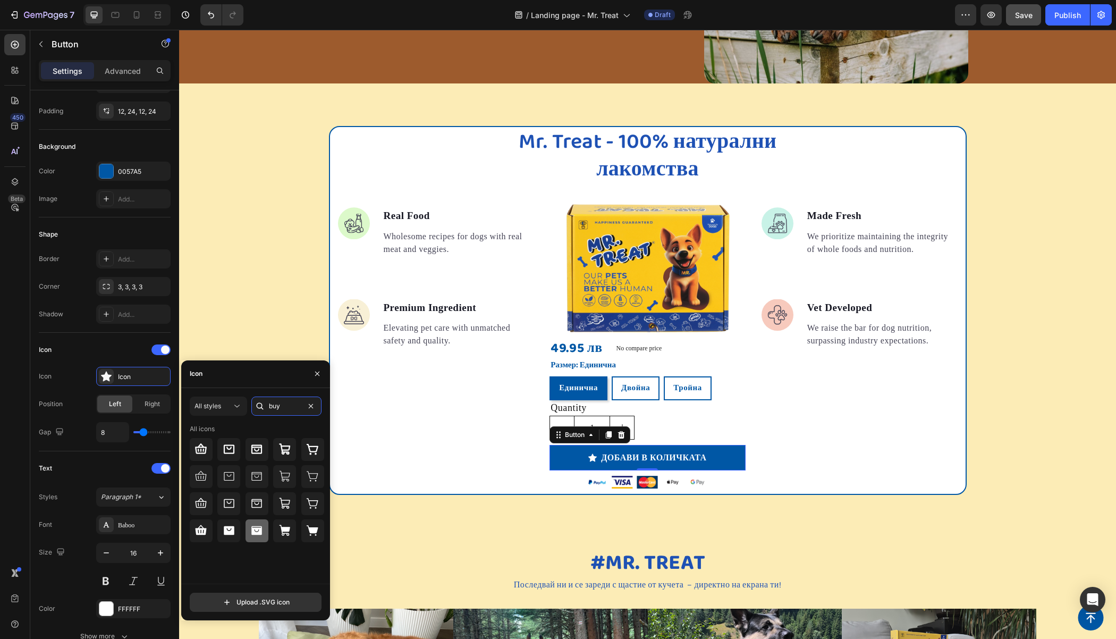
type input "buy"
click at [250, 530] on icon at bounding box center [256, 530] width 13 height 13
click at [285, 504] on icon at bounding box center [284, 503] width 11 height 11
click at [203, 528] on icon at bounding box center [201, 530] width 11 height 10
click at [205, 508] on icon at bounding box center [200, 503] width 13 height 13
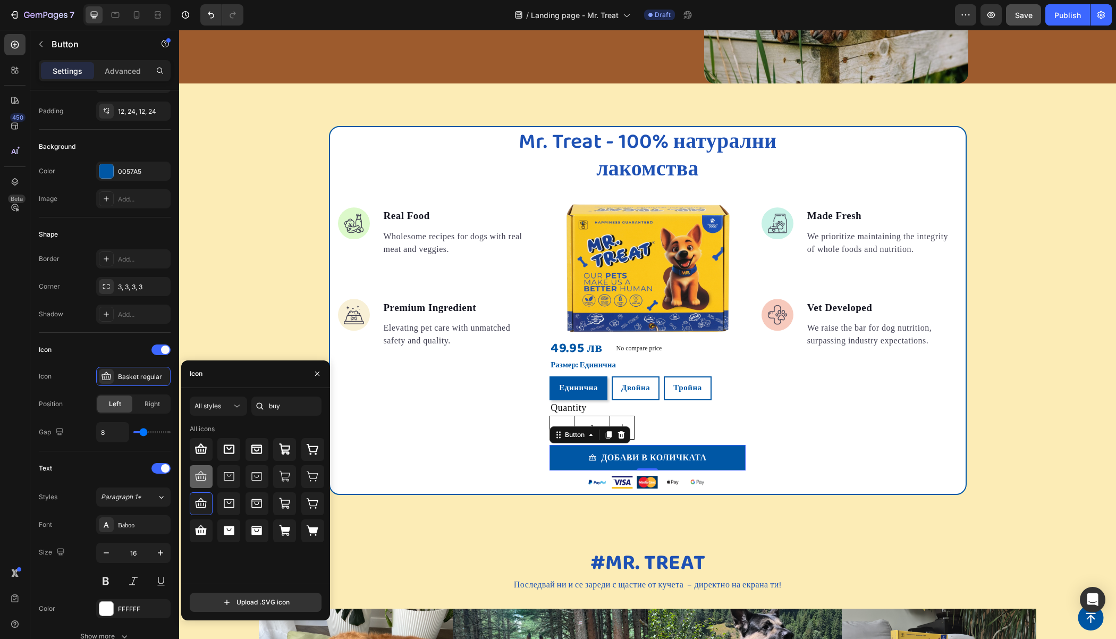
click at [205, 481] on icon at bounding box center [200, 476] width 13 height 13
click at [199, 443] on icon at bounding box center [200, 449] width 13 height 13
click at [230, 452] on icon at bounding box center [229, 449] width 13 height 13
click at [257, 453] on icon at bounding box center [256, 449] width 11 height 9
click at [279, 453] on icon at bounding box center [284, 449] width 13 height 13
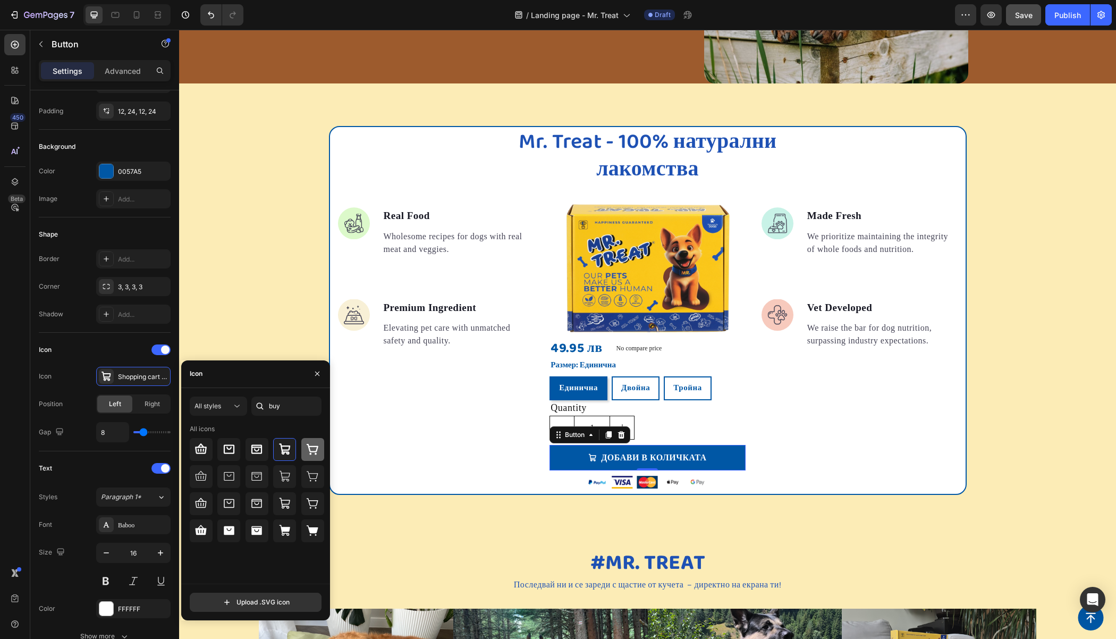
click at [312, 453] on icon at bounding box center [312, 449] width 13 height 13
click at [284, 447] on icon at bounding box center [284, 449] width 13 height 13
click at [316, 443] on icon at bounding box center [312, 449] width 13 height 13
click at [287, 445] on icon at bounding box center [284, 449] width 13 height 13
click at [307, 526] on icon at bounding box center [312, 530] width 13 height 13
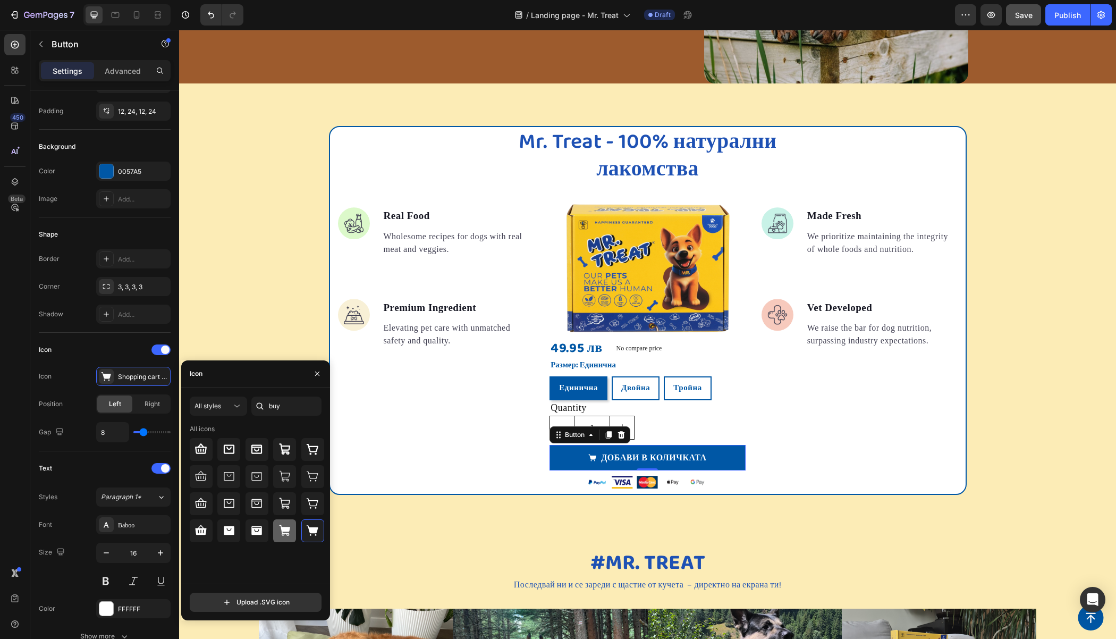
click at [289, 538] on div at bounding box center [284, 530] width 23 height 23
click at [277, 447] on div at bounding box center [284, 449] width 23 height 23
click at [280, 404] on input "buy" at bounding box center [286, 405] width 70 height 19
click at [252, 256] on div "Mr. Treat - 100% натурални лакомства Heading Image Real Food Text block Wholeso…" at bounding box center [647, 310] width 937 height 369
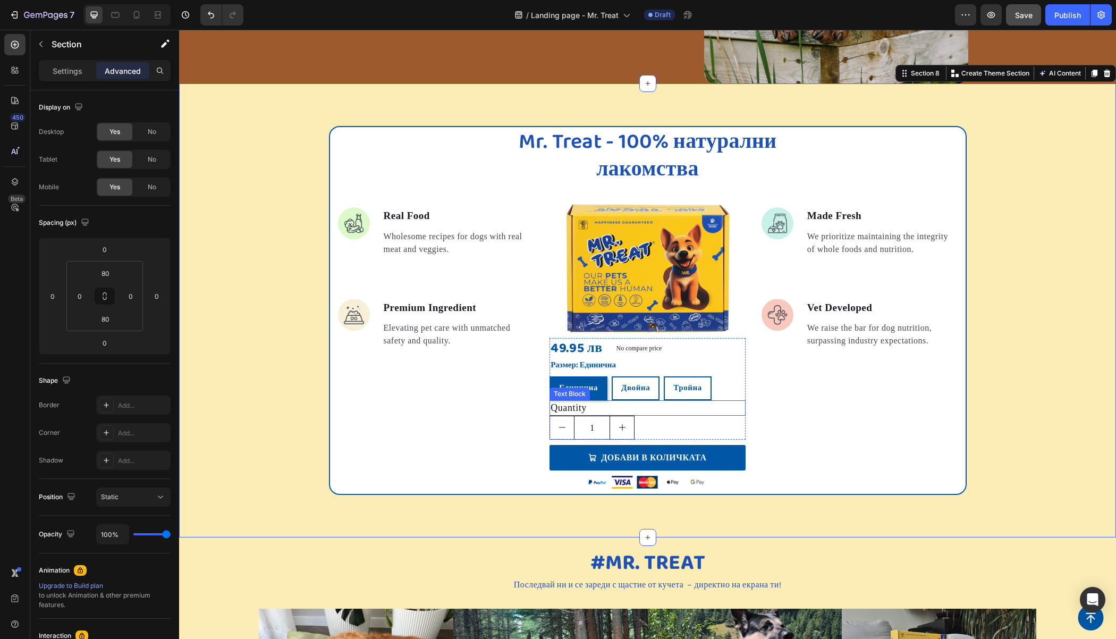
click at [629, 409] on div "Quantity" at bounding box center [647, 407] width 196 height 15
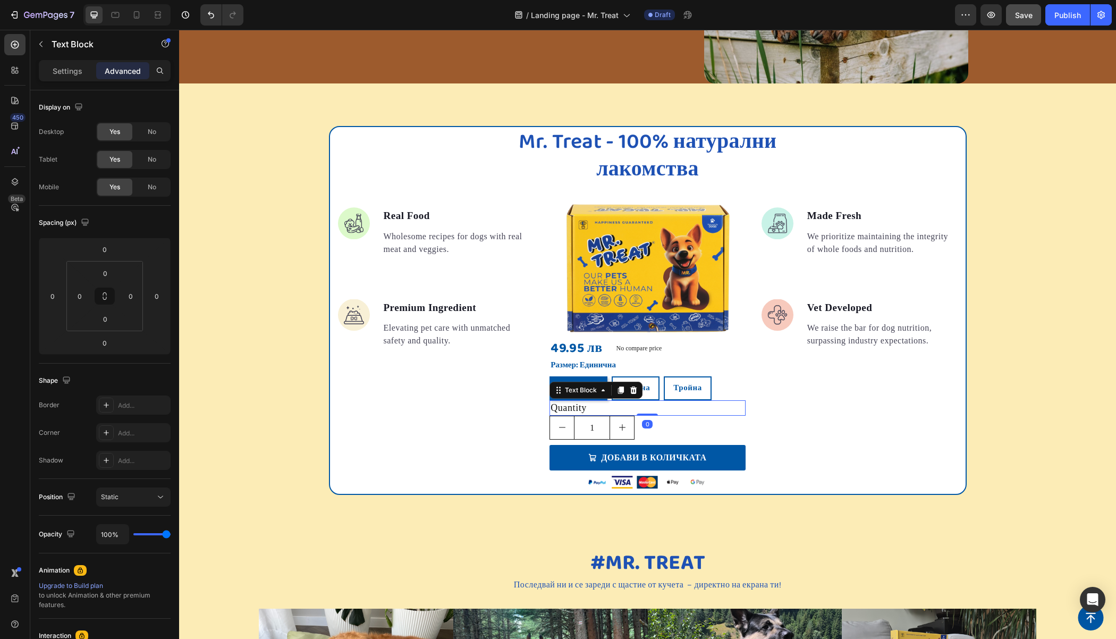
click at [584, 407] on div "Quantity" at bounding box center [647, 407] width 196 height 15
click at [584, 407] on p "Quantity" at bounding box center [647, 407] width 194 height 13
click at [600, 405] on p "Quantity" at bounding box center [647, 407] width 194 height 13
click at [673, 410] on p "liKo" at bounding box center [647, 407] width 194 height 13
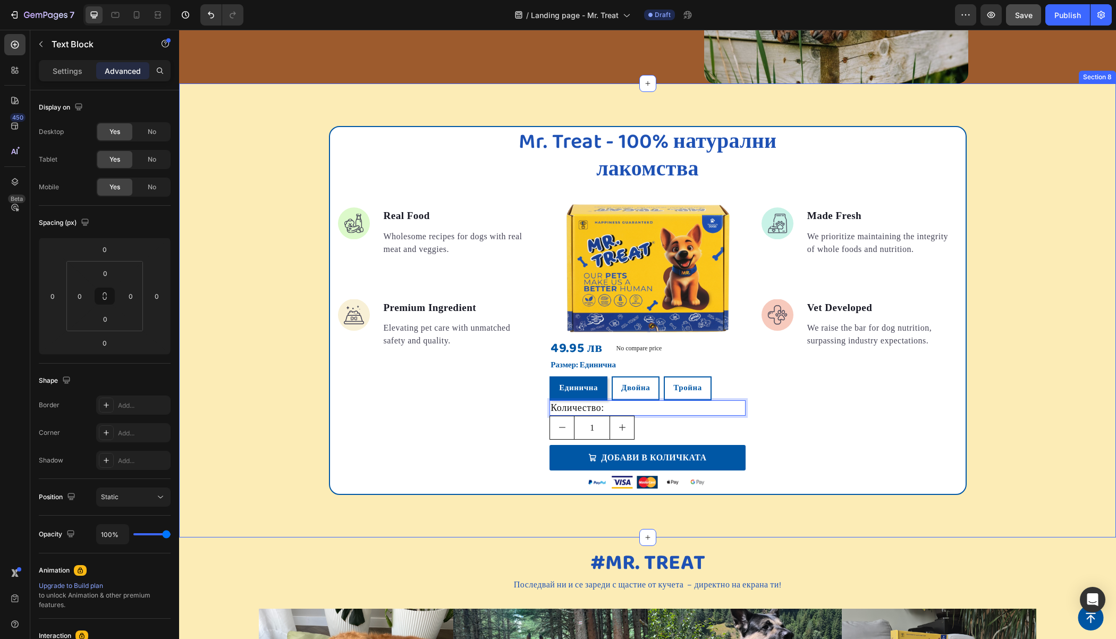
click at [1001, 303] on div "Mr. Treat - 100% натурални лакомства Heading Image Real Food Text block Wholeso…" at bounding box center [647, 310] width 937 height 369
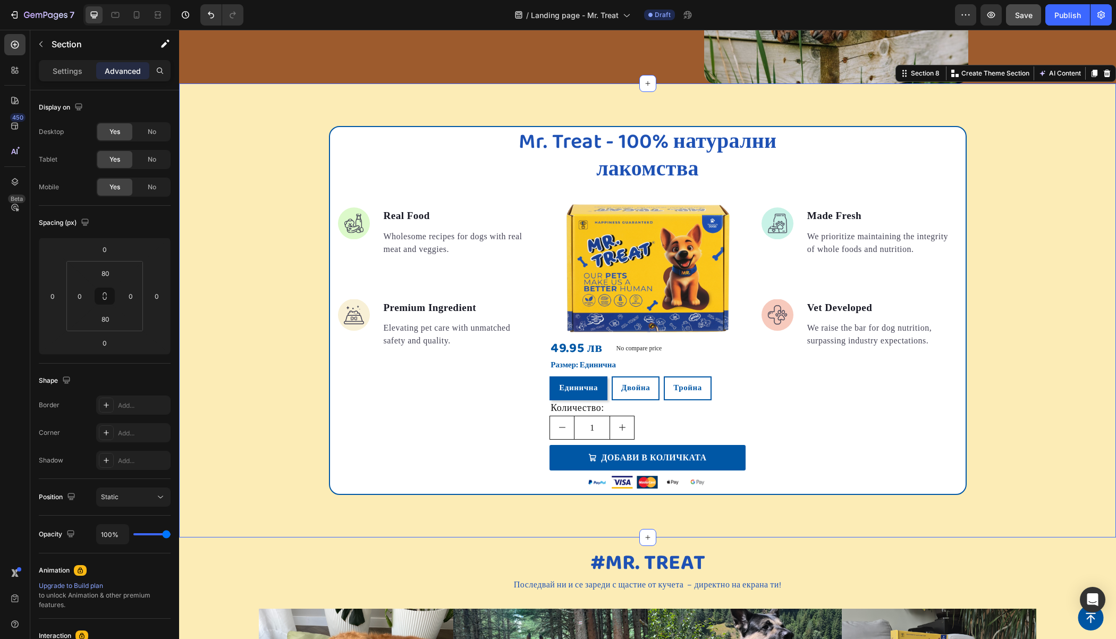
click at [236, 303] on div "Mr. Treat - 100% натурални лакомства Heading Image Real Food Text block Wholeso…" at bounding box center [647, 310] width 937 height 369
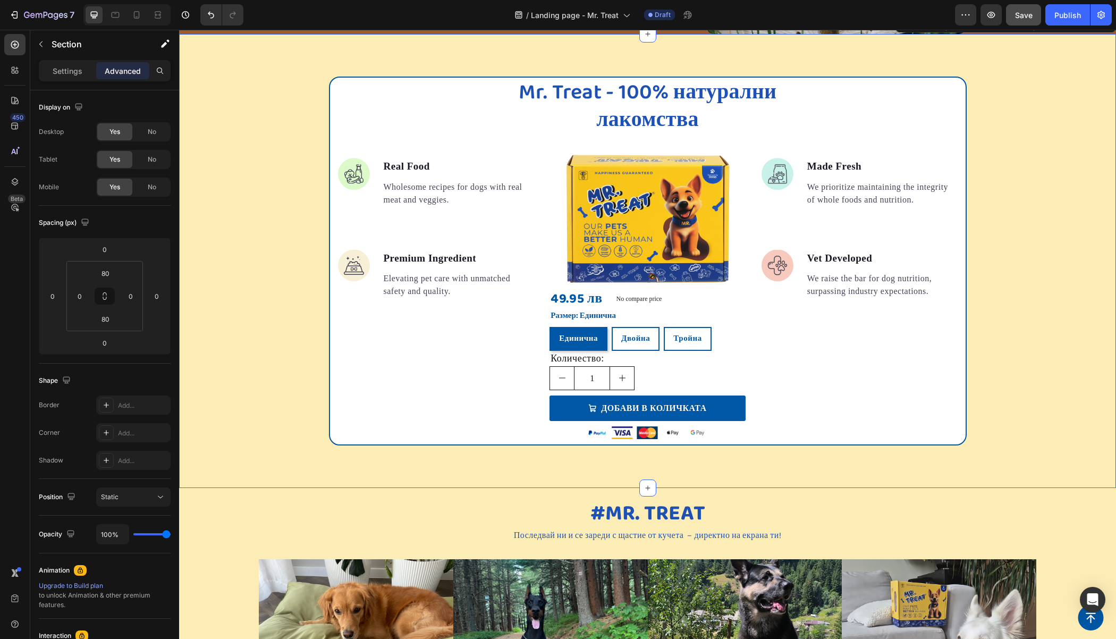
scroll to position [1490, 0]
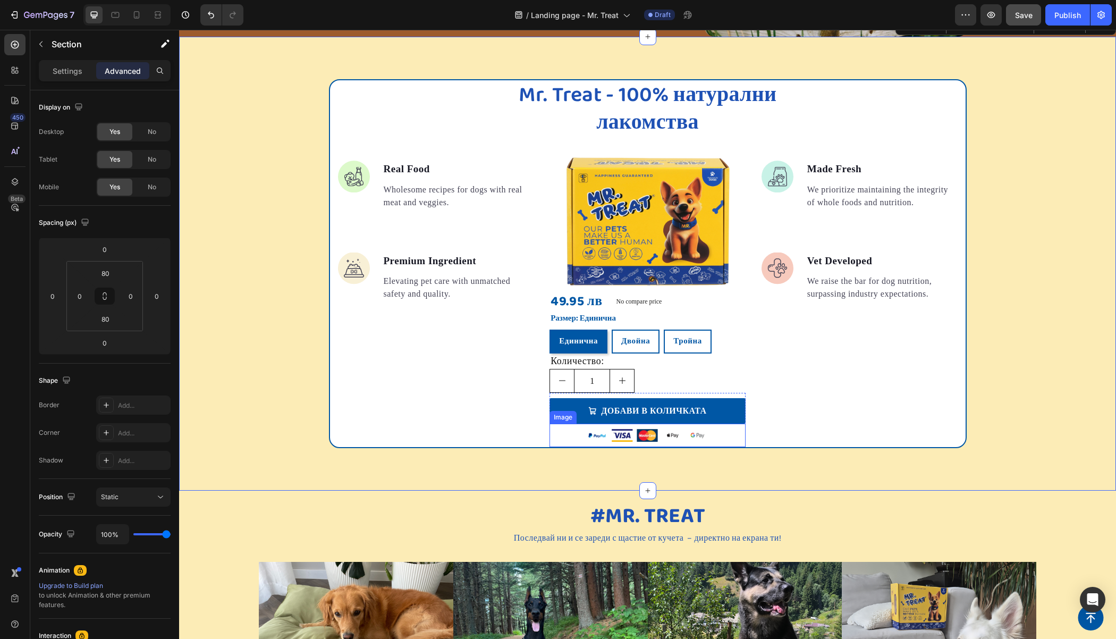
click at [600, 437] on img at bounding box center [647, 435] width 121 height 13
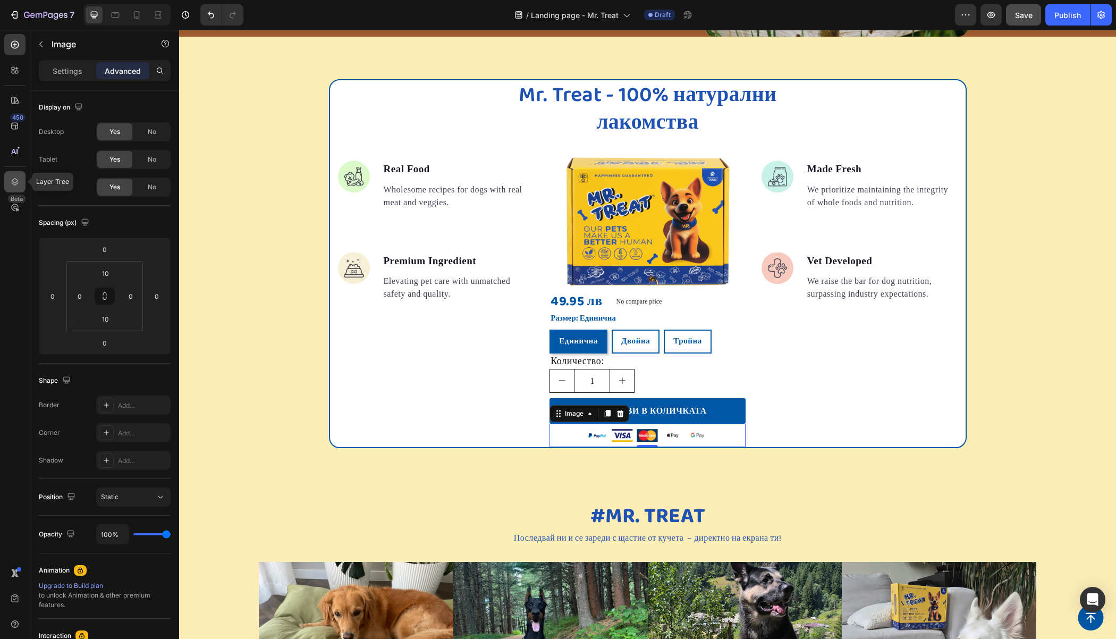
click at [11, 185] on icon at bounding box center [15, 181] width 11 height 11
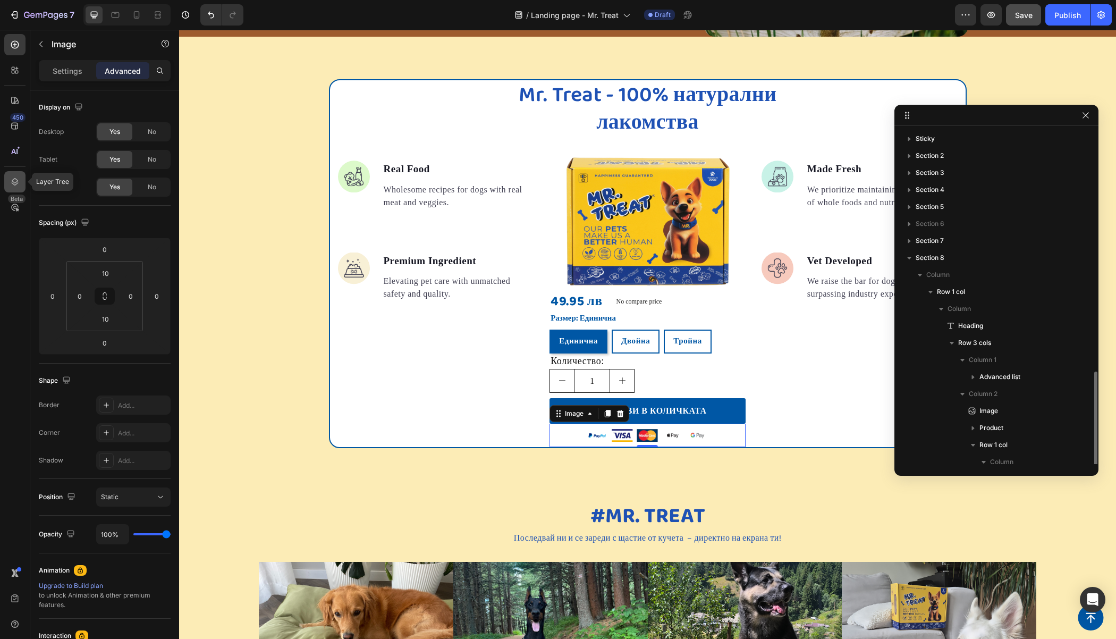
scroll to position [142, 0]
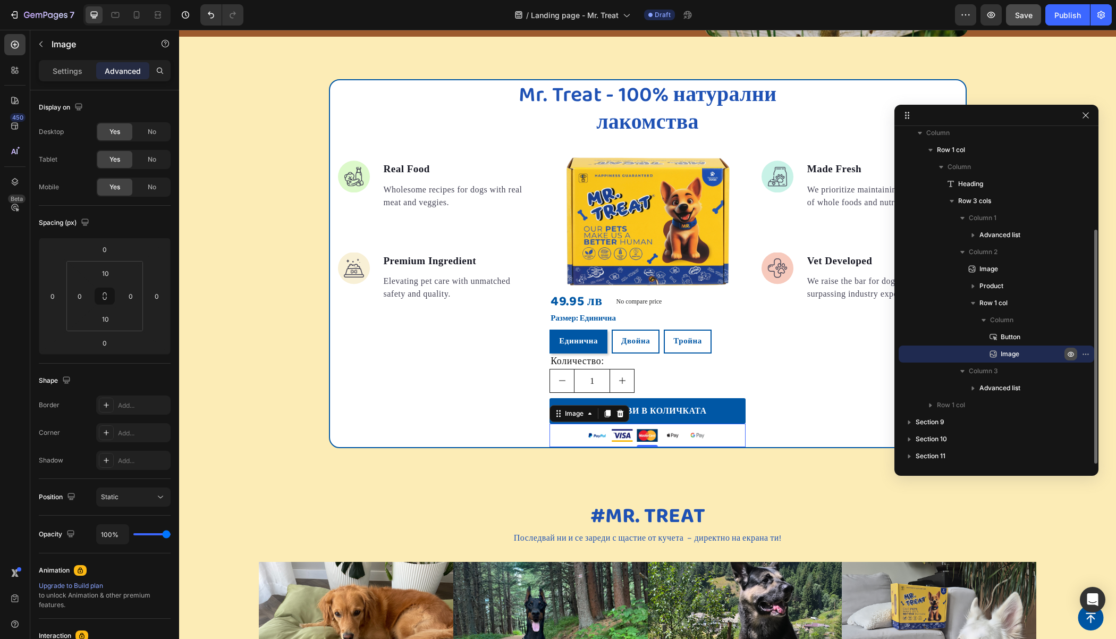
click at [1072, 352] on icon "button" at bounding box center [1070, 354] width 9 height 9
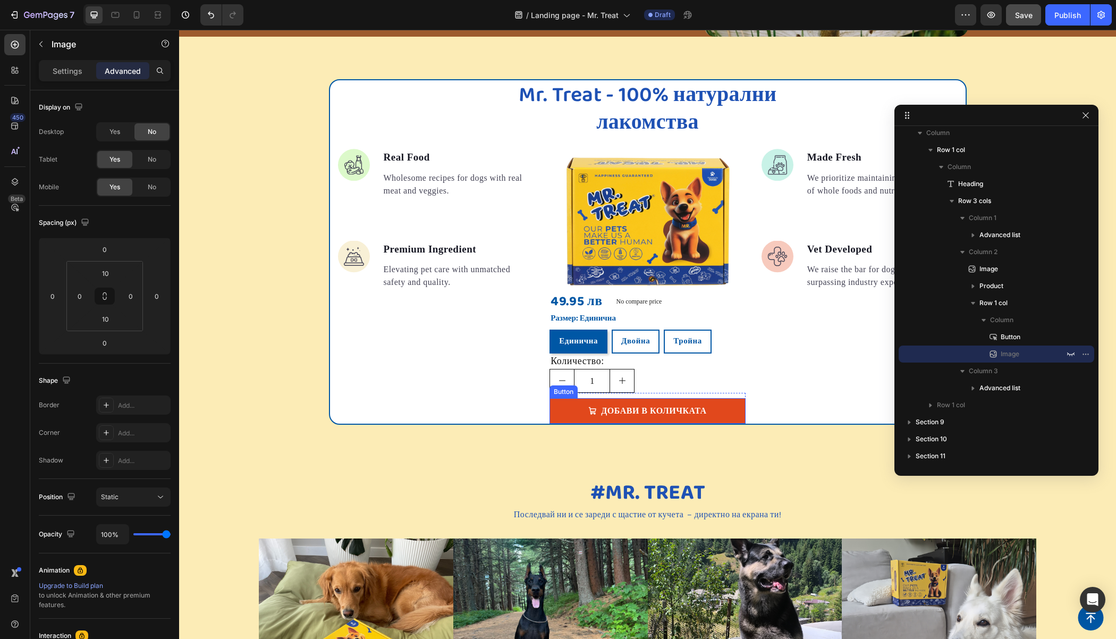
click at [735, 403] on link "ДОБАВИ В КОЛИЧКАТА" at bounding box center [647, 411] width 196 height 26
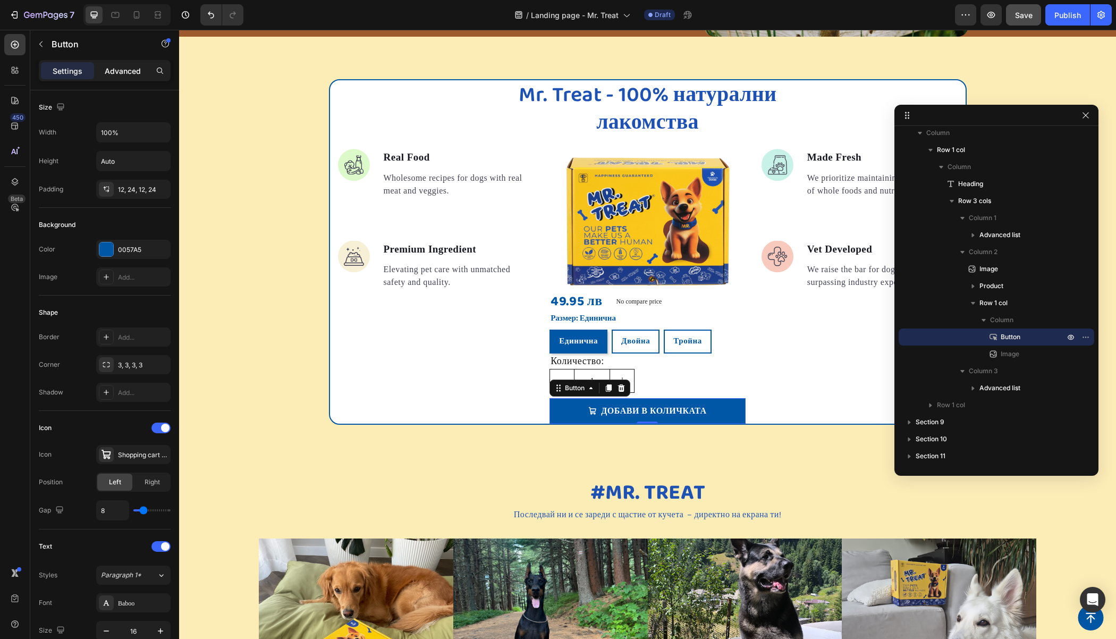
click at [128, 63] on div "Advanced" at bounding box center [122, 70] width 53 height 17
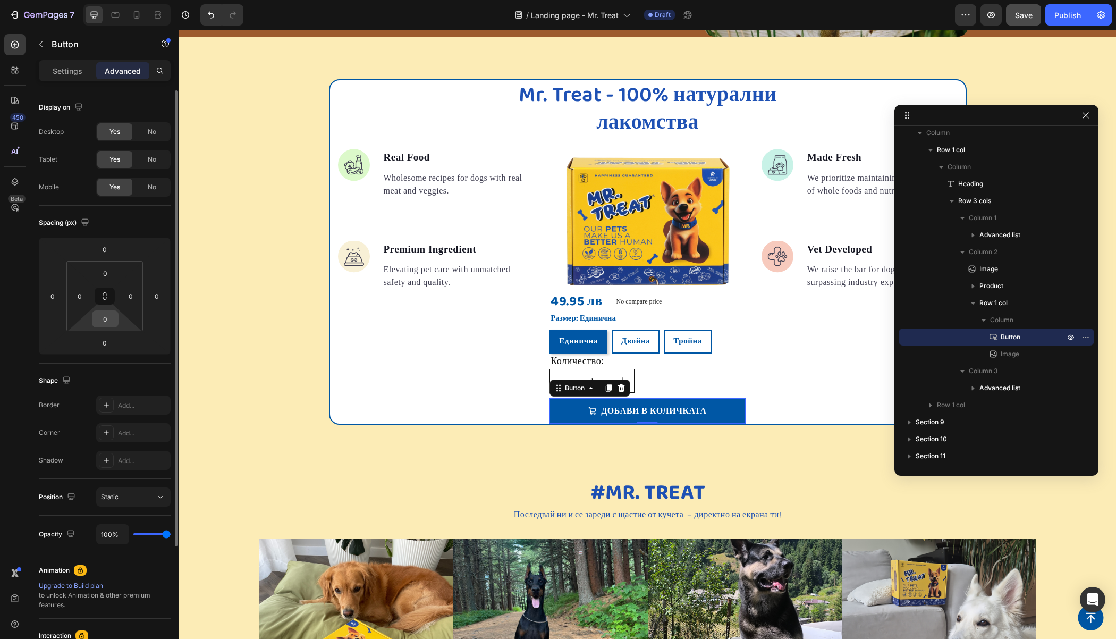
click at [113, 312] on input "0" at bounding box center [105, 319] width 21 height 16
type input "10"
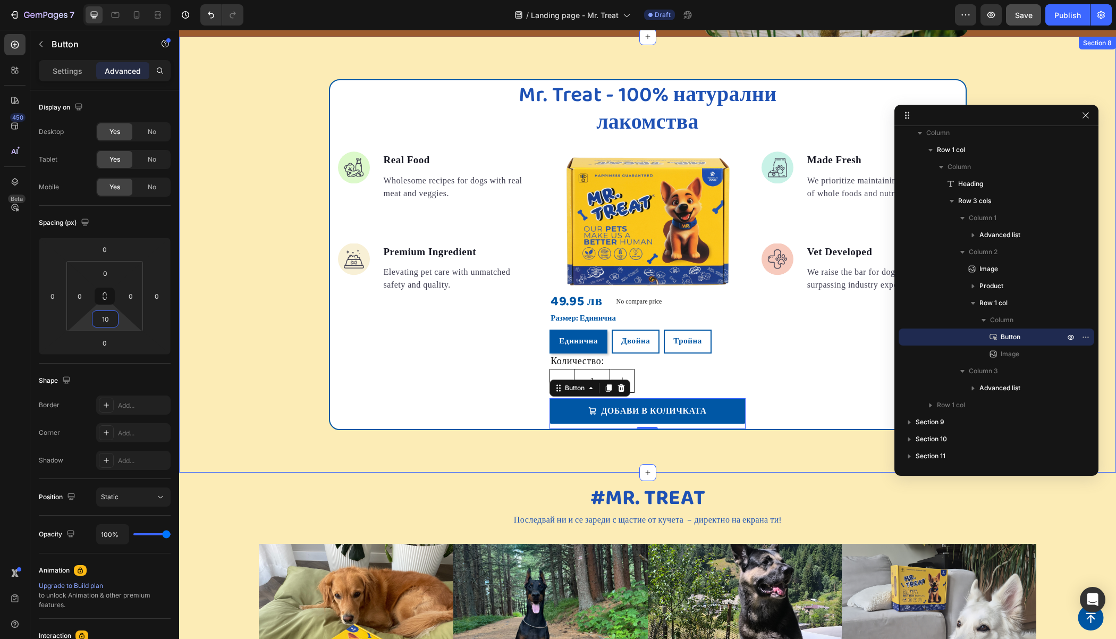
click at [268, 203] on div "Mr. Treat - 100% натурални лакомства Heading Image Real Food Text block Wholeso…" at bounding box center [647, 254] width 937 height 351
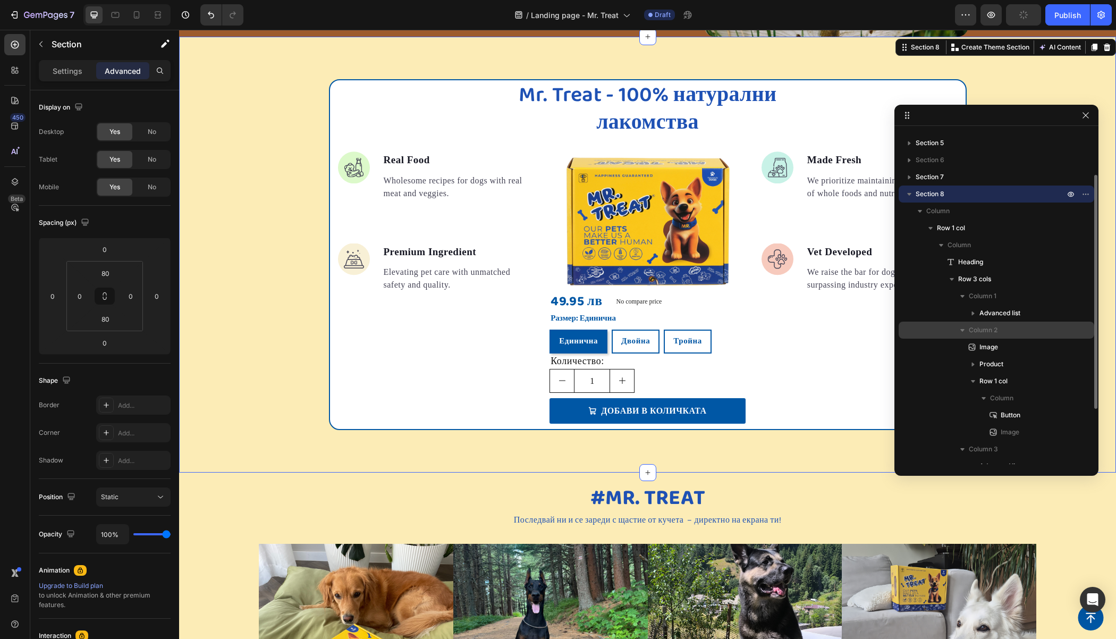
scroll to position [89, 0]
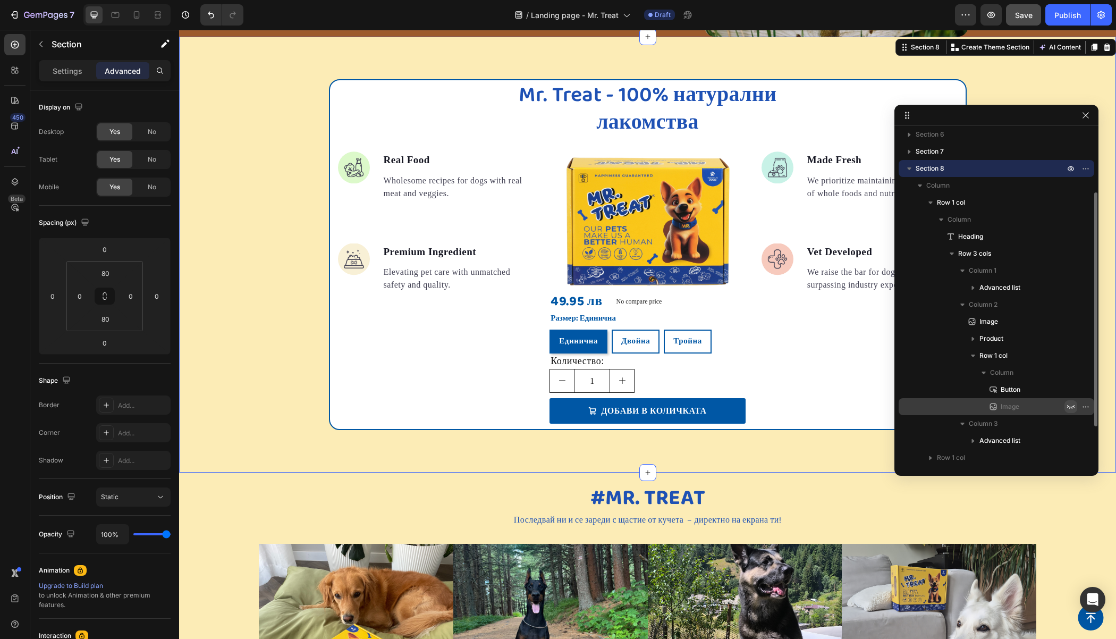
click at [1069, 403] on icon "button" at bounding box center [1070, 406] width 9 height 9
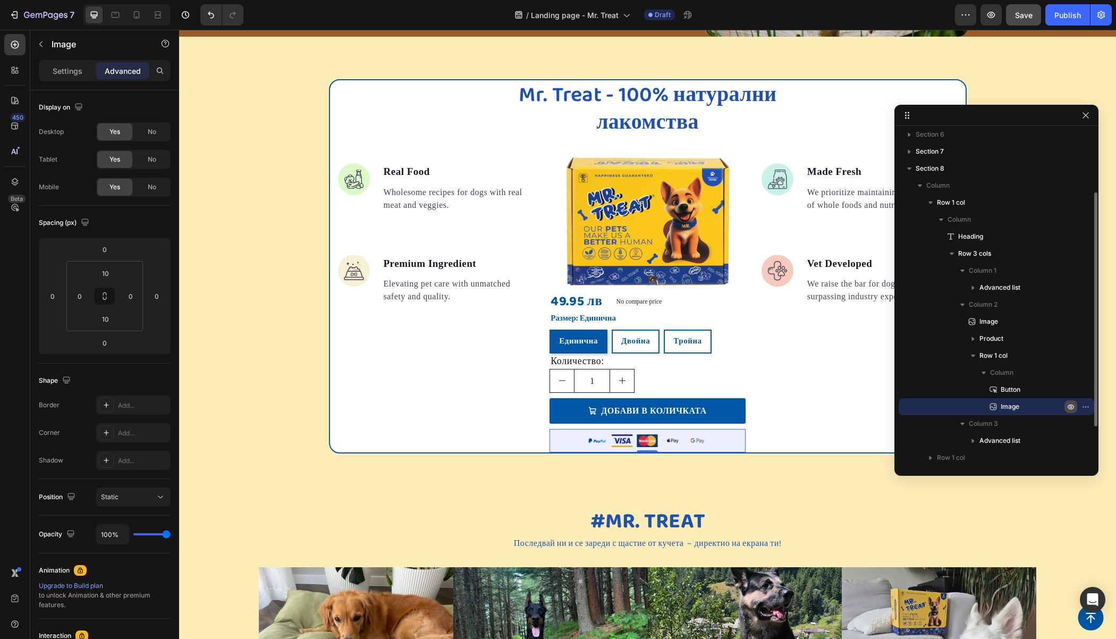
click at [1069, 403] on icon "button" at bounding box center [1070, 406] width 9 height 9
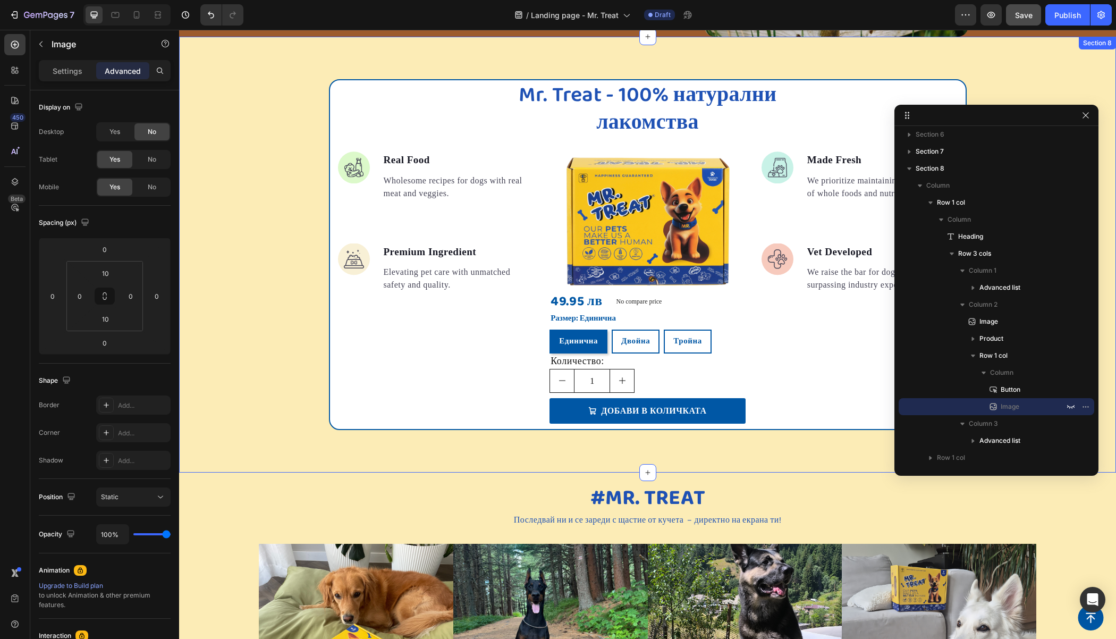
click at [287, 150] on div "Mr. Treat - 100% натурални лакомства Heading Image Real Food Text block Wholeso…" at bounding box center [647, 254] width 937 height 351
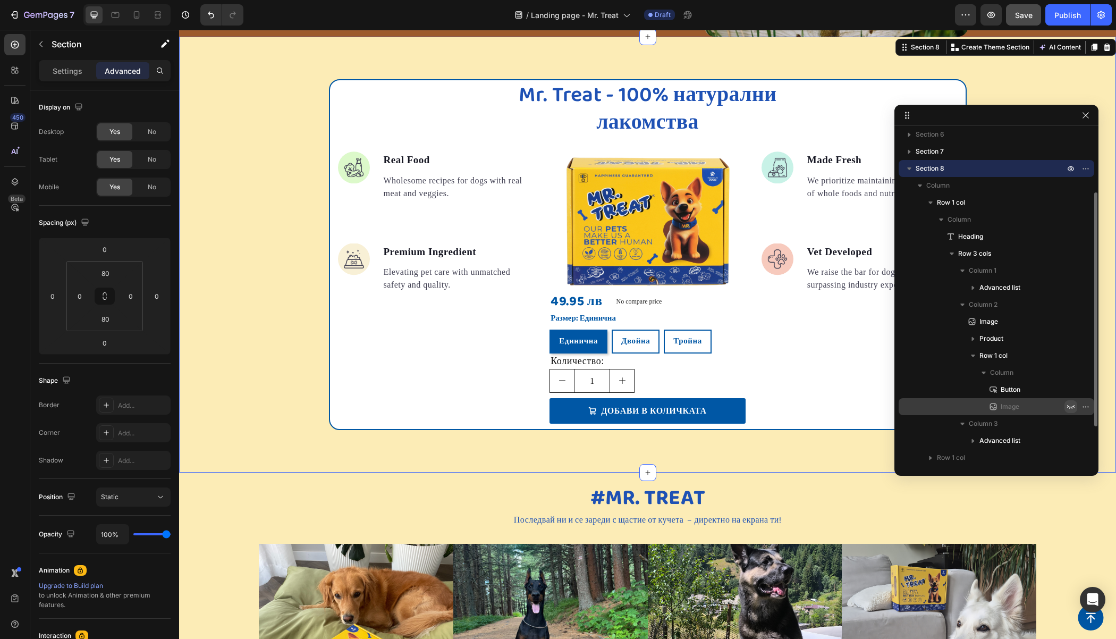
click at [1070, 405] on icon "button" at bounding box center [1070, 406] width 9 height 9
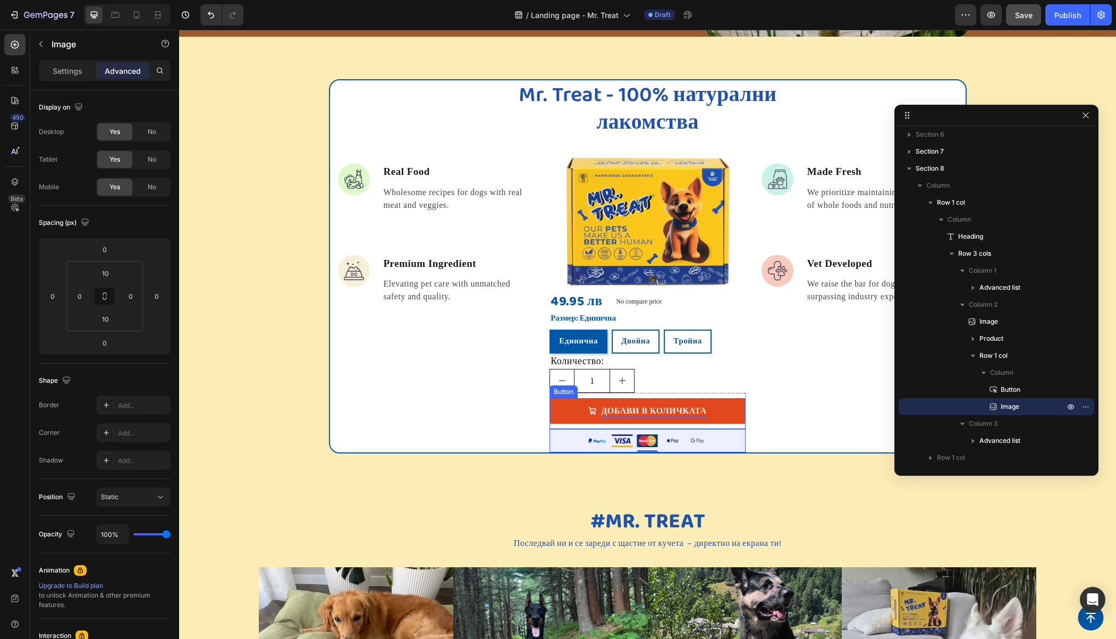
click at [651, 408] on p "ДОБАВИ В КОЛИЧКАТА" at bounding box center [653, 410] width 105 height 13
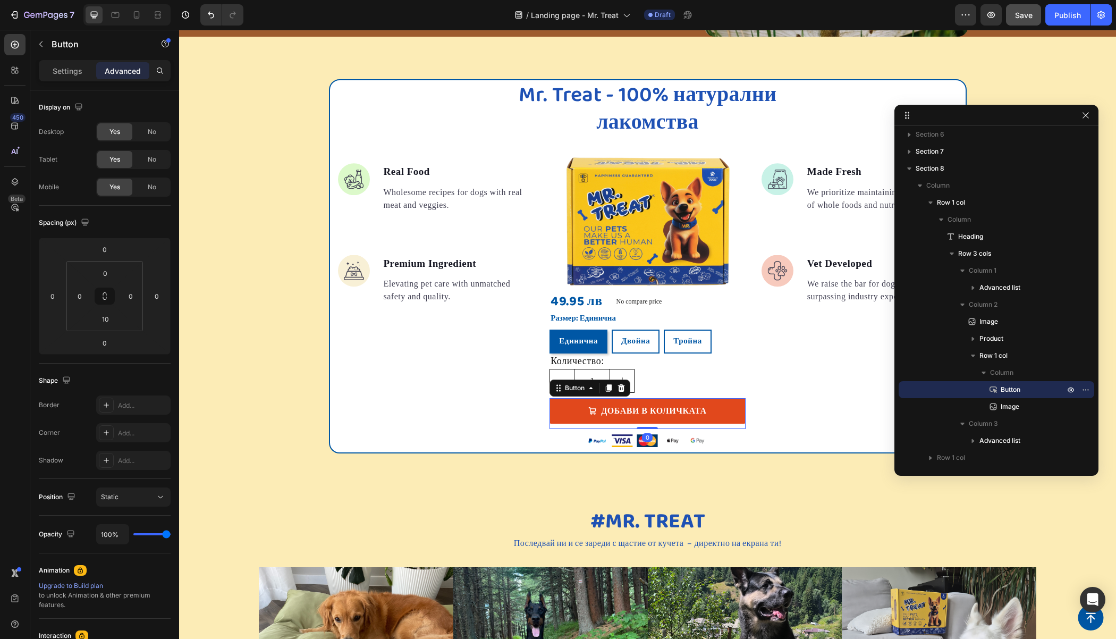
click at [569, 406] on link "ДОБАВИ В КОЛИЧКАТА" at bounding box center [647, 411] width 196 height 26
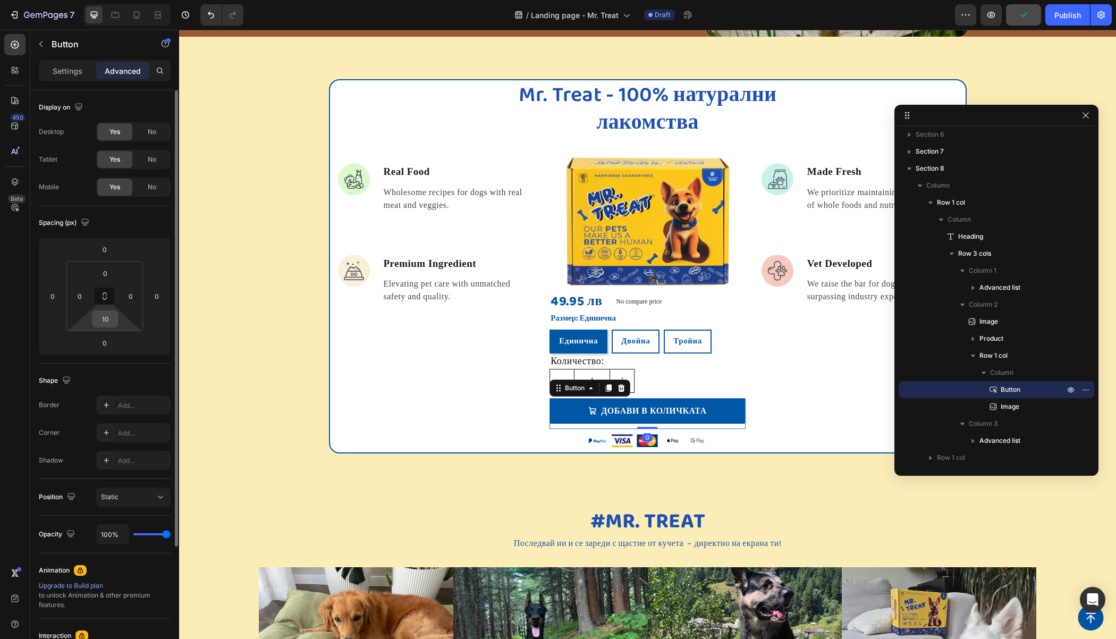
click at [107, 324] on input "10" at bounding box center [105, 319] width 21 height 16
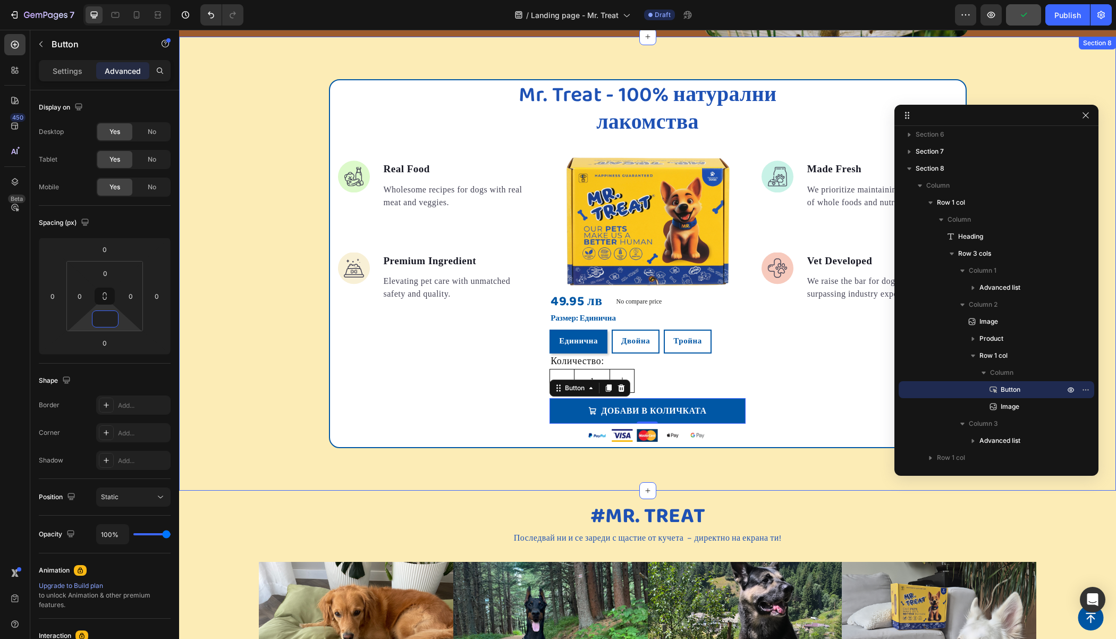
click at [235, 225] on div "Mr. Treat - 100% натурални лакомства Heading Image Real Food Text block Wholeso…" at bounding box center [647, 263] width 937 height 369
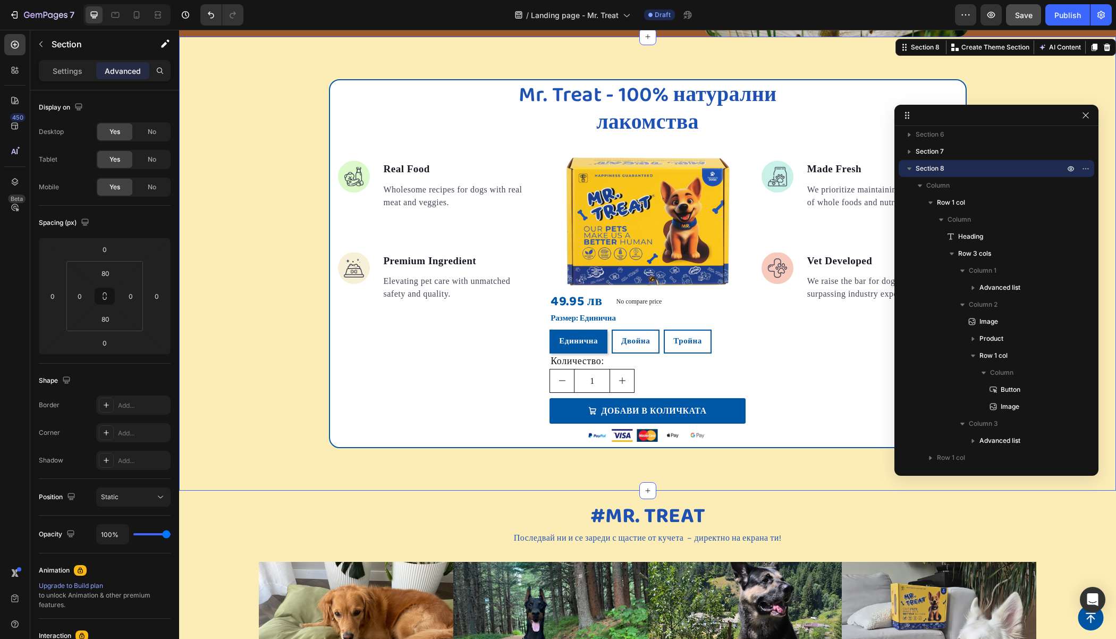
click at [204, 187] on div "Mr. Treat - 100% натурални лакомства Heading Image Real Food Text block Wholeso…" at bounding box center [647, 263] width 937 height 369
click at [1085, 116] on icon "button" at bounding box center [1085, 115] width 9 height 9
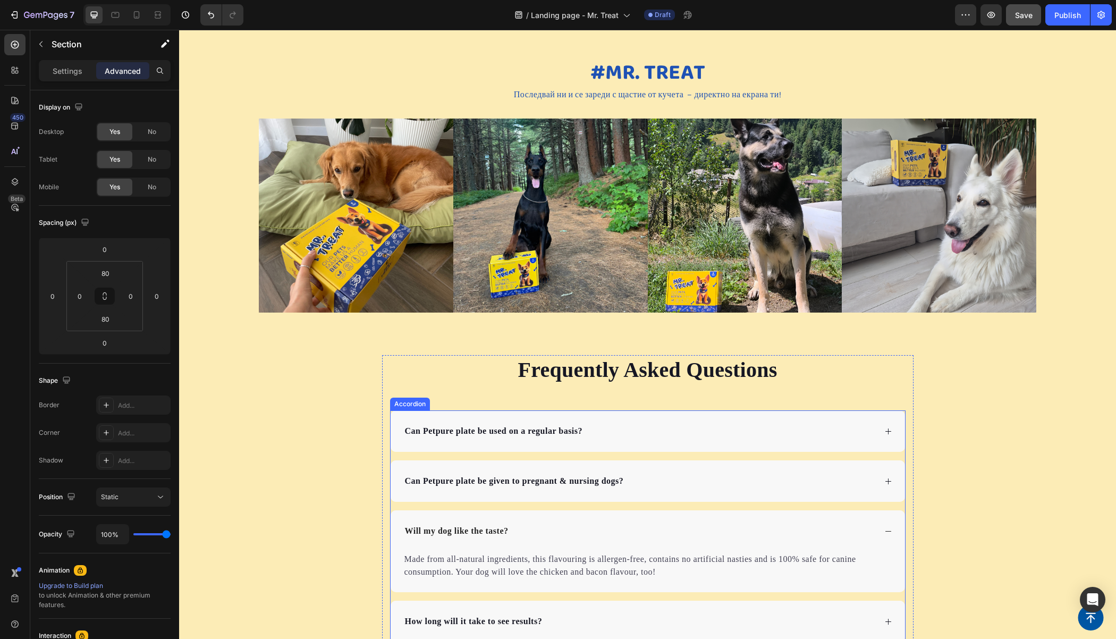
scroll to position [2052, 0]
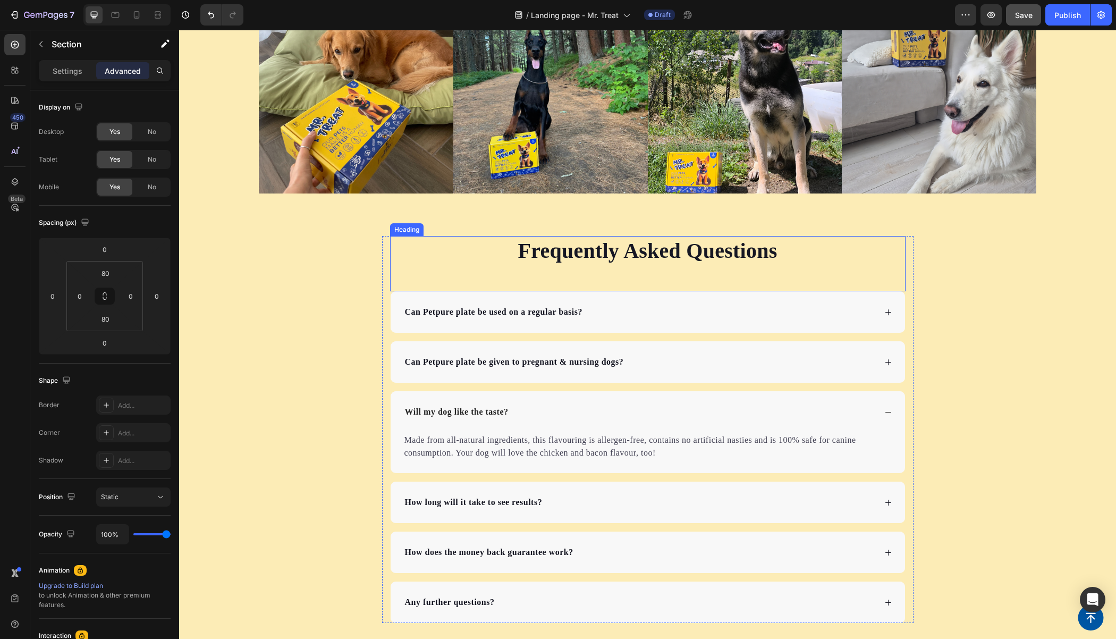
click at [582, 259] on p "Frequently Asked Questions" at bounding box center [647, 251] width 513 height 28
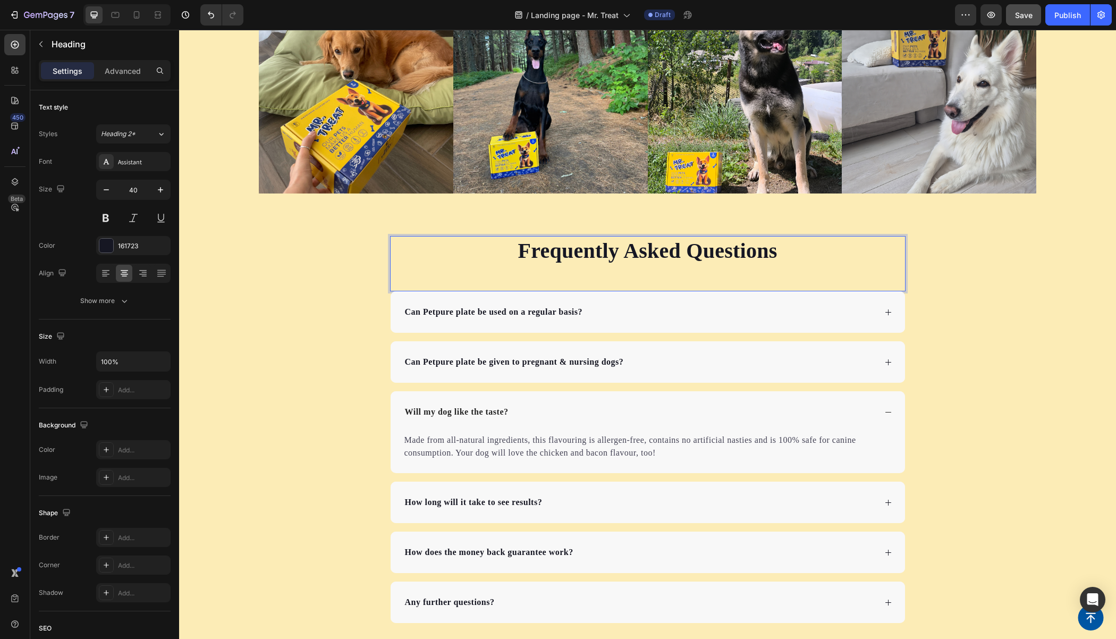
click at [666, 250] on p "Frequently Asked Questions" at bounding box center [647, 251] width 513 height 28
drag, startPoint x: 771, startPoint y: 252, endPoint x: 521, endPoint y: 250, distance: 249.7
click at [521, 250] on p "Frequently Asked Questions" at bounding box center [647, 251] width 513 height 28
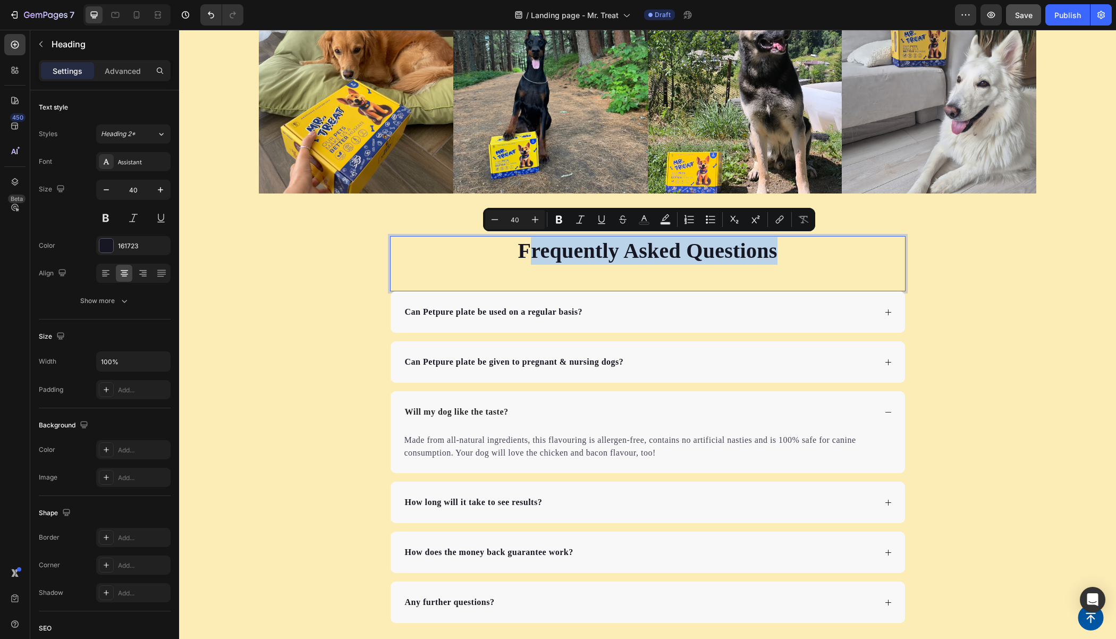
click at [554, 248] on p "Frequently Asked Questions" at bounding box center [647, 251] width 513 height 28
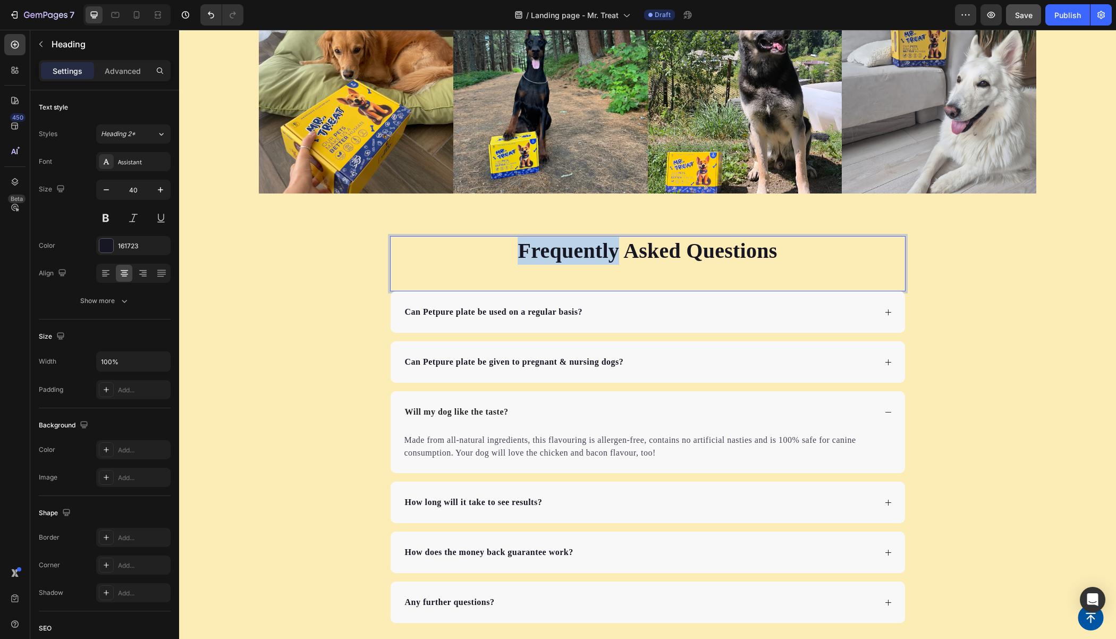
click at [554, 248] on p "Frequently Asked Questions" at bounding box center [647, 251] width 513 height 28
click at [591, 249] on p "Често задавани въпроси" at bounding box center [647, 251] width 513 height 28
click at [596, 251] on p "Често задавани въпроси" at bounding box center [647, 251] width 513 height 28
click at [685, 246] on p "Често Задавани въпроси" at bounding box center [647, 251] width 513 height 28
click at [689, 248] on p "Често Задавани въпроси" at bounding box center [647, 251] width 513 height 28
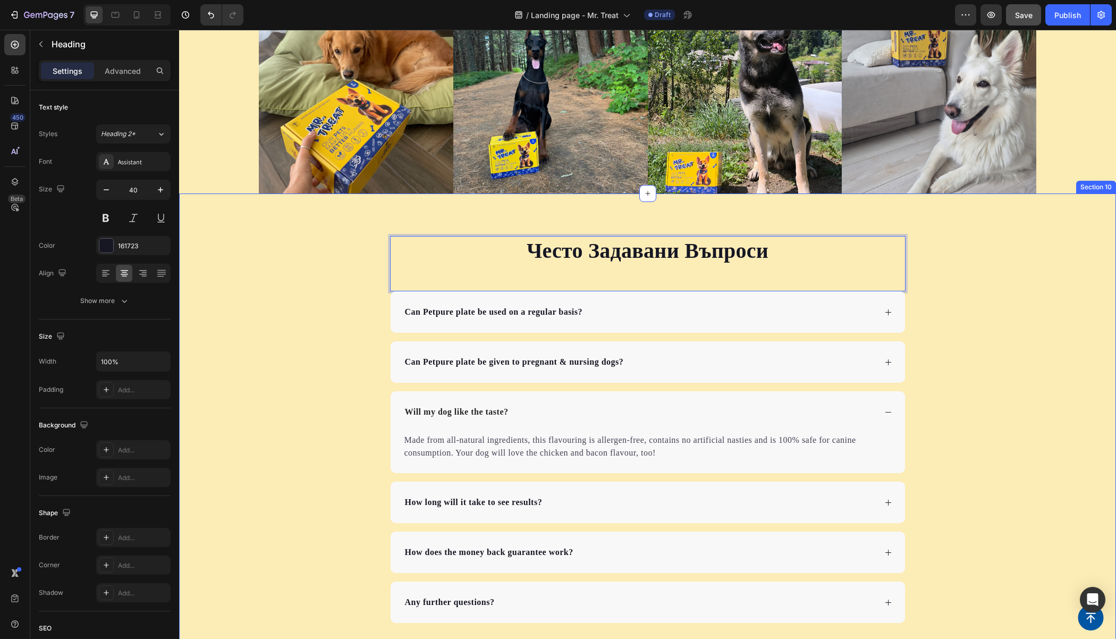
click at [276, 236] on div "Често Задавани Въпроси Heading 0 Can Petpure plate be used on a regular basis? …" at bounding box center [647, 429] width 937 height 387
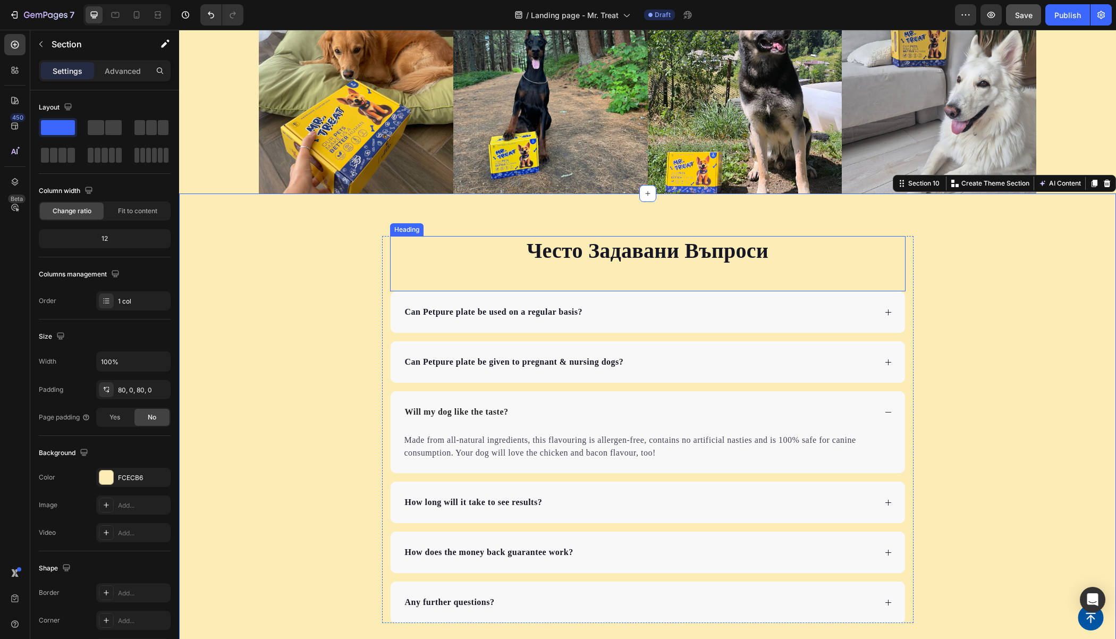
click at [596, 245] on p "Често Задавани Въпроси" at bounding box center [647, 251] width 513 height 28
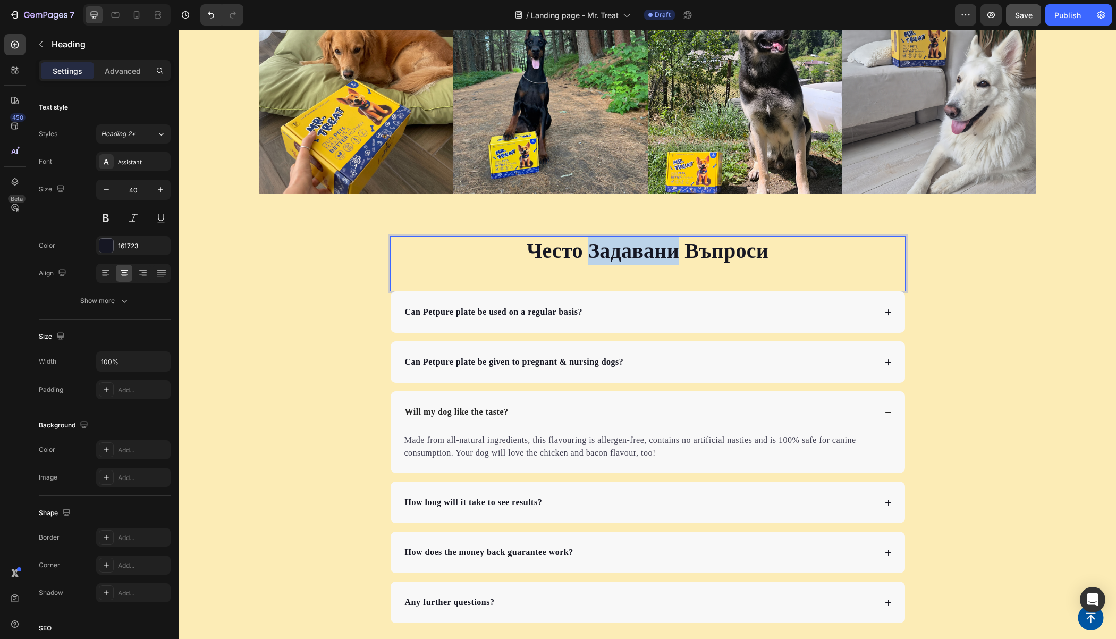
click at [598, 257] on p "Често Задавани Въпроси" at bounding box center [647, 251] width 513 height 28
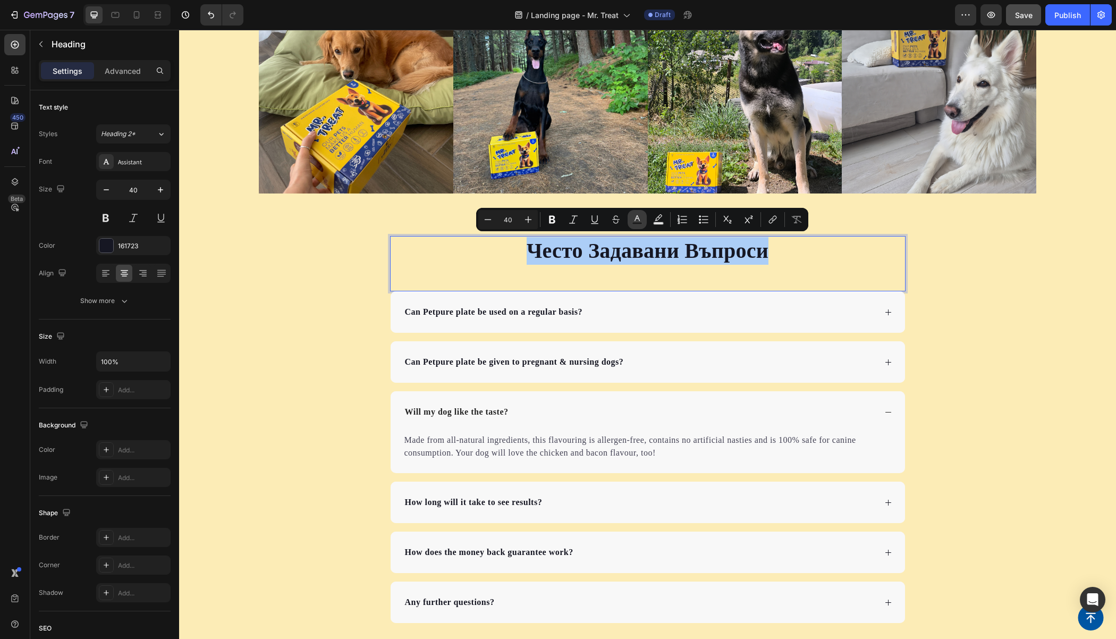
click at [637, 222] on rect "Editor contextual toolbar" at bounding box center [637, 223] width 10 height 3
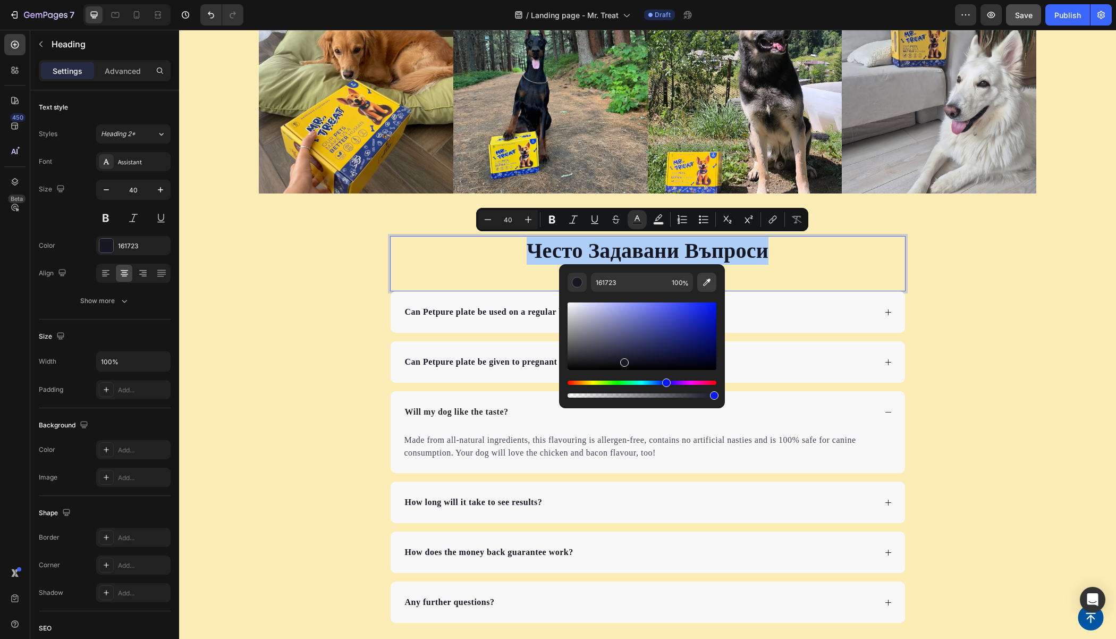
click at [709, 282] on icon "Editor contextual toolbar" at bounding box center [706, 282] width 11 height 11
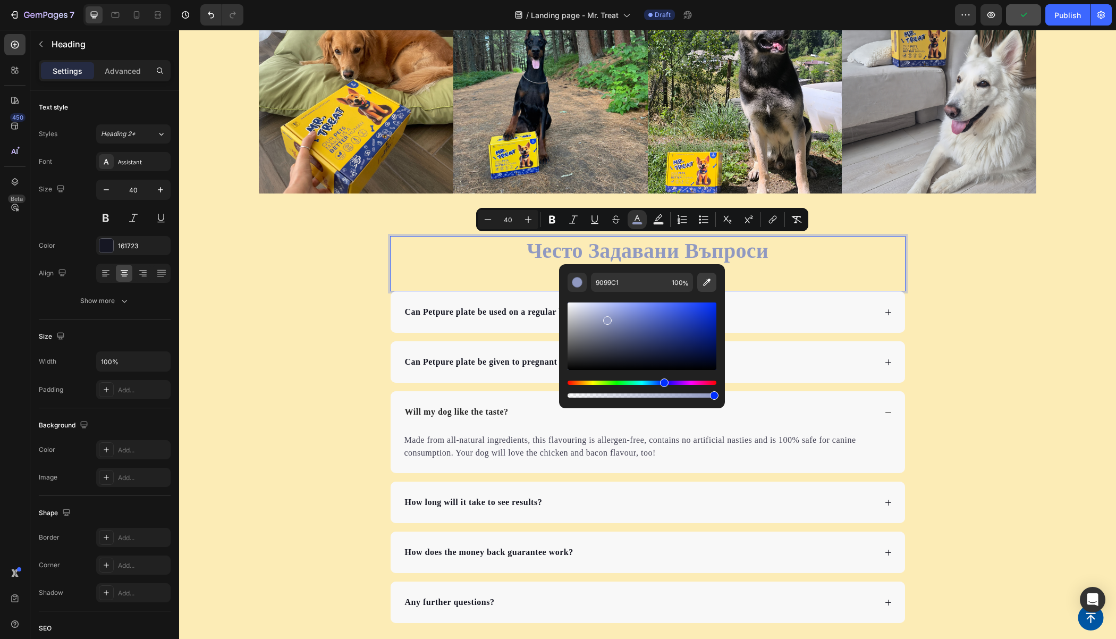
click at [703, 279] on icon "Editor contextual toolbar" at bounding box center [706, 282] width 11 height 11
type input "253C7D"
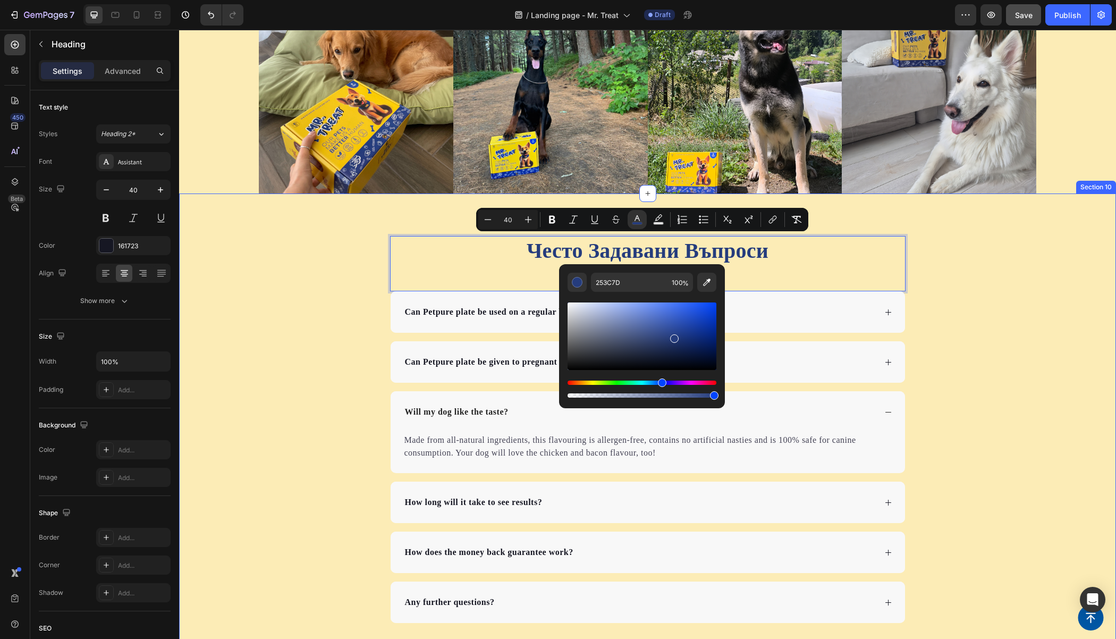
click at [329, 264] on div "Често Задавани Въпроси Heading 0 Can Petpure plate be used on a regular basis? …" at bounding box center [647, 429] width 937 height 387
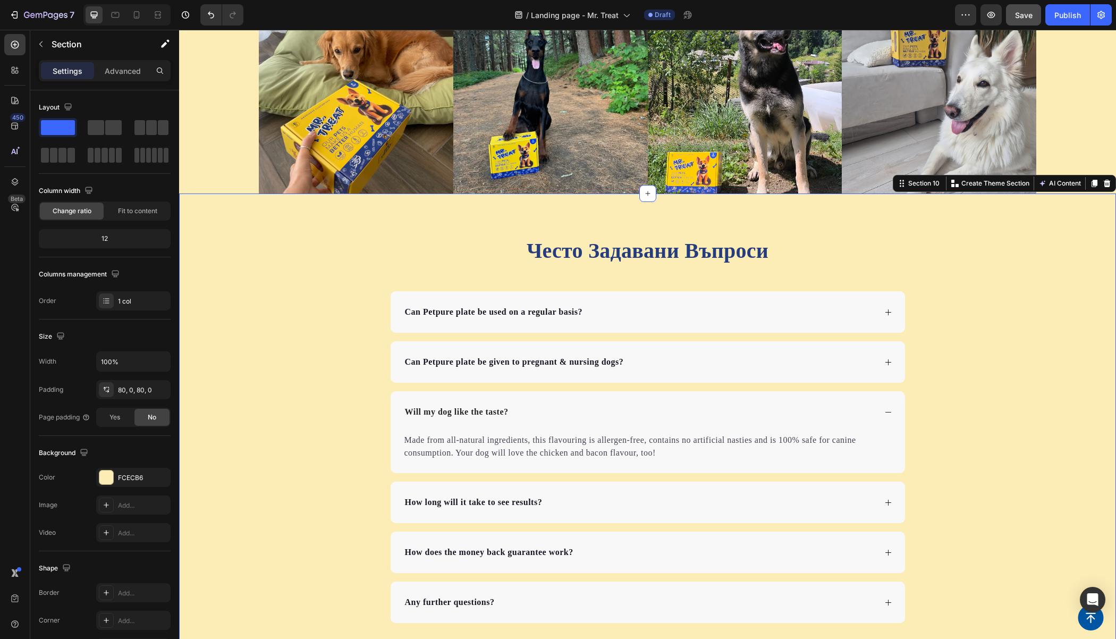
click at [343, 236] on div "⁠⁠⁠⁠⁠⁠⁠ Често Задавани Въпроси Heading Can Petpure plate be used on a regular b…" at bounding box center [647, 429] width 937 height 387
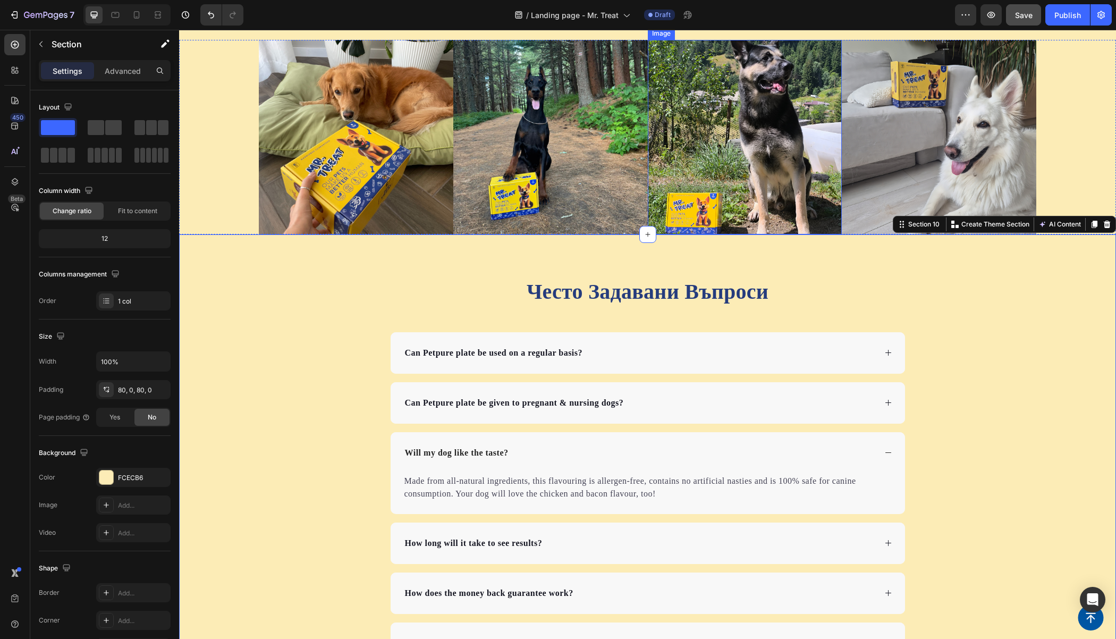
scroll to position [1810, 0]
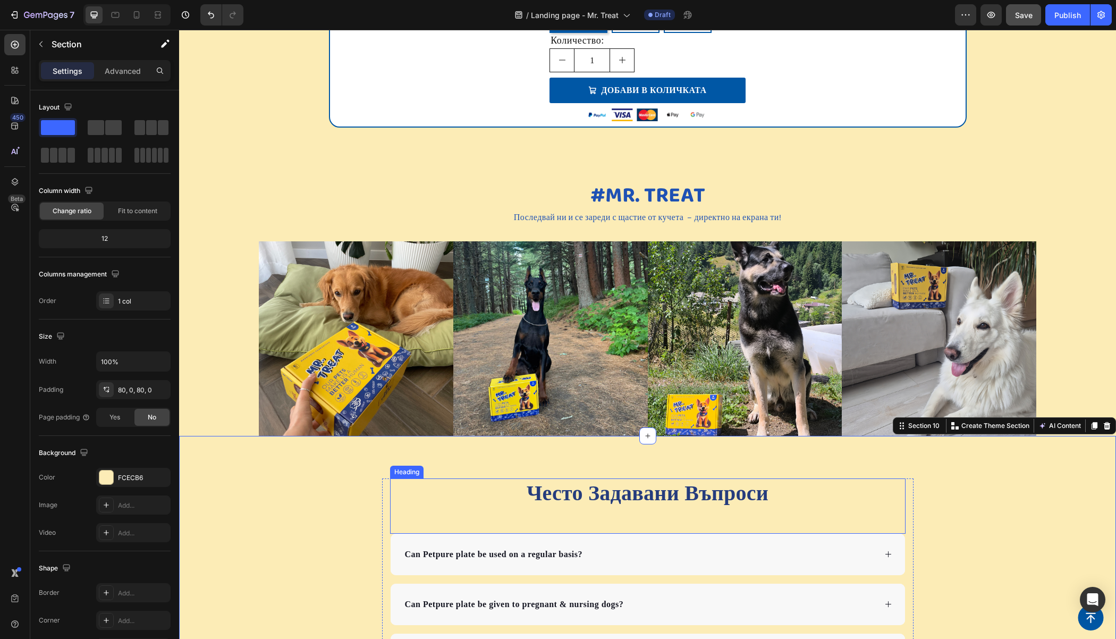
click at [740, 481] on span "Често Задавани Въпроси" at bounding box center [648, 493] width 242 height 24
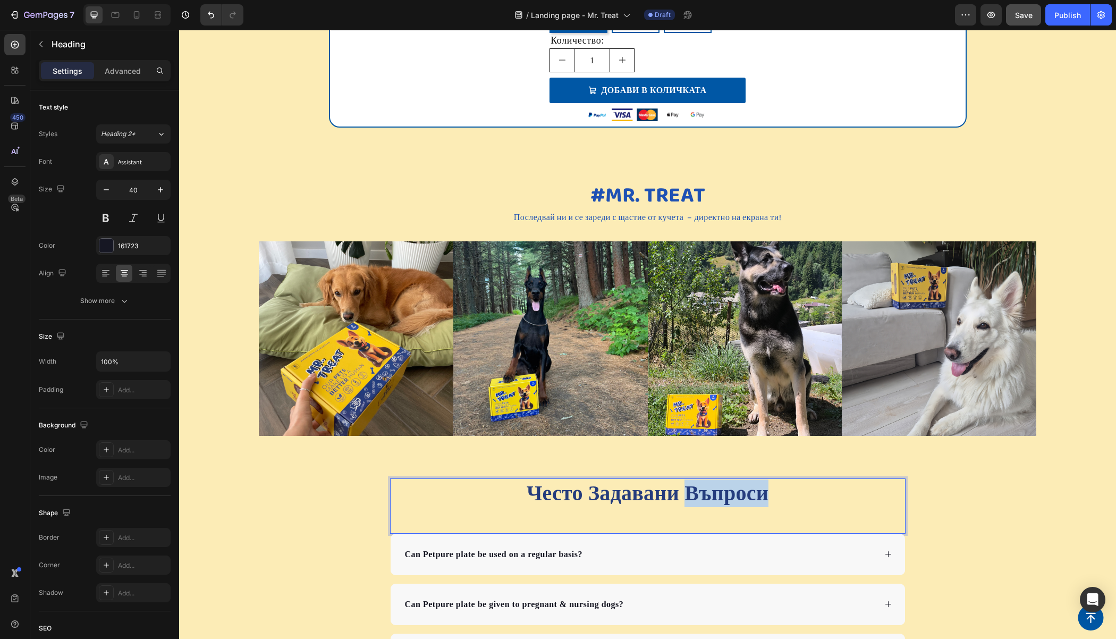
click at [740, 481] on span "Често Задавани Въпроси" at bounding box center [648, 493] width 242 height 24
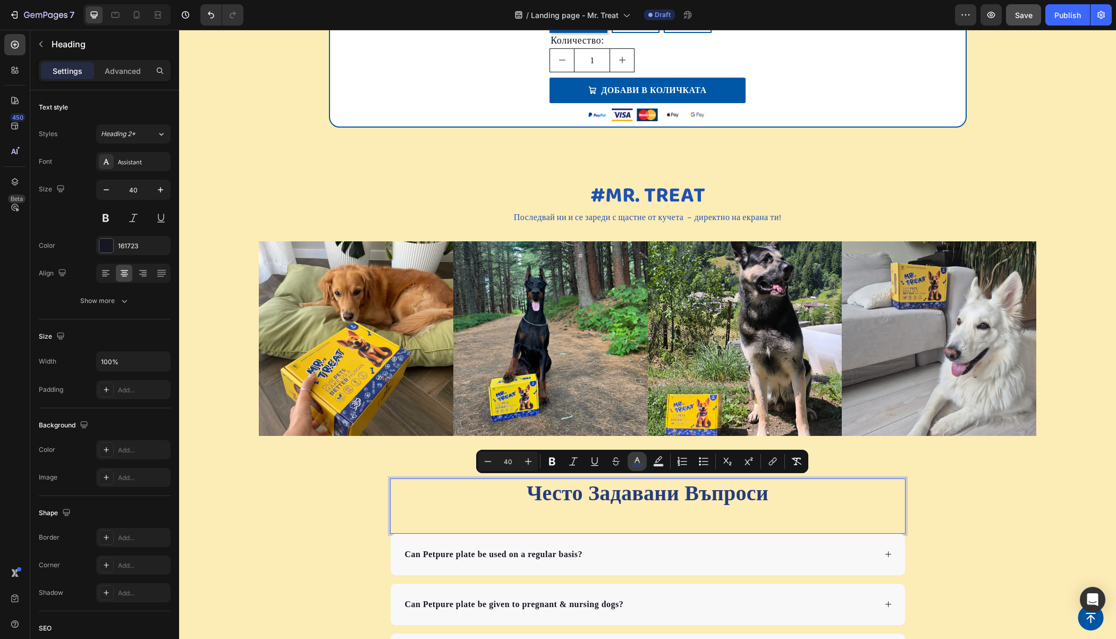
click at [640, 461] on icon "Editor contextual toolbar" at bounding box center [637, 461] width 11 height 11
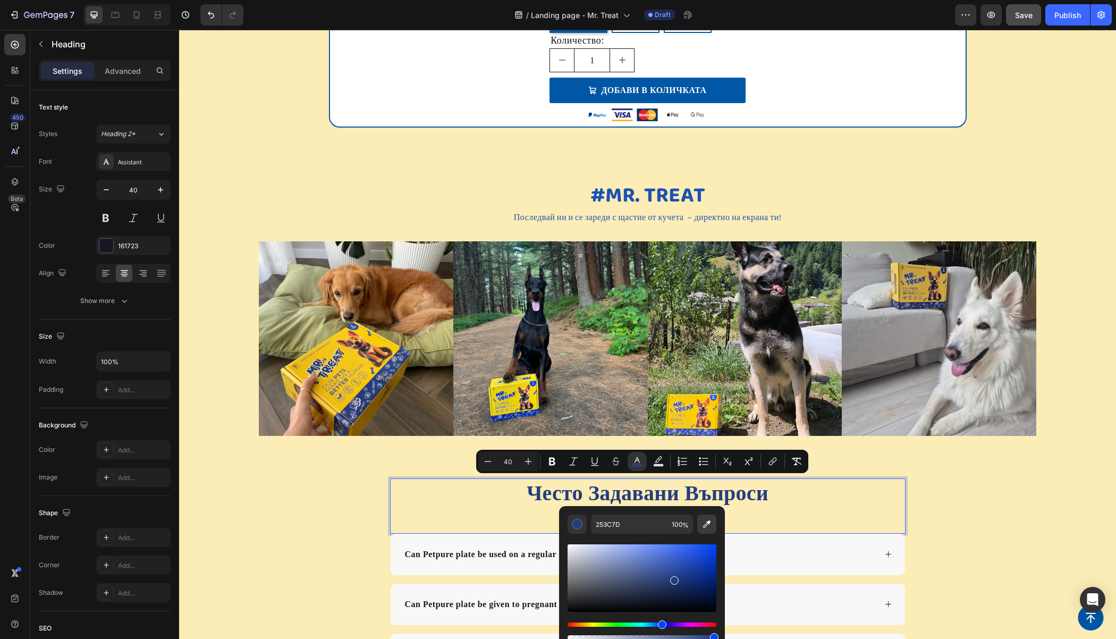
click at [705, 525] on icon "Editor contextual toolbar" at bounding box center [706, 523] width 7 height 7
type input "1E51B4"
click at [461, 211] on p "Последвай ни и се зареди с щастие от кучета – директно на екрана ти!" at bounding box center [648, 217] width 616 height 13
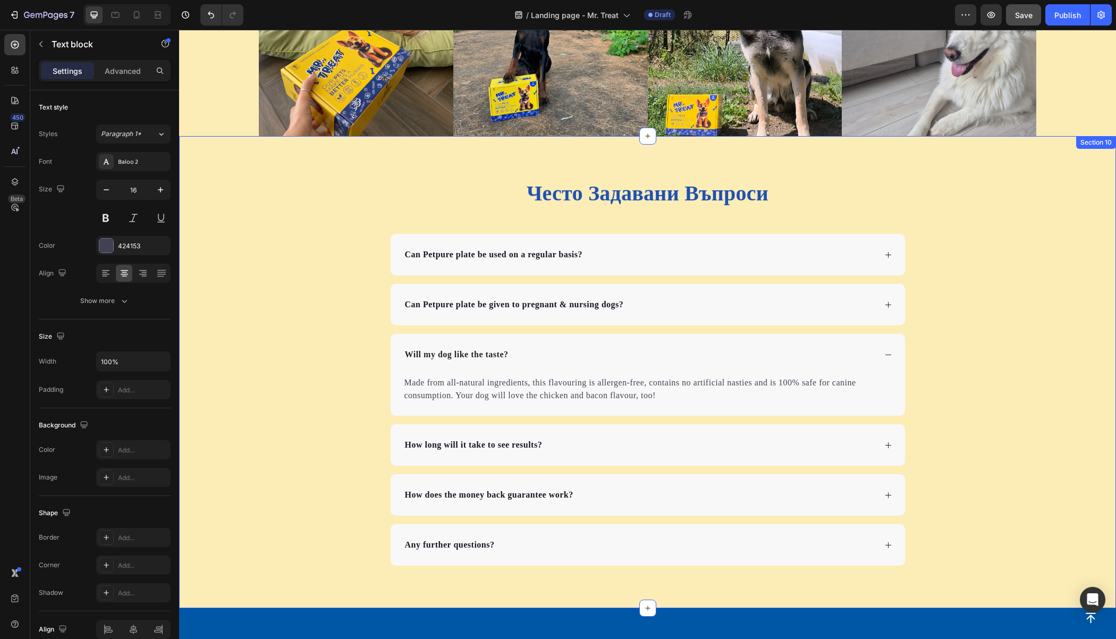
scroll to position [2109, 0]
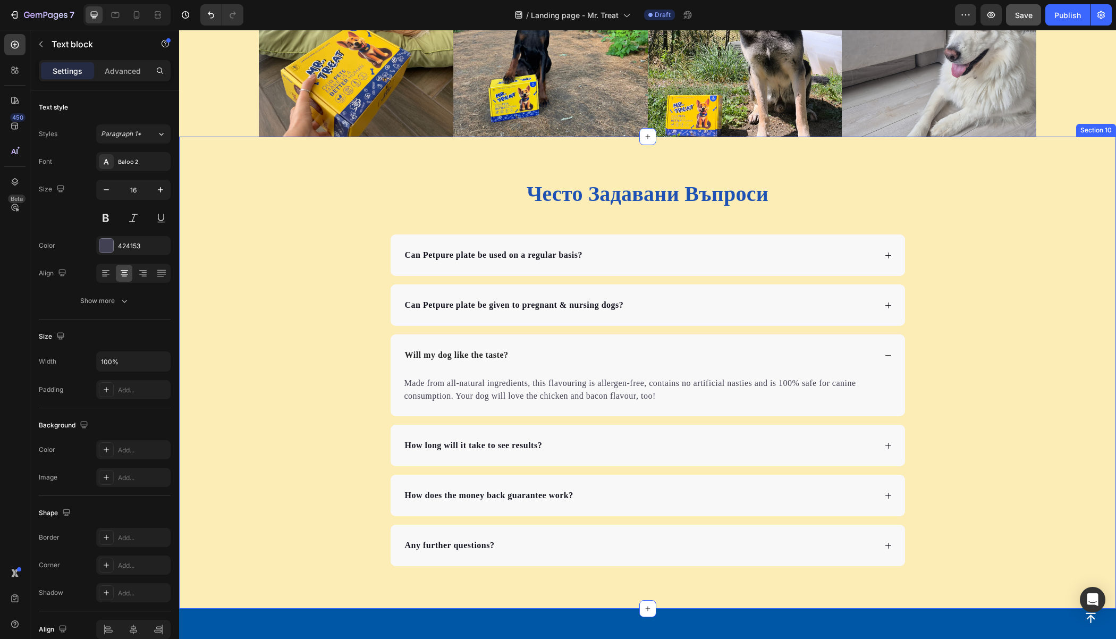
click at [294, 182] on div "⁠⁠⁠⁠⁠⁠⁠ Често Задавани Въпроси Heading Can Petpure plate be used on a regular b…" at bounding box center [647, 372] width 937 height 387
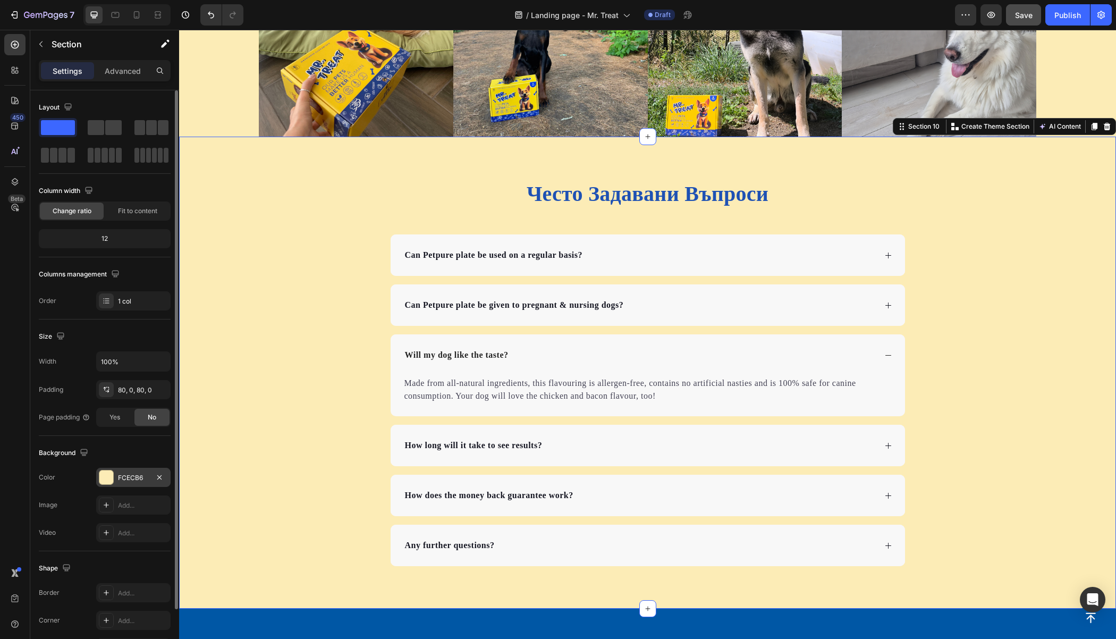
click at [101, 477] on div at bounding box center [106, 477] width 14 height 14
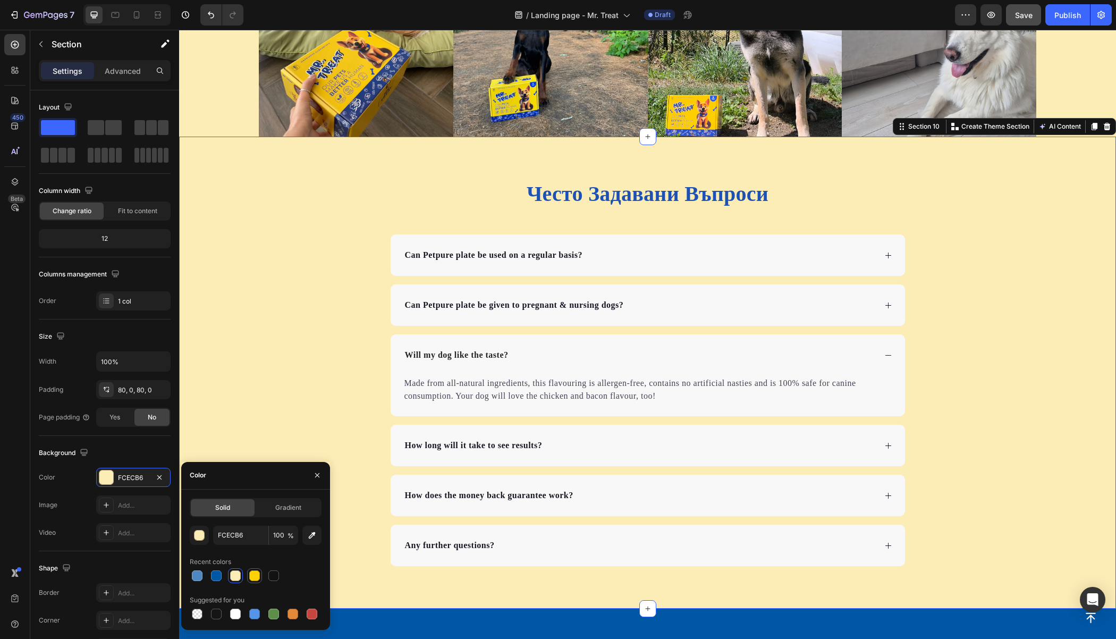
click at [255, 572] on div at bounding box center [254, 575] width 11 height 11
type input "FFD206"
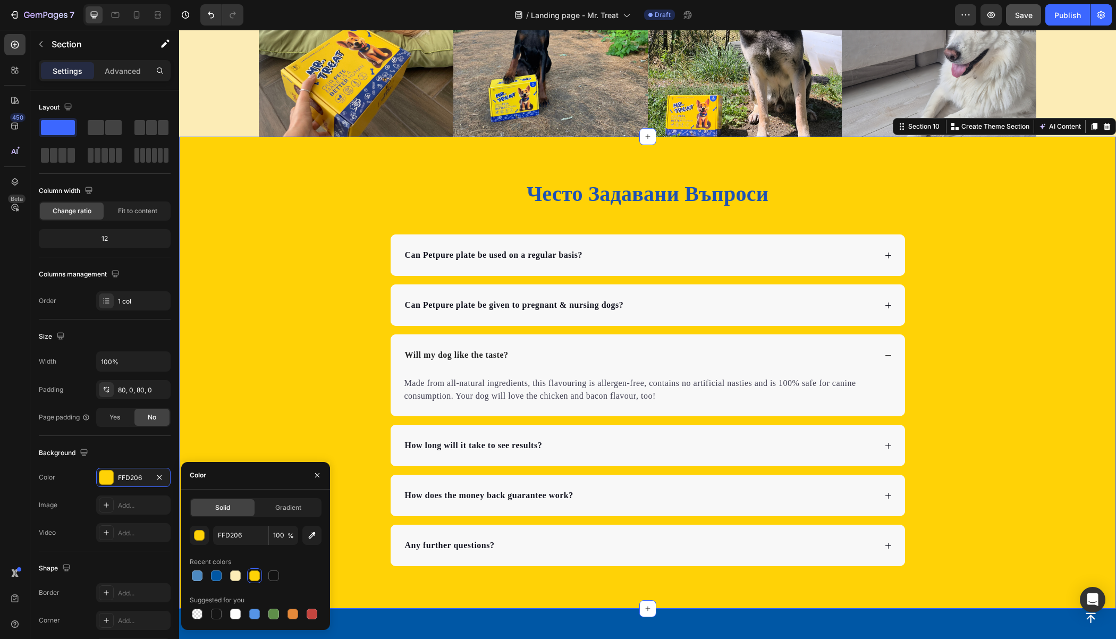
click at [231, 347] on div "⁠⁠⁠⁠⁠⁠⁠ Често Задавани Въпроси Heading Can Petpure plate be used on a regular b…" at bounding box center [647, 372] width 937 height 387
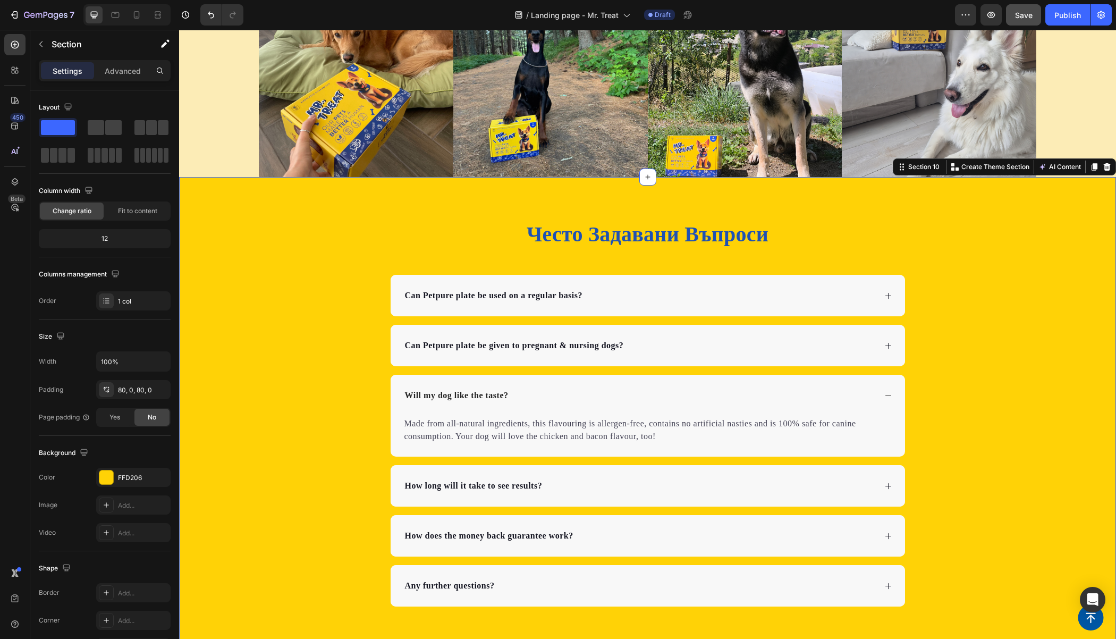
click at [190, 177] on div "Image Image Image Image Row" at bounding box center [647, 80] width 937 height 194
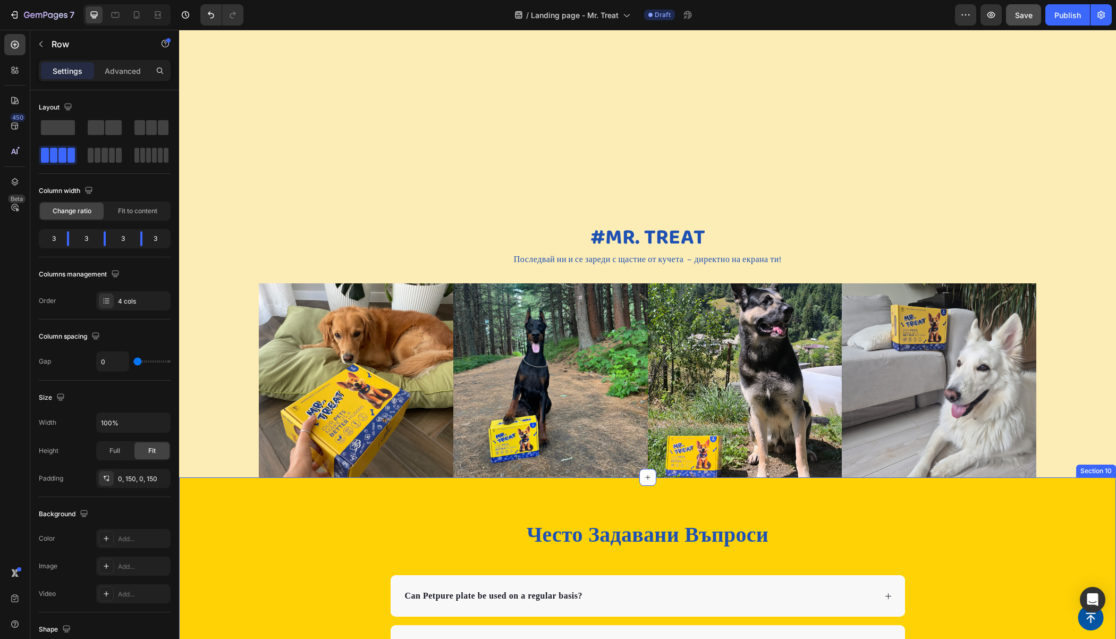
scroll to position [2054, 0]
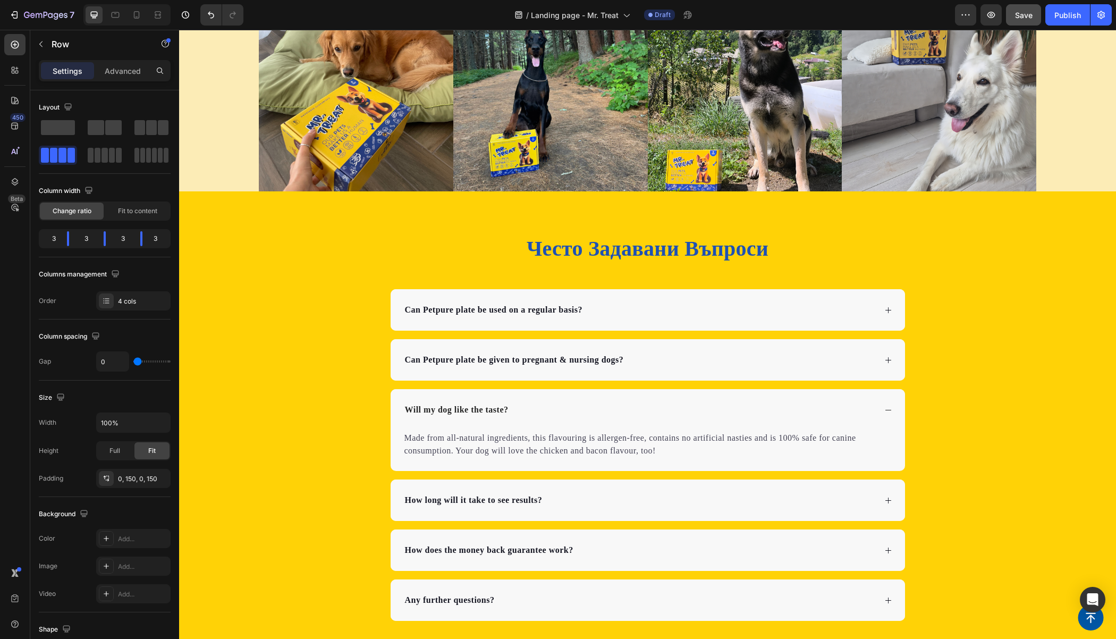
click at [1080, 107] on div "Image Image Image Image Row" at bounding box center [647, 94] width 937 height 194
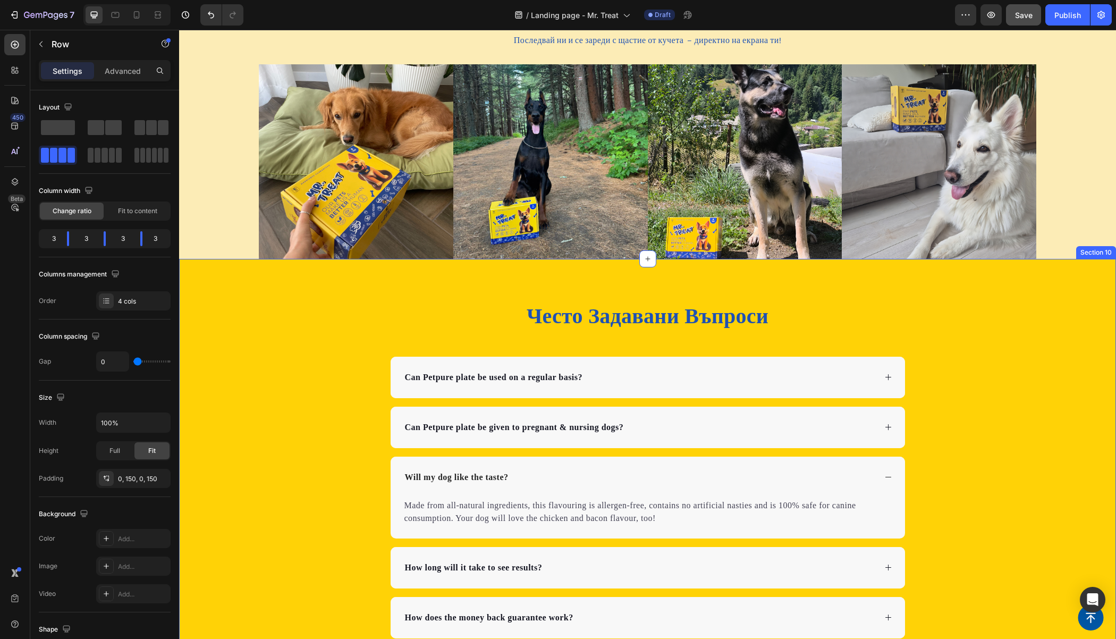
scroll to position [1882, 0]
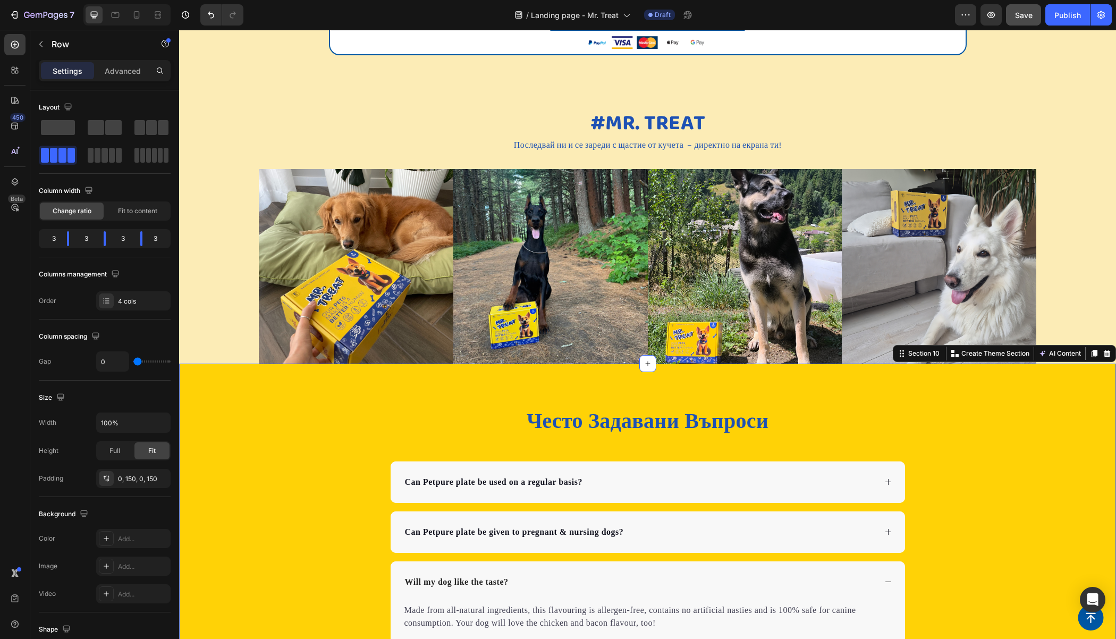
click at [308, 369] on div "Често Задавани Въпроси Heading Can Petpure plate be used on a regular basis? Ca…" at bounding box center [647, 599] width 937 height 472
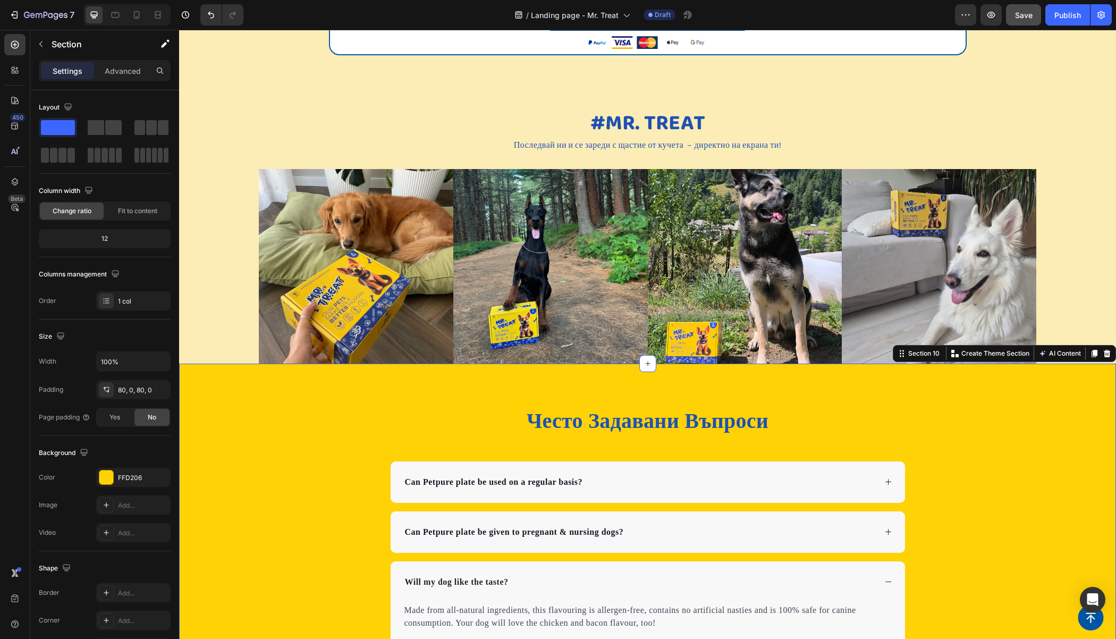
click at [252, 393] on div "Често Задавани Въпроси Heading Can Petpure plate be used on a regular basis? Ca…" at bounding box center [647, 599] width 937 height 472
click at [106, 474] on div at bounding box center [106, 477] width 14 height 14
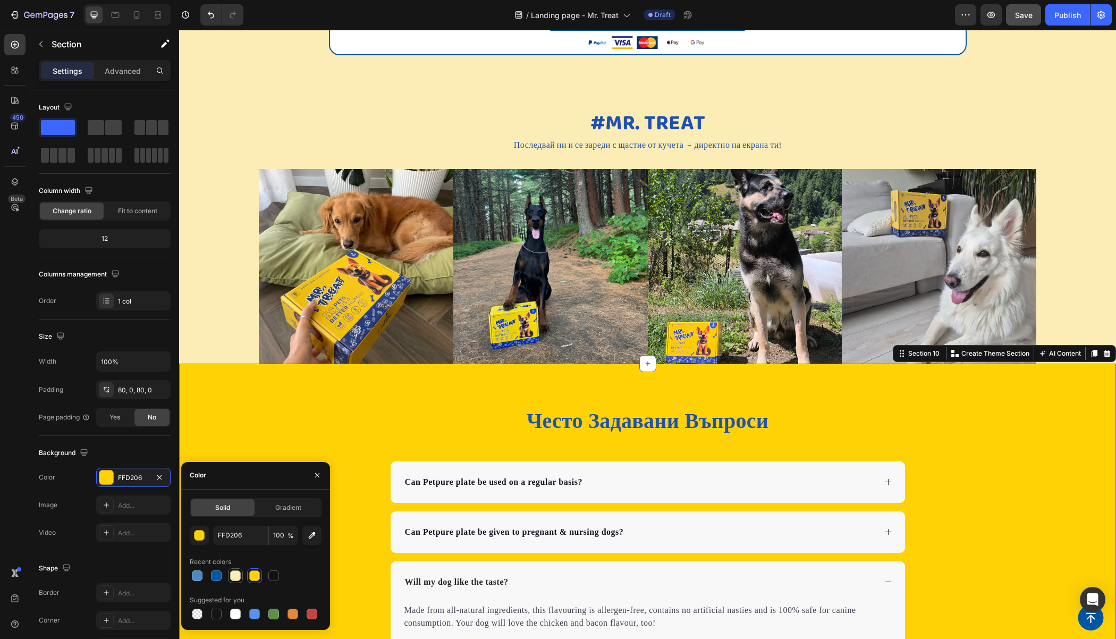
click at [239, 576] on div at bounding box center [235, 575] width 11 height 11
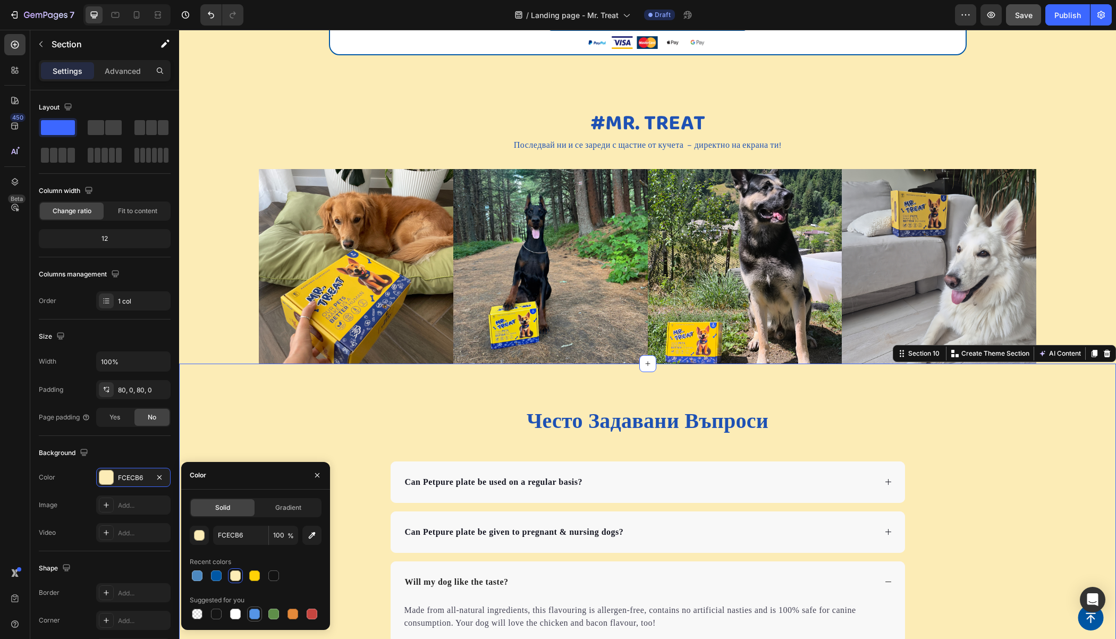
click at [250, 612] on div at bounding box center [254, 613] width 11 height 11
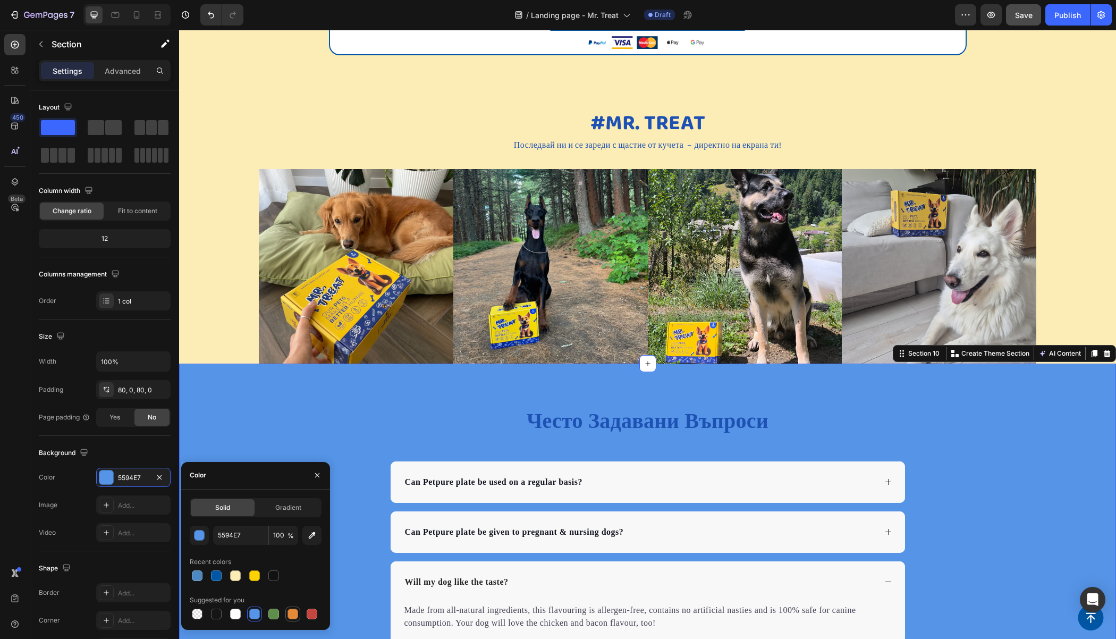
click at [291, 616] on div at bounding box center [292, 613] width 11 height 11
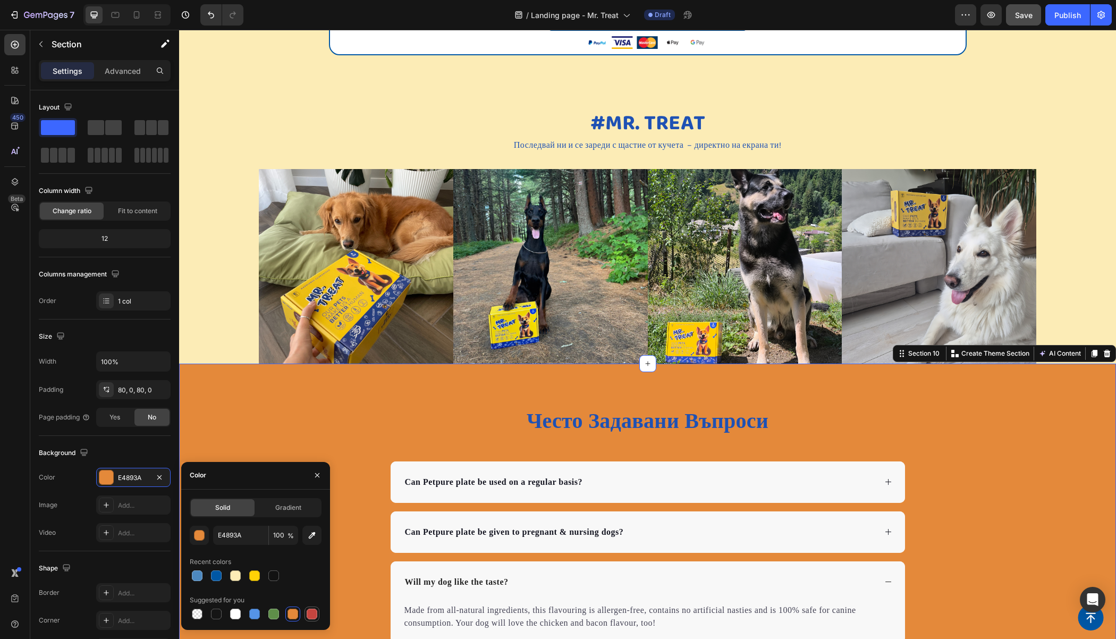
click at [316, 613] on div at bounding box center [312, 613] width 11 height 11
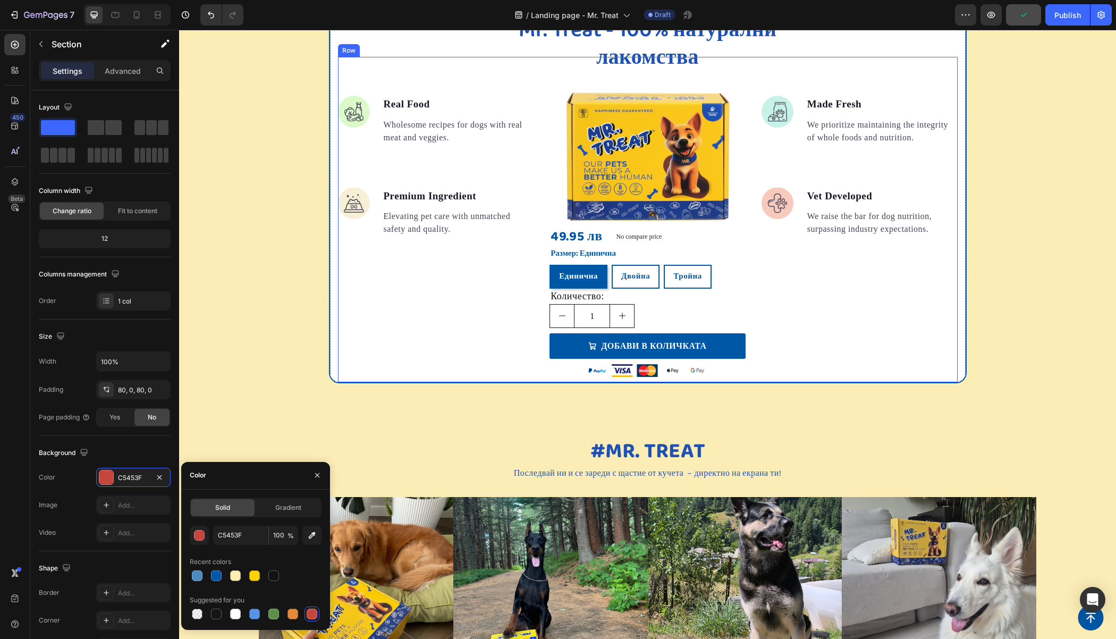
scroll to position [1335, 0]
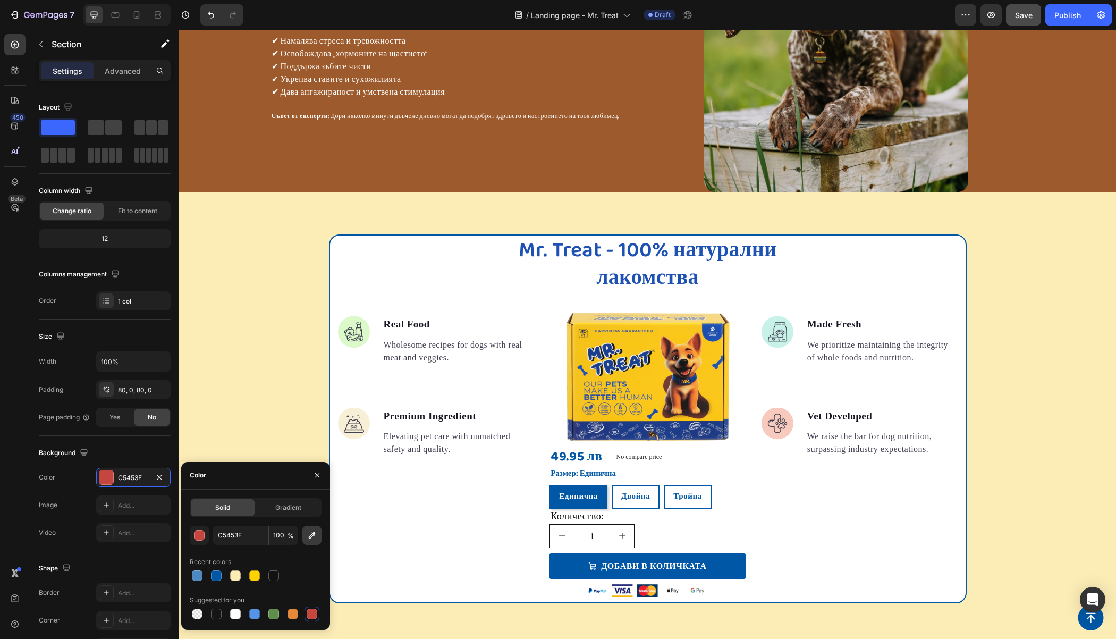
click at [311, 538] on icon "button" at bounding box center [312, 535] width 11 height 11
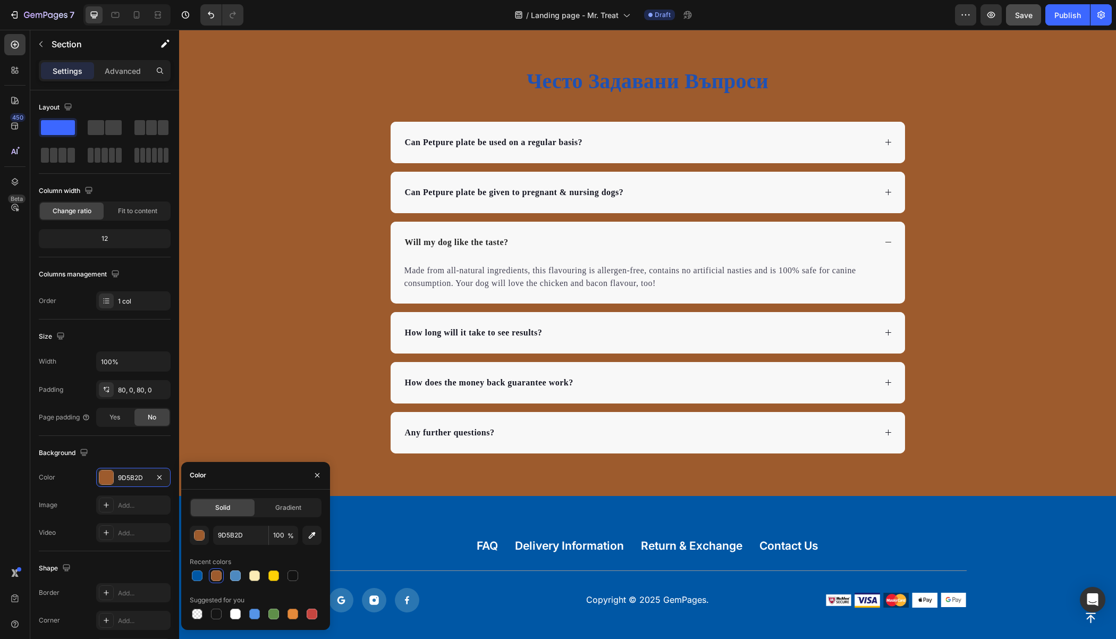
scroll to position [2058, 0]
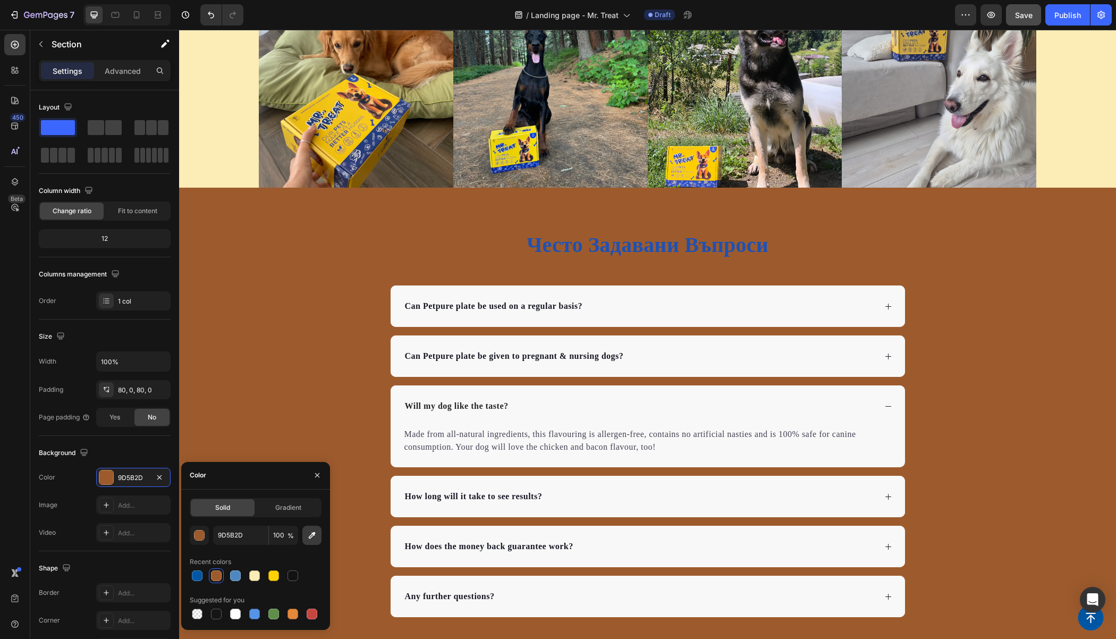
click at [313, 539] on icon "button" at bounding box center [312, 535] width 11 height 11
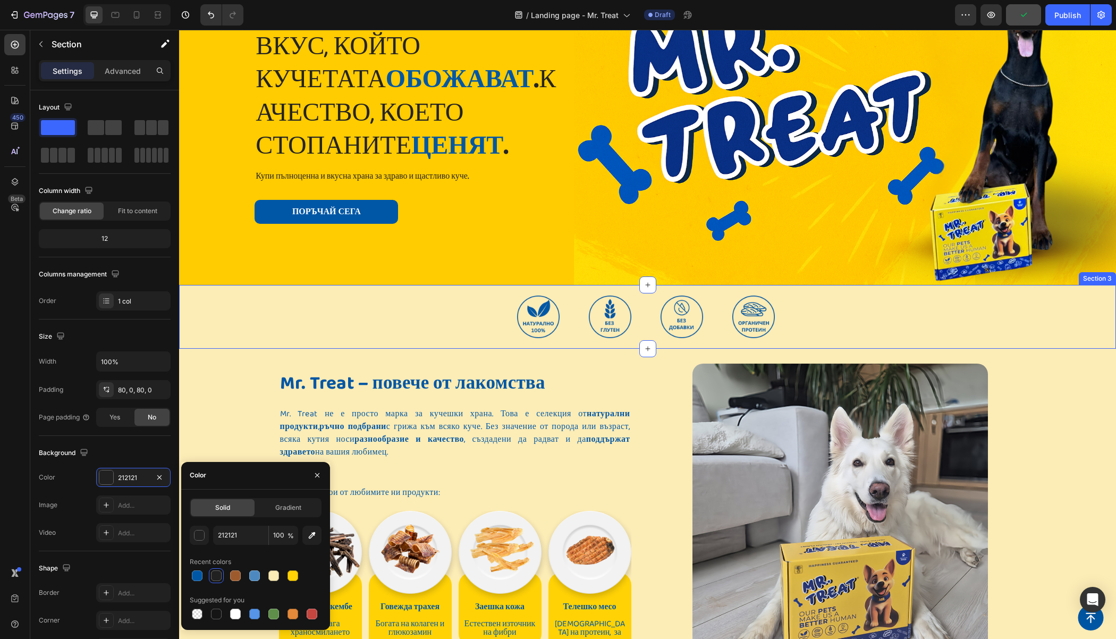
scroll to position [125, 0]
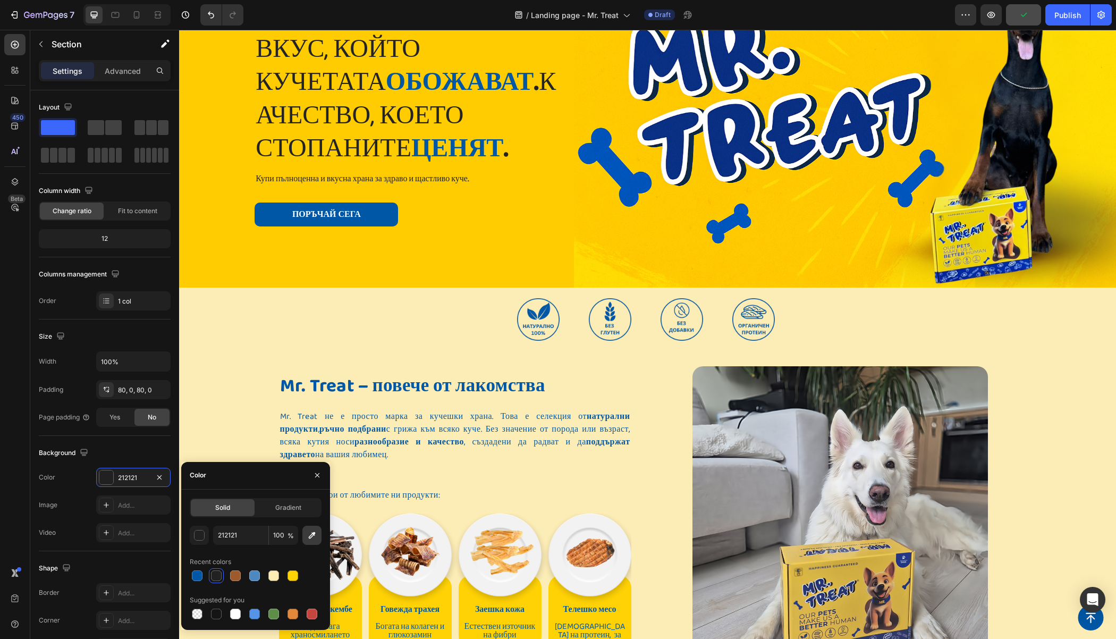
click at [317, 528] on button "button" at bounding box center [311, 534] width 19 height 19
type input "FFCB03"
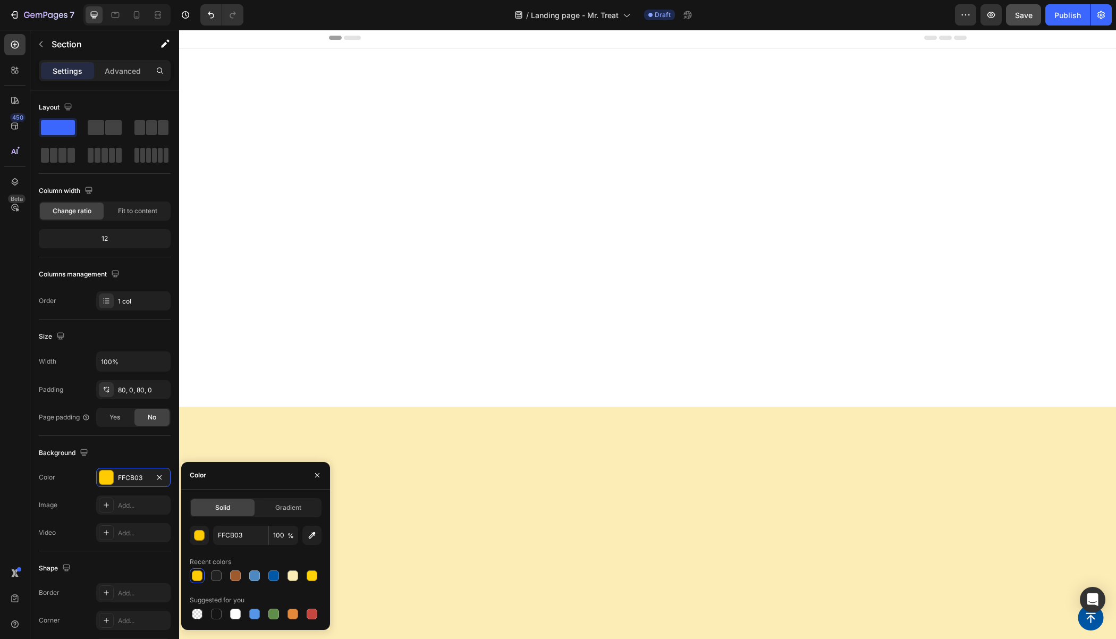
scroll to position [2177, 0]
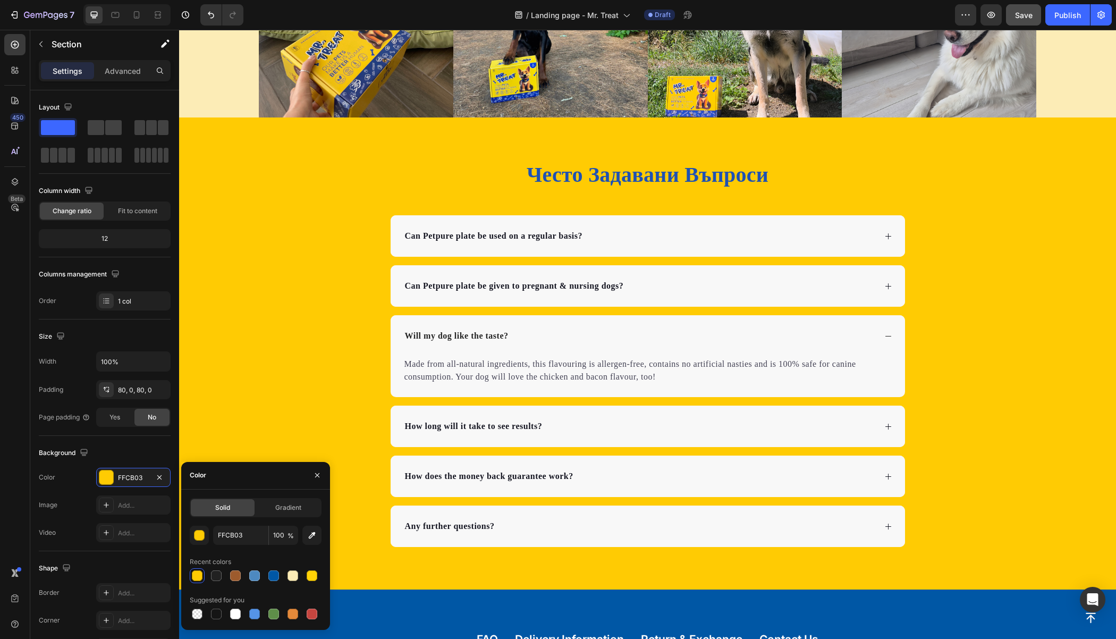
click at [325, 213] on div "Често Задавани Въпроси Heading Can Petpure plate be used on a regular basis? Ca…" at bounding box center [647, 353] width 937 height 387
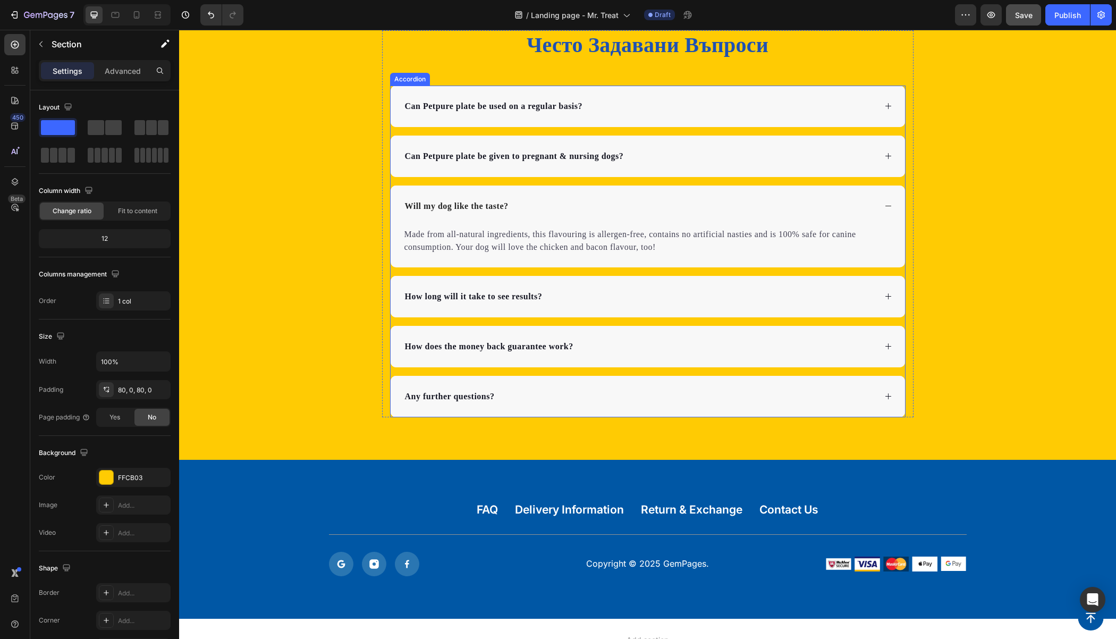
scroll to position [2298, 0]
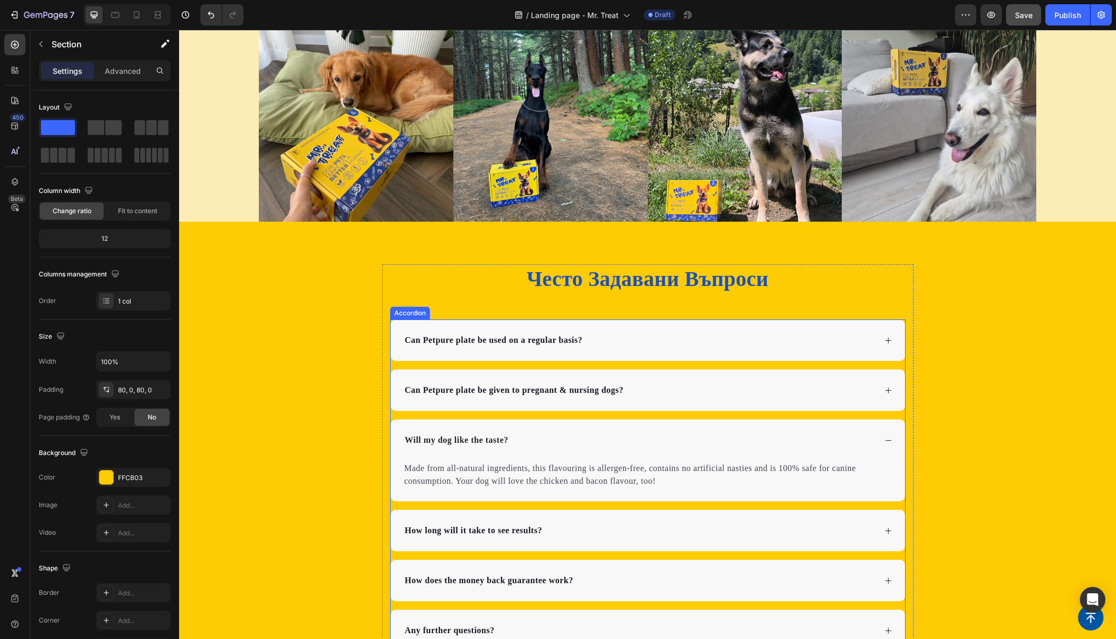
click at [259, 430] on div "Често Задавани Въпроси Heading Can Petpure plate be used on a regular basis? Ca…" at bounding box center [647, 457] width 937 height 387
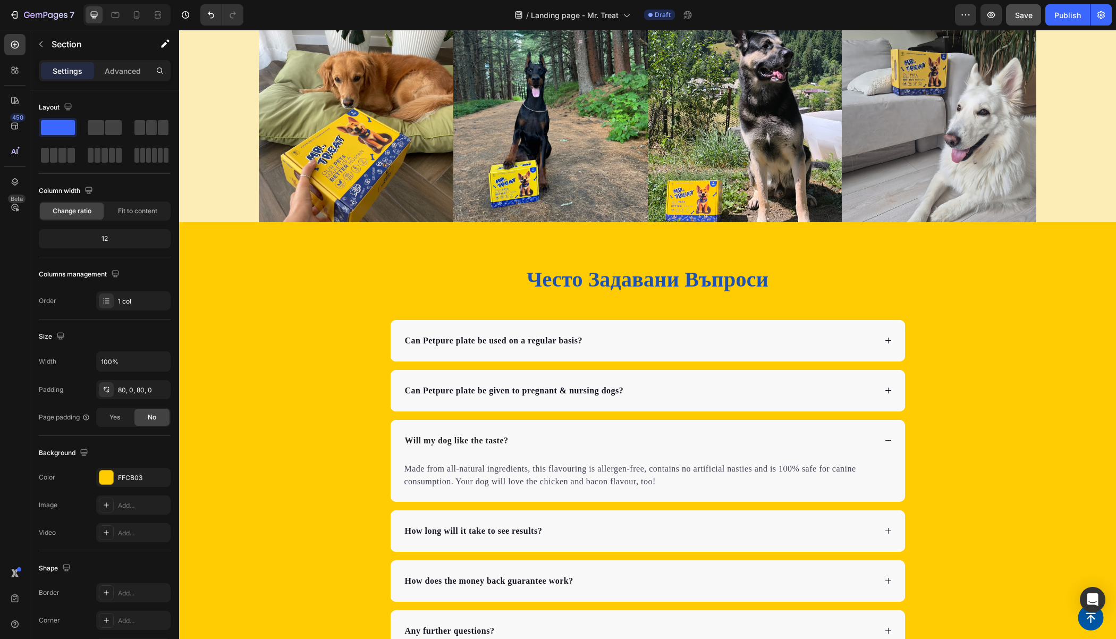
scroll to position [1898, 0]
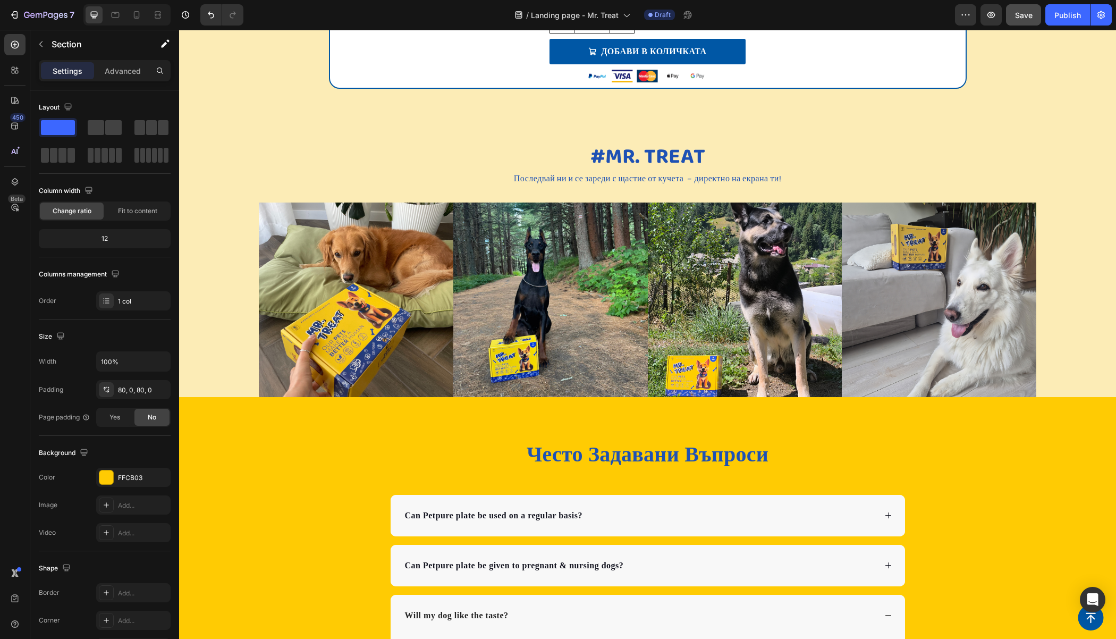
click at [256, 416] on div "Често Задавани Въпроси Heading Can Petpure plate be used on a regular basis? Ca…" at bounding box center [647, 633] width 937 height 472
click at [132, 72] on p "Advanced" at bounding box center [123, 70] width 36 height 11
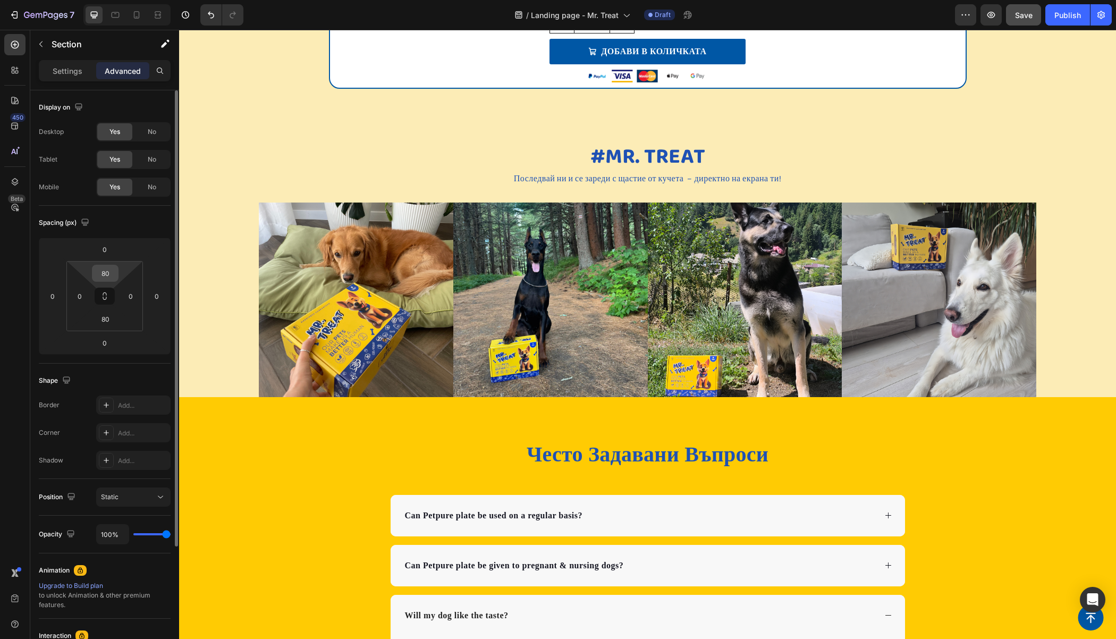
click at [106, 269] on input "80" at bounding box center [105, 273] width 21 height 16
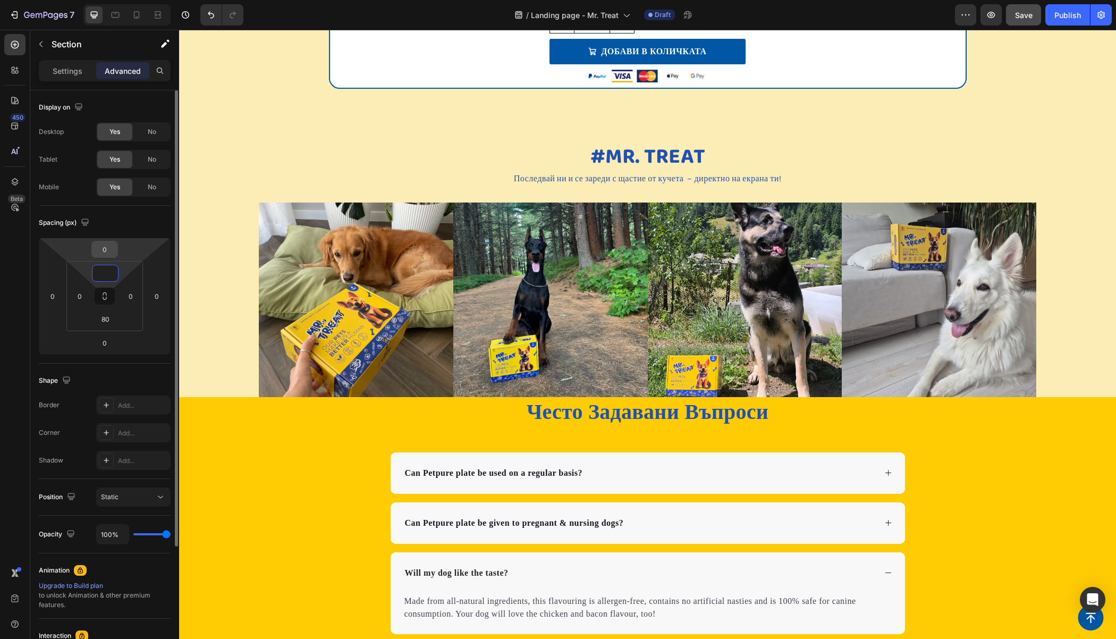
type input "80"
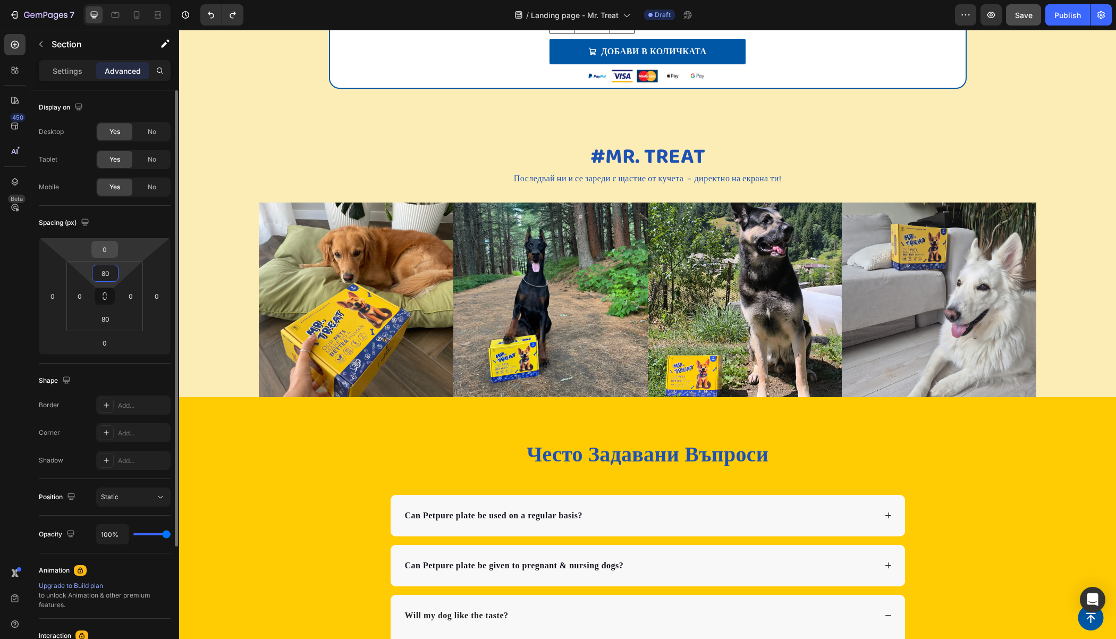
click at [109, 251] on input "0" at bounding box center [104, 249] width 21 height 16
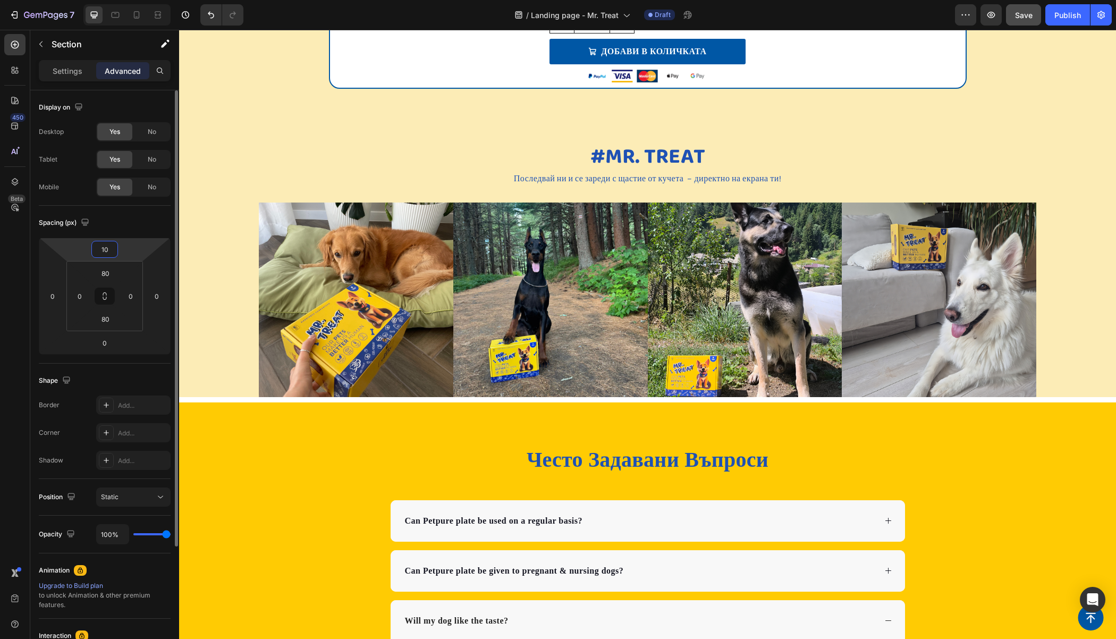
type input "1"
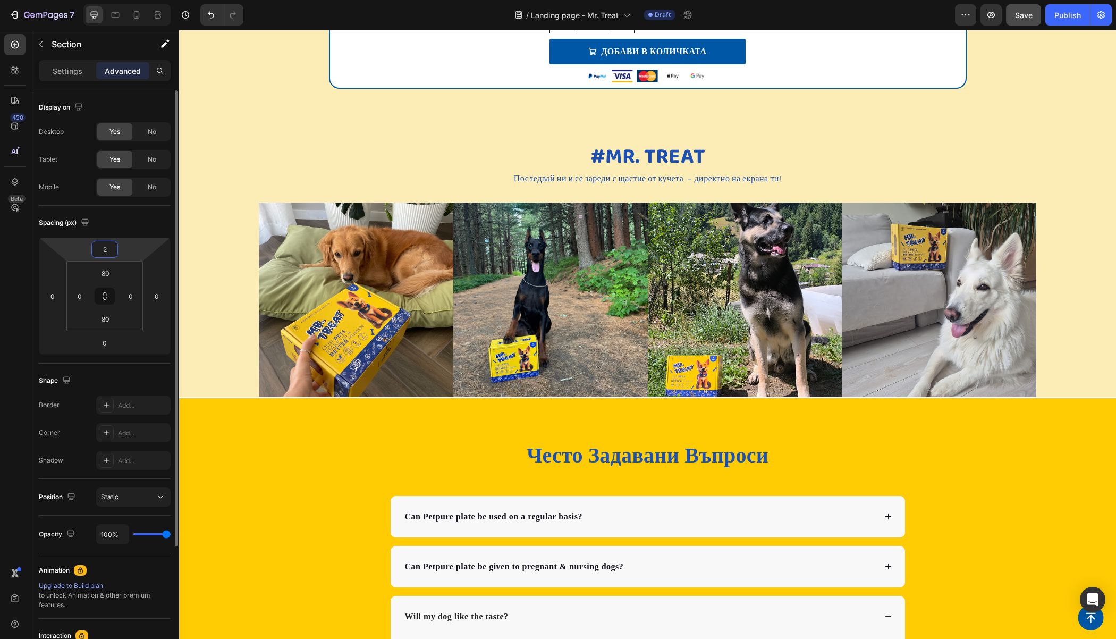
type input "20"
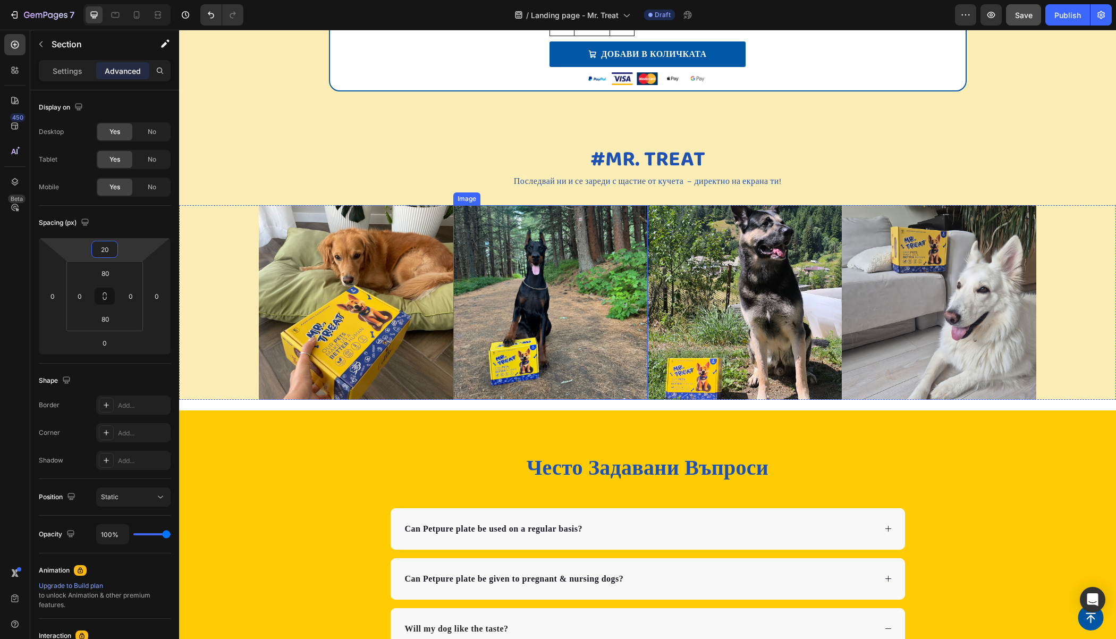
scroll to position [1896, 0]
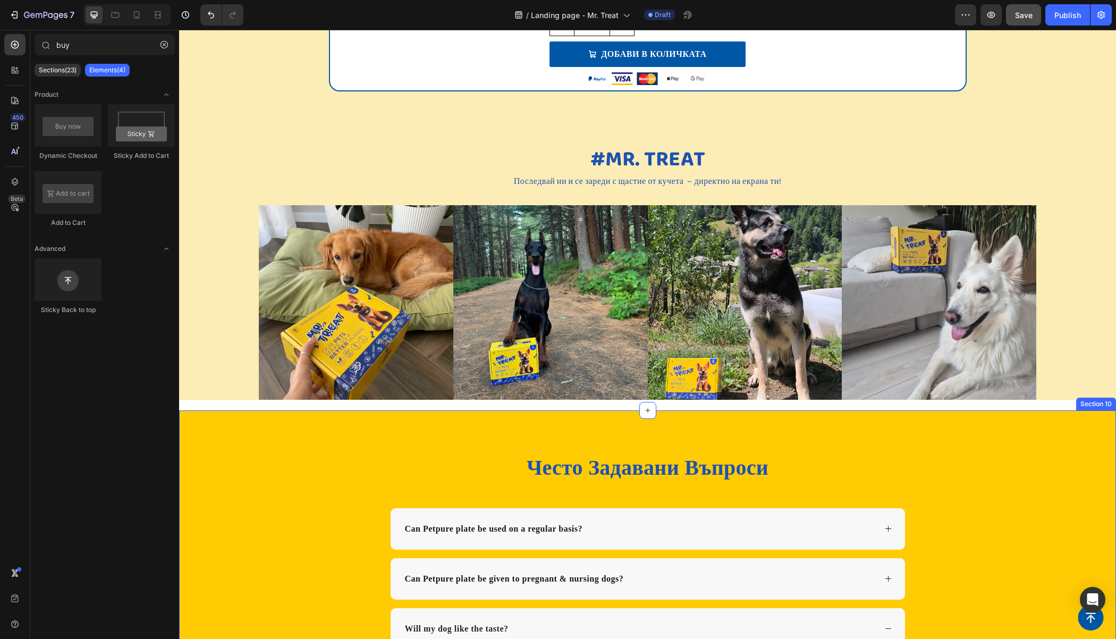
click at [297, 434] on div "Често Задавани Въпроси Heading Can Petpure plate be used on a regular basis? Ca…" at bounding box center [647, 646] width 937 height 472
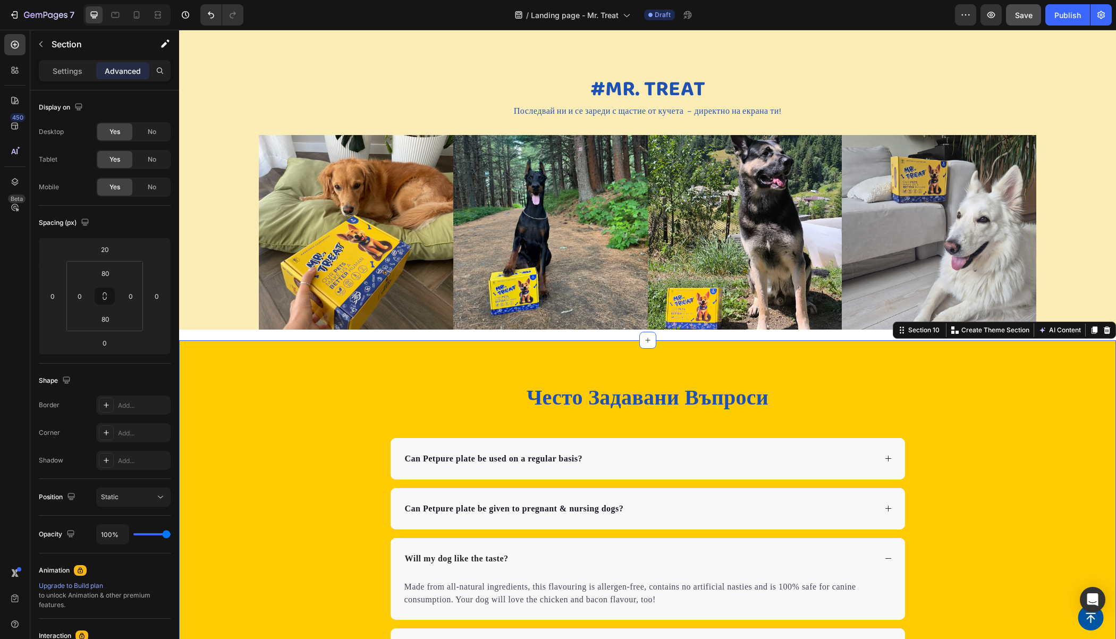
scroll to position [1992, 0]
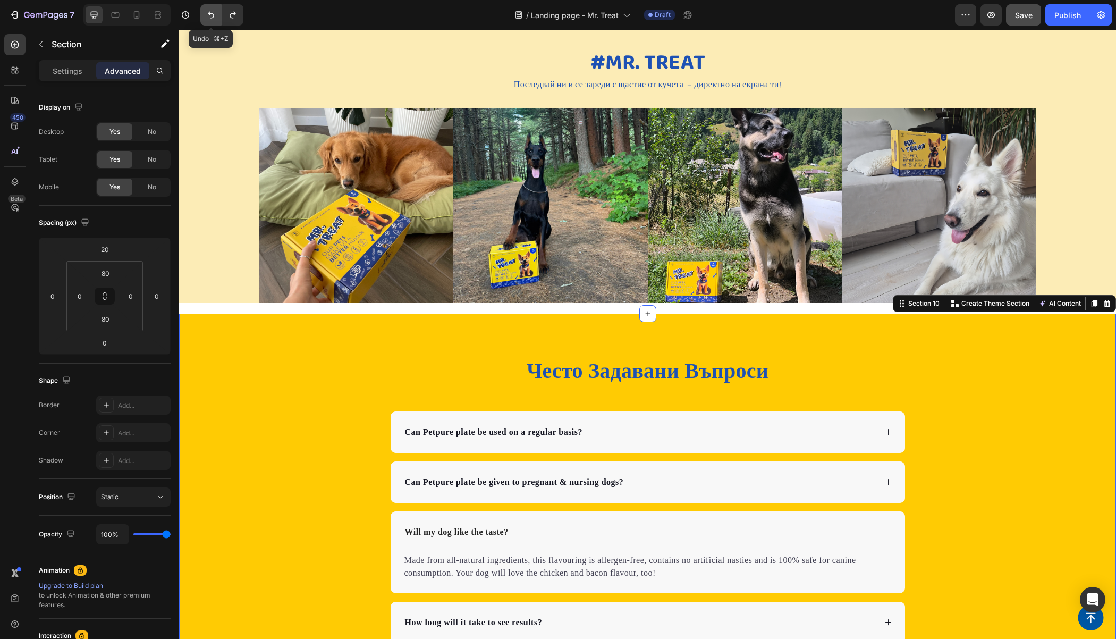
click at [208, 13] on icon "Undo/Redo" at bounding box center [211, 15] width 6 height 7
click at [218, 221] on div "Image Image Image Image Row" at bounding box center [647, 205] width 937 height 194
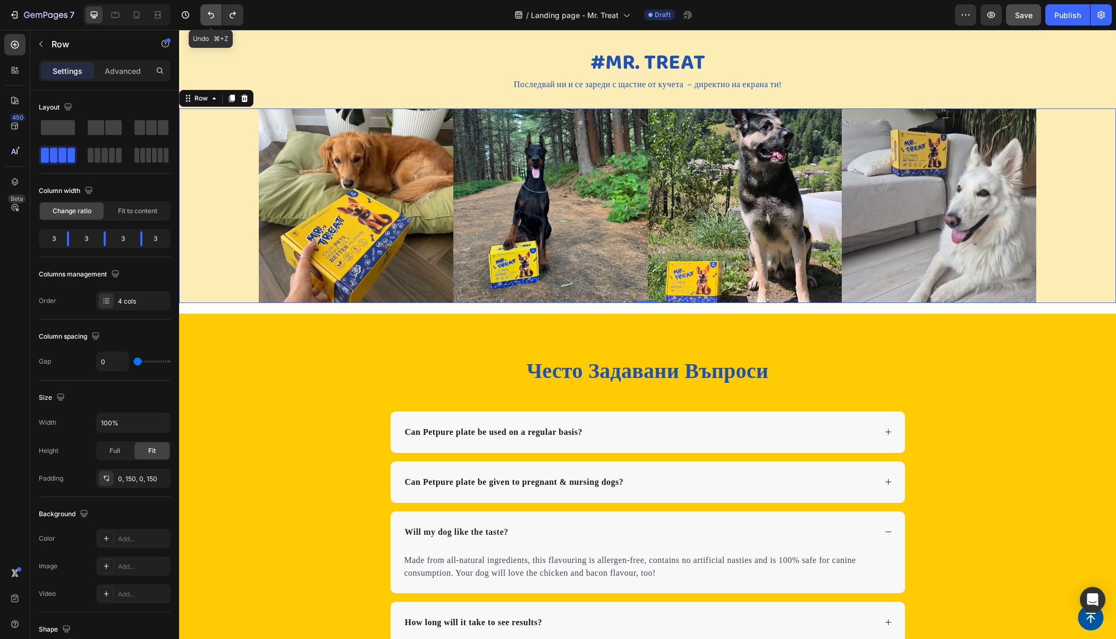
click at [217, 10] on button "Undo/Redo" at bounding box center [210, 14] width 21 height 21
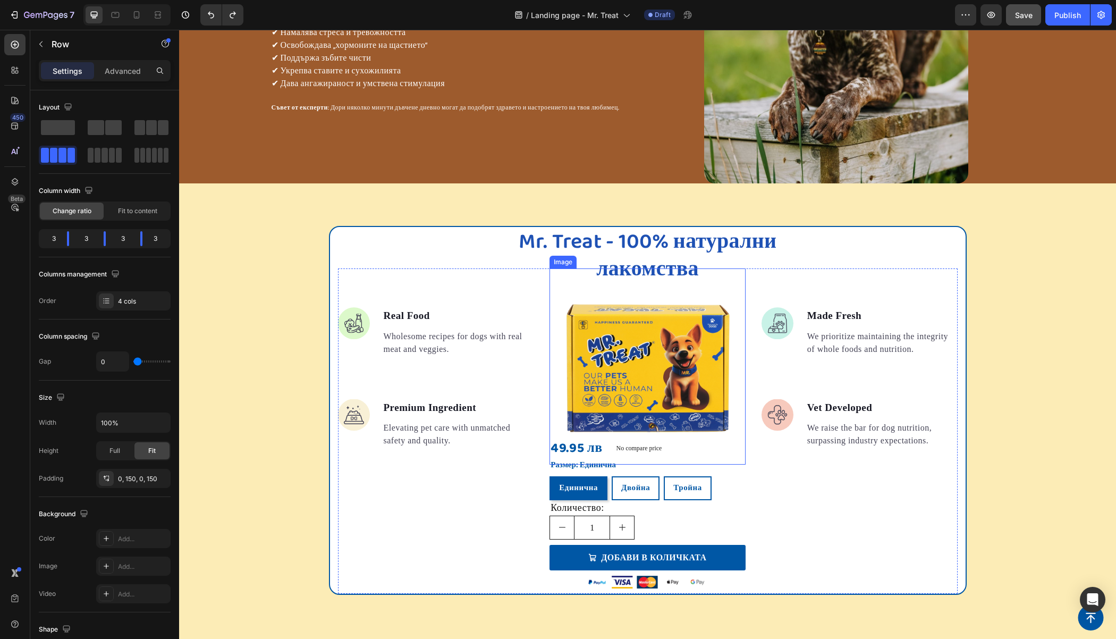
scroll to position [1393, 0]
click at [627, 445] on p "No compare price" at bounding box center [639, 447] width 46 height 6
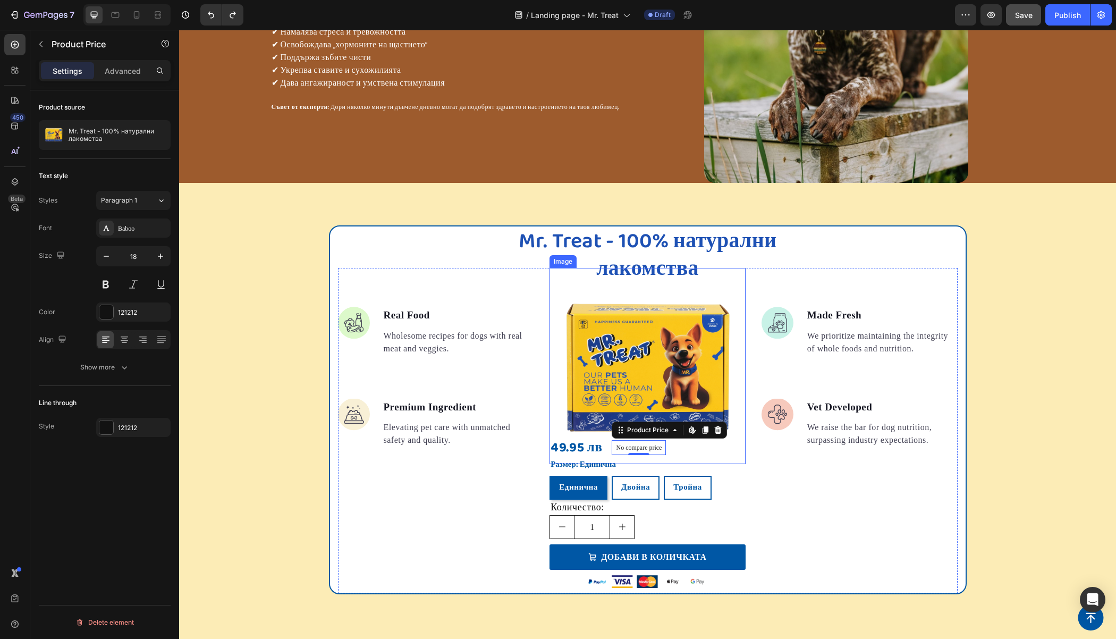
click at [568, 403] on img at bounding box center [647, 366] width 196 height 196
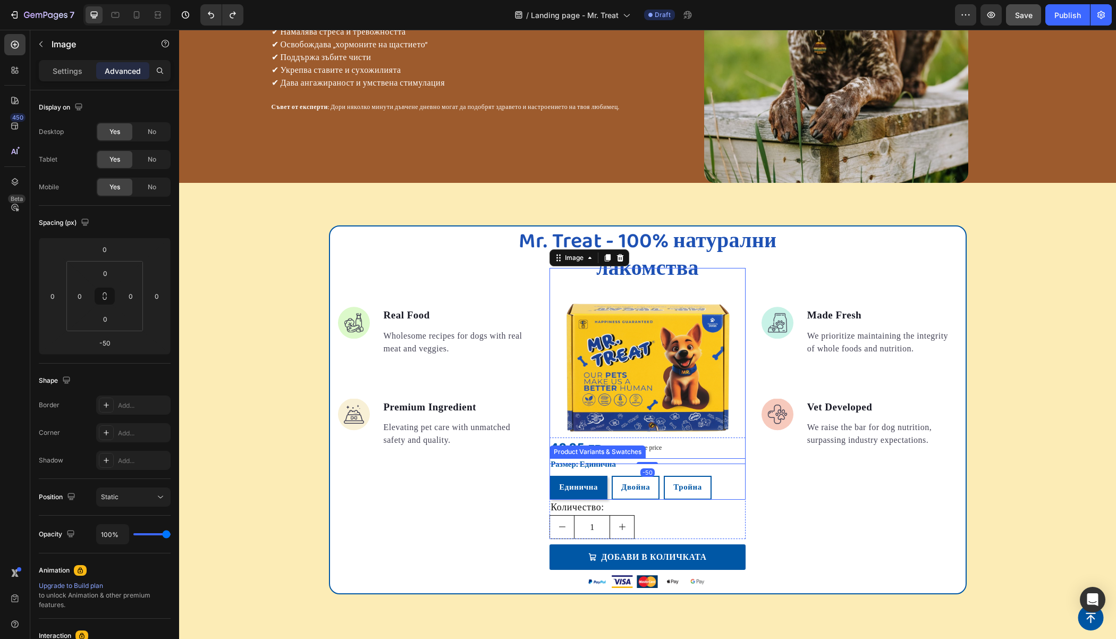
click at [788, 484] on div "Image Made Fresh Text block We prioritize maintaining the integrity of whole fo…" at bounding box center [859, 430] width 196 height 325
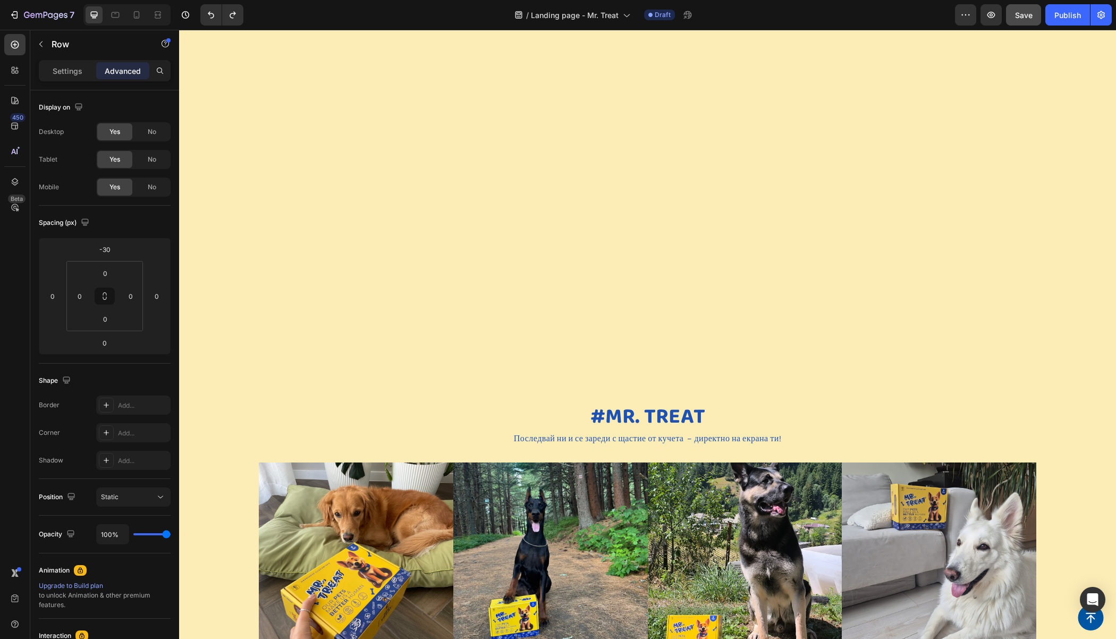
scroll to position [2190, 0]
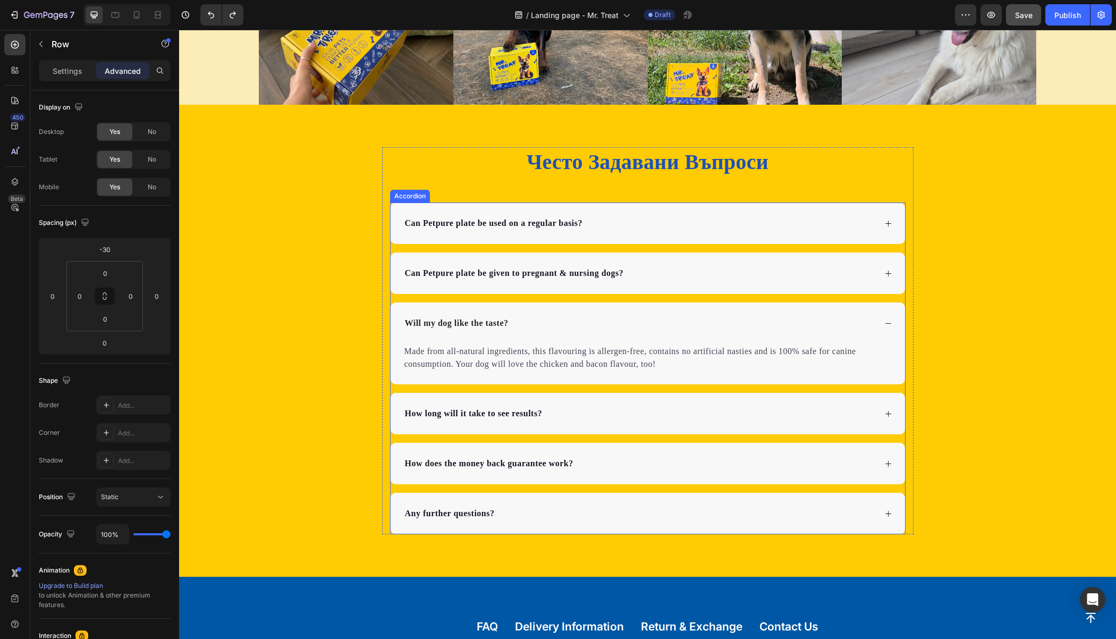
click at [635, 215] on div "Can Petpure plate be used on a regular basis?" at bounding box center [639, 223] width 472 height 16
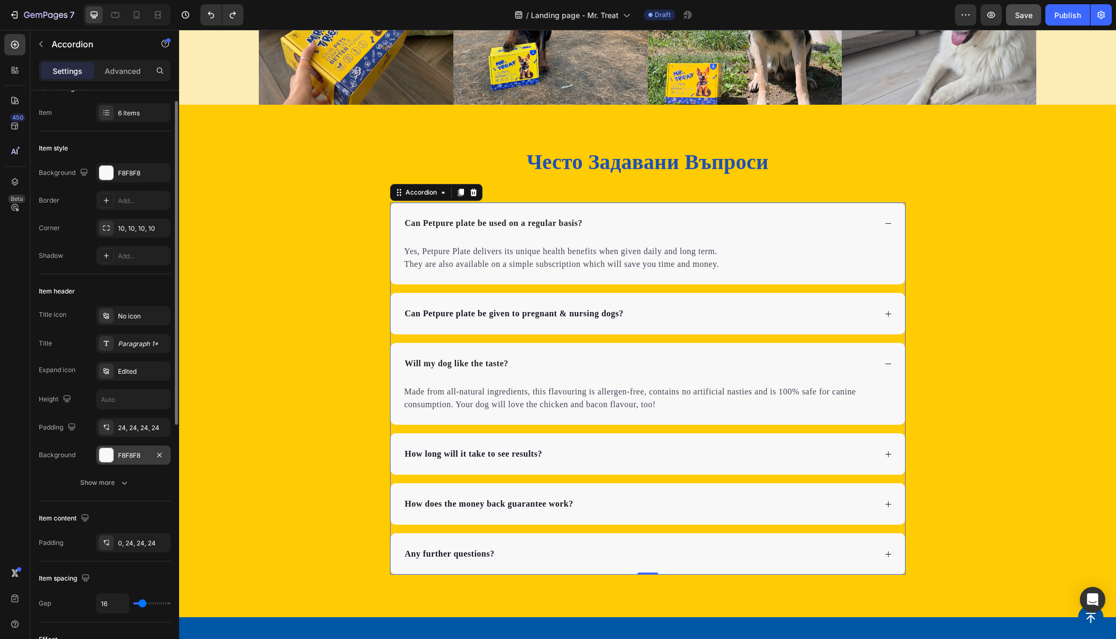
scroll to position [41, 0]
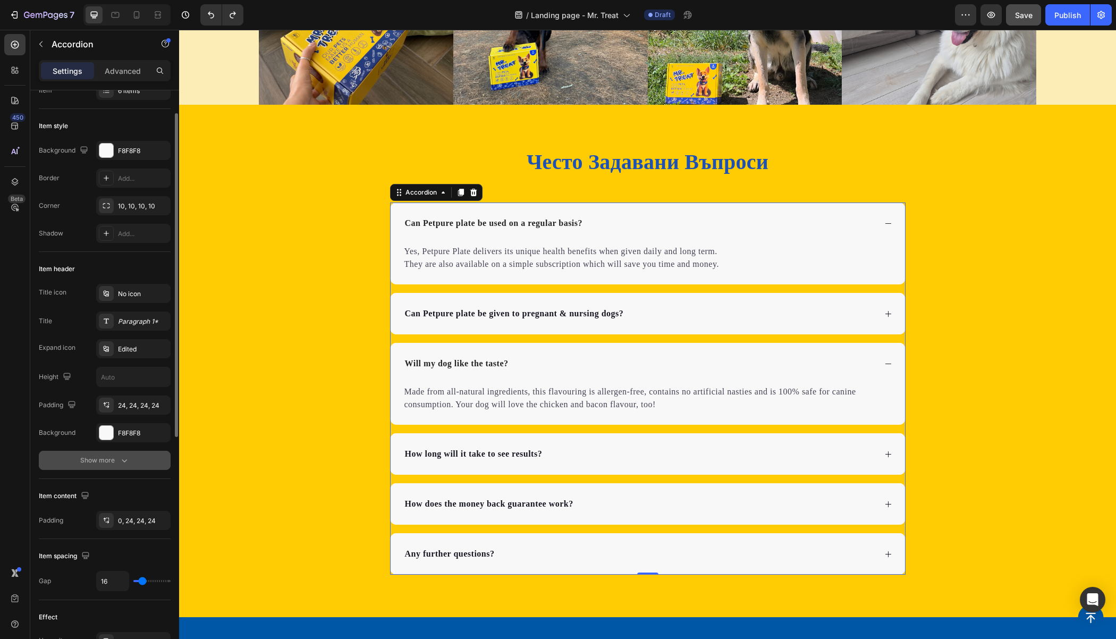
click at [99, 459] on div "Show more" at bounding box center [104, 460] width 49 height 11
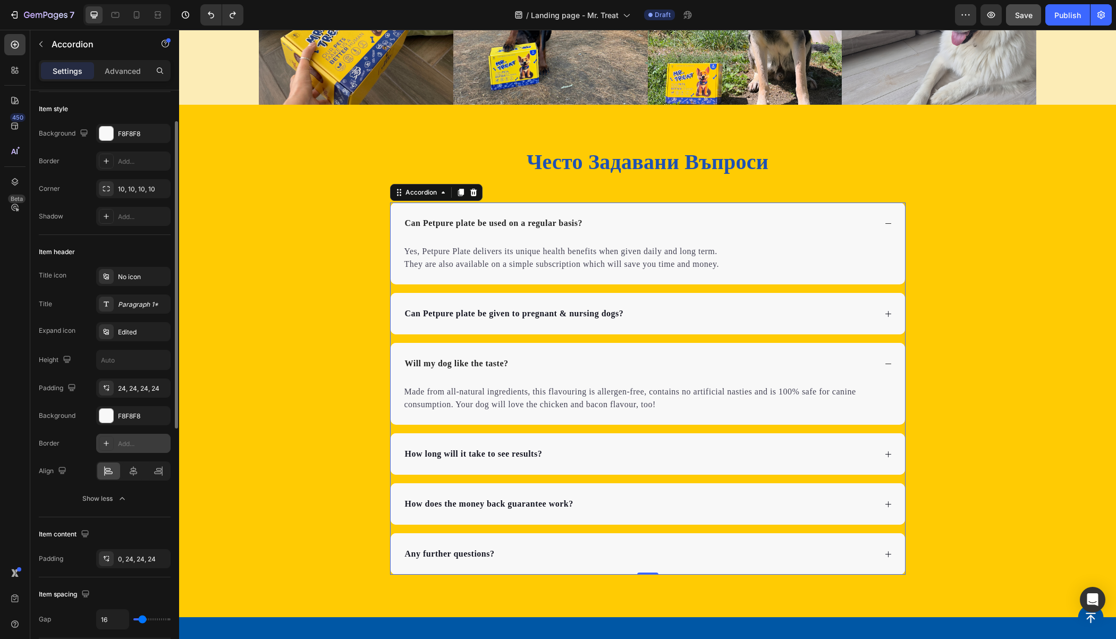
click at [132, 440] on div "Add..." at bounding box center [143, 444] width 50 height 10
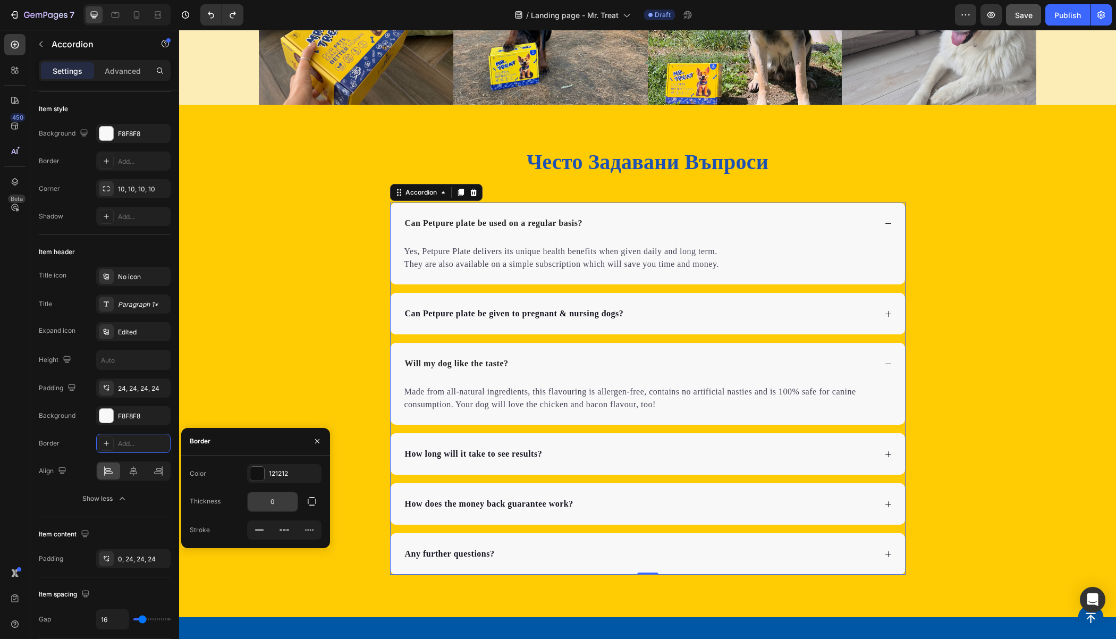
click at [293, 506] on input "0" at bounding box center [273, 501] width 50 height 19
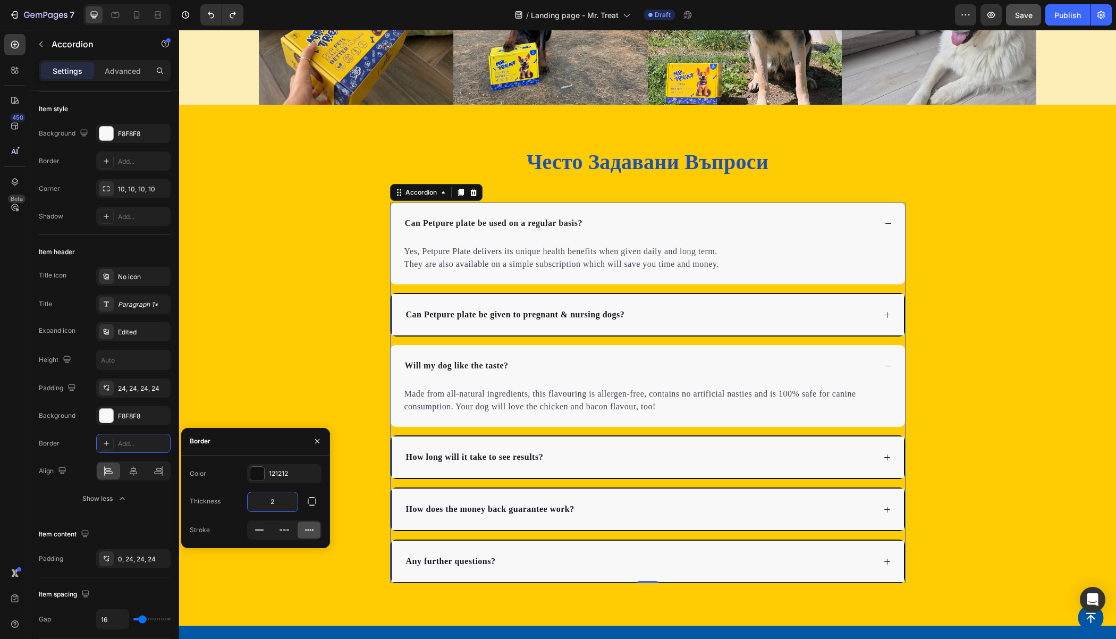
click at [309, 527] on icon at bounding box center [309, 529] width 11 height 11
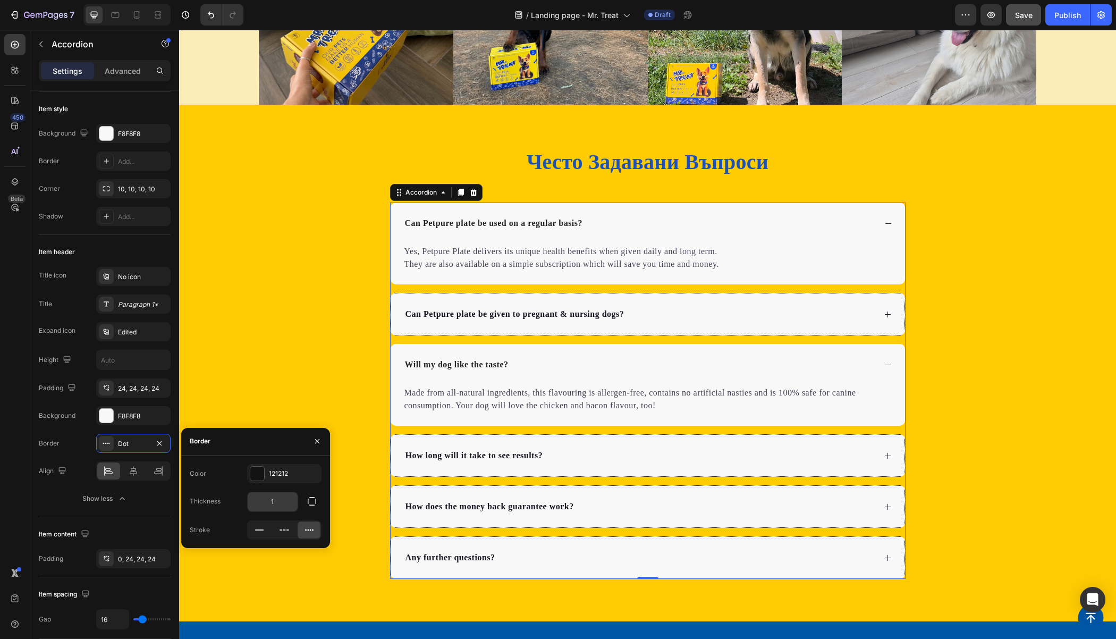
click at [287, 501] on input "1" at bounding box center [273, 501] width 50 height 19
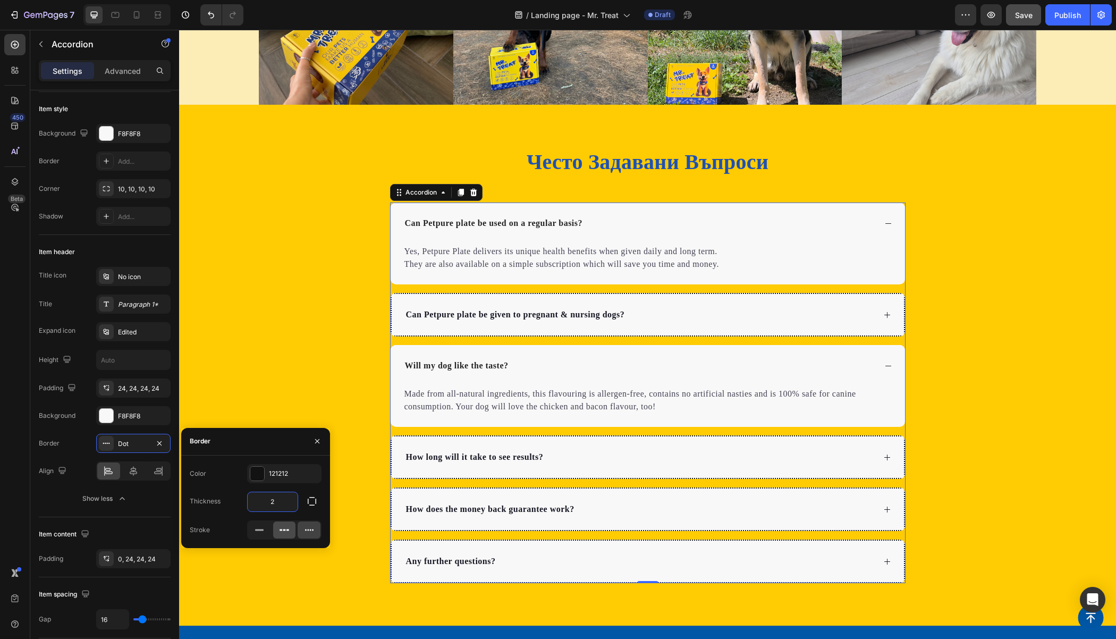
type input "2"
click at [280, 532] on icon at bounding box center [284, 529] width 11 height 11
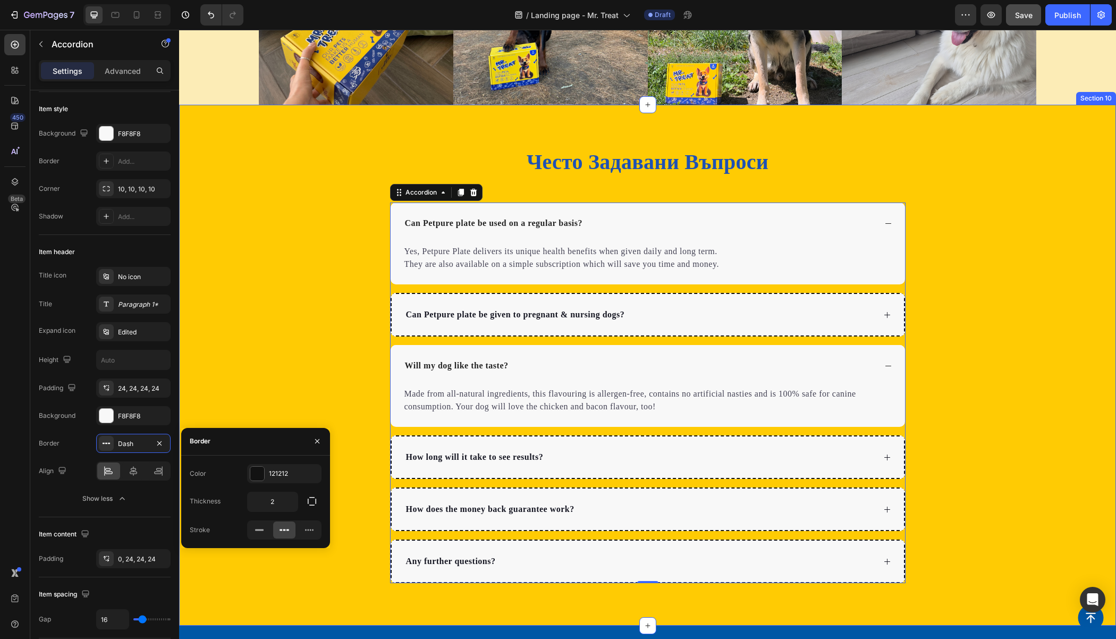
click at [269, 213] on div "Често Задавани Въпроси Heading Can Petpure plate be used on a regular basis? Ye…" at bounding box center [647, 365] width 937 height 436
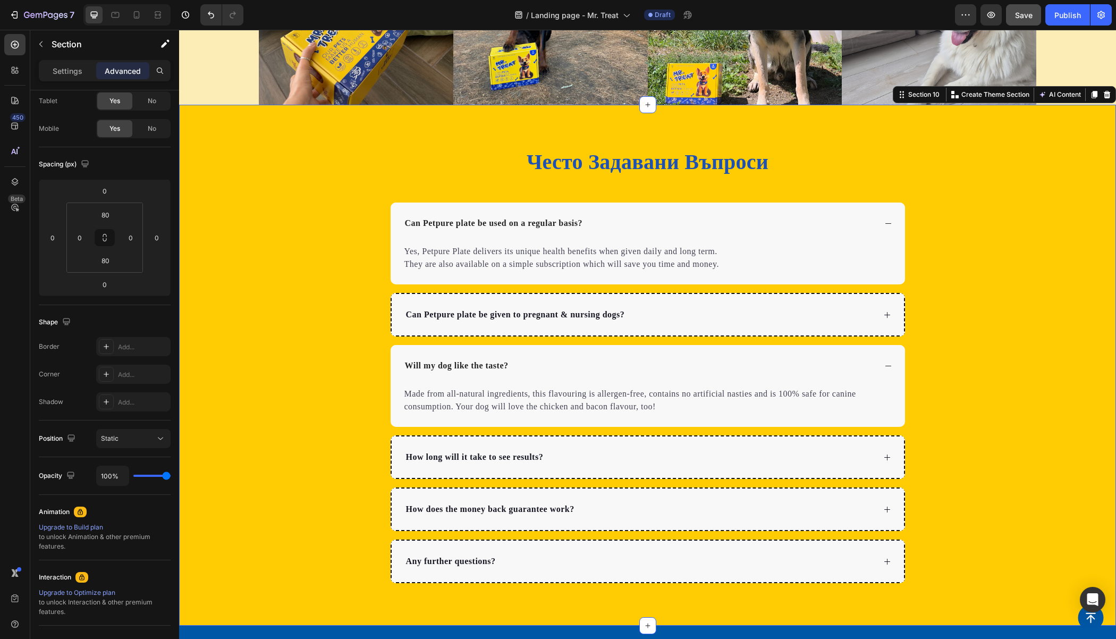
scroll to position [0, 0]
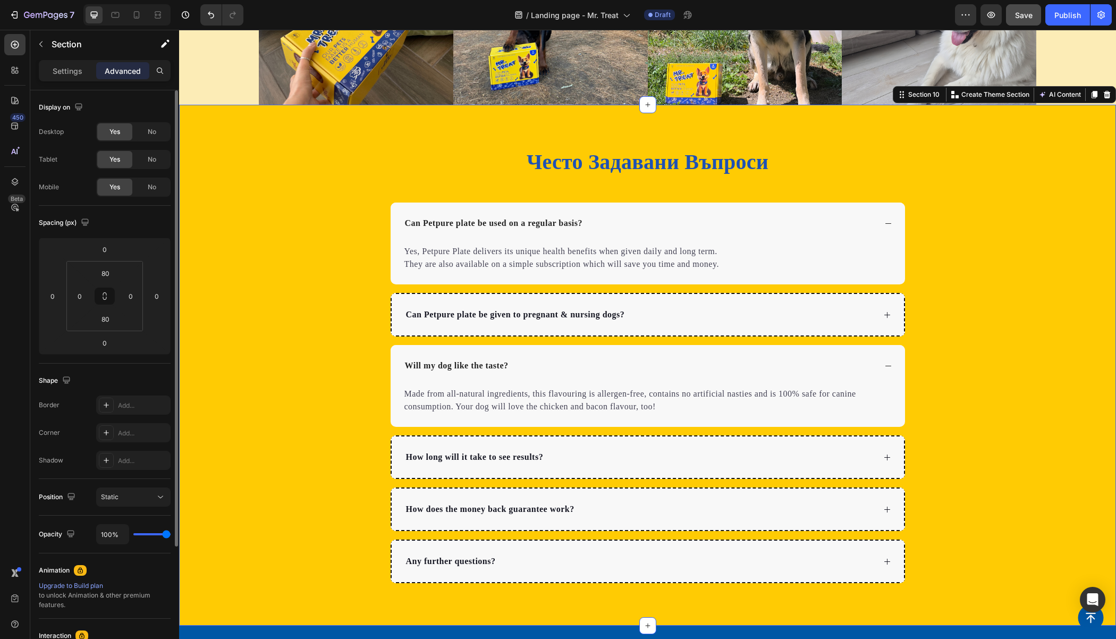
click at [269, 213] on div "Често Задавани Въпроси Heading Can Petpure plate be used on a regular basis? Ye…" at bounding box center [647, 365] width 937 height 436
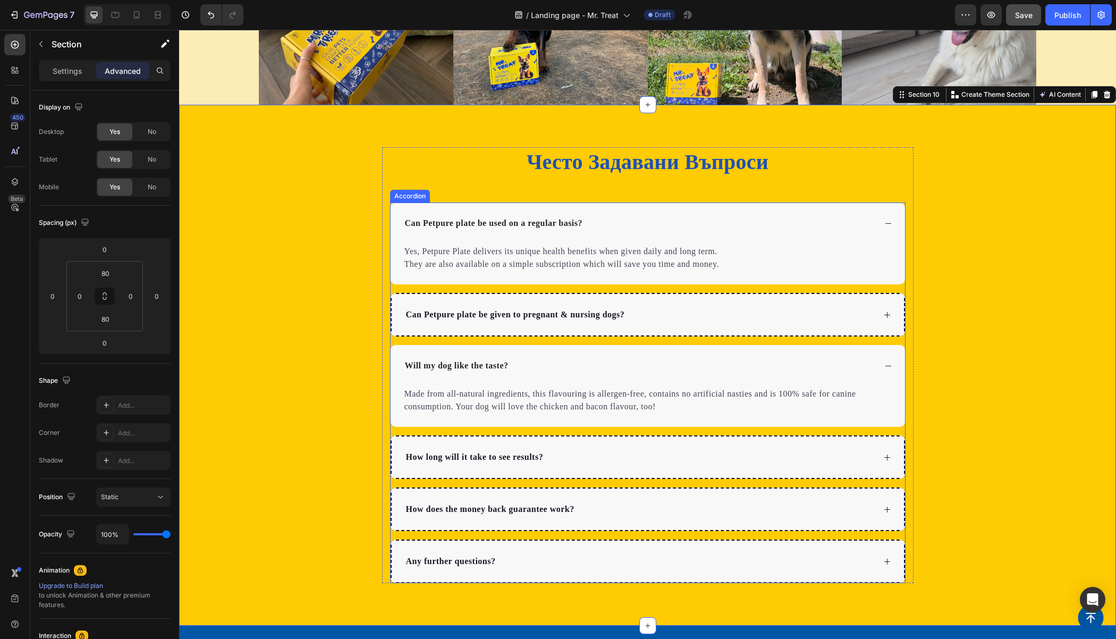
click at [419, 206] on div "Can Petpure plate be used on a regular basis?" at bounding box center [648, 222] width 514 height 41
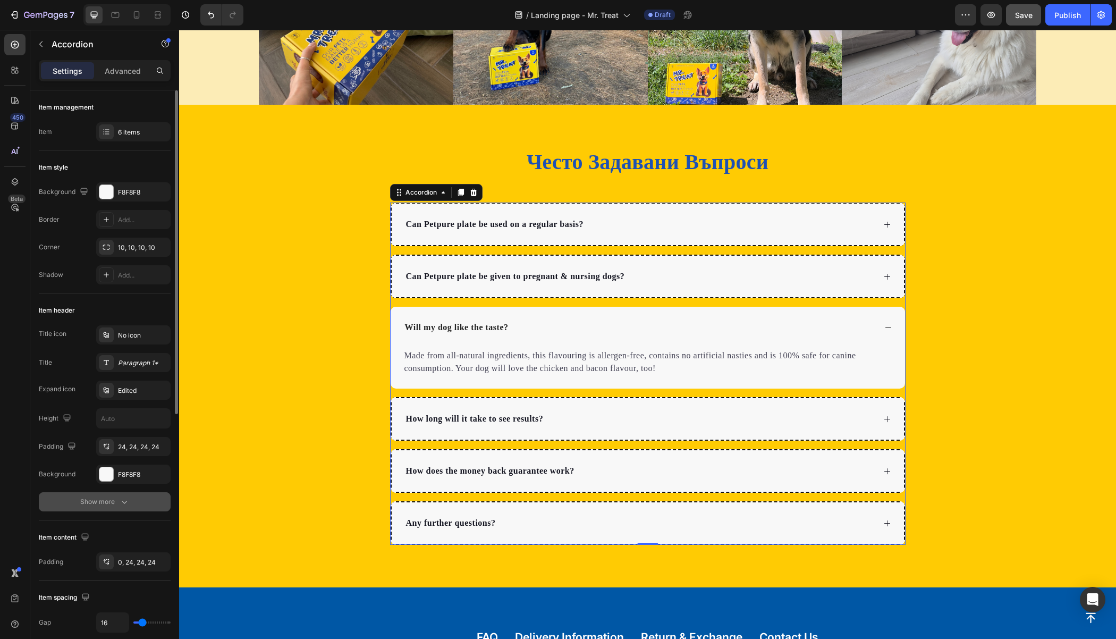
click at [100, 499] on div "Show more" at bounding box center [104, 501] width 49 height 11
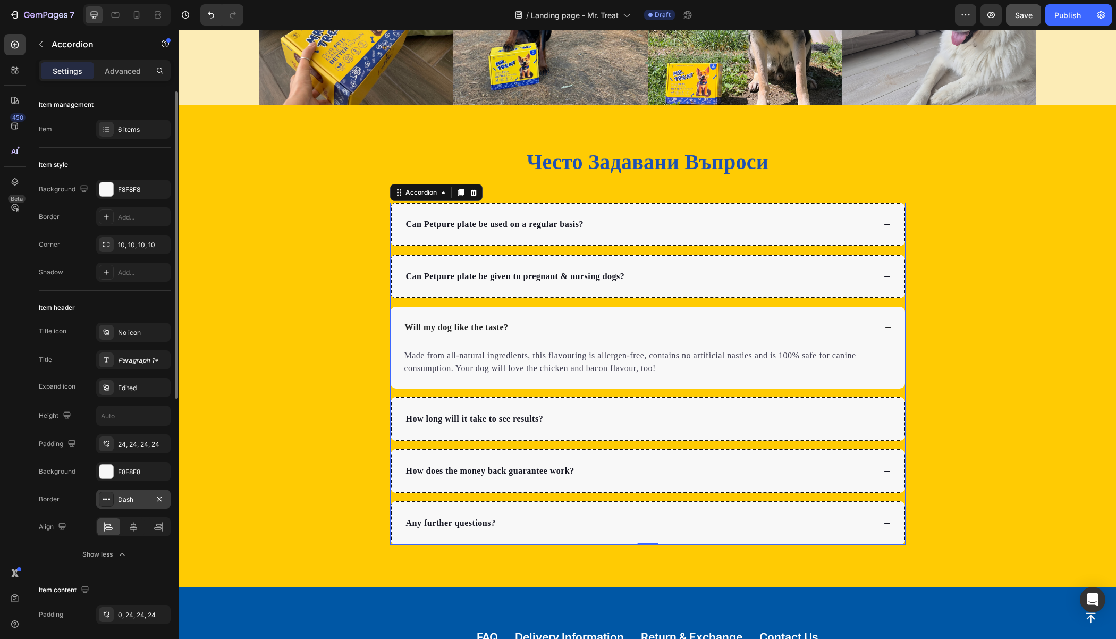
click at [117, 498] on div "Dash" at bounding box center [133, 498] width 74 height 19
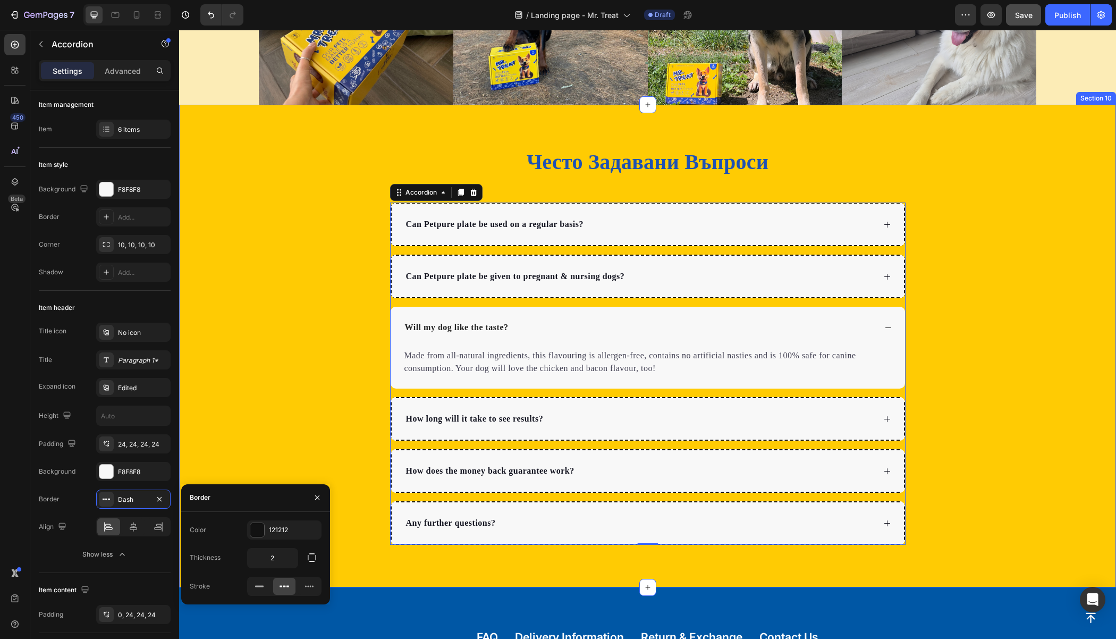
click at [277, 296] on div "Често Задавани Въпроси Heading Can Petpure plate be used on a regular basis? Ca…" at bounding box center [647, 345] width 937 height 397
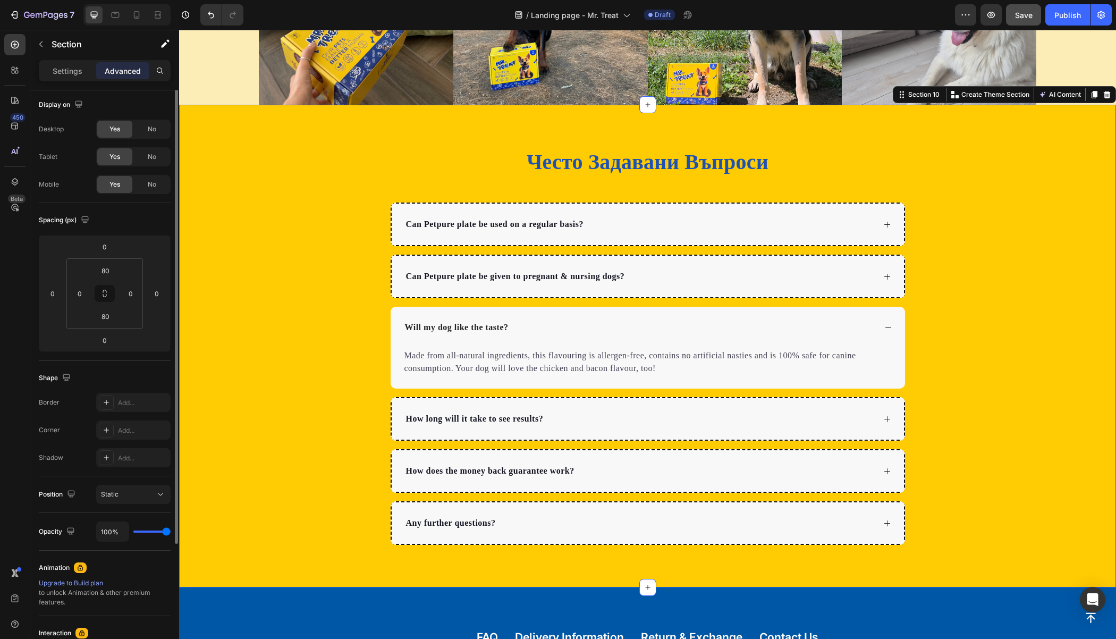
scroll to position [0, 0]
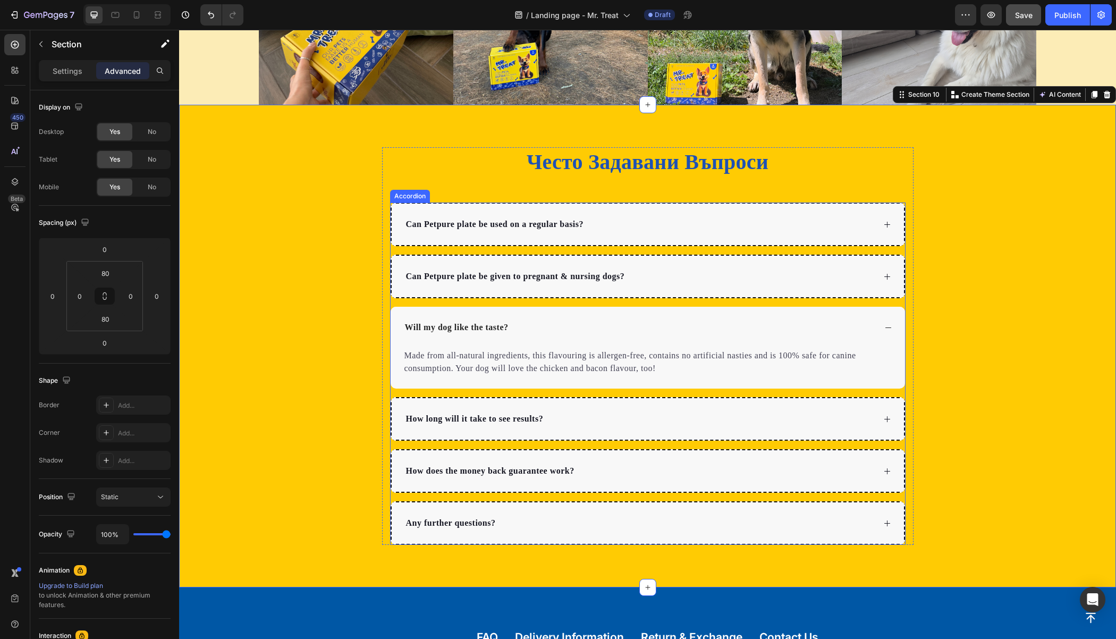
click at [411, 311] on div "Will my dog like the taste?" at bounding box center [648, 327] width 514 height 41
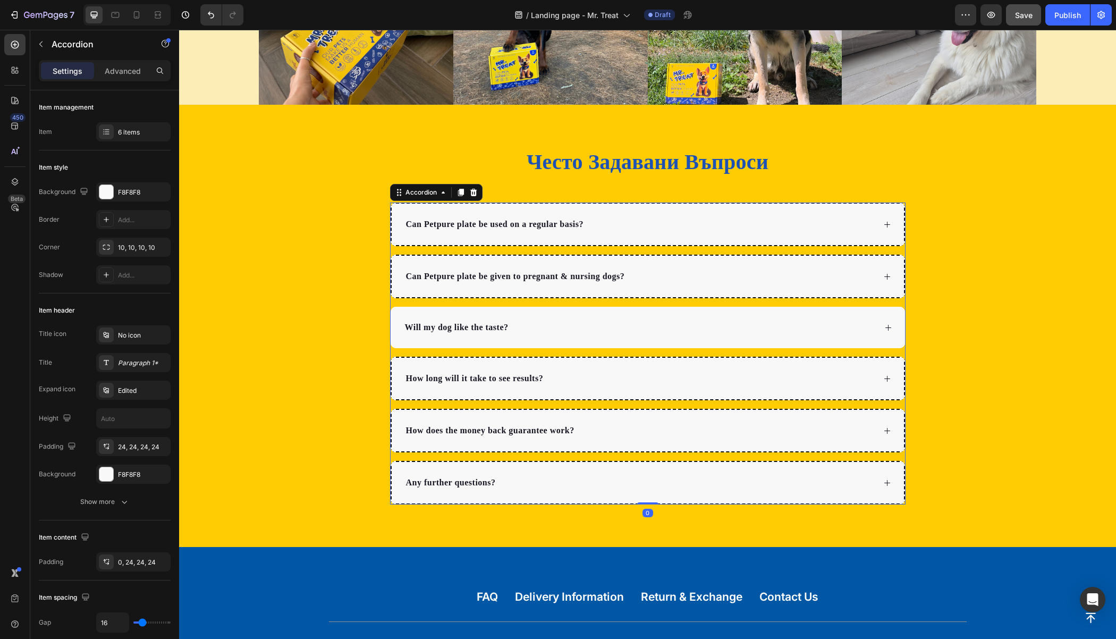
click at [407, 307] on div "Will my dog like the taste?" at bounding box center [648, 327] width 514 height 41
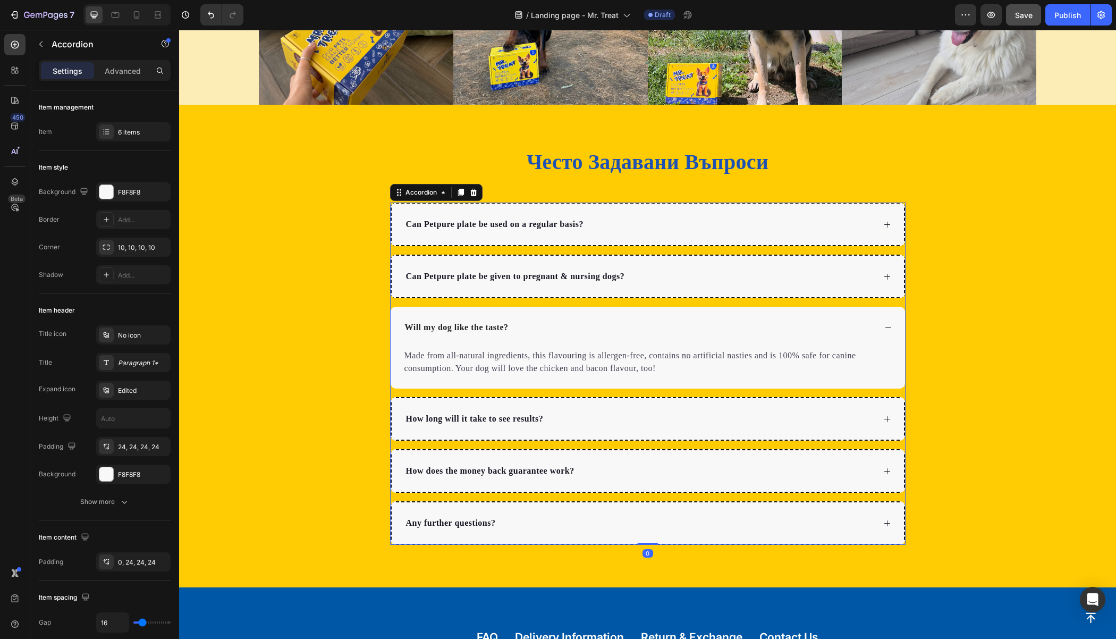
click at [582, 319] on div "Will my dog like the taste?" at bounding box center [639, 327] width 472 height 16
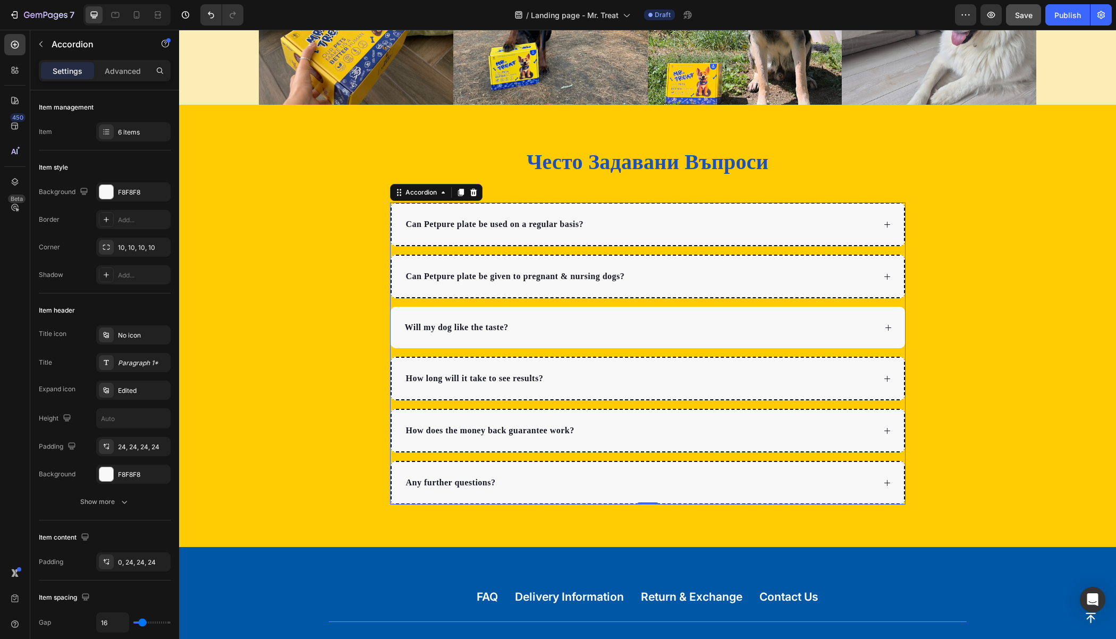
click at [874, 324] on div "Will my dog like the taste?" at bounding box center [648, 327] width 514 height 41
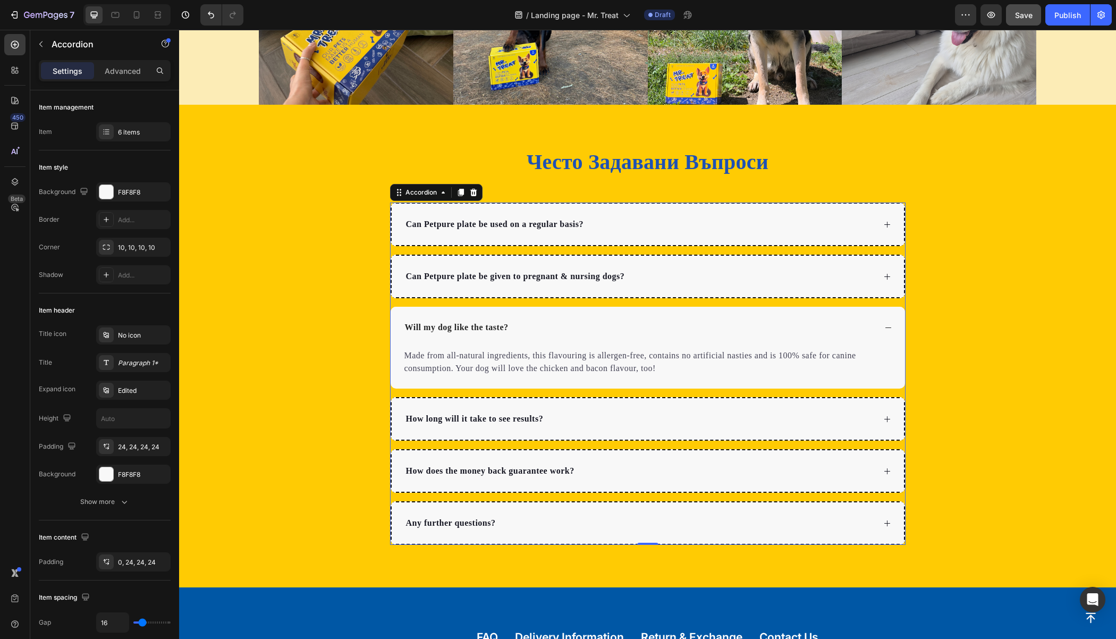
click at [894, 307] on div "Will my dog like the taste?" at bounding box center [648, 327] width 514 height 41
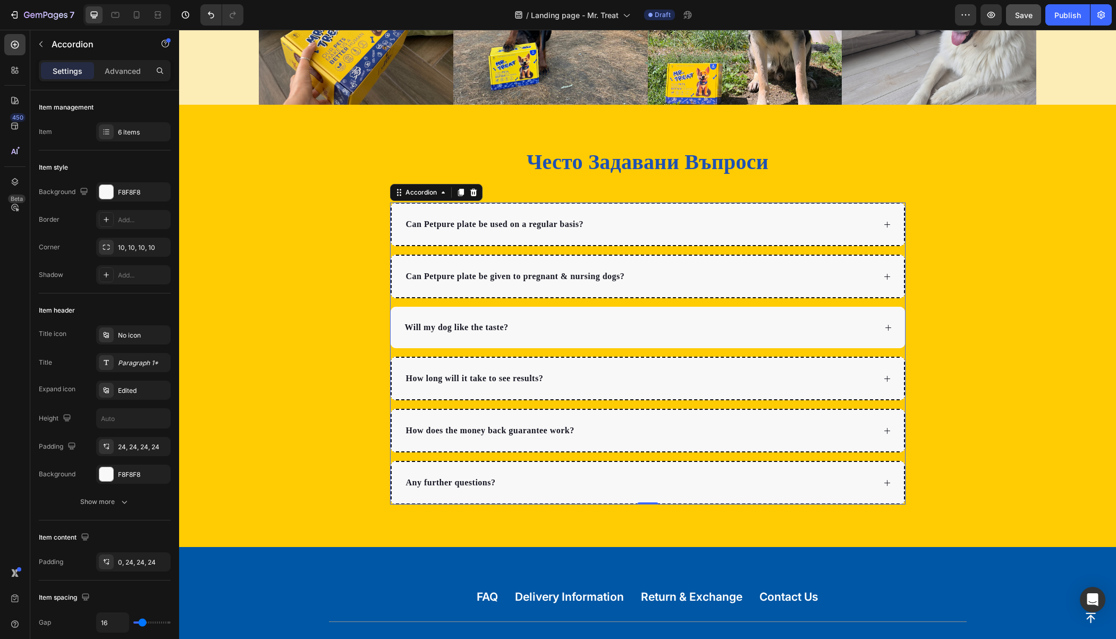
click at [897, 307] on div "Will my dog like the taste?" at bounding box center [648, 327] width 514 height 41
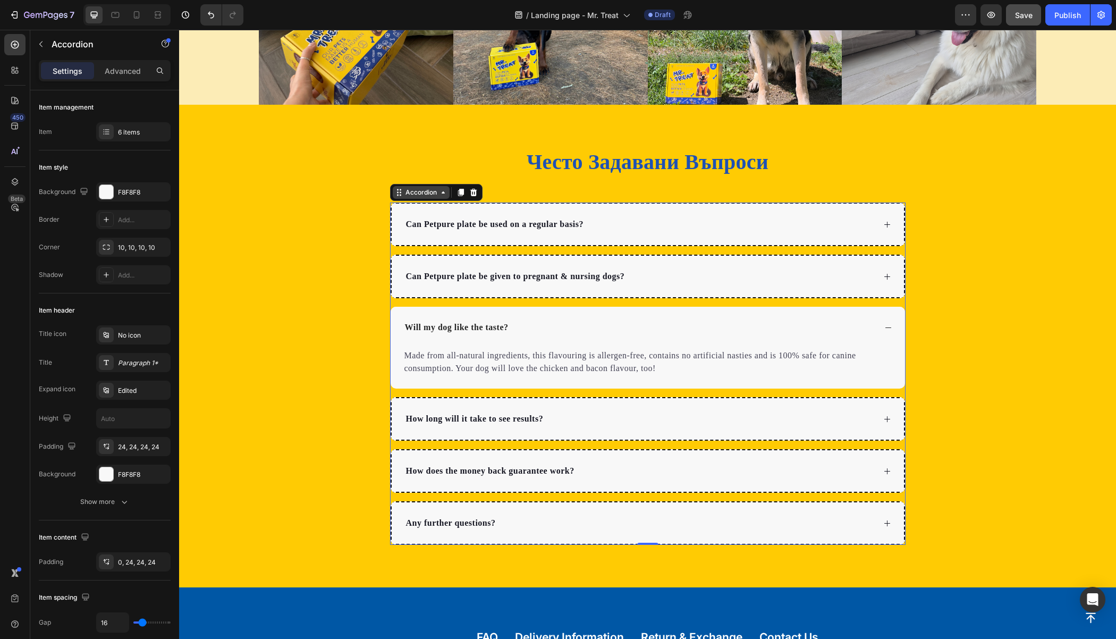
click at [397, 192] on icon at bounding box center [398, 193] width 2 height 2
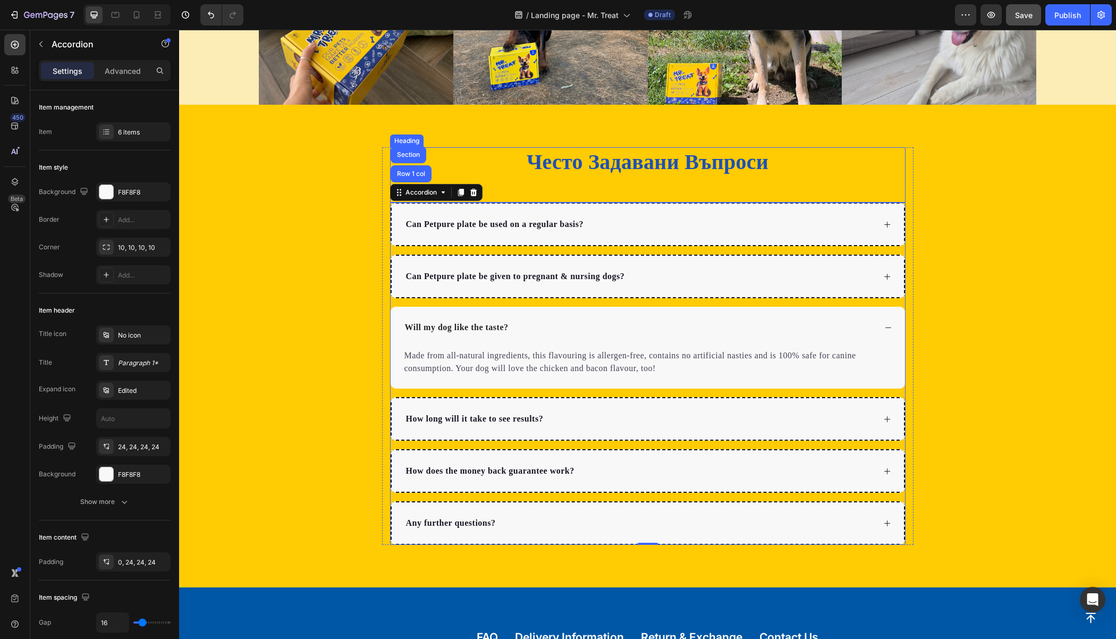
click at [501, 181] on div "Често Задавани Въпроси Heading" at bounding box center [647, 174] width 515 height 55
click at [390, 296] on div "Can Petpure plate be used on a regular basis? Can Petpure plate be given to pre…" at bounding box center [647, 373] width 515 height 342
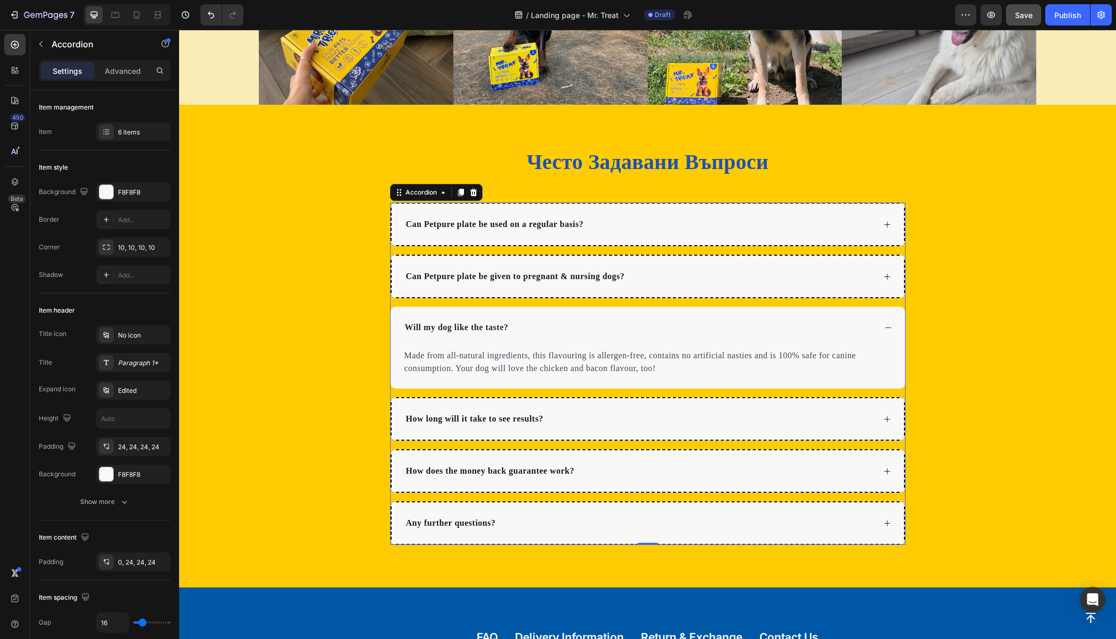
click at [406, 310] on div "Will my dog like the taste?" at bounding box center [648, 327] width 514 height 41
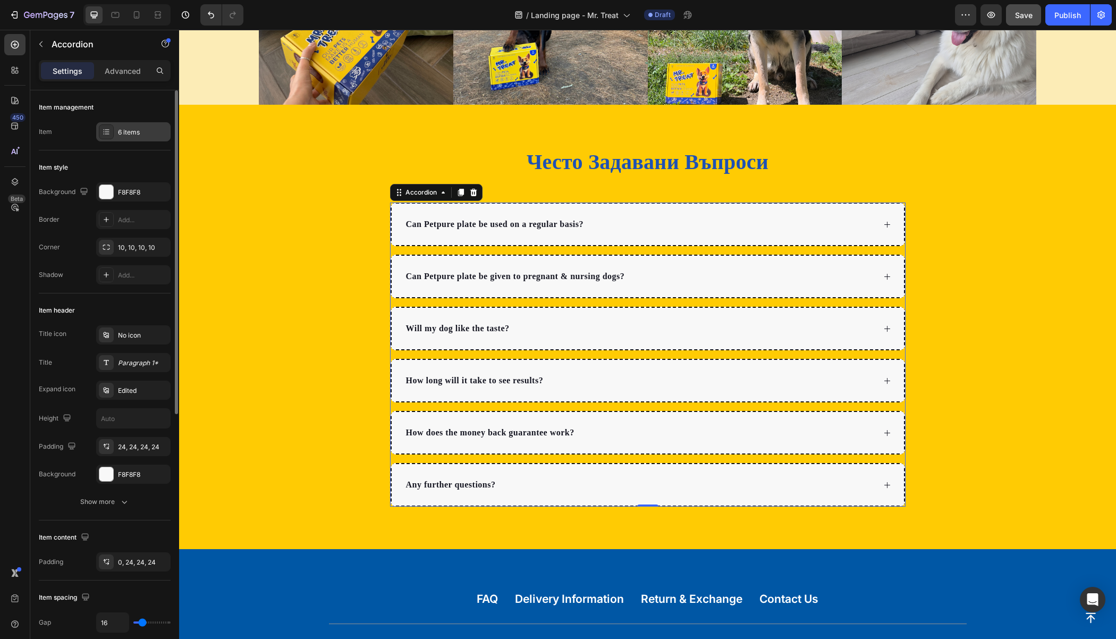
click at [133, 134] on div "6 items" at bounding box center [143, 133] width 50 height 10
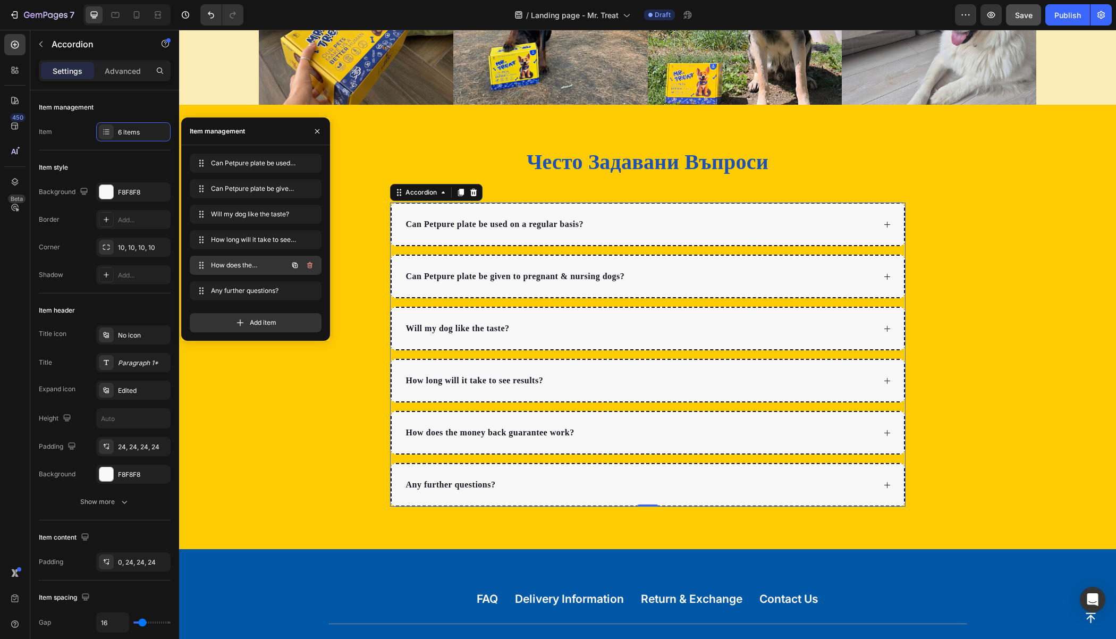
click at [221, 267] on span "How does the money back guarantee work?" at bounding box center [241, 265] width 60 height 10
click at [223, 239] on span "How long will it take to see results?" at bounding box center [248, 240] width 79 height 10
click at [223, 239] on span "How long will it take to see results?" at bounding box center [241, 240] width 60 height 10
click at [223, 239] on span "How long will it take to see results?" at bounding box center [248, 240] width 79 height 10
click at [207, 239] on div "How long will it take to see results? How long will it take to see results?" at bounding box center [241, 239] width 94 height 15
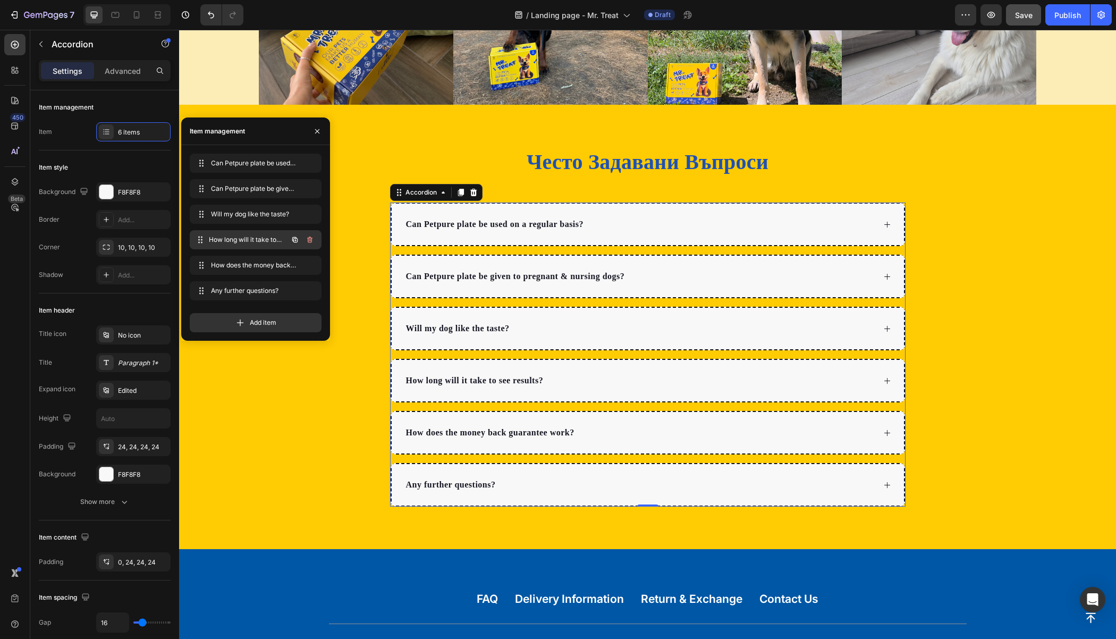
click at [209, 238] on div "How long will it take to see results? How long will it take to see results?" at bounding box center [241, 239] width 94 height 15
click at [238, 241] on span "How long will it take to see results?" at bounding box center [241, 240] width 60 height 10
click at [239, 239] on span "How long will it take to see results?" at bounding box center [248, 240] width 79 height 10
click at [256, 235] on span "How long will it take to see results?" at bounding box center [241, 240] width 60 height 10
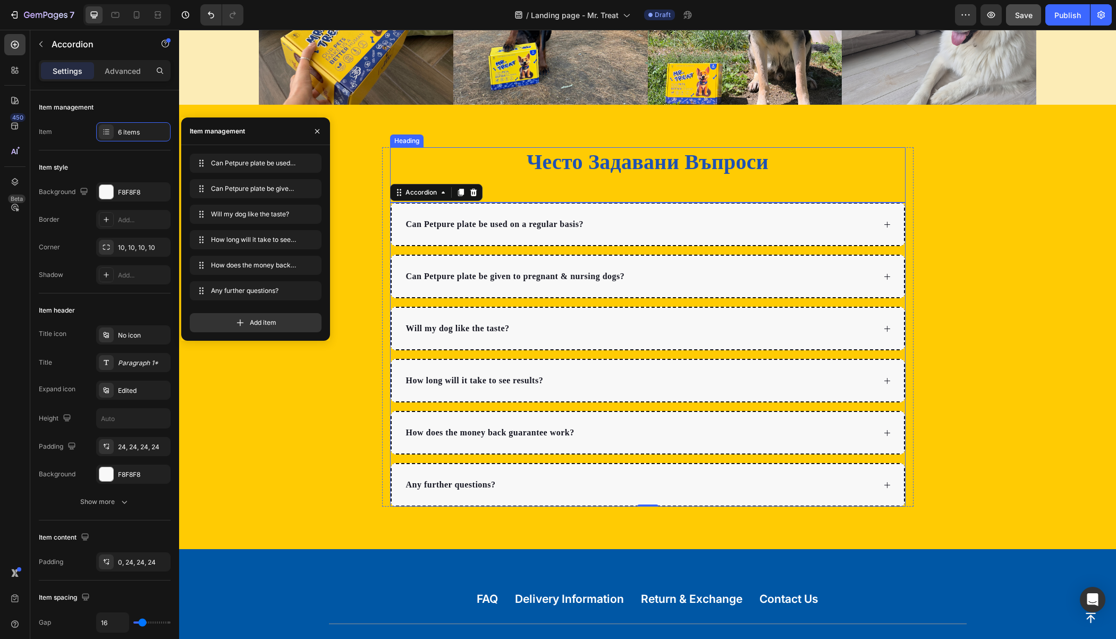
click at [425, 148] on h2 "Често Задавани Въпроси" at bounding box center [647, 162] width 515 height 30
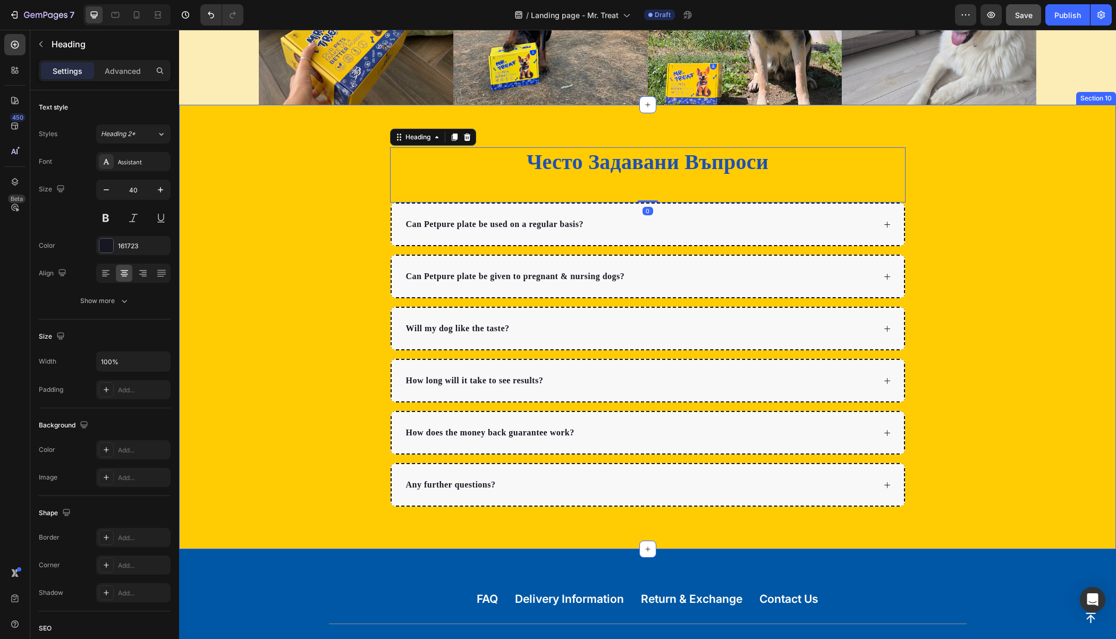
click at [283, 158] on div "Често Задавани Въпроси Heading 0 Can Petpure plate be used on a regular basis? …" at bounding box center [647, 326] width 937 height 359
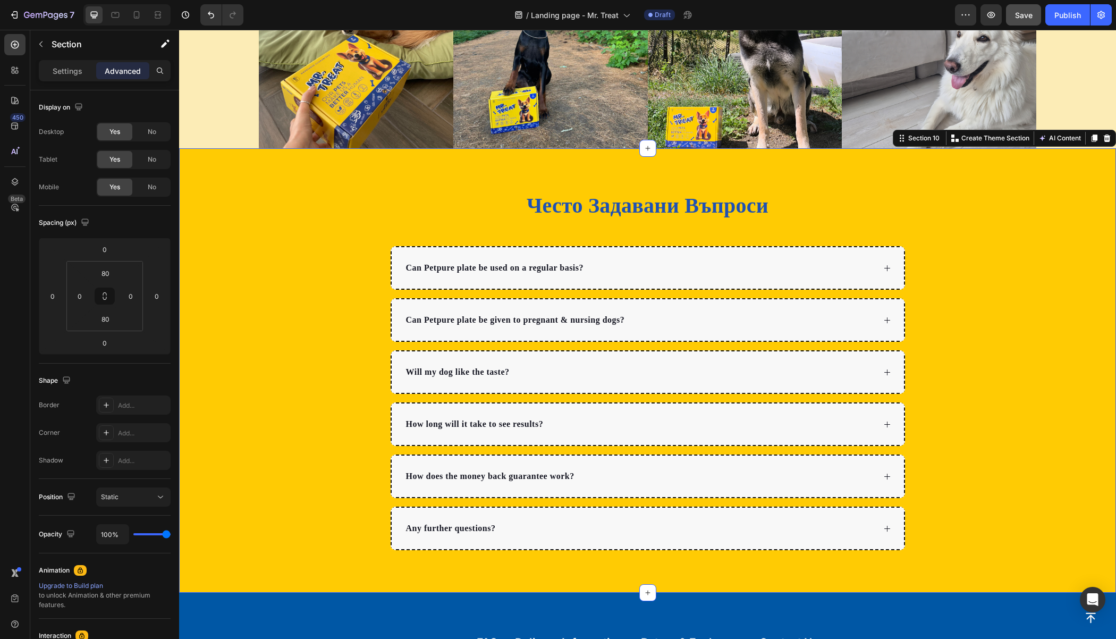
scroll to position [2145, 0]
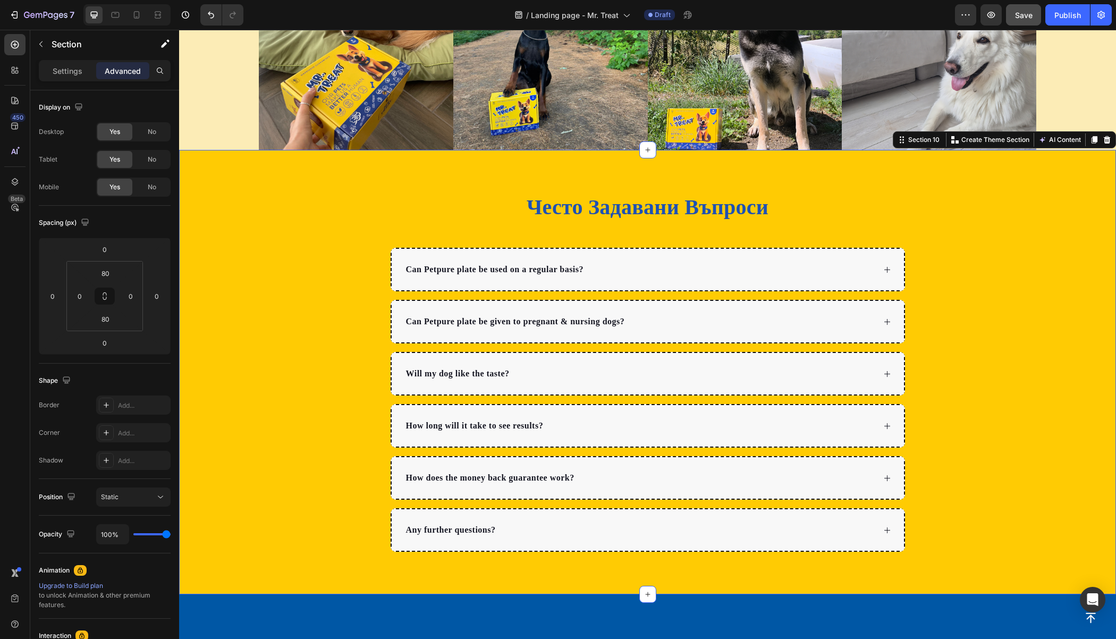
click at [302, 185] on div "Често Задавани Въпроси Heading Can Petpure plate be used on a regular basis? Ca…" at bounding box center [647, 372] width 937 height 444
click at [69, 58] on div "Section" at bounding box center [85, 45] width 111 height 30
click at [69, 72] on p "Settings" at bounding box center [68, 70] width 30 height 11
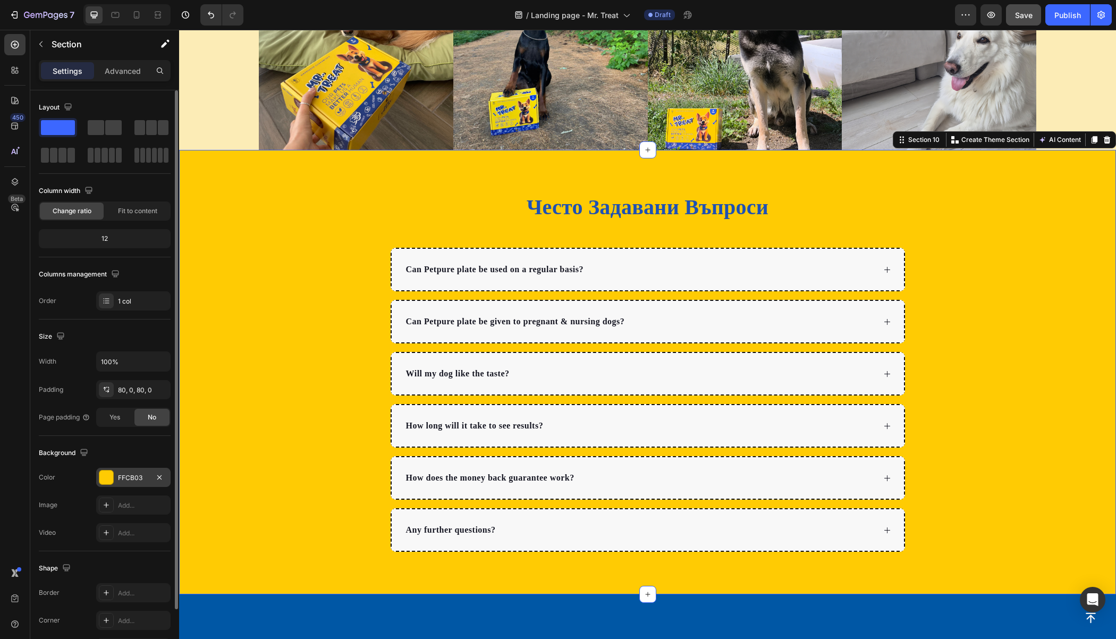
click at [109, 481] on div at bounding box center [106, 477] width 14 height 14
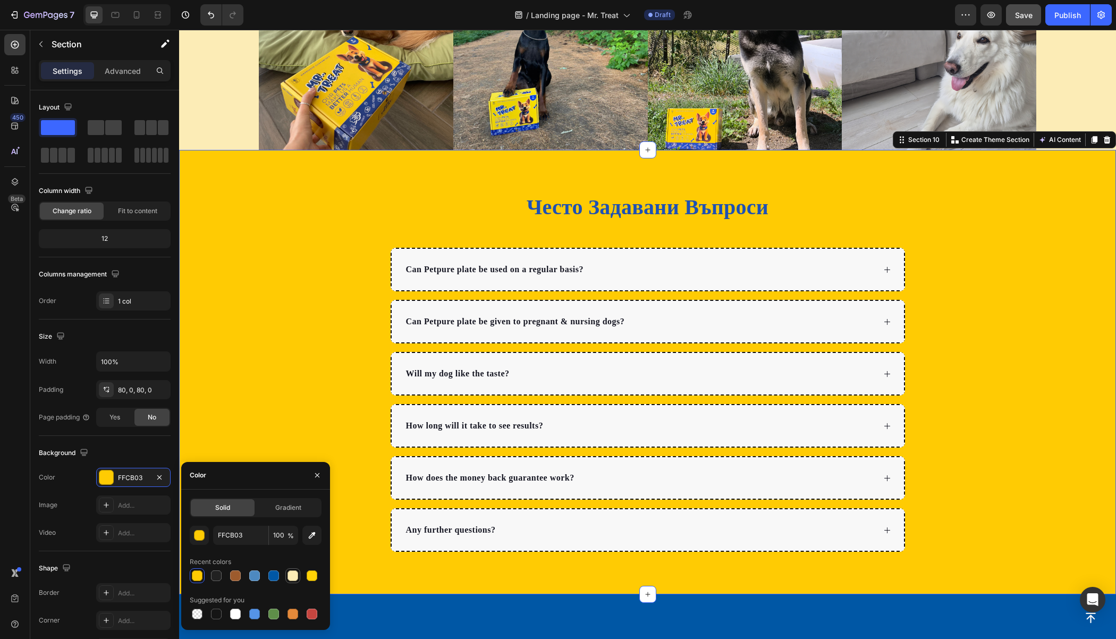
click at [295, 575] on div at bounding box center [292, 575] width 11 height 11
type input "FCECB6"
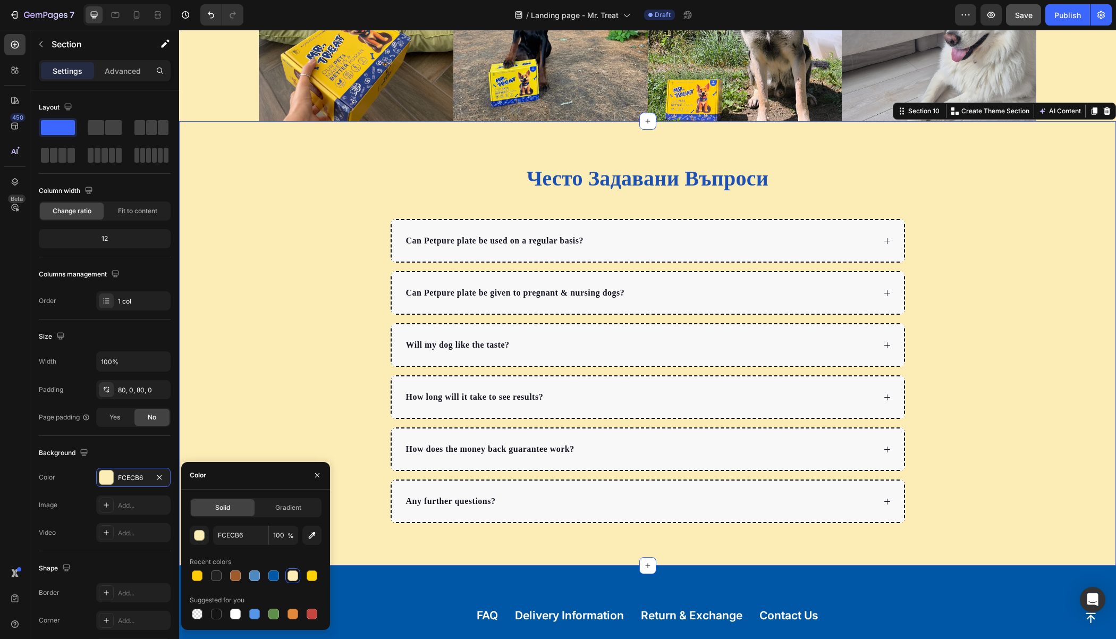
scroll to position [2196, 0]
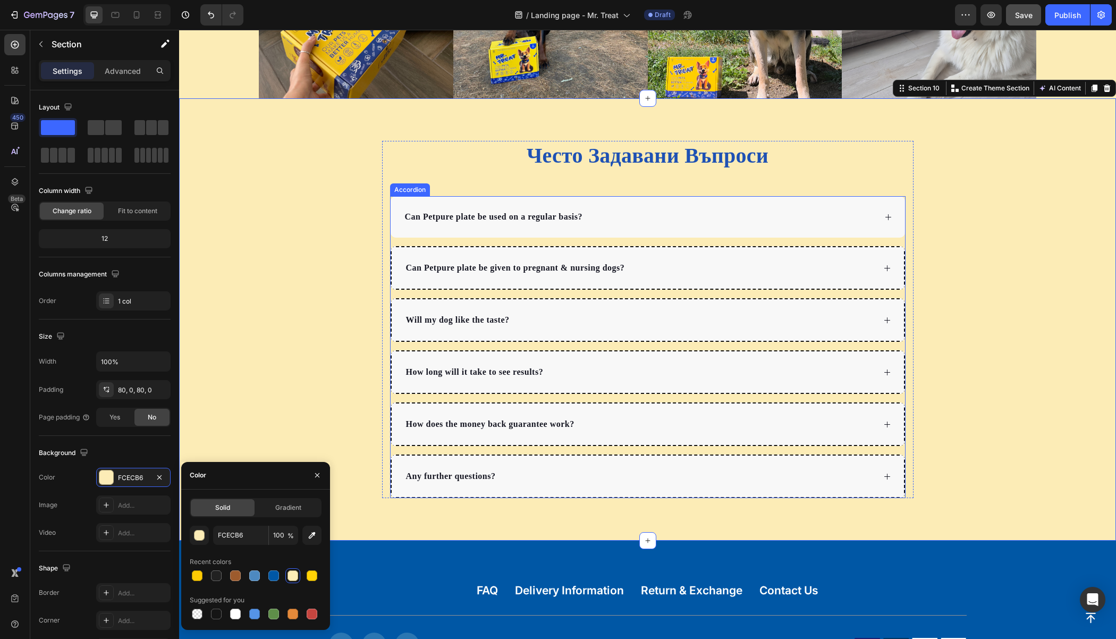
click at [391, 212] on div "Can Petpure plate be used on a regular basis?" at bounding box center [648, 216] width 514 height 41
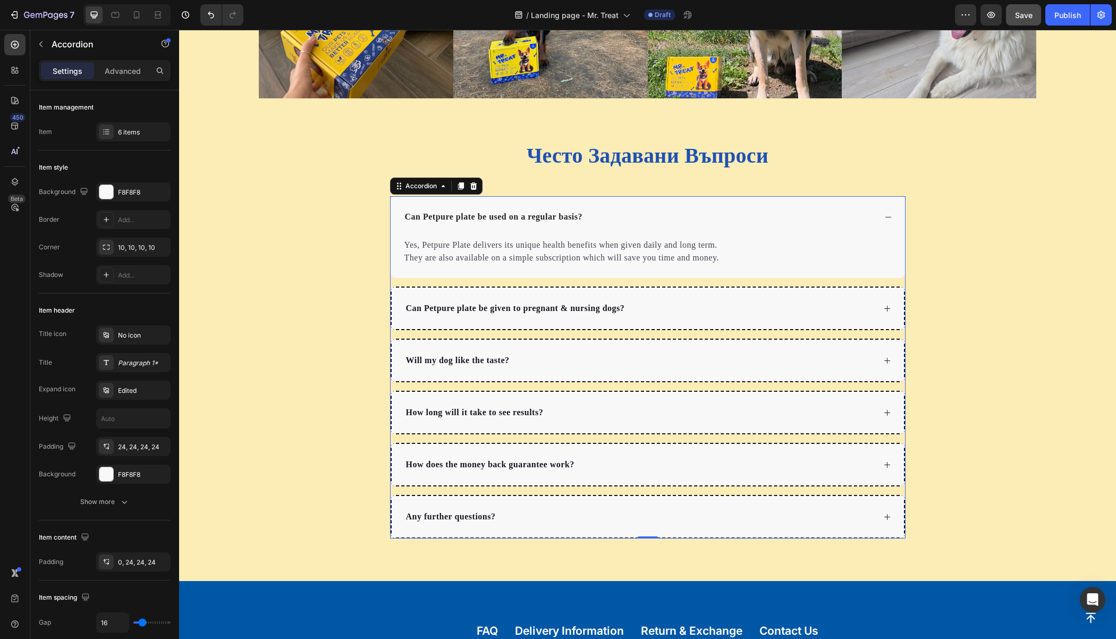
click at [898, 277] on div "Can Petpure plate be used on a regular basis? Yes, Petpure Plate delivers its u…" at bounding box center [647, 367] width 515 height 342
